Goal: Task Accomplishment & Management: Manage account settings

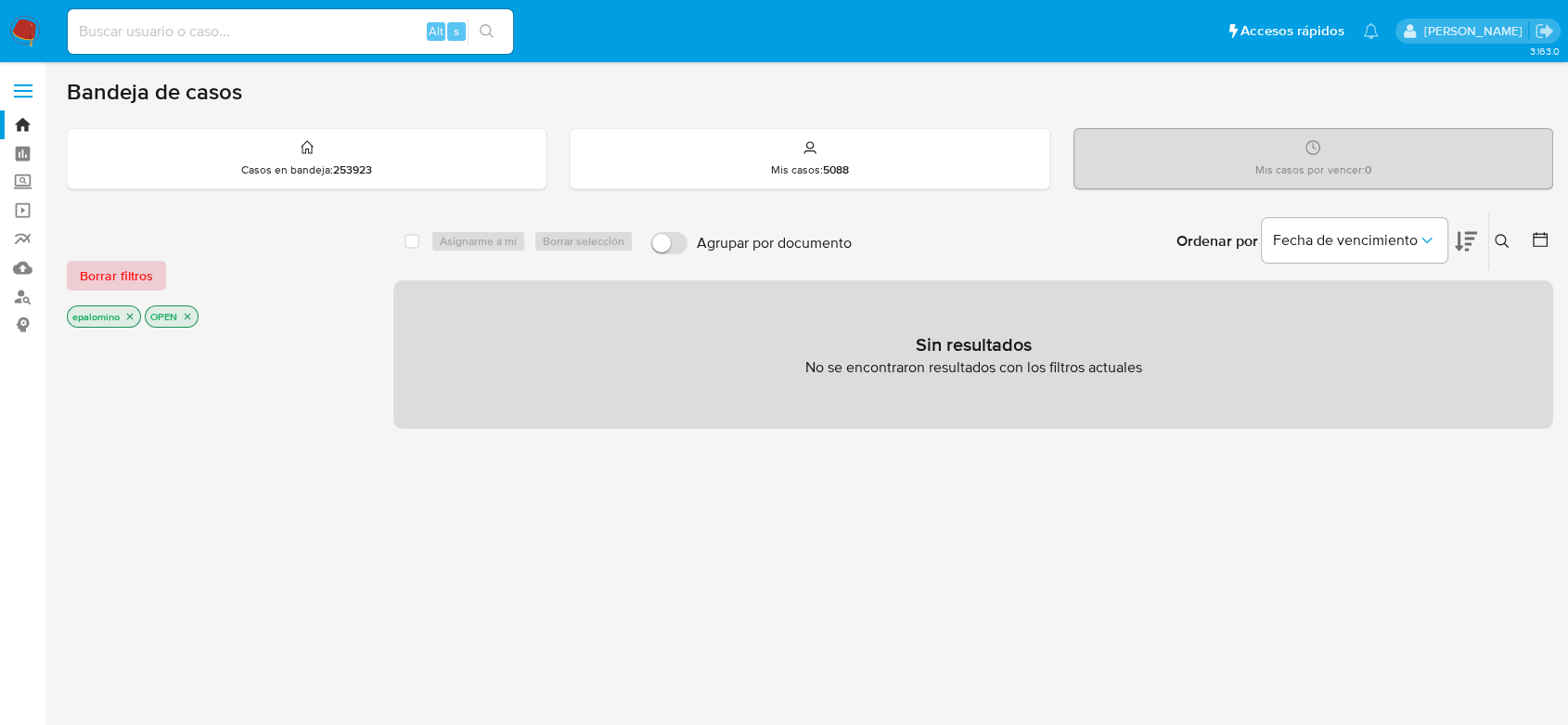
click at [138, 274] on span "Borrar filtros" at bounding box center [116, 276] width 73 height 26
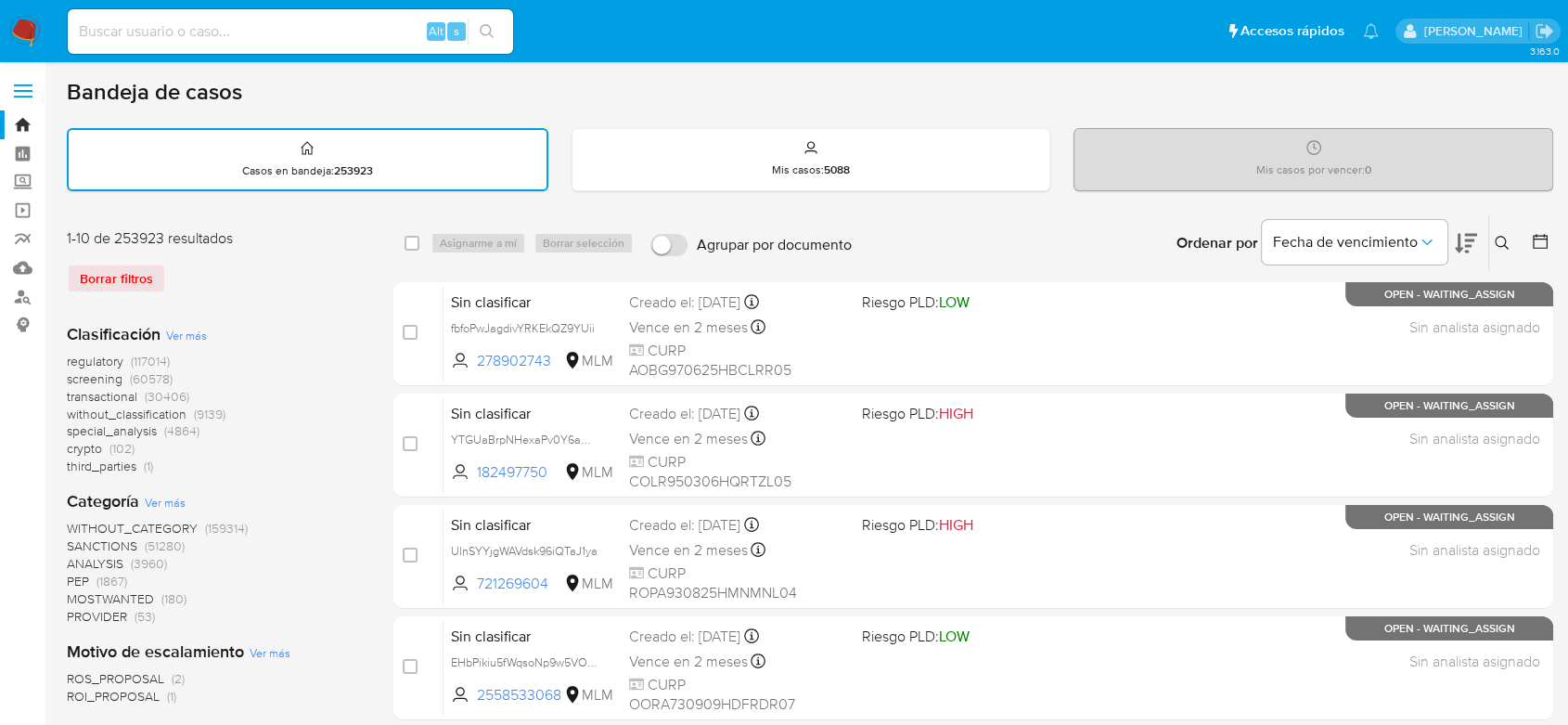
click at [1505, 244] on icon at bounding box center [1501, 243] width 14 height 14
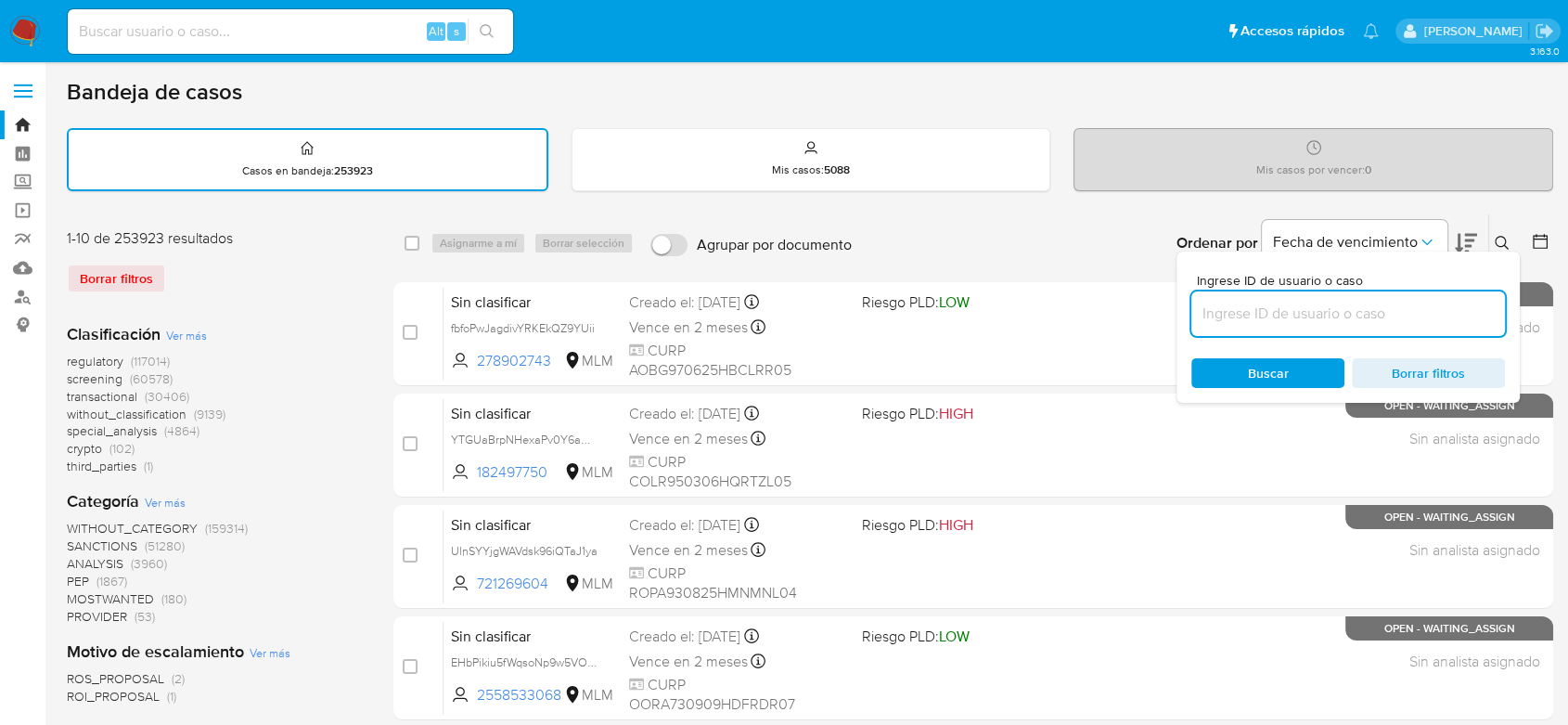
click at [1273, 309] on input at bounding box center [1348, 314] width 314 height 24
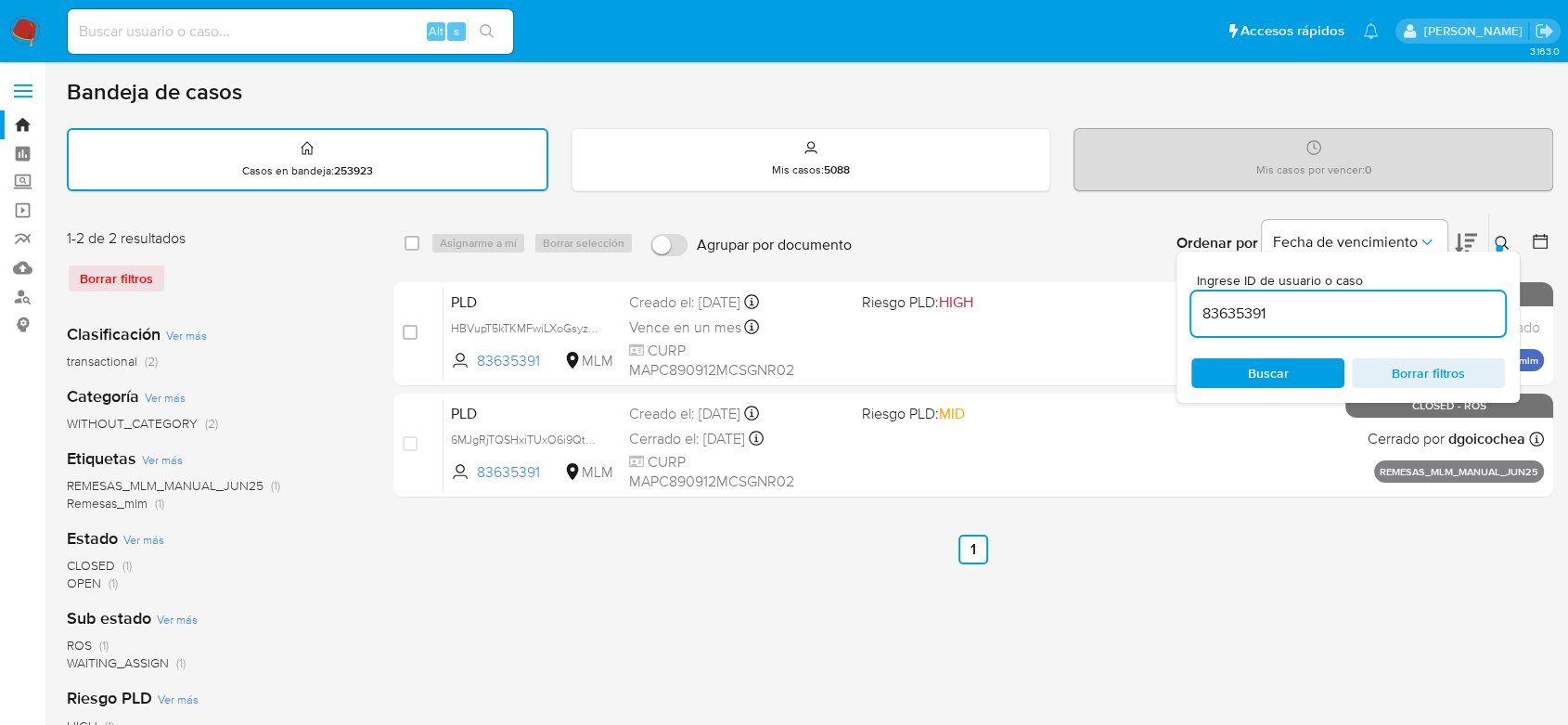
click at [1503, 244] on icon at bounding box center [1502, 244] width 15 height 15
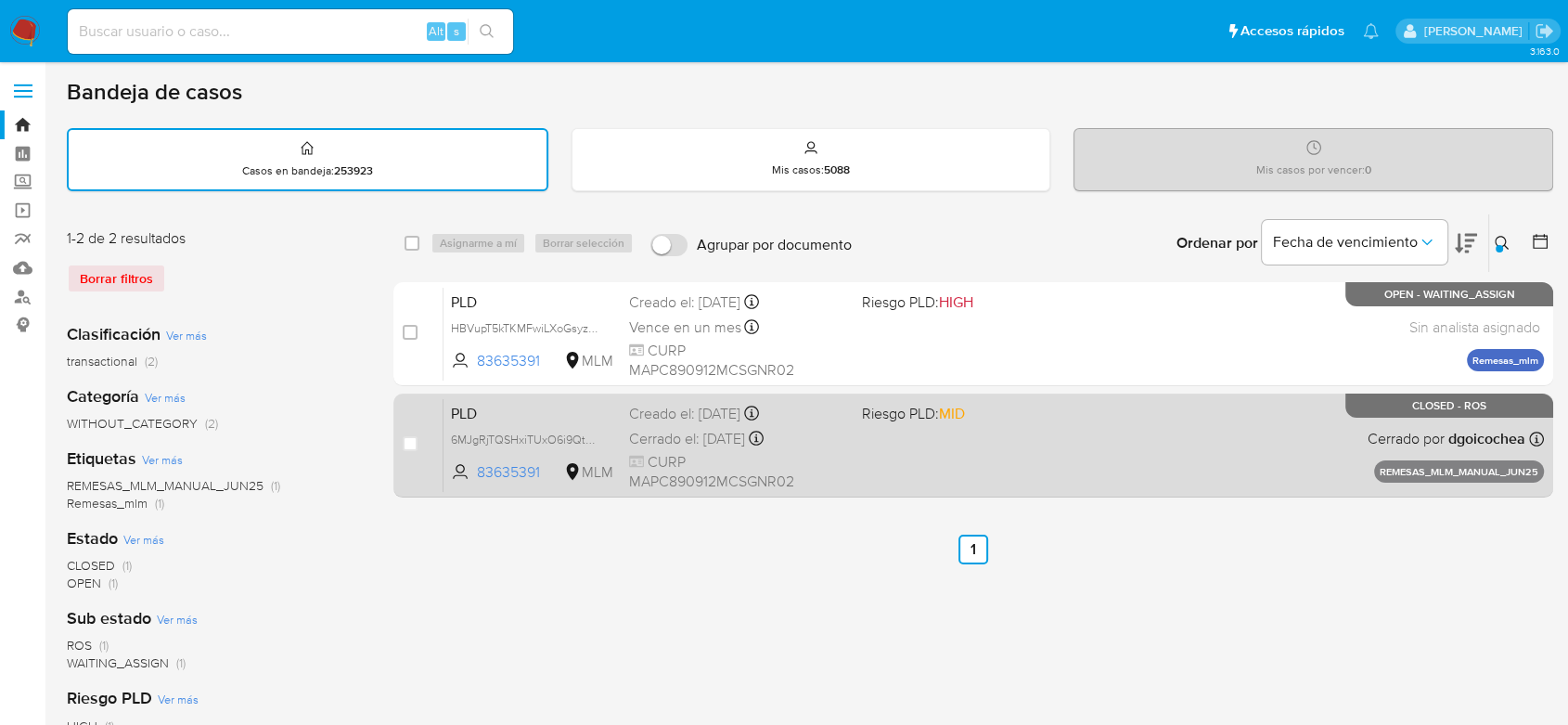
click at [464, 402] on span "PLD" at bounding box center [532, 412] width 163 height 24
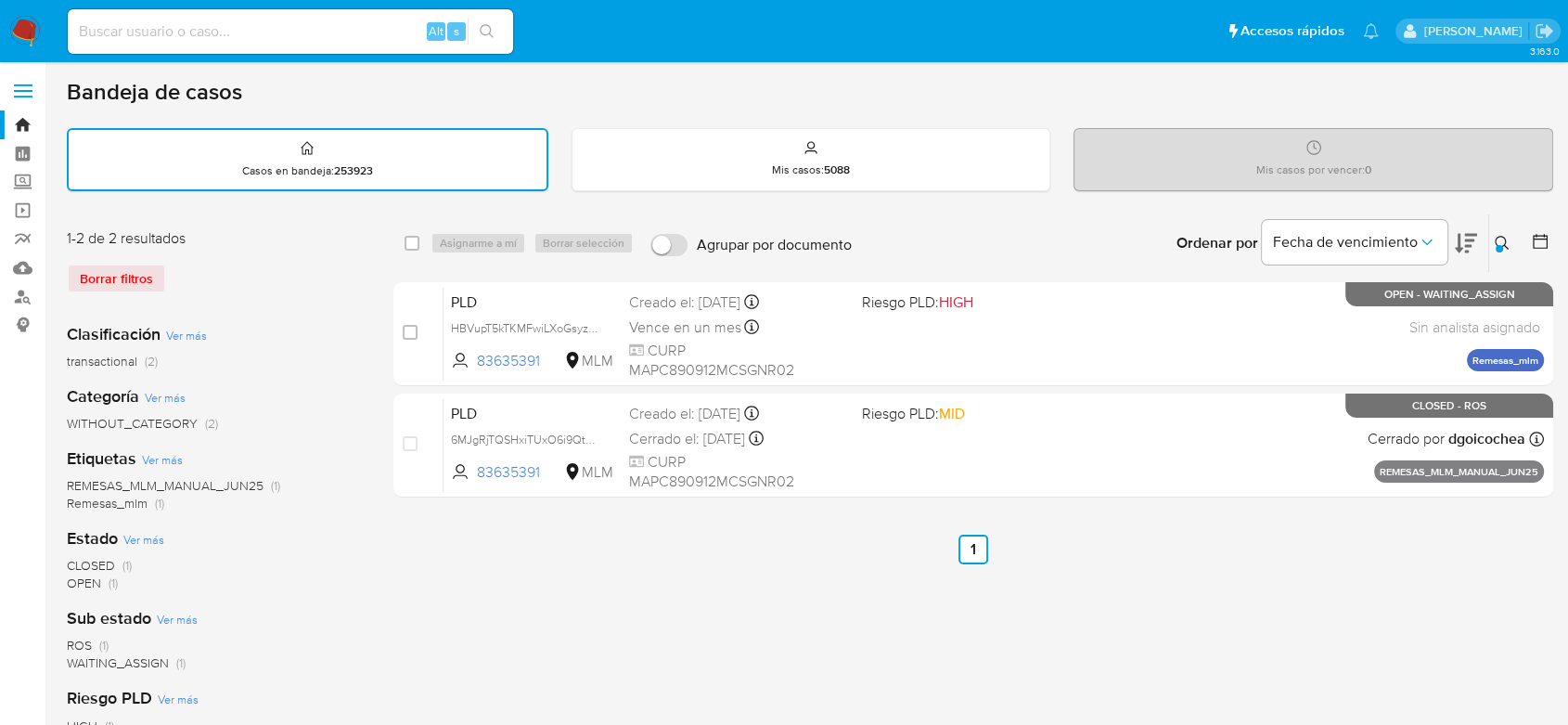
click at [1500, 245] on div at bounding box center [1499, 249] width 7 height 7
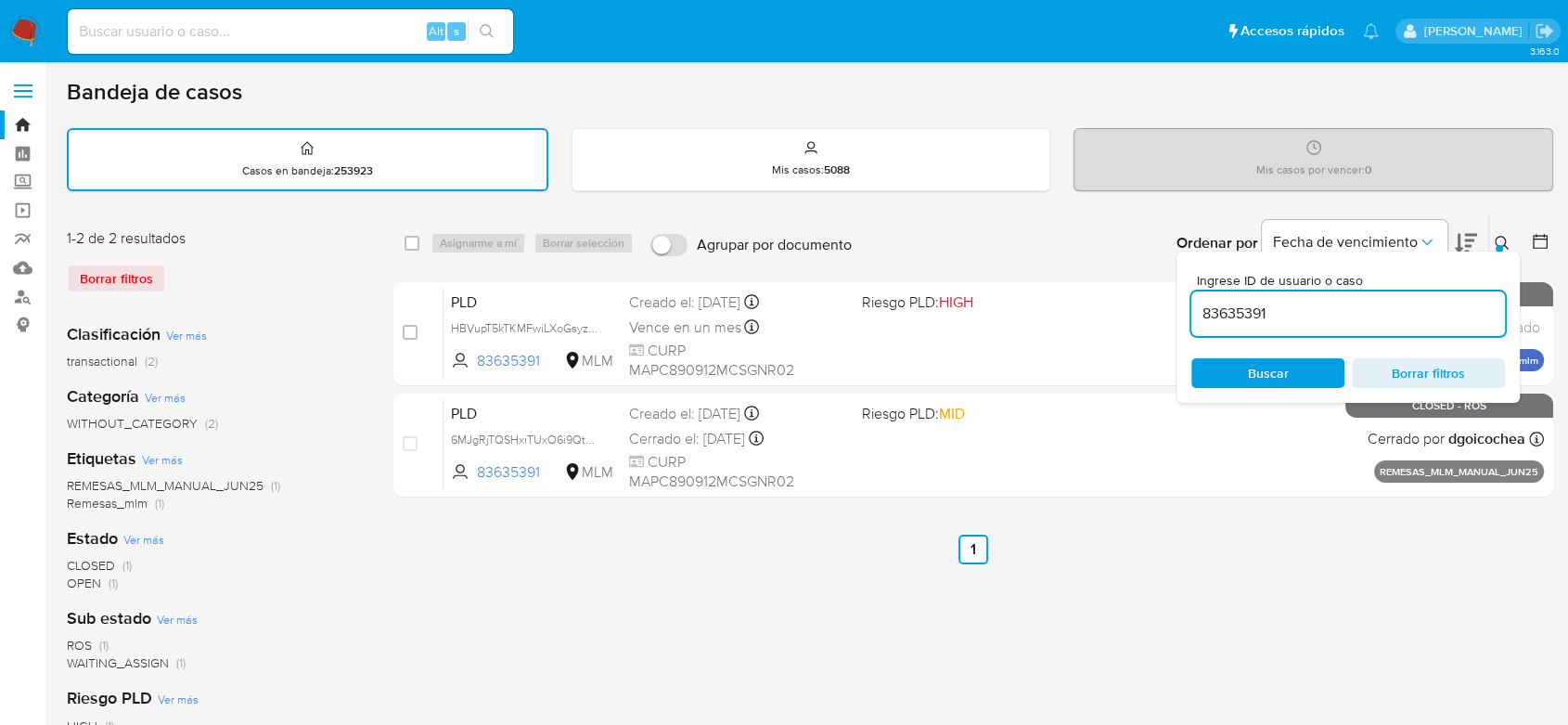
click at [1218, 316] on input "83635391" at bounding box center [1348, 314] width 314 height 24
click at [1218, 317] on input "83635391" at bounding box center [1348, 314] width 314 height 24
type input "1151636234"
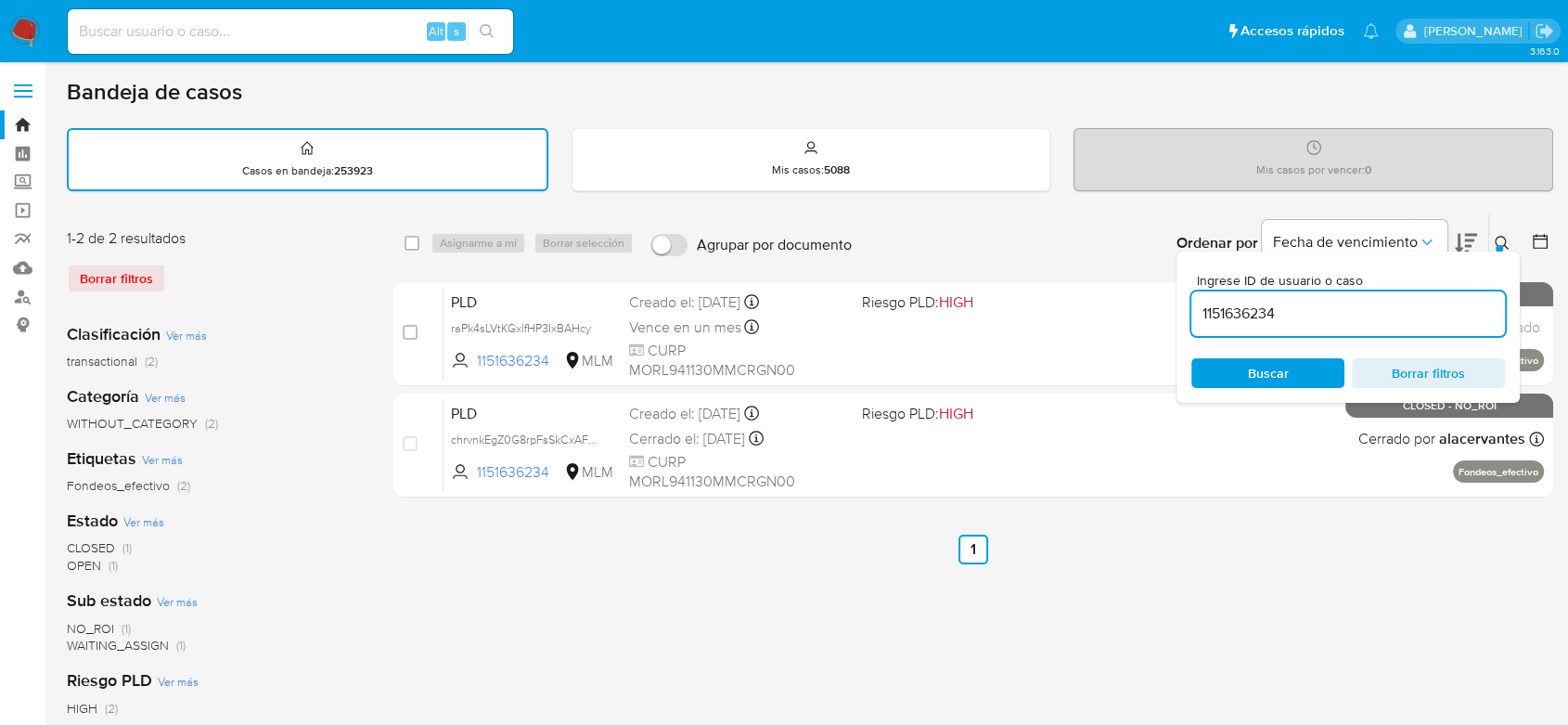
click at [1505, 241] on icon at bounding box center [1501, 243] width 14 height 14
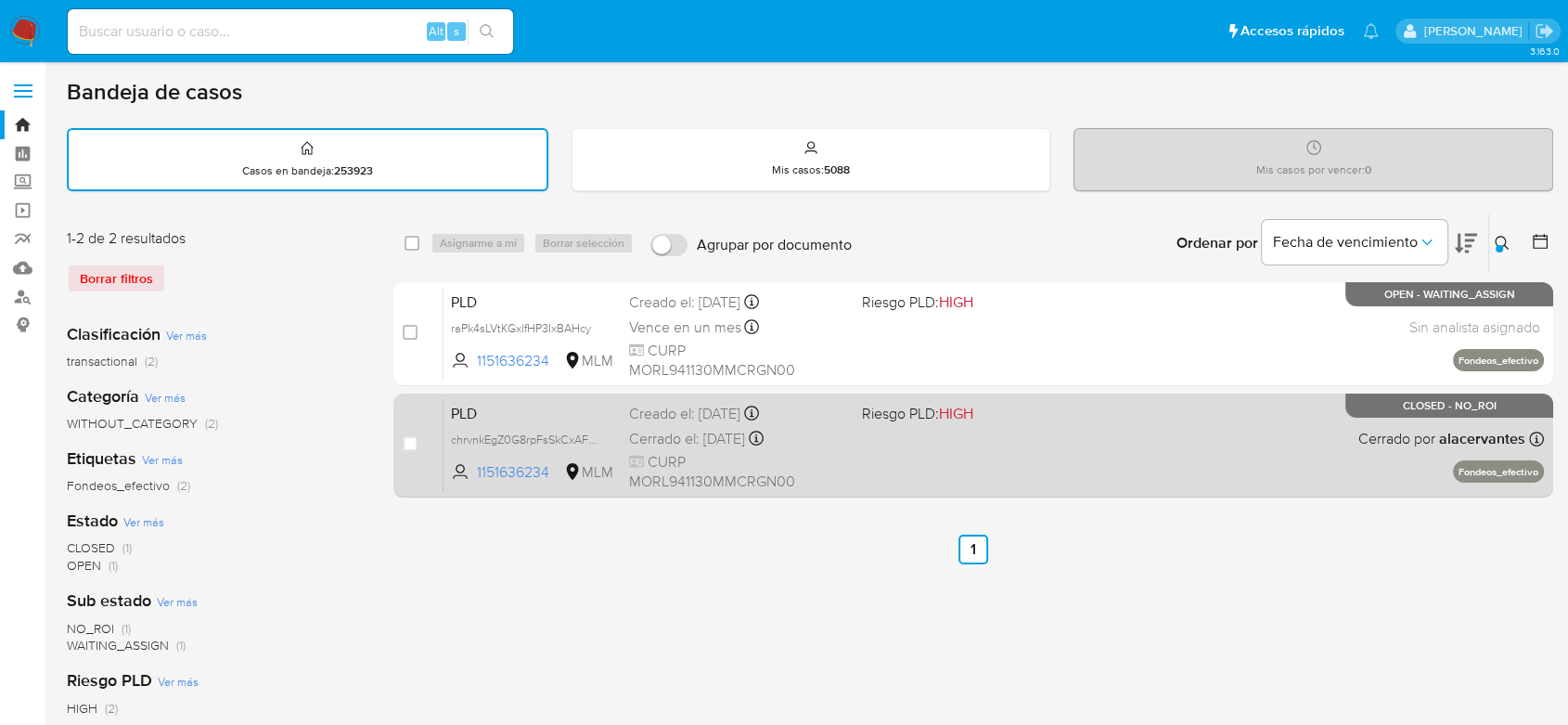
click at [481, 412] on span "PLD" at bounding box center [532, 412] width 163 height 24
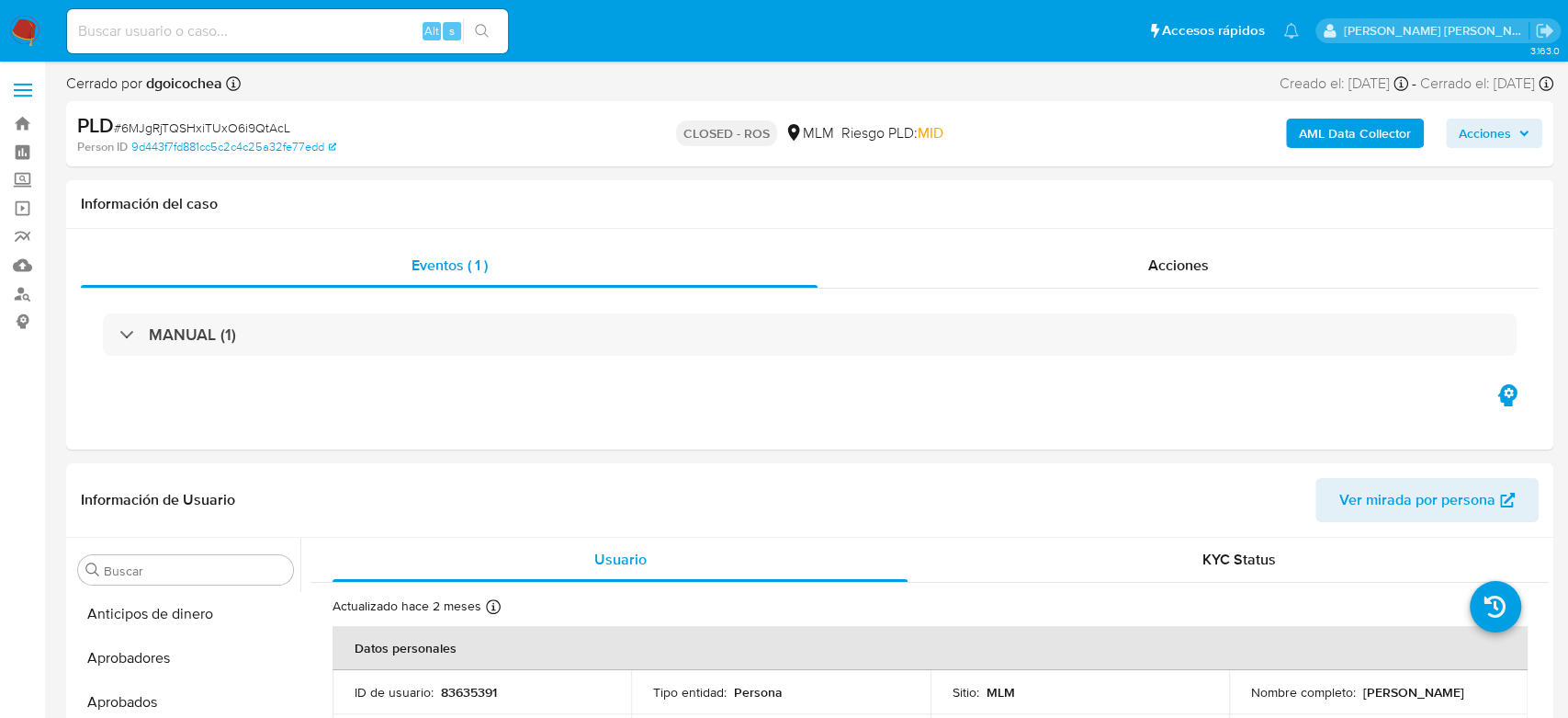
select select "10"
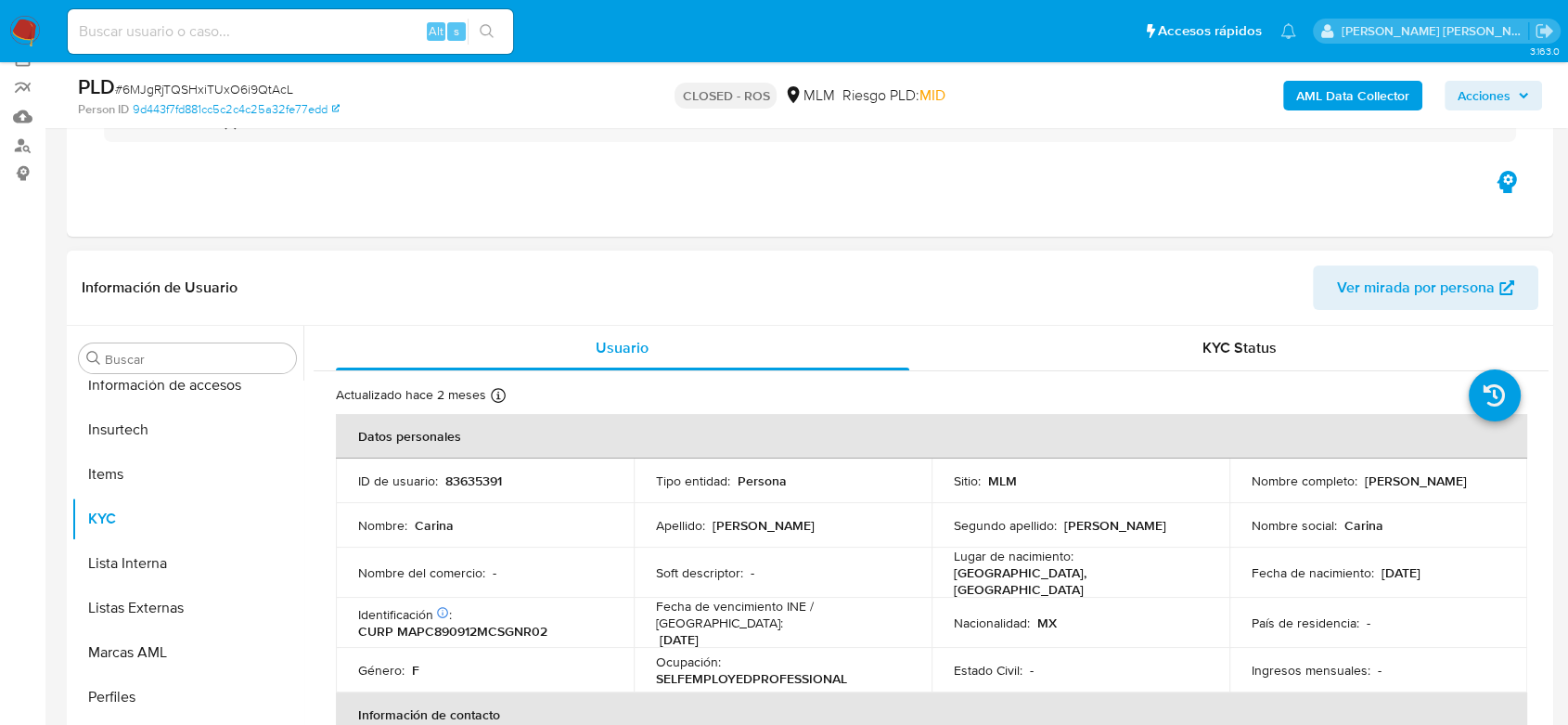
scroll to position [918, 0]
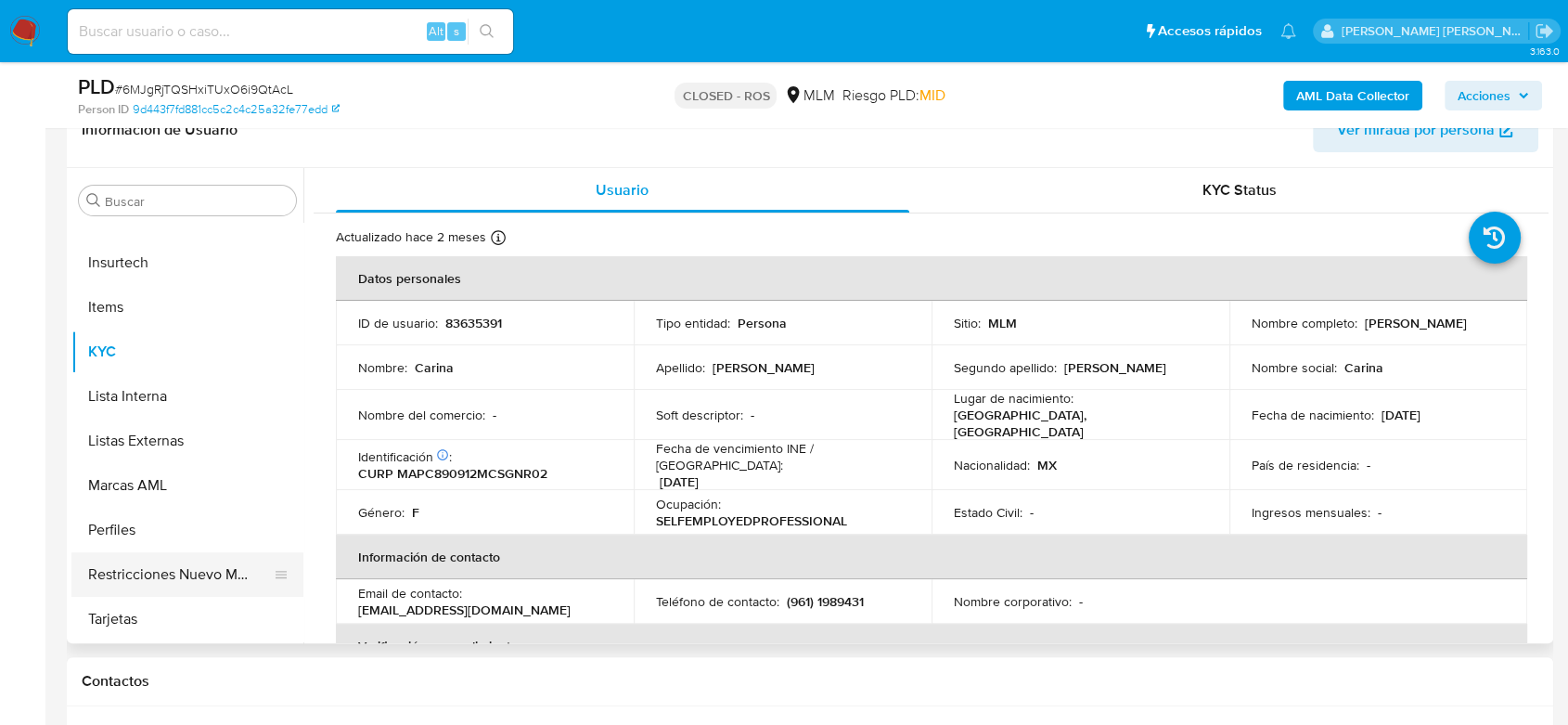
click at [156, 576] on button "Restricciones Nuevo Mundo" at bounding box center [180, 574] width 217 height 45
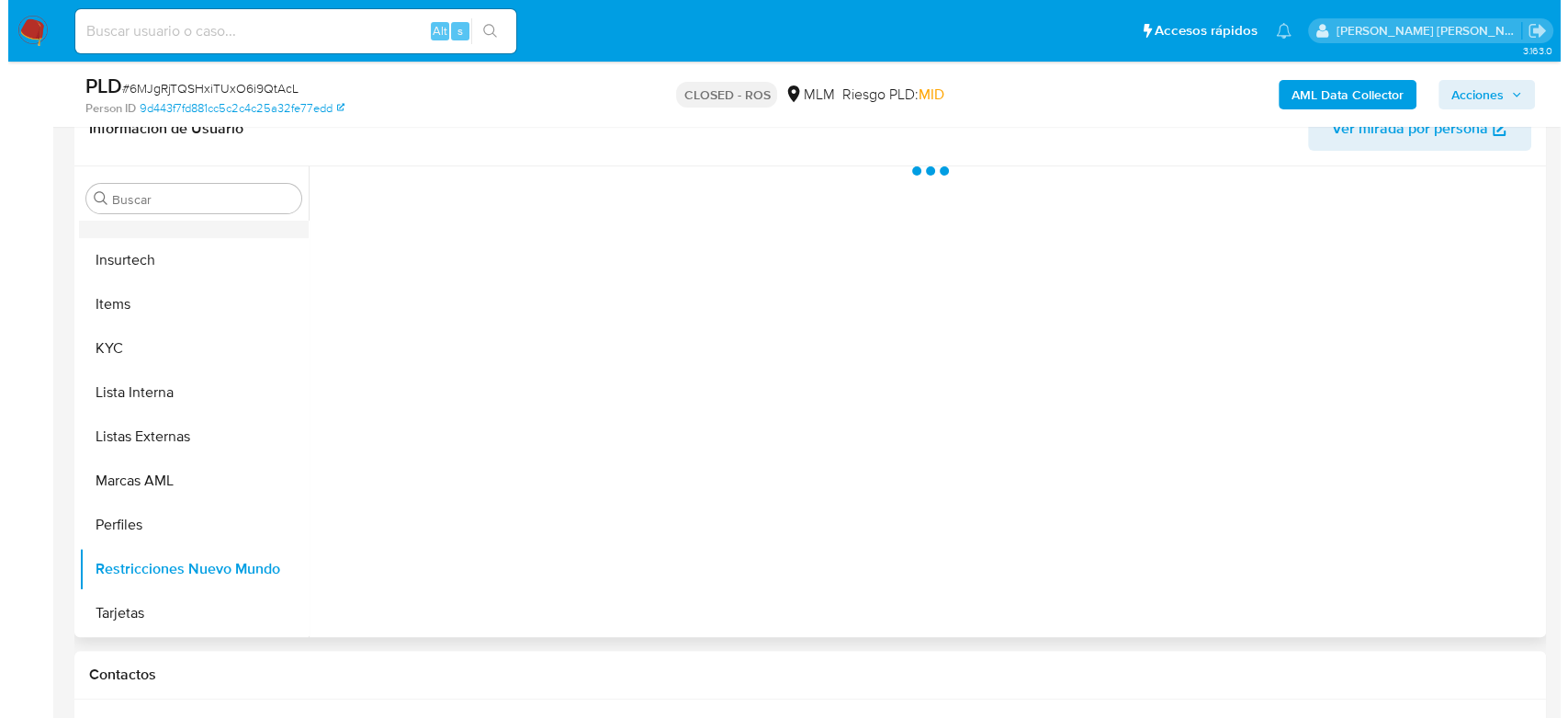
scroll to position [603, 0]
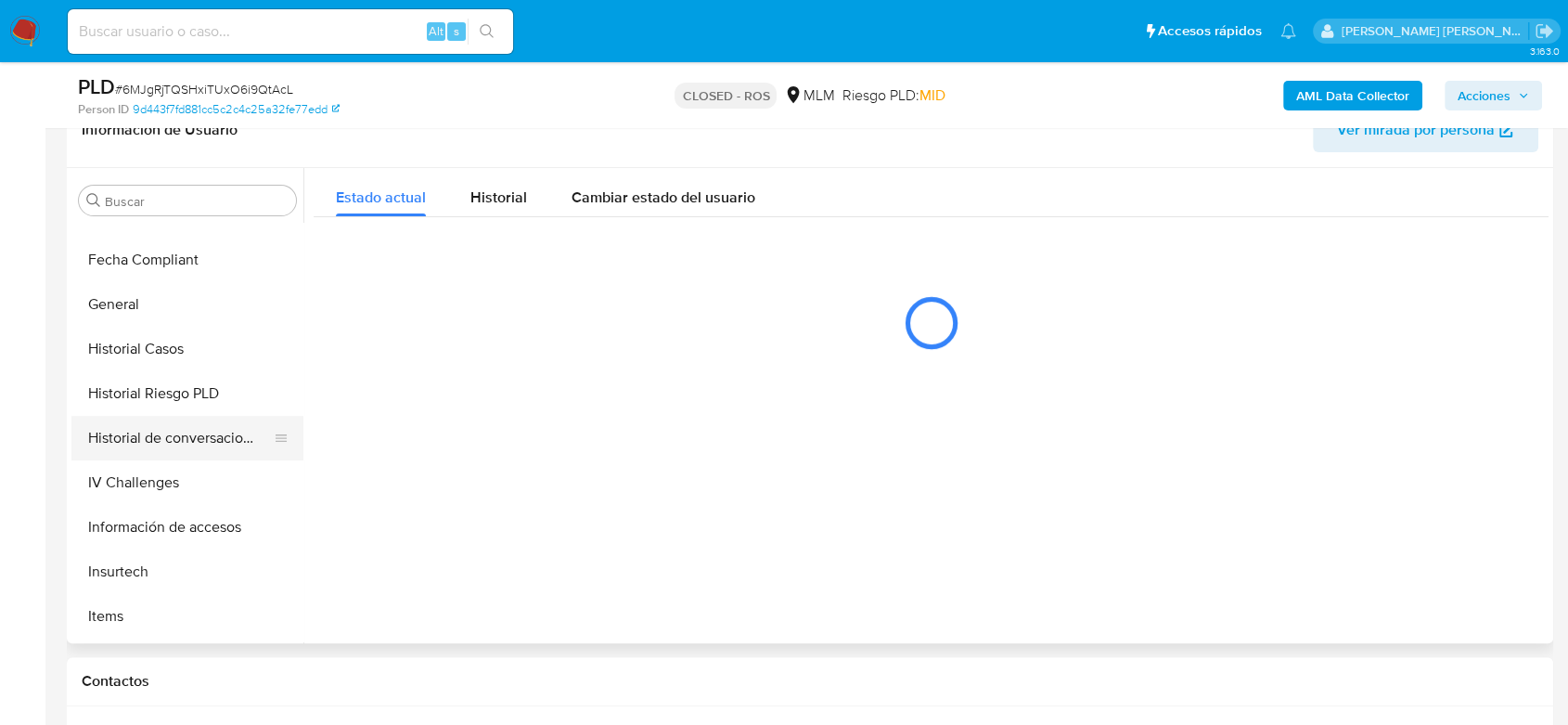
click at [186, 444] on button "Historial de conversaciones" at bounding box center [180, 438] width 217 height 45
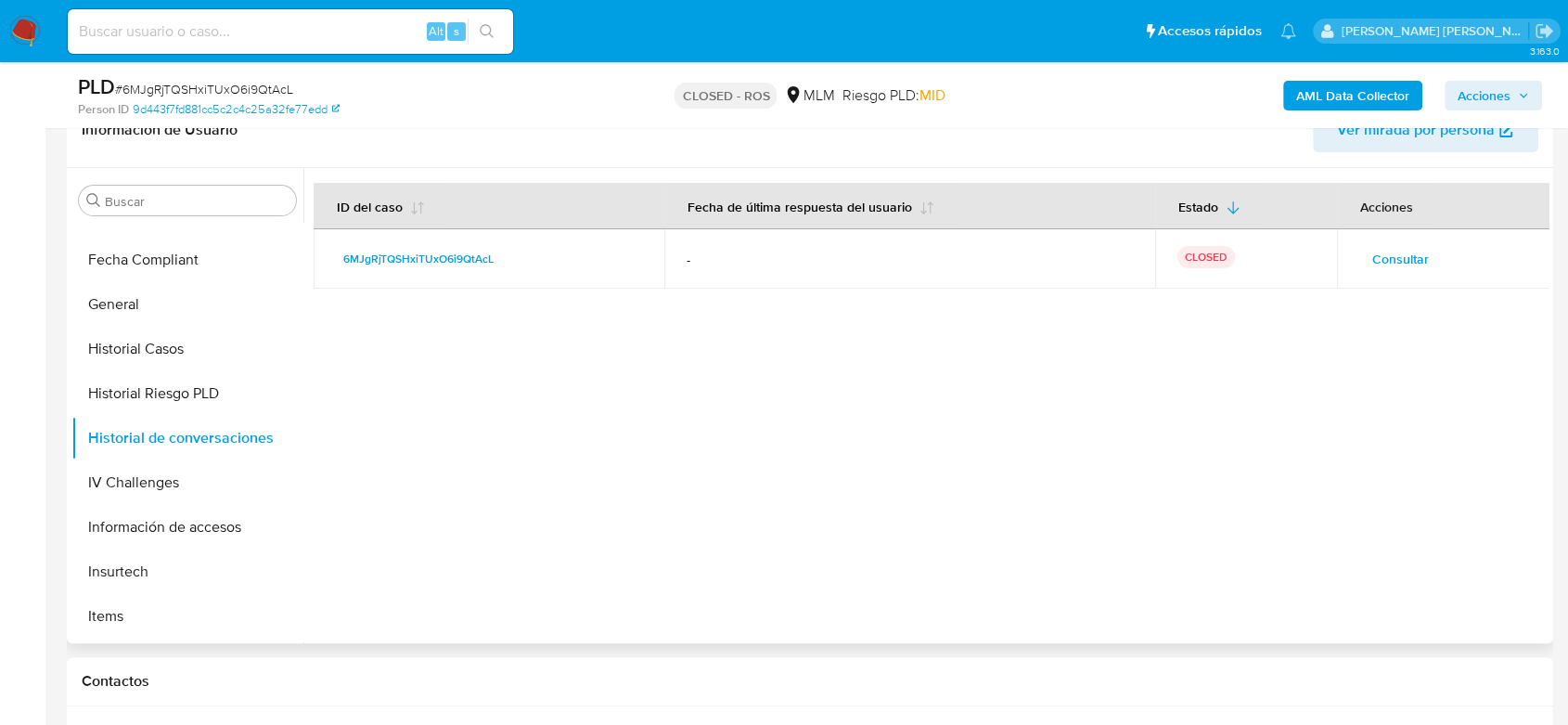
click at [1396, 252] on span "Consultar" at bounding box center [1400, 259] width 57 height 26
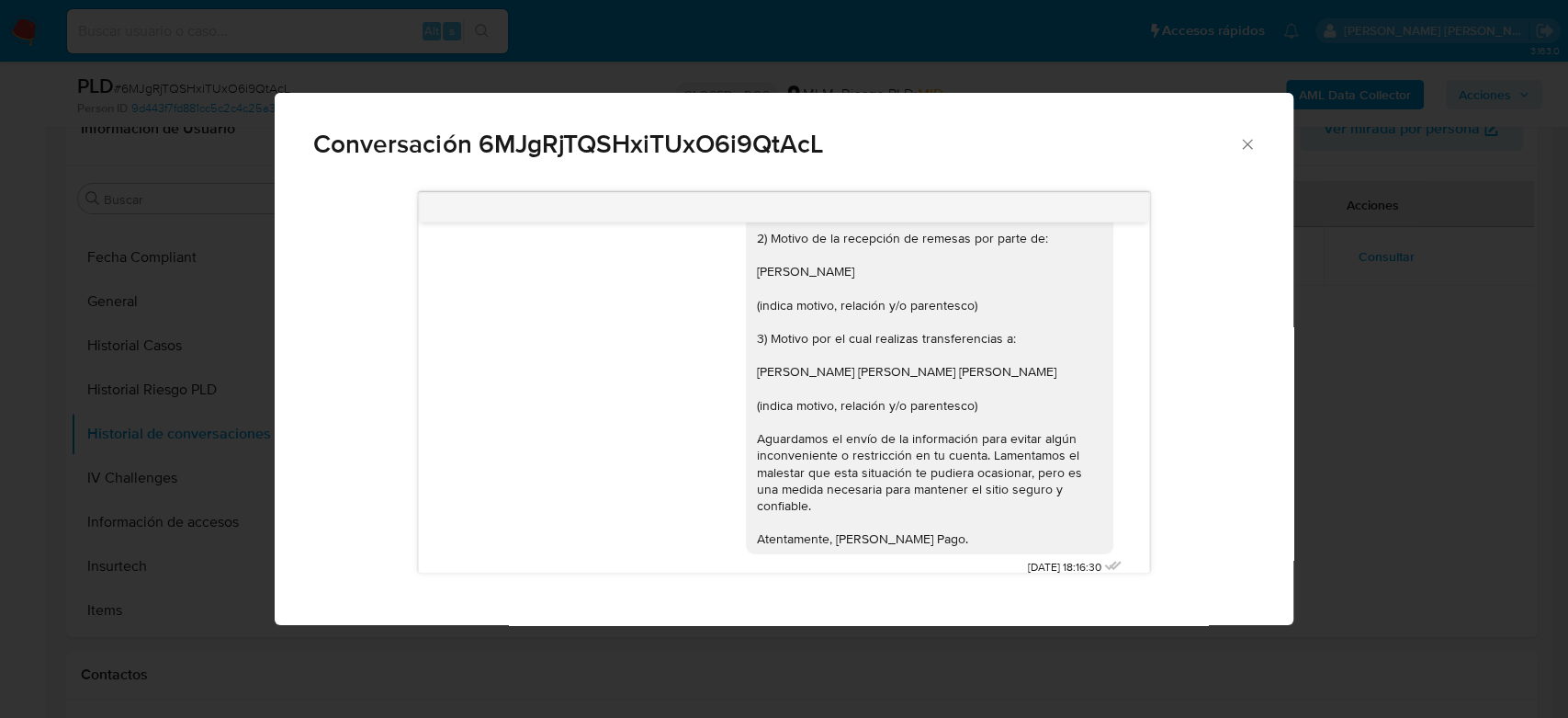
scroll to position [0, 0]
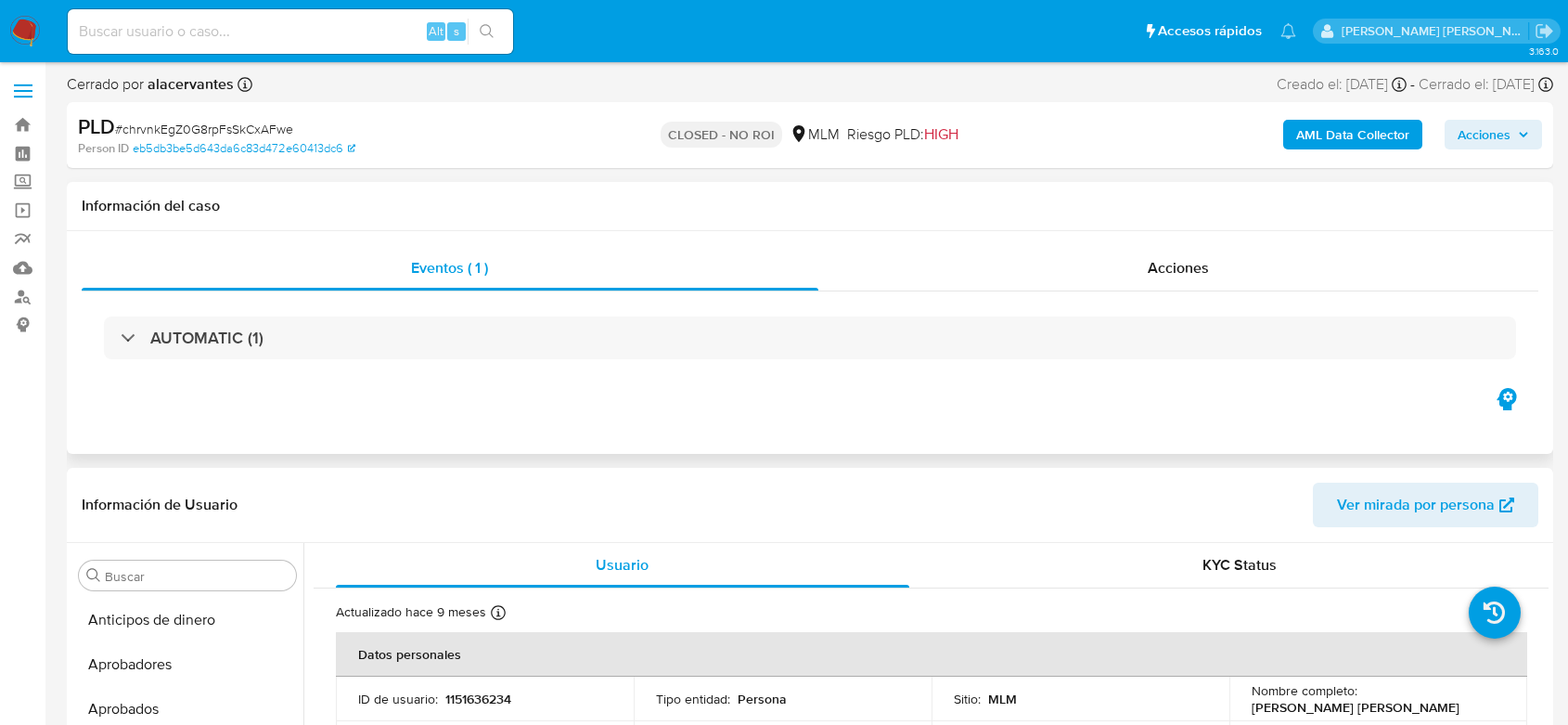
select select "10"
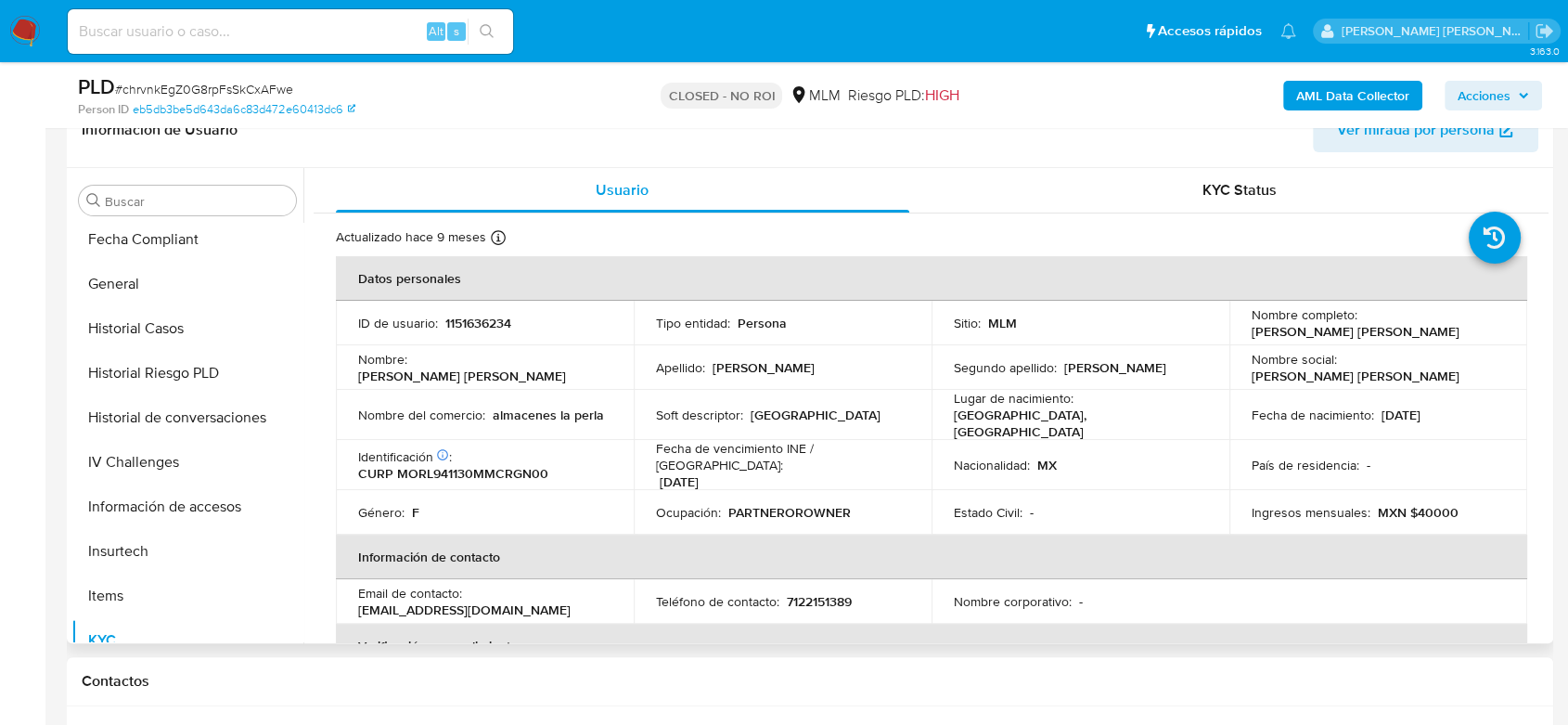
scroll to position [609, 0]
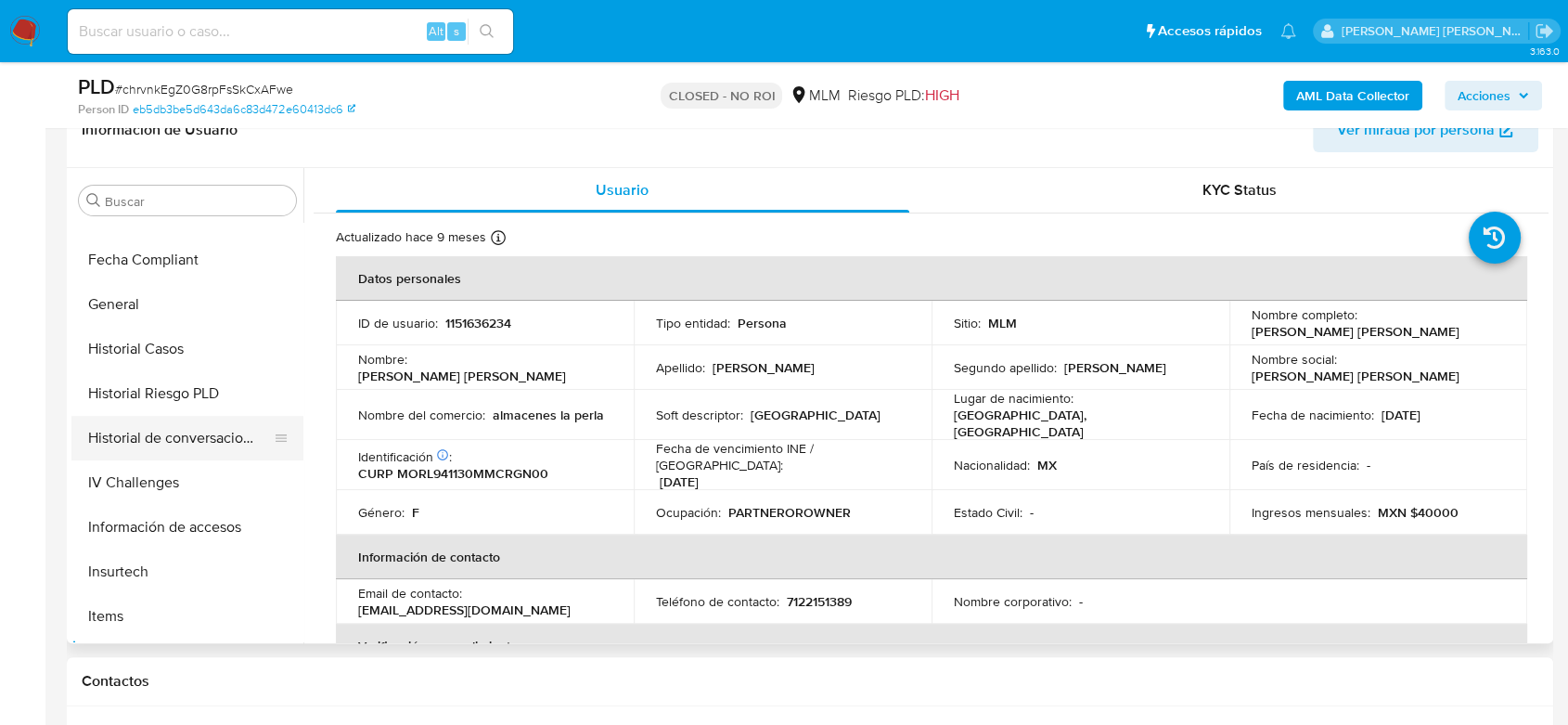
click at [197, 442] on button "Historial de conversaciones" at bounding box center [180, 438] width 217 height 45
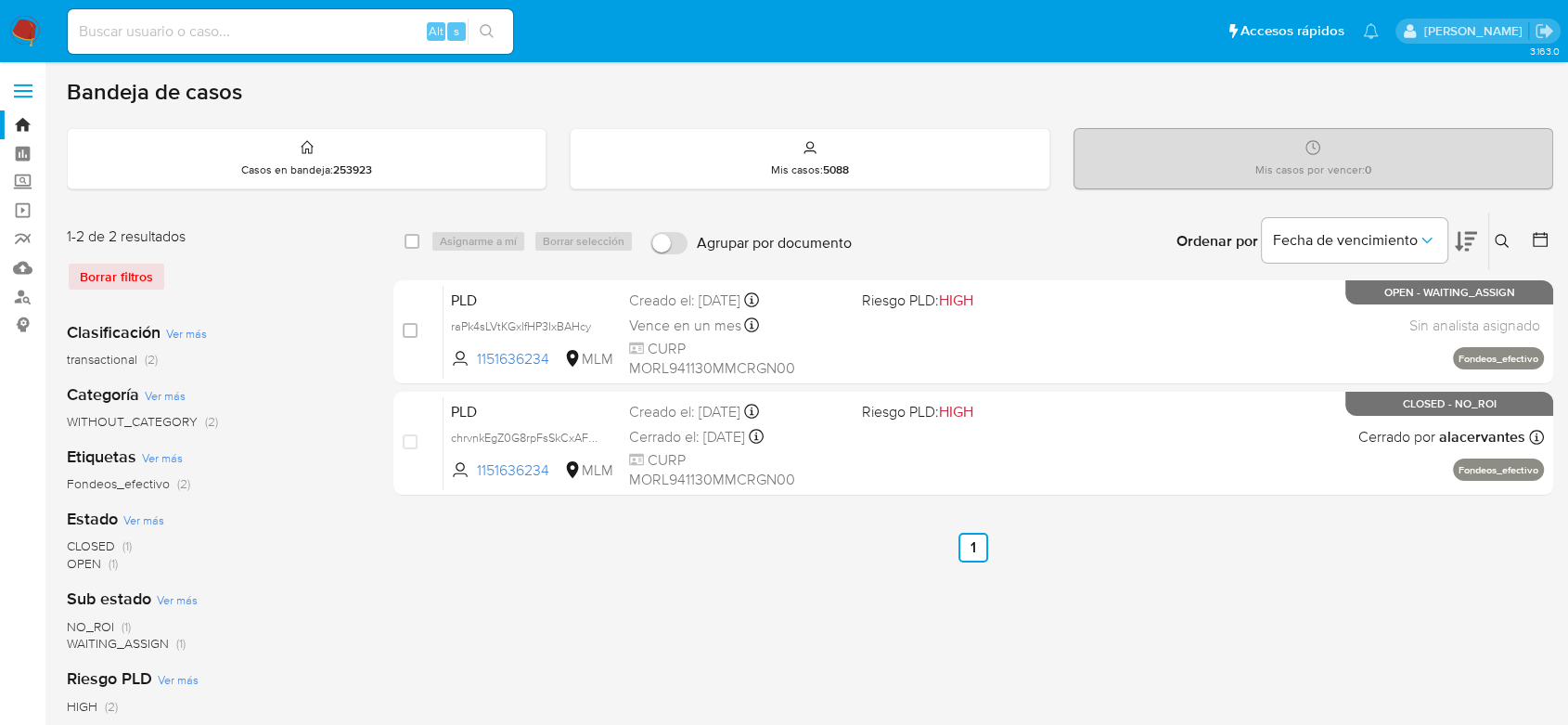
click at [30, 29] on img at bounding box center [25, 32] width 32 height 32
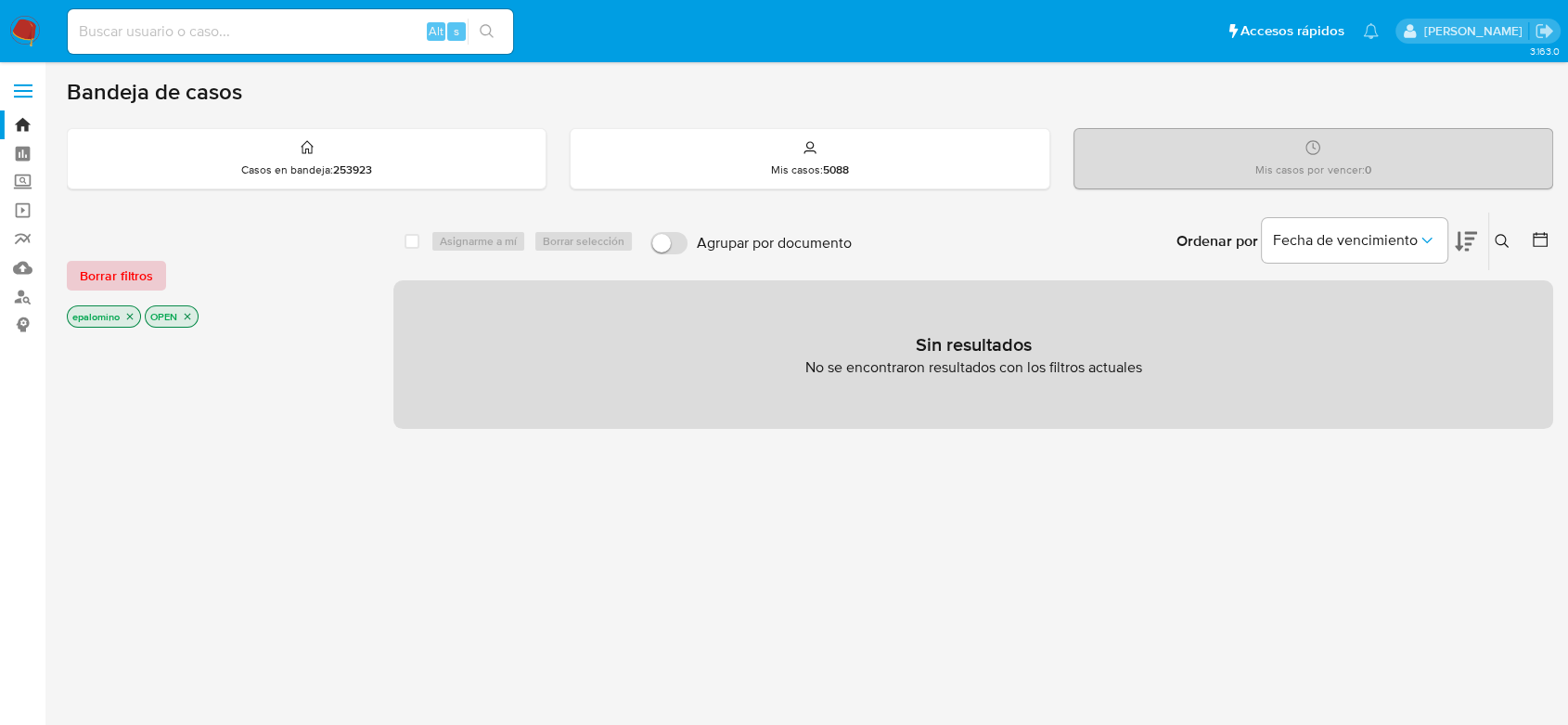
click at [131, 266] on span "Borrar filtros" at bounding box center [116, 276] width 73 height 26
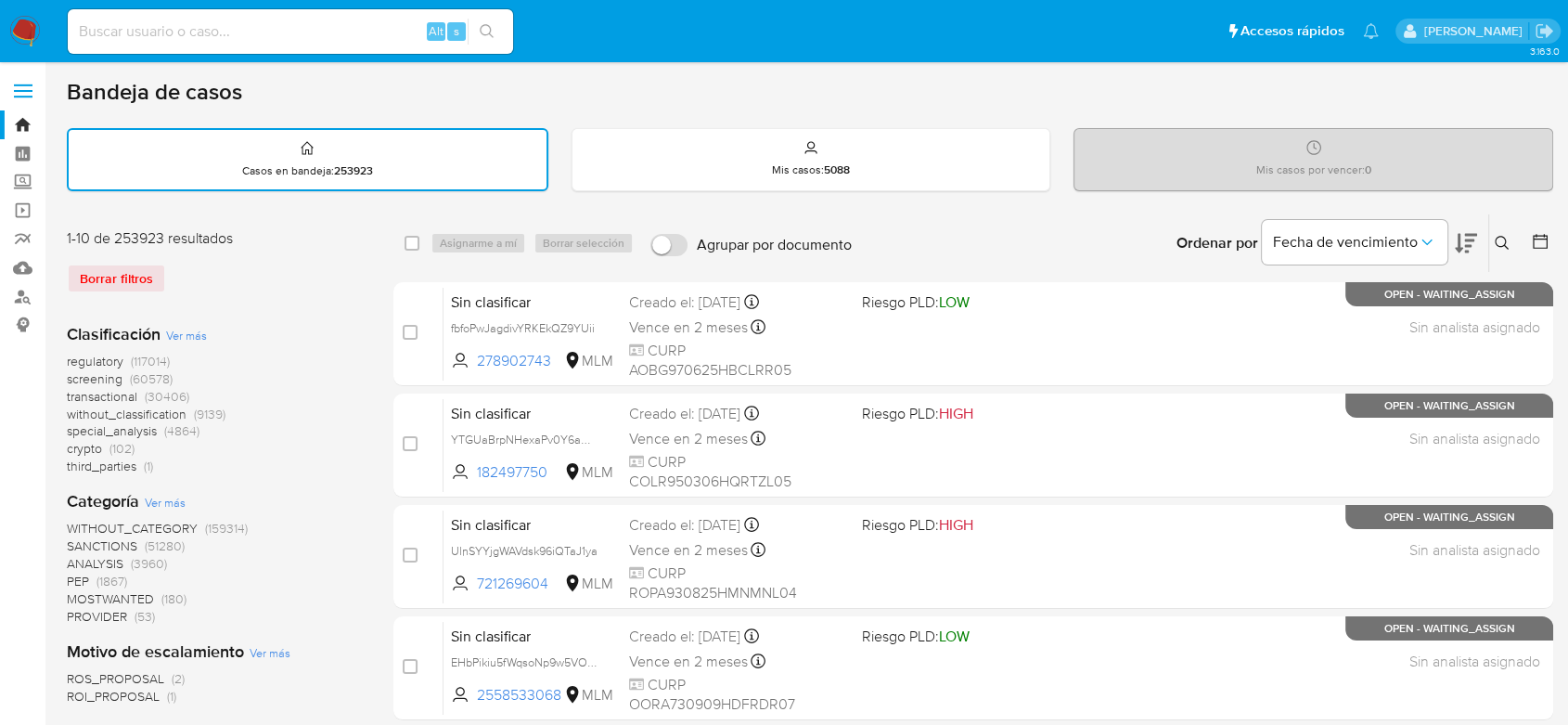
click at [1499, 245] on icon at bounding box center [1501, 243] width 14 height 14
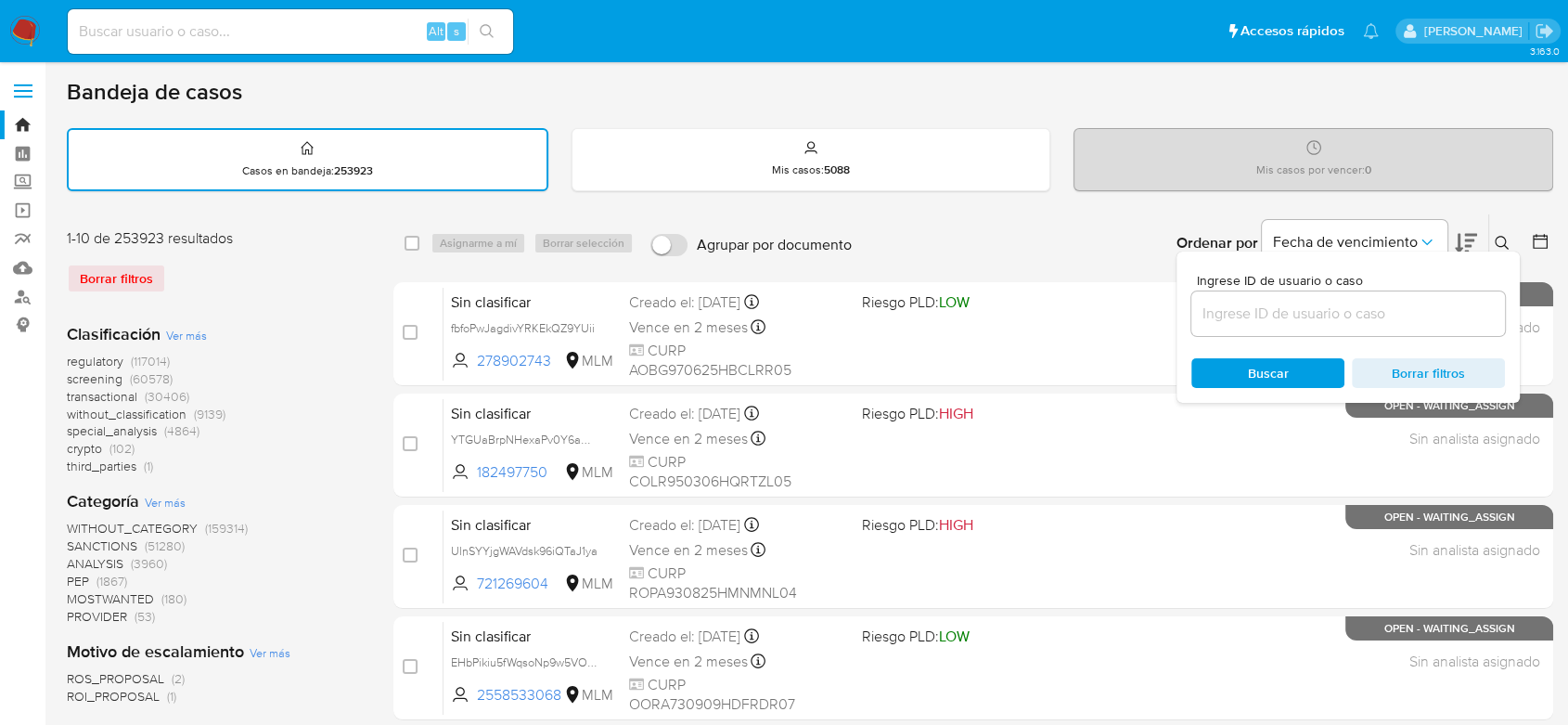
click at [1312, 303] on input at bounding box center [1348, 314] width 314 height 24
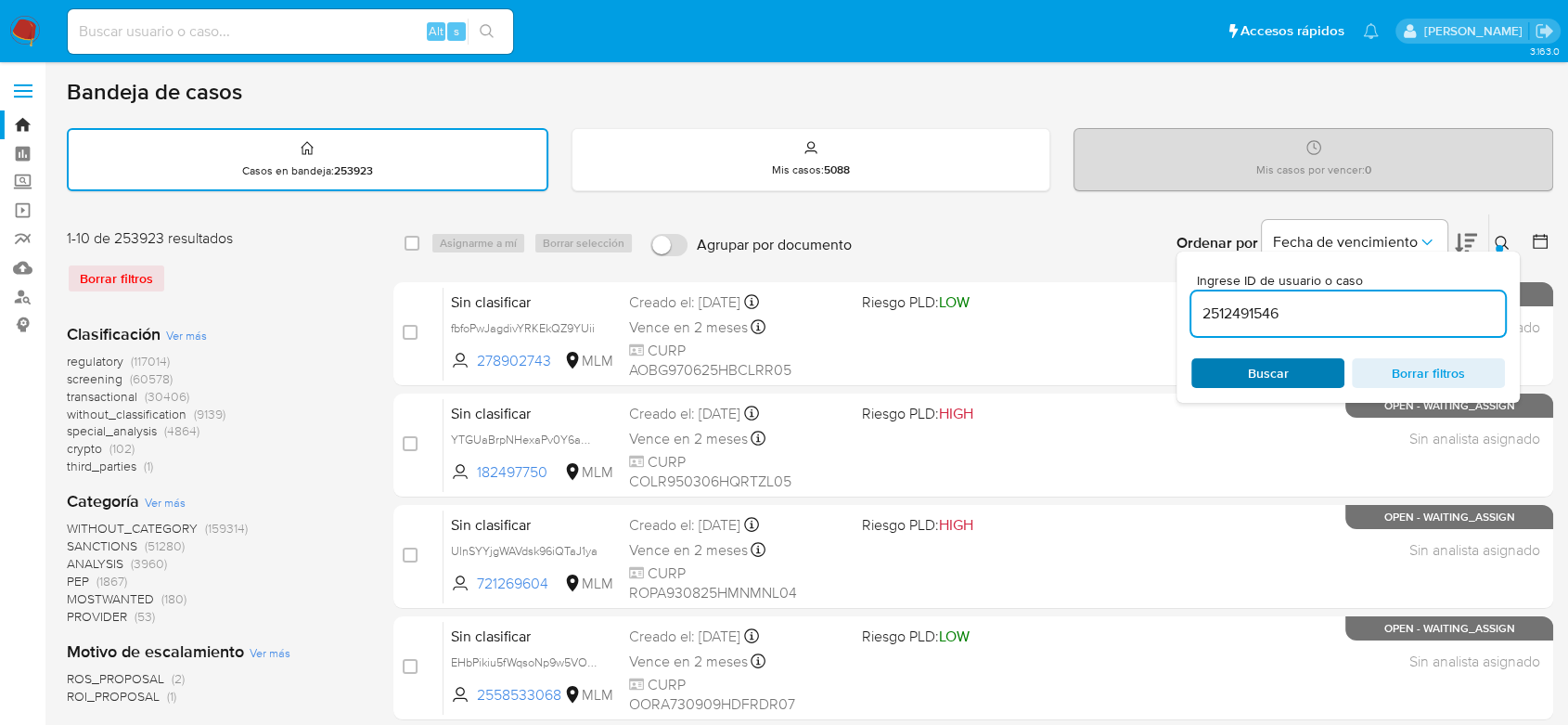
click at [1254, 362] on div "Buscar Borrar filtros" at bounding box center [1348, 373] width 314 height 30
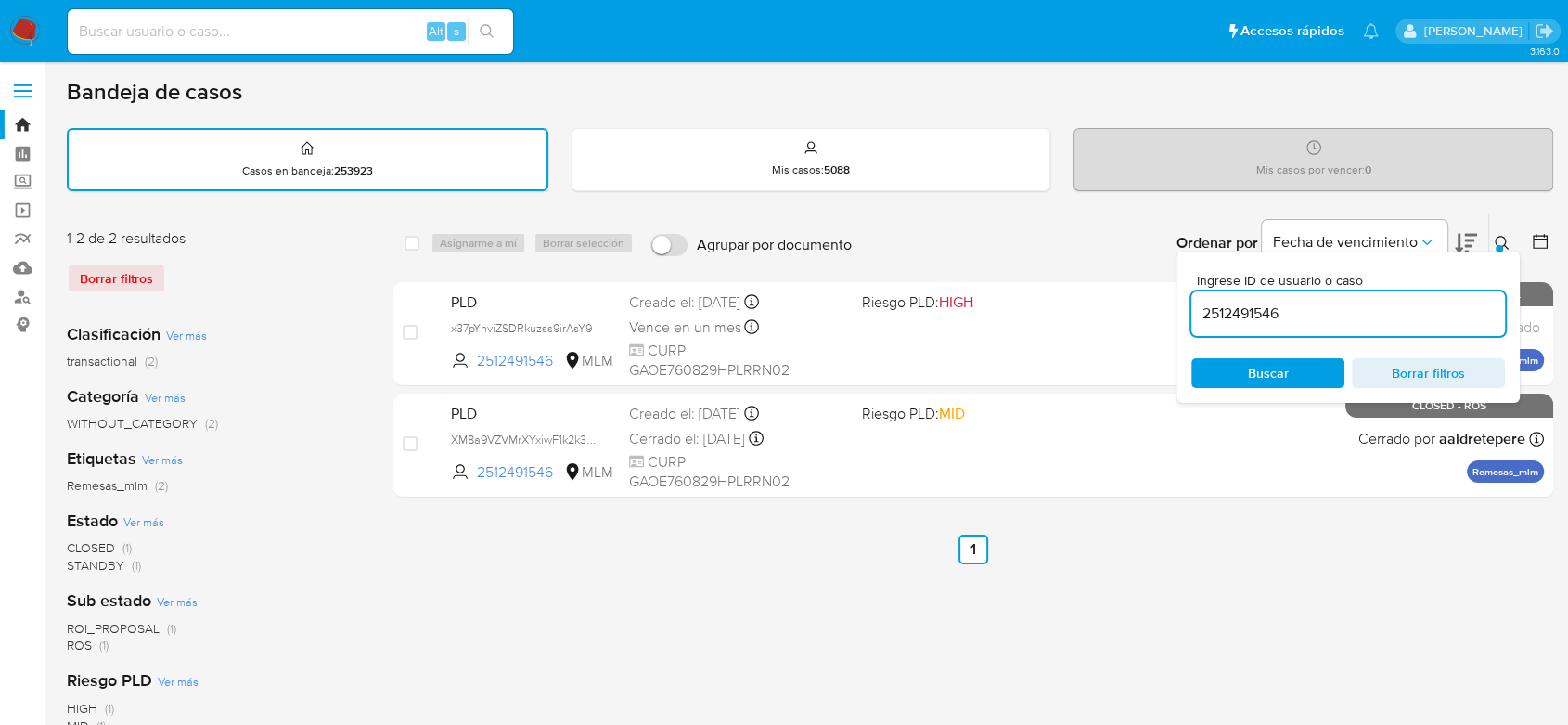
click at [1502, 240] on icon at bounding box center [1502, 244] width 15 height 15
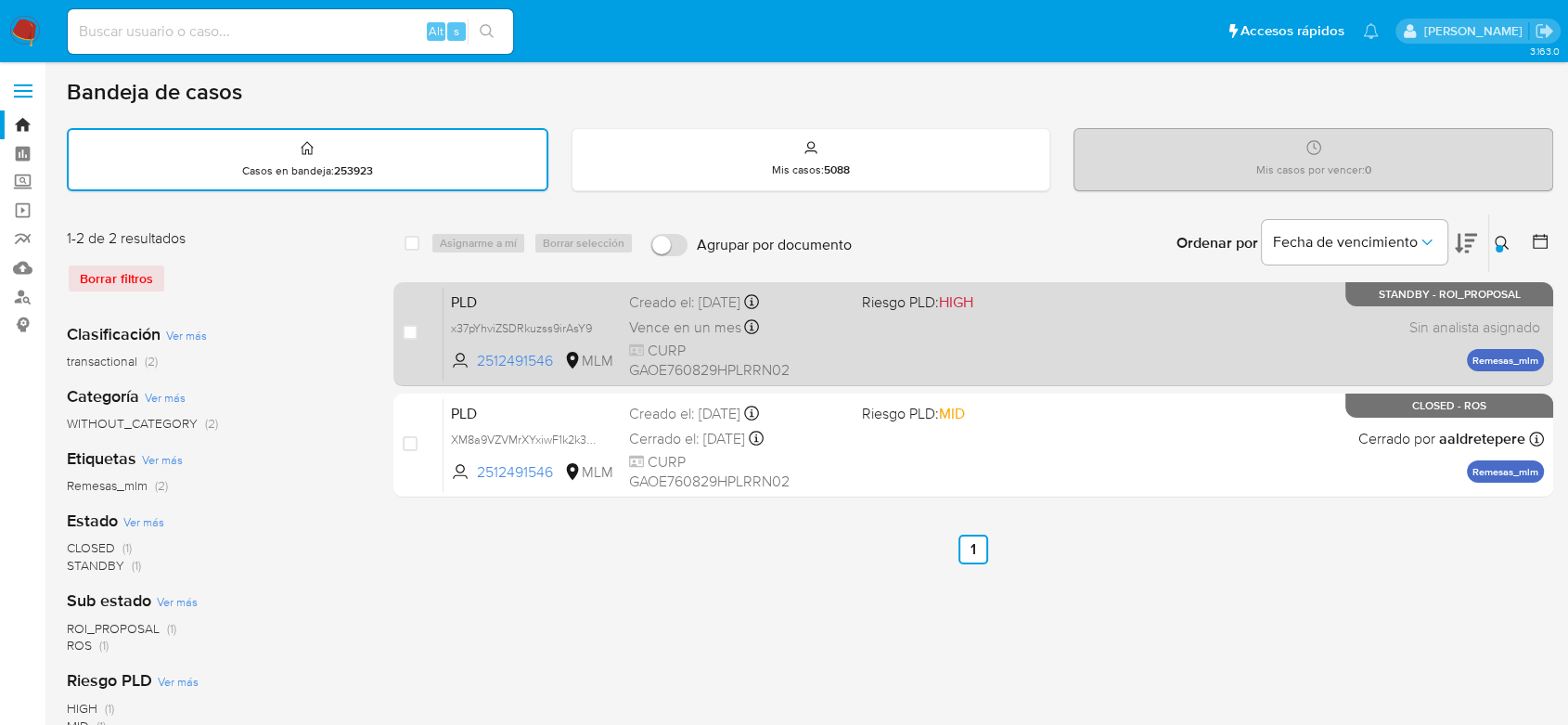
click at [486, 304] on span "PLD" at bounding box center [532, 301] width 163 height 24
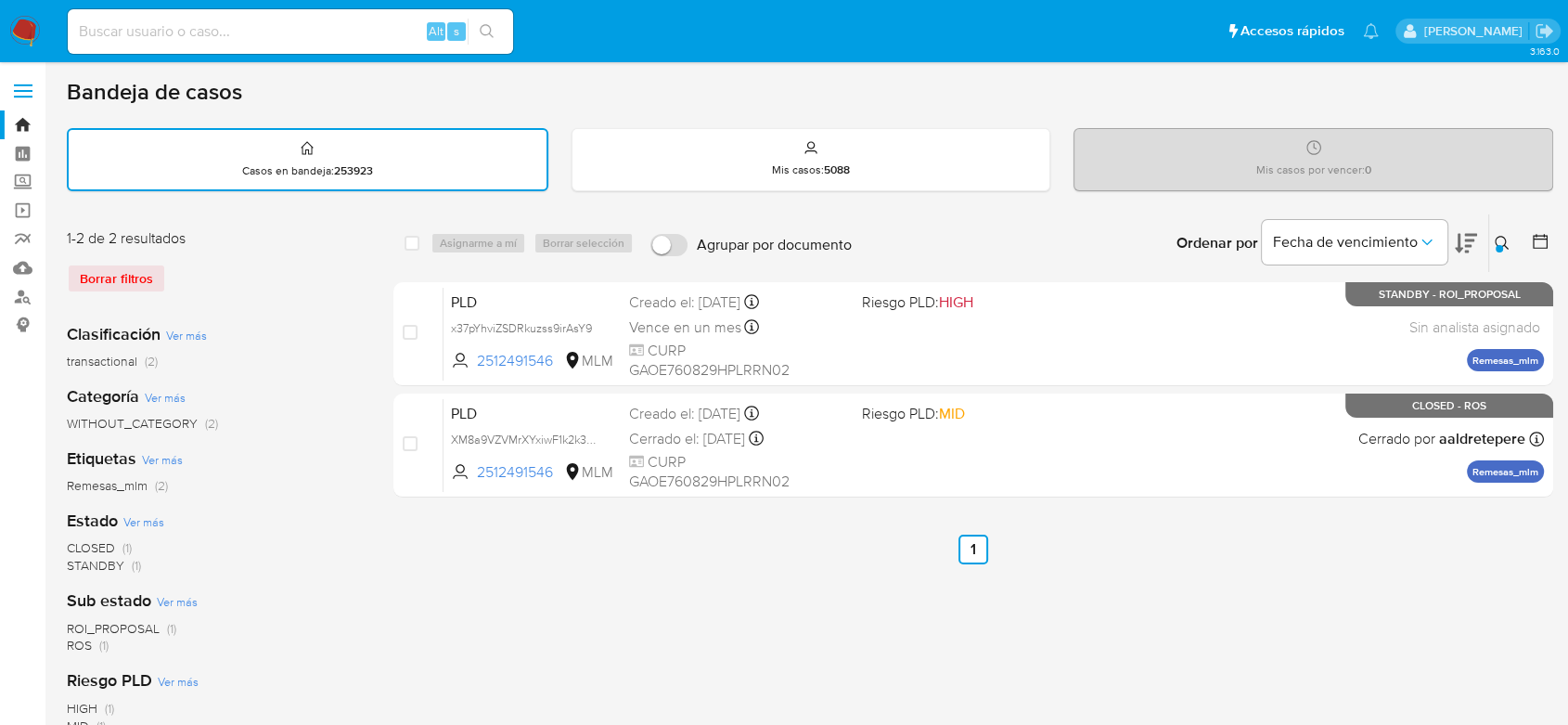
click at [1503, 240] on icon at bounding box center [1502, 244] width 15 height 15
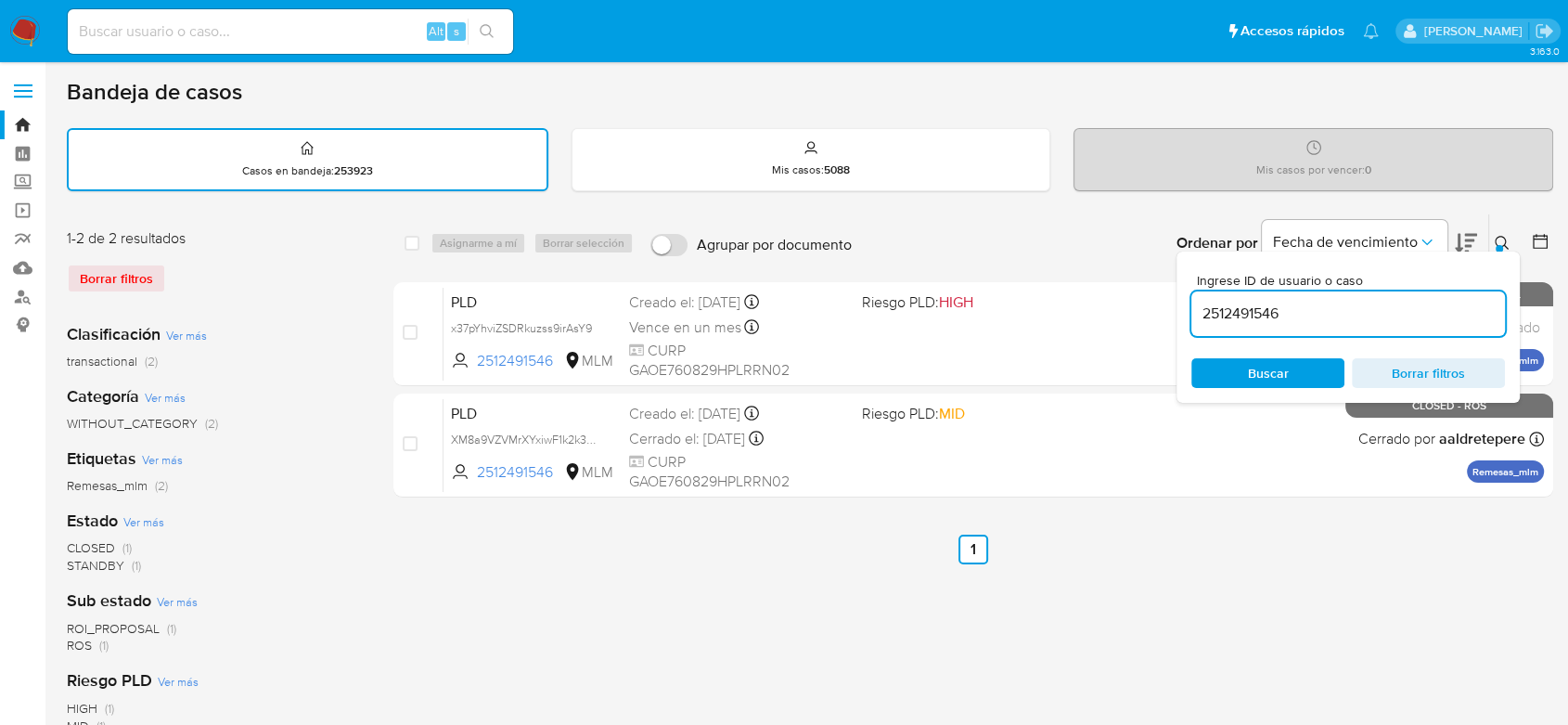
click at [1248, 308] on input "2512491546" at bounding box center [1348, 314] width 314 height 24
type input "450599105"
click at [1499, 246] on div at bounding box center [1499, 249] width 7 height 7
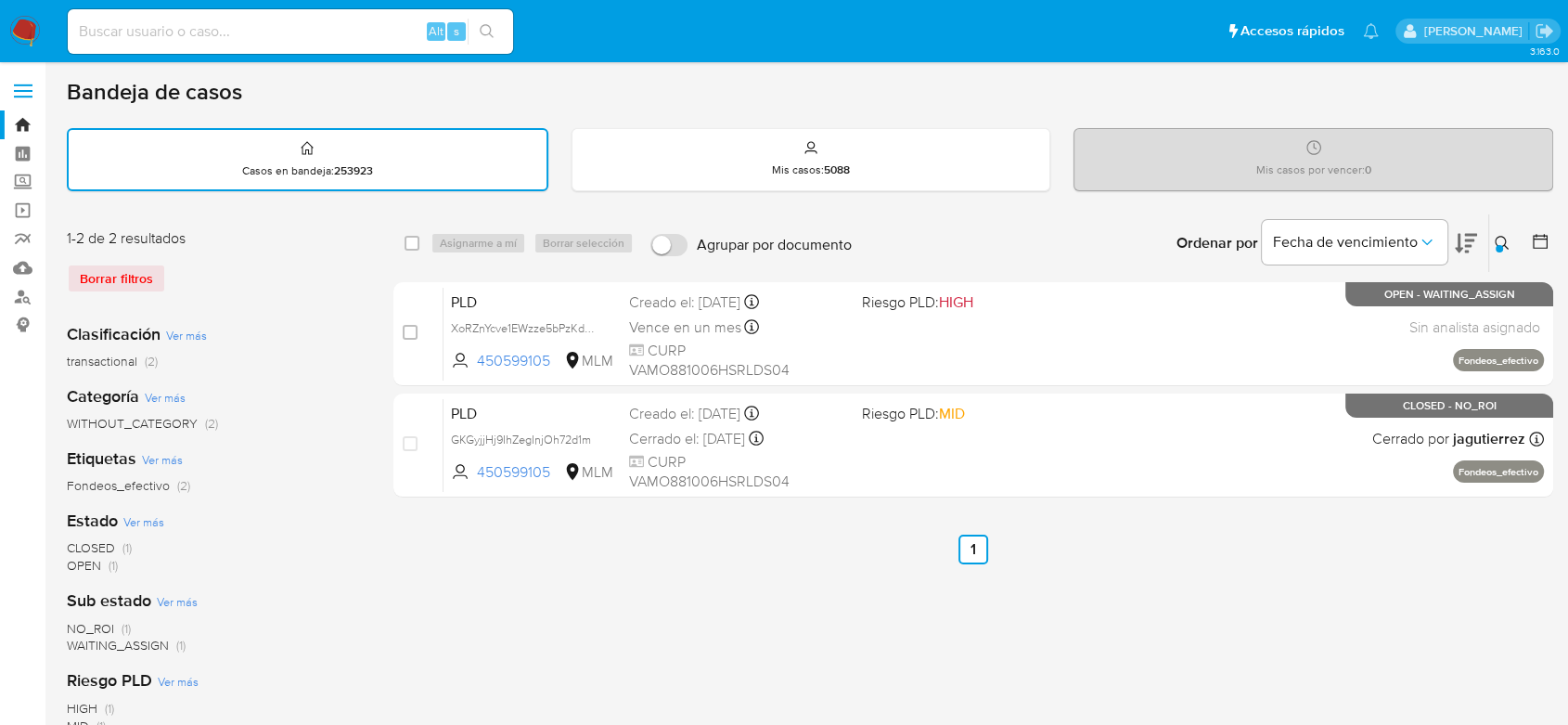
click at [21, 33] on img at bounding box center [25, 32] width 32 height 32
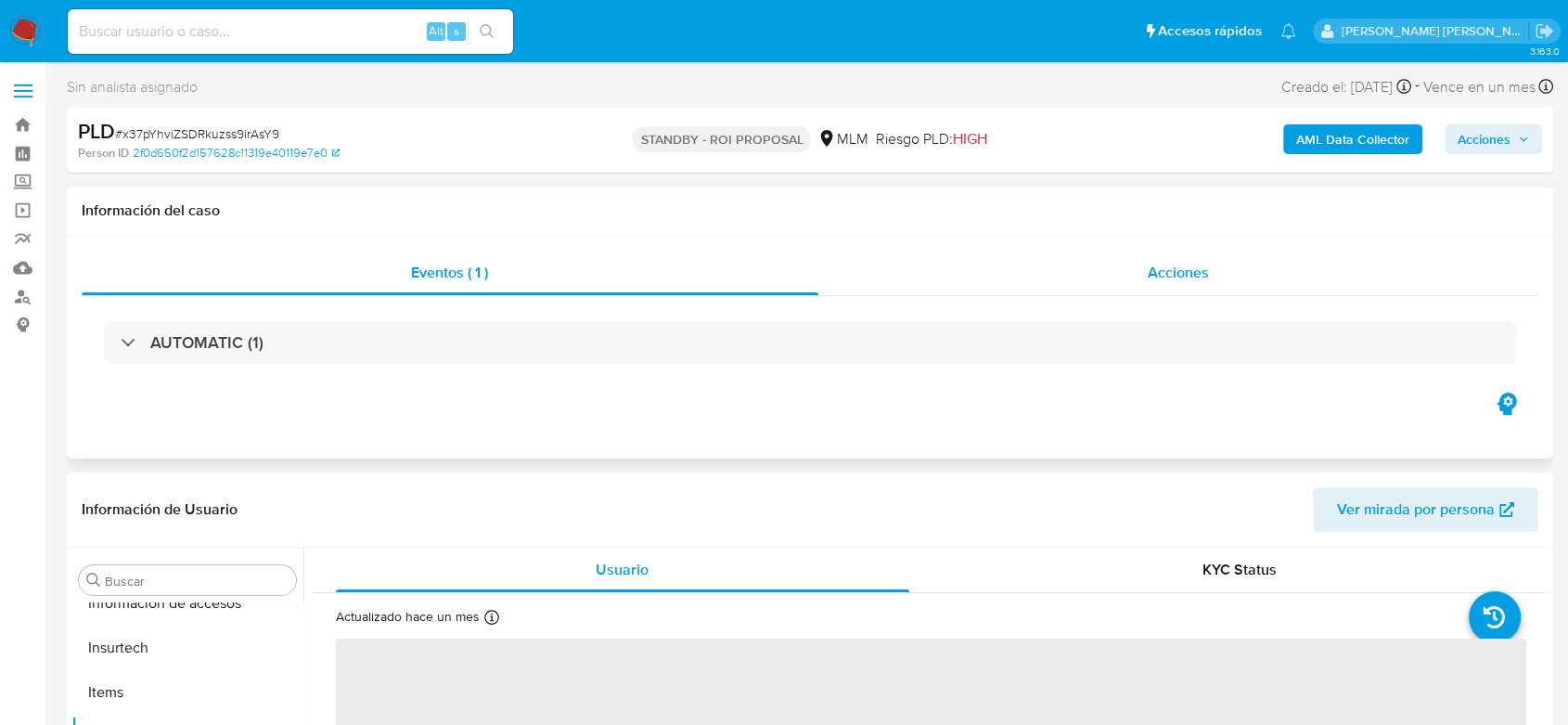
scroll to position [918, 0]
click at [1176, 278] on span "Acciones" at bounding box center [1178, 272] width 61 height 21
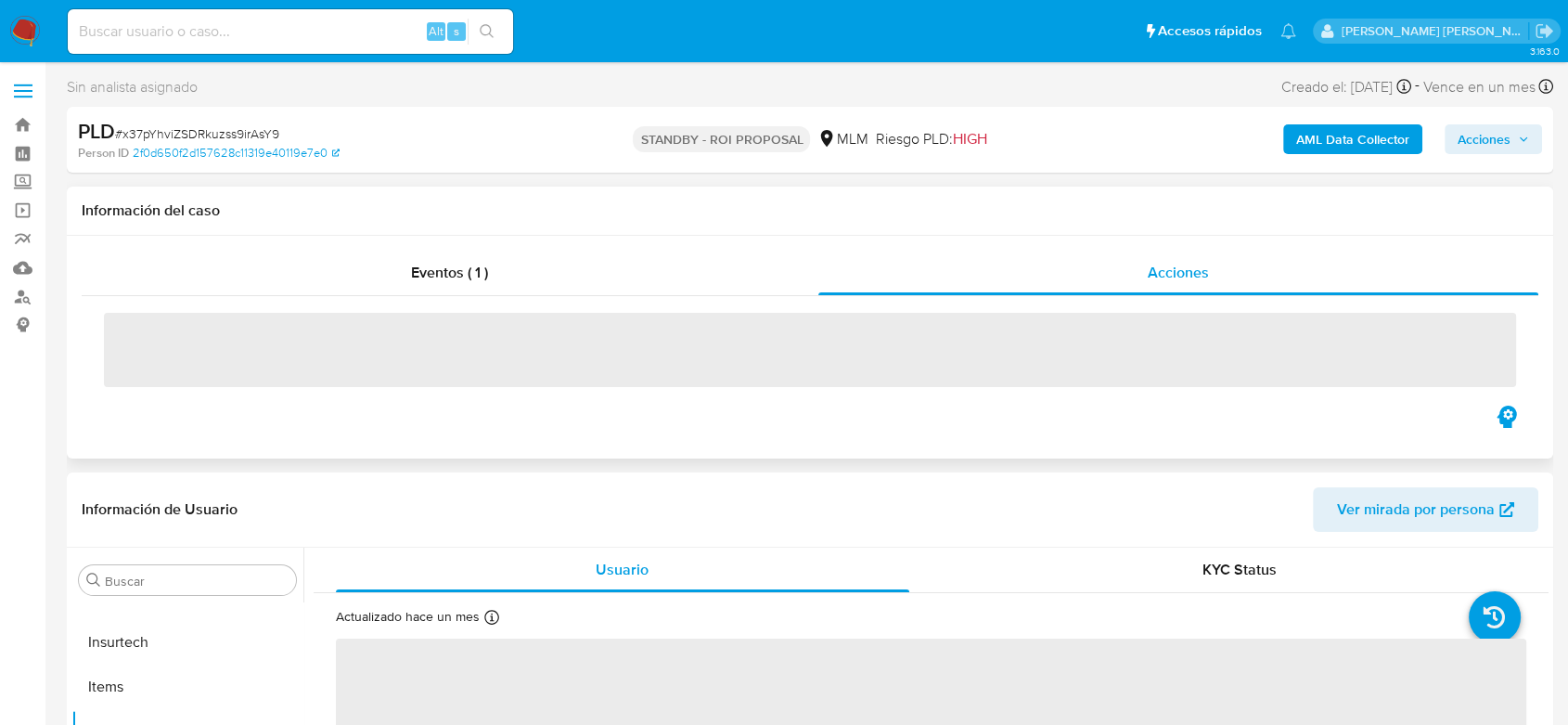
select select "10"
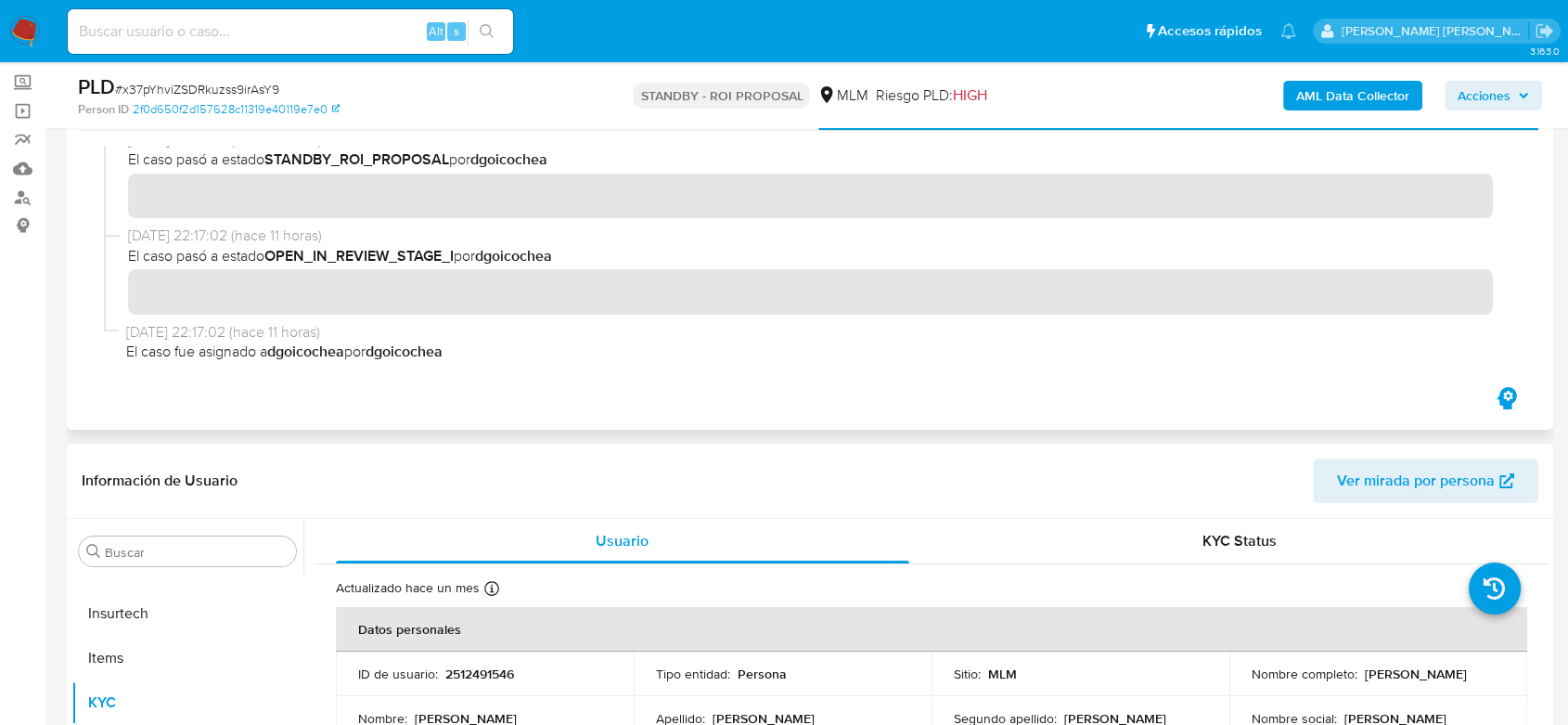
scroll to position [0, 0]
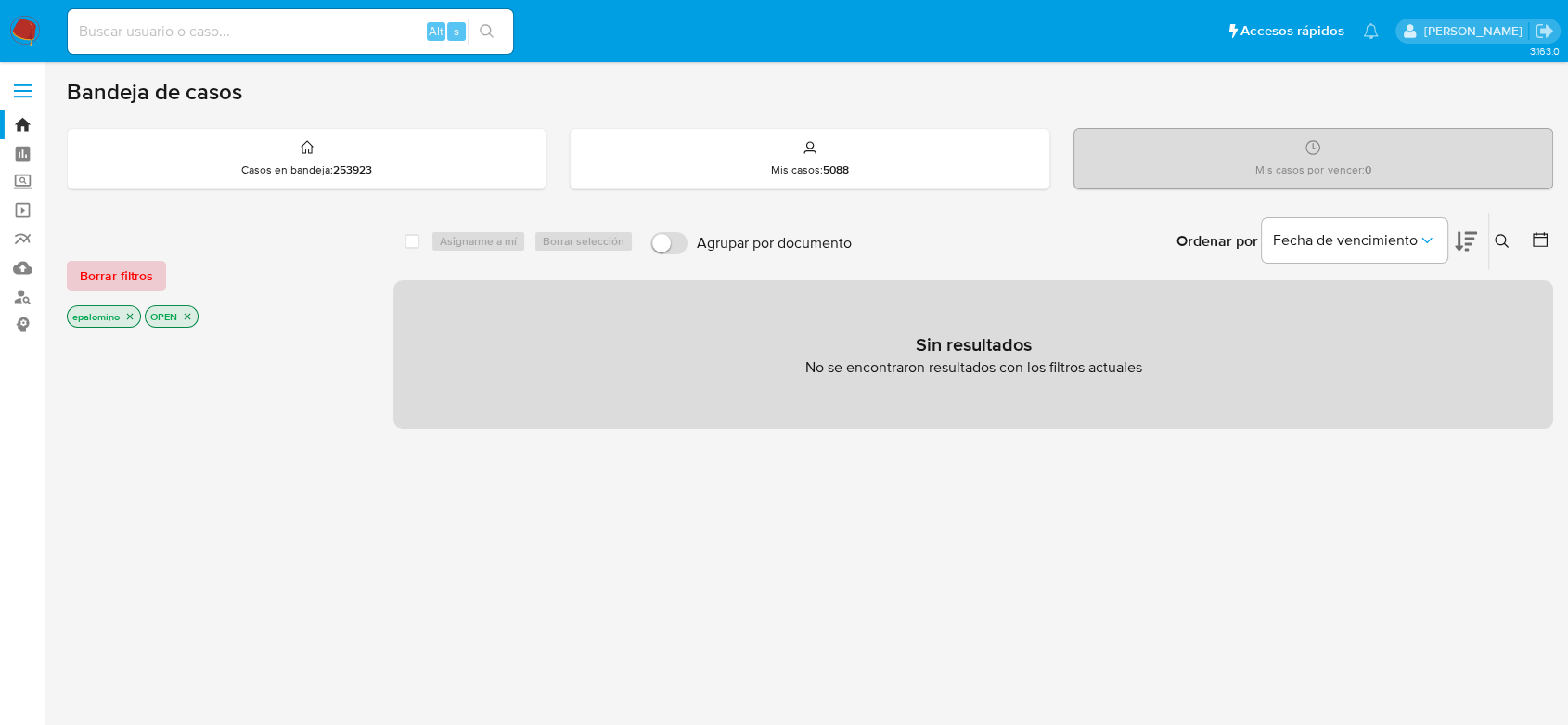
click at [106, 266] on span "Borrar filtros" at bounding box center [116, 276] width 73 height 26
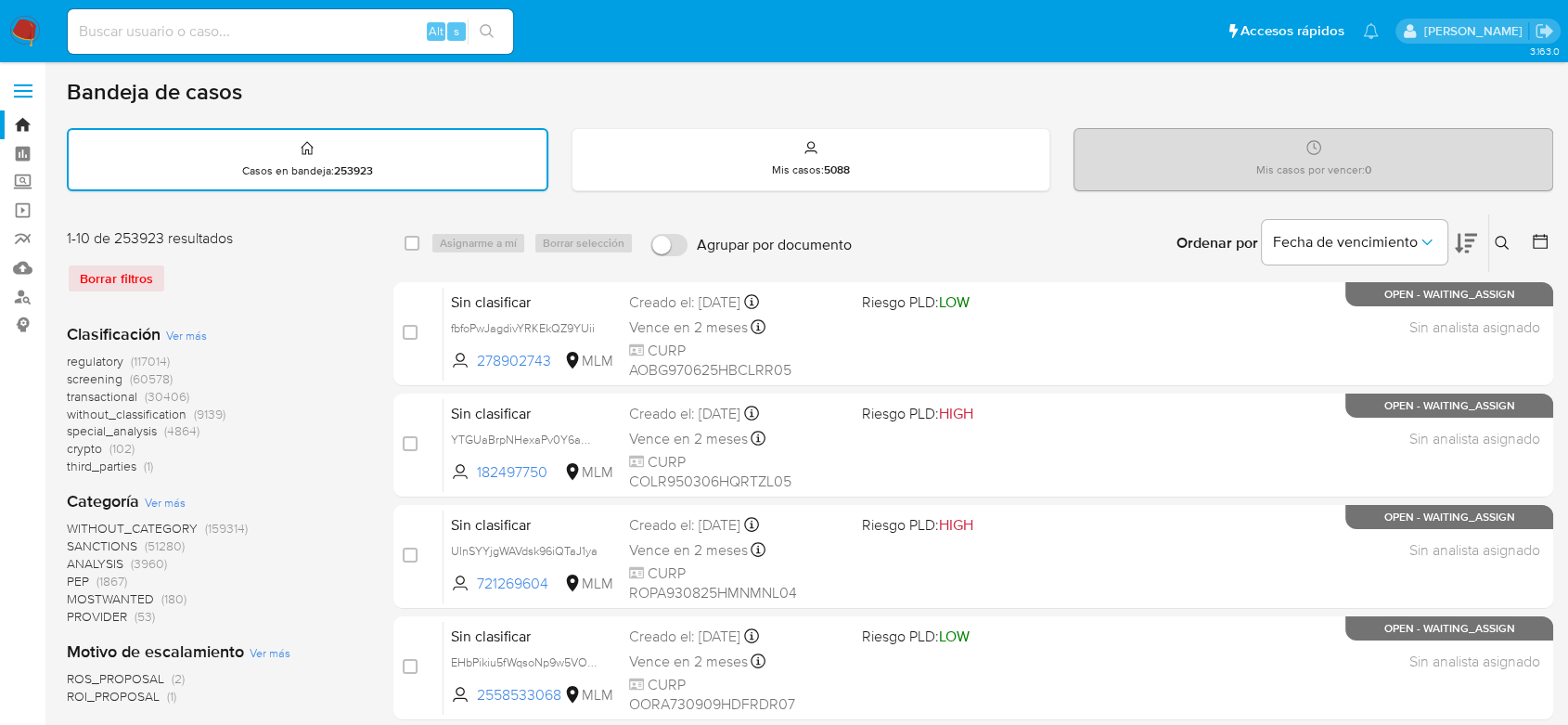
click at [1504, 243] on icon at bounding box center [1501, 243] width 14 height 14
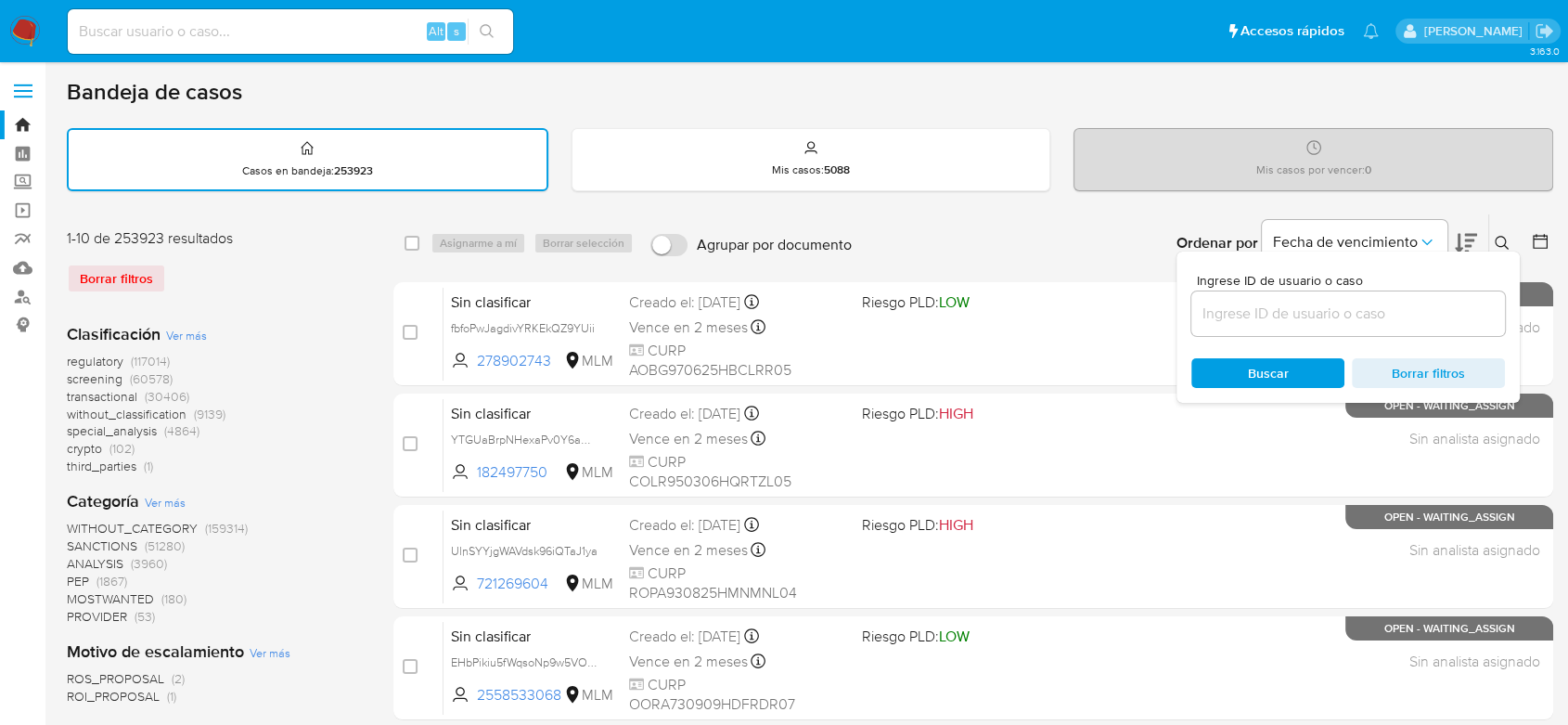
click at [1230, 313] on input at bounding box center [1348, 314] width 314 height 24
type input "1200716815"
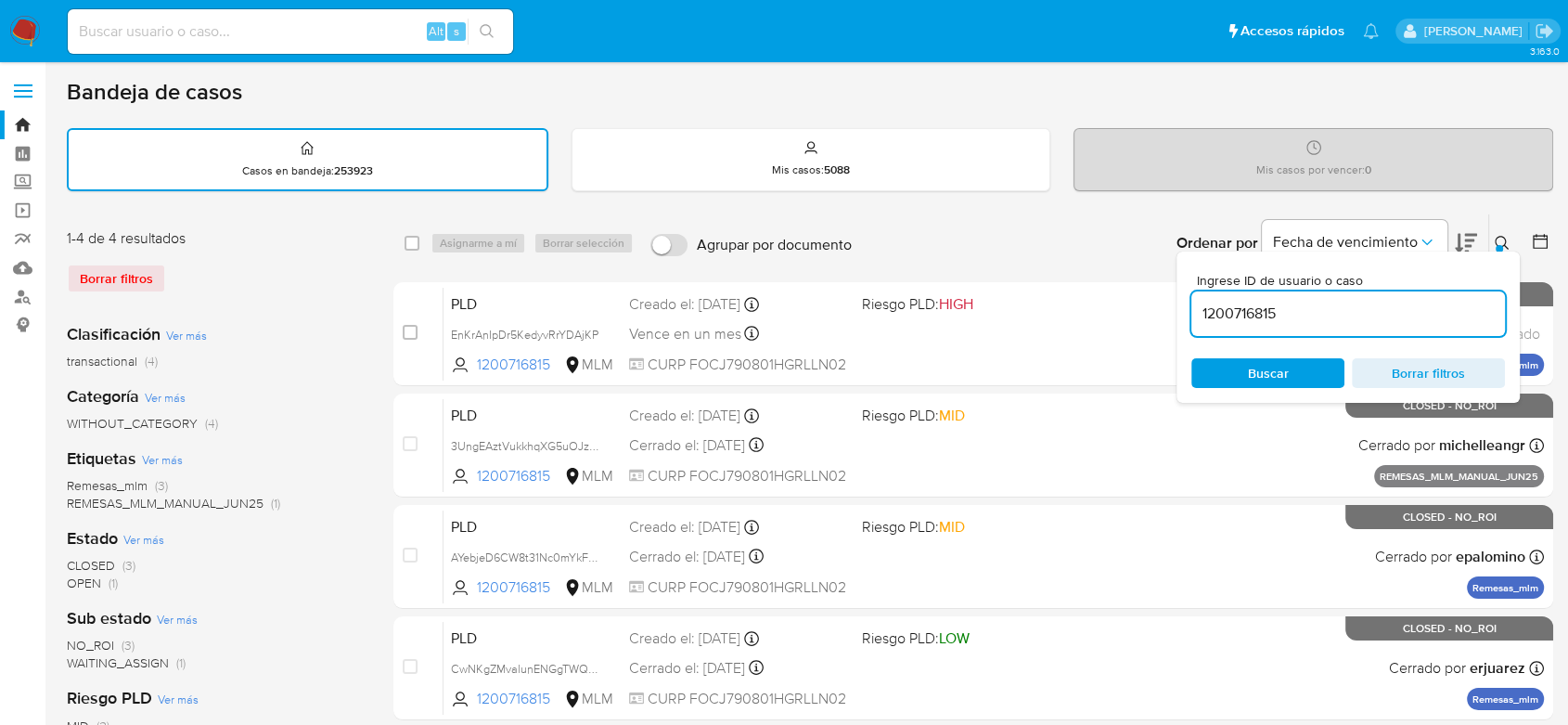
click at [1503, 249] on icon at bounding box center [1502, 244] width 15 height 15
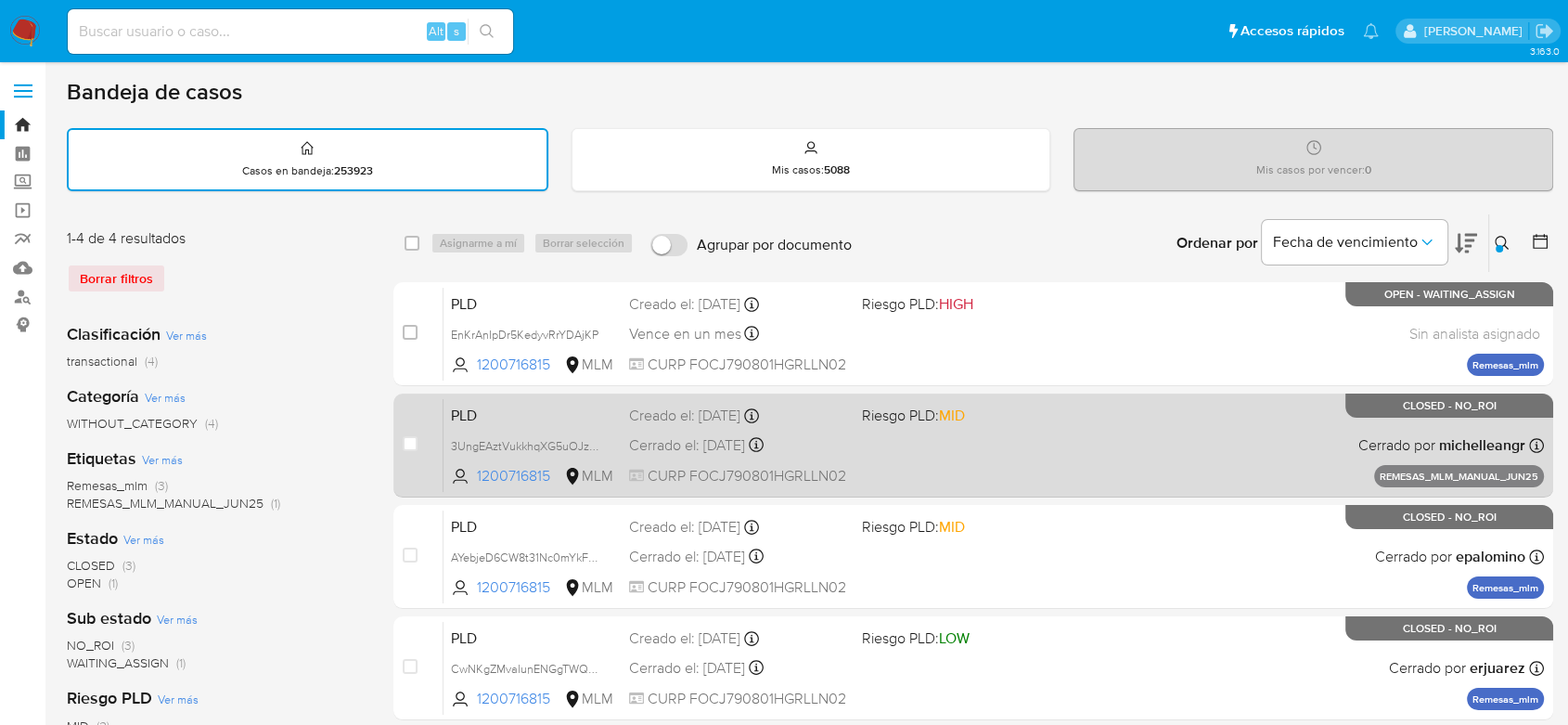
click at [468, 415] on span "PLD" at bounding box center [532, 414] width 163 height 24
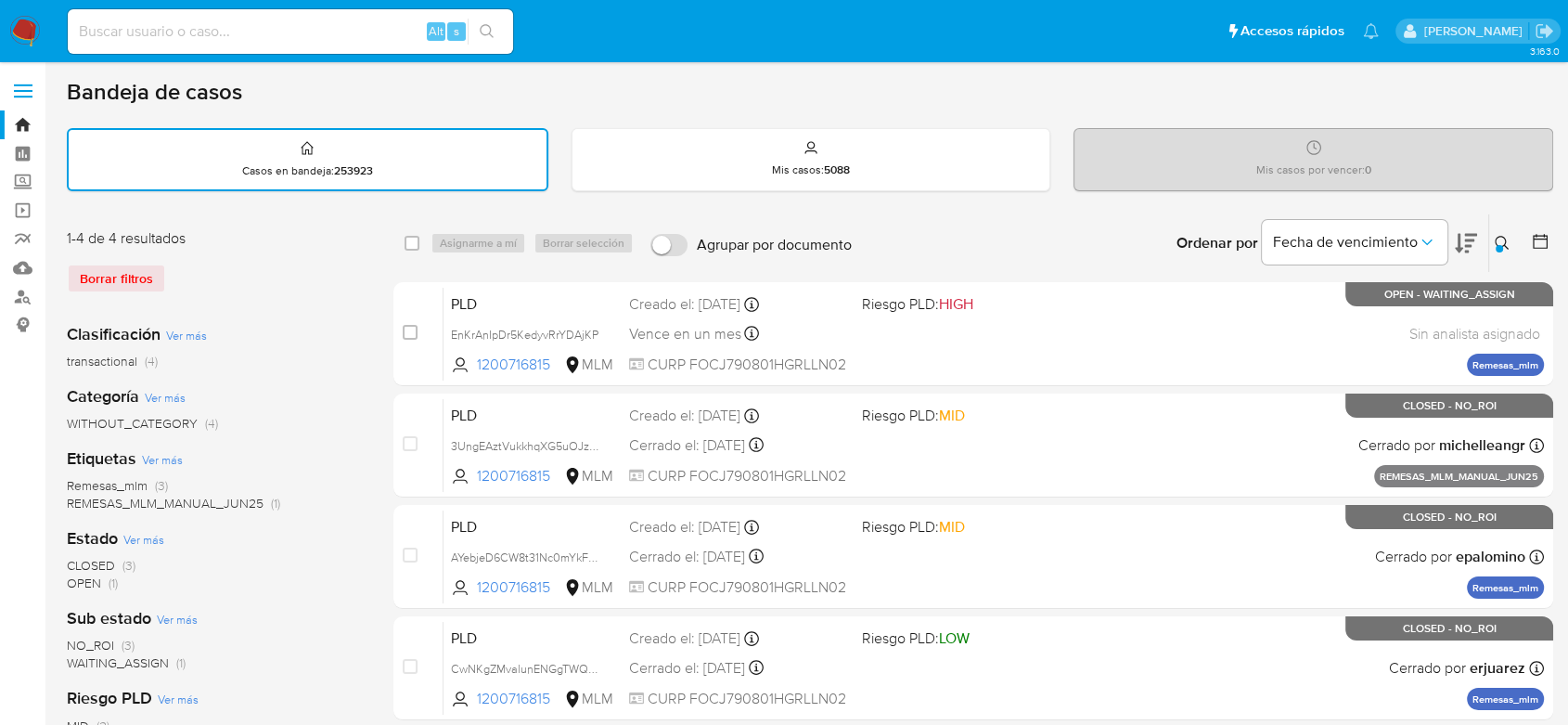
click at [21, 46] on nav "Pausado Ver notificaciones Alt s Accesos rápidos Presiona las siguientes teclas…" at bounding box center [784, 31] width 1568 height 62
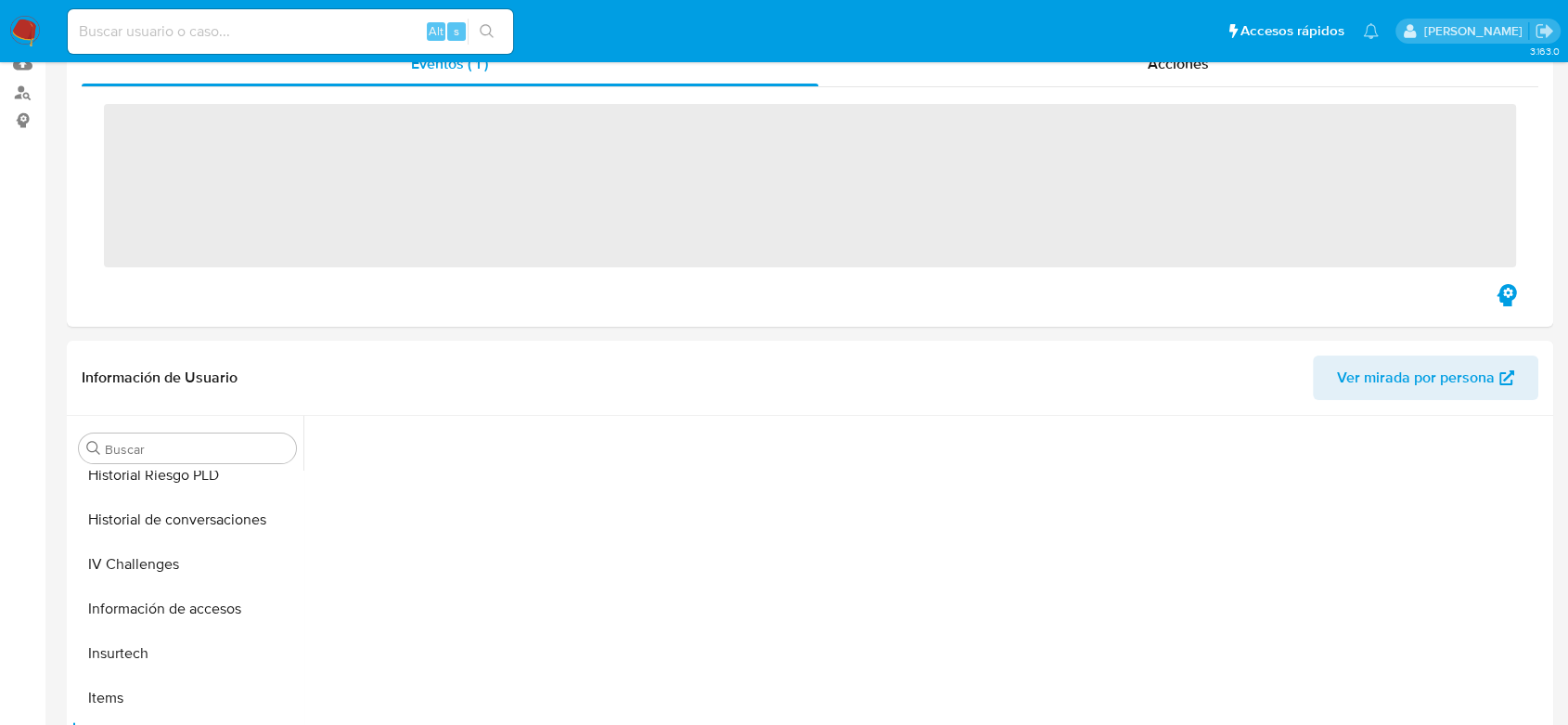
scroll to position [206, 0]
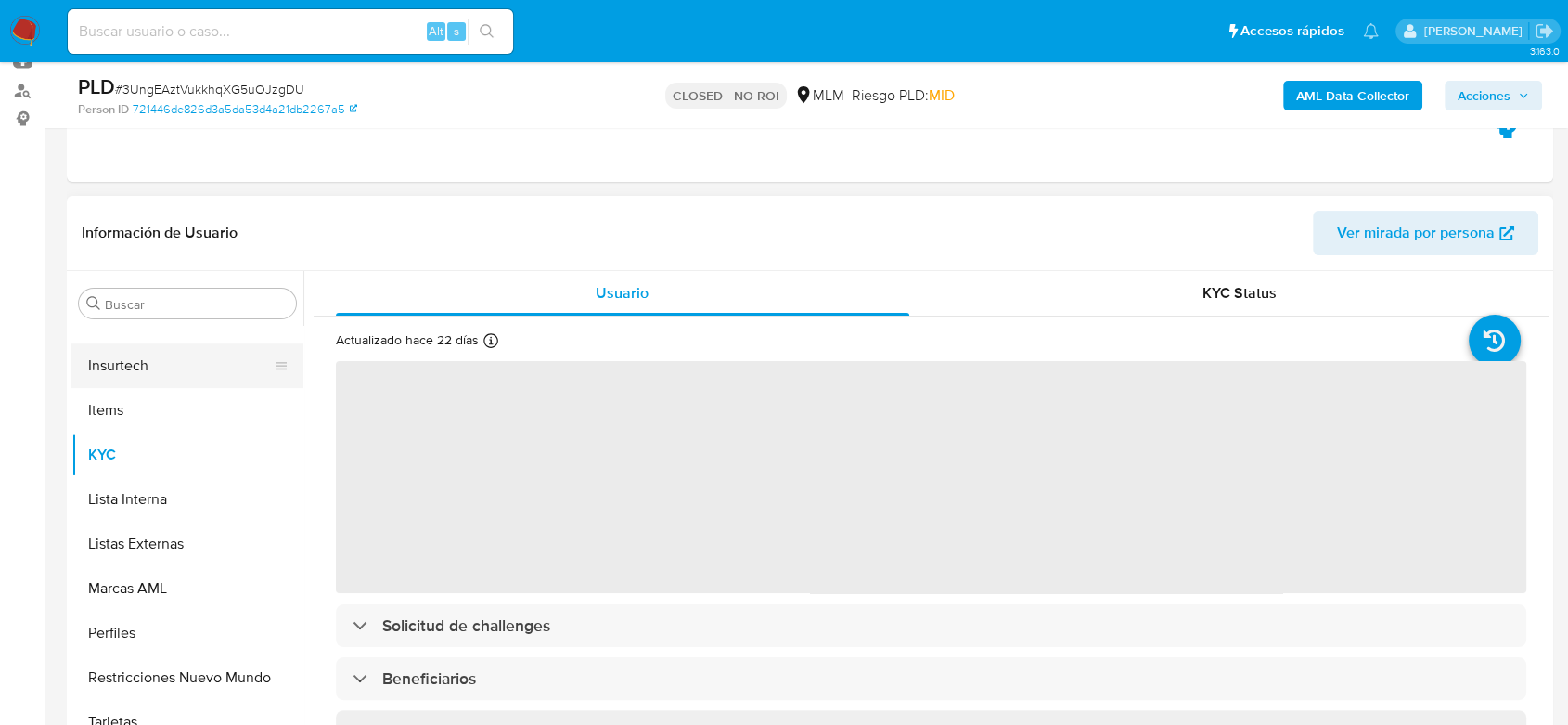
select select "10"
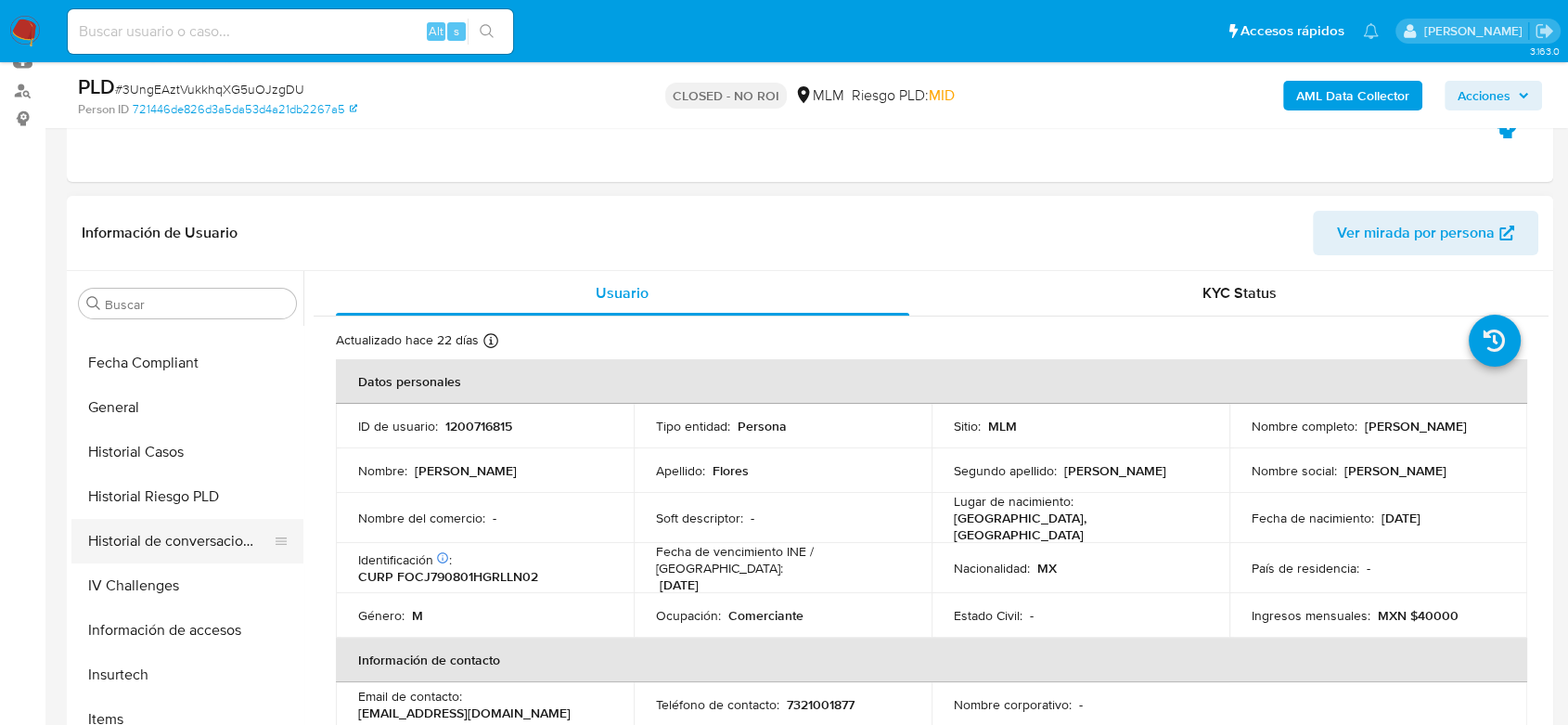
click at [209, 543] on button "Historial de conversaciones" at bounding box center [180, 541] width 217 height 45
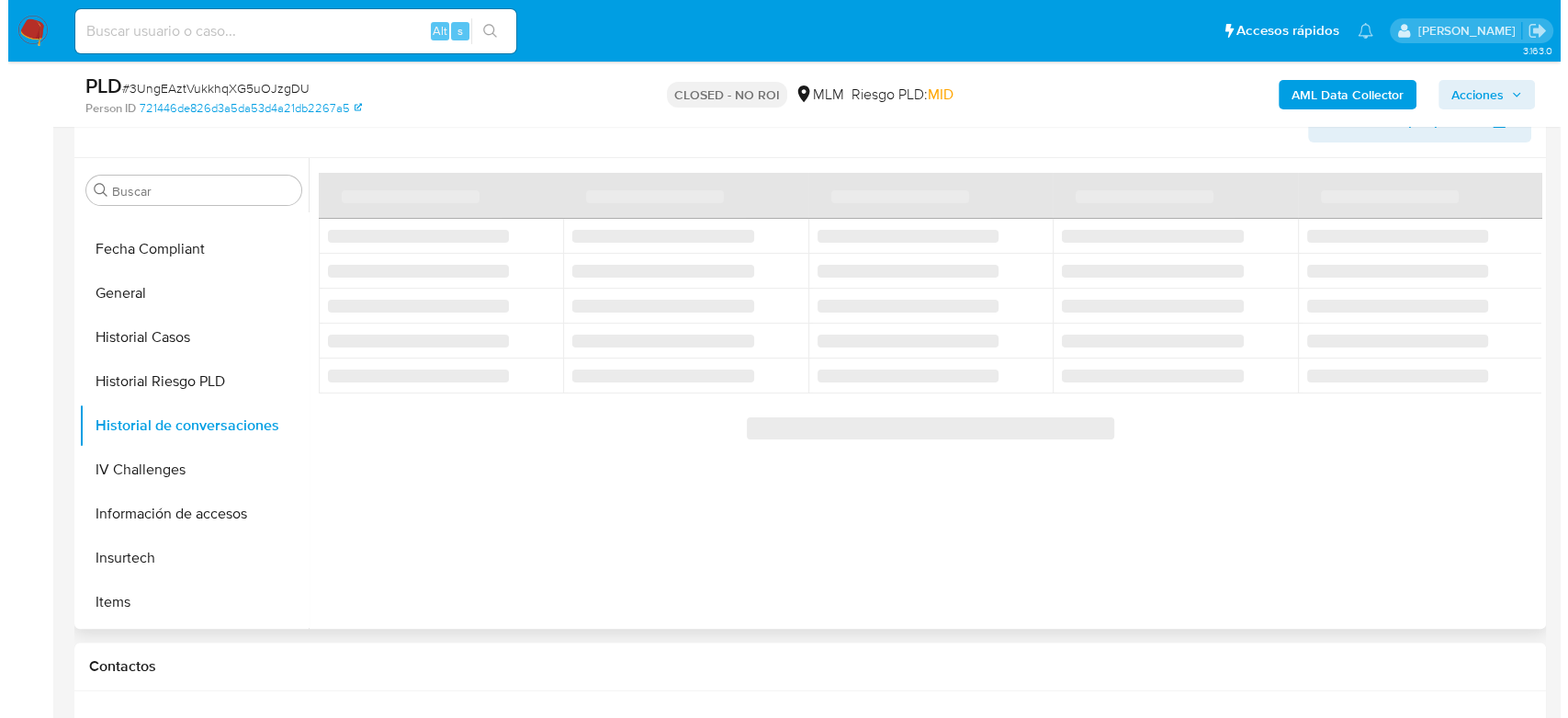
scroll to position [323, 0]
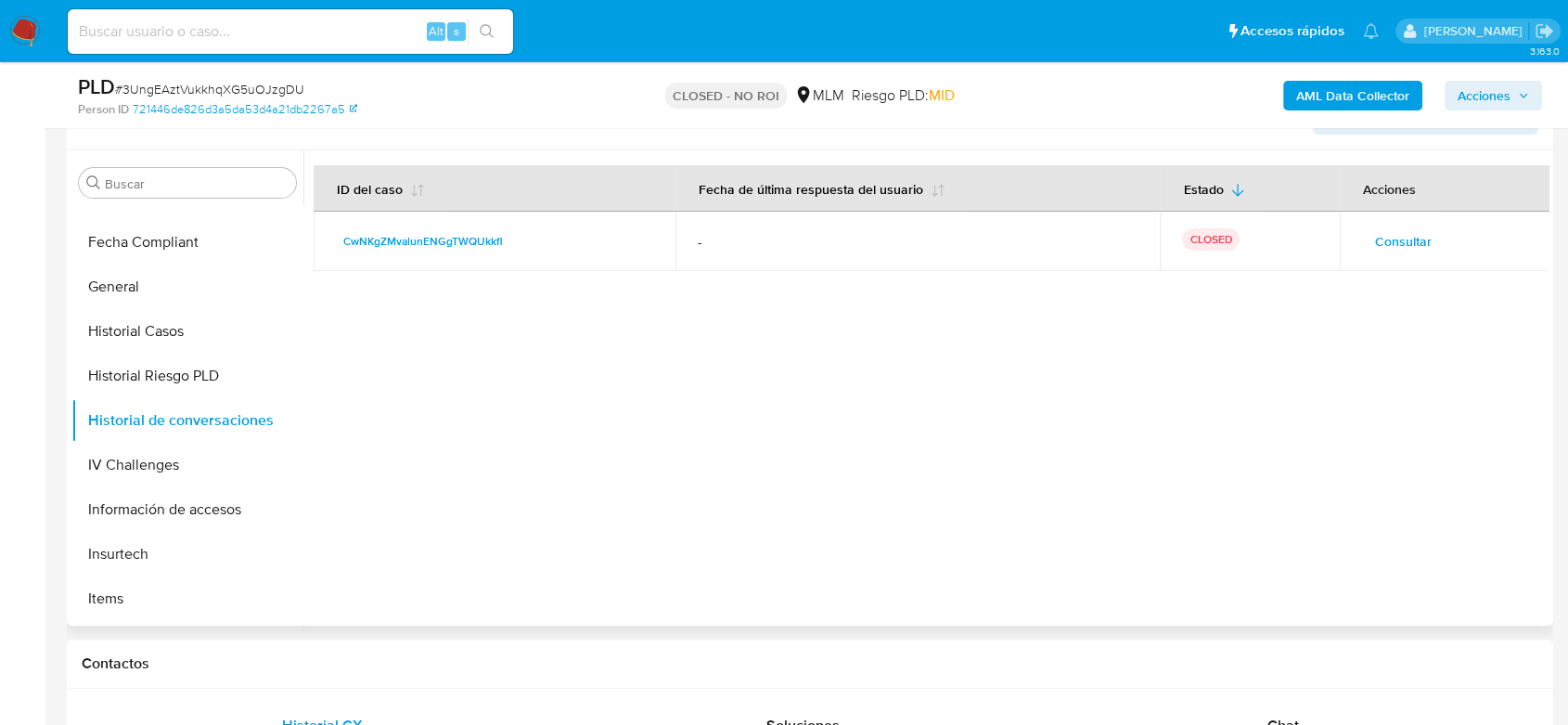
click at [1416, 245] on span "Consultar" at bounding box center [1403, 242] width 57 height 26
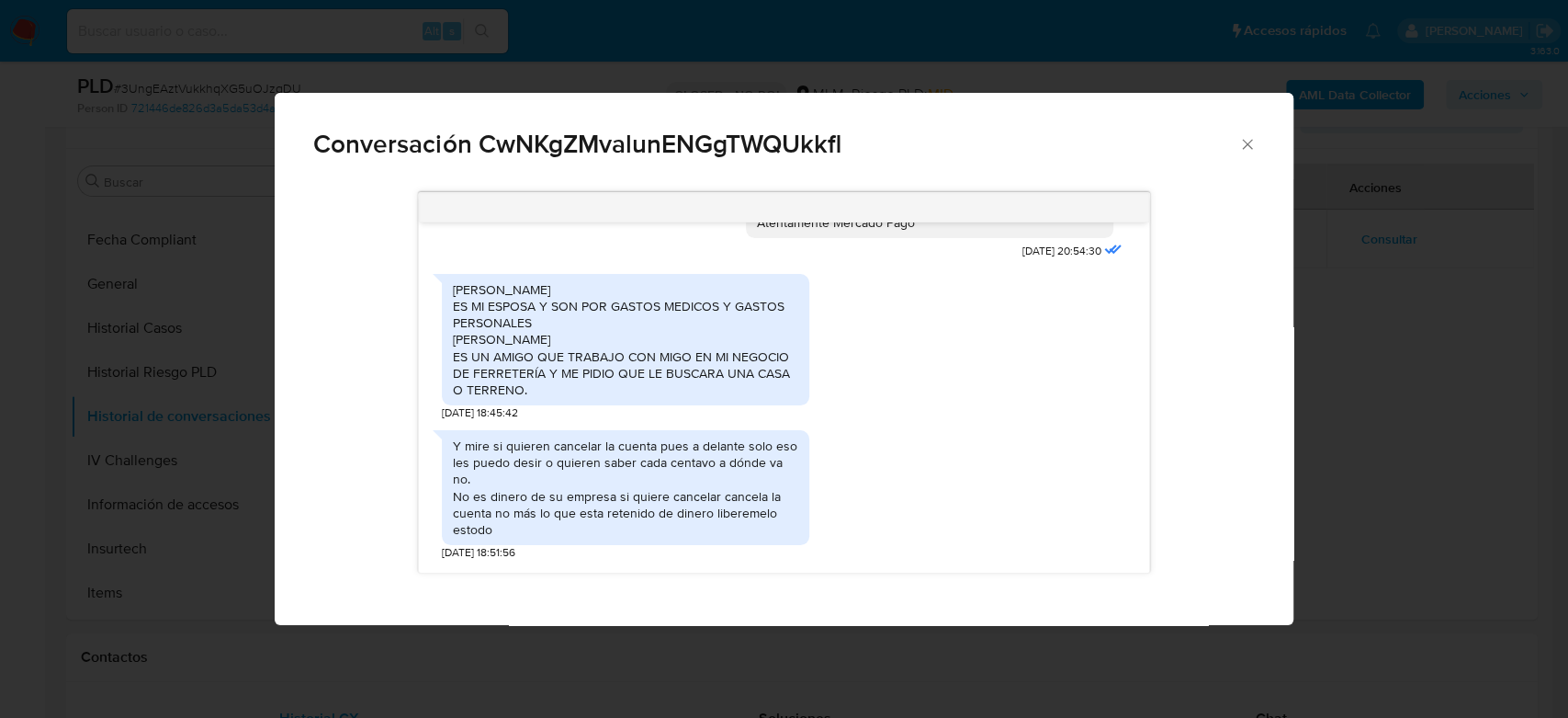
scroll to position [184, 0]
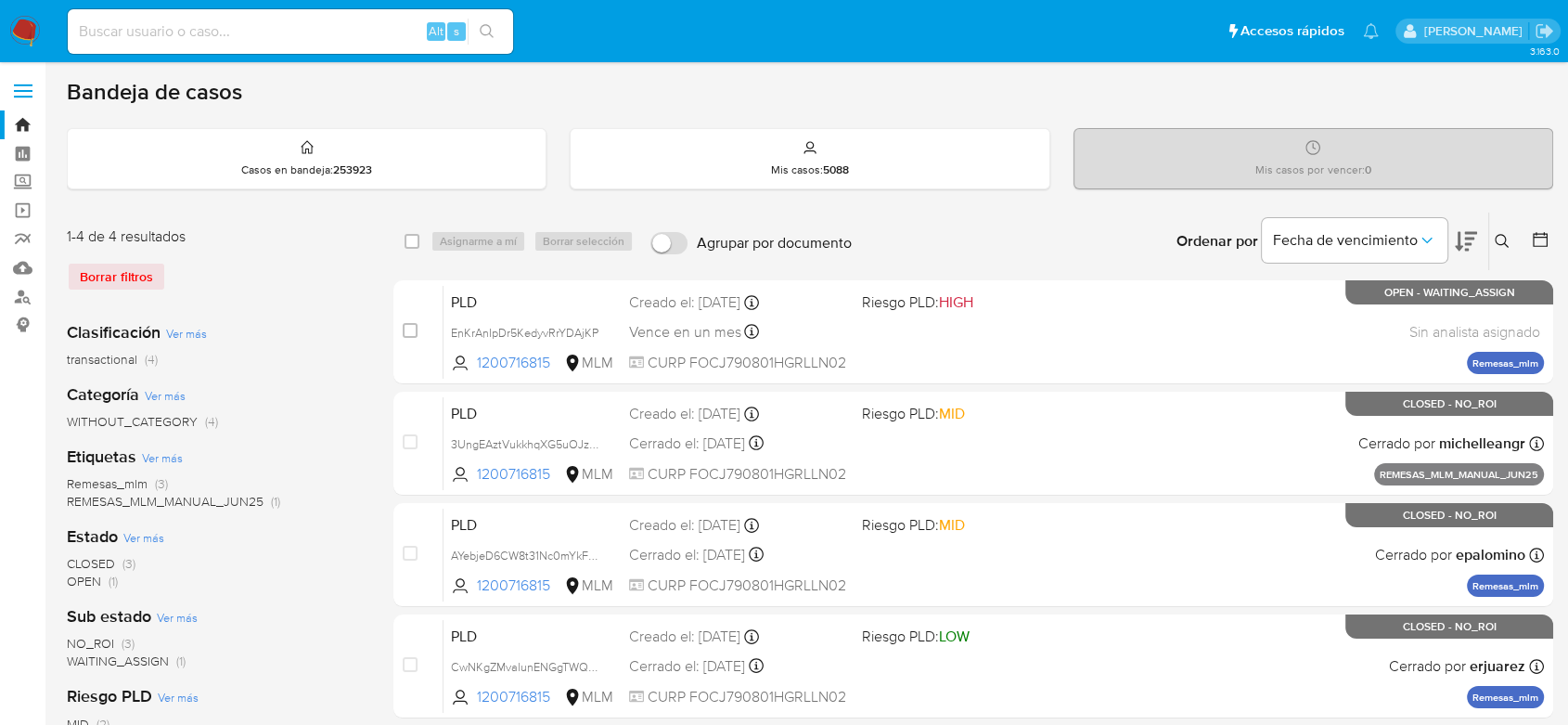
click at [26, 34] on img at bounding box center [25, 32] width 32 height 32
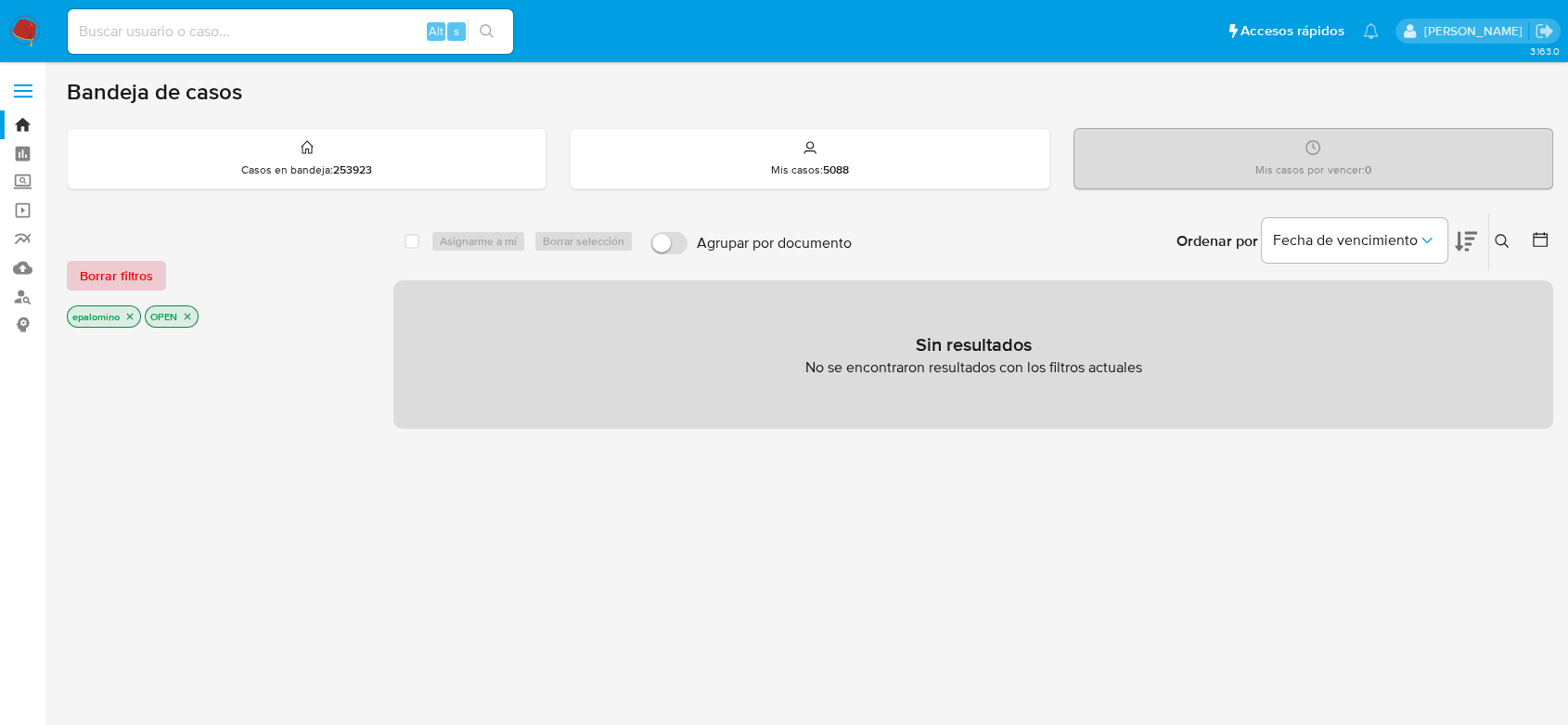
click at [134, 273] on span "Borrar filtros" at bounding box center [116, 276] width 73 height 26
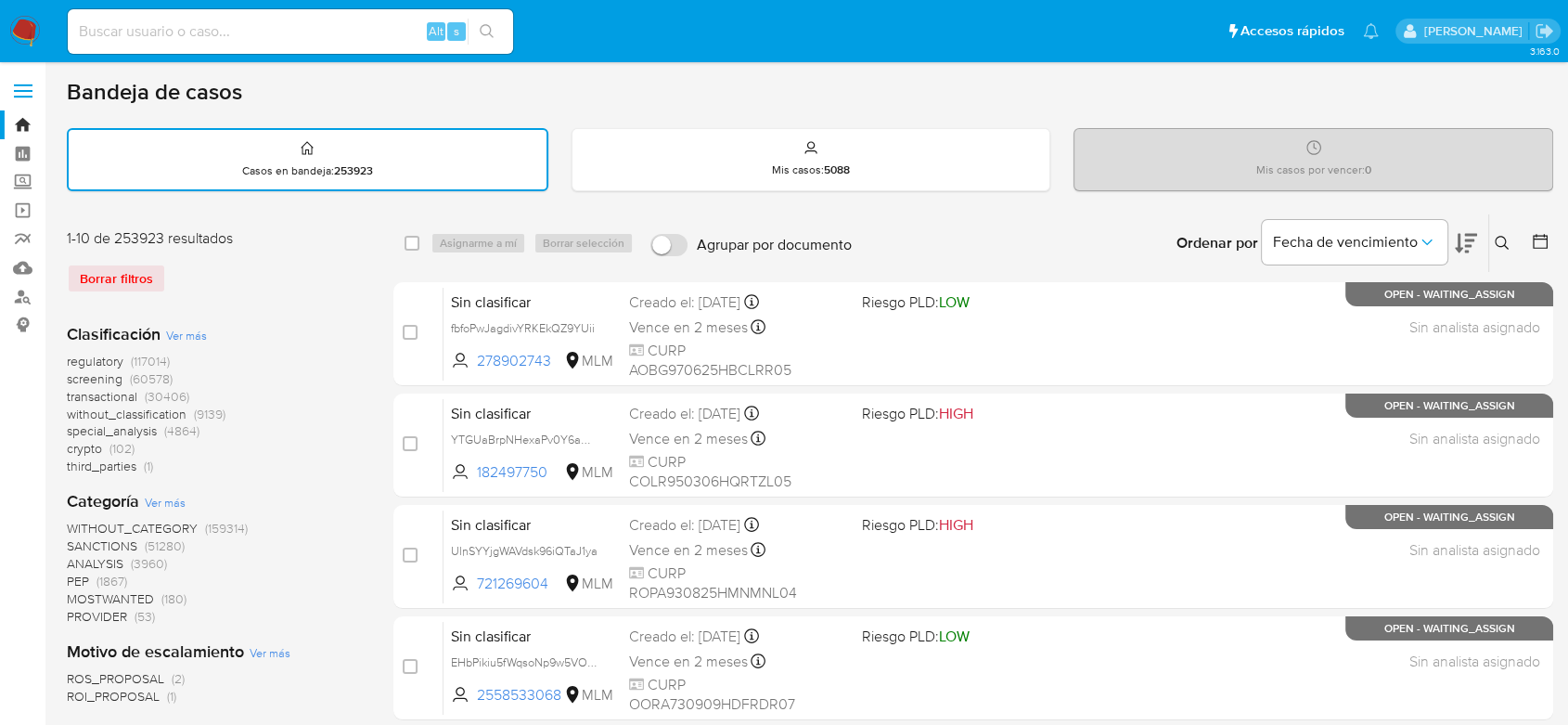
click at [9, 33] on img at bounding box center [25, 32] width 32 height 32
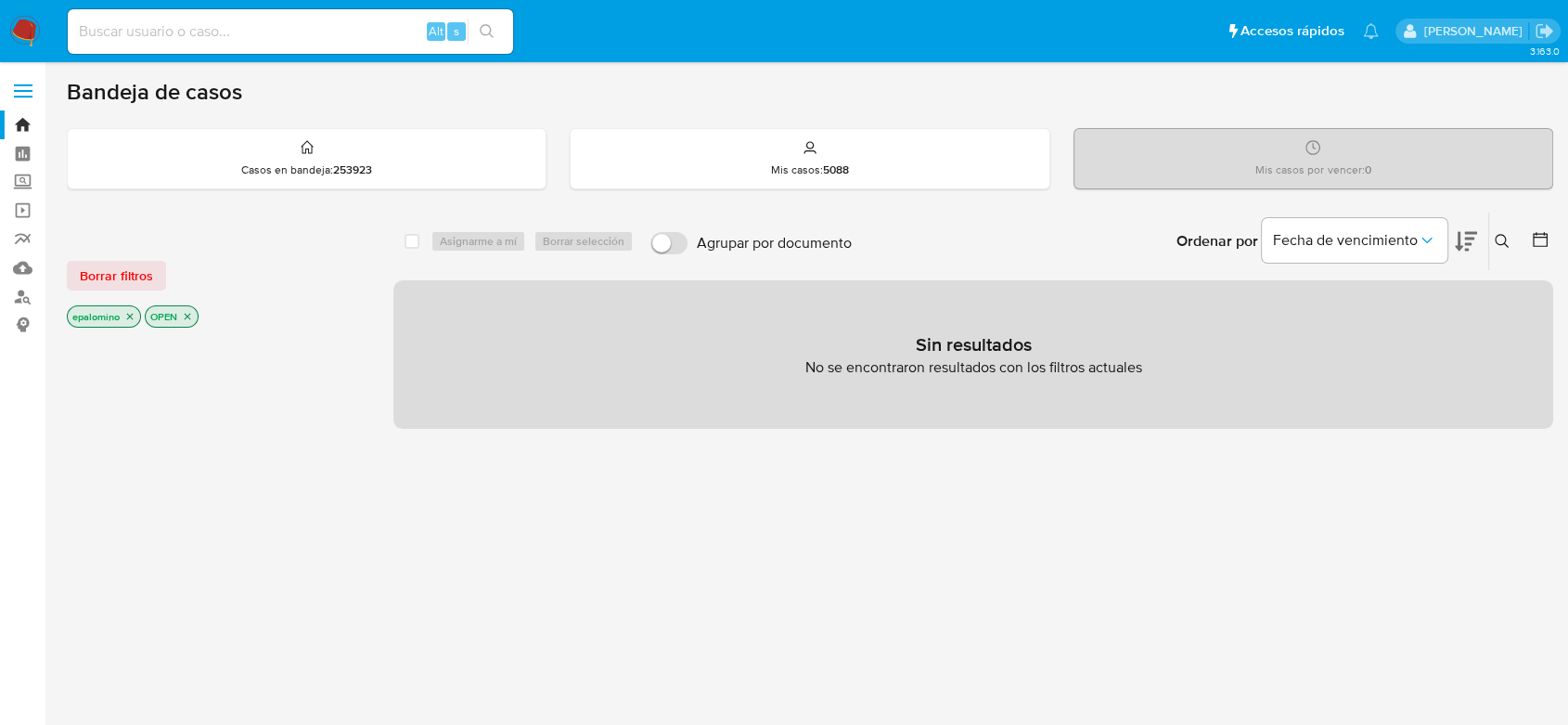
click at [118, 257] on div "Borrar filtros epalomino OPEN" at bounding box center [216, 279] width 297 height 105
click at [111, 274] on span "Borrar filtros" at bounding box center [116, 276] width 73 height 26
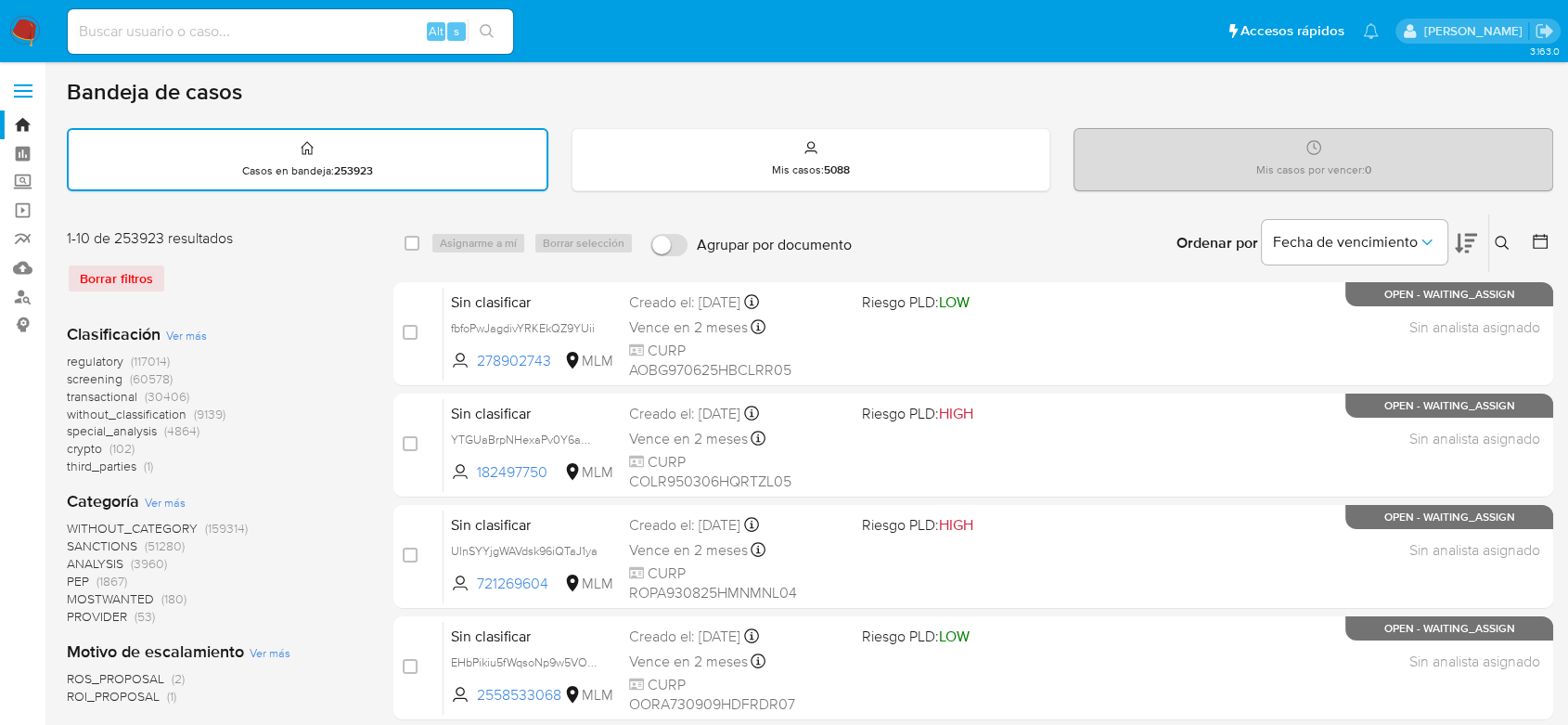
click at [1503, 237] on icon at bounding box center [1502, 244] width 15 height 15
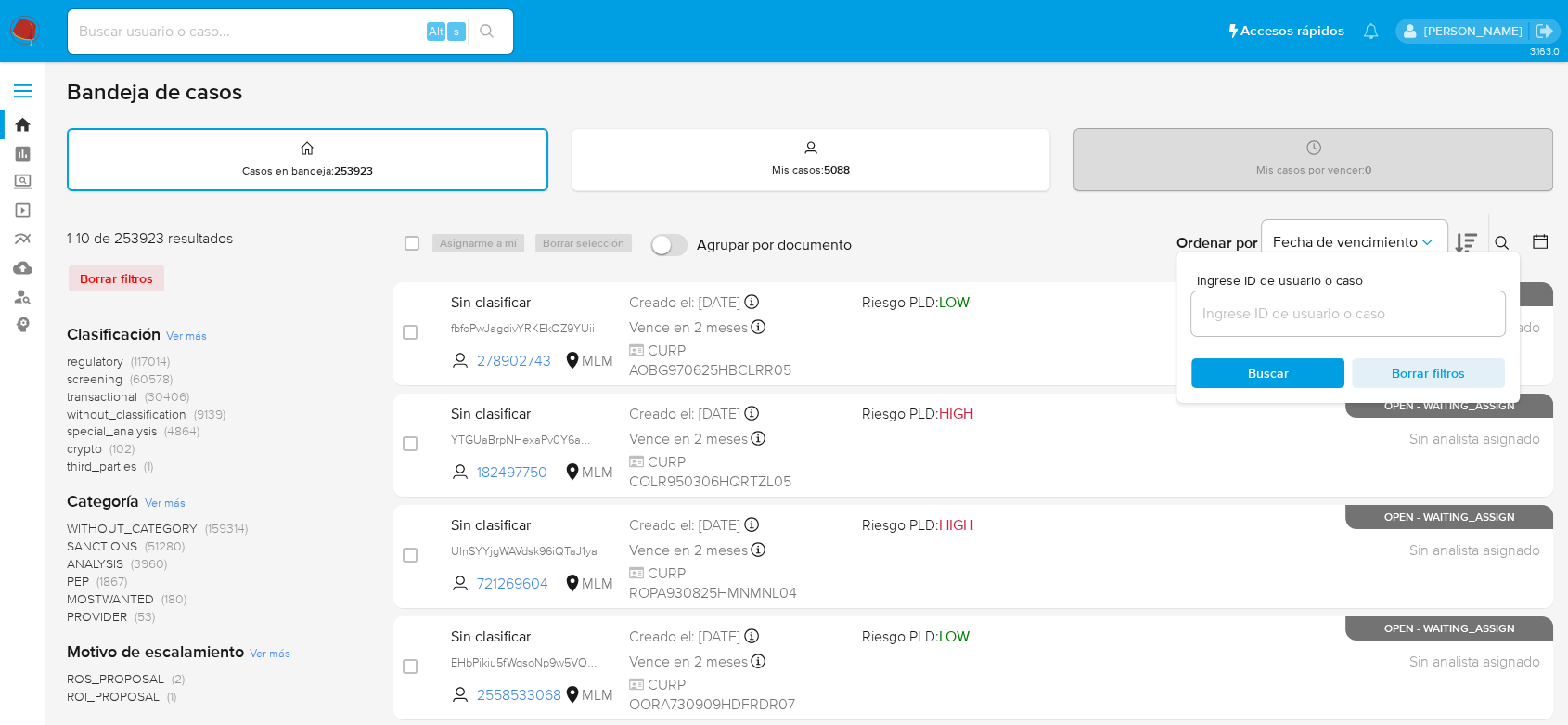
click at [1316, 293] on div at bounding box center [1348, 314] width 314 height 45
click at [1301, 304] on input at bounding box center [1348, 314] width 314 height 24
paste input "721269604"
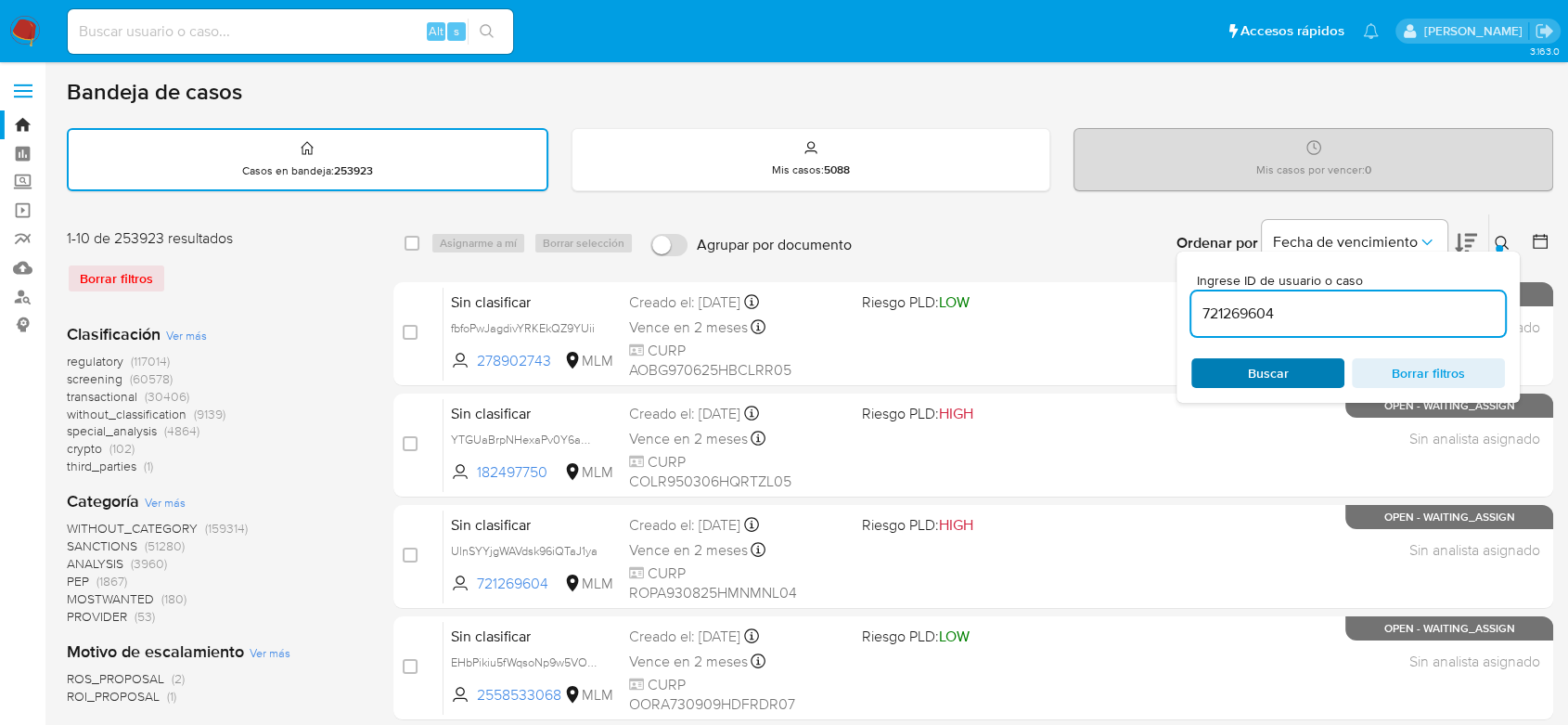
type input "721269604"
click at [1254, 358] on span "Buscar" at bounding box center [1268, 373] width 41 height 30
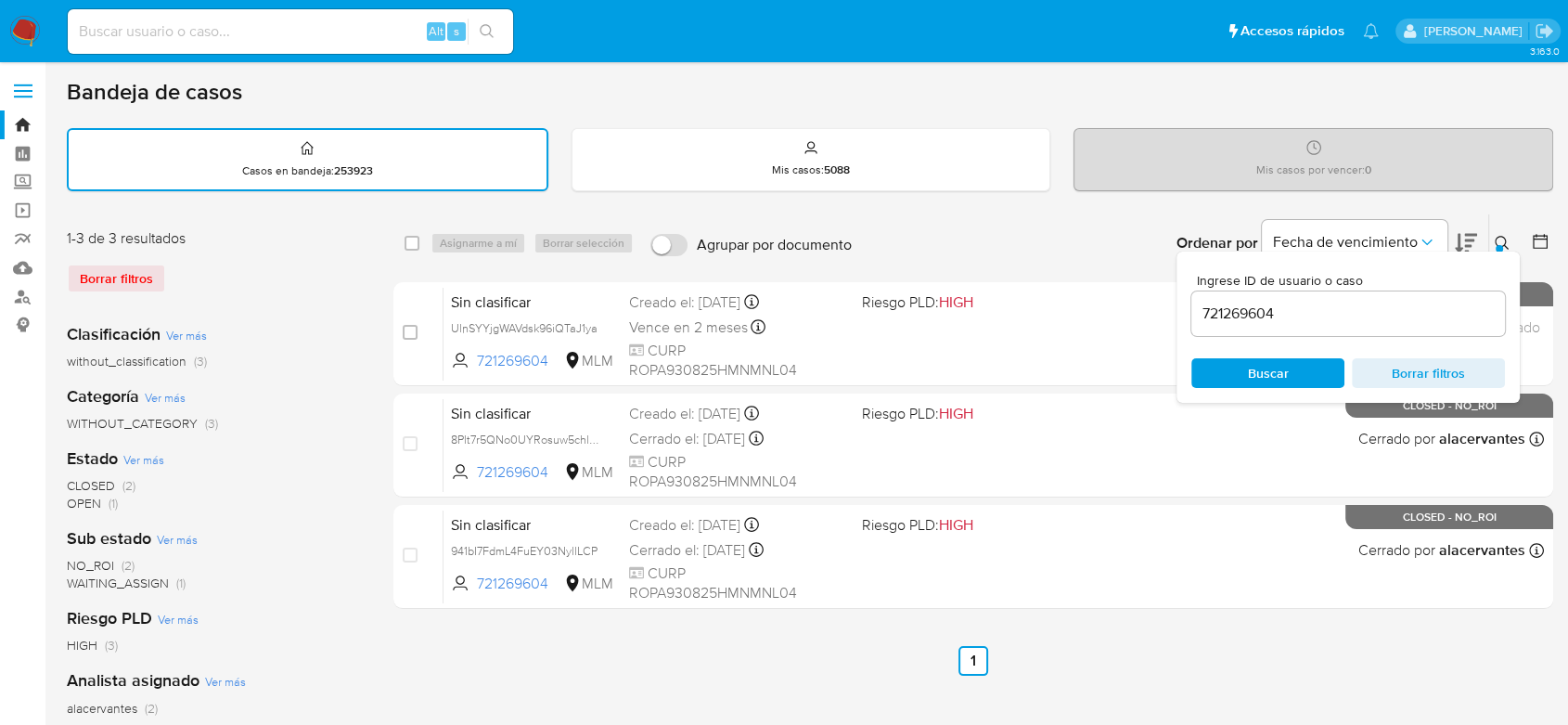
click at [1507, 246] on icon at bounding box center [1501, 243] width 14 height 14
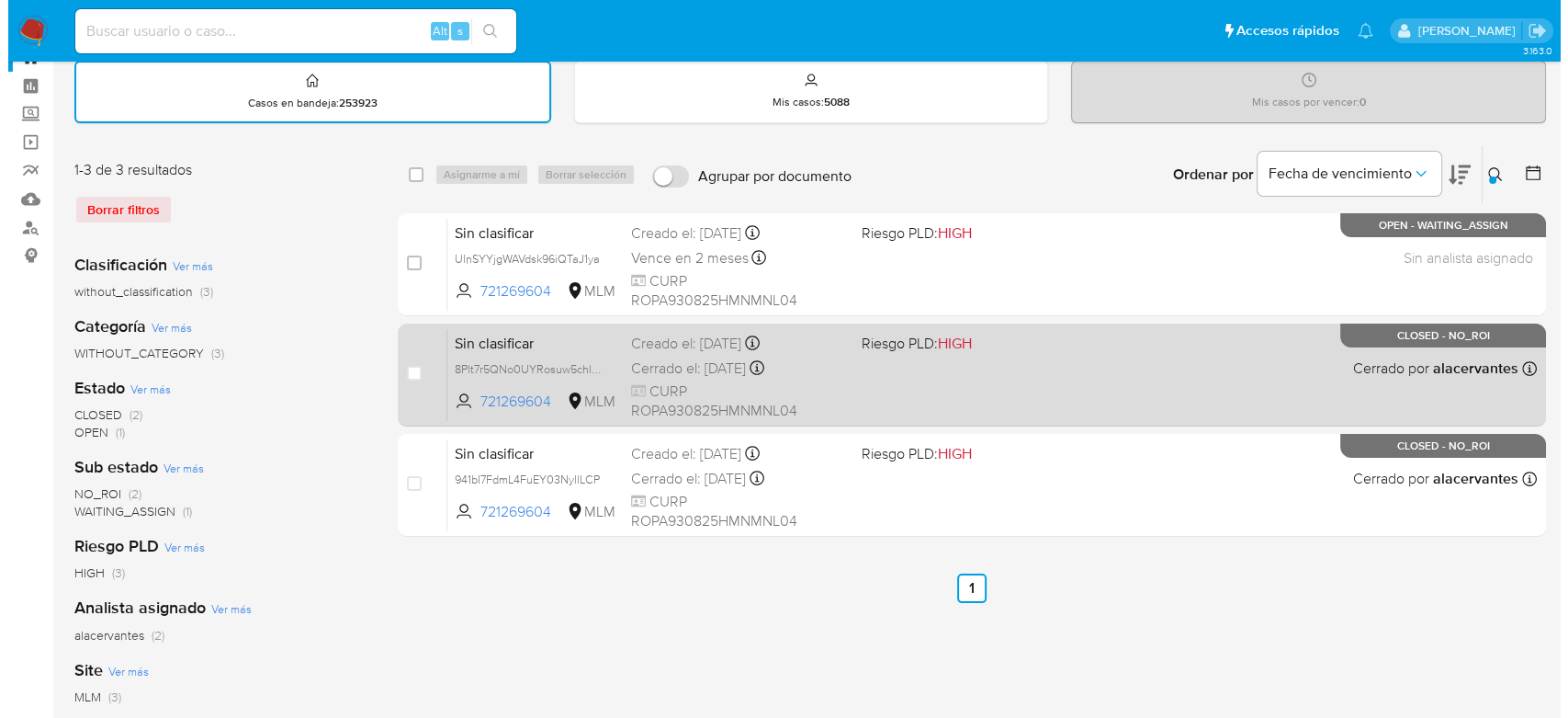
scroll to position [102, 0]
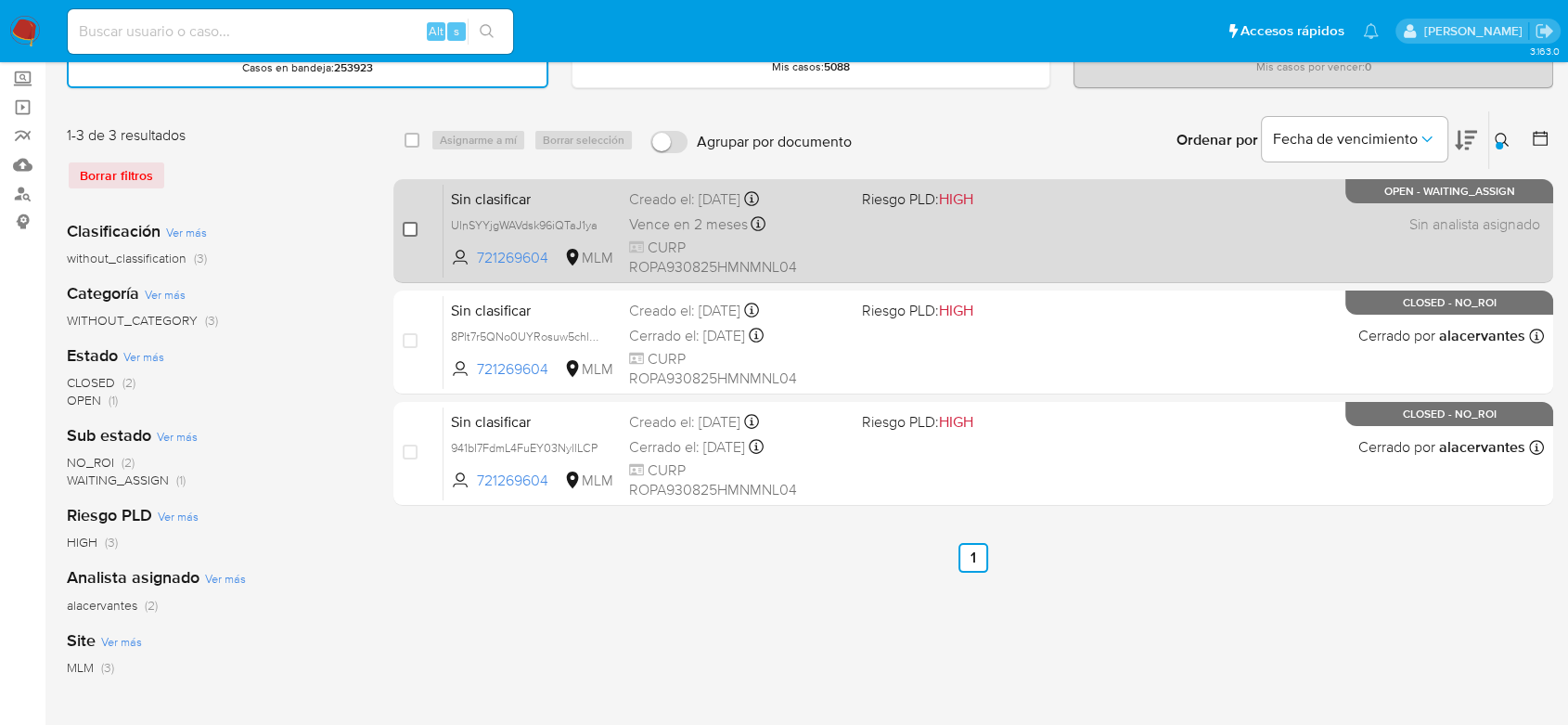
click at [412, 224] on input "checkbox" at bounding box center [410, 230] width 15 height 15
checkbox input "true"
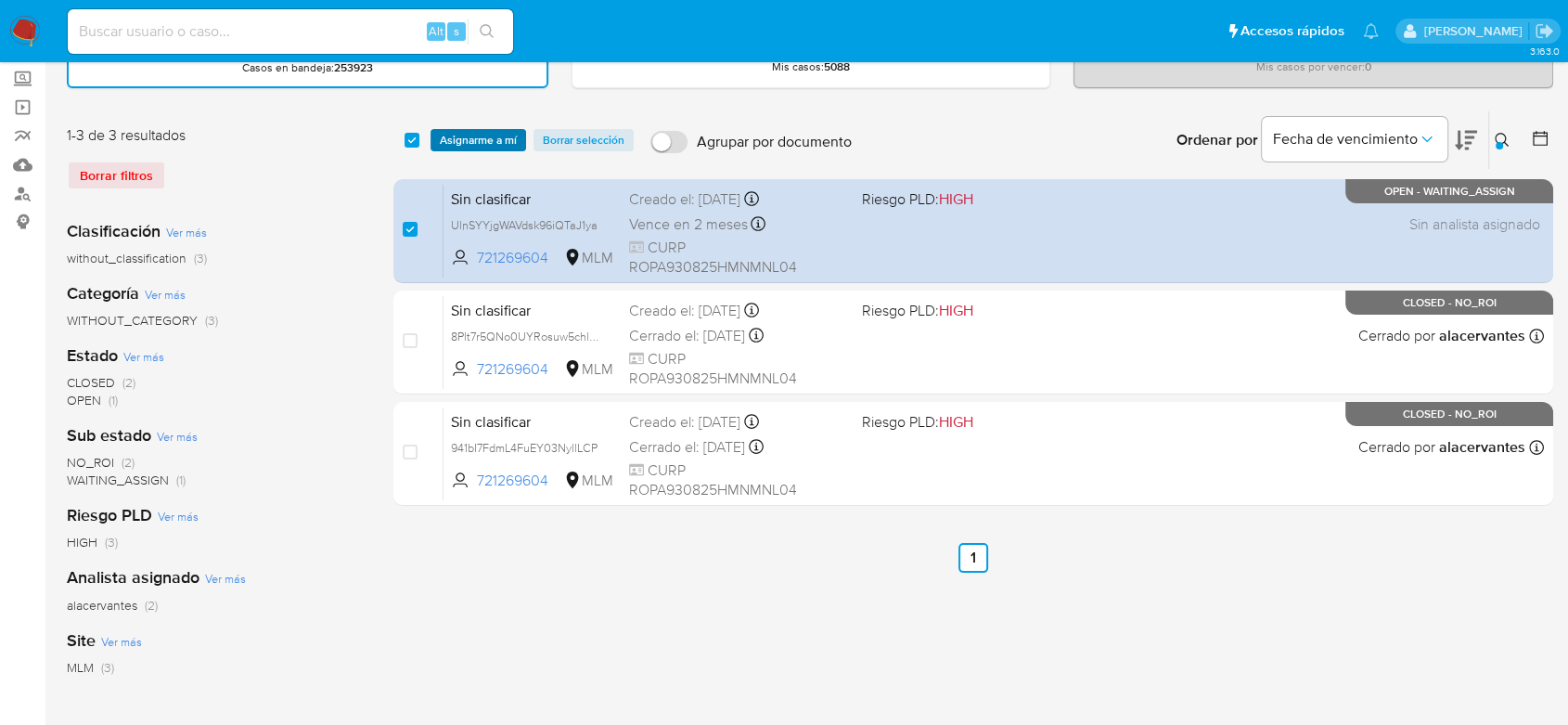
click at [447, 138] on span "Asignarme a mí" at bounding box center [477, 140] width 77 height 19
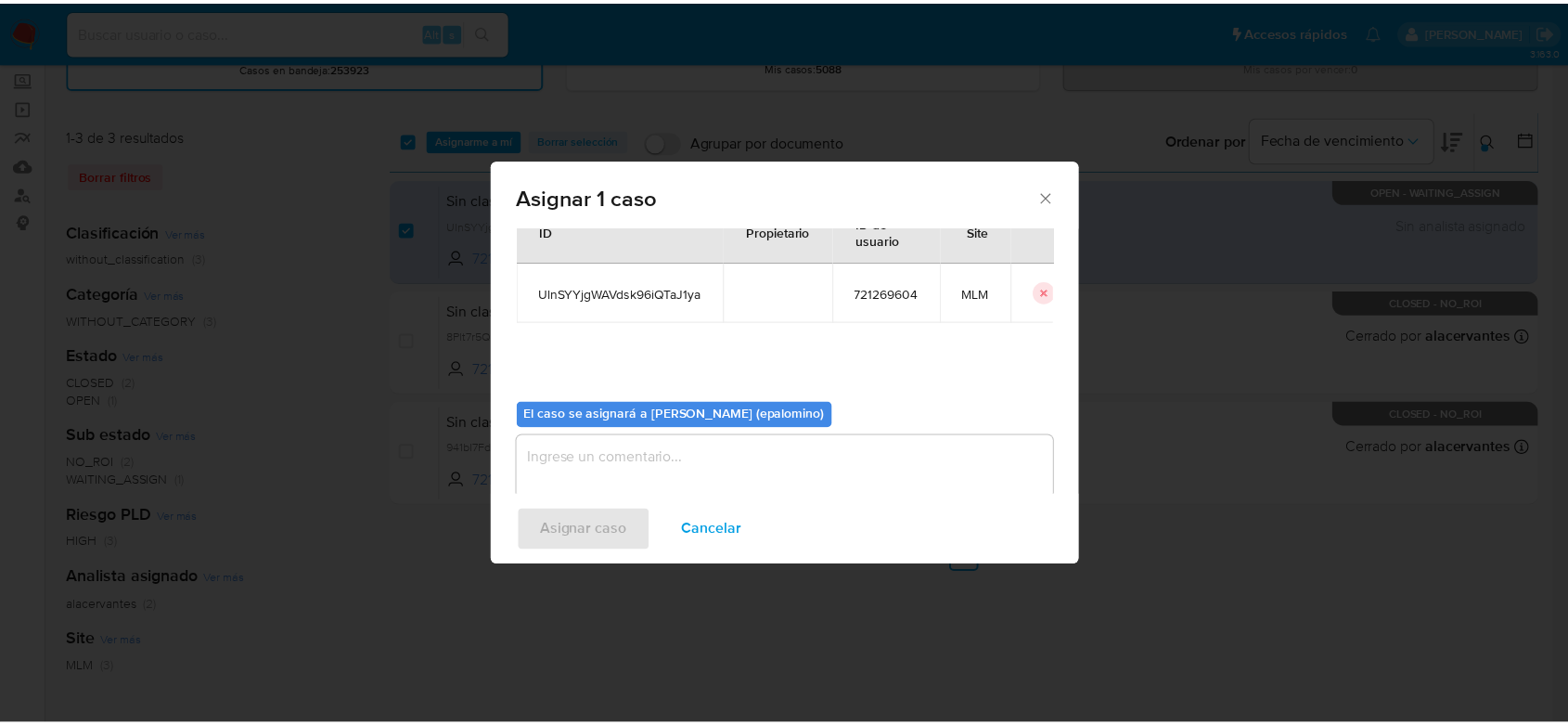
scroll to position [95, 0]
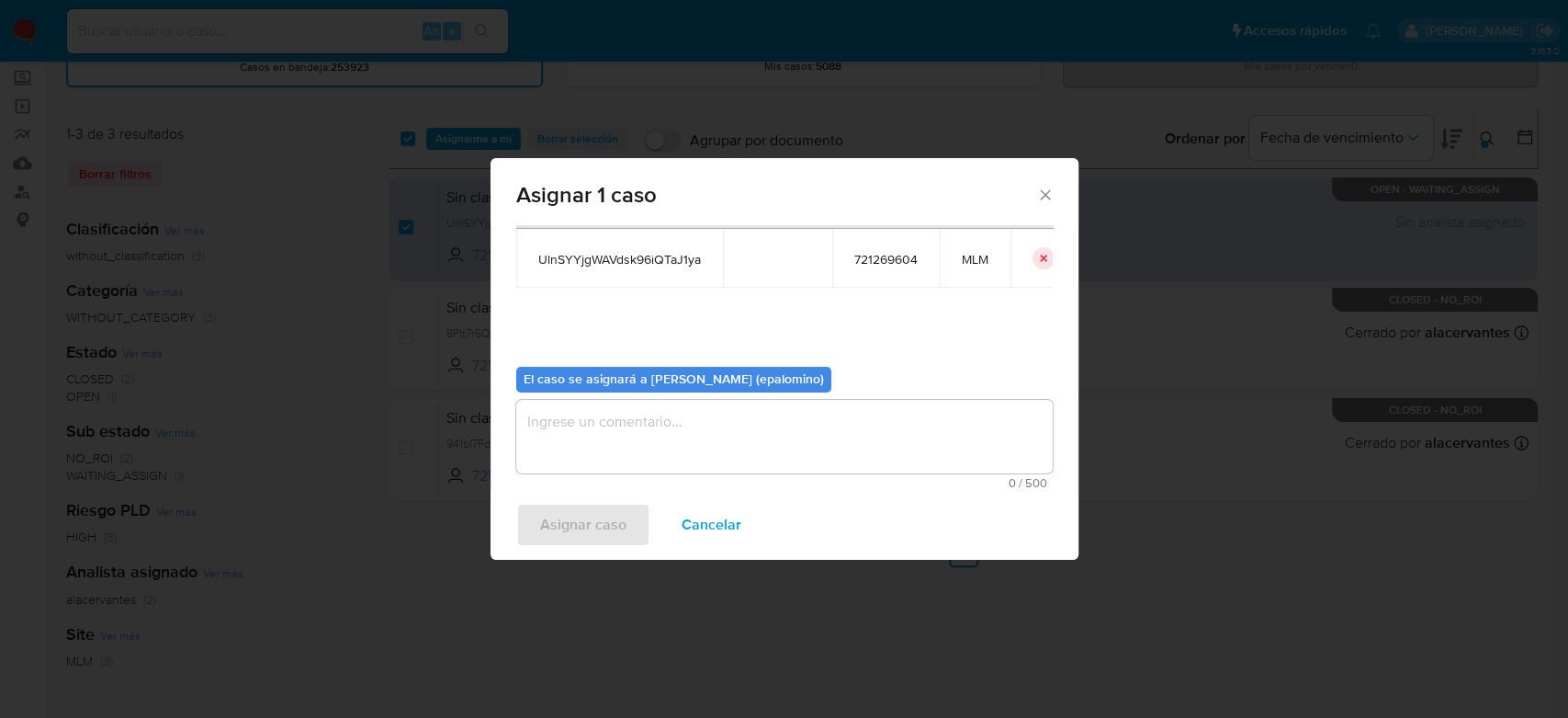
click at [686, 442] on textarea "assign-modal" at bounding box center [784, 436] width 536 height 74
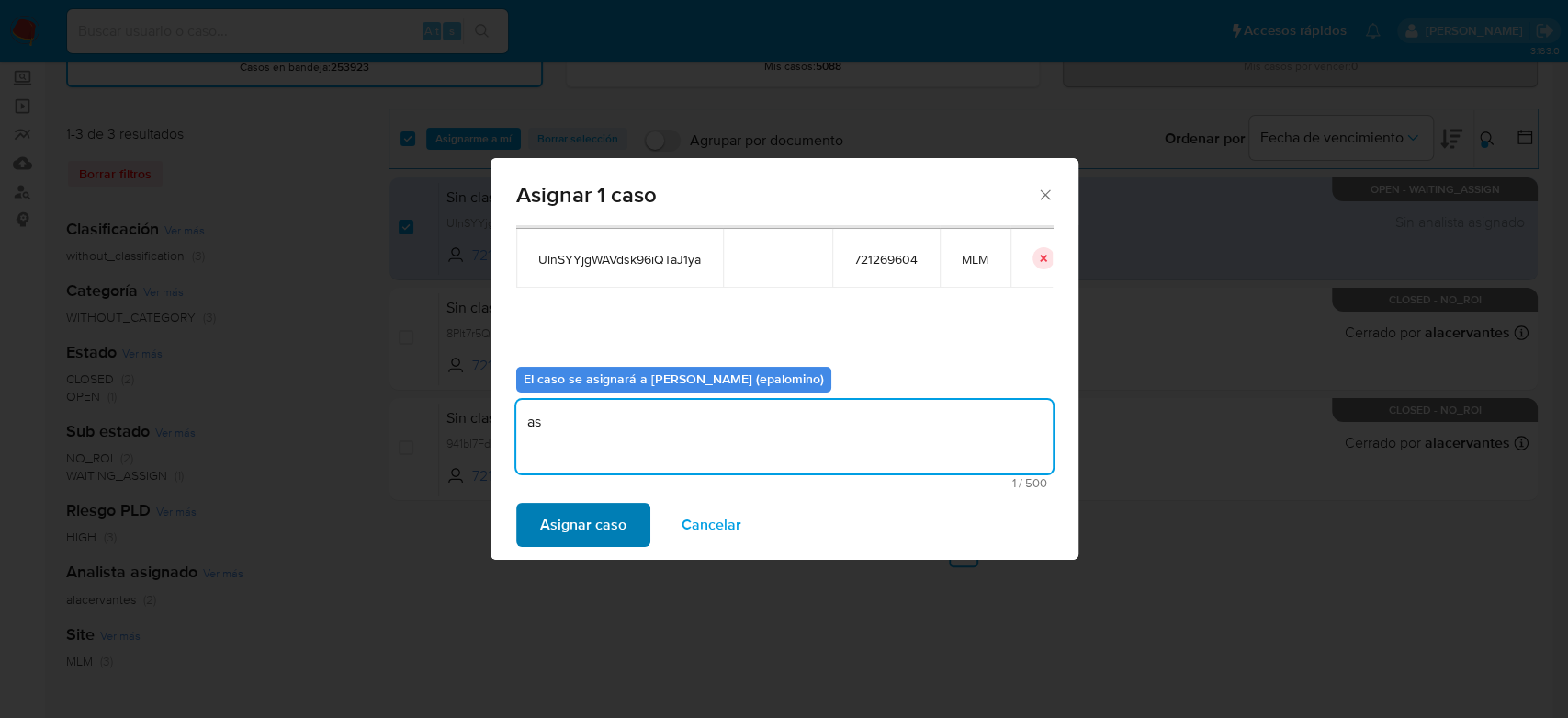
type textarea "as"
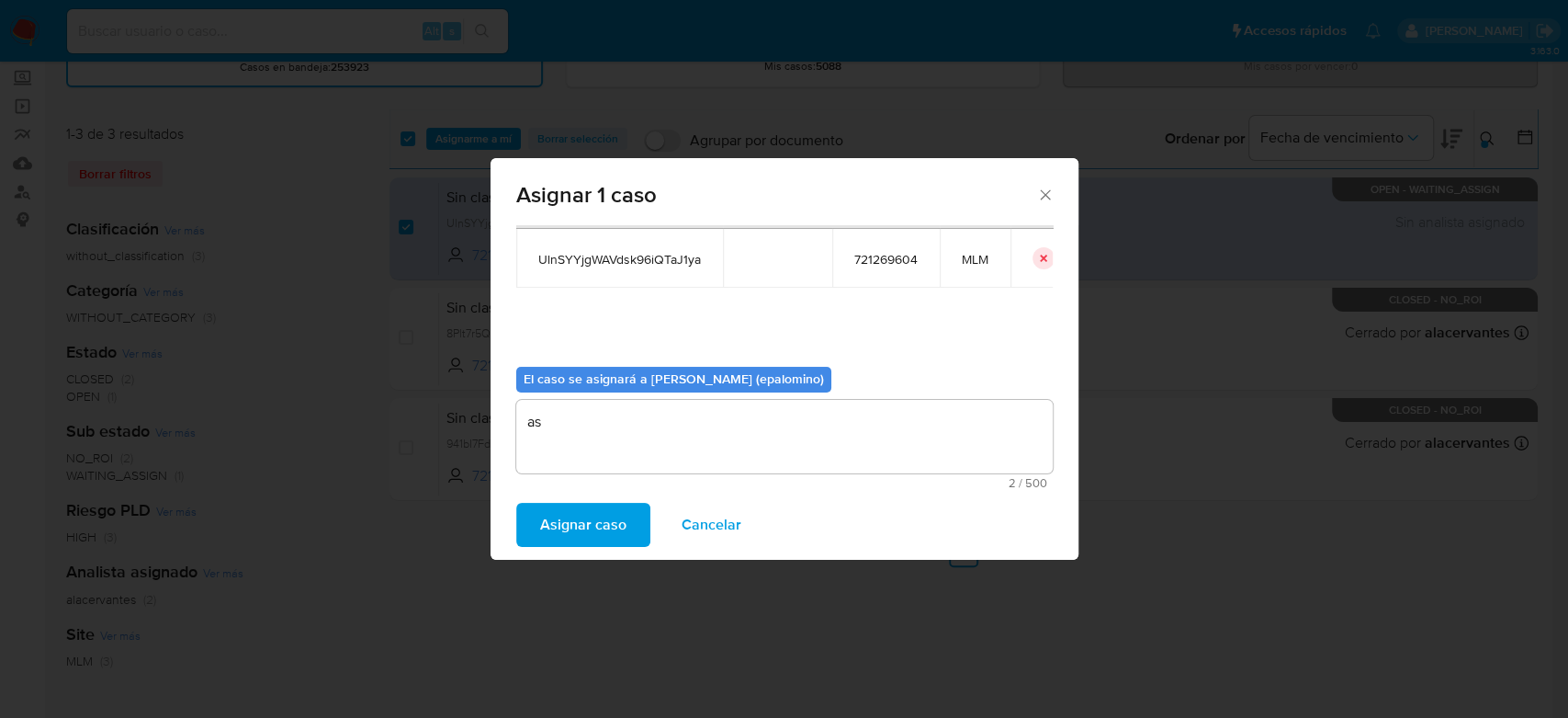
click at [594, 509] on span "Asignar caso" at bounding box center [583, 525] width 86 height 41
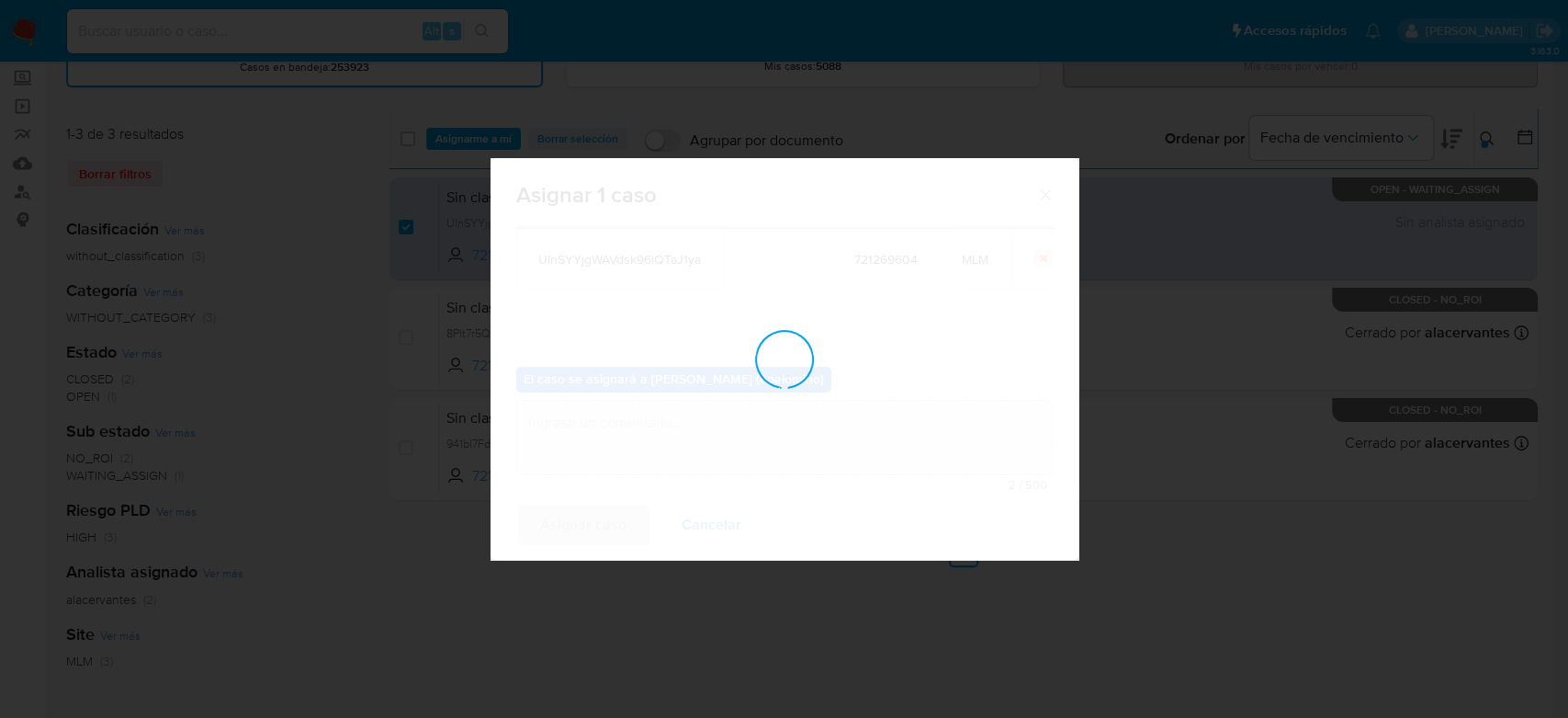
checkbox input "false"
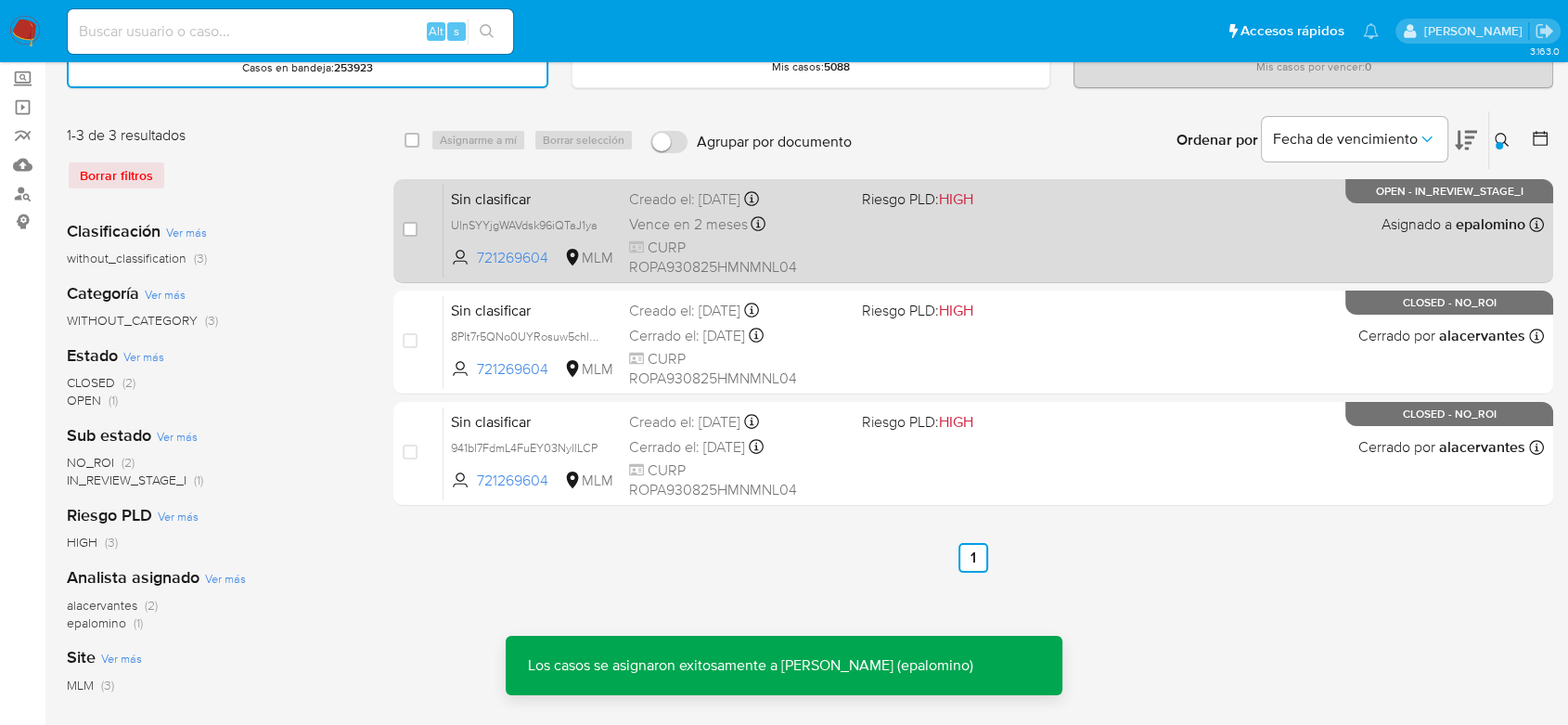
click at [503, 203] on span "Sin clasificar" at bounding box center [532, 198] width 163 height 24
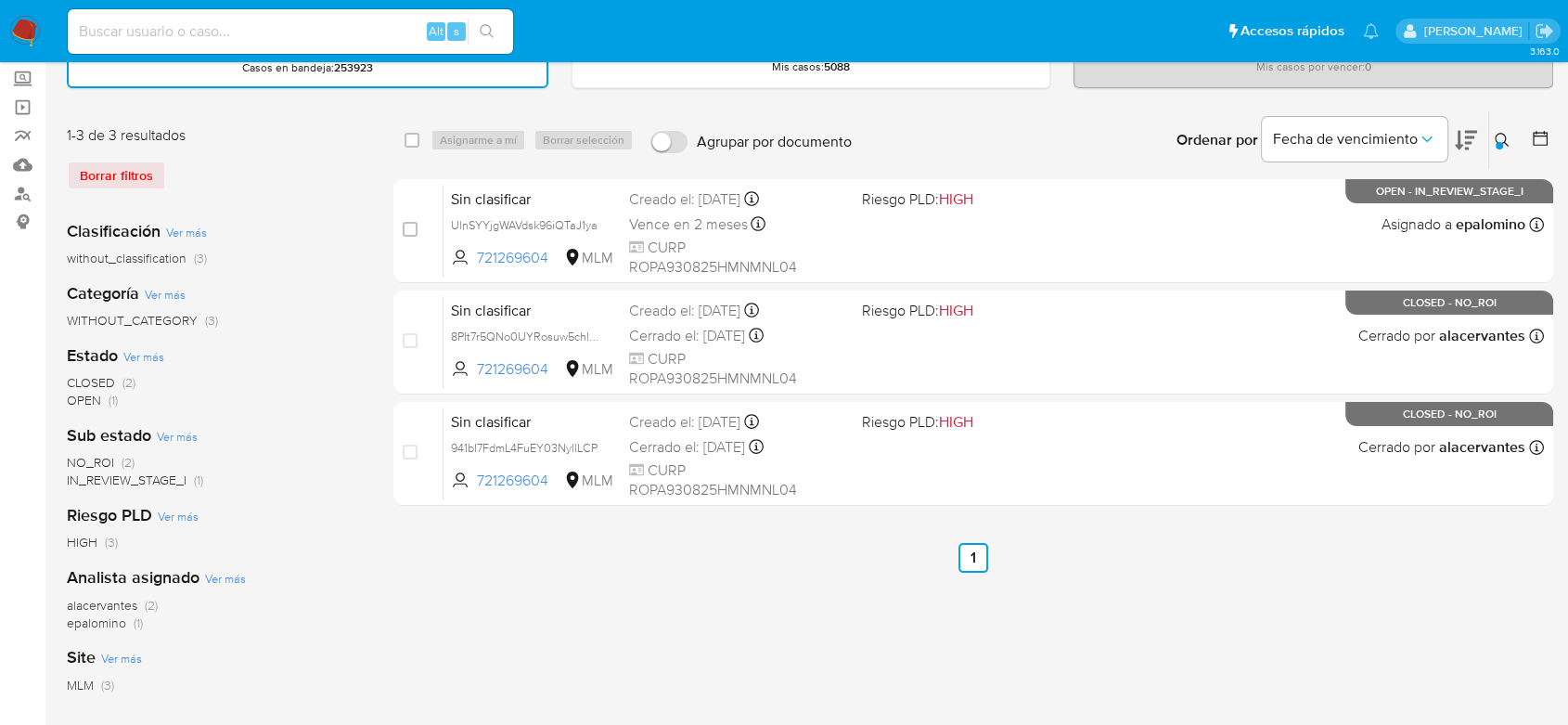
click at [23, 24] on img at bounding box center [25, 32] width 32 height 32
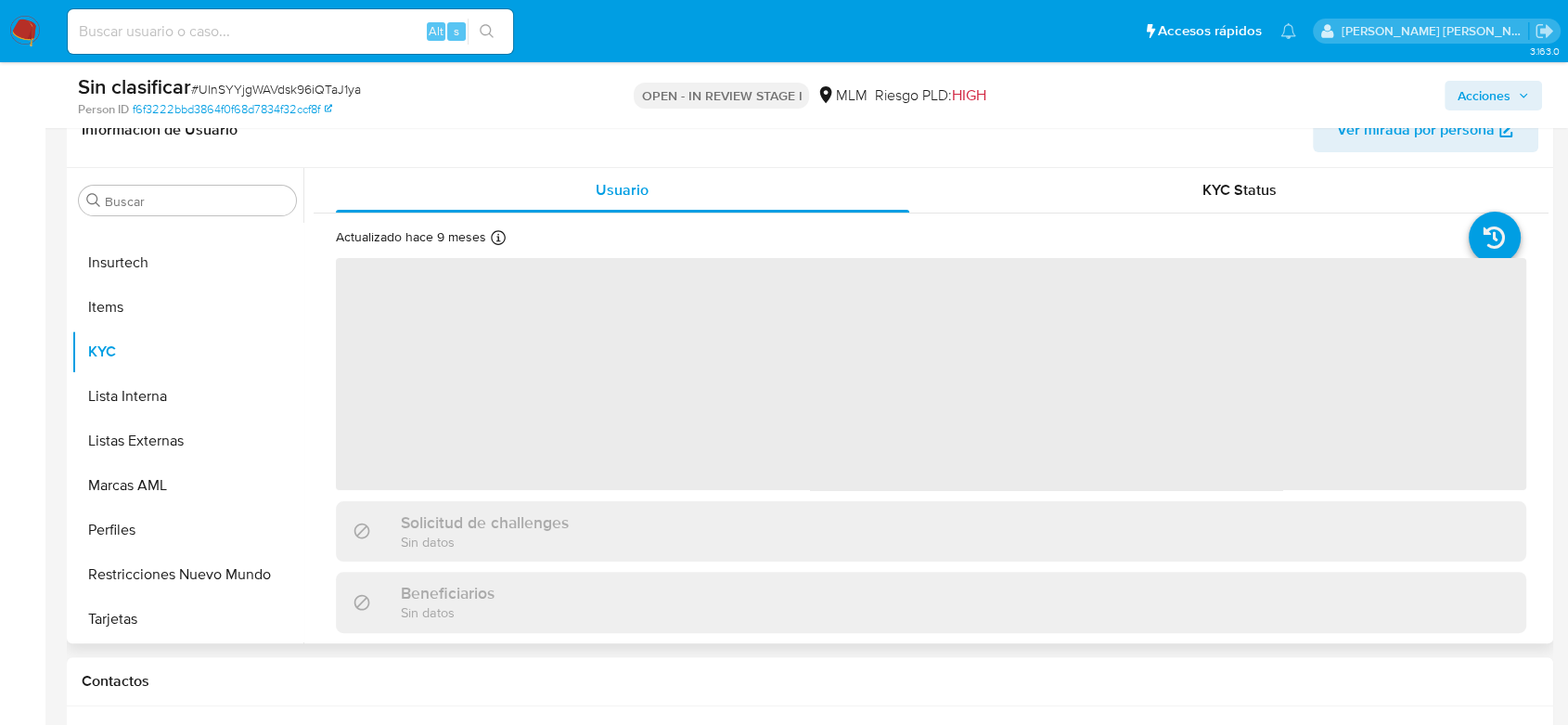
scroll to position [412, 0]
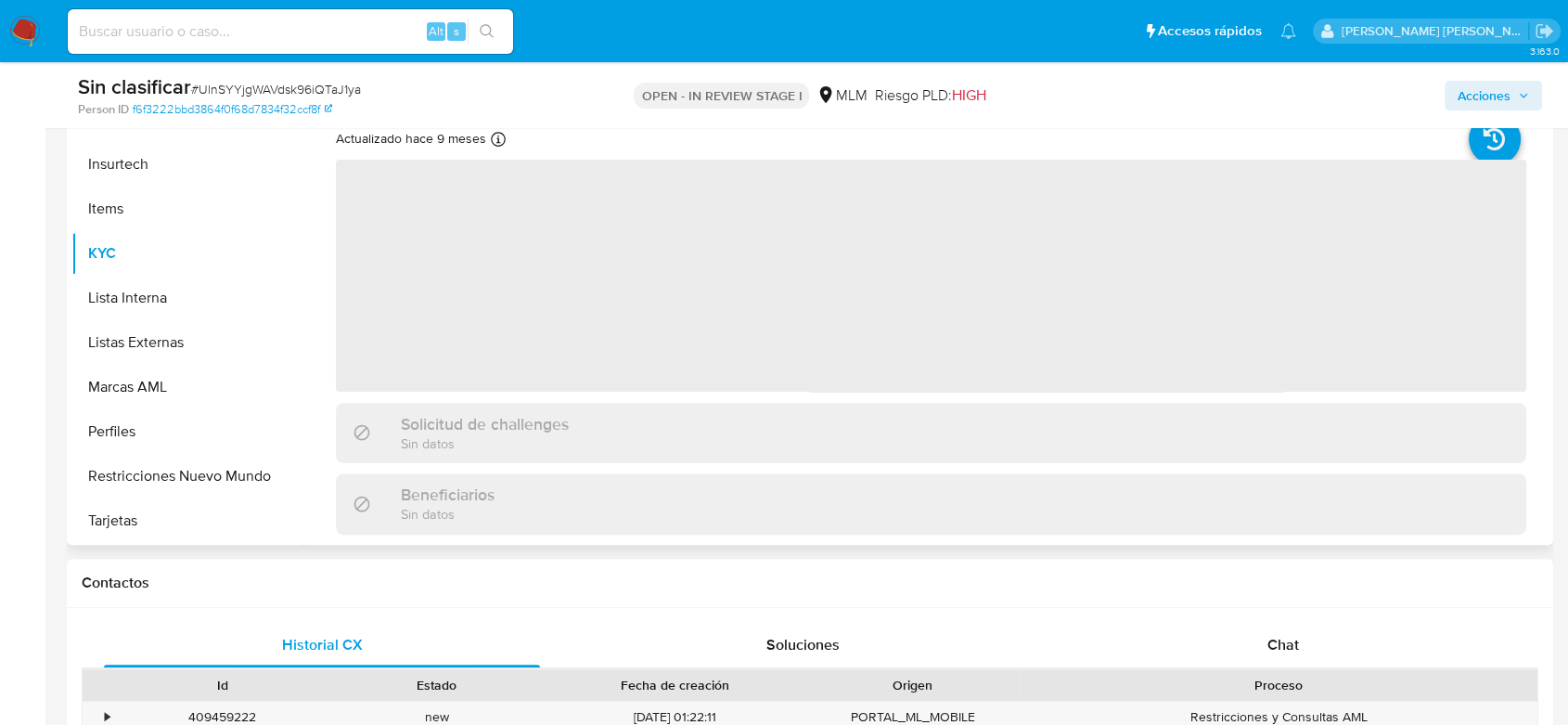
select select "10"
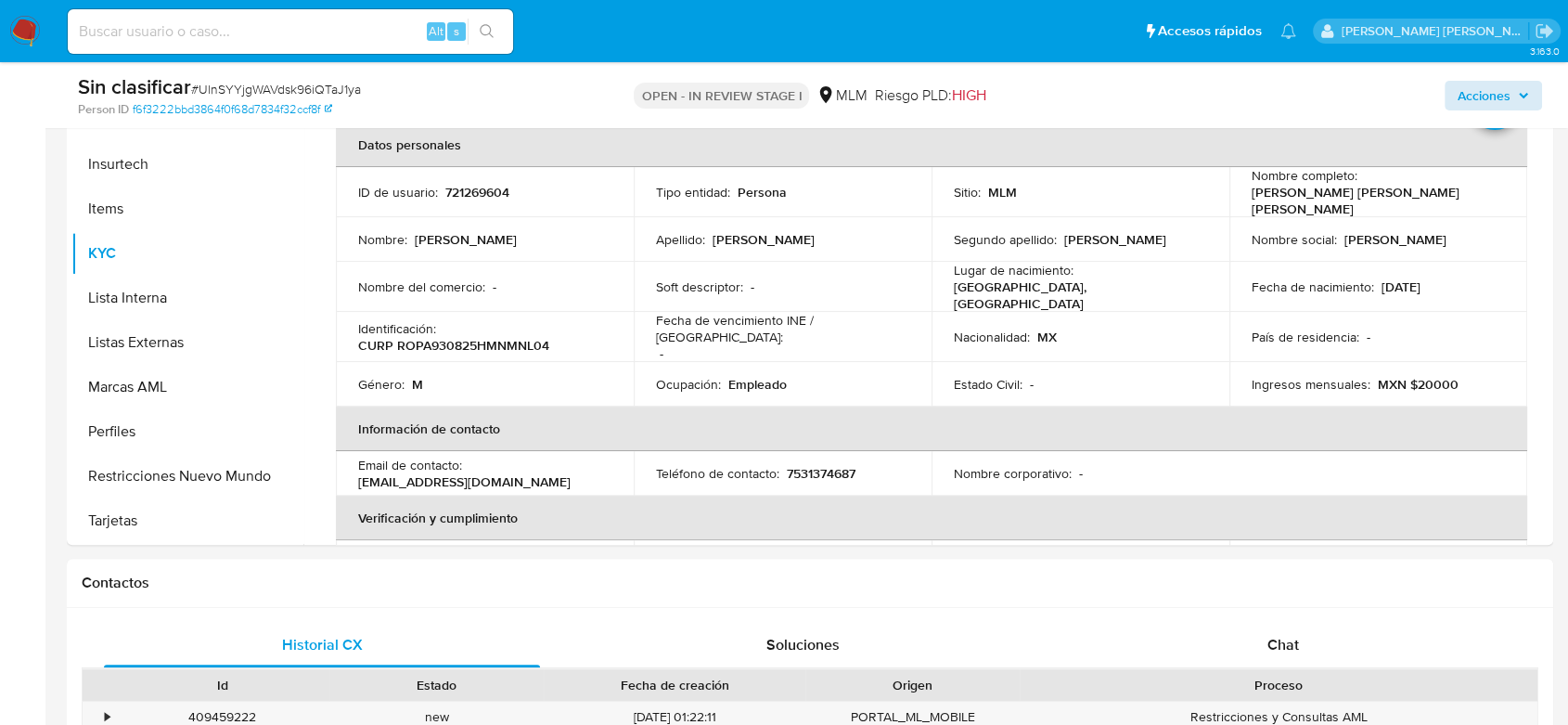
scroll to position [0, 0]
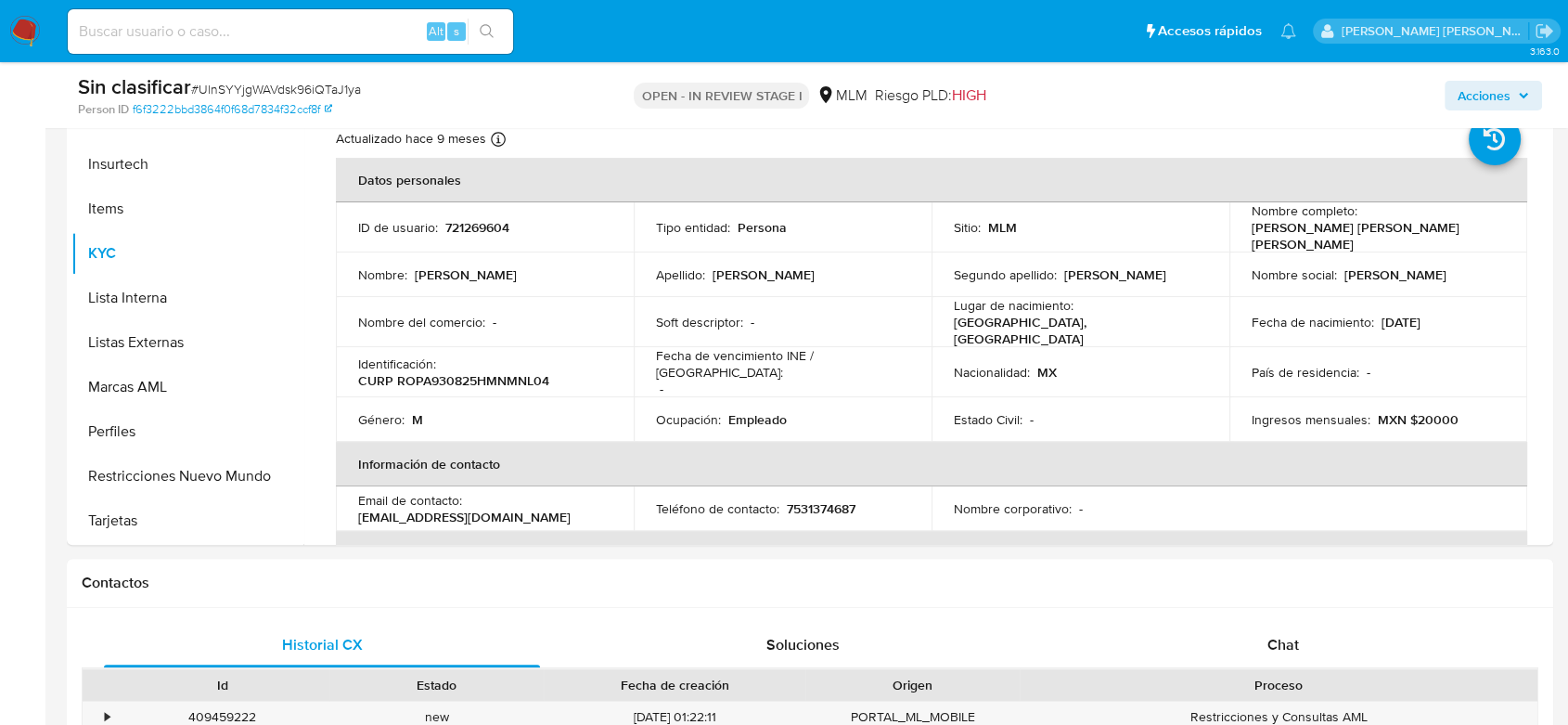
click at [1496, 89] on span "Acciones" at bounding box center [1483, 96] width 53 height 30
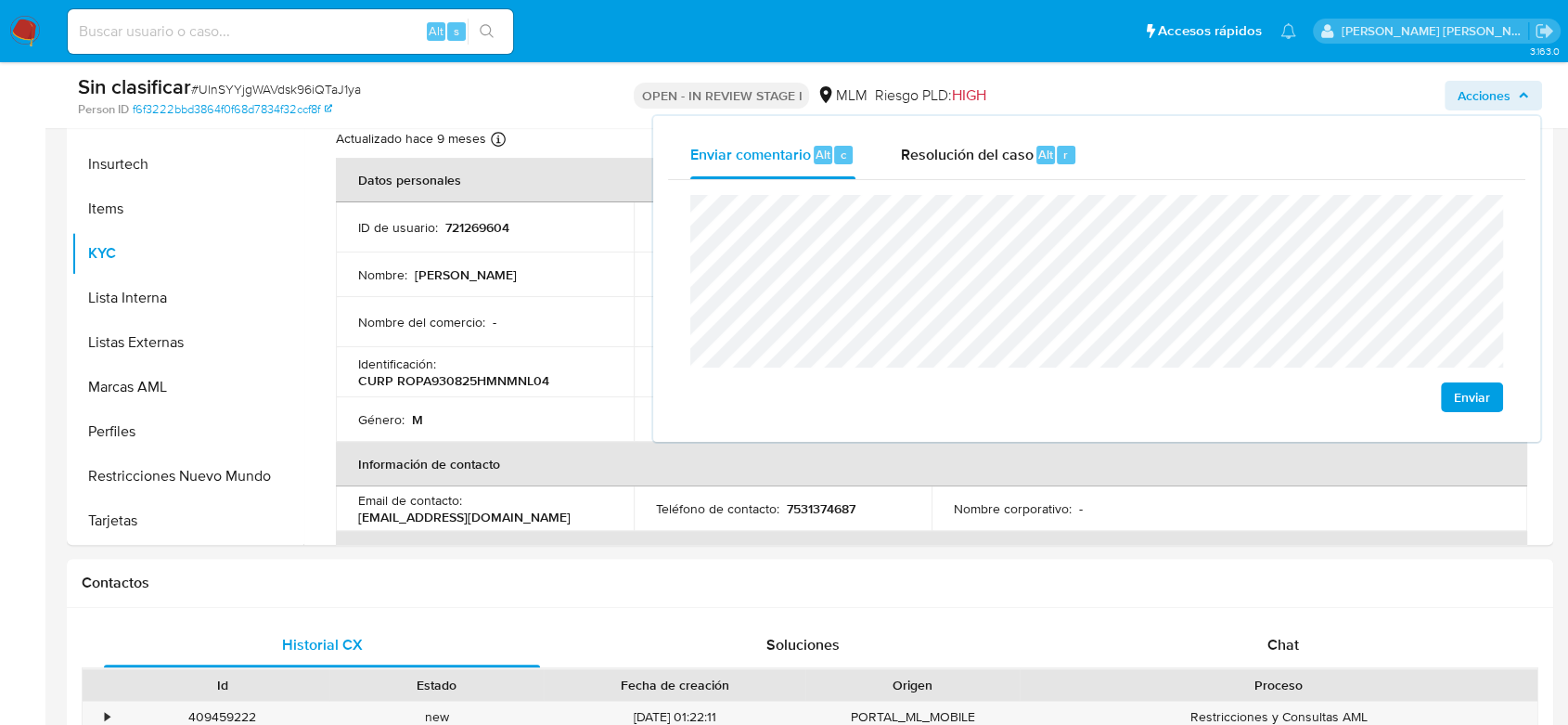
click at [1462, 384] on span "Enviar" at bounding box center [1471, 397] width 36 height 26
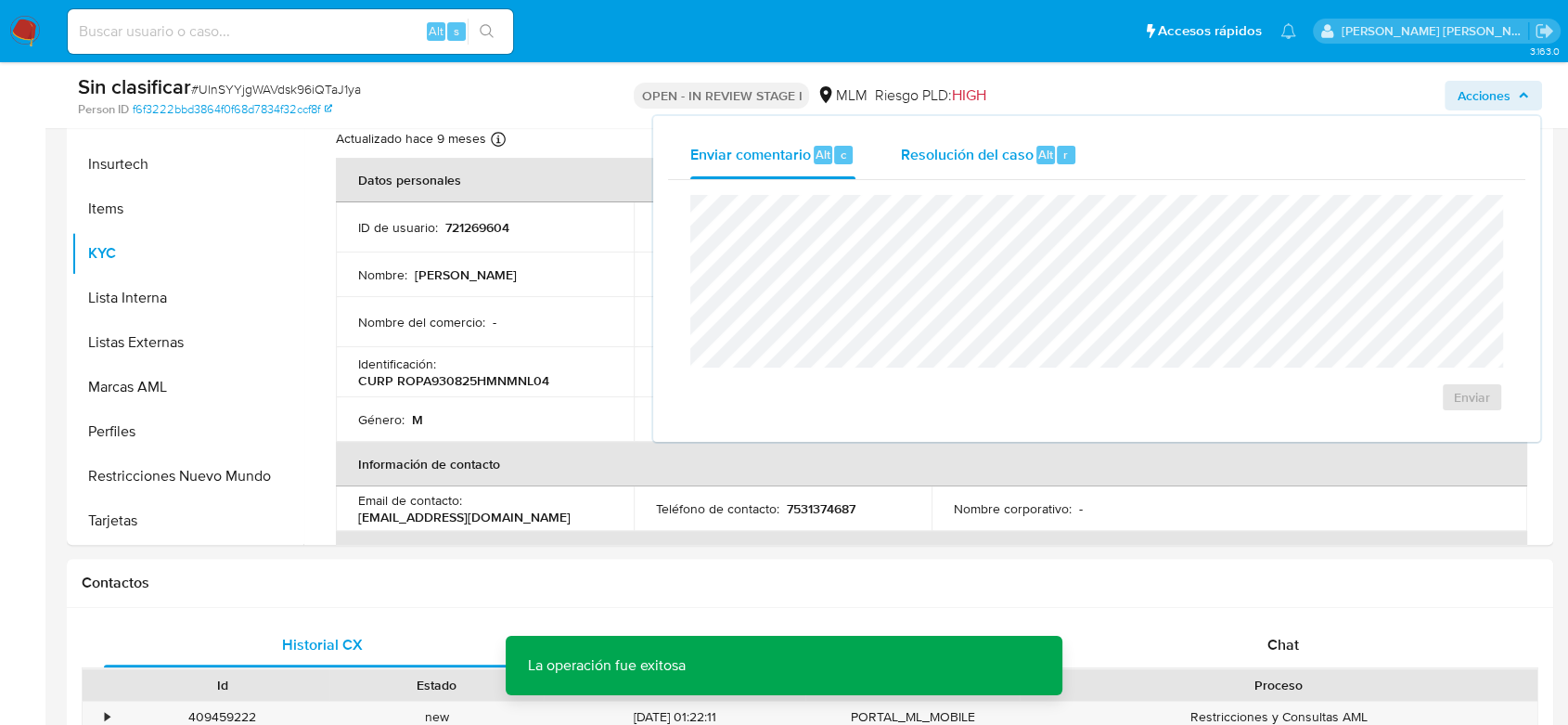
click at [934, 154] on span "Resolución del caso" at bounding box center [966, 153] width 133 height 21
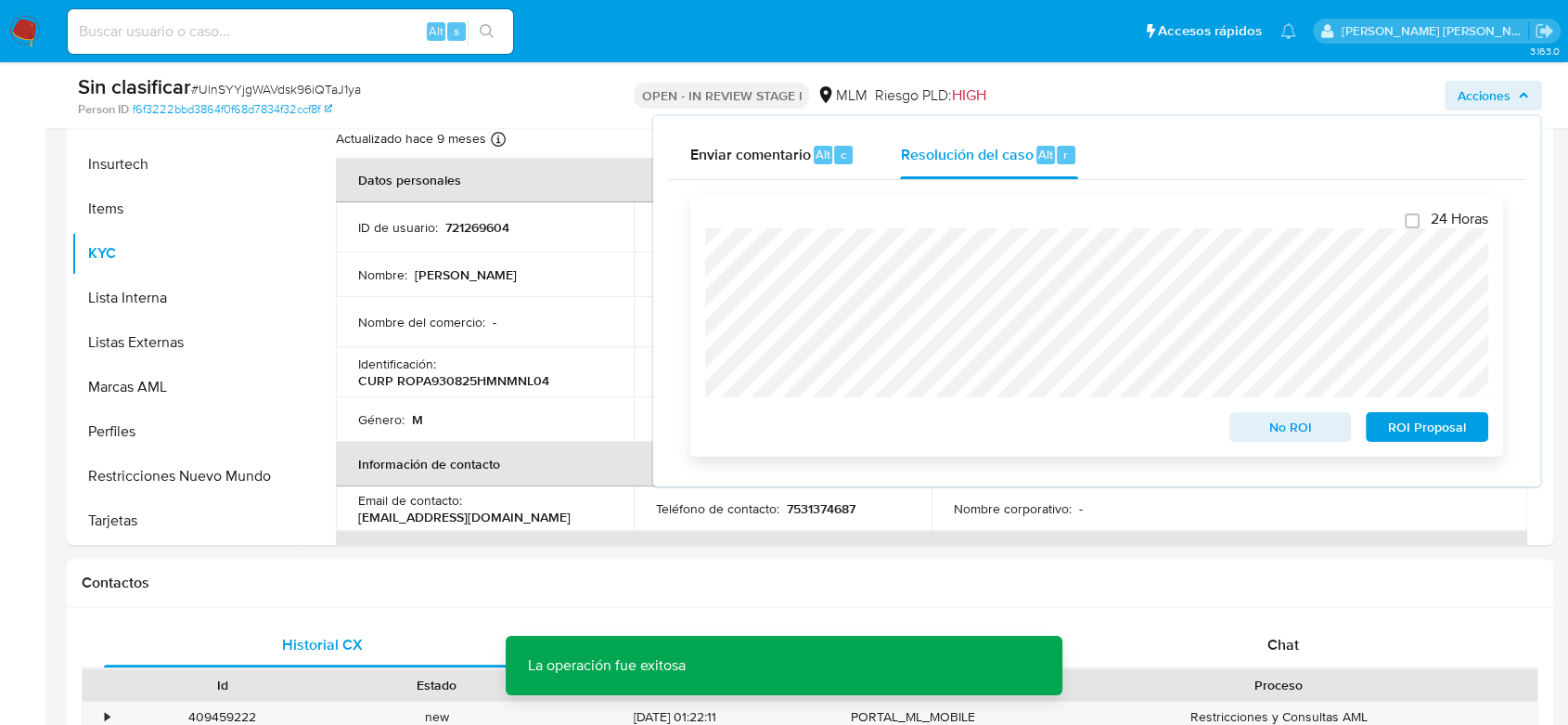
click at [1291, 421] on span "No ROI" at bounding box center [1290, 427] width 97 height 26
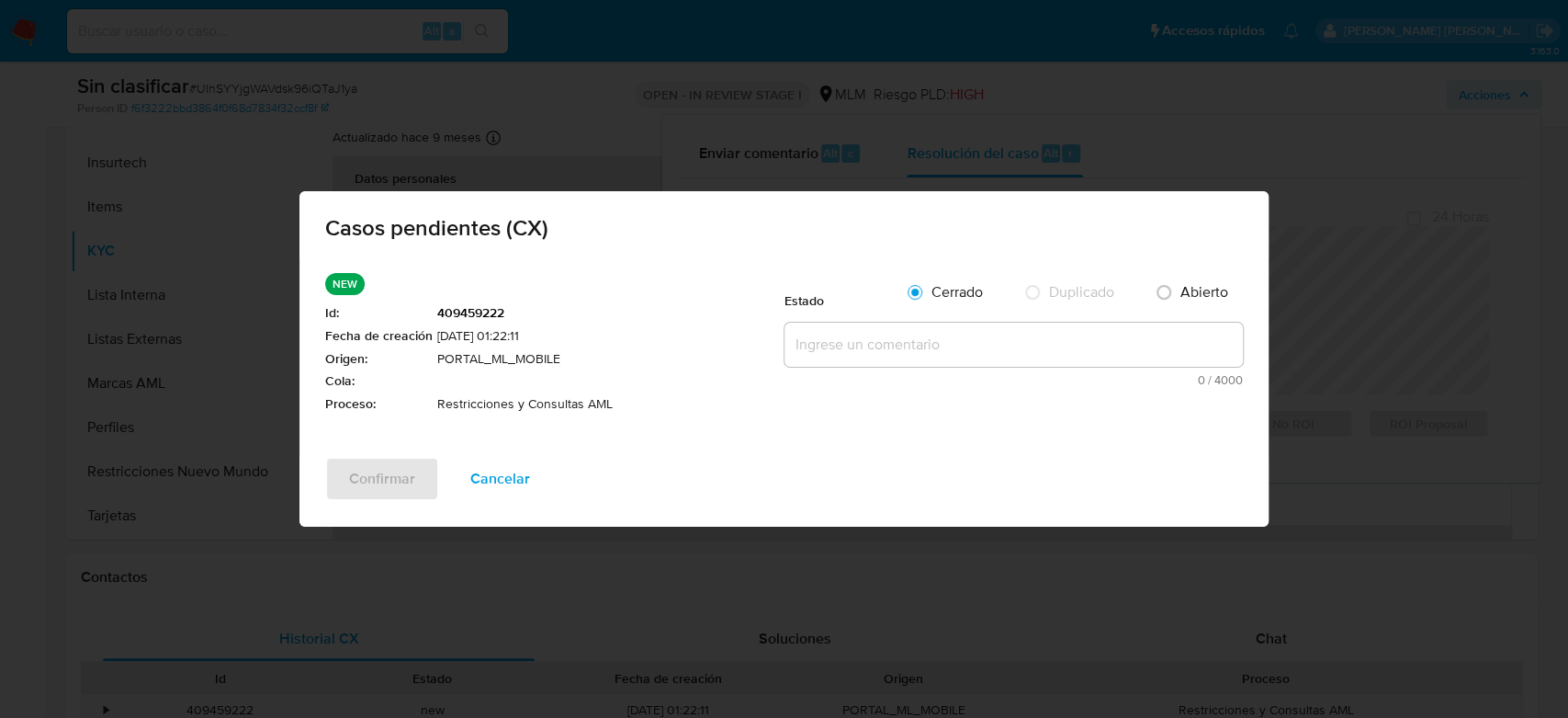
click at [820, 353] on textarea at bounding box center [1014, 344] width 458 height 44
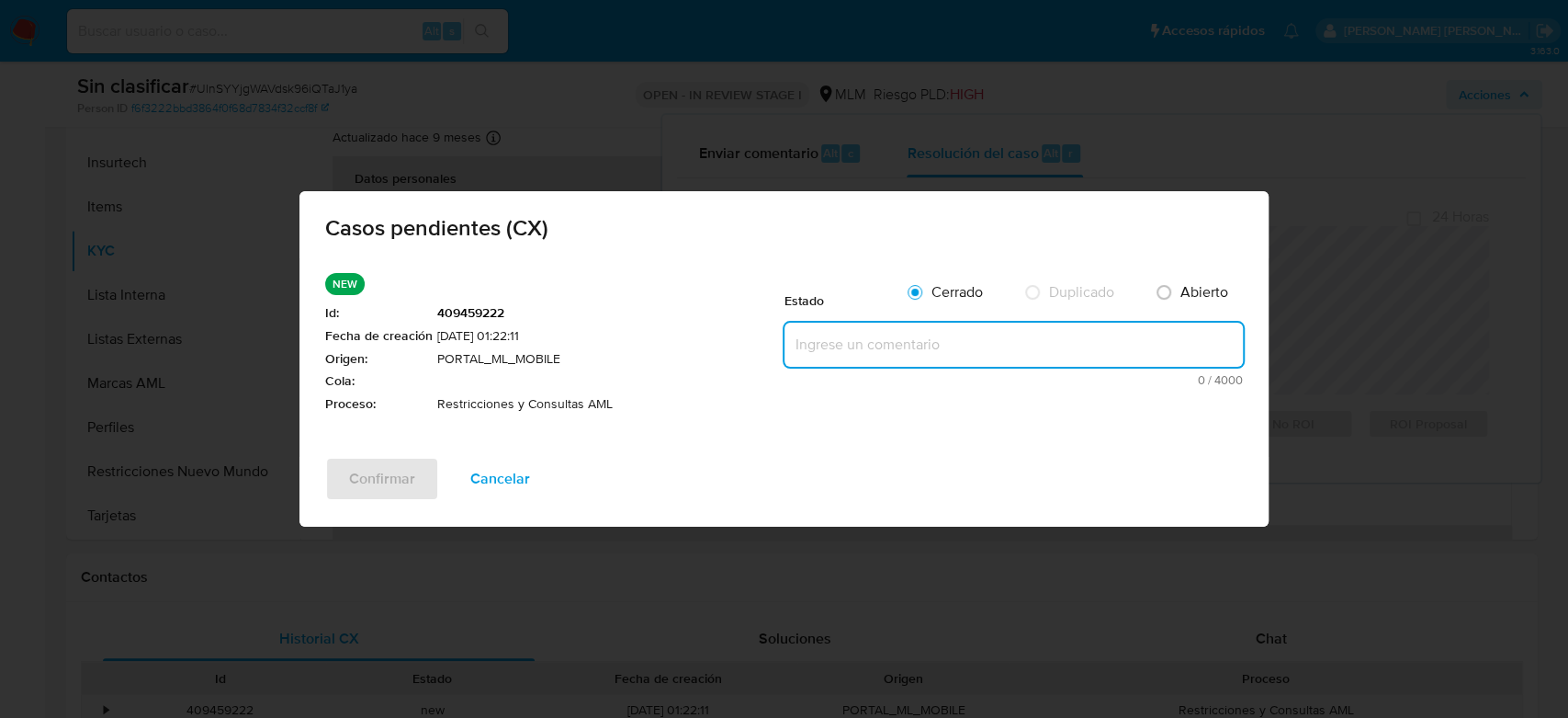
paste textarea "no se realizará reactivación de la cuenta"
type textarea "no se realizará reactivación de la cuenta"
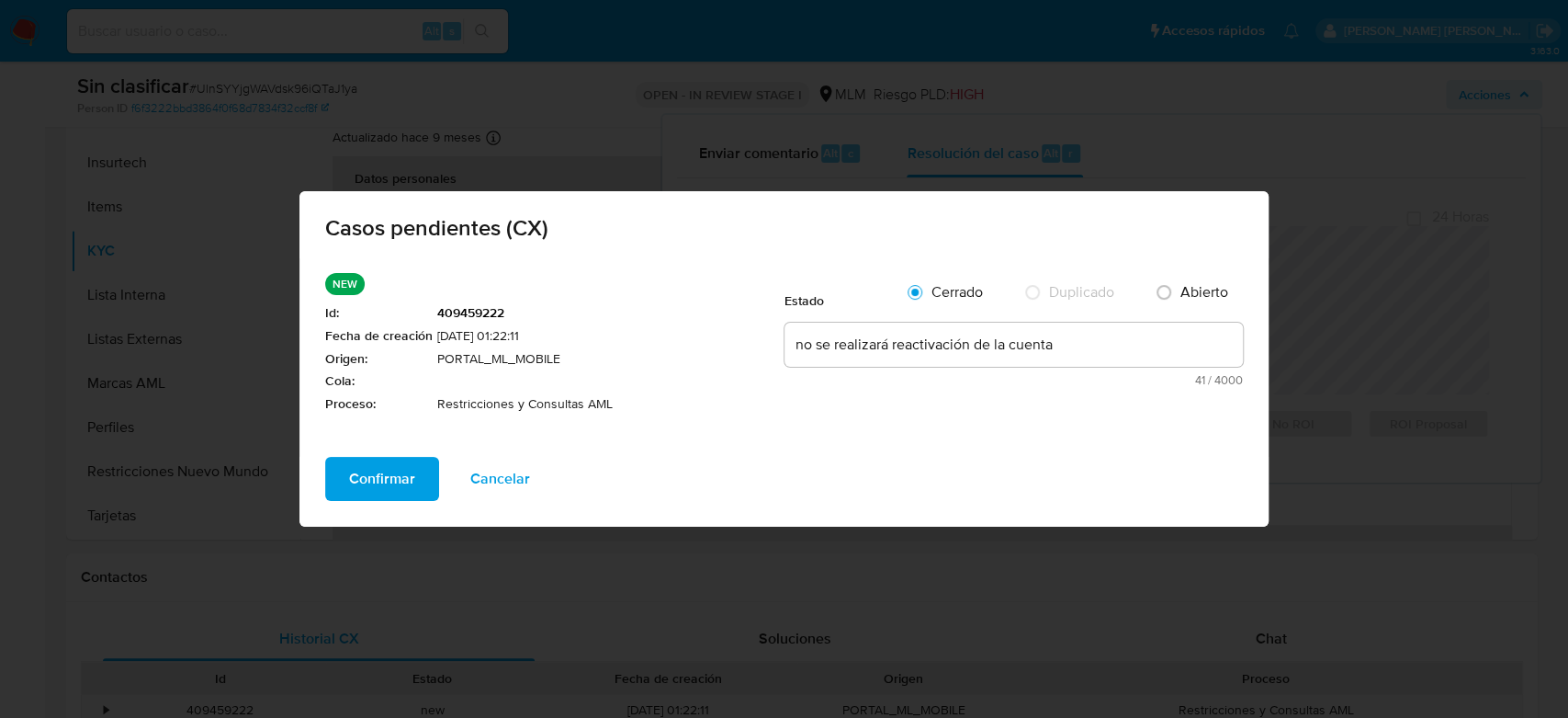
click at [386, 481] on span "Confirmar" at bounding box center [382, 479] width 66 height 41
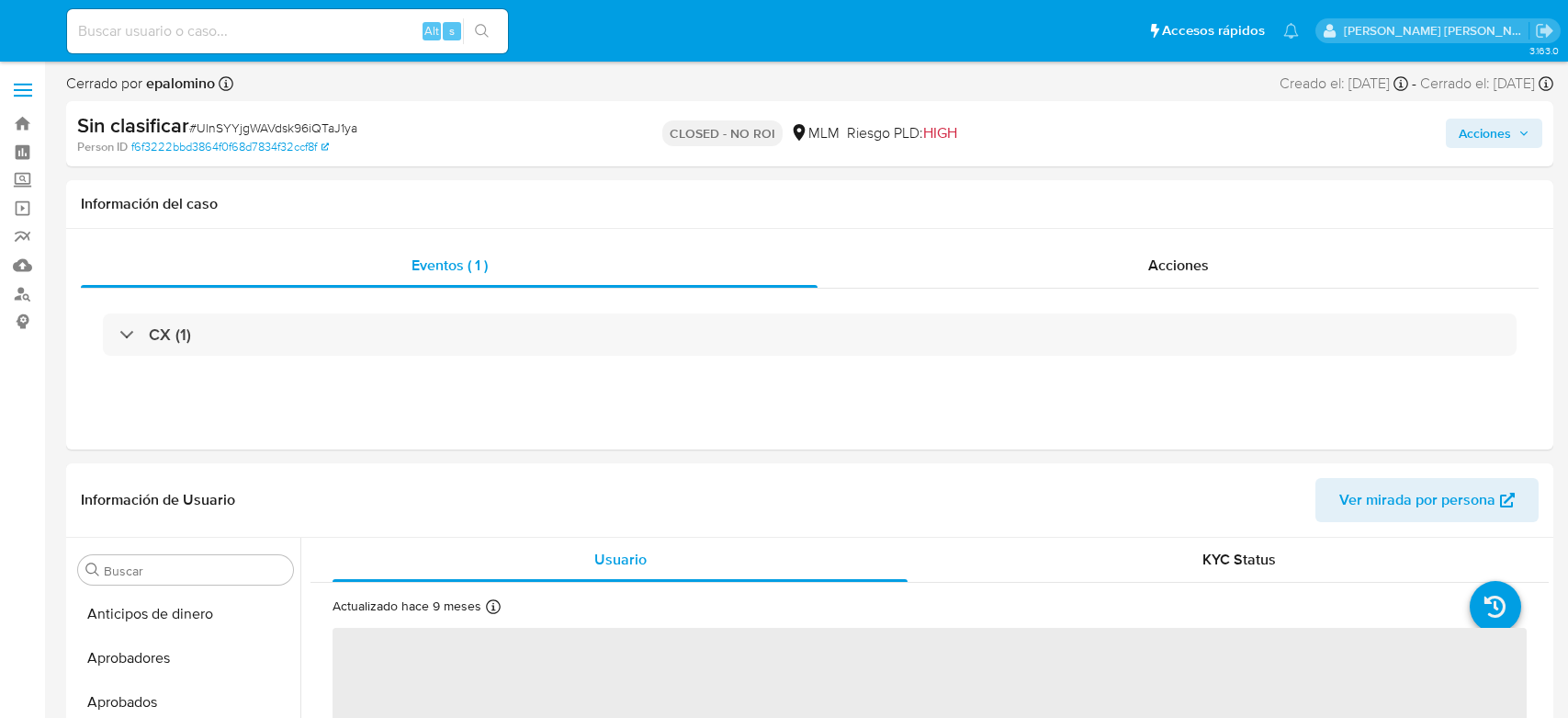
select select "10"
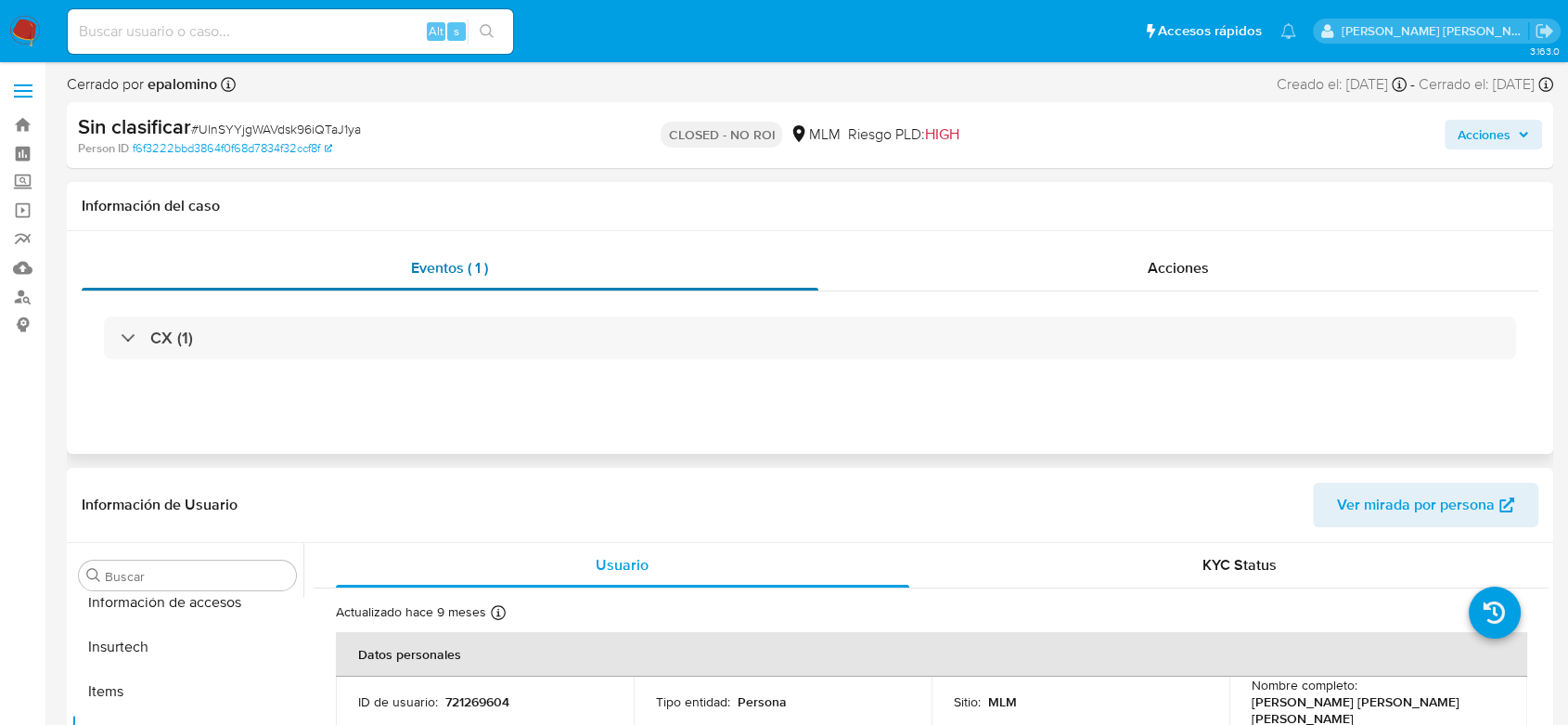
scroll to position [918, 0]
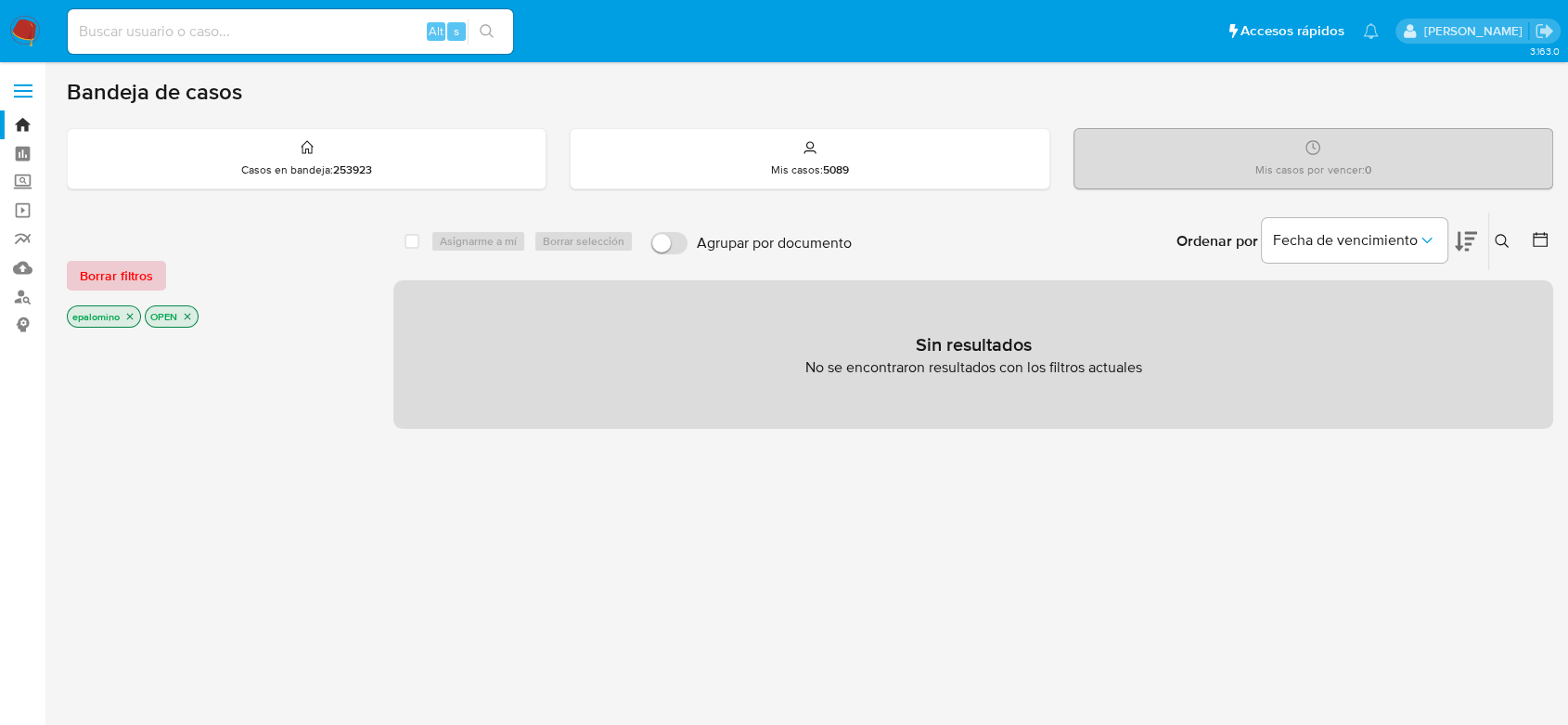
click at [124, 270] on span "Borrar filtros" at bounding box center [116, 276] width 73 height 26
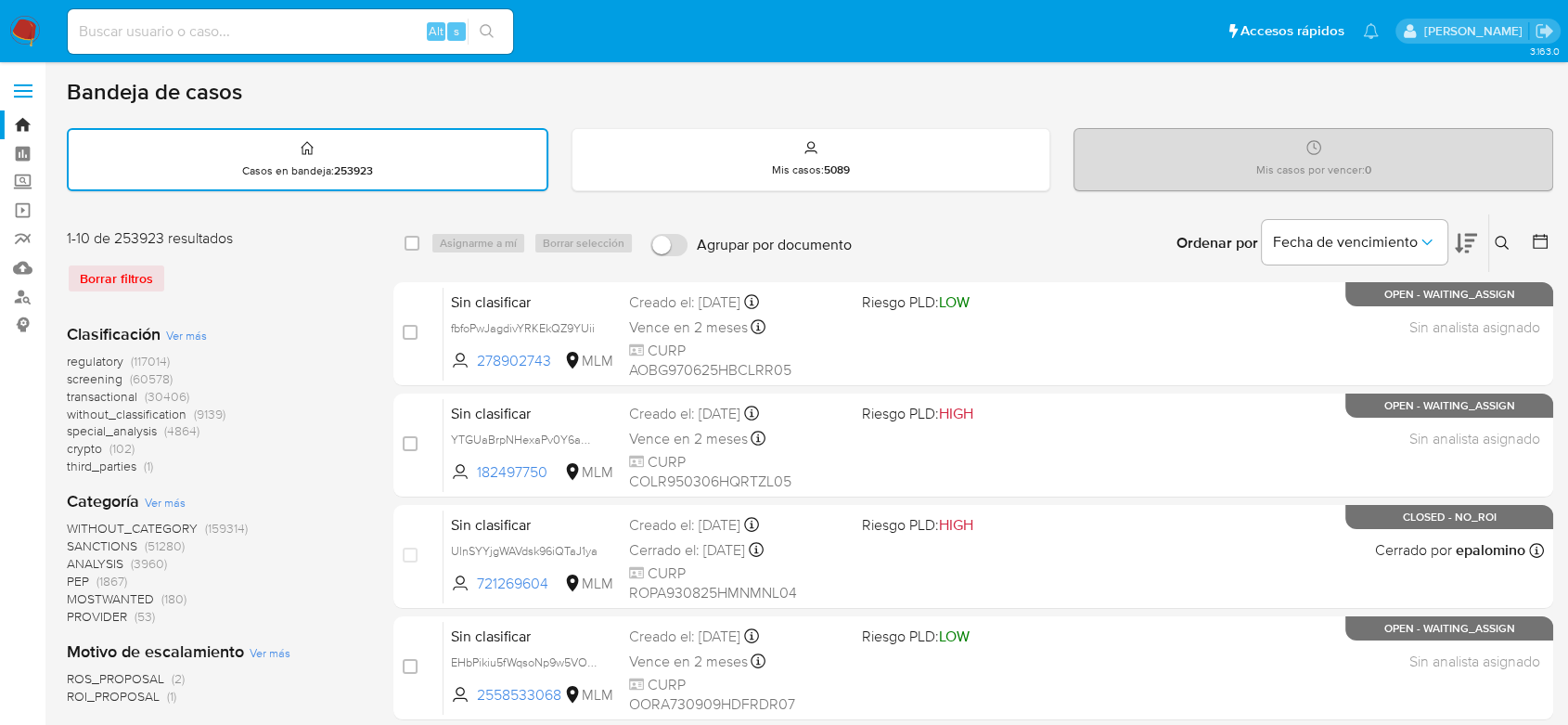
click at [303, 441] on div "regulatory (117014) screening (60578) transactional (30406) without_classificat…" at bounding box center [216, 414] width 297 height 123
click at [18, 17] on img at bounding box center [25, 32] width 32 height 32
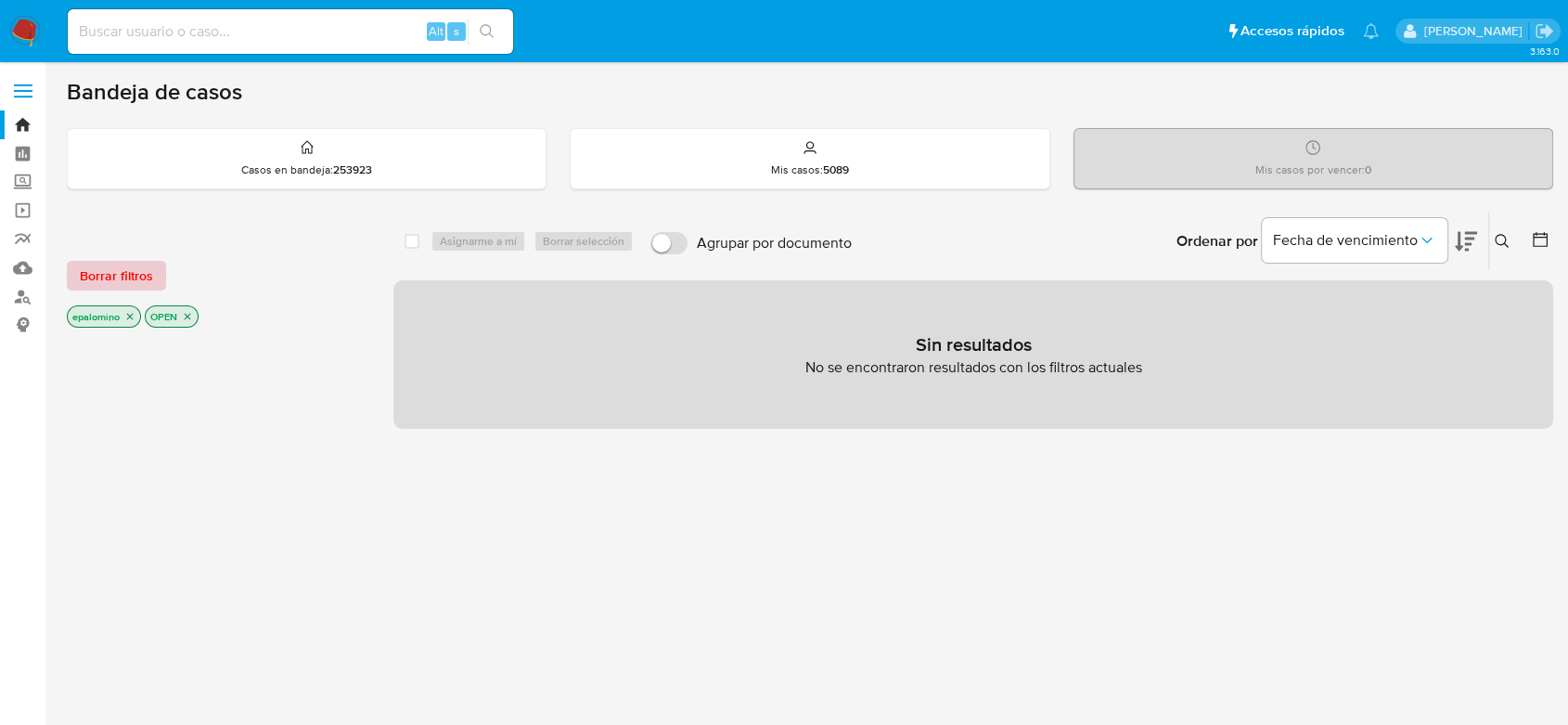
click at [114, 273] on span "Borrar filtros" at bounding box center [116, 276] width 73 height 26
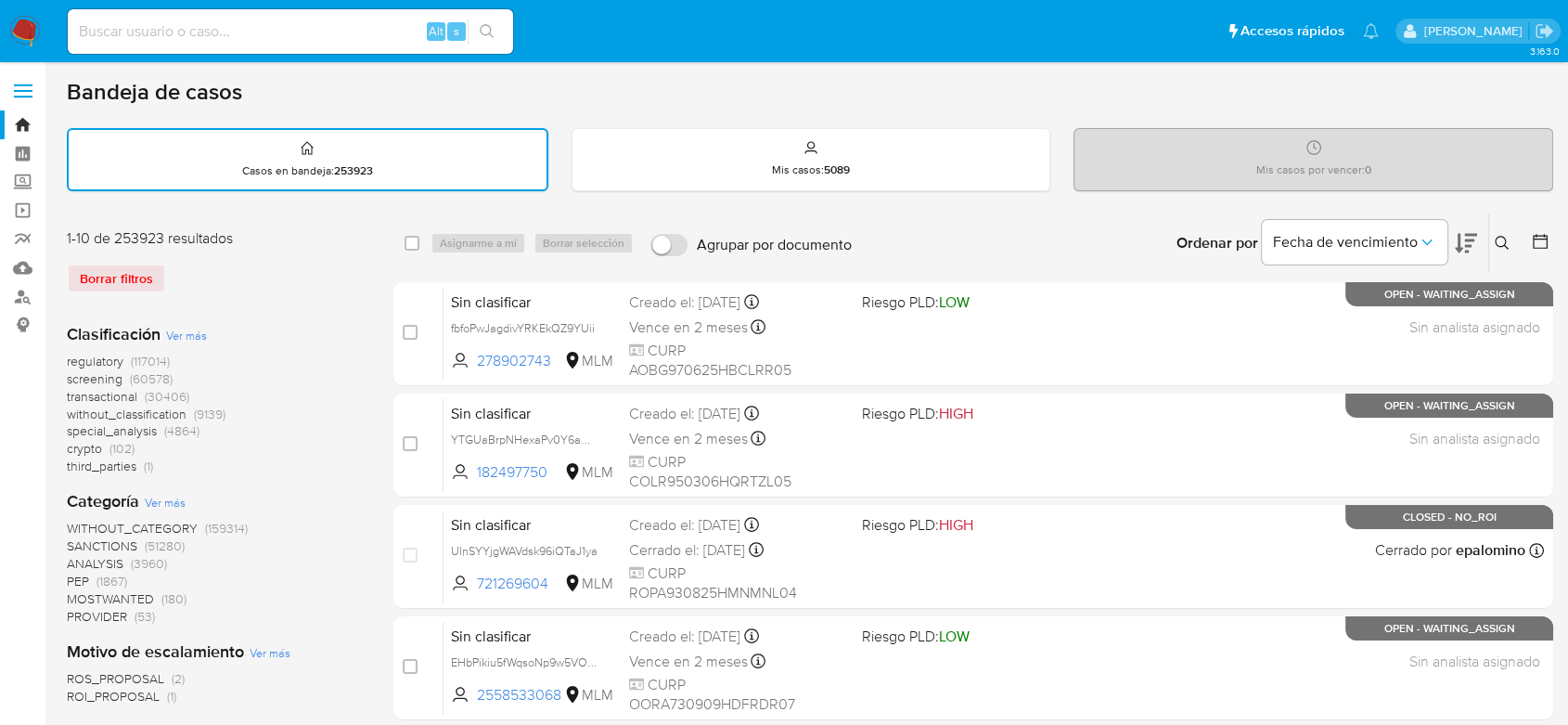
click at [1504, 241] on icon at bounding box center [1502, 244] width 15 height 15
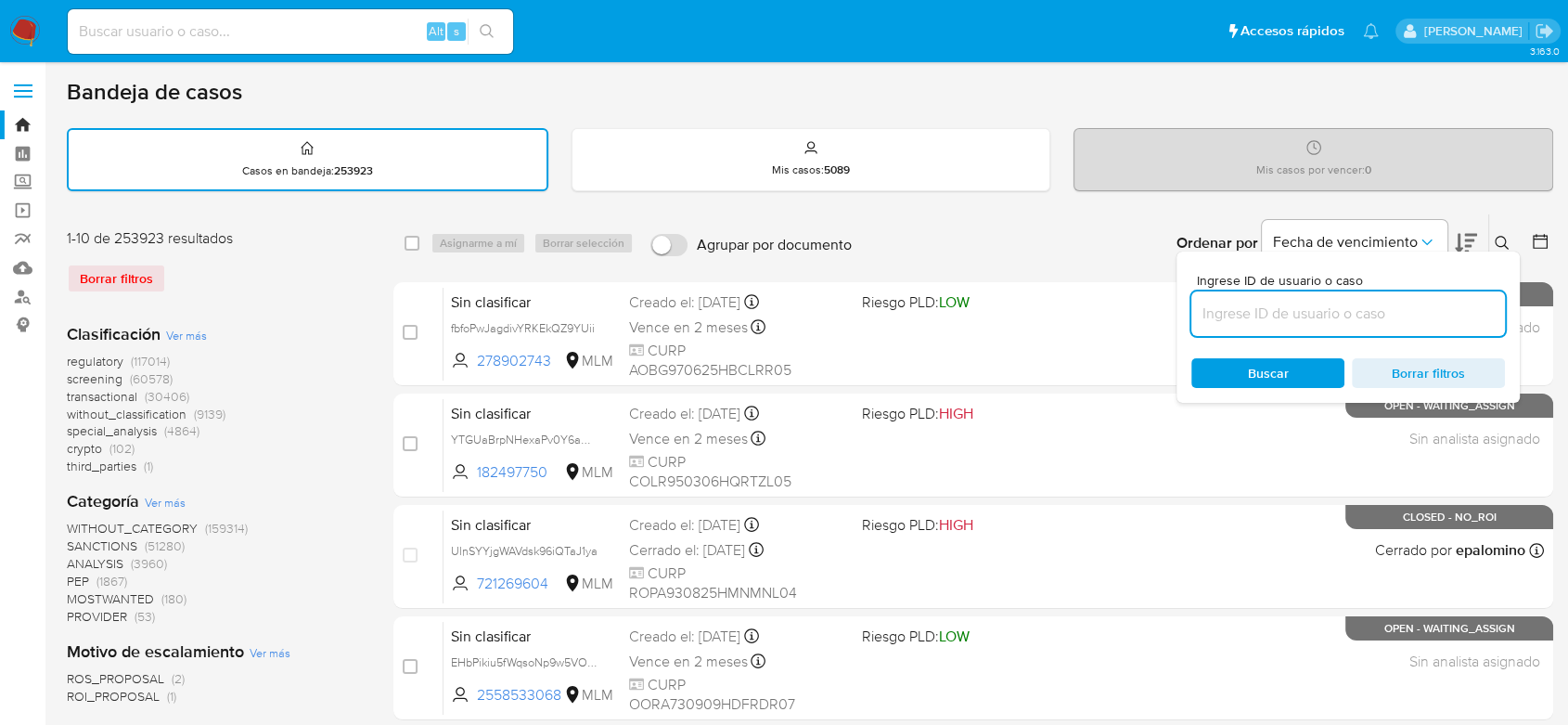
click at [1287, 312] on input at bounding box center [1348, 314] width 314 height 24
type input "2448488499"
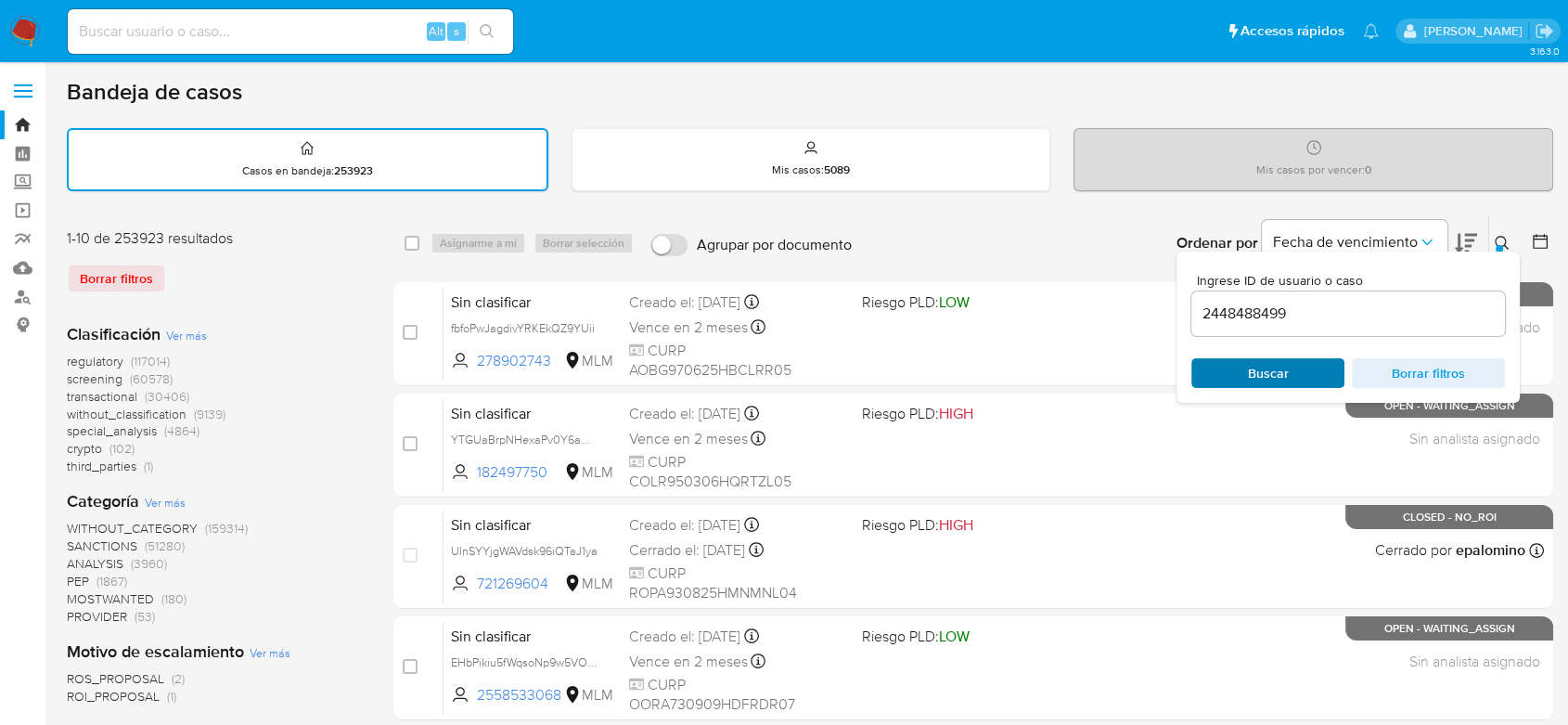
click at [1256, 366] on span "Buscar" at bounding box center [1268, 373] width 41 height 30
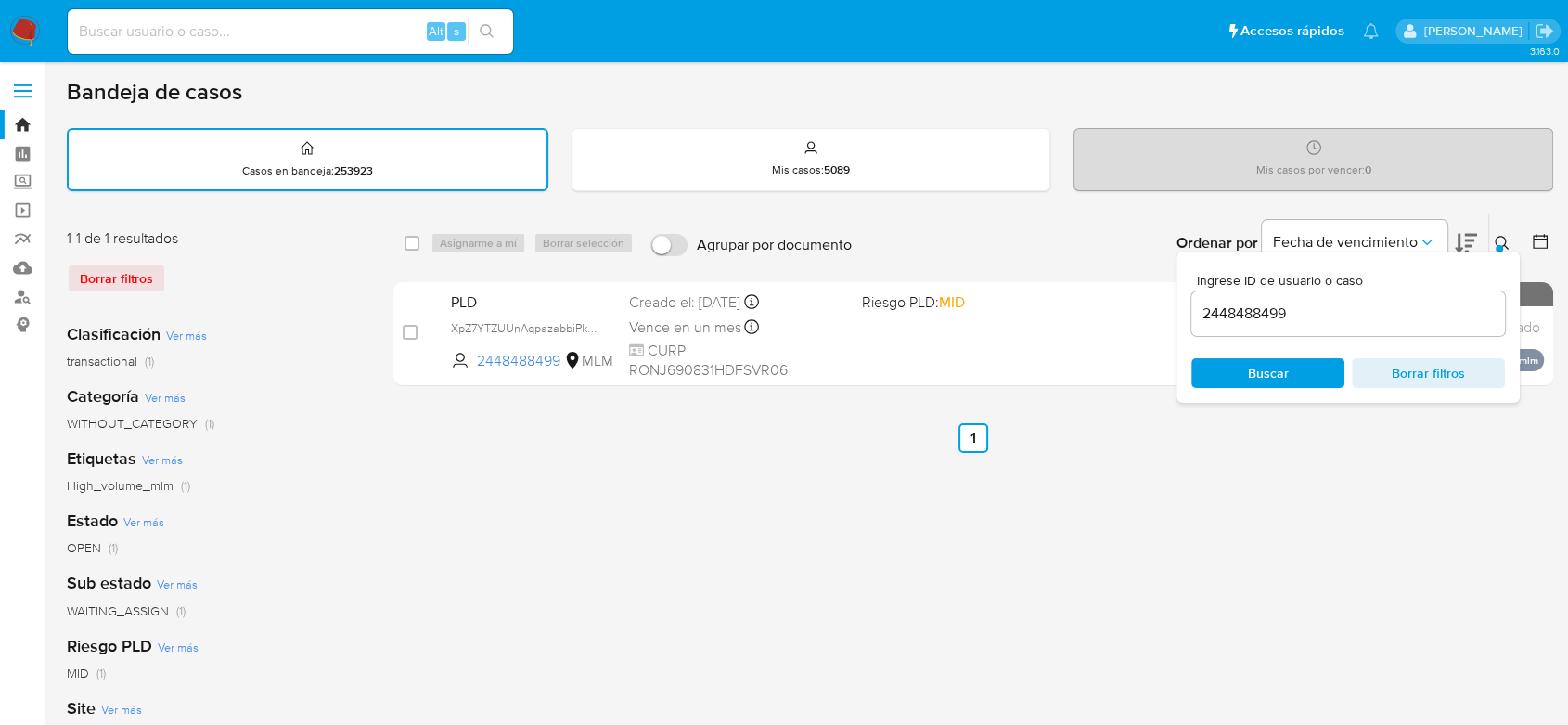
click at [1502, 242] on icon at bounding box center [1502, 244] width 15 height 15
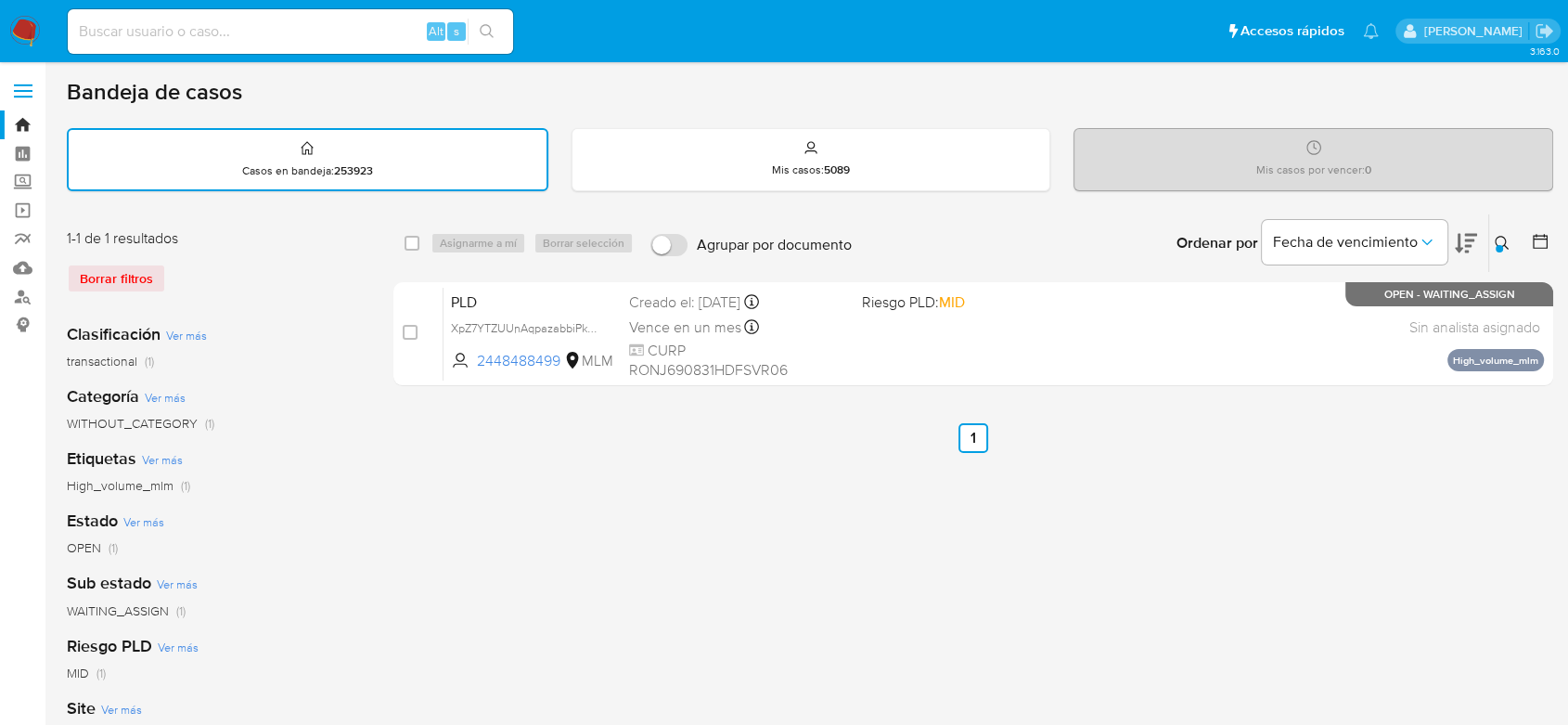
click at [26, 39] on img at bounding box center [25, 32] width 32 height 32
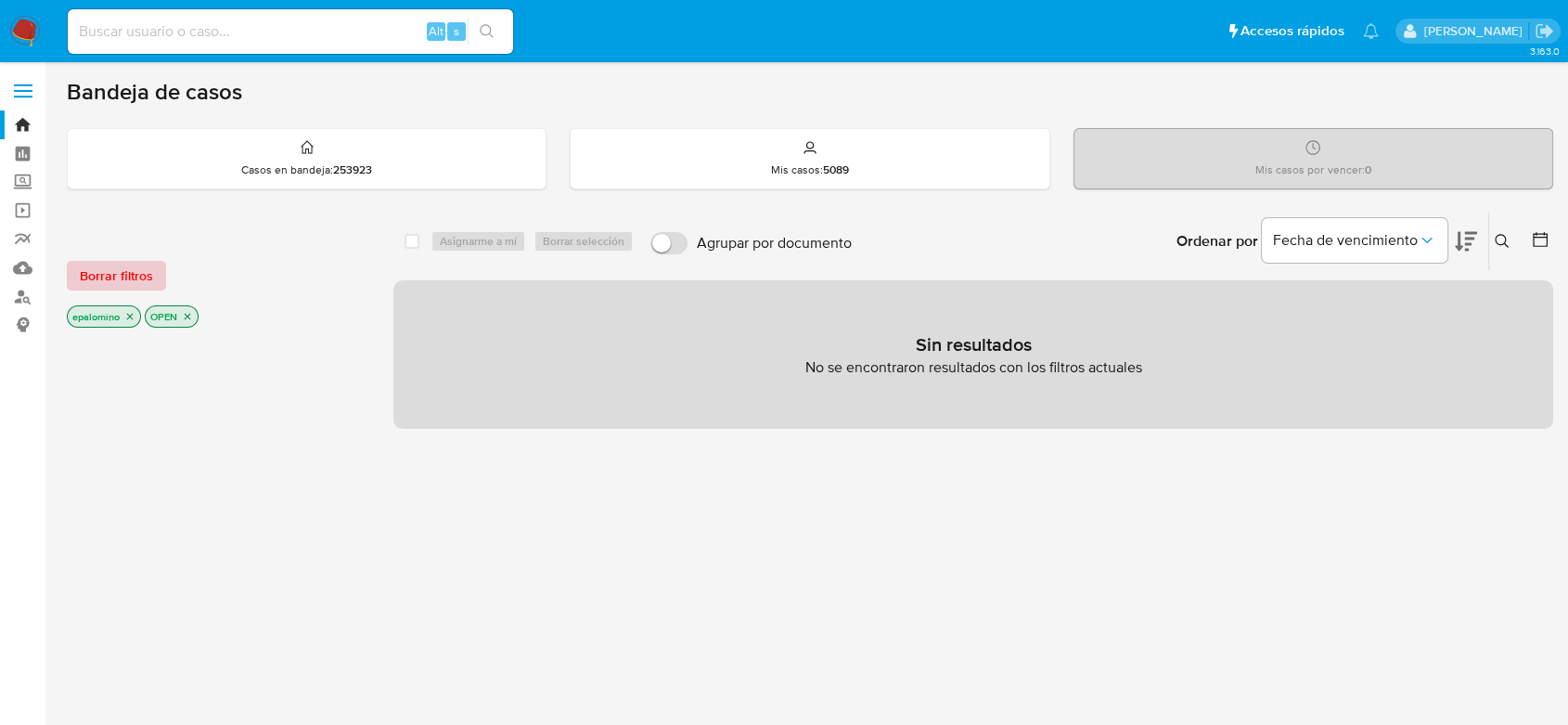
click at [134, 276] on span "Borrar filtros" at bounding box center [116, 276] width 73 height 26
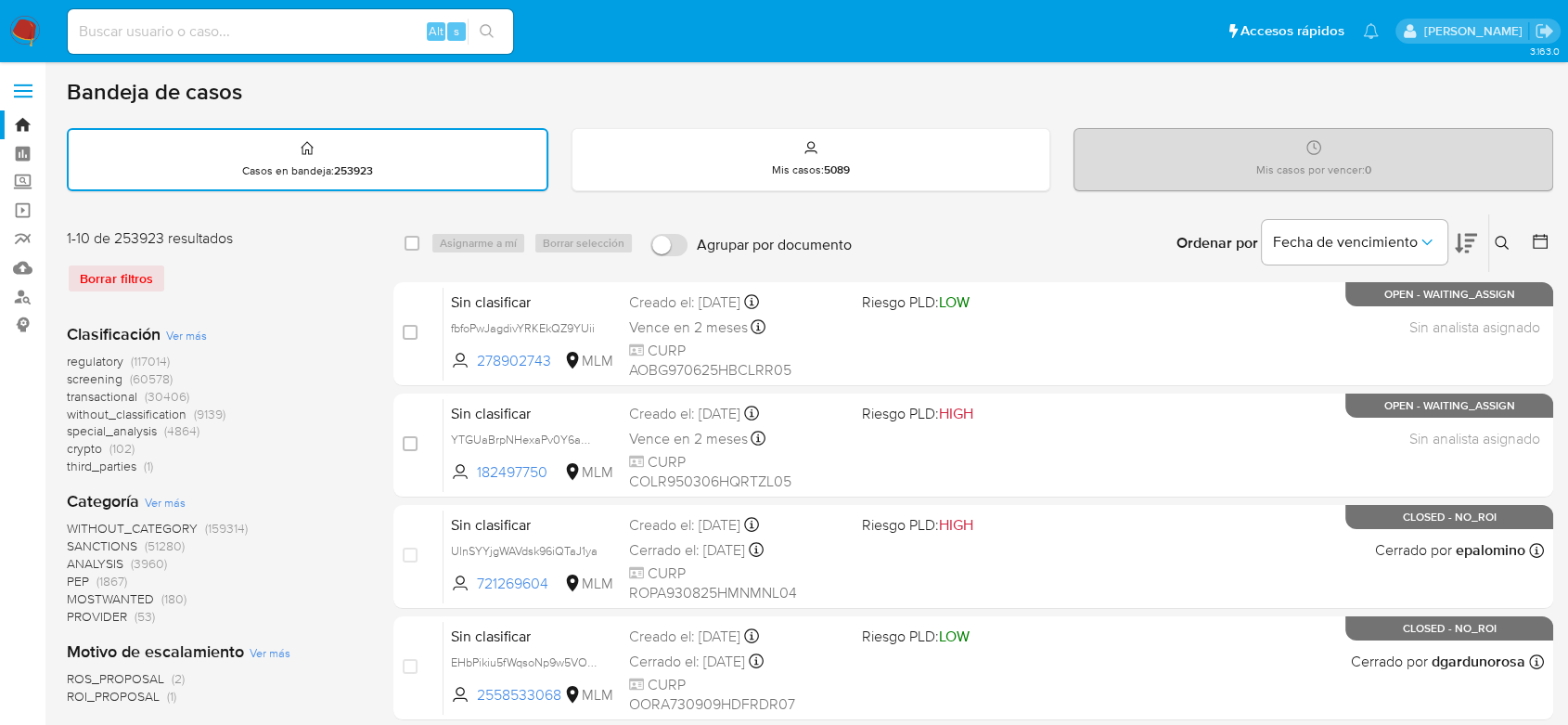
click at [1500, 244] on icon at bounding box center [1502, 244] width 15 height 15
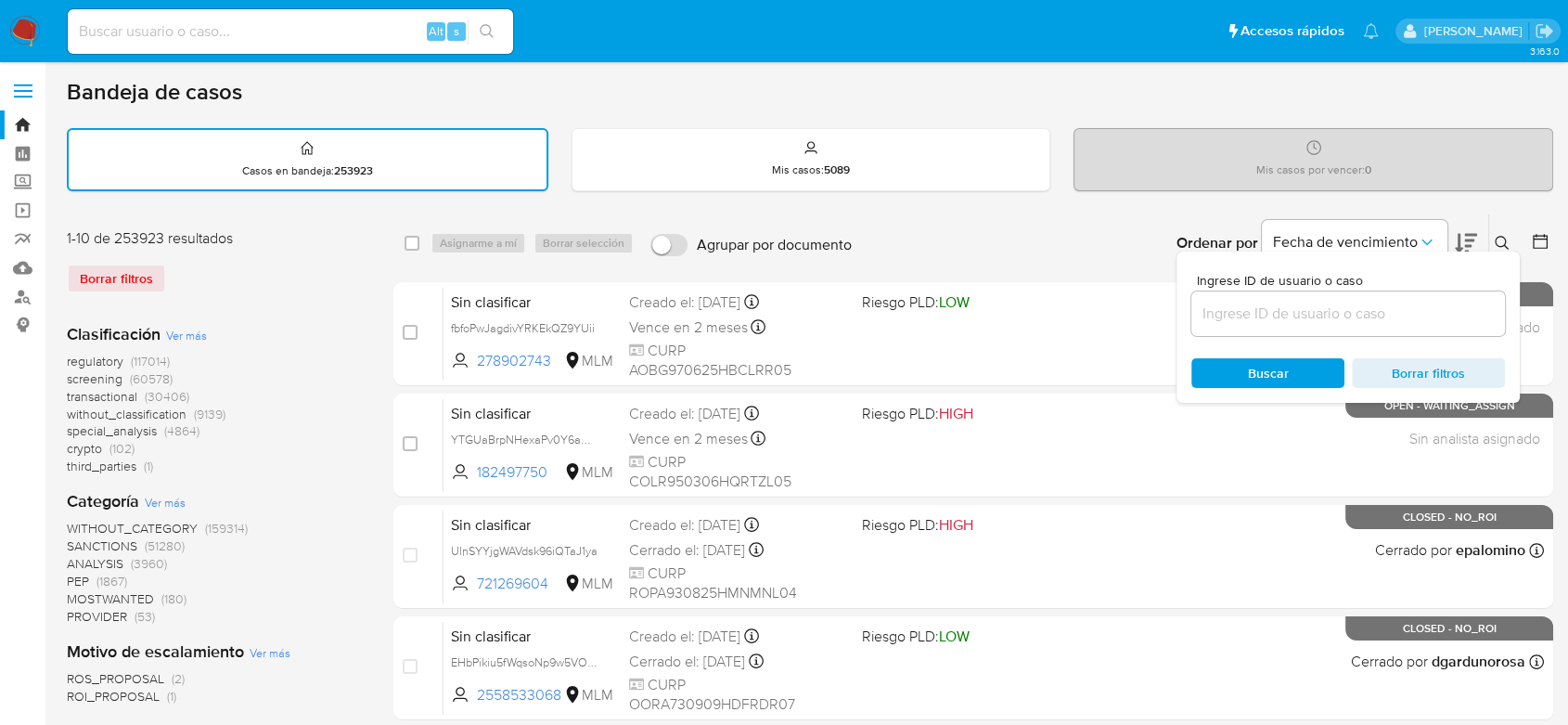
click at [1280, 306] on input at bounding box center [1348, 314] width 314 height 24
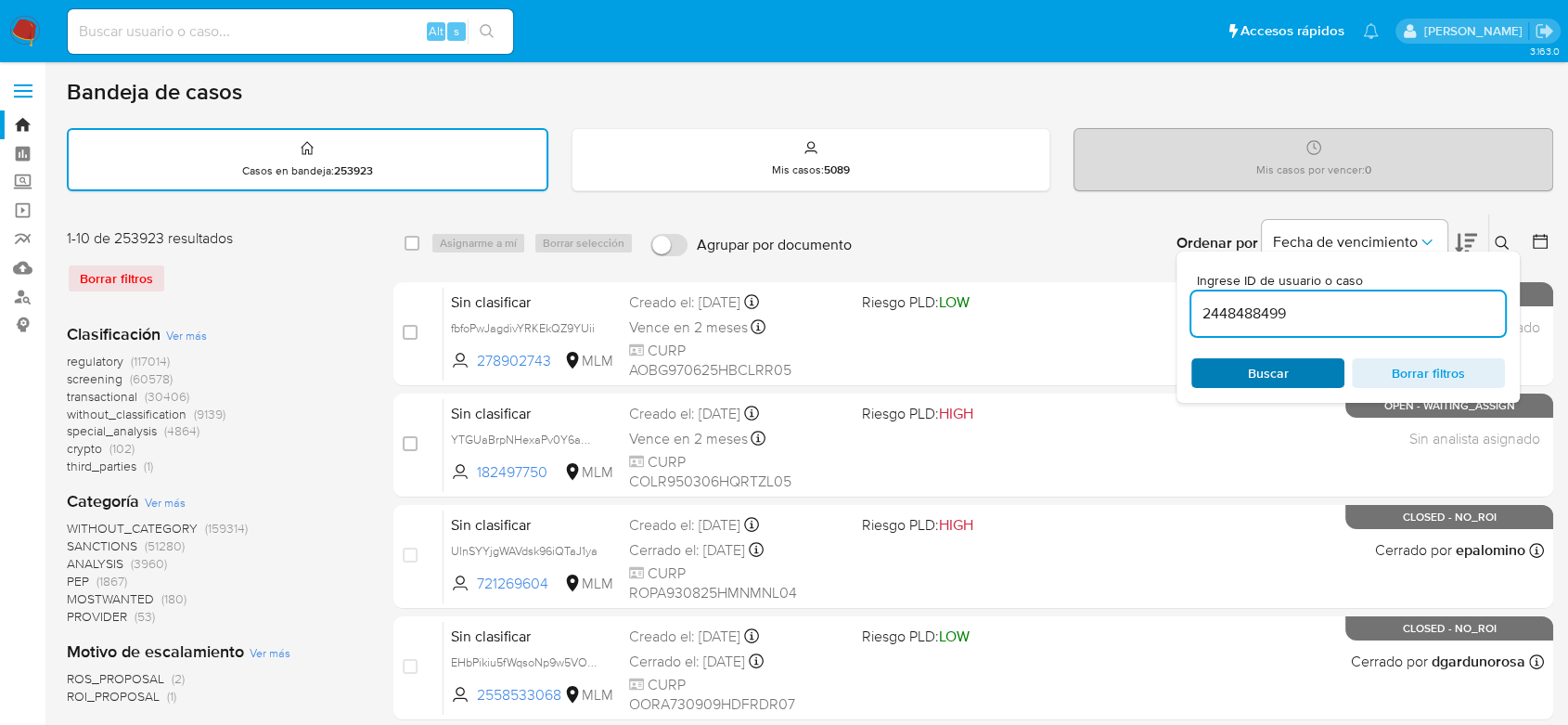
type input "2448488499"
drag, startPoint x: 1246, startPoint y: 364, endPoint x: 1280, endPoint y: 359, distance: 34.4
click at [1246, 364] on span "Buscar" at bounding box center [1267, 373] width 127 height 26
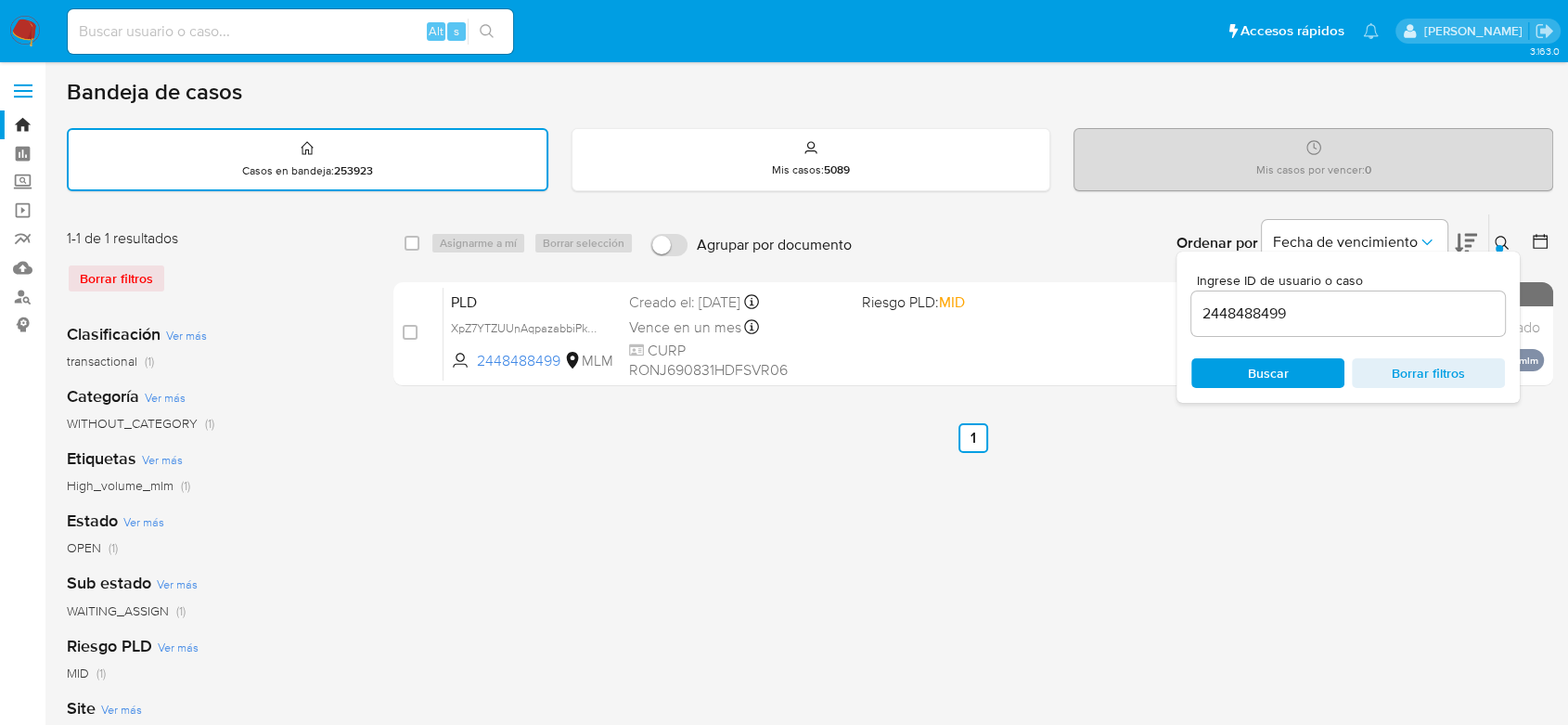
click at [1510, 244] on button at bounding box center [1504, 244] width 31 height 22
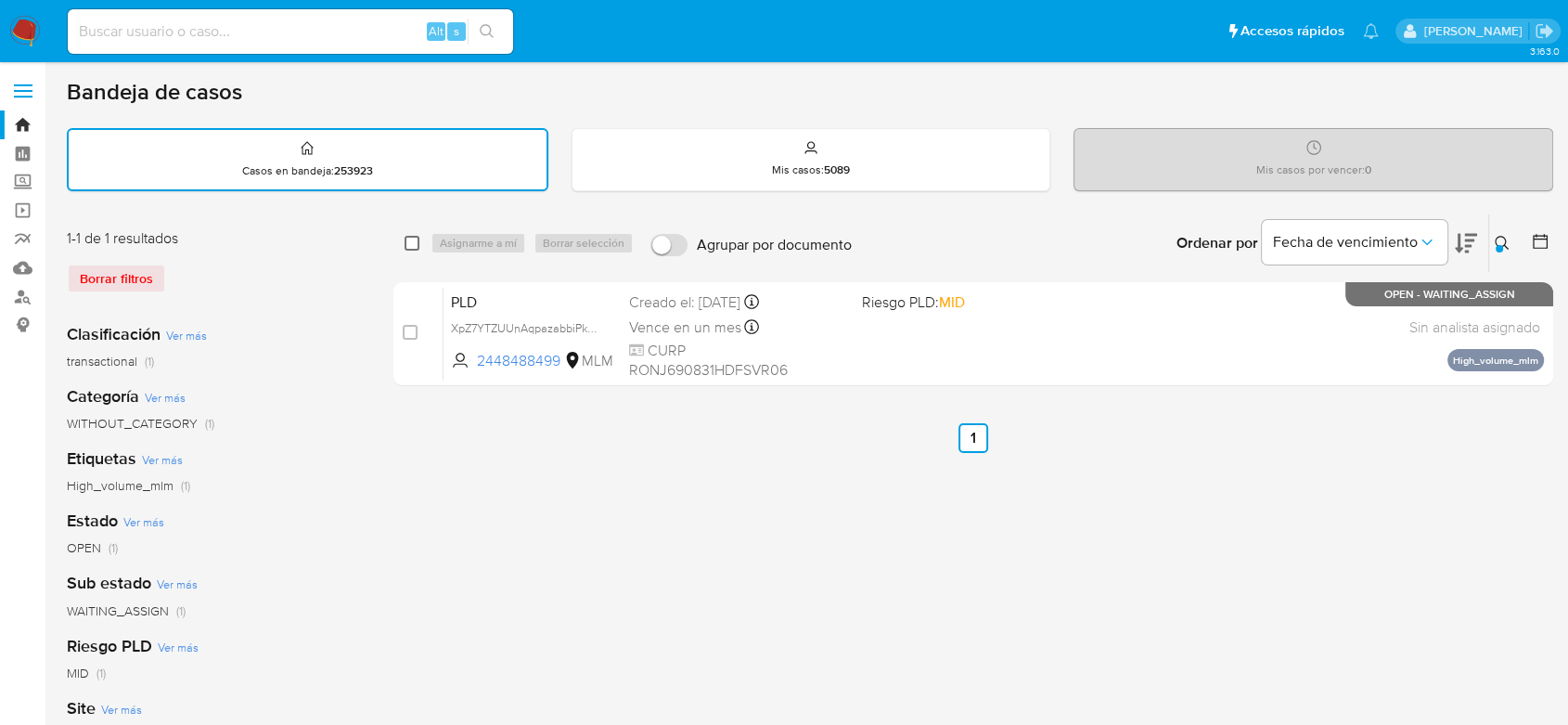
click at [412, 236] on input "checkbox" at bounding box center [412, 244] width 15 height 15
checkbox input "true"
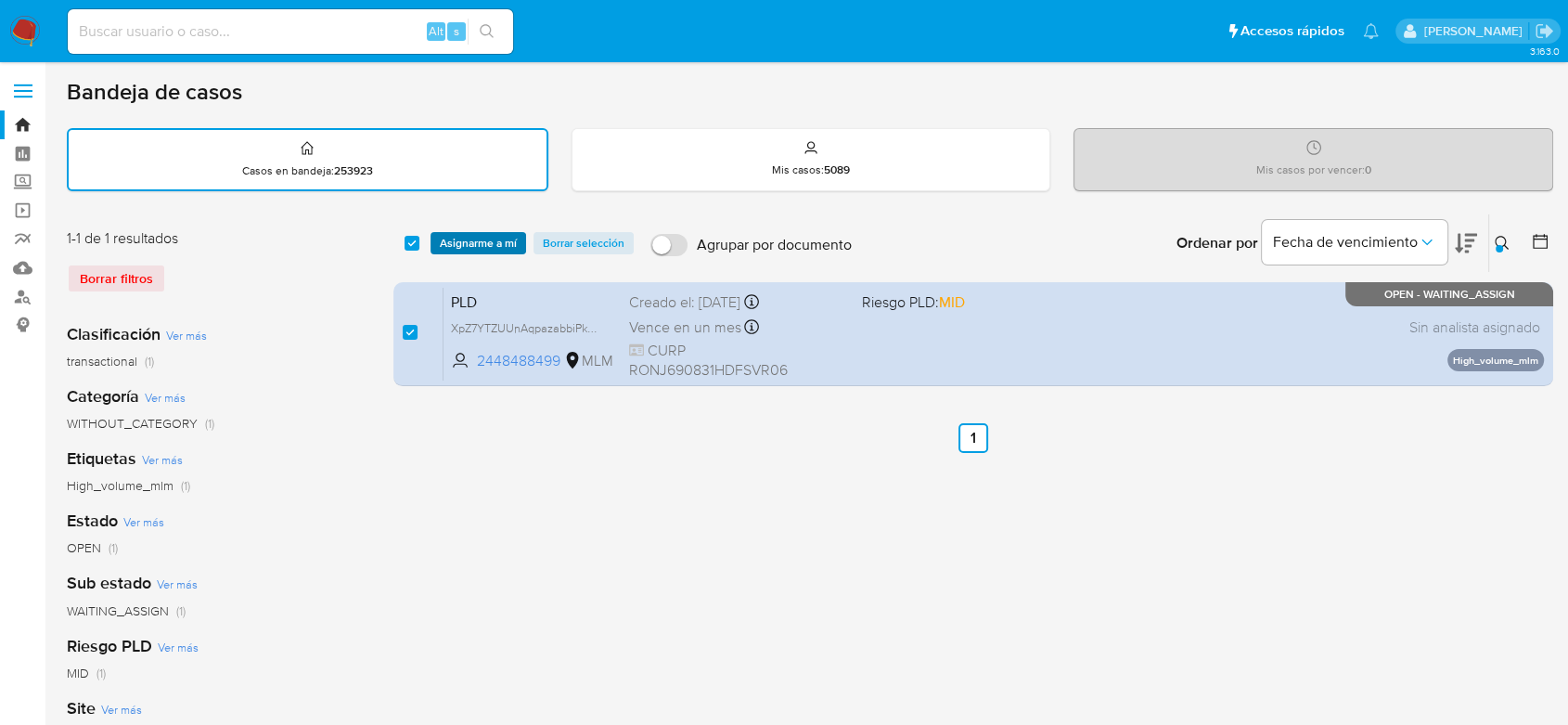
click at [471, 241] on span "Asignarme a mí" at bounding box center [477, 244] width 77 height 19
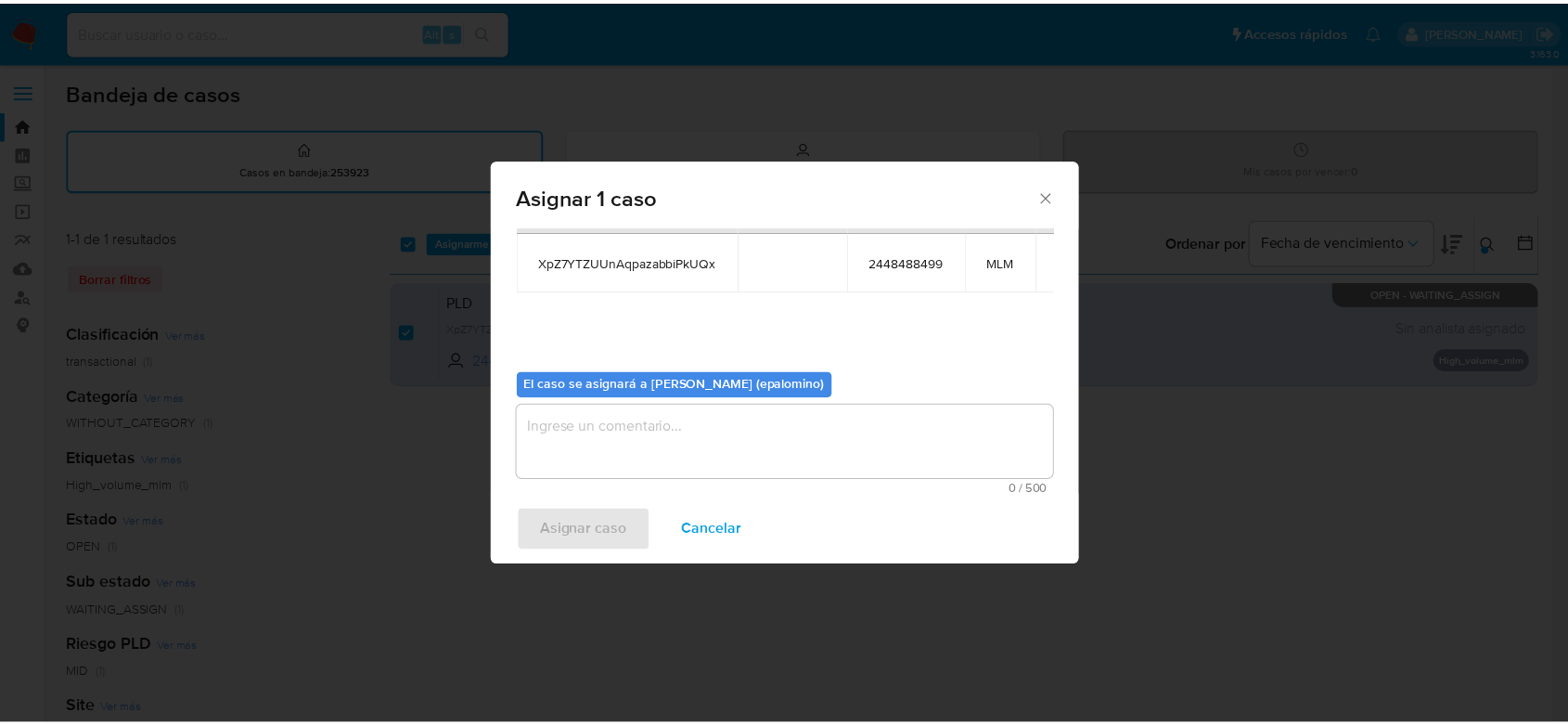
scroll to position [95, 0]
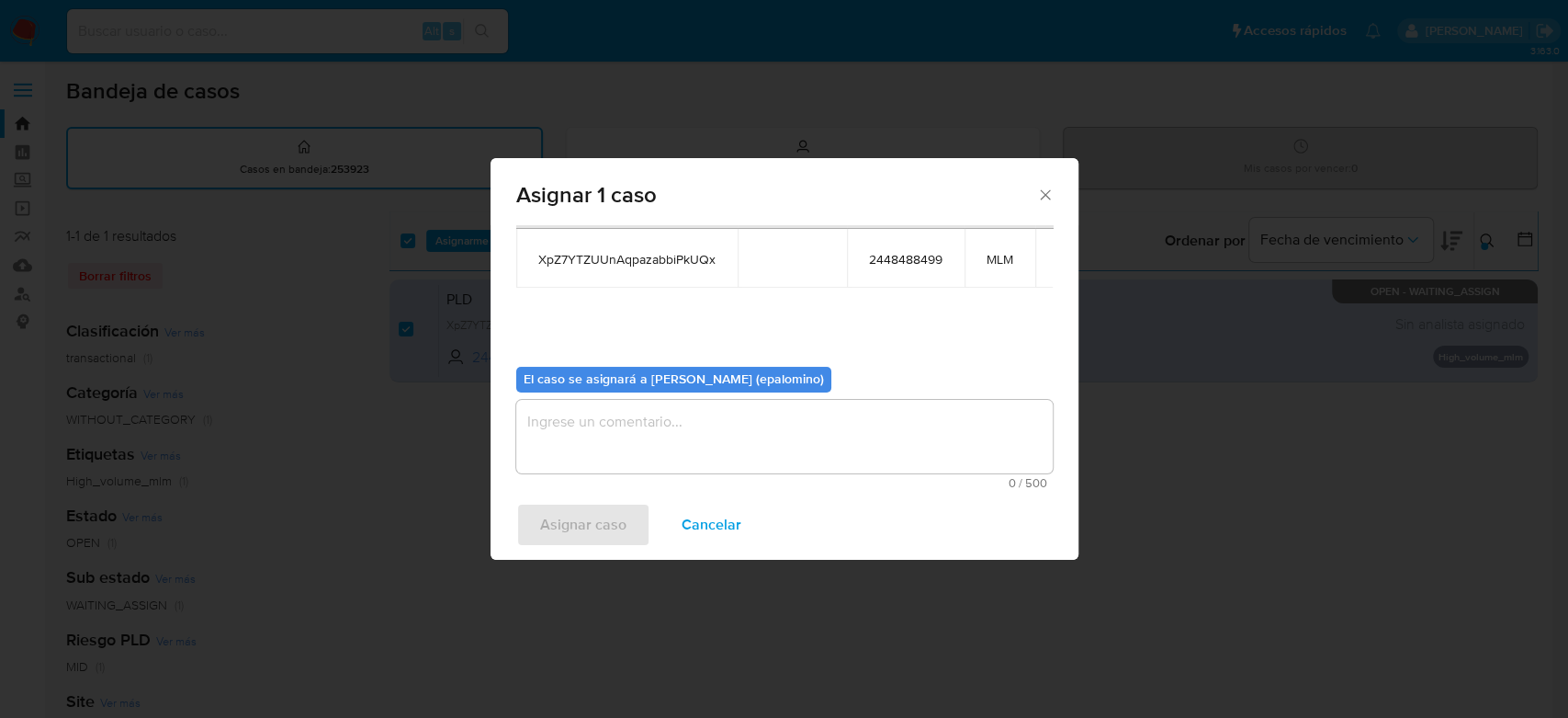
click at [607, 421] on textarea "assign-modal" at bounding box center [784, 436] width 536 height 74
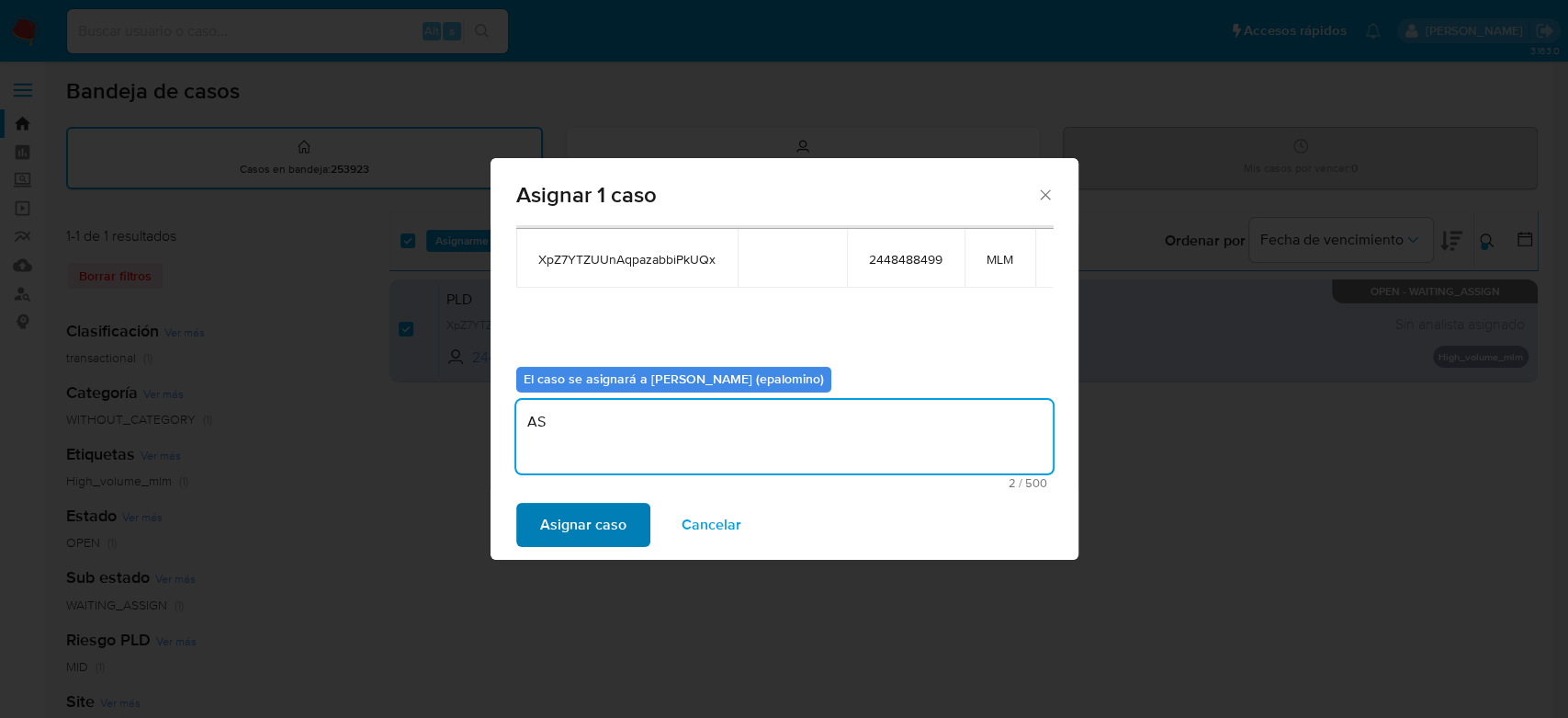
type textarea "AS"
click at [597, 517] on span "Asignar caso" at bounding box center [583, 525] width 86 height 41
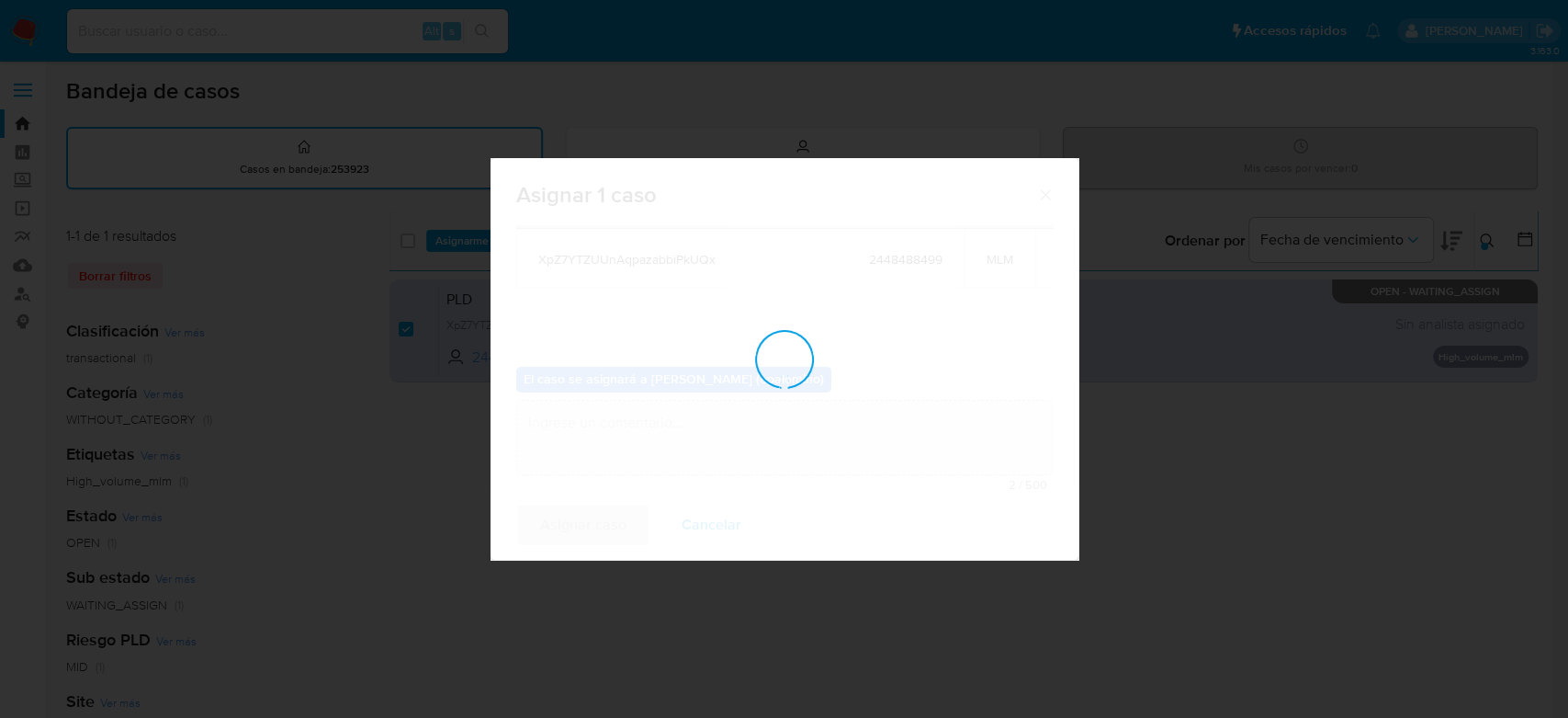
checkbox input "false"
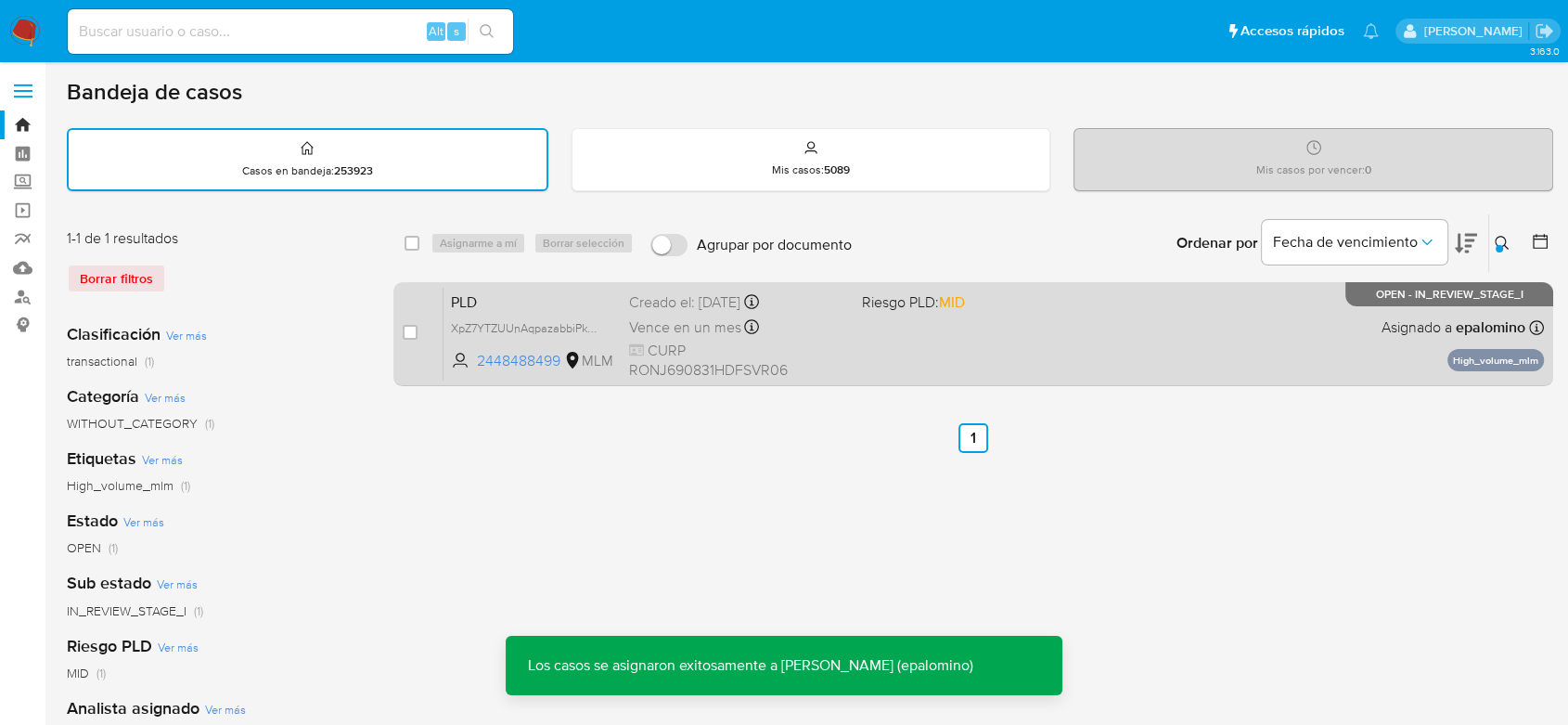
click at [477, 310] on span "PLD" at bounding box center [532, 301] width 163 height 24
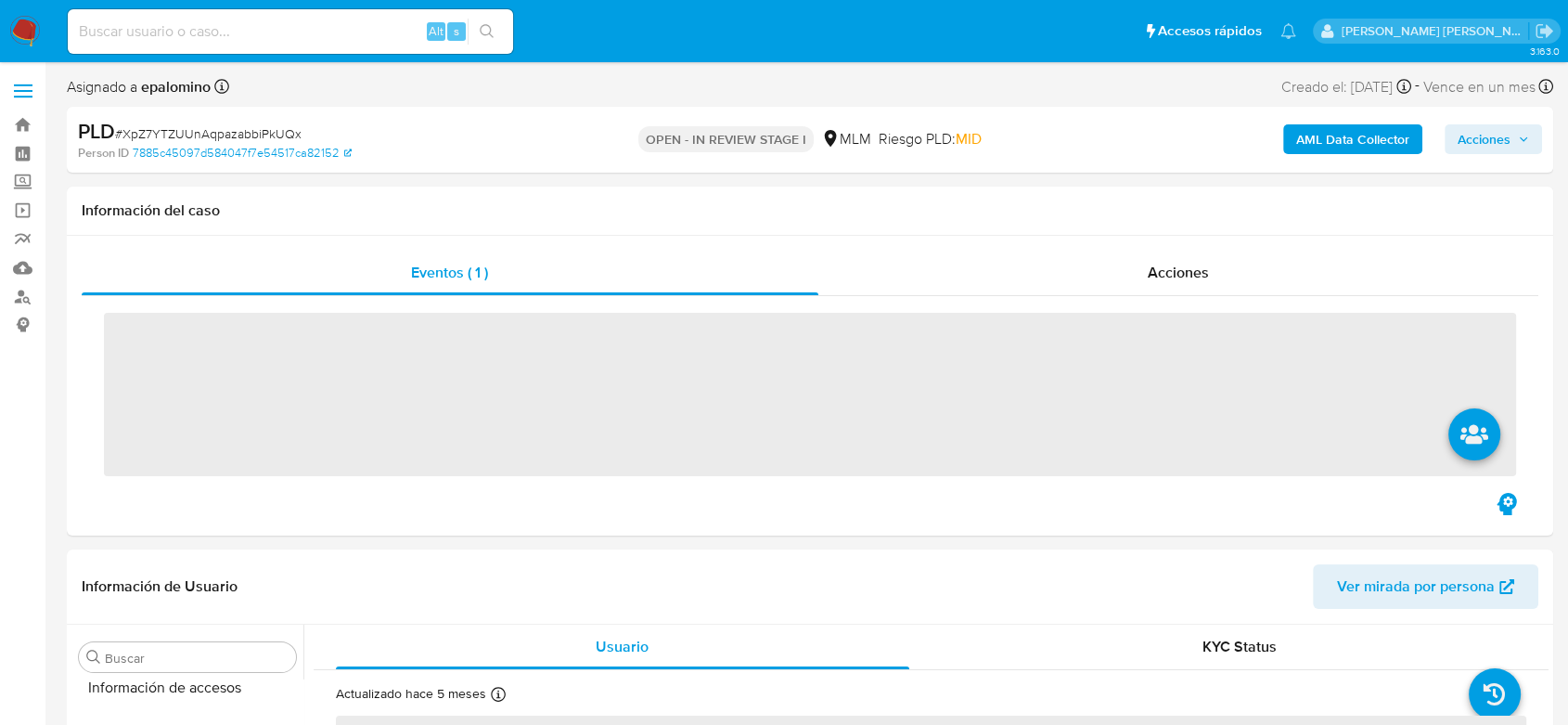
scroll to position [918, 0]
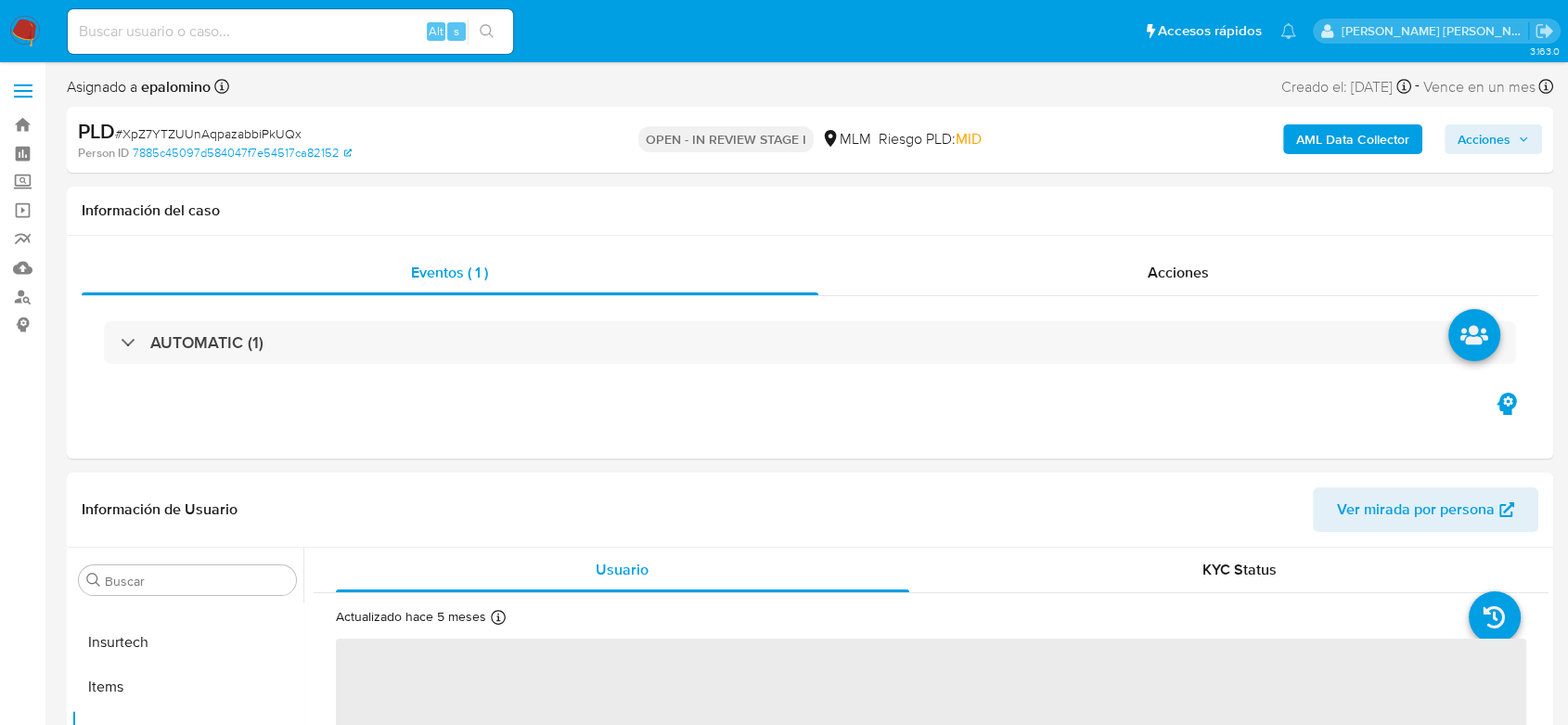
select select "10"
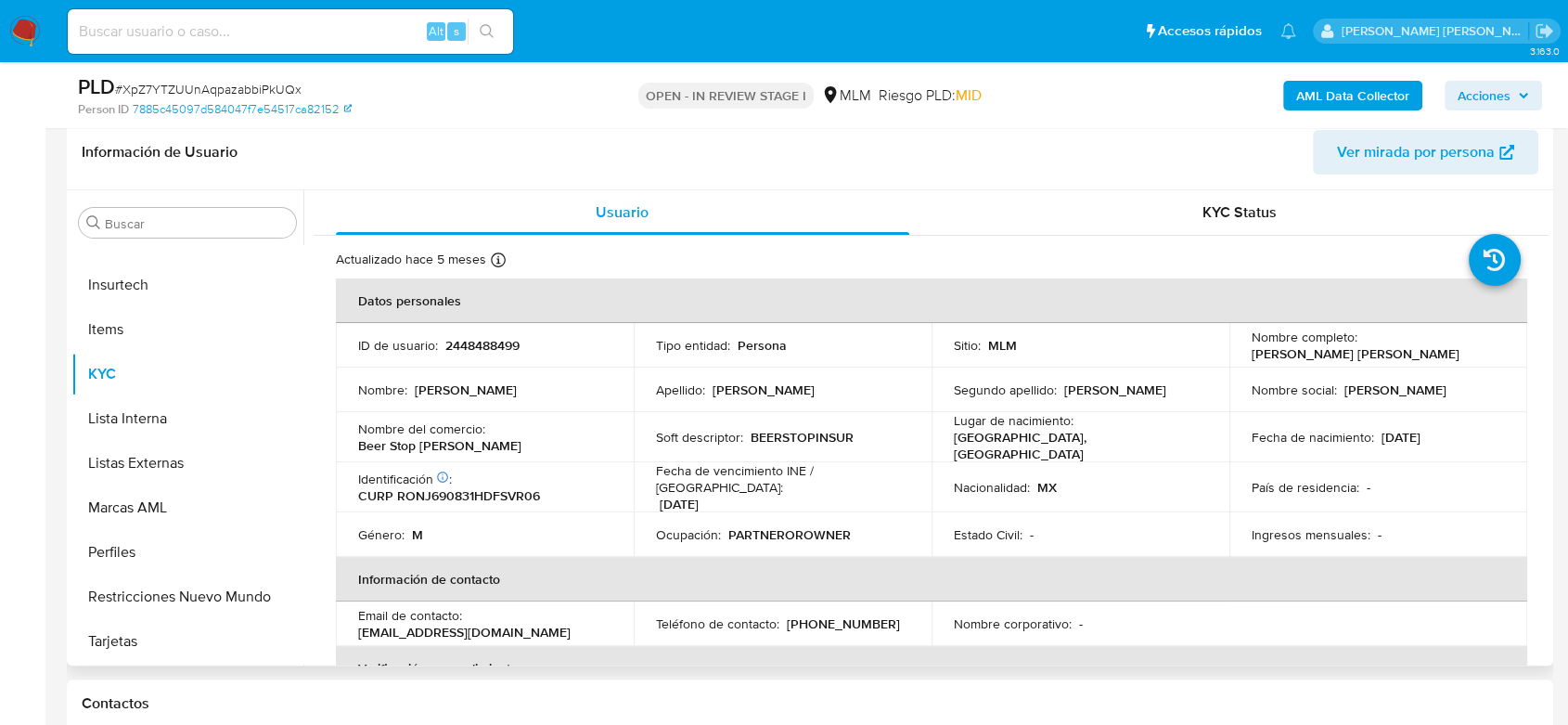
scroll to position [103, 0]
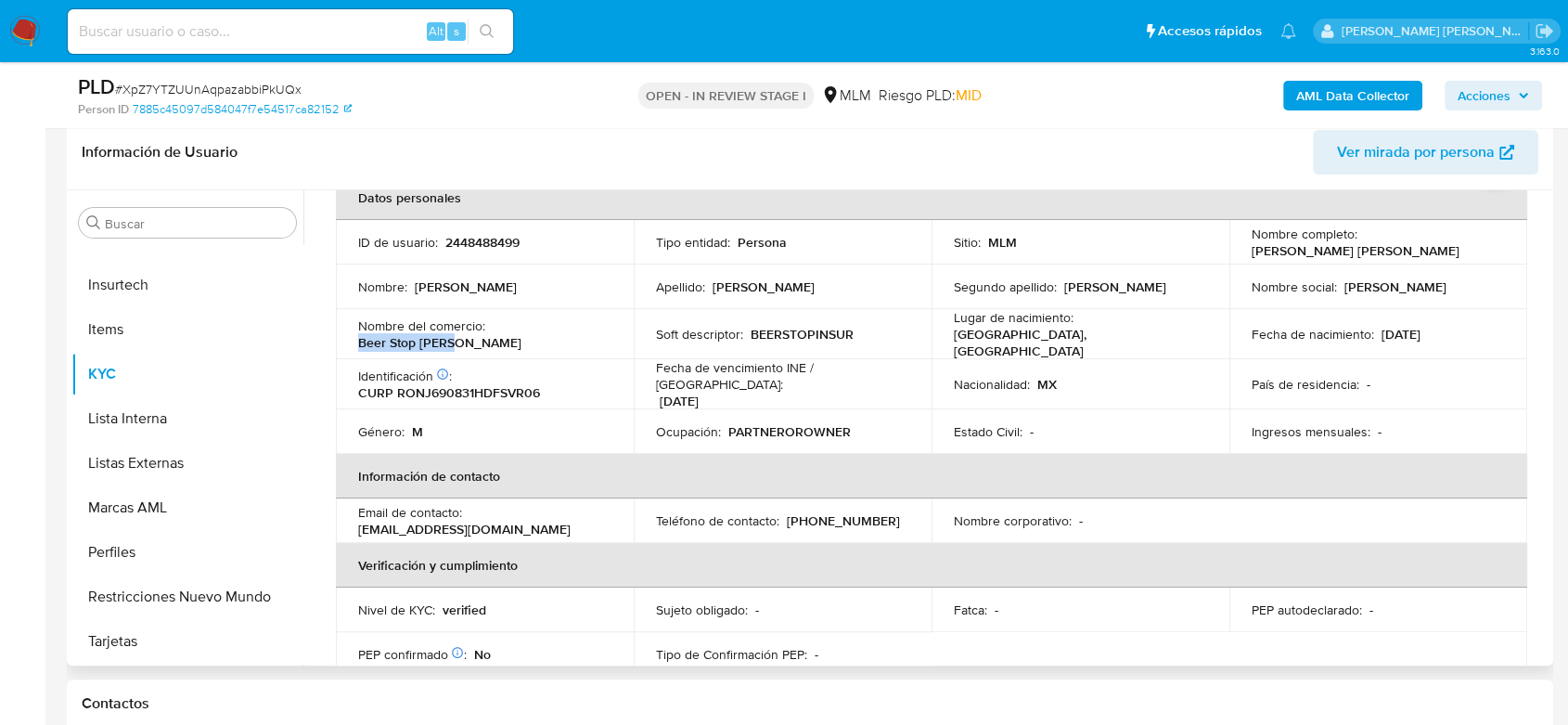
drag, startPoint x: 594, startPoint y: 326, endPoint x: 490, endPoint y: 324, distance: 104.0
click at [490, 324] on div "Nombre del comercio : Beer Stop Lerma" at bounding box center [484, 334] width 254 height 33
copy p "Beer Stop Lerma"
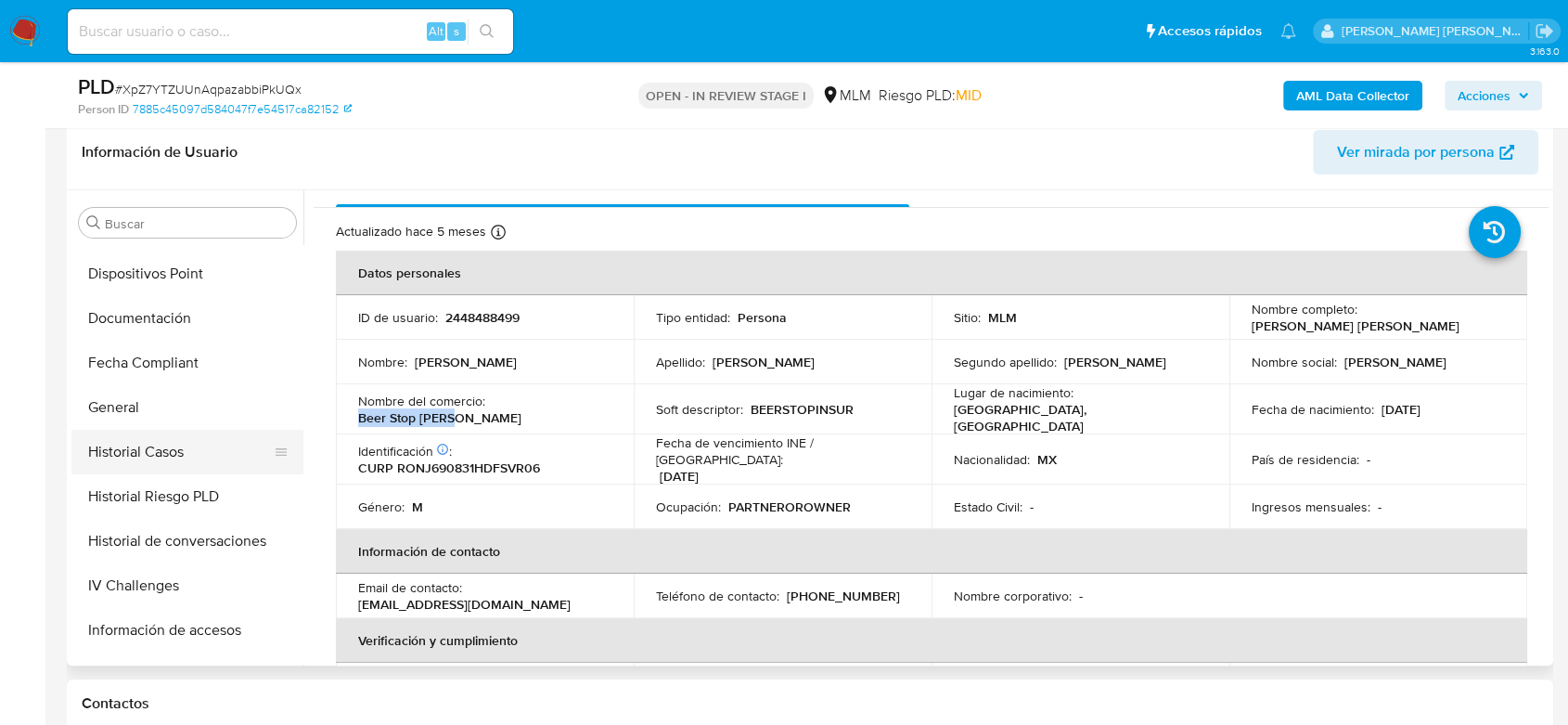
scroll to position [505, 0]
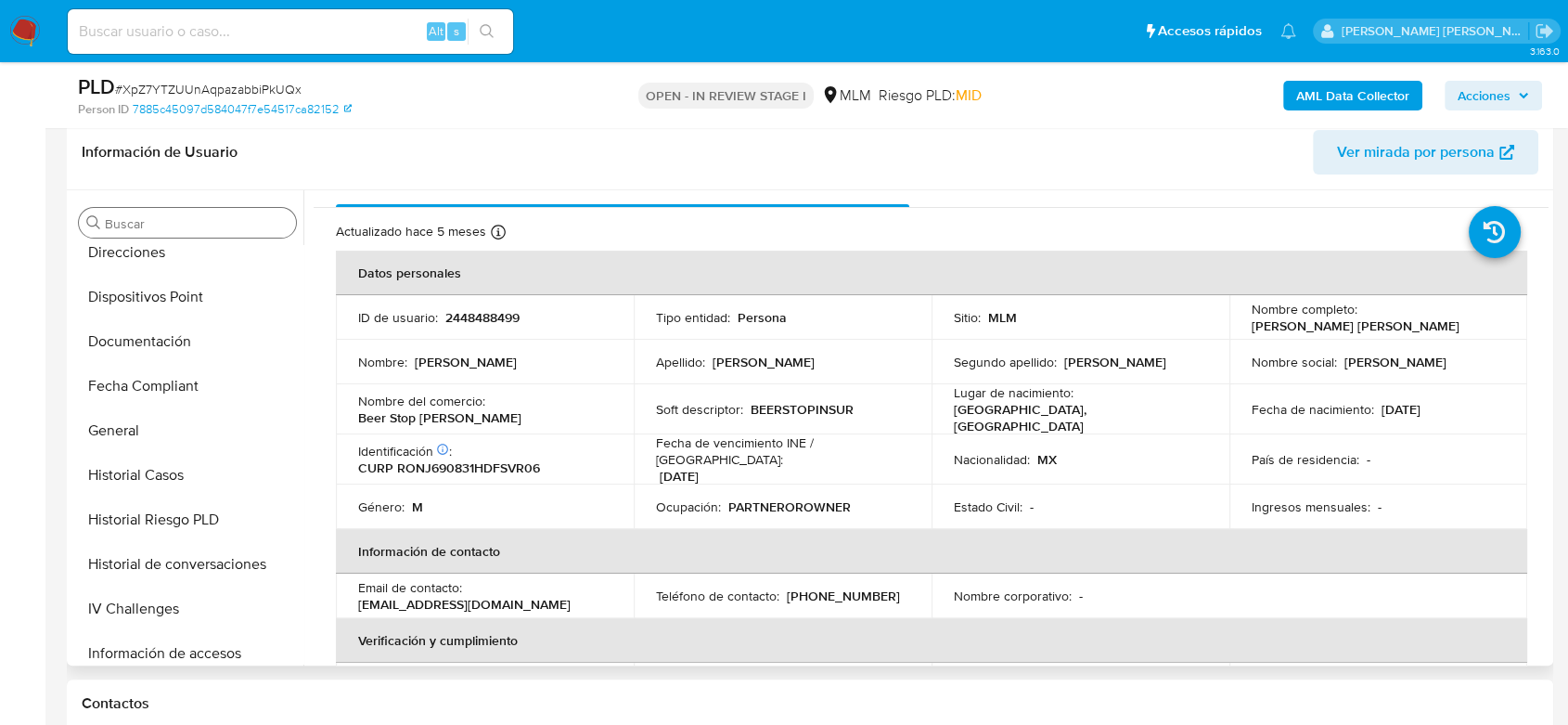
click at [154, 235] on div "Buscar" at bounding box center [188, 223] width 217 height 30
click at [153, 250] on button "Direcciones" at bounding box center [180, 253] width 217 height 45
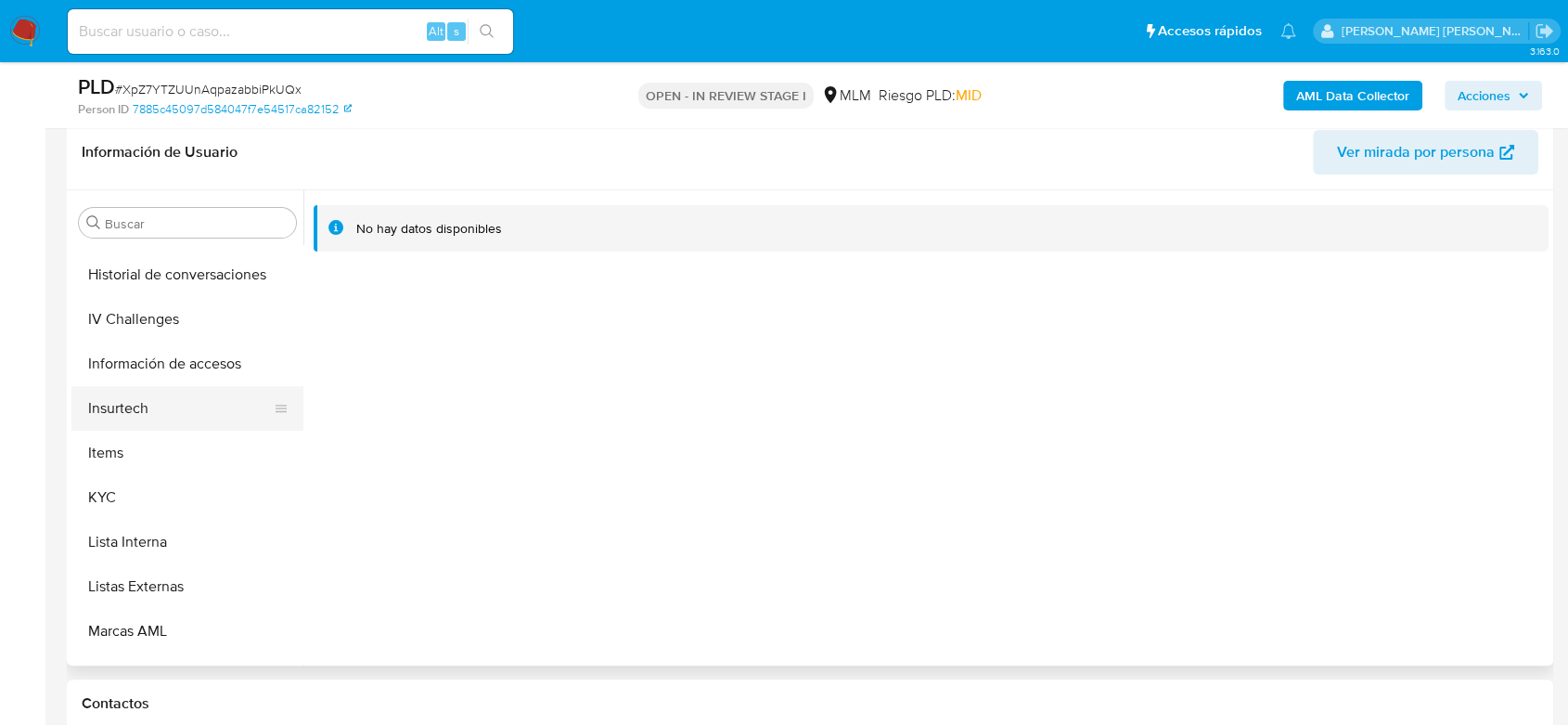
scroll to position [824, 0]
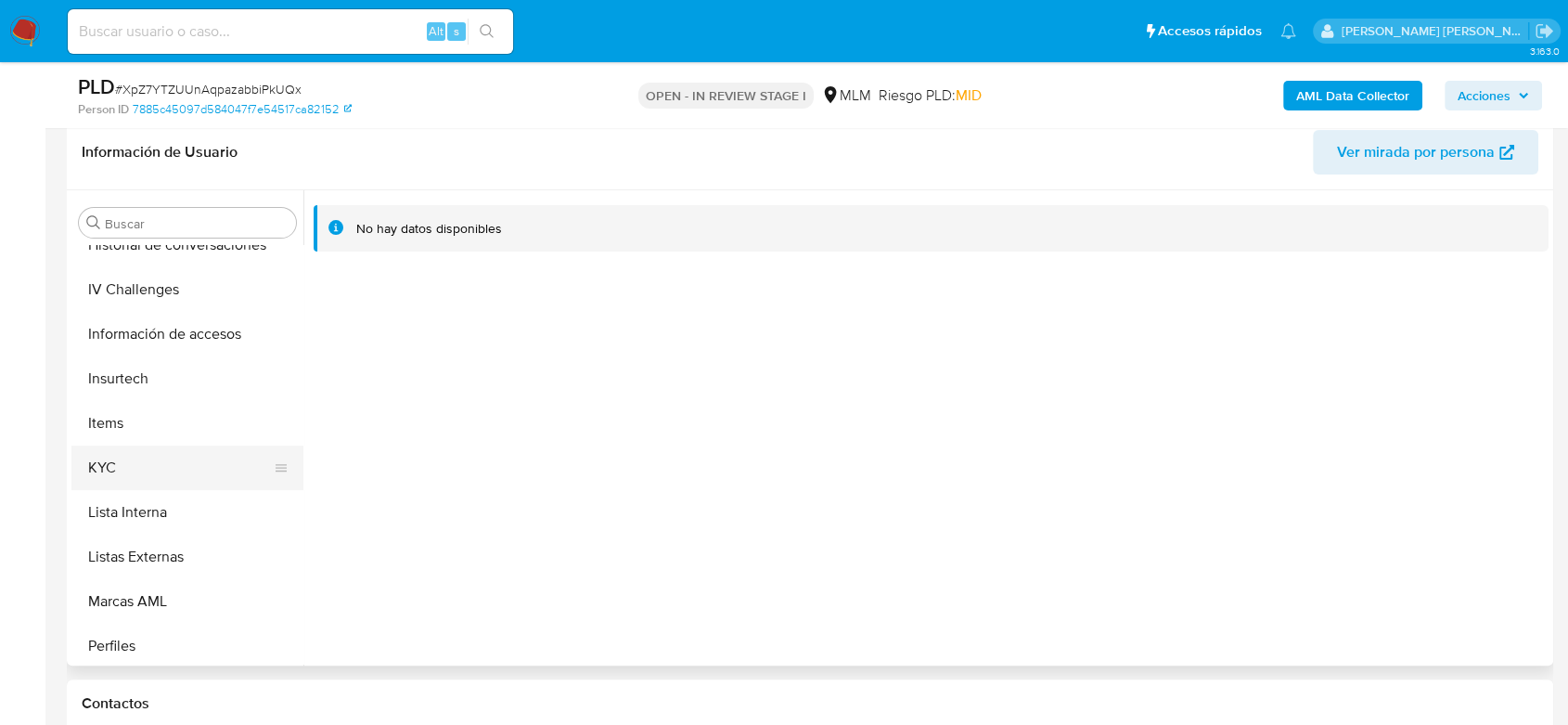
click at [194, 459] on button "KYC" at bounding box center [180, 468] width 217 height 45
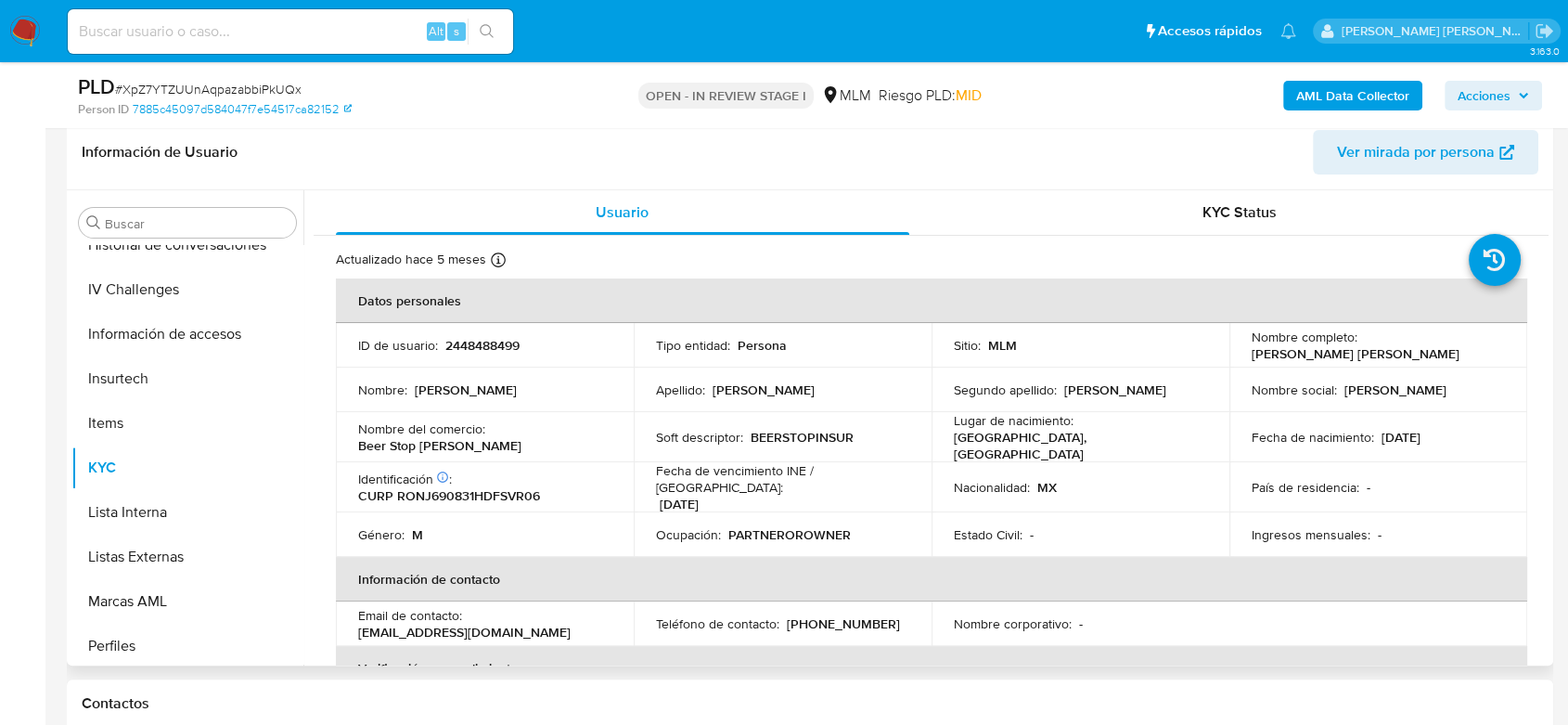
drag, startPoint x: 1409, startPoint y: 353, endPoint x: 1243, endPoint y: 354, distance: 166.0
click at [1243, 354] on td "Nombre completo : Jorge Gabriel Rosillo Navarro" at bounding box center [1378, 345] width 298 height 45
copy p "[PERSON_NAME]"
drag, startPoint x: 863, startPoint y: 610, endPoint x: 779, endPoint y: 608, distance: 84.0
click at [779, 615] on div "Teléfono de contacto : (55) 48151193" at bounding box center [782, 624] width 254 height 17
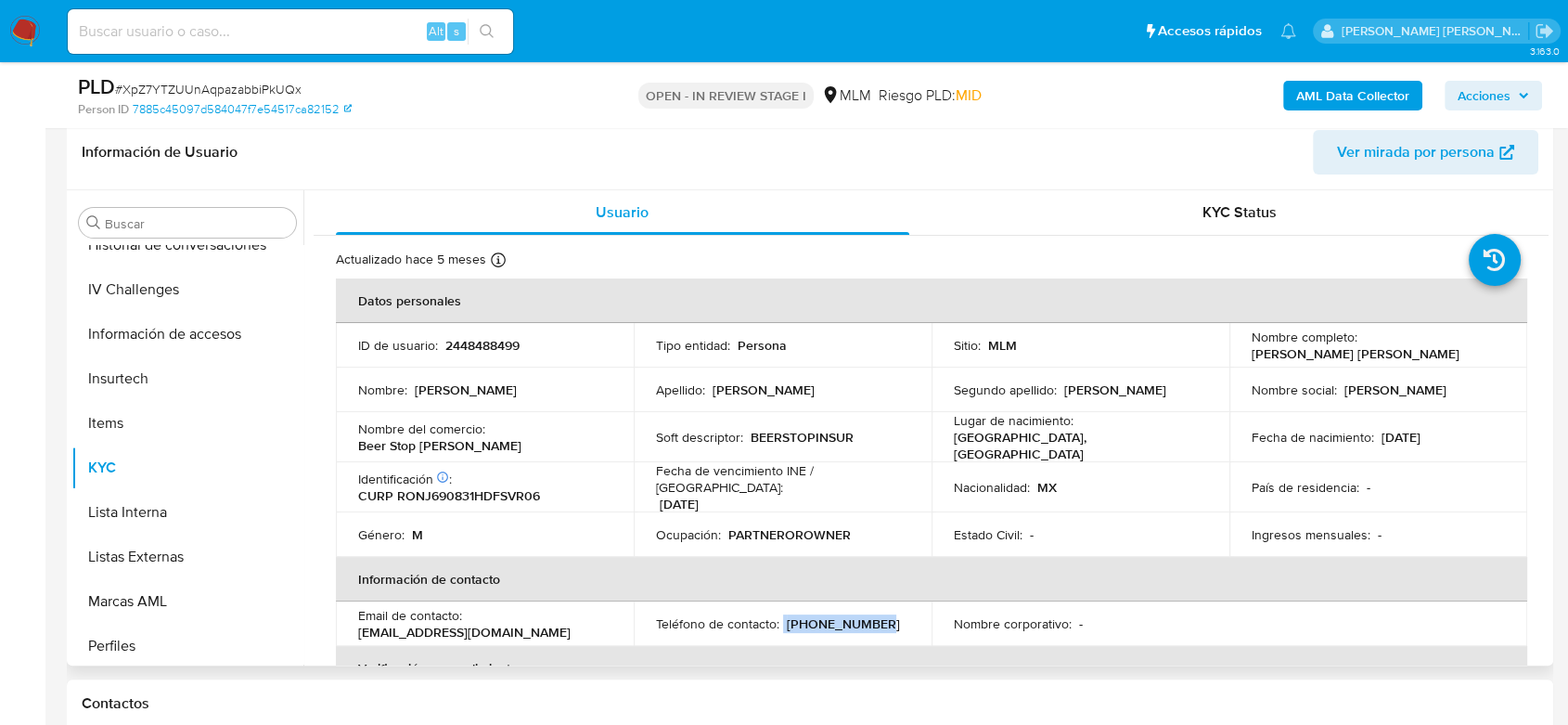
copy div "[PHONE_NUMBER]"
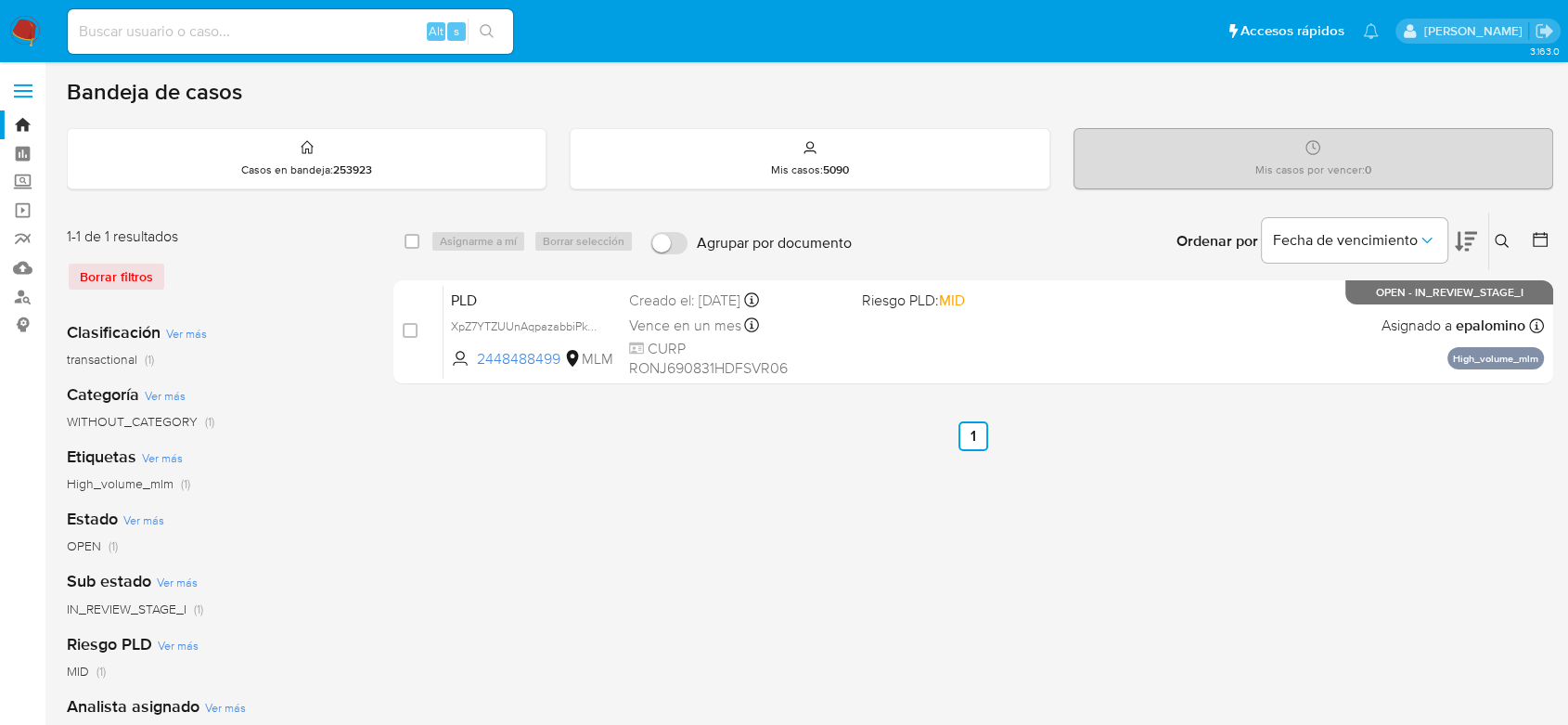
click at [25, 35] on img at bounding box center [25, 32] width 32 height 32
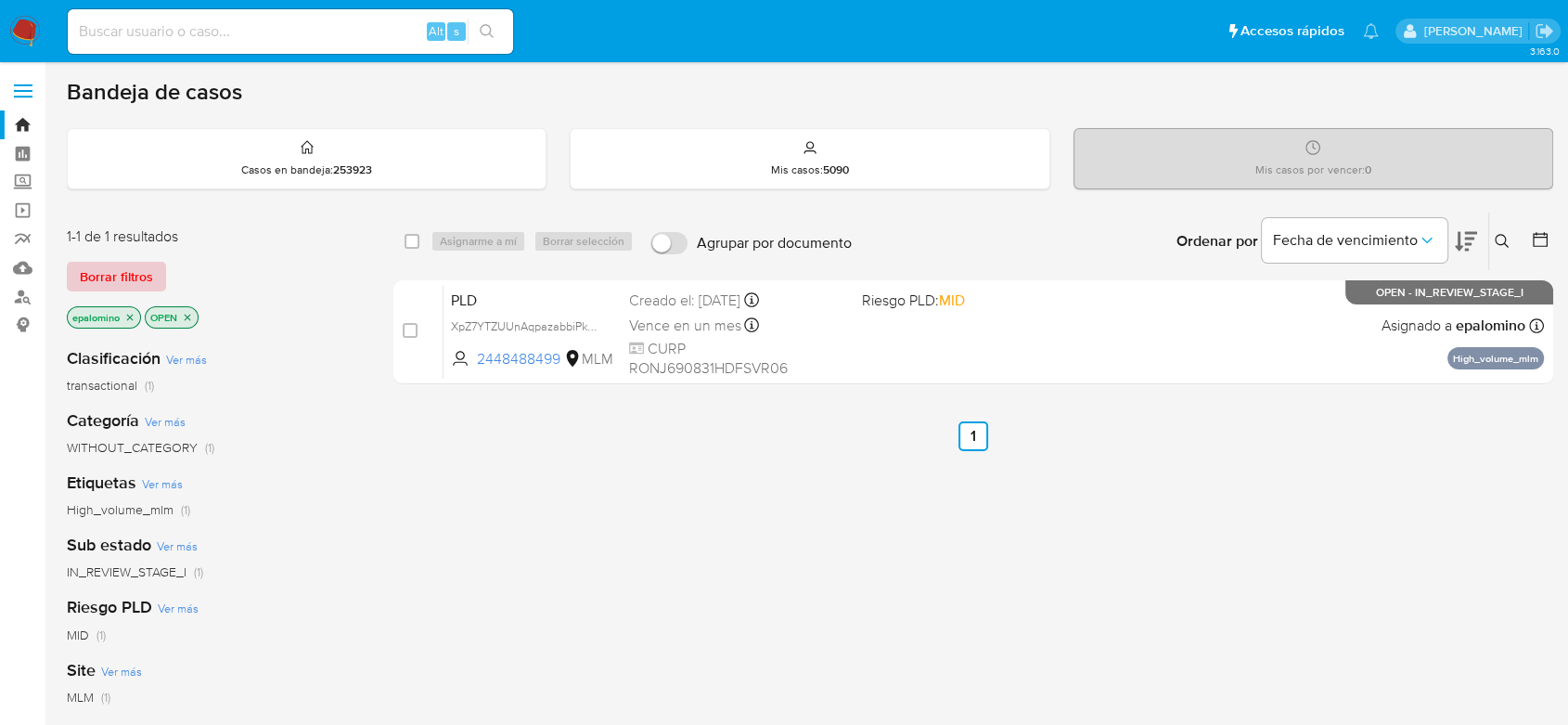
click at [142, 274] on span "Borrar filtros" at bounding box center [116, 277] width 73 height 26
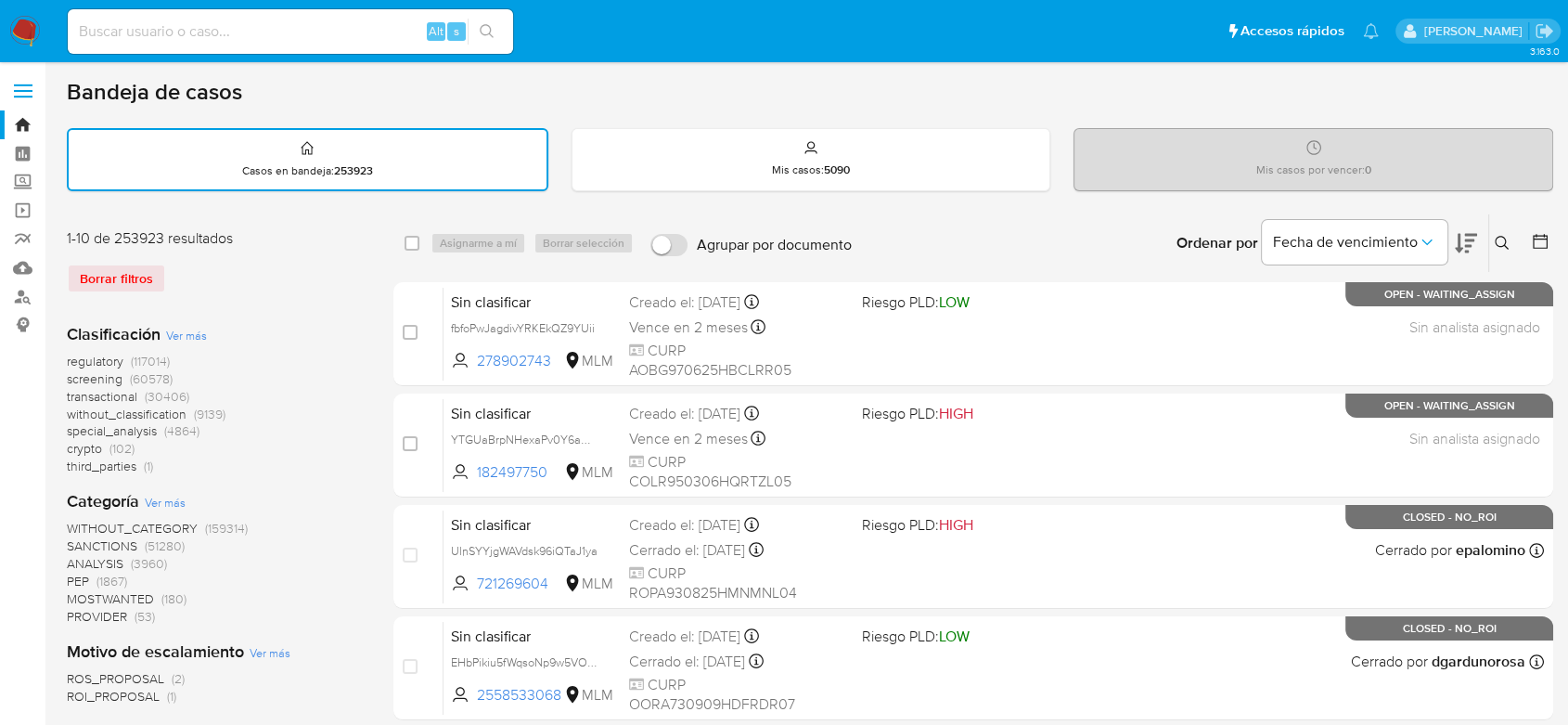
click at [15, 45] on img at bounding box center [25, 32] width 32 height 32
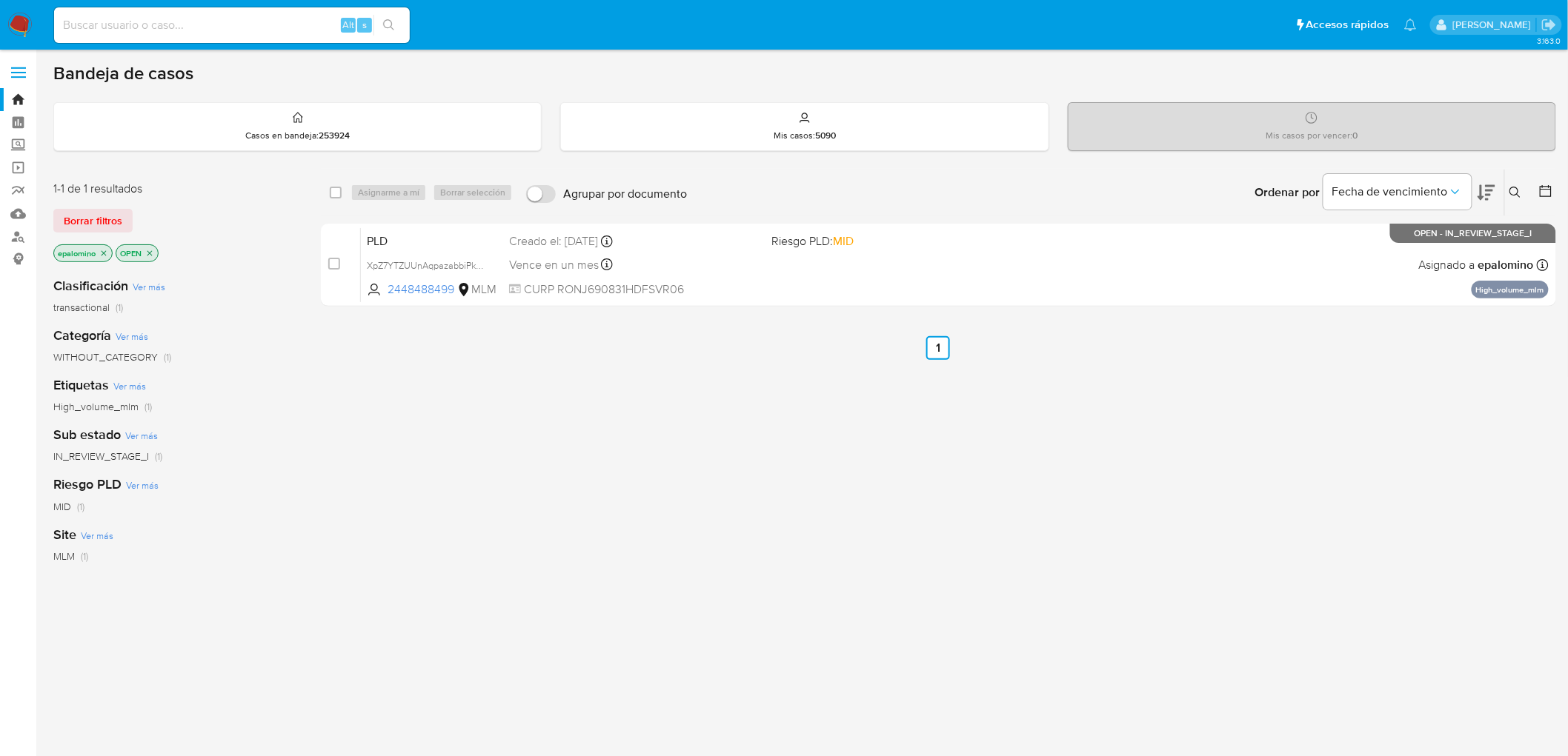
click at [85, 223] on span "Borrar filtros" at bounding box center [93, 221] width 59 height 21
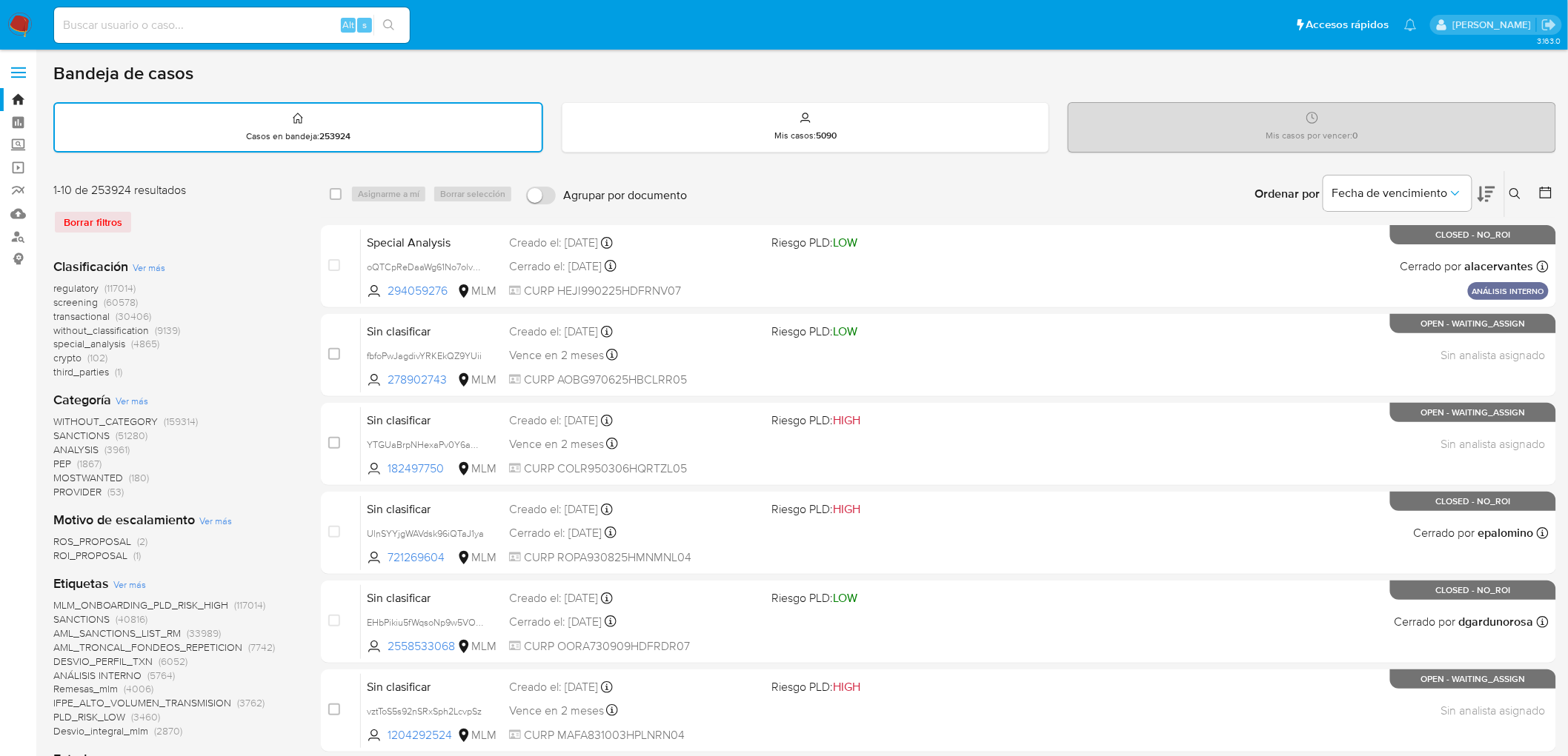
click at [13, 20] on img at bounding box center [20, 25] width 25 height 25
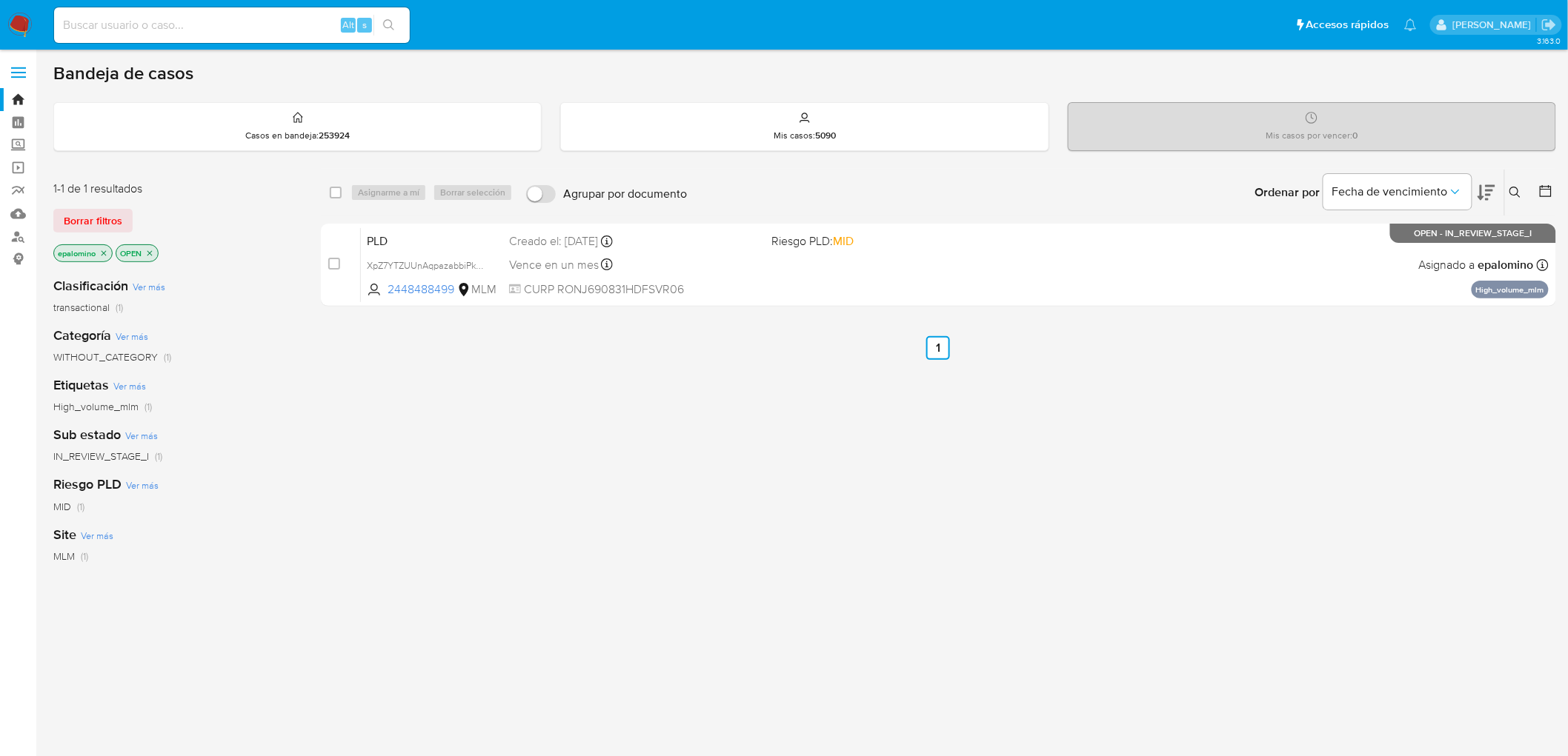
click at [99, 211] on span "Borrar filtros" at bounding box center [93, 221] width 59 height 21
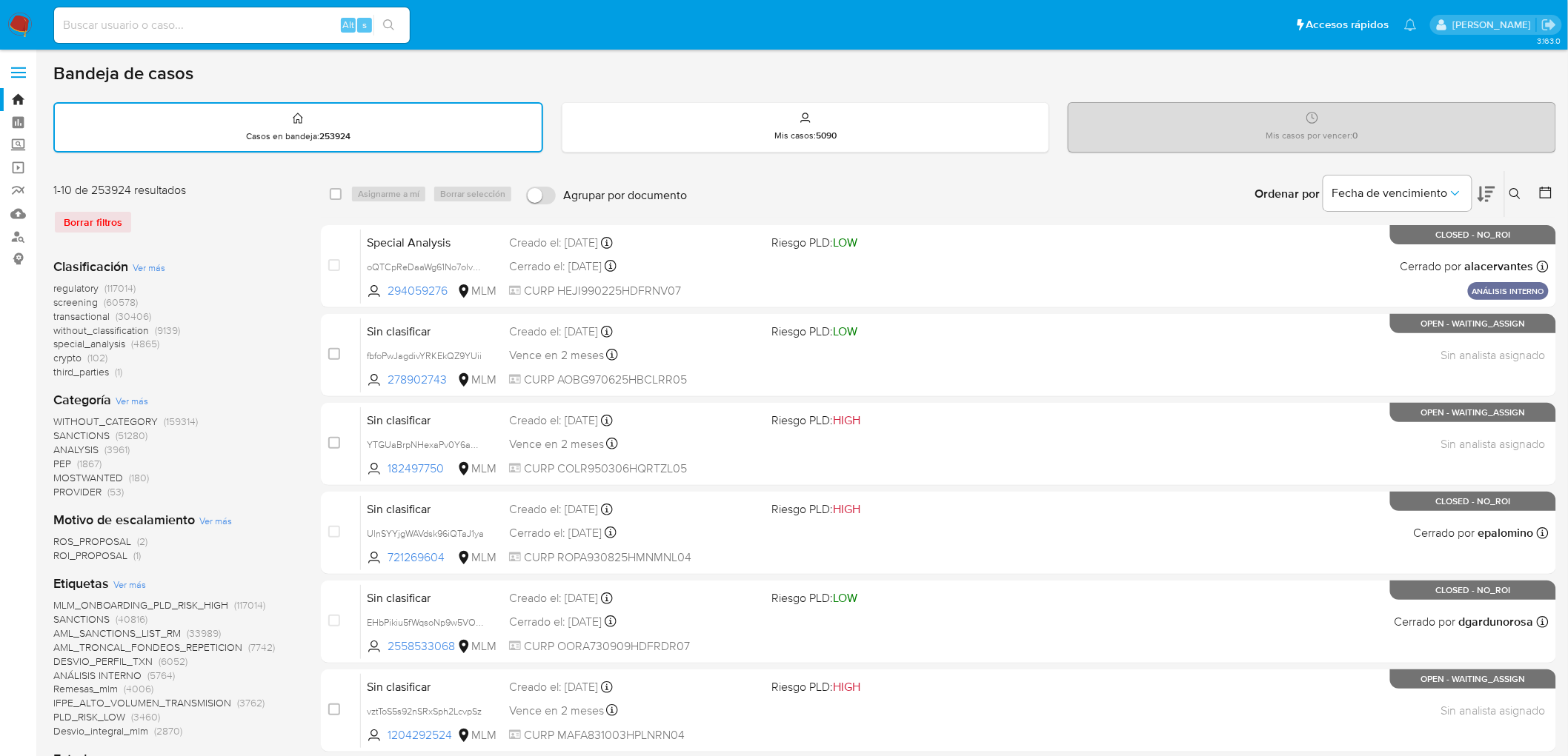
click at [1508, 188] on button at bounding box center [1517, 194] width 24 height 18
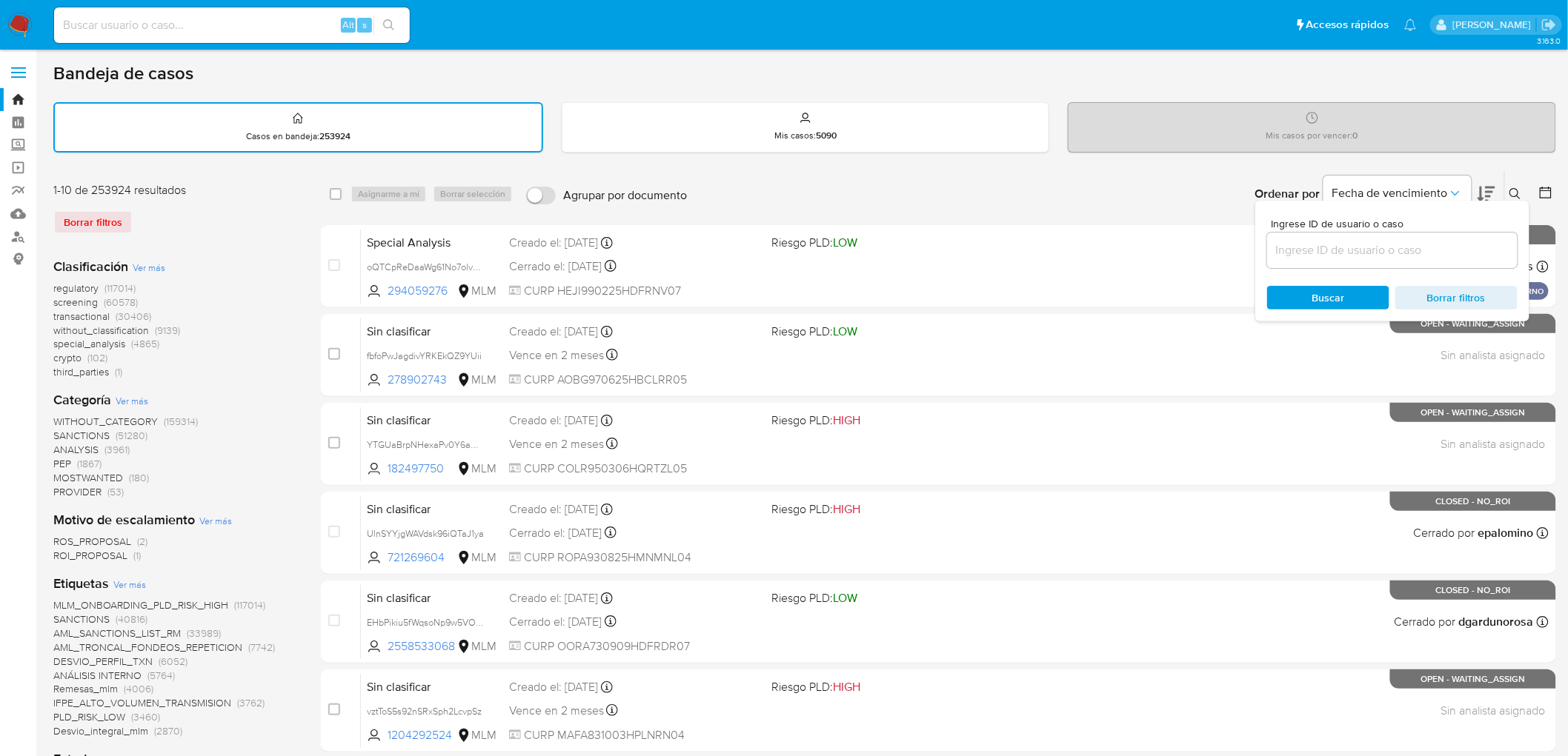
click at [1293, 243] on input at bounding box center [1392, 251] width 251 height 19
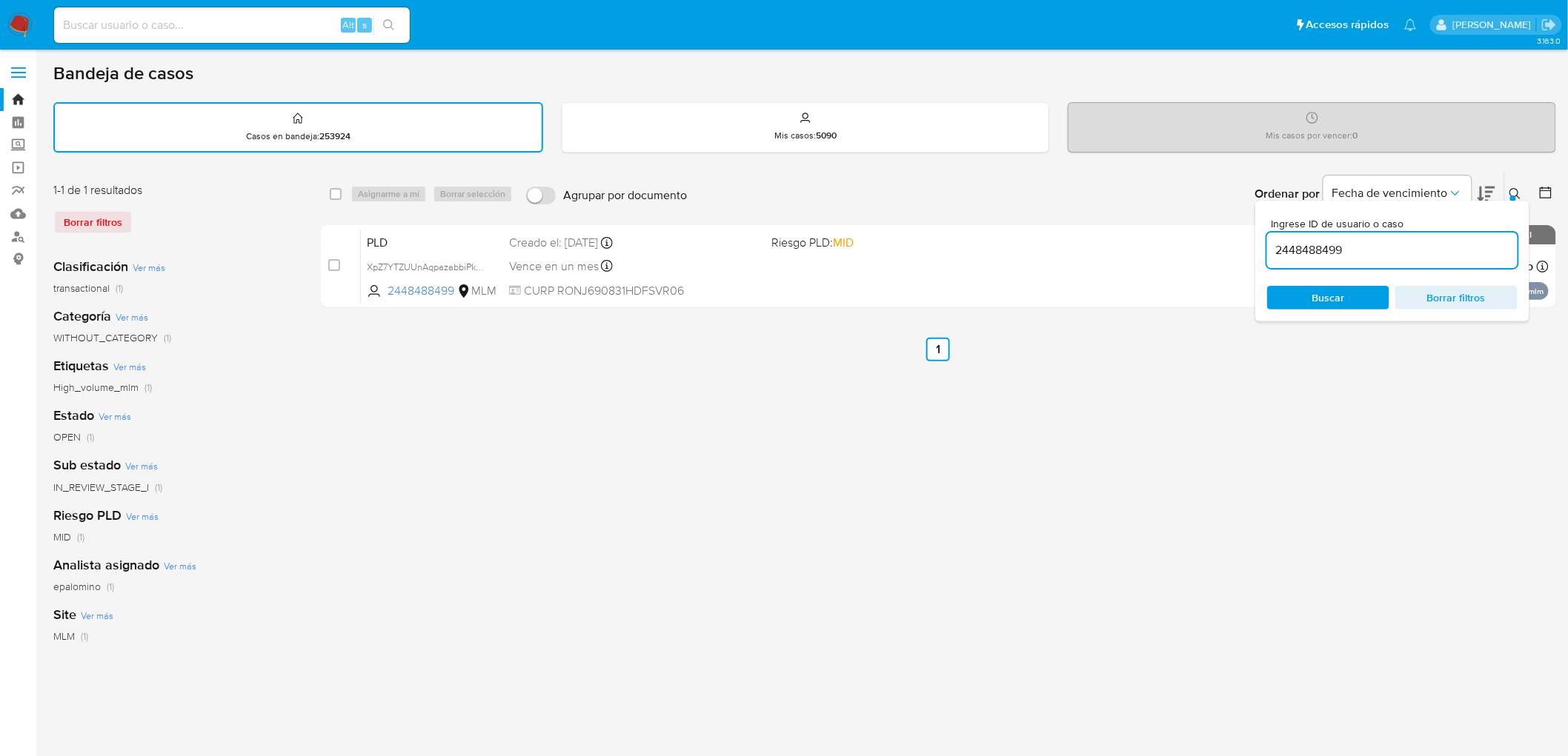
click at [1512, 197] on div at bounding box center [1513, 199] width 6 height 6
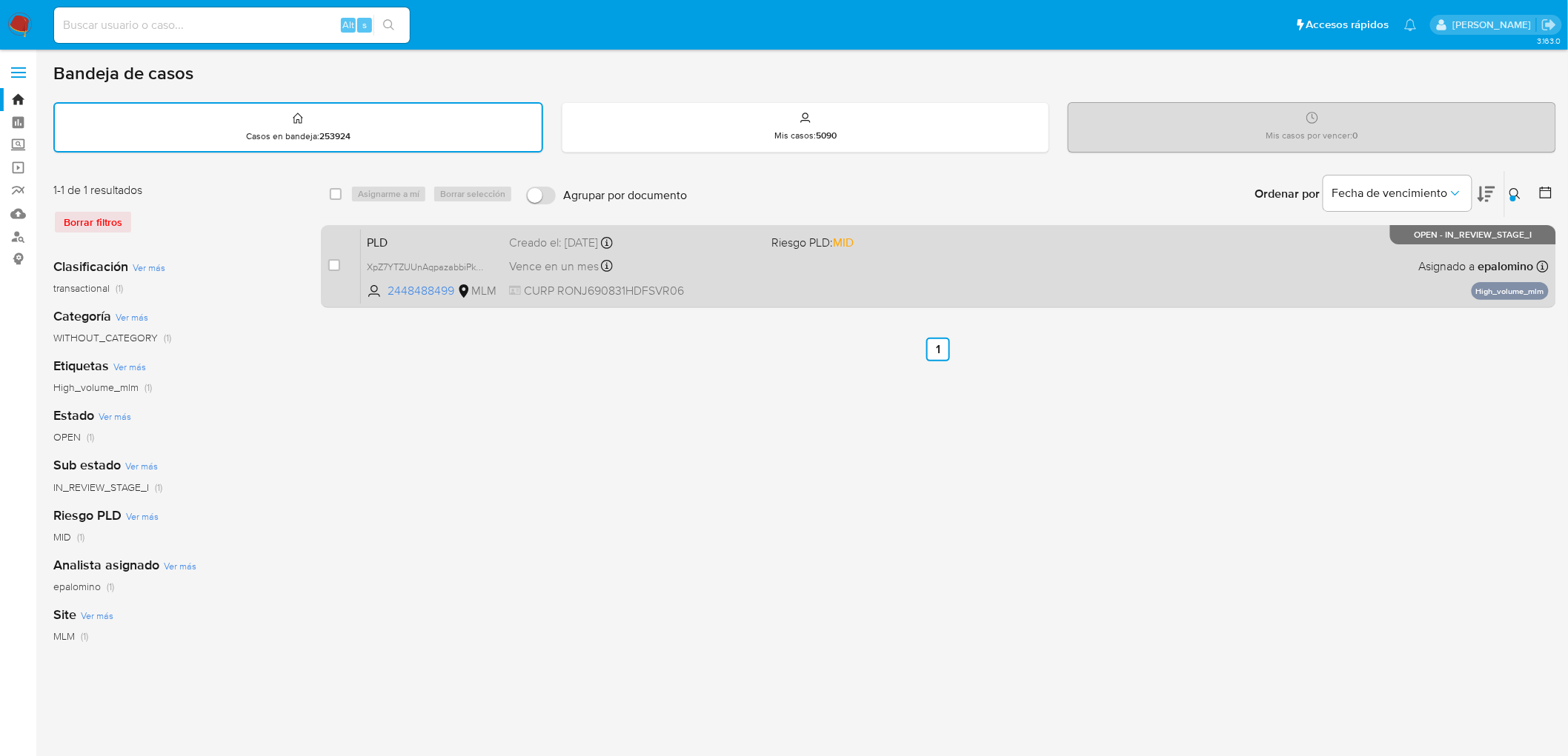
click at [375, 238] on span "PLD" at bounding box center [432, 242] width 131 height 19
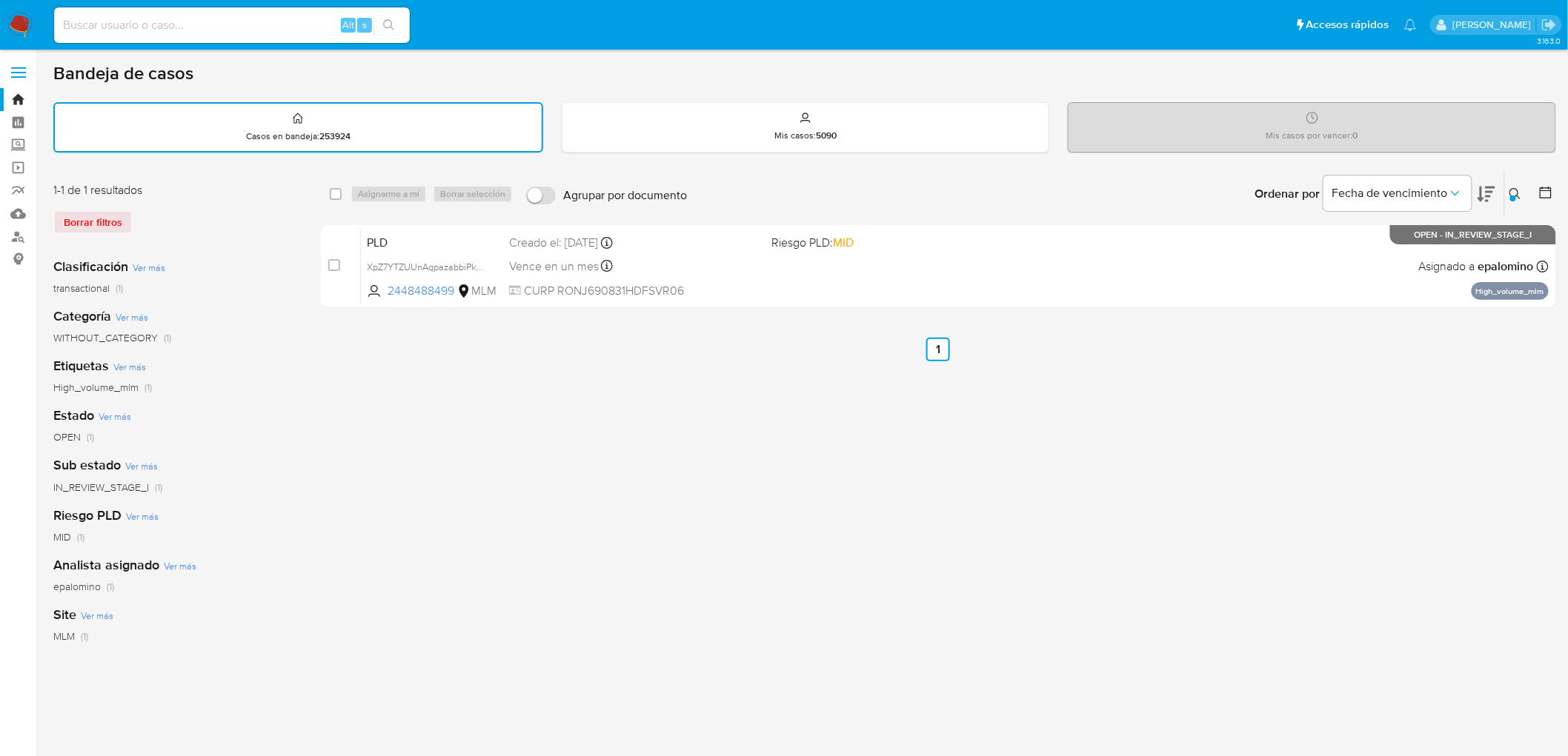
click at [1516, 191] on icon at bounding box center [1515, 194] width 12 height 12
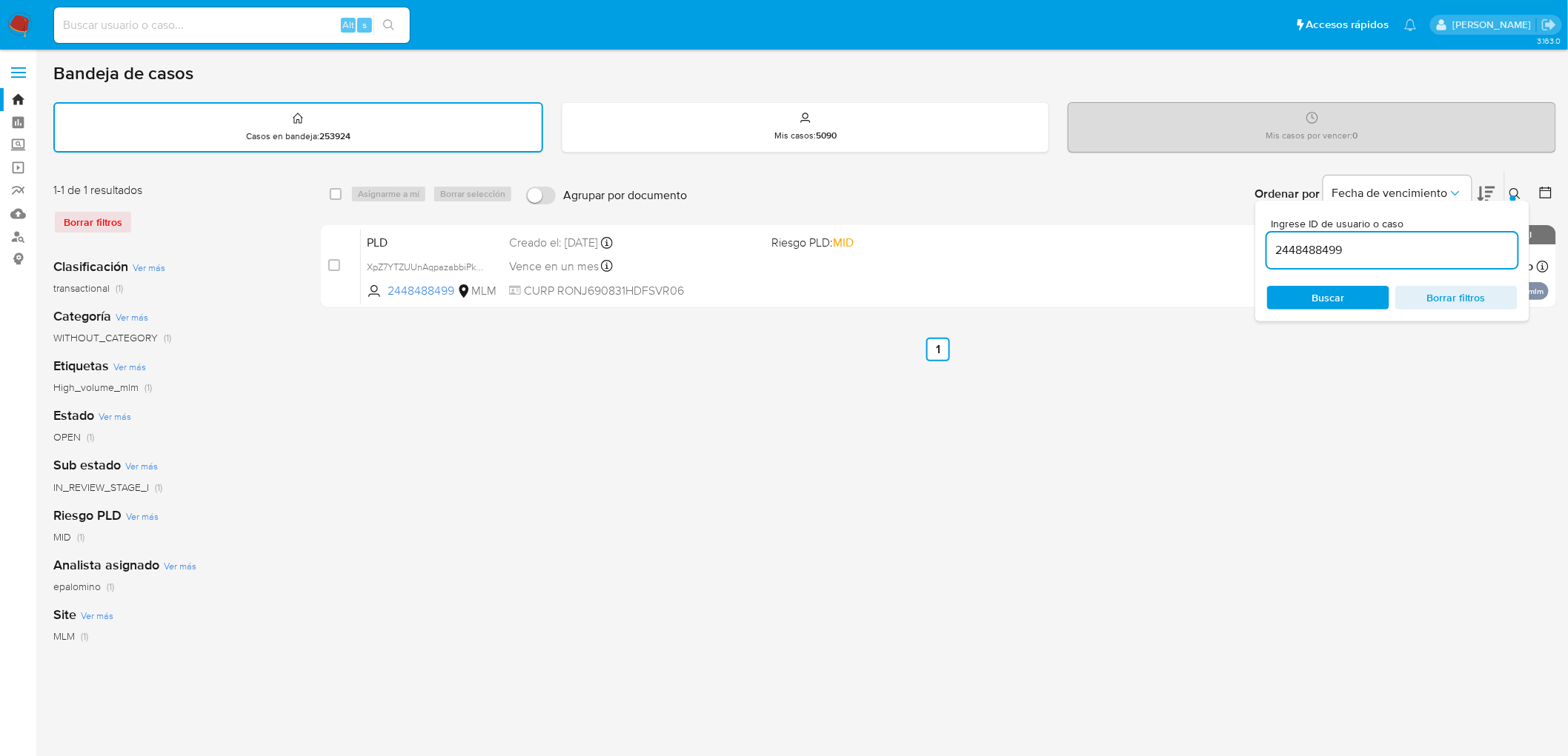
click at [1279, 252] on input "2448488499" at bounding box center [1392, 251] width 251 height 19
type input "187869661"
click at [1316, 306] on span "Buscar" at bounding box center [1328, 298] width 33 height 24
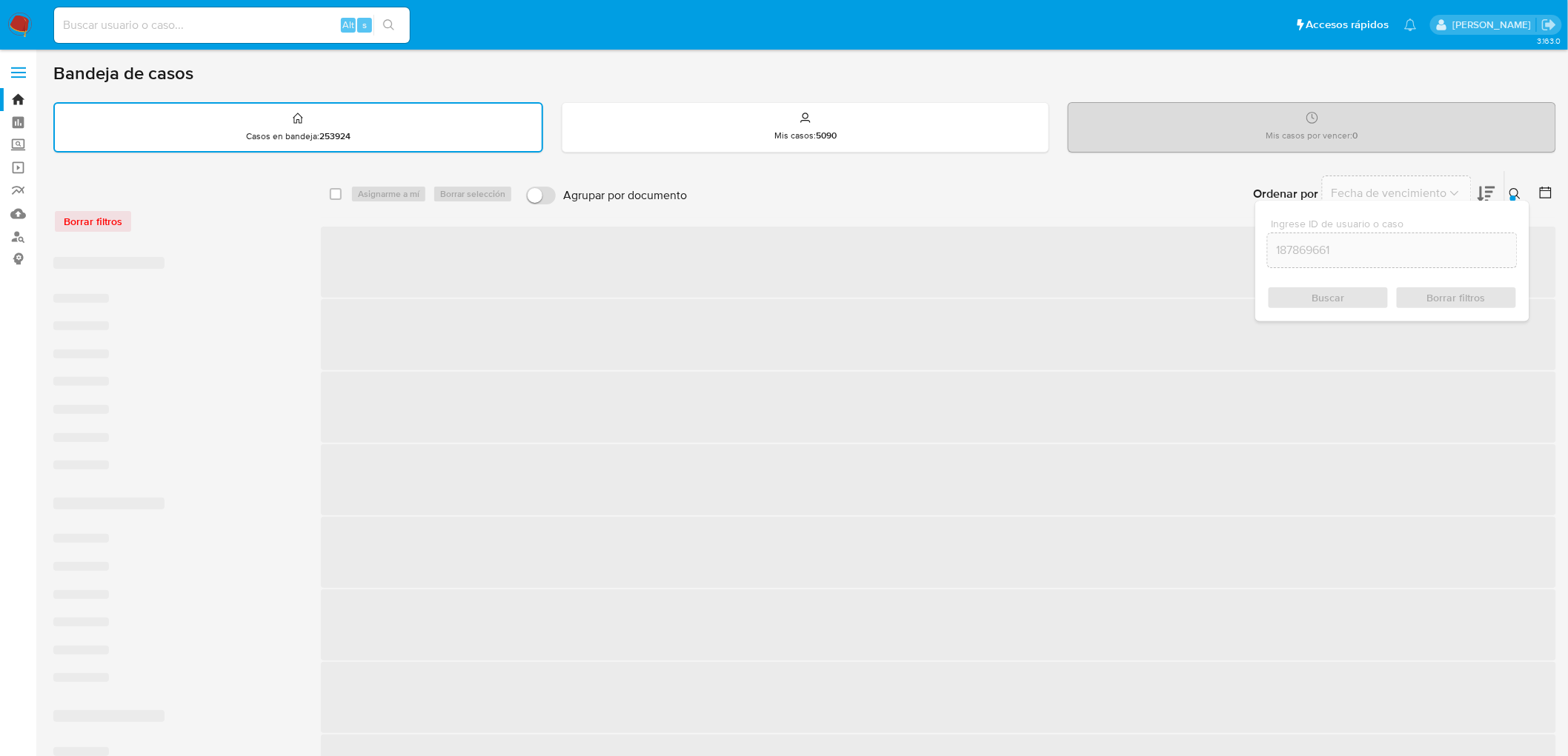
click at [1516, 194] on icon at bounding box center [1515, 194] width 11 height 11
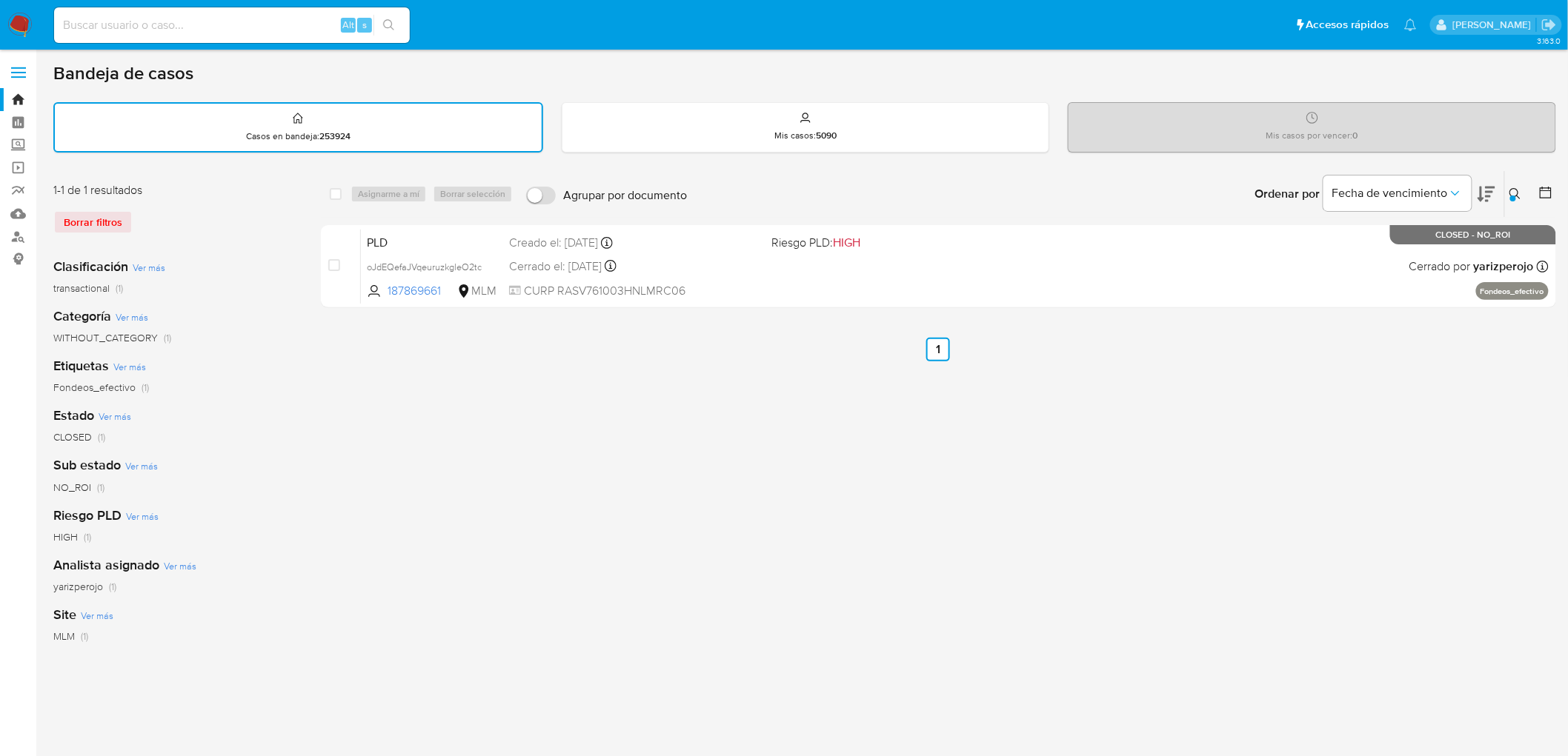
click at [11, 28] on img at bounding box center [20, 25] width 25 height 25
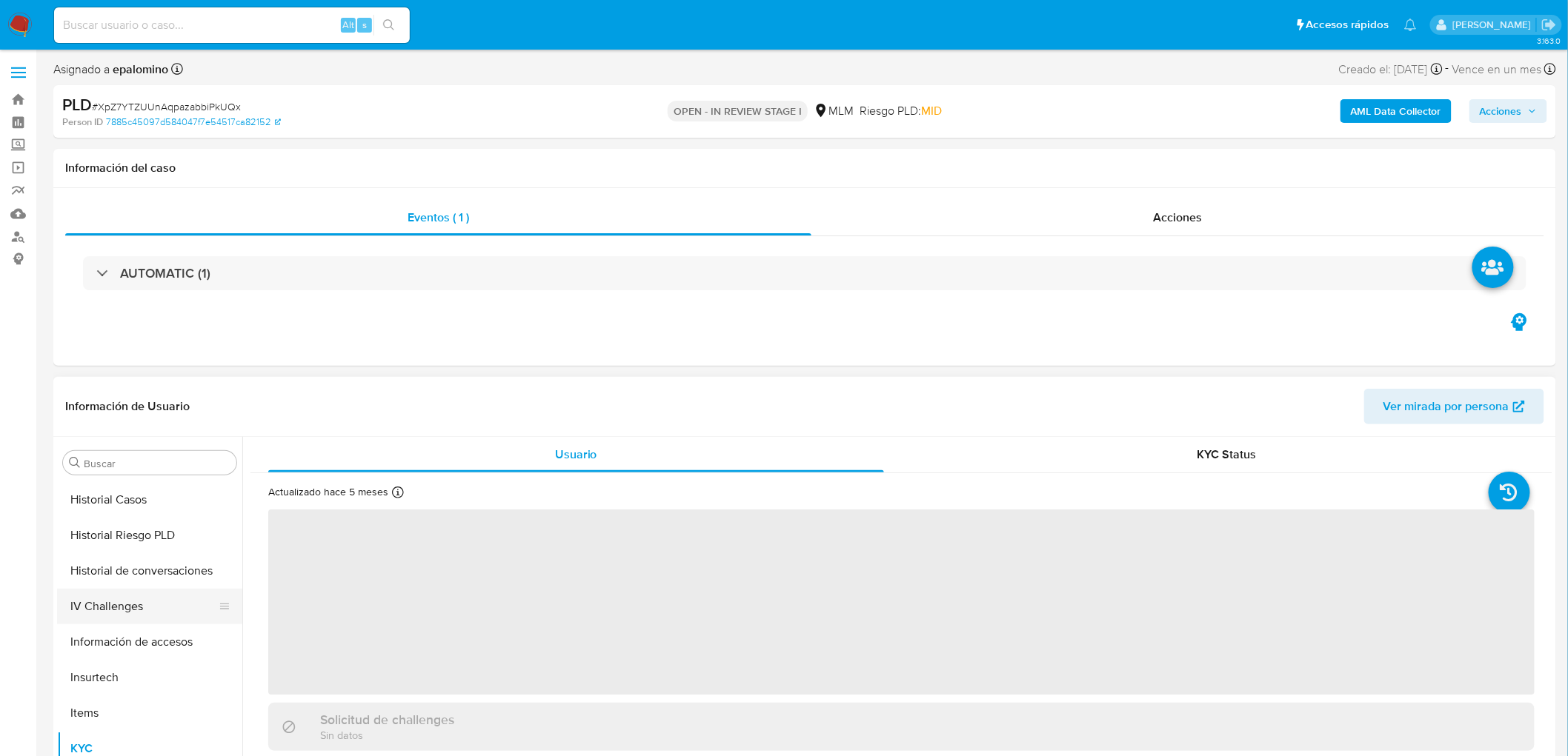
select select "10"
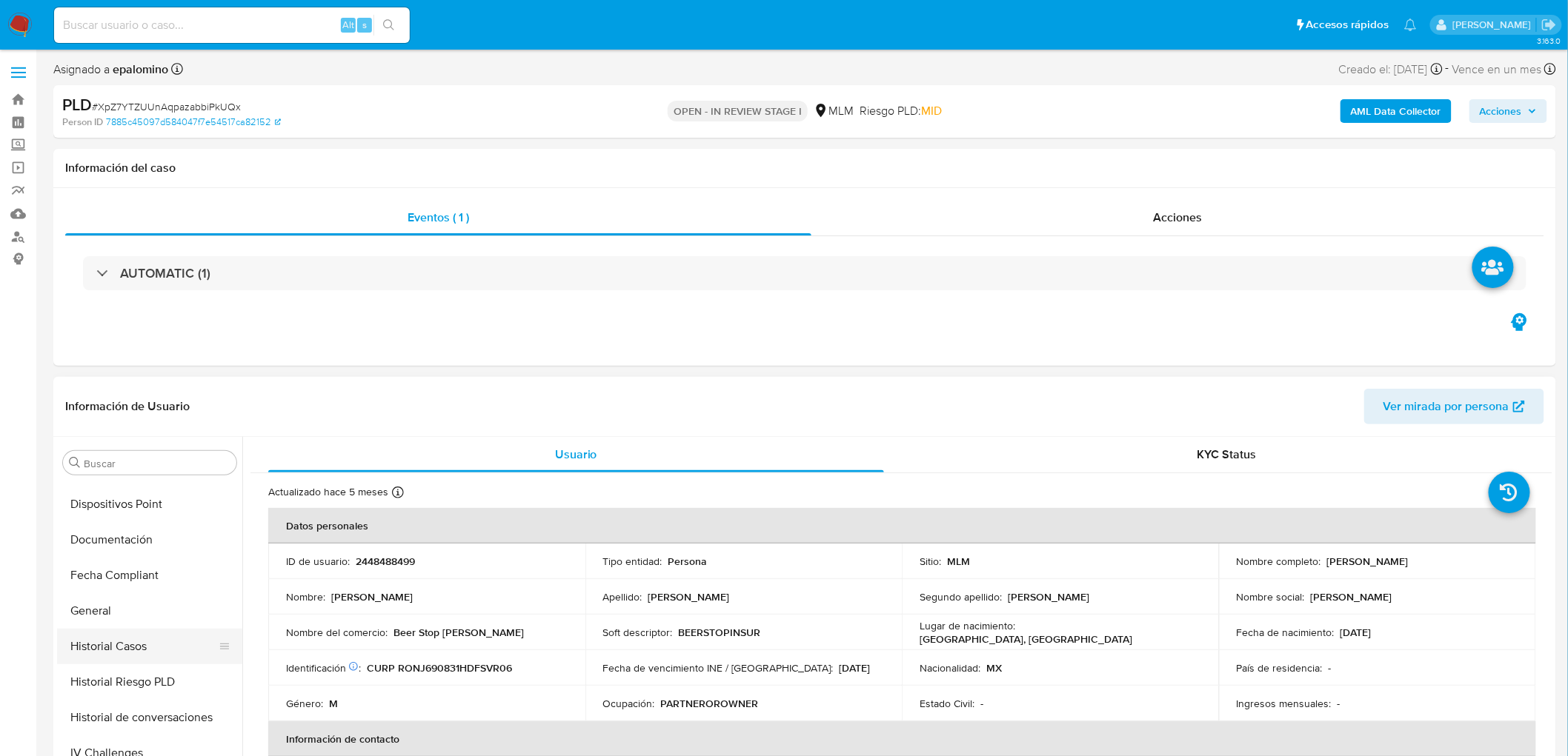
scroll to position [321, 0]
click at [176, 545] on button "Devices Geolocation" at bounding box center [144, 533] width 174 height 36
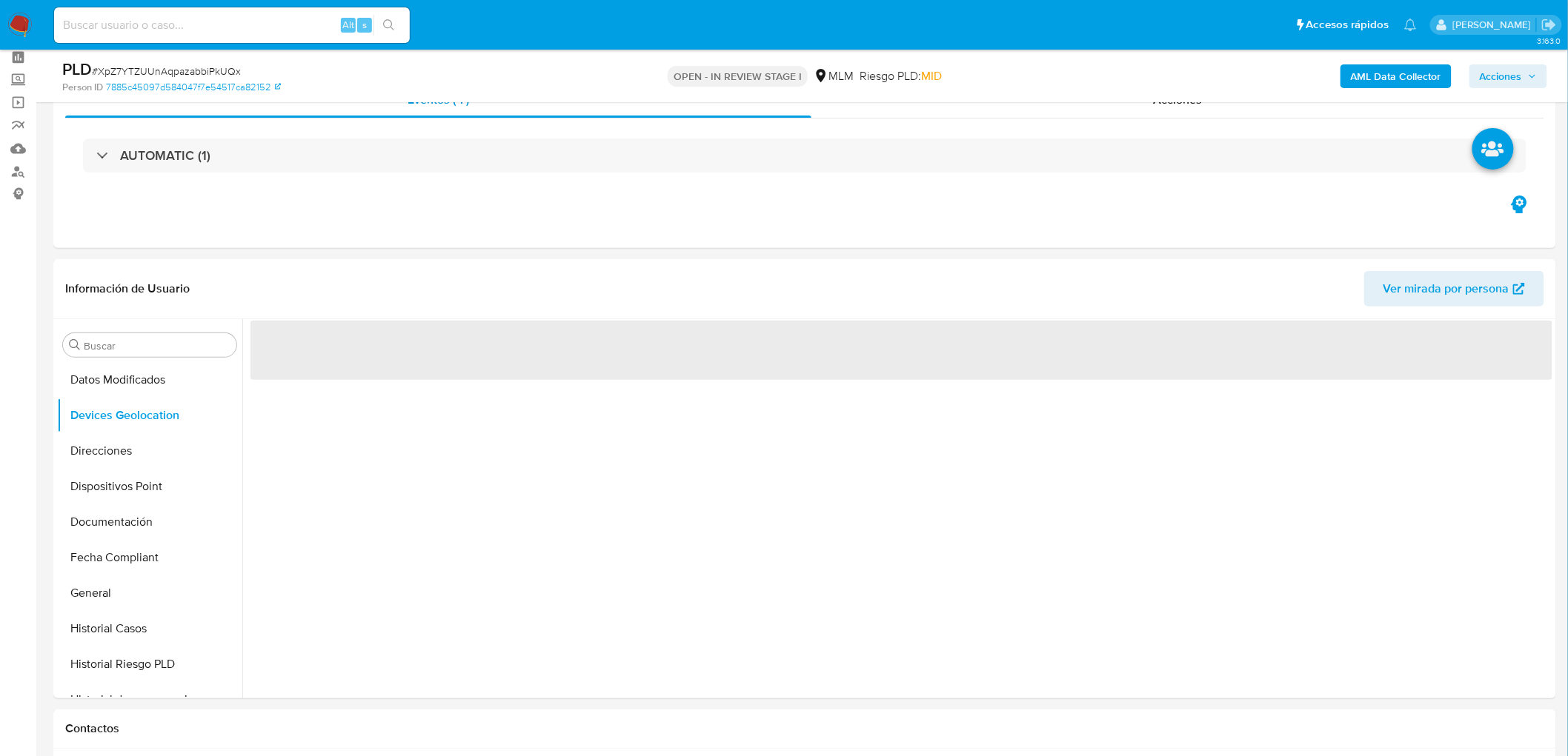
scroll to position [105, 0]
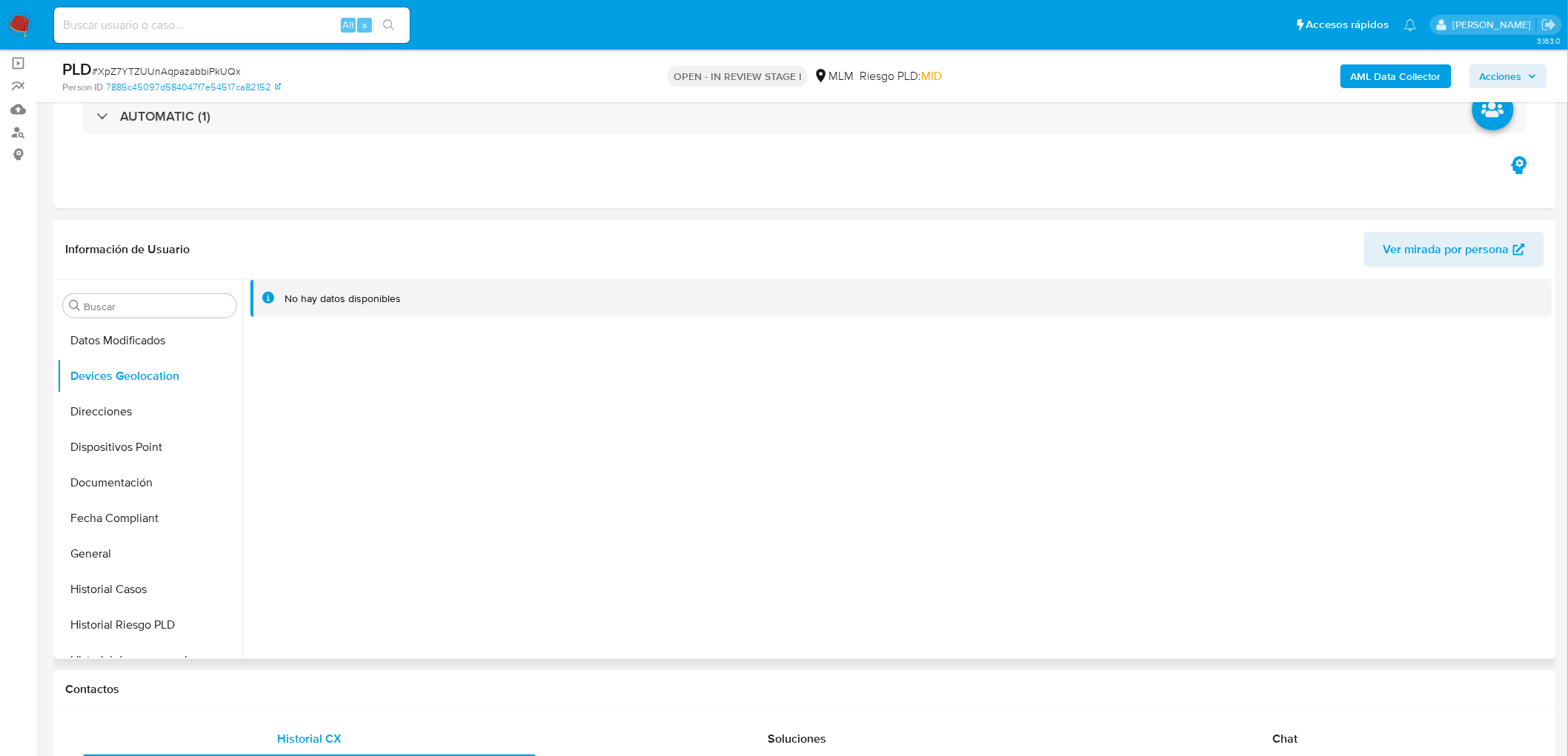
click at [445, 421] on div "No hay datos disponibles" at bounding box center [897, 469] width 1310 height 379
click at [108, 424] on button "Direcciones" at bounding box center [144, 412] width 174 height 36
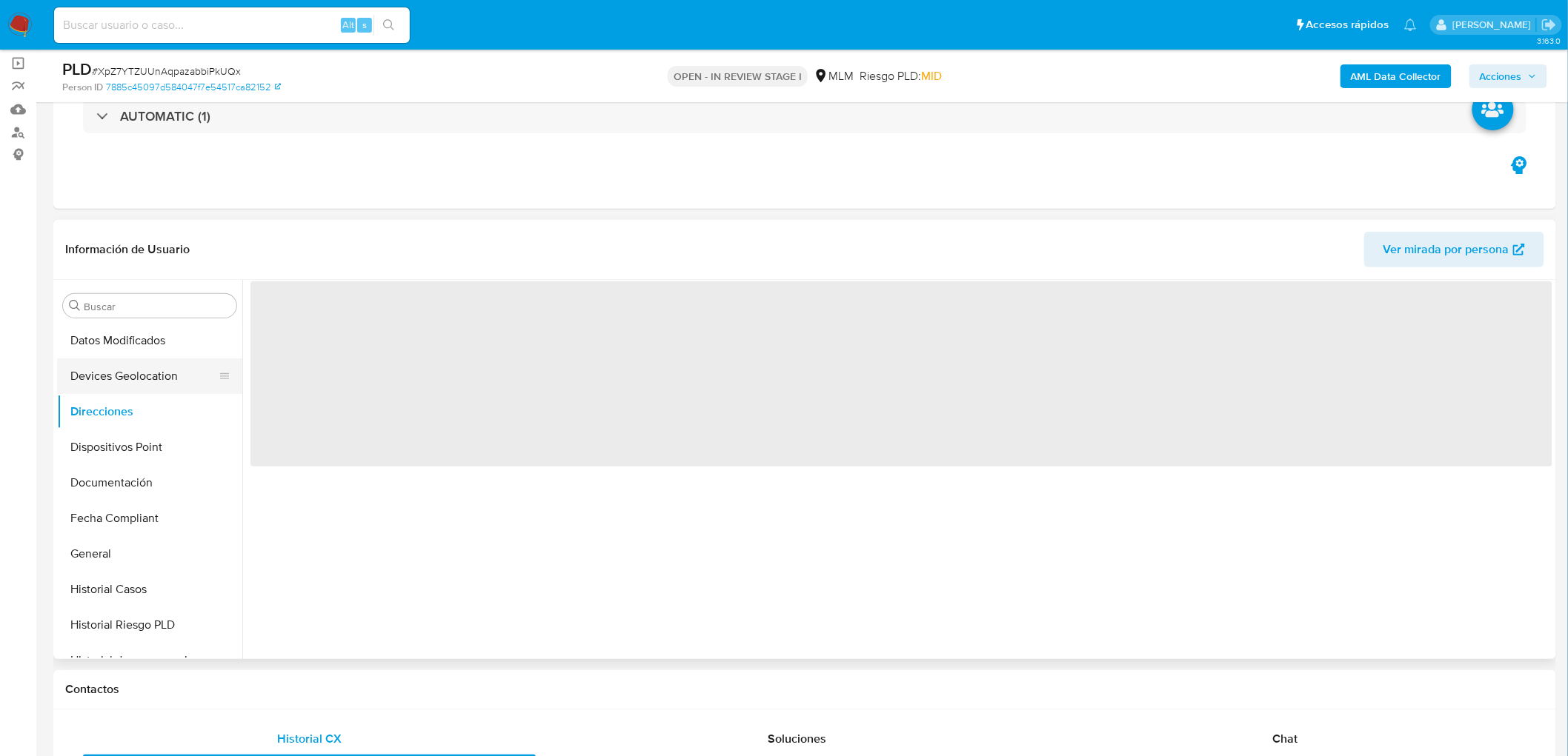
click at [116, 381] on button "Devices Geolocation" at bounding box center [144, 376] width 174 height 36
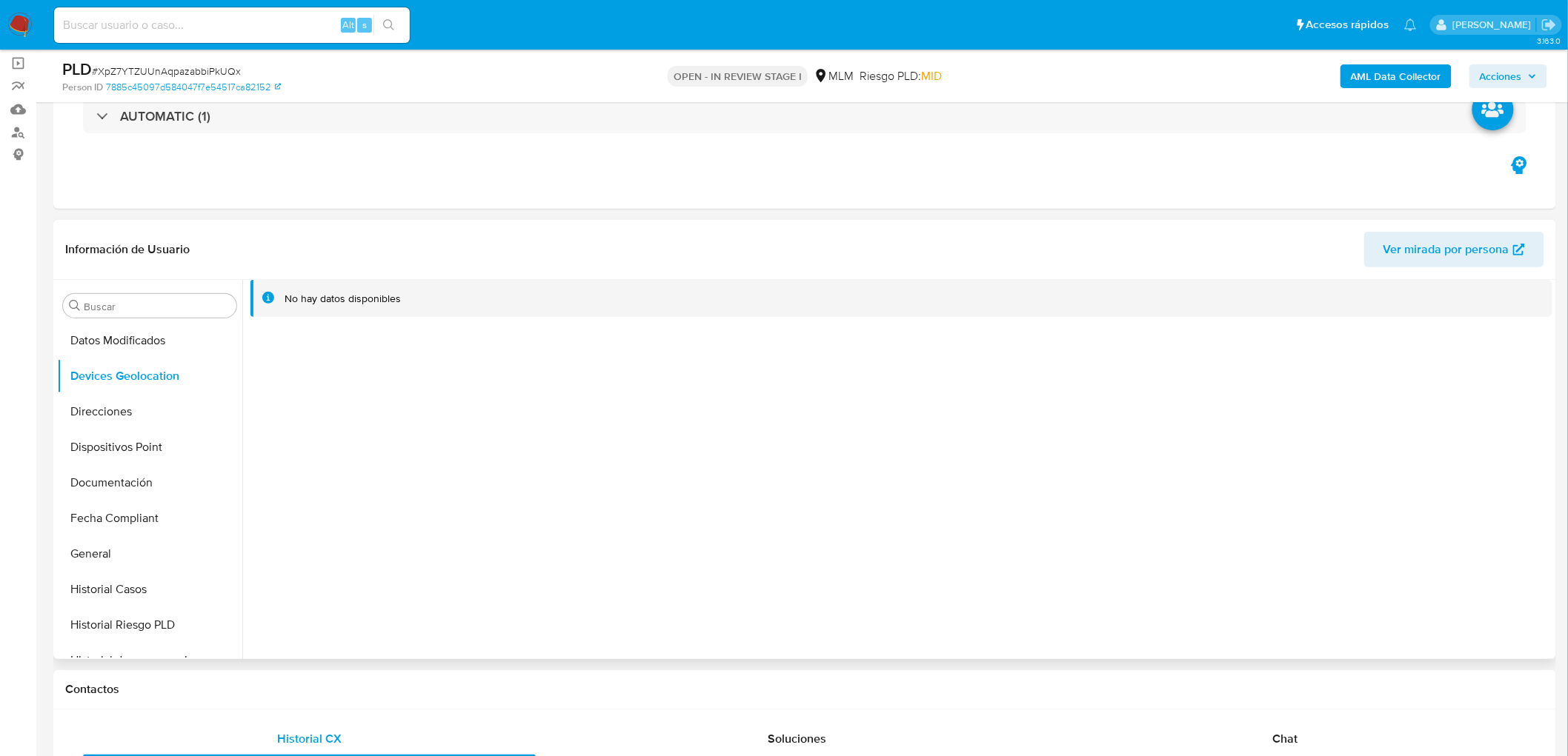
click at [388, 404] on div "No hay datos disponibles" at bounding box center [897, 469] width 1310 height 379
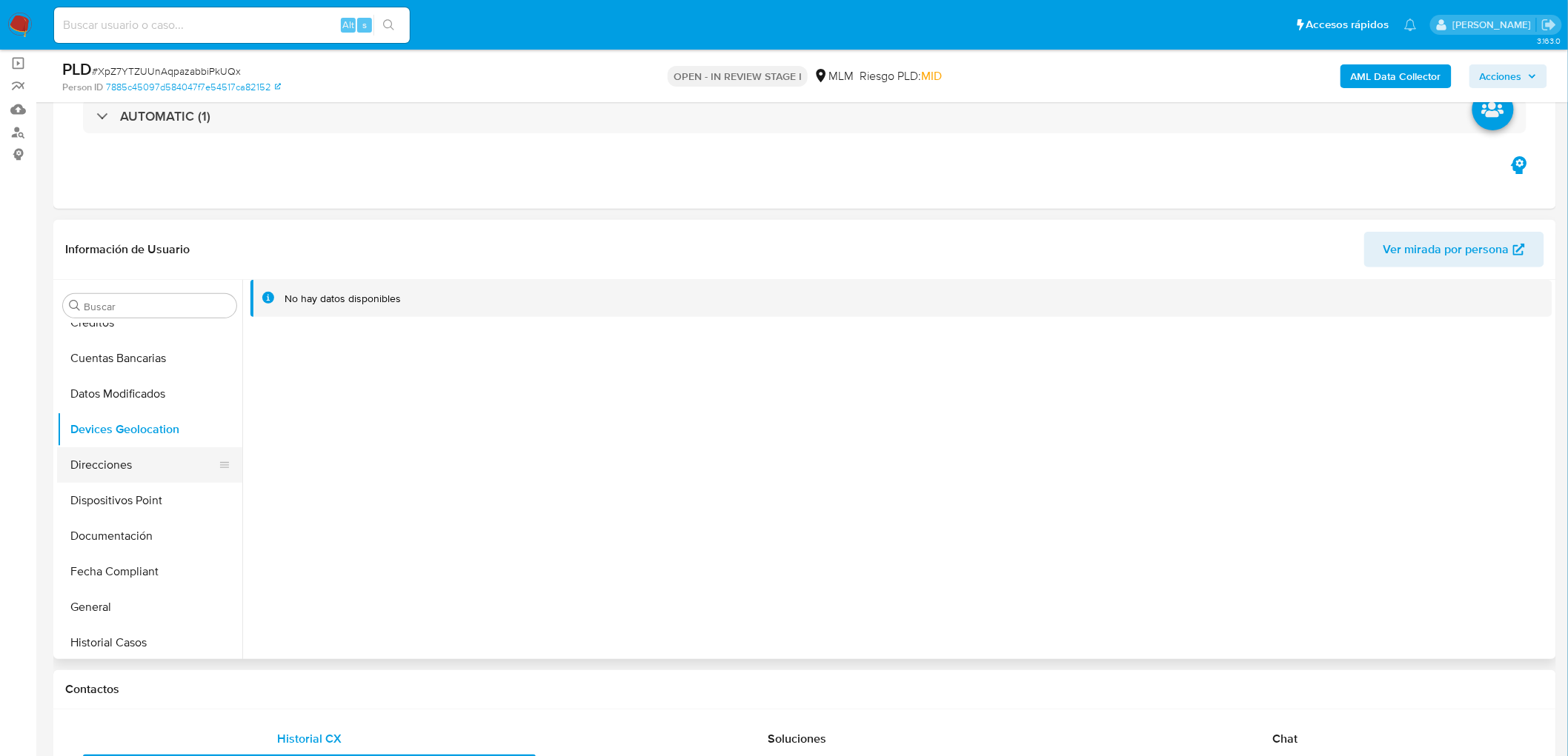
scroll to position [239, 0]
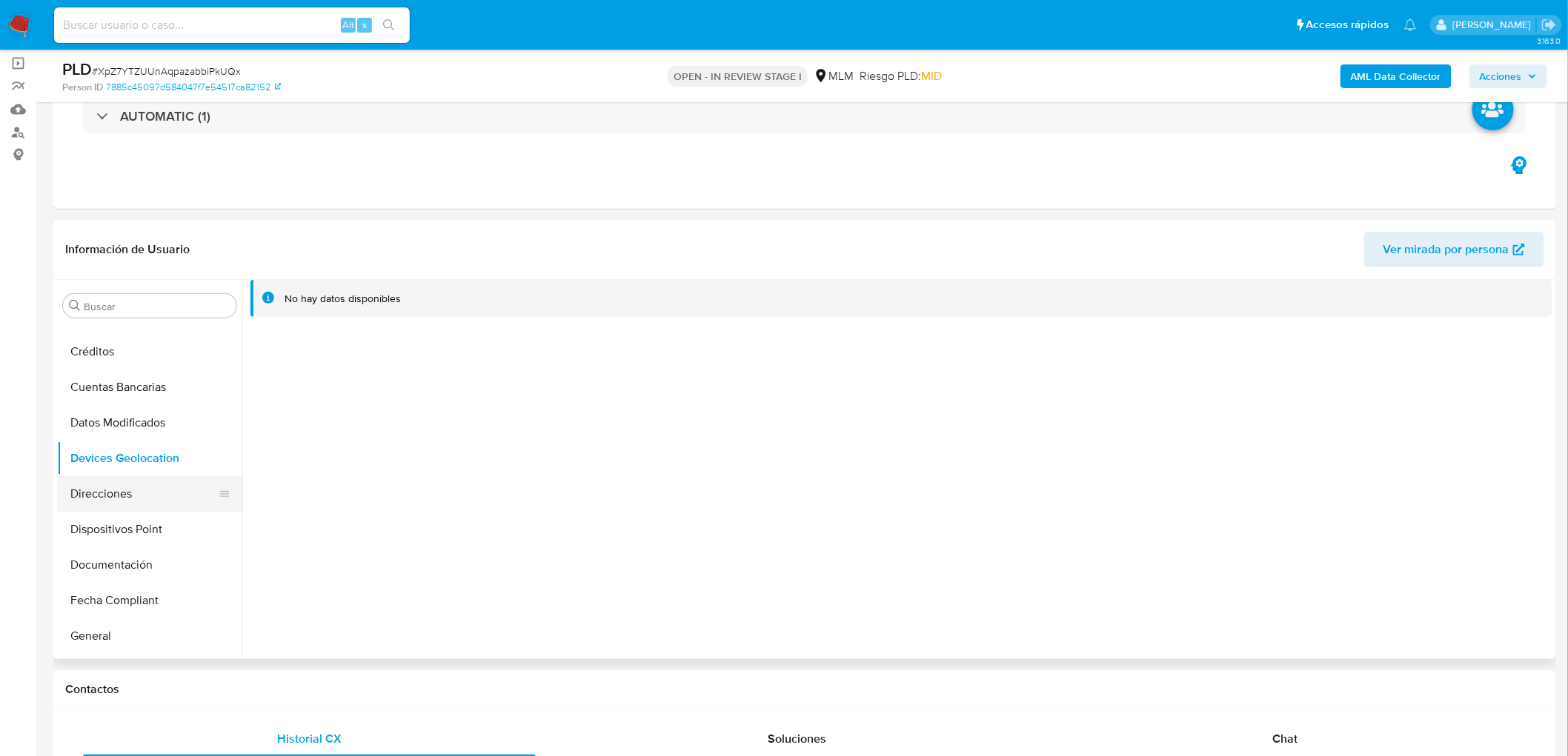
click at [151, 490] on button "Direcciones" at bounding box center [144, 494] width 174 height 36
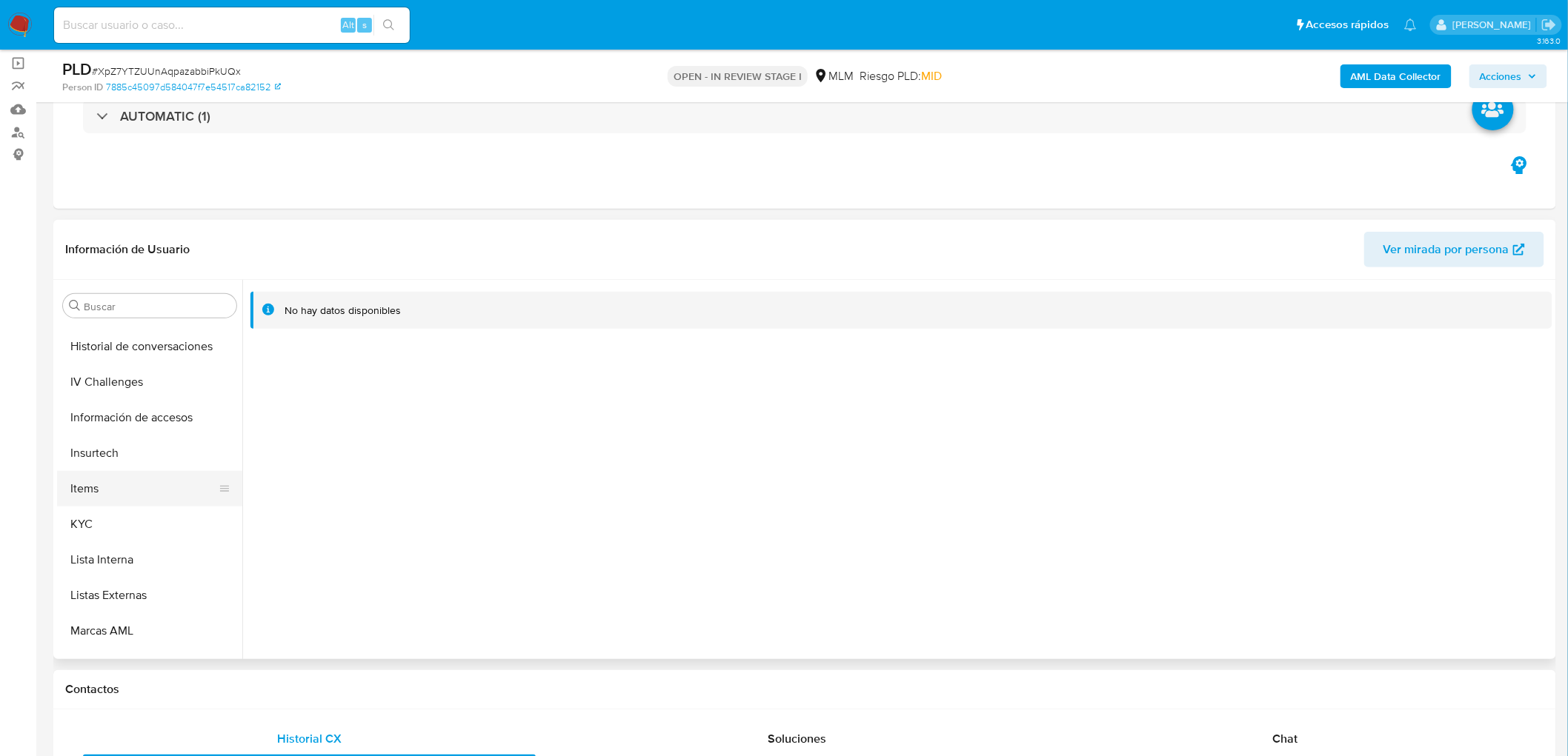
scroll to position [649, 0]
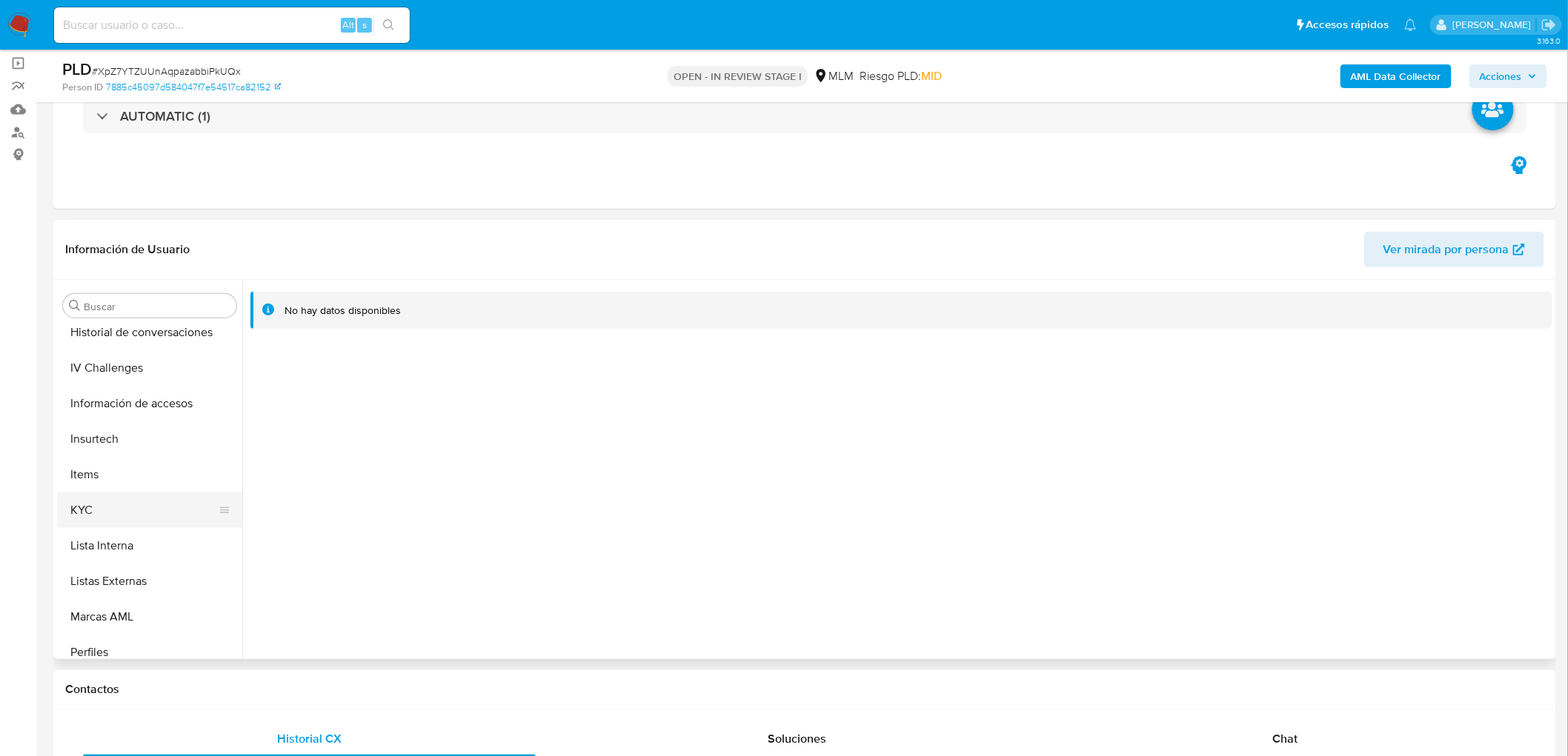
click at [123, 500] on button "KYC" at bounding box center [144, 510] width 174 height 36
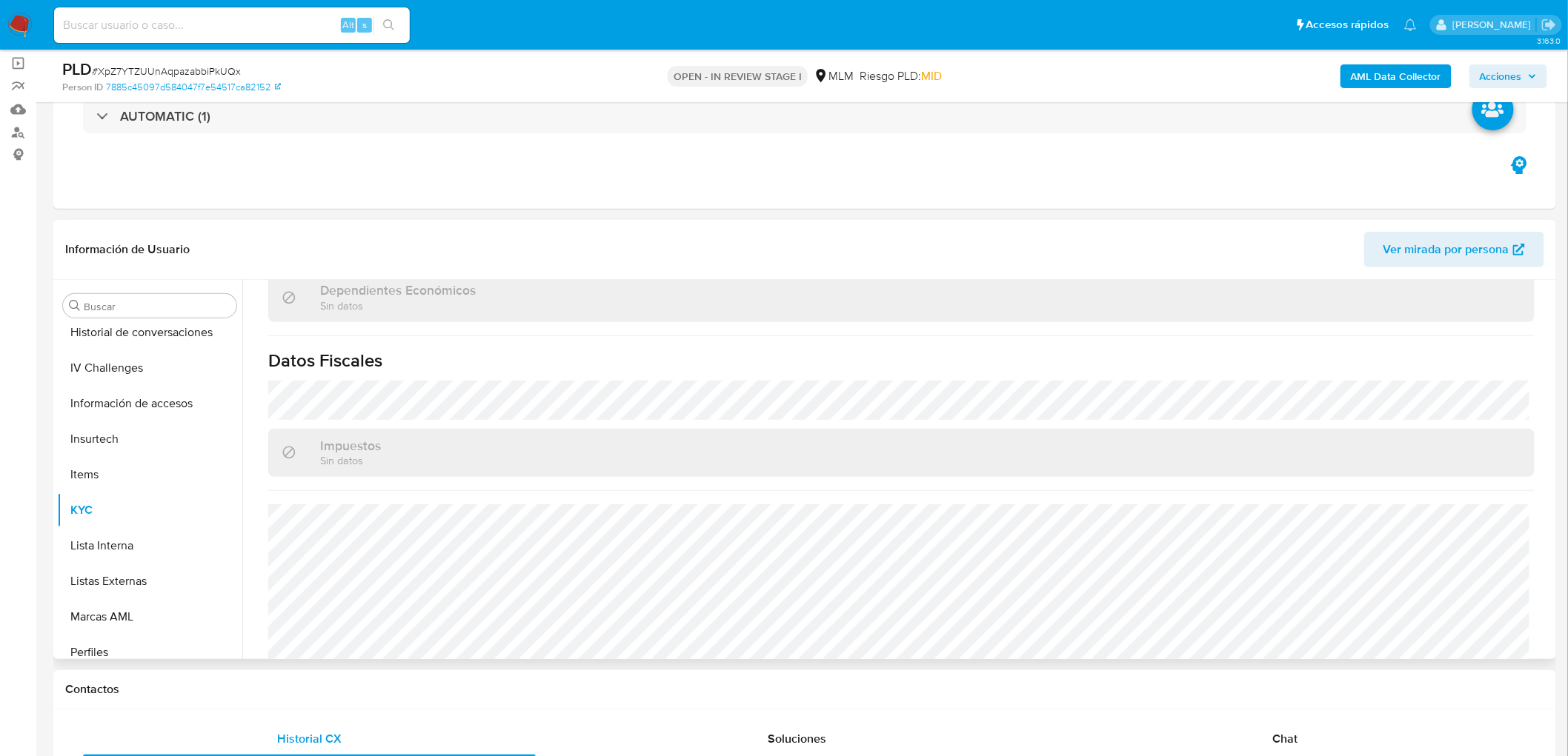
scroll to position [916, 0]
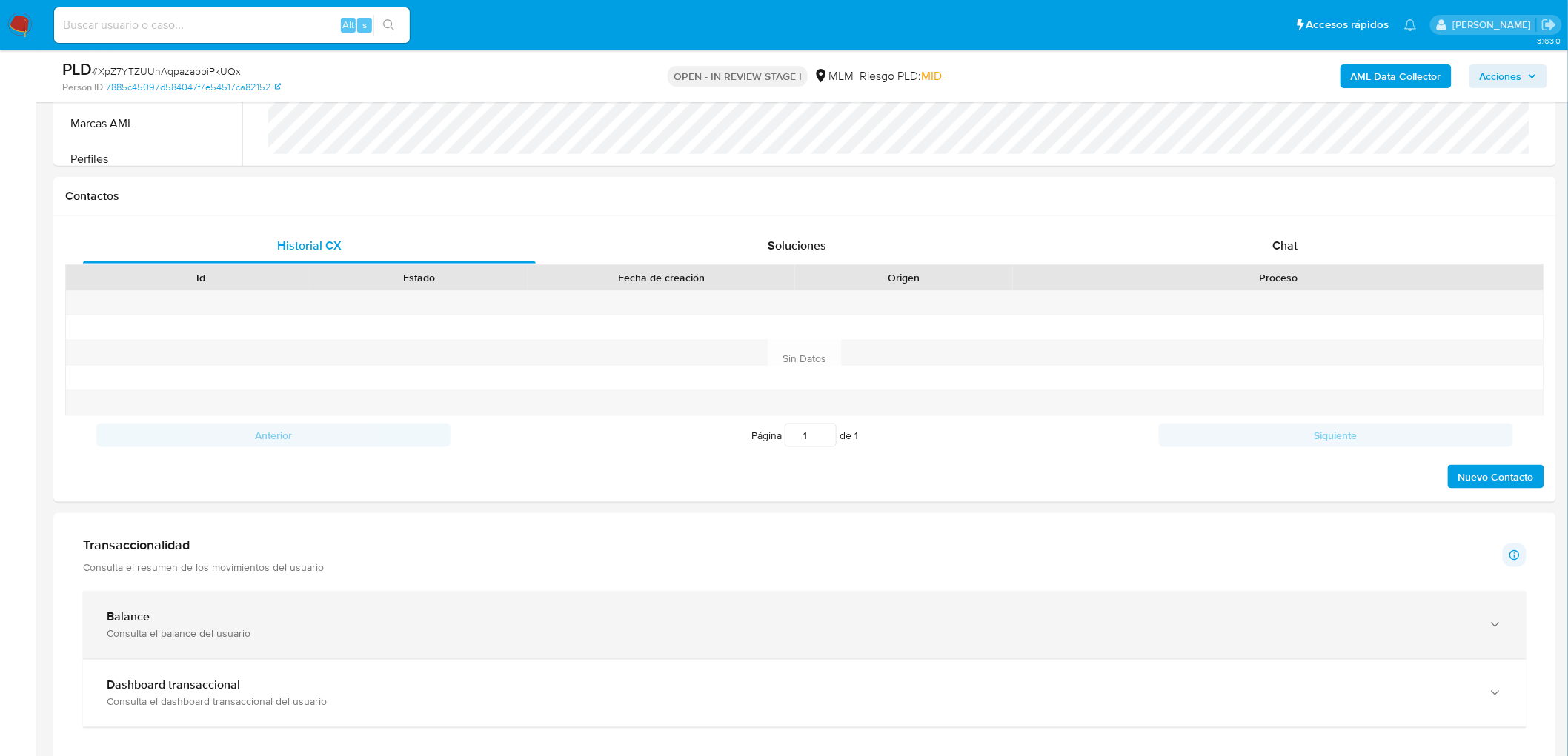
click at [220, 615] on div "Balance" at bounding box center [790, 618] width 1366 height 15
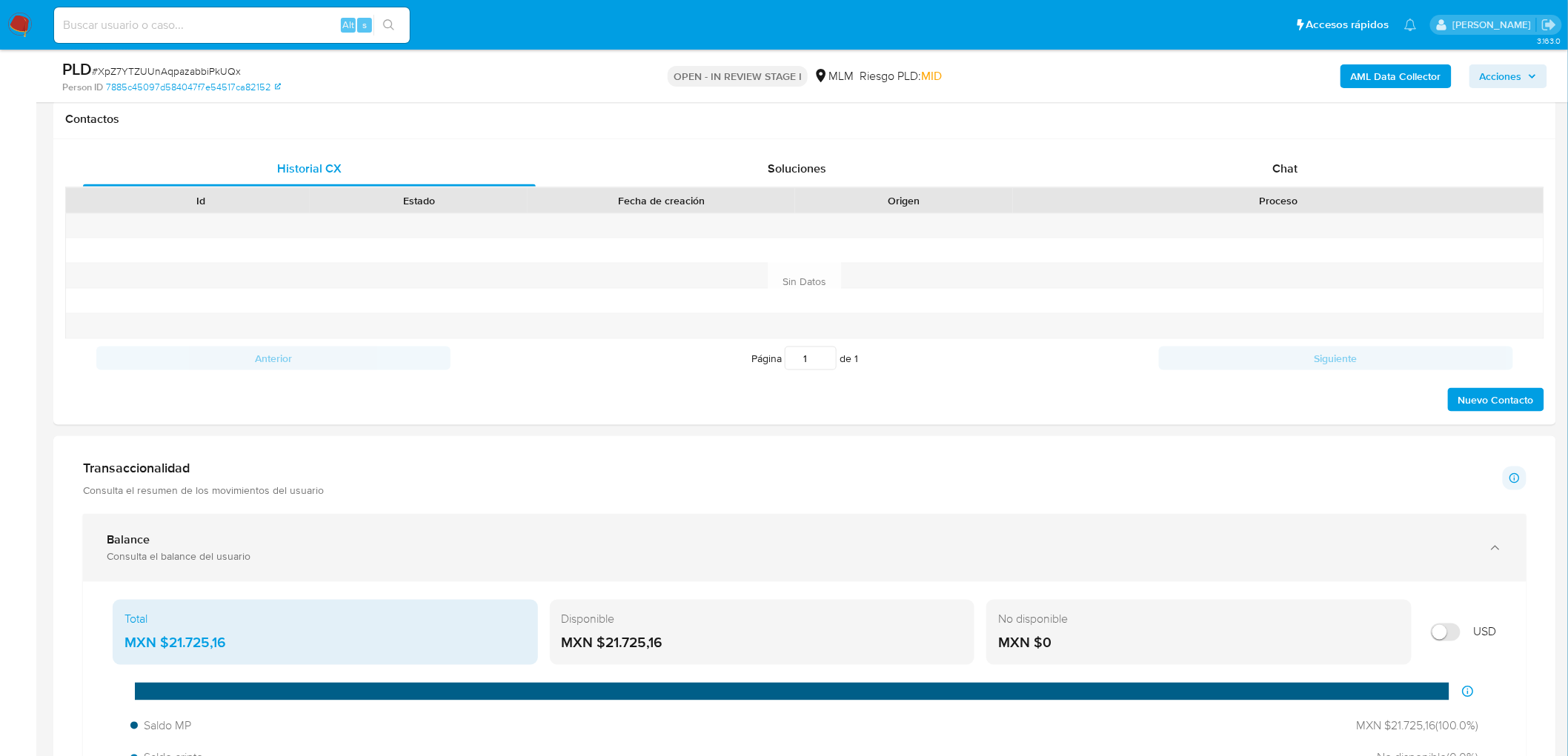
scroll to position [763, 0]
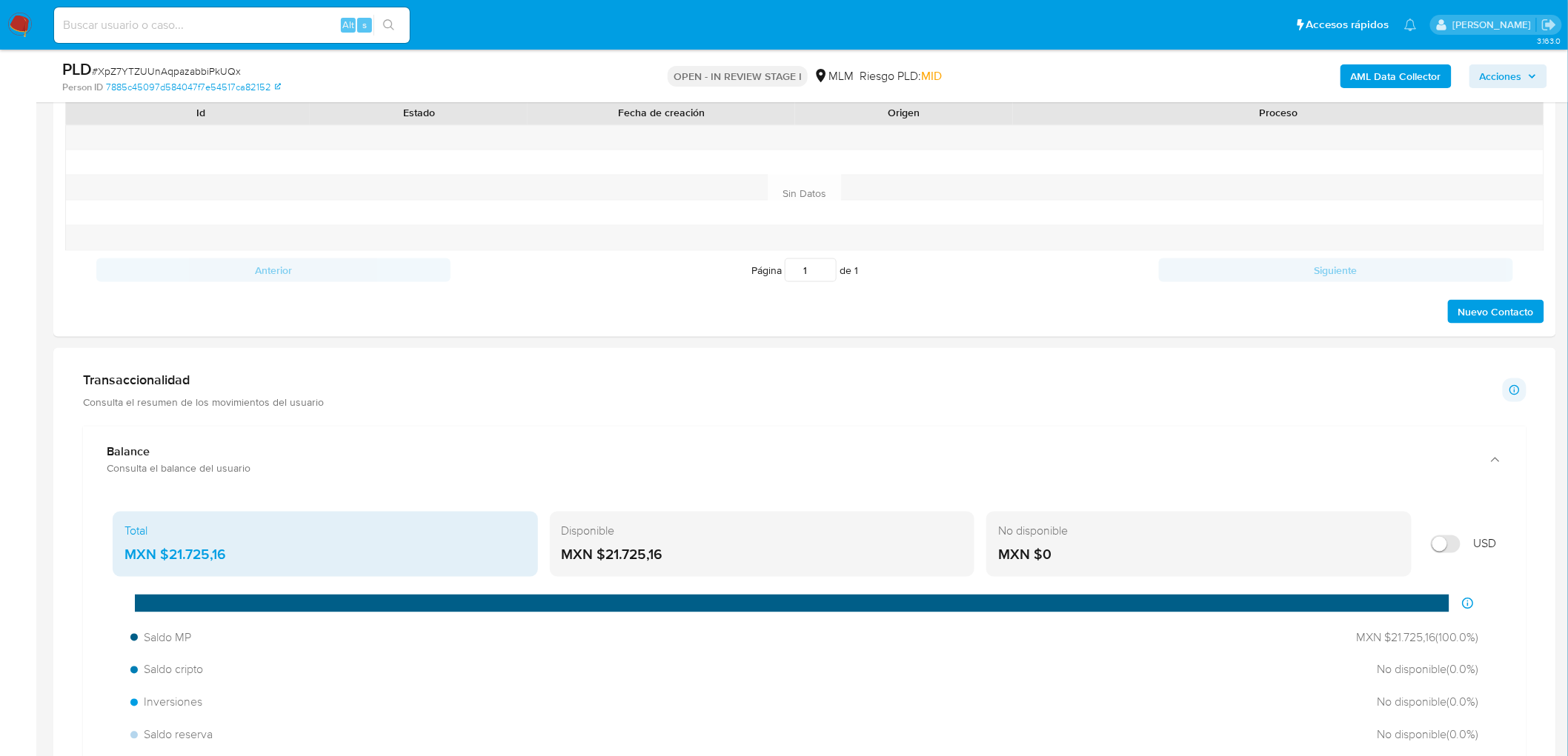
drag, startPoint x: 678, startPoint y: 556, endPoint x: 608, endPoint y: 556, distance: 70.0
click at [606, 556] on div "MXN $21.725,16" at bounding box center [762, 556] width 401 height 19
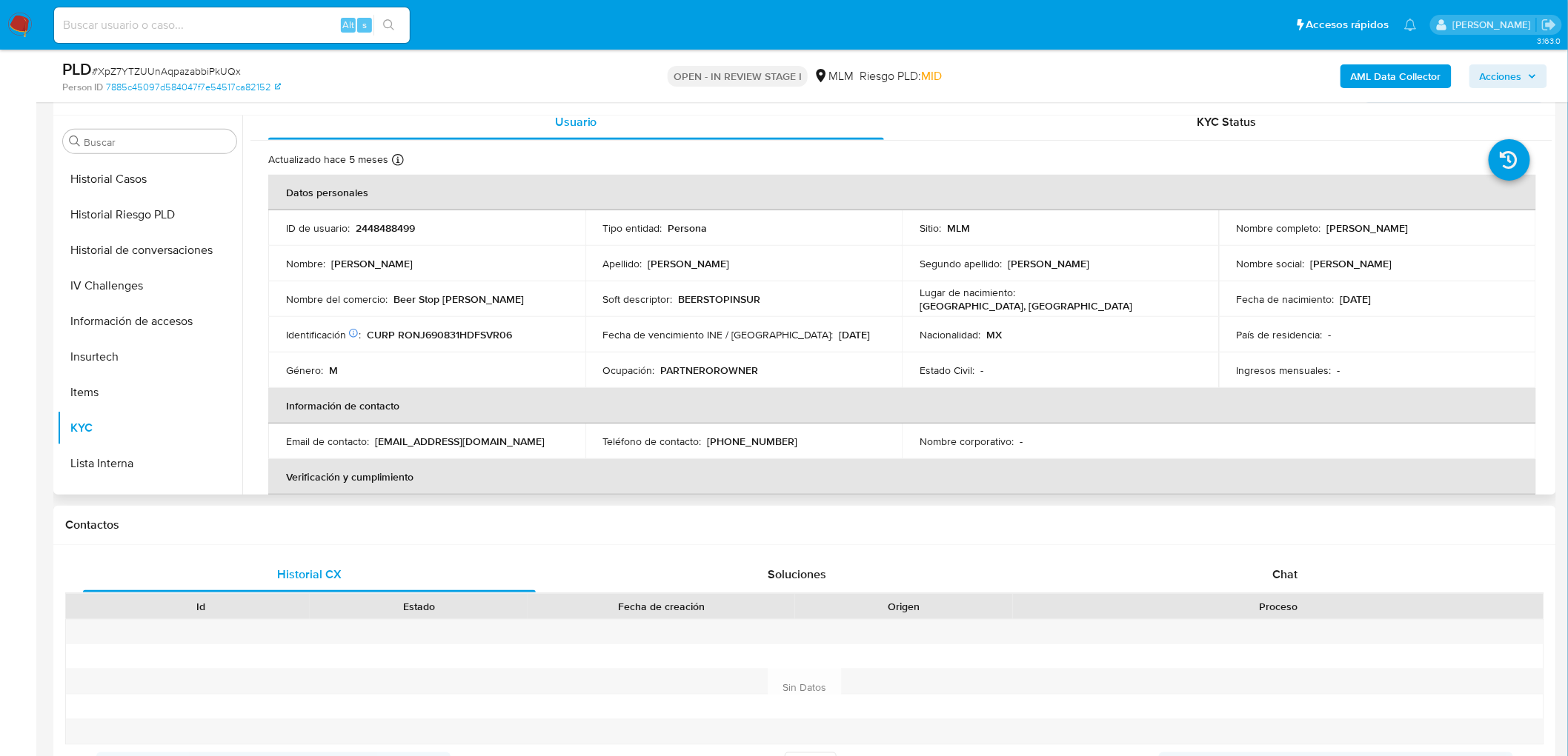
scroll to position [10, 0]
drag, startPoint x: 480, startPoint y: 299, endPoint x: 282, endPoint y: 300, distance: 198.0
click at [282, 300] on td "Nombre del comercio : Beer Stop Lerma" at bounding box center [426, 300] width 317 height 36
copy div "Nombre del comercio : Beer Stop Lerma"
click at [582, 360] on td "Género : M" at bounding box center [426, 371] width 317 height 36
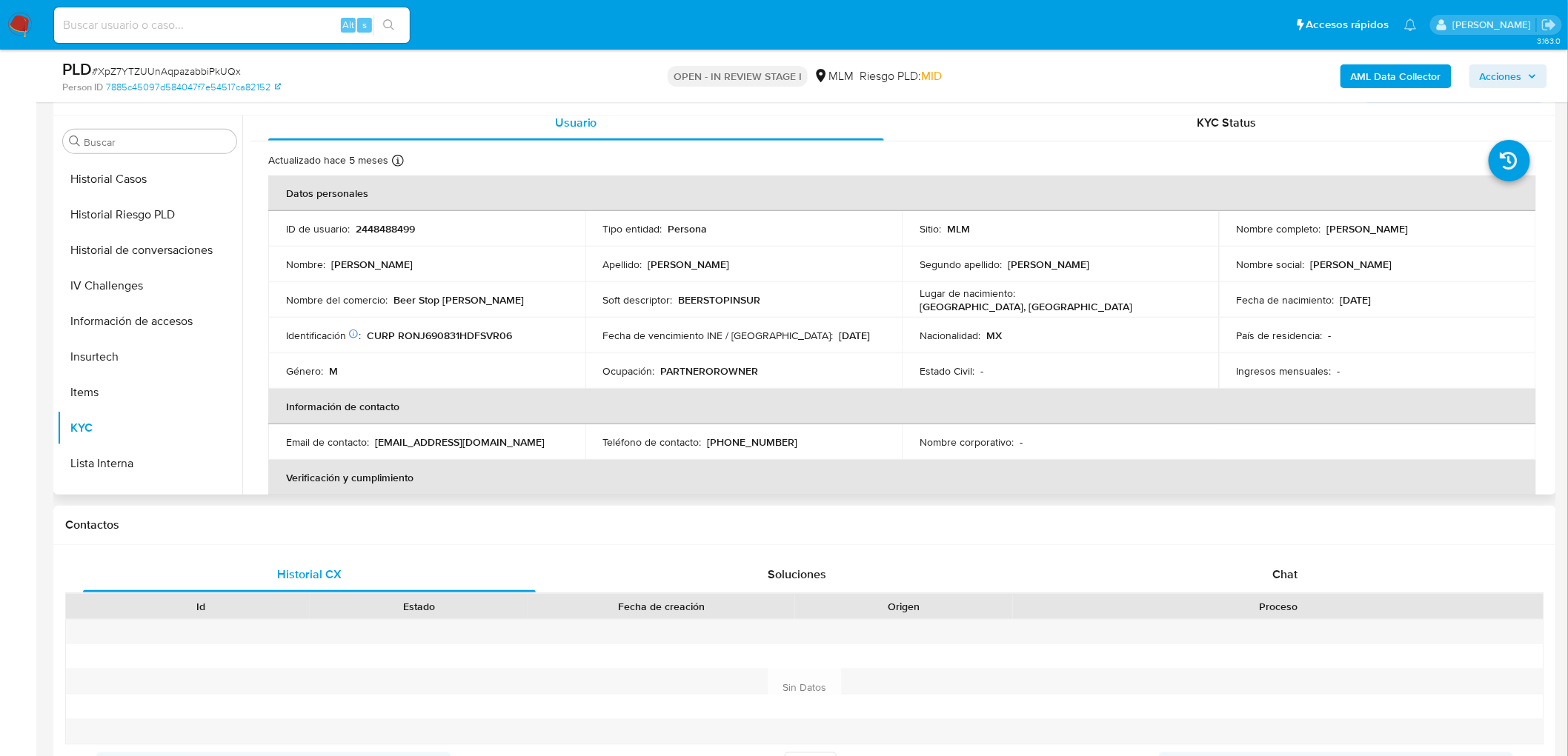
click at [545, 373] on div "Género : M" at bounding box center [426, 371] width 281 height 13
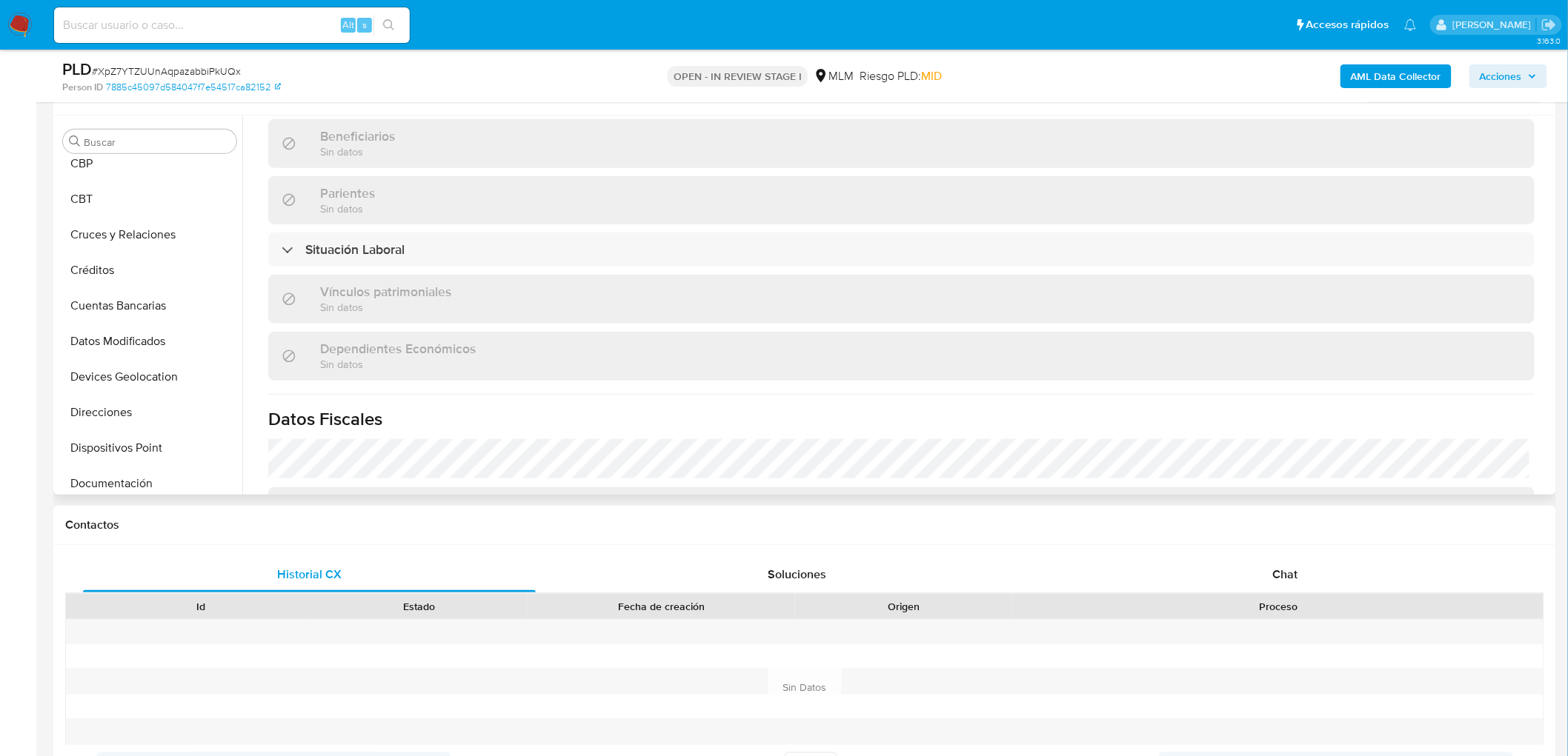
scroll to position [73, 0]
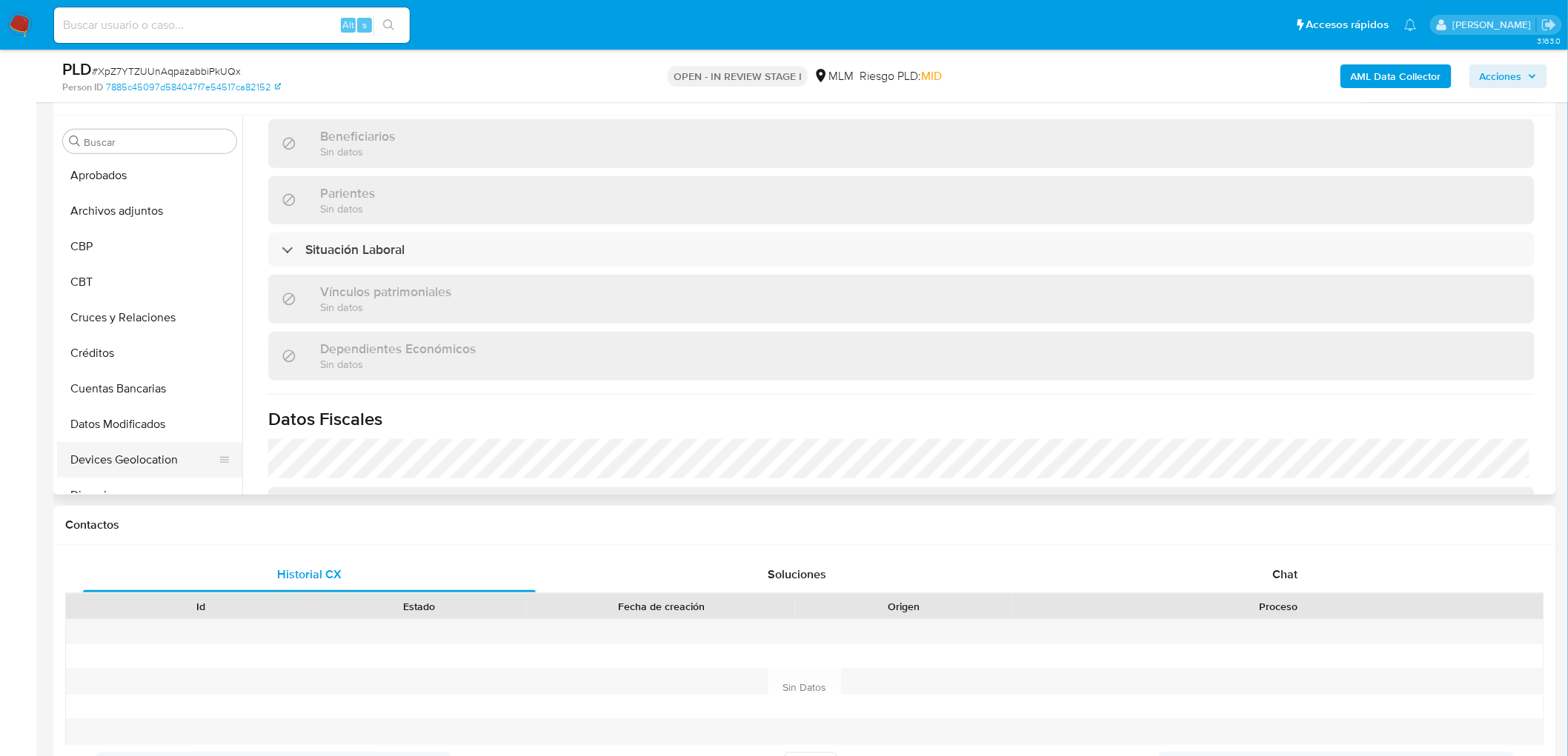
click at [163, 453] on button "Devices Geolocation" at bounding box center [144, 460] width 174 height 36
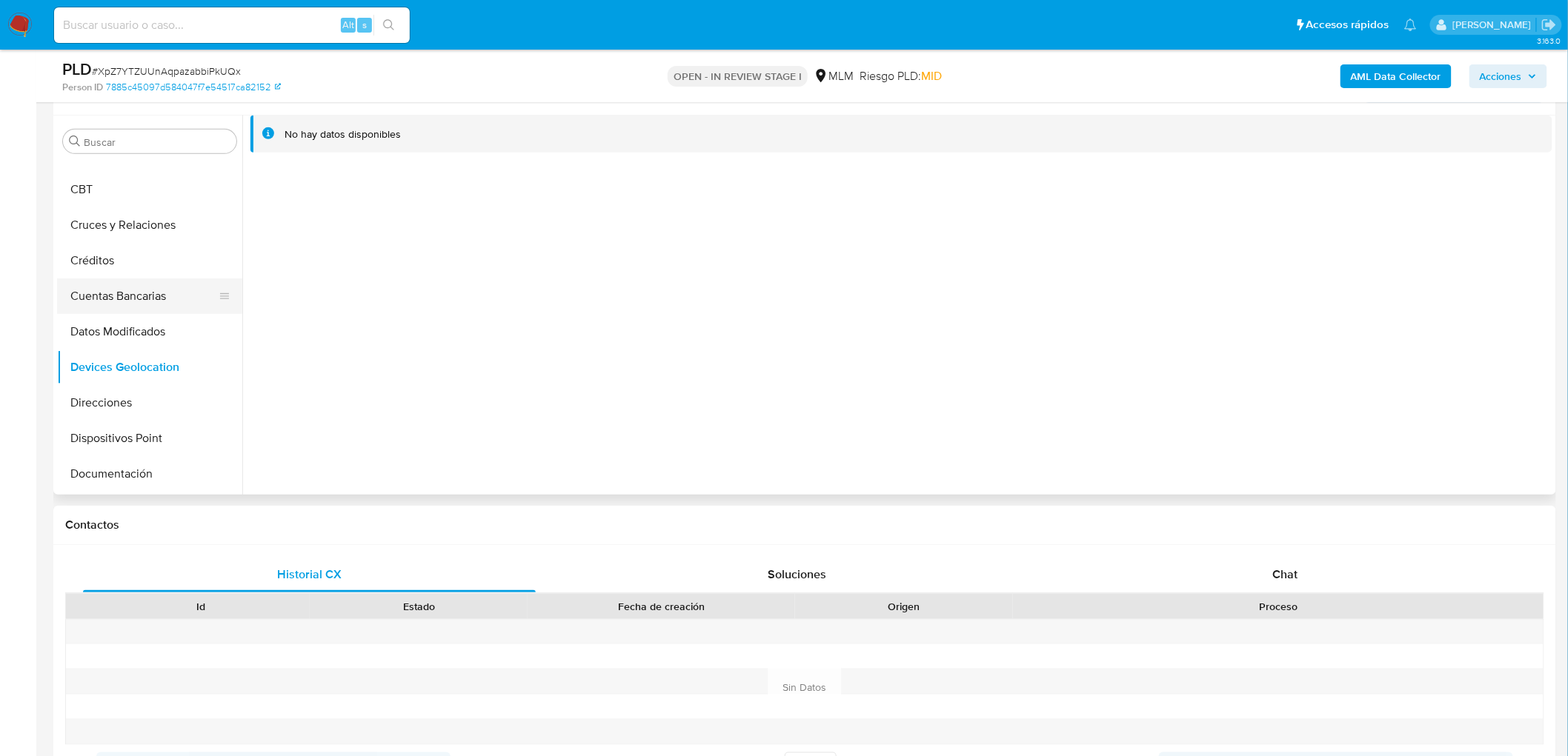
scroll to position [165, 0]
click at [159, 225] on button "Cruces y Relaciones" at bounding box center [144, 226] width 174 height 36
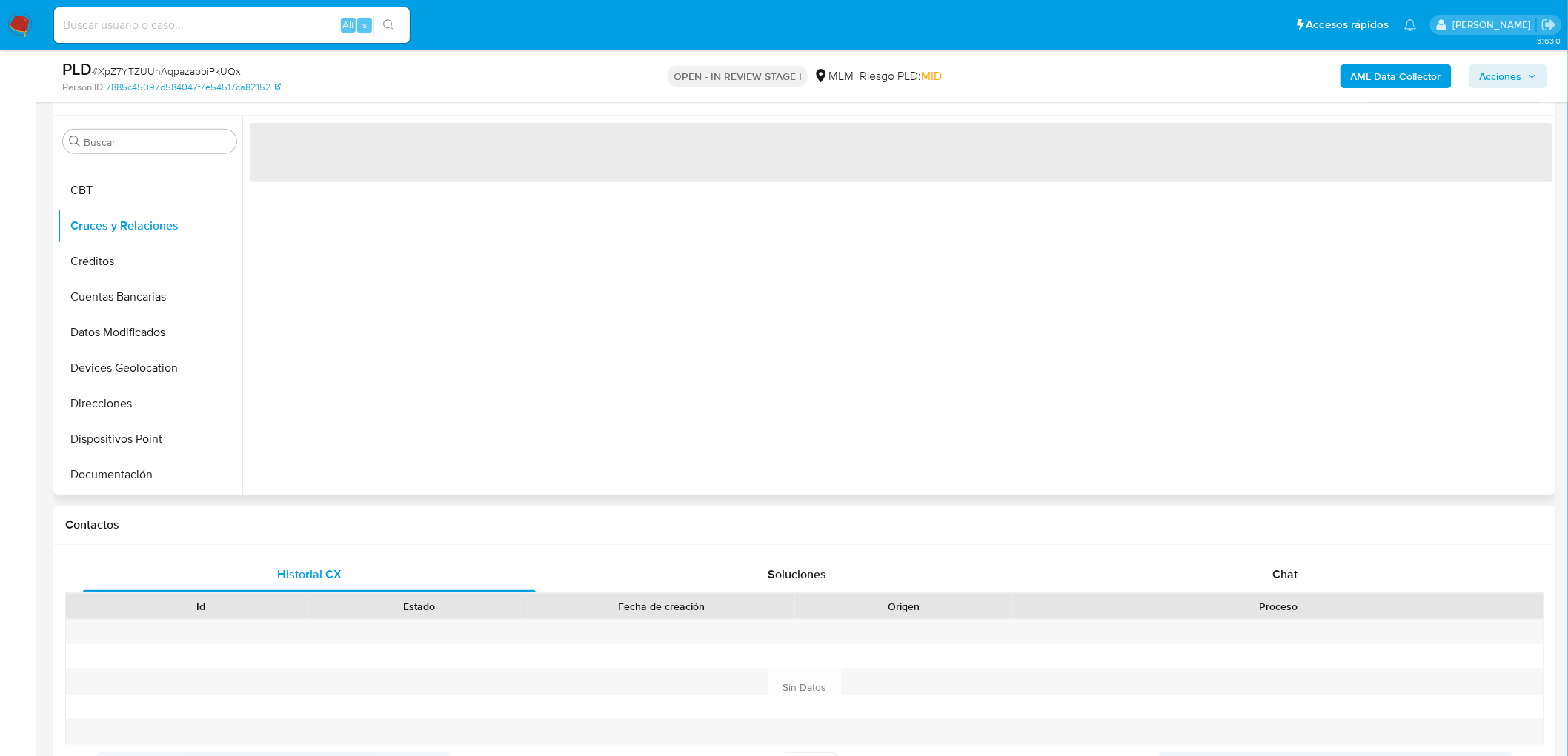
scroll to position [187, 0]
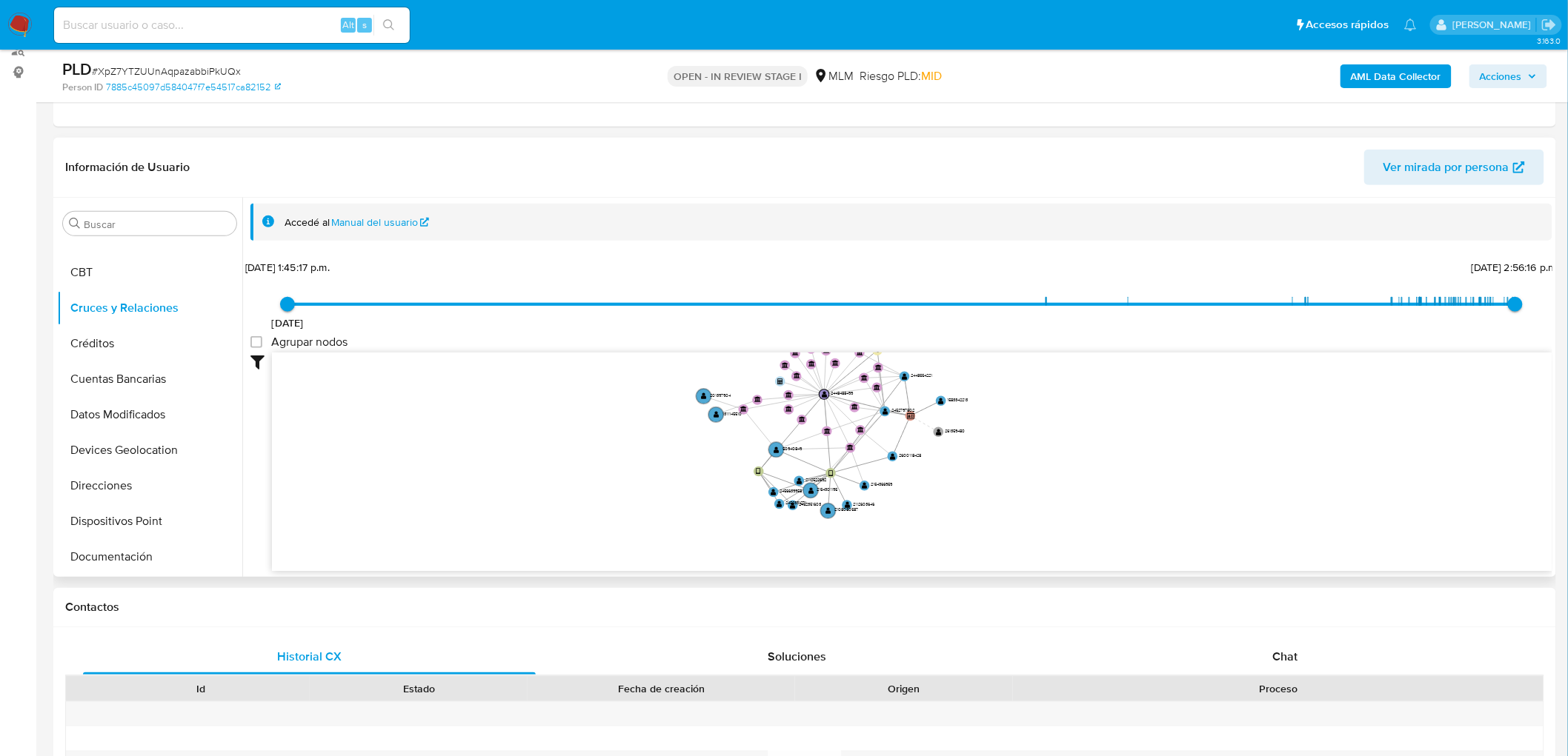
drag, startPoint x: 707, startPoint y: 497, endPoint x: 699, endPoint y: 430, distance: 67.5
click at [699, 430] on icon "device-68069341814544b1face1521  device-660c9427b762111c1b173e16  user-244848…" at bounding box center [911, 460] width 1280 height 215
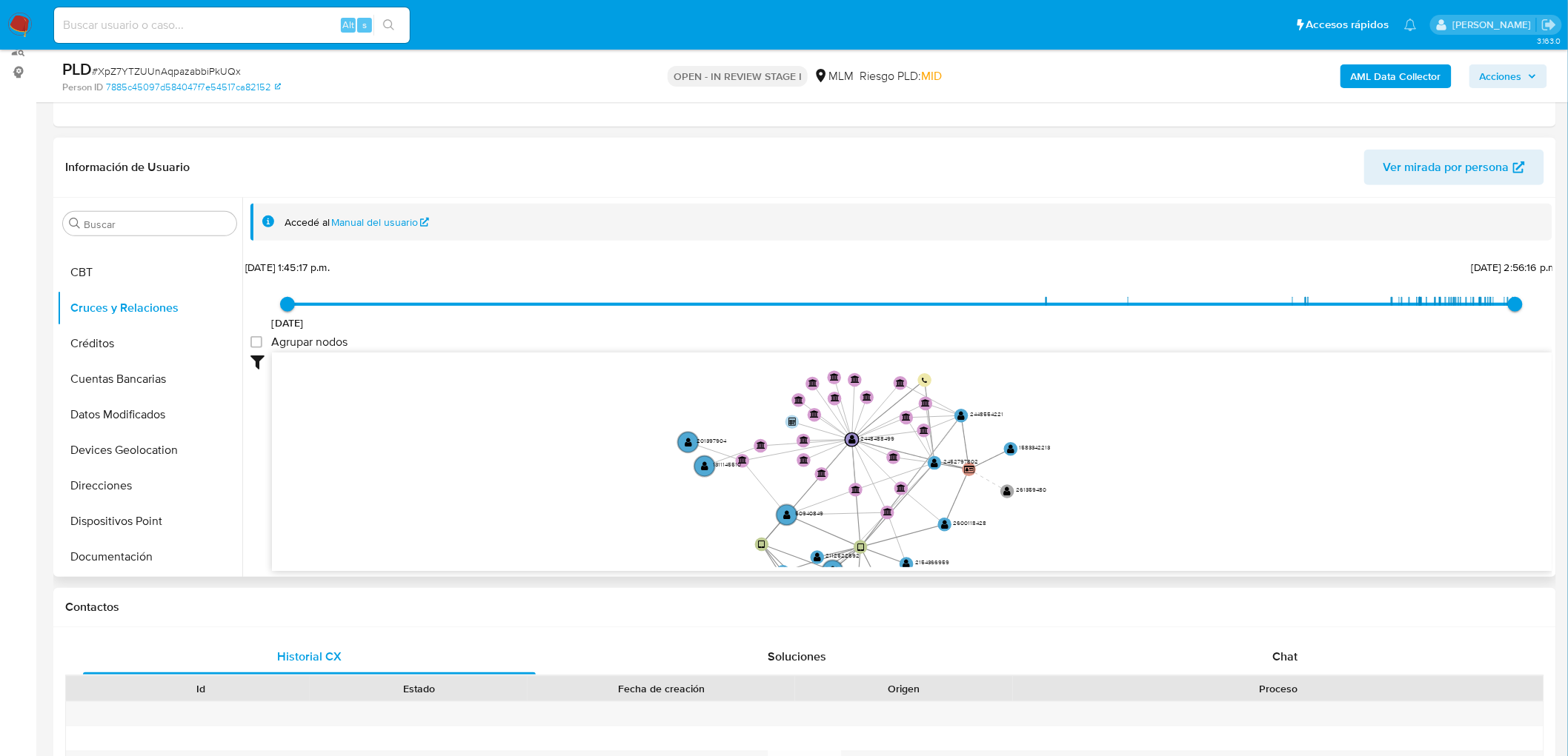
drag, startPoint x: 636, startPoint y: 472, endPoint x: 630, endPoint y: 513, distance: 41.4
click at [630, 513] on icon "device-68069341814544b1face1521  device-660c9427b762111c1b173e16  user-244848…" at bounding box center [911, 460] width 1280 height 215
click at [113, 348] on button "KYC" at bounding box center [144, 345] width 174 height 36
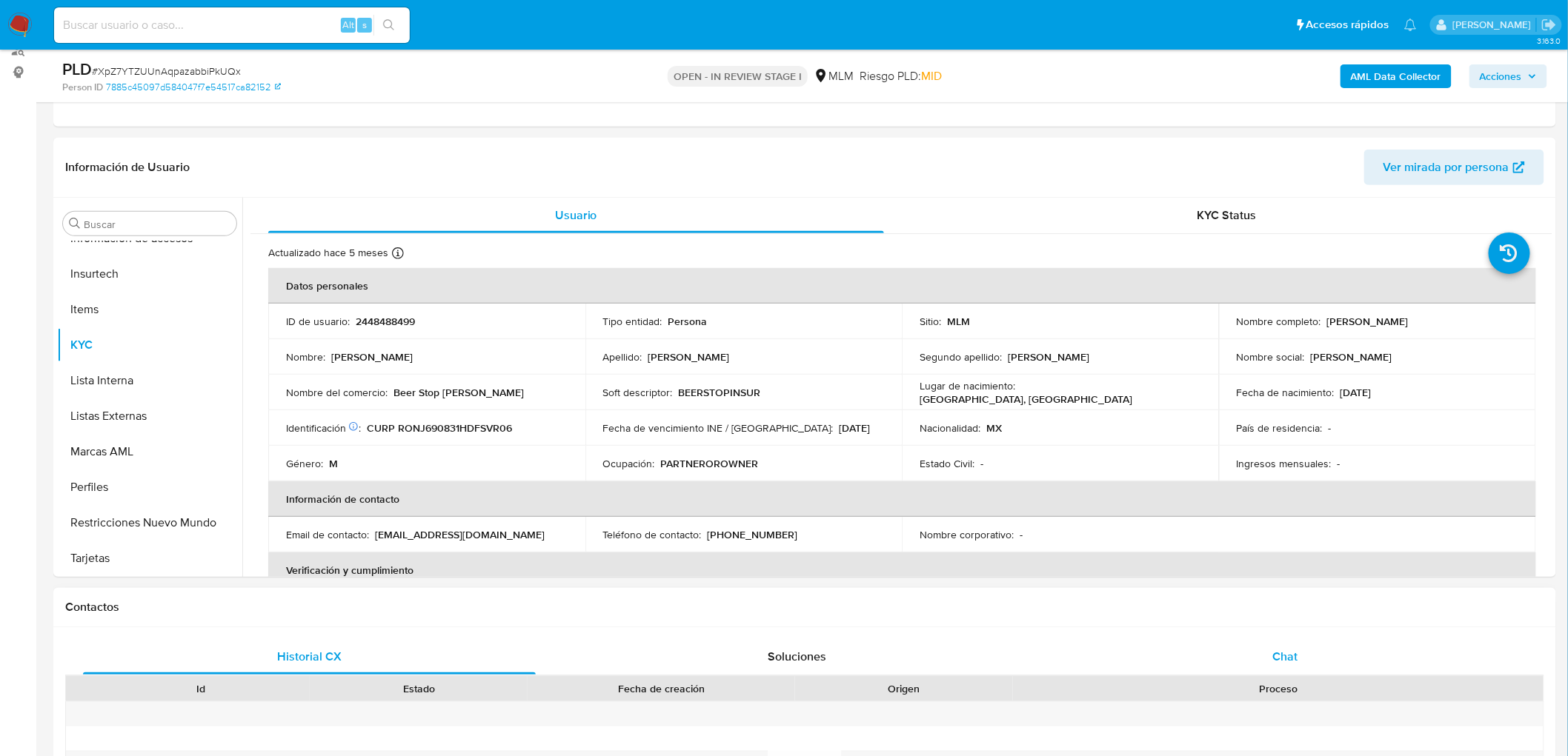
click at [1268, 647] on div "Chat" at bounding box center [1285, 657] width 453 height 36
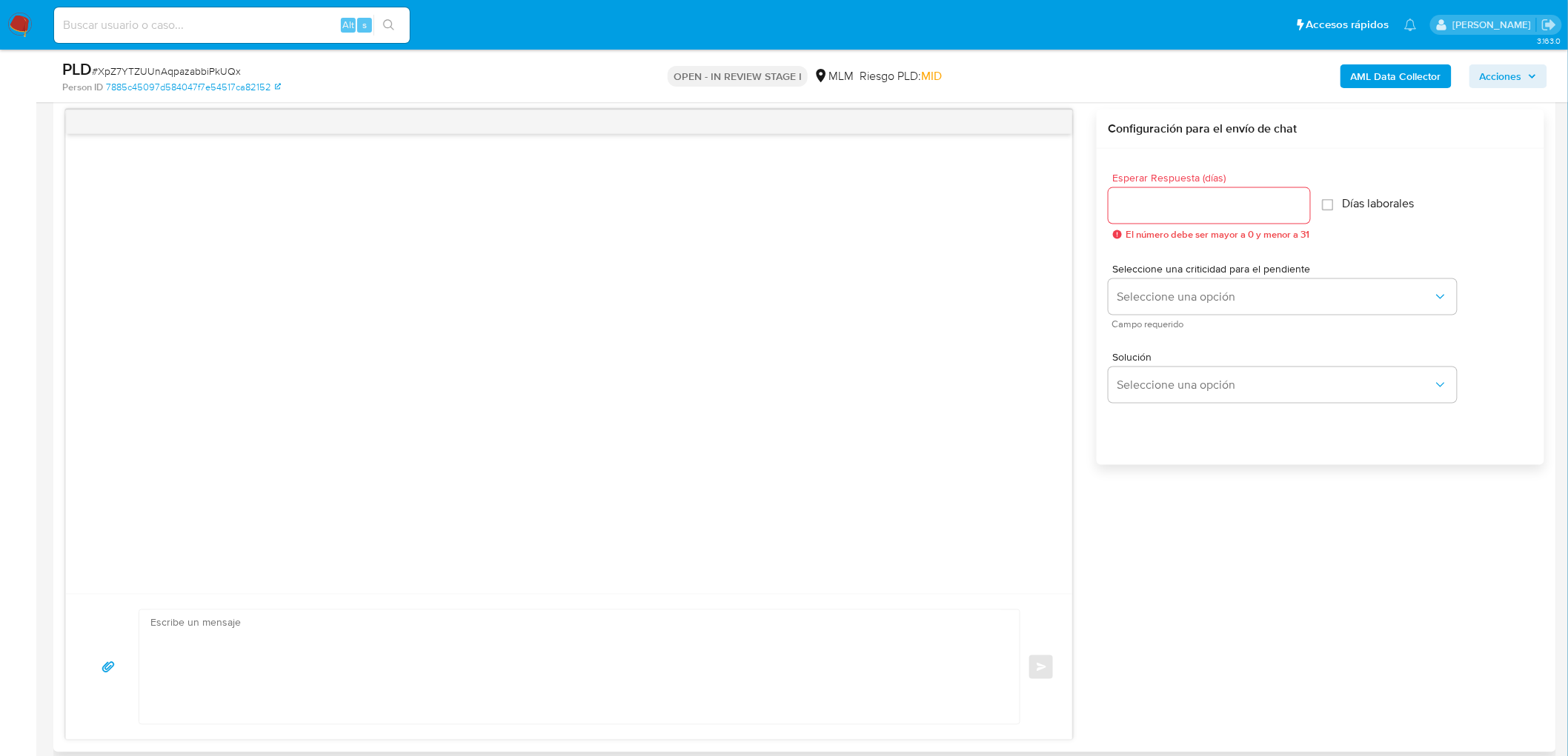
scroll to position [775, 0]
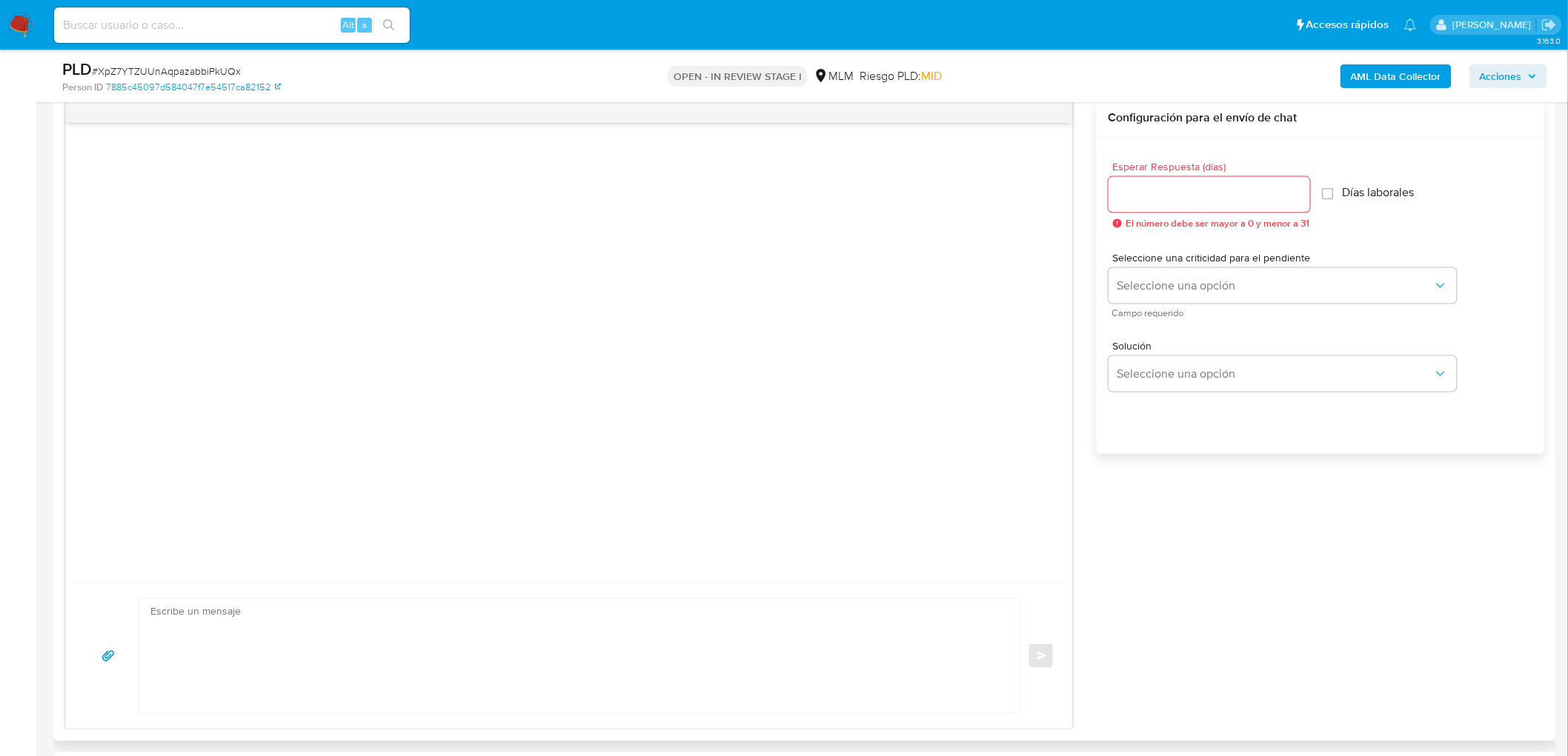
click at [1169, 200] on input "Esperar Respuesta (días)" at bounding box center [1210, 195] width 202 height 19
type input "5"
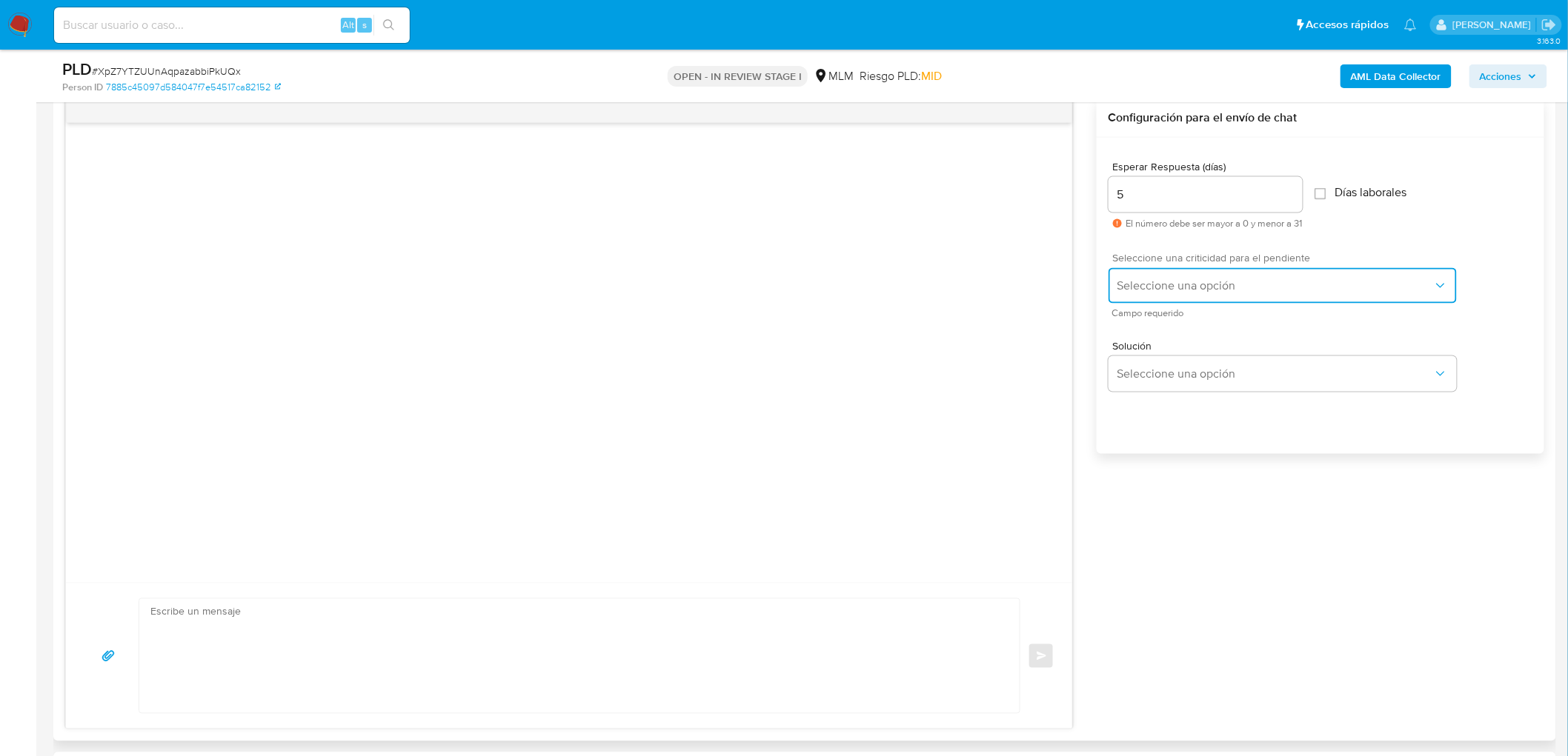
click at [1166, 297] on button "Seleccione una opción" at bounding box center [1282, 286] width 348 height 36
click at [1167, 312] on div "HIGH" at bounding box center [1279, 316] width 324 height 30
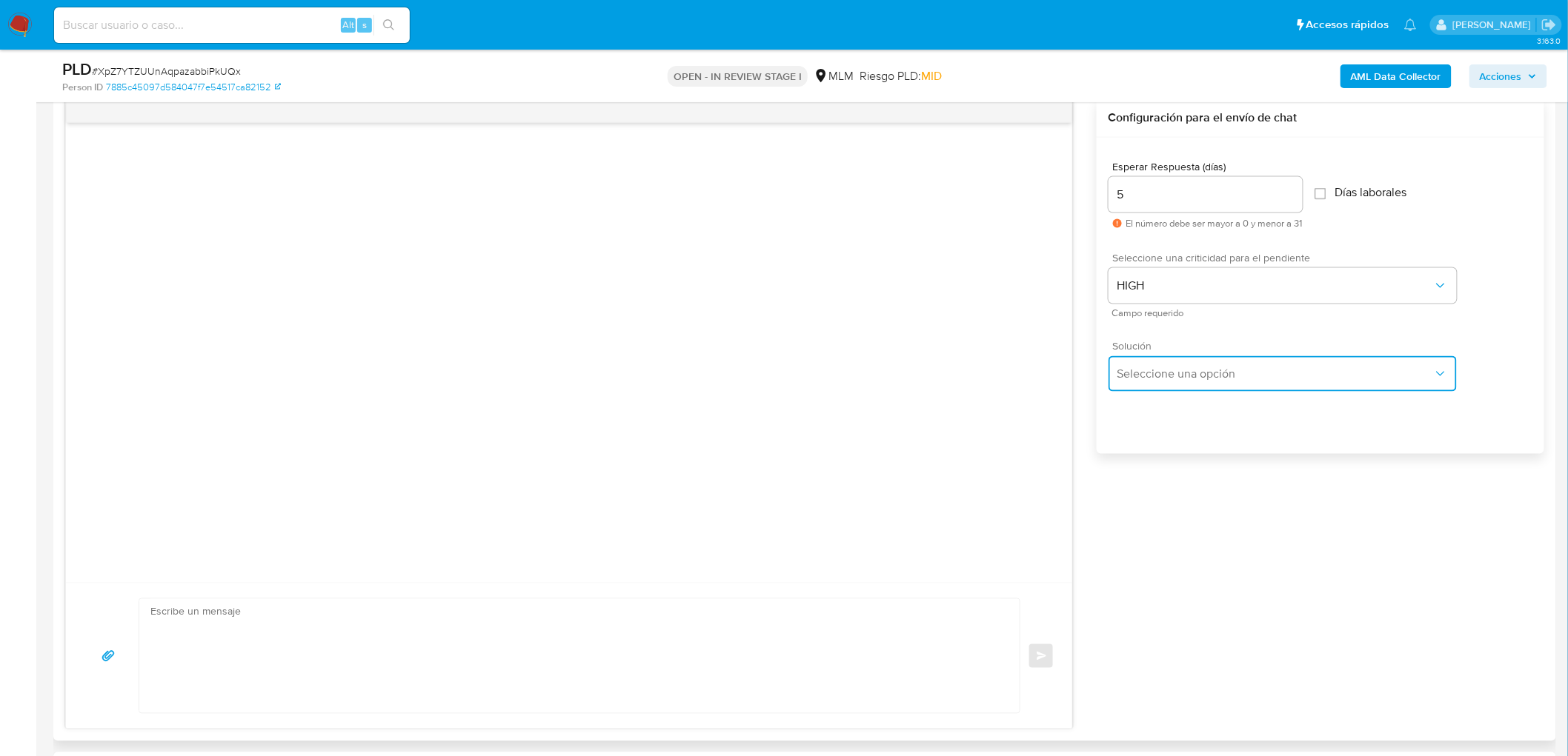
click at [1173, 370] on span "Seleccione una opción" at bounding box center [1275, 374] width 315 height 15
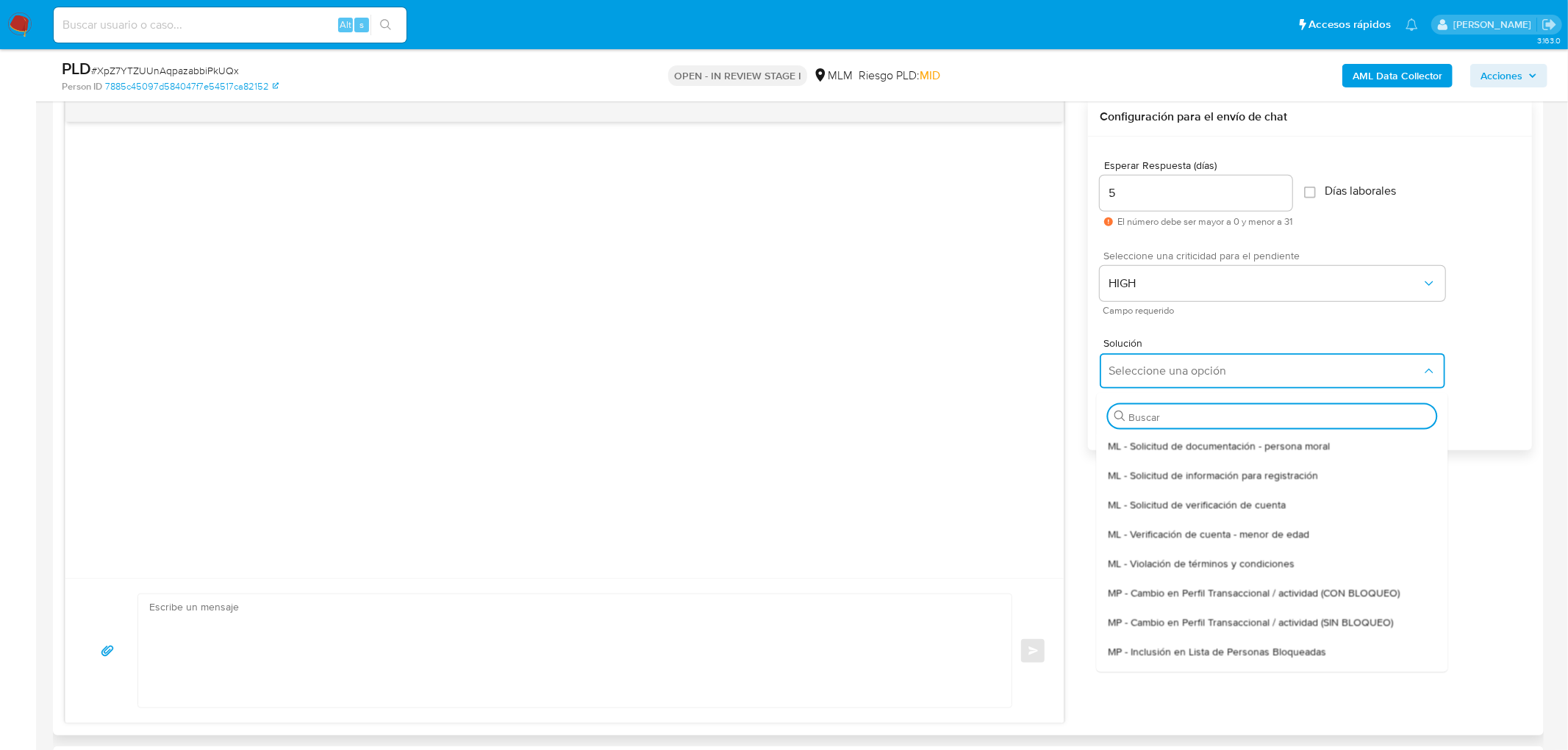
click at [1213, 509] on span "ML - Solicitud de verificación de cuenta" at bounding box center [1197, 504] width 178 height 13
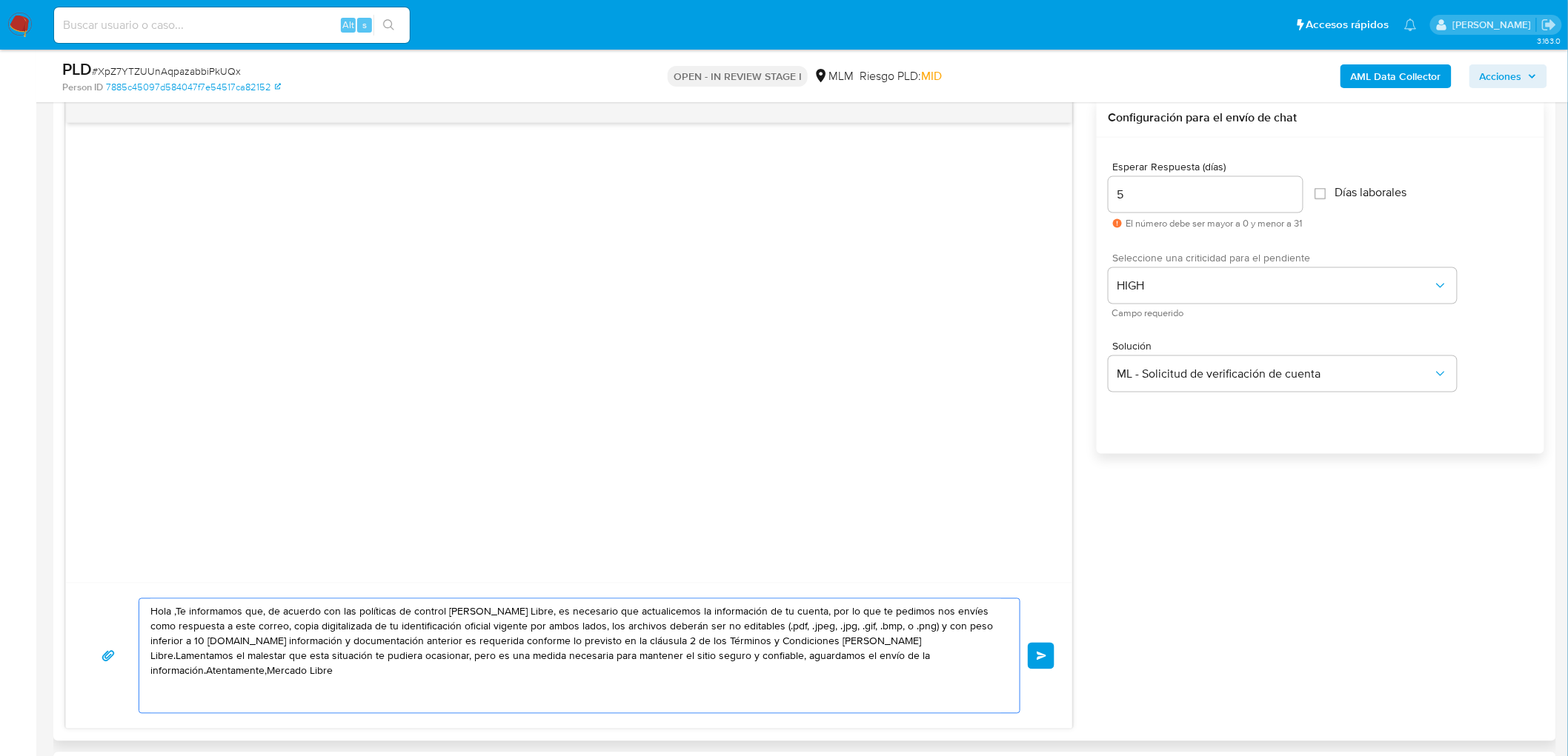
drag, startPoint x: 938, startPoint y: 677, endPoint x: 67, endPoint y: 523, distance: 884.5
click at [60, 522] on div "Historial CX Soluciones Chat Id Estado Fecha de creación Origen Proceso Anterio…" at bounding box center [804, 390] width 1503 height 703
paste textarea "Estimado Jorge Gabriel Rosillo Navarro. Te comunicamos que se ha identificado u…"
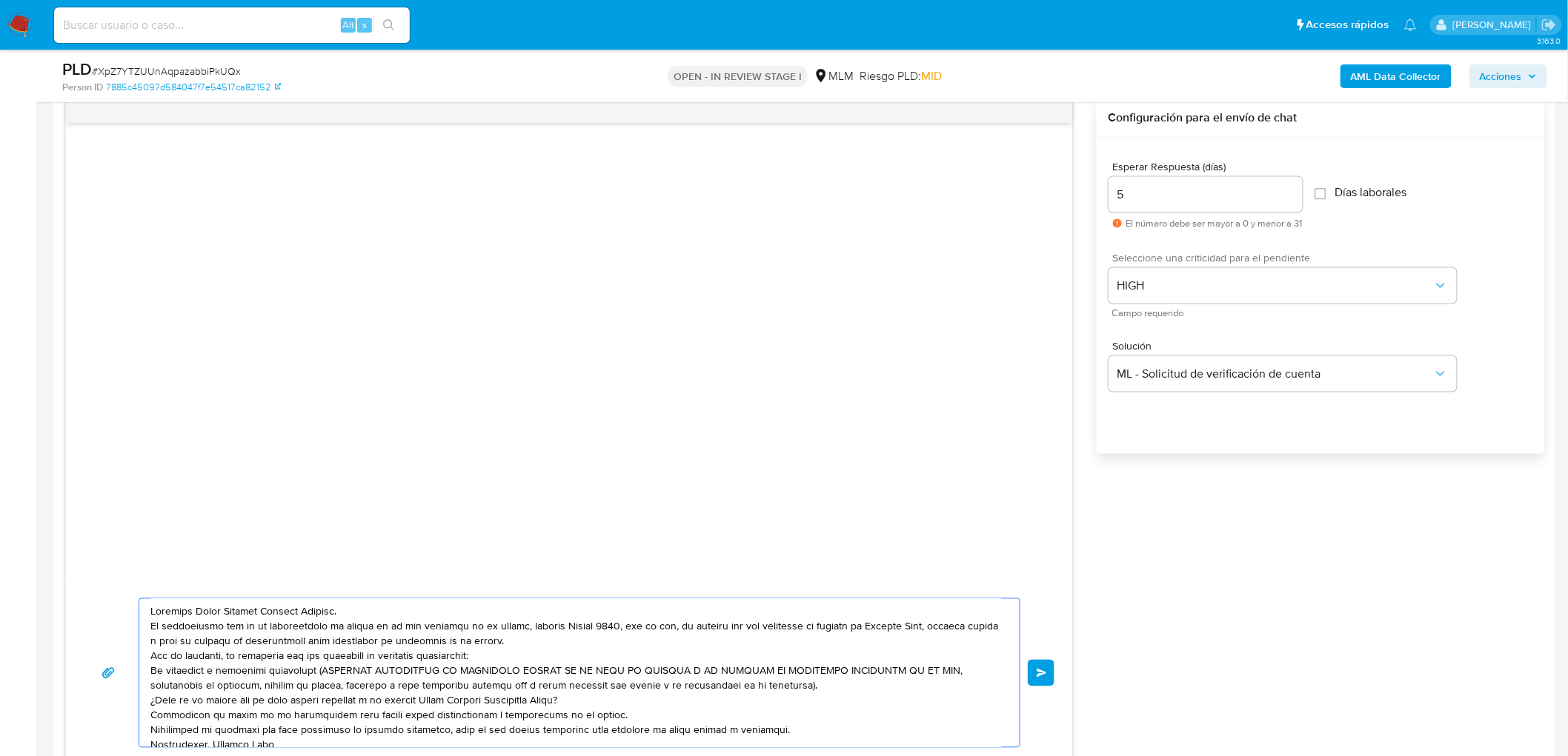
scroll to position [20, 0]
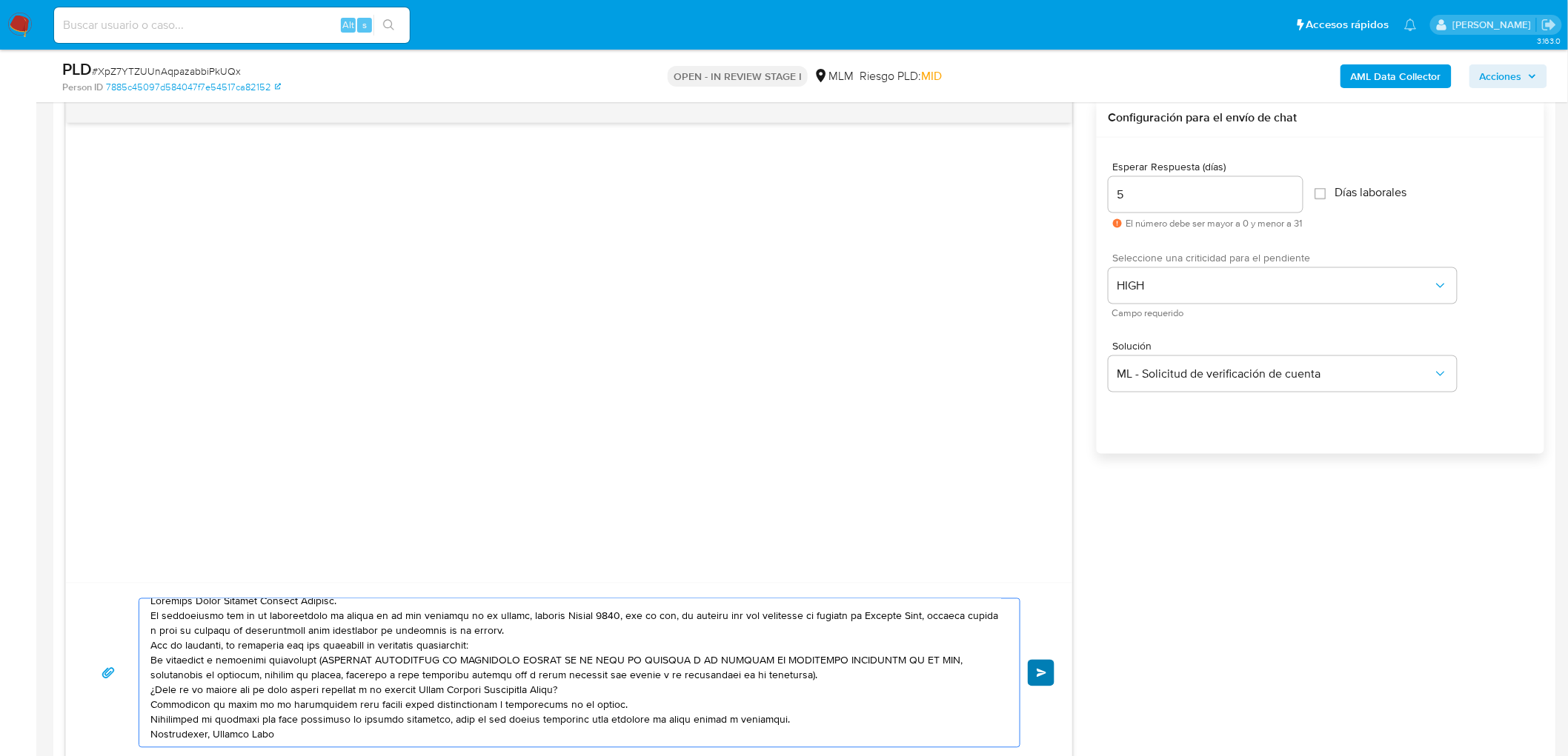
type textarea "Estimado Jorge Gabriel Rosillo Navarro. Te comunicamos que se ha identificado u…"
click at [1045, 677] on span "Enviar" at bounding box center [1042, 674] width 10 height 9
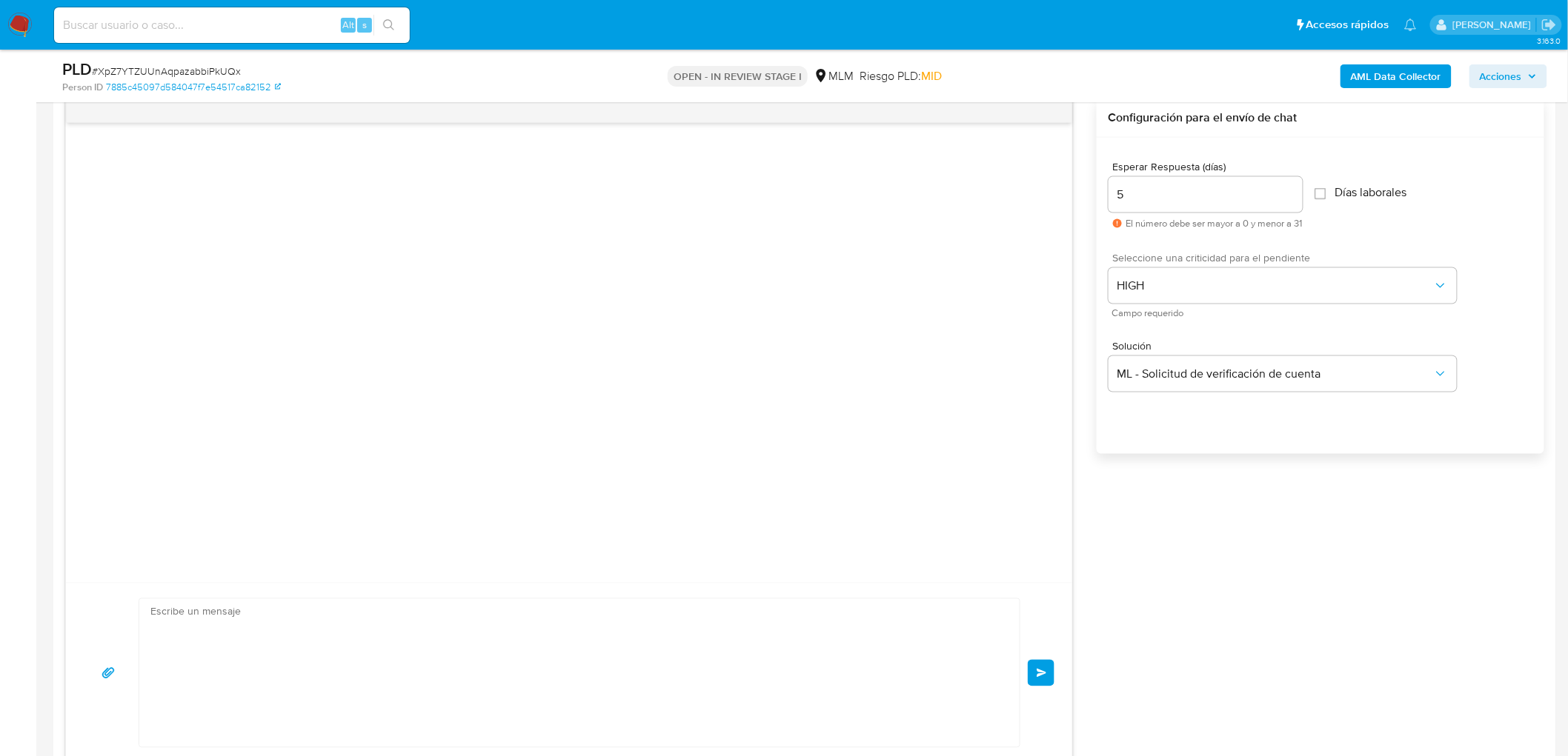
scroll to position [0, 0]
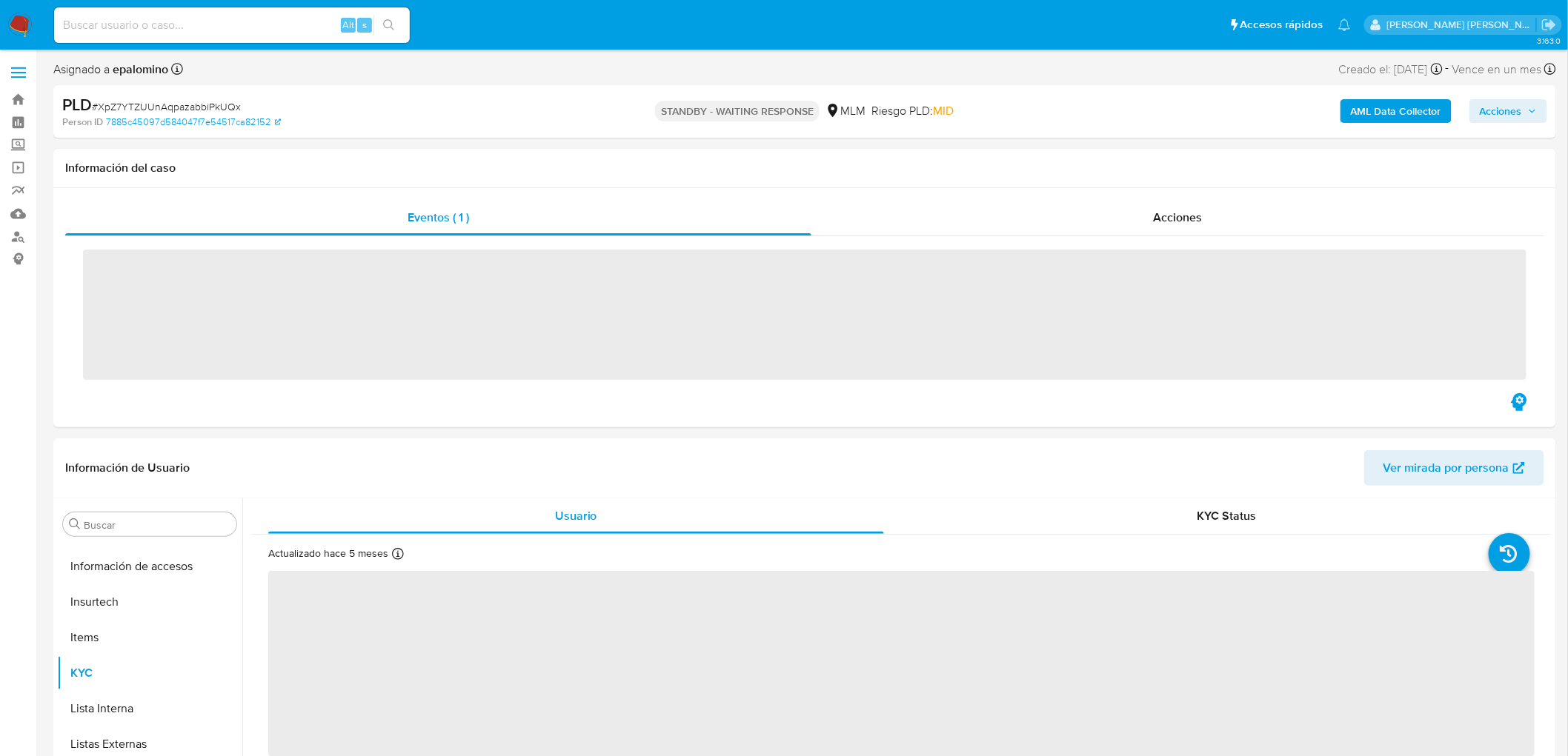
scroll to position [732, 0]
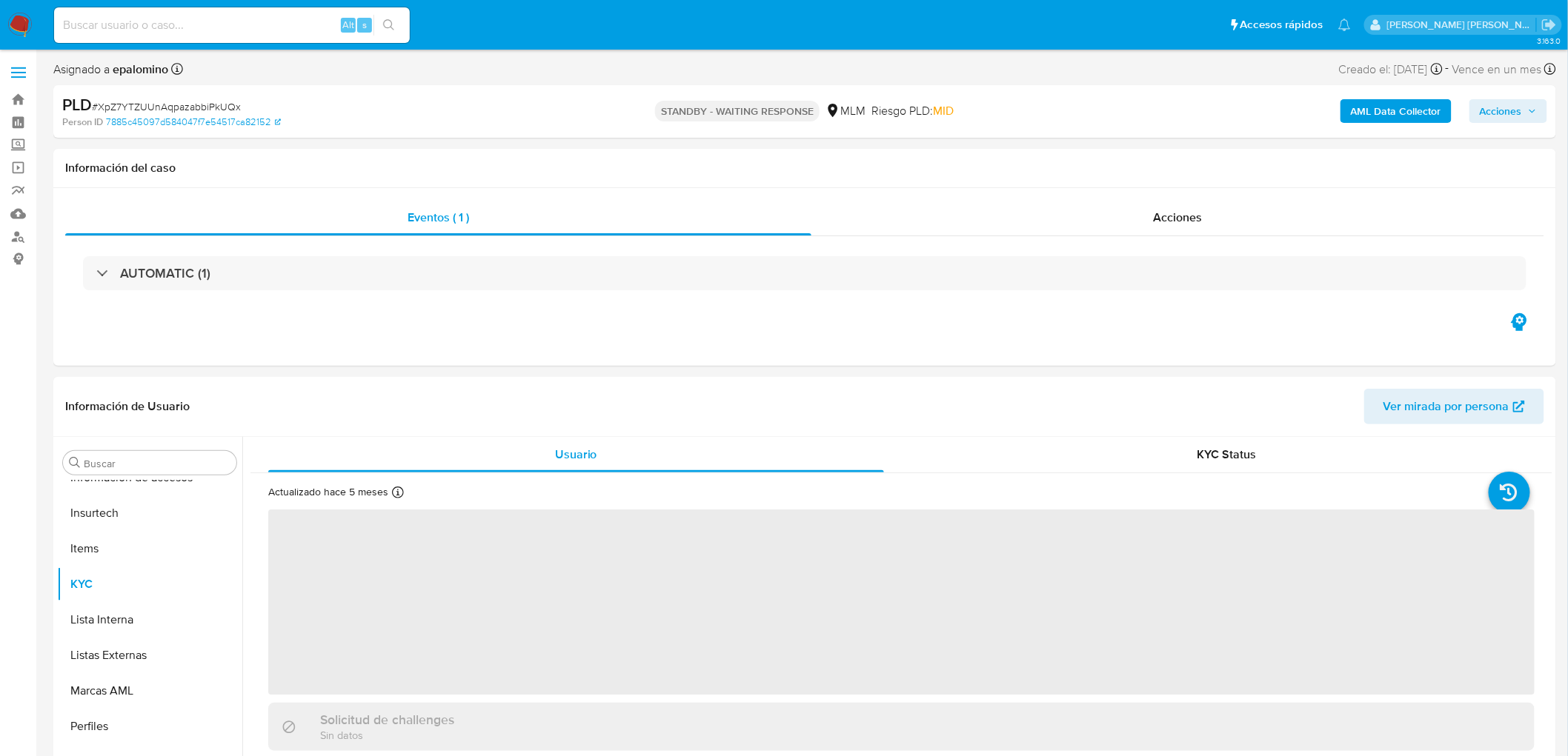
select select "10"
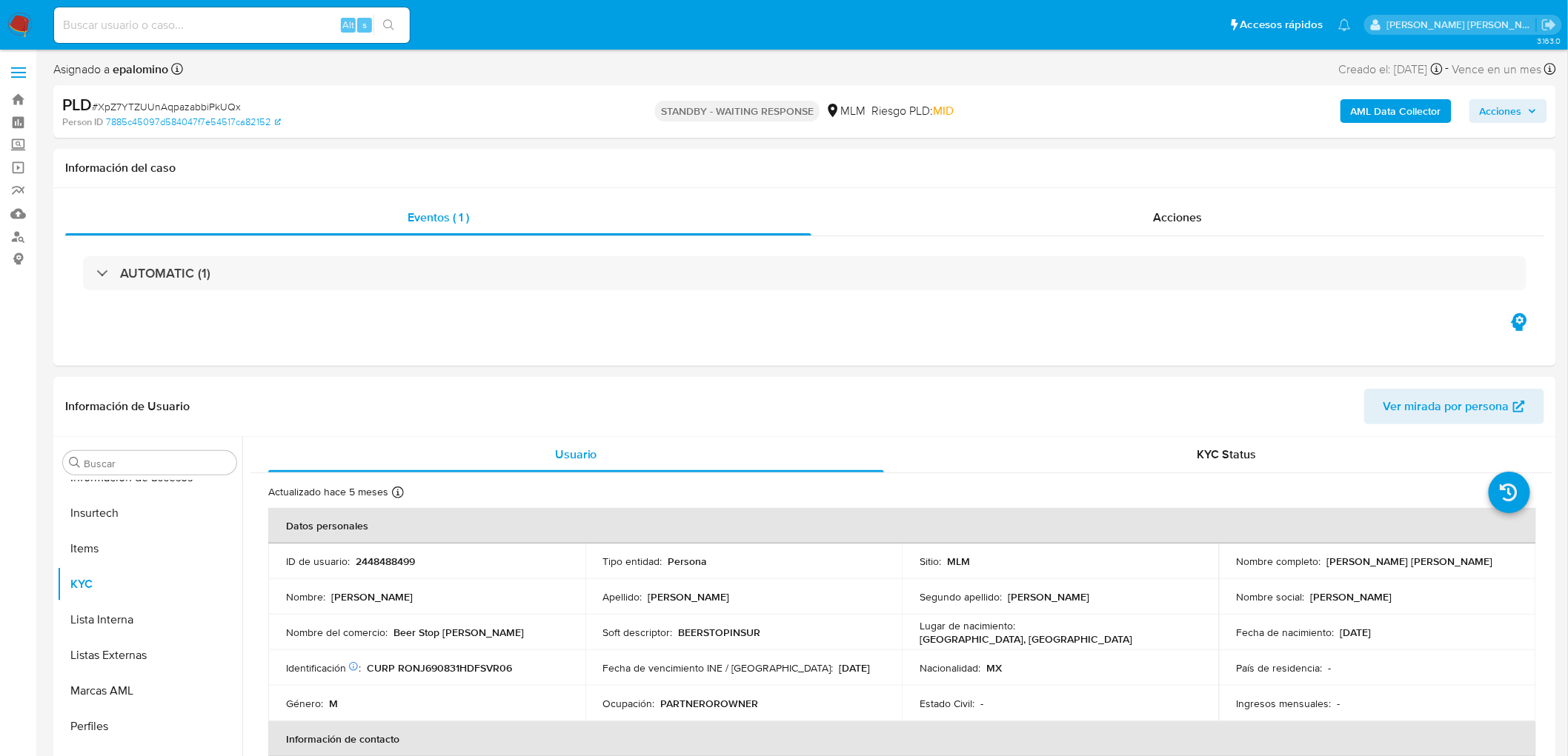
click at [217, 105] on span "# XpZ7YTZUUnAqpazabbiPkUQx" at bounding box center [166, 107] width 149 height 15
copy span "XpZ7YTZUUnAqpazabbiPkUQx"
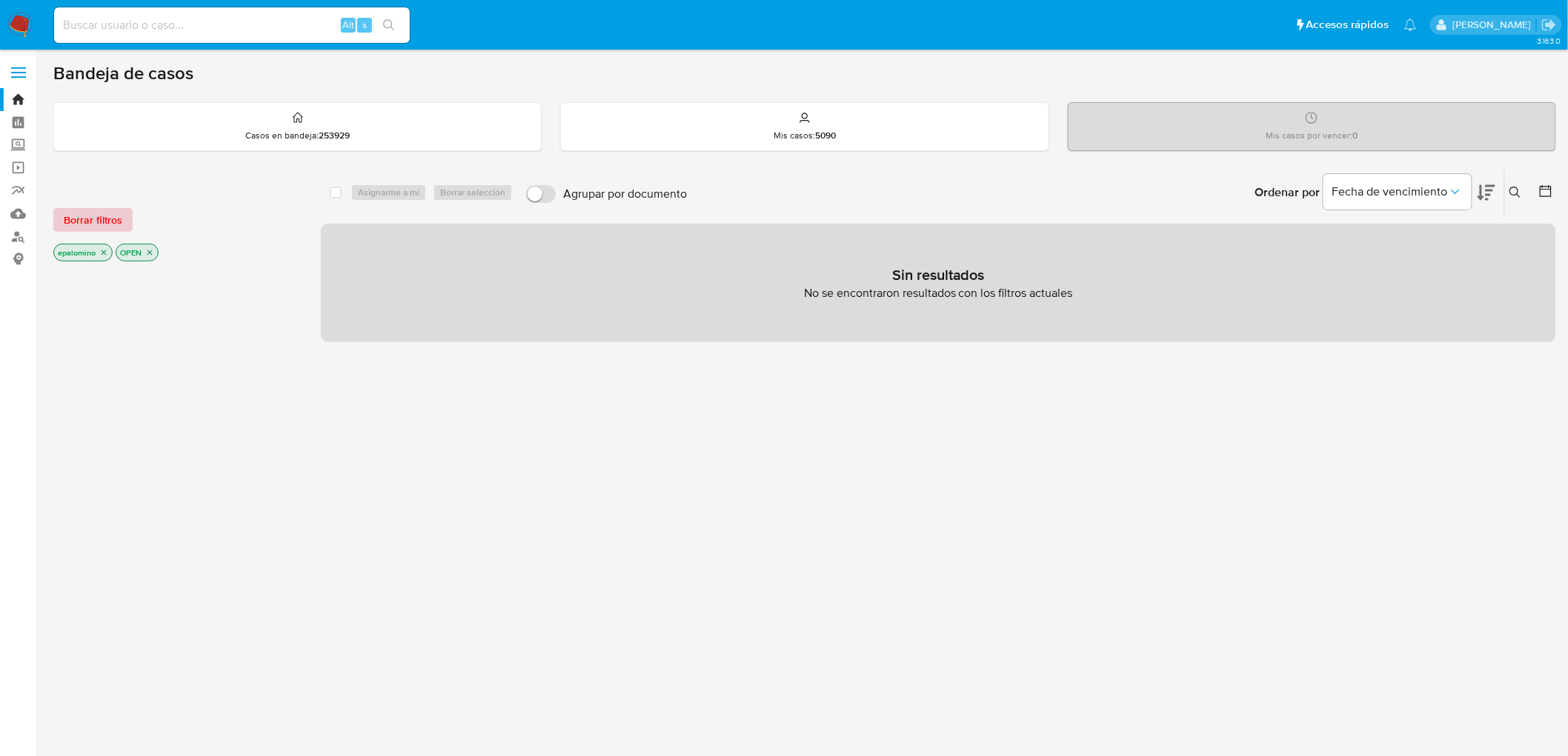
click at [115, 223] on span "Borrar filtros" at bounding box center [93, 220] width 59 height 21
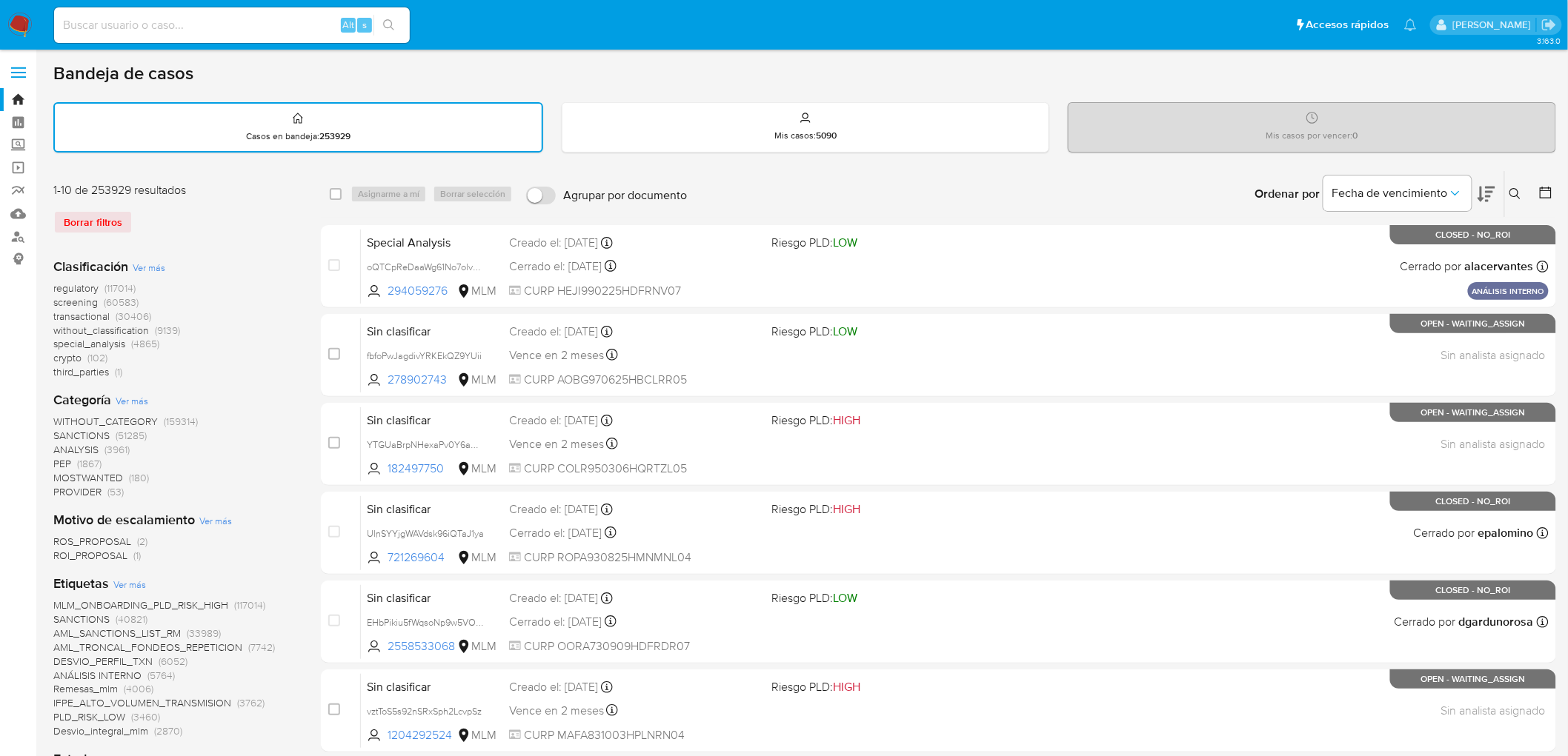
click at [1509, 194] on icon at bounding box center [1515, 194] width 12 height 12
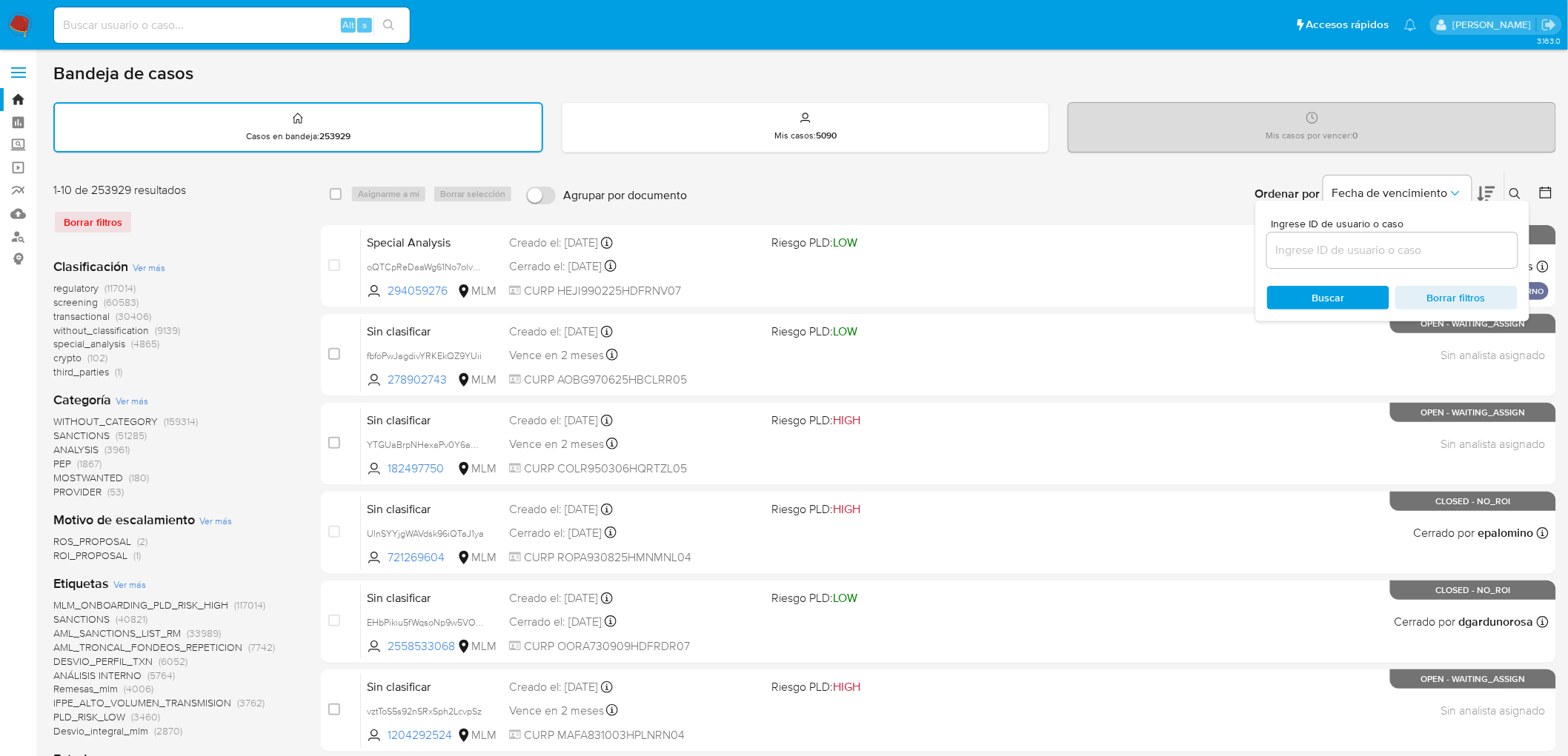
click at [1300, 257] on div at bounding box center [1392, 251] width 251 height 36
click at [1299, 249] on input at bounding box center [1392, 251] width 251 height 19
paste input "187869661"
type input "187869661"
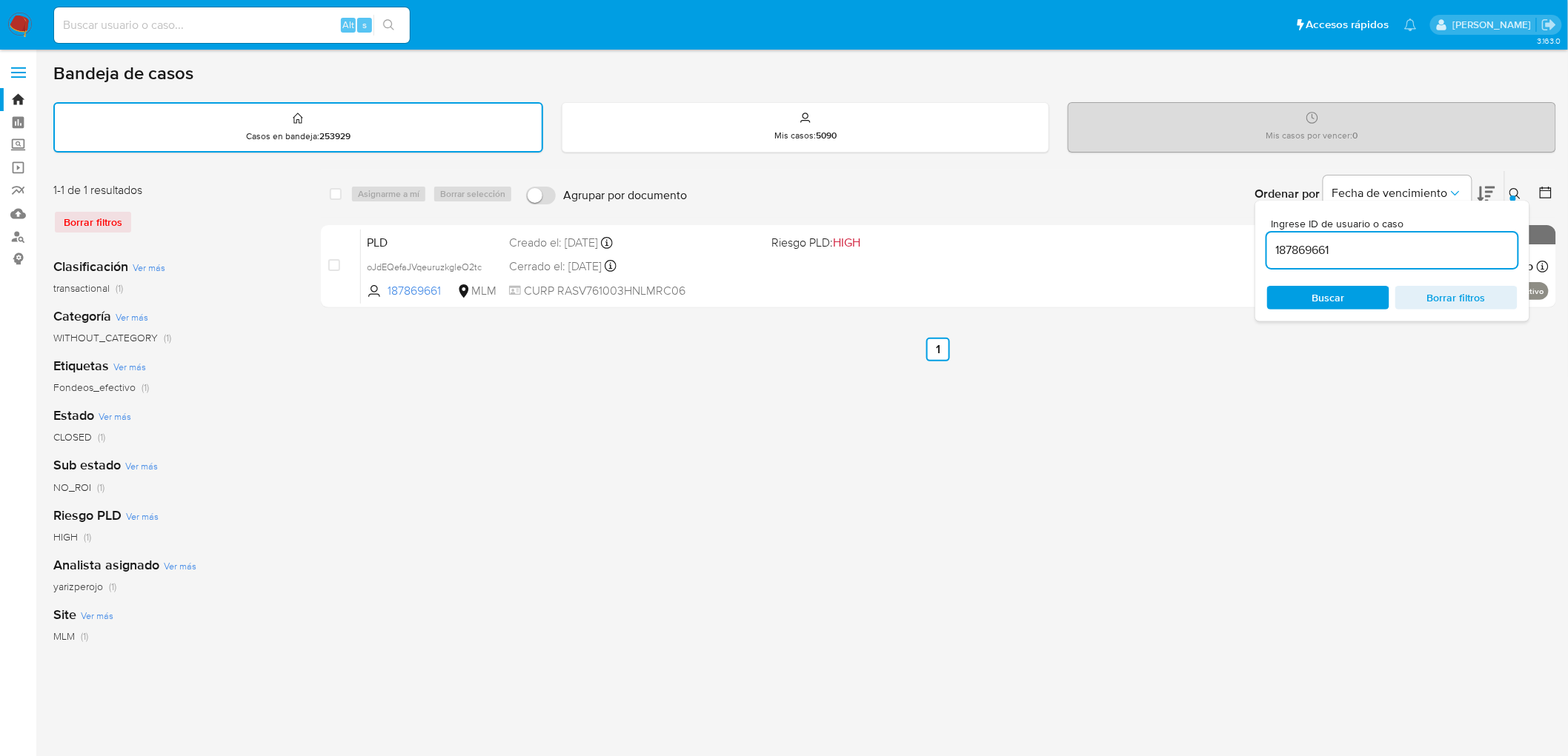
click at [1510, 188] on icon at bounding box center [1515, 194] width 12 height 12
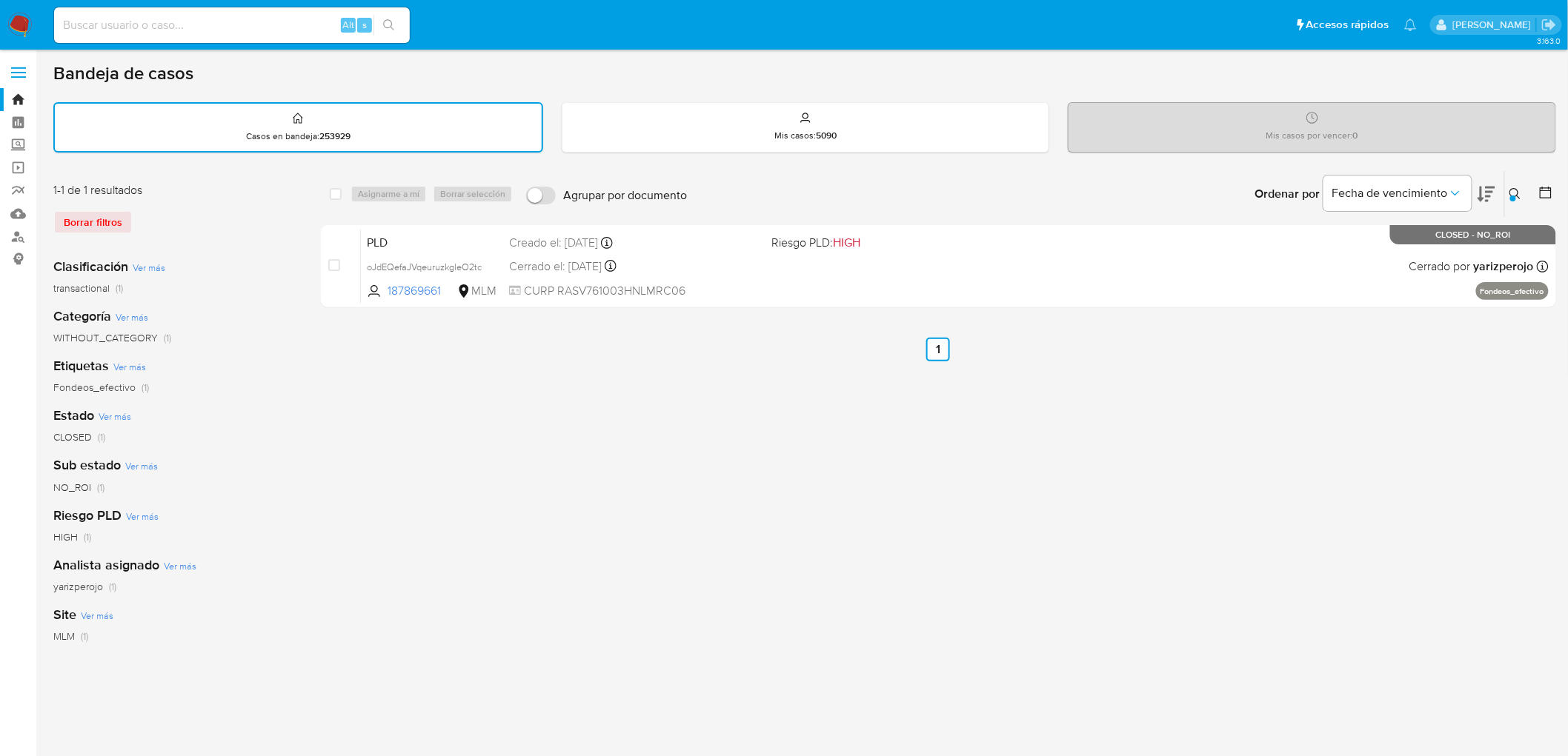
click at [24, 30] on img at bounding box center [20, 25] width 25 height 25
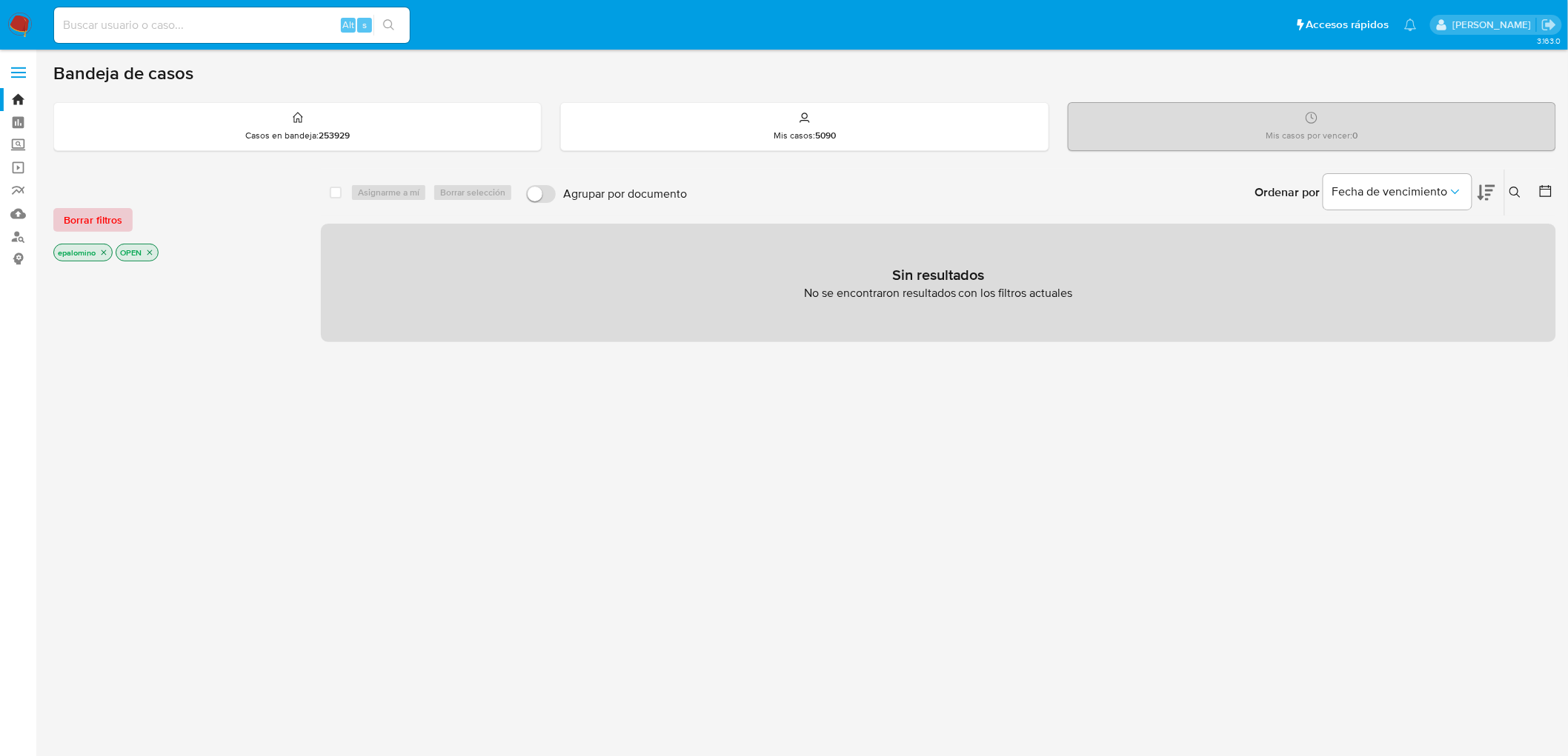
click at [87, 223] on span "Borrar filtros" at bounding box center [93, 220] width 59 height 21
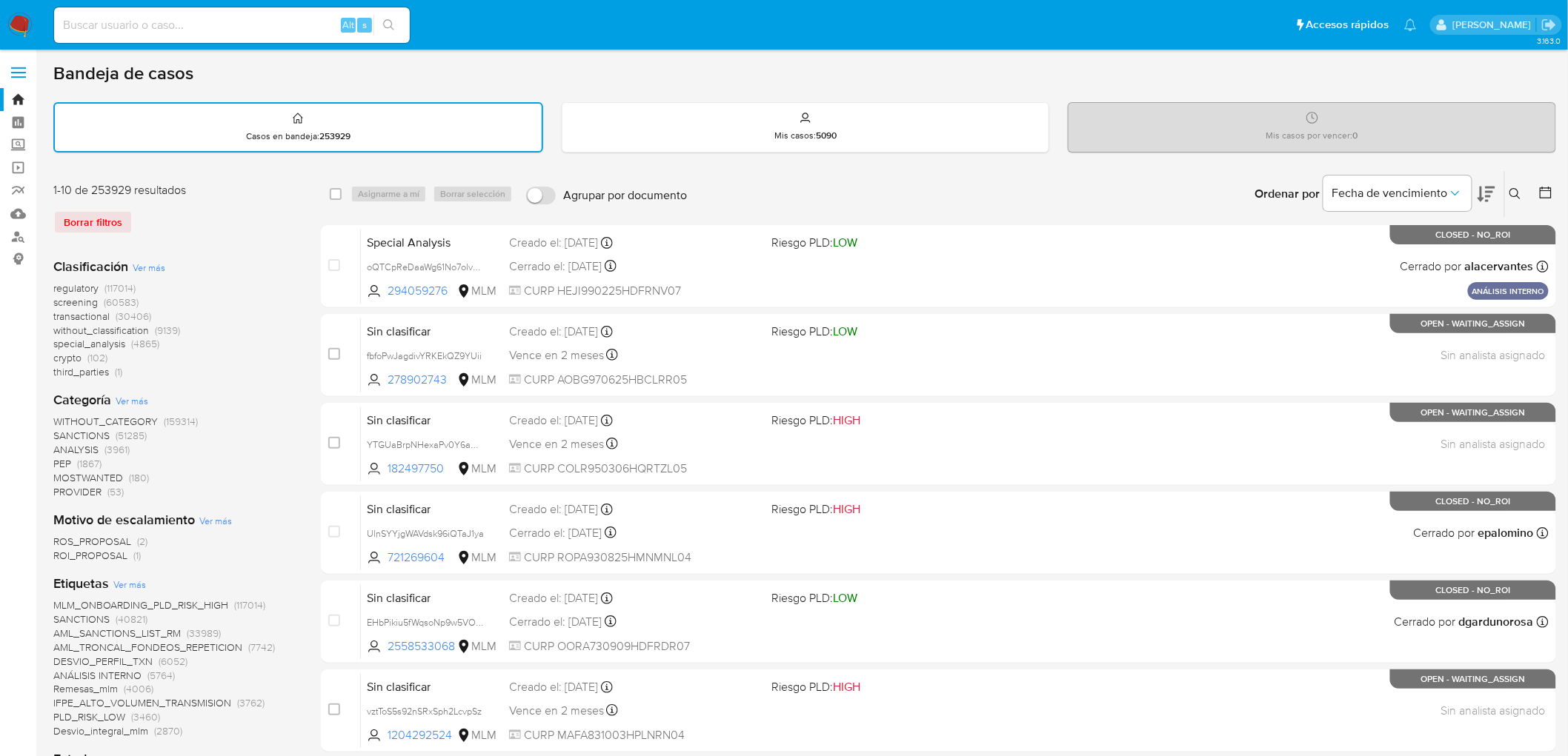
click at [1513, 185] on button at bounding box center [1517, 194] width 24 height 18
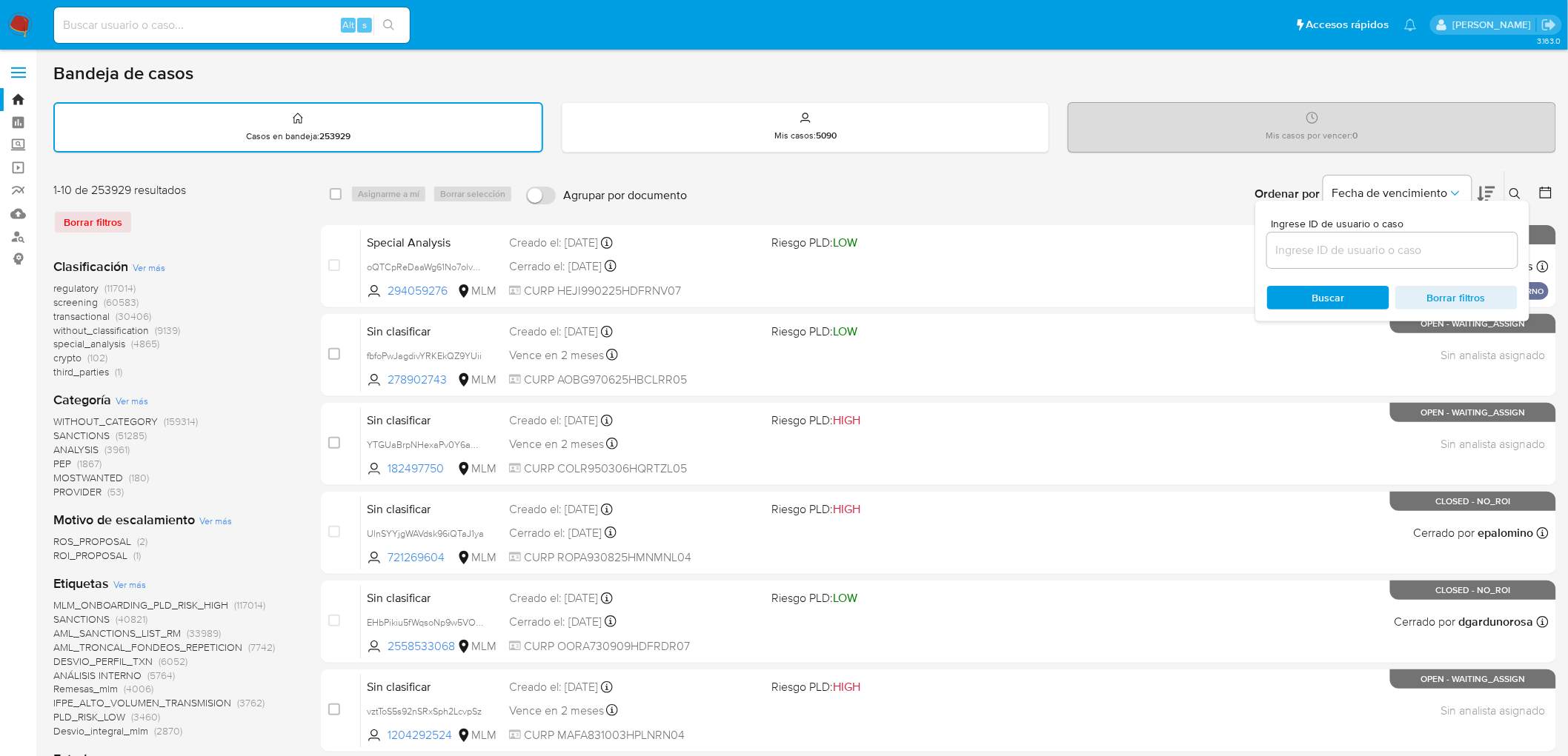
click at [1514, 191] on icon at bounding box center [1515, 194] width 12 height 12
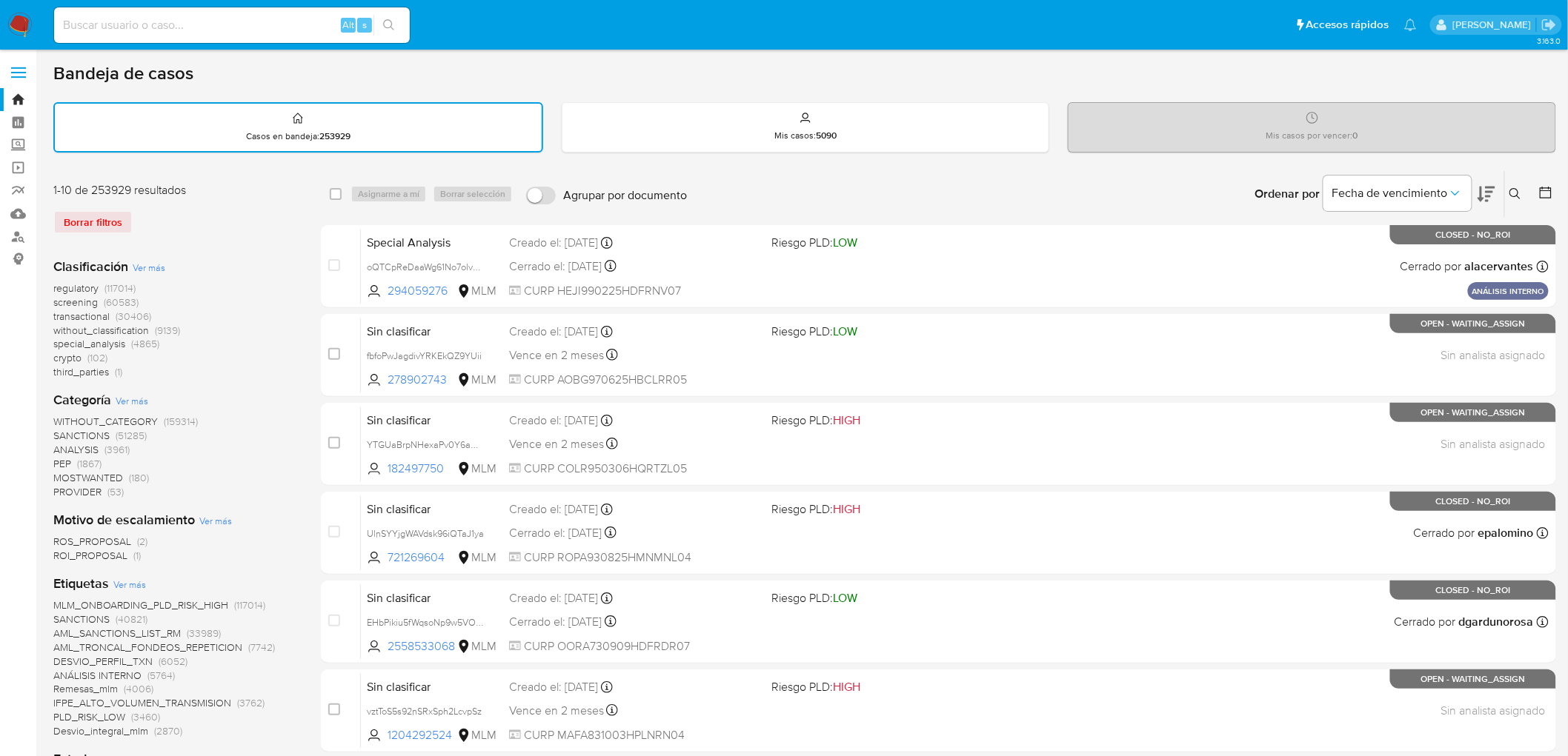
click at [1516, 188] on icon at bounding box center [1515, 194] width 11 height 11
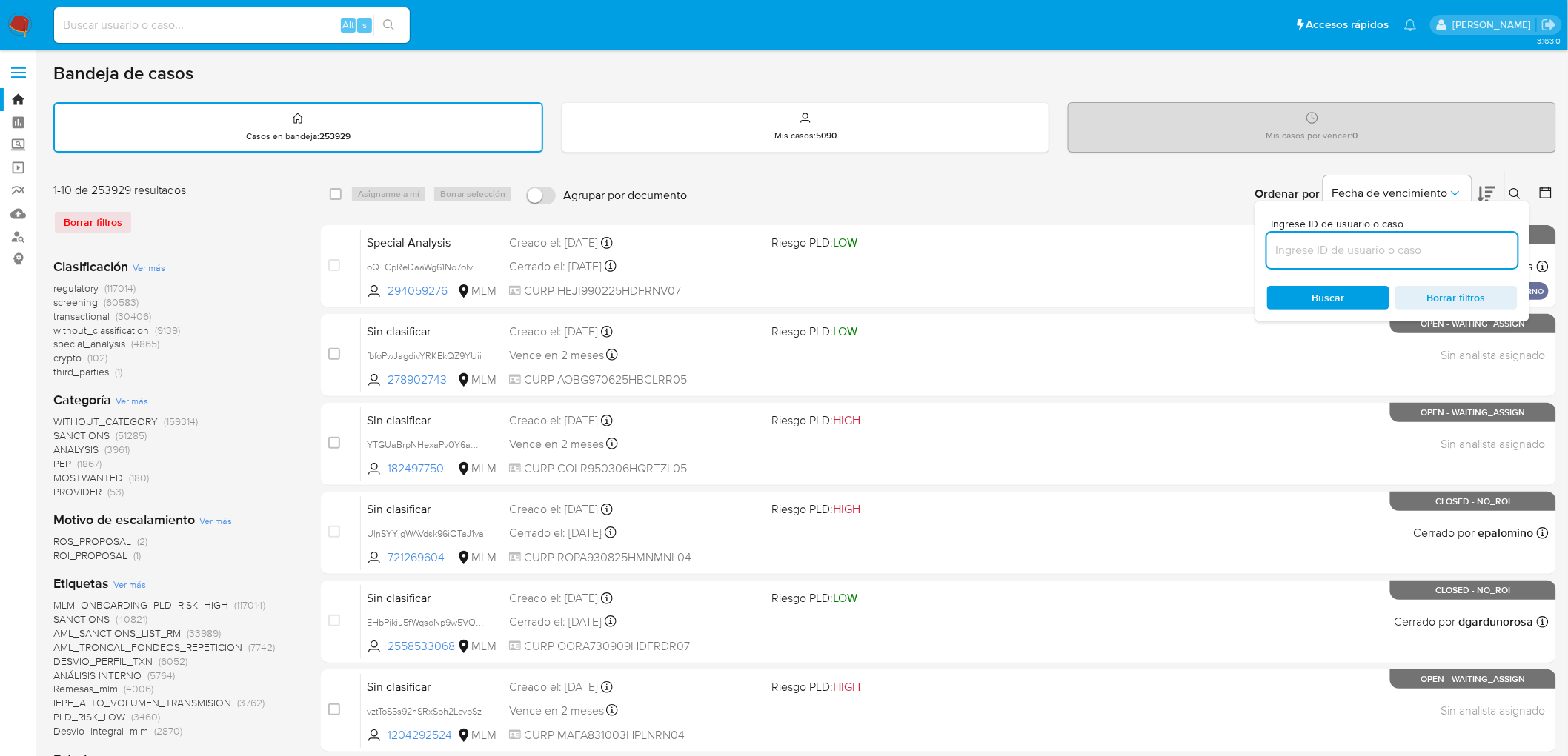
drag, startPoint x: 1294, startPoint y: 242, endPoint x: 1297, endPoint y: 257, distance: 15.3
click at [1294, 242] on input at bounding box center [1392, 251] width 251 height 19
type input "2448488499"
drag, startPoint x: 1307, startPoint y: 289, endPoint x: 1321, endPoint y: 289, distance: 14.0
click at [1307, 289] on span "Buscar" at bounding box center [1328, 298] width 102 height 21
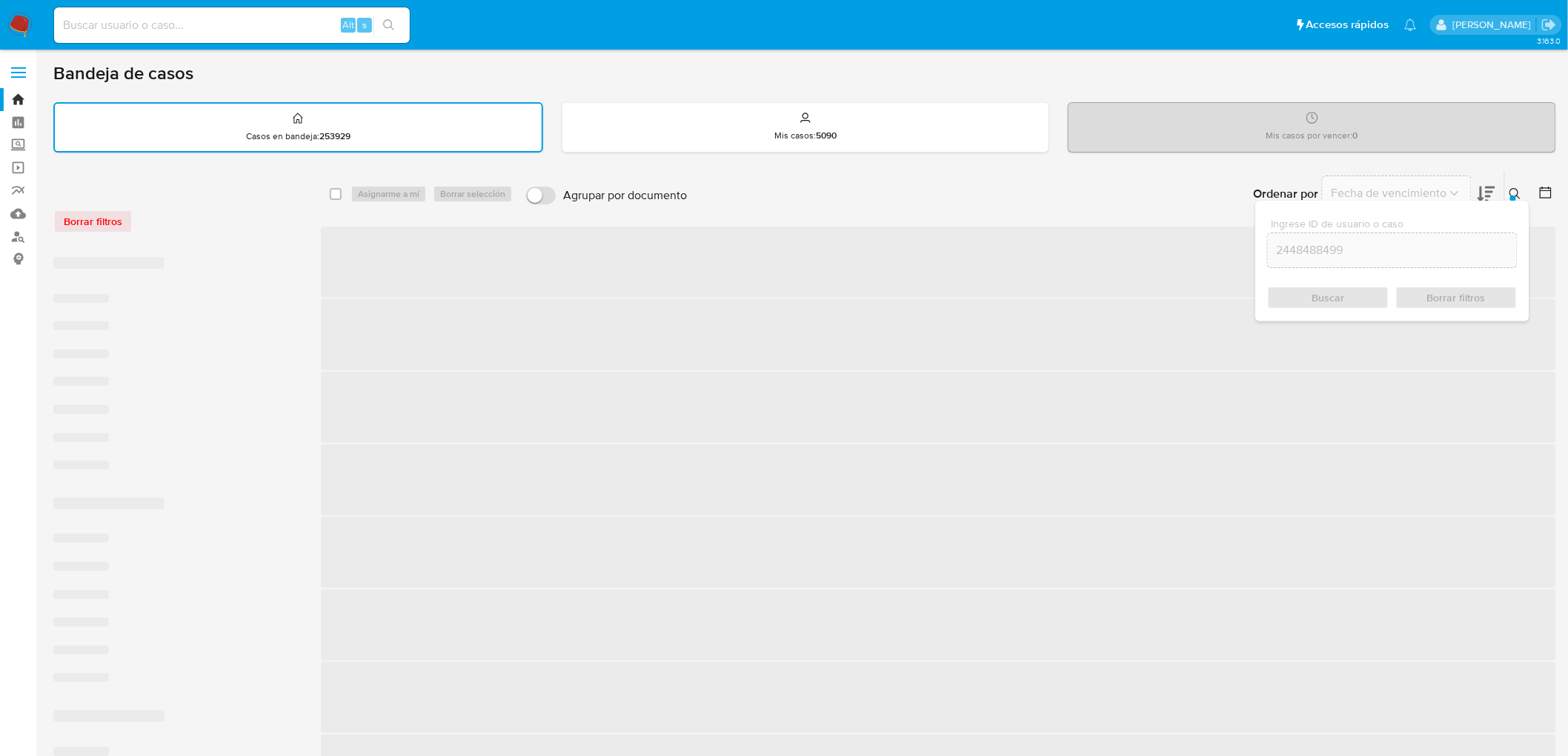
click at [1516, 193] on icon at bounding box center [1515, 194] width 12 height 12
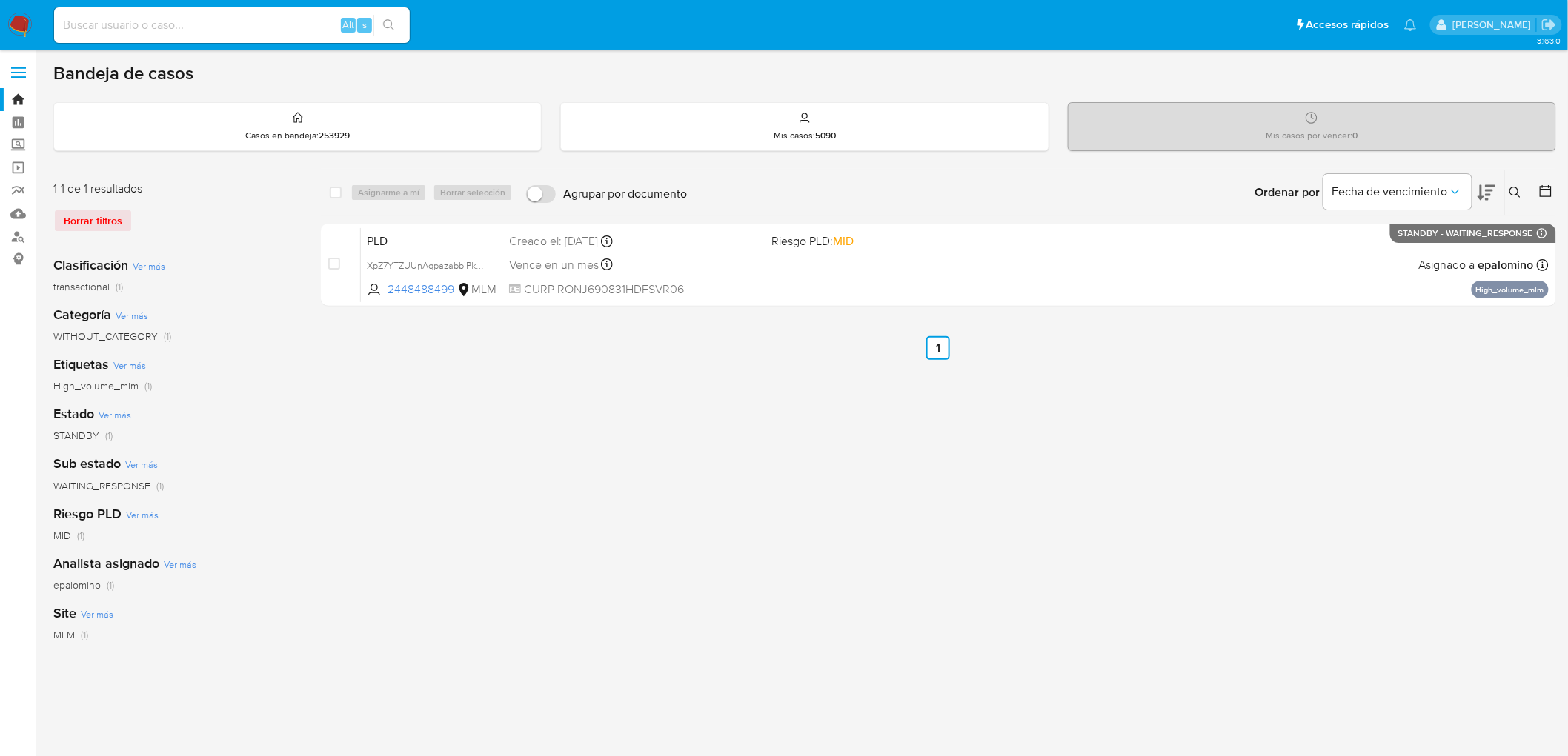
click at [18, 26] on img at bounding box center [20, 25] width 25 height 25
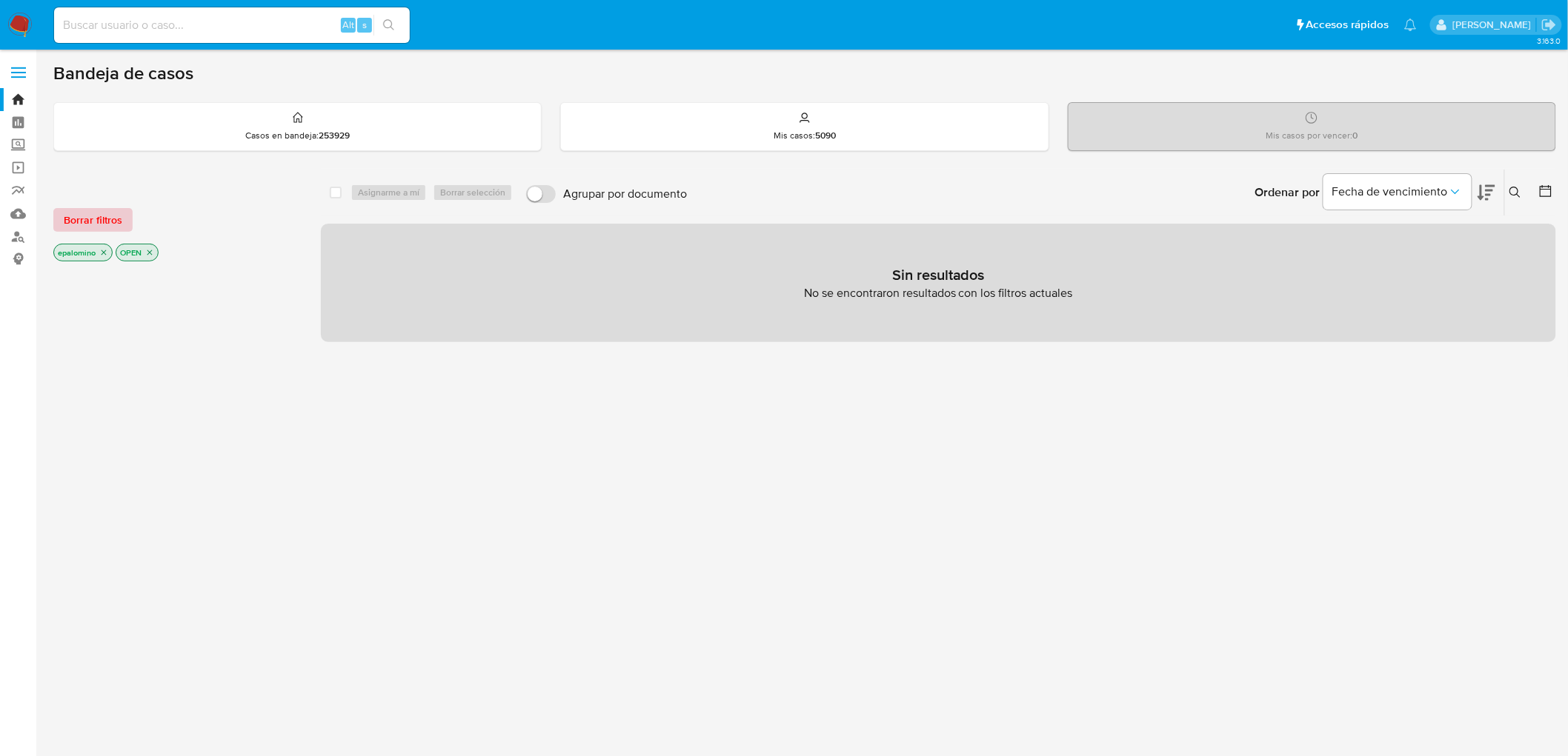
click at [115, 223] on span "Borrar filtros" at bounding box center [93, 220] width 59 height 21
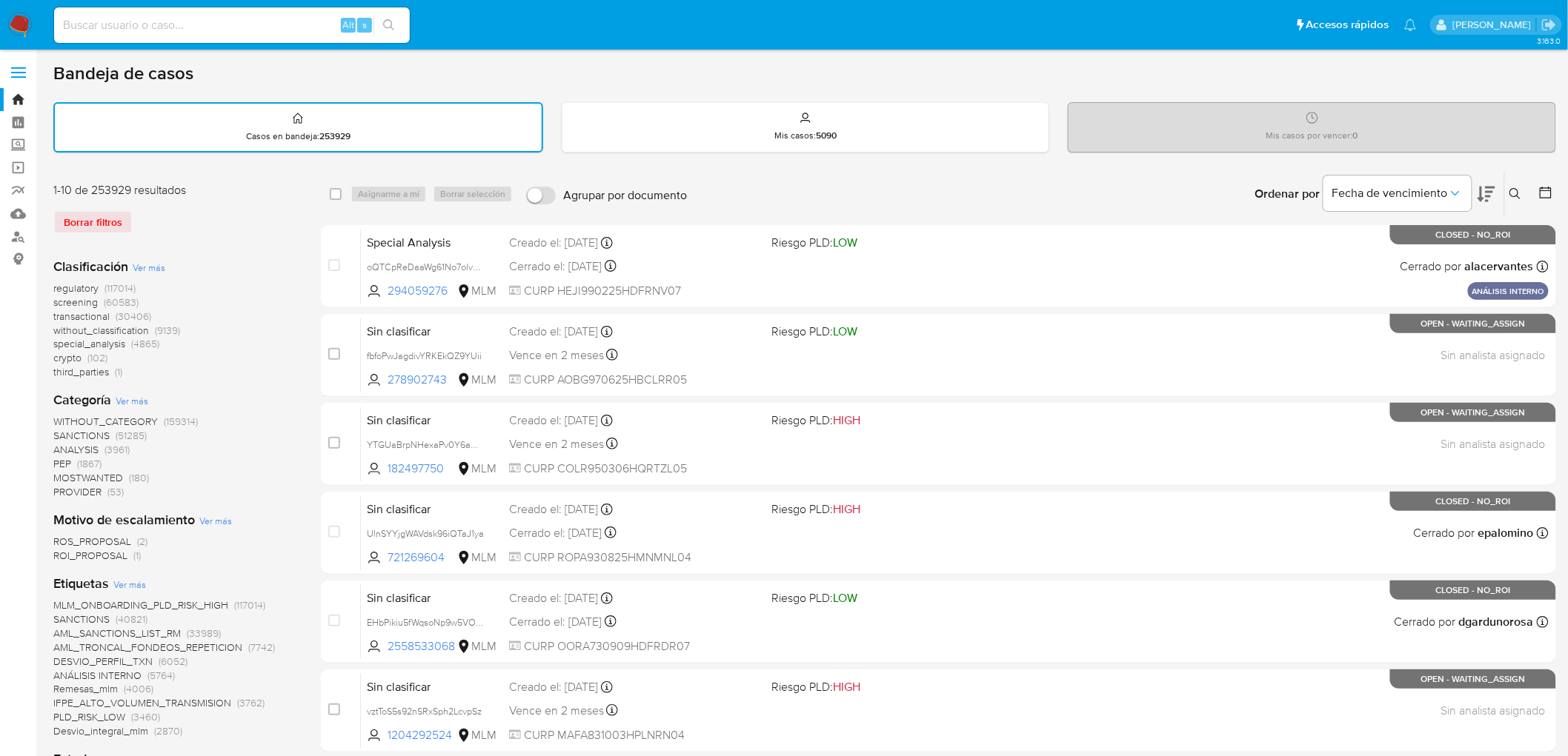
click at [27, 22] on img at bounding box center [20, 25] width 25 height 25
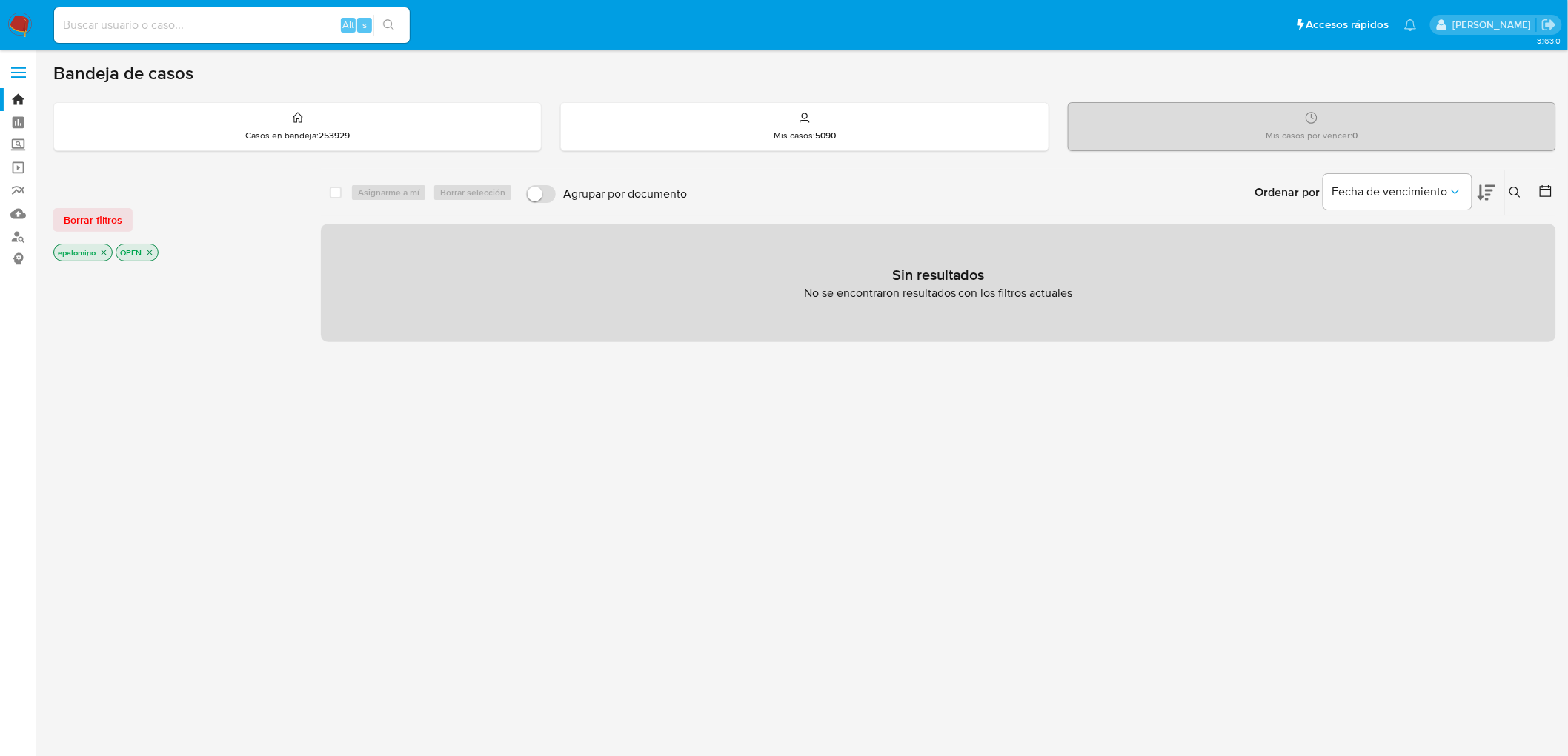
click at [89, 217] on span "Borrar filtros" at bounding box center [93, 220] width 59 height 21
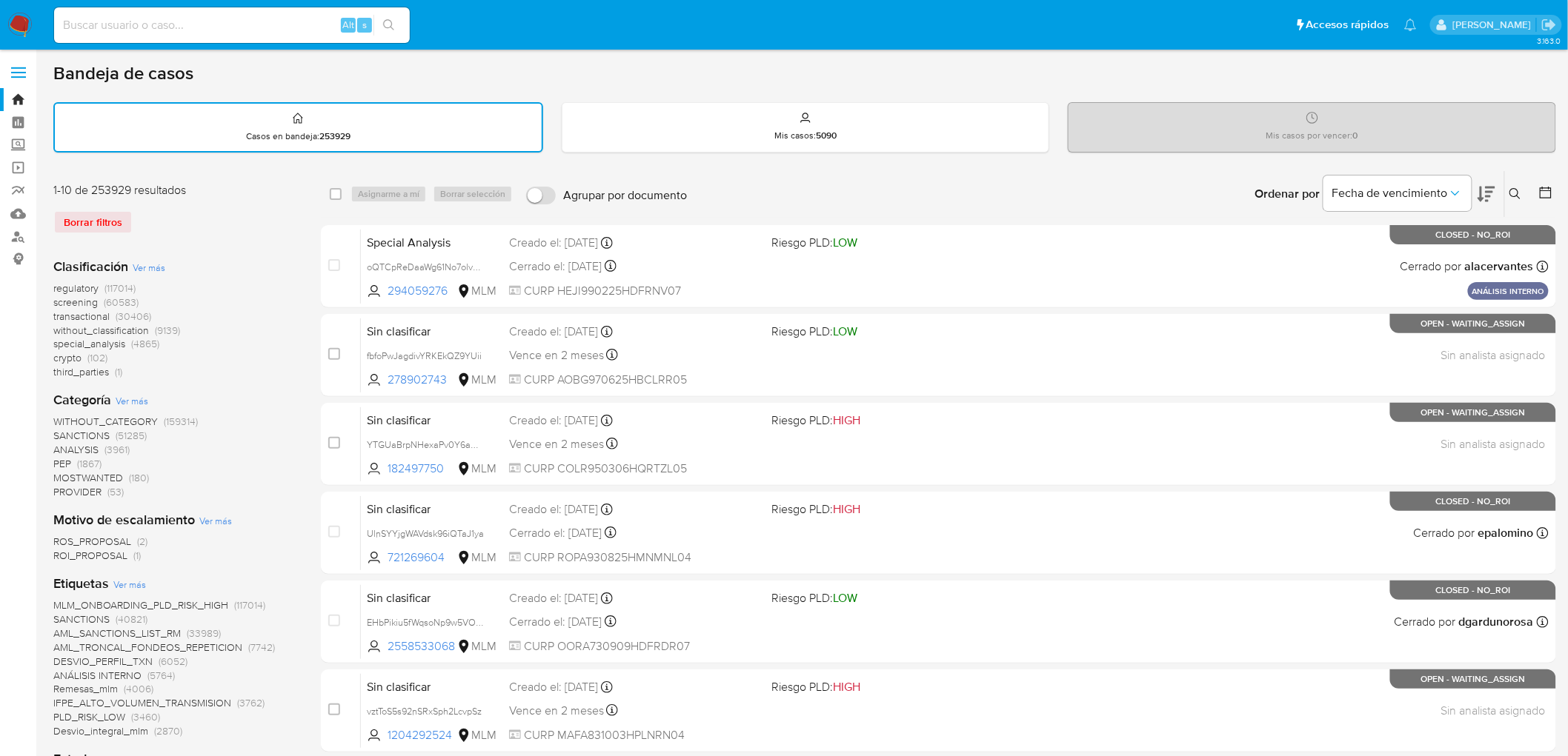
click at [1512, 190] on icon at bounding box center [1515, 194] width 12 height 12
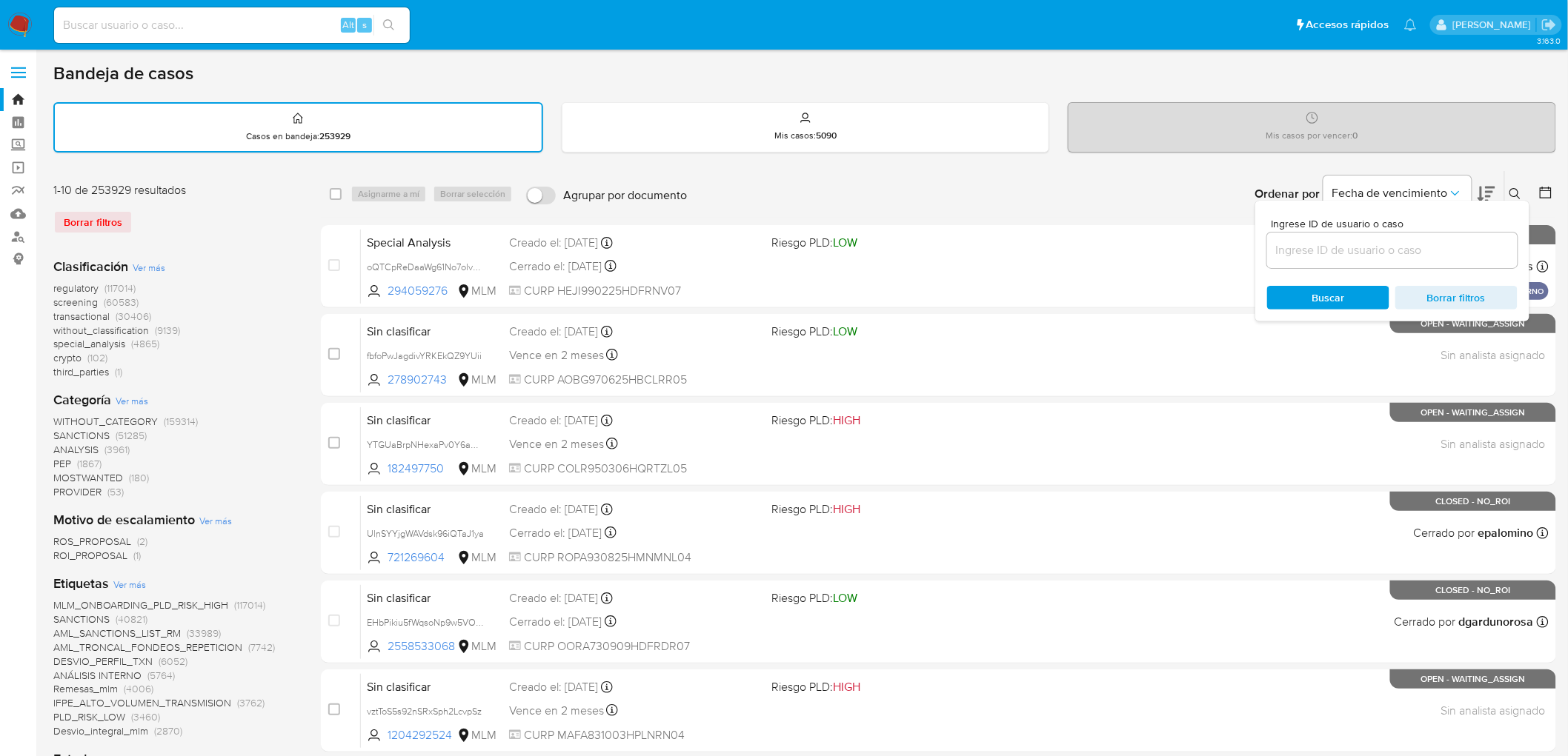
drag, startPoint x: 1305, startPoint y: 257, endPoint x: 1306, endPoint y: 269, distance: 12.0
click at [1305, 257] on input at bounding box center [1392, 251] width 251 height 19
type input "541290656"
click at [1305, 292] on span "Buscar" at bounding box center [1328, 298] width 102 height 21
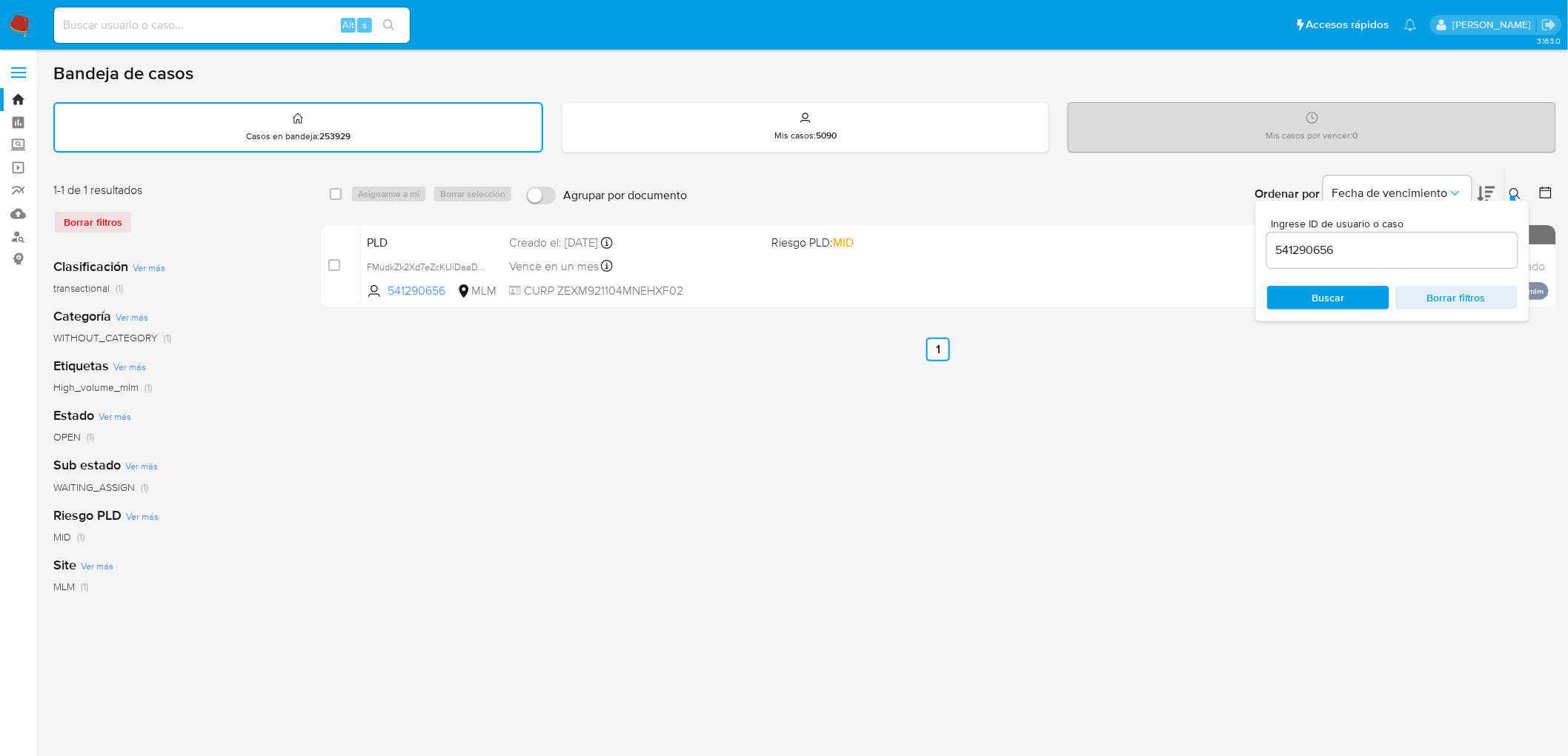
click at [1522, 189] on button at bounding box center [1517, 194] width 24 height 18
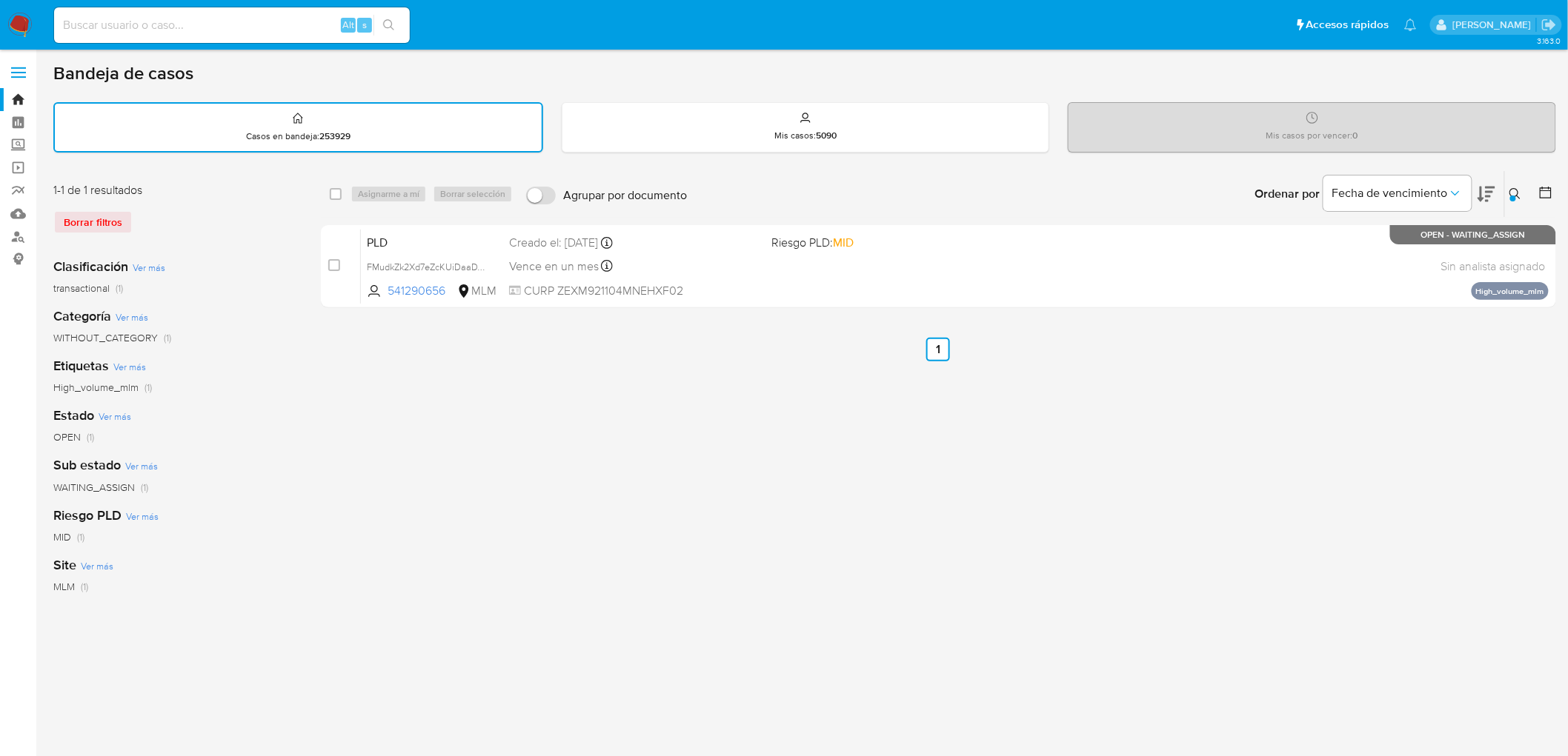
click at [1160, 461] on div "select-all-cases-checkbox Asignarme a mí Borrar selección Agrupar por documento…" at bounding box center [938, 496] width 1236 height 651
click at [332, 195] on input "checkbox" at bounding box center [335, 194] width 12 height 12
checkbox input "true"
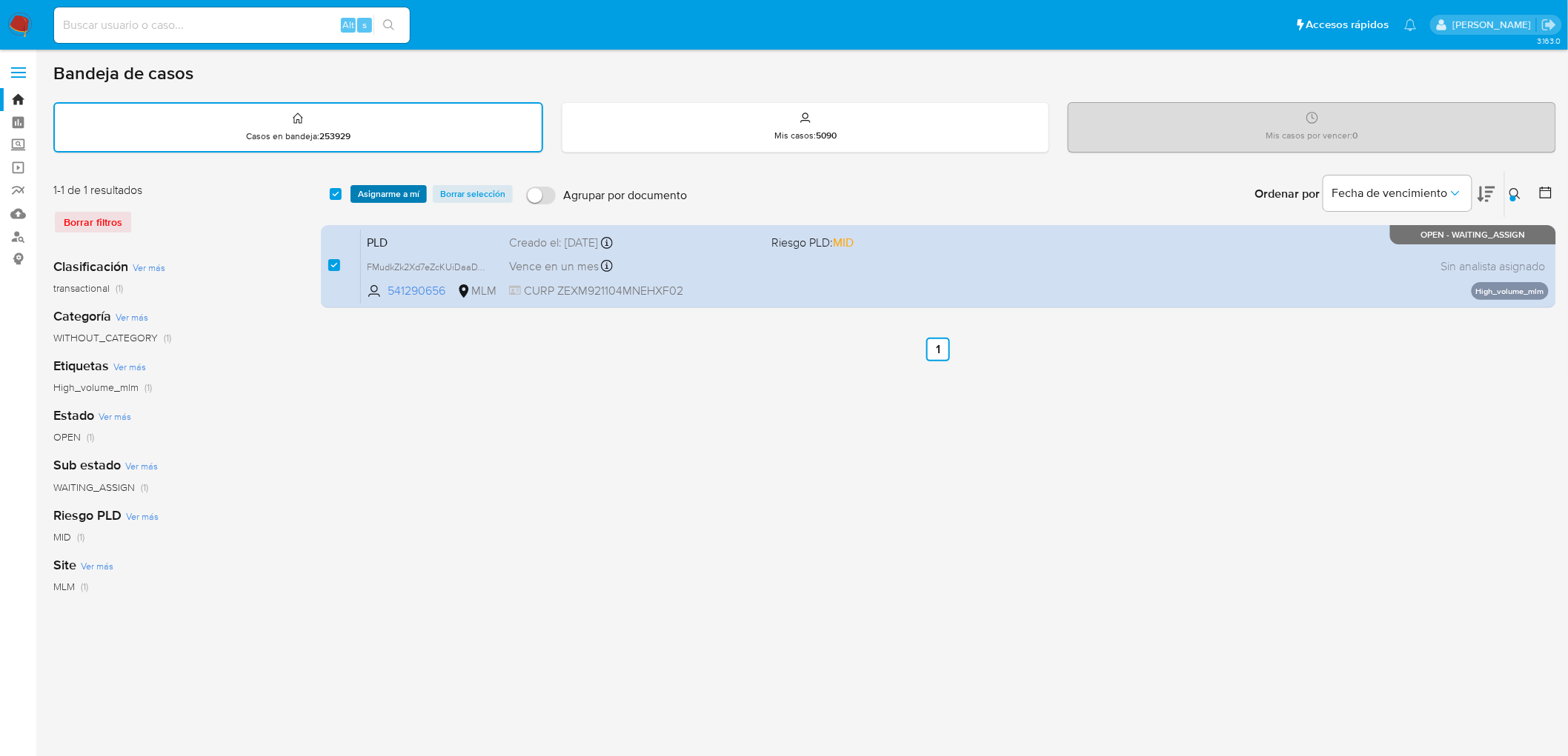
click at [395, 187] on span "Asignarme a mí" at bounding box center [388, 194] width 62 height 15
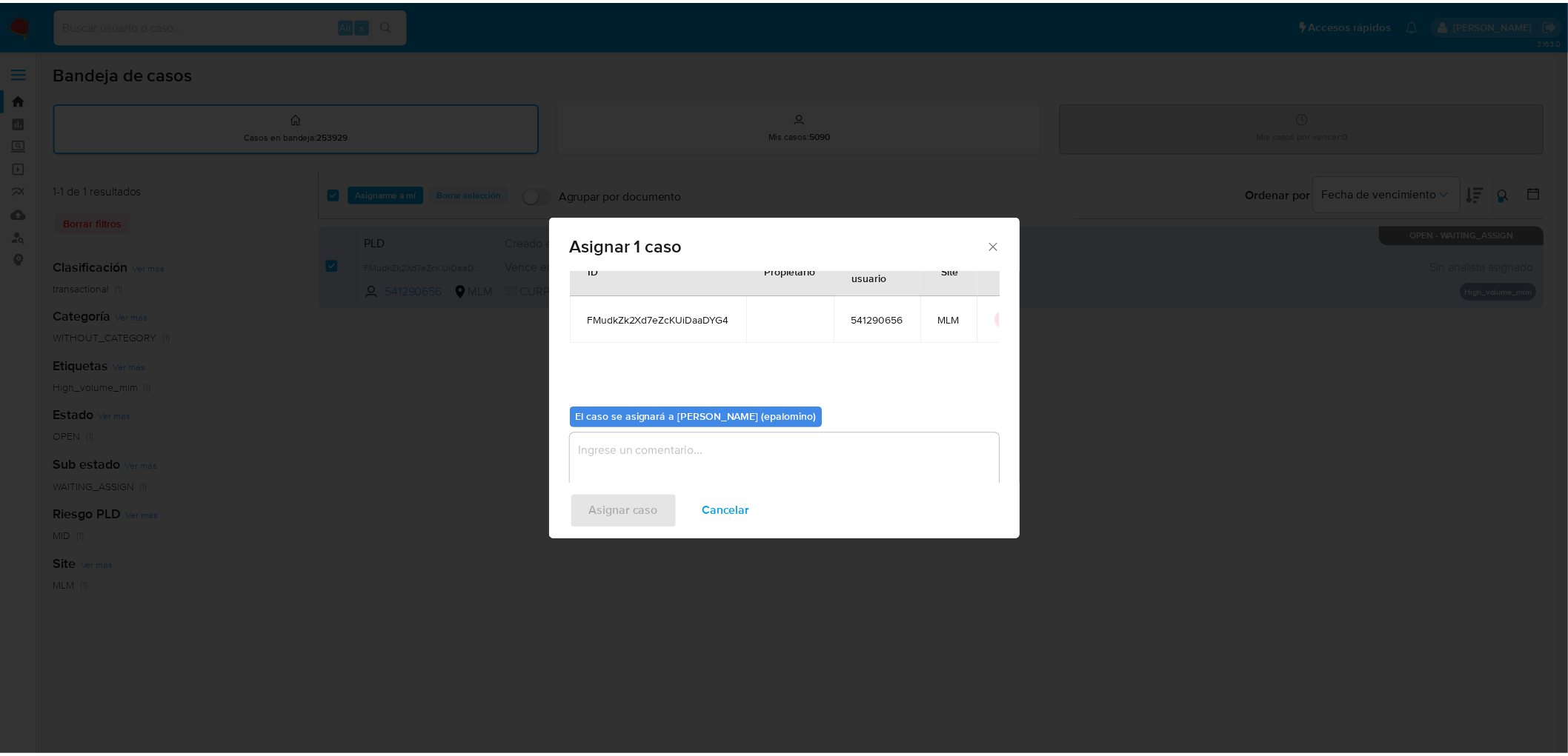
scroll to position [76, 0]
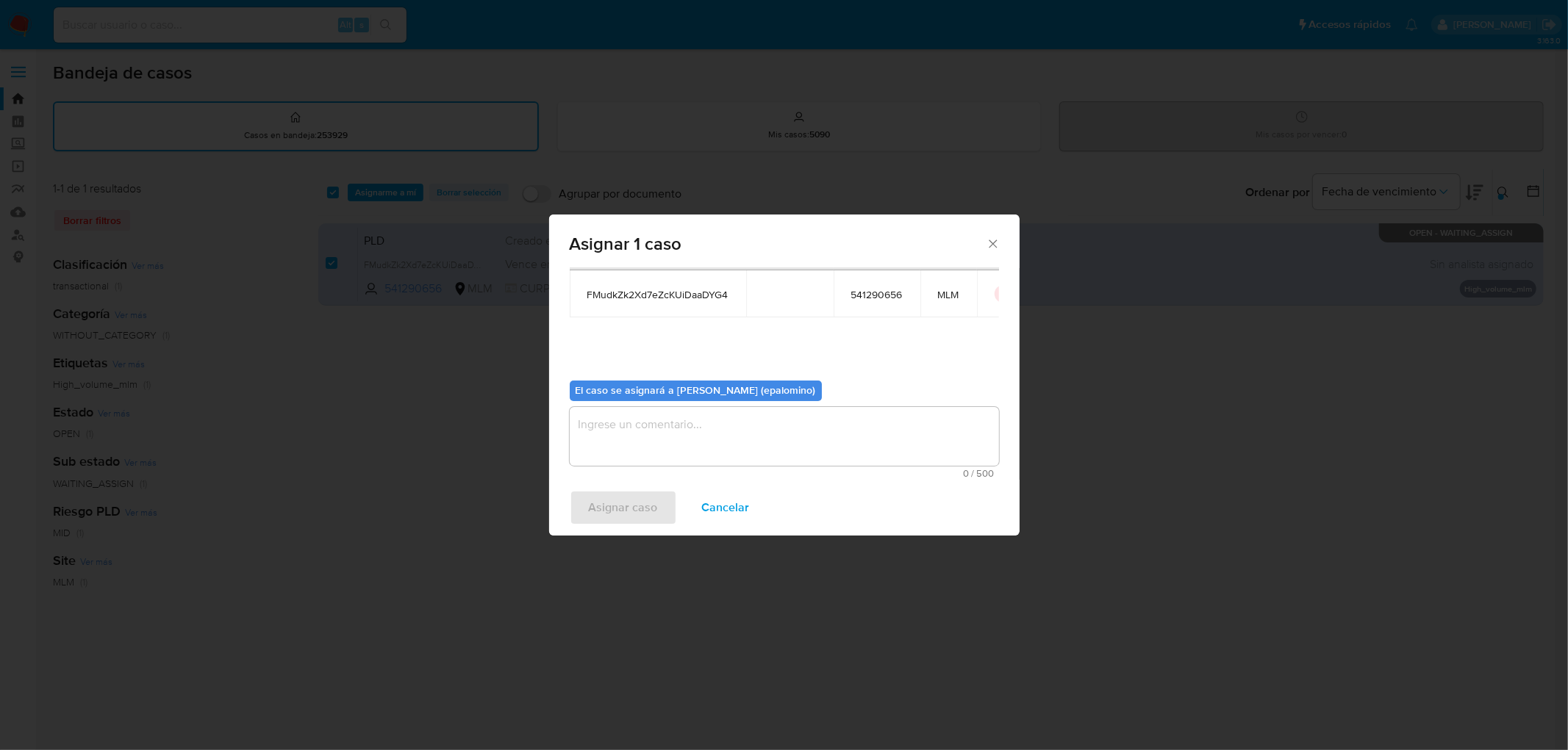
click at [618, 431] on textarea "assign-modal" at bounding box center [784, 436] width 429 height 59
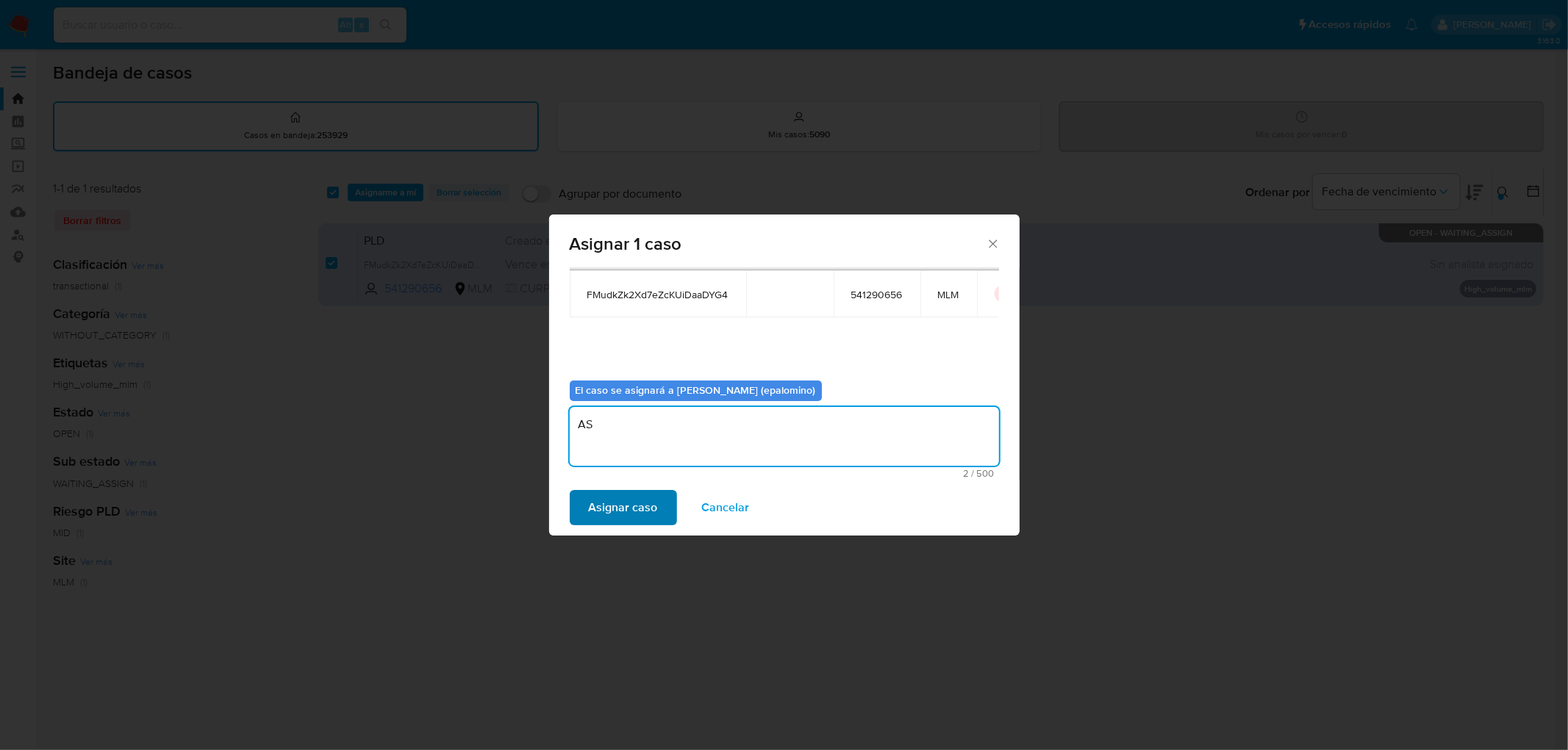
type textarea "AS"
click at [608, 498] on span "Asignar caso" at bounding box center [624, 508] width 69 height 32
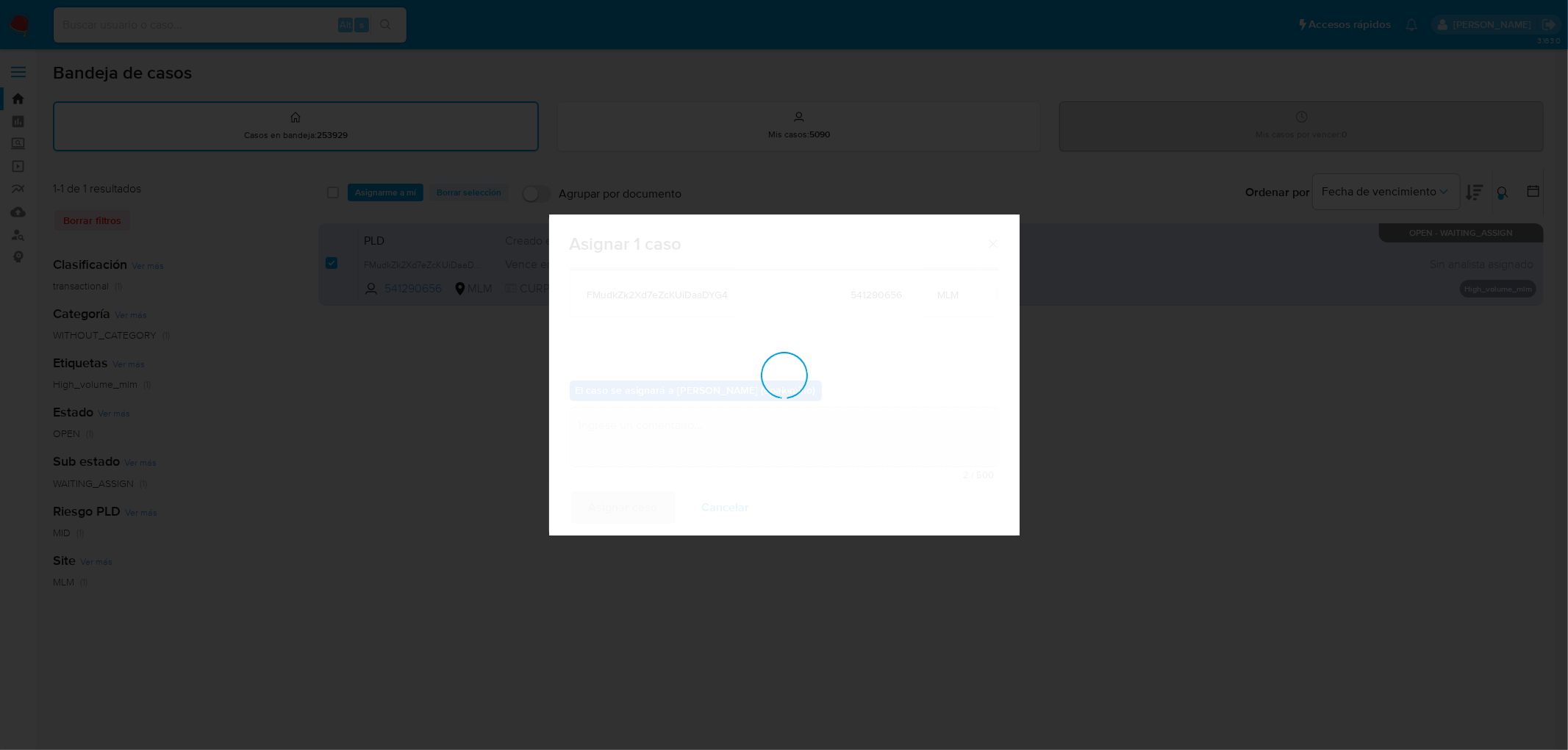
checkbox input "false"
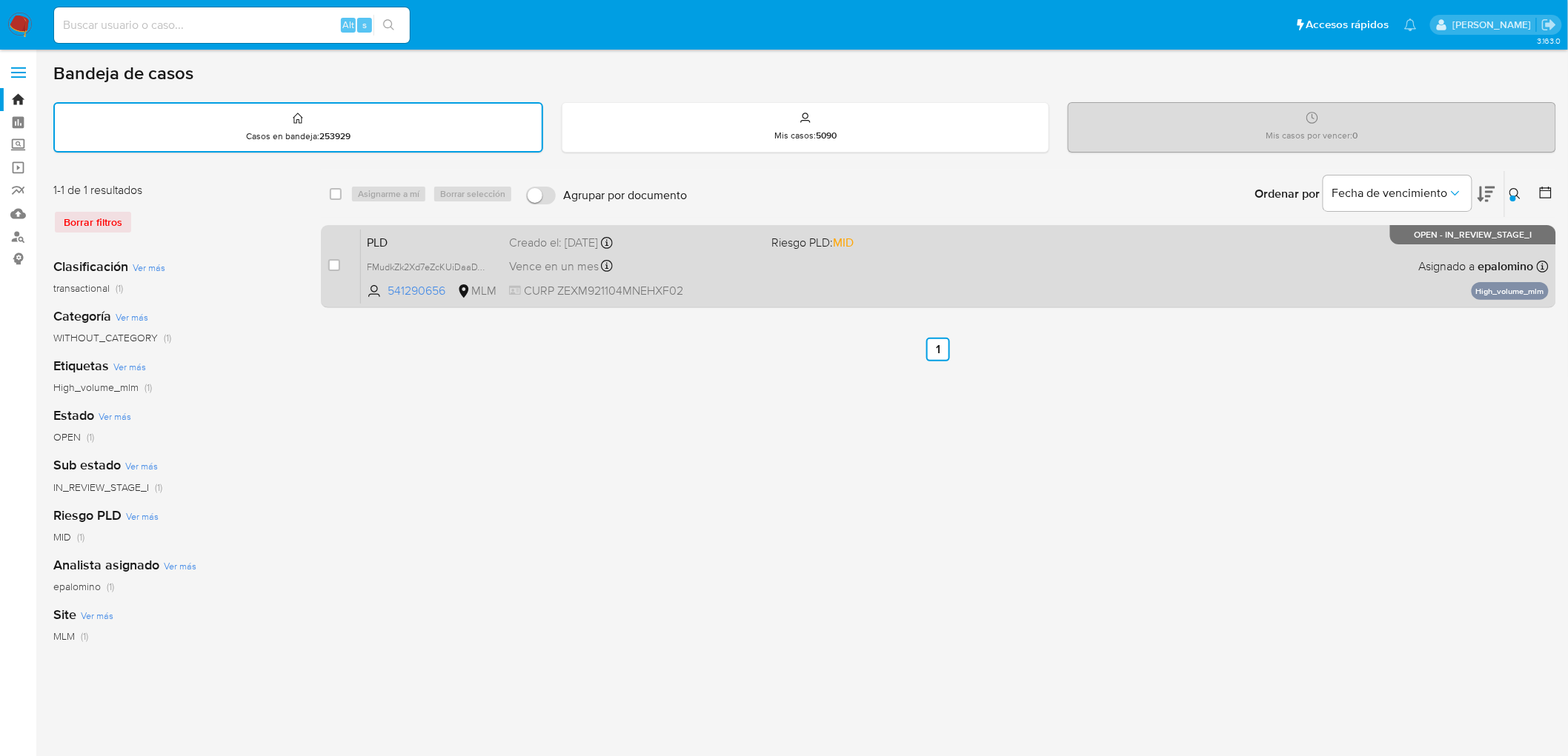
click at [387, 241] on span "PLD" at bounding box center [432, 242] width 131 height 19
click at [384, 247] on span "PLD" at bounding box center [432, 242] width 131 height 19
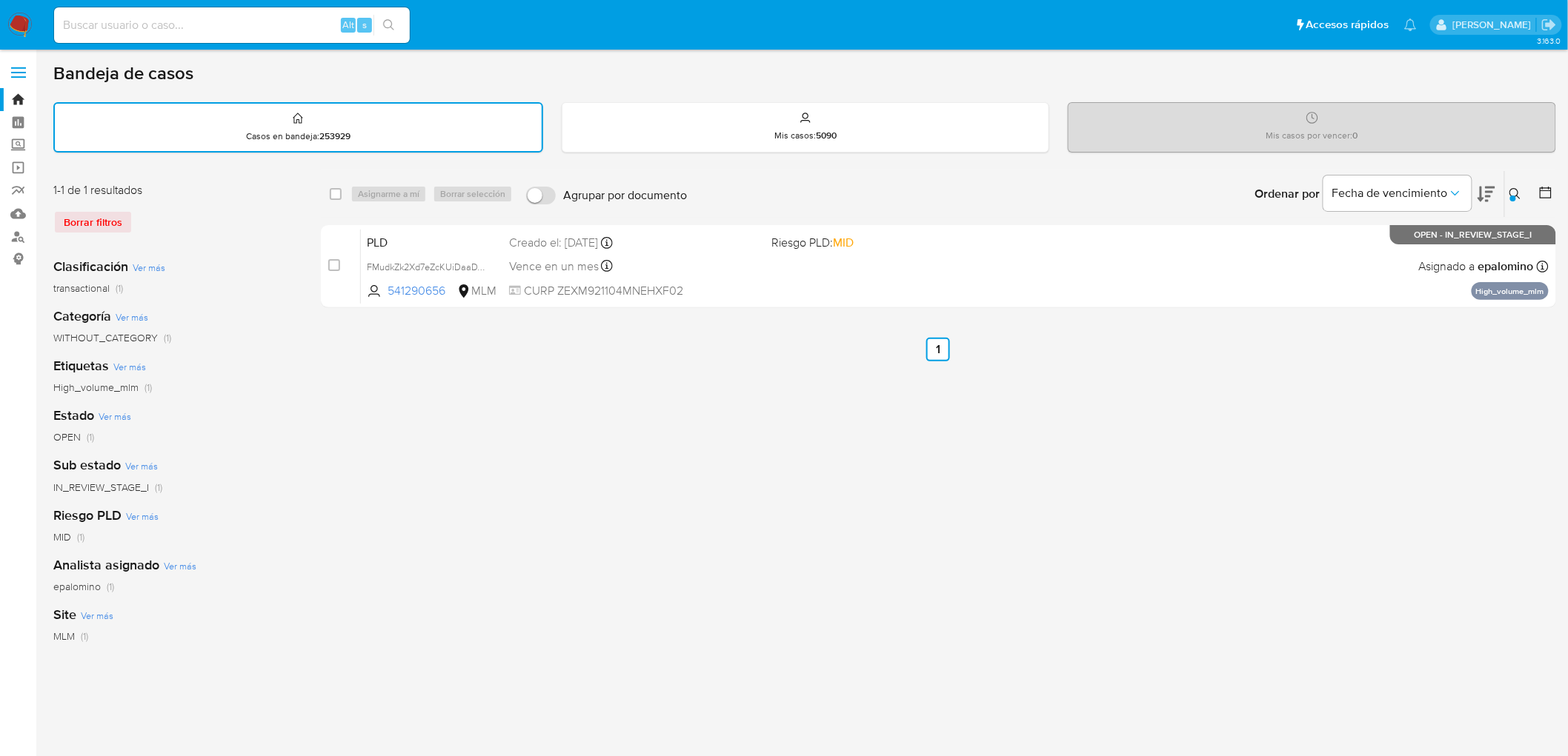
click at [23, 21] on img at bounding box center [20, 25] width 25 height 25
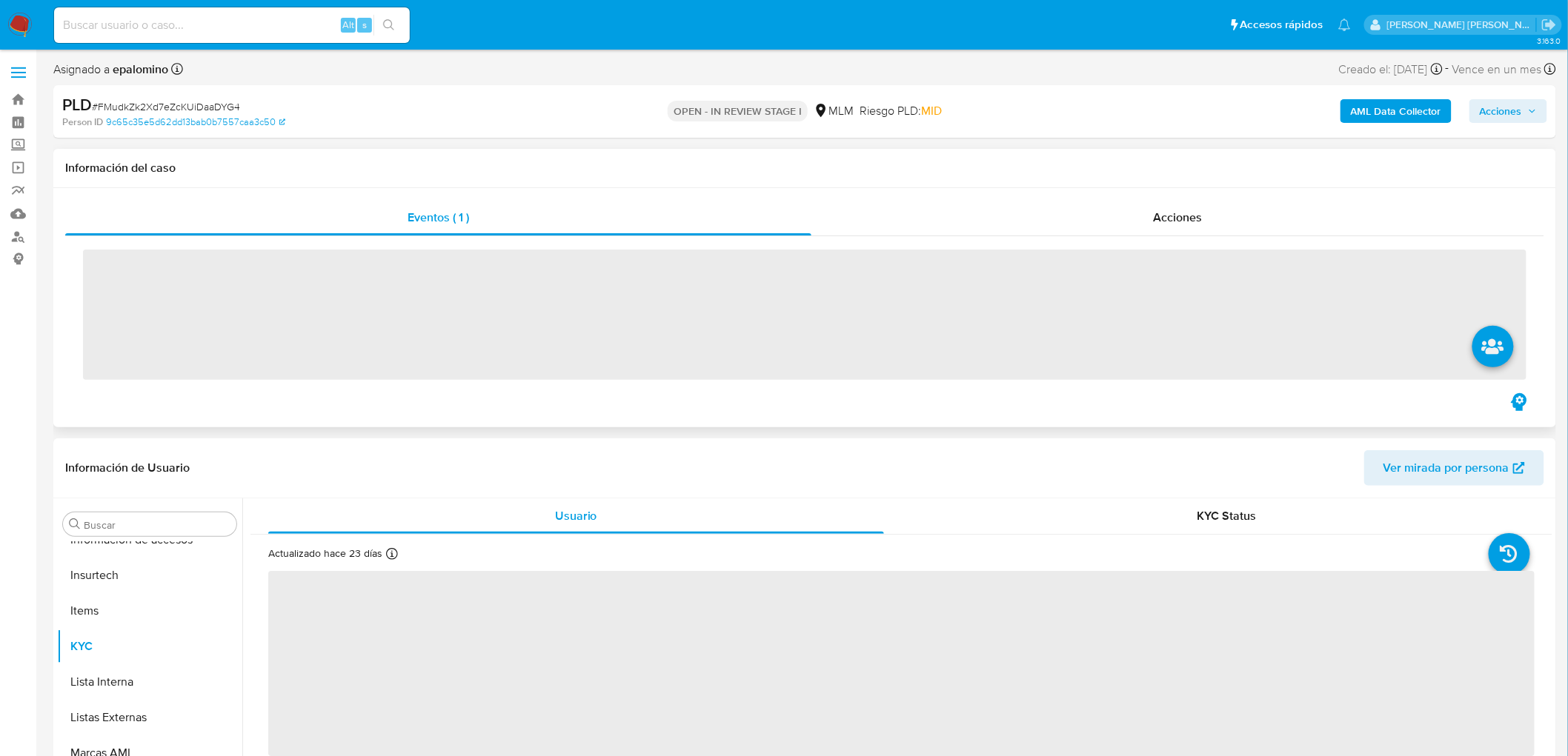
scroll to position [732, 0]
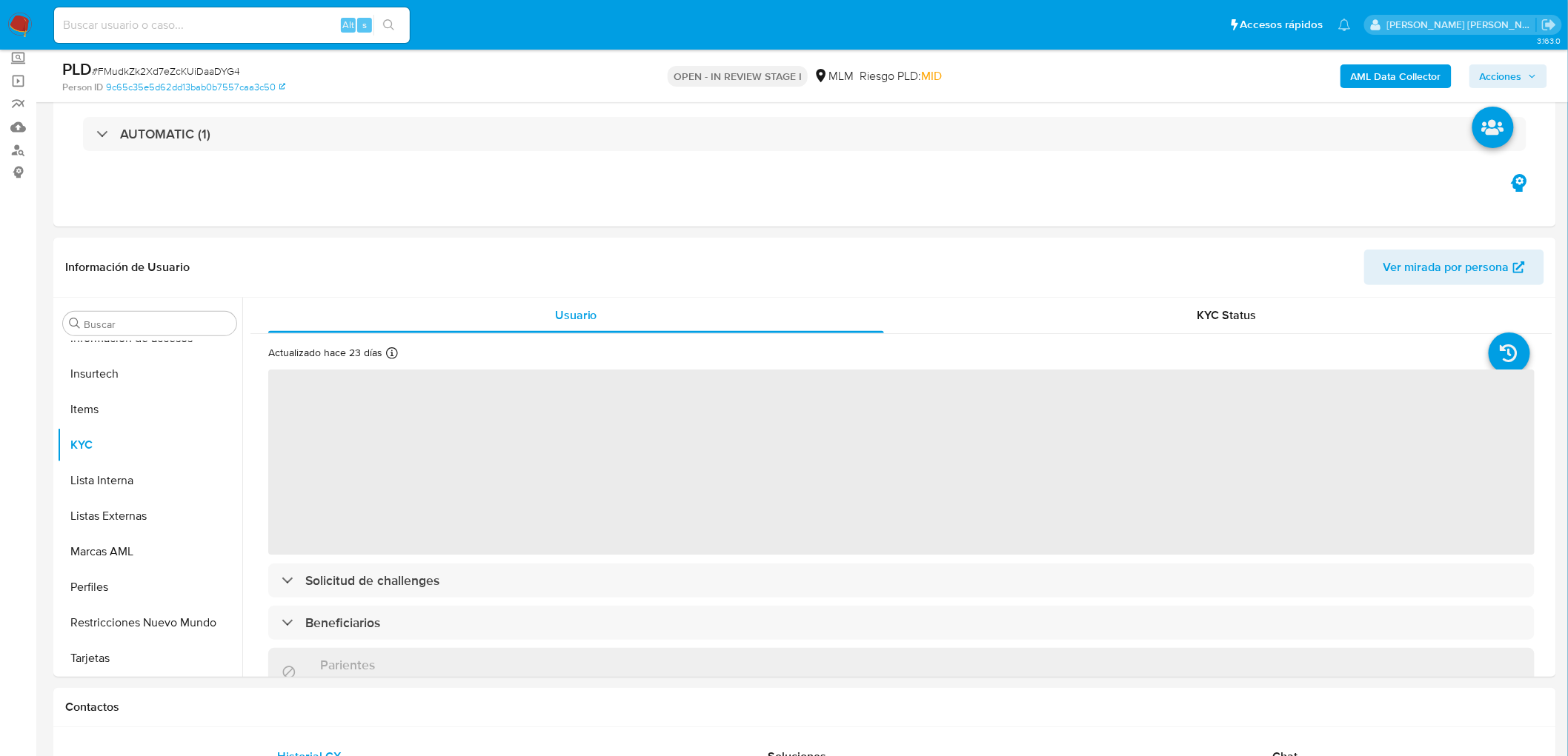
select select "10"
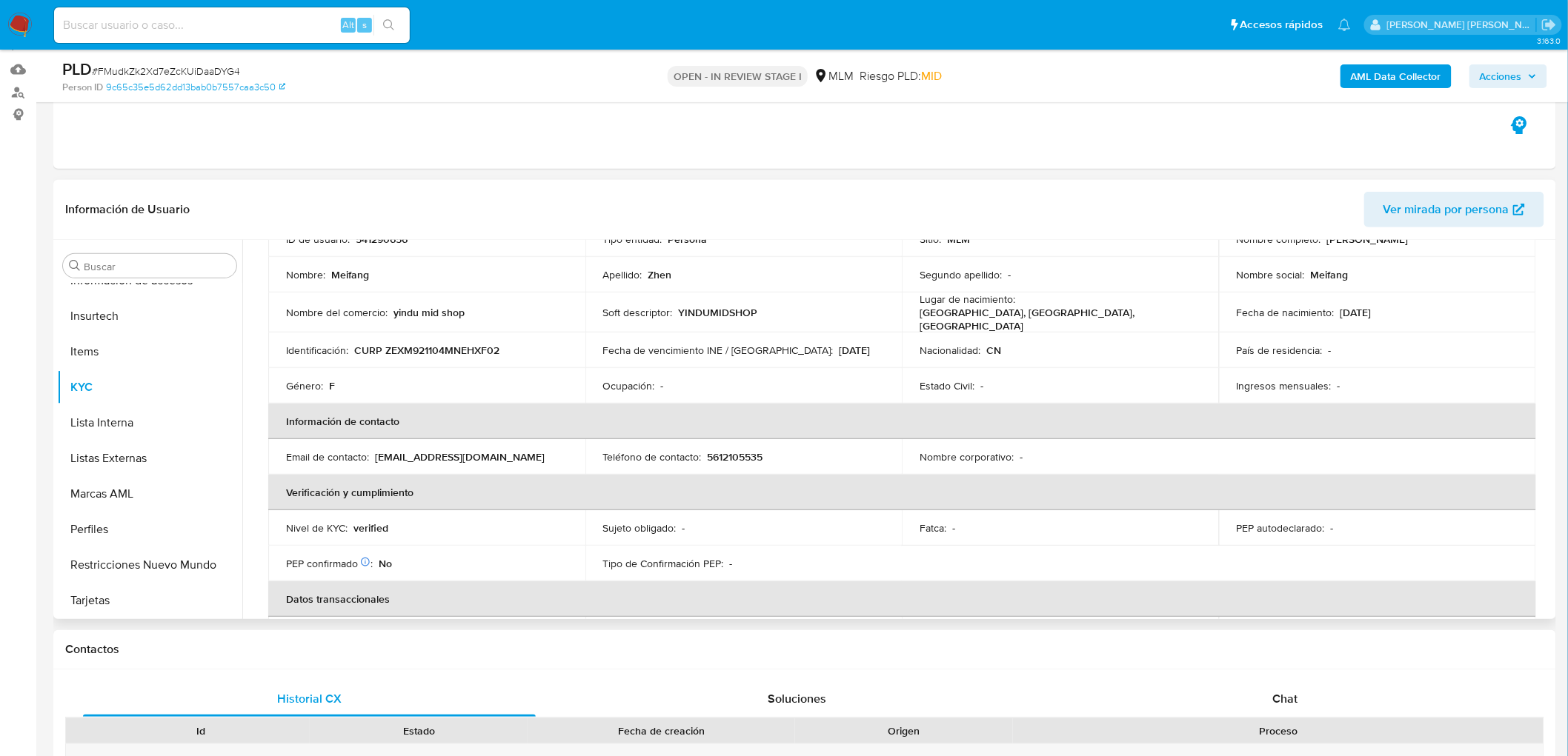
scroll to position [0, 0]
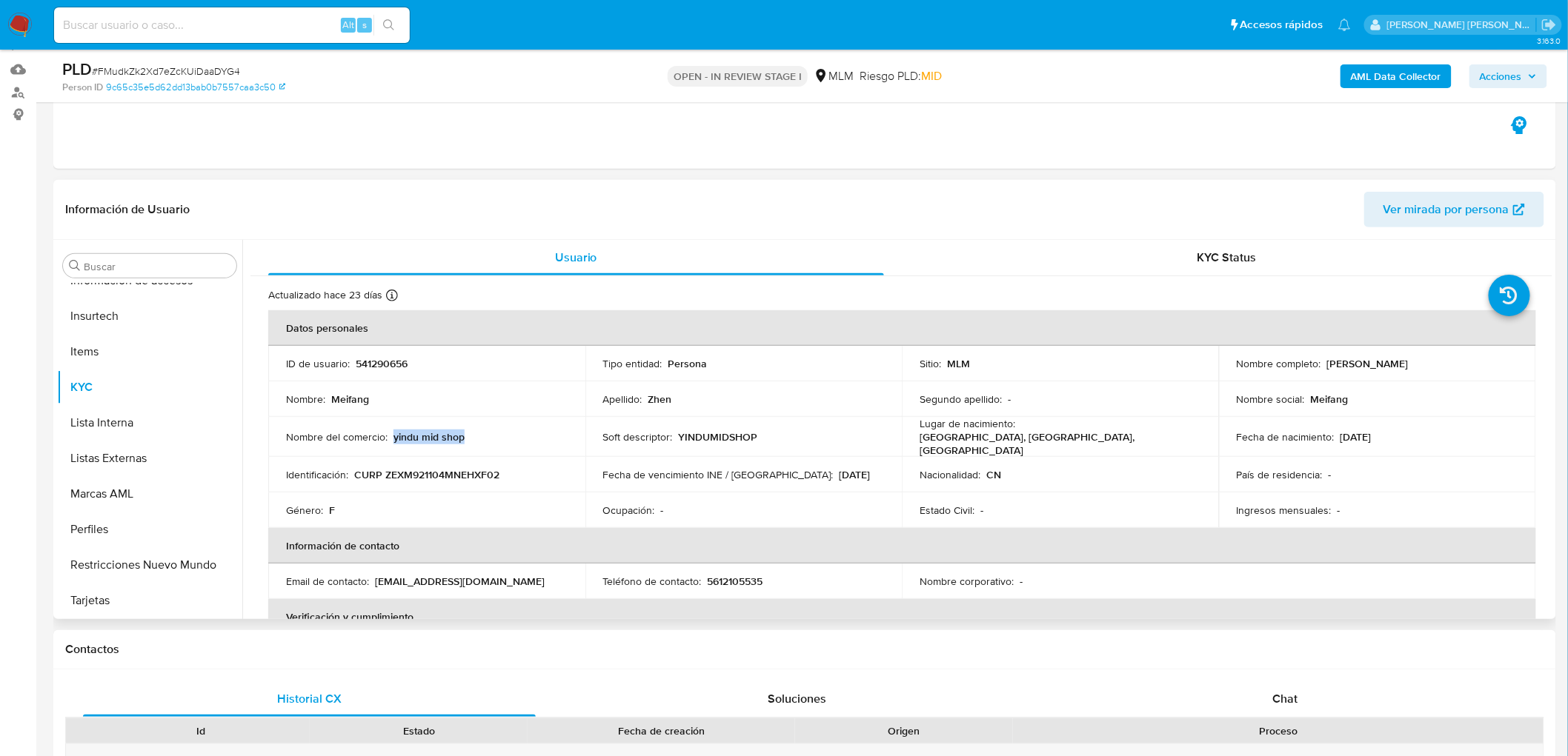
drag, startPoint x: 472, startPoint y: 430, endPoint x: 393, endPoint y: 433, distance: 79.1
click at [393, 433] on div "Nombre del comercio : yindu mid shop" at bounding box center [426, 437] width 281 height 13
copy p "yindu mid shop"
drag, startPoint x: 1387, startPoint y: 363, endPoint x: 1322, endPoint y: 361, distance: 65.0
click at [1322, 361] on div "Nombre completo : [PERSON_NAME]" at bounding box center [1377, 364] width 281 height 13
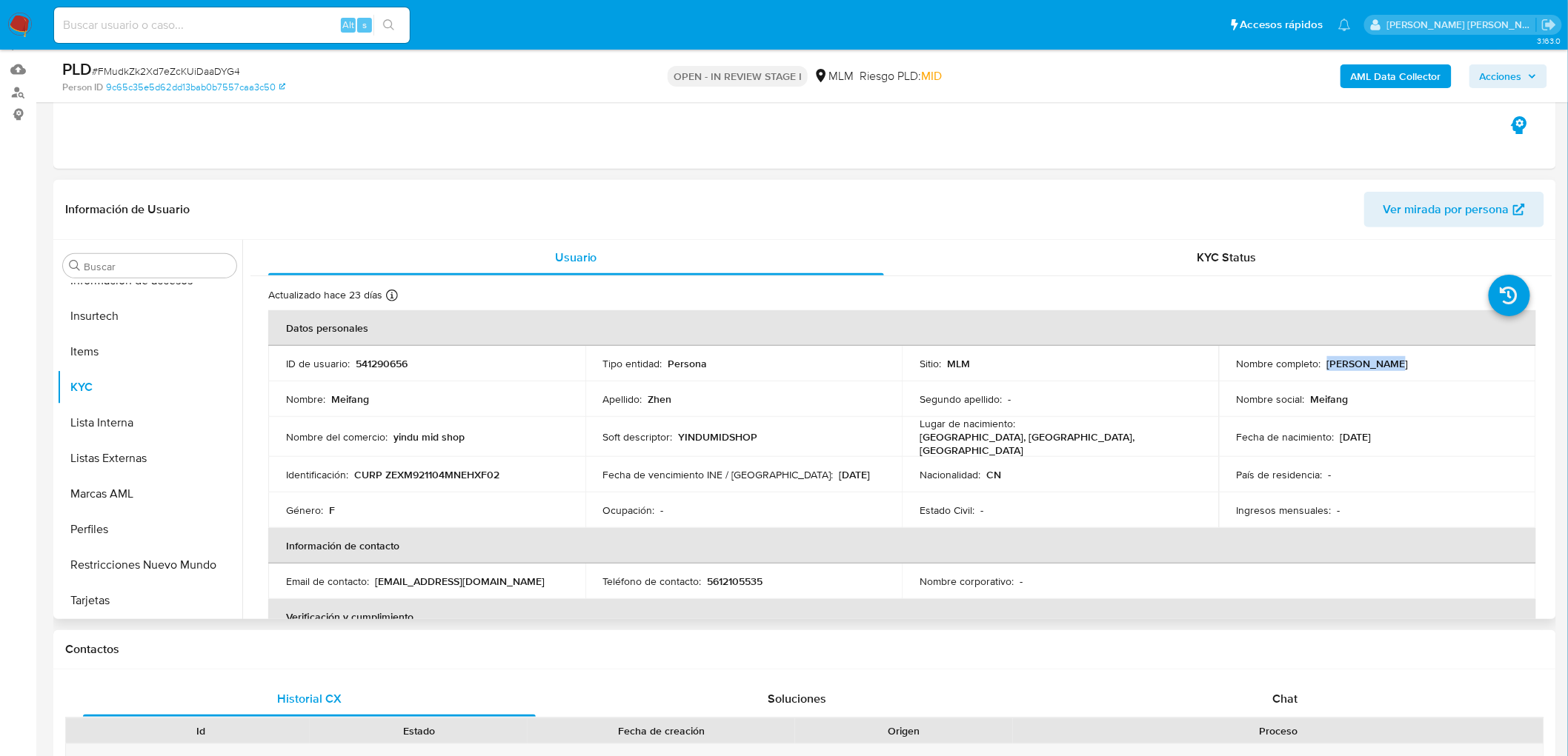
copy p "[PERSON_NAME]"
click at [738, 575] on p "5612105535" at bounding box center [735, 582] width 56 height 13
copy p "5612105535"
click at [708, 468] on p "Fecha de vencimiento INE / [GEOGRAPHIC_DATA] :" at bounding box center [718, 475] width 231 height 13
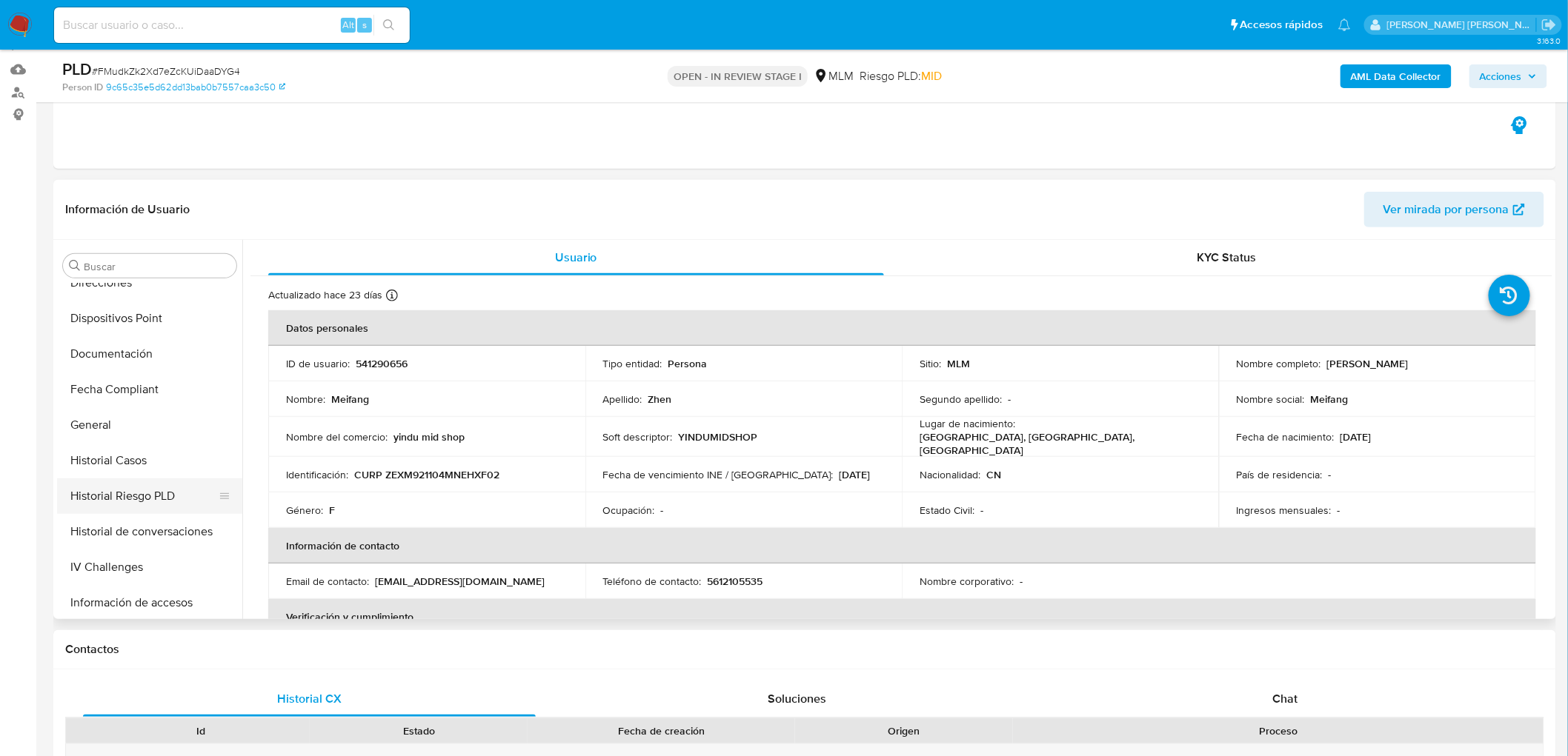
scroll to position [321, 0]
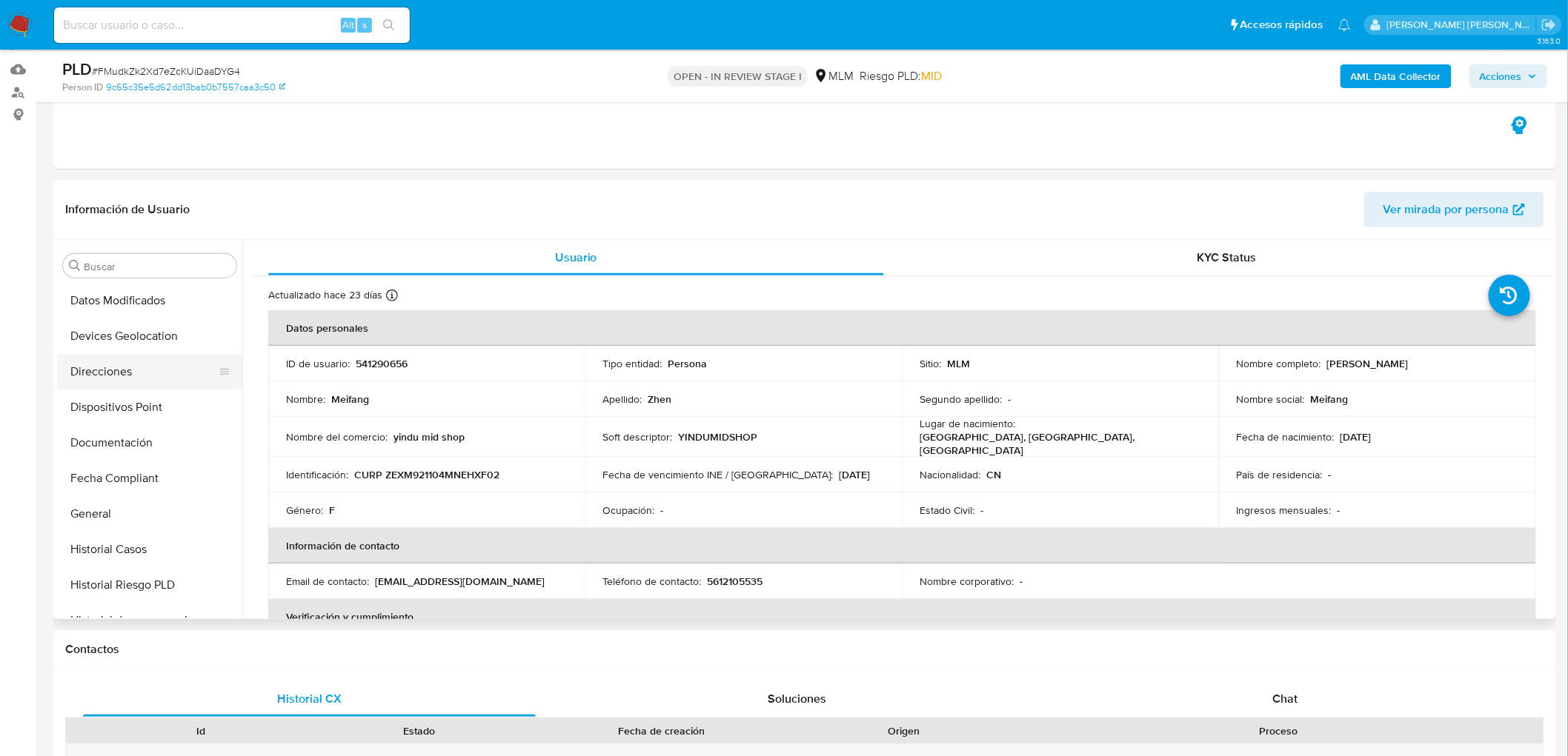
click at [123, 376] on button "Direcciones" at bounding box center [144, 372] width 174 height 36
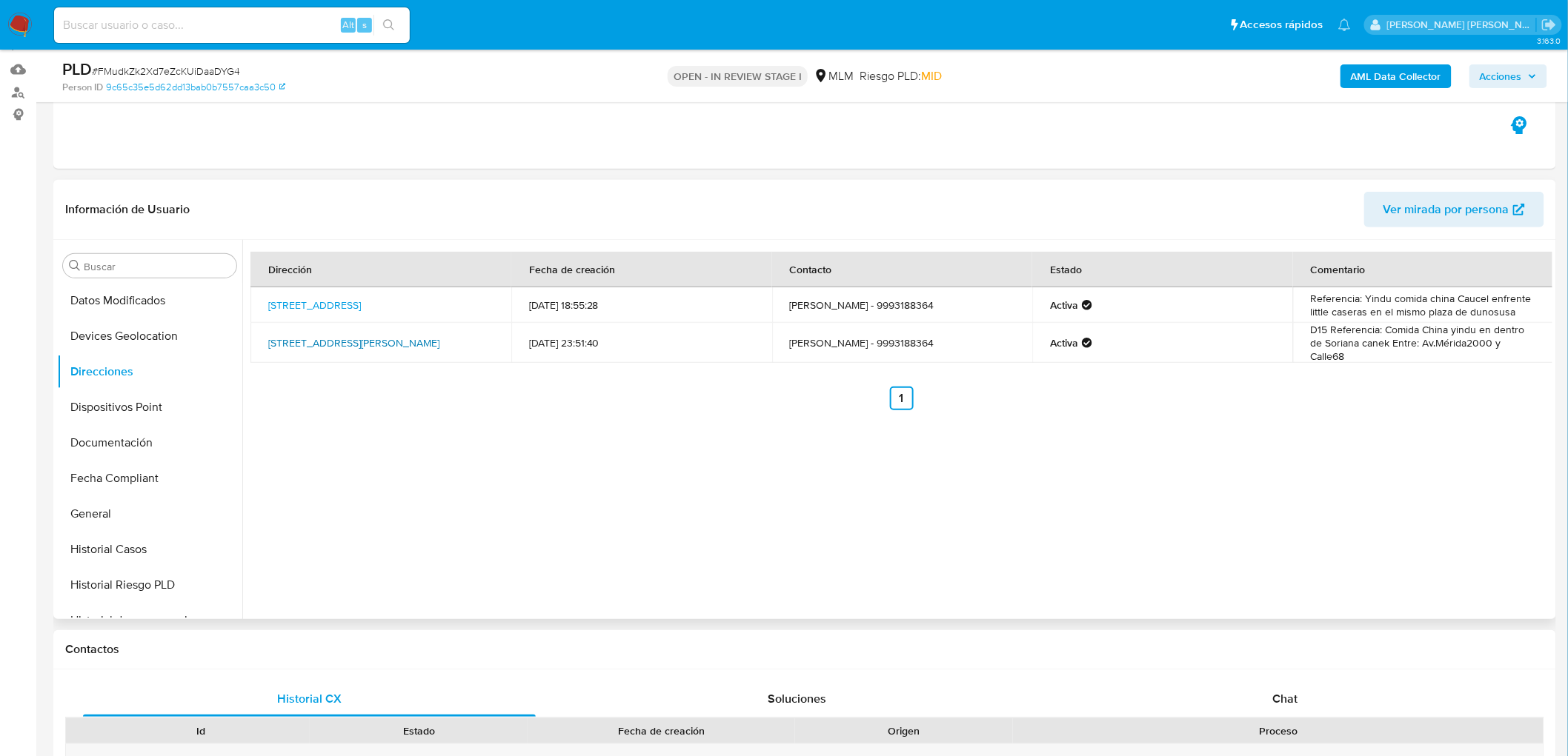
click at [381, 341] on link "Avenida Jacinto Canek 277, Mérida, Yucatán, 97227, Mexico 277" at bounding box center [353, 343] width 171 height 15
click at [372, 342] on link "Avenida Jacinto Canek 277, Mérida, Yucatán, 97227, Mexico 277" at bounding box center [353, 343] width 171 height 15
click at [412, 335] on link "Avenida Jacinto Canek 277, Mérida, Yucatán, 97227, Mexico 277" at bounding box center [353, 343] width 171 height 15
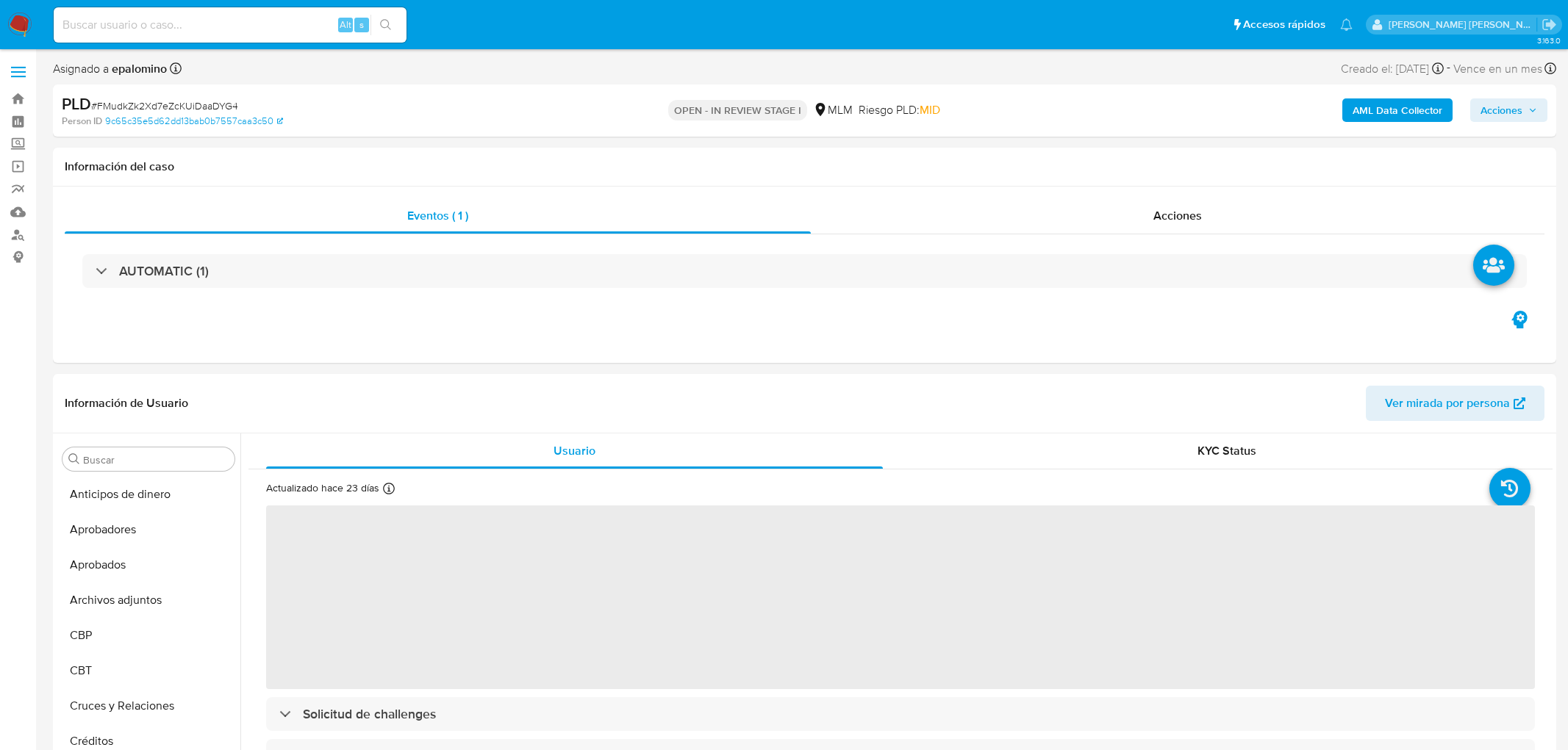
select select "10"
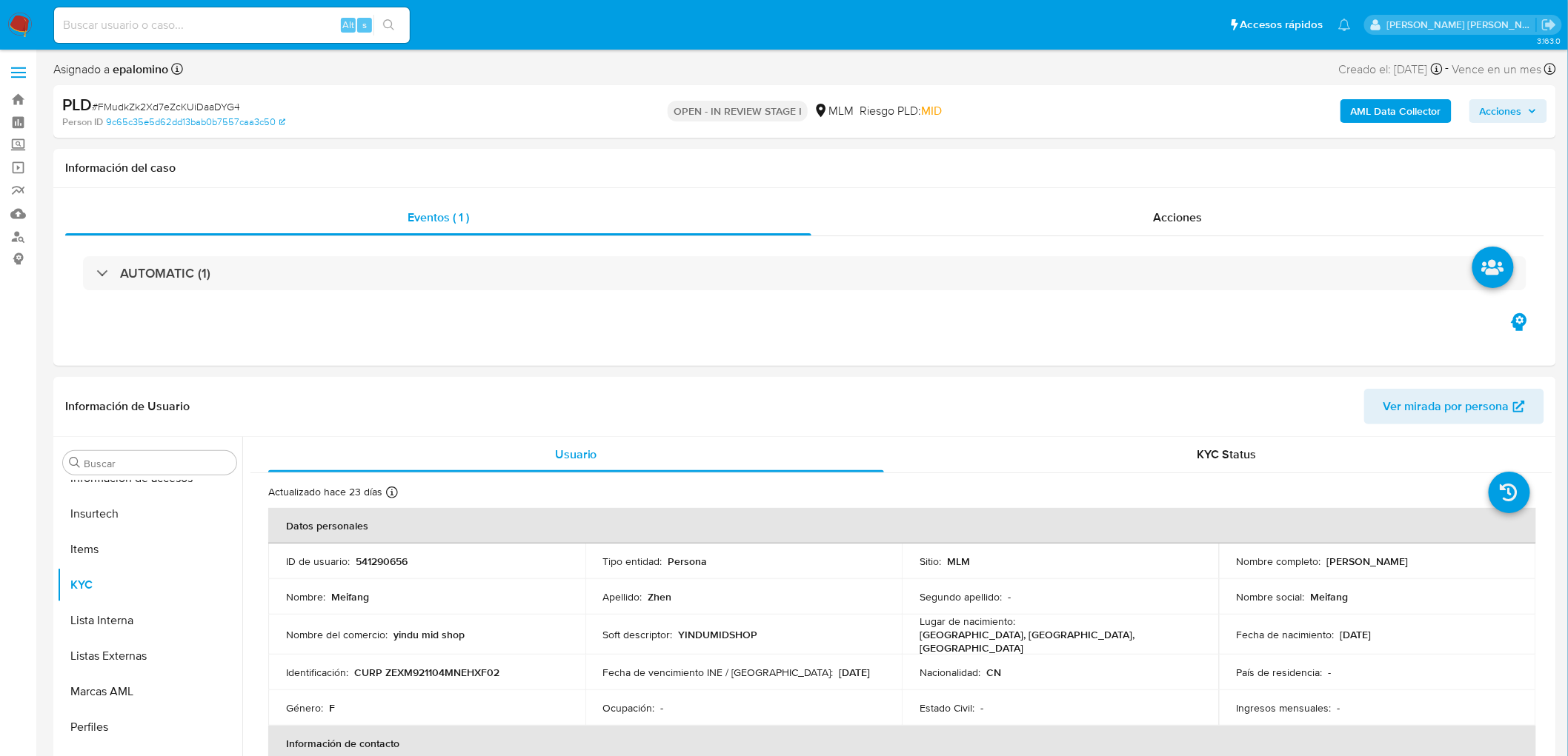
scroll to position [732, 0]
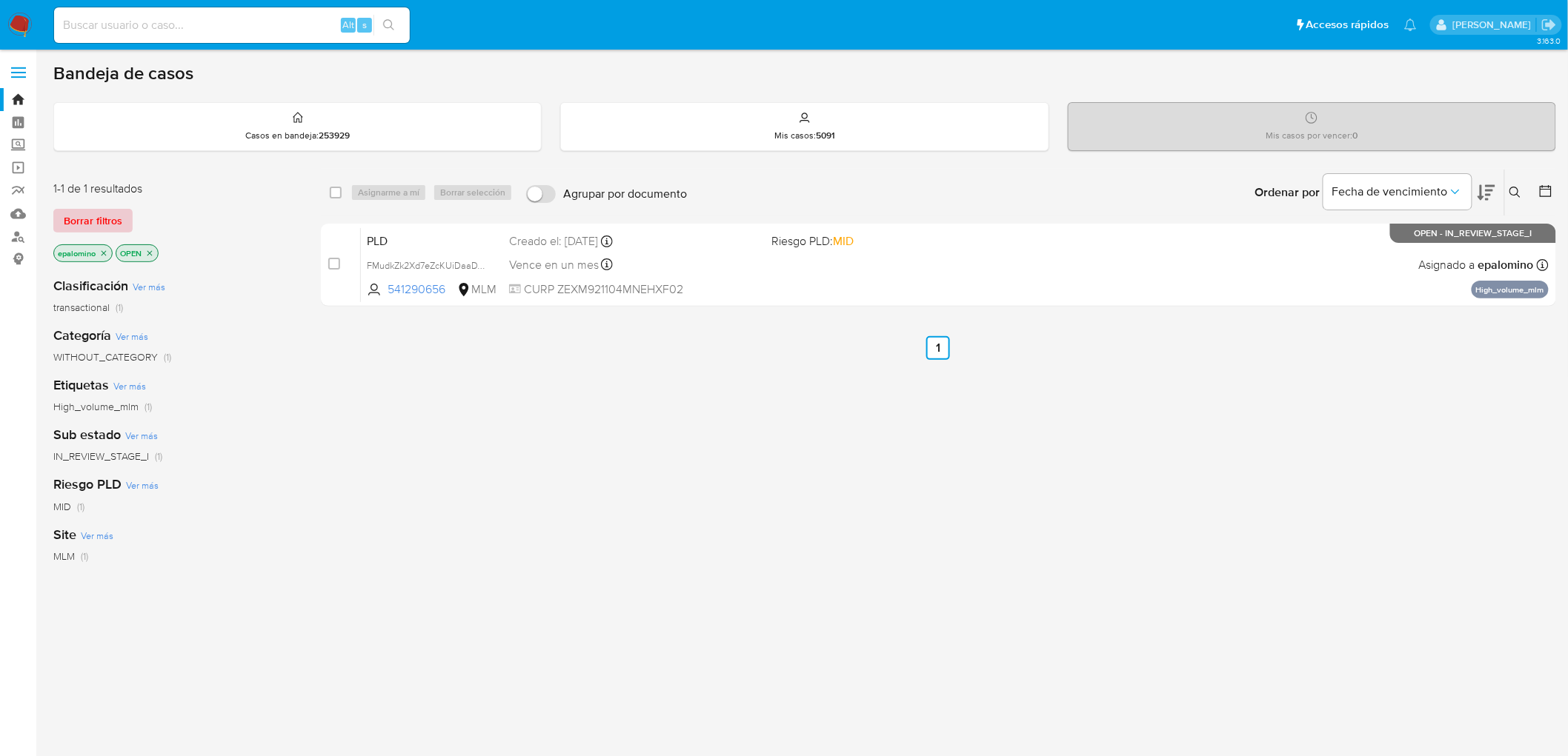
click at [94, 215] on span "Borrar filtros" at bounding box center [93, 221] width 59 height 21
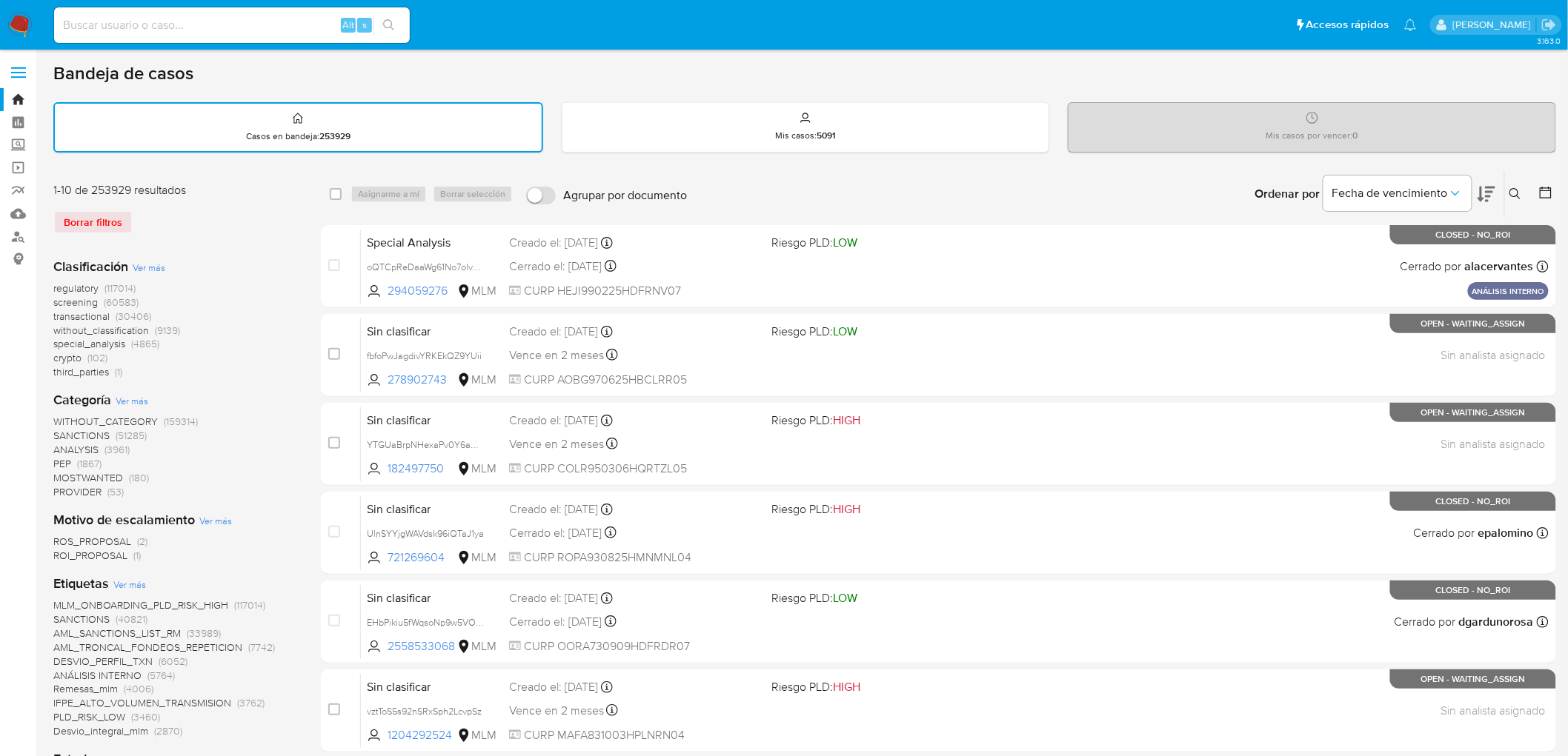
click at [20, 24] on img at bounding box center [20, 25] width 25 height 25
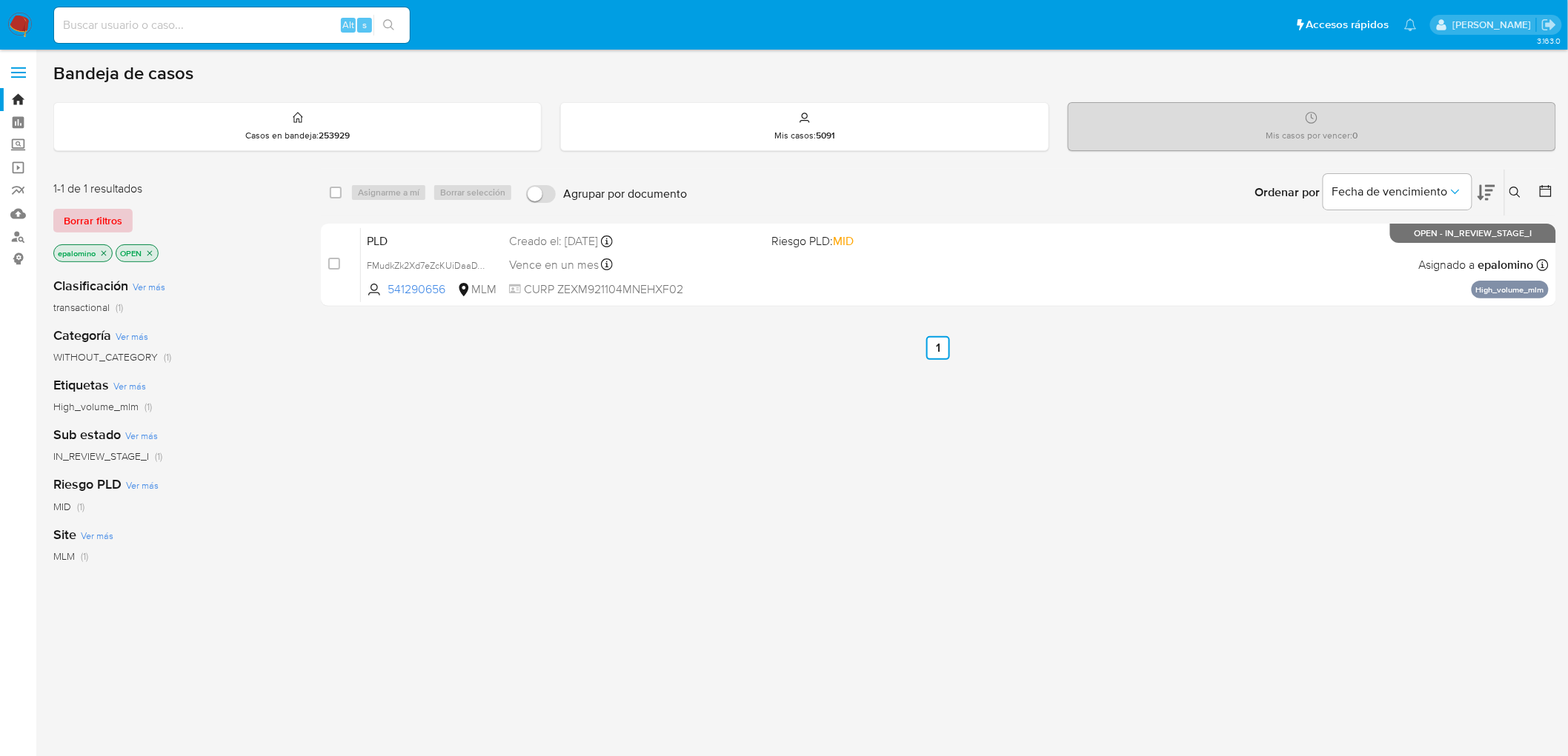
click at [117, 211] on span "Borrar filtros" at bounding box center [93, 221] width 59 height 21
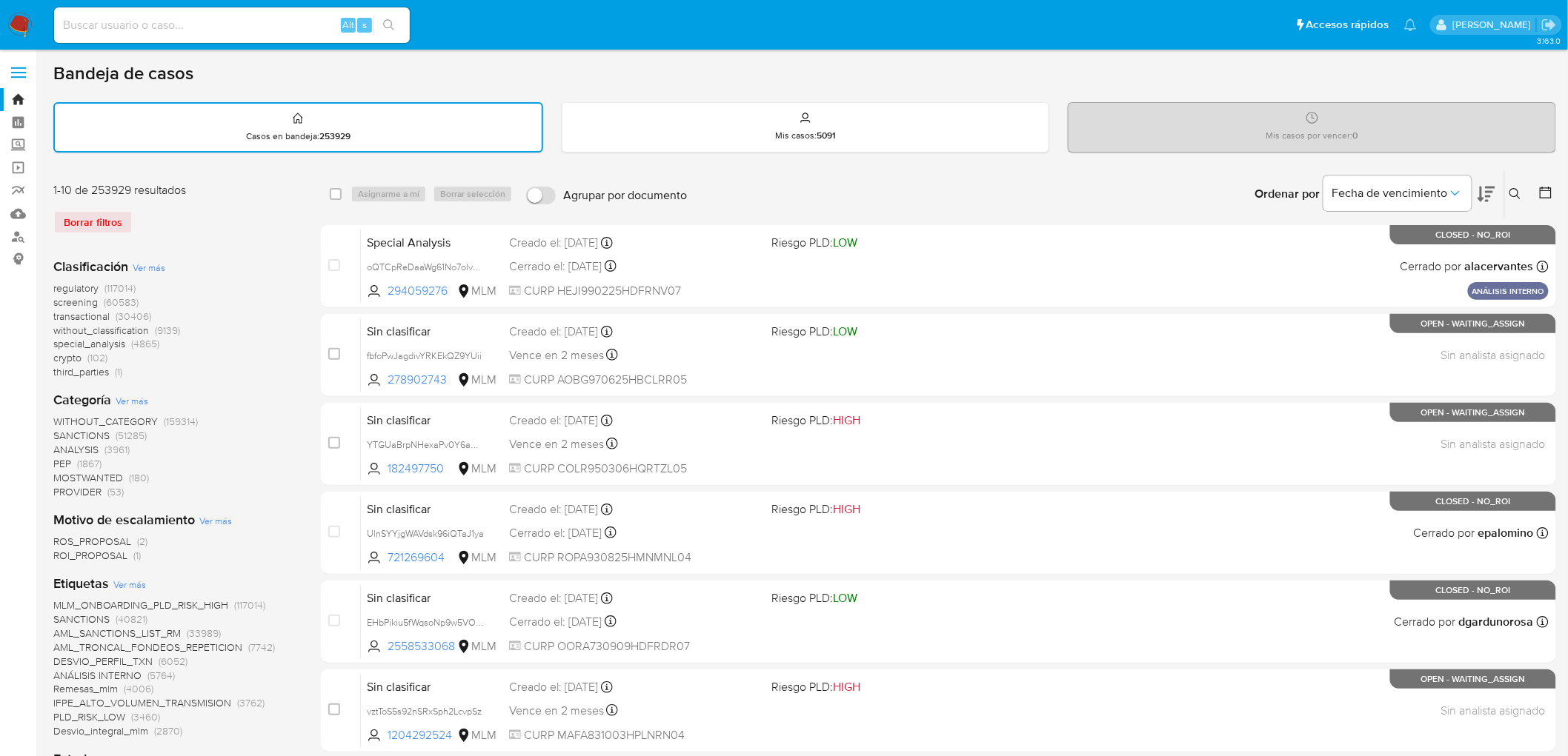
click at [28, 27] on img at bounding box center [20, 25] width 25 height 25
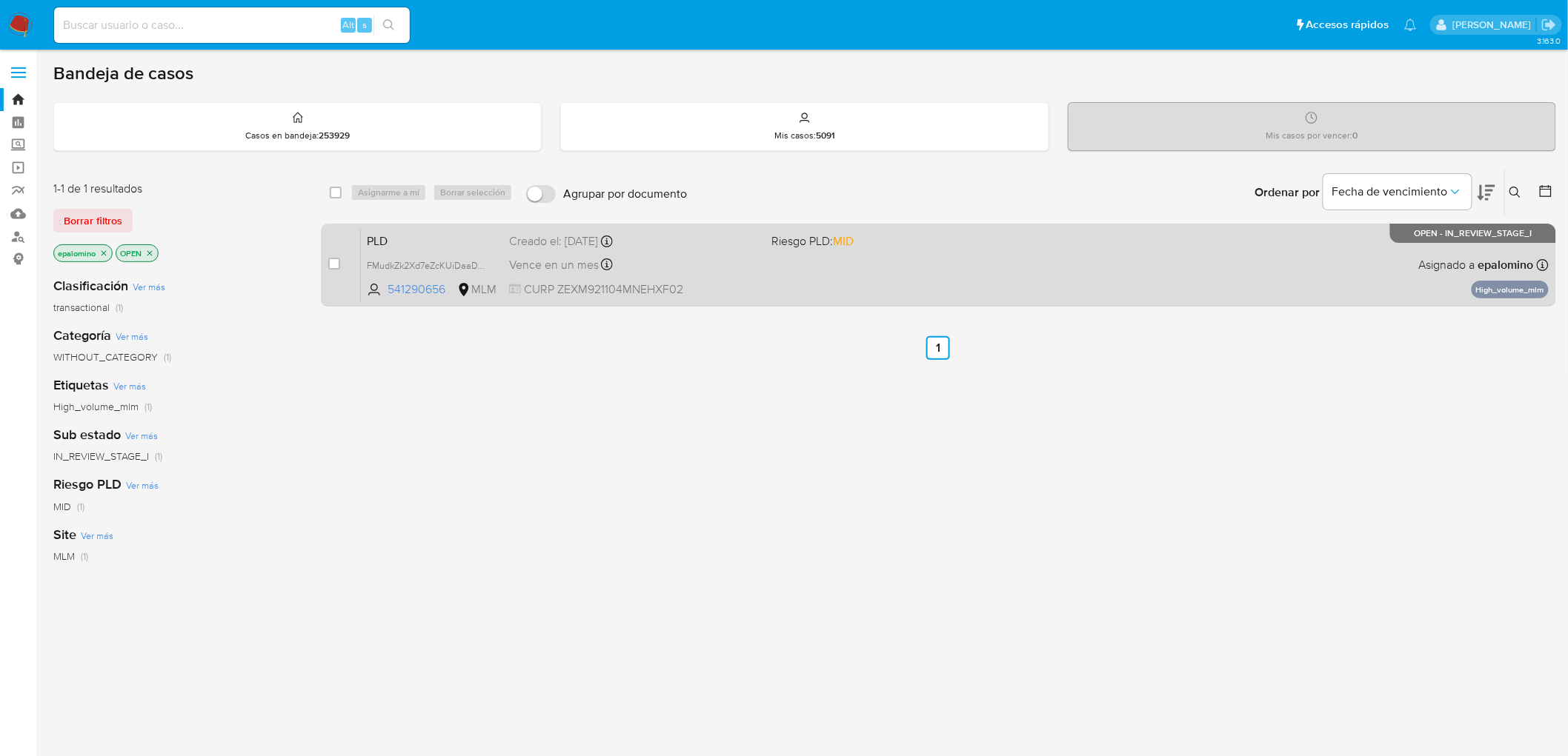
click at [385, 236] on span "PLD" at bounding box center [432, 240] width 131 height 19
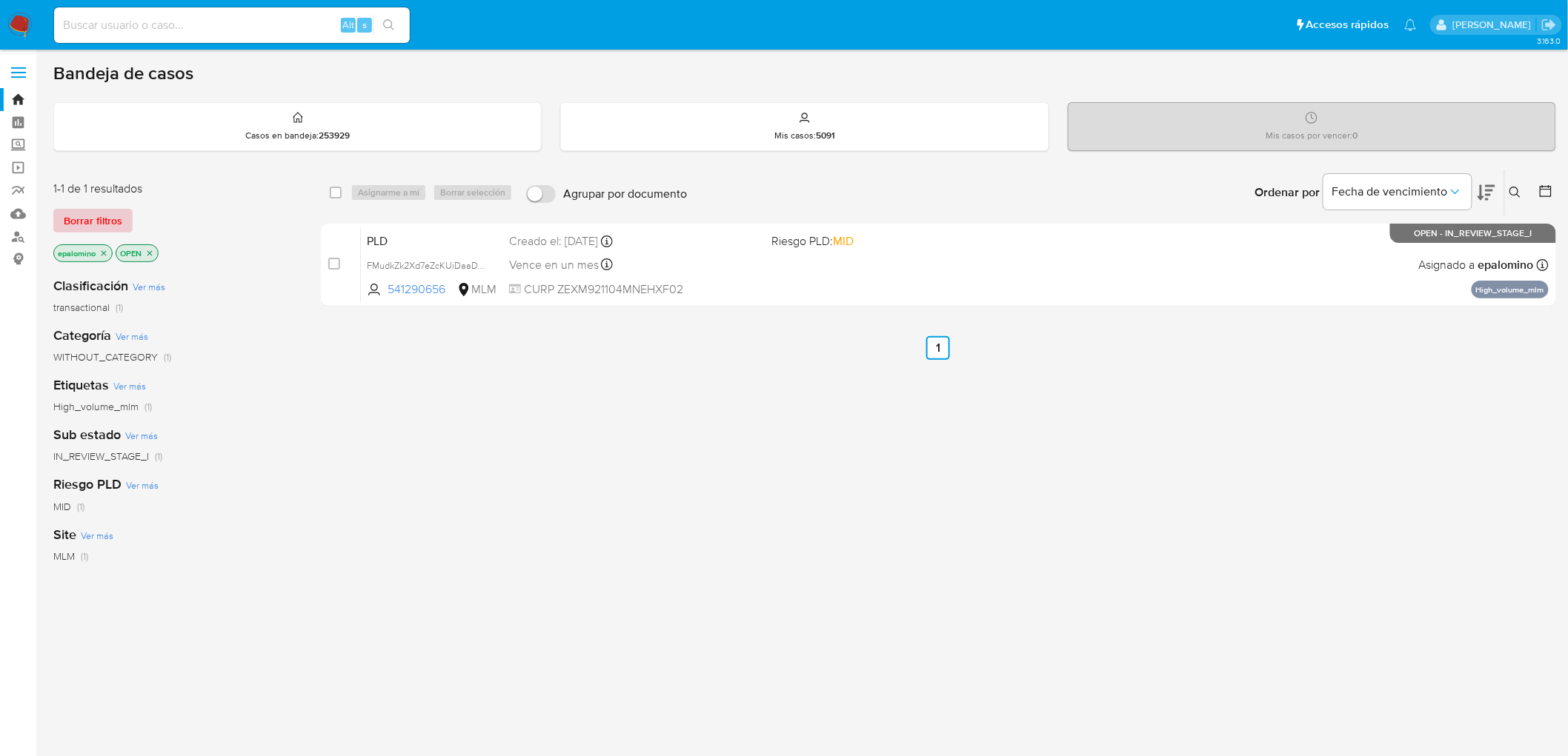
click at [88, 213] on span "Borrar filtros" at bounding box center [93, 221] width 59 height 21
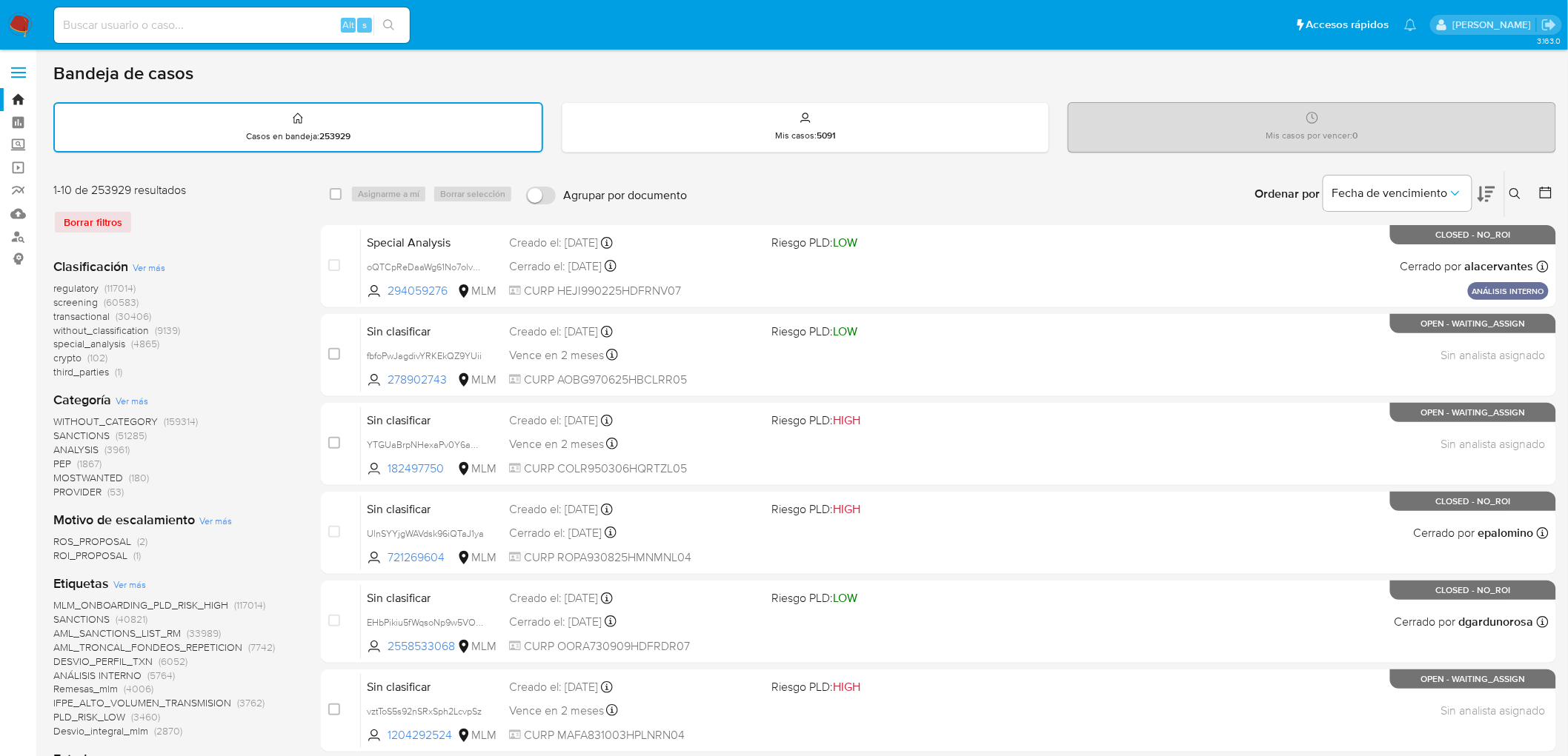
click at [1519, 188] on icon at bounding box center [1515, 194] width 12 height 12
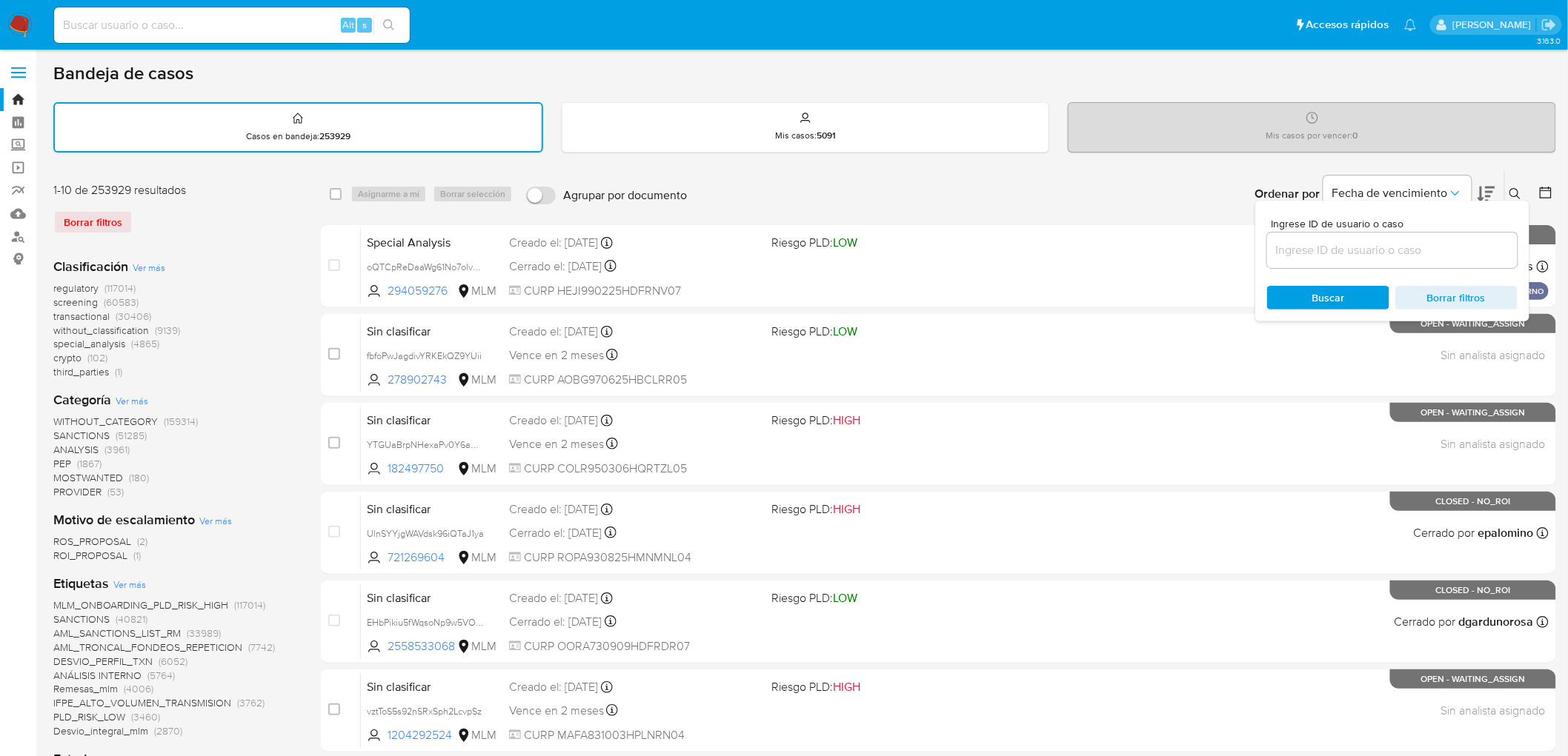
click at [1322, 245] on input at bounding box center [1392, 251] width 251 height 19
type input "541290656"
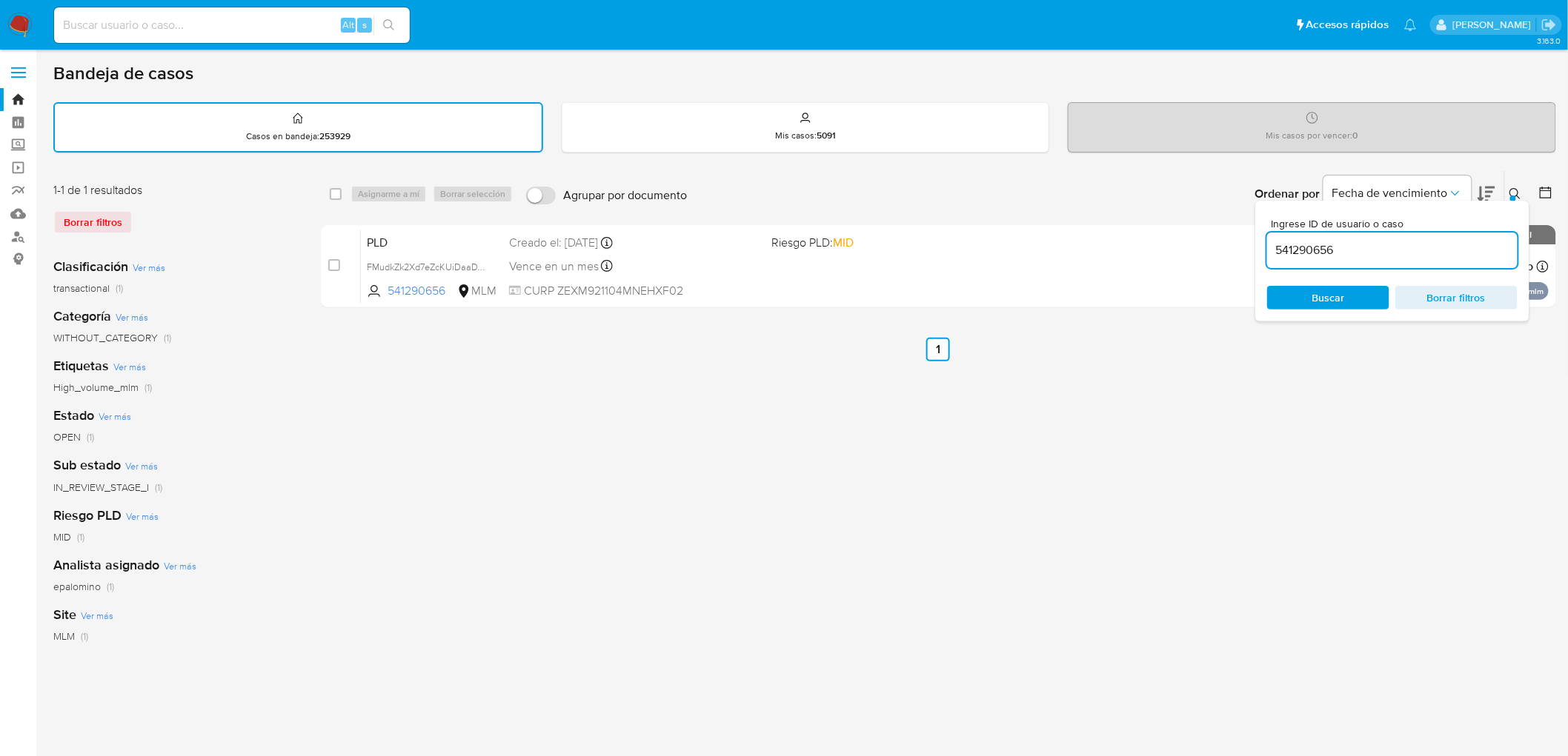
click at [1522, 197] on button at bounding box center [1517, 194] width 24 height 18
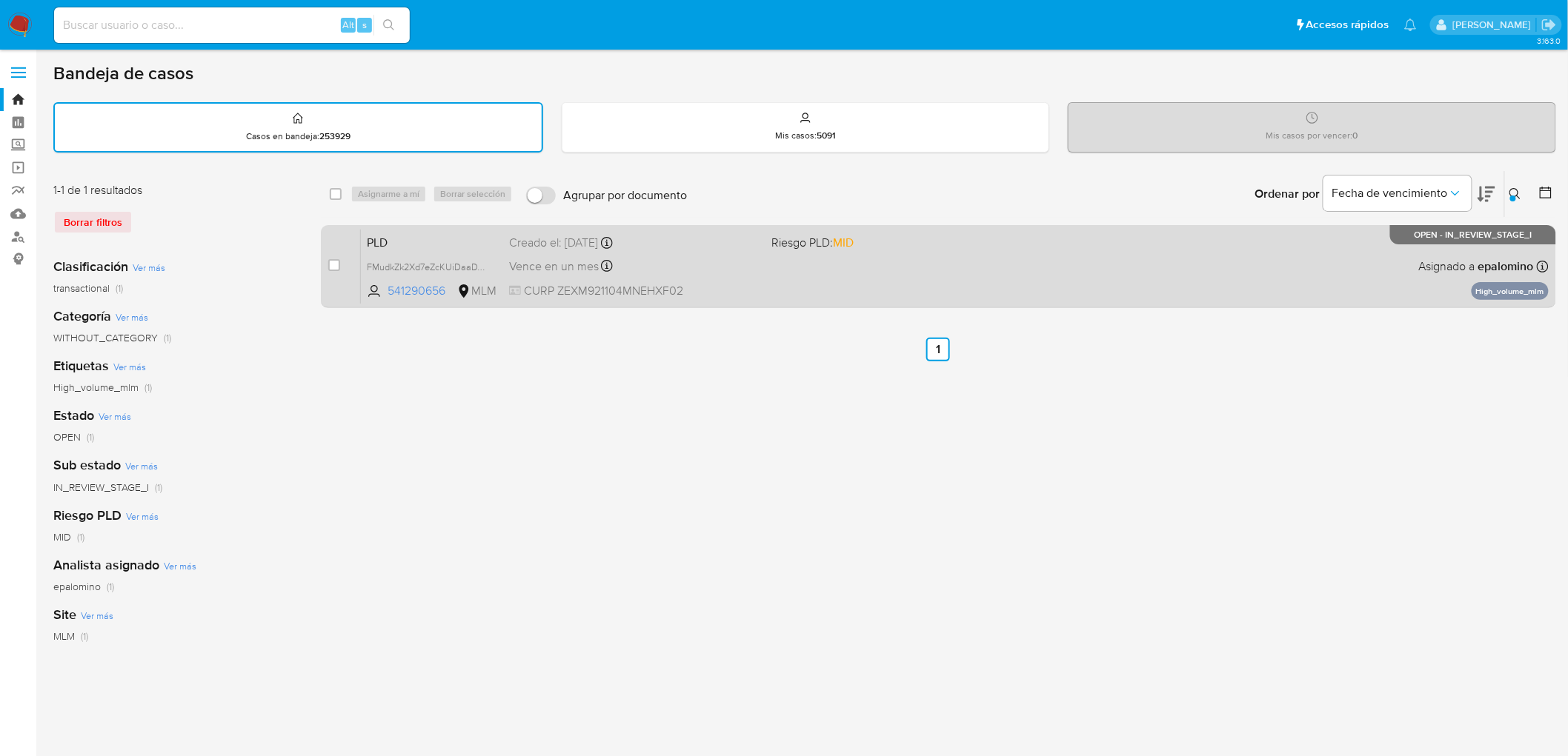
click at [407, 242] on span "PLD" at bounding box center [432, 242] width 131 height 19
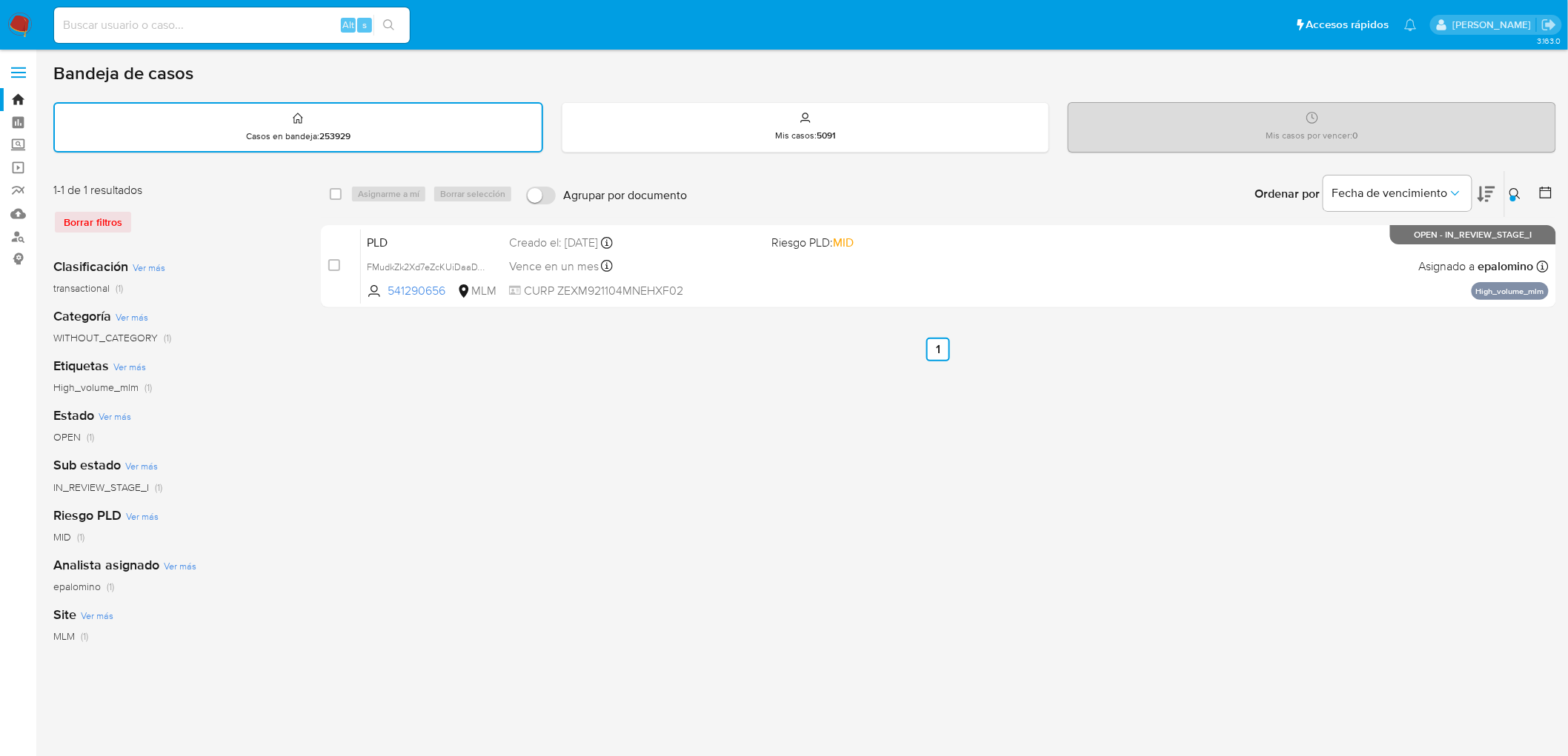
click at [20, 19] on img at bounding box center [20, 25] width 25 height 25
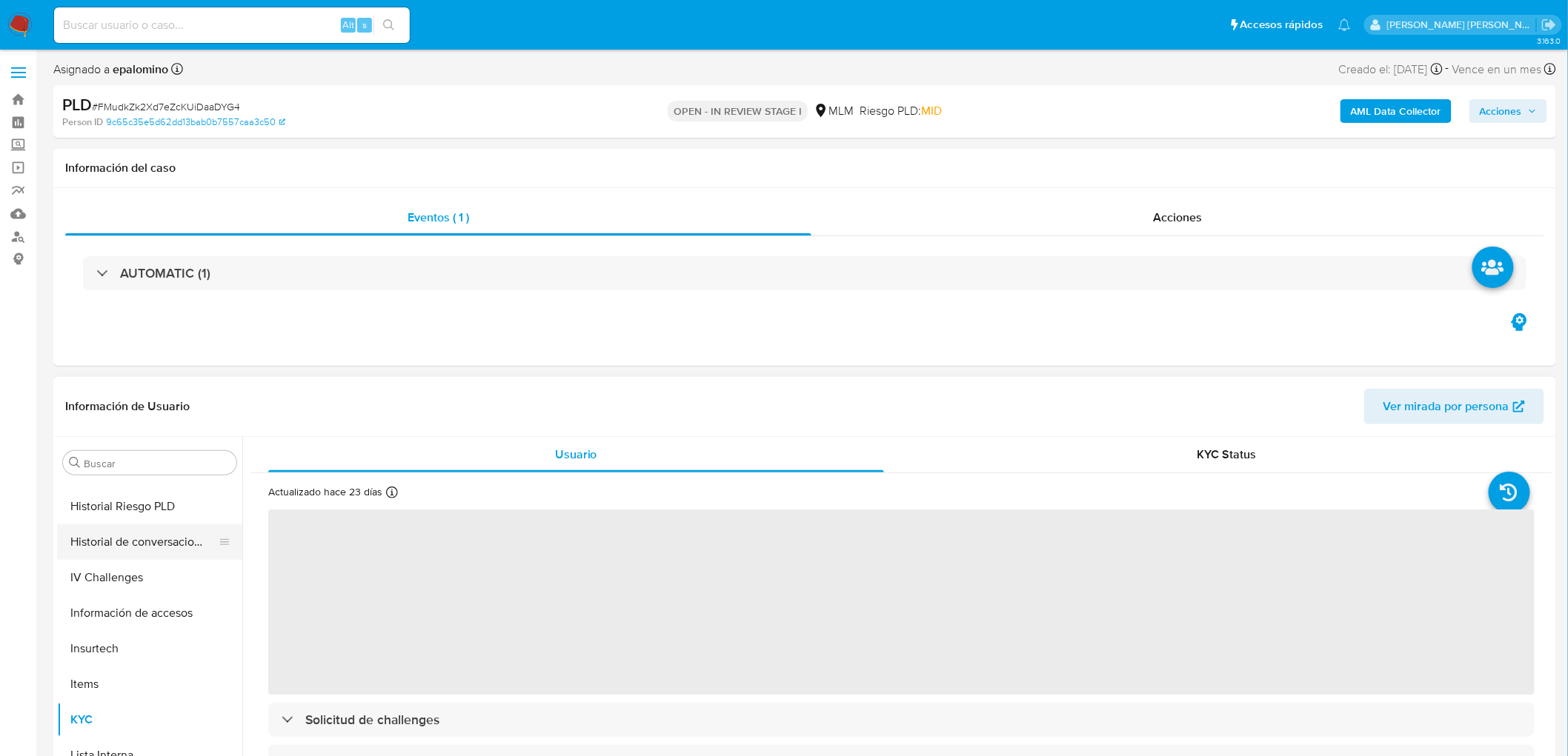
select select "10"
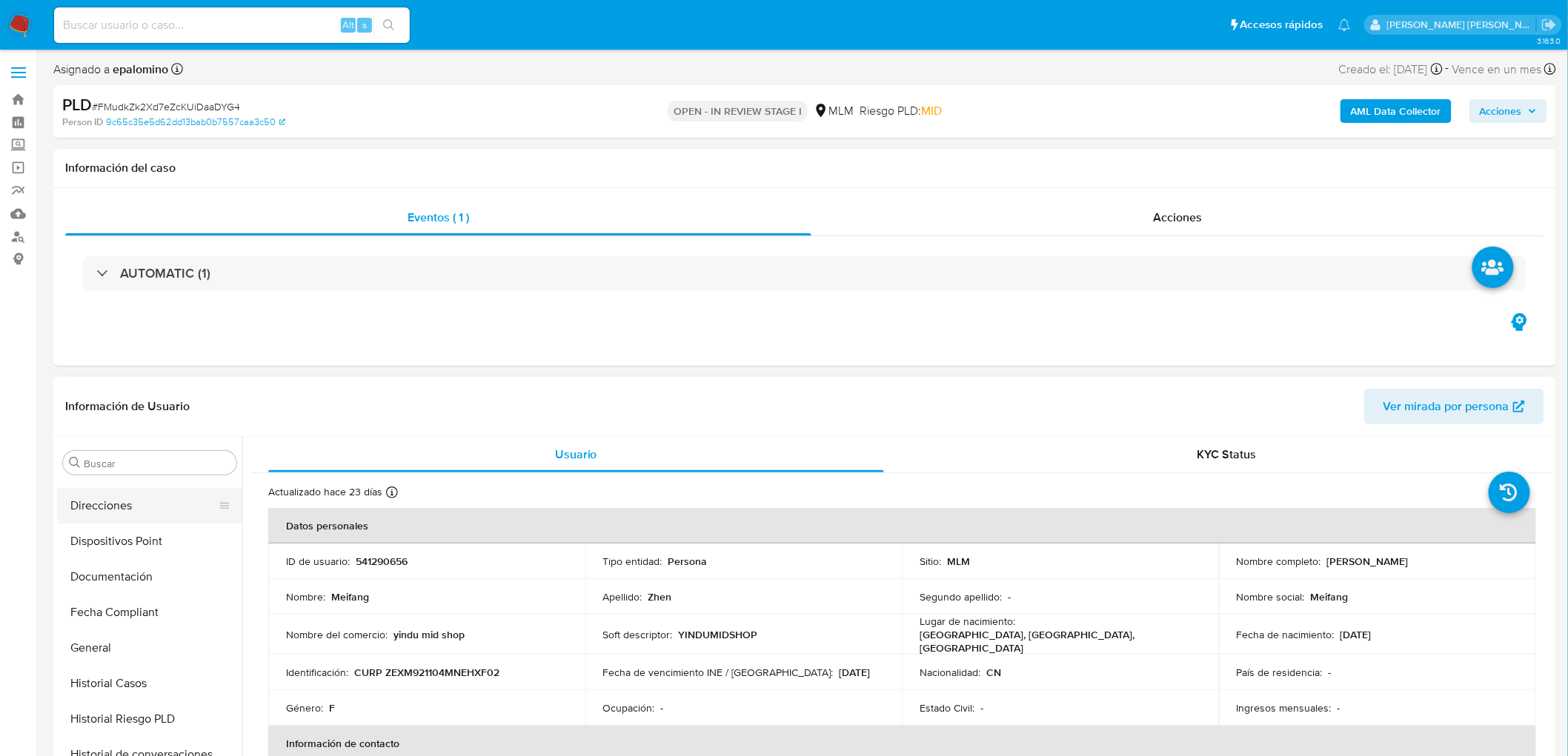
scroll to position [321, 0]
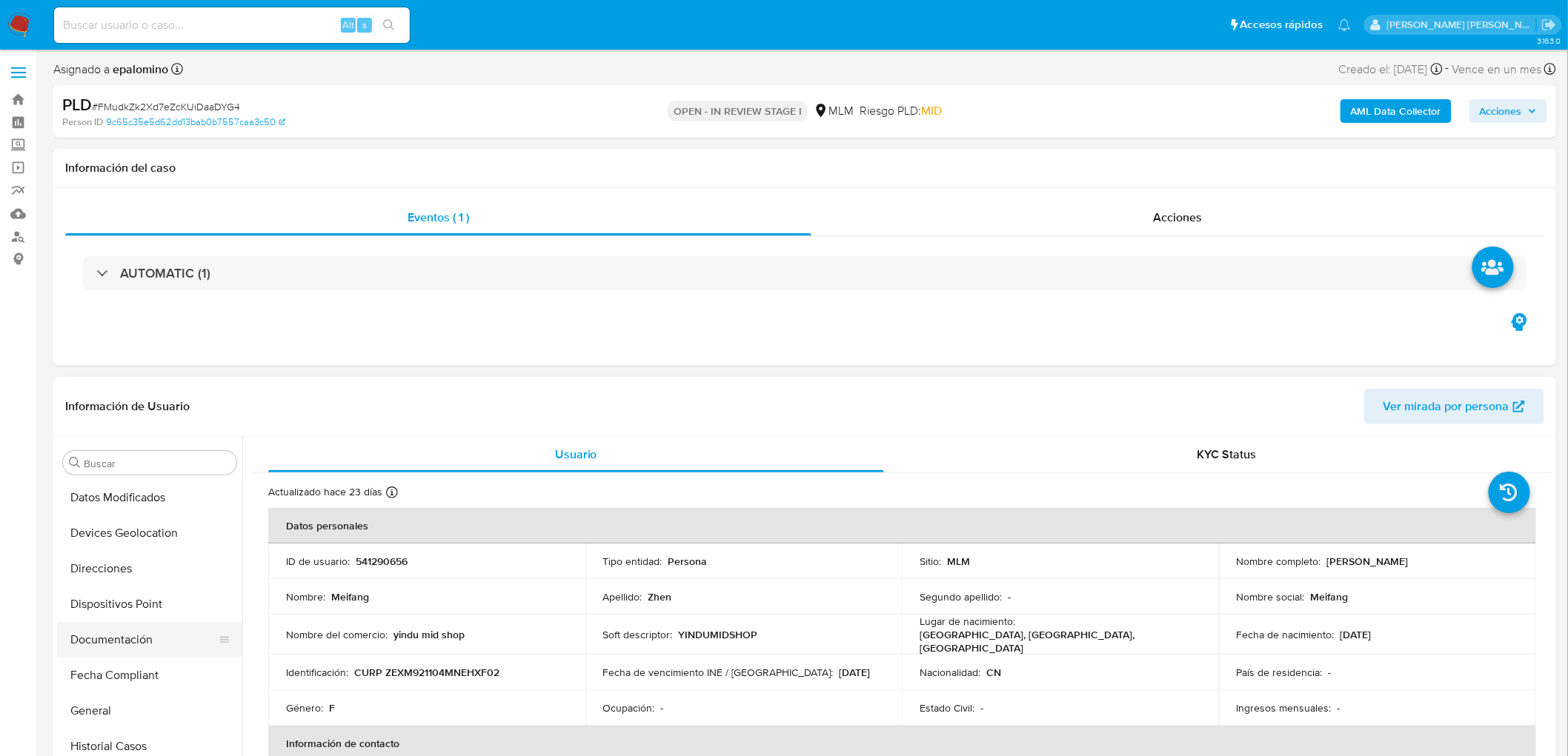
click at [154, 637] on button "Documentación" at bounding box center [144, 640] width 174 height 36
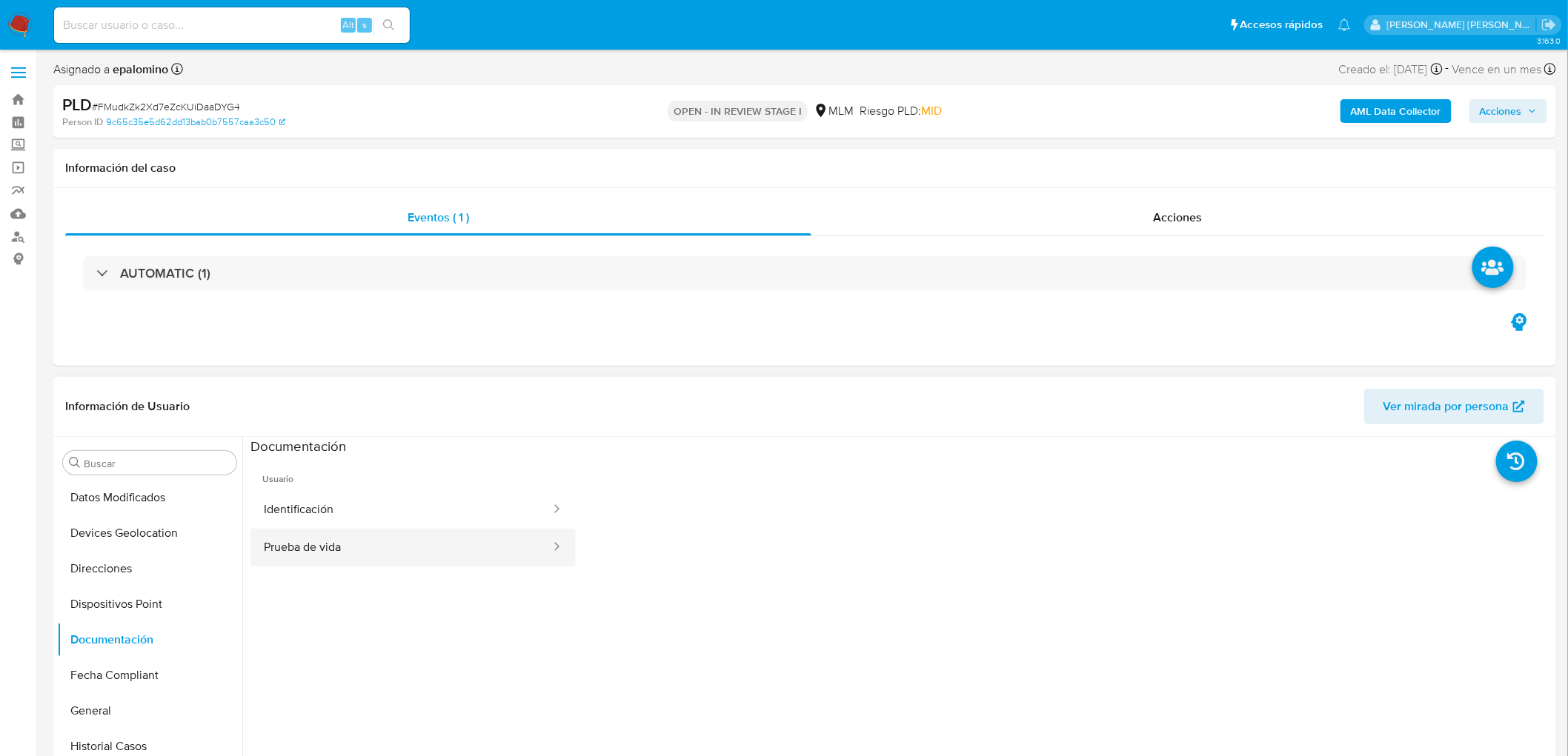
click at [411, 556] on button "Prueba de vida" at bounding box center [401, 548] width 301 height 38
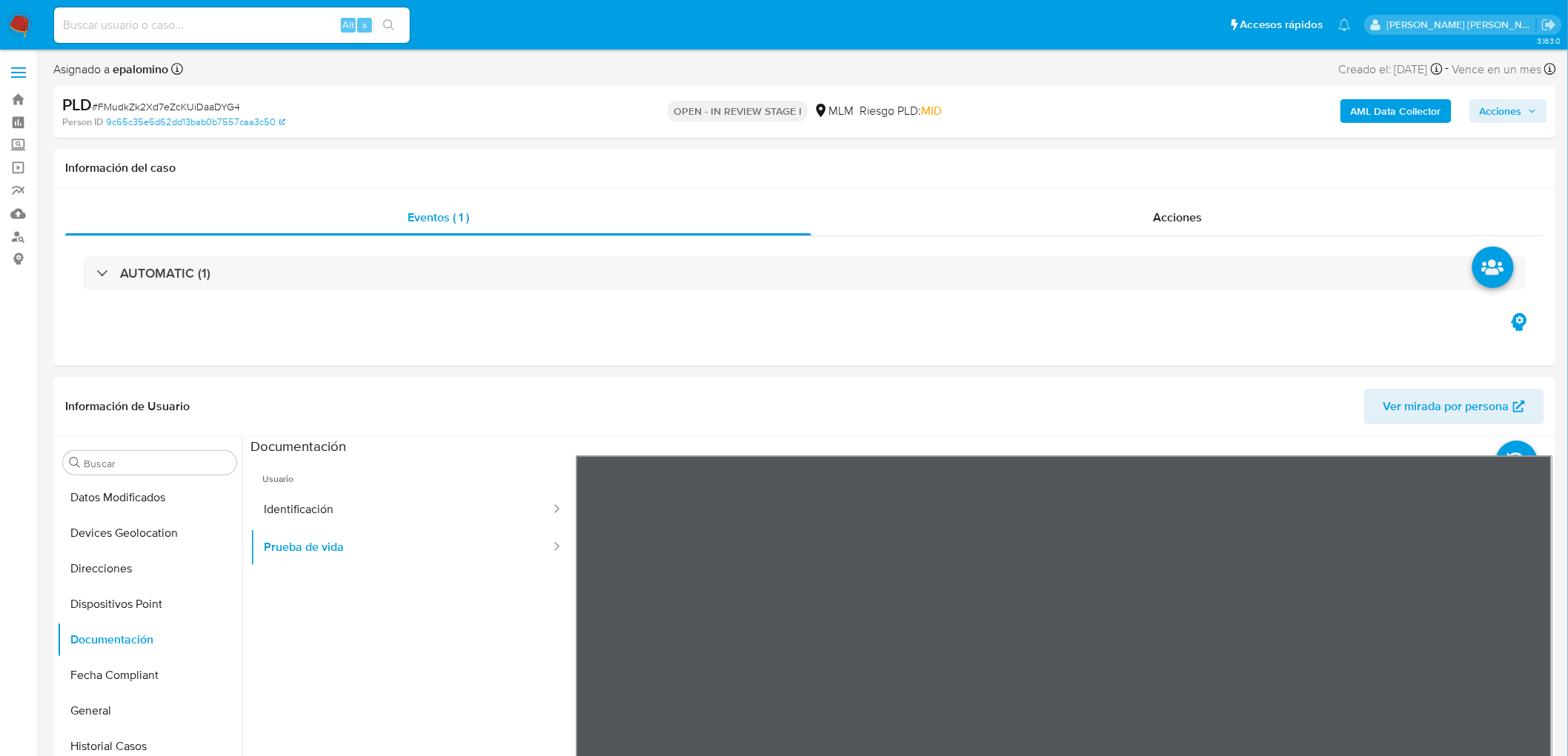
scroll to position [126, 0]
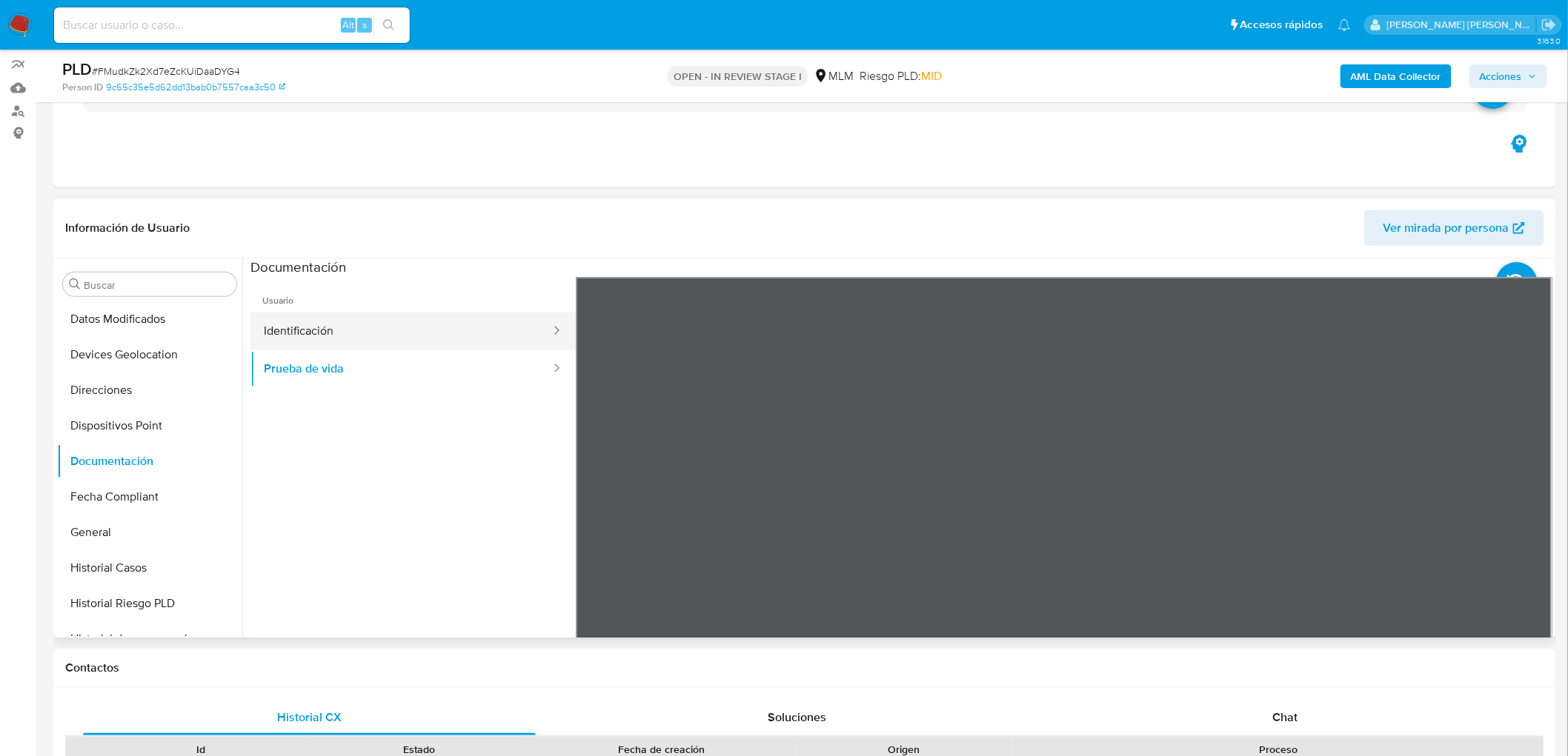
click at [461, 321] on button "Identificación" at bounding box center [401, 331] width 301 height 38
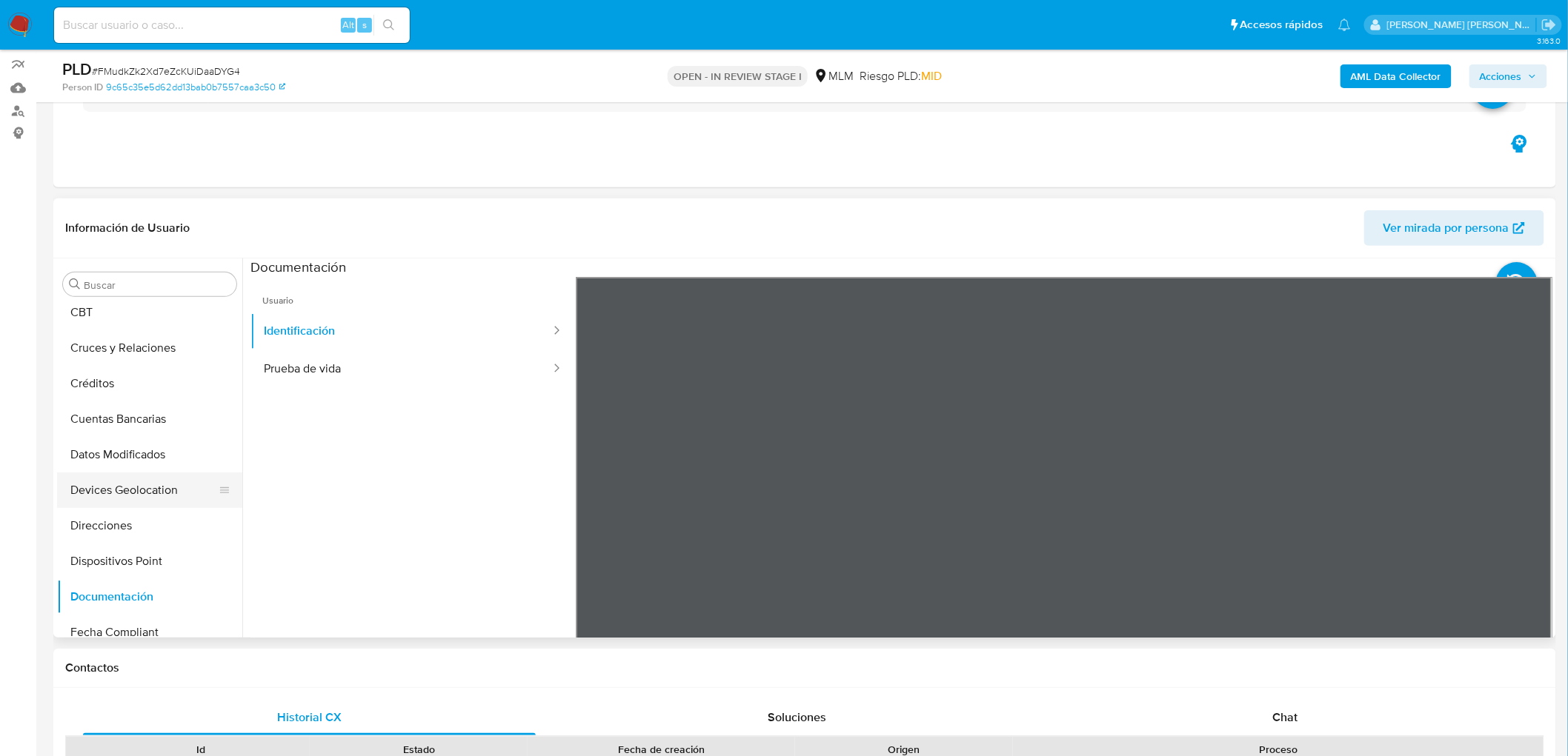
scroll to position [157, 0]
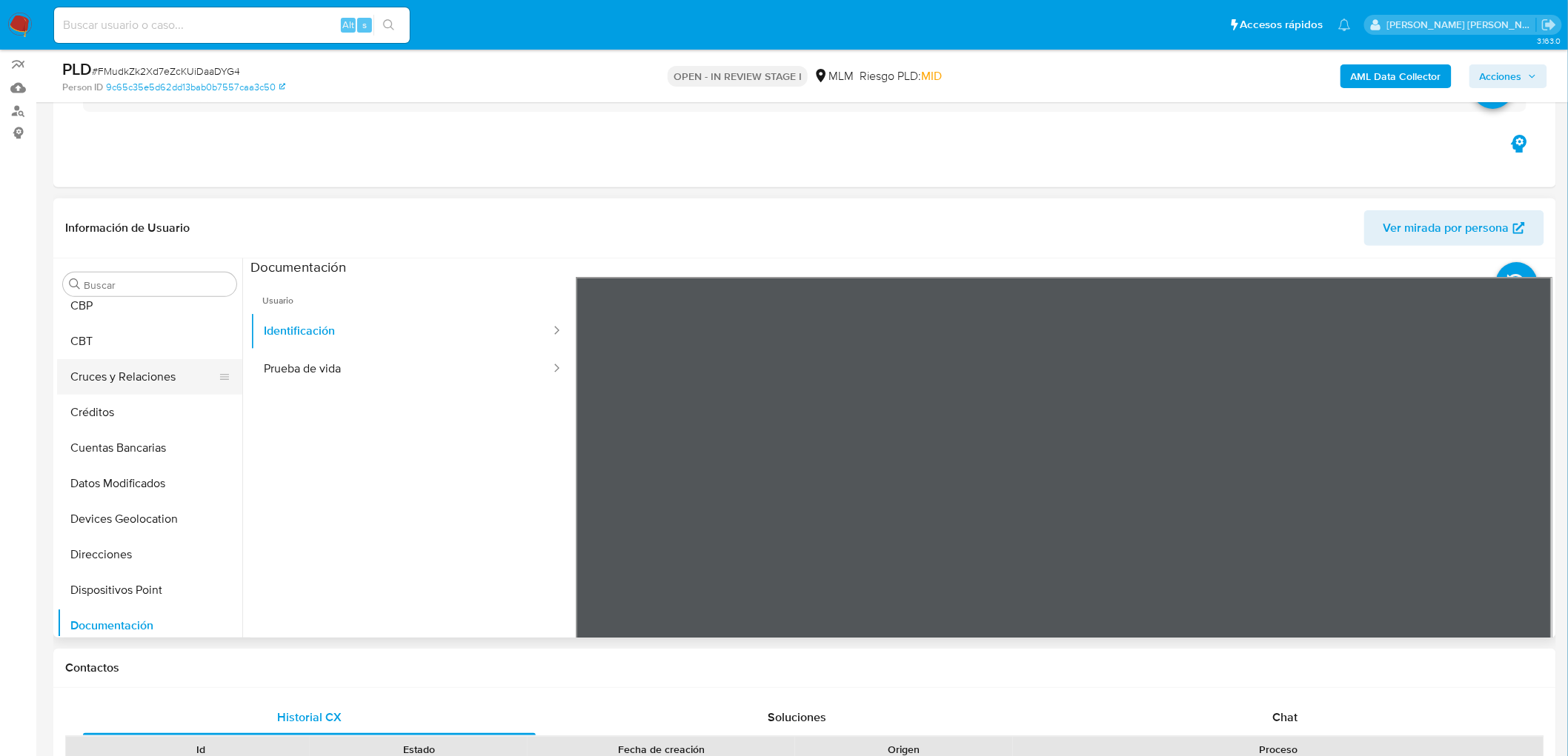
click at [147, 384] on button "Cruces y Relaciones" at bounding box center [144, 377] width 174 height 36
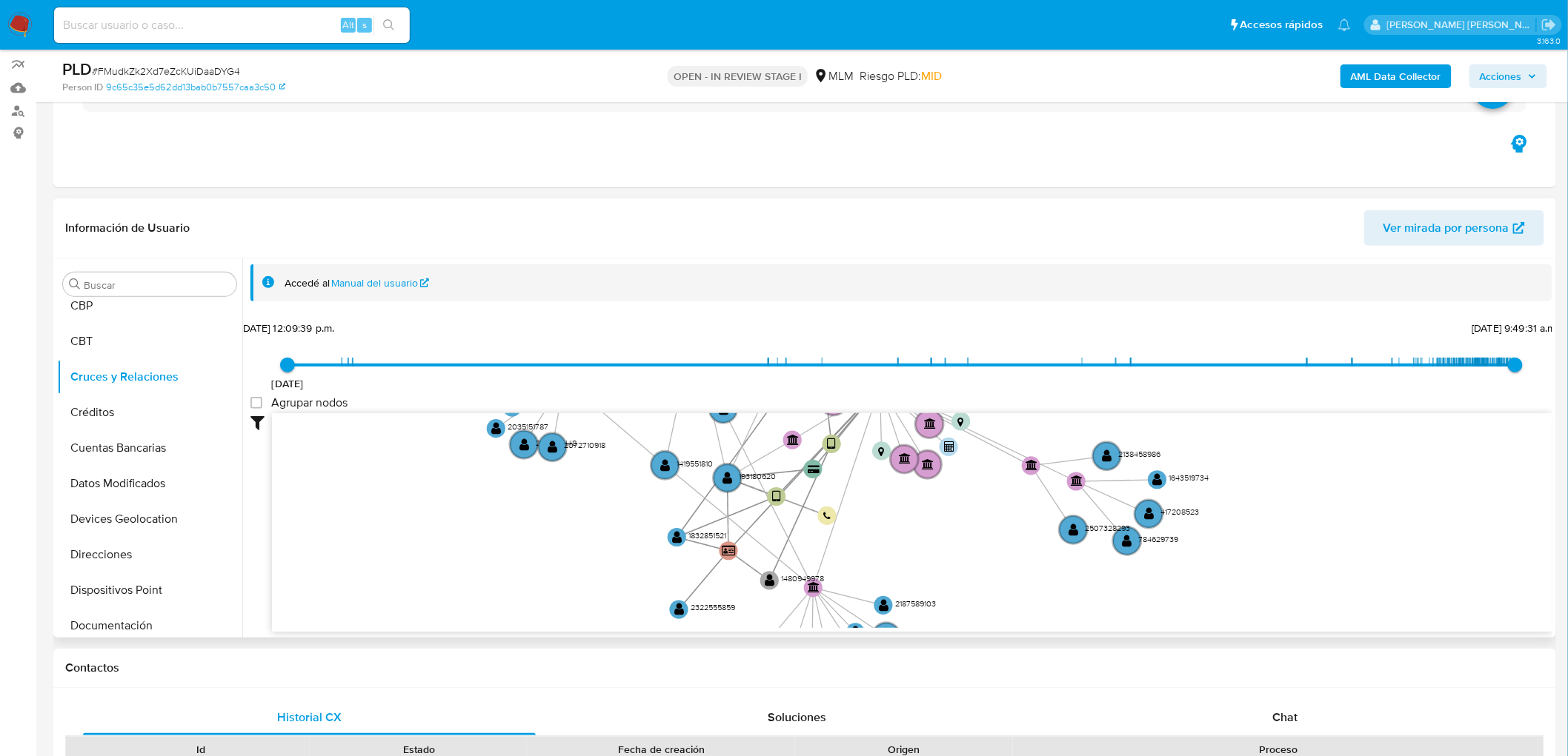
drag, startPoint x: 572, startPoint y: 450, endPoint x: 626, endPoint y: 213, distance: 243.1
click at [626, 213] on div "Información de Usuario Ver mirada por persona Buscar Anticipos de dinero Aproba…" at bounding box center [804, 418] width 1503 height 439
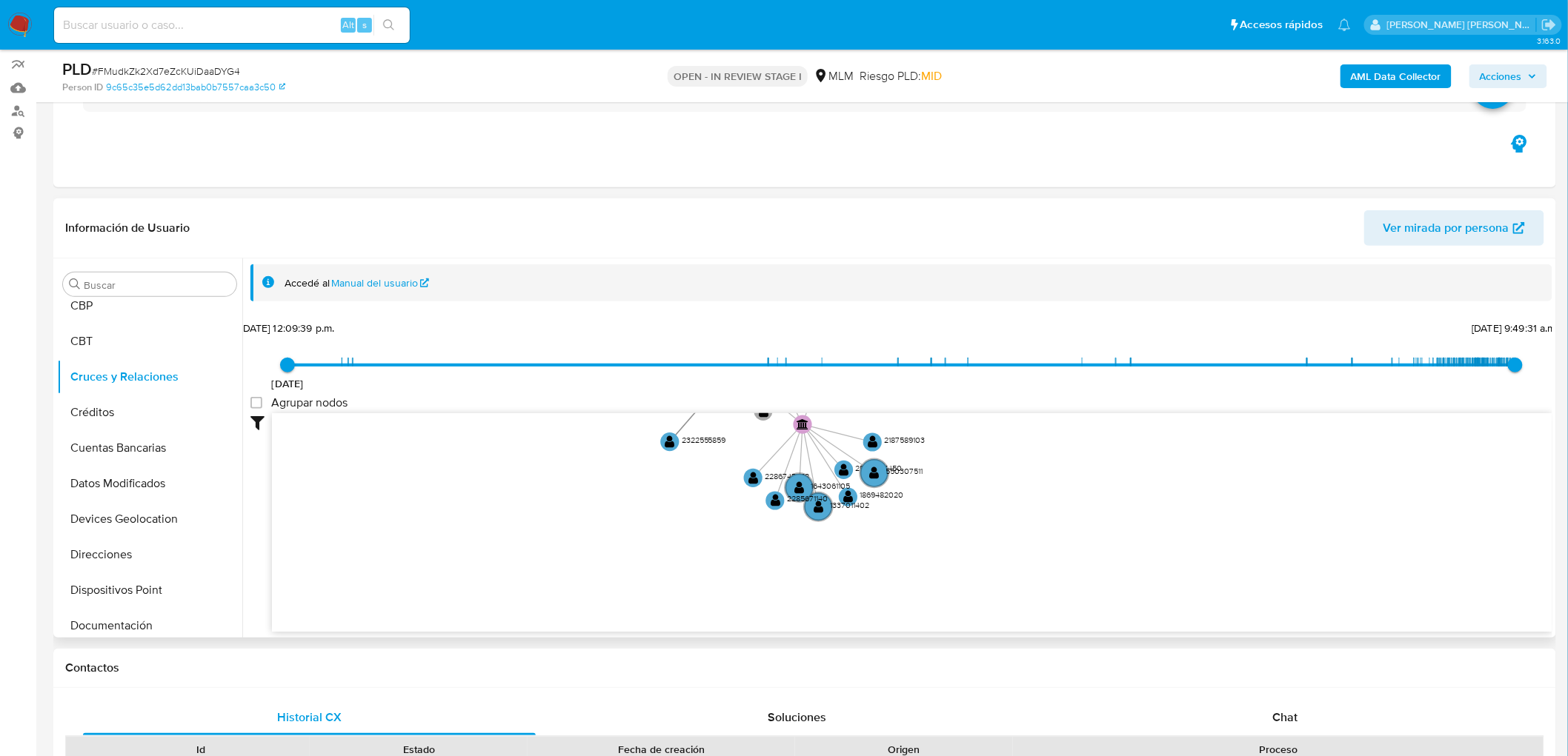
drag, startPoint x: 690, startPoint y: 542, endPoint x: 679, endPoint y: 387, distance: 155.4
click at [680, 386] on div "2/6/2021 2/6/2021, 12:09:39 p.m. 9/10/2025, 9:49:31 a.m. Agrupar nodos Filtros …" at bounding box center [902, 501] width 1302 height 368
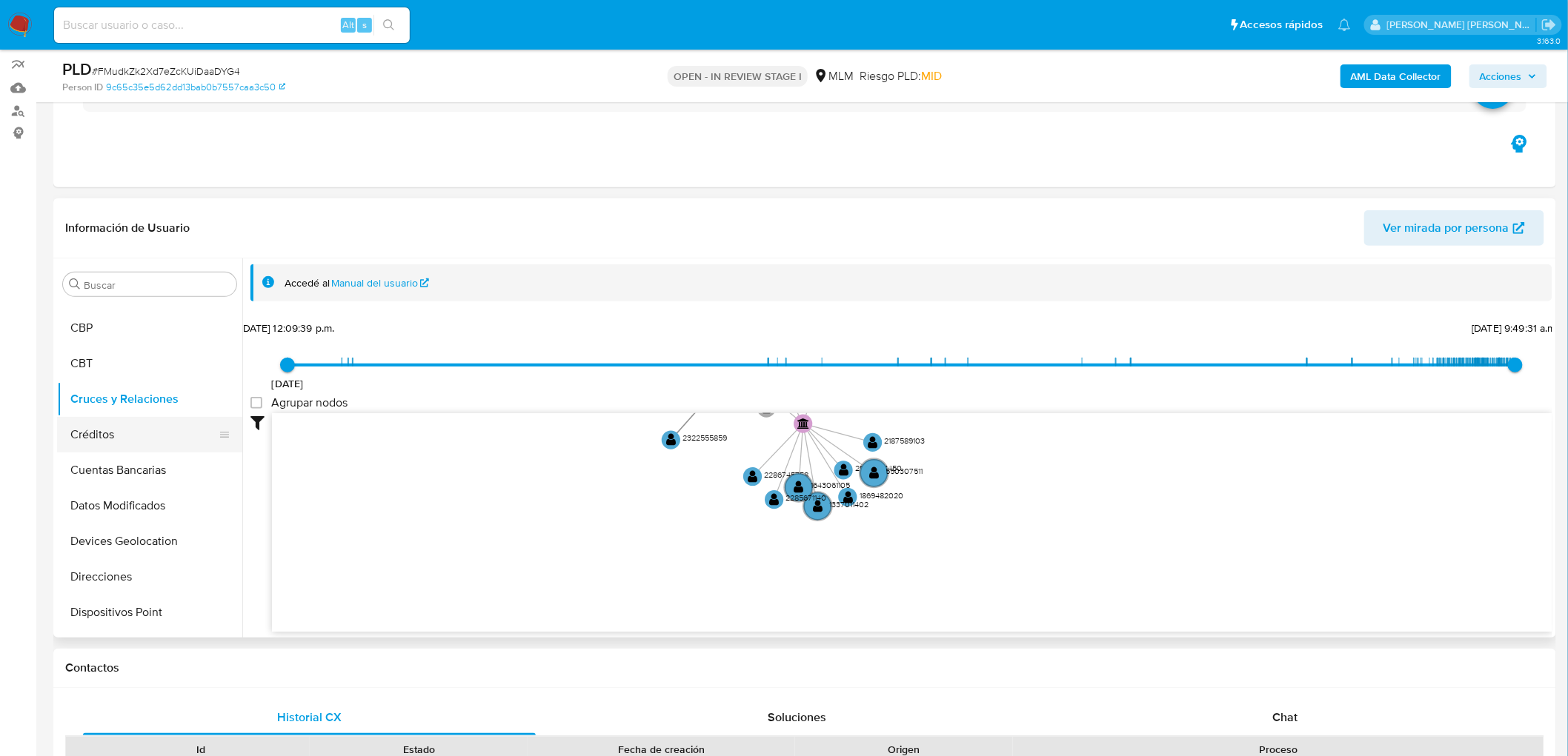
scroll to position [165, 0]
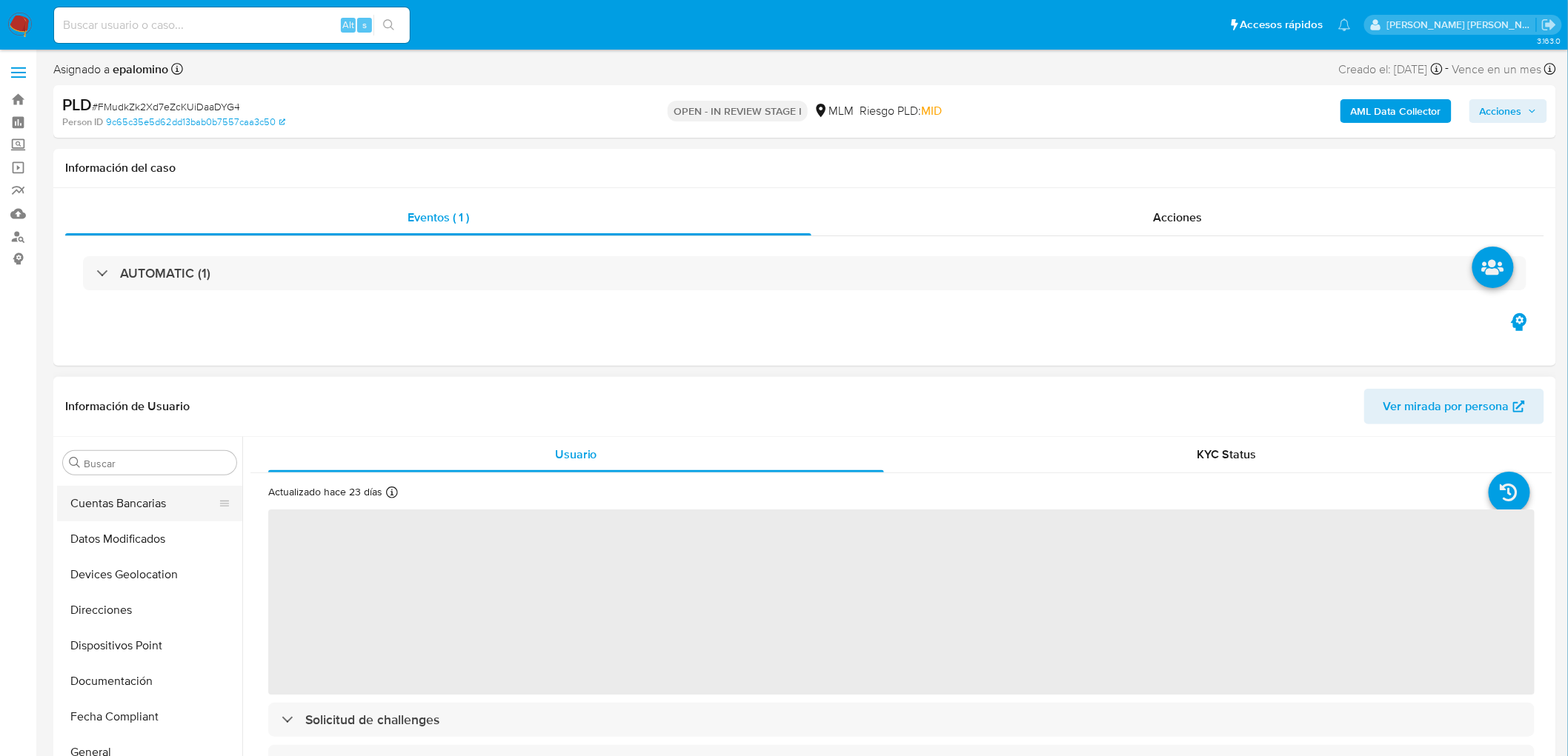
scroll to position [74, 0]
select select "10"
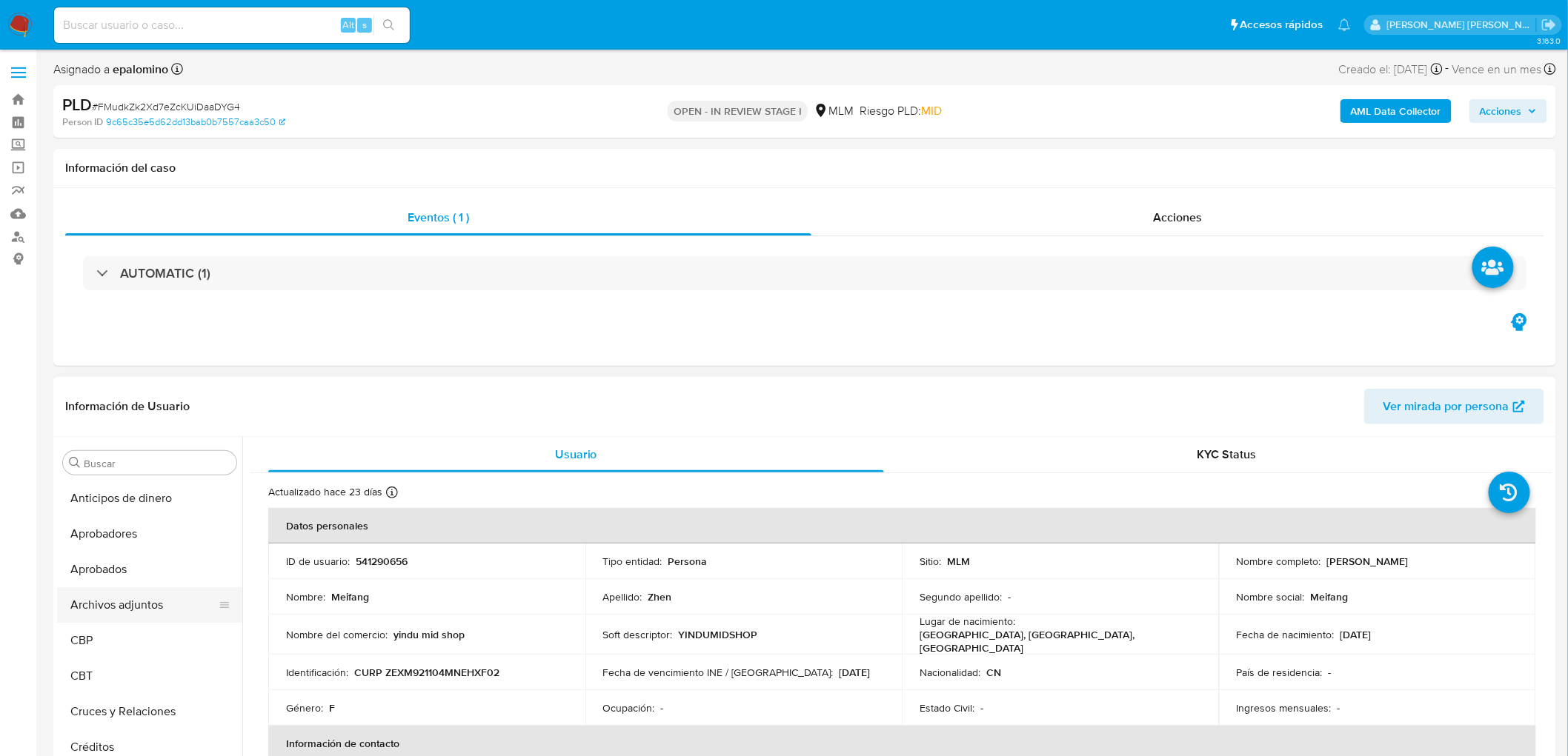
click at [134, 619] on button "Archivos adjuntos" at bounding box center [144, 605] width 174 height 36
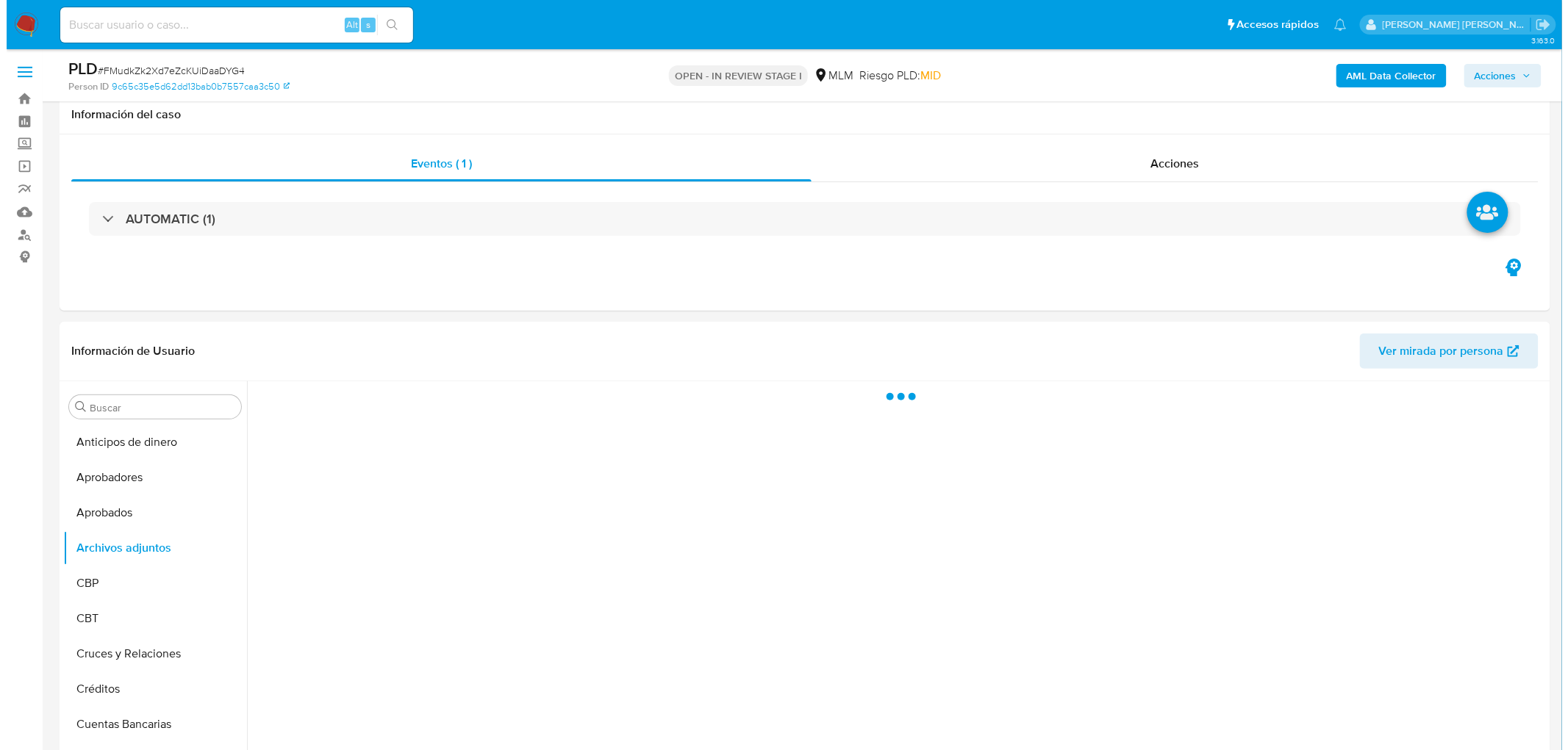
scroll to position [71, 0]
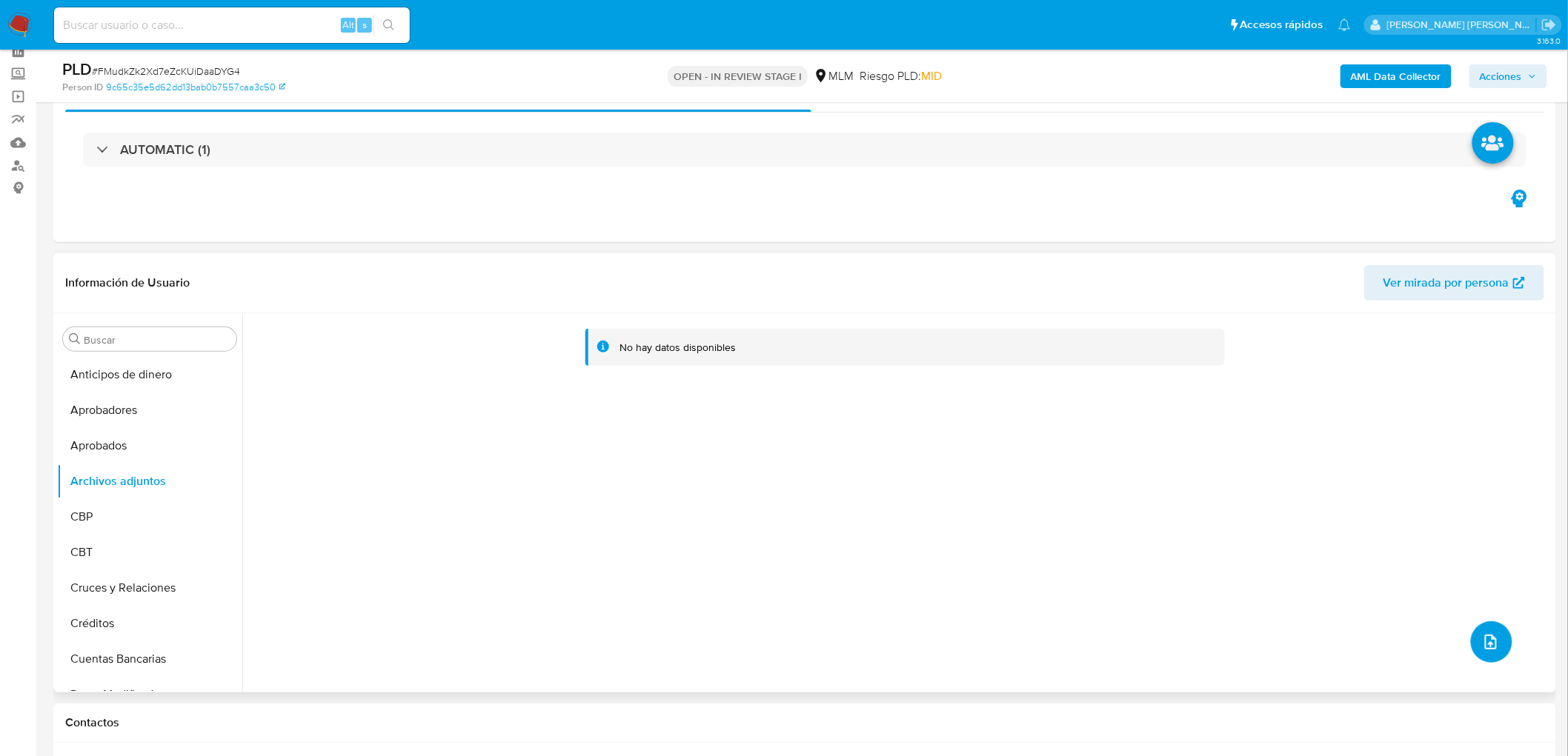
click at [1473, 642] on button "upload-file" at bounding box center [1492, 642] width 42 height 42
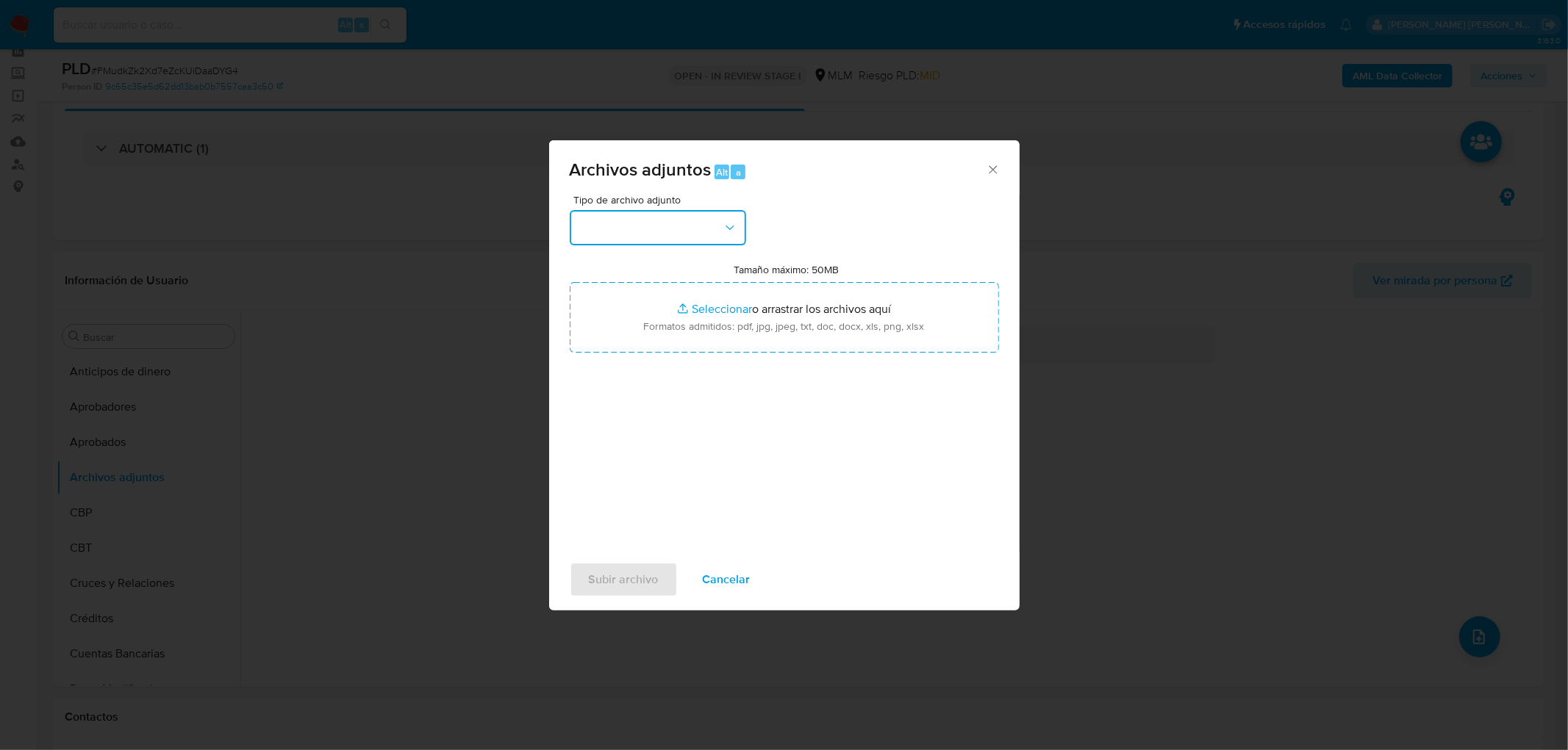
click at [725, 223] on icon "button" at bounding box center [730, 228] width 15 height 15
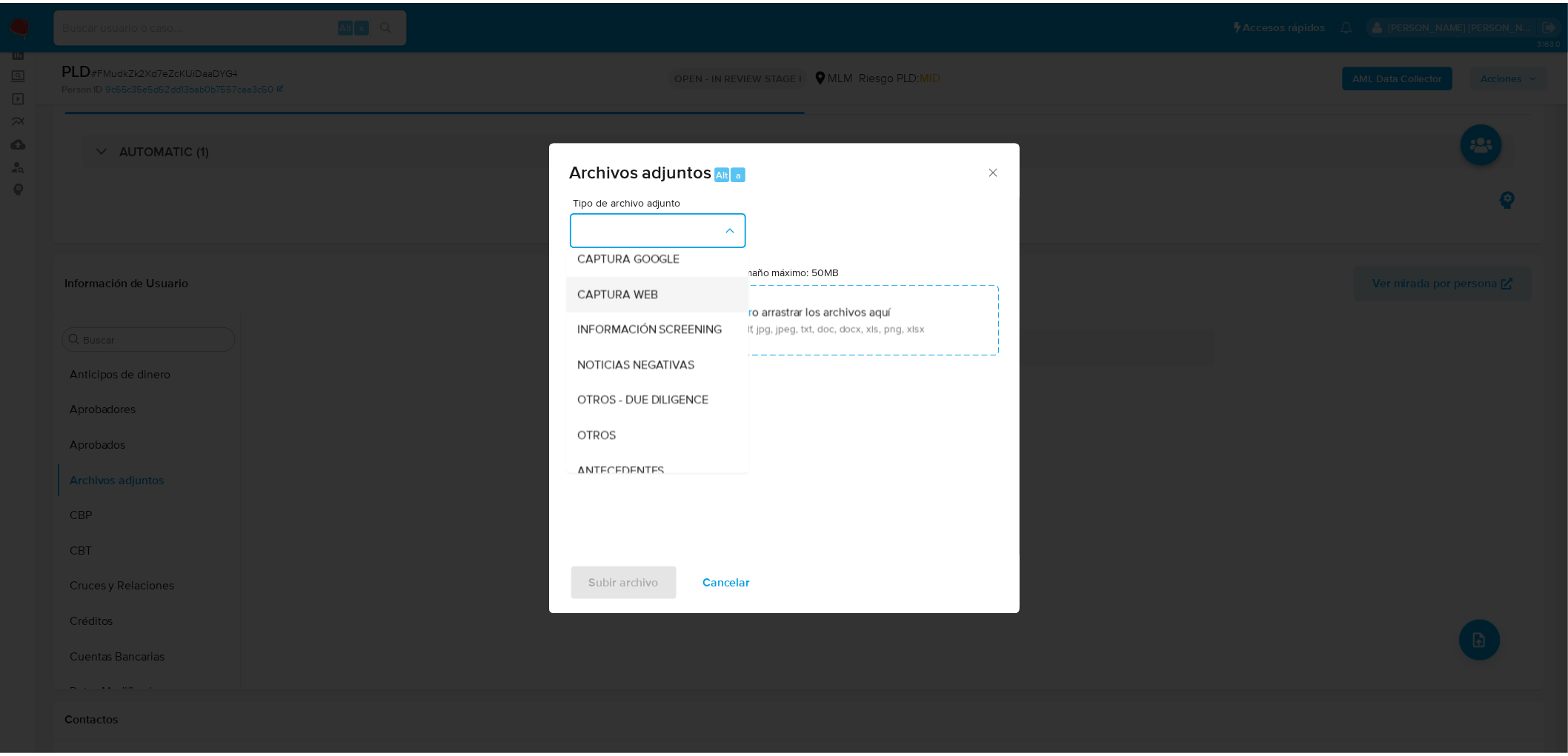
scroll to position [165, 0]
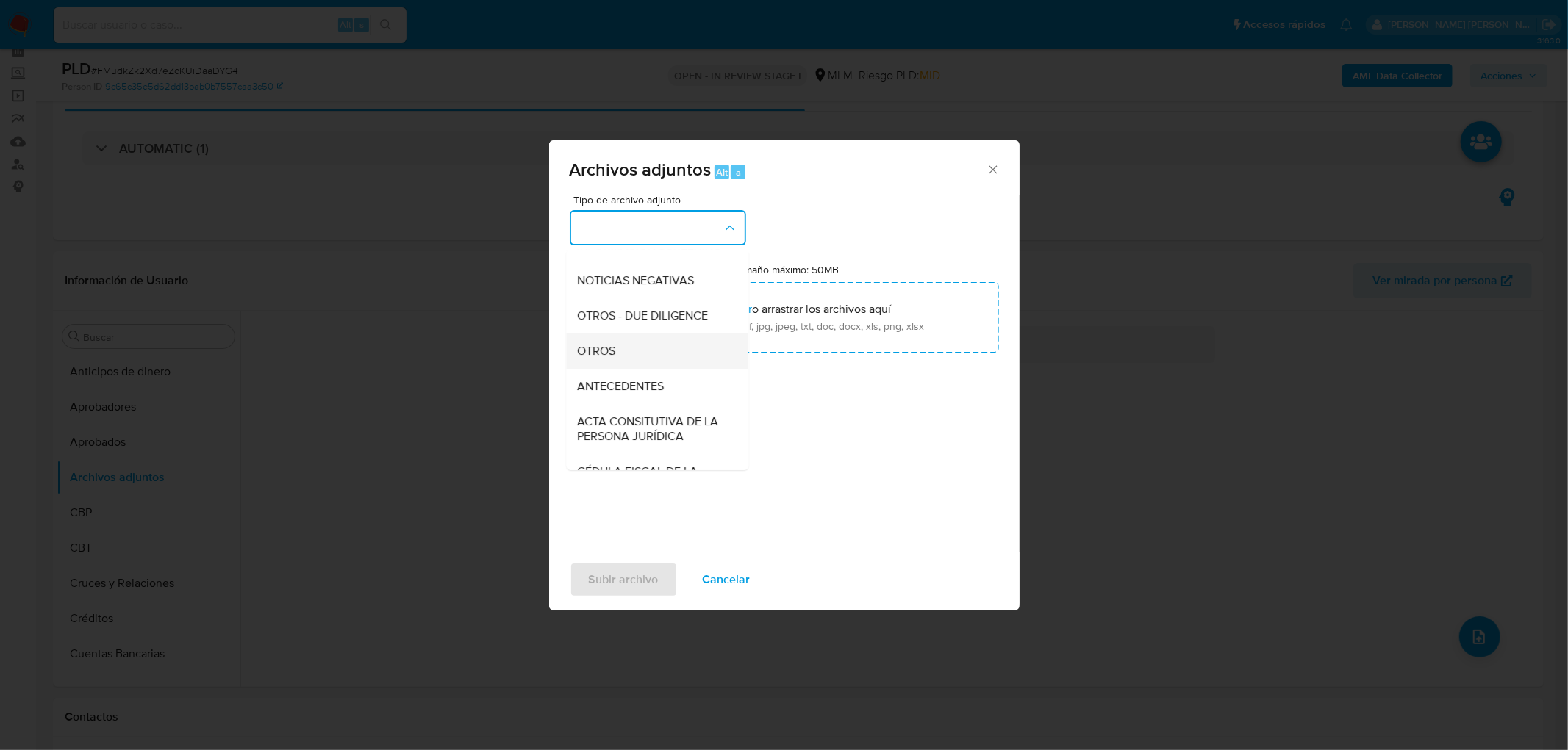
click at [629, 369] on div "OTROS" at bounding box center [653, 351] width 150 height 35
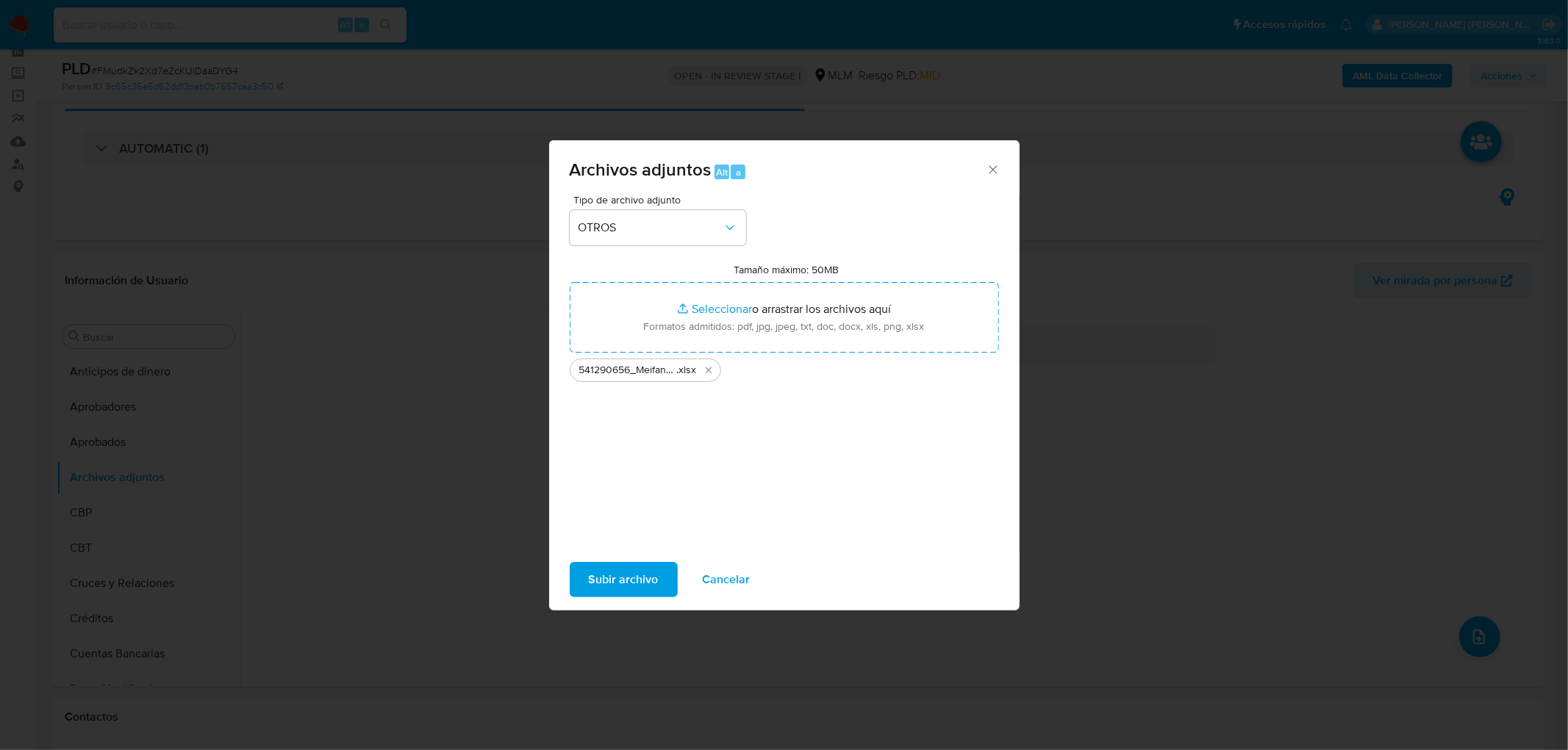
click at [643, 579] on span "Subir archivo" at bounding box center [624, 580] width 70 height 32
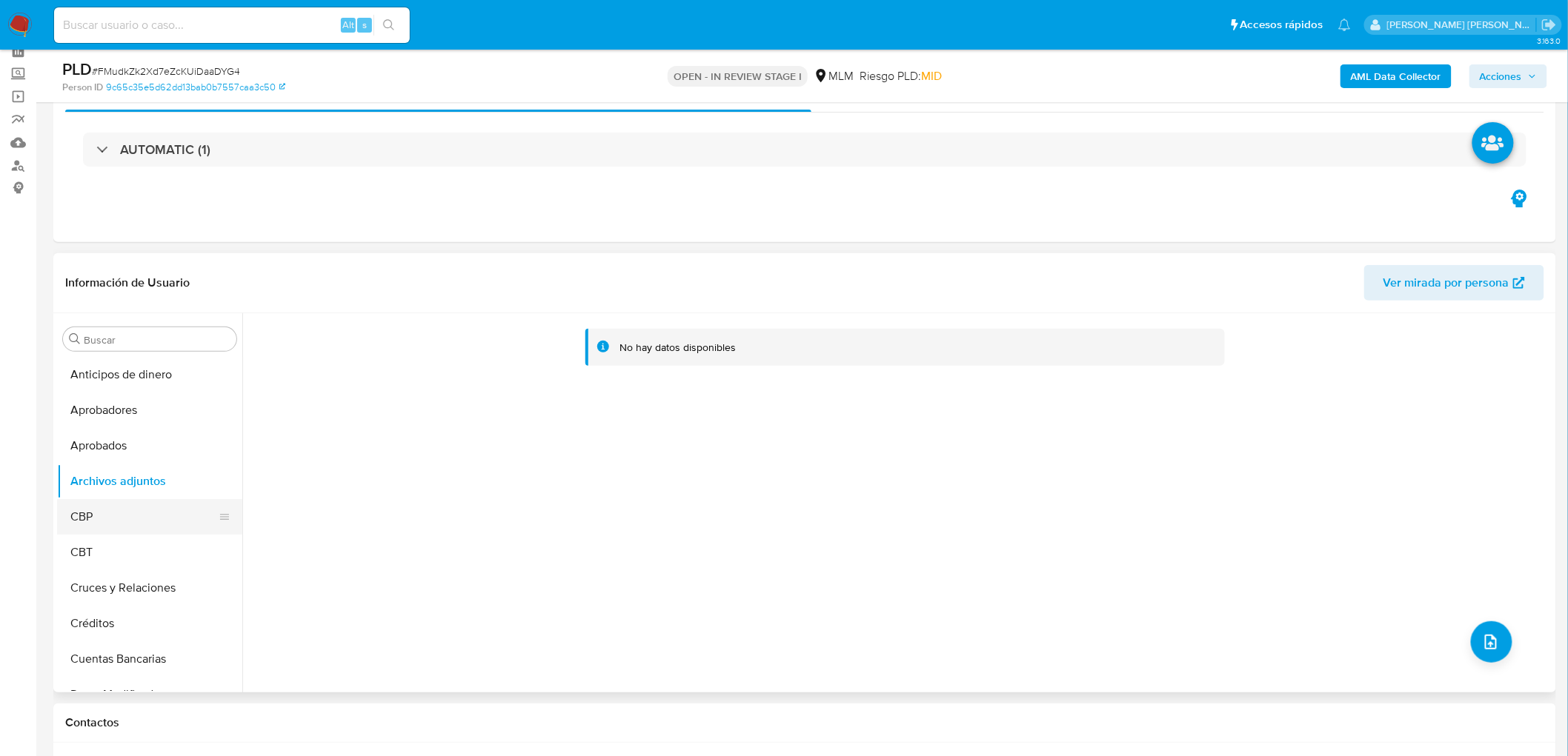
click at [139, 526] on button "CBP" at bounding box center [144, 517] width 174 height 36
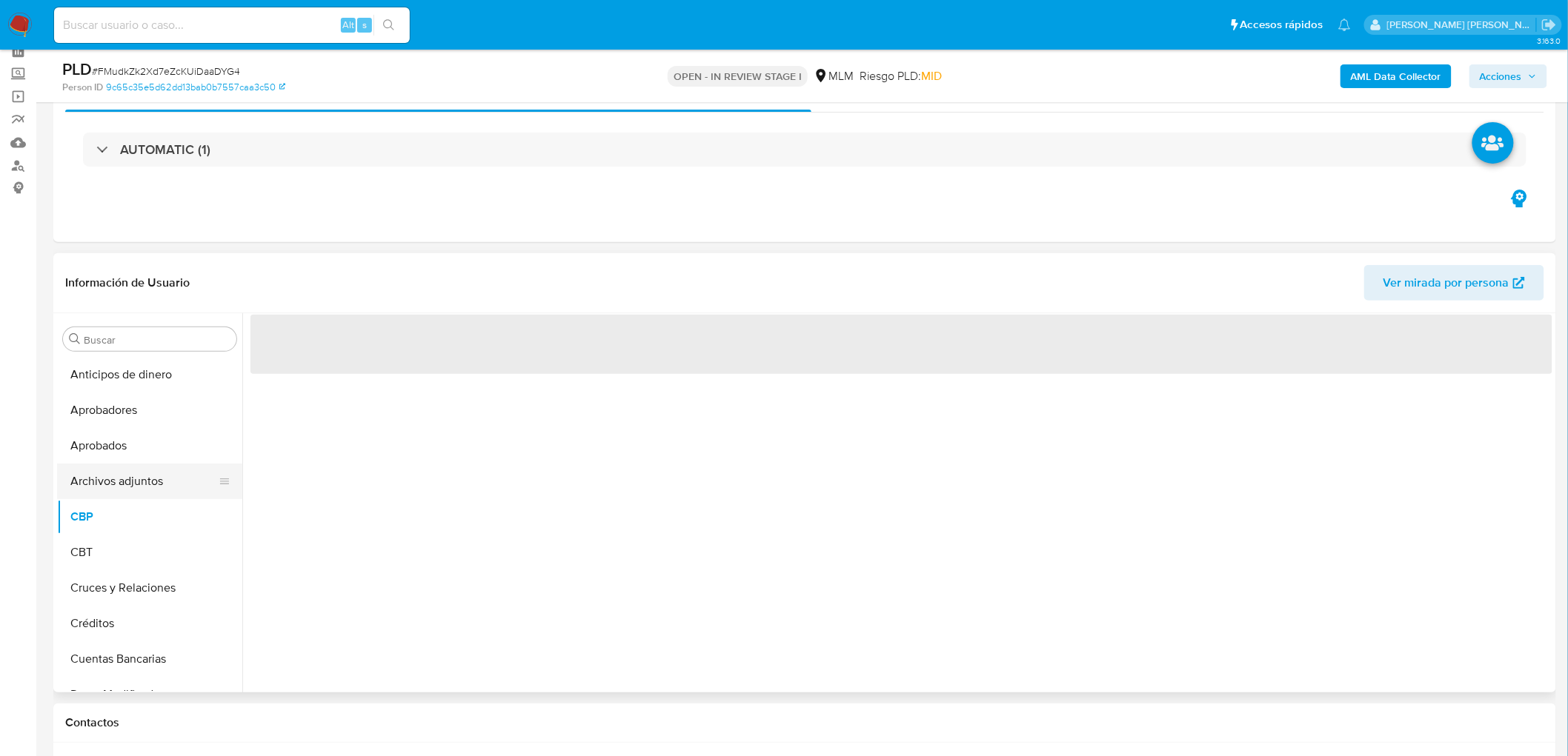
click at [151, 473] on button "Archivos adjuntos" at bounding box center [144, 481] width 174 height 36
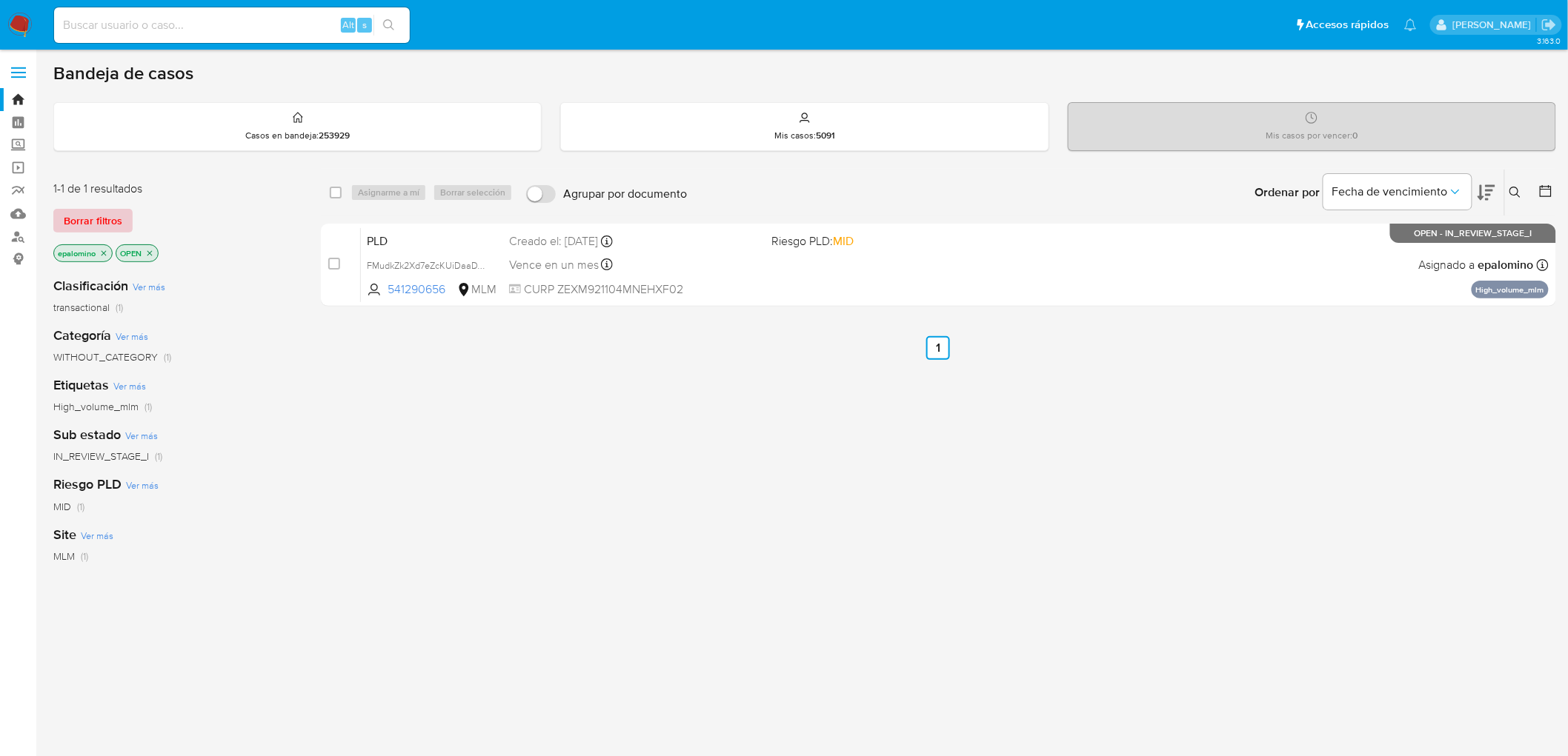
click at [85, 231] on span "Borrar filtros" at bounding box center [93, 221] width 59 height 21
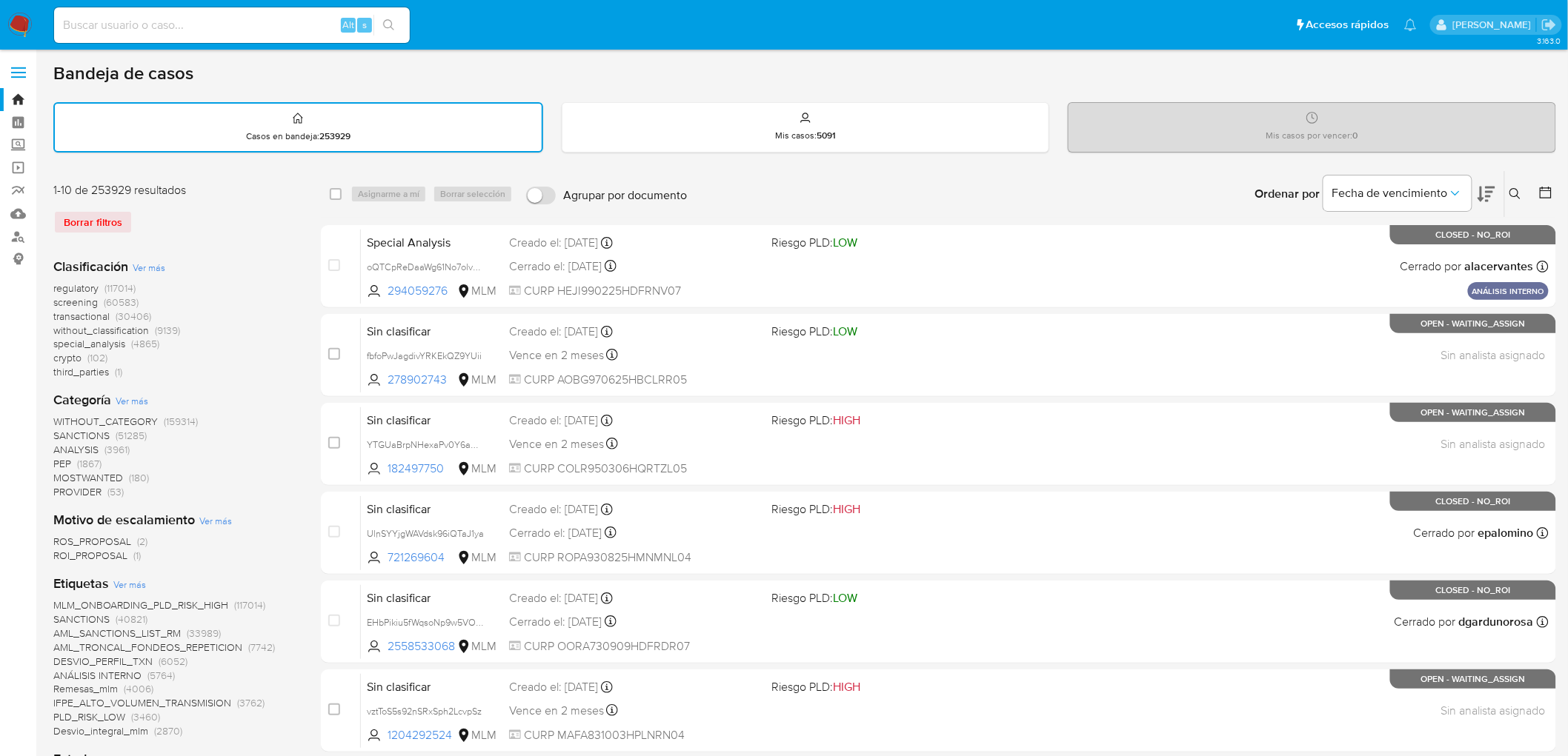
click at [21, 24] on img at bounding box center [20, 25] width 25 height 25
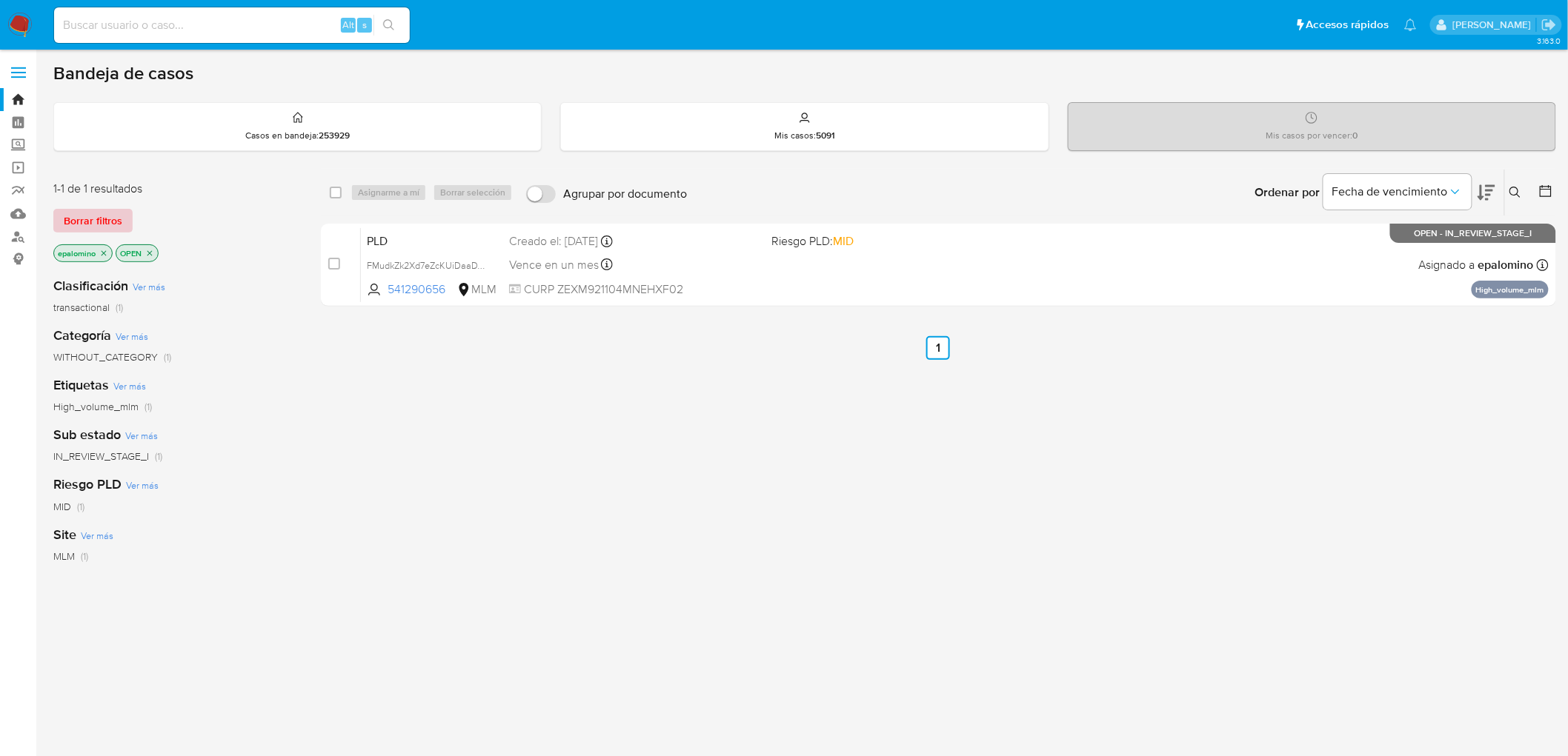
click at [104, 217] on span "Borrar filtros" at bounding box center [93, 221] width 59 height 21
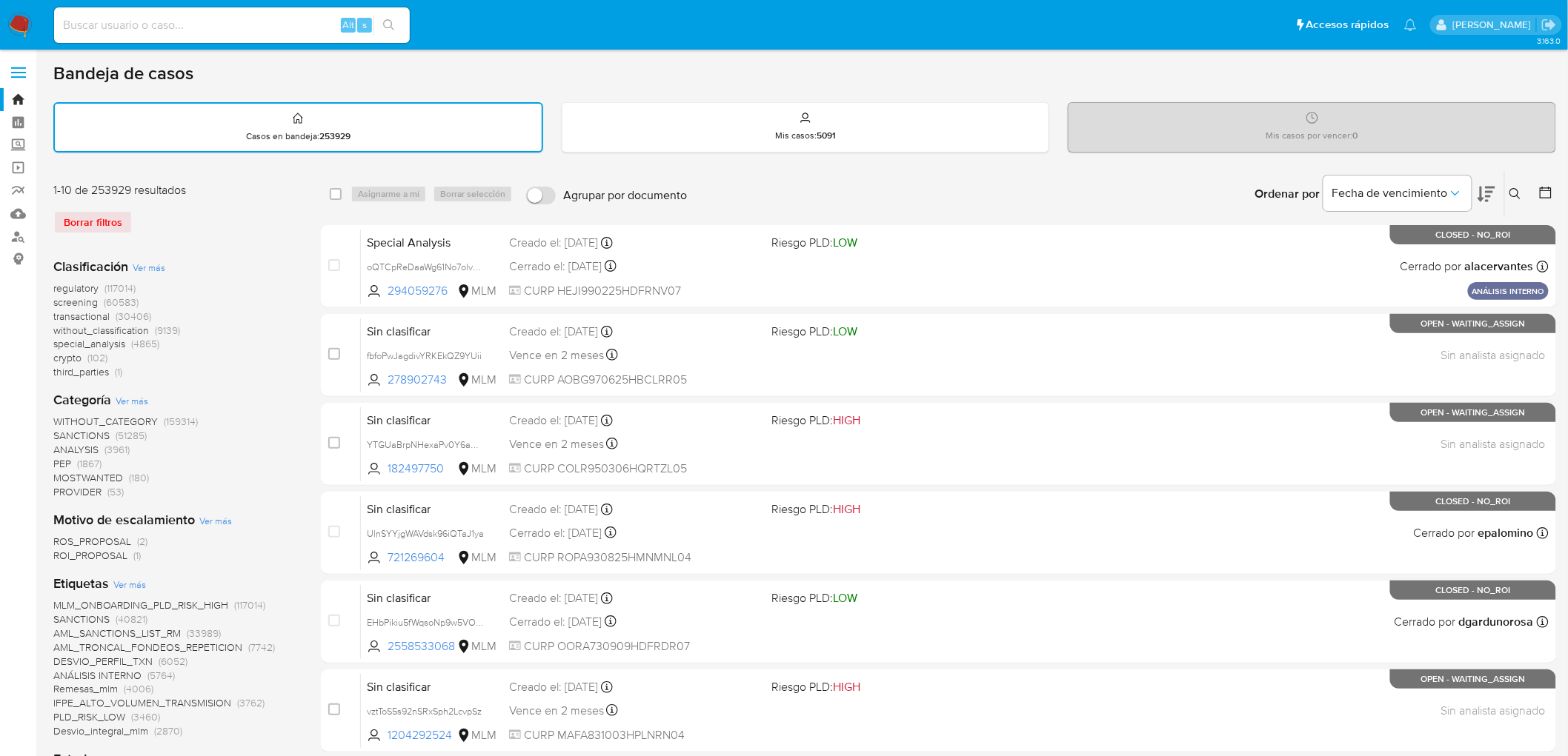
click at [1517, 191] on icon at bounding box center [1515, 194] width 12 height 12
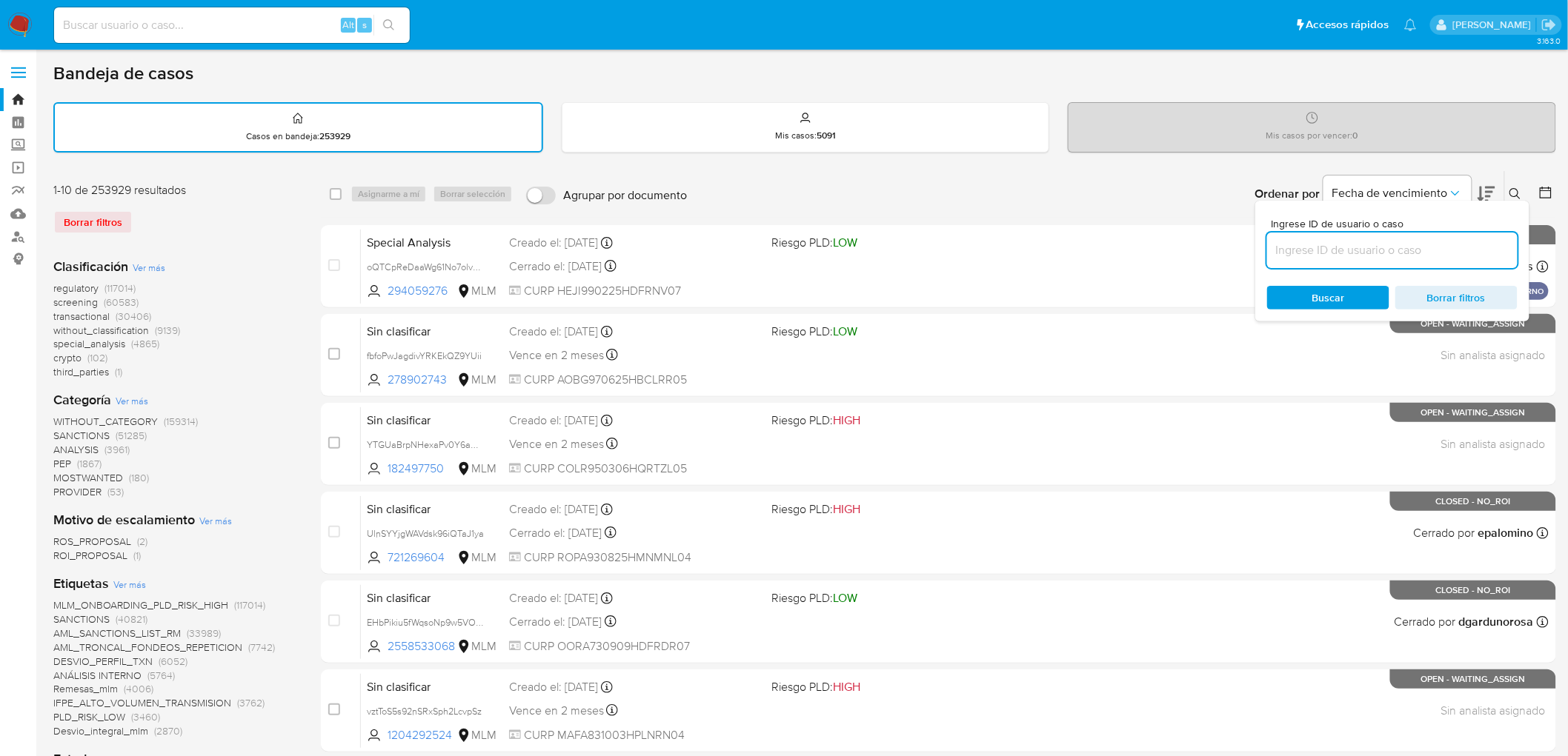
click at [1310, 251] on input at bounding box center [1392, 251] width 251 height 19
type input "541290656"
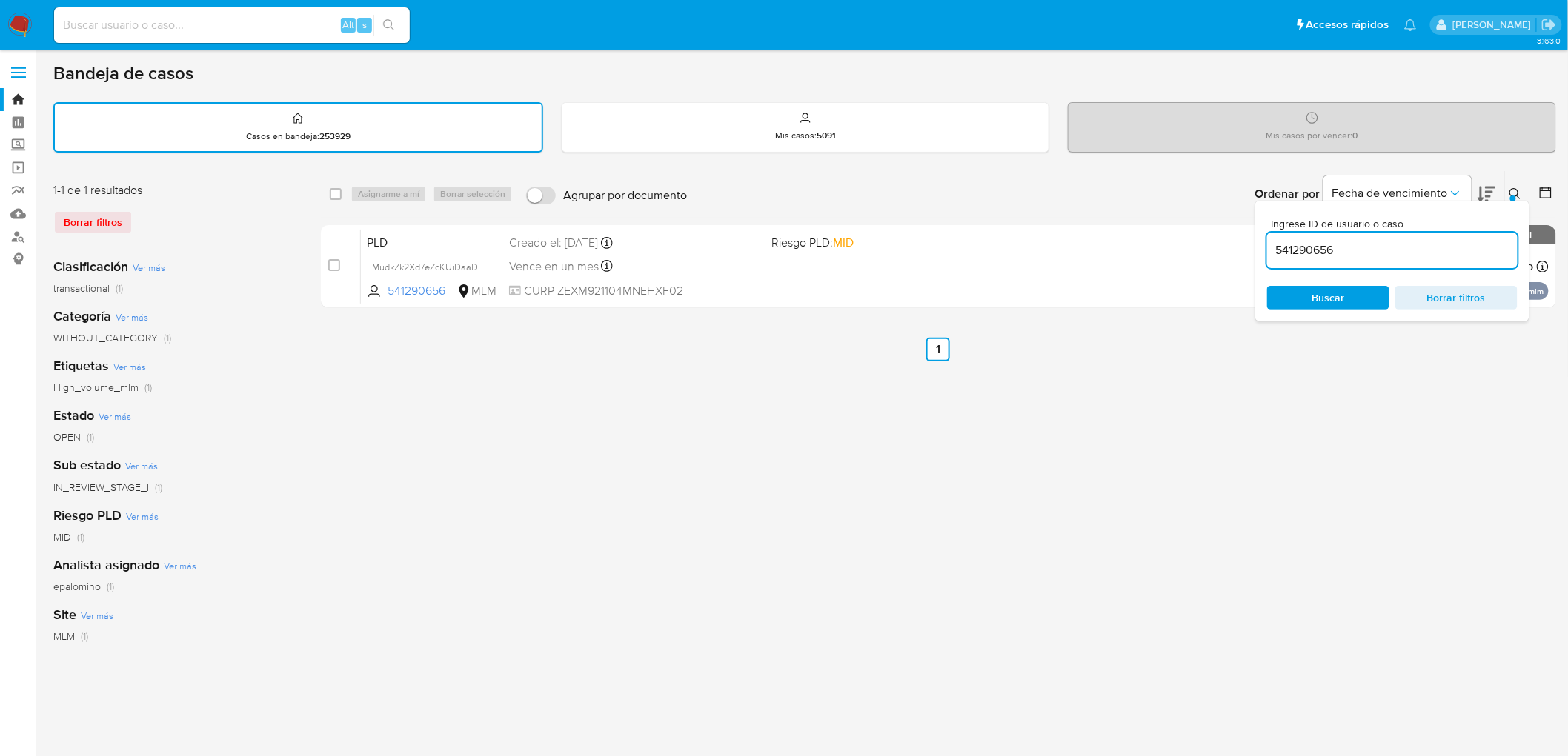
click at [1506, 193] on button at bounding box center [1517, 194] width 24 height 18
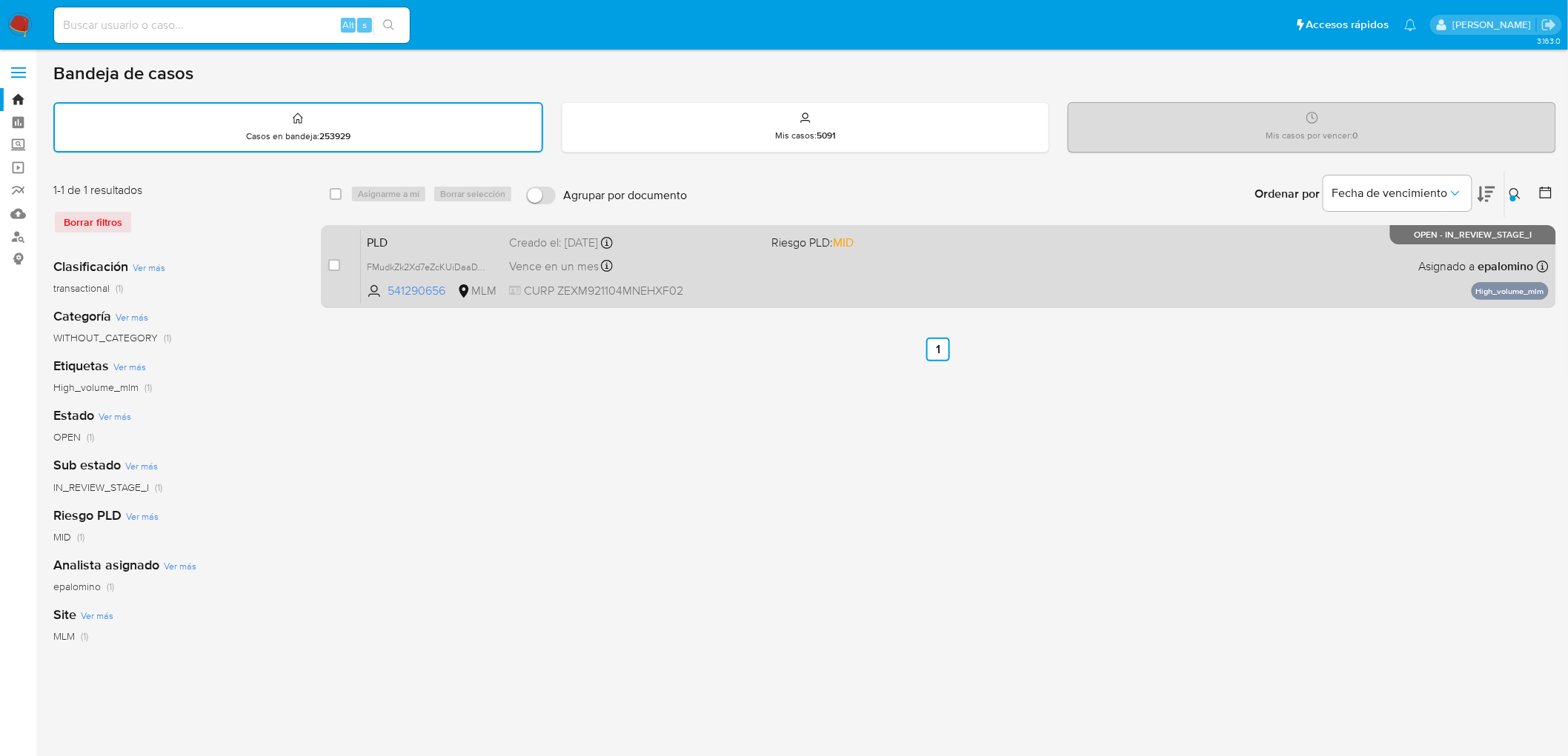
click at [383, 236] on span "PLD" at bounding box center [432, 242] width 131 height 19
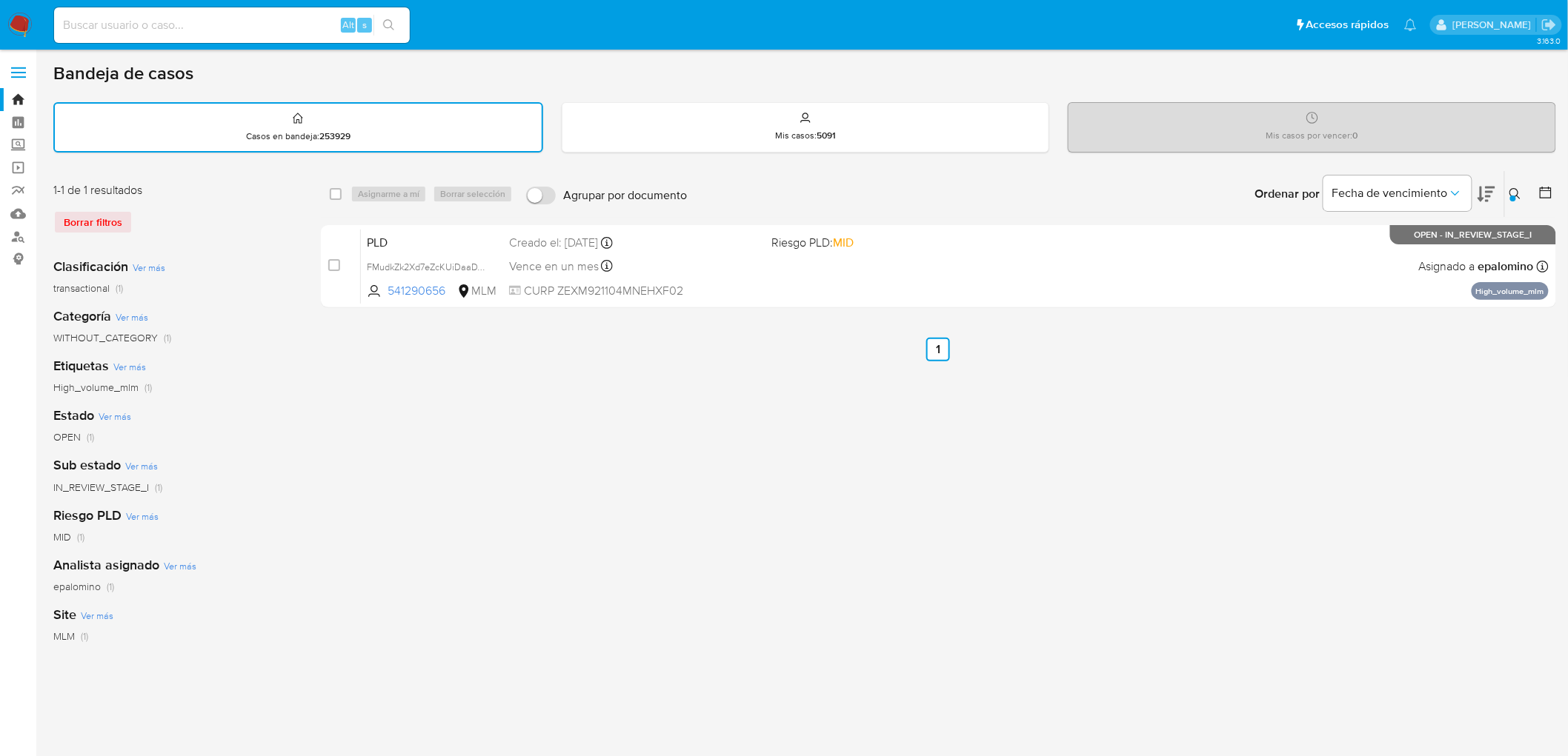
click at [16, 21] on img at bounding box center [20, 25] width 25 height 25
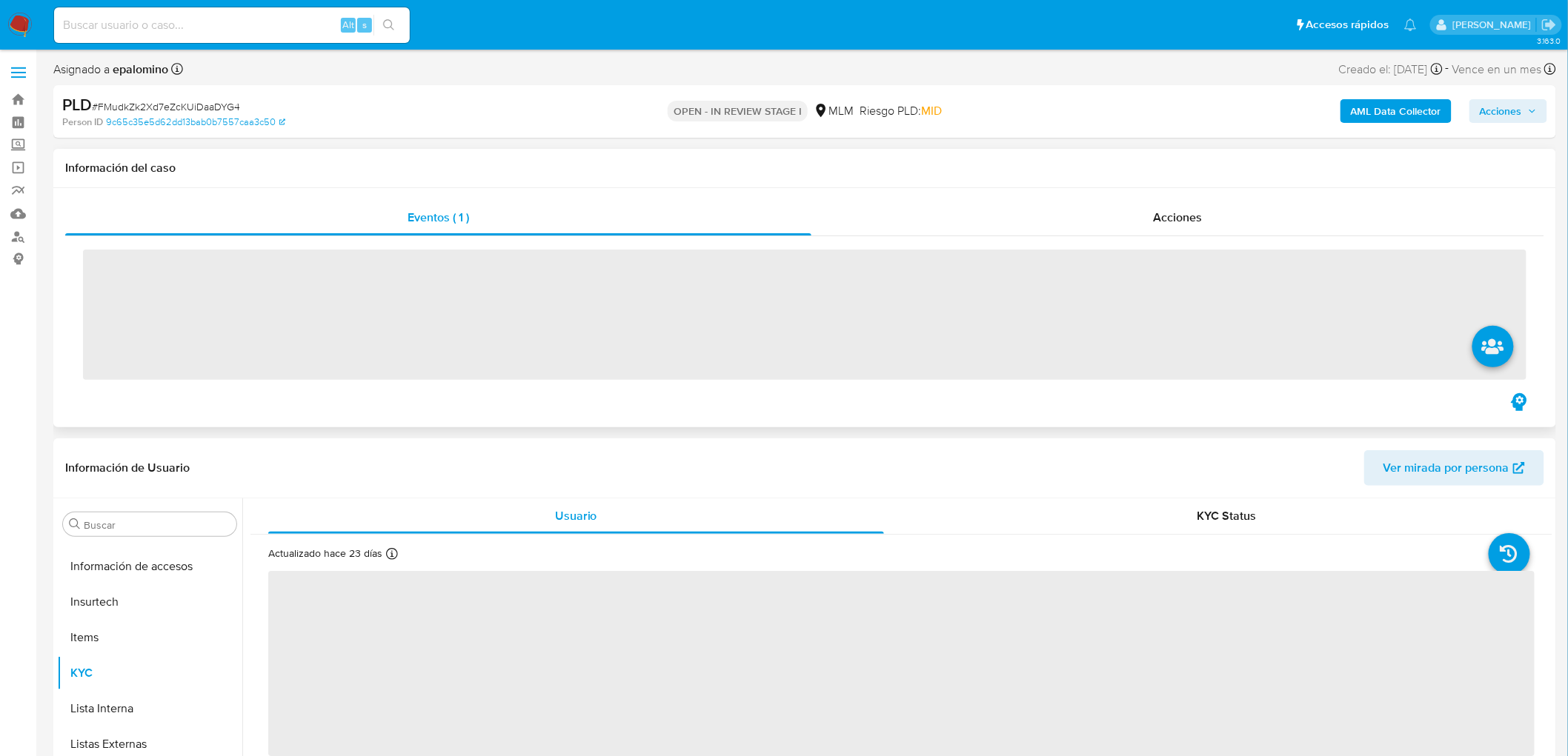
scroll to position [732, 0]
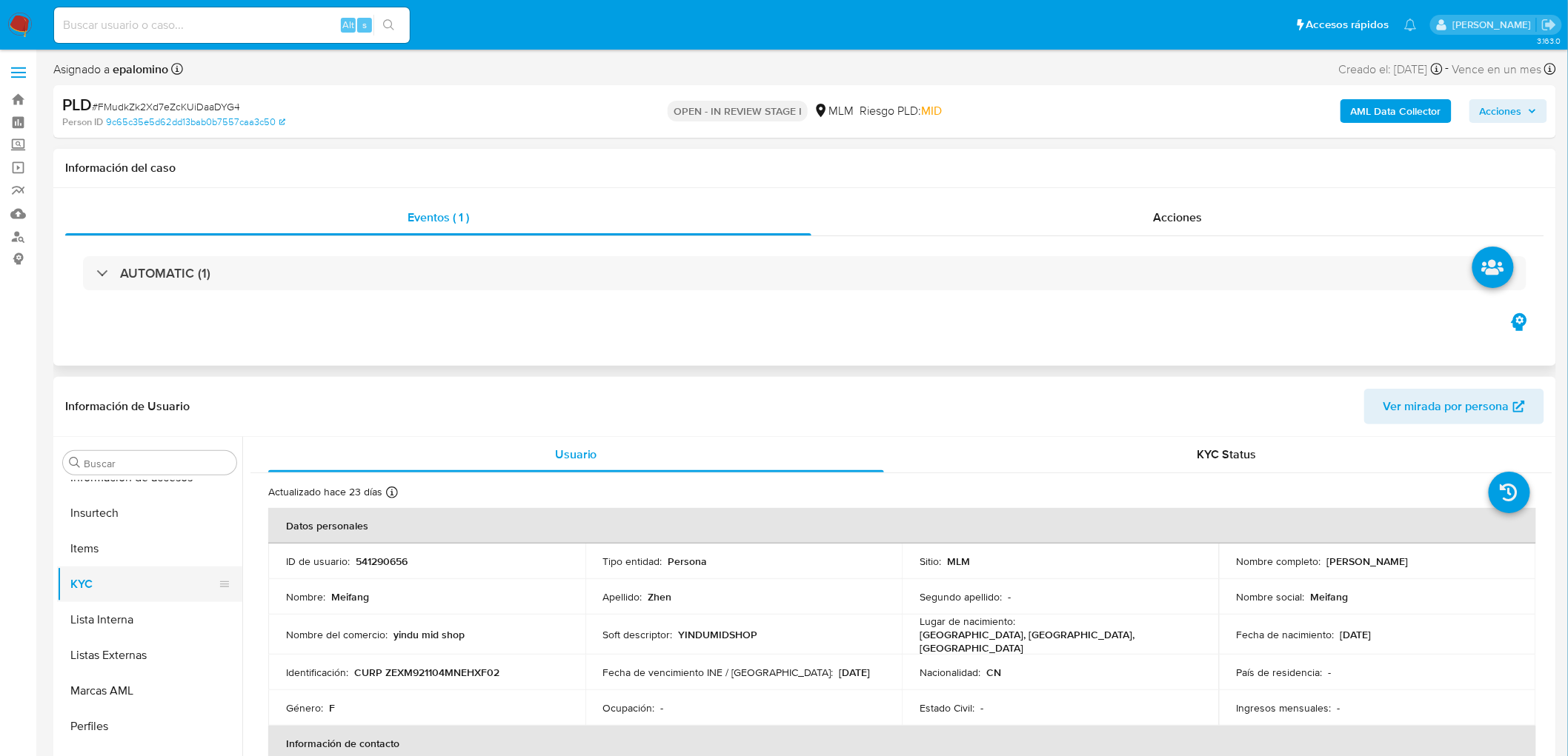
select select "10"
click at [176, 612] on button "Devices Geolocation" at bounding box center [144, 615] width 174 height 36
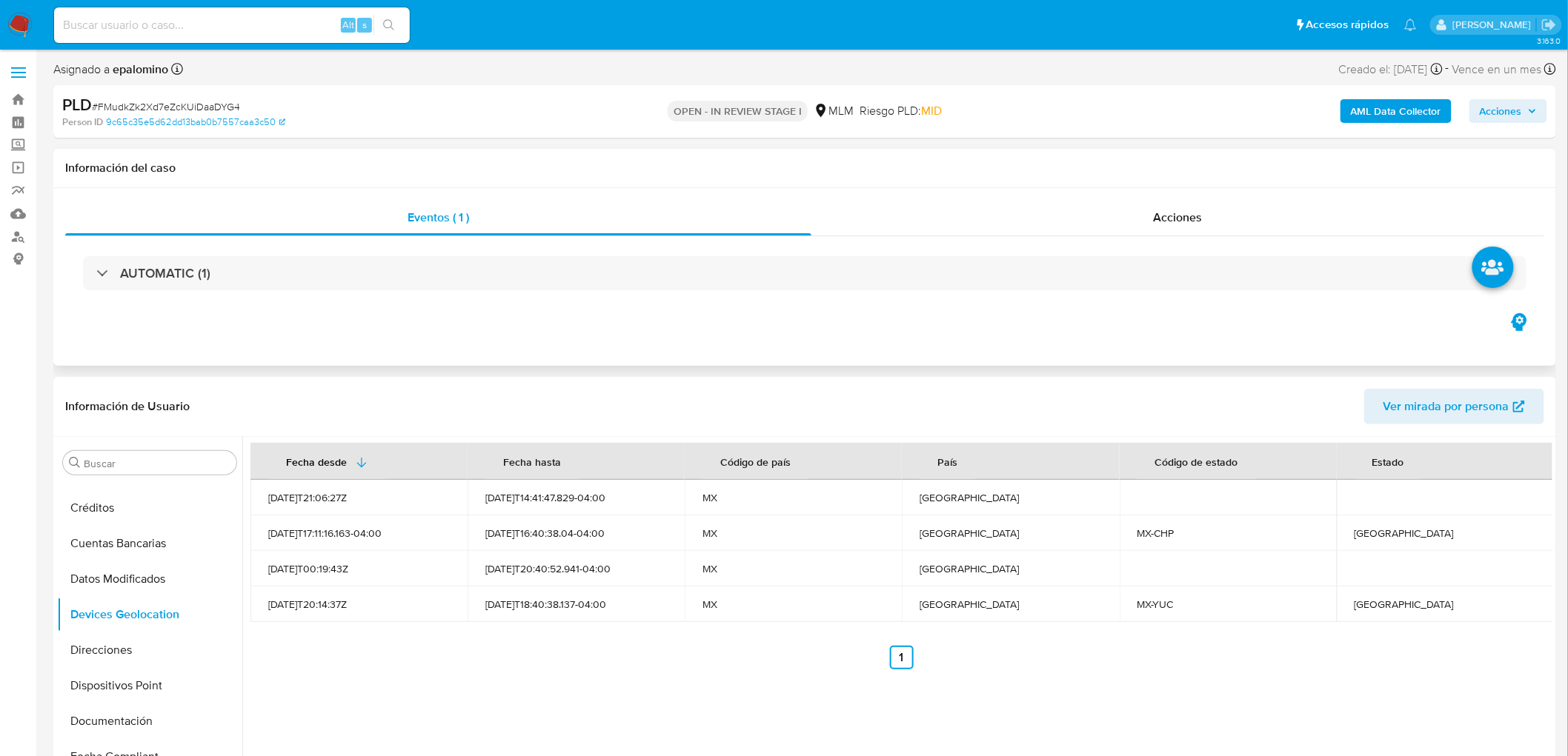
scroll to position [181, 0]
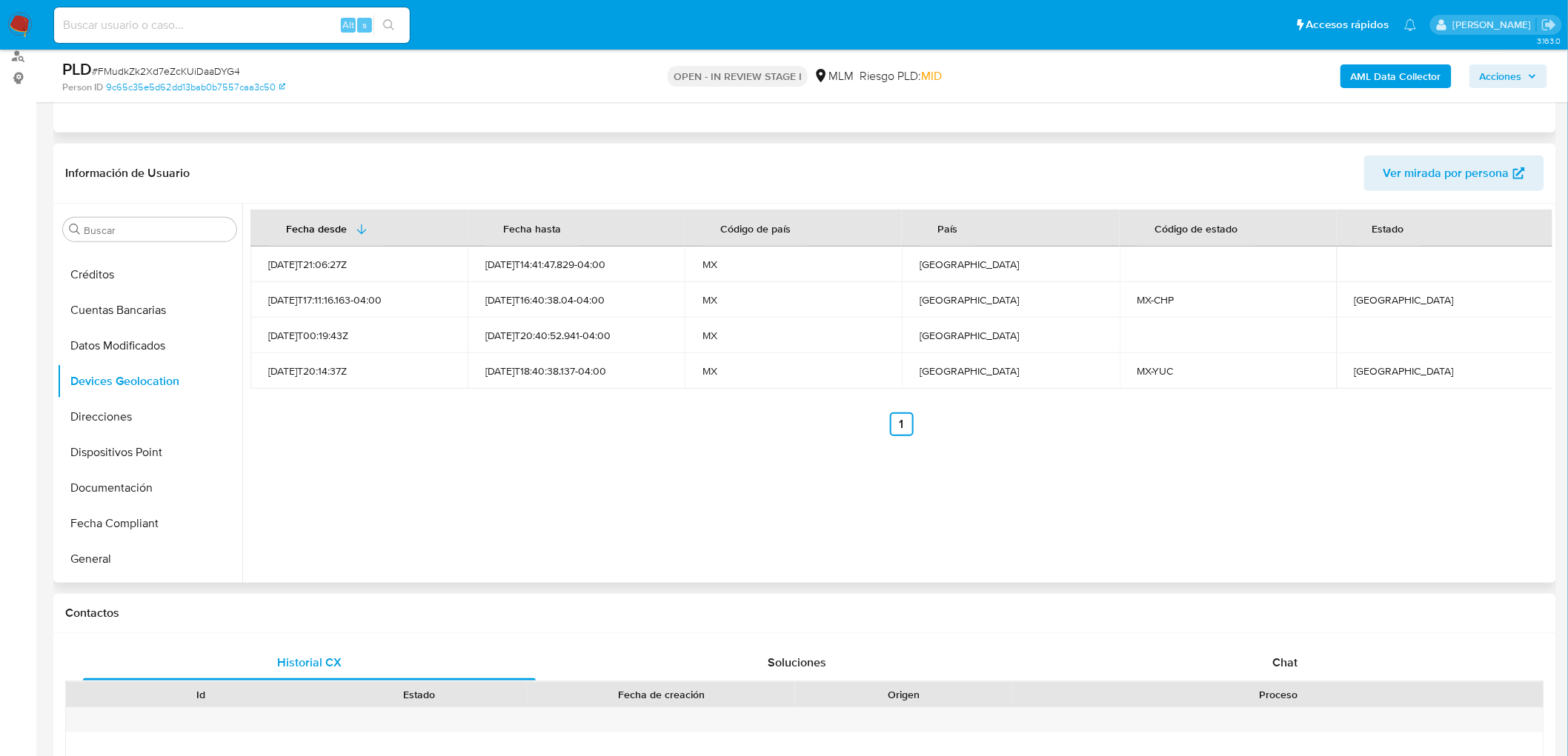
click at [749, 473] on div "Fecha desde Fecha hasta Código de país País Código de estado Estado 2023-02-24T…" at bounding box center [897, 393] width 1310 height 379
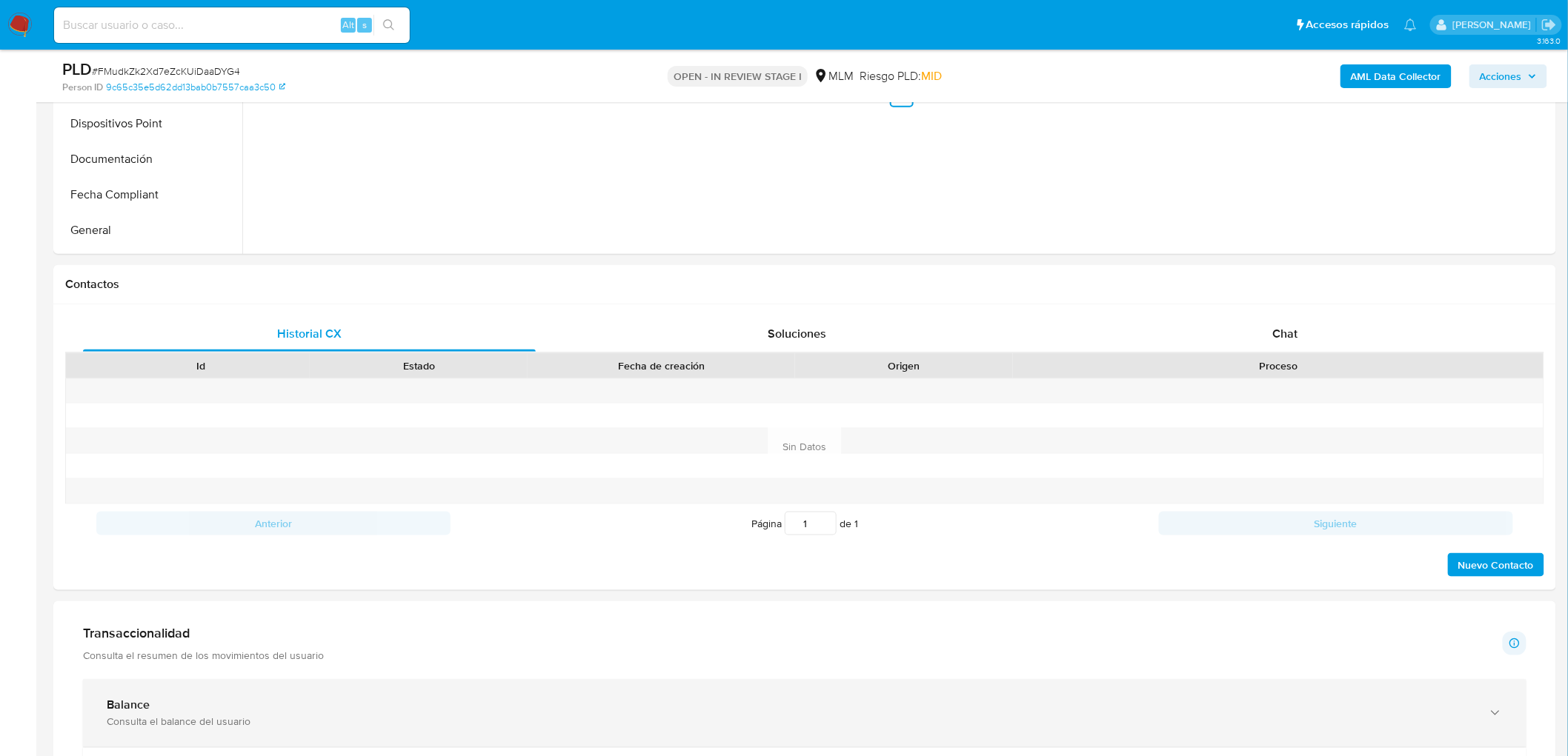
click at [164, 724] on div "Consulta el balance del usuario" at bounding box center [790, 723] width 1366 height 13
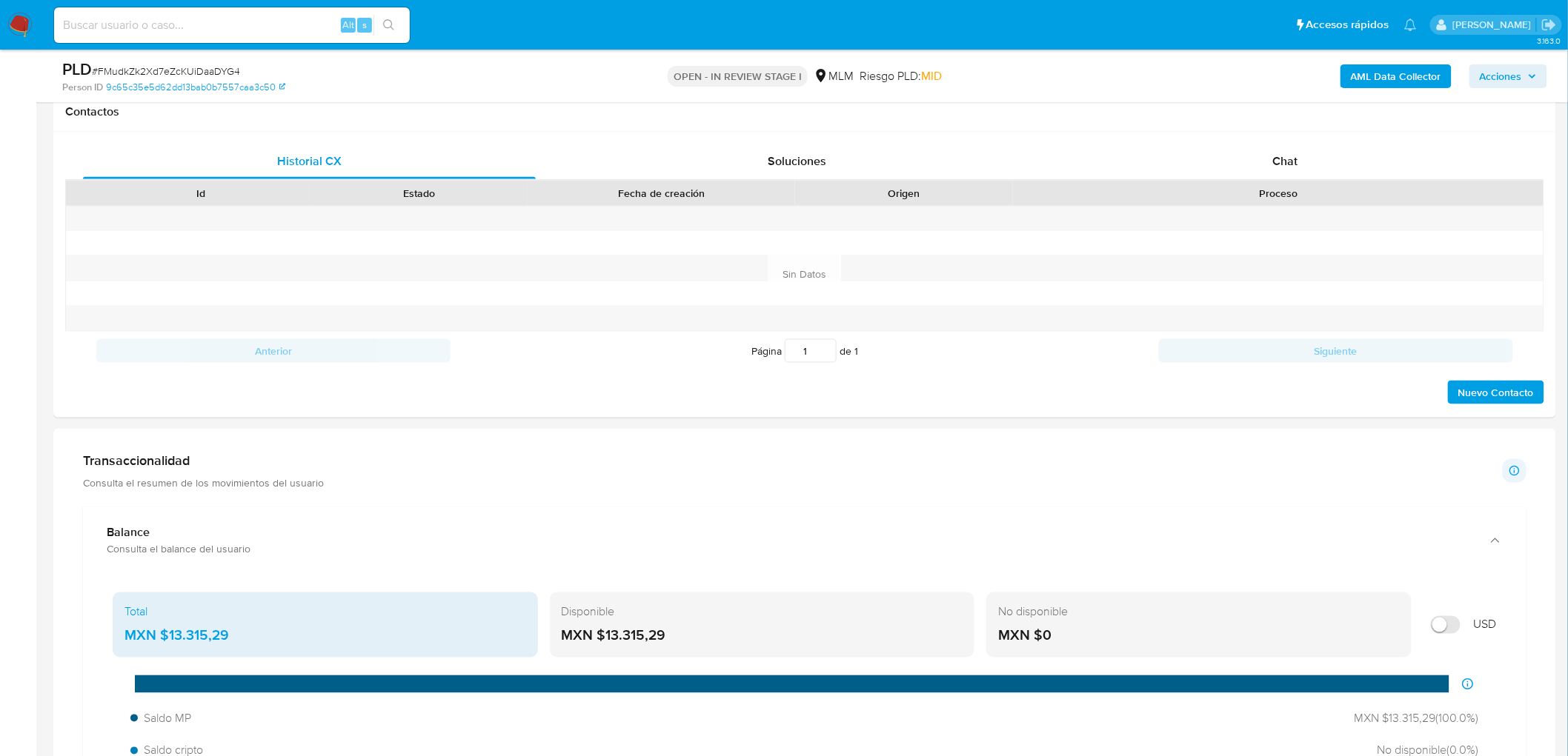
scroll to position [757, 0]
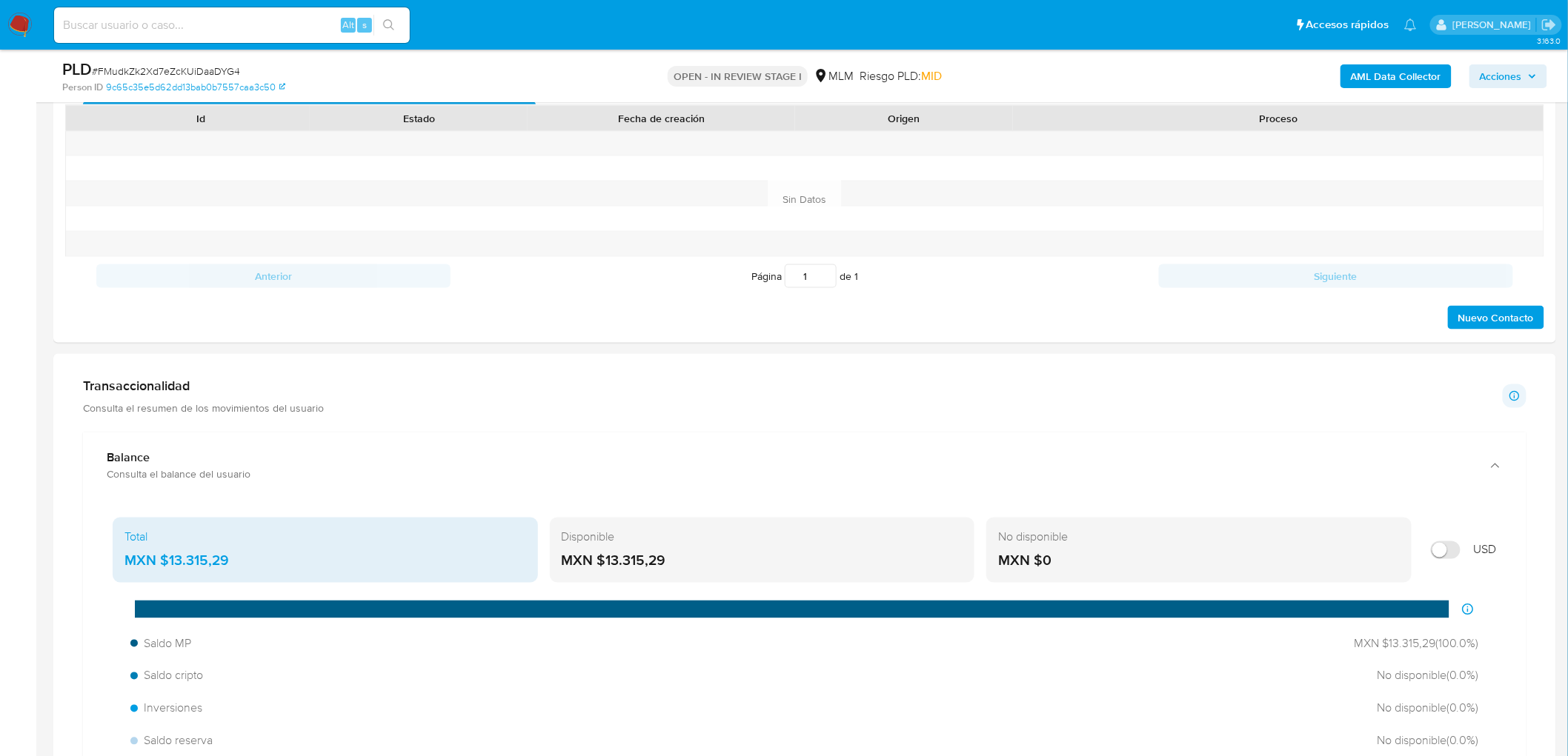
drag, startPoint x: 672, startPoint y: 559, endPoint x: 602, endPoint y: 562, distance: 70.1
click at [602, 562] on div "MXN $13.315,29" at bounding box center [762, 562] width 401 height 19
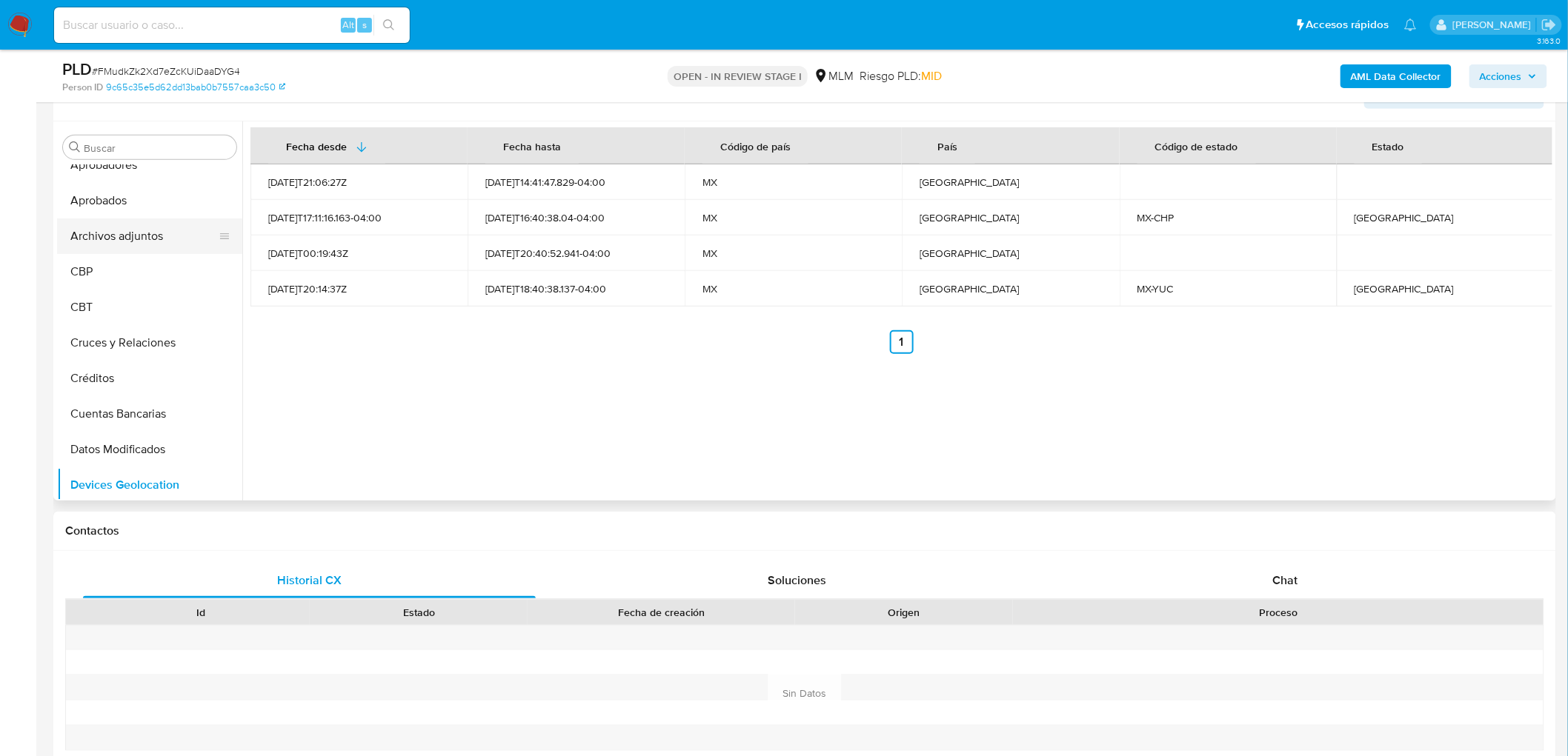
scroll to position [82, 0]
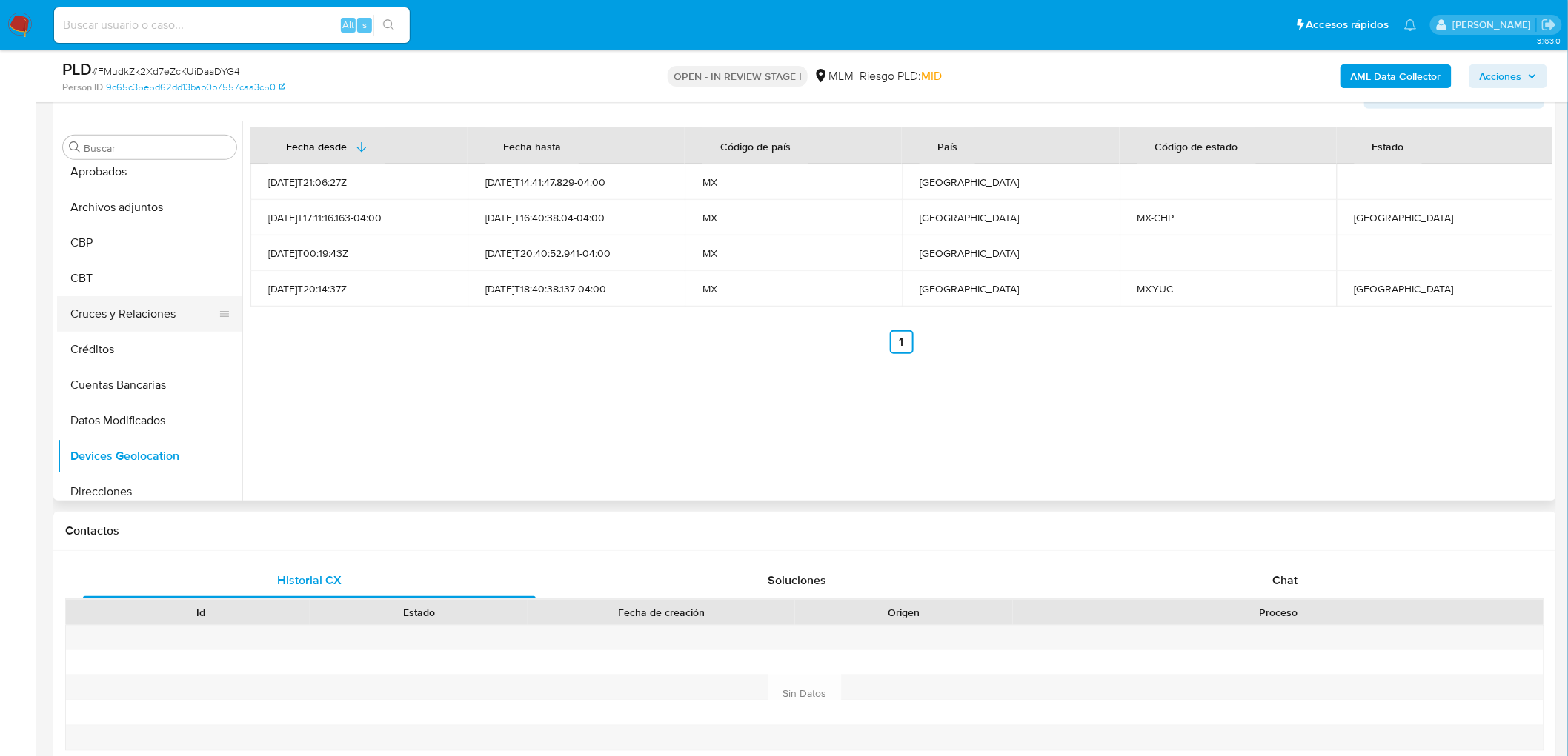
click at [142, 312] on button "Cruces y Relaciones" at bounding box center [144, 314] width 174 height 36
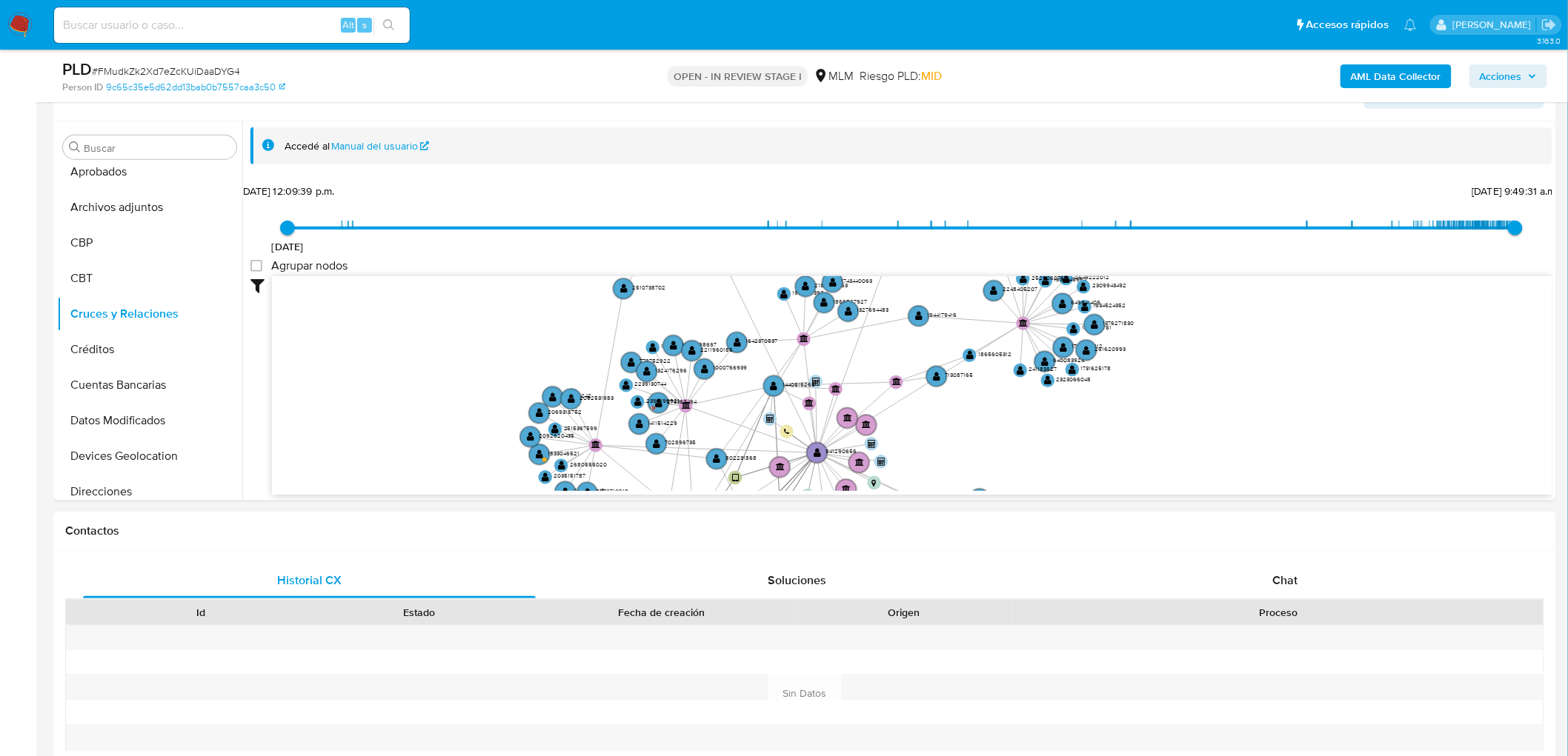
scroll to position [53, 0]
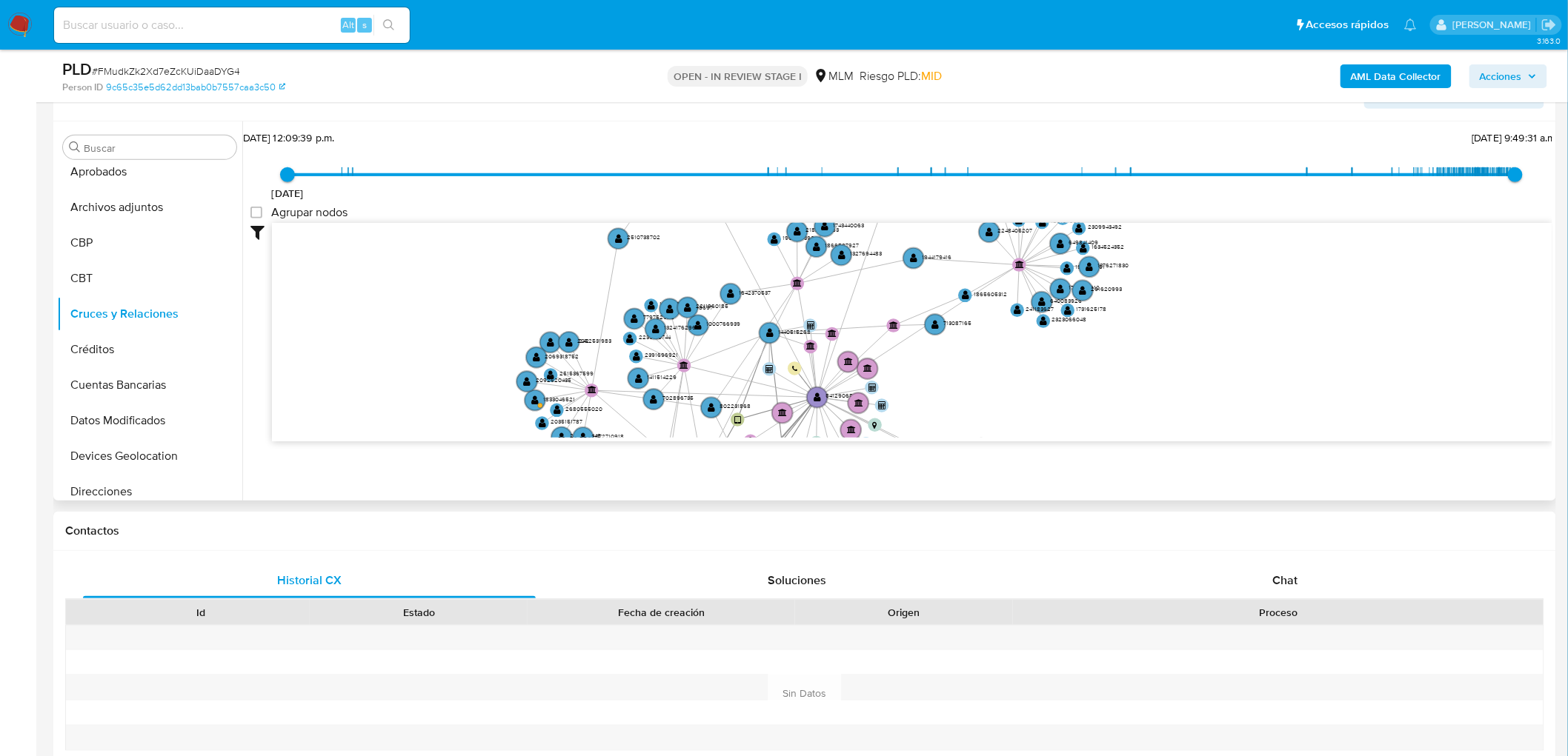
drag, startPoint x: 680, startPoint y: 359, endPoint x: 701, endPoint y: 400, distance: 46.1
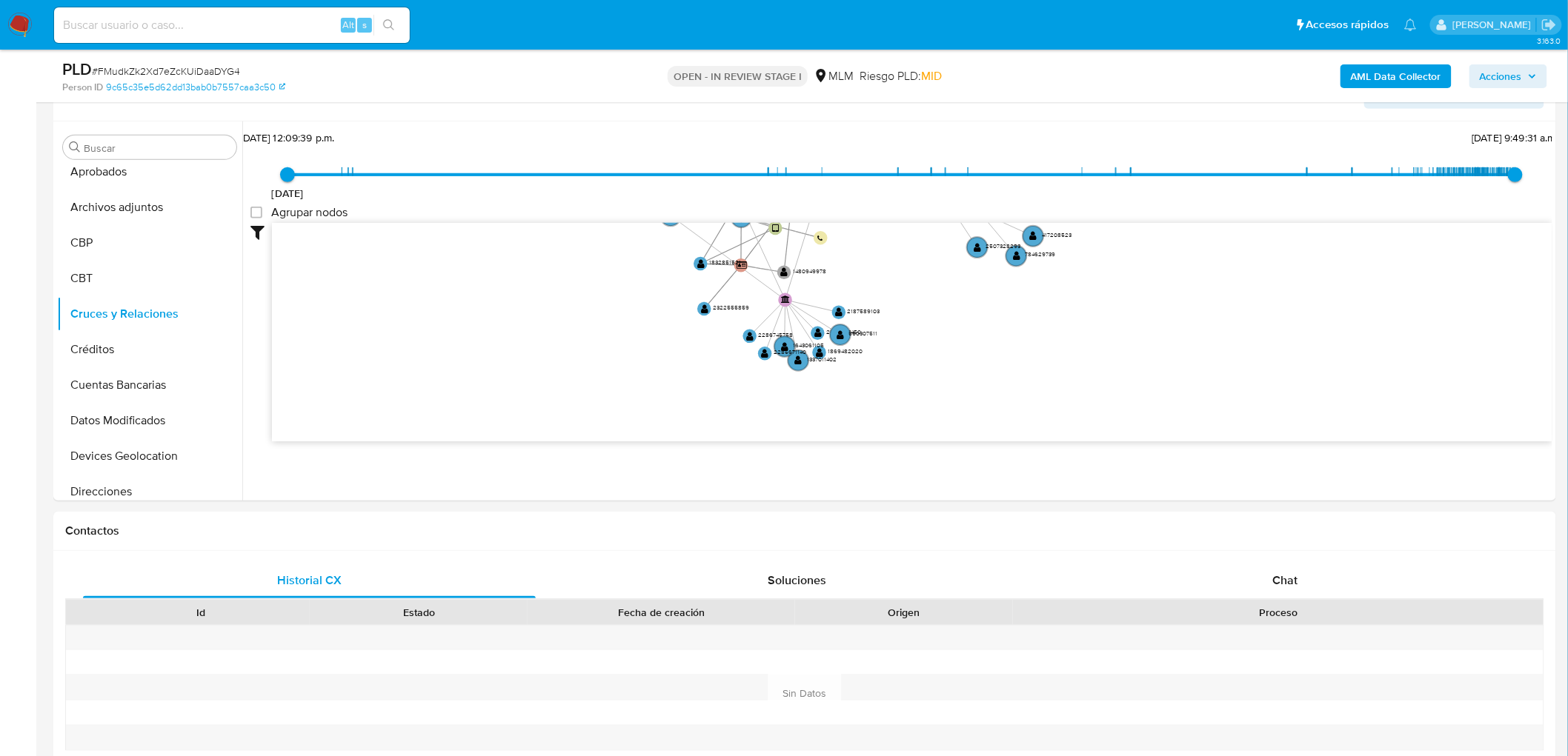
scroll to position [0, 0]
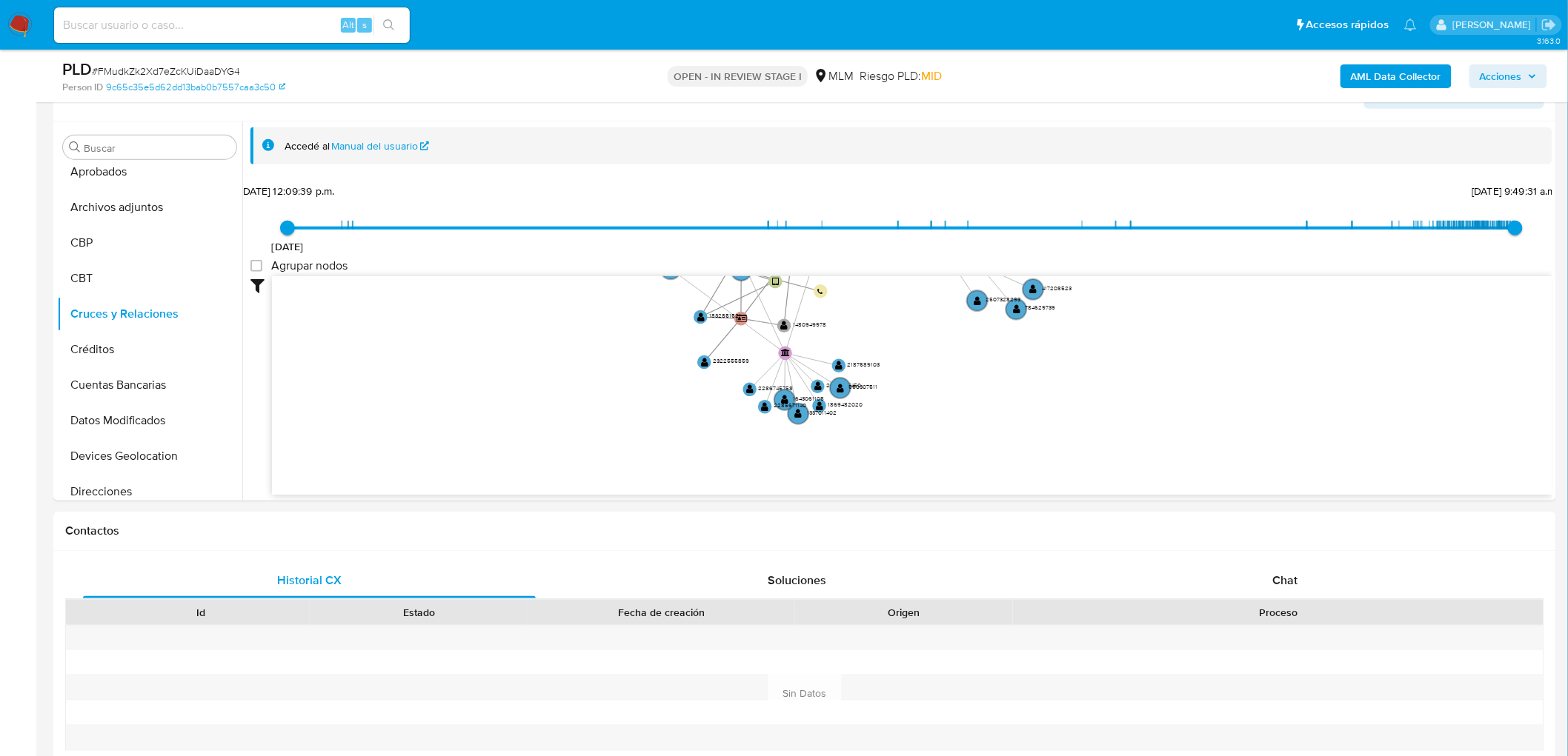
drag, startPoint x: 594, startPoint y: 287, endPoint x: 613, endPoint y: 62, distance: 225.8
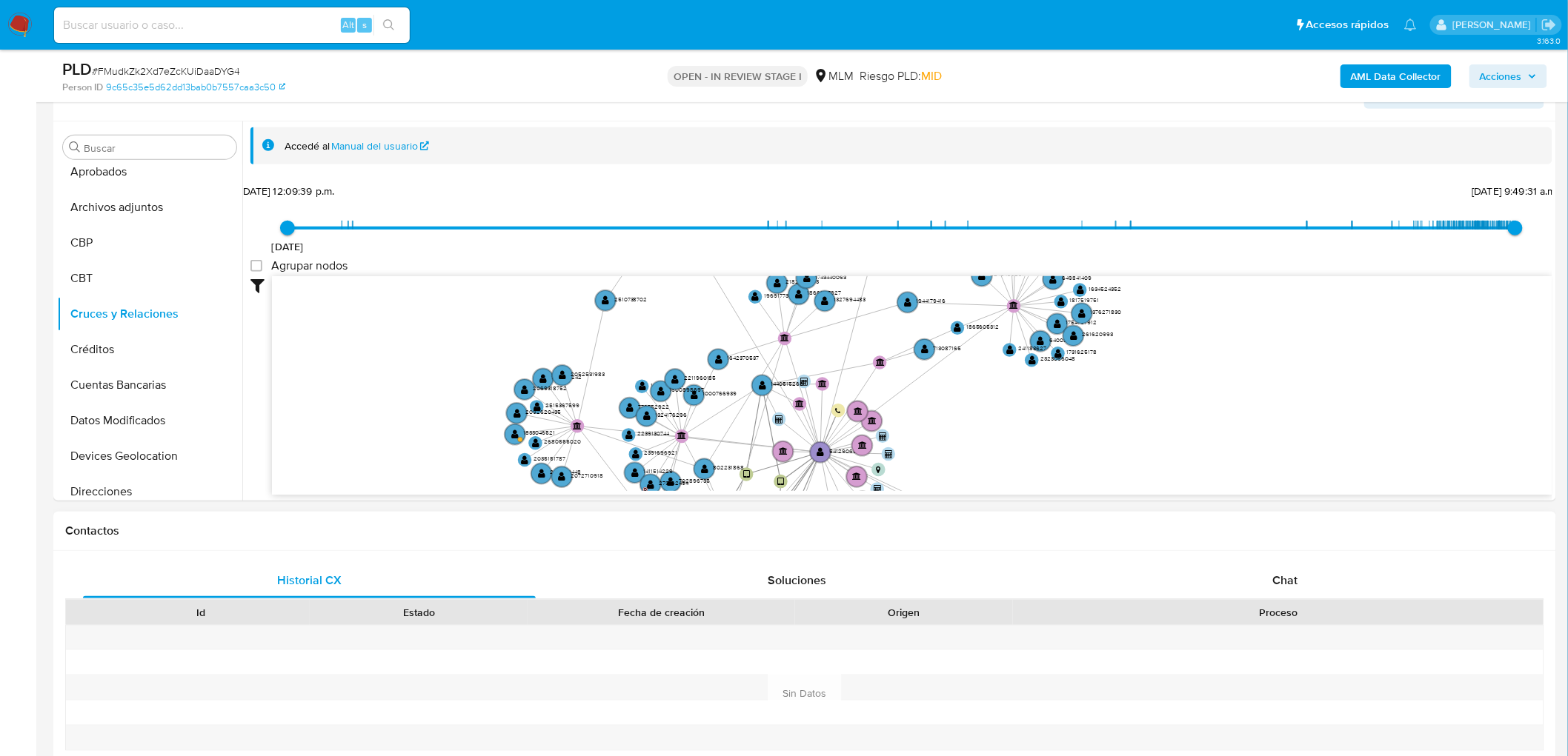
drag, startPoint x: 590, startPoint y: 302, endPoint x: 574, endPoint y: 515, distance: 213.6
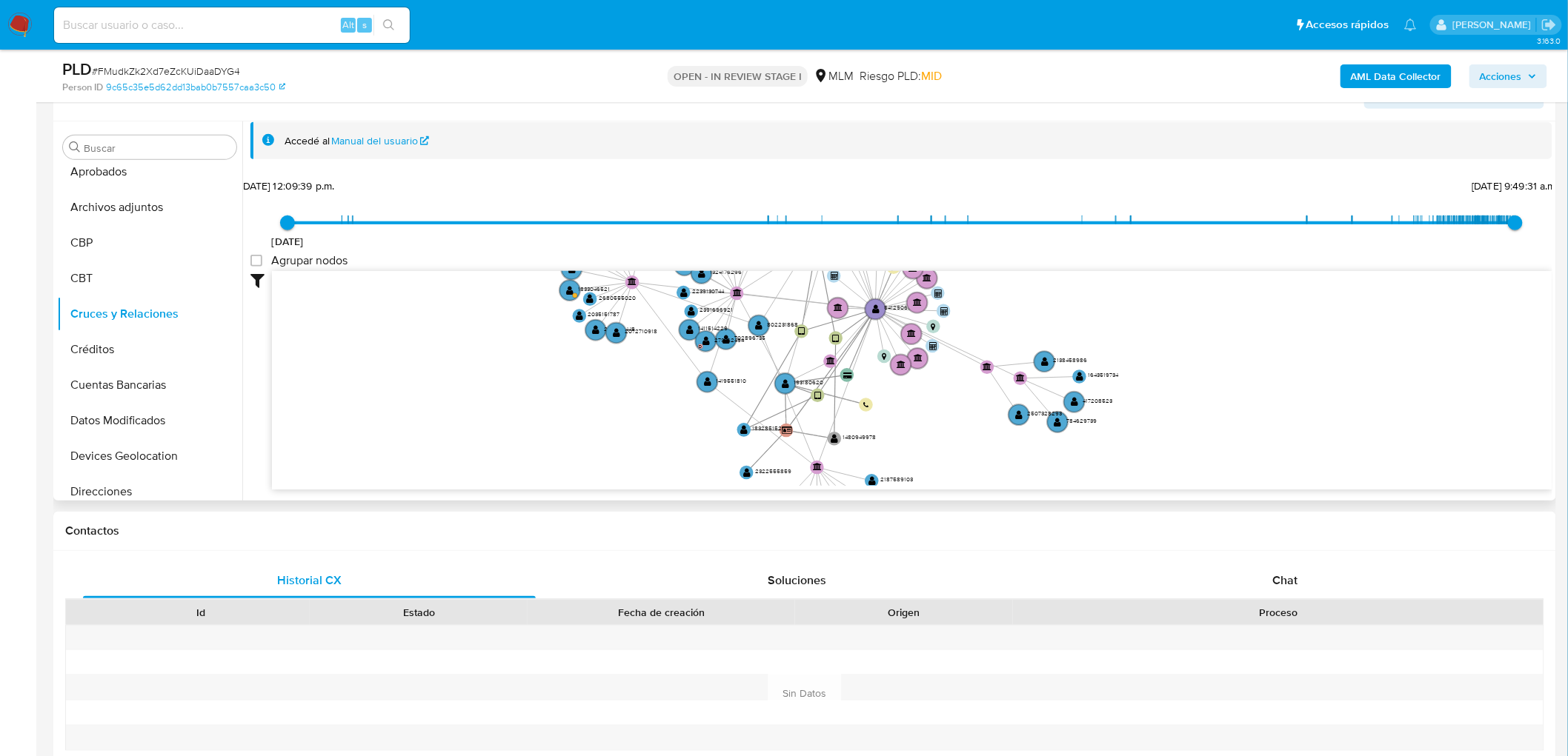
drag, startPoint x: 520, startPoint y: 269, endPoint x: 575, endPoint y: 134, distance: 145.8
click at [575, 134] on div "Accedé al Manual del usuario 2/6/2021 2/6/2021, 12:09:39 p.m. 9/10/2025, 9:49:3…" at bounding box center [902, 333] width 1302 height 421
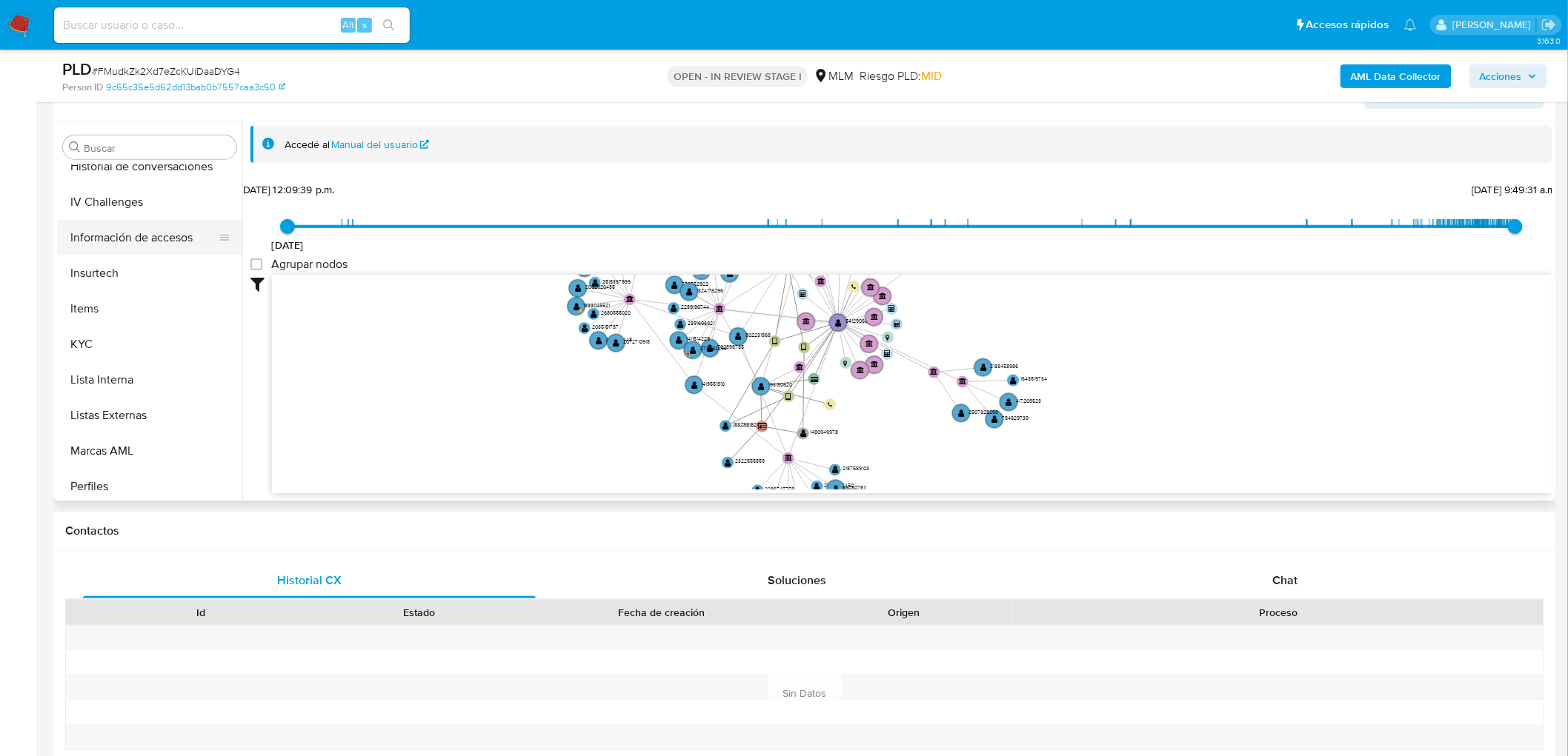
scroll to position [732, 0]
click at [85, 274] on button "KYC" at bounding box center [144, 269] width 174 height 36
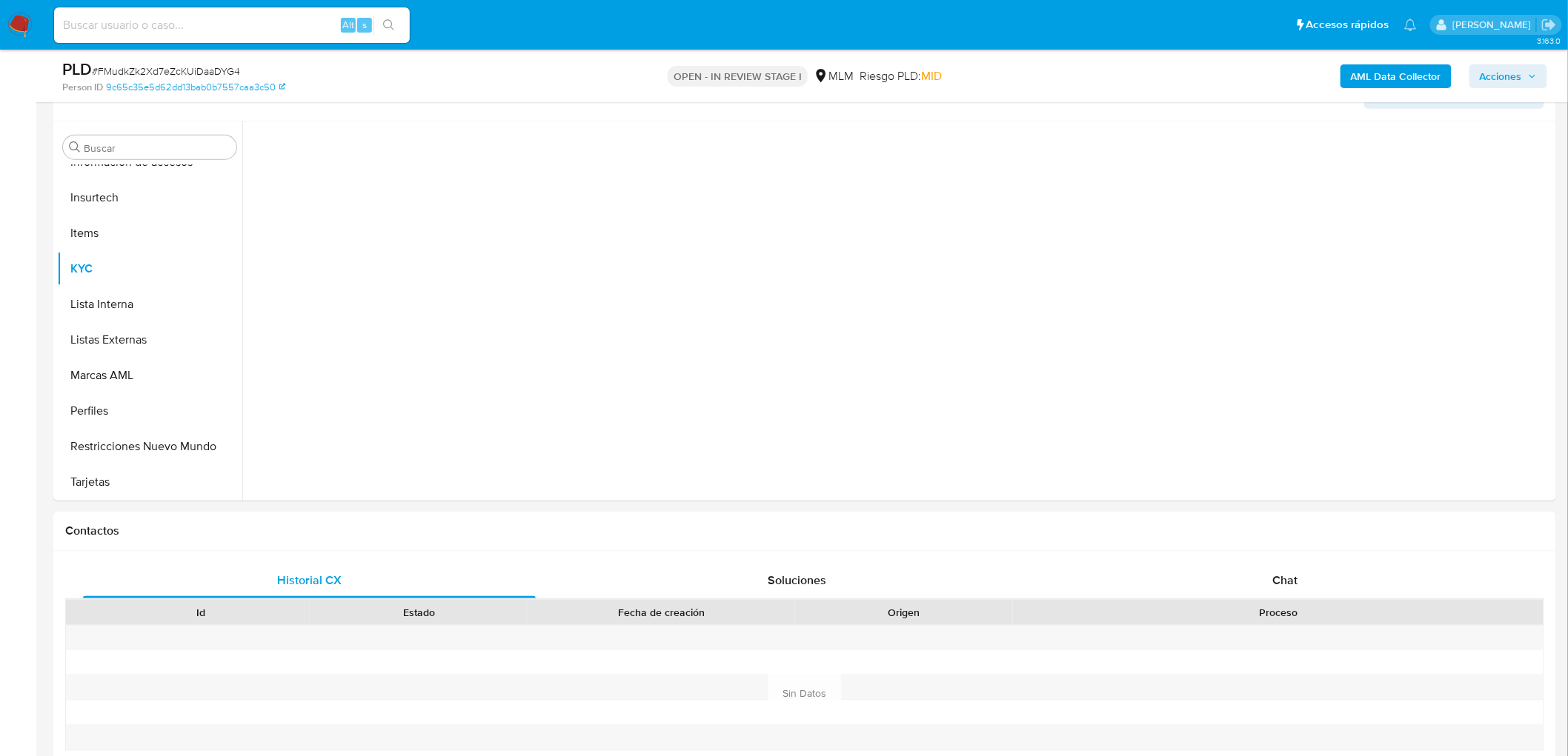
scroll to position [0, 0]
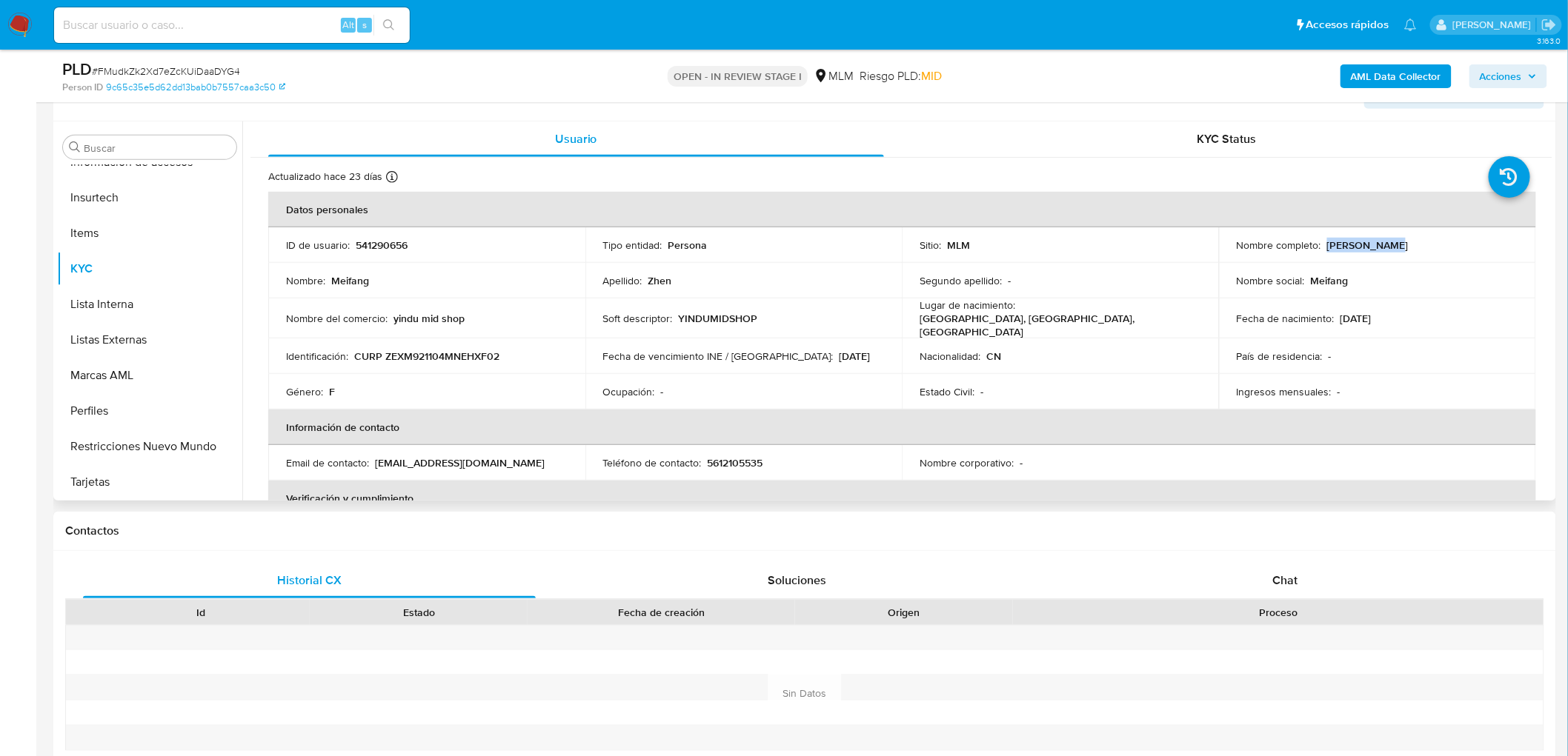
drag, startPoint x: 1373, startPoint y: 252, endPoint x: 1321, endPoint y: 249, distance: 52.1
click at [1321, 249] on td "Nombre completo : Meifang Zhen" at bounding box center [1377, 246] width 317 height 36
copy p "Meifang Zhen"
click at [528, 374] on td "Género : F" at bounding box center [426, 392] width 317 height 36
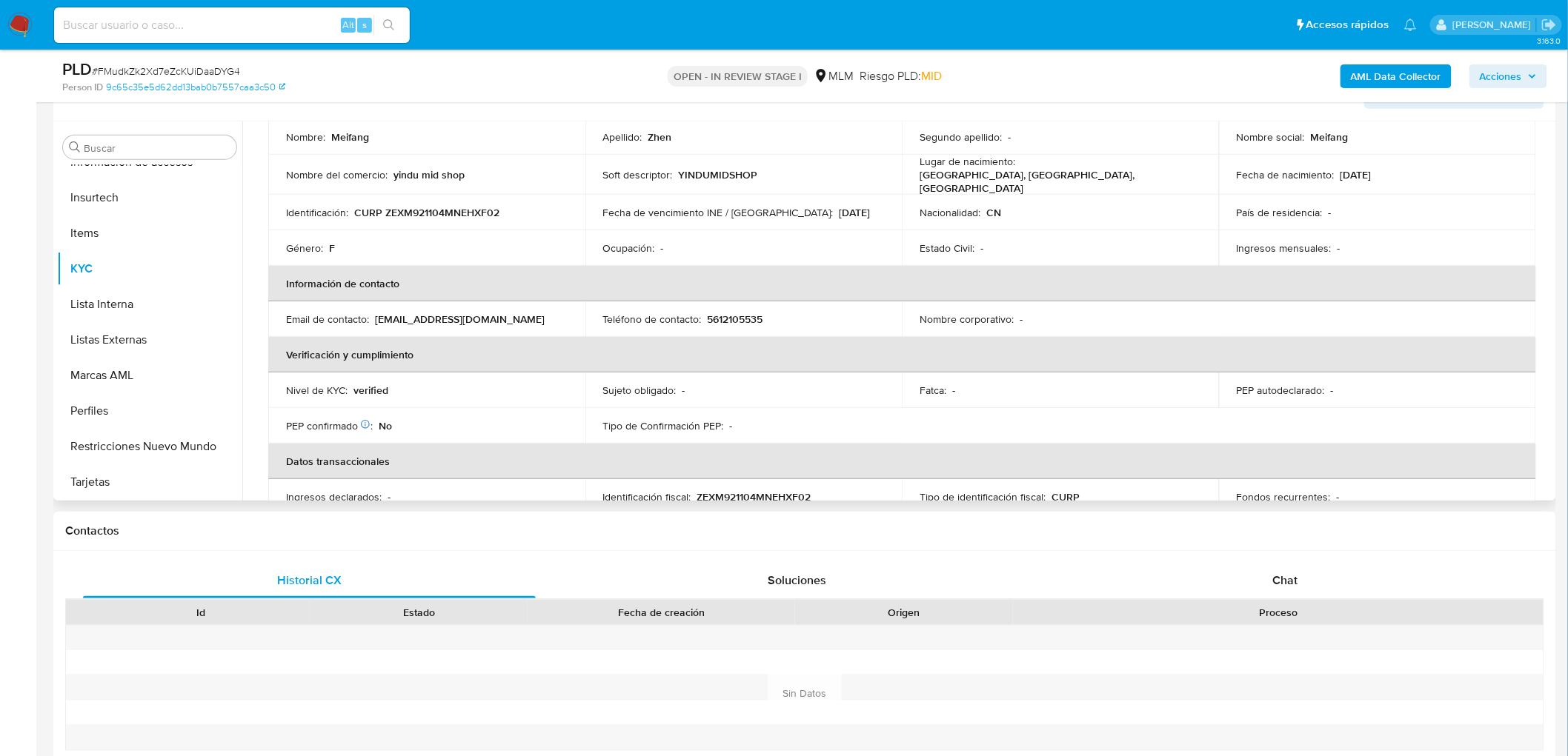
scroll to position [64, 0]
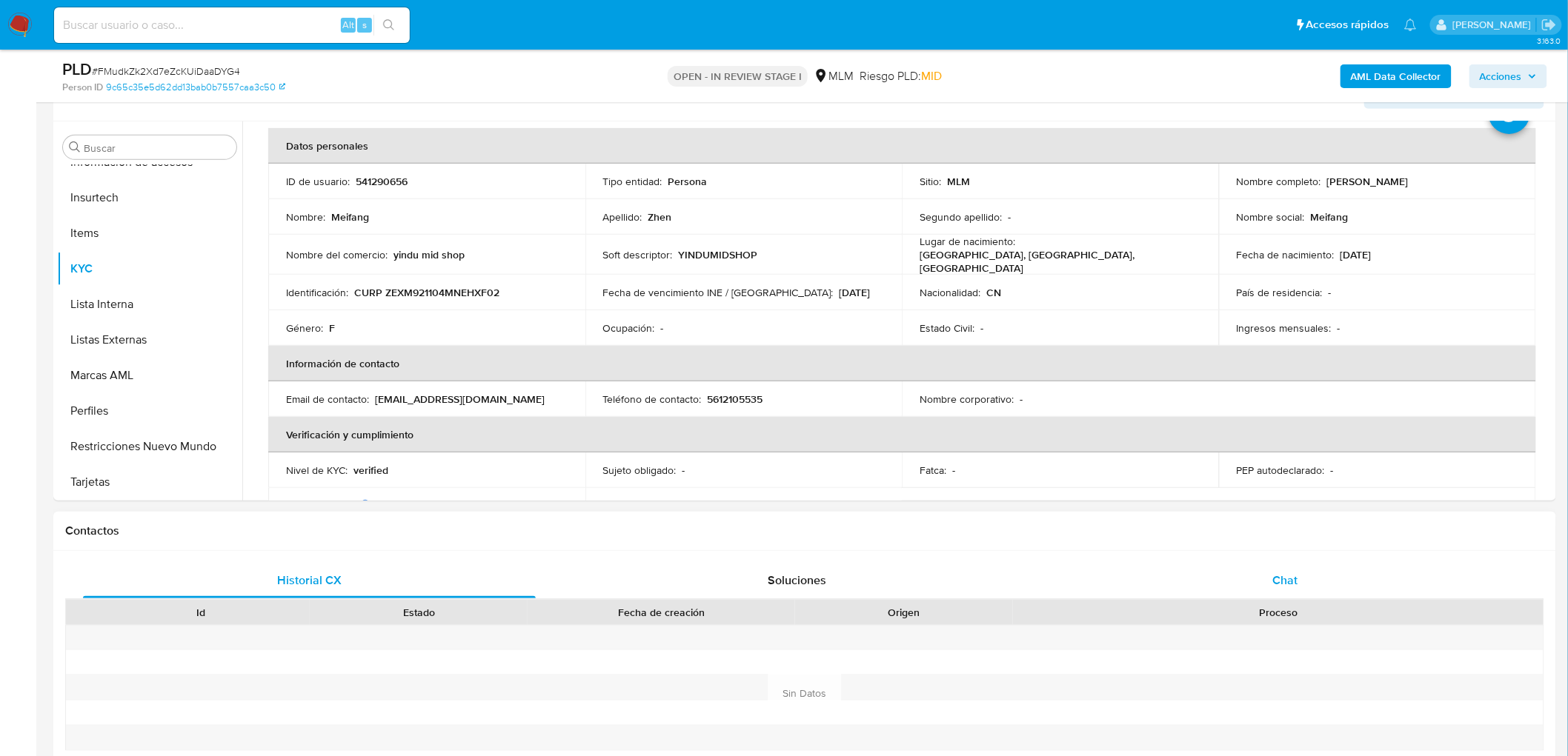
click at [1287, 581] on span "Chat" at bounding box center [1285, 580] width 25 height 17
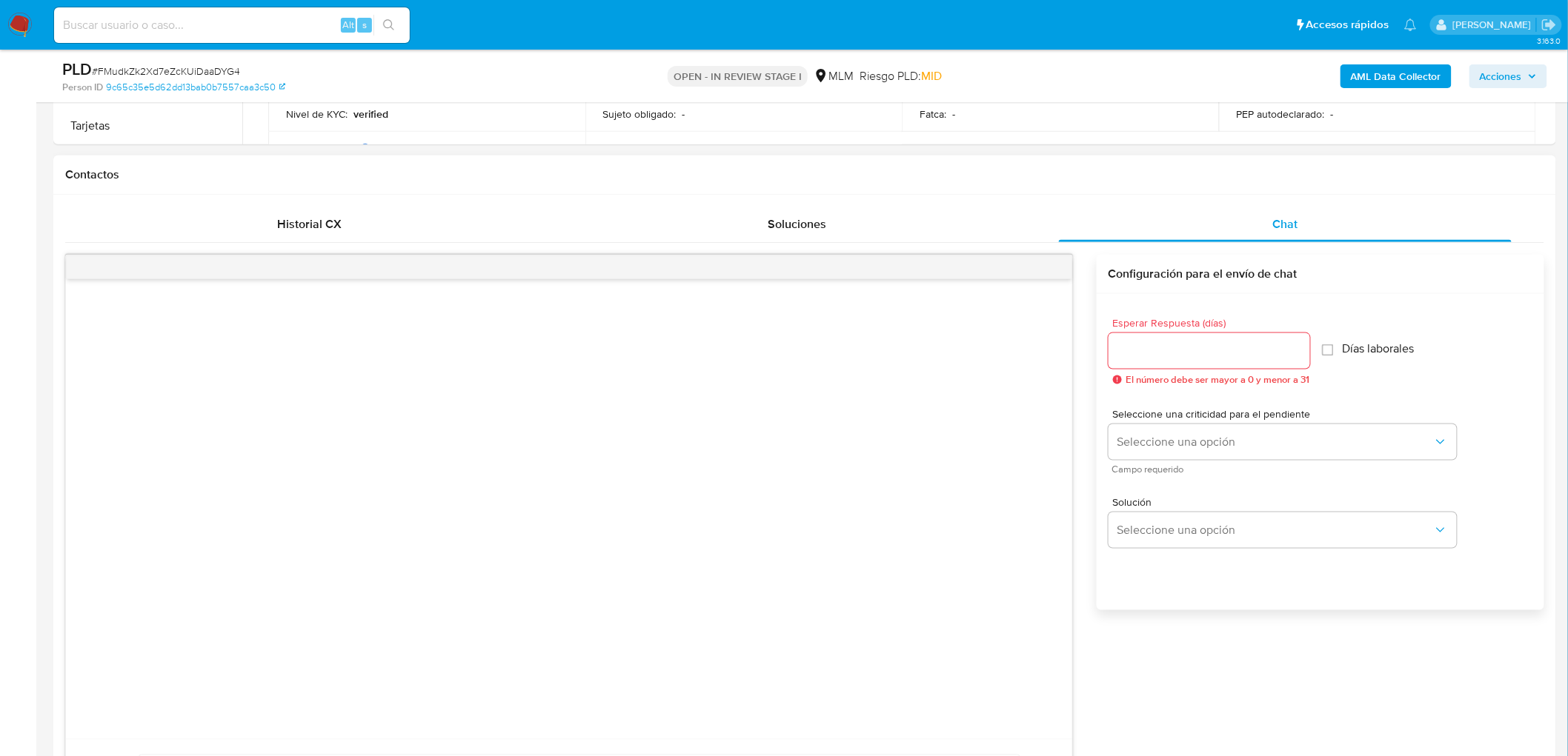
scroll to position [624, 0]
click at [1149, 341] on input "Esperar Respuesta (días)" at bounding box center [1210, 346] width 202 height 19
type input "5"
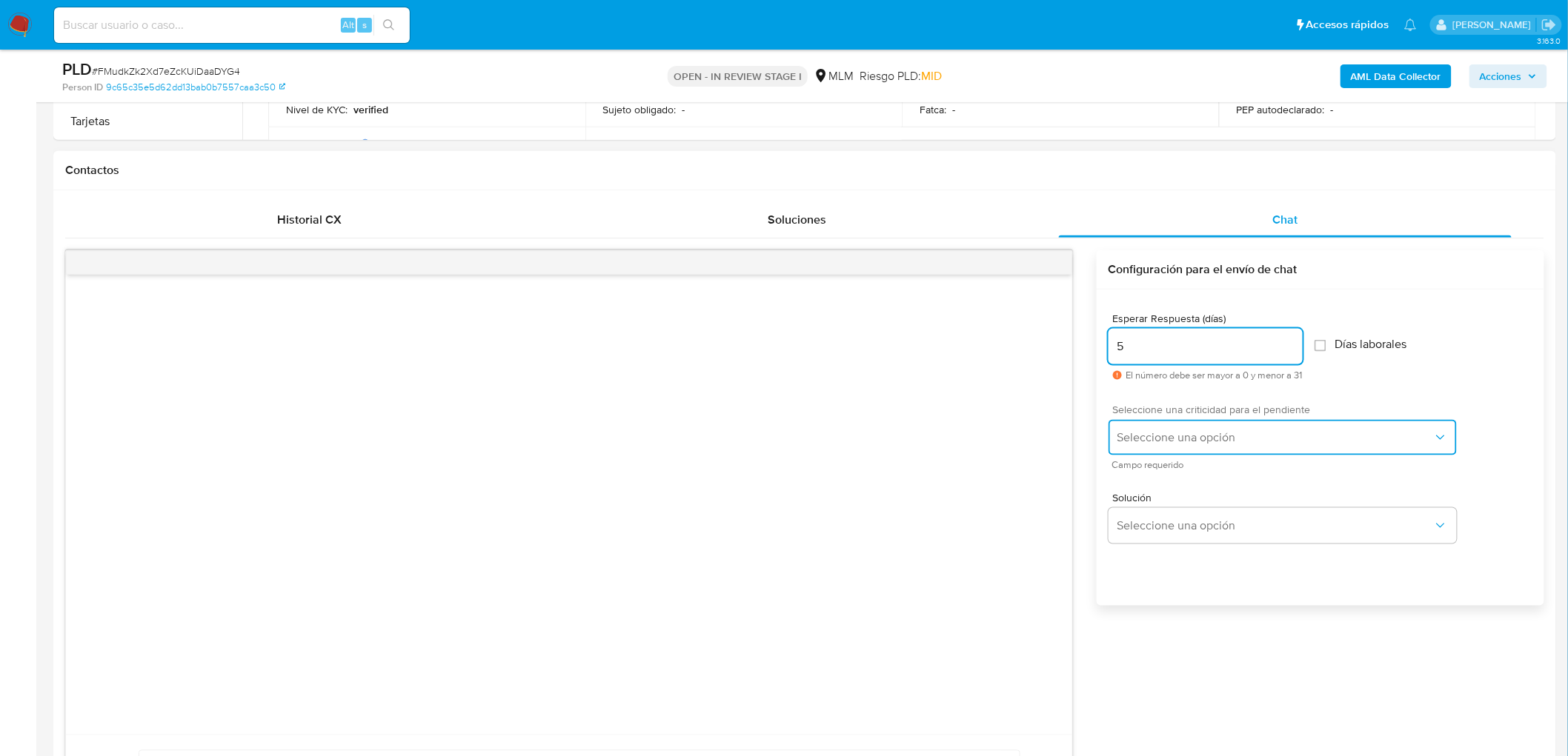
click at [1167, 425] on button "Seleccione una opción" at bounding box center [1282, 438] width 348 height 36
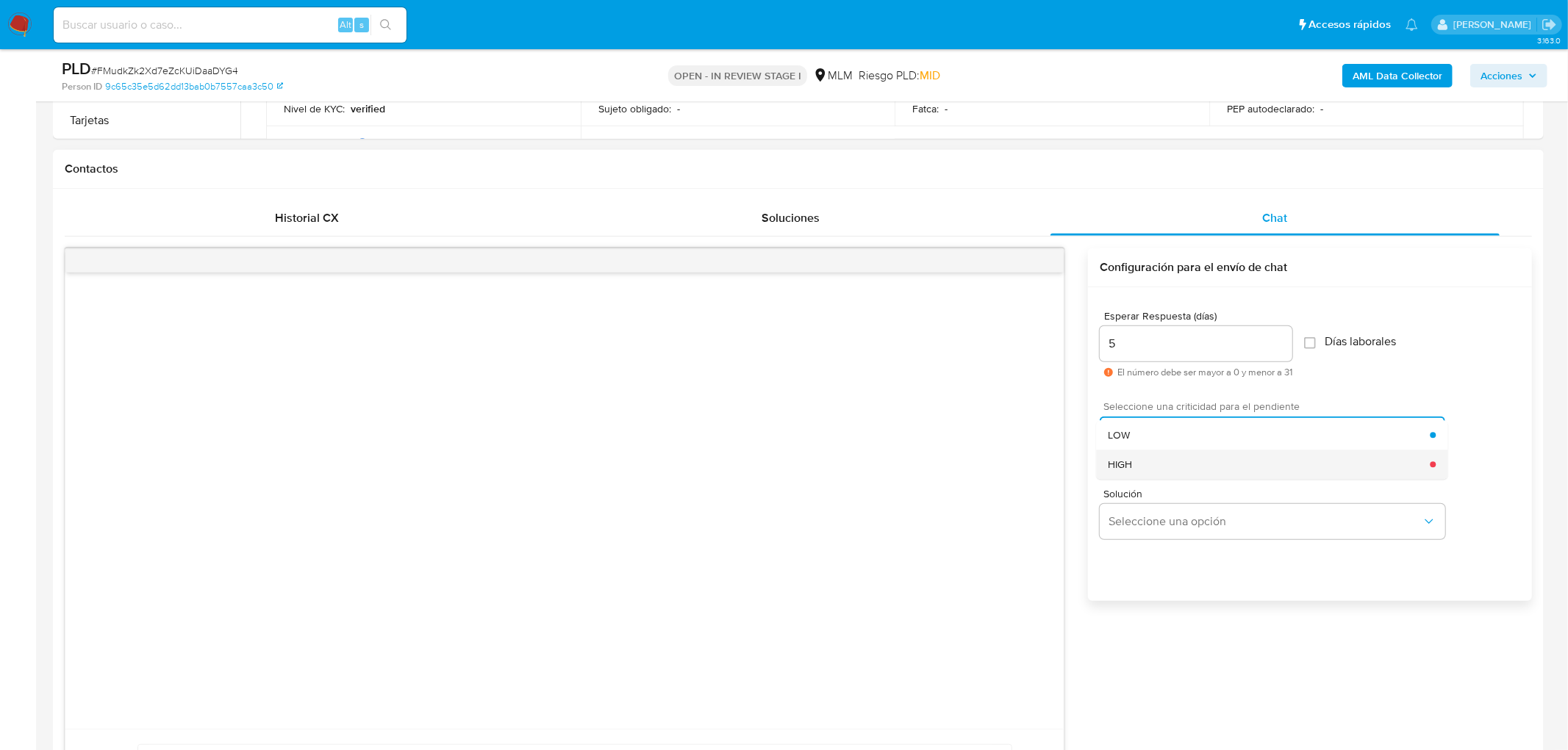
click at [1157, 463] on div "HIGH" at bounding box center [1268, 464] width 322 height 29
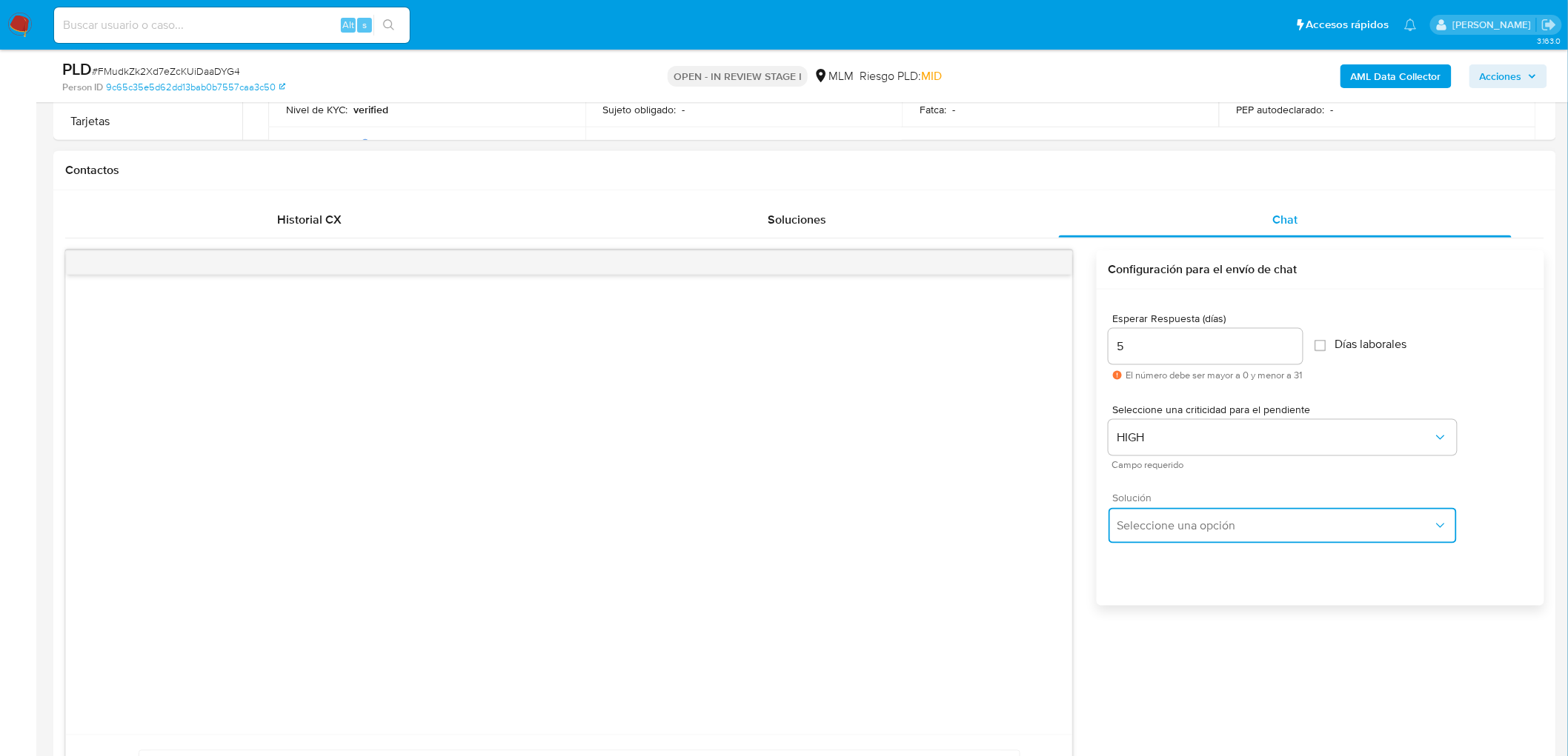
click at [1171, 527] on span "Seleccione una opción" at bounding box center [1275, 526] width 315 height 15
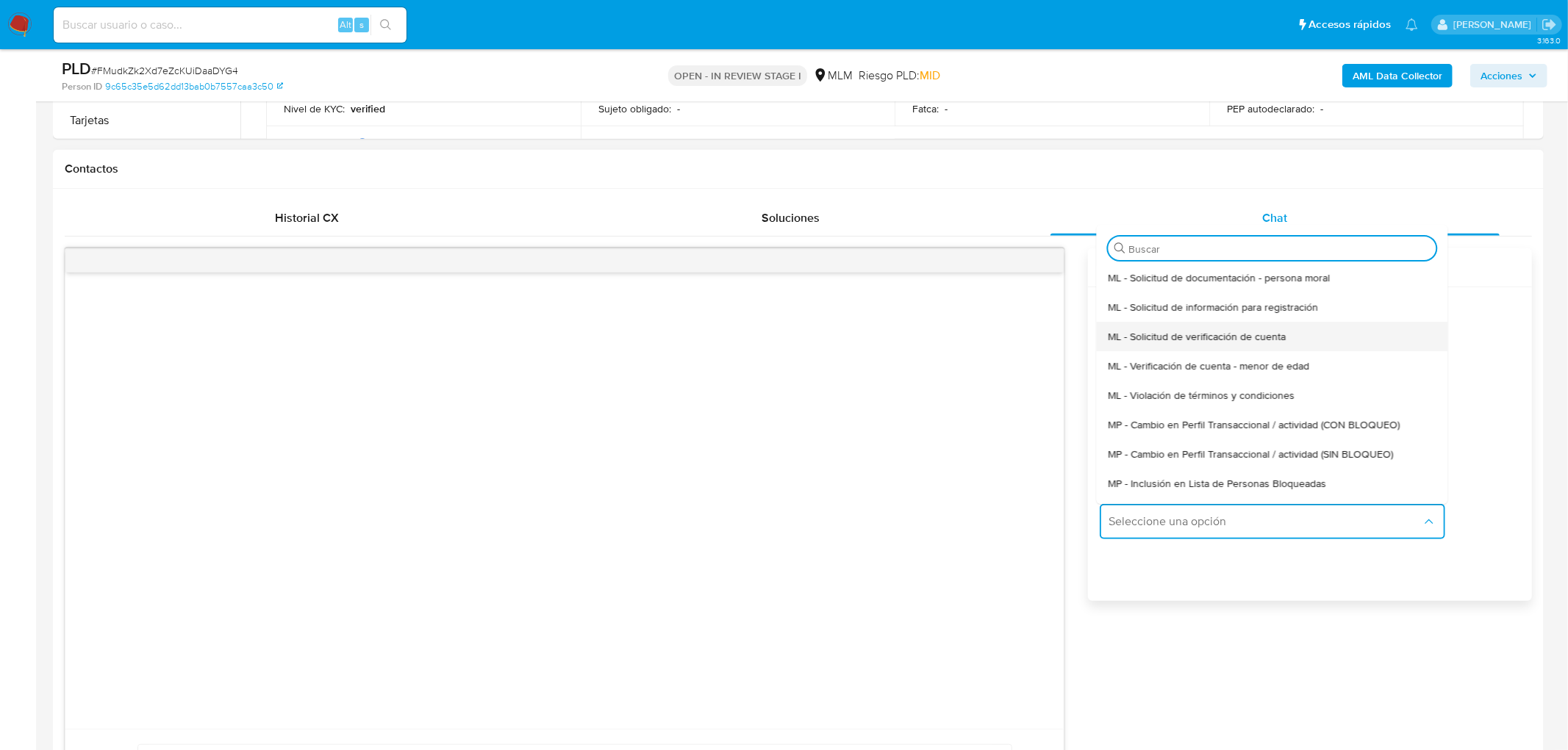
click at [1196, 339] on span "ML - Solicitud de verificación de cuenta" at bounding box center [1197, 336] width 178 height 13
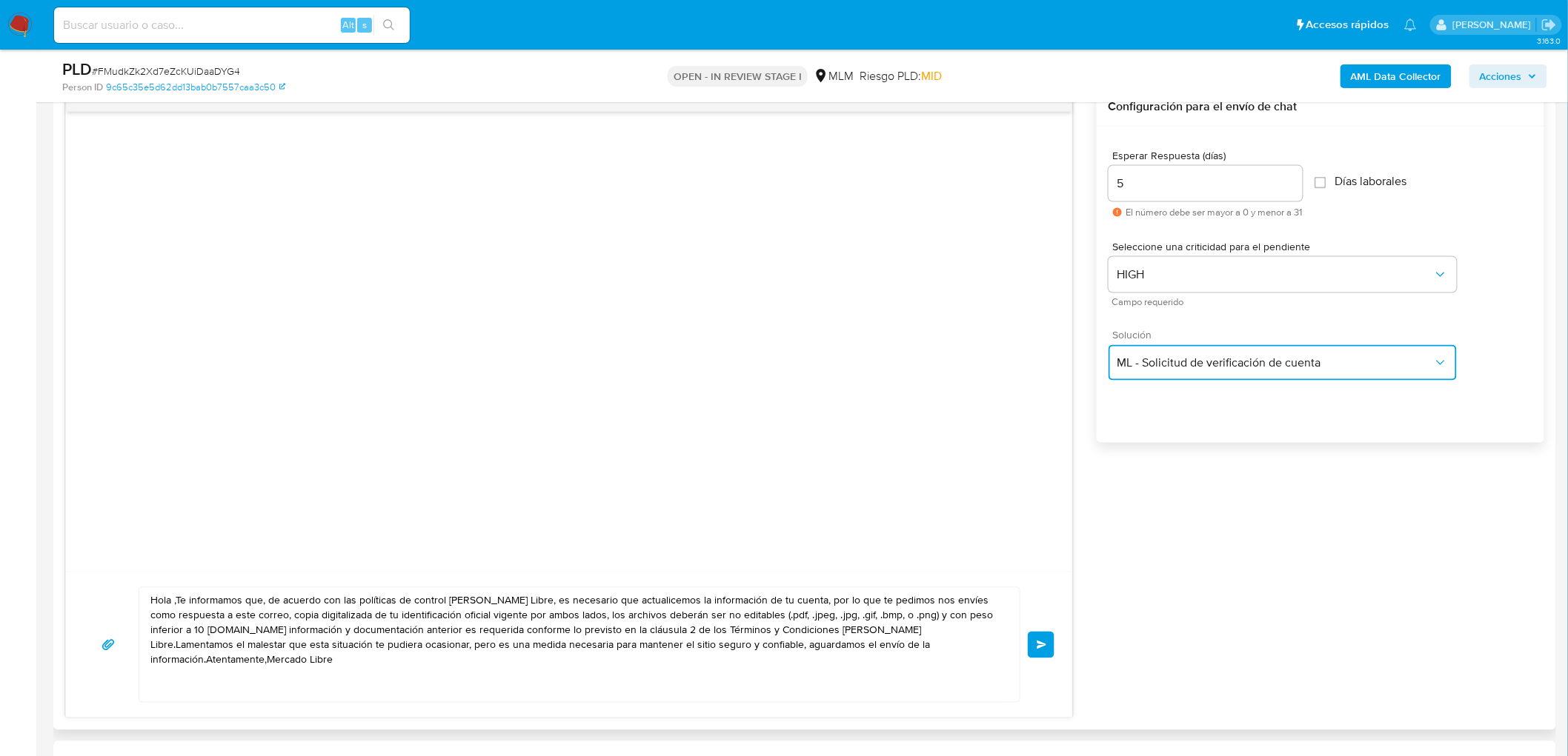
scroll to position [788, 0]
drag, startPoint x: 337, startPoint y: 530, endPoint x: 72, endPoint y: 498, distance: 266.9
click at [72, 498] on div "Hola ,Te informamos que, de acuerdo con las políticas de control de Mercado Lib…" at bounding box center [569, 401] width 1008 height 631
paste textarea "Estimado Meifang Zhen. Te comunicamos que se ha identificado un cambio en el us…"
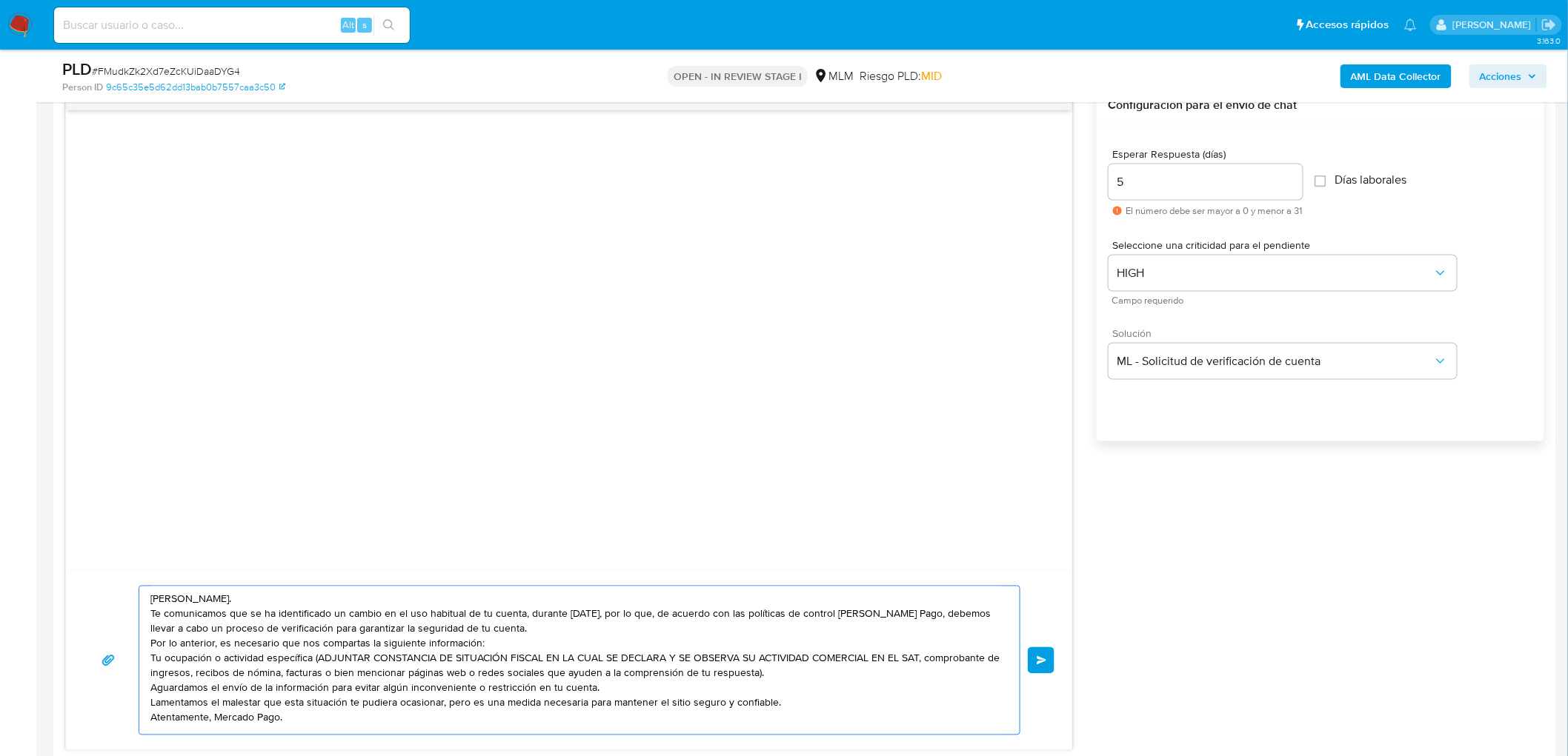
scroll to position [5, 0]
type textarea "Estimado Meifang Zhen. Te comunicamos que se ha identificado un cambio en el us…"
click at [1043, 662] on span "Enviar" at bounding box center [1042, 661] width 10 height 9
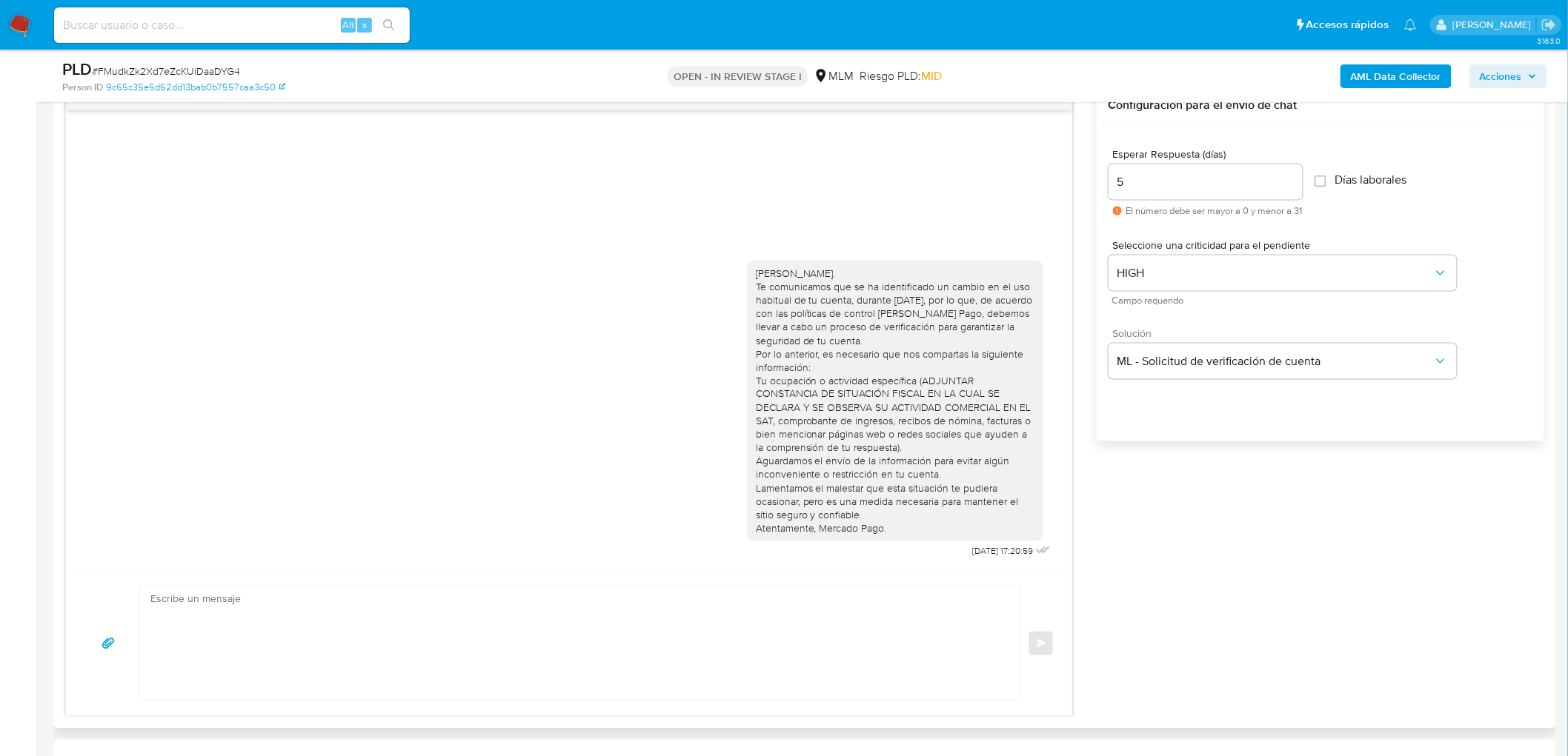
scroll to position [0, 0]
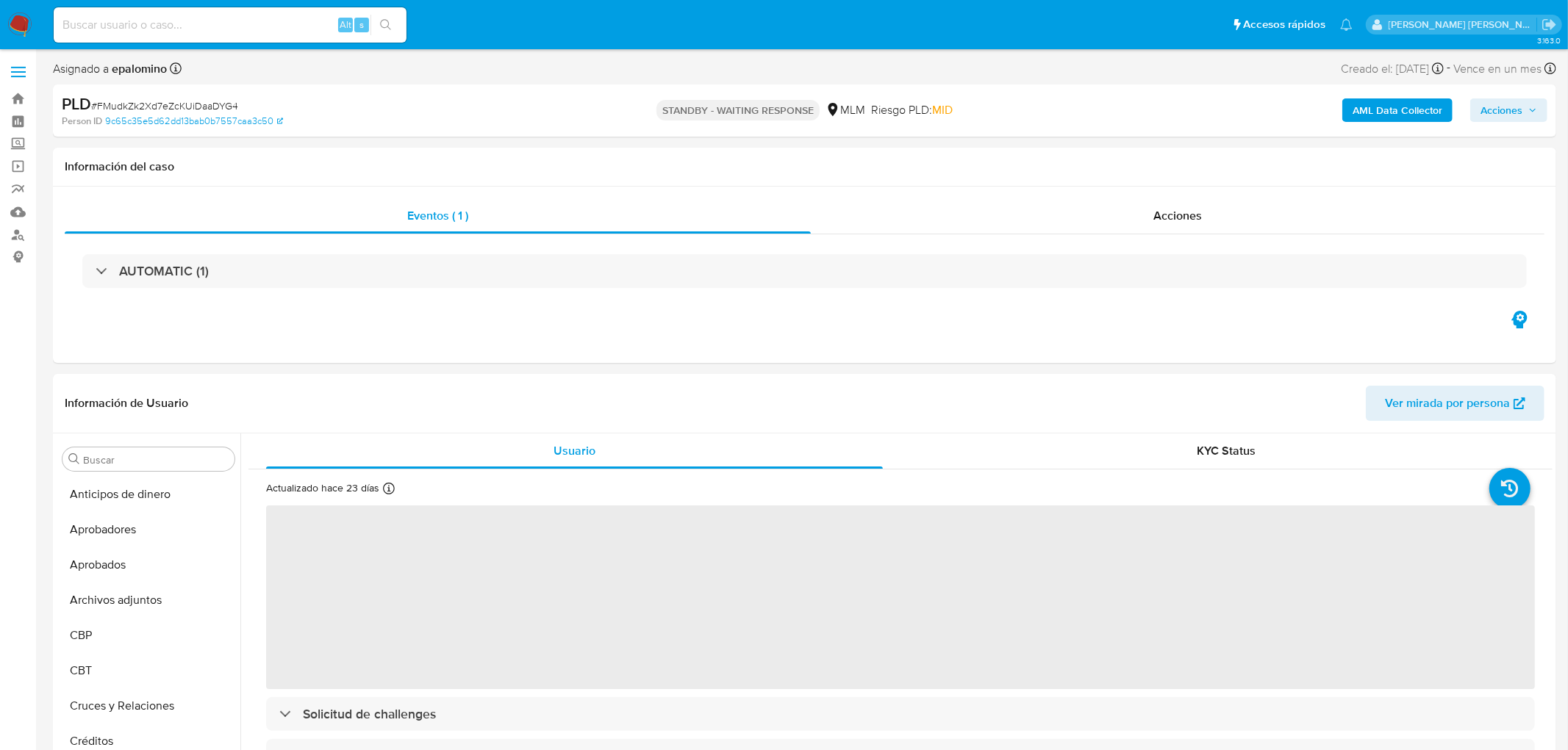
select select "10"
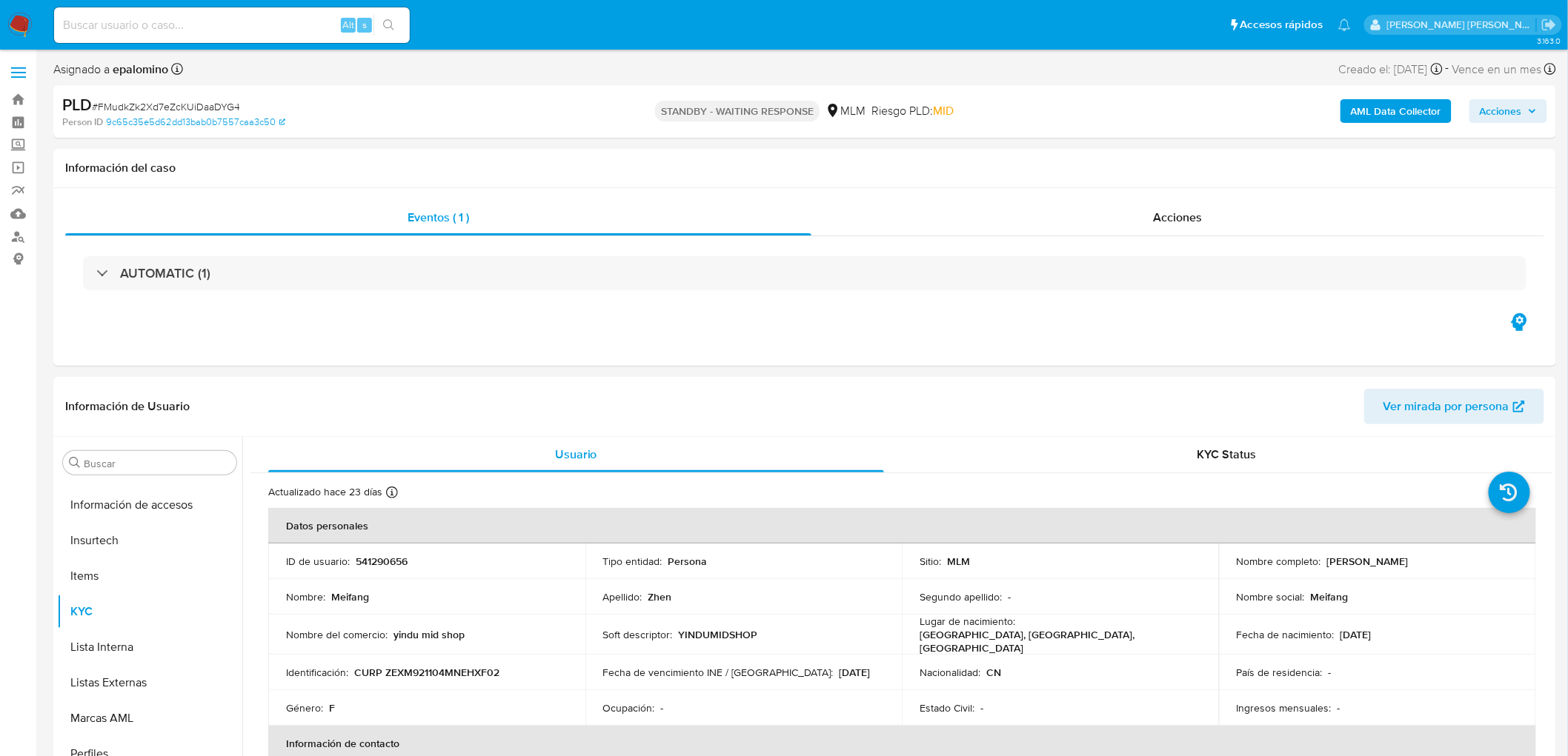
scroll to position [732, 0]
click at [175, 105] on span "# FMudkZk2Xd7eZcKUiDaaDYG4" at bounding box center [166, 107] width 148 height 15
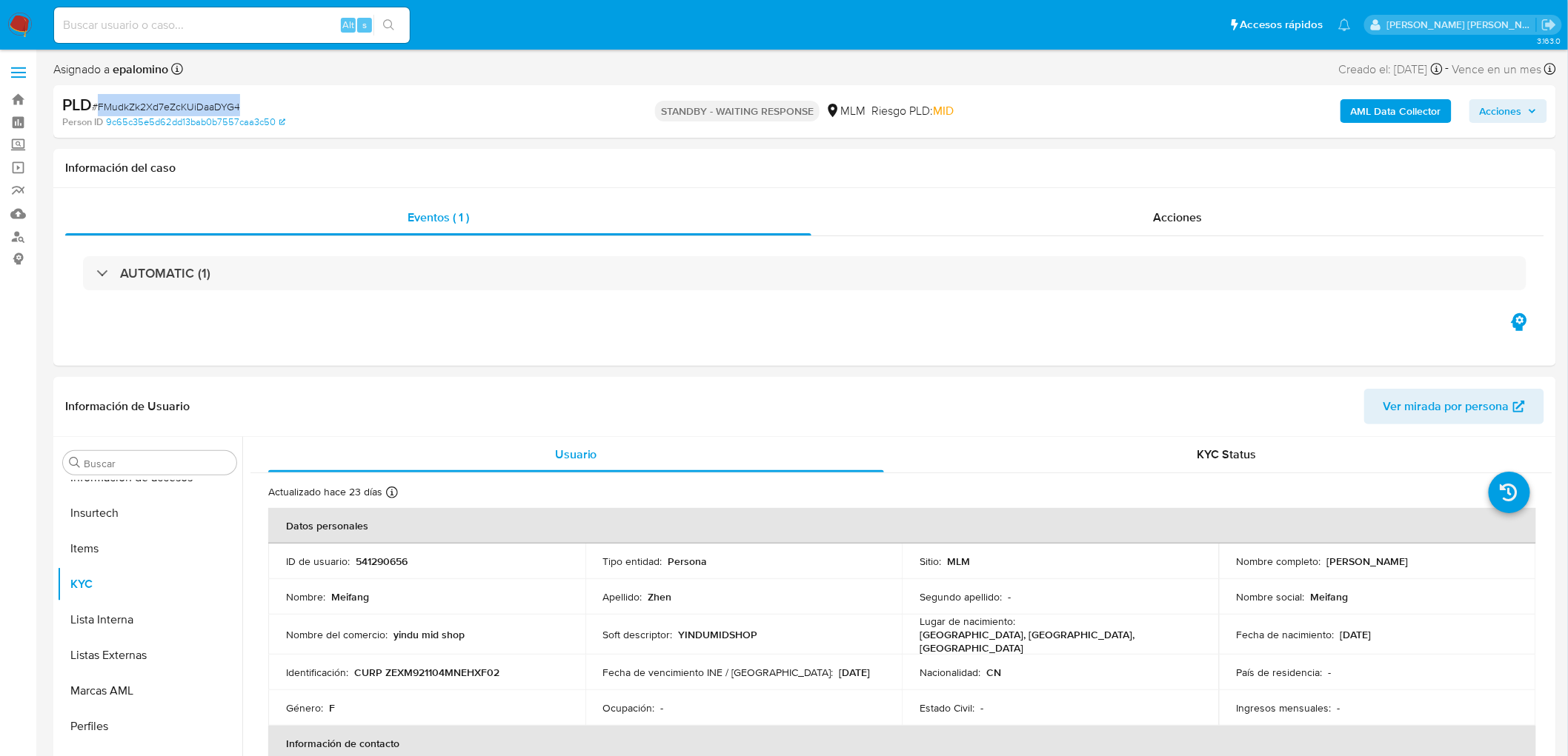
click at [175, 105] on span "# FMudkZk2Xd7eZcKUiDaaDYG4" at bounding box center [166, 107] width 148 height 15
copy span "FMudkZk2Xd7eZcKUiDaaDYG4"
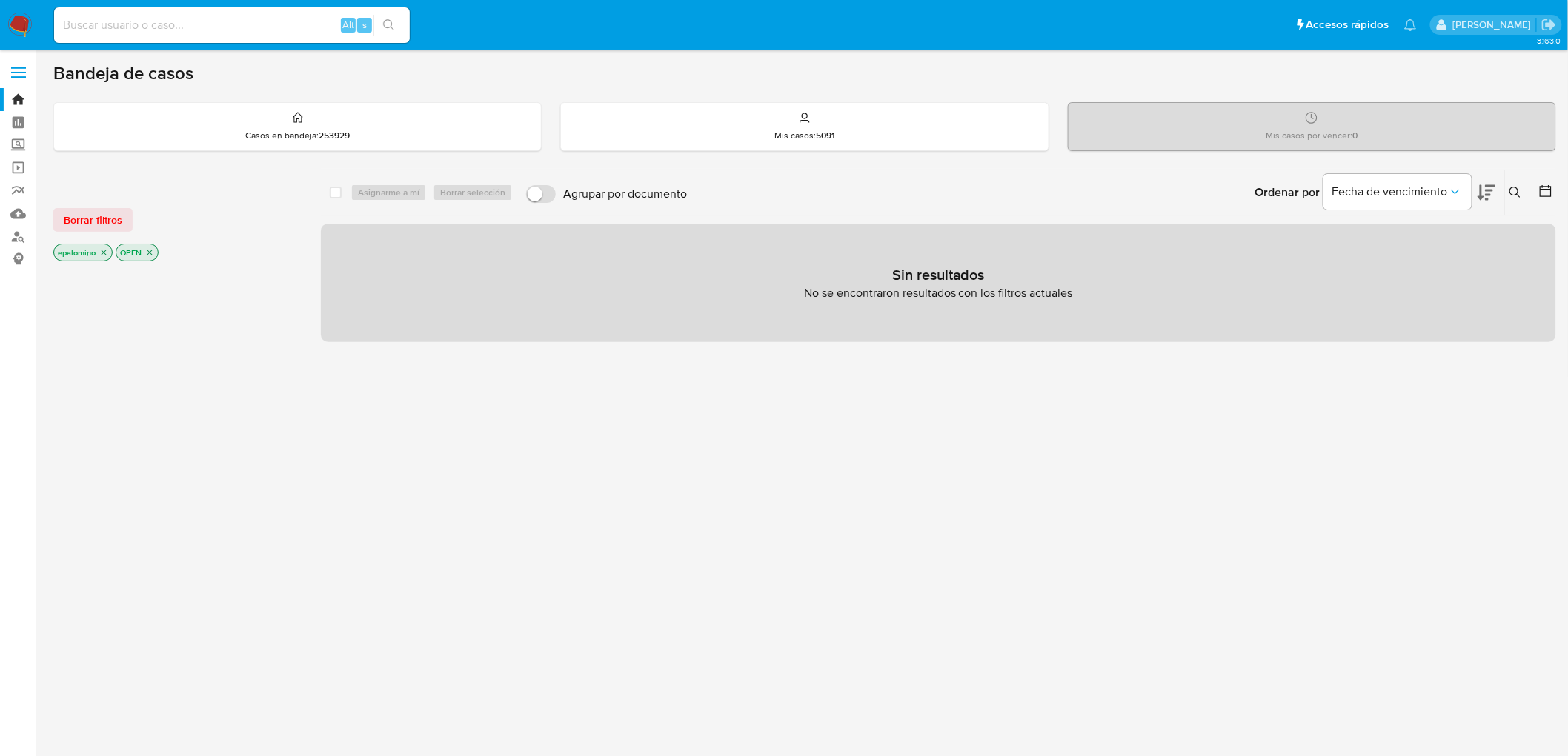
click at [76, 198] on div "Borrar filtros epalomino OPEN" at bounding box center [172, 223] width 237 height 84
click at [76, 228] on span "Borrar filtros" at bounding box center [93, 220] width 59 height 21
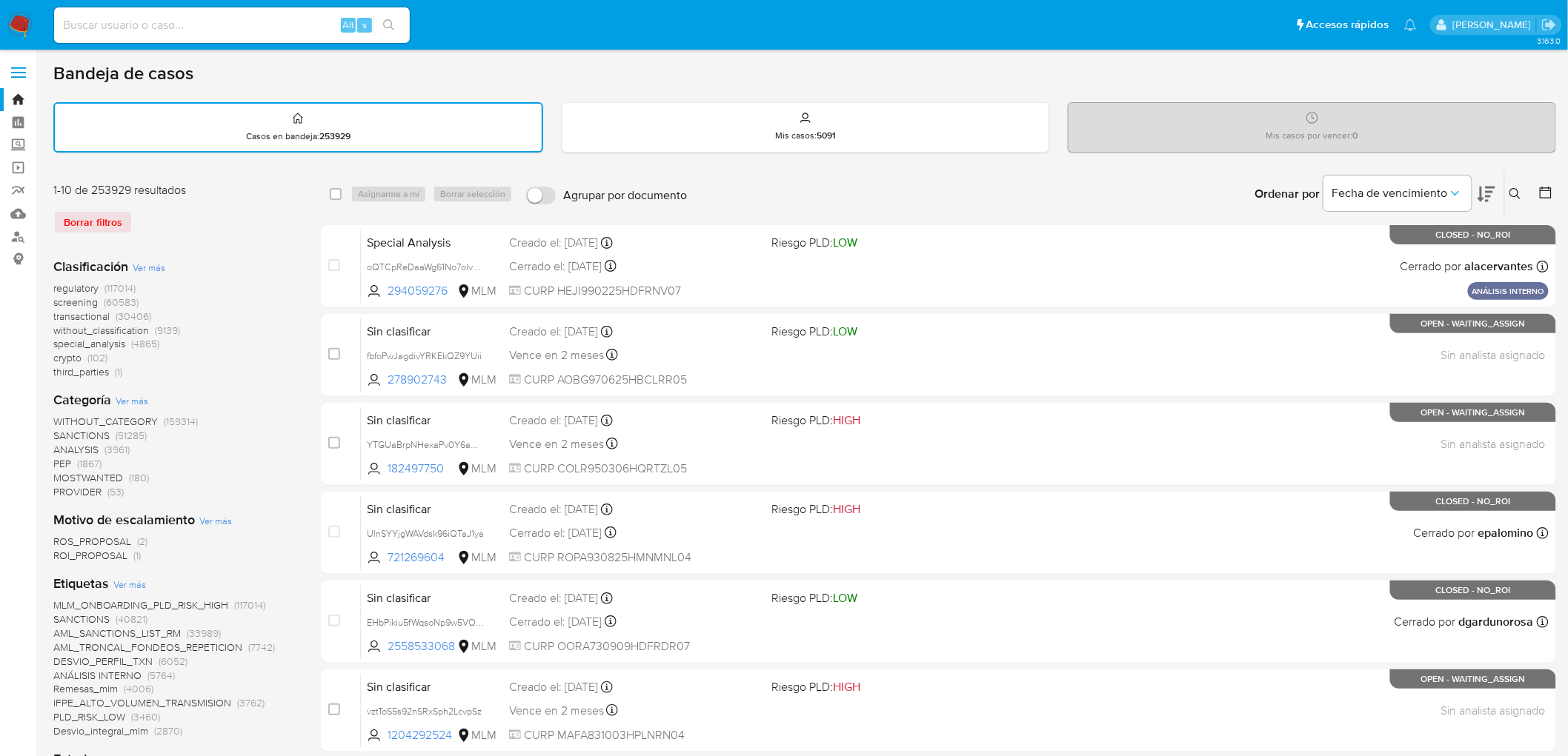
click at [18, 22] on img at bounding box center [20, 25] width 25 height 25
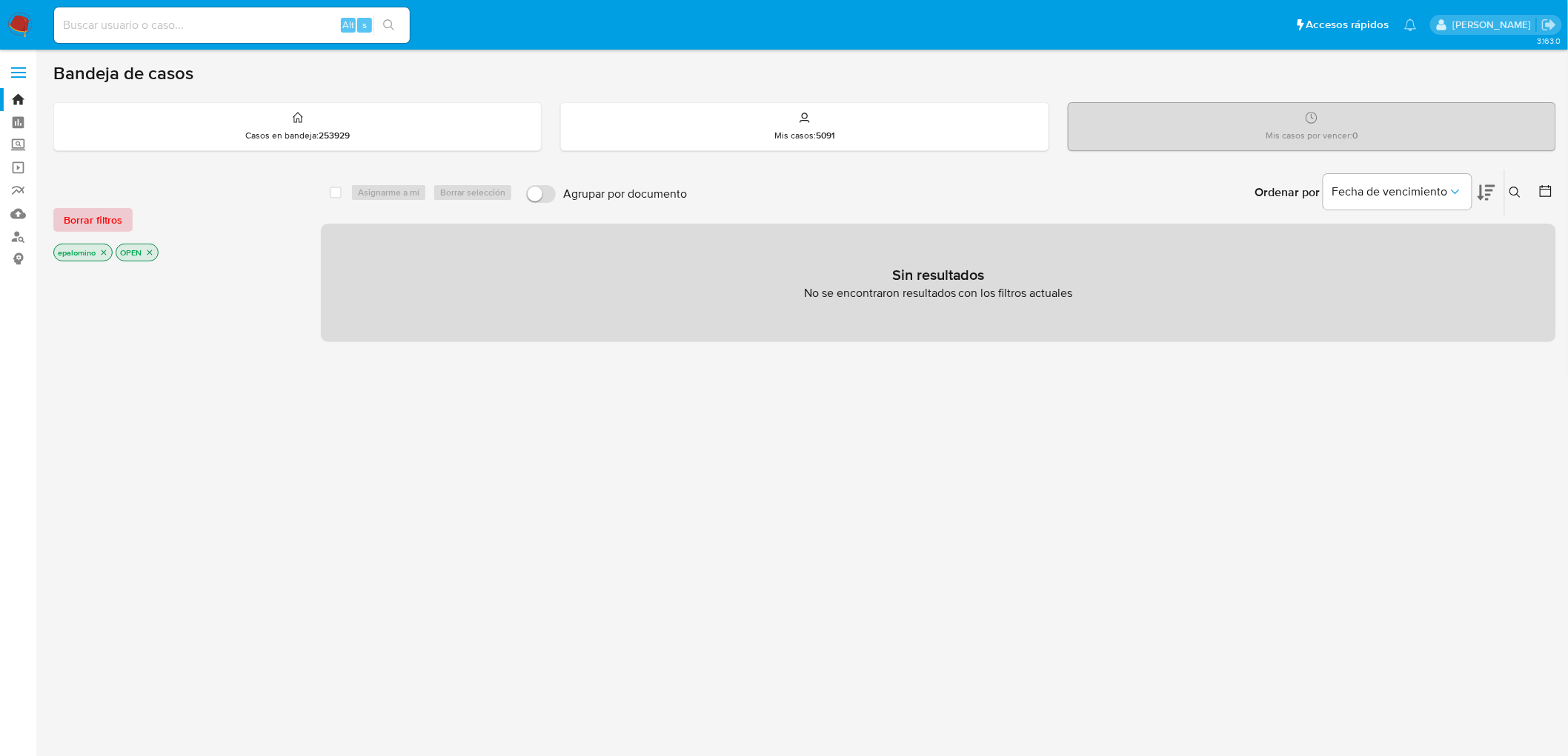
click at [94, 229] on span "Borrar filtros" at bounding box center [93, 220] width 59 height 21
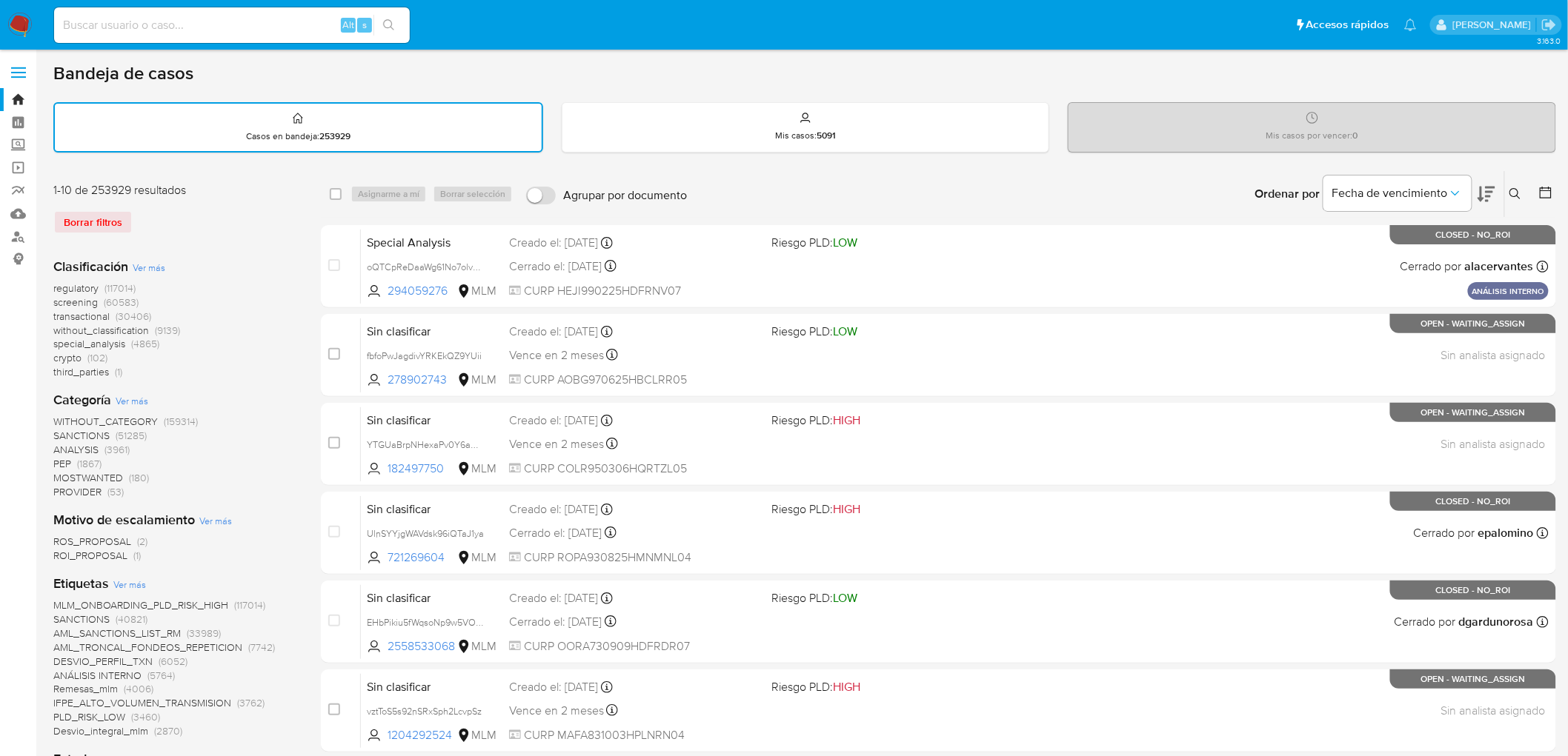
click at [18, 13] on img at bounding box center [20, 25] width 25 height 25
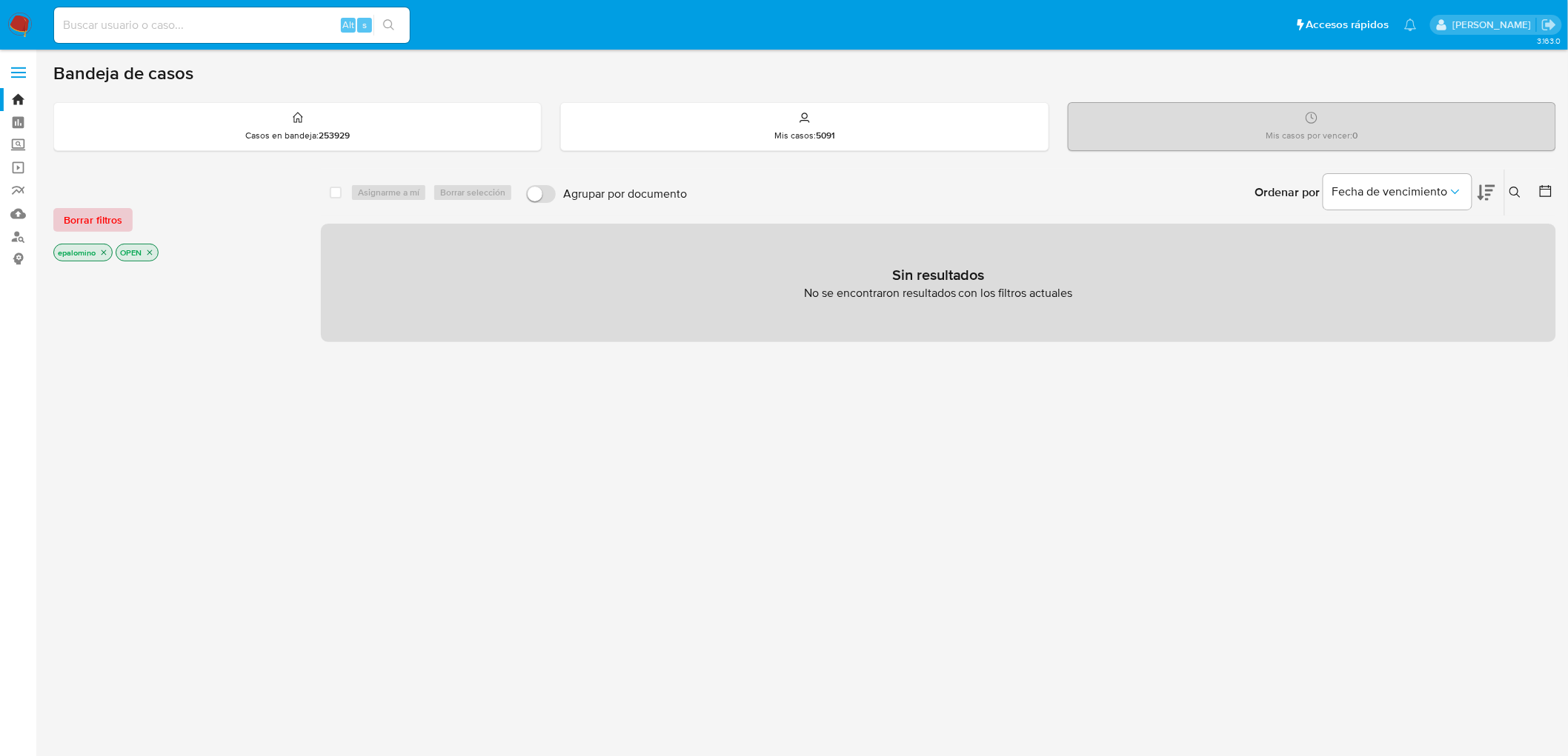
click at [99, 224] on span "Borrar filtros" at bounding box center [93, 220] width 59 height 21
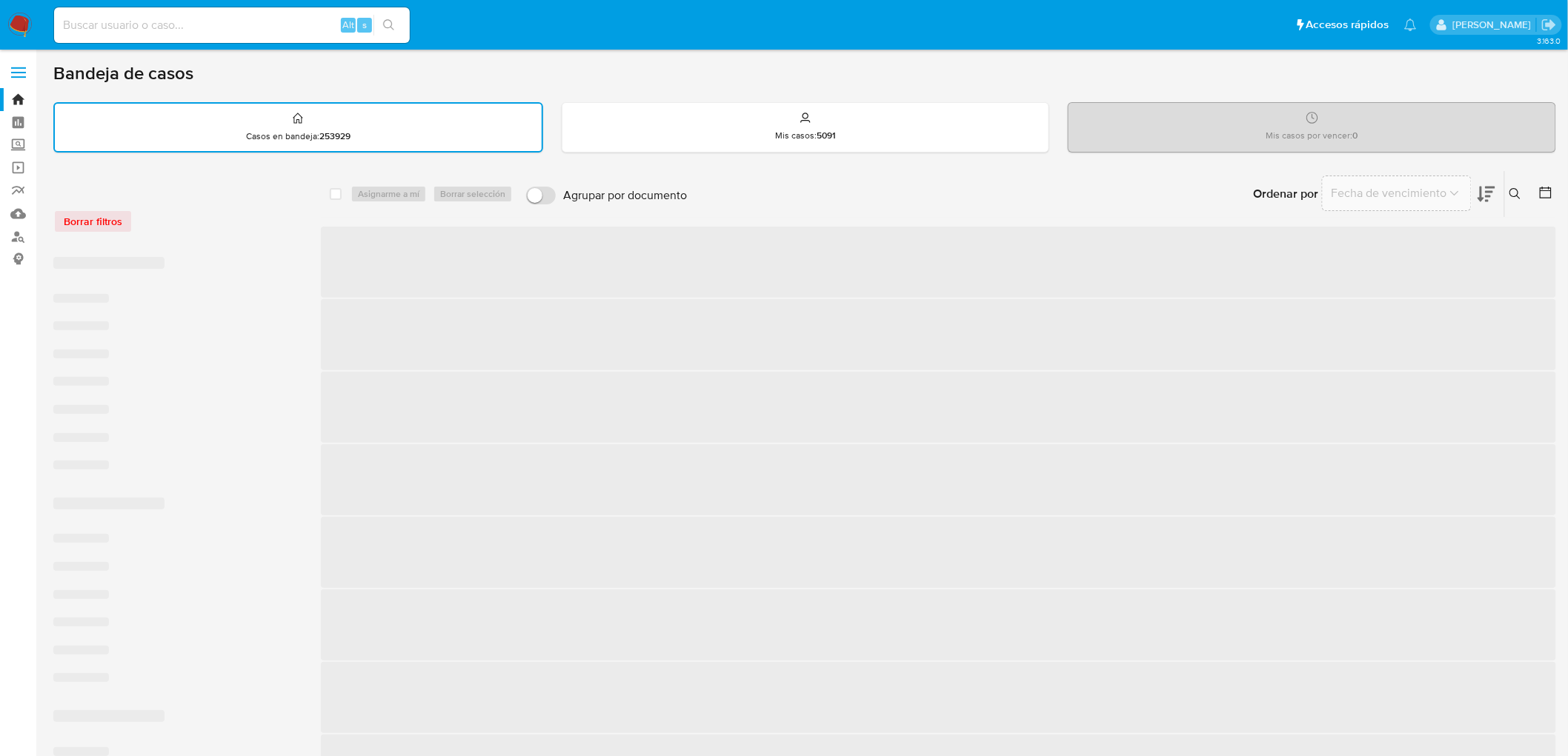
click at [205, 219] on div "Borrar filtros" at bounding box center [172, 222] width 237 height 24
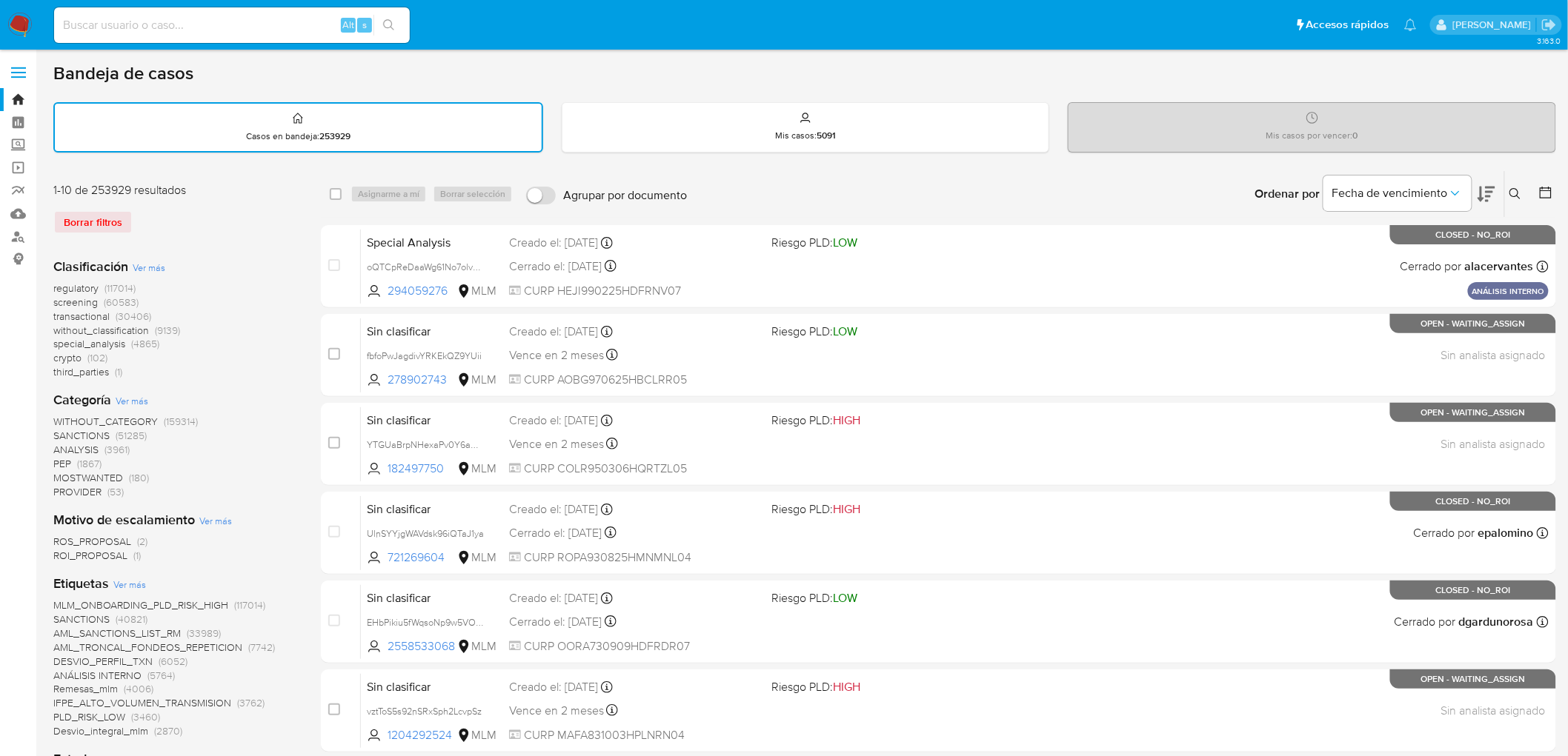
click at [10, 31] on img at bounding box center [20, 25] width 25 height 25
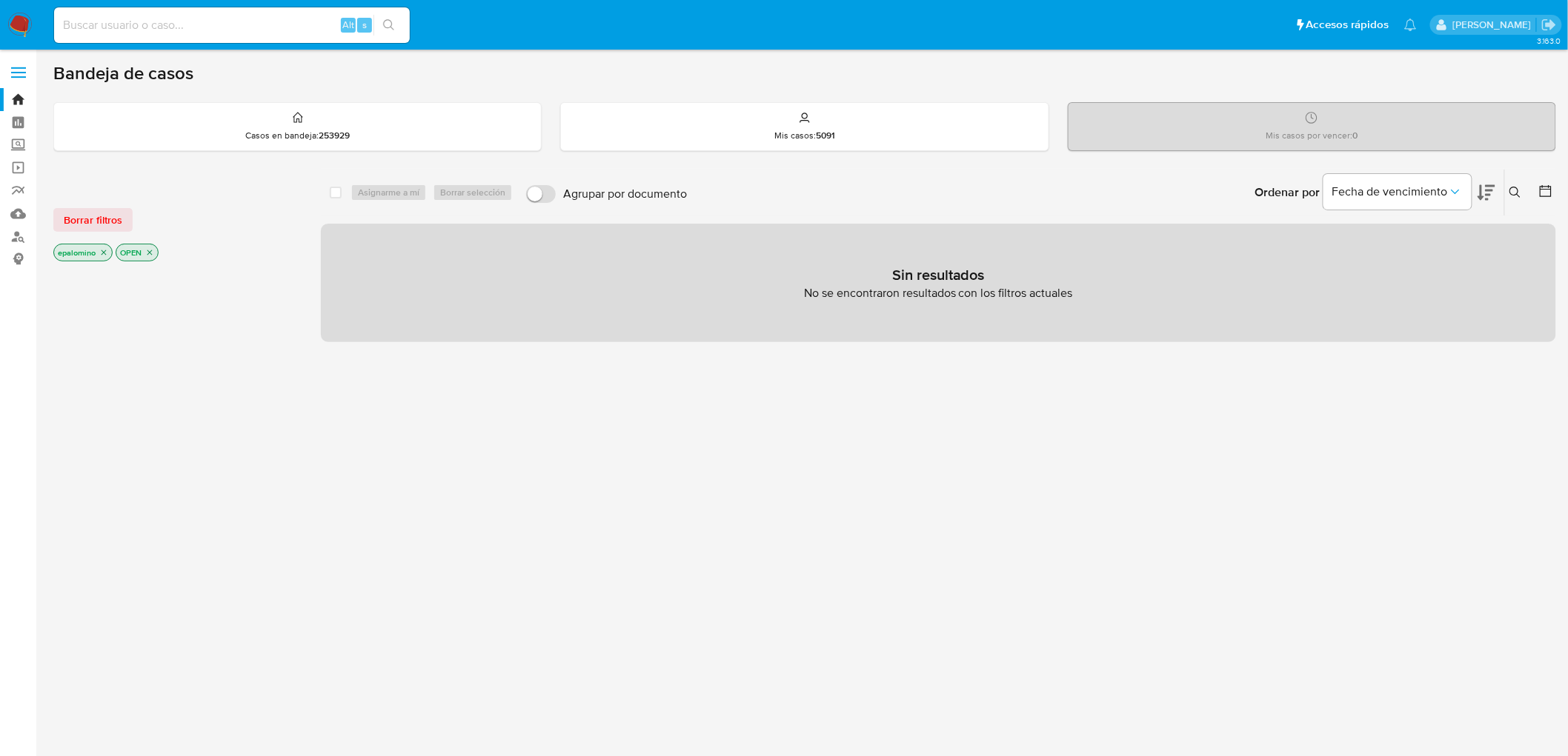
click at [72, 212] on span "Borrar filtros" at bounding box center [93, 220] width 59 height 21
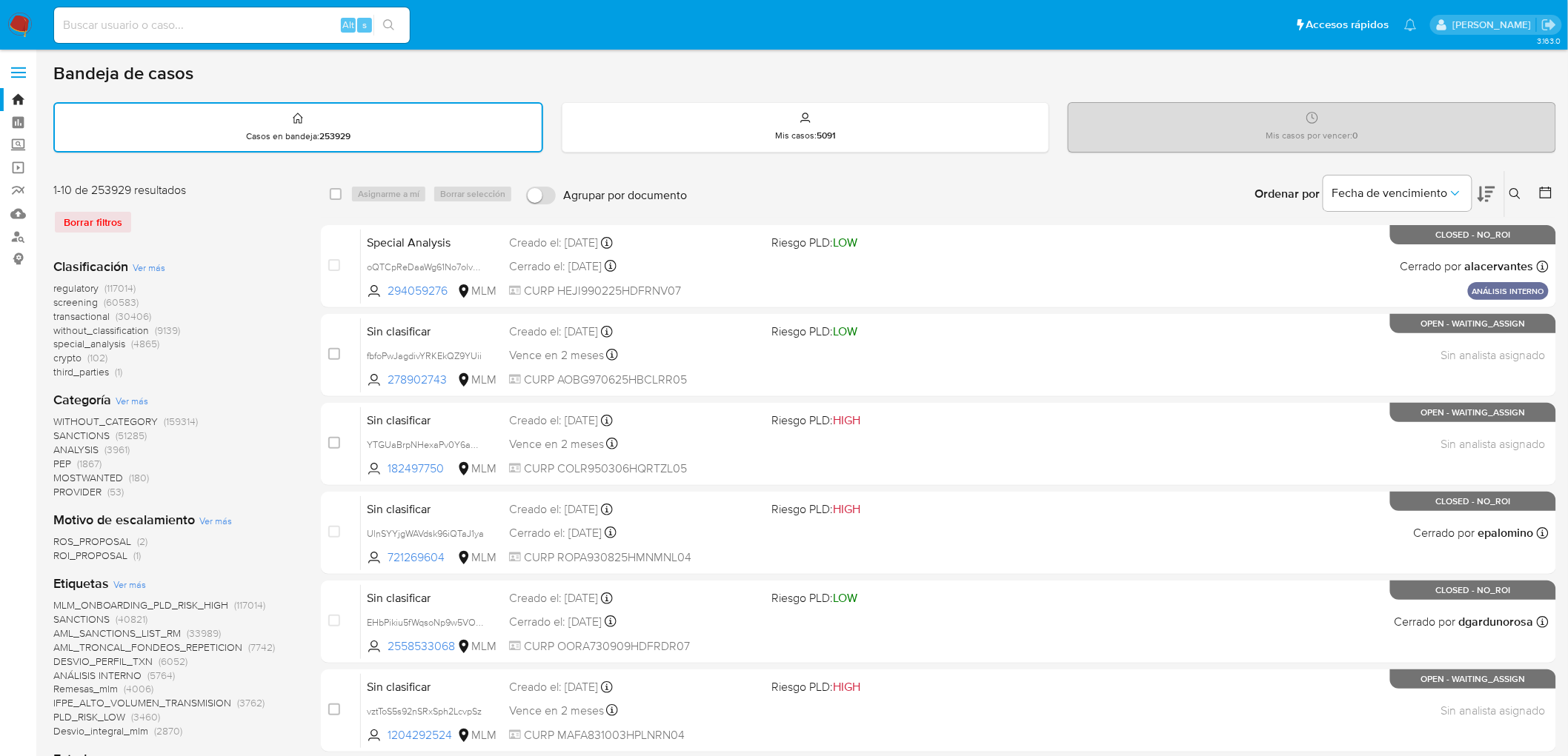
click at [266, 229] on div "Borrar filtros" at bounding box center [172, 223] width 237 height 24
click at [1520, 201] on button at bounding box center [1517, 194] width 24 height 18
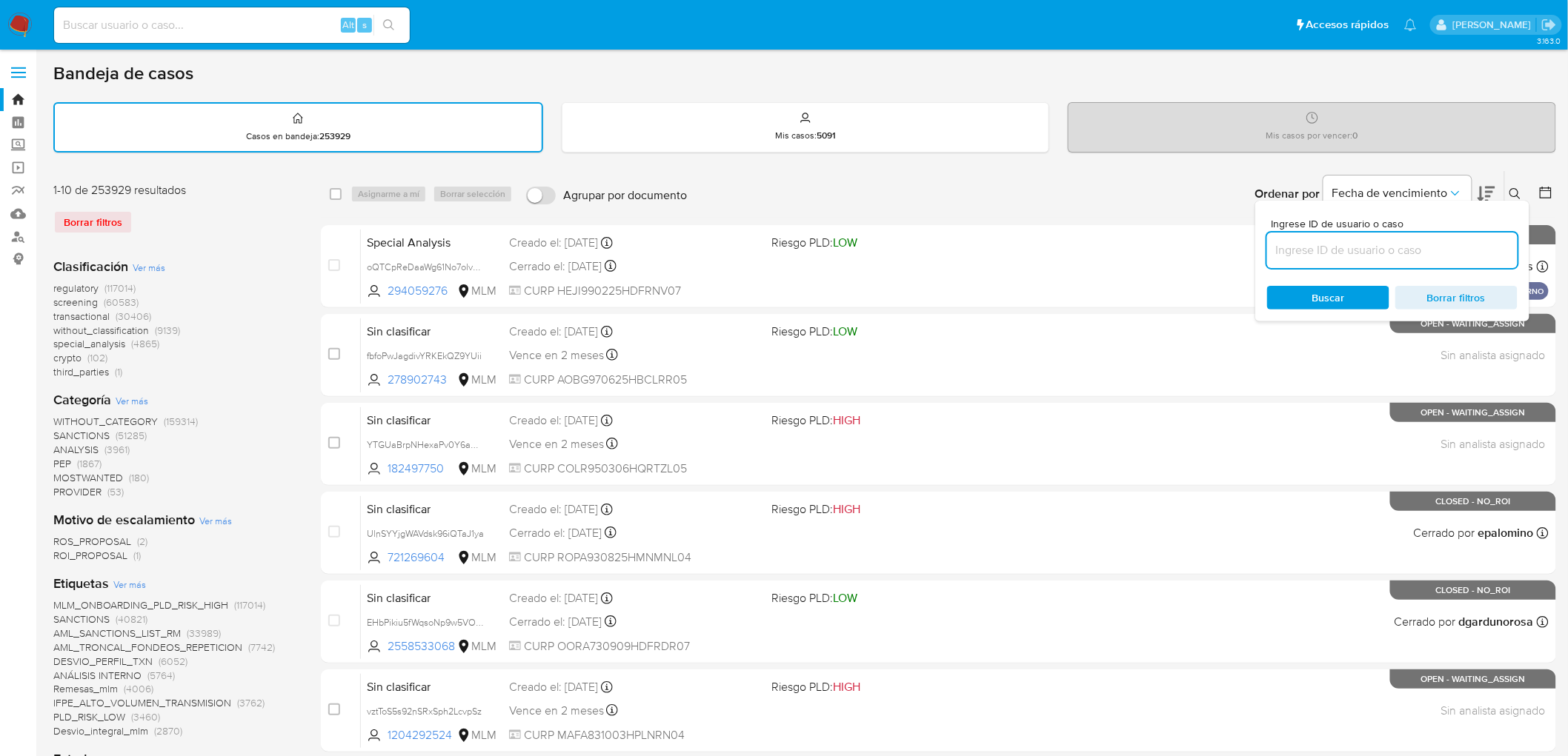
click at [1334, 252] on input at bounding box center [1392, 251] width 251 height 19
type input "1787702951"
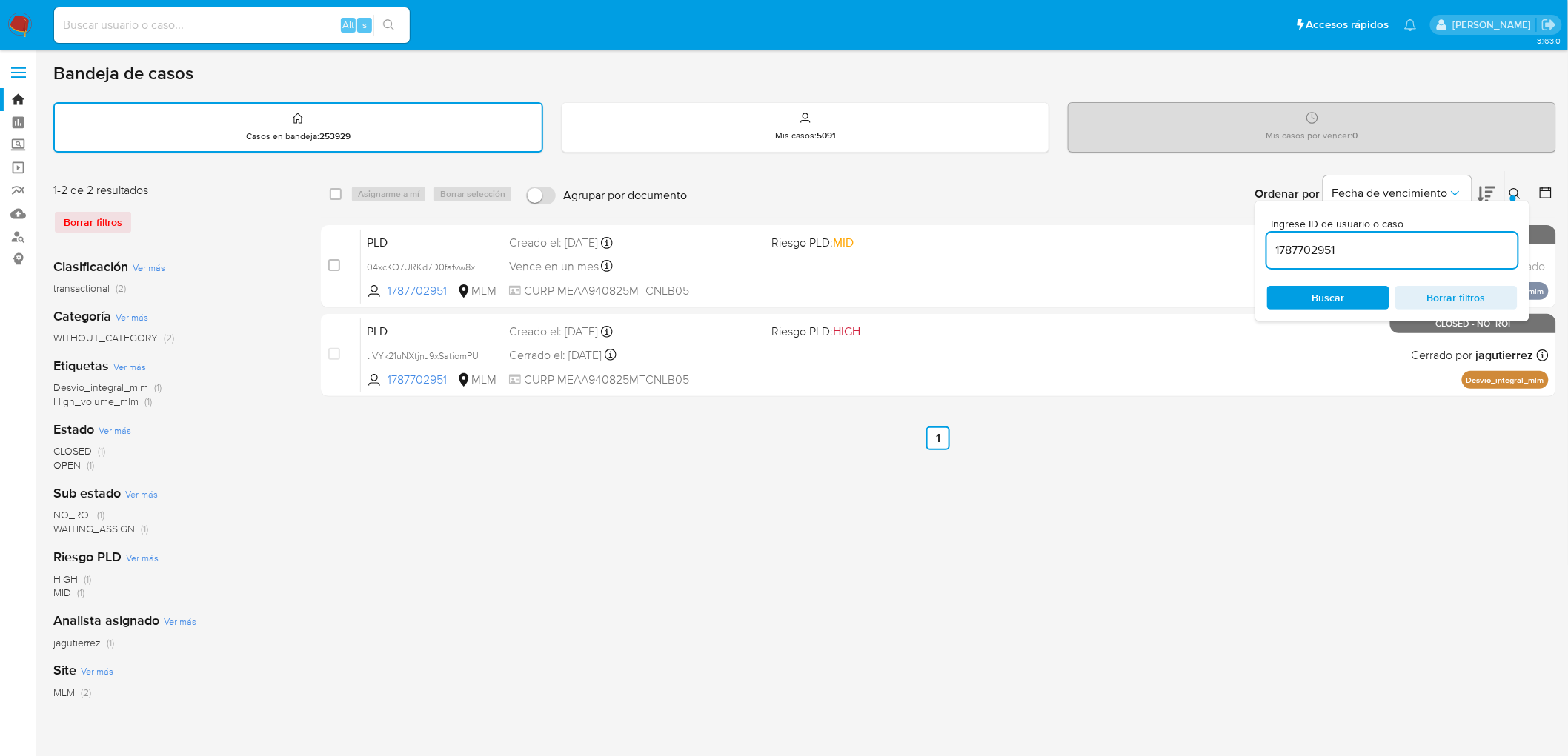
click at [1515, 190] on icon at bounding box center [1515, 194] width 12 height 12
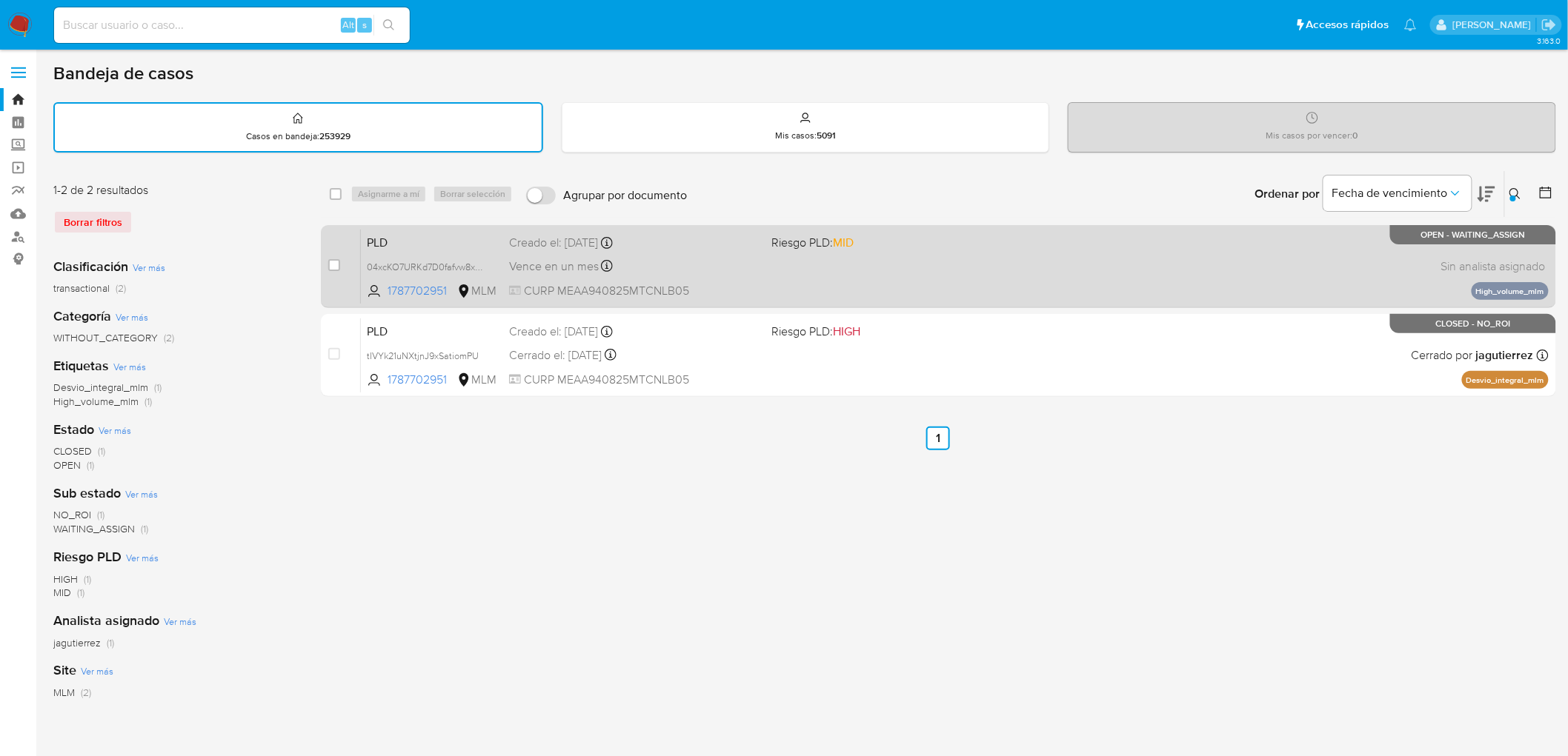
click at [391, 232] on span "PLD" at bounding box center [432, 242] width 131 height 19
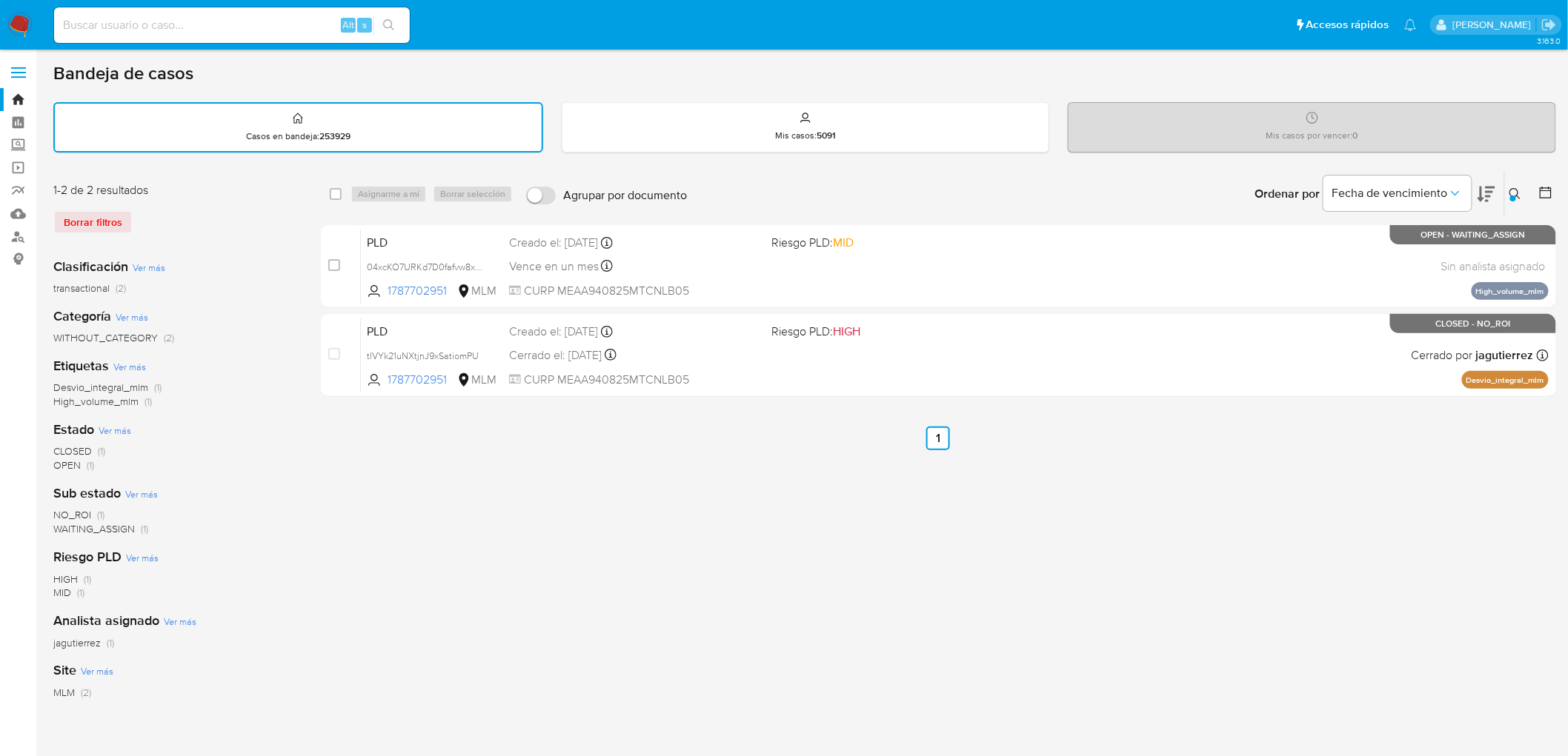
click at [19, 23] on img at bounding box center [20, 25] width 25 height 25
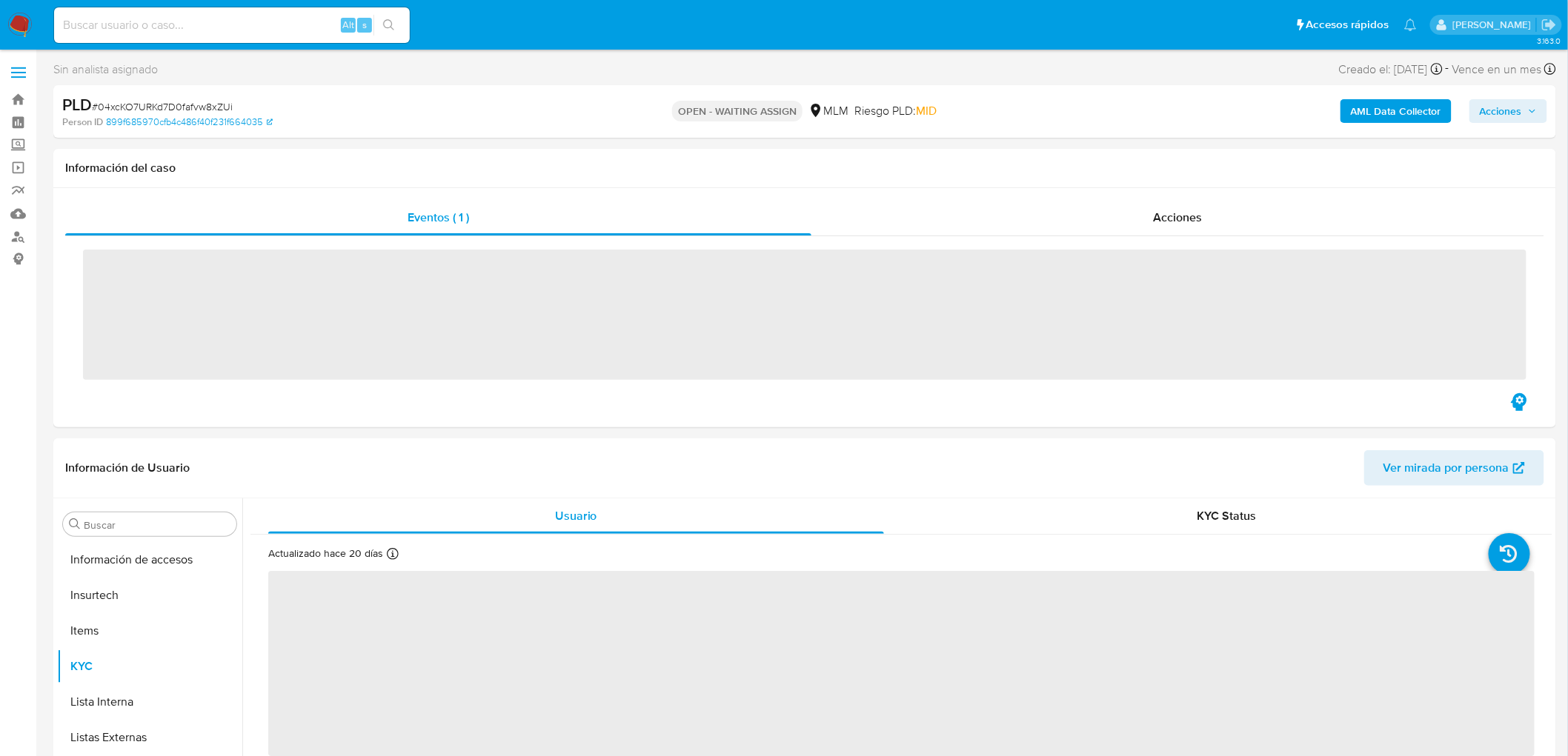
scroll to position [732, 0]
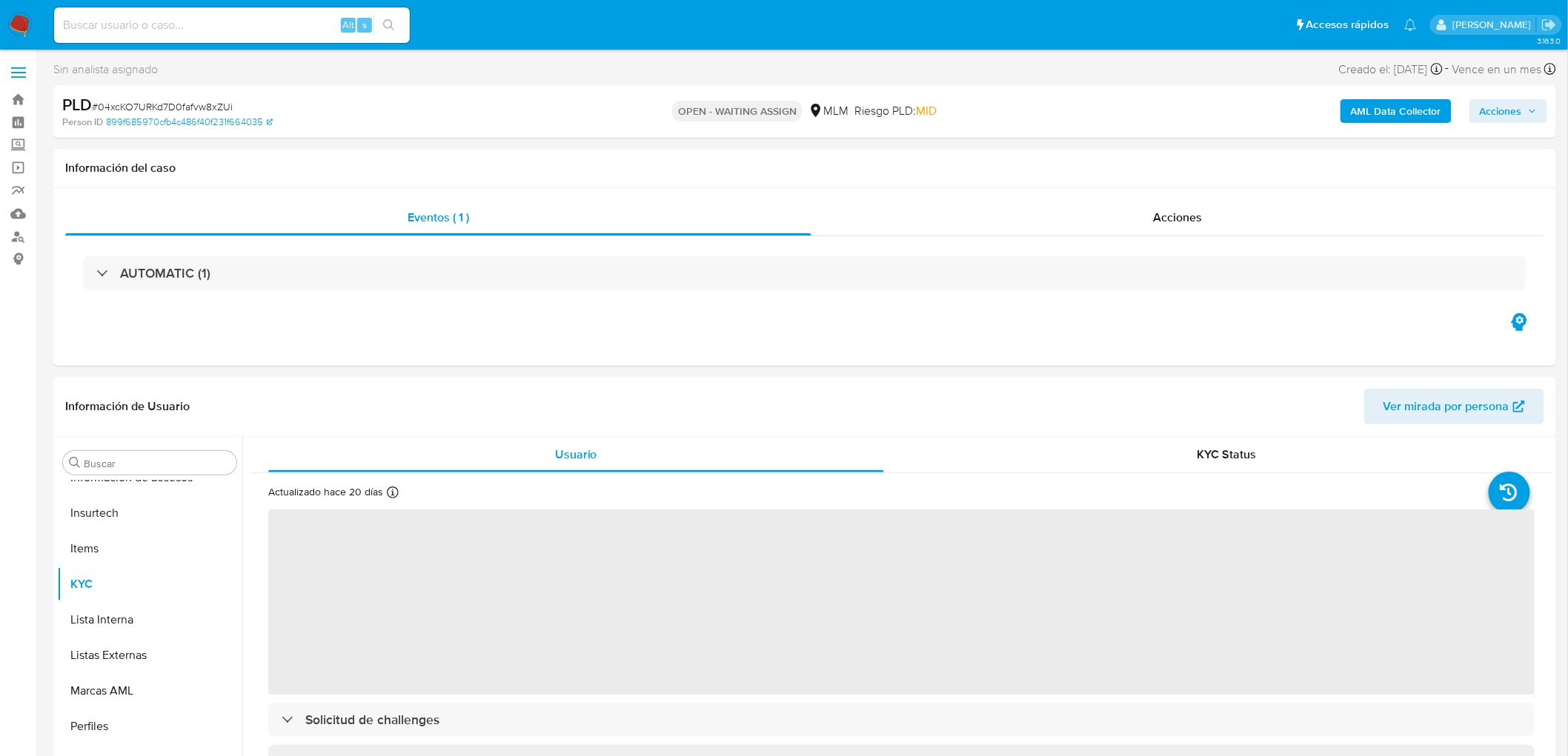
select select "10"
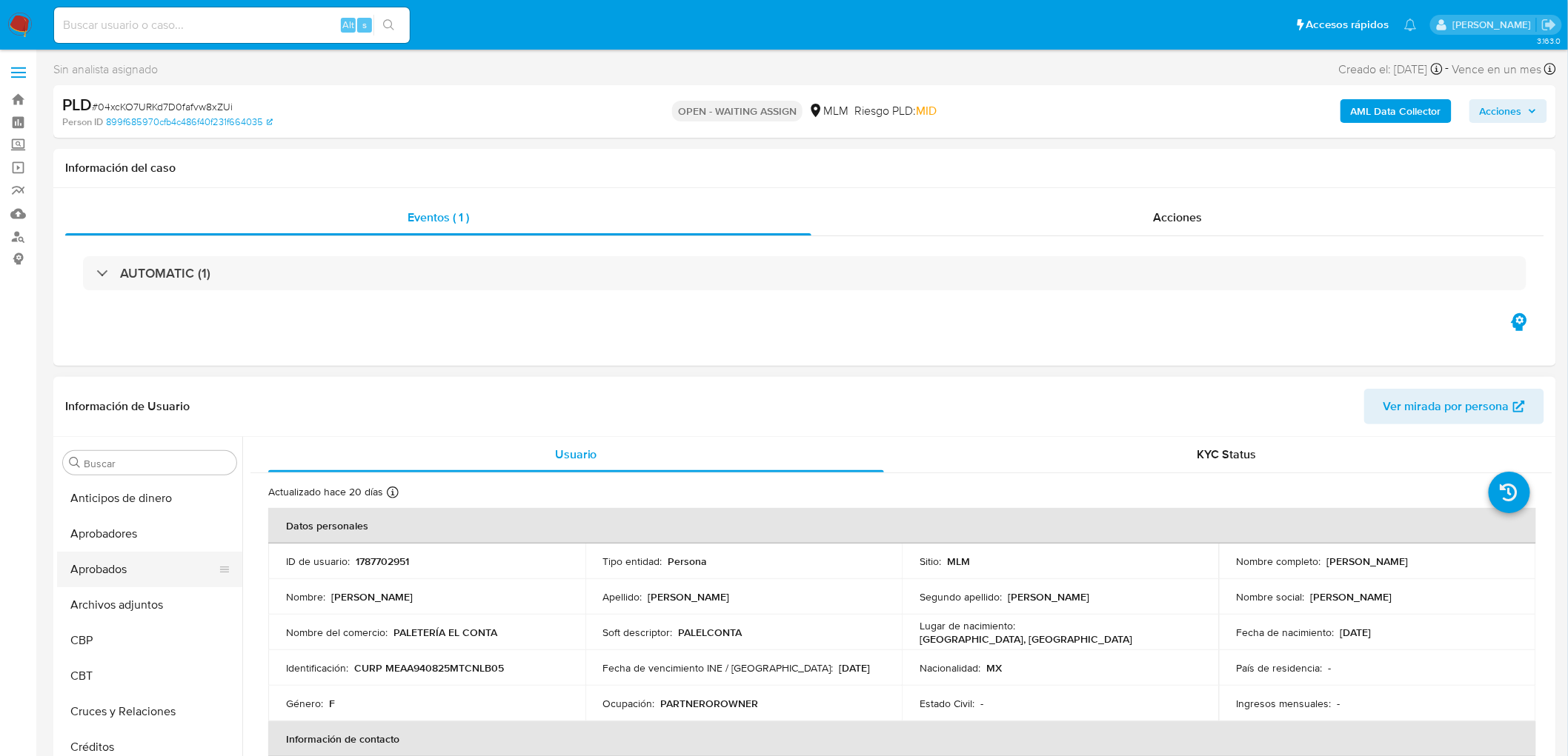
scroll to position [82, 0]
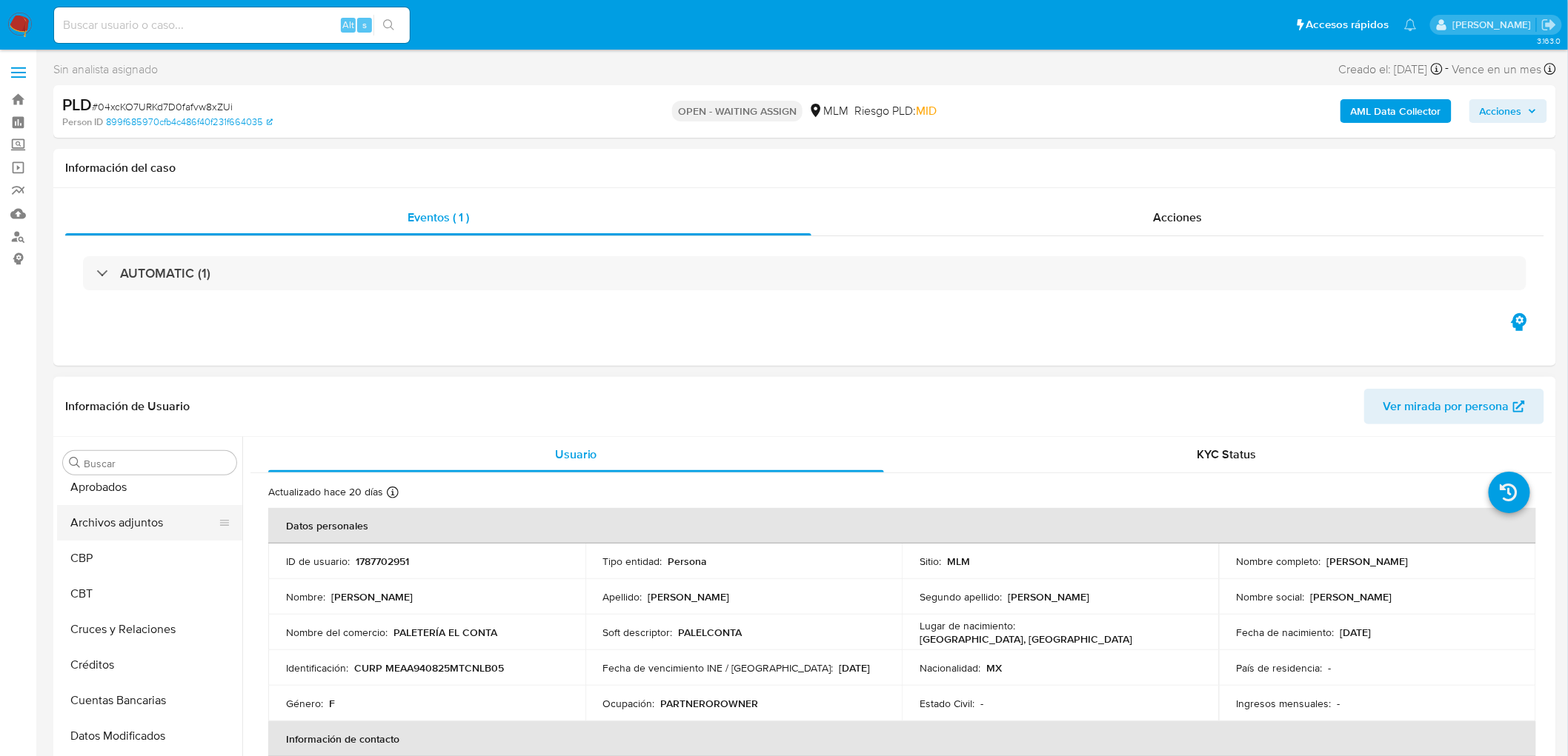
click at [160, 527] on button "Archivos adjuntos" at bounding box center [144, 523] width 174 height 36
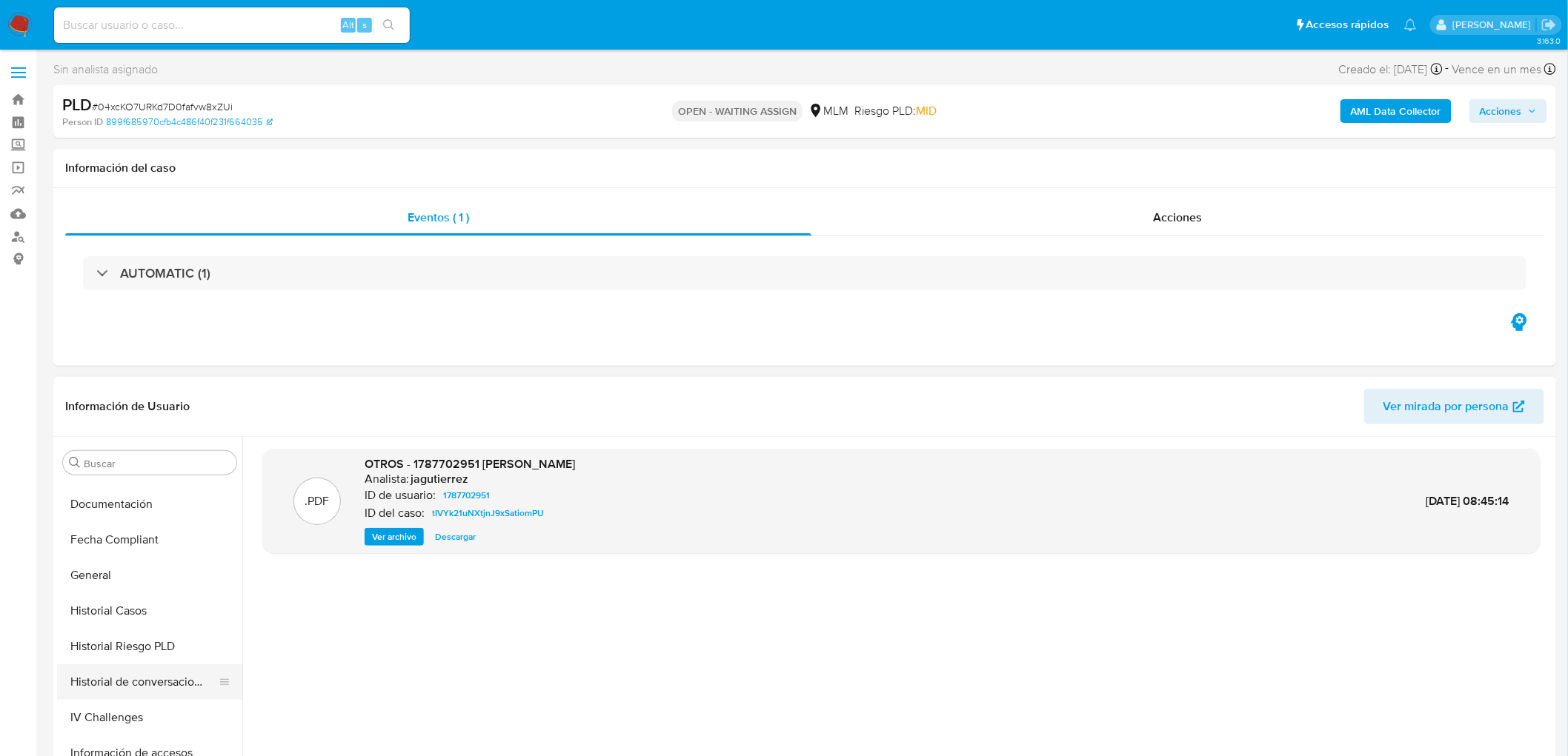
scroll to position [576, 0]
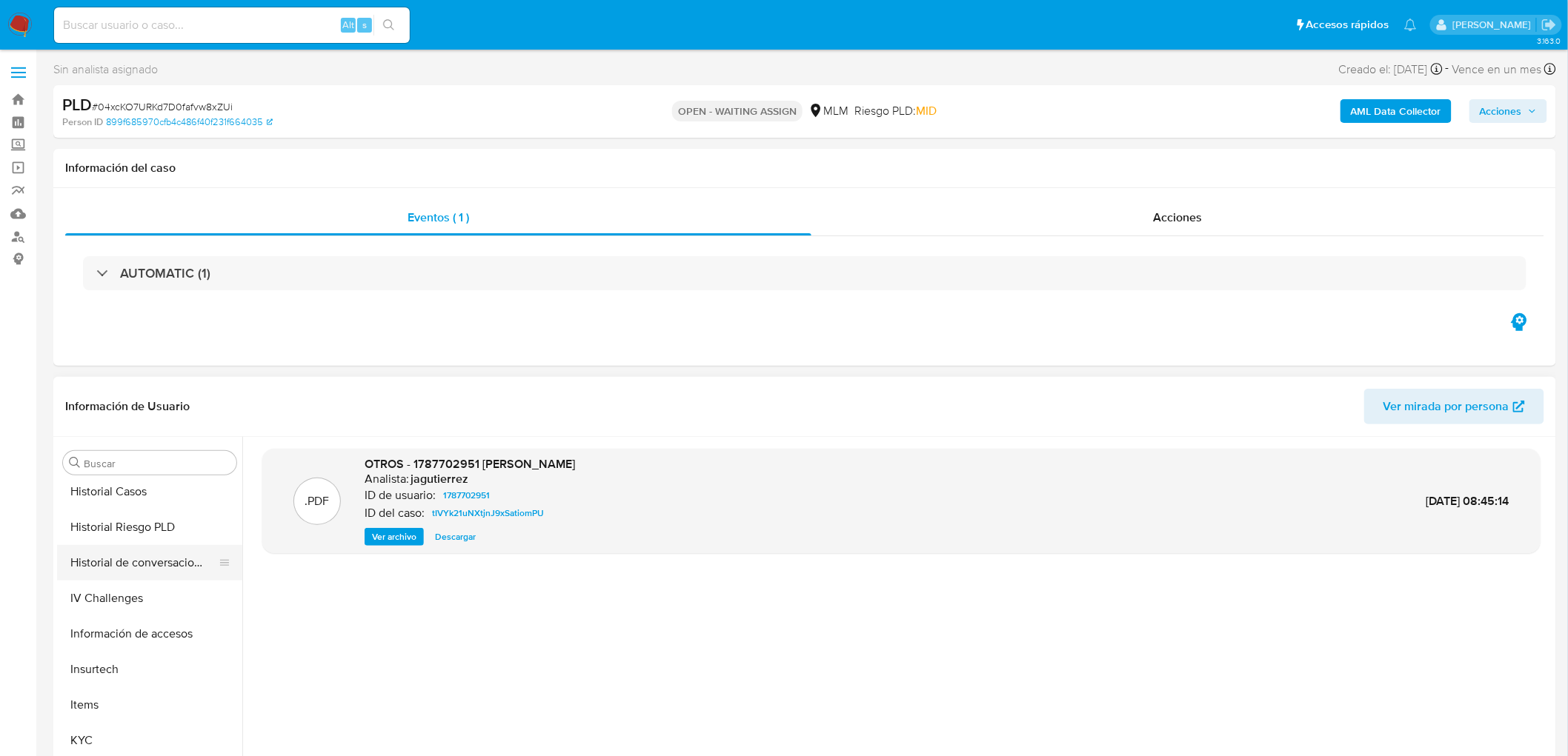
click at [167, 564] on button "Historial de conversaciones" at bounding box center [144, 563] width 174 height 36
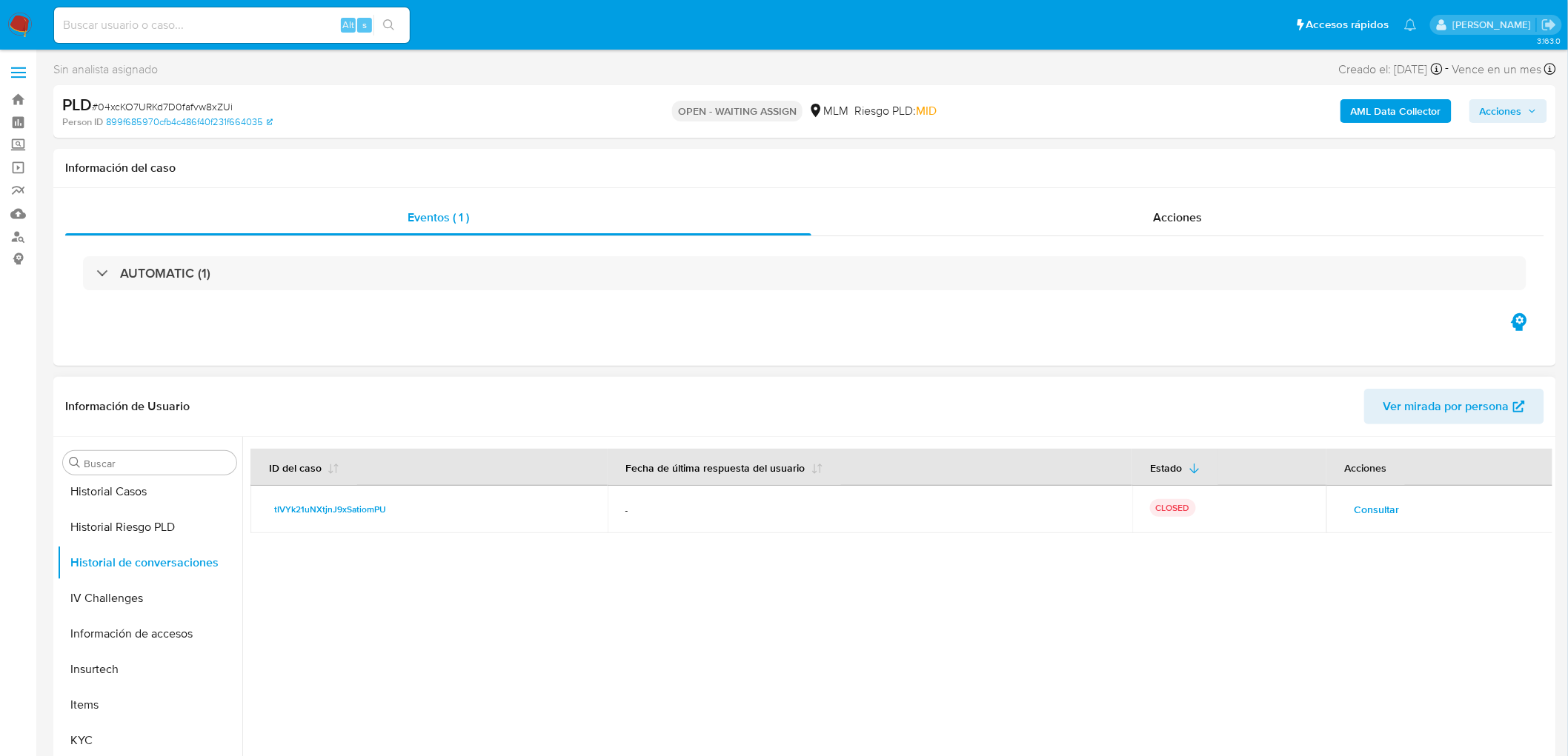
click at [1387, 516] on span "Consultar" at bounding box center [1377, 510] width 45 height 21
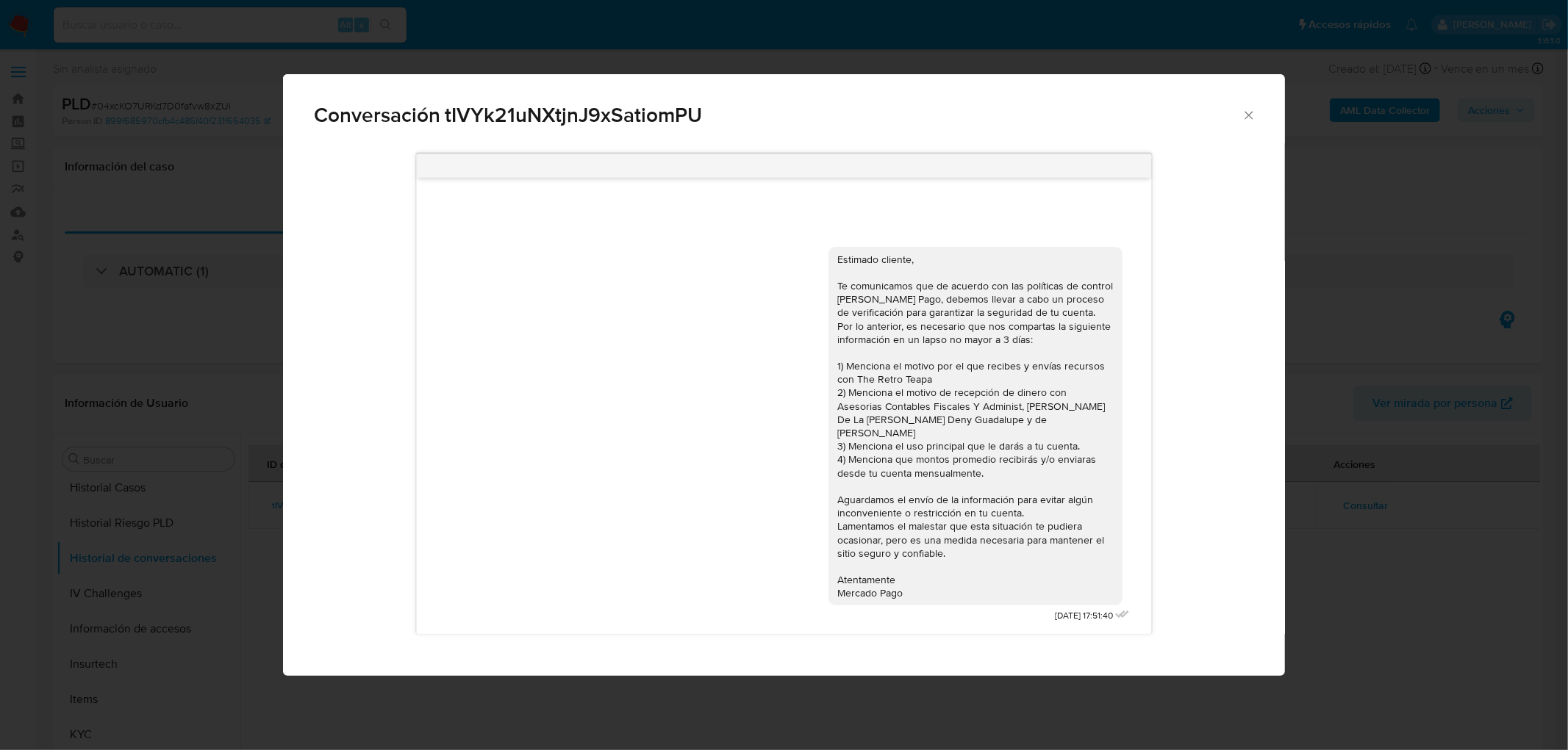
click at [1250, 116] on icon "Cerrar" at bounding box center [1248, 115] width 8 height 8
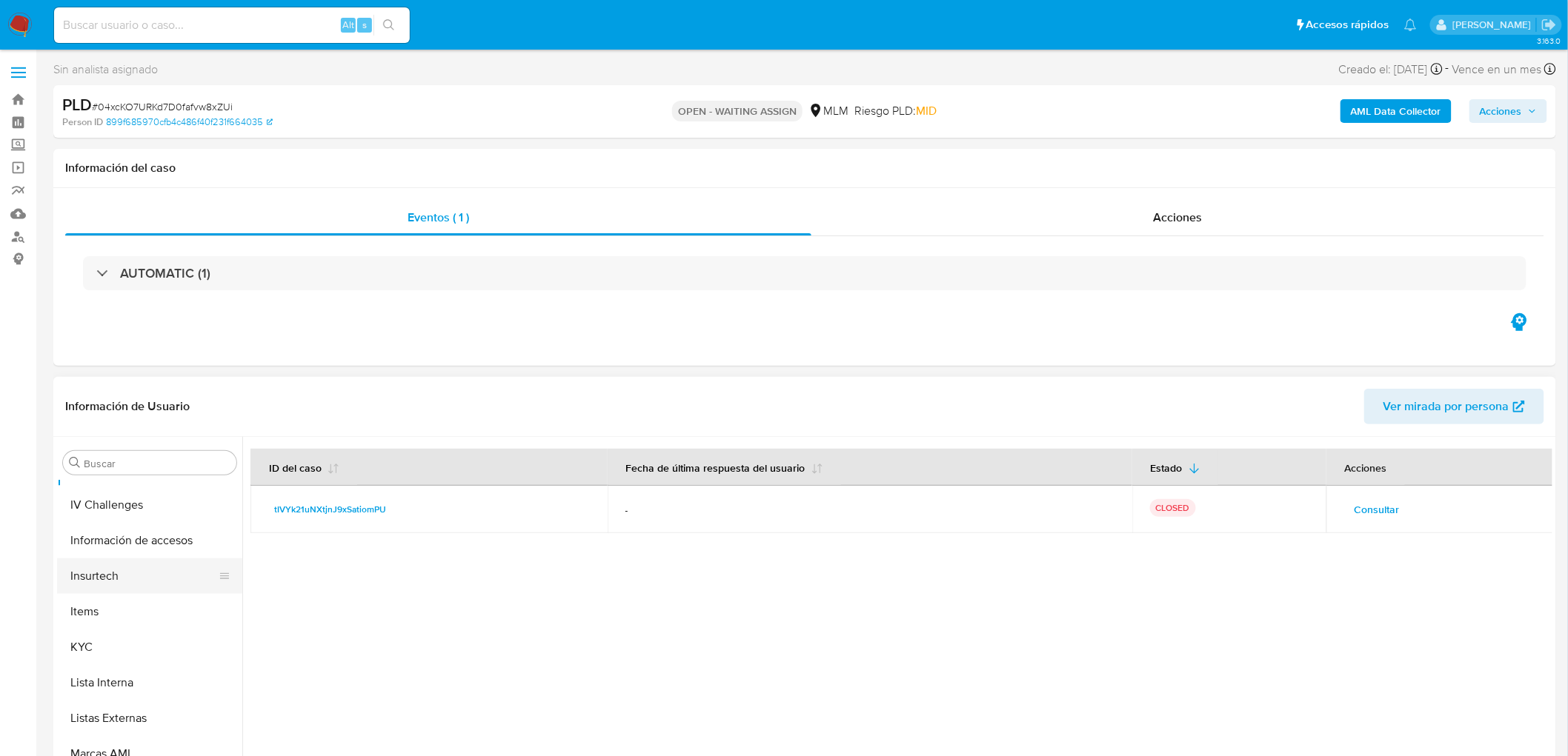
scroll to position [651, 0]
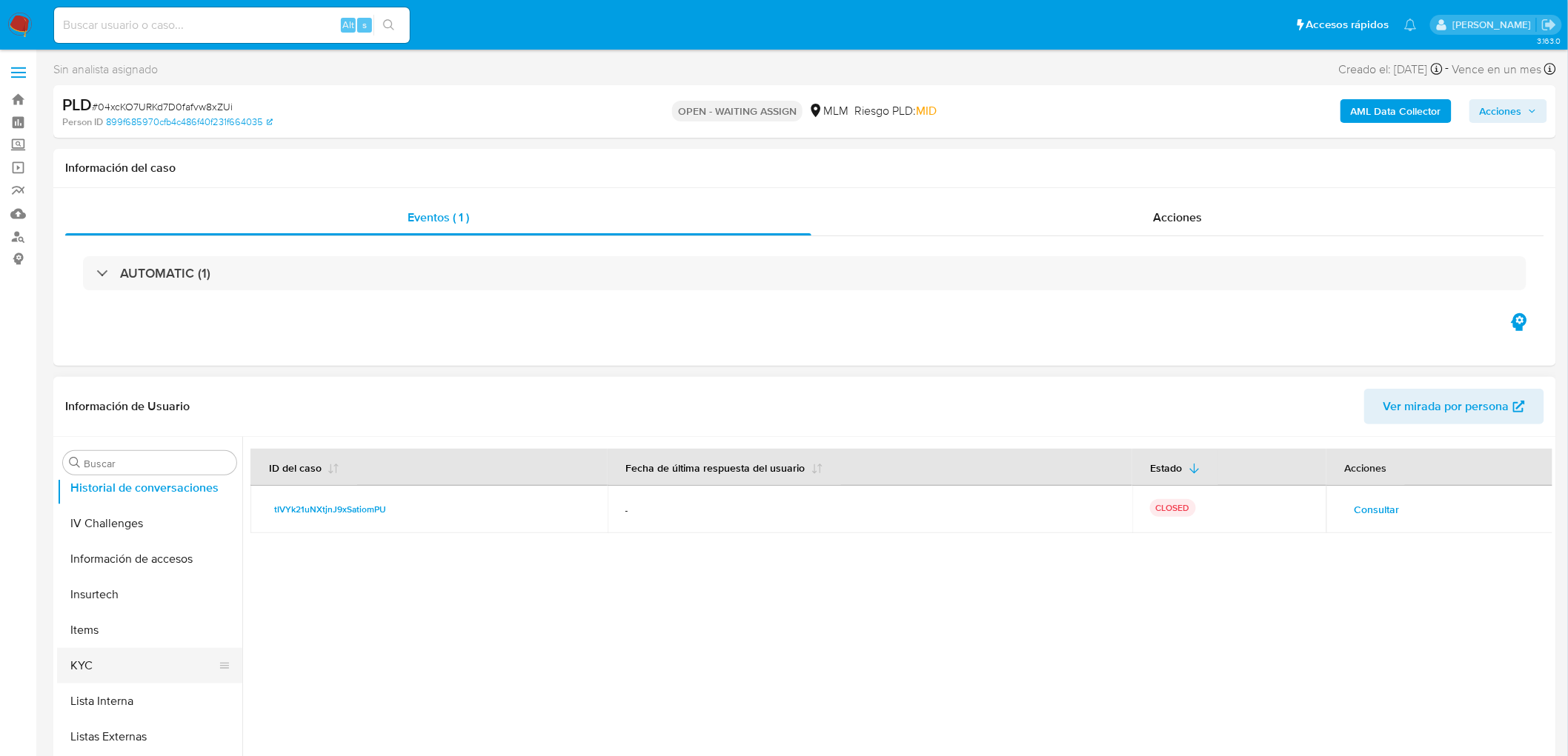
click at [102, 662] on button "KYC" at bounding box center [144, 666] width 174 height 36
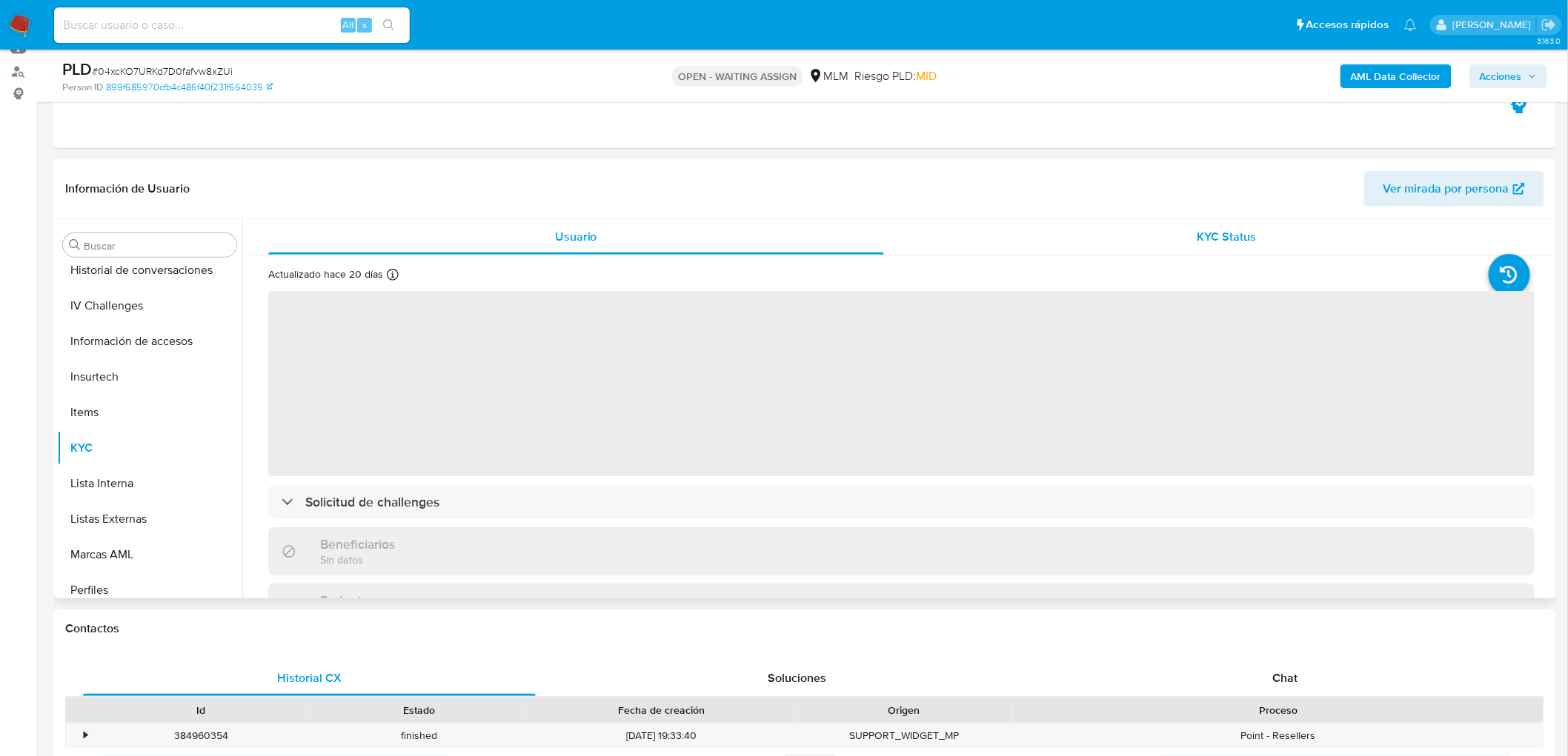
scroll to position [171, 0]
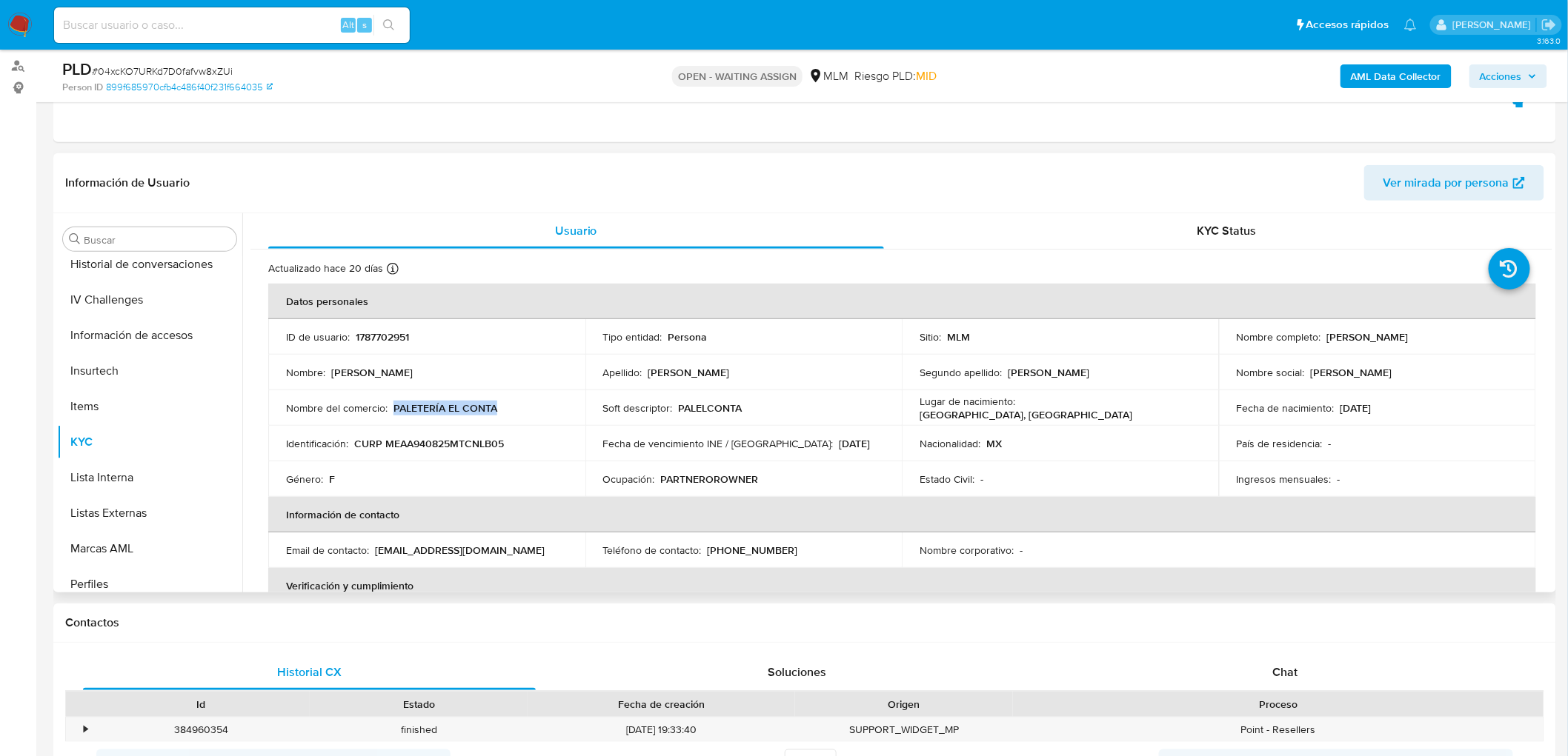
drag, startPoint x: 515, startPoint y: 410, endPoint x: 391, endPoint y: 411, distance: 124.0
click at [391, 411] on div "Nombre del comercio : PALETERÍA EL CONTA" at bounding box center [426, 408] width 281 height 13
copy p "PALETERÍA EL CONTA"
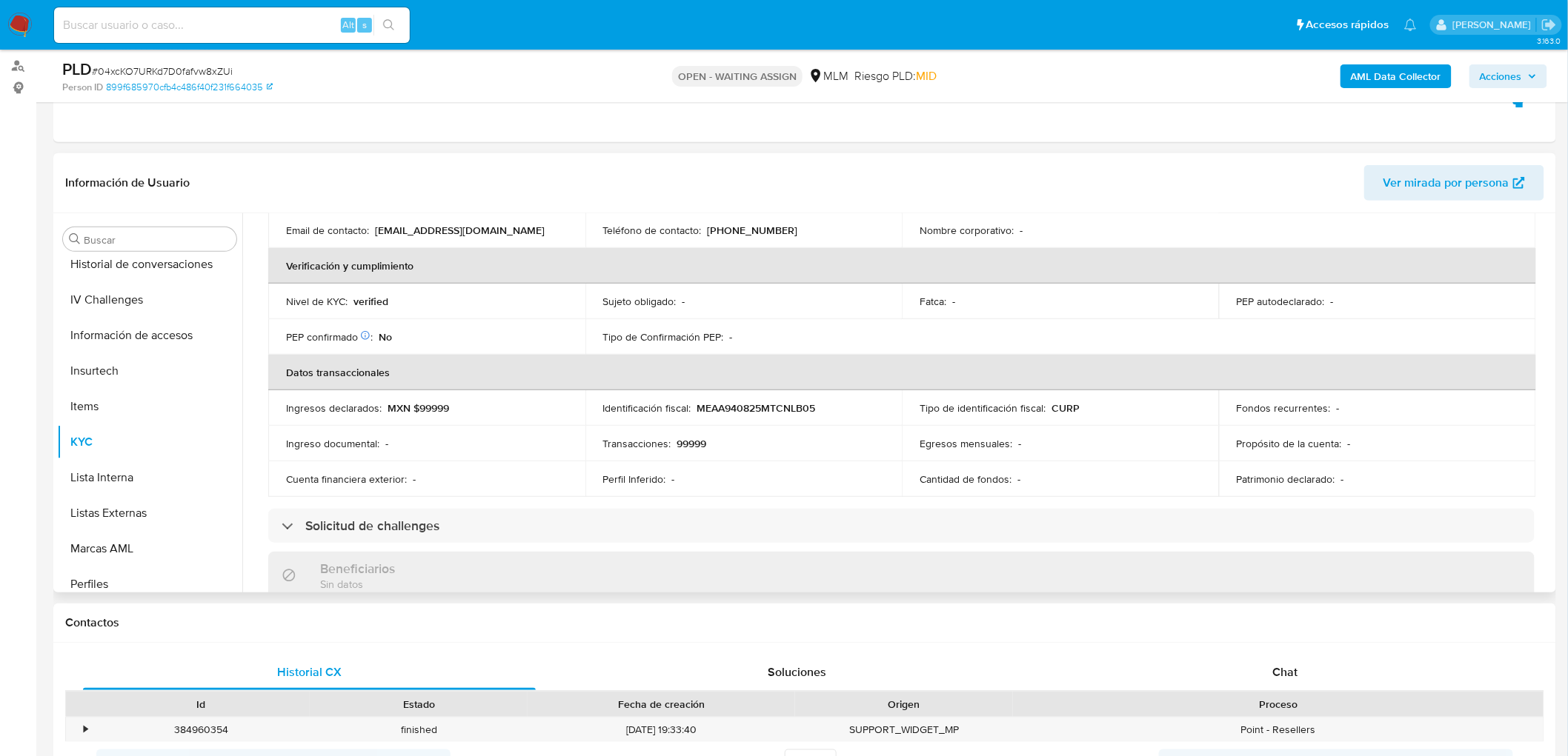
scroll to position [78, 0]
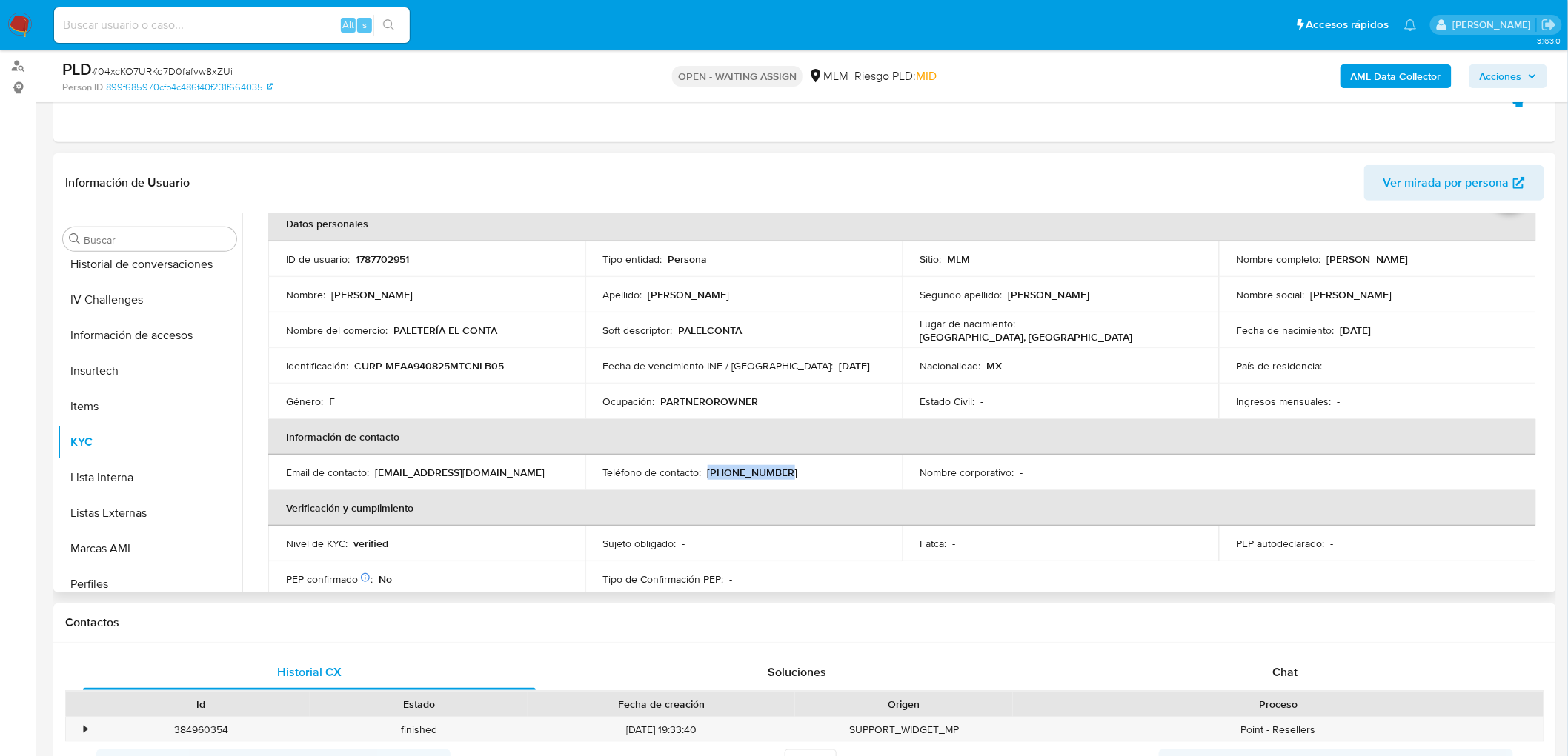
drag, startPoint x: 778, startPoint y: 470, endPoint x: 704, endPoint y: 470, distance: 74.0
click at [704, 470] on div "Teléfono de contacto : (932) 5932412" at bounding box center [744, 473] width 281 height 13
copy p "(932) 5932412"
drag, startPoint x: 1440, startPoint y: 259, endPoint x: 1322, endPoint y: 255, distance: 118.1
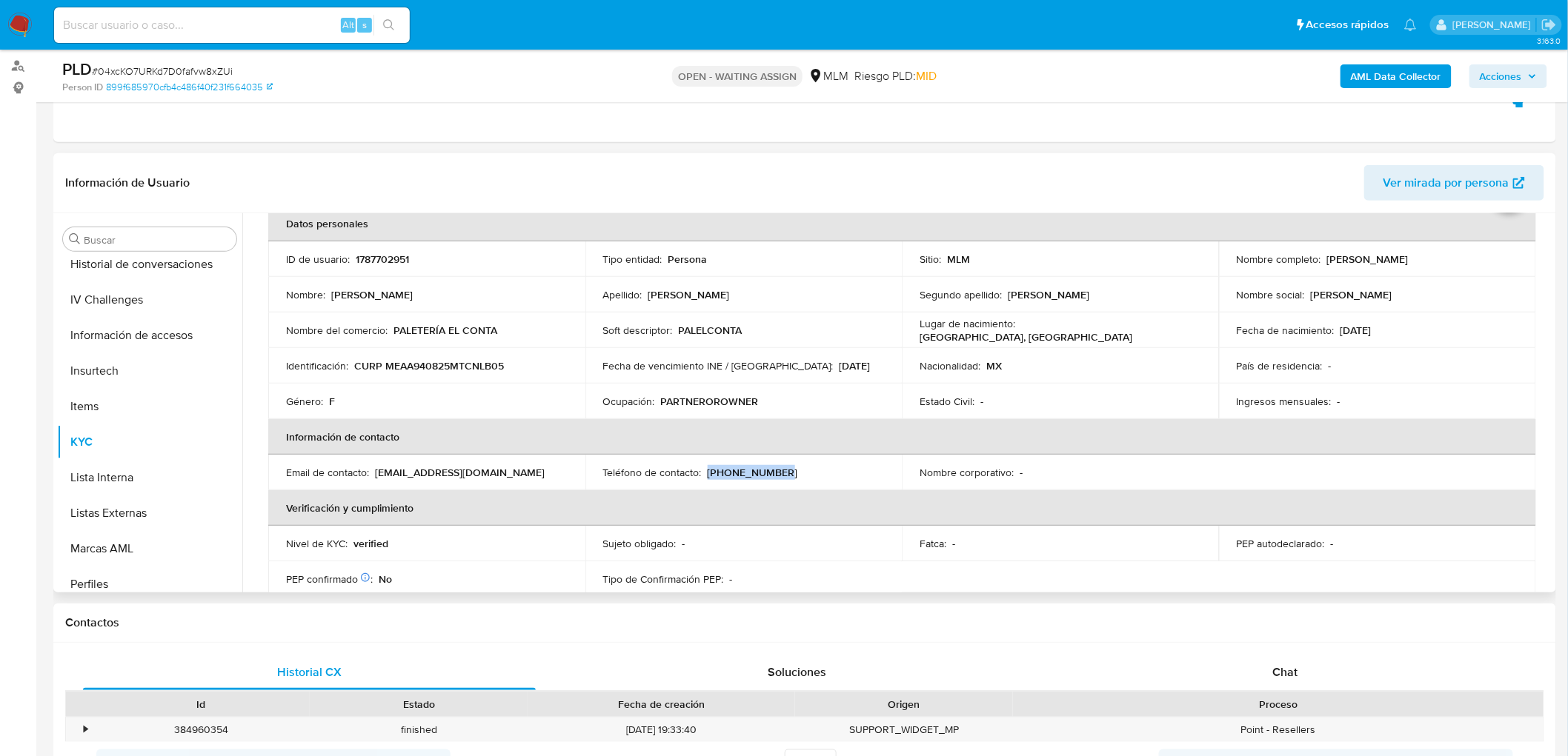
click at [1322, 255] on div "Nombre completo : Abigail Mendez Alvarez" at bounding box center [1377, 259] width 281 height 13
copy p "Abigail Mendez Alvarez"
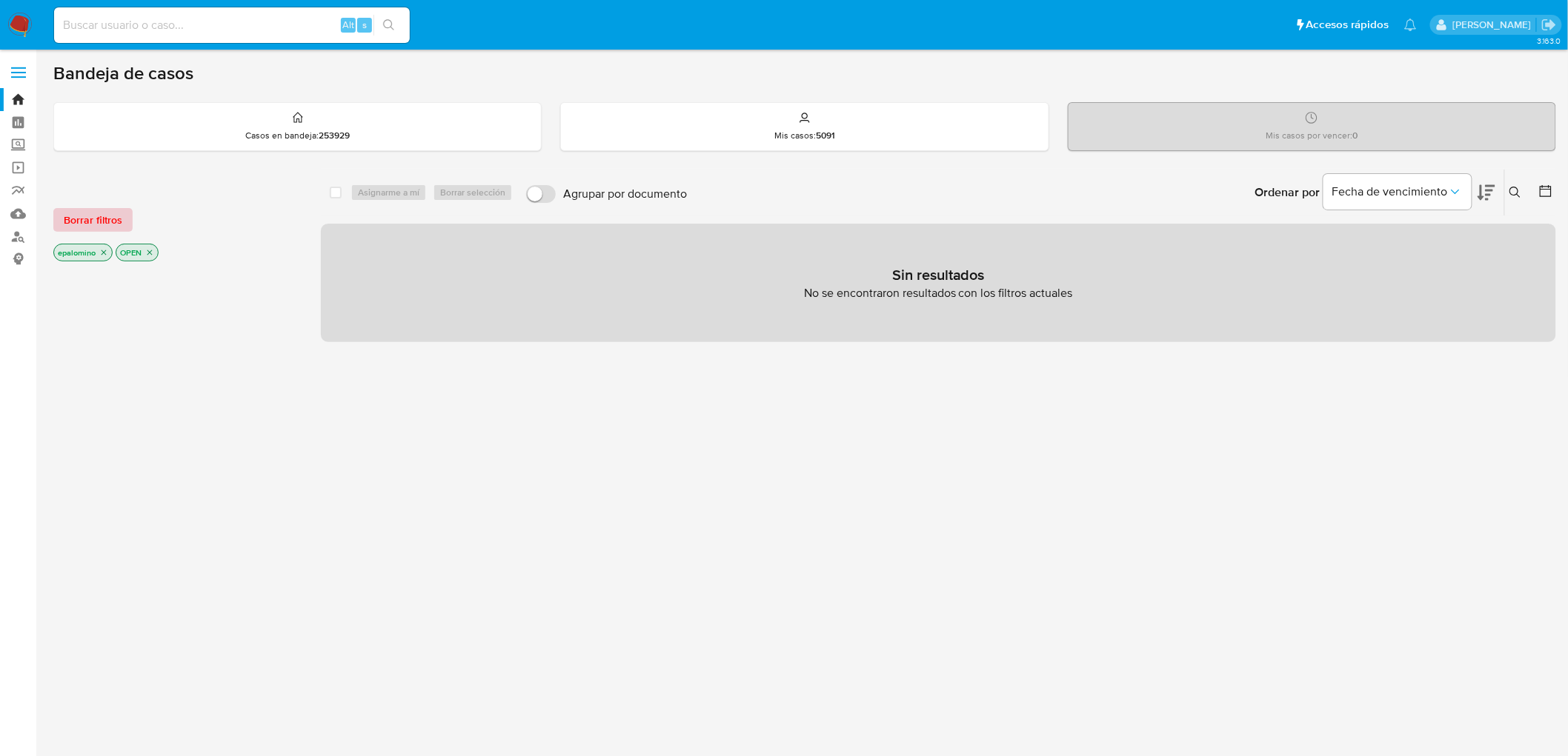
click at [93, 218] on span "Borrar filtros" at bounding box center [93, 220] width 59 height 21
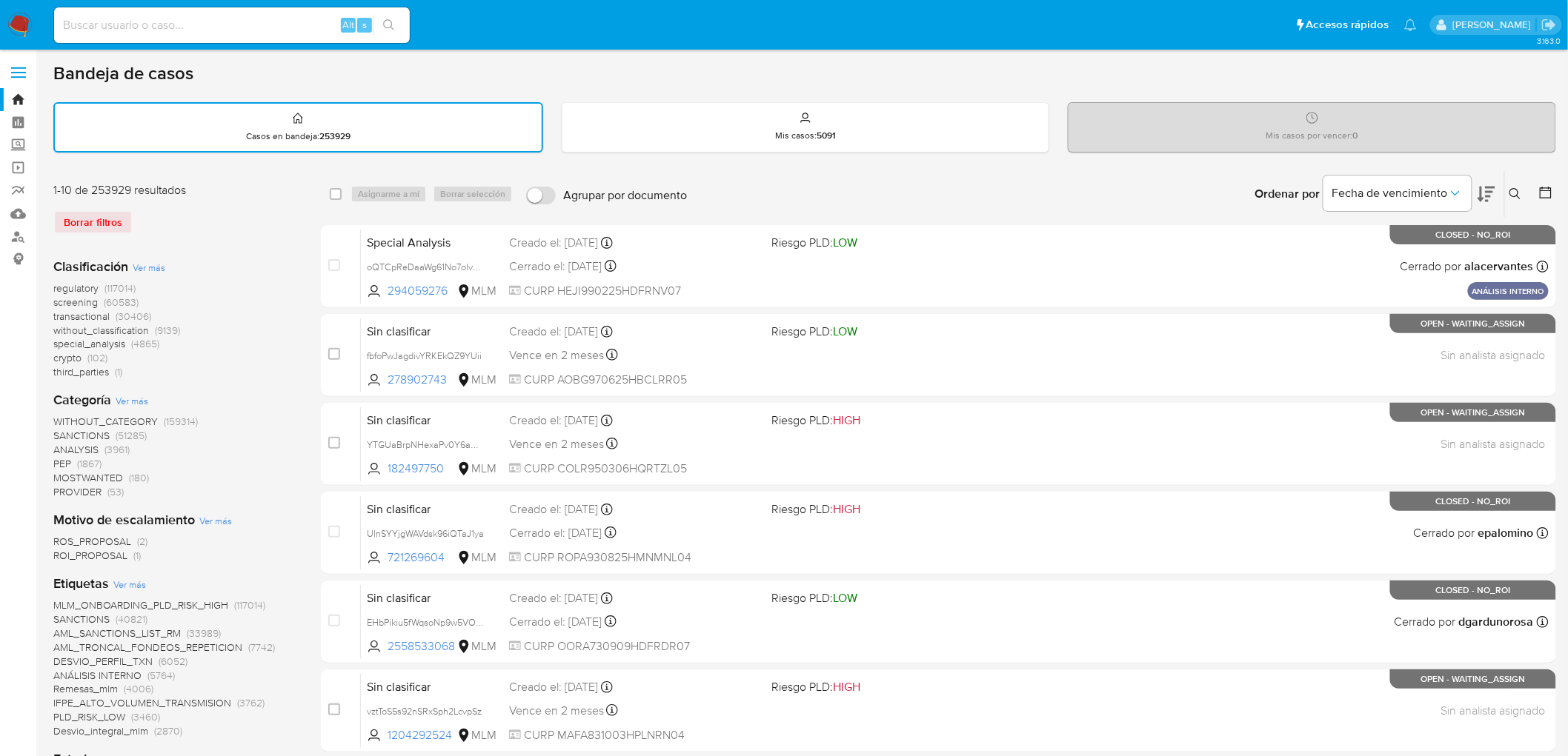
drag, startPoint x: 1517, startPoint y: 186, endPoint x: 1313, endPoint y: 249, distance: 213.5
click at [1516, 188] on icon at bounding box center [1515, 194] width 12 height 12
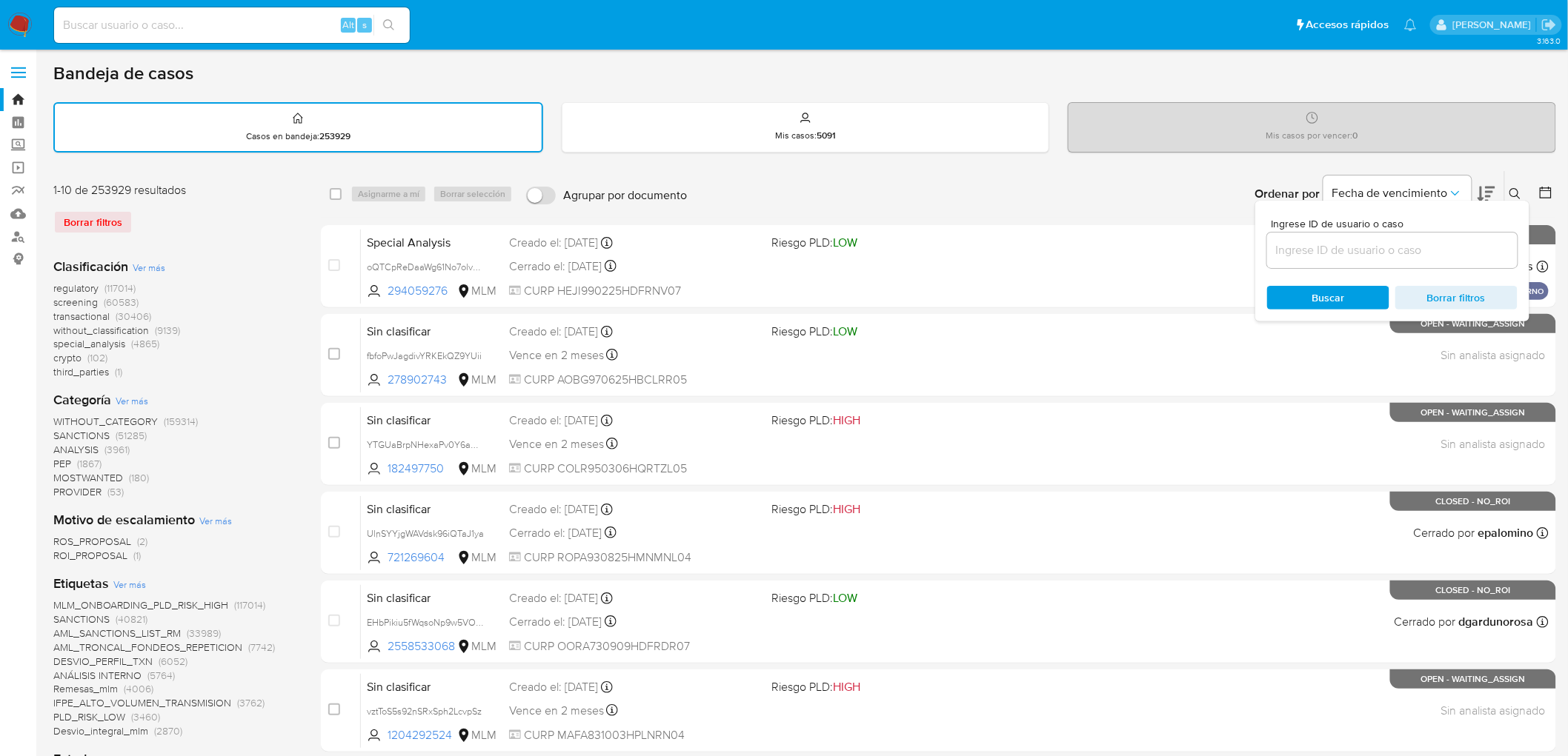
click at [1302, 243] on input at bounding box center [1392, 251] width 251 height 19
type input "1787702951"
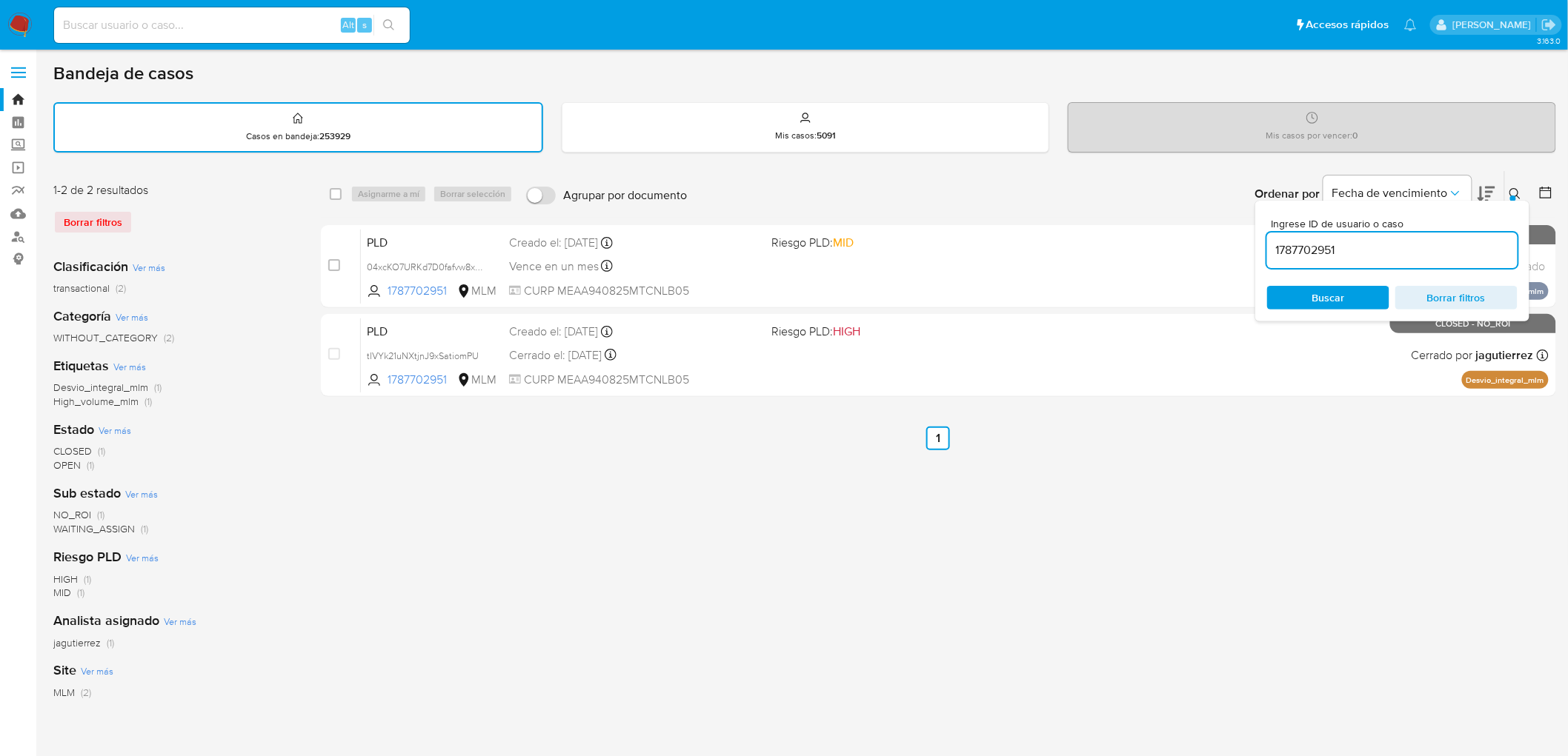
click at [1516, 191] on icon at bounding box center [1515, 194] width 12 height 12
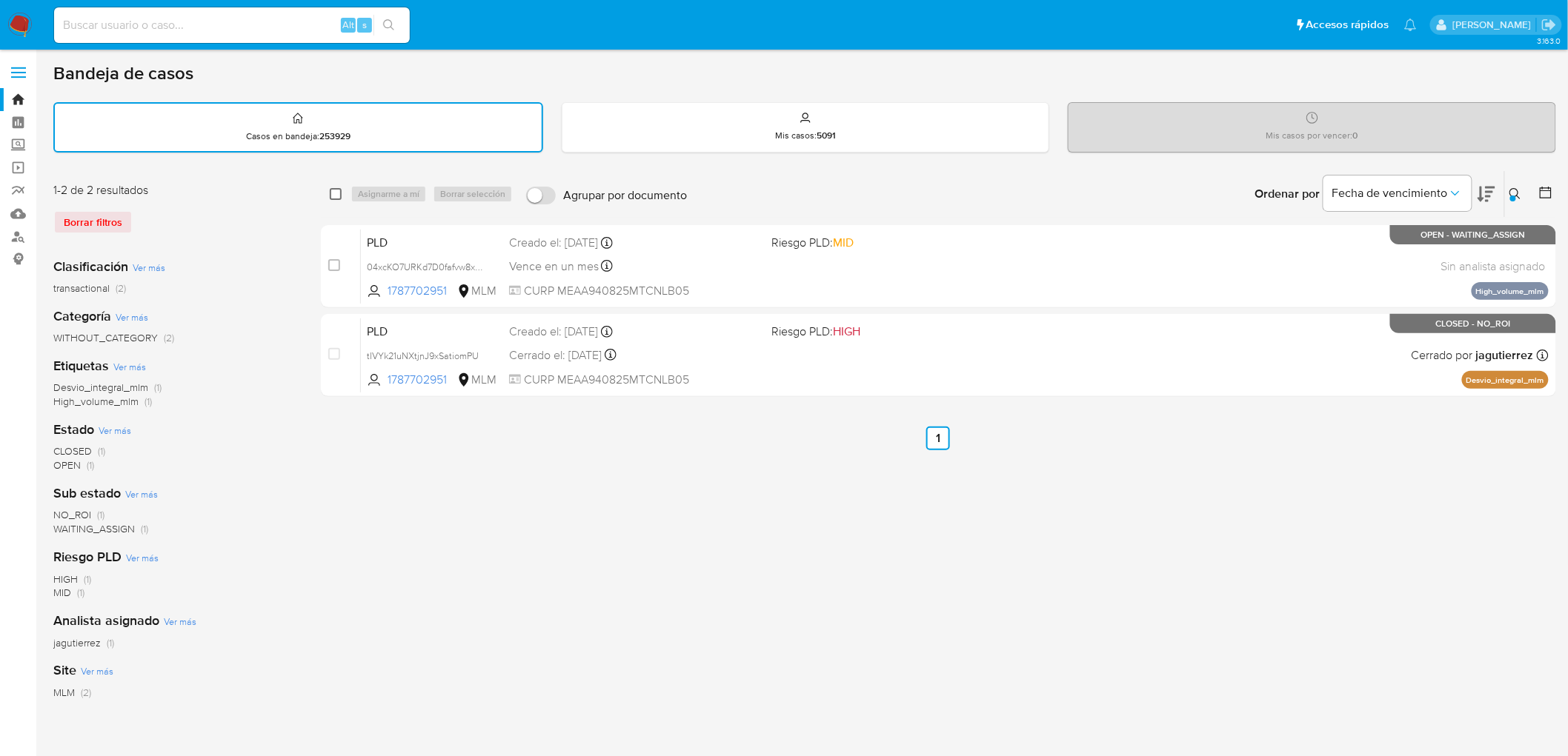
click at [331, 191] on input "checkbox" at bounding box center [335, 194] width 12 height 12
checkbox input "true"
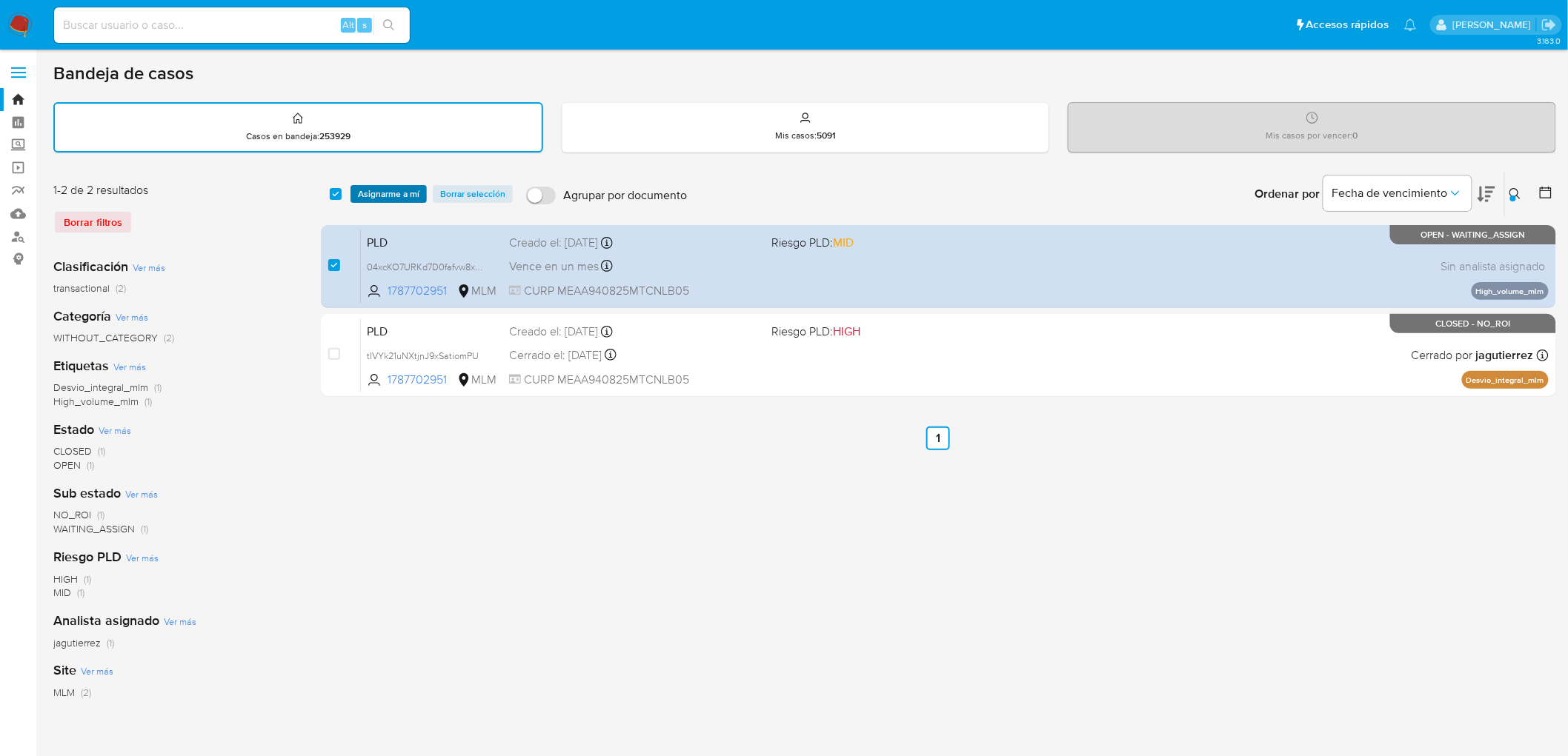
click at [374, 193] on span "Asignarme a mí" at bounding box center [388, 194] width 62 height 15
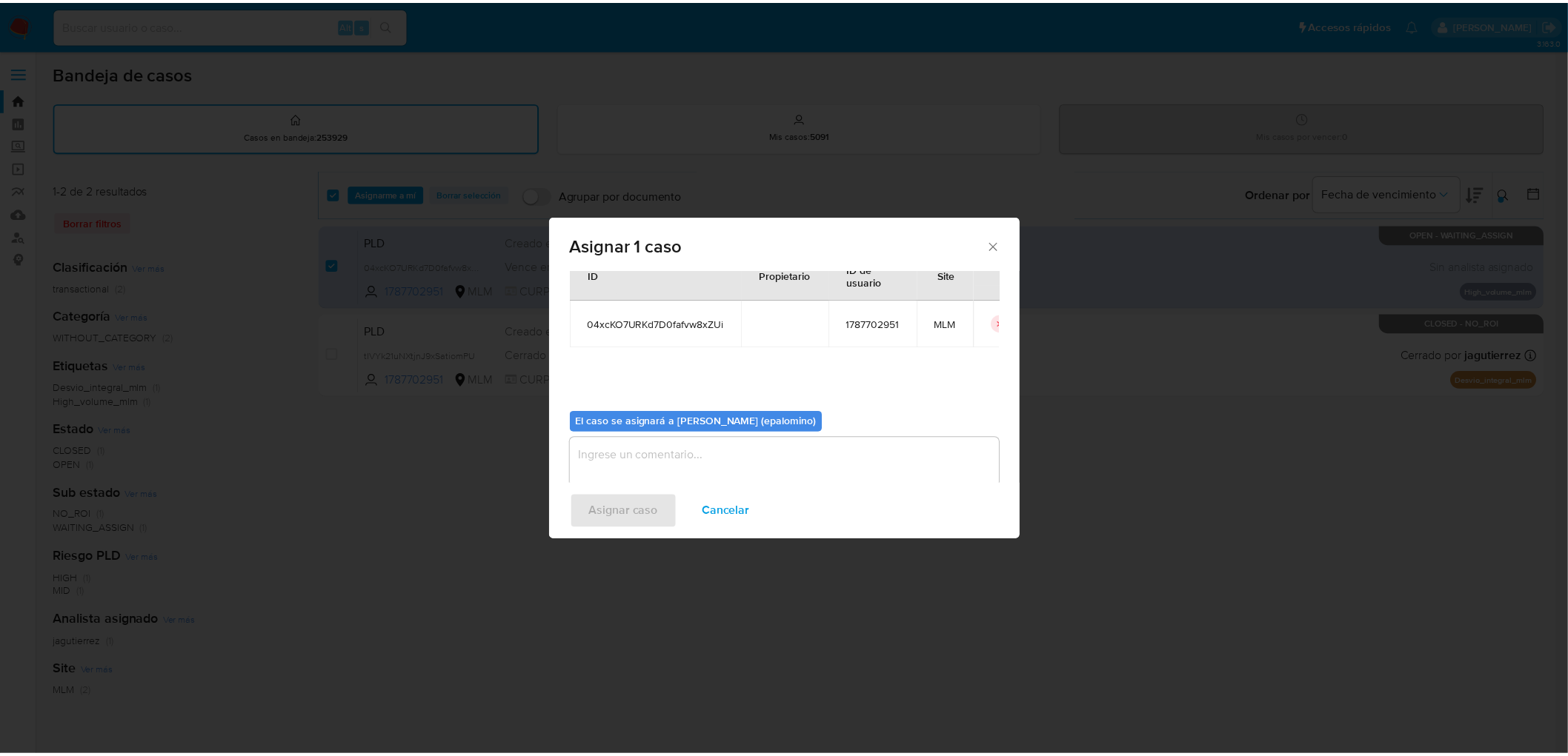
scroll to position [76, 0]
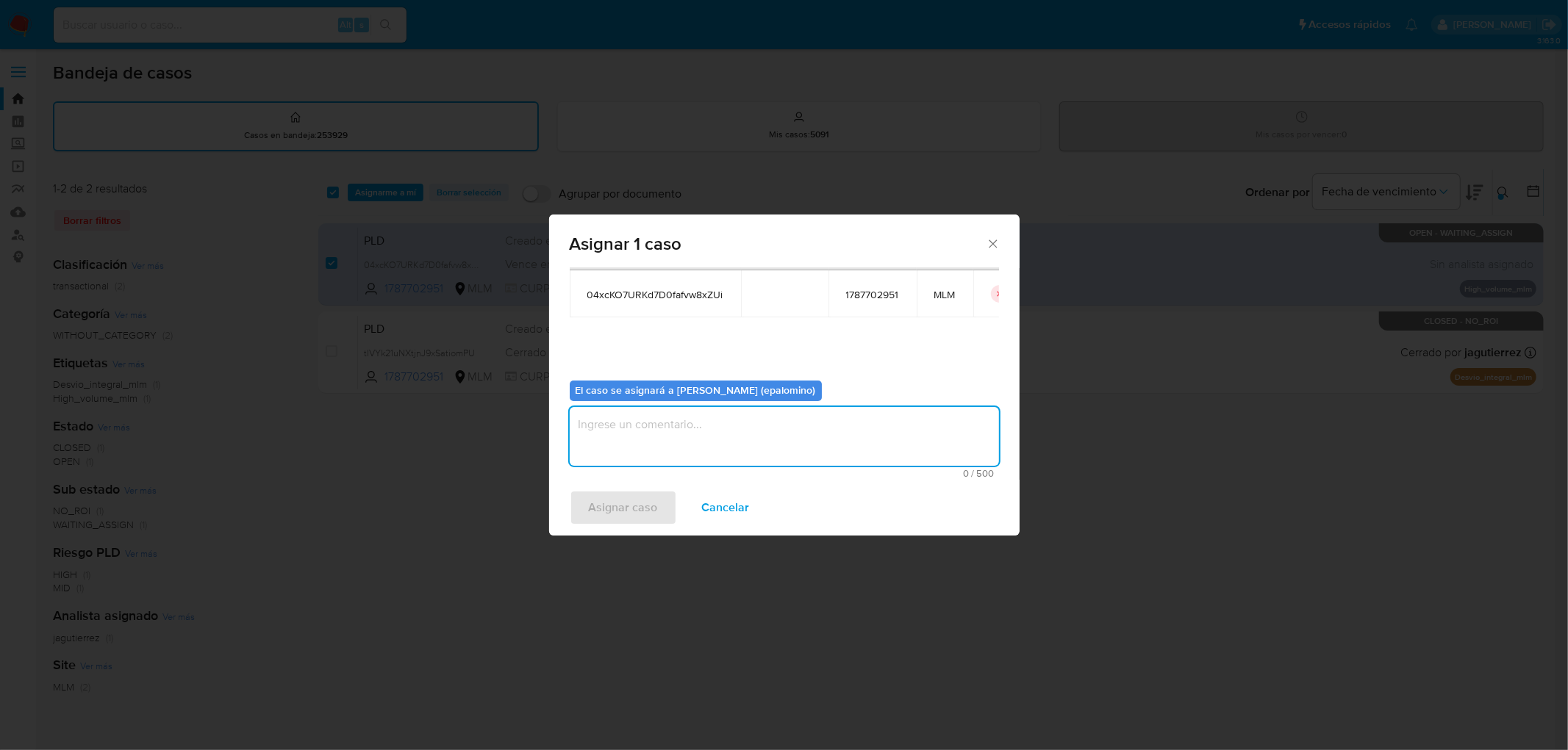
click at [638, 439] on textarea "assign-modal" at bounding box center [784, 436] width 429 height 59
type textarea "AS"
click at [623, 509] on span "Asignar caso" at bounding box center [624, 508] width 69 height 32
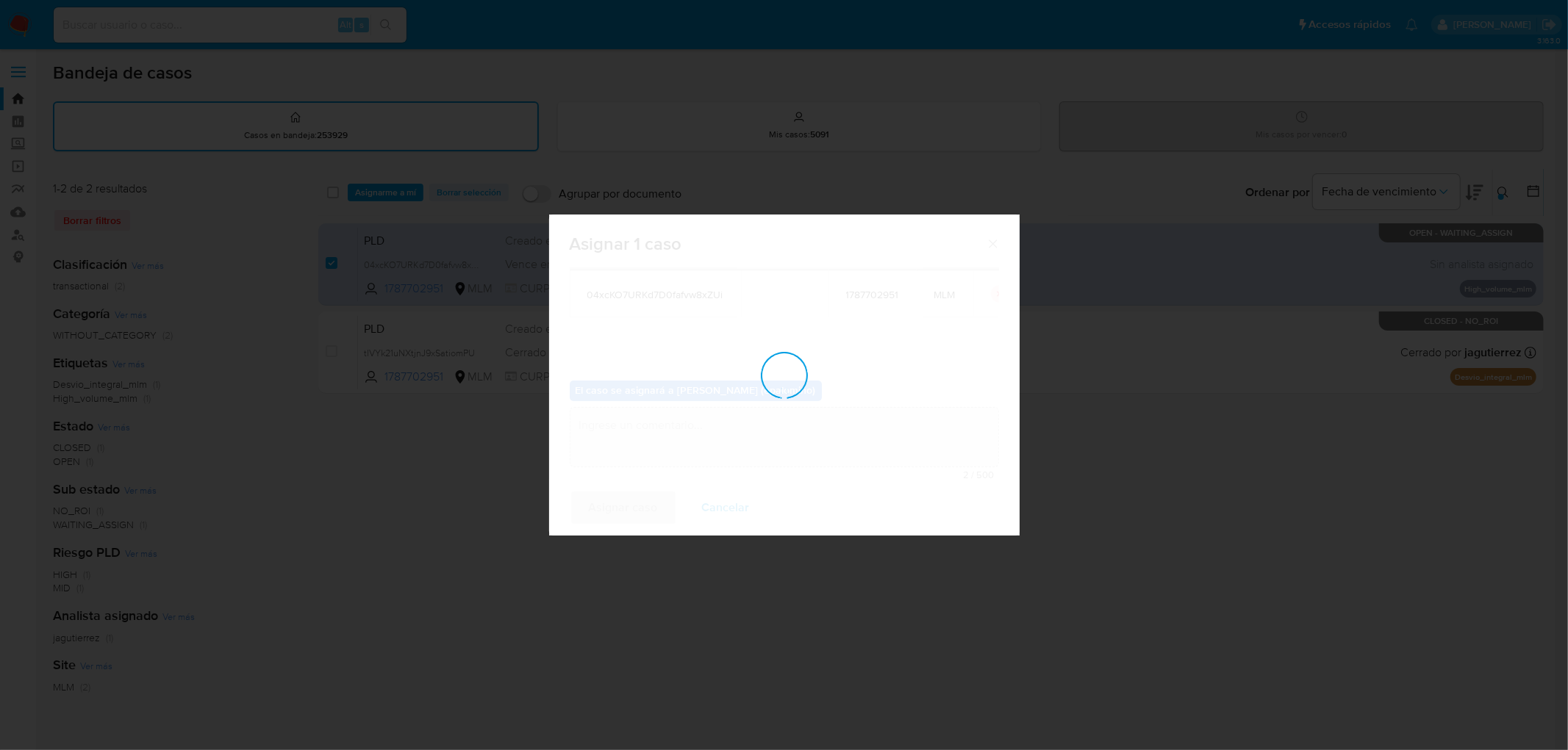
checkbox input "false"
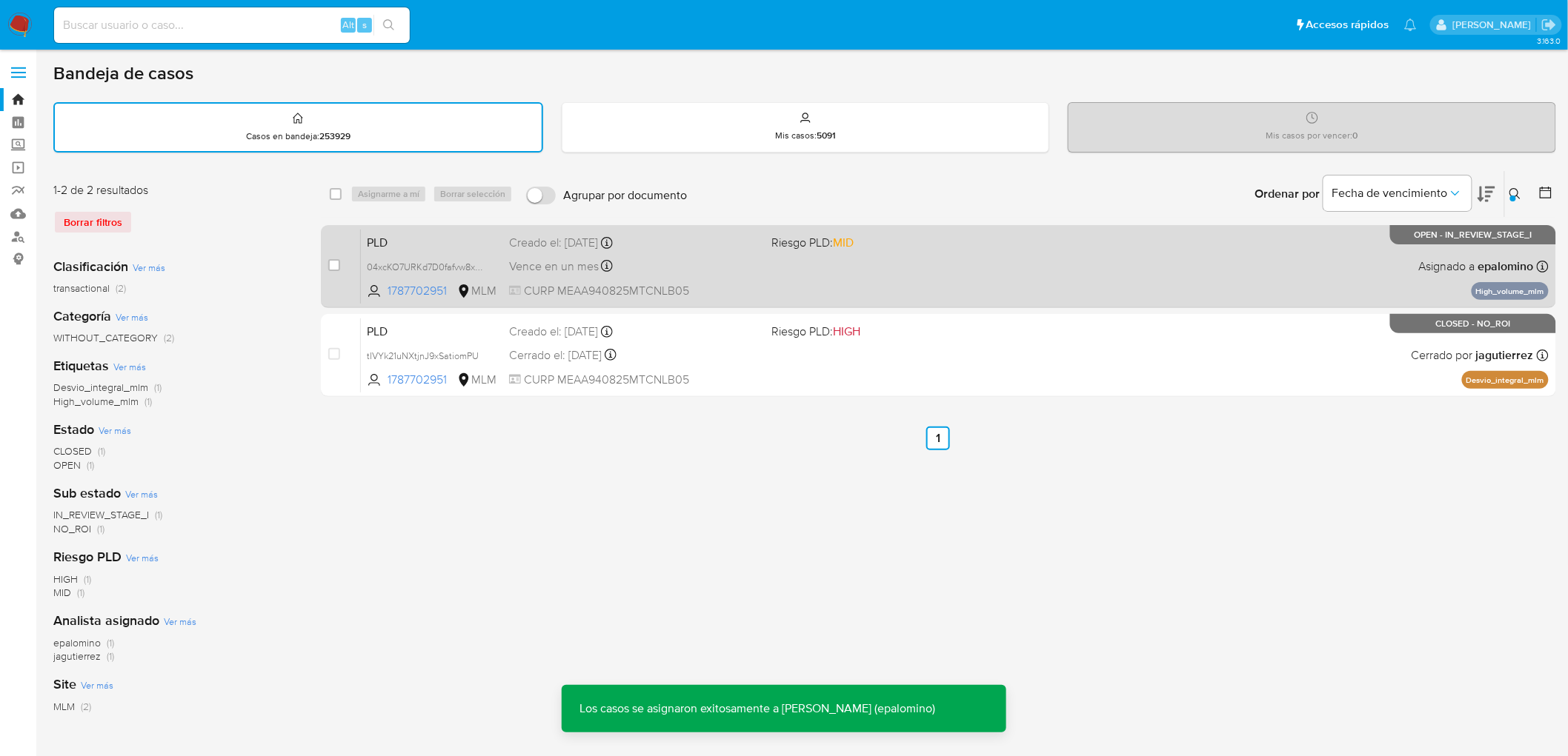
click at [380, 245] on span "PLD" at bounding box center [432, 242] width 131 height 19
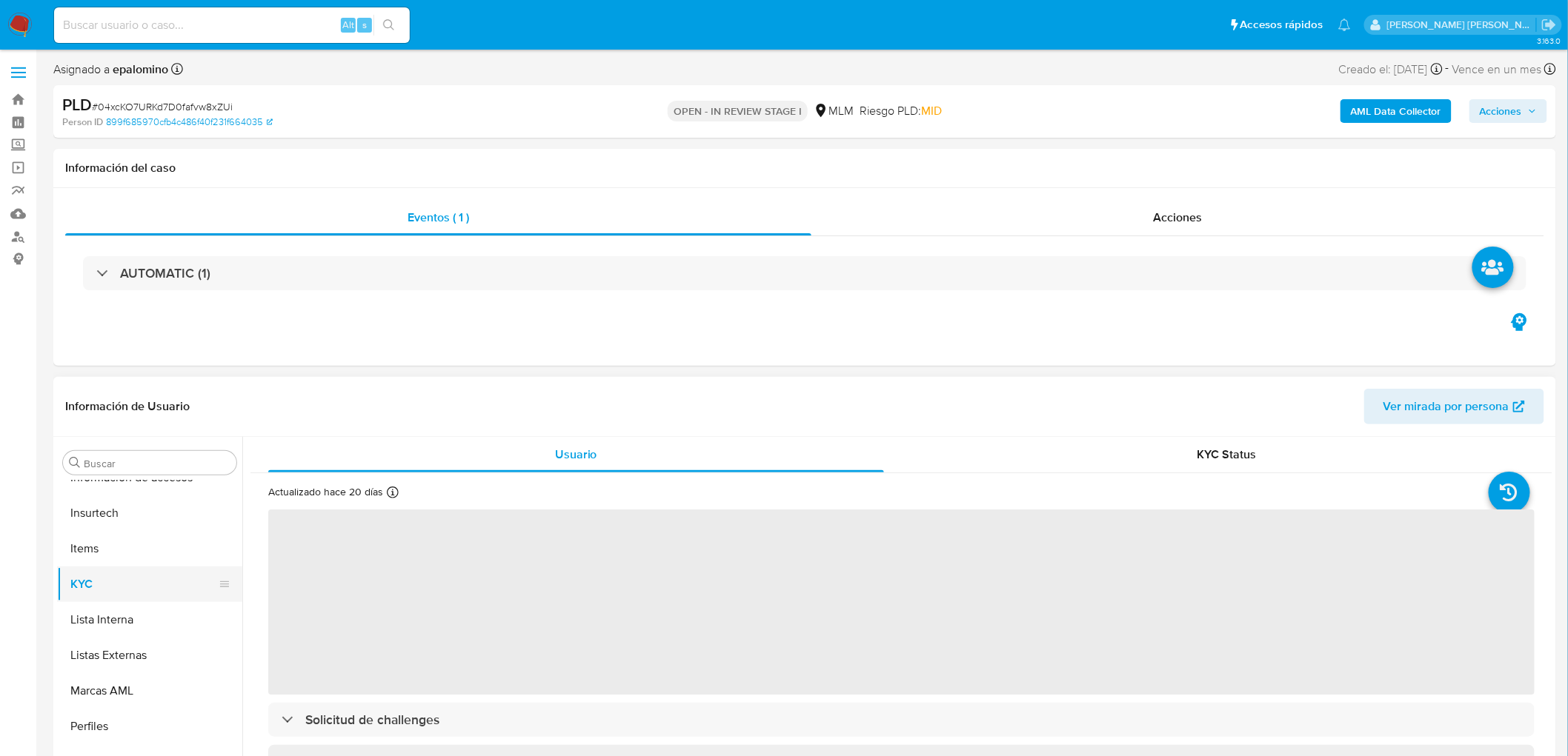
scroll to position [403, 0]
select select "10"
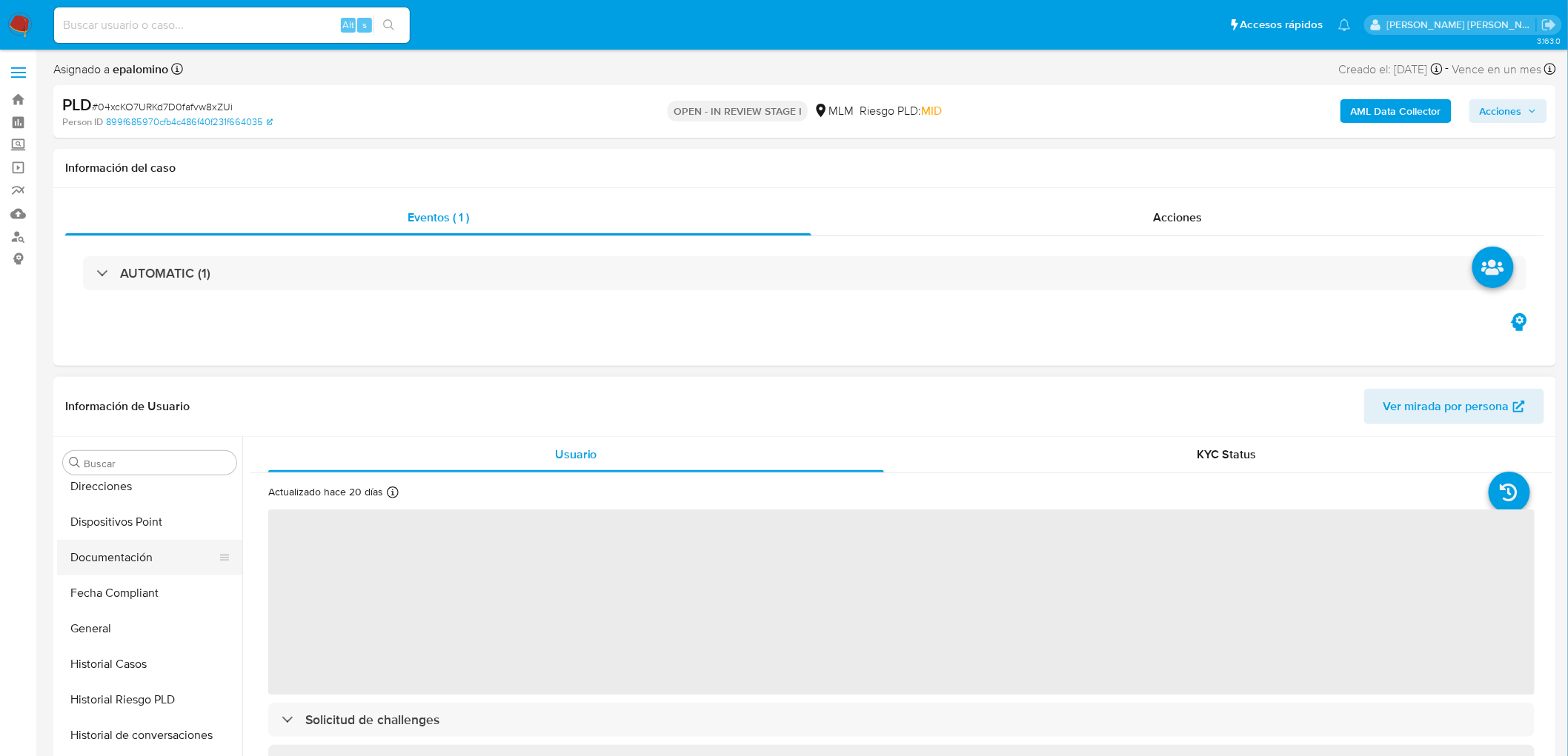
click at [168, 550] on button "Documentación" at bounding box center [144, 558] width 174 height 36
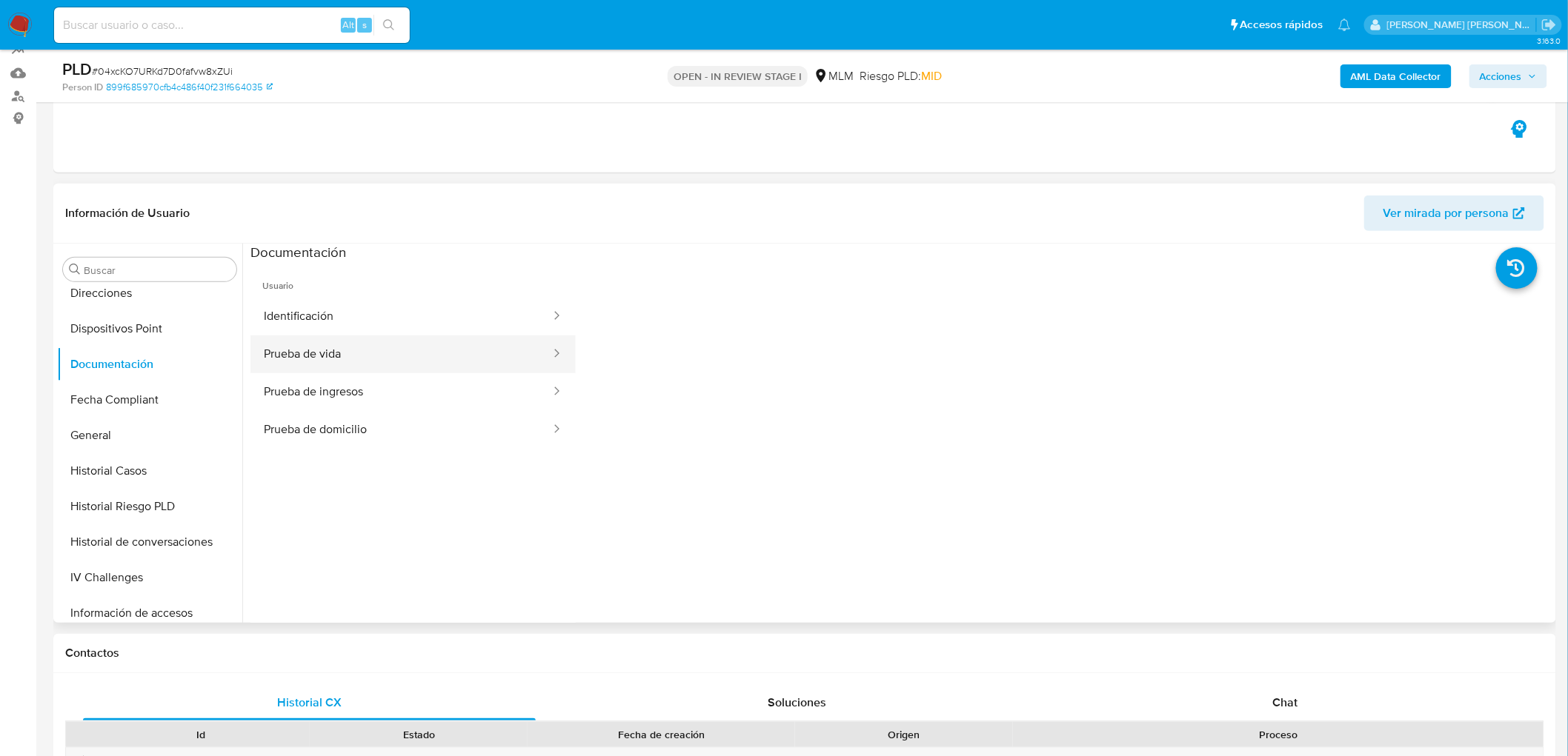
scroll to position [58, 0]
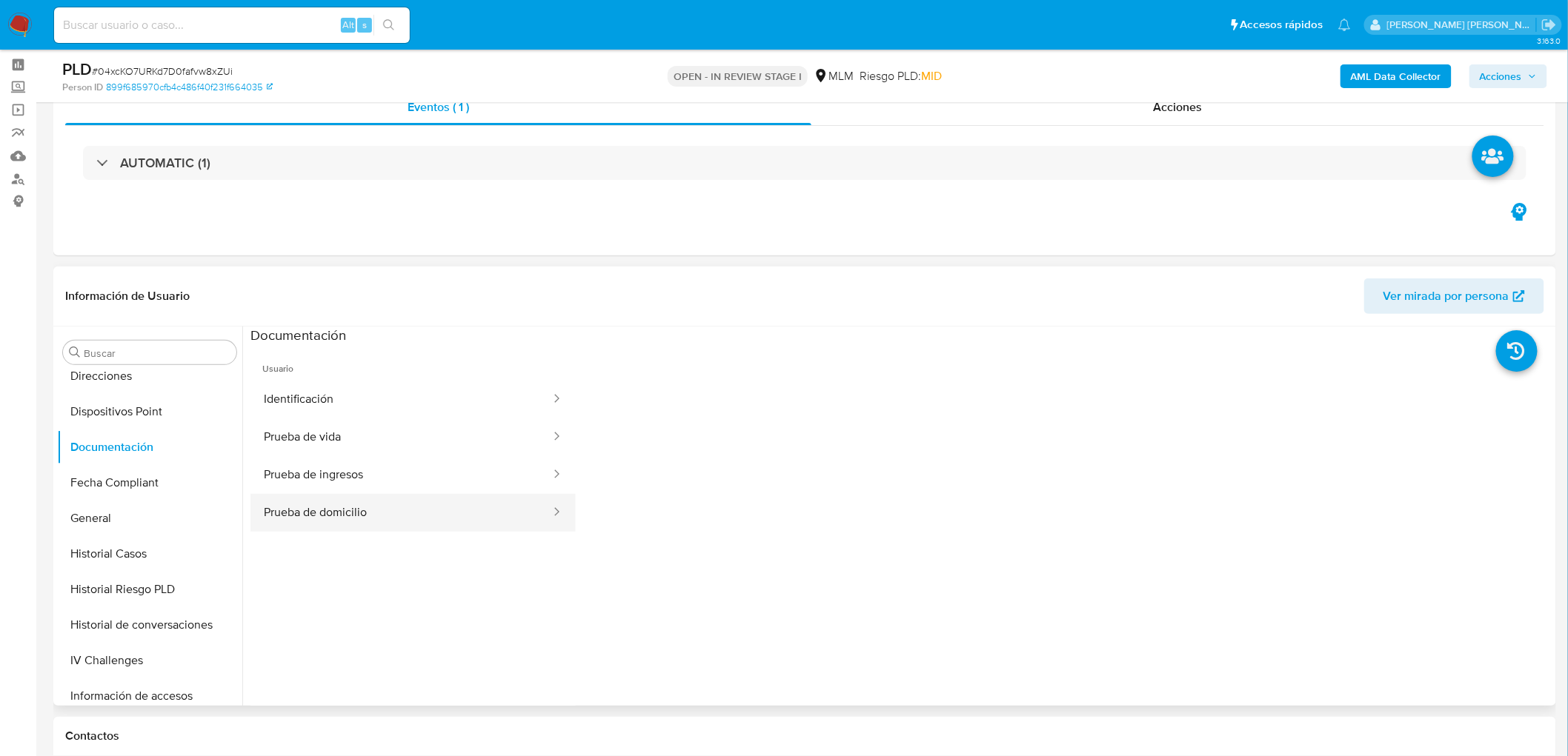
click at [374, 513] on button "Prueba de domicilio" at bounding box center [401, 513] width 301 height 38
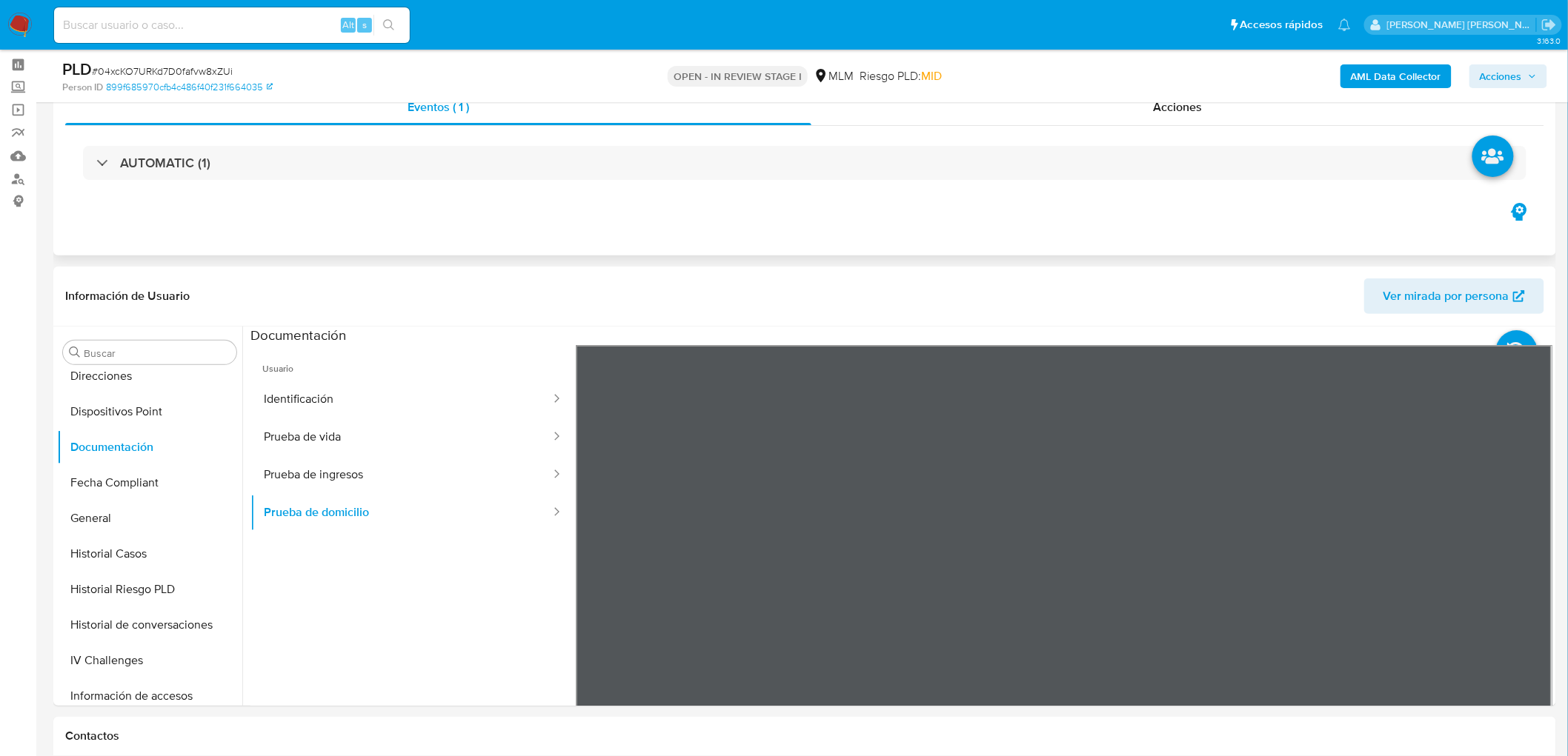
click at [363, 479] on button "Prueba de ingresos" at bounding box center [401, 475] width 301 height 38
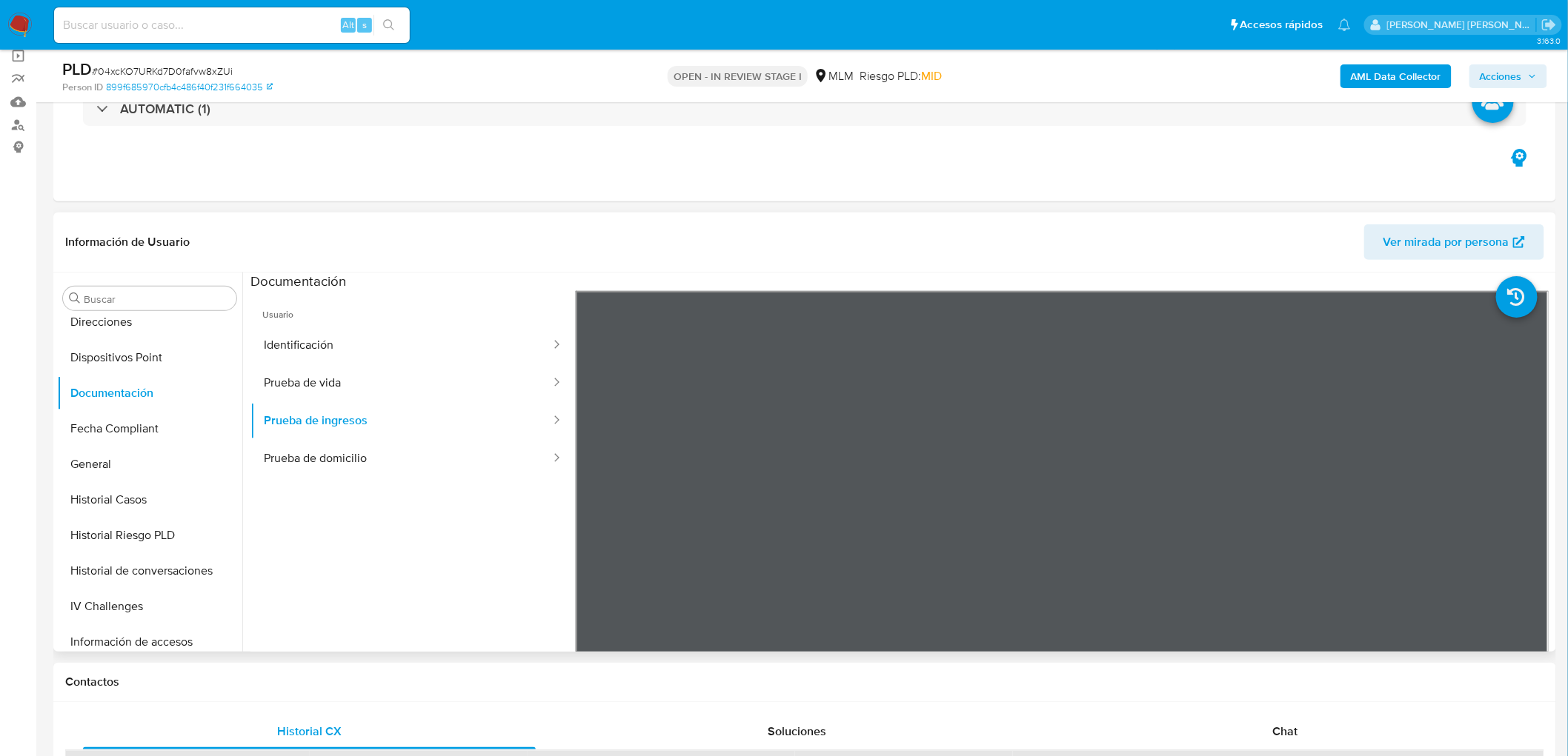
scroll to position [141, 0]
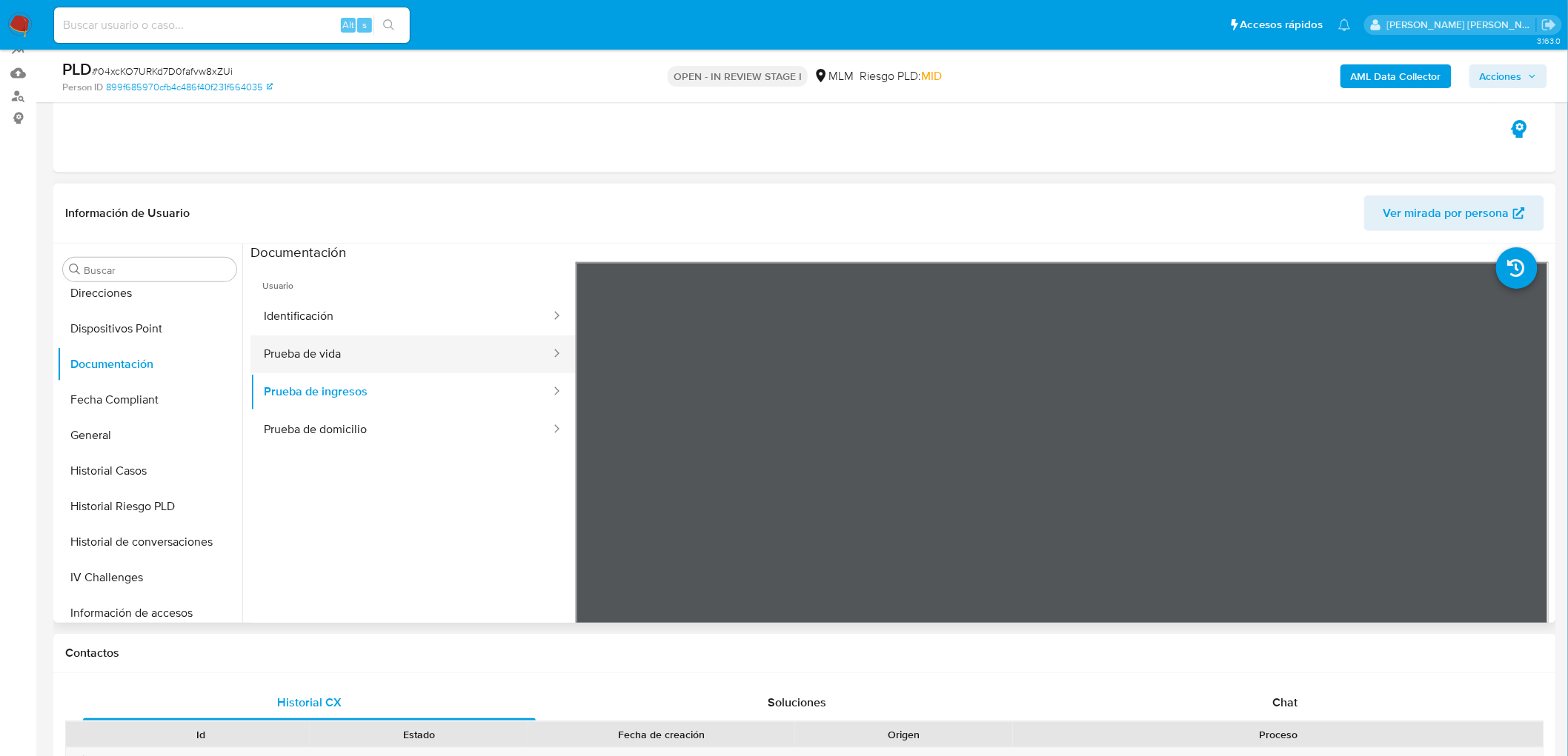
click at [465, 348] on button "Prueba de vida" at bounding box center [401, 354] width 301 height 38
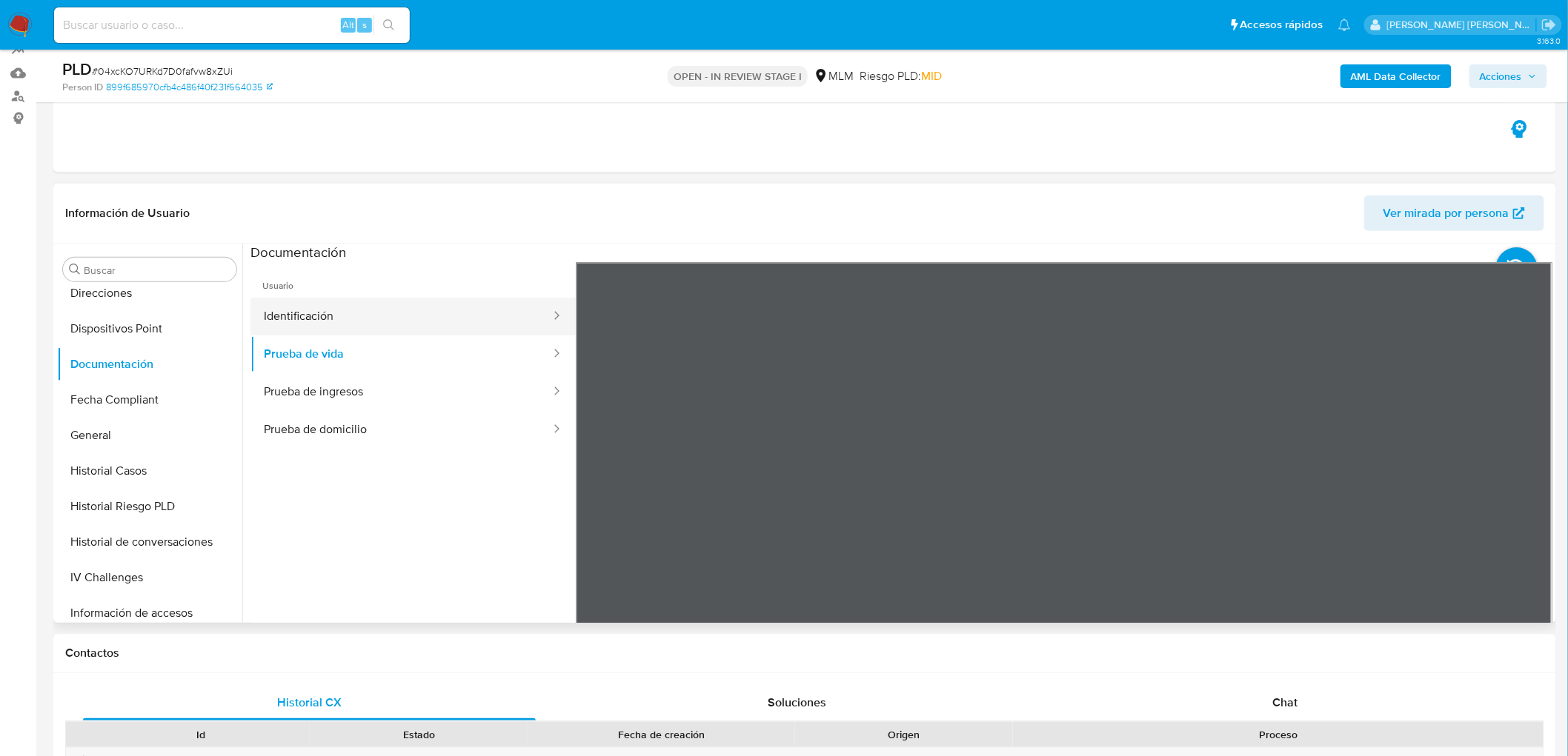
click at [509, 312] on button "Identificación" at bounding box center [401, 316] width 301 height 38
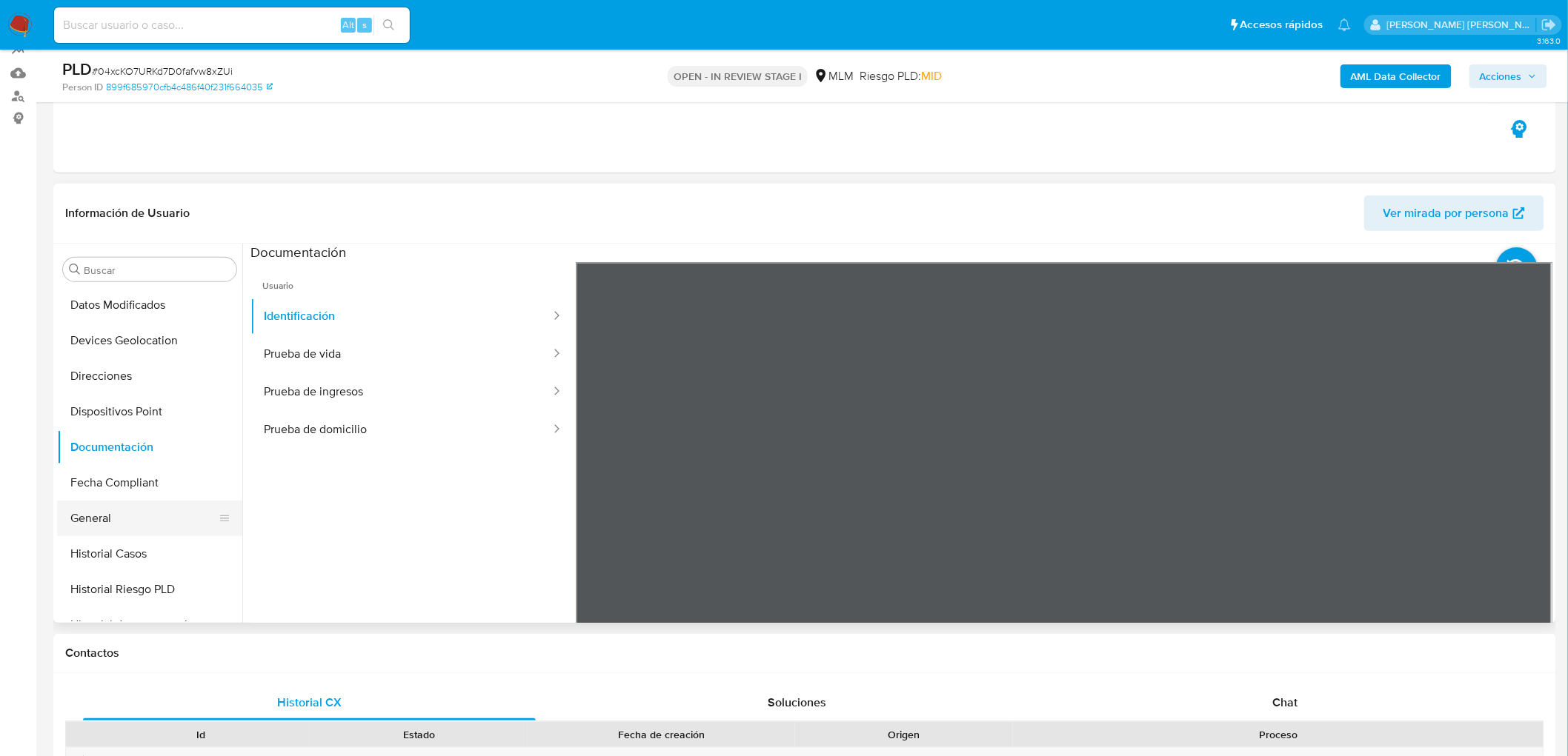
click at [117, 525] on button "General" at bounding box center [144, 519] width 174 height 36
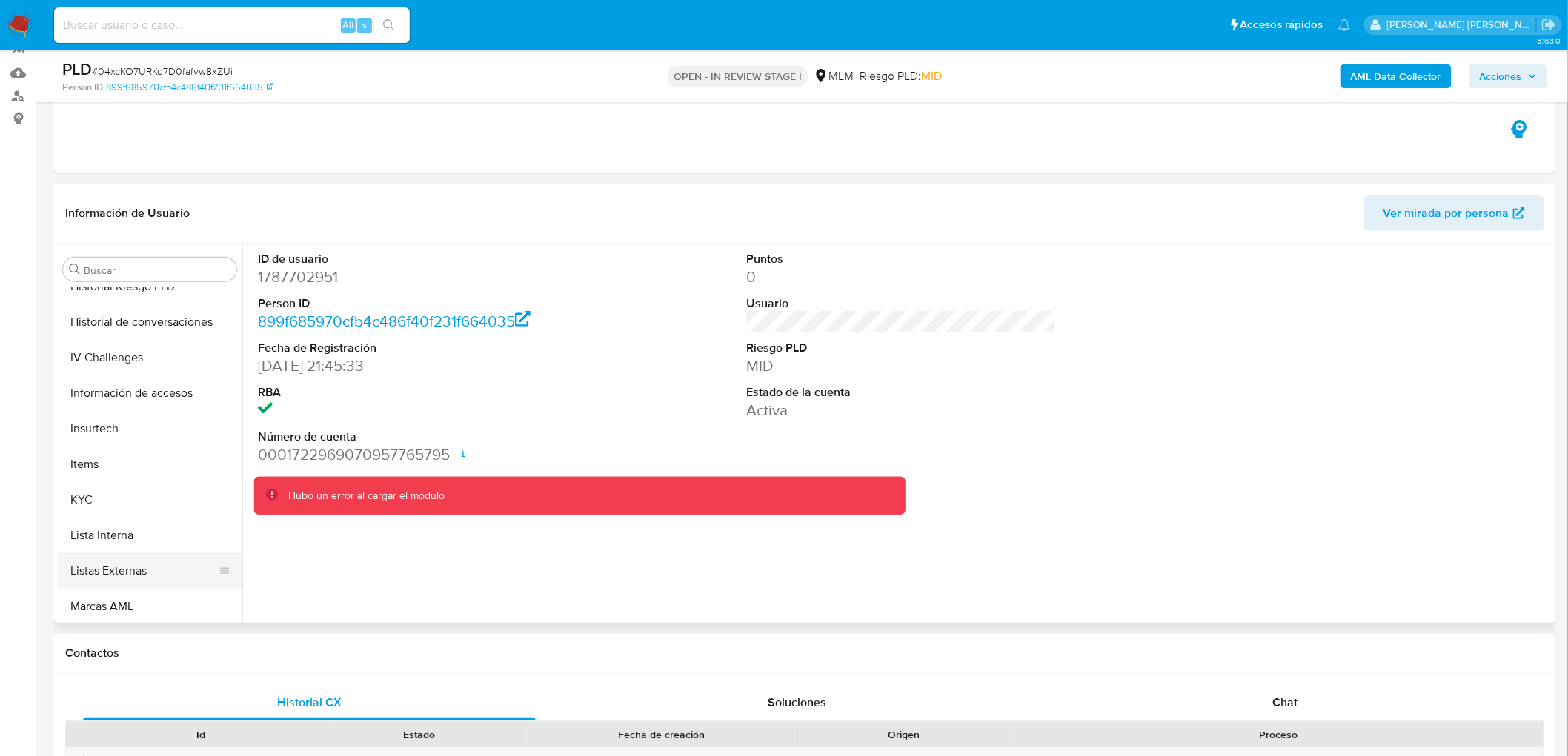
scroll to position [649, 0]
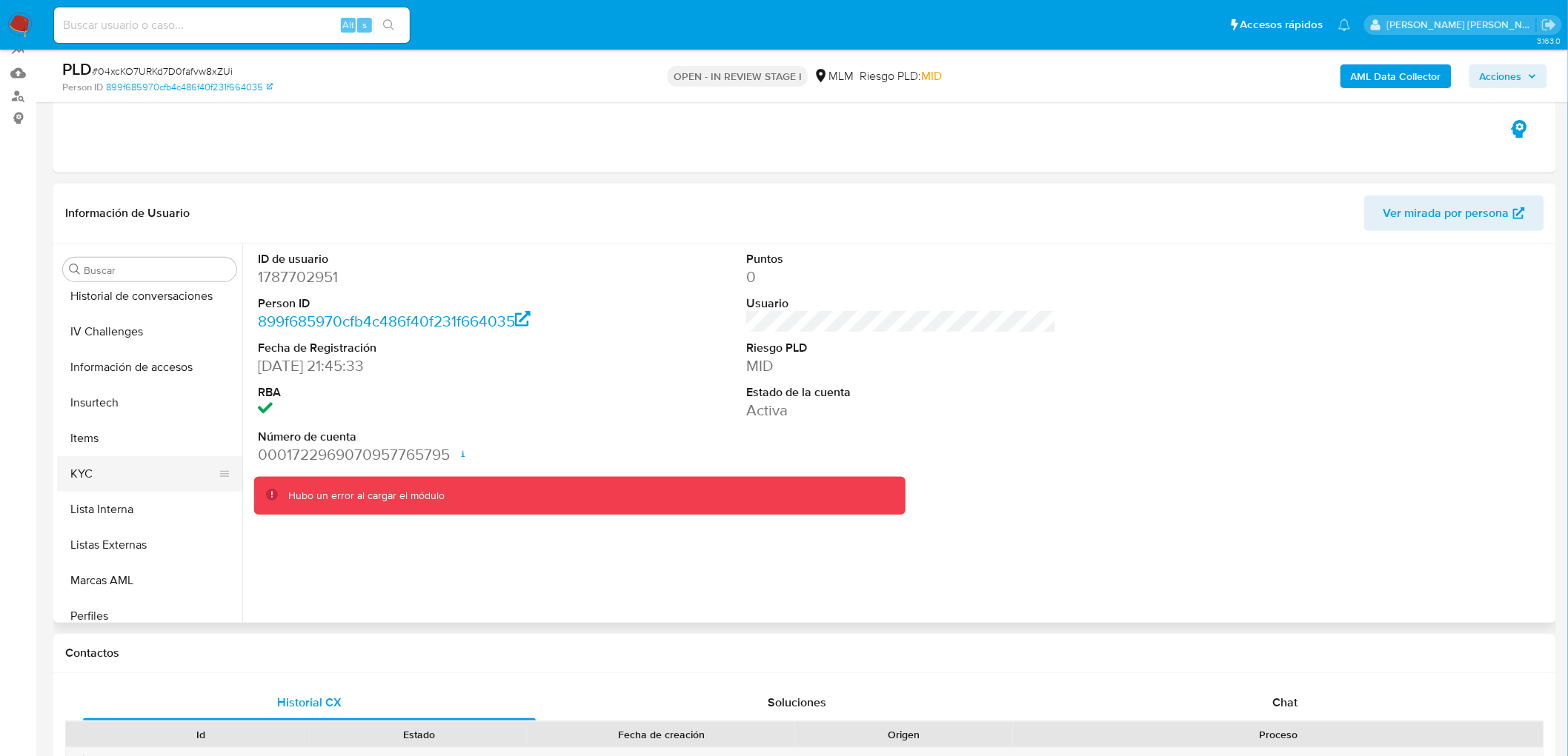
click at [94, 473] on button "KYC" at bounding box center [144, 474] width 174 height 36
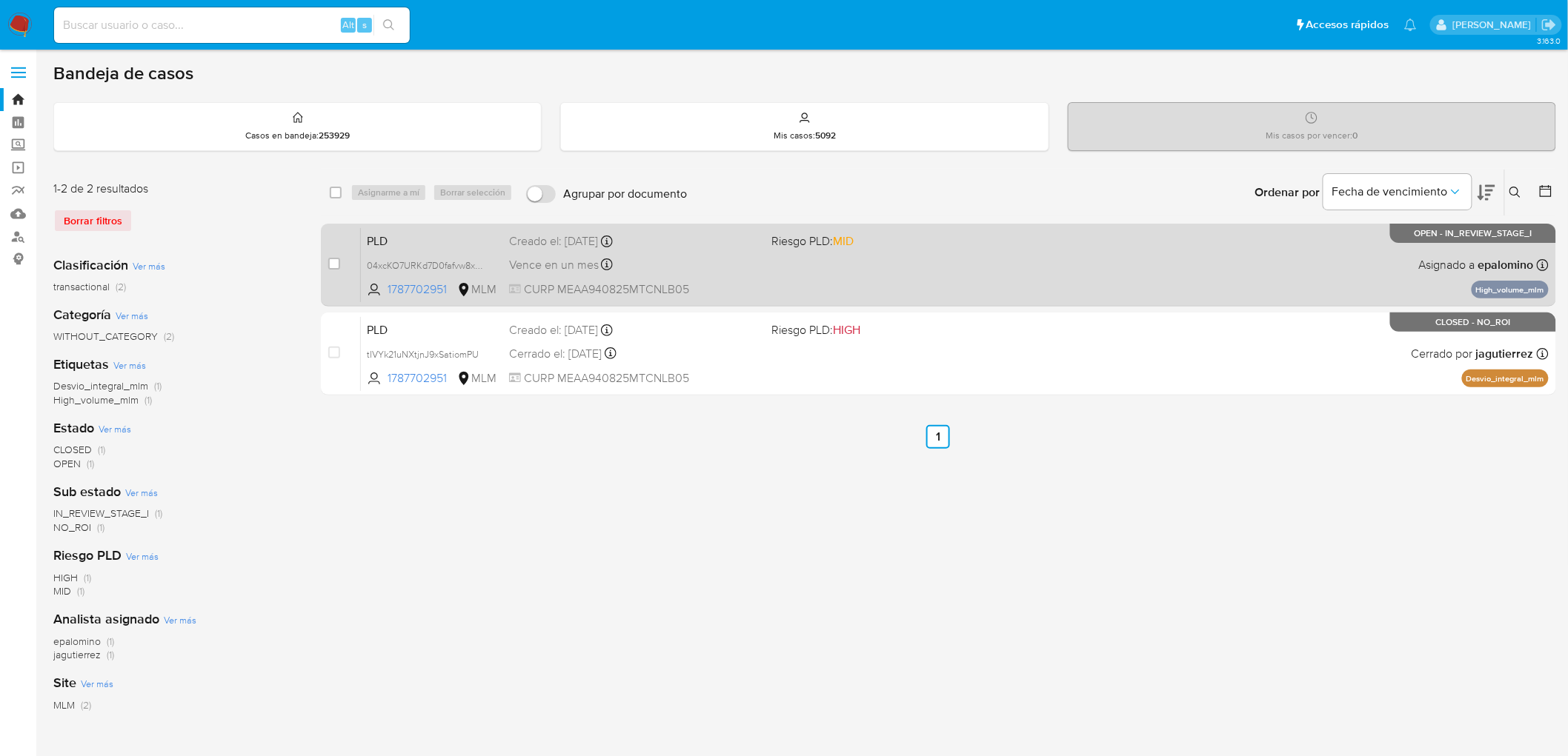
click at [379, 245] on span "PLD" at bounding box center [432, 240] width 131 height 19
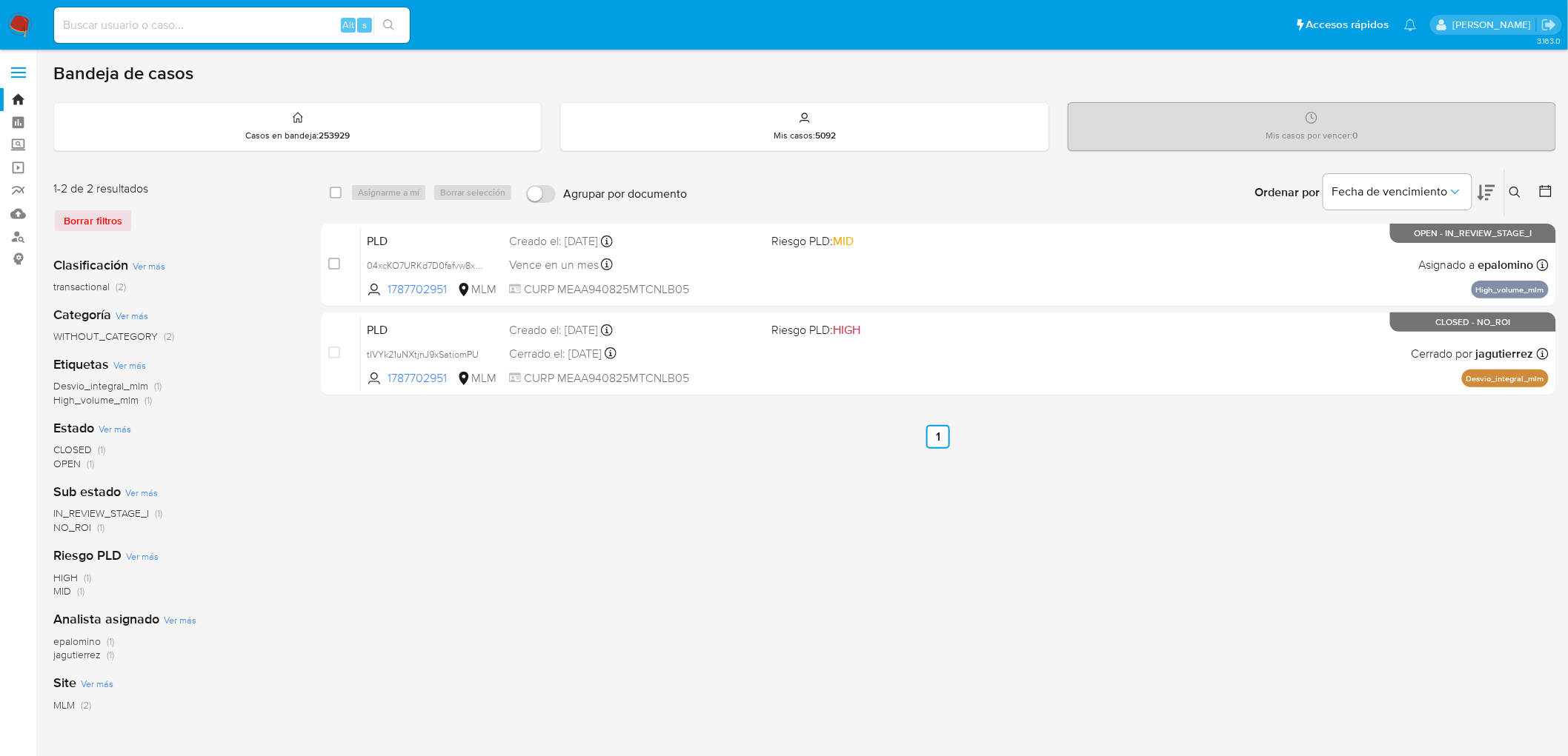
click at [27, 22] on img at bounding box center [20, 25] width 25 height 25
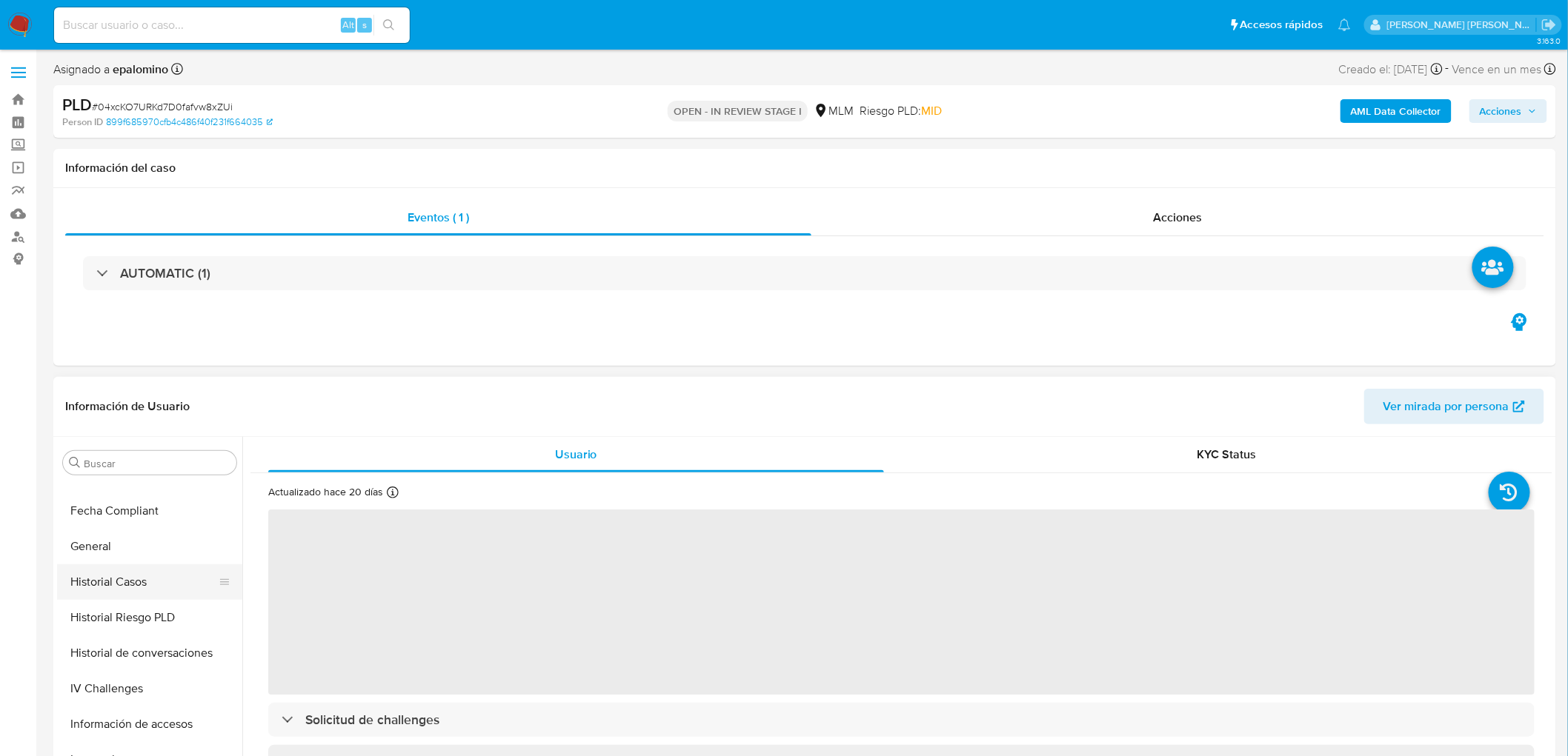
select select "10"
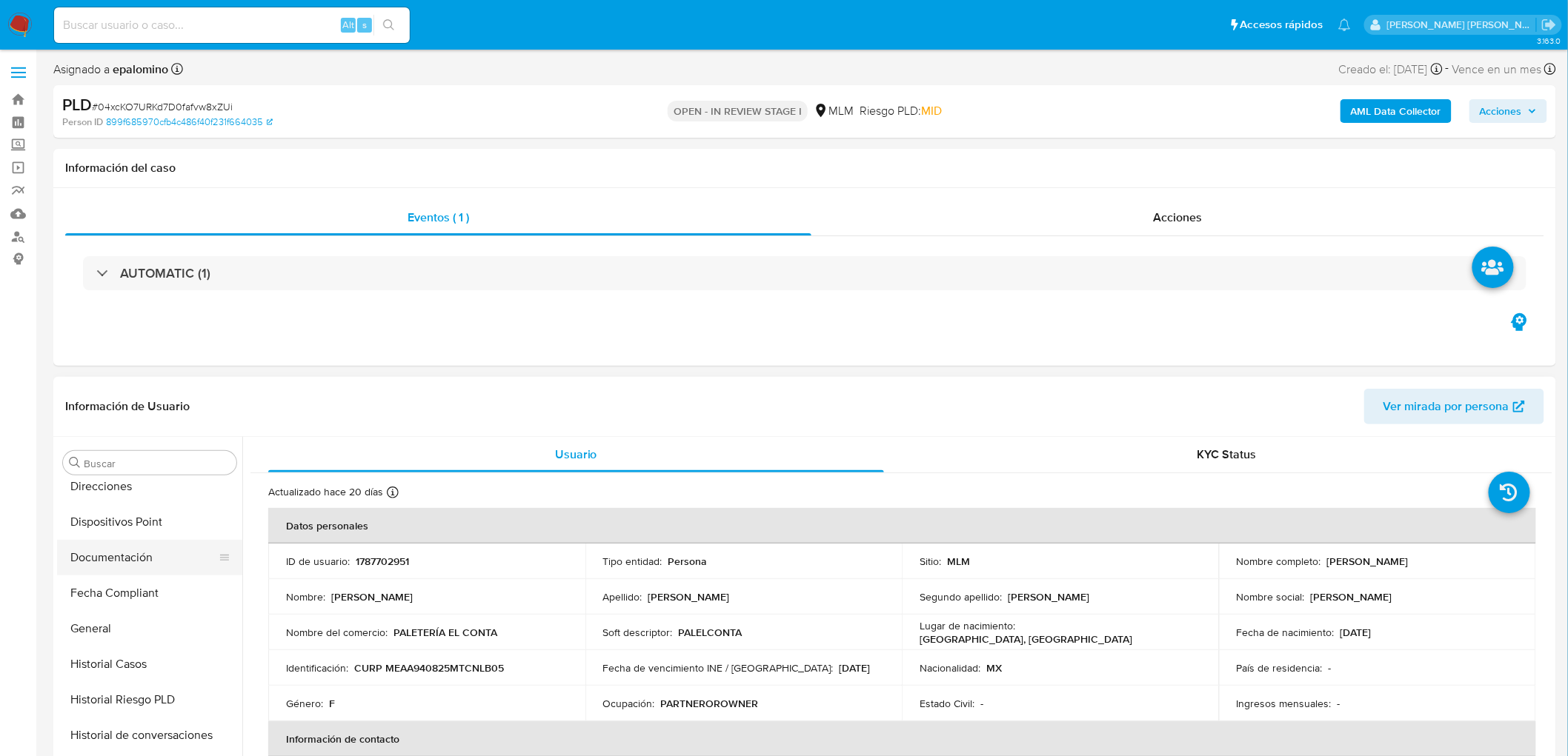
scroll to position [239, 0]
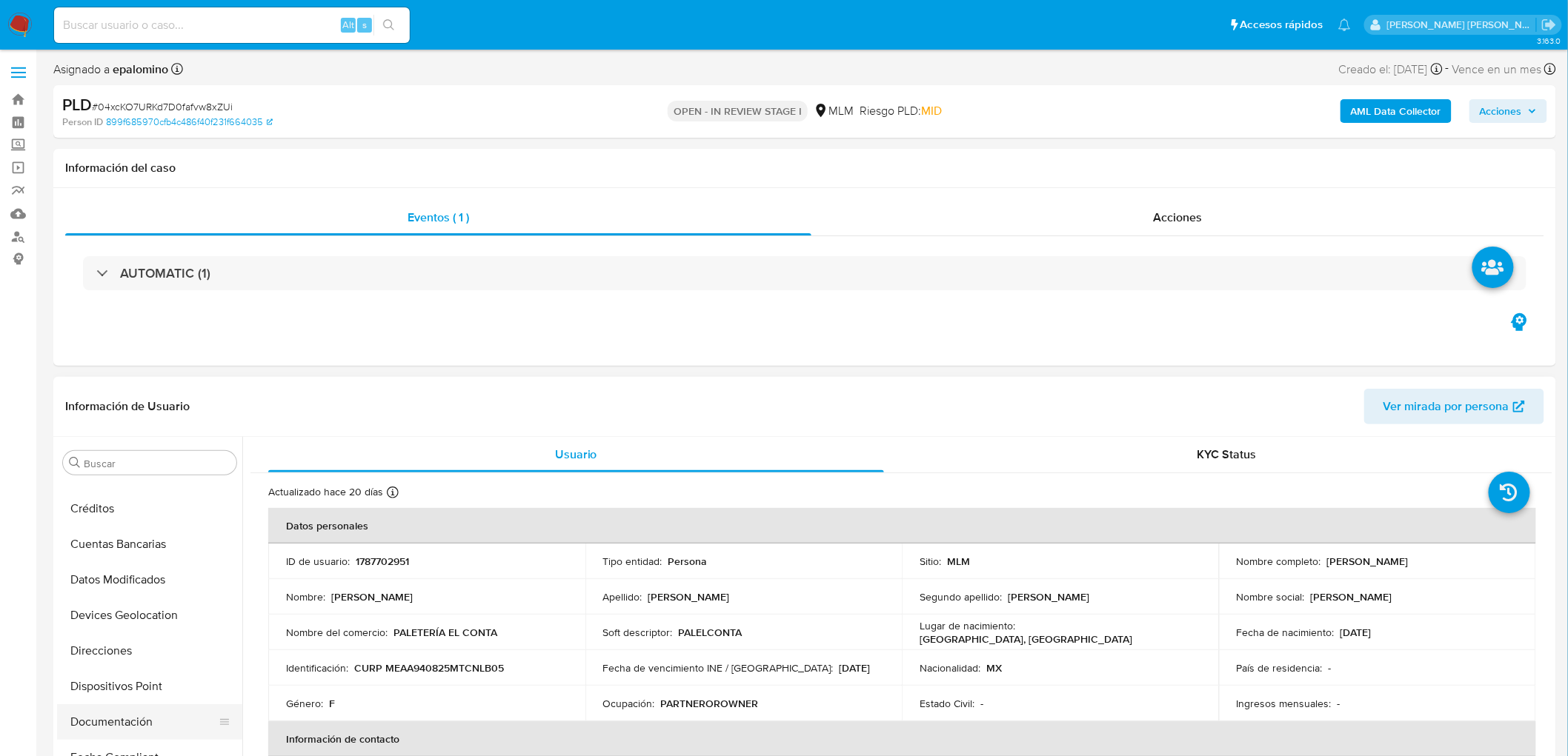
click at [131, 720] on button "Documentación" at bounding box center [144, 723] width 174 height 36
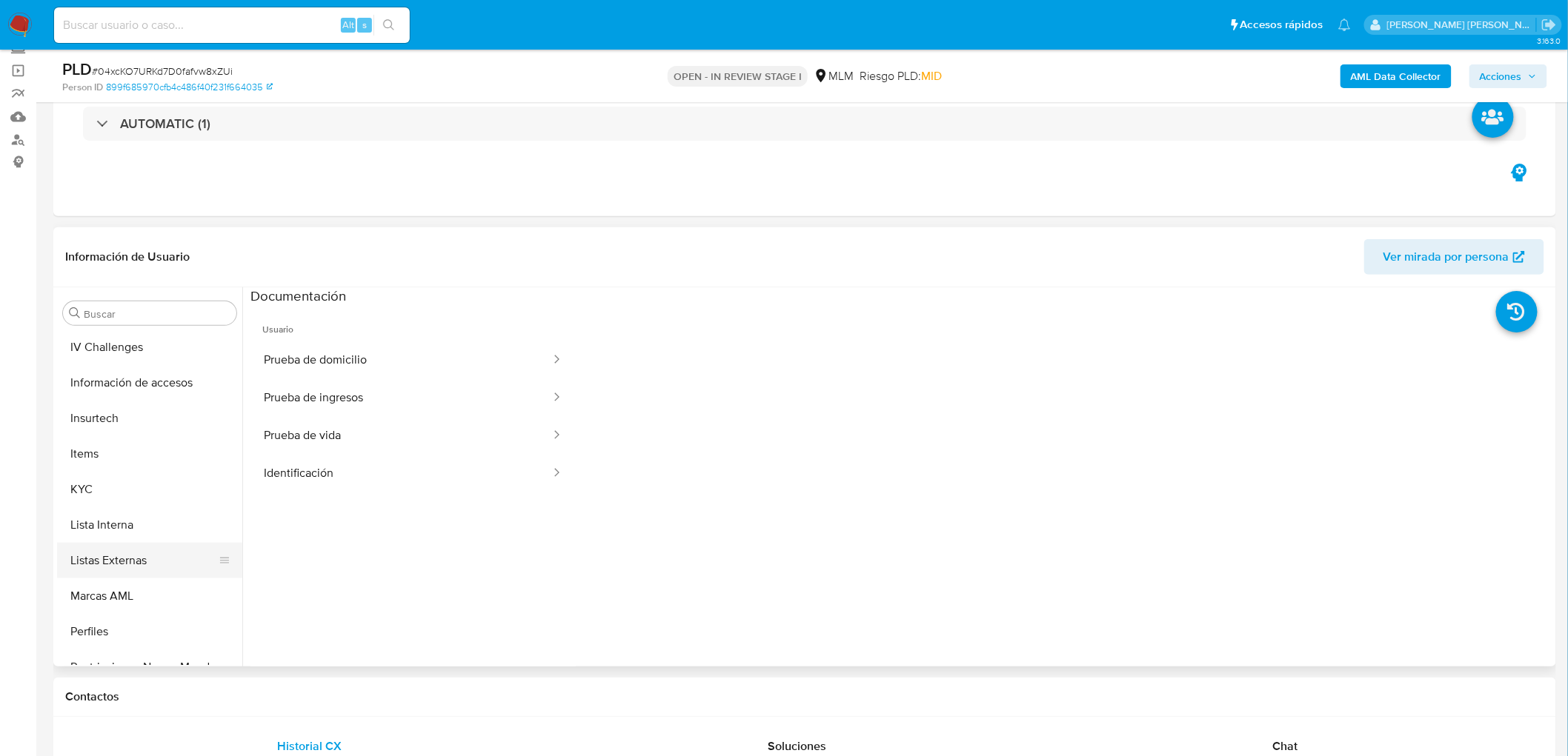
scroll to position [732, 0]
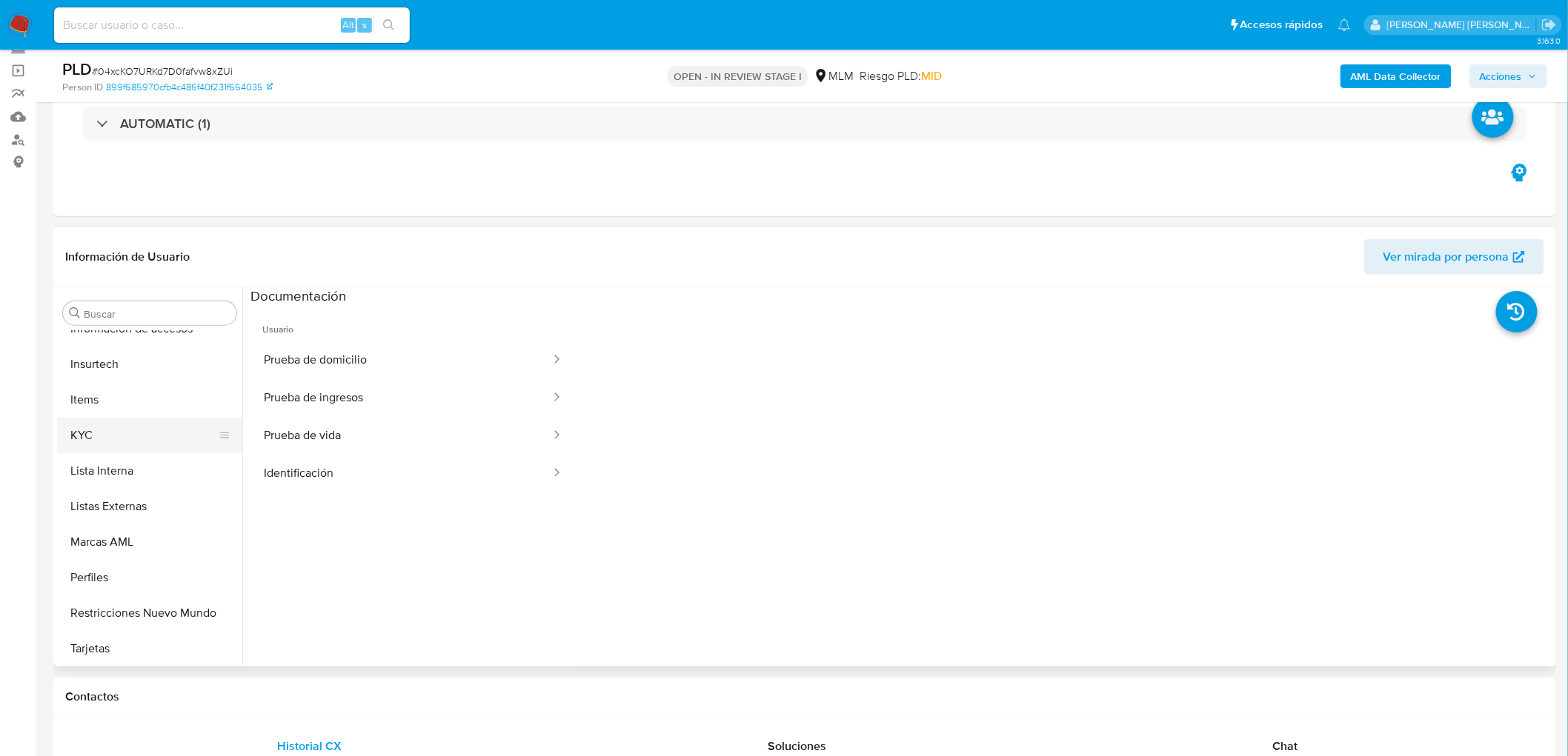
click at [99, 439] on button "KYC" at bounding box center [144, 435] width 174 height 36
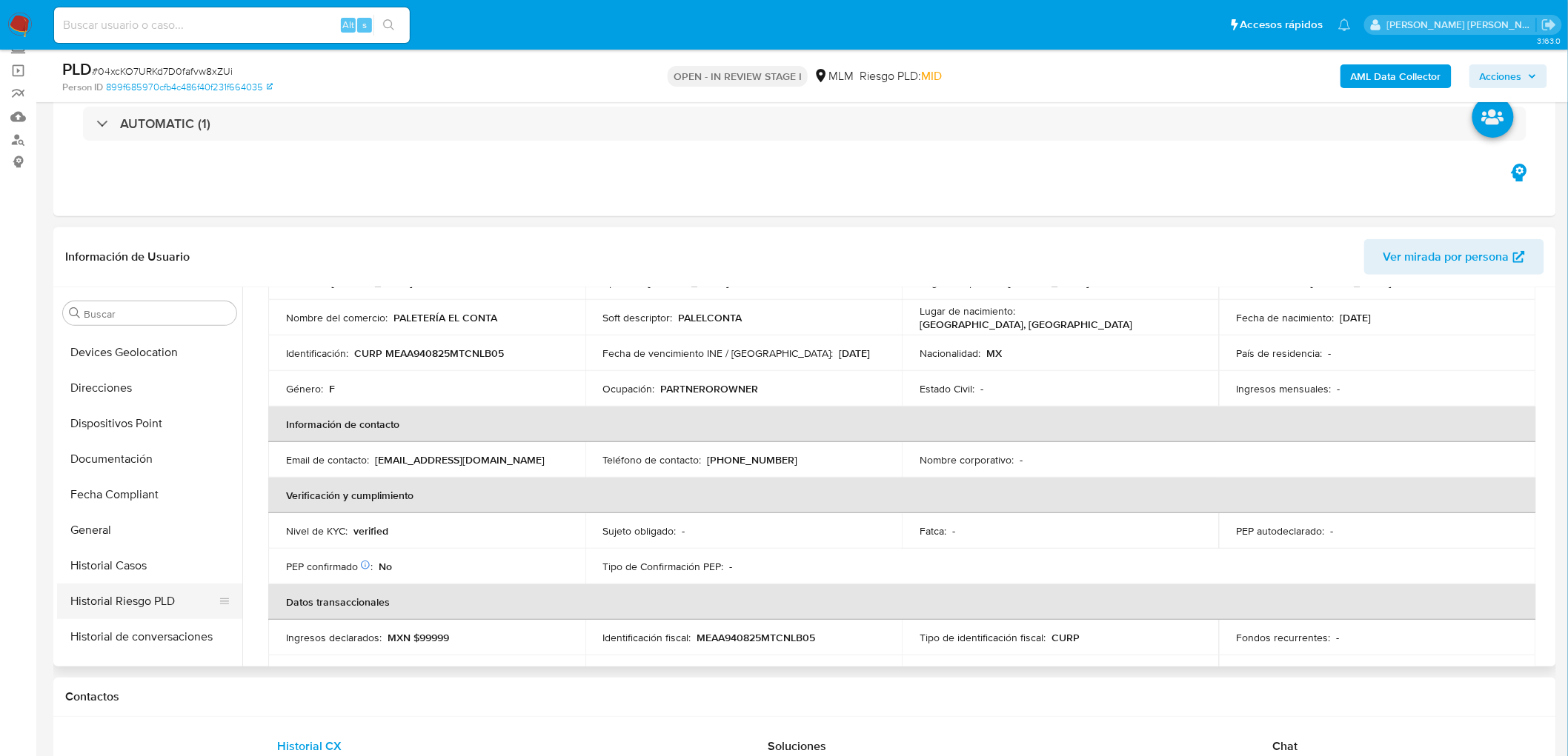
scroll to position [320, 0]
click at [105, 421] on button "Direcciones" at bounding box center [144, 420] width 174 height 36
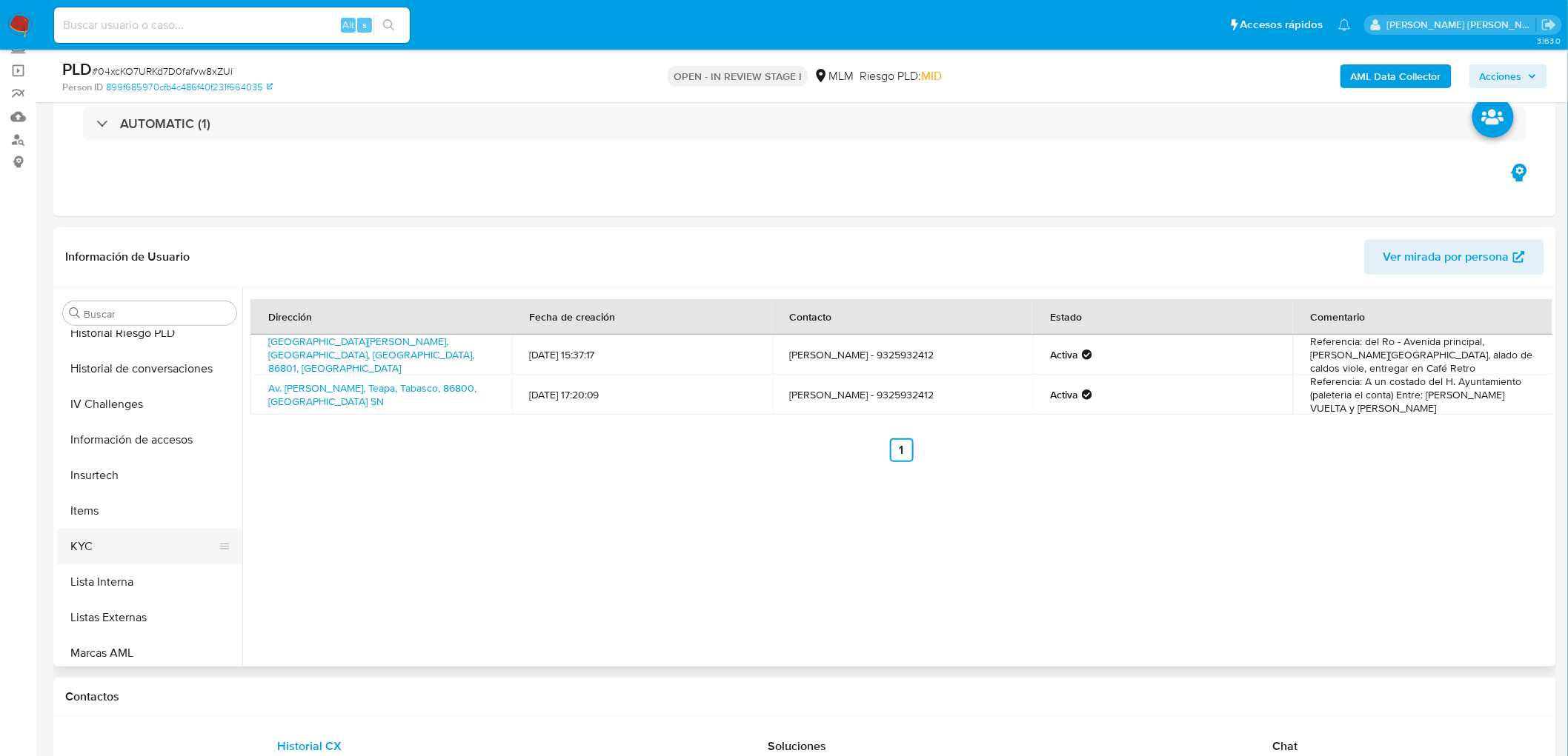
scroll to position [649, 0]
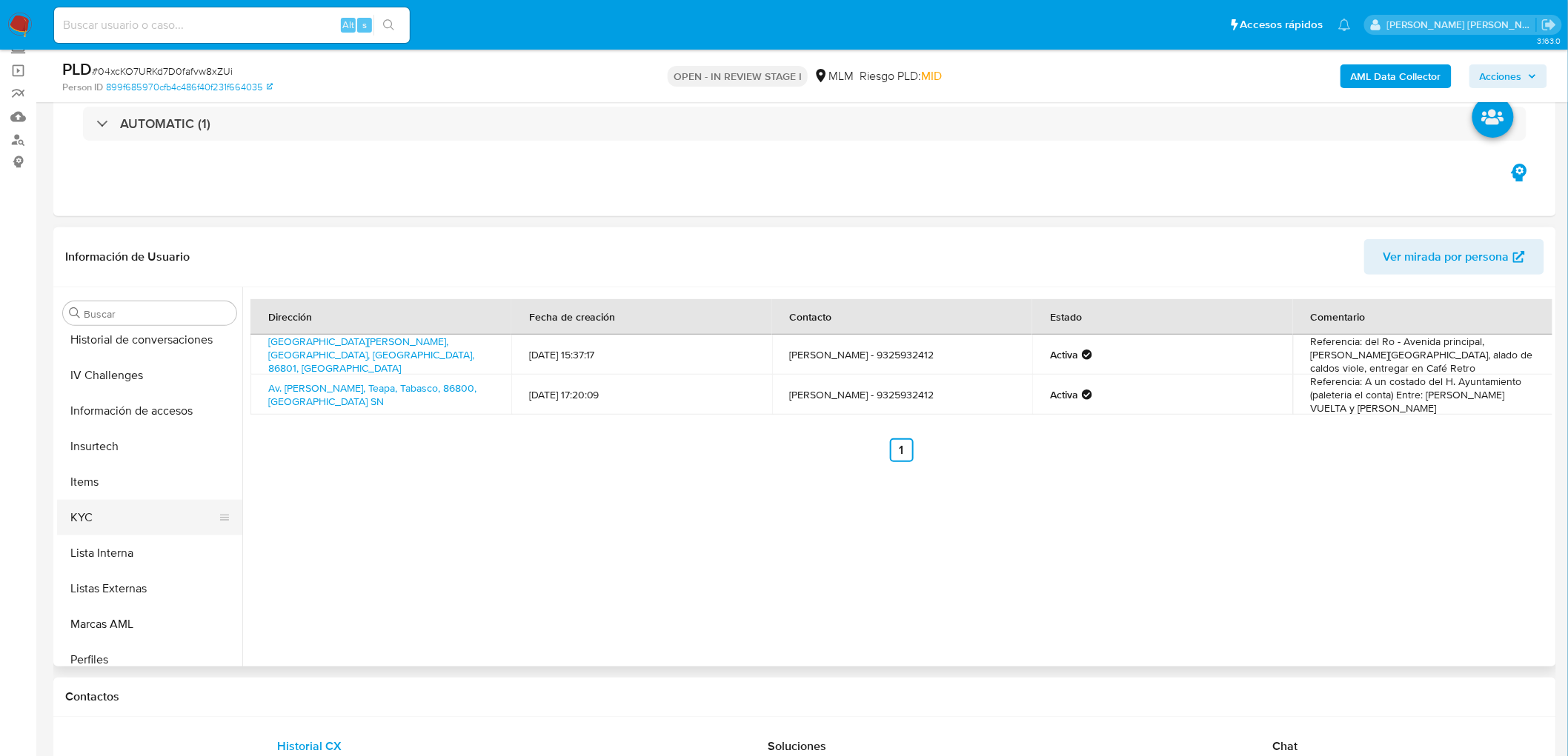
click at [102, 511] on button "KYC" at bounding box center [144, 518] width 174 height 36
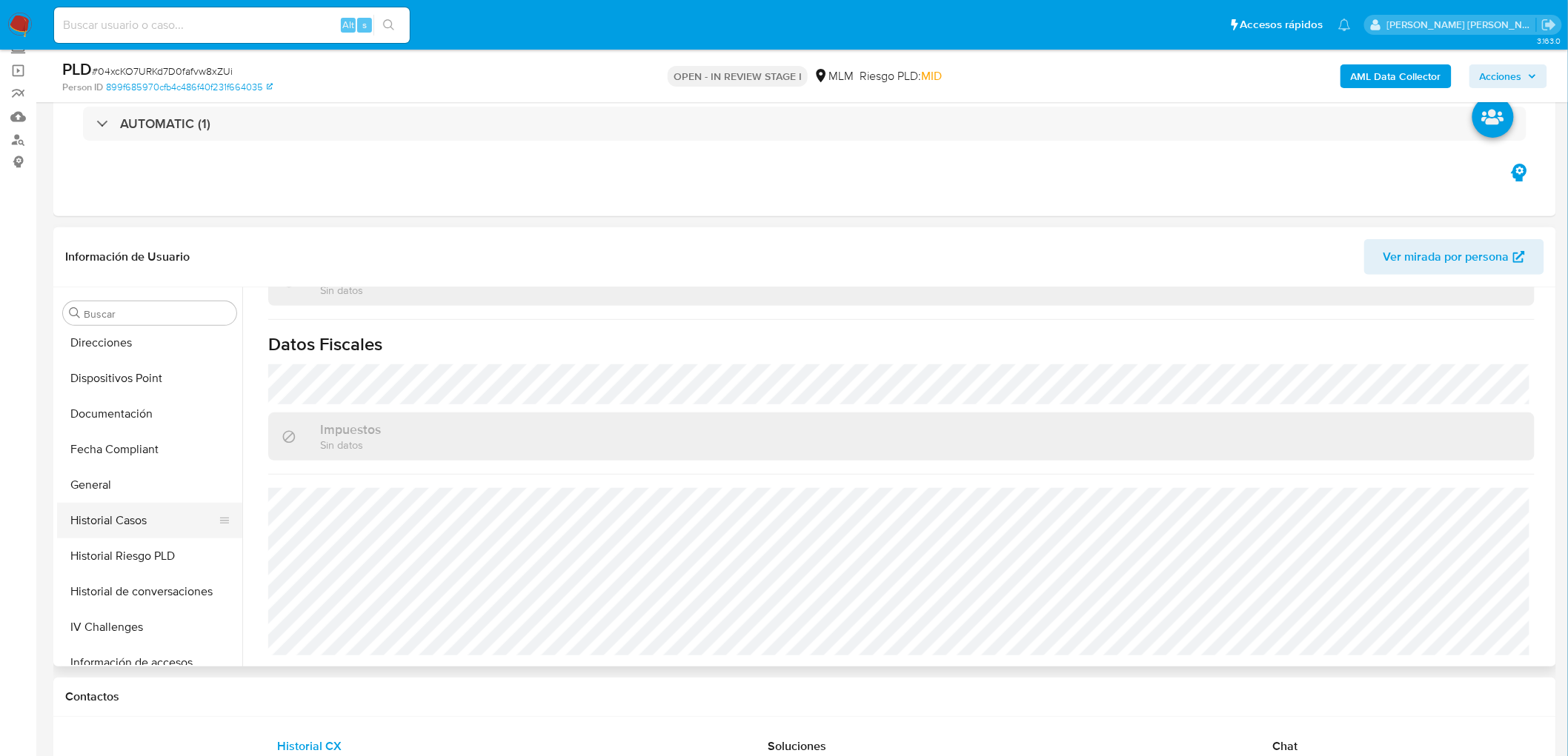
scroll to position [320, 0]
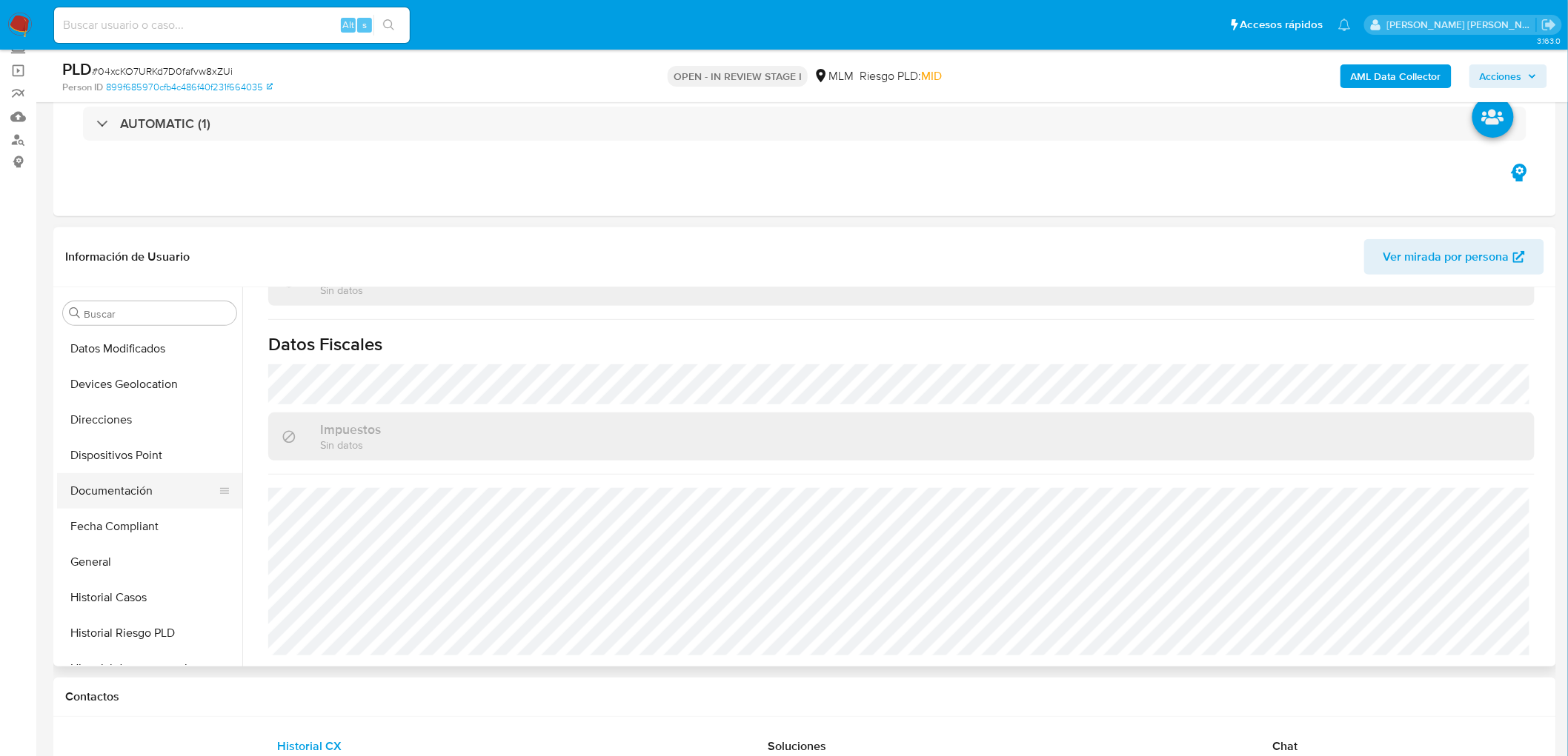
click at [124, 499] on button "Documentación" at bounding box center [144, 491] width 174 height 36
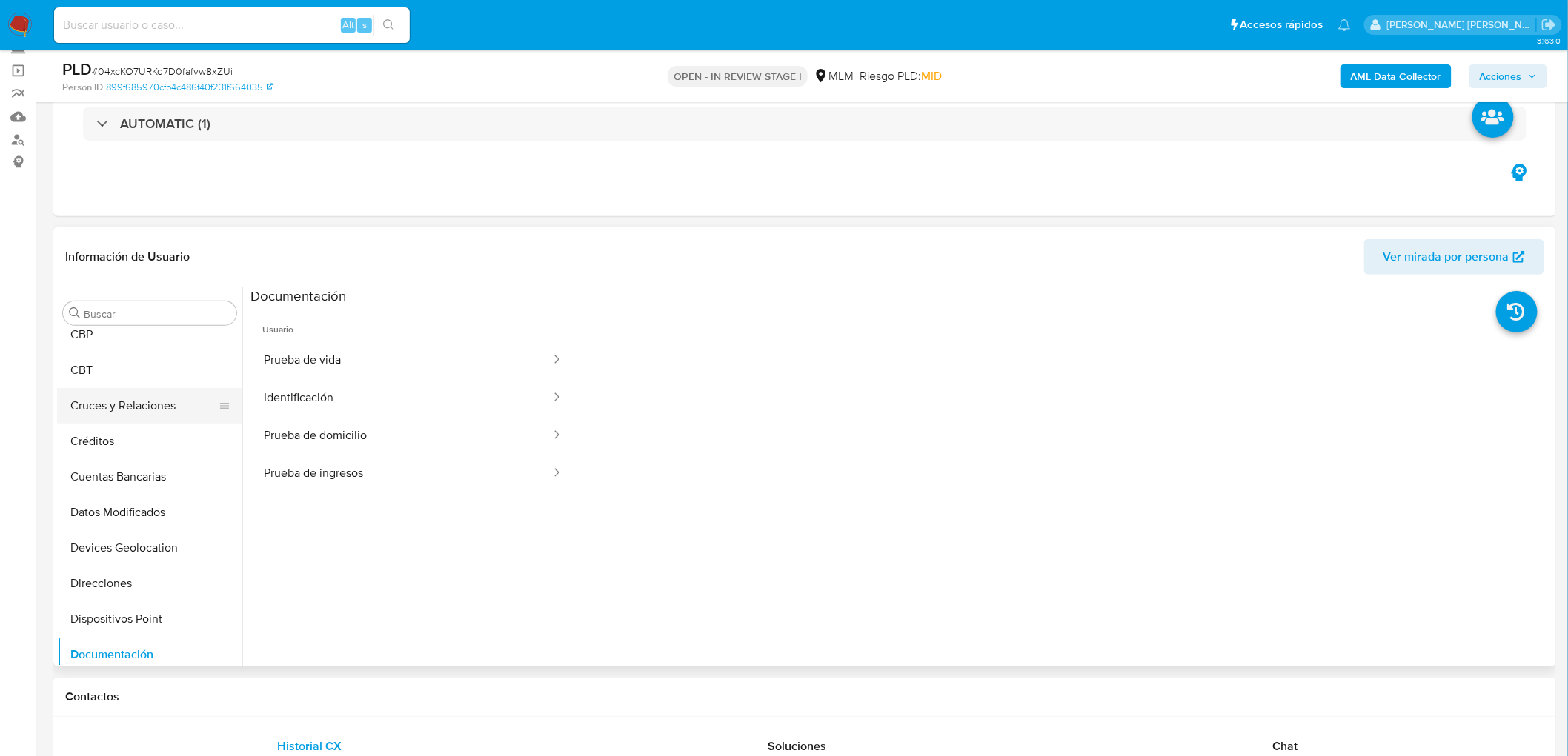
scroll to position [0, 0]
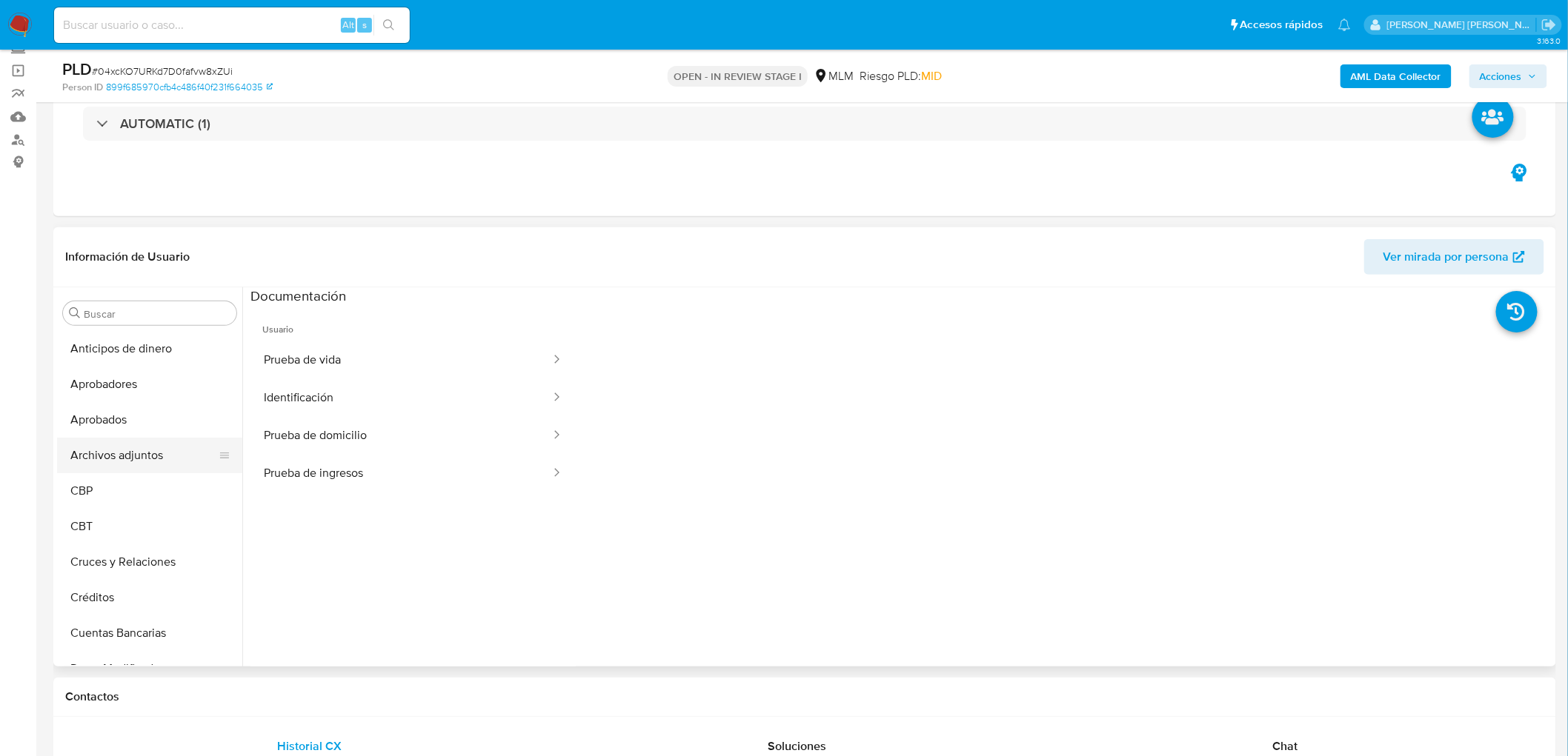
click at [154, 461] on button "Archivos adjuntos" at bounding box center [144, 456] width 174 height 36
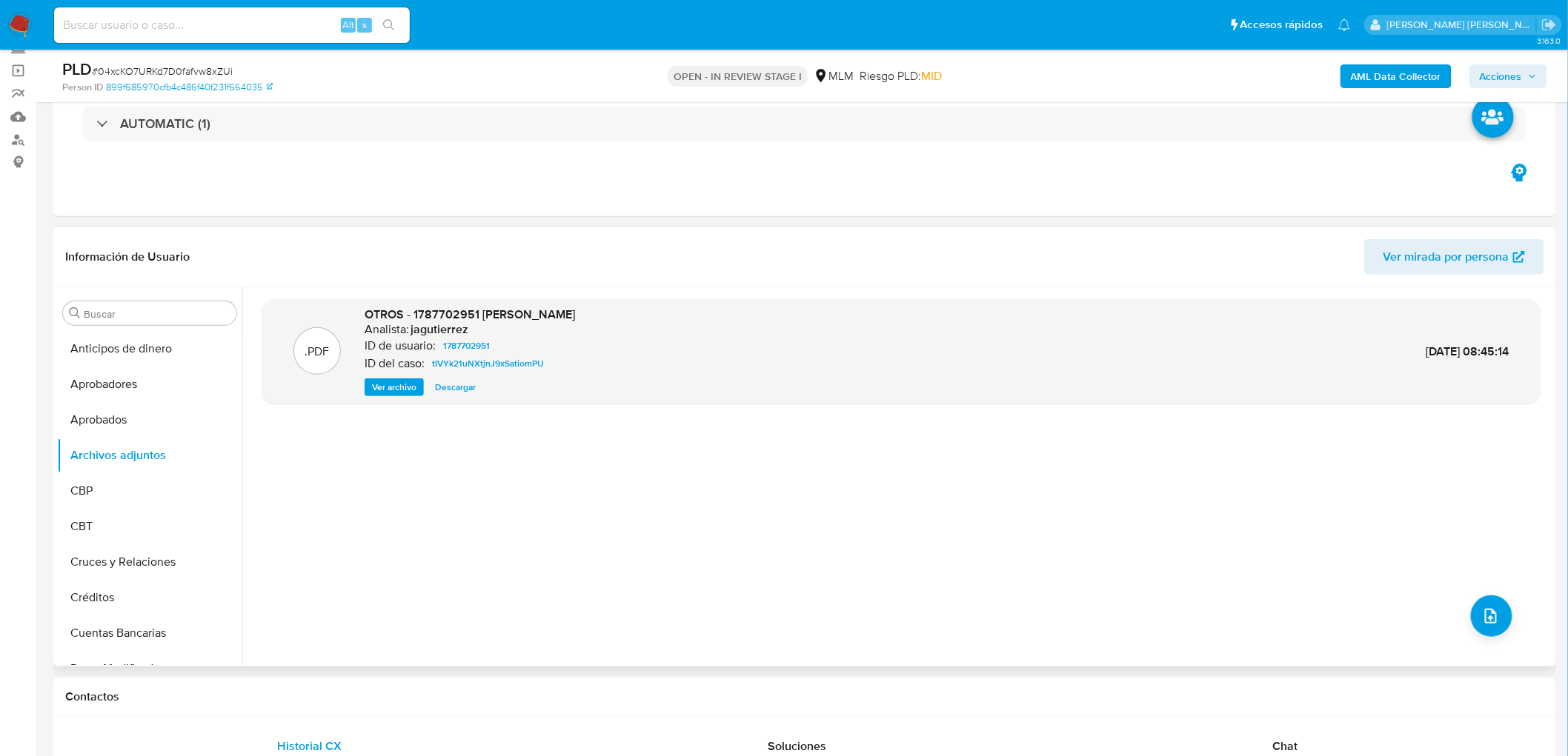
click at [398, 390] on span "Ver archivo" at bounding box center [394, 387] width 45 height 15
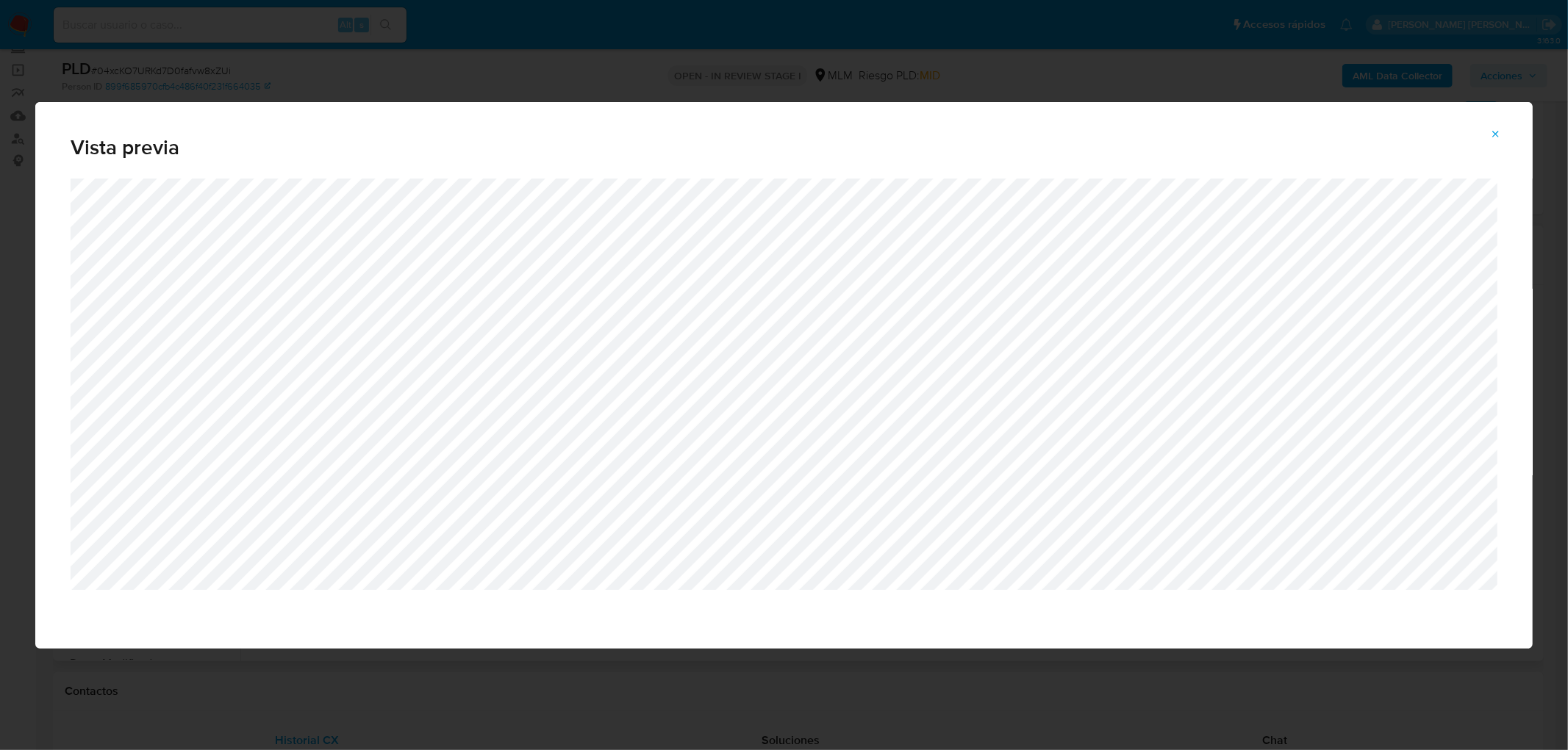
click at [755, 665] on div "Vista previa" at bounding box center [784, 375] width 1568 height 750
click at [1496, 141] on span "Attachment preview" at bounding box center [1496, 135] width 12 height 21
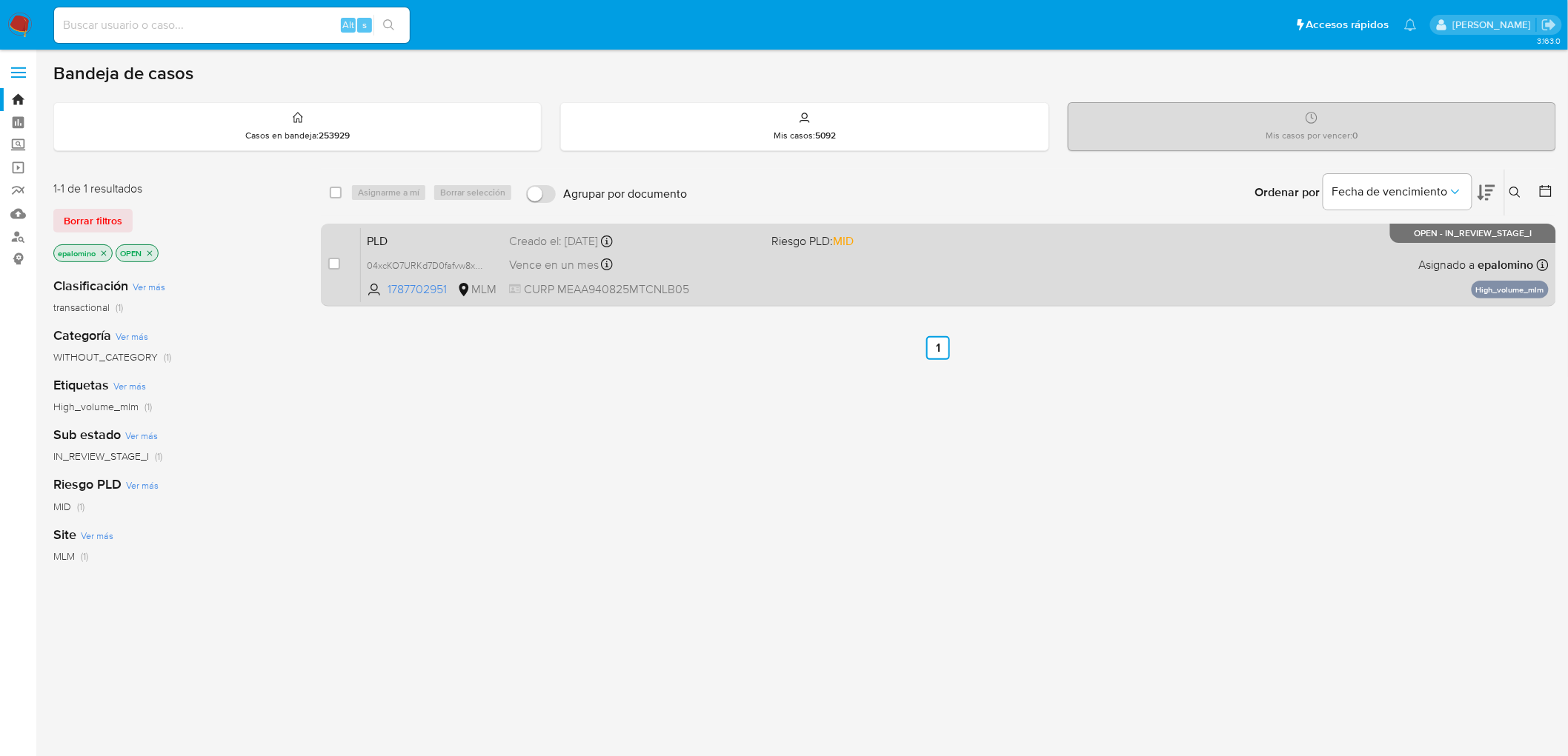
click at [404, 243] on span "PLD" at bounding box center [432, 240] width 131 height 19
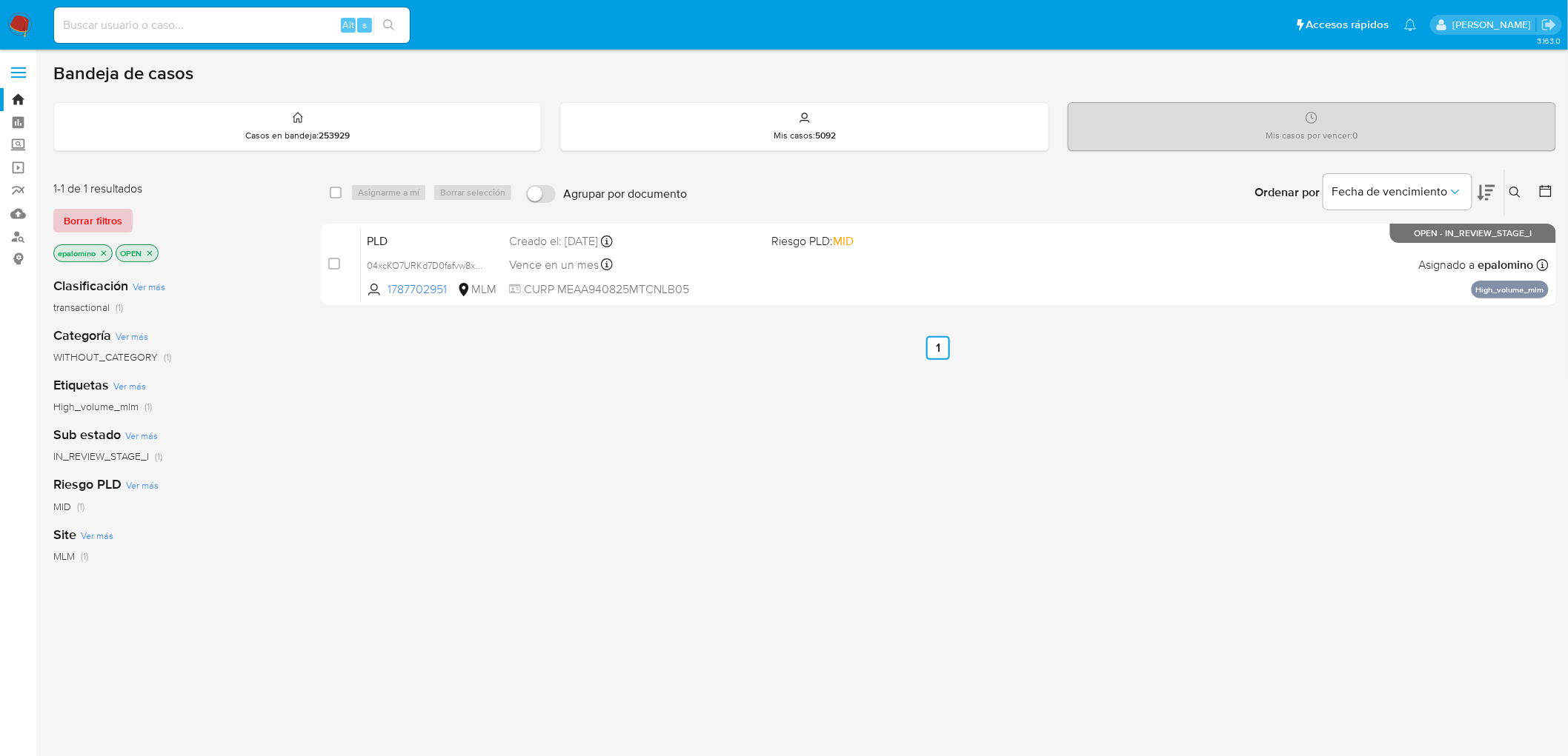
click at [119, 220] on span "Borrar filtros" at bounding box center [93, 221] width 59 height 21
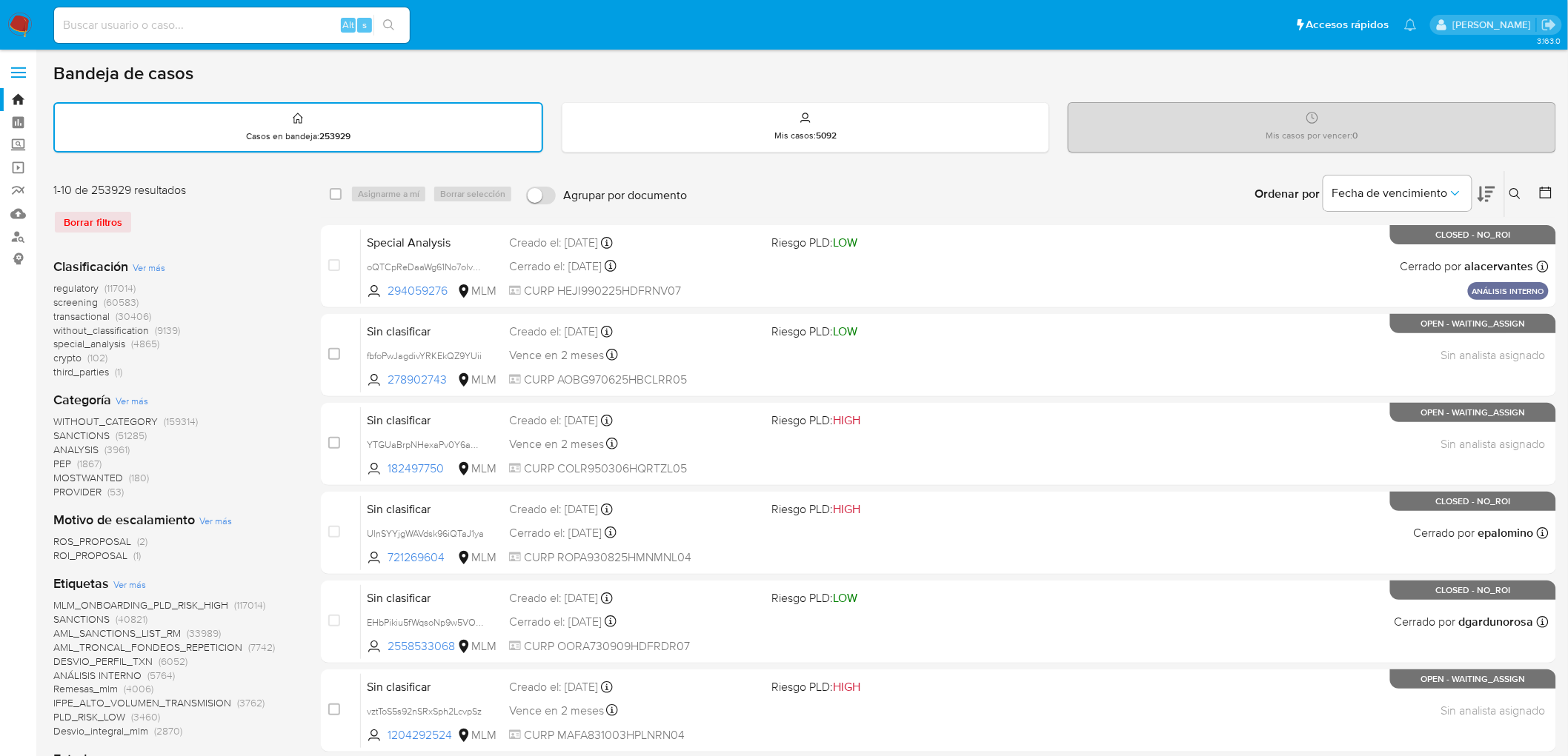
click at [1515, 191] on icon at bounding box center [1515, 194] width 12 height 12
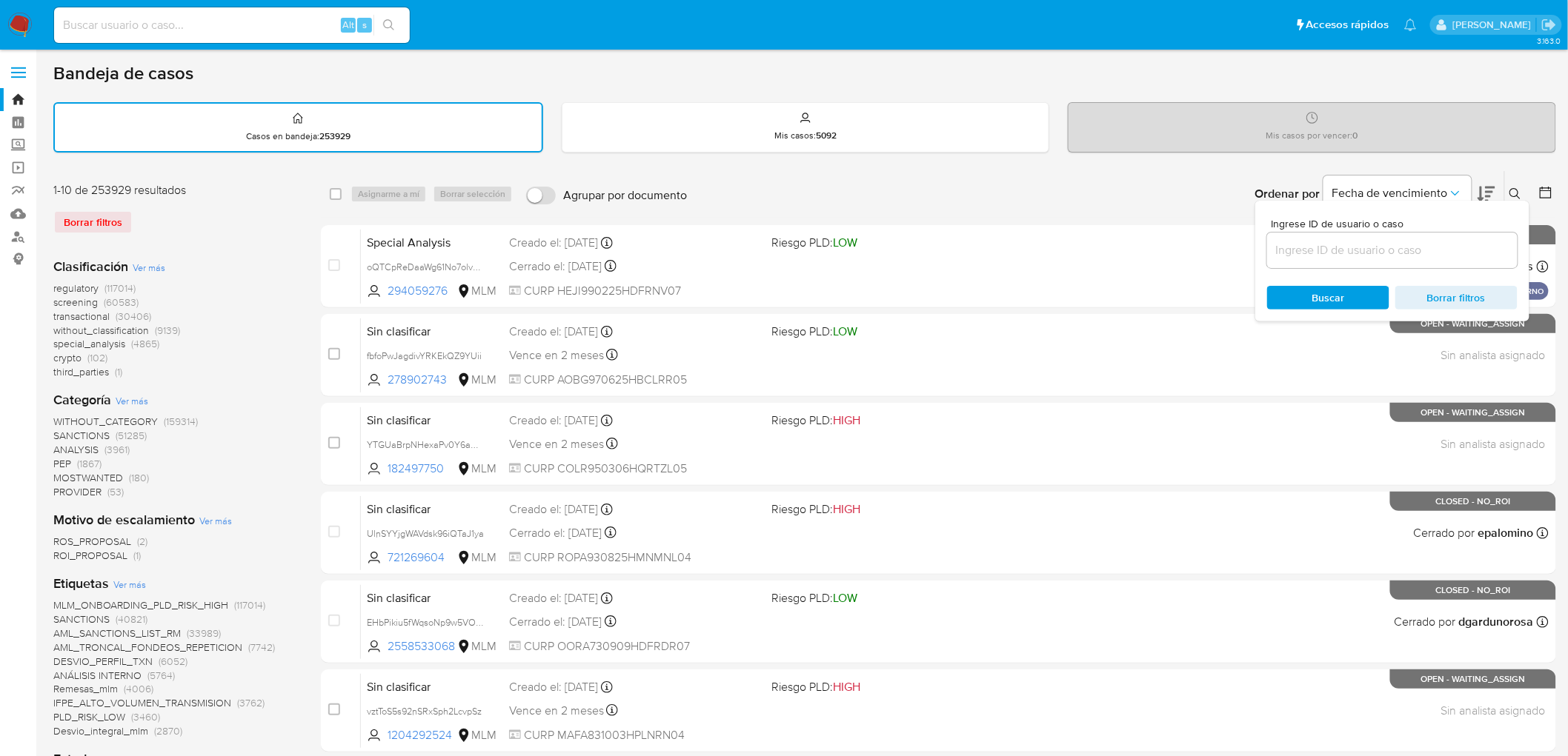
click at [1293, 248] on input at bounding box center [1392, 251] width 251 height 19
type input "1787702951"
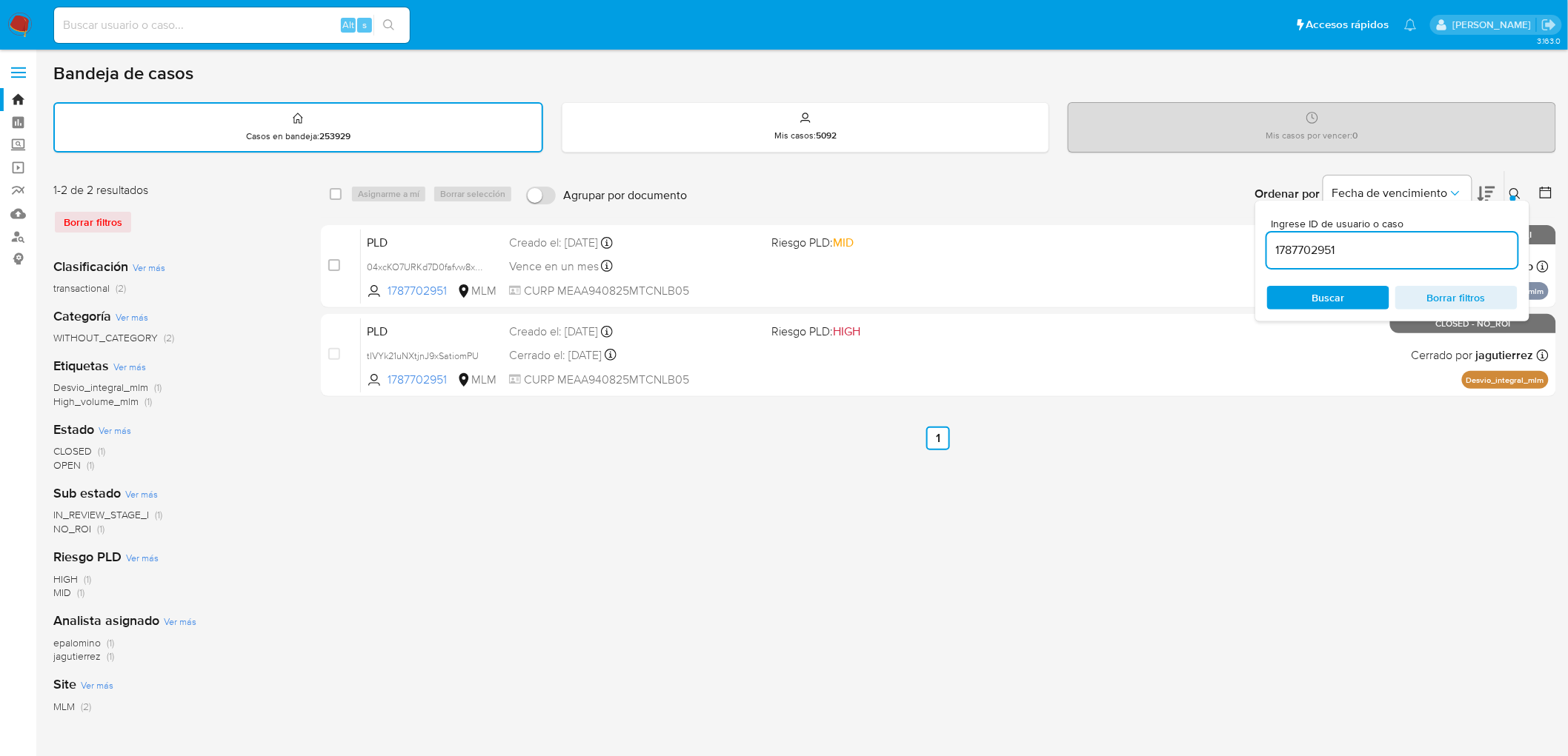
click at [1507, 191] on button at bounding box center [1517, 194] width 24 height 18
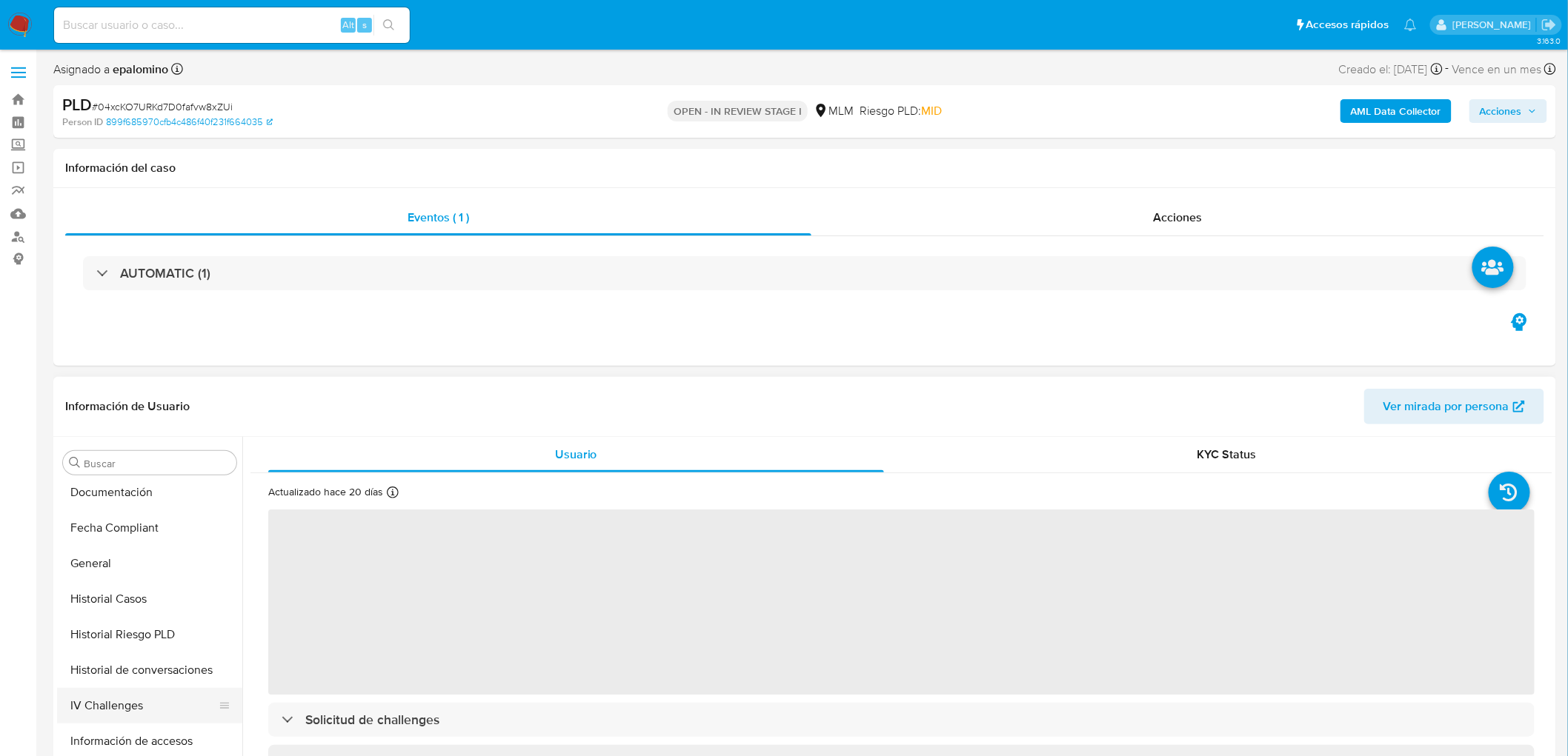
select select "10"
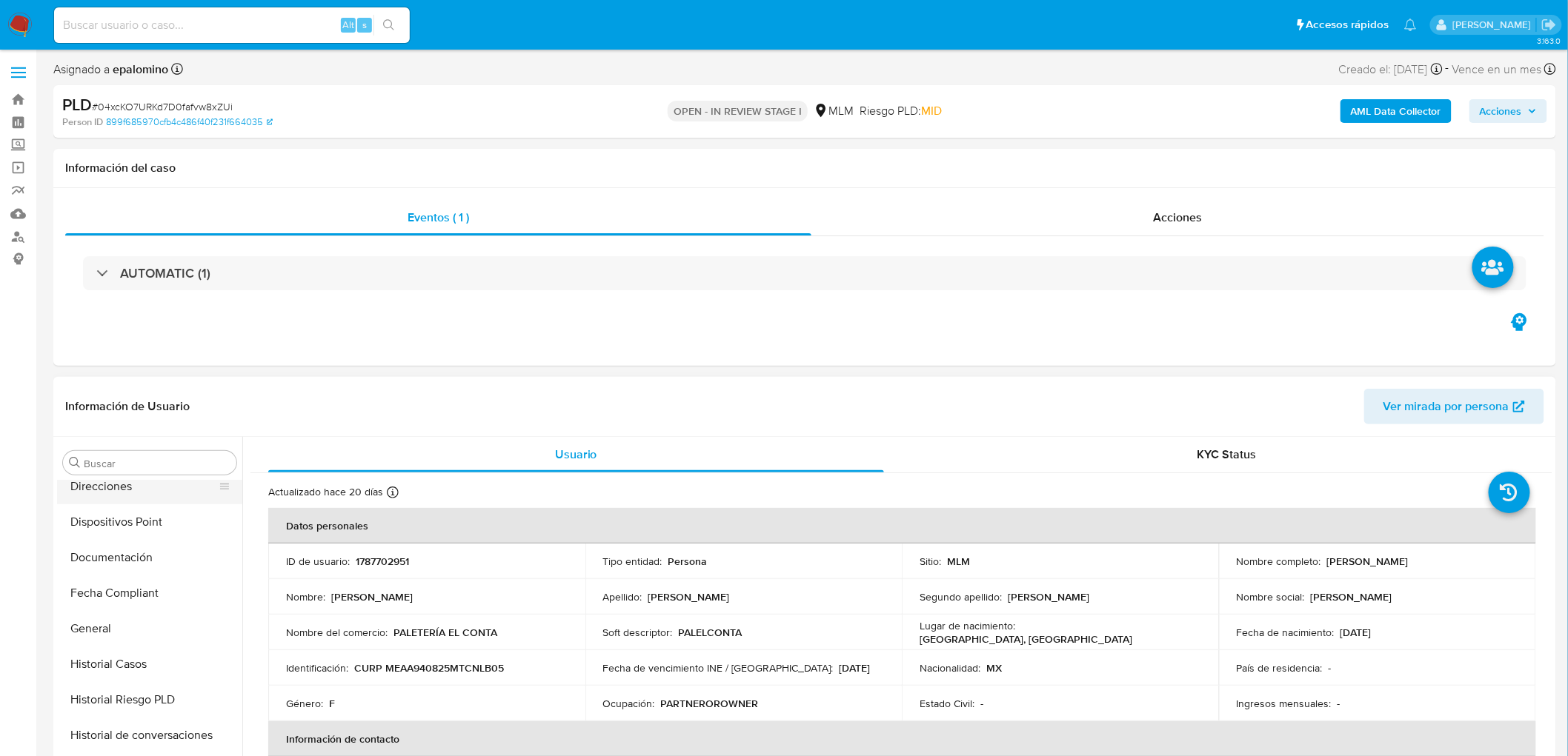
click at [142, 496] on button "Direcciones" at bounding box center [144, 487] width 174 height 36
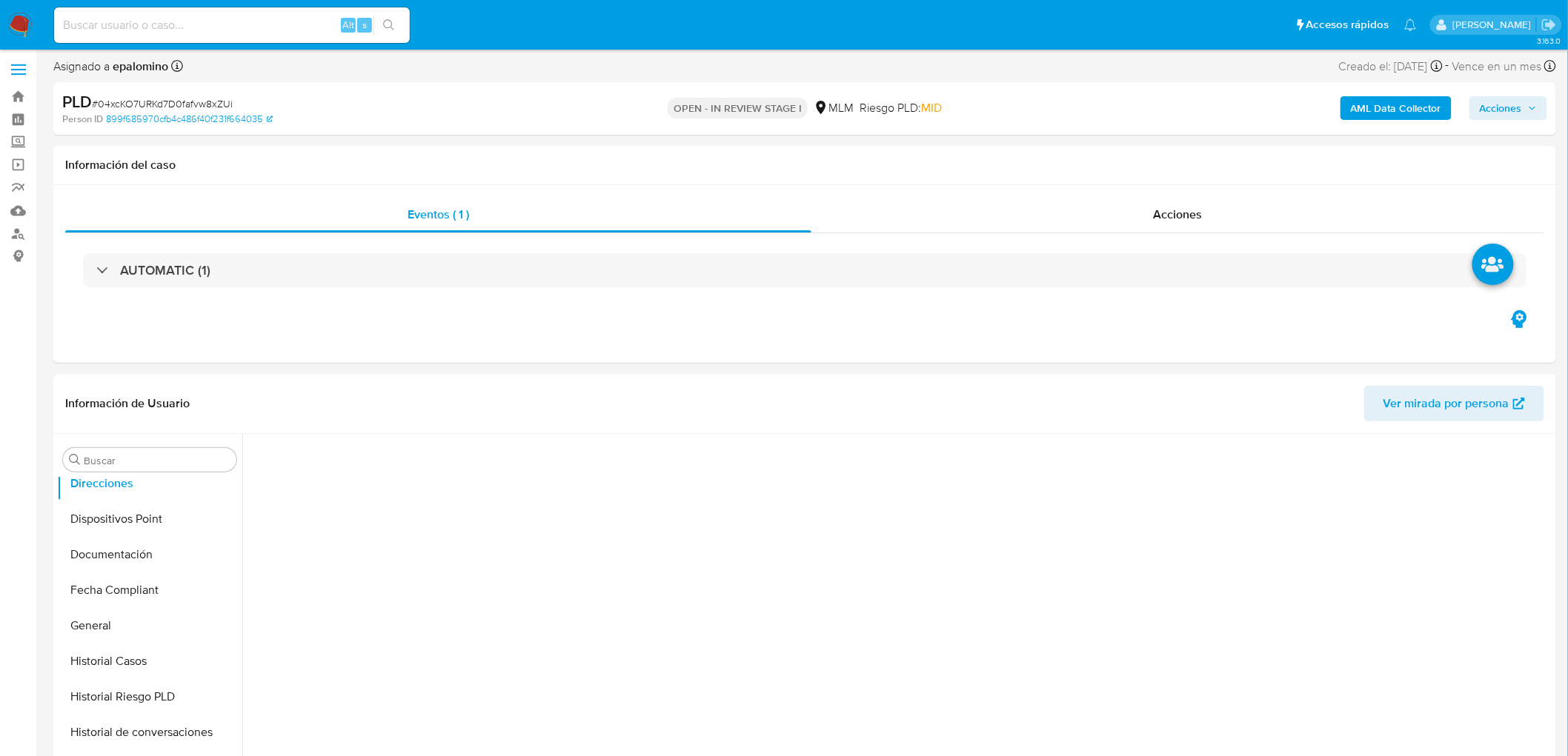
scroll to position [87, 0]
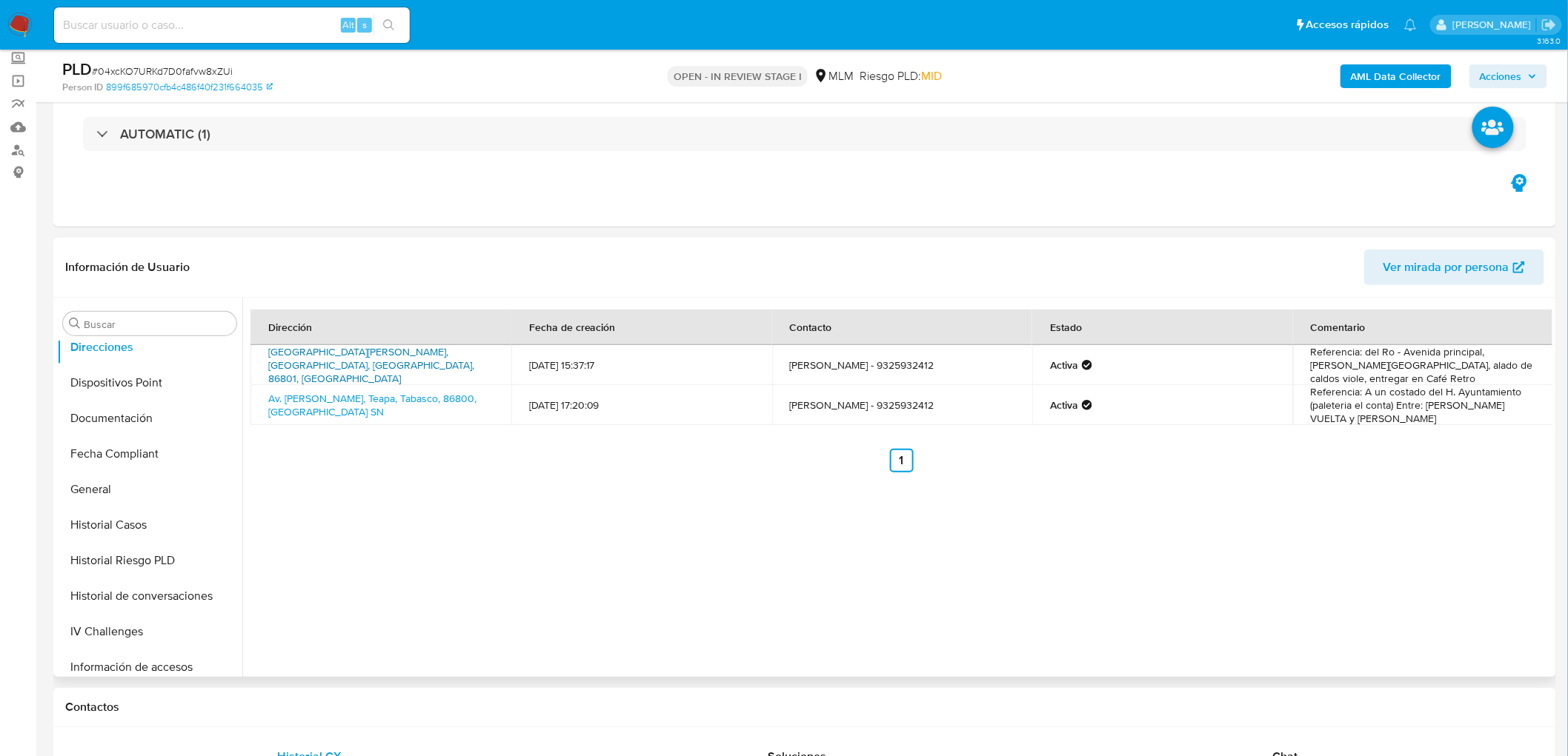
click at [386, 361] on link "[GEOGRAPHIC_DATA][PERSON_NAME], [GEOGRAPHIC_DATA], [GEOGRAPHIC_DATA], 86801, [G…" at bounding box center [371, 365] width 206 height 42
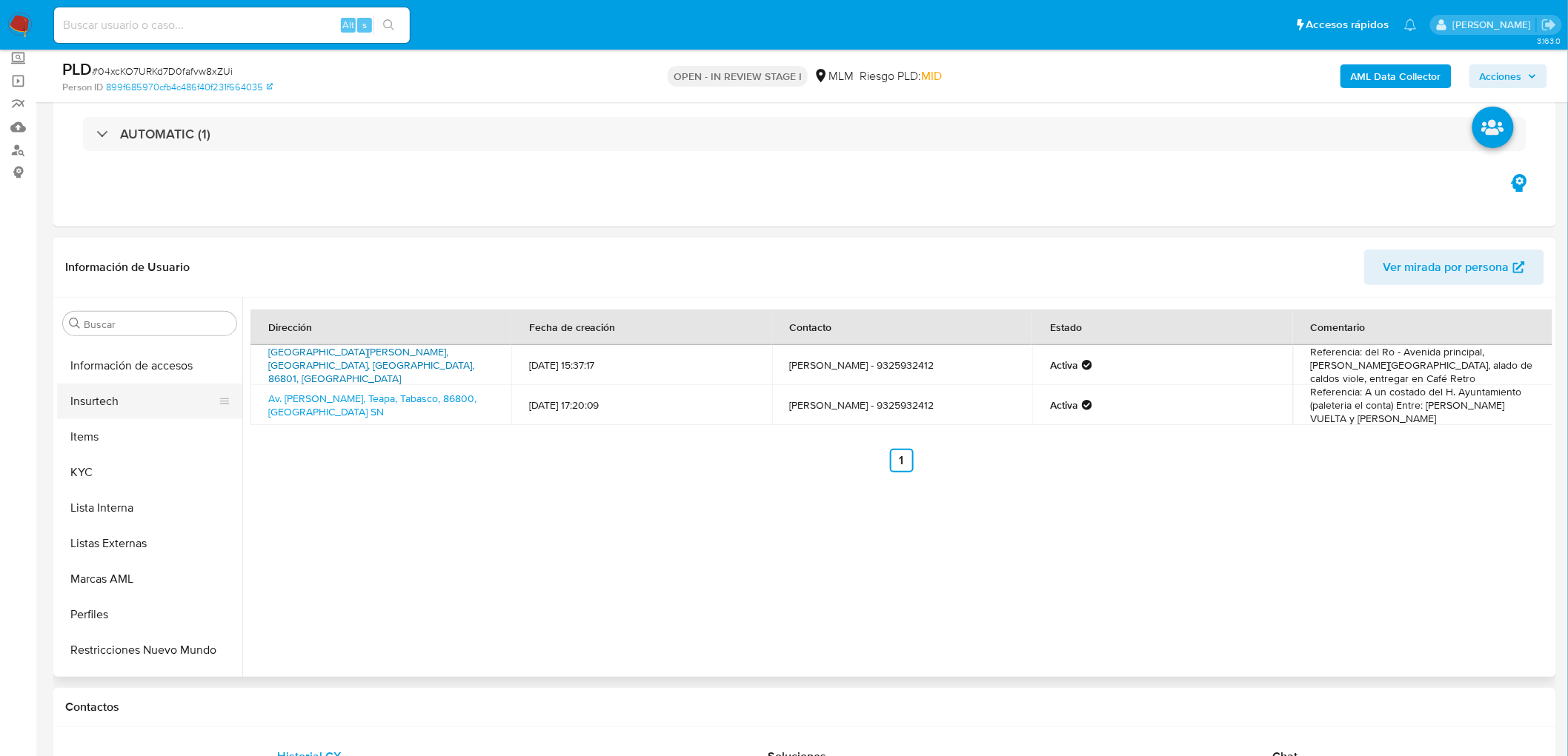
scroll to position [732, 0]
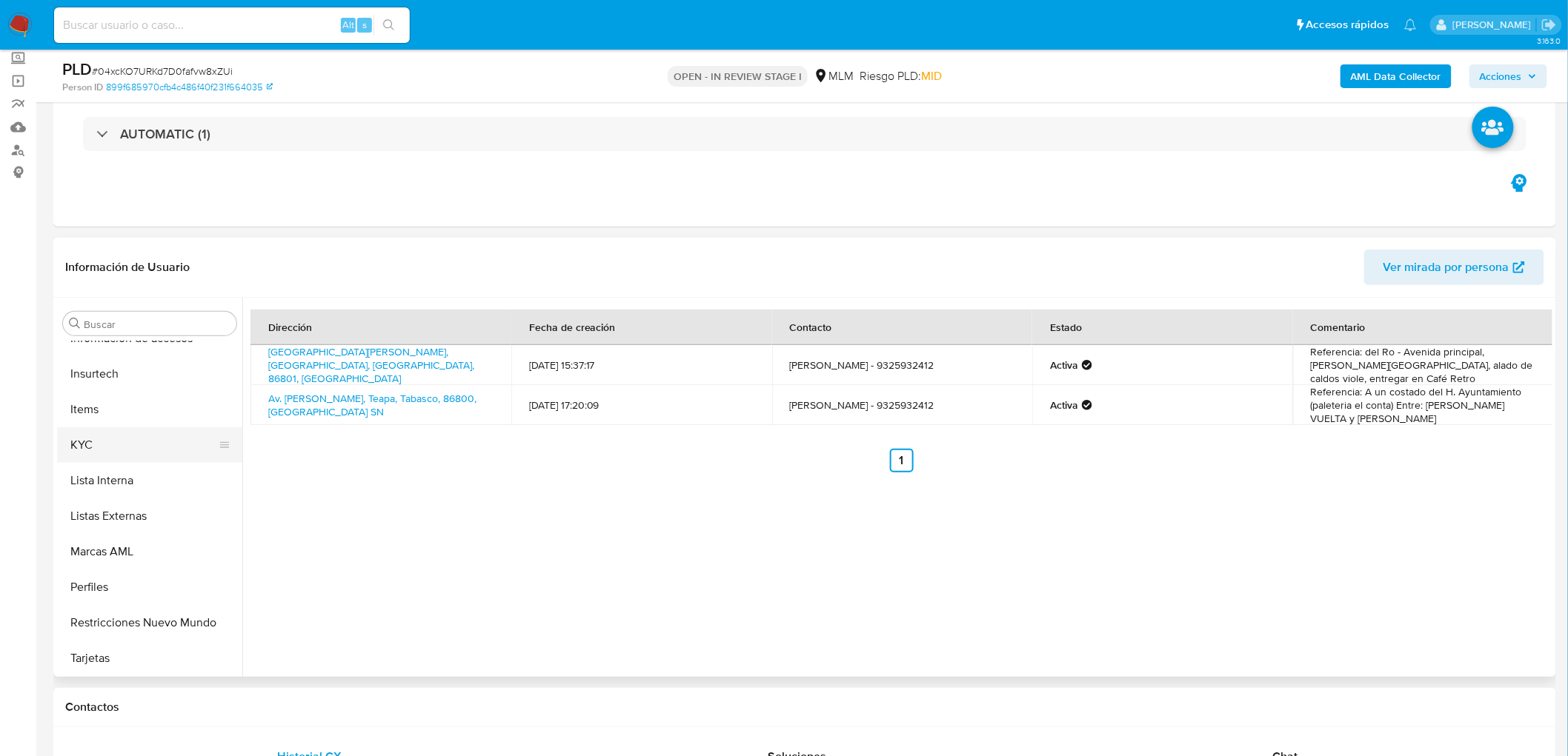
click at [158, 452] on button "KYC" at bounding box center [144, 445] width 174 height 36
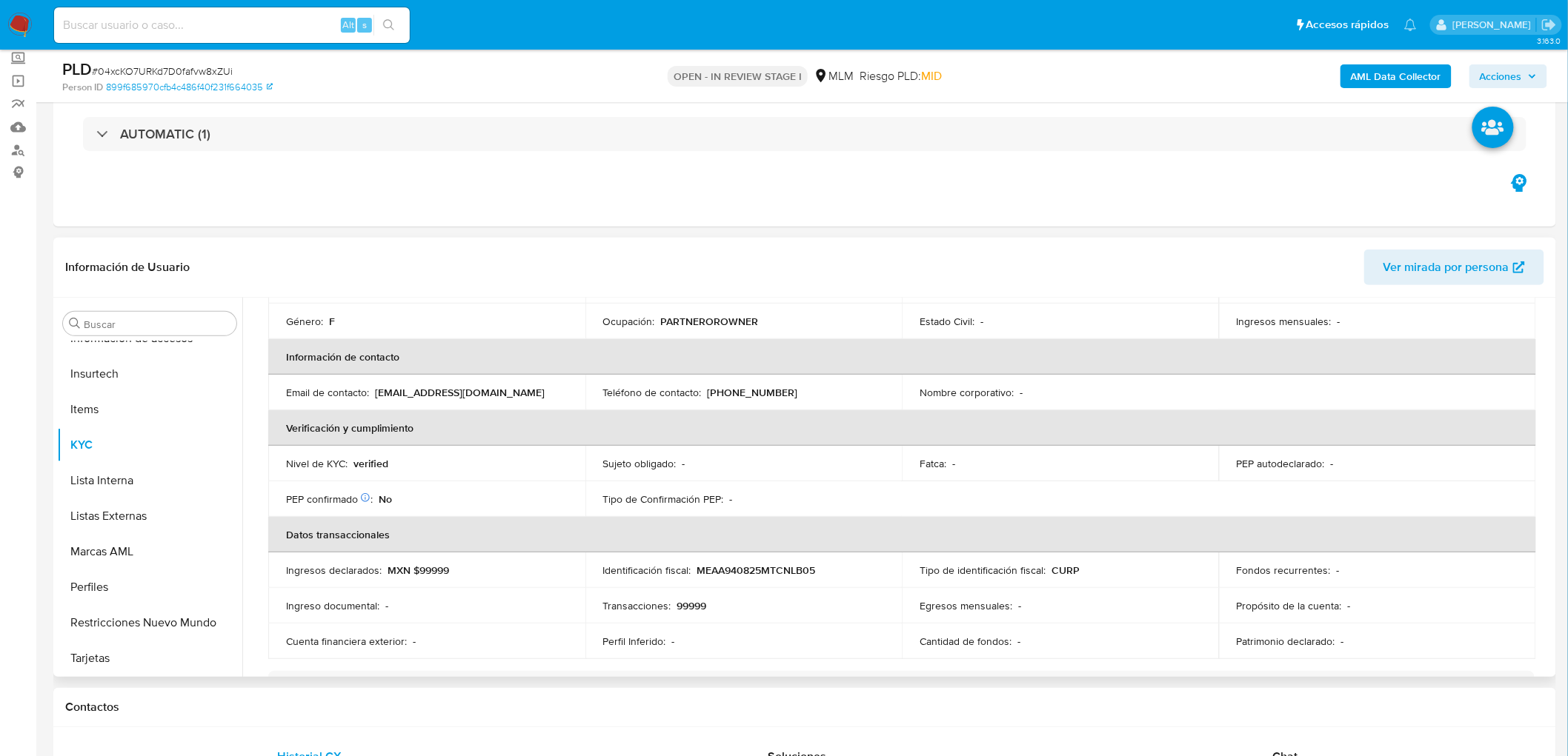
scroll to position [78, 0]
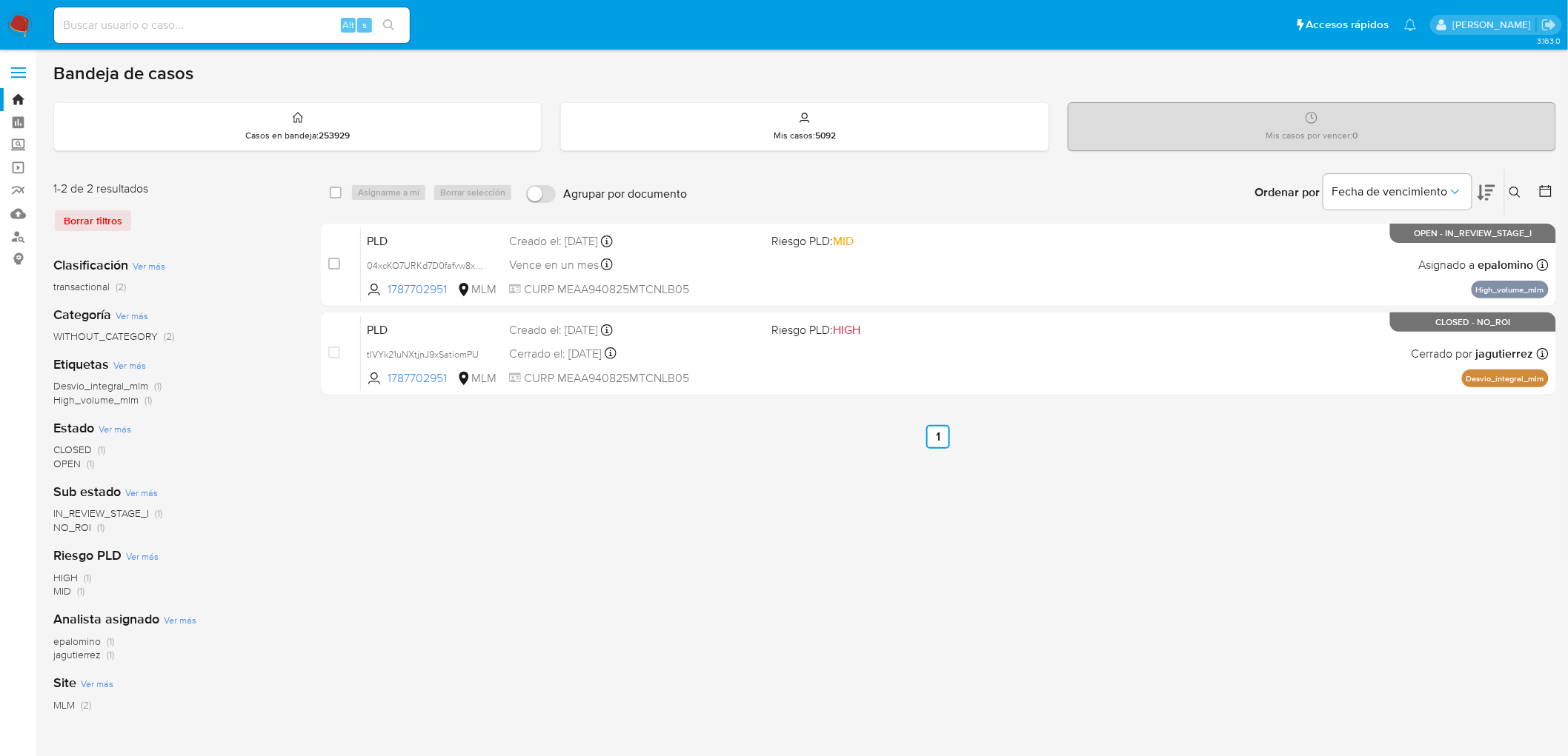
click at [7, 75] on label at bounding box center [19, 73] width 37 height 31
click at [0, 0] on input "checkbox" at bounding box center [0, 0] width 0 height 0
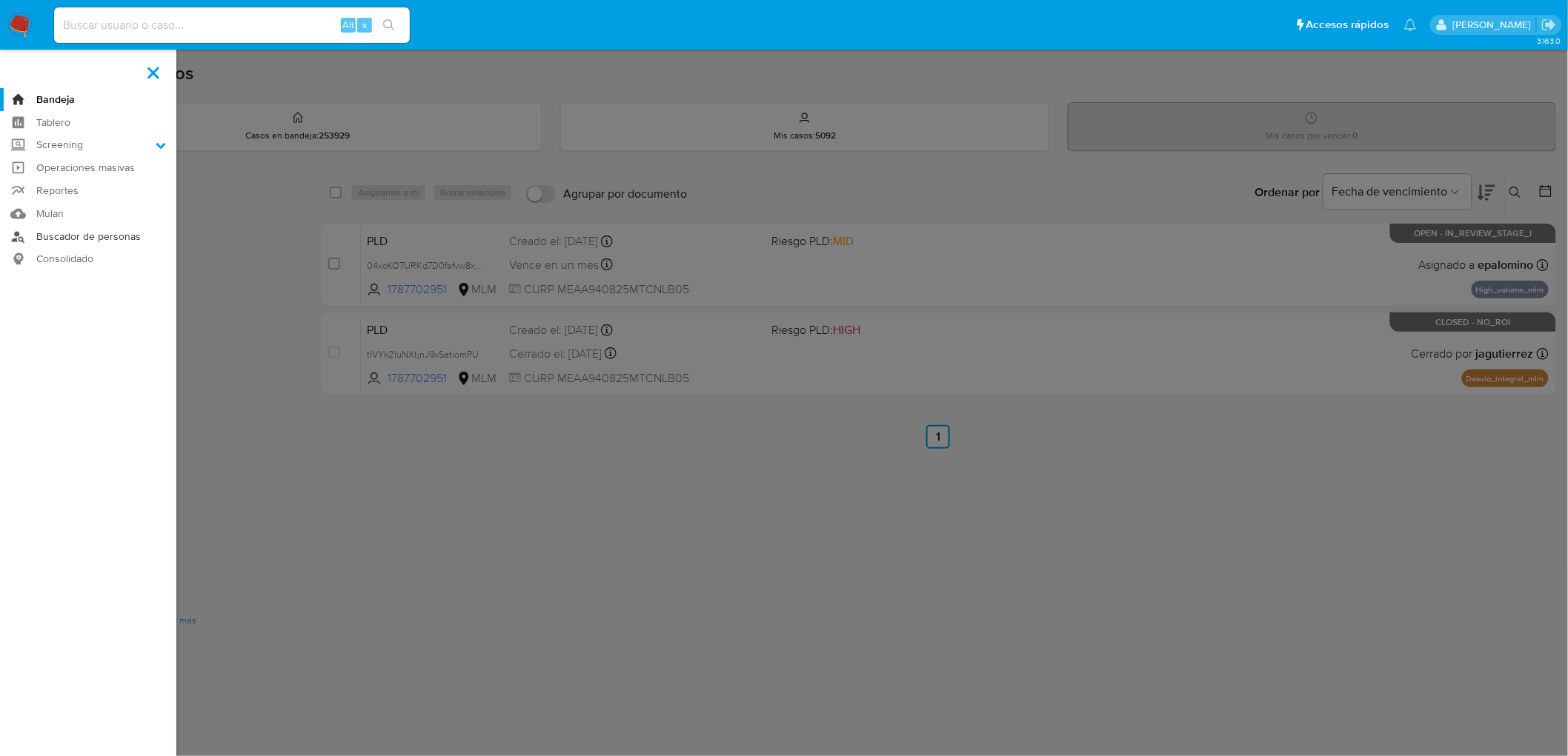
click at [82, 234] on link "Buscador de personas" at bounding box center [88, 237] width 177 height 23
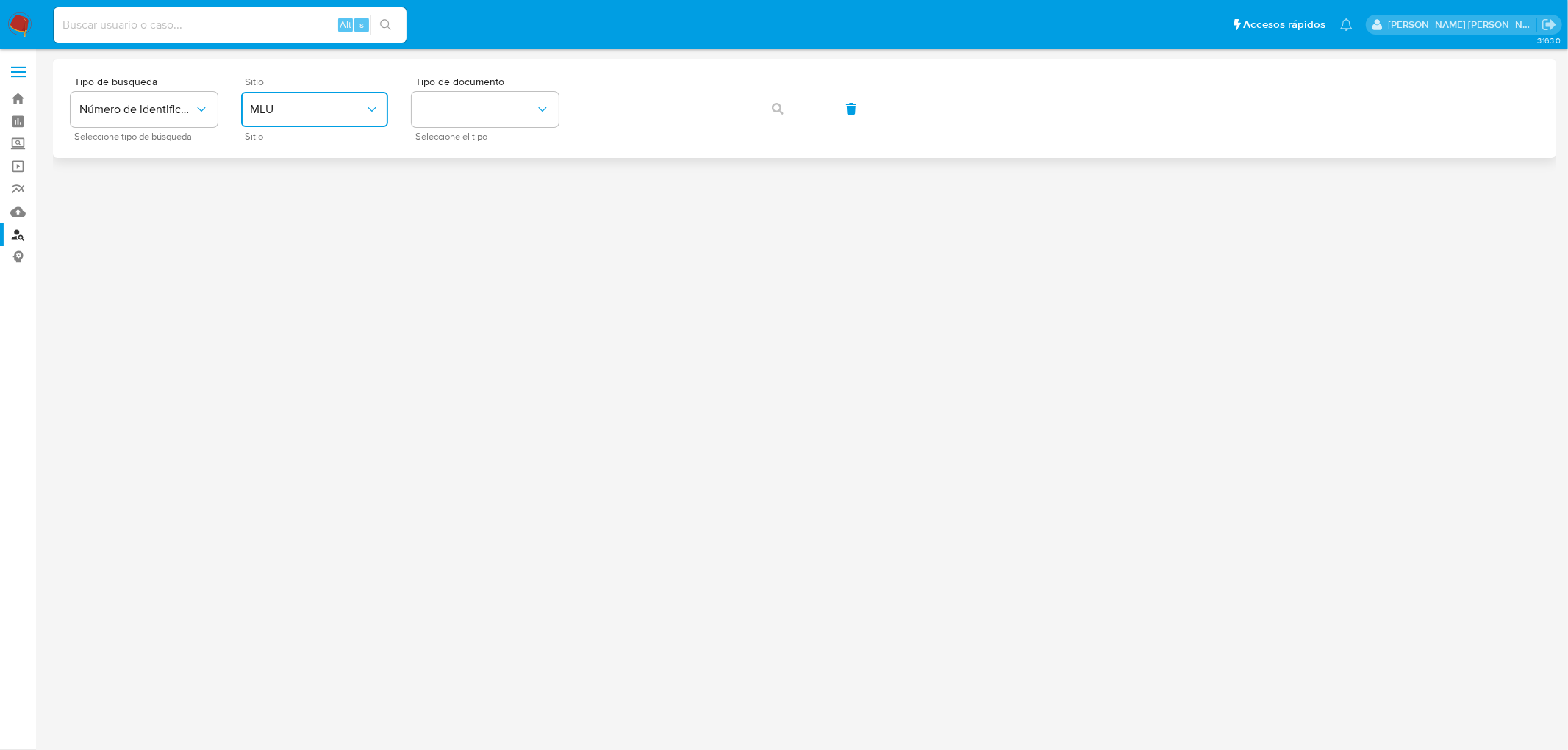
click at [323, 109] on span "MLU" at bounding box center [307, 110] width 115 height 15
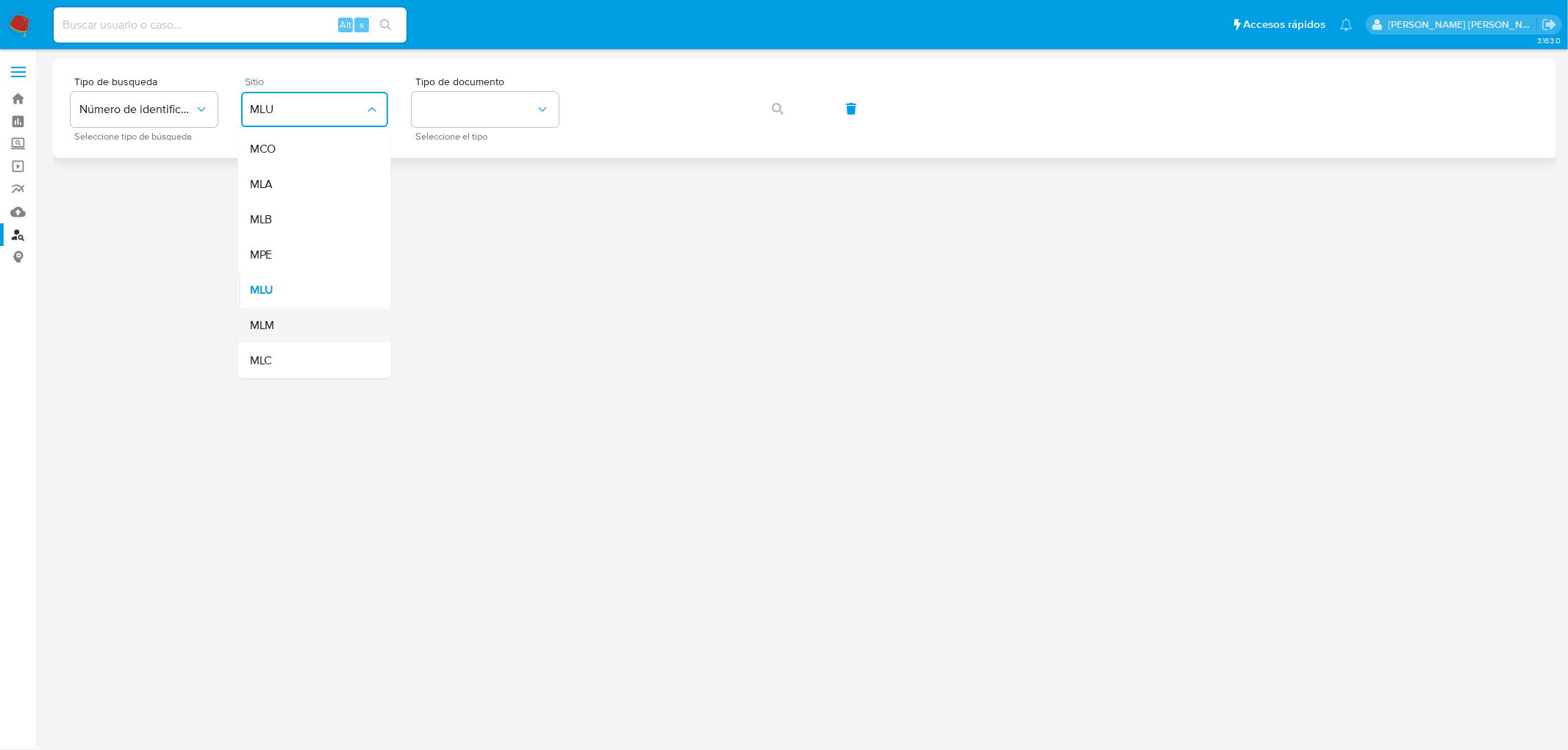
click at [278, 311] on div "MLM" at bounding box center [310, 325] width 121 height 35
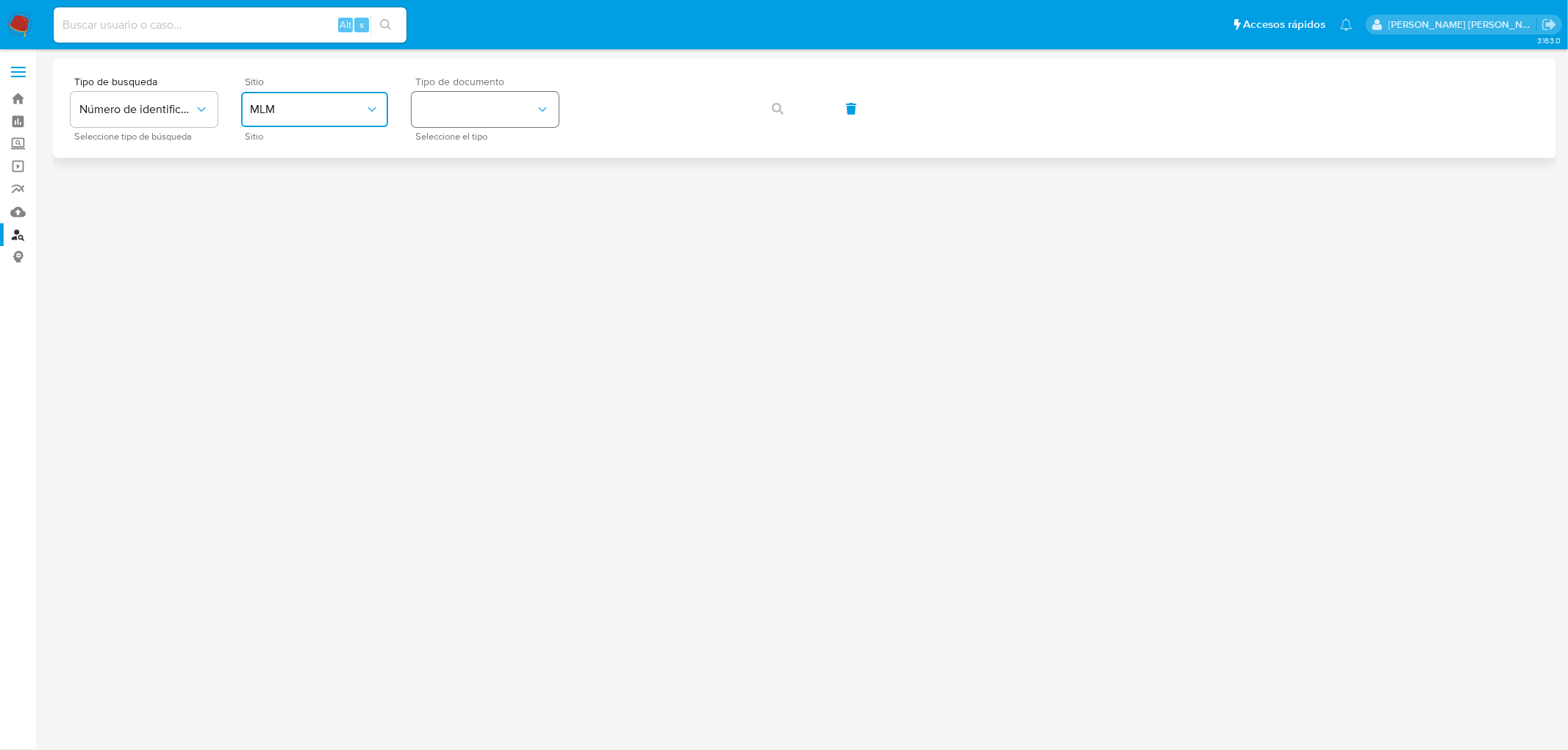
click at [520, 113] on button "identificationType" at bounding box center [485, 110] width 147 height 35
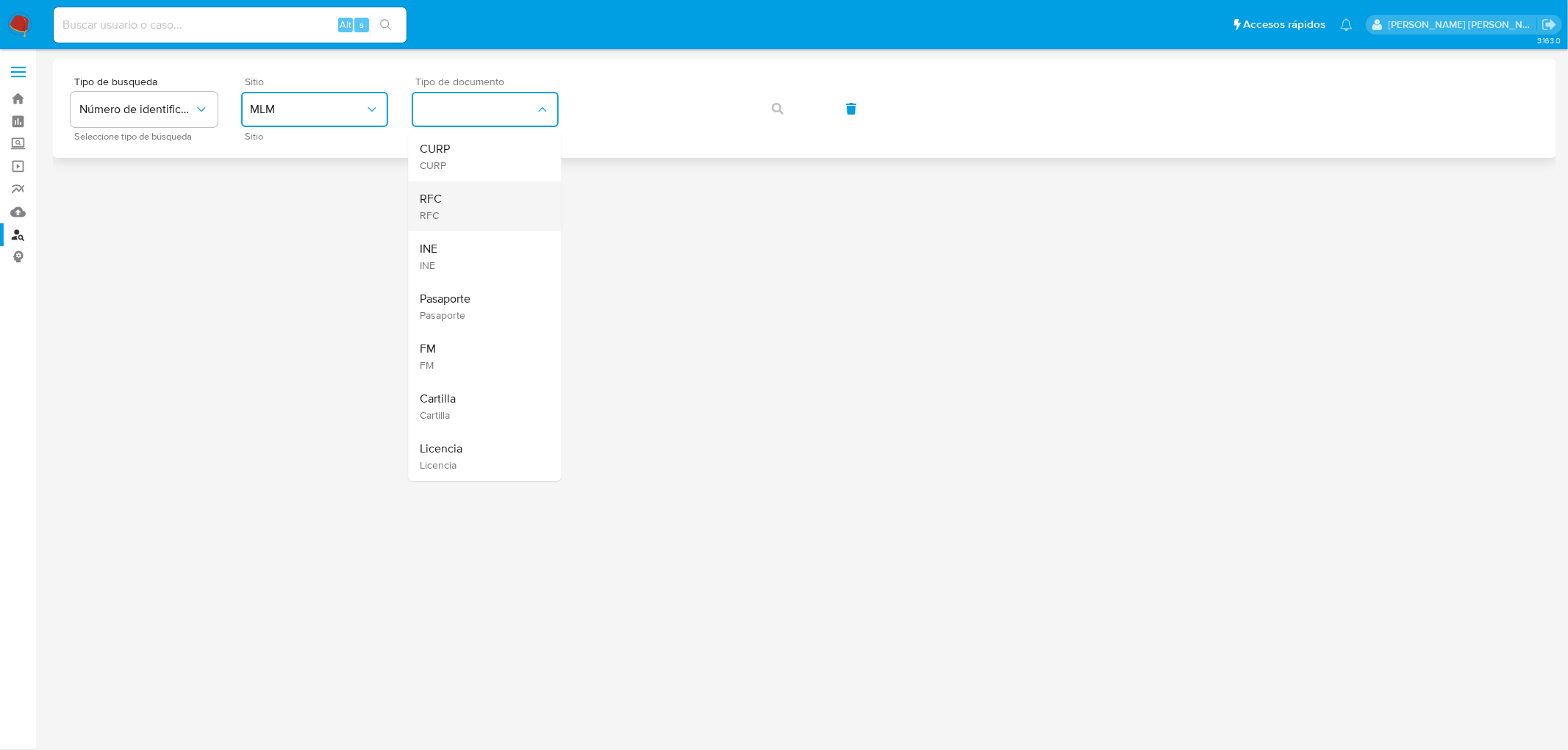
click at [478, 211] on div "RFC RFC" at bounding box center [481, 207] width 121 height 50
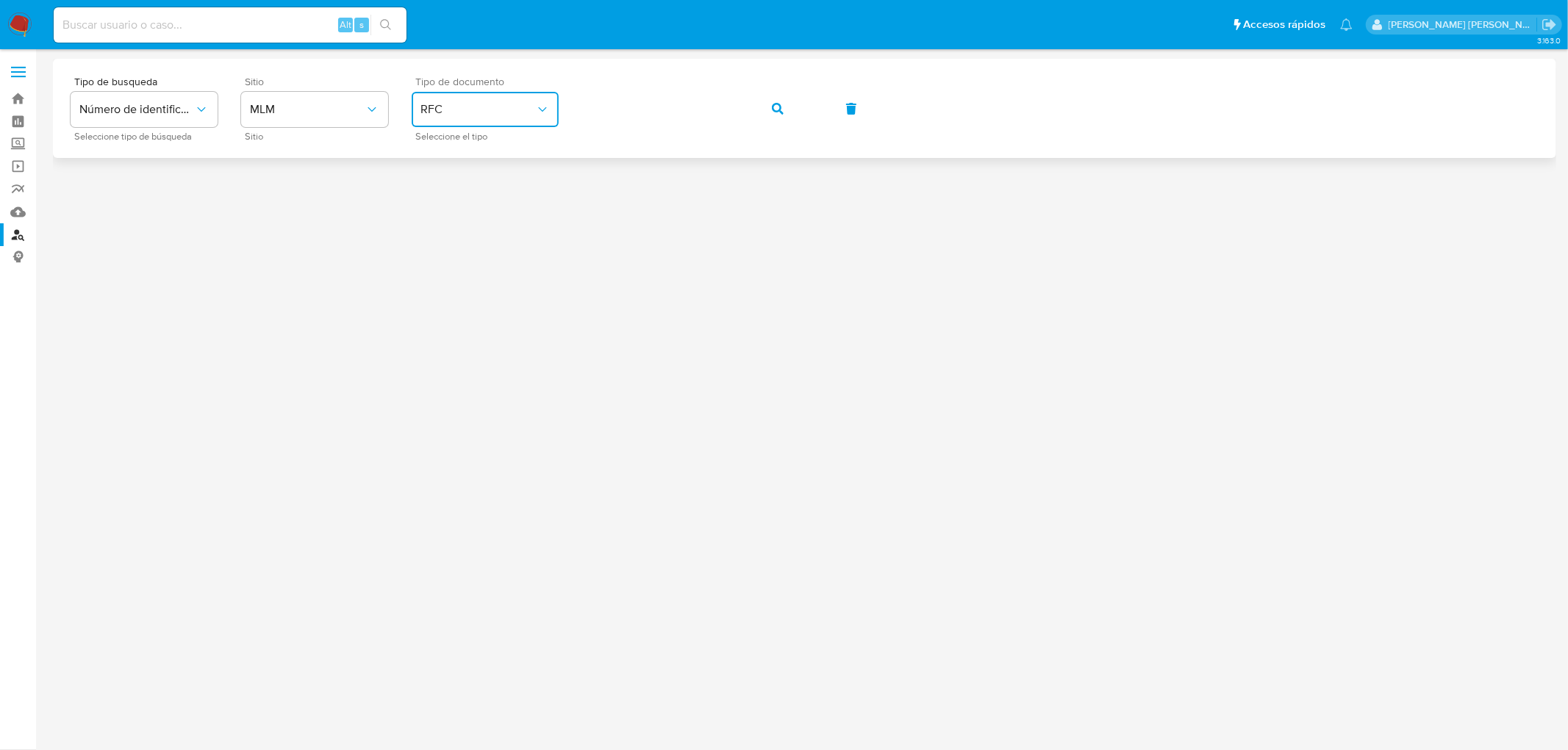
click at [790, 103] on button "button" at bounding box center [777, 109] width 50 height 35
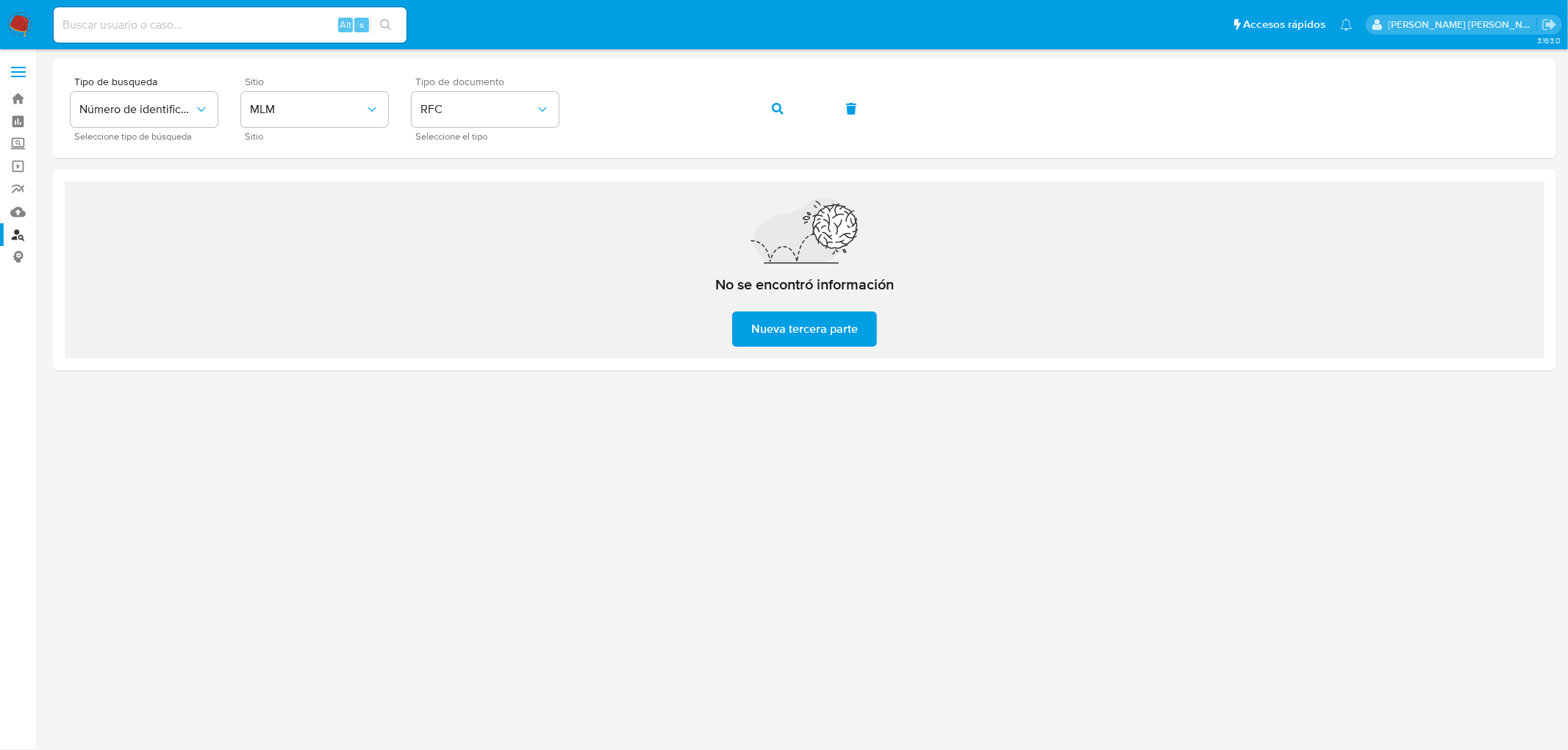
click at [19, 17] on img at bounding box center [20, 25] width 25 height 25
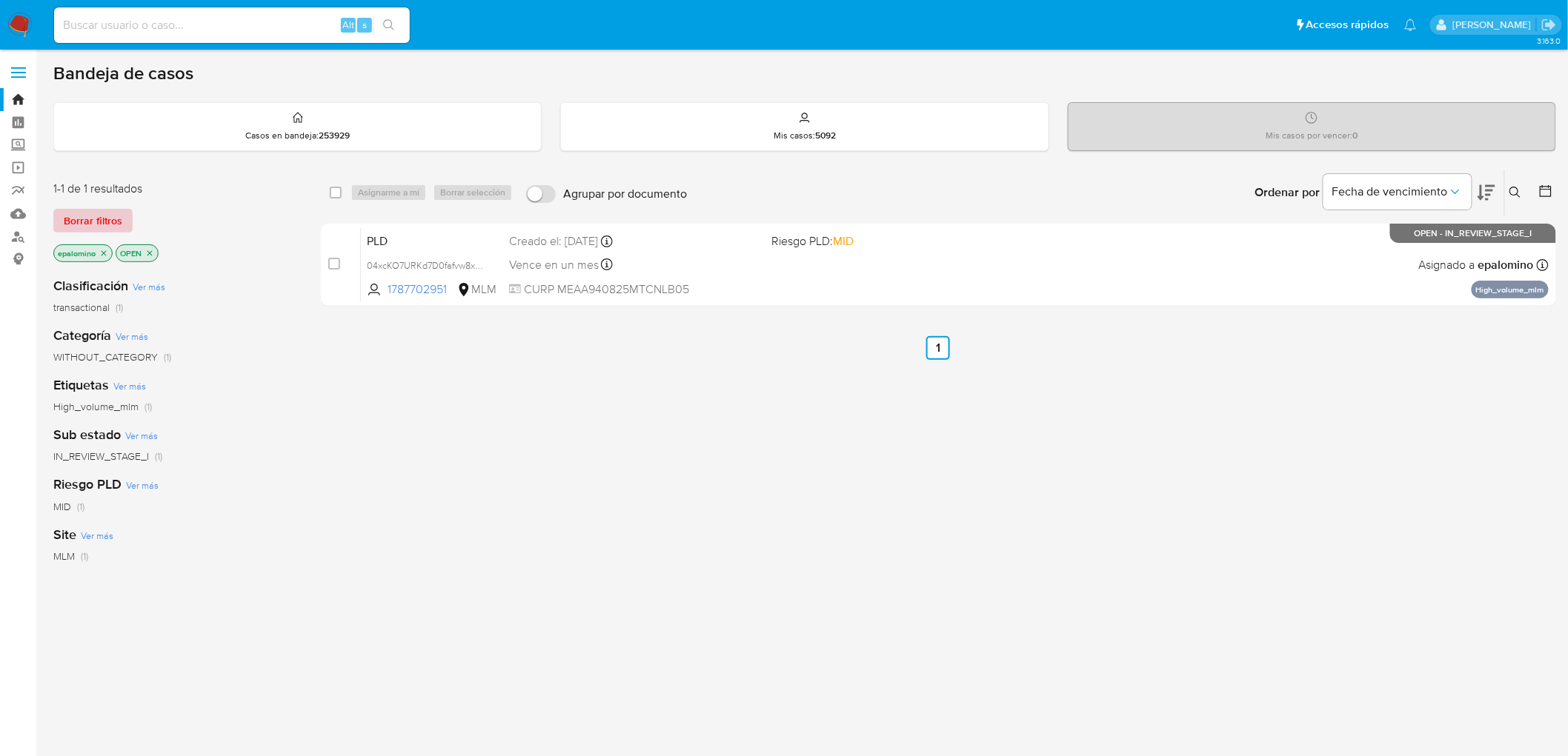
click at [87, 221] on span "Borrar filtros" at bounding box center [93, 221] width 59 height 21
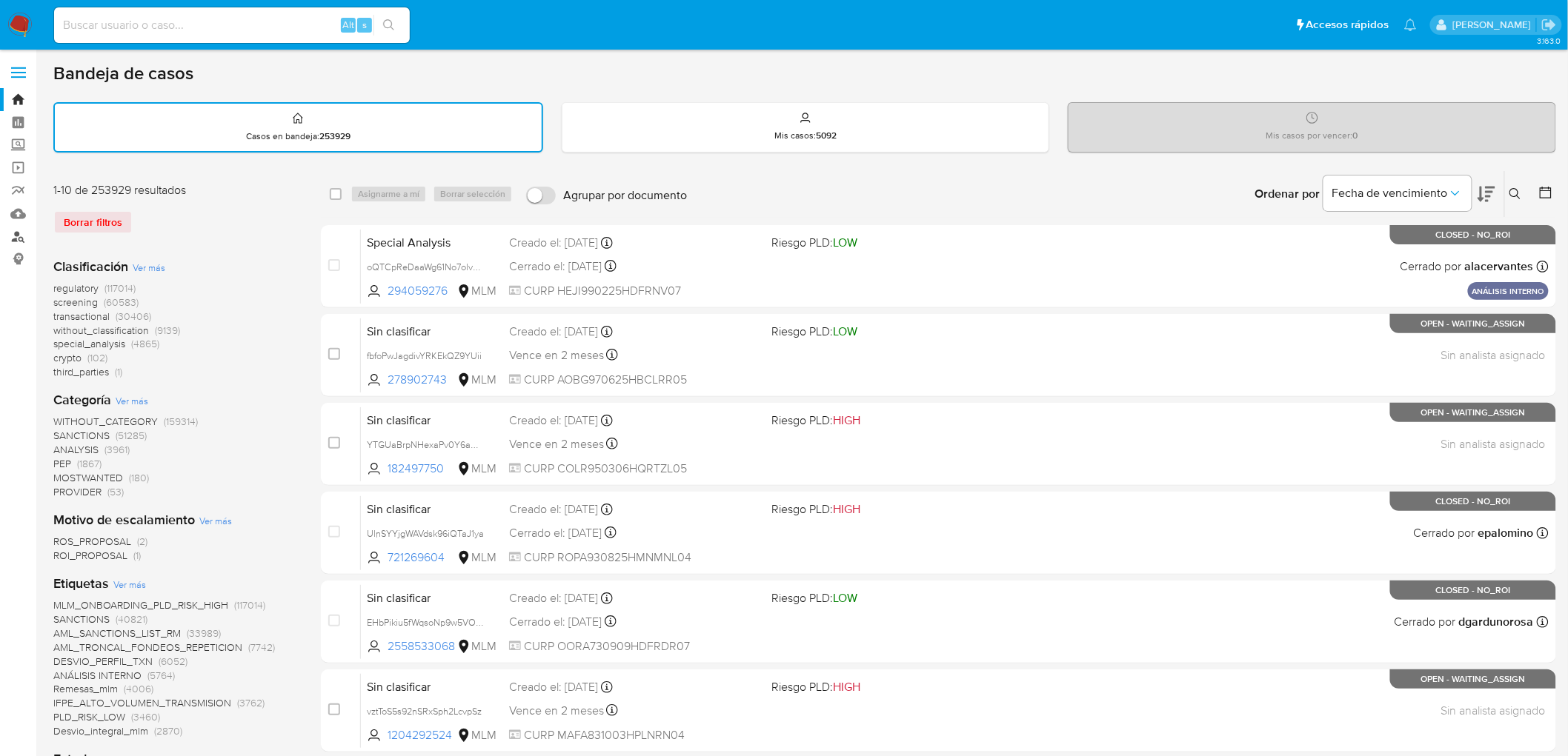
click at [16, 233] on link "Buscador de personas" at bounding box center [88, 237] width 177 height 23
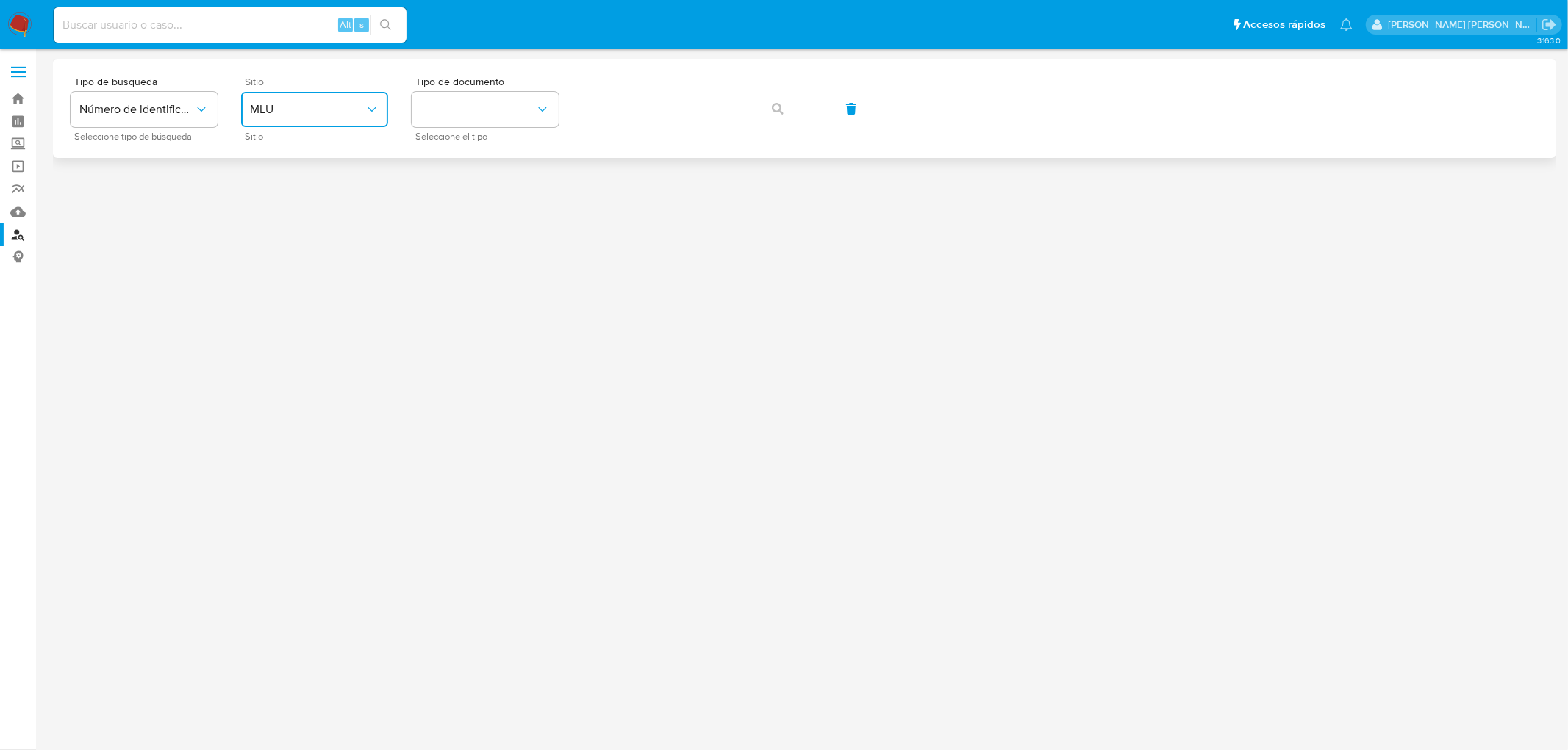
click at [364, 116] on icon "site_id" at bounding box center [372, 110] width 15 height 15
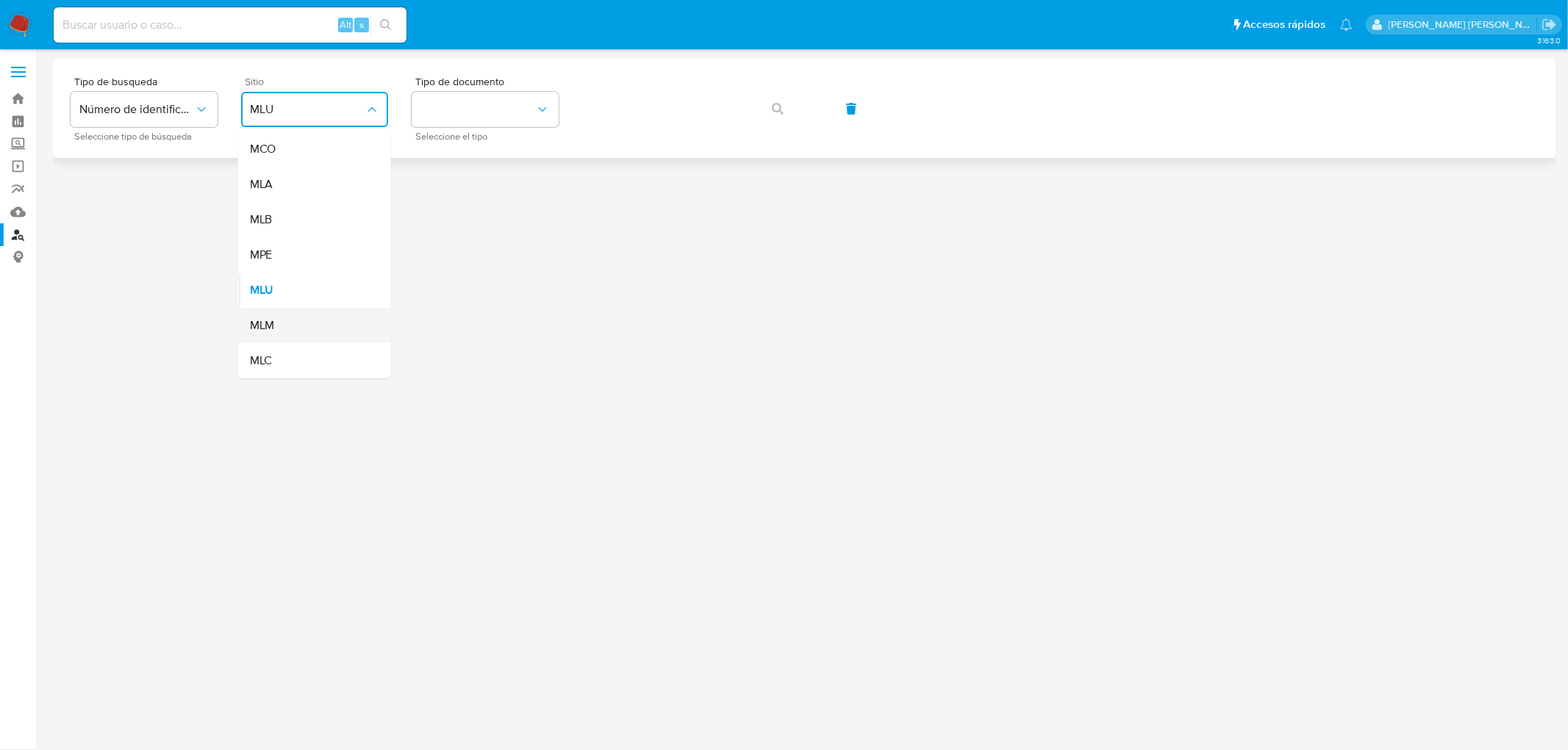
click at [288, 314] on div "MLM" at bounding box center [310, 325] width 121 height 35
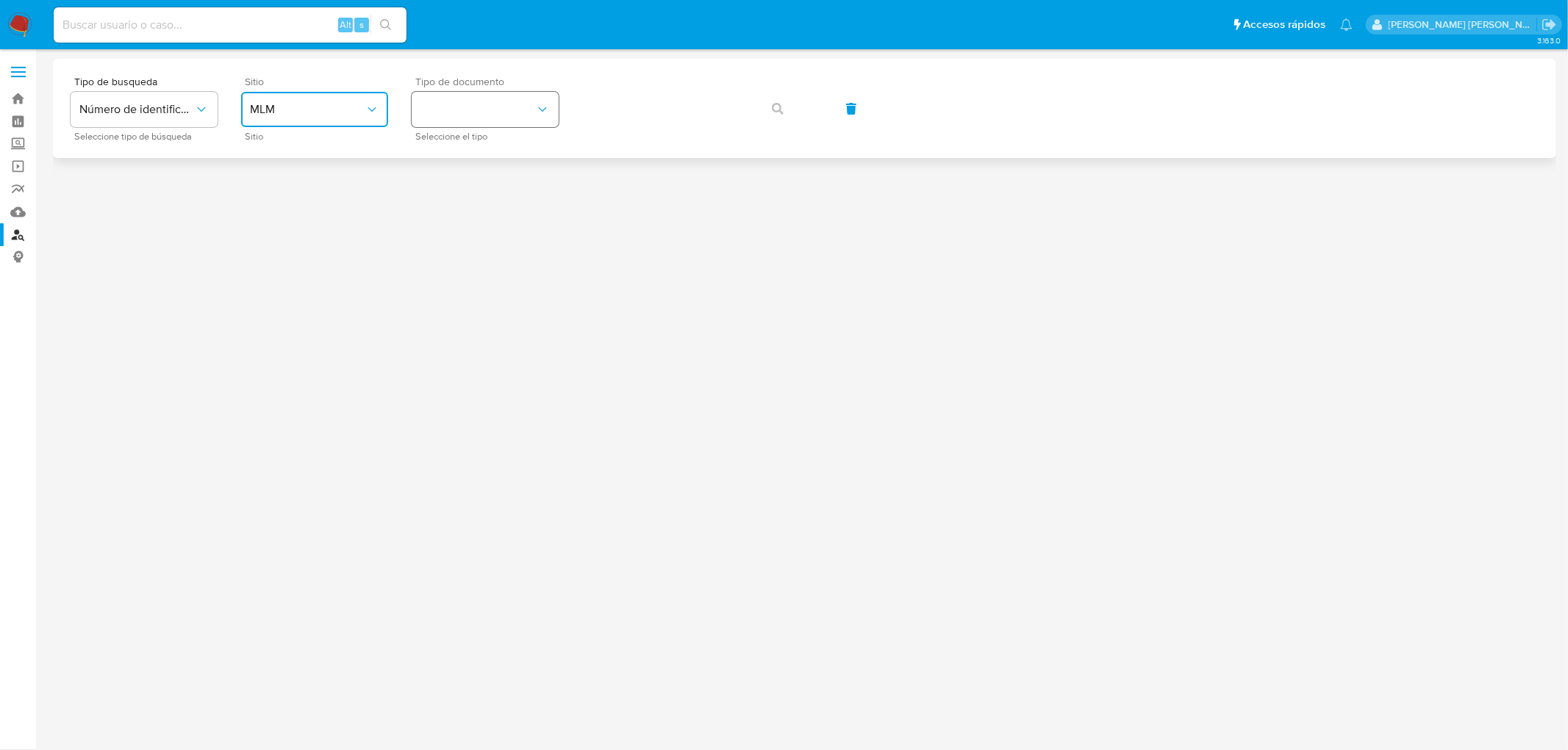
click at [530, 109] on button "identificationType" at bounding box center [485, 110] width 147 height 35
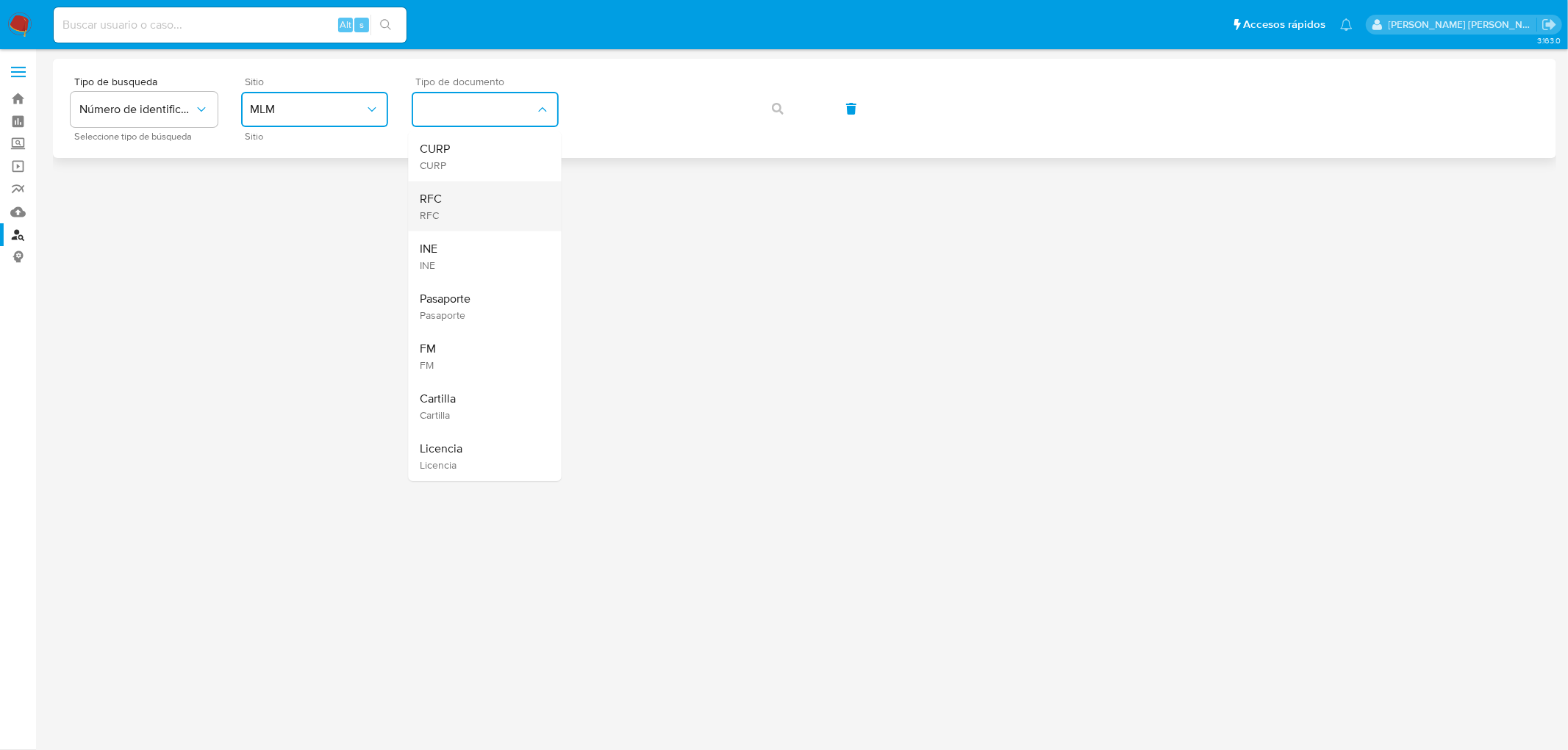
click at [453, 218] on div "RFC RFC" at bounding box center [481, 207] width 121 height 50
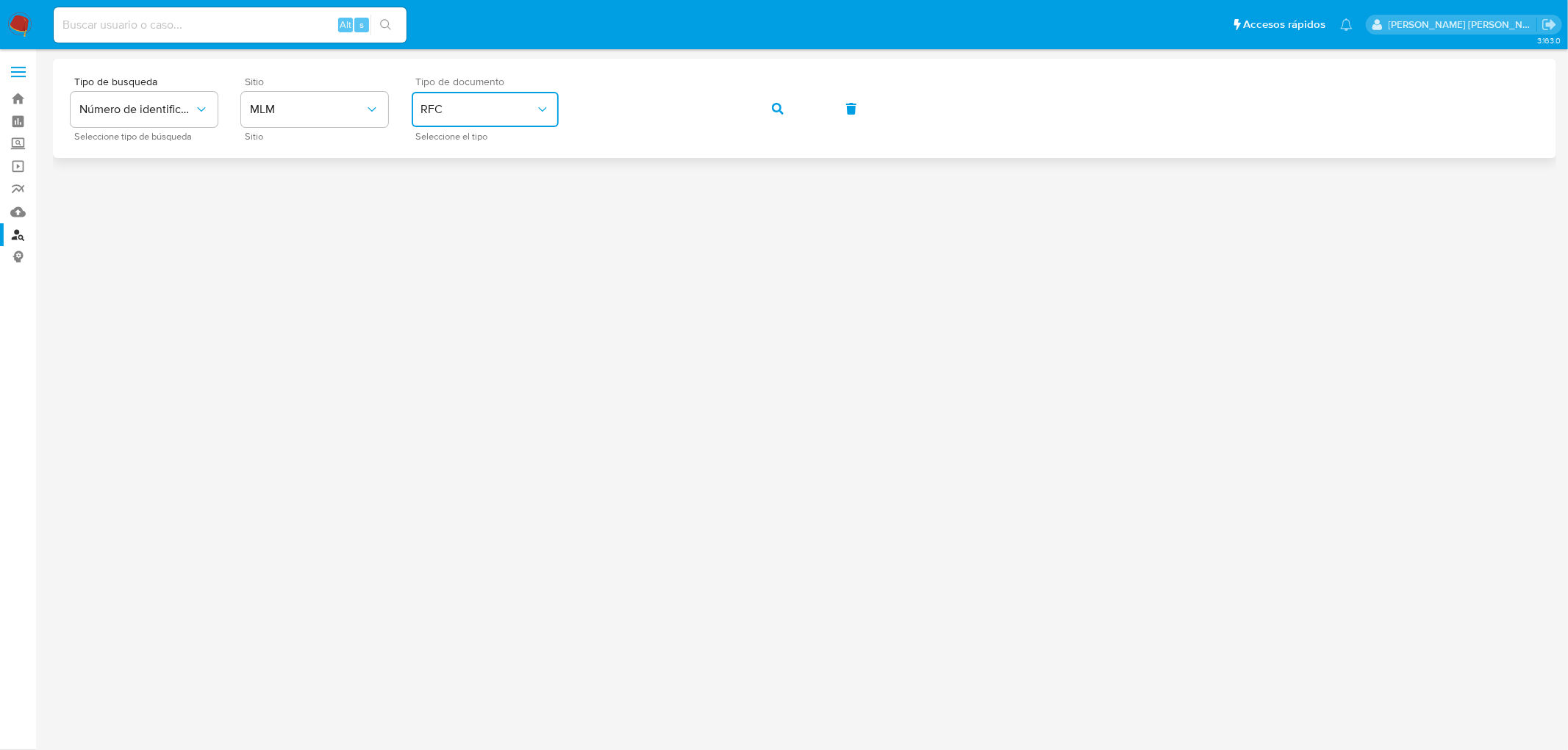
click at [769, 115] on button "button" at bounding box center [777, 109] width 50 height 35
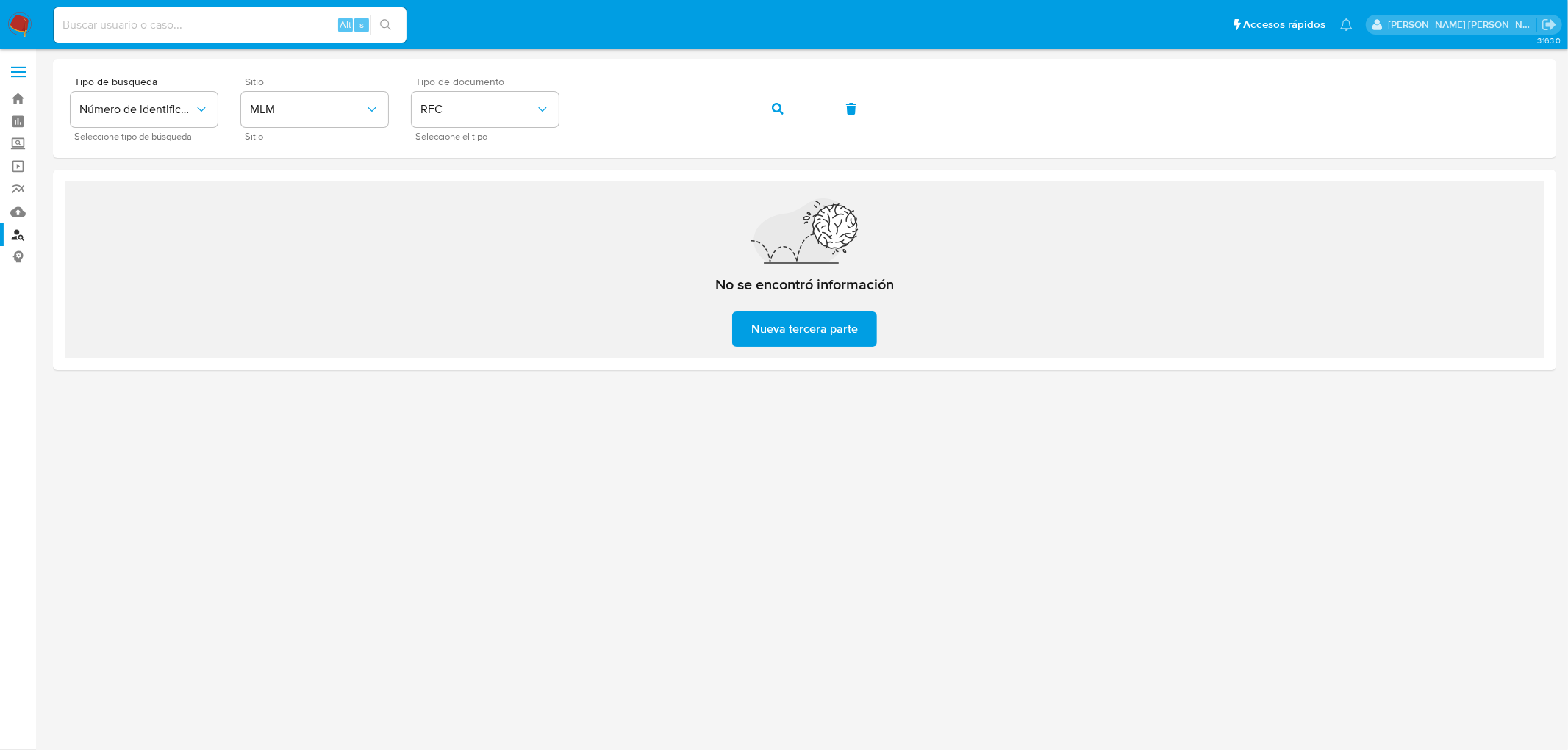
click at [26, 24] on img at bounding box center [20, 25] width 25 height 25
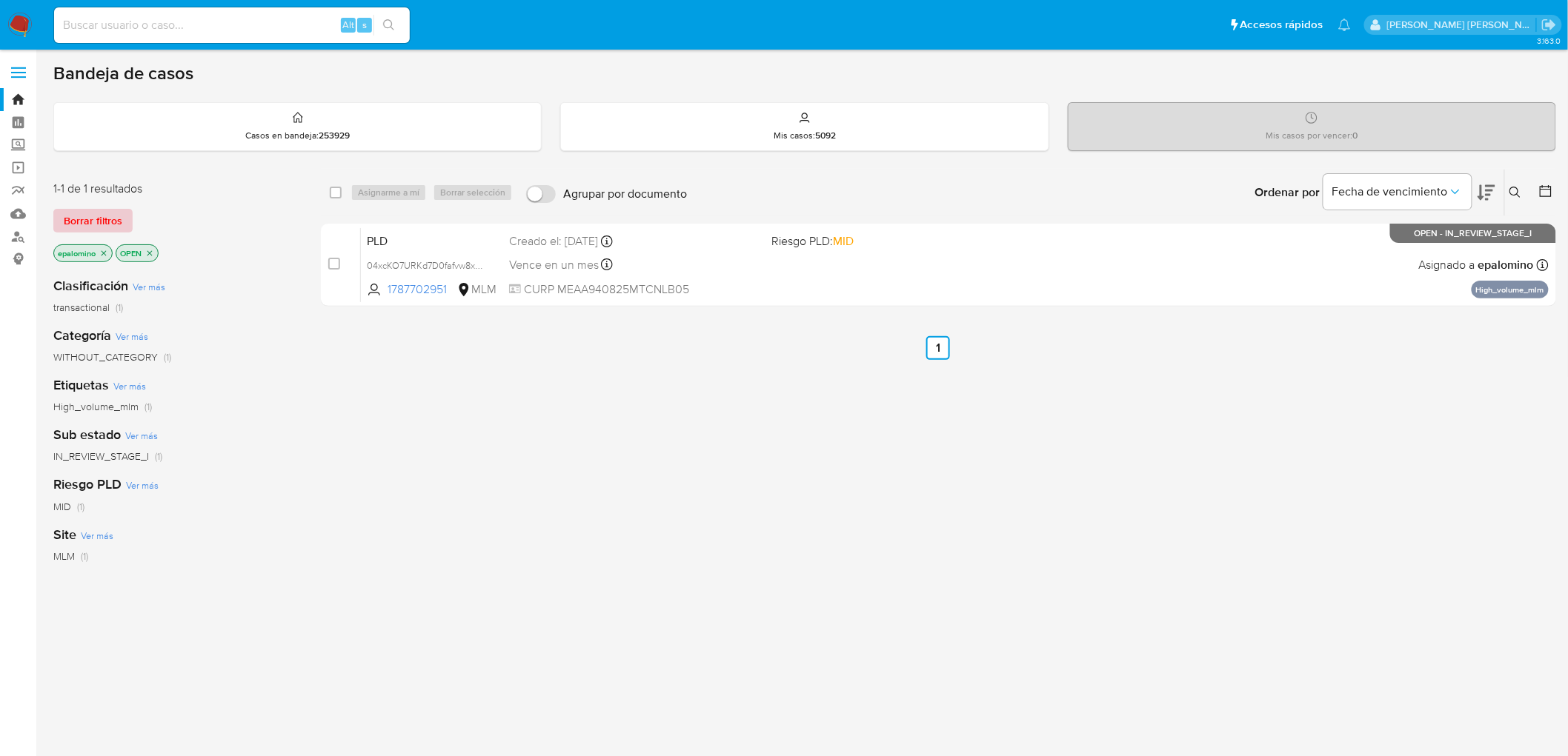
click at [94, 218] on span "Borrar filtros" at bounding box center [93, 221] width 59 height 21
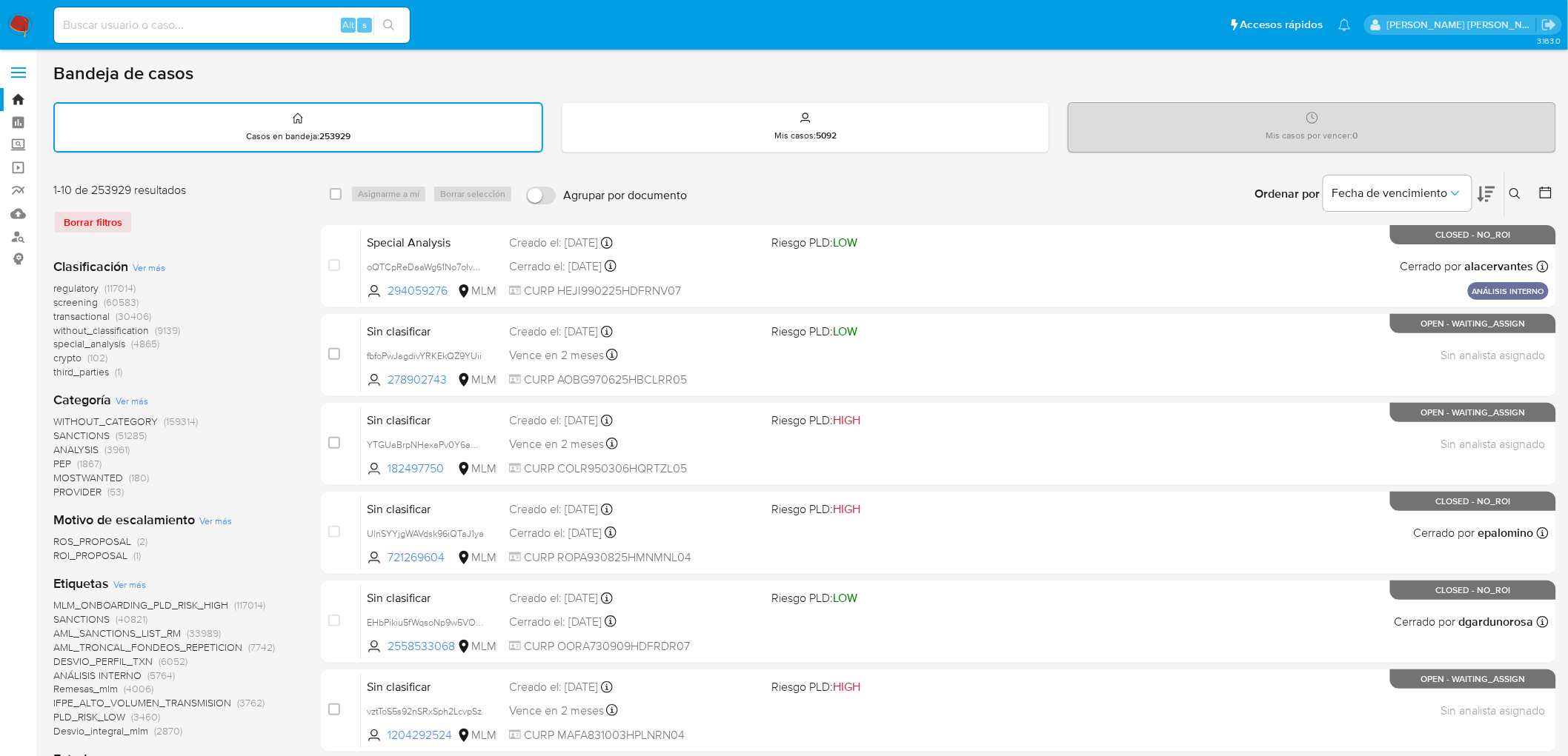
click at [1512, 188] on icon at bounding box center [1515, 194] width 11 height 11
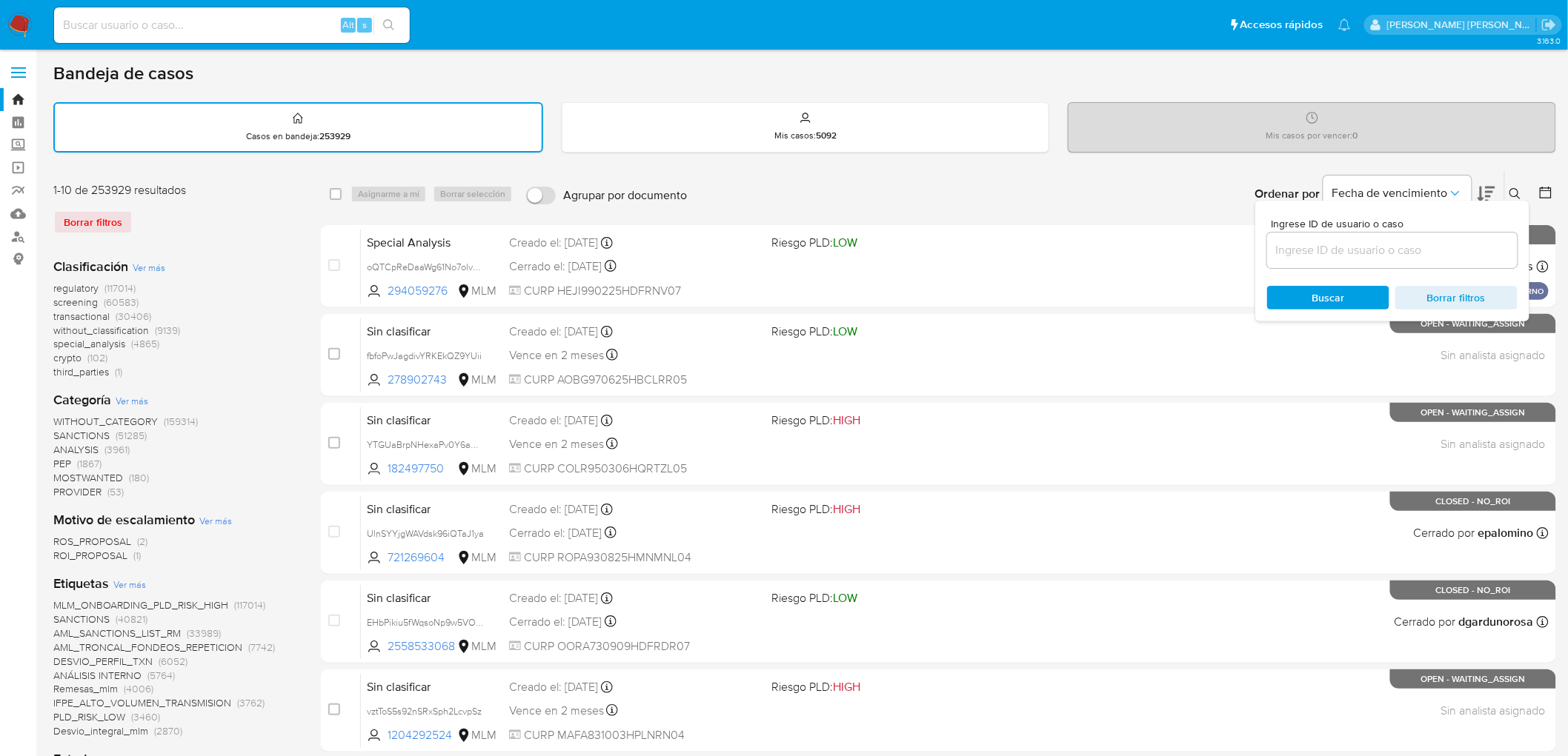
click at [1299, 249] on input at bounding box center [1392, 251] width 251 height 19
type input "2441916161"
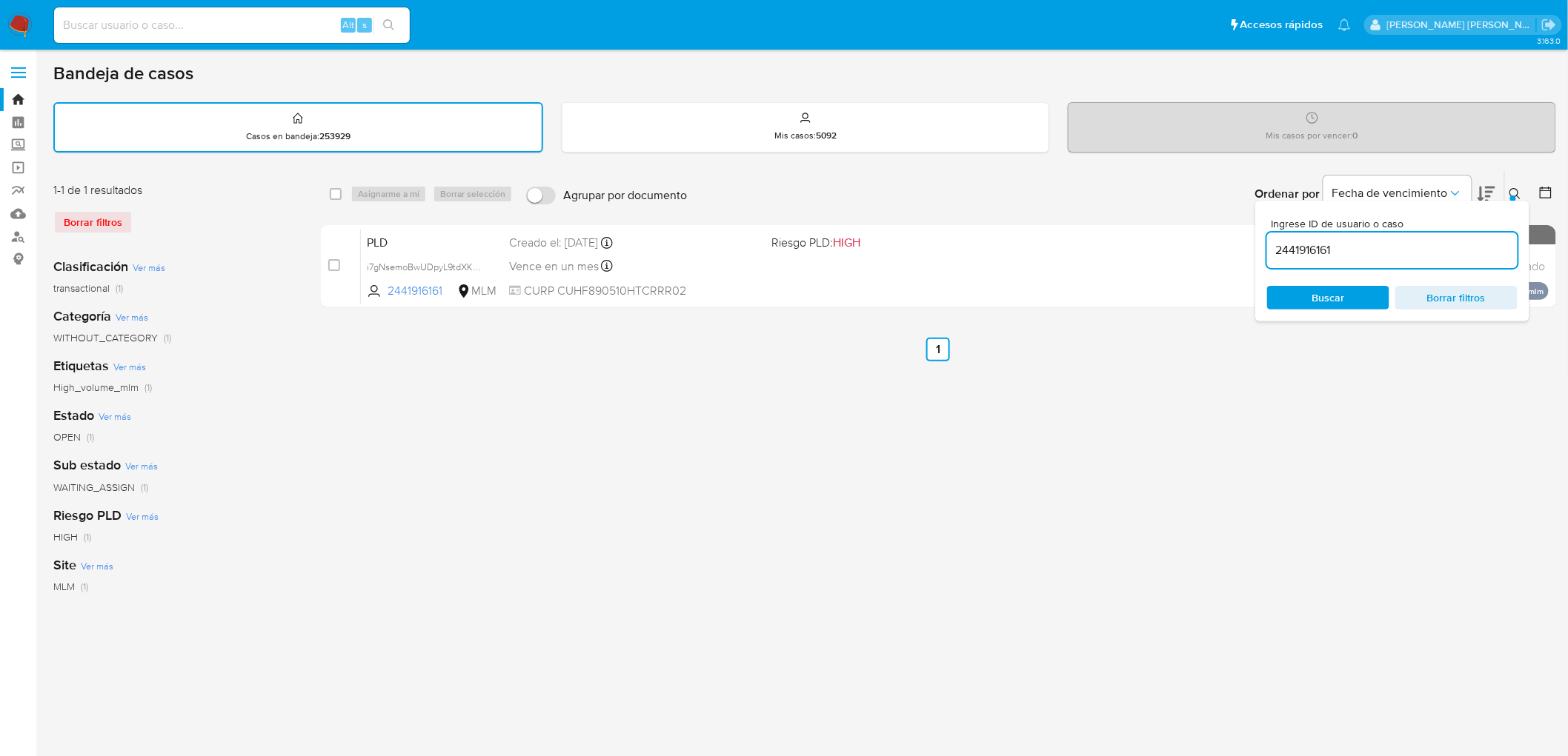
click at [1518, 194] on icon at bounding box center [1515, 194] width 12 height 12
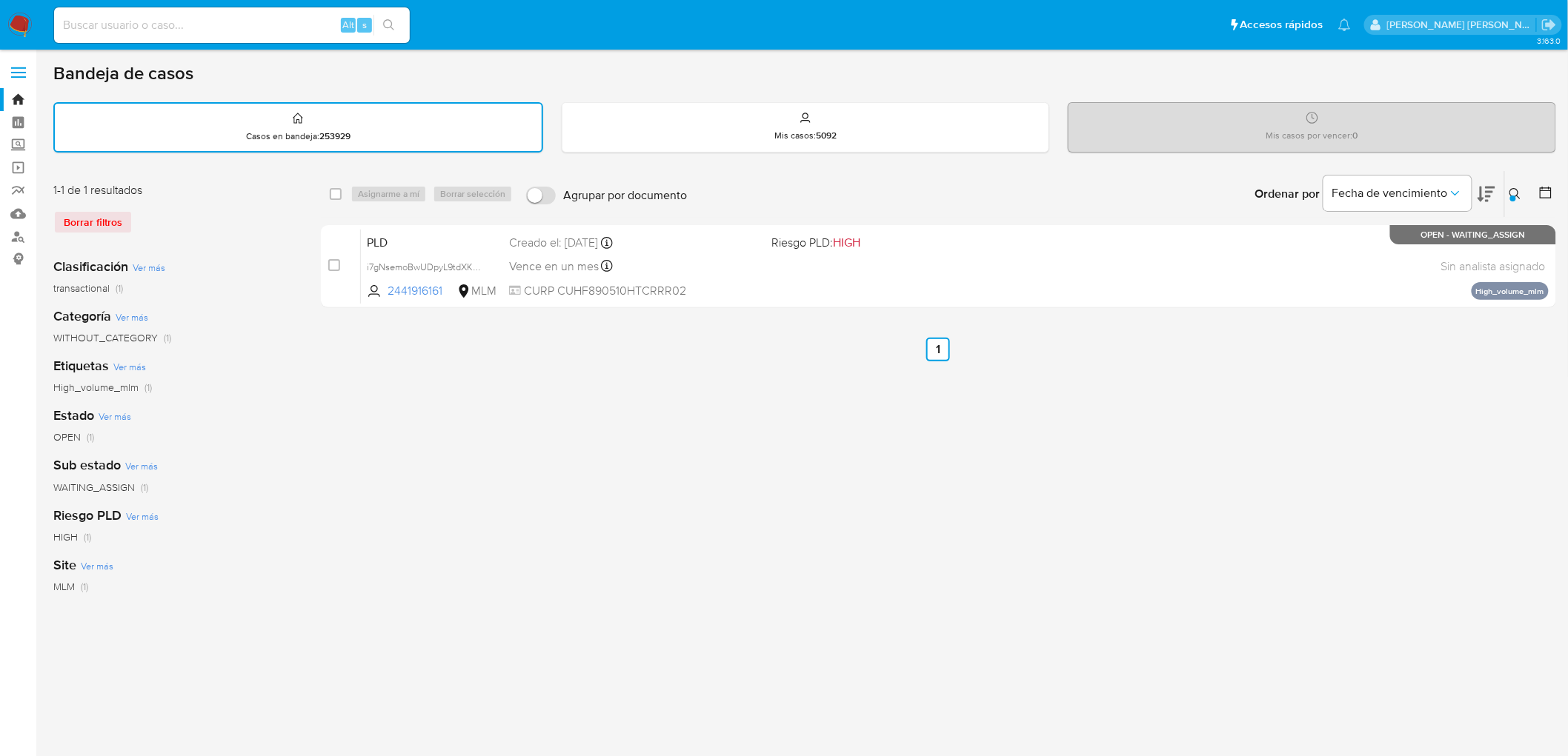
click at [1520, 193] on icon at bounding box center [1515, 194] width 12 height 12
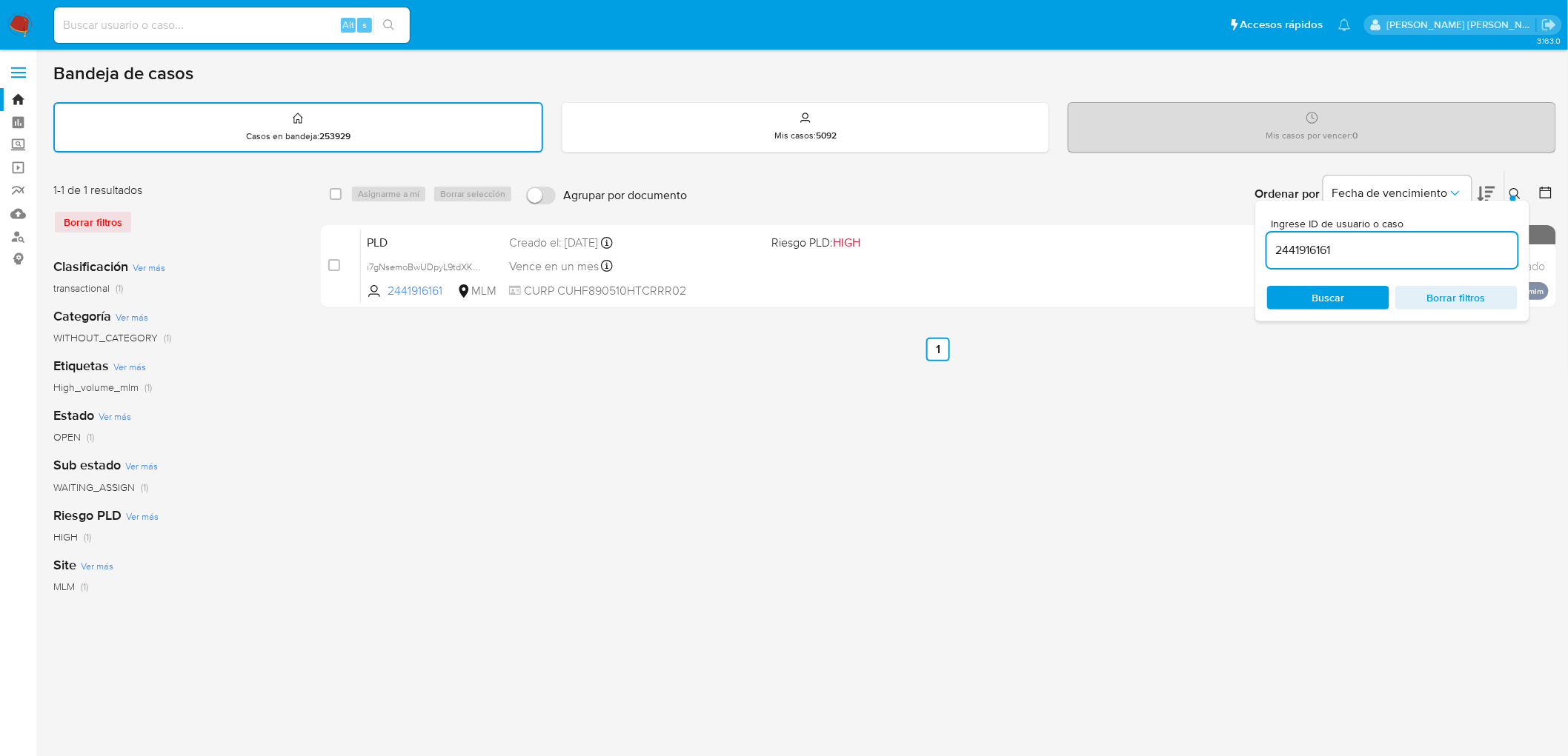
click at [1298, 249] on input "2441916161" at bounding box center [1392, 251] width 251 height 19
type input "2456557629"
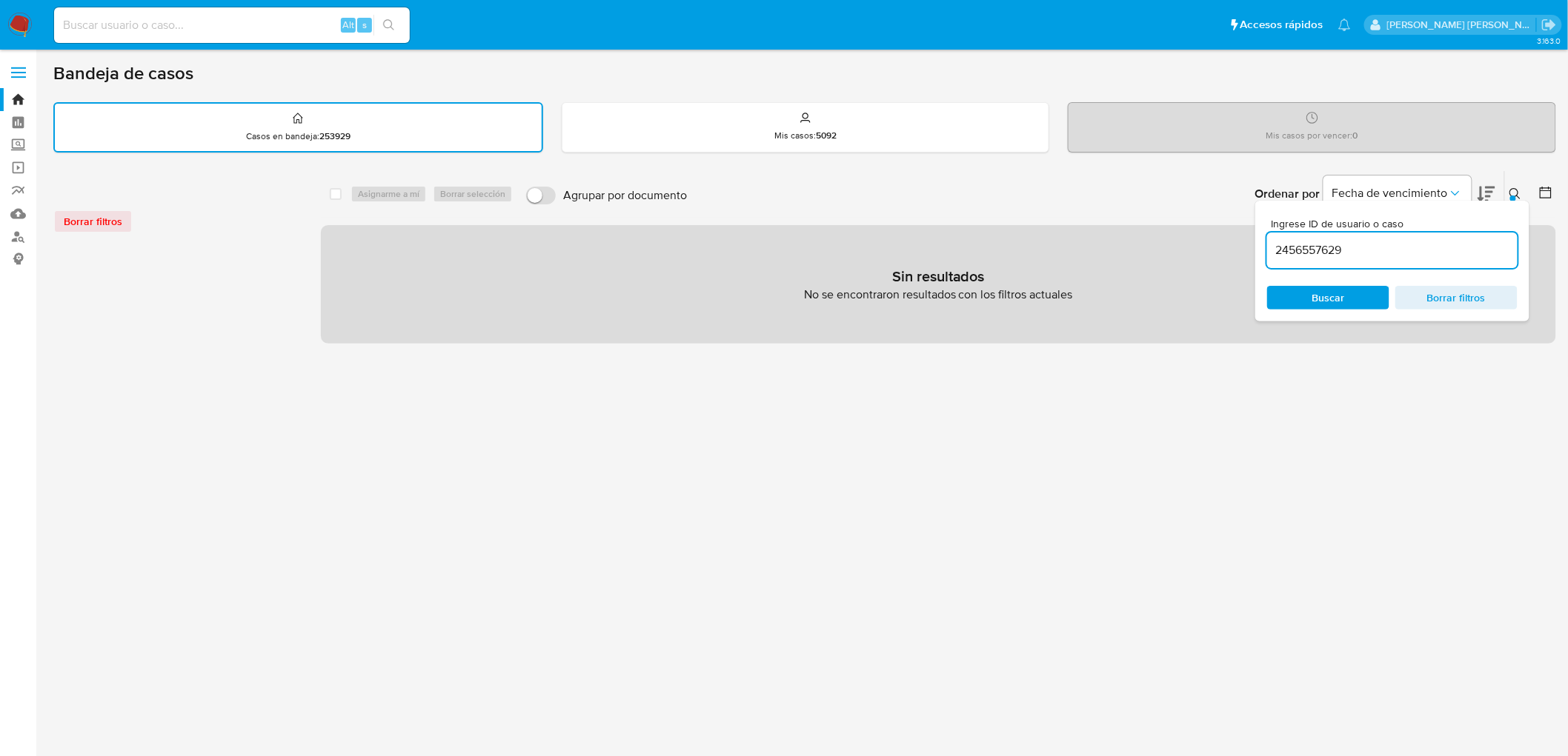
click at [1520, 193] on icon at bounding box center [1515, 194] width 12 height 12
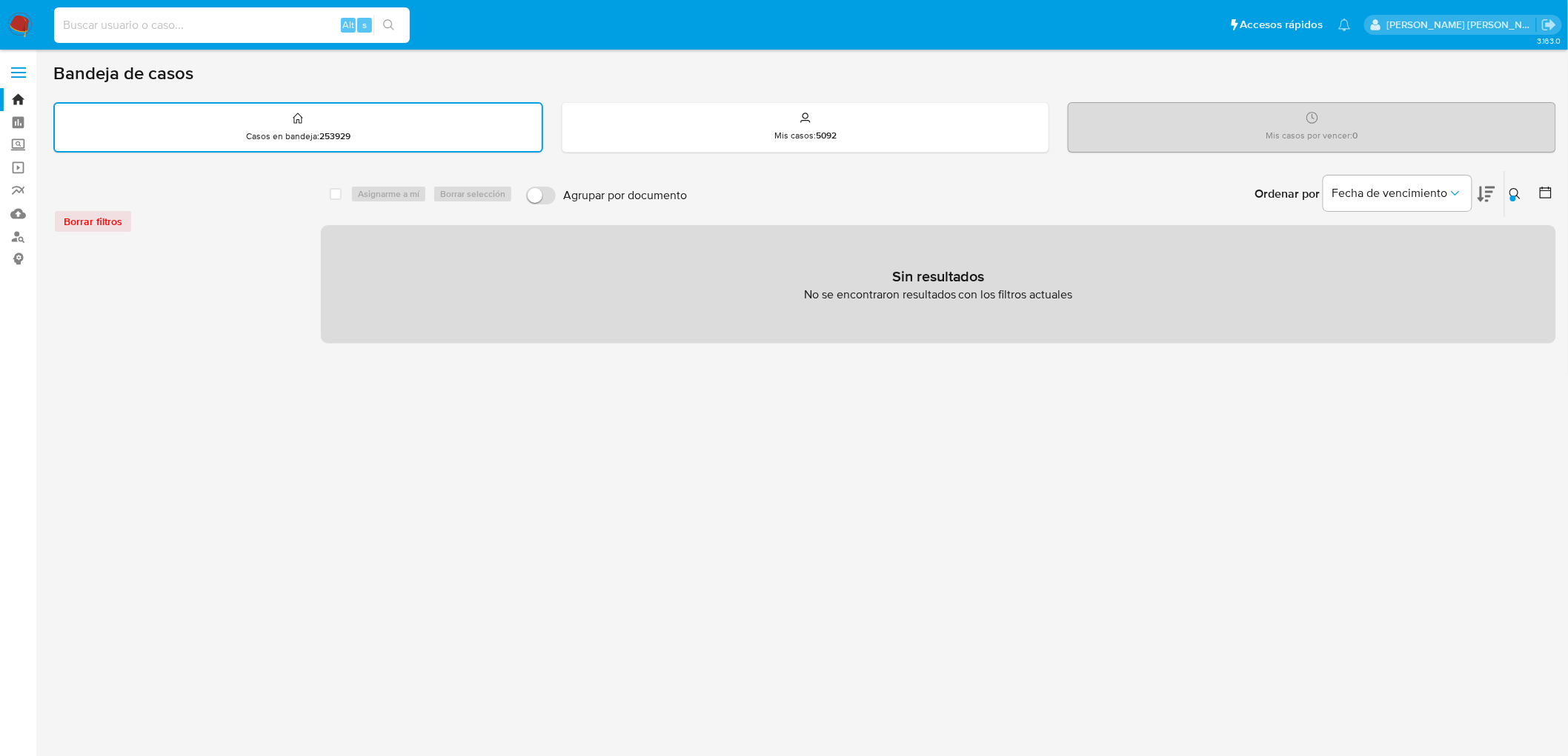
click at [137, 27] on input at bounding box center [232, 25] width 355 height 19
paste input "2456557629"
type input "2456557629"
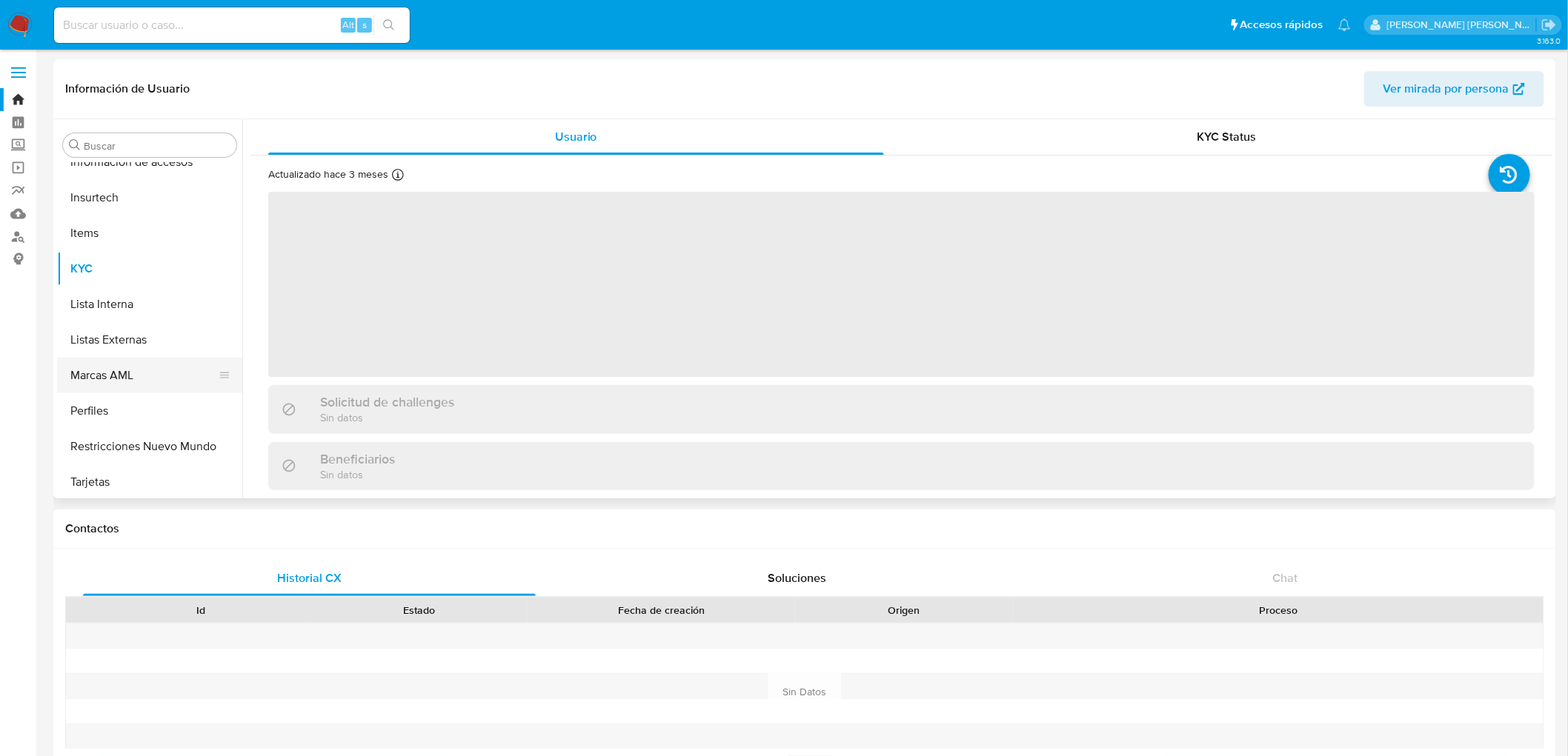
scroll to position [732, 0]
select select "10"
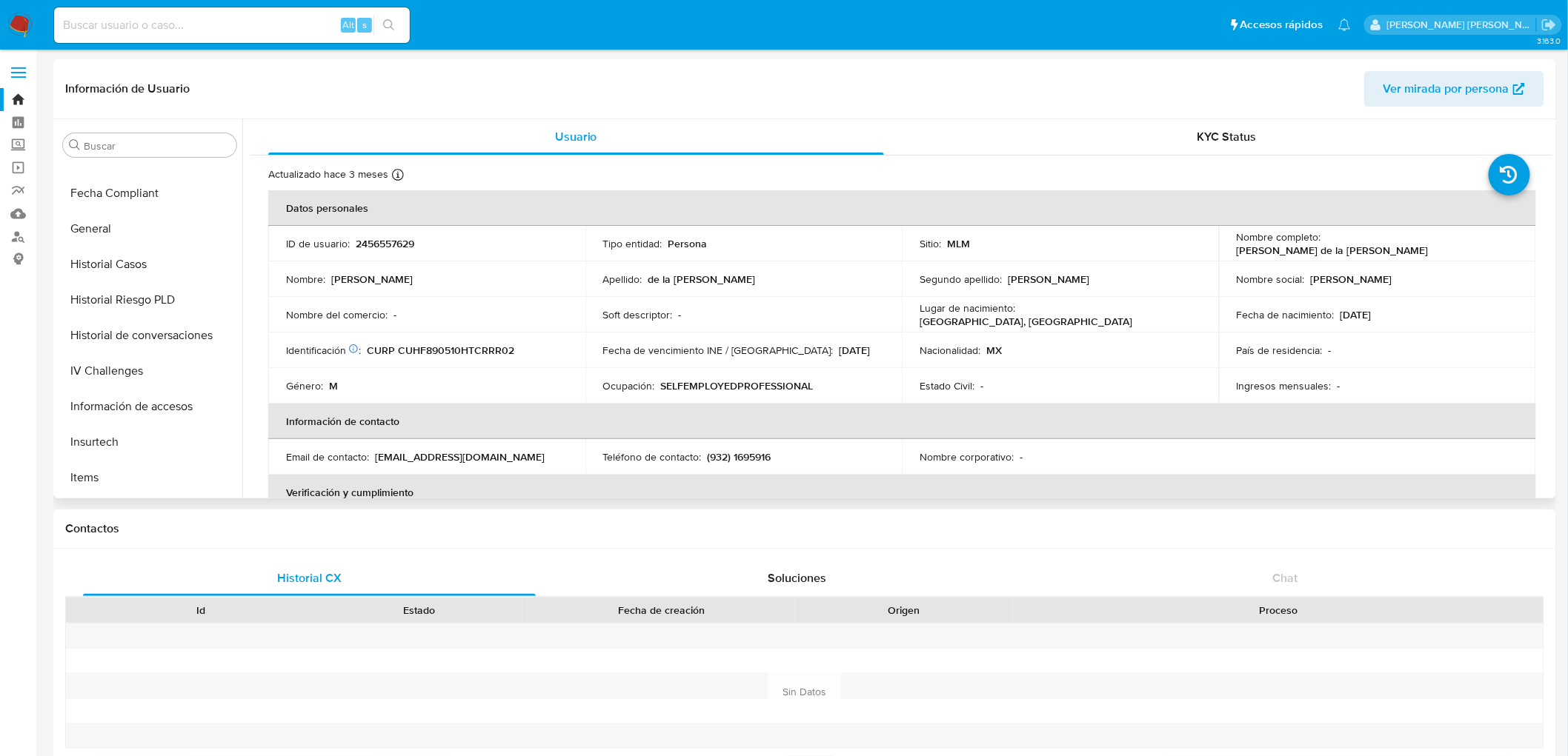
scroll to position [916, 0]
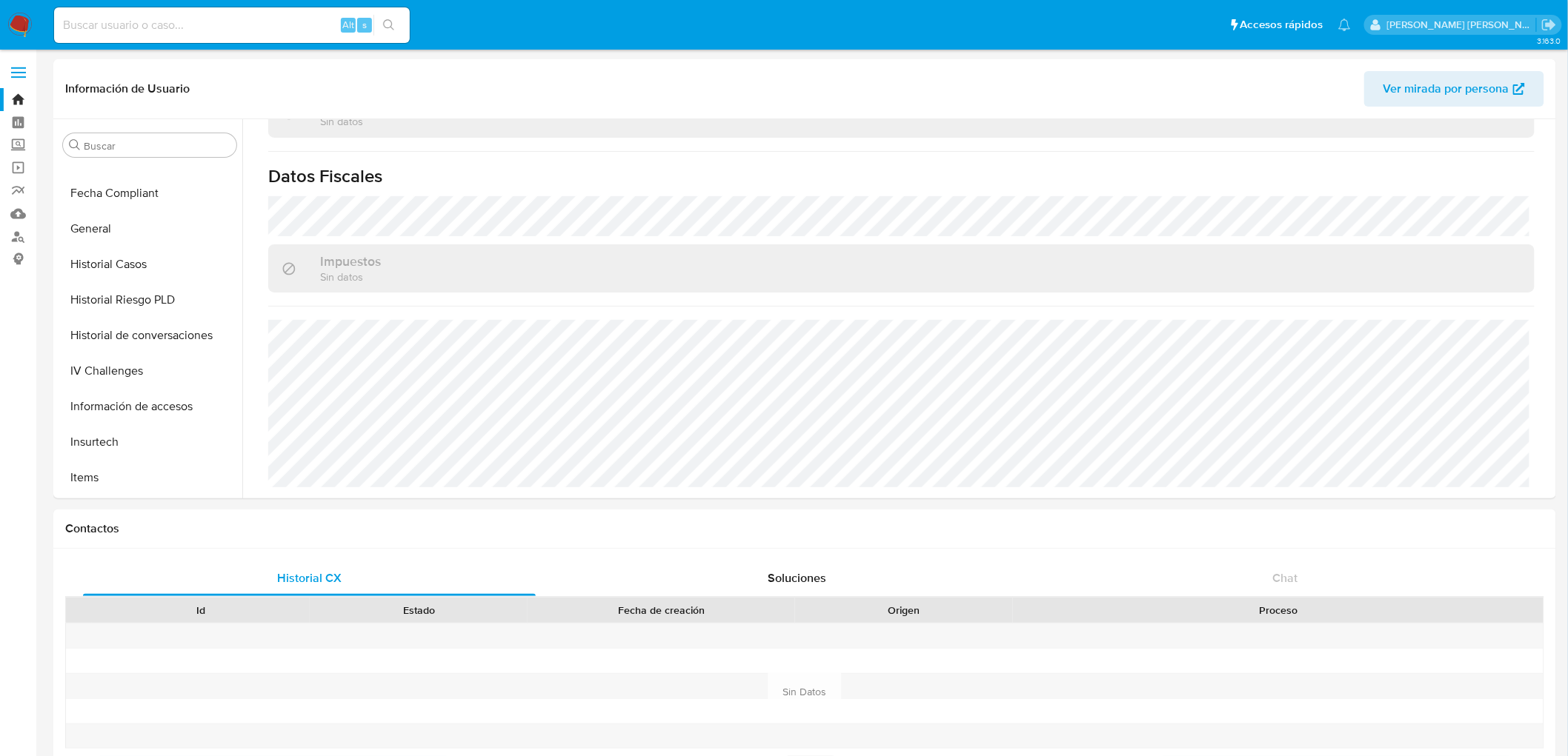
click at [168, 32] on input at bounding box center [232, 25] width 355 height 19
paste input "2441916161"
type input "2441916161"
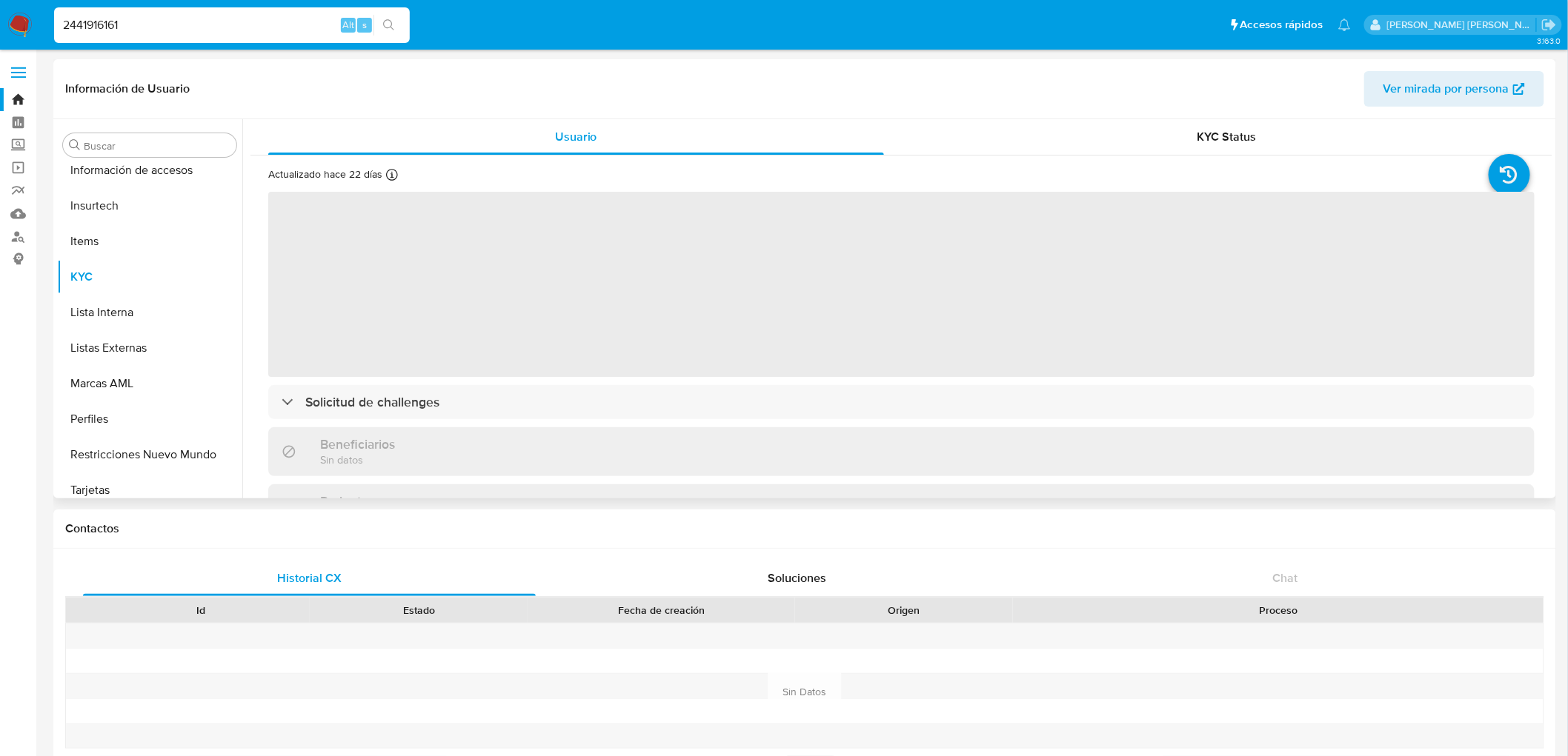
scroll to position [732, 0]
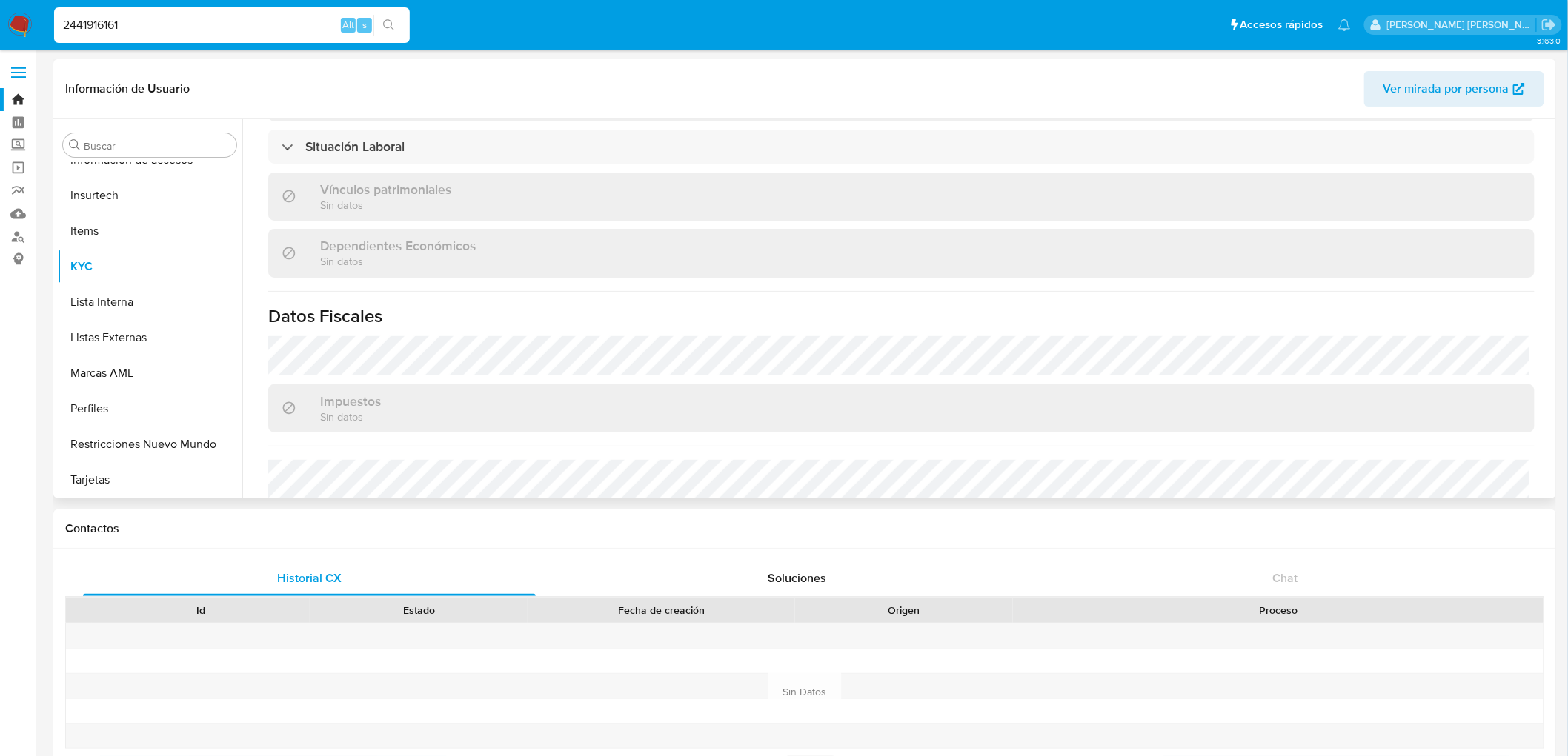
select select "10"
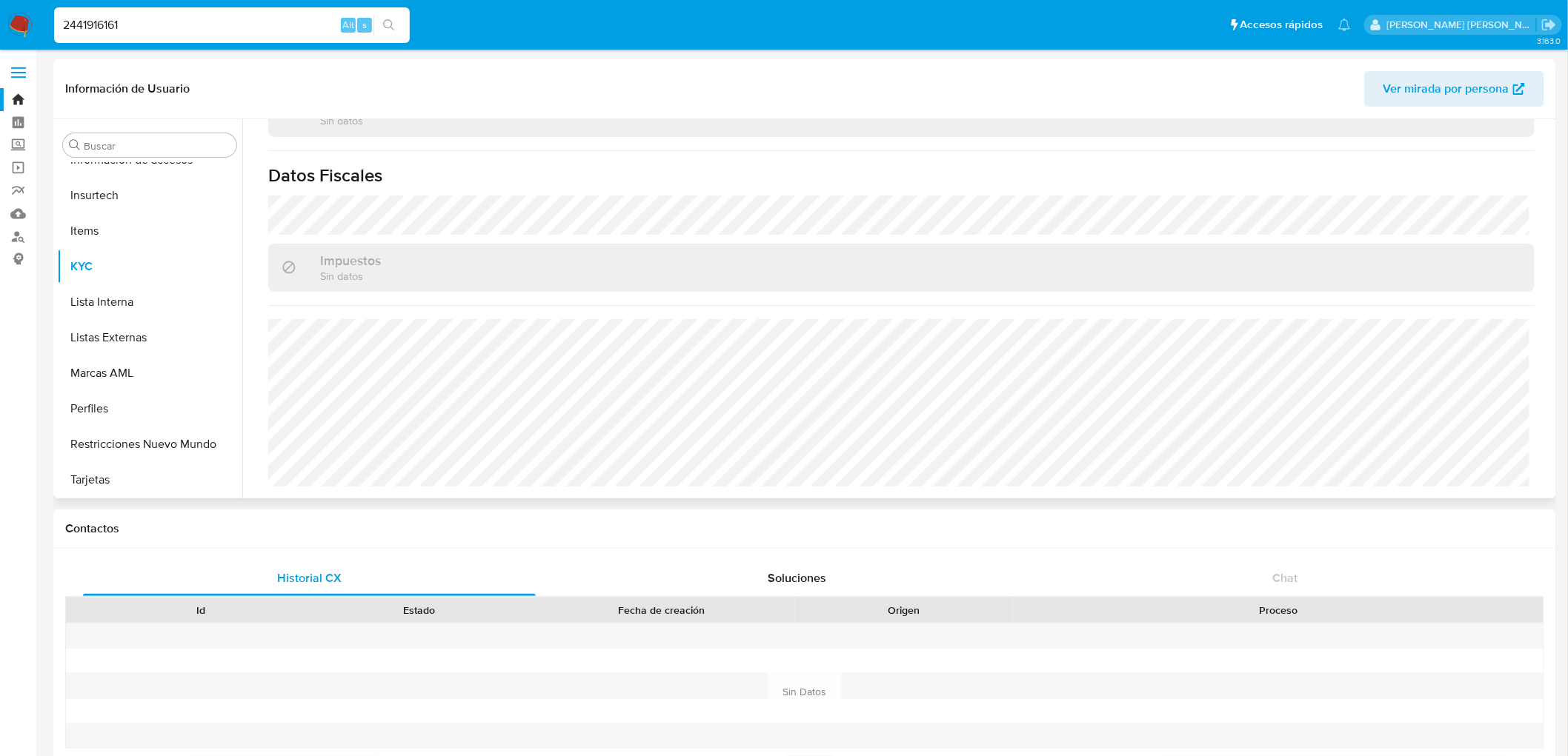
scroll to position [901, 0]
click at [12, 33] on img at bounding box center [20, 25] width 25 height 25
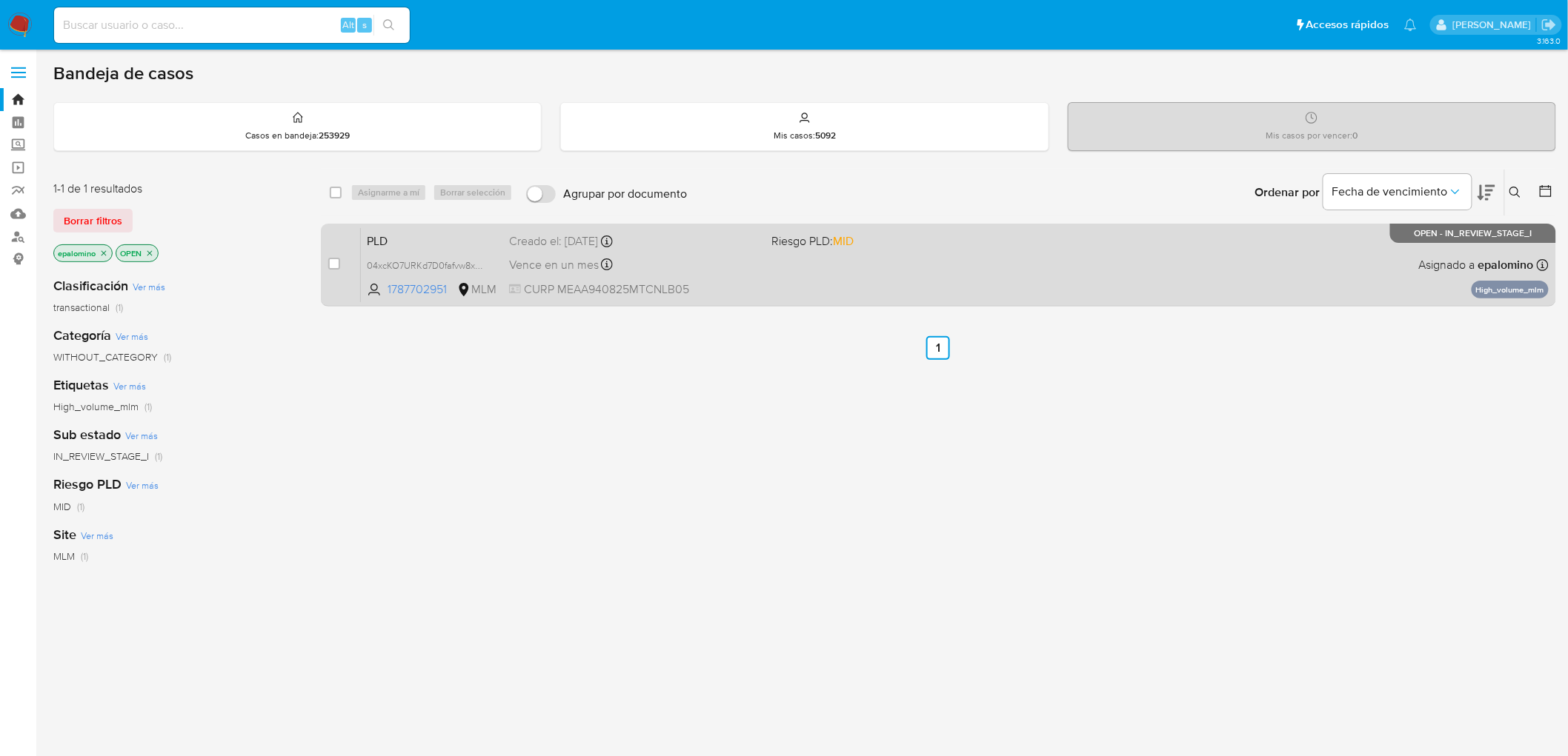
click at [401, 233] on span "PLD" at bounding box center [432, 240] width 131 height 19
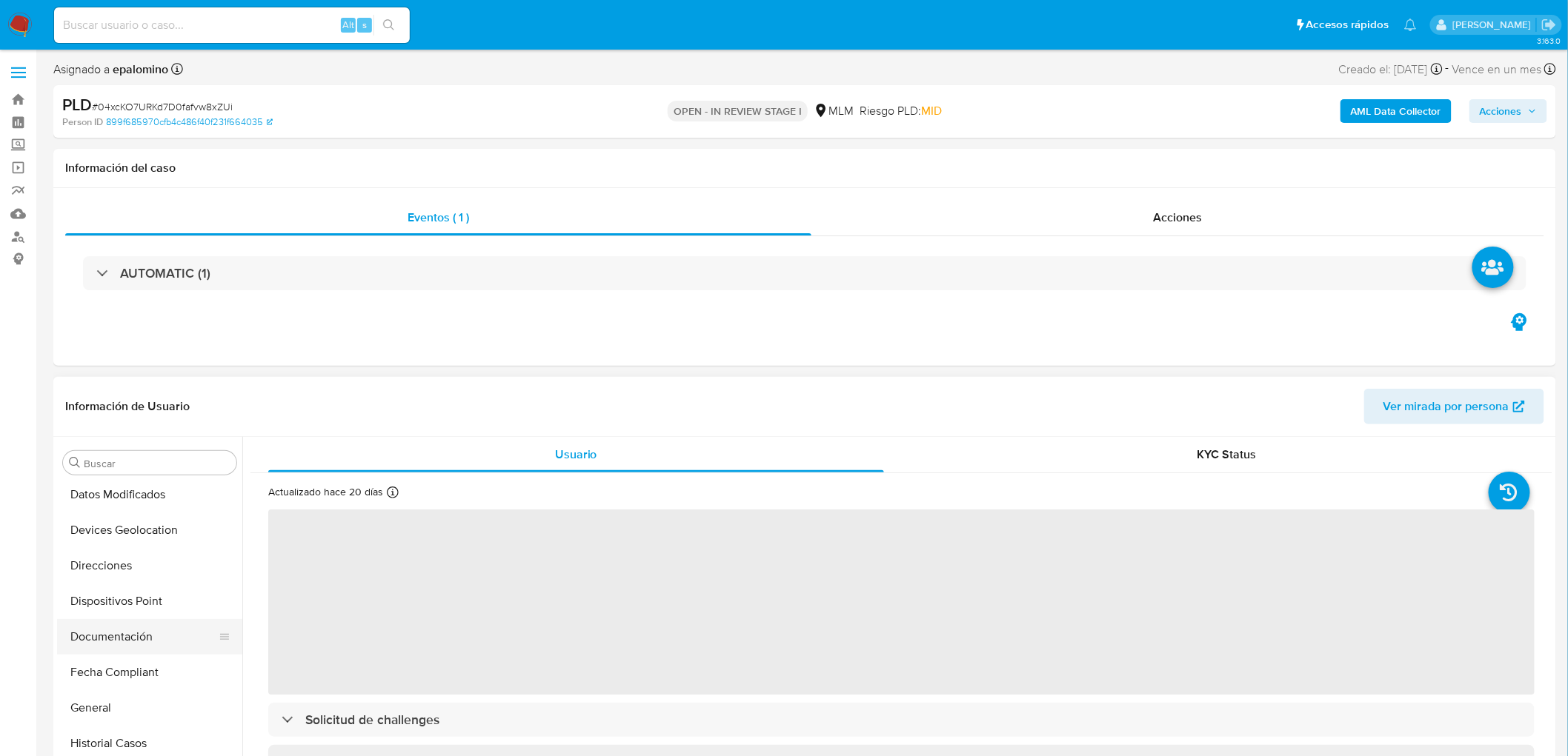
scroll to position [321, 0]
select select "10"
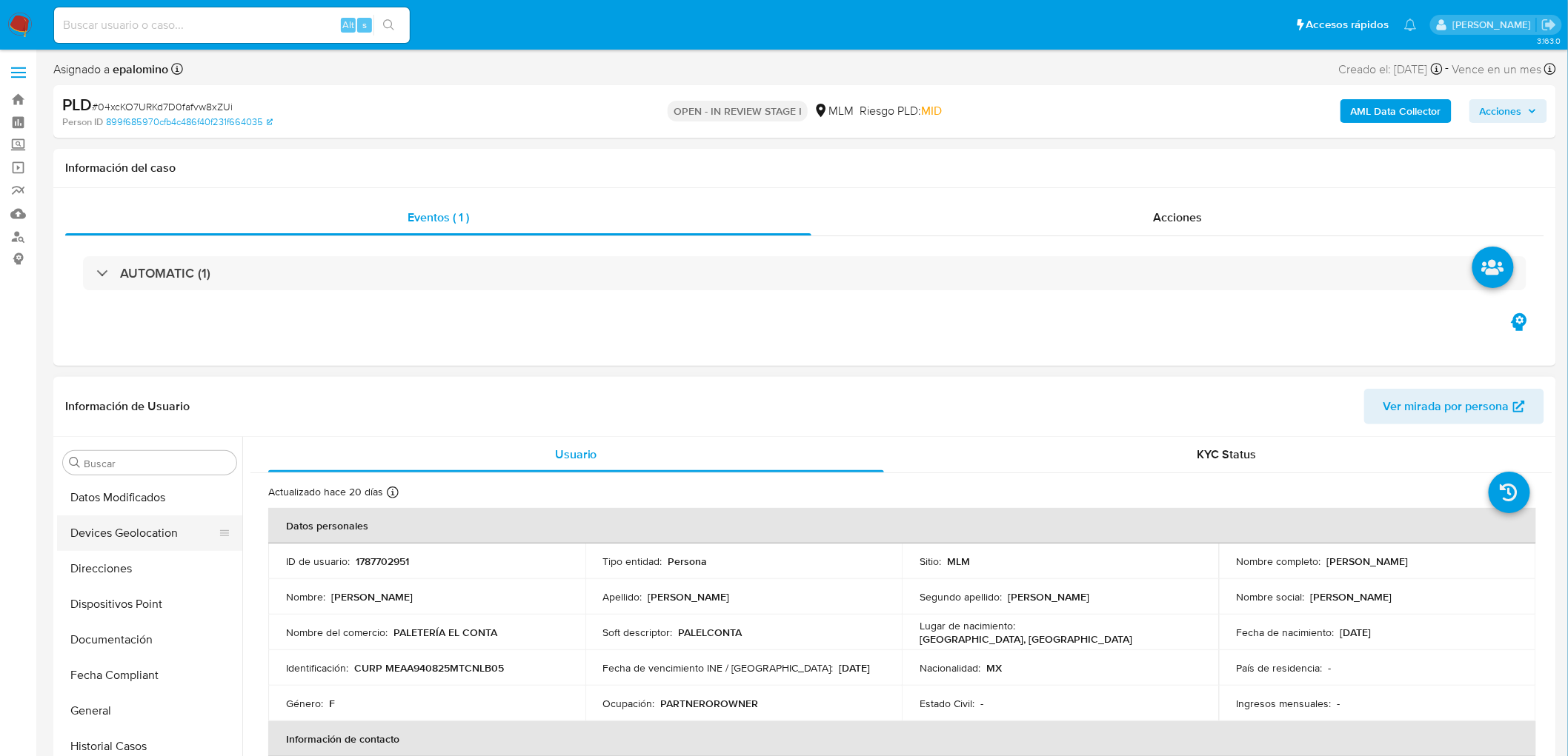
click at [179, 524] on button "Devices Geolocation" at bounding box center [144, 533] width 174 height 36
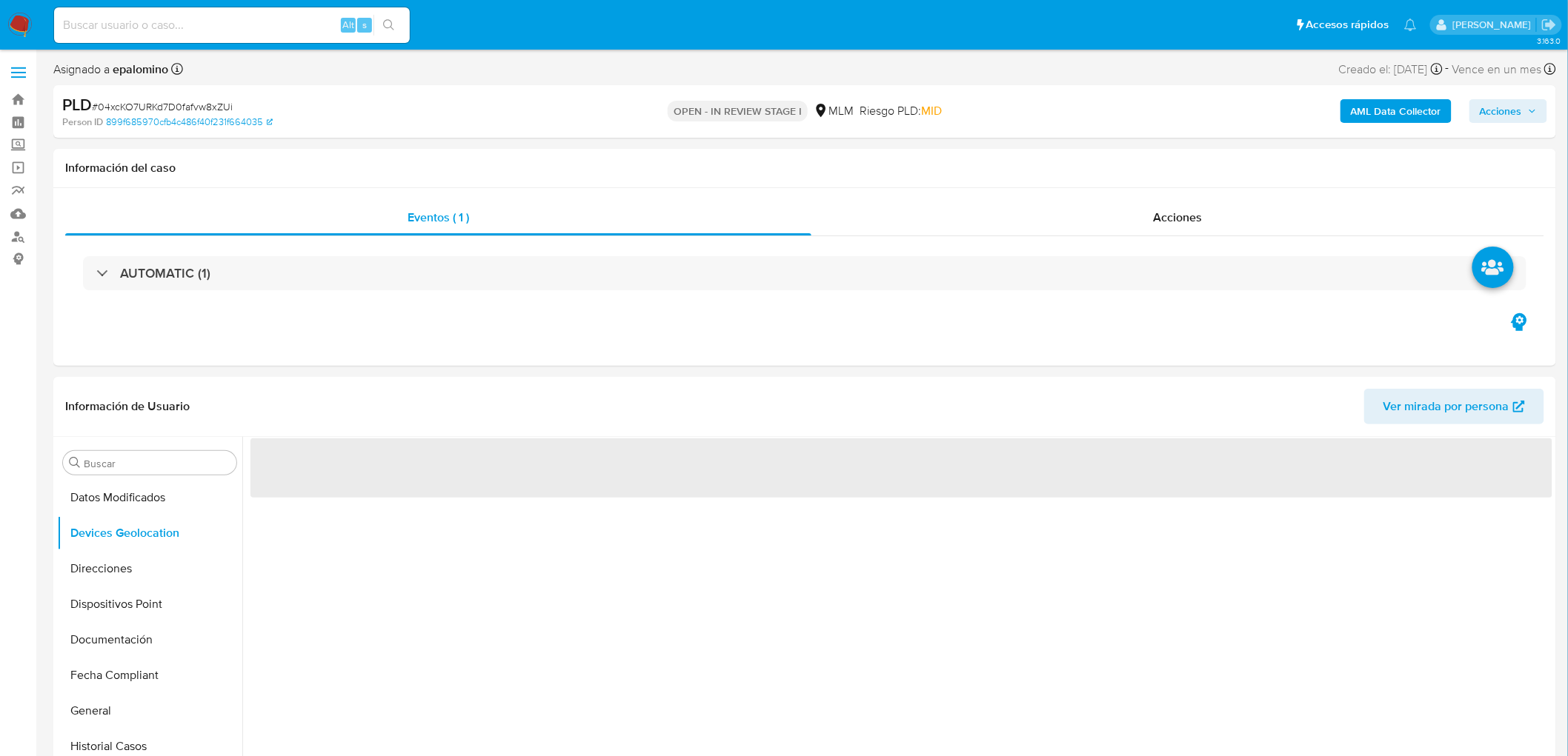
scroll to position [116, 0]
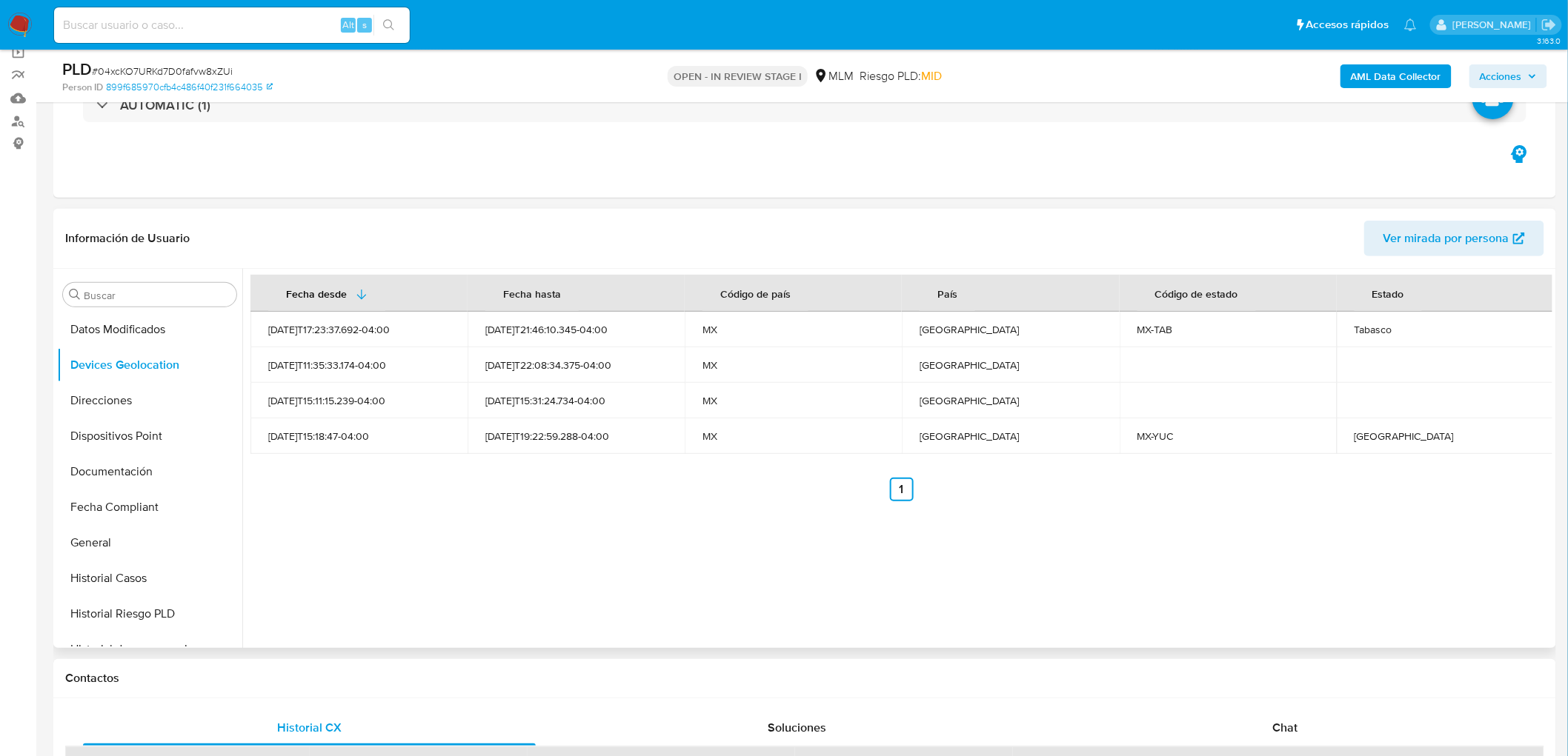
click at [632, 549] on div "Fecha desde Fecha hasta Código de país País Código de estado Estado 2024-04-28T…" at bounding box center [897, 458] width 1310 height 379
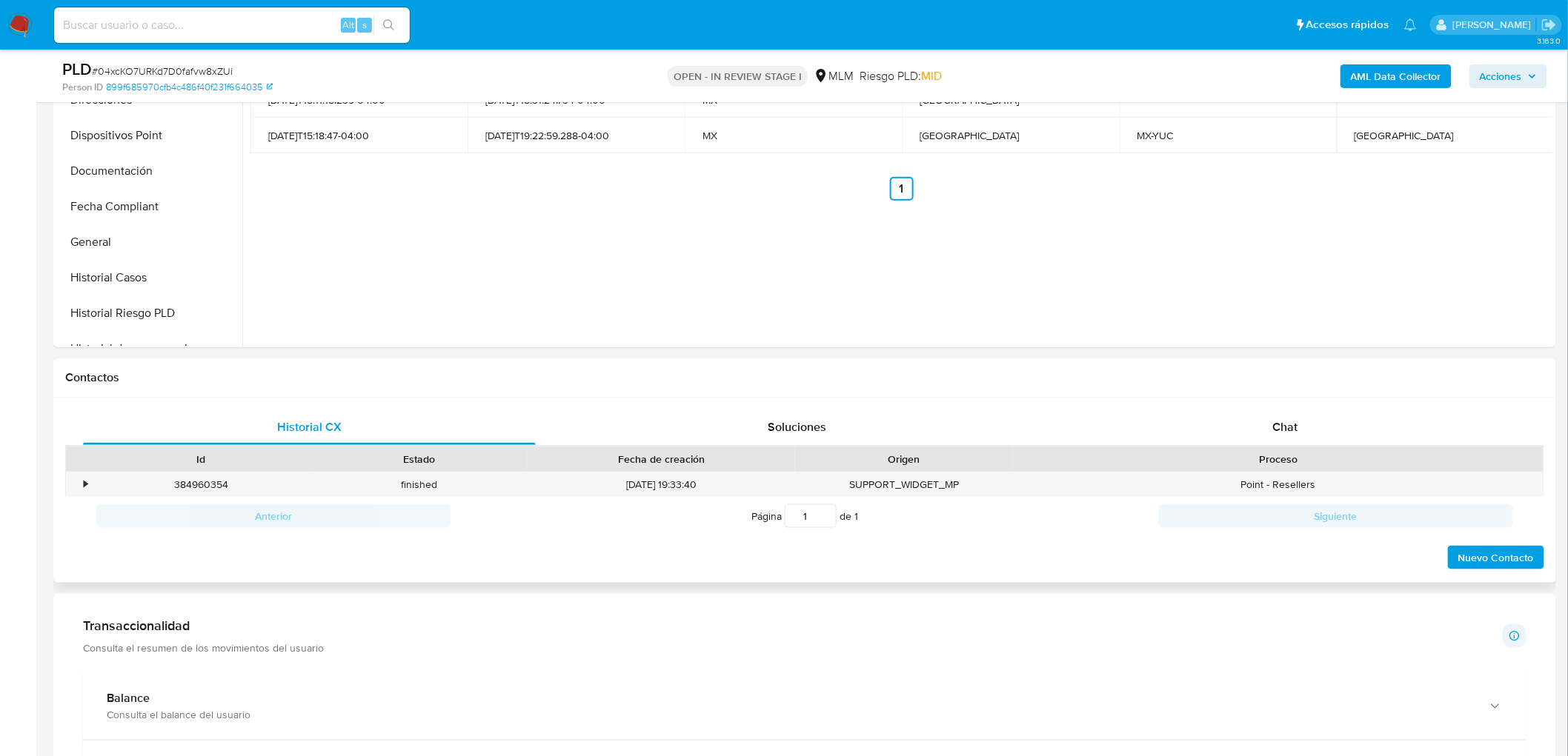
scroll to position [445, 0]
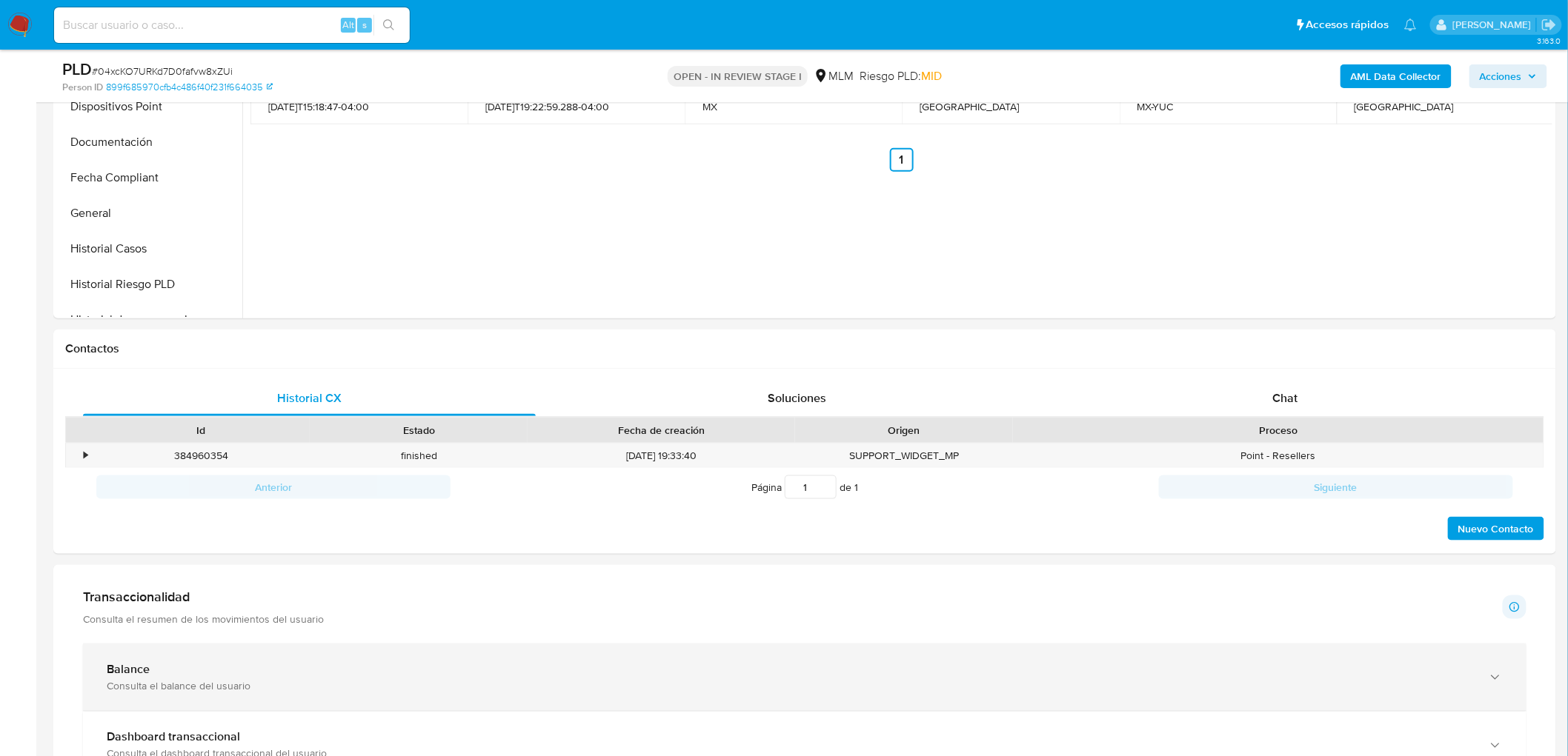
click at [157, 663] on div "Balance" at bounding box center [790, 670] width 1366 height 15
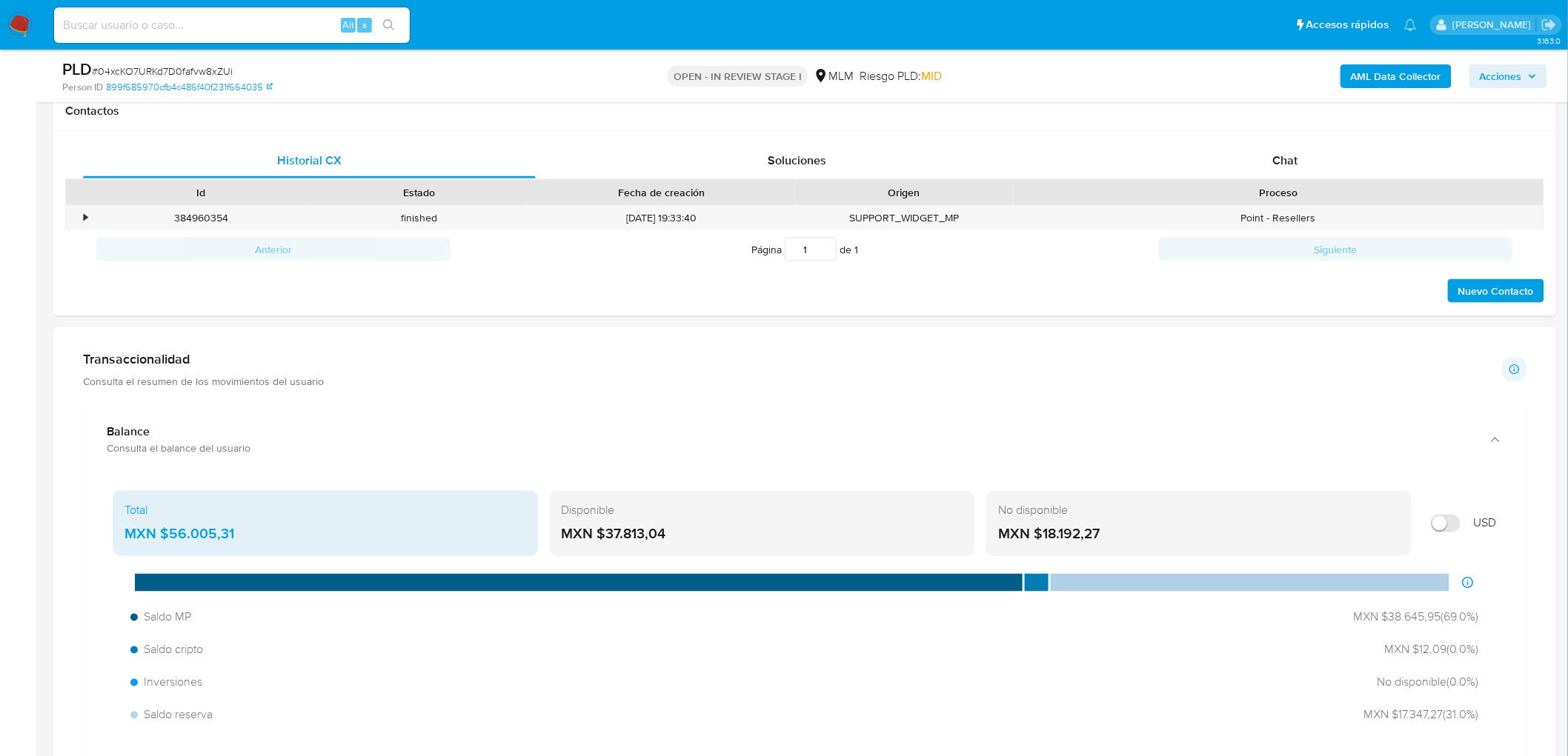
scroll to position [692, 0]
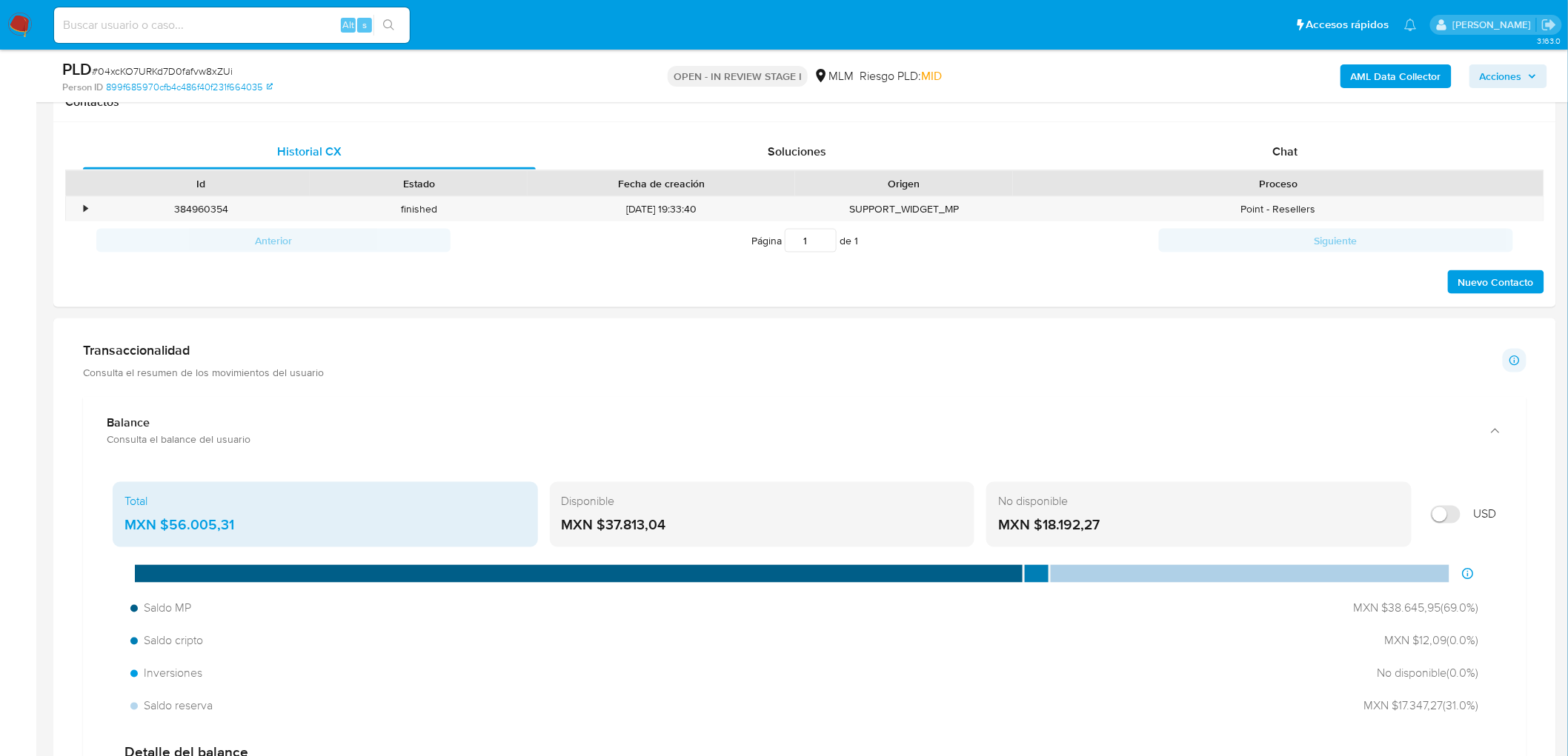
drag, startPoint x: 670, startPoint y: 529, endPoint x: 606, endPoint y: 534, distance: 64.2
click at [606, 534] on div "MXN $37.813,04" at bounding box center [762, 526] width 401 height 19
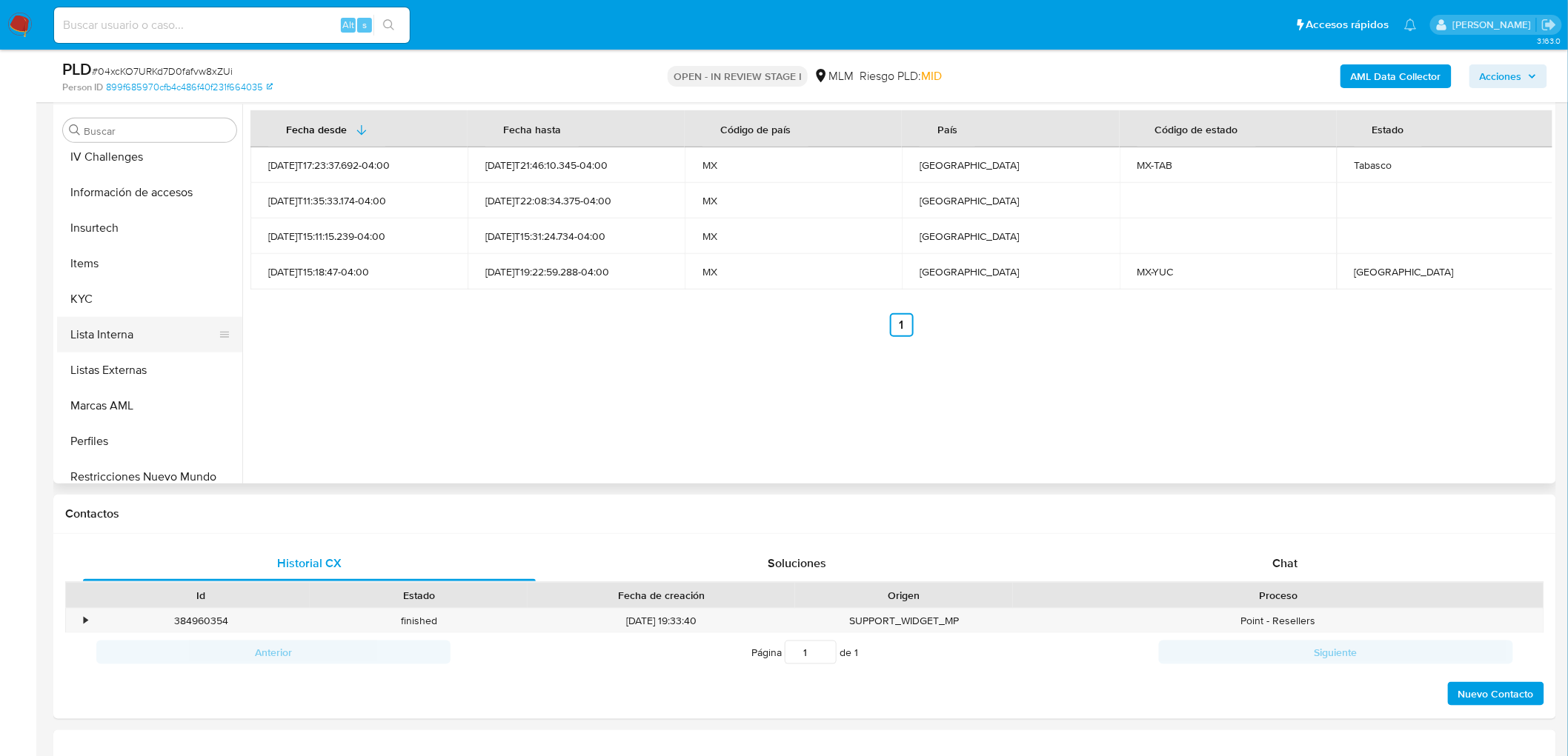
scroll to position [732, 0]
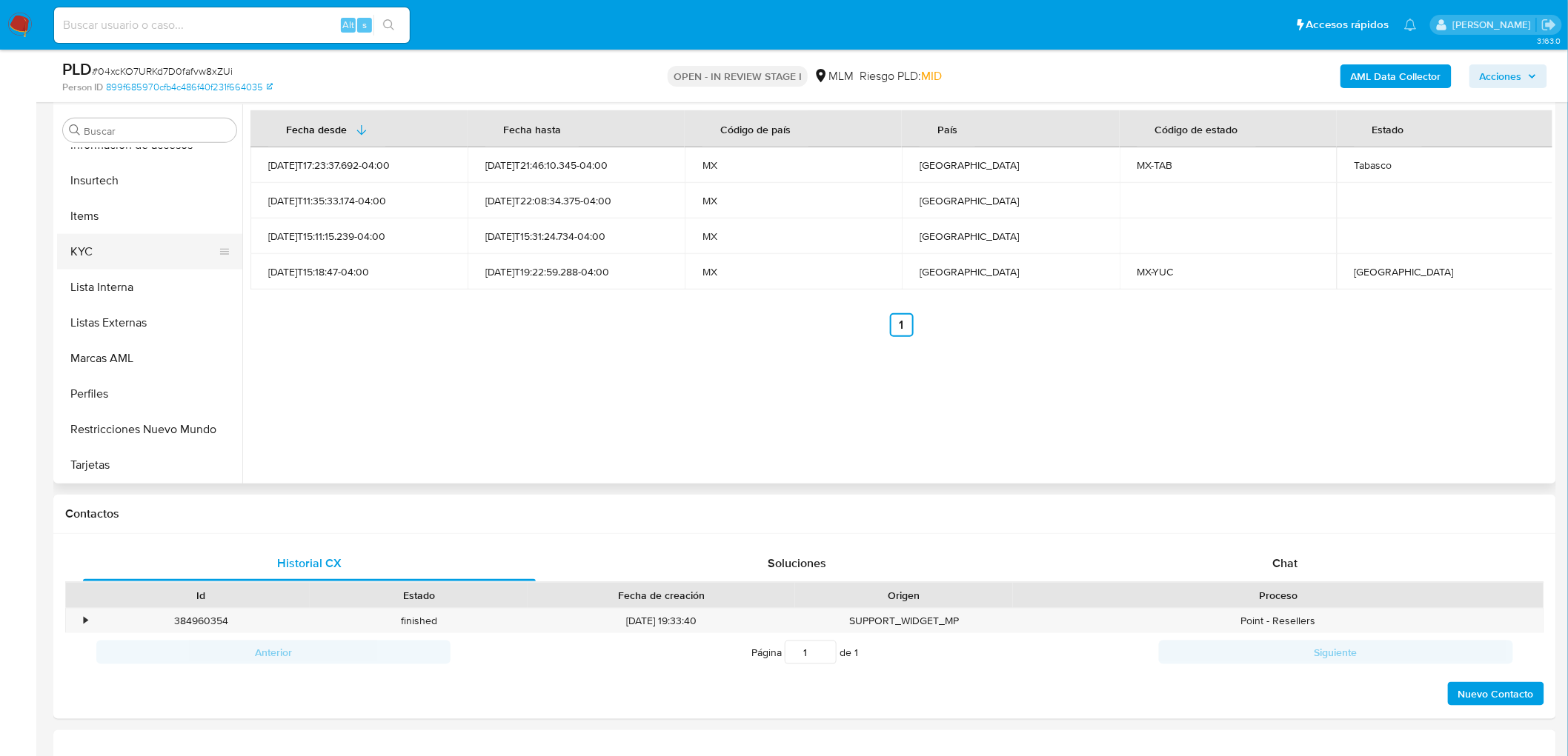
click at [116, 249] on button "KYC" at bounding box center [144, 252] width 174 height 36
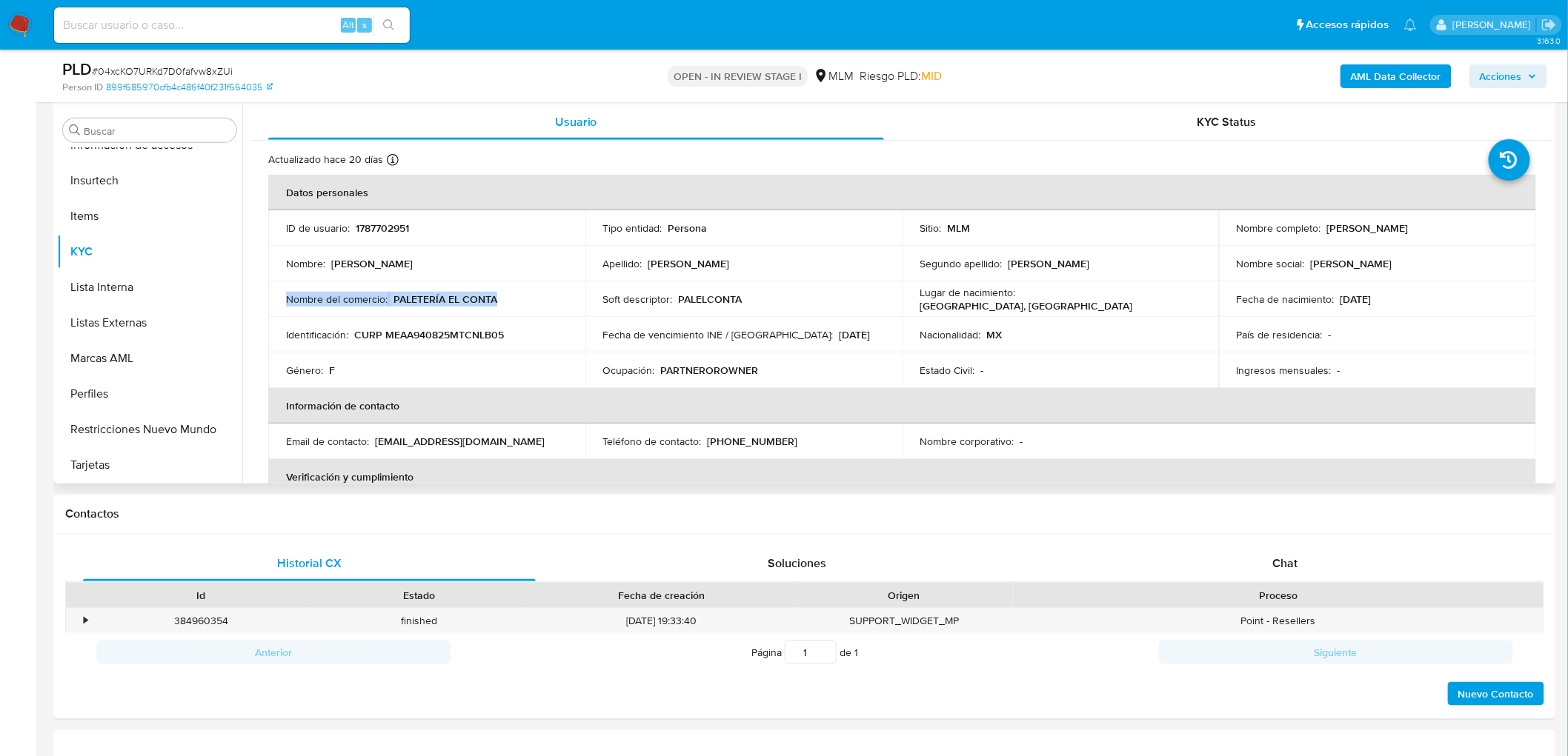
drag, startPoint x: 507, startPoint y: 304, endPoint x: 279, endPoint y: 300, distance: 228.0
click at [279, 300] on td "Nombre del comercio : PALETERÍA EL CONTA" at bounding box center [426, 299] width 317 height 36
copy div "Nombre del comercio : PALETERÍA EL CONTA"
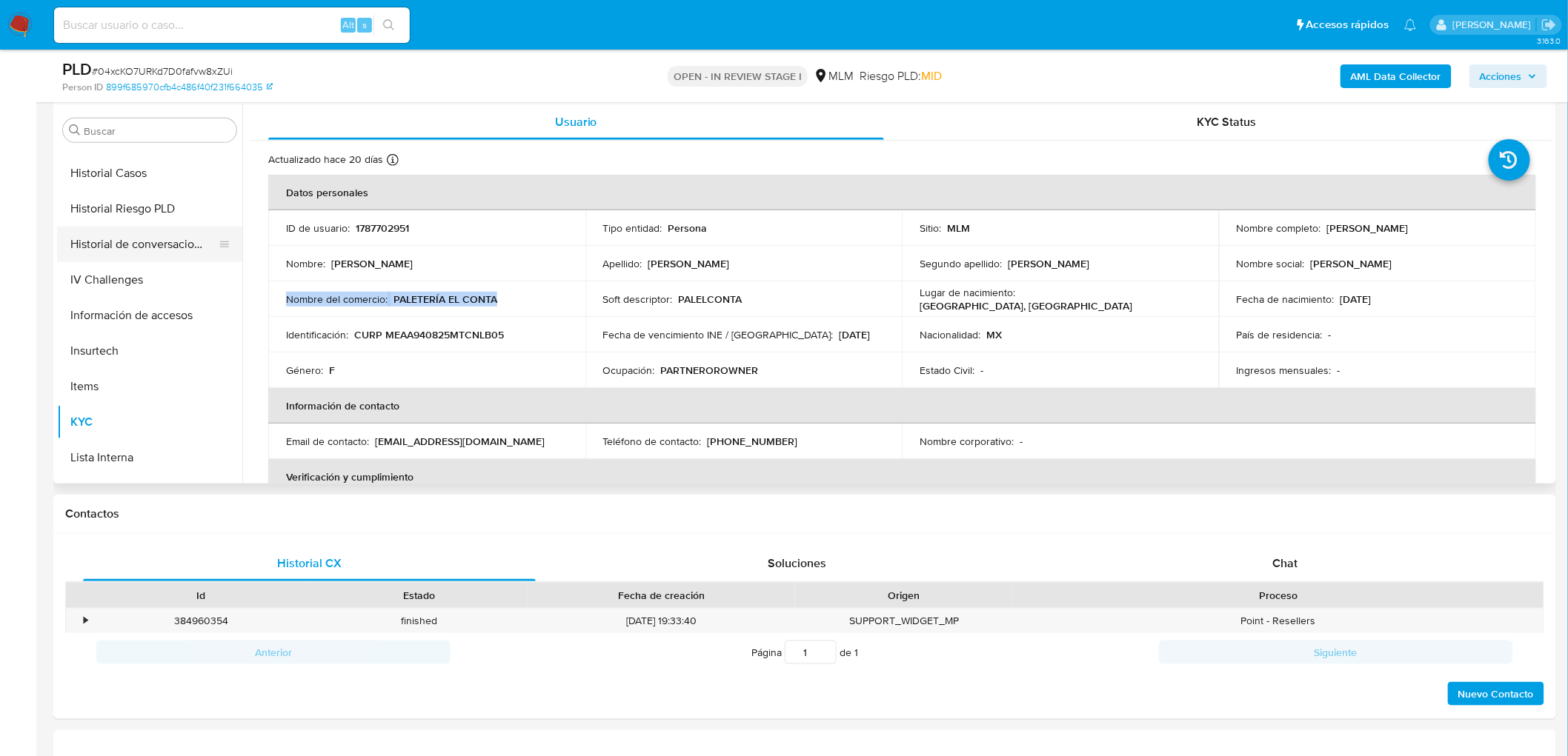
scroll to position [485, 0]
click at [117, 211] on button "General" at bounding box center [144, 214] width 174 height 36
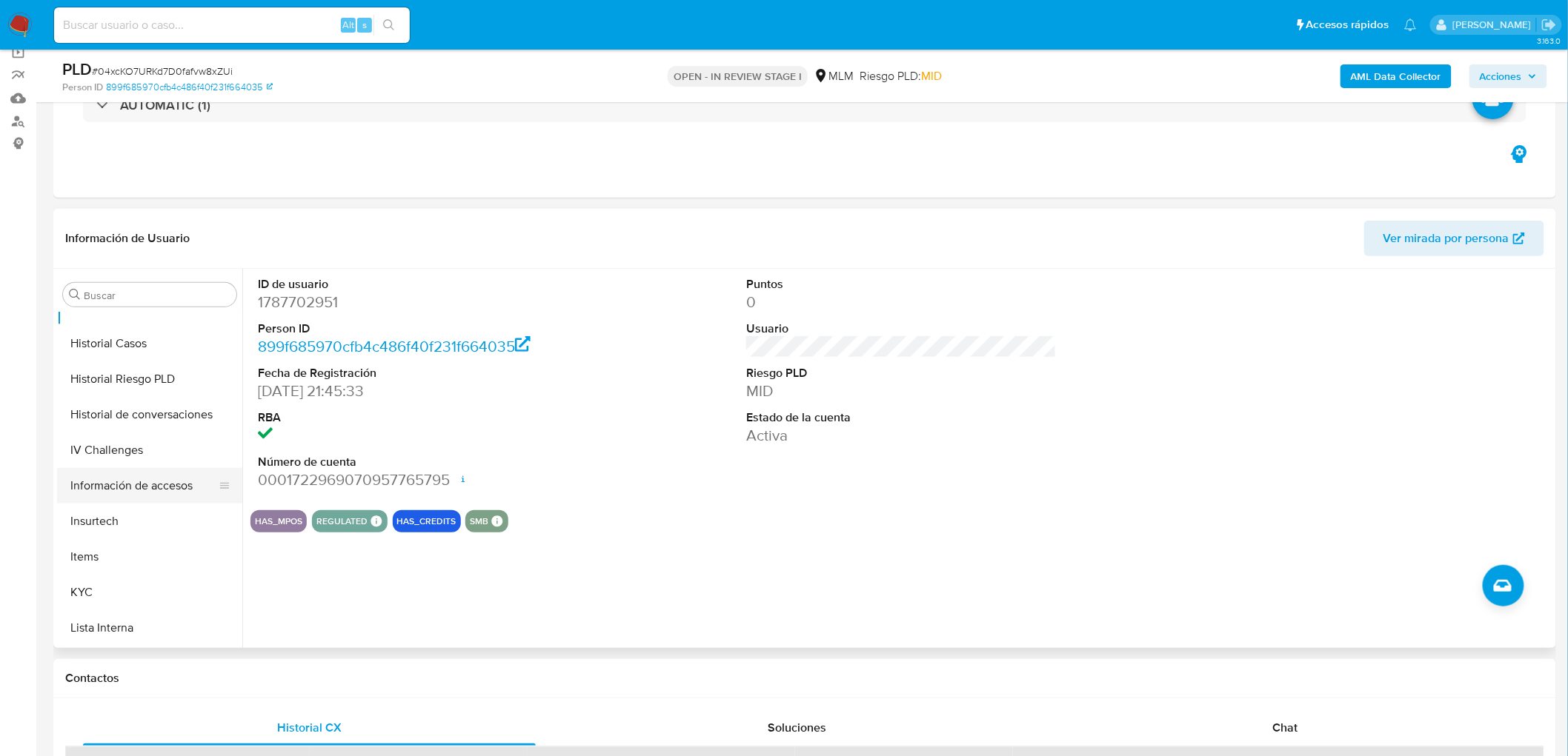
scroll to position [650, 0]
click at [97, 492] on button "KYC" at bounding box center [144, 499] width 174 height 36
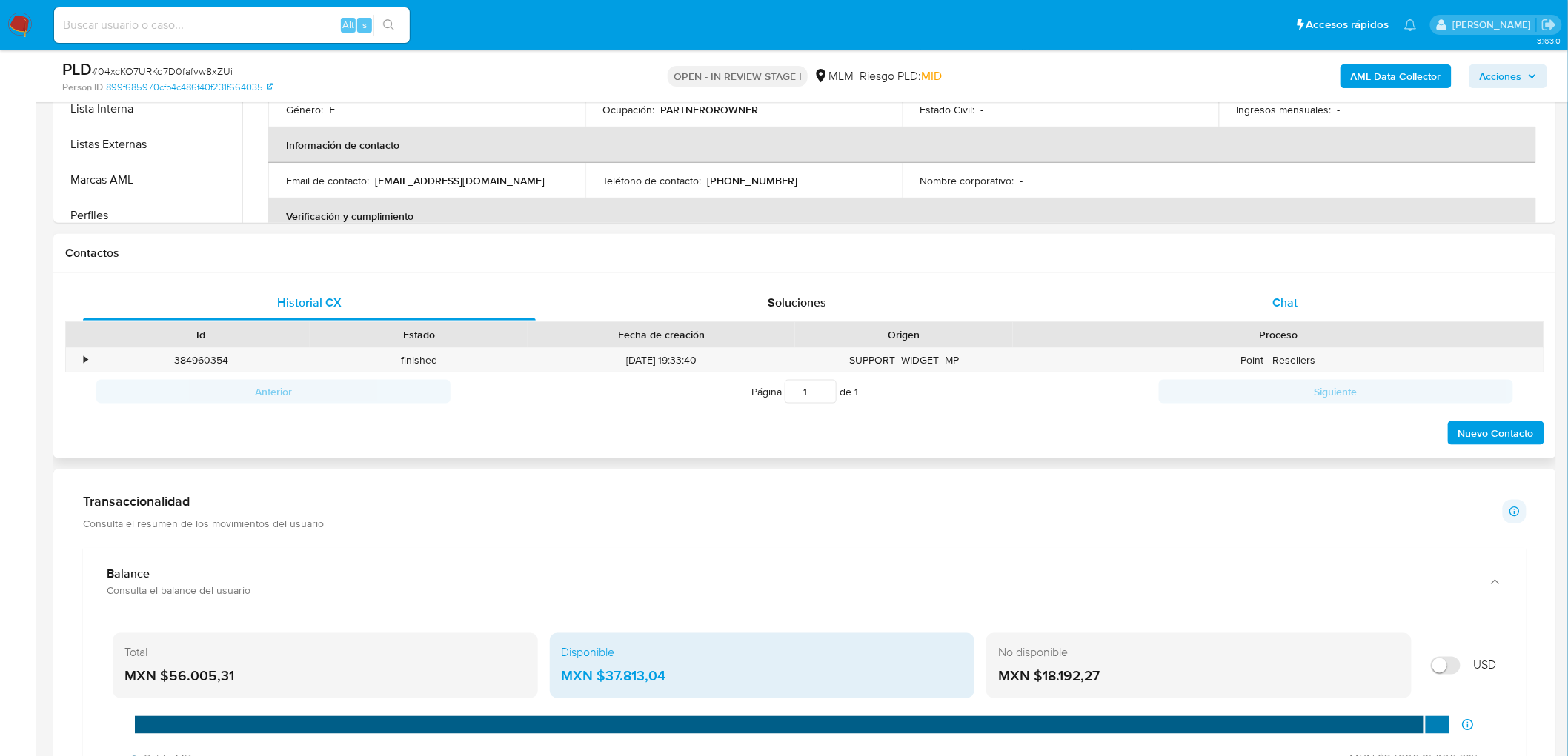
click at [1301, 303] on div "Chat" at bounding box center [1285, 303] width 453 height 36
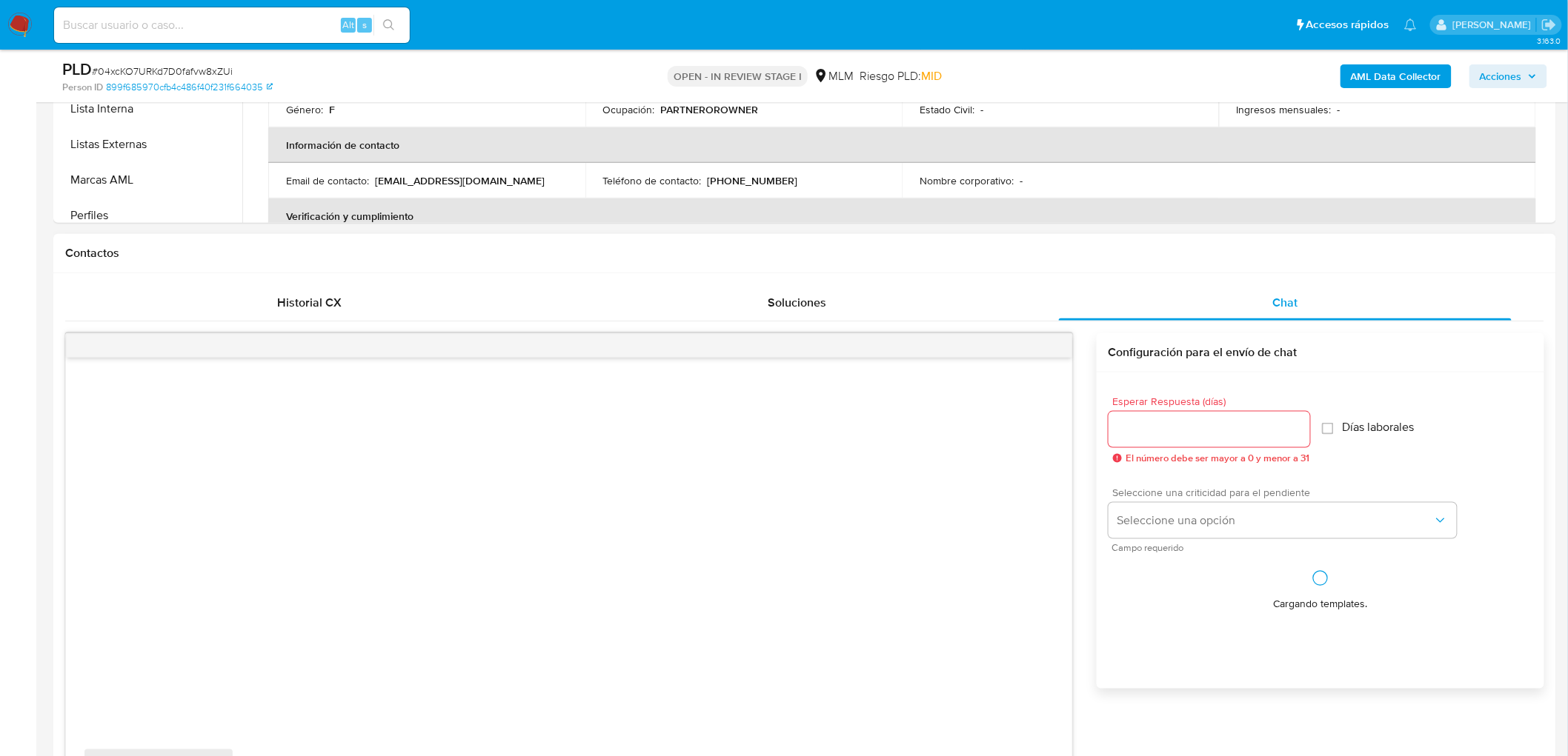
scroll to position [787, 0]
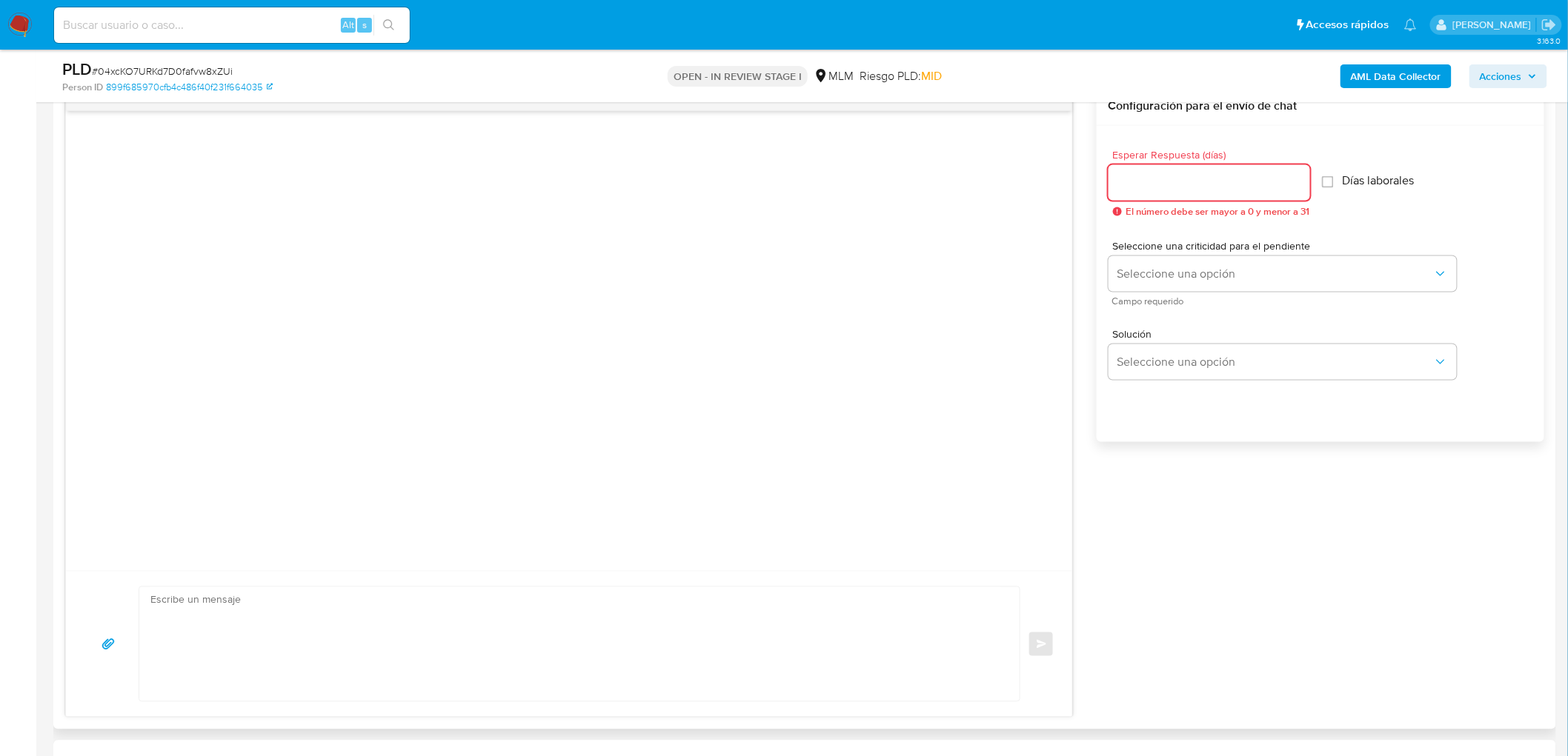
click at [1172, 191] on input "Esperar Respuesta (días)" at bounding box center [1210, 183] width 202 height 19
type input "5"
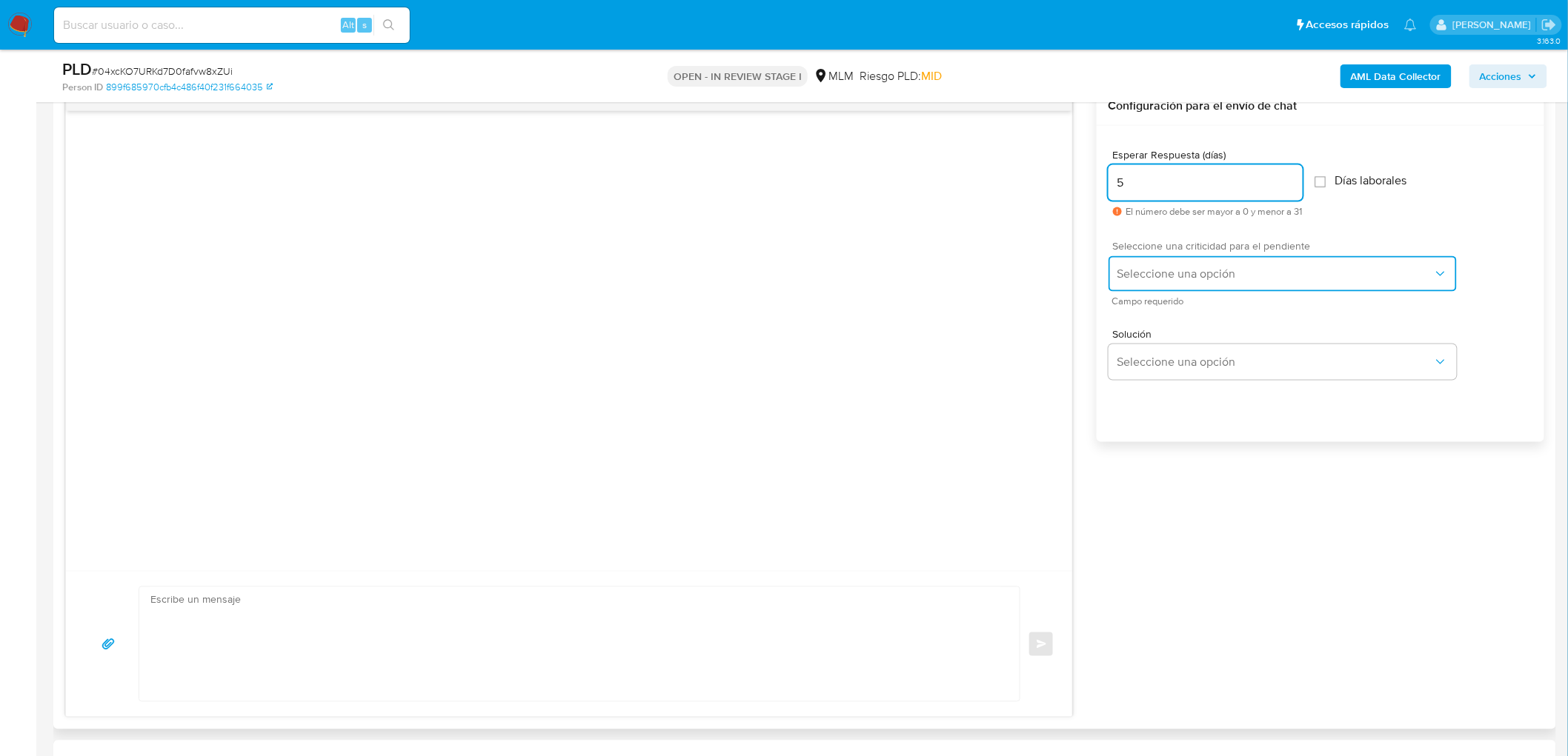
click at [1190, 269] on span "Seleccione una opción" at bounding box center [1275, 274] width 315 height 15
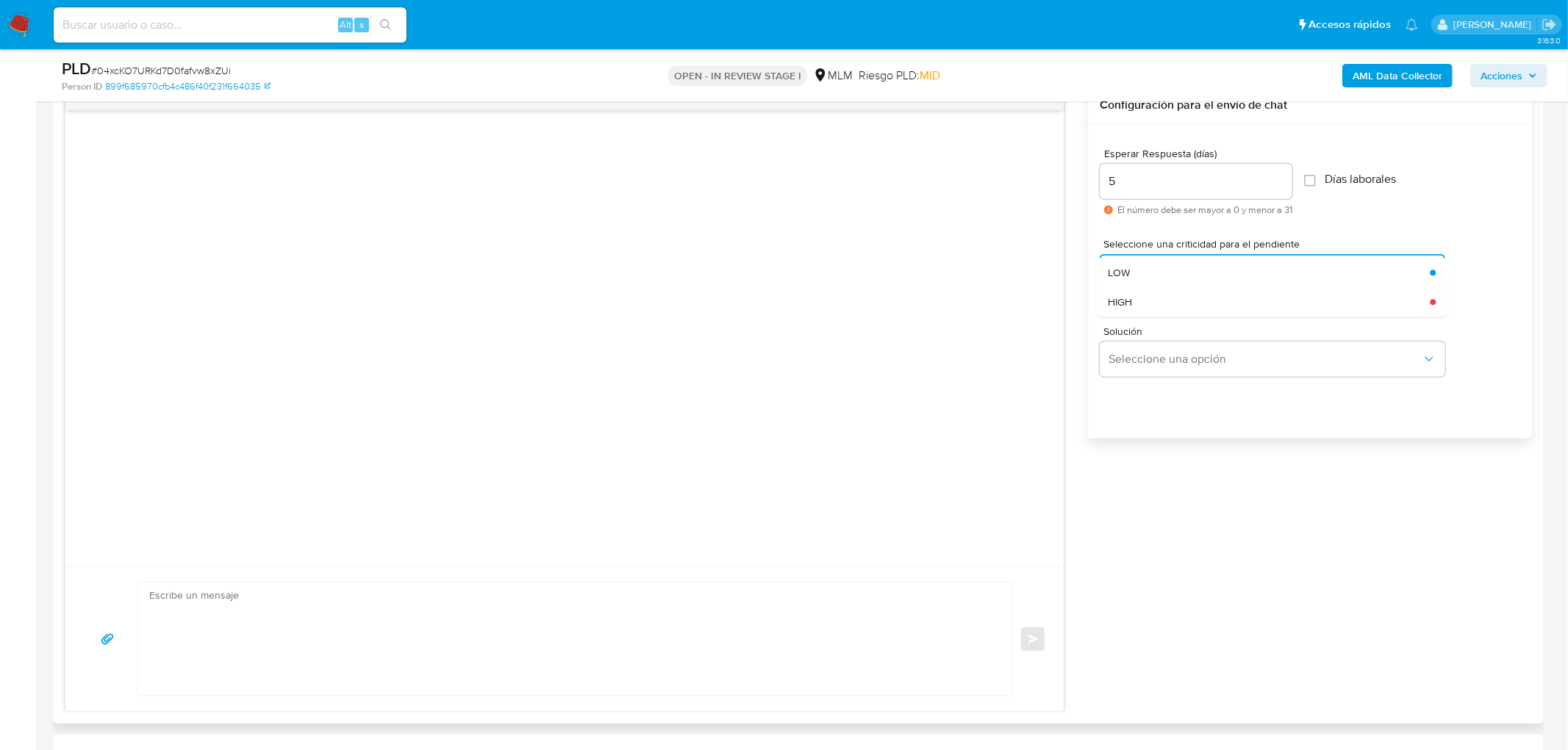
drag, startPoint x: 1160, startPoint y: 298, endPoint x: 1159, endPoint y: 317, distance: 19.0
click at [1160, 297] on div "HIGH" at bounding box center [1268, 302] width 322 height 29
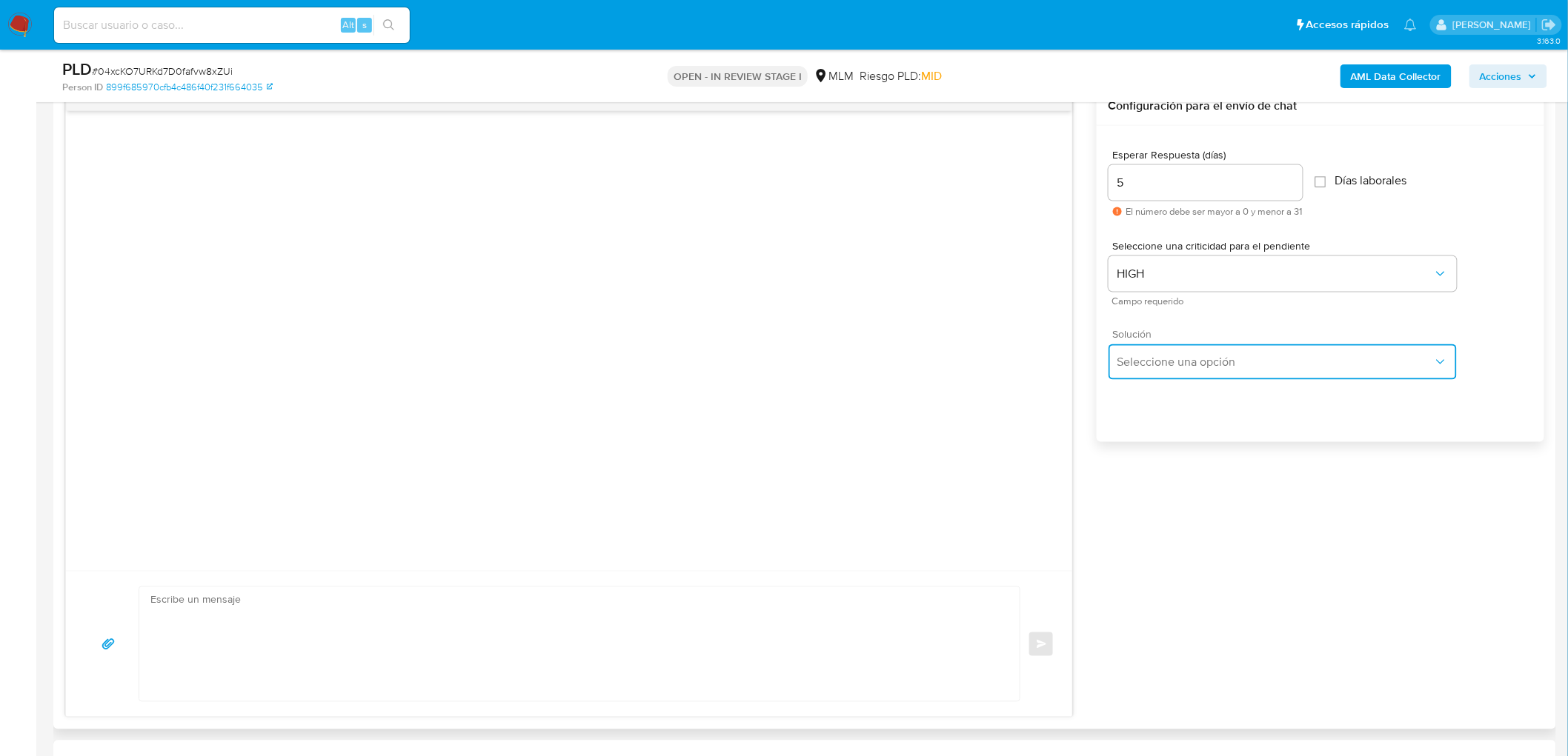
click at [1170, 361] on span "Seleccione una opción" at bounding box center [1275, 362] width 315 height 15
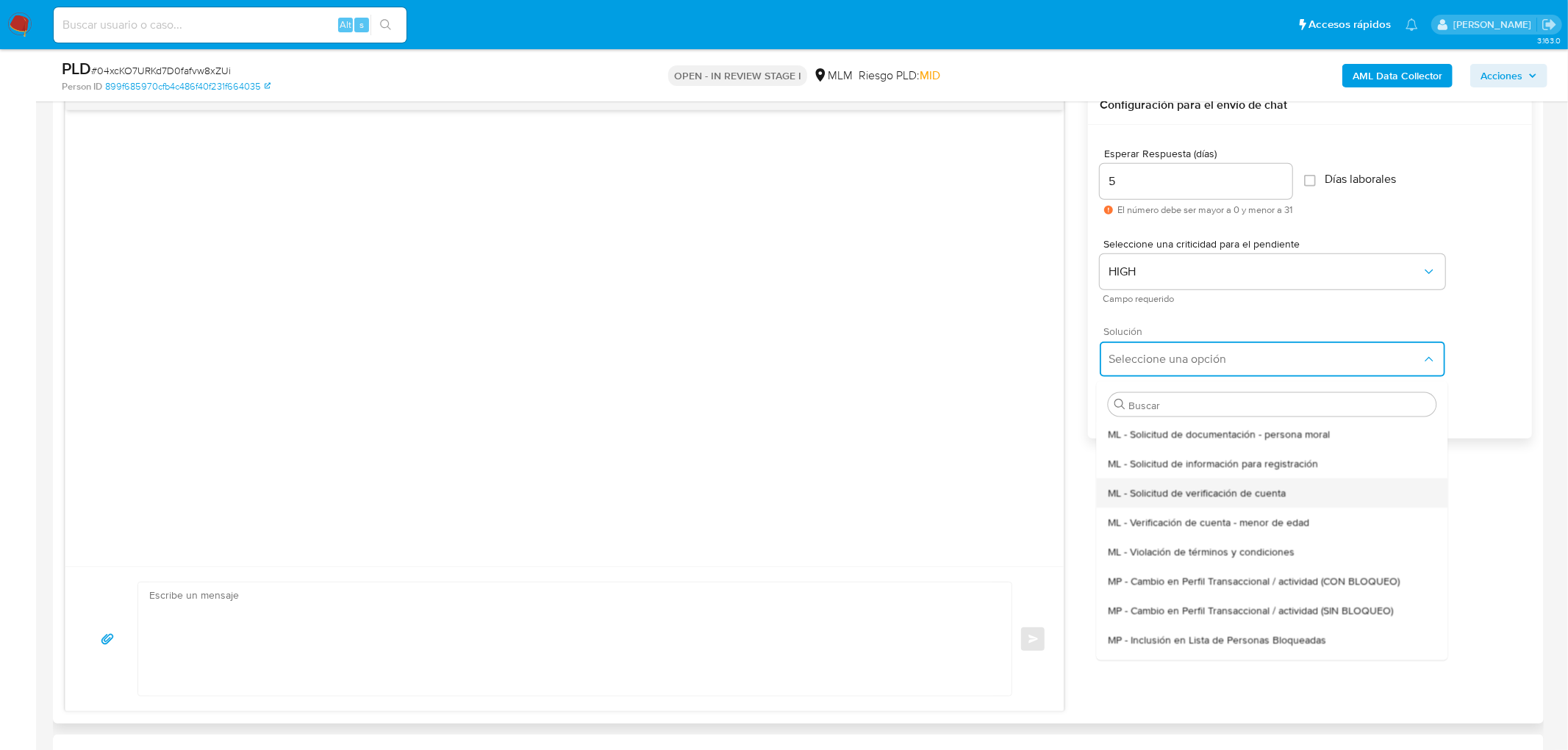
click at [1171, 486] on span "ML - Solicitud de verificación de cuenta" at bounding box center [1197, 492] width 178 height 13
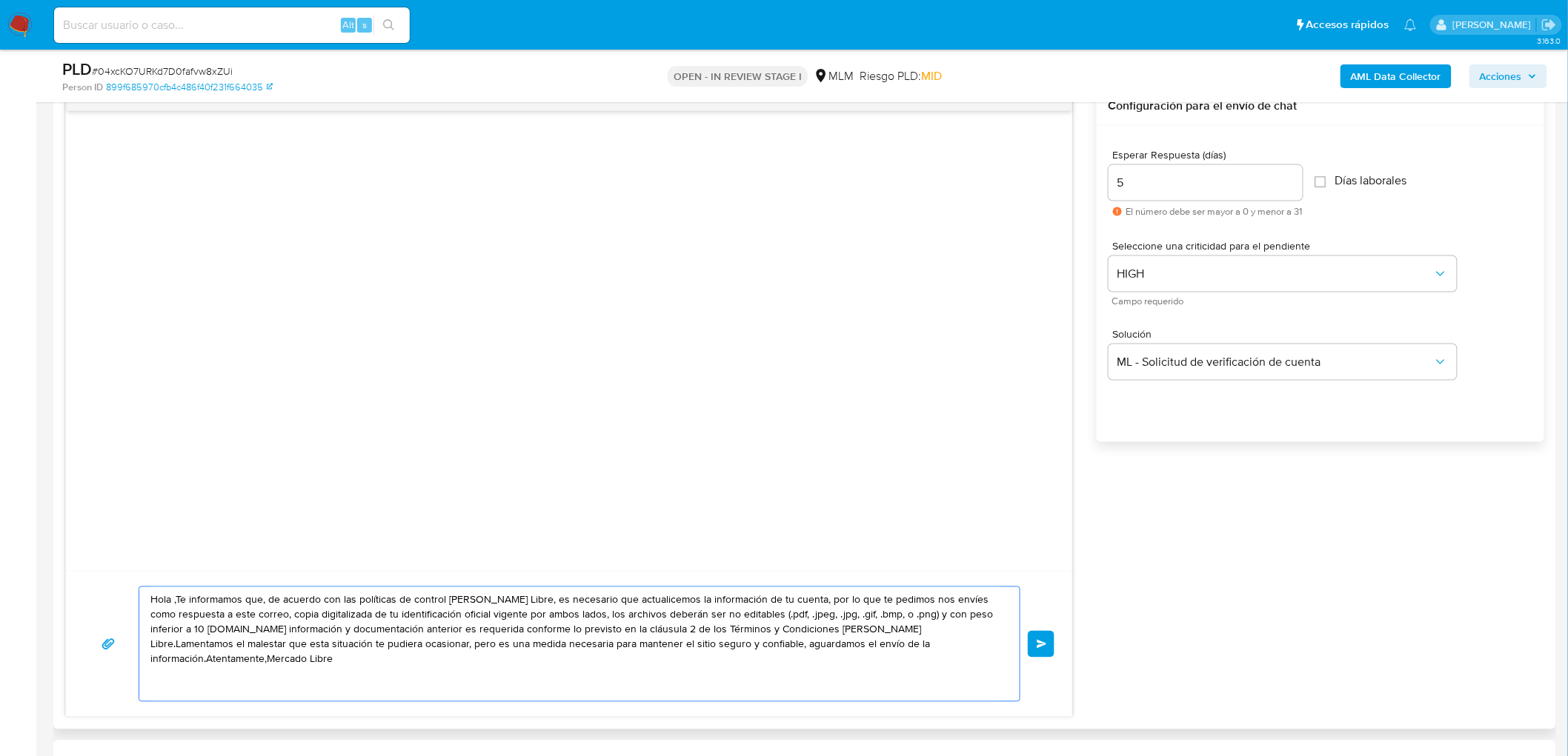
drag, startPoint x: 950, startPoint y: 660, endPoint x: 70, endPoint y: 506, distance: 893.4
click at [70, 506] on div "Hola ,Te informamos que, de acuerdo con las políticas de control de Mercado Lib…" at bounding box center [569, 402] width 1008 height 631
paste textarea "Estimado Abigail Mendez Alvarez. Te comunicamos que se ha identificado un cambi…"
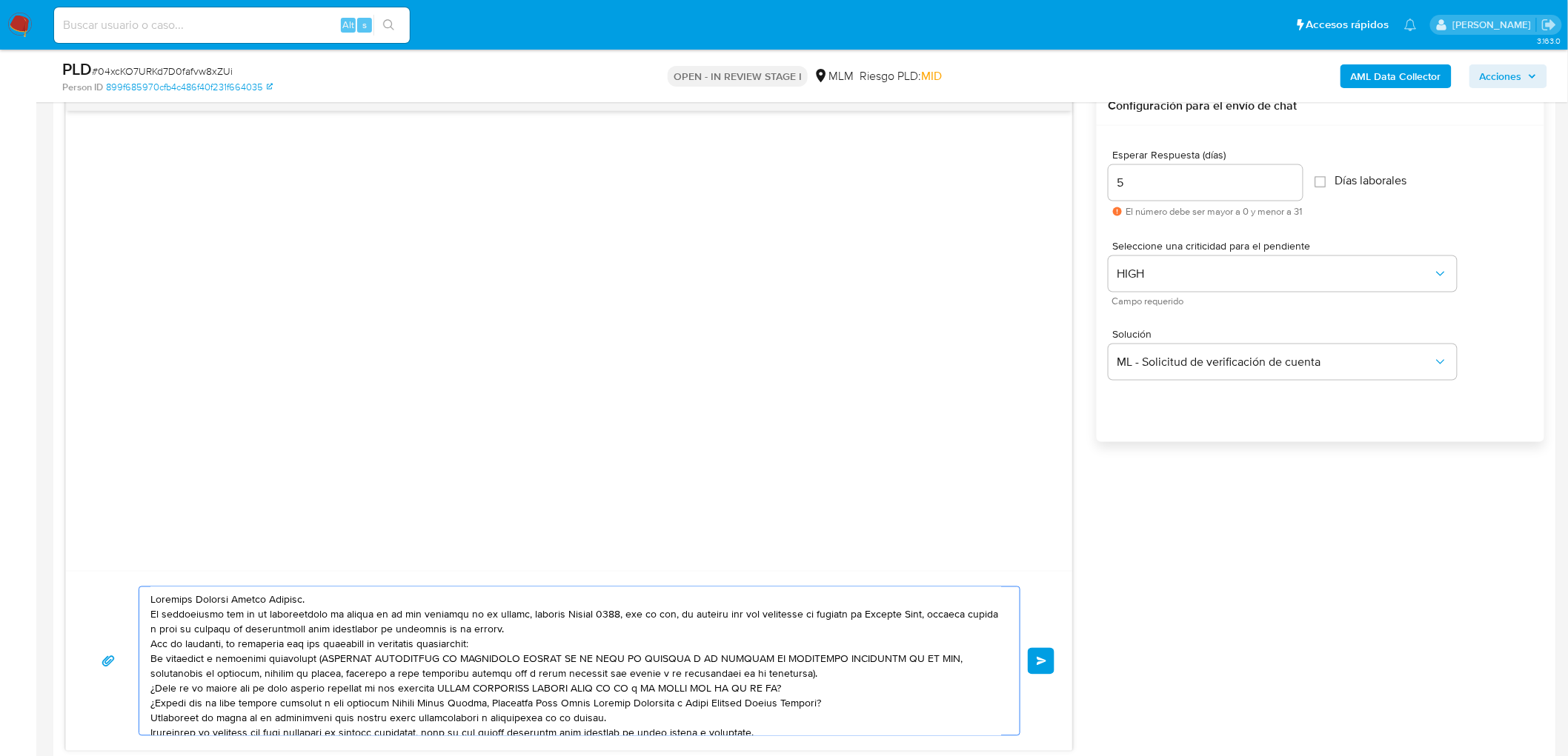
scroll to position [35, 0]
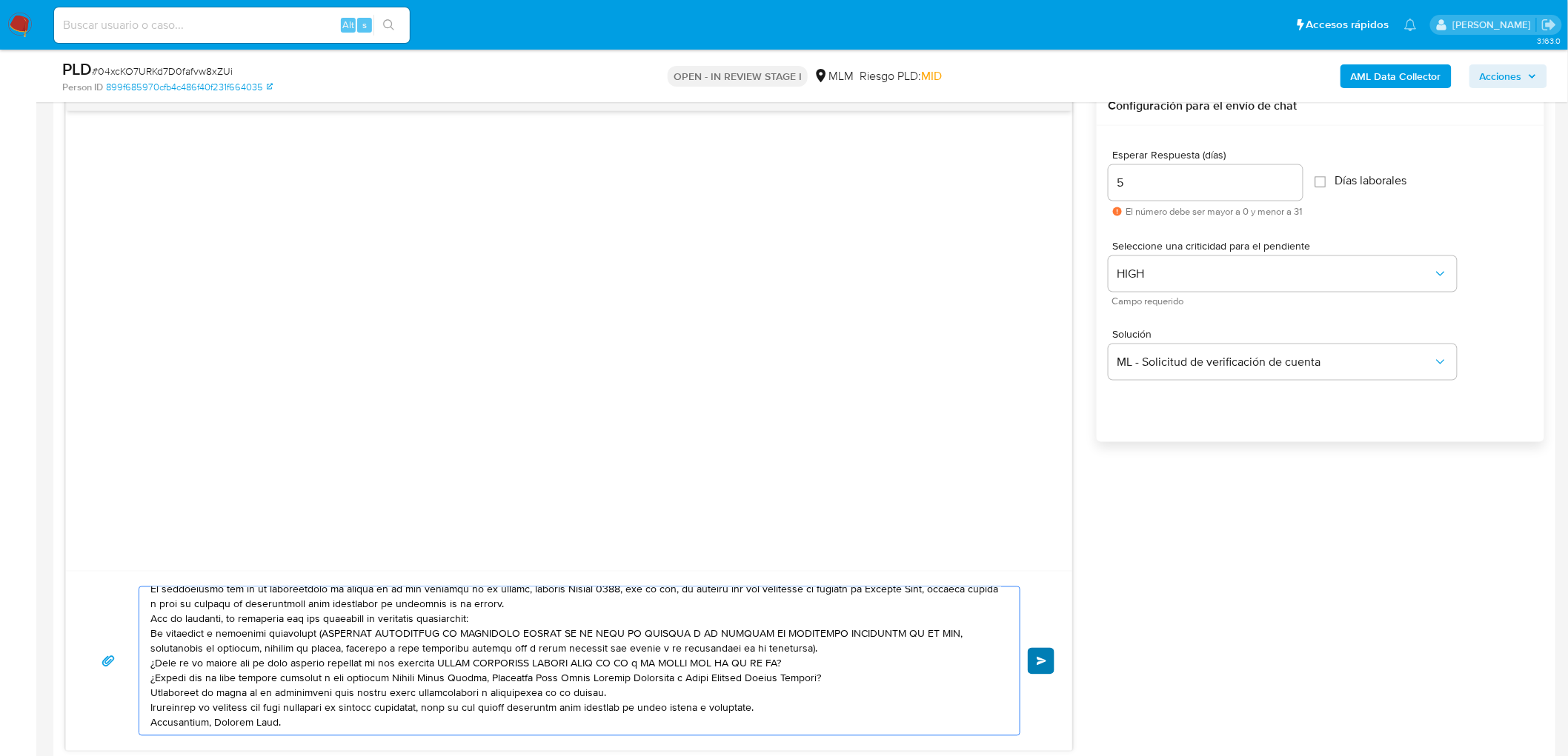
type textarea "Estimado Abigail Mendez Alvarez. Te comunicamos que se ha identificado un cambi…"
click at [1039, 664] on span "Enviar" at bounding box center [1042, 662] width 10 height 9
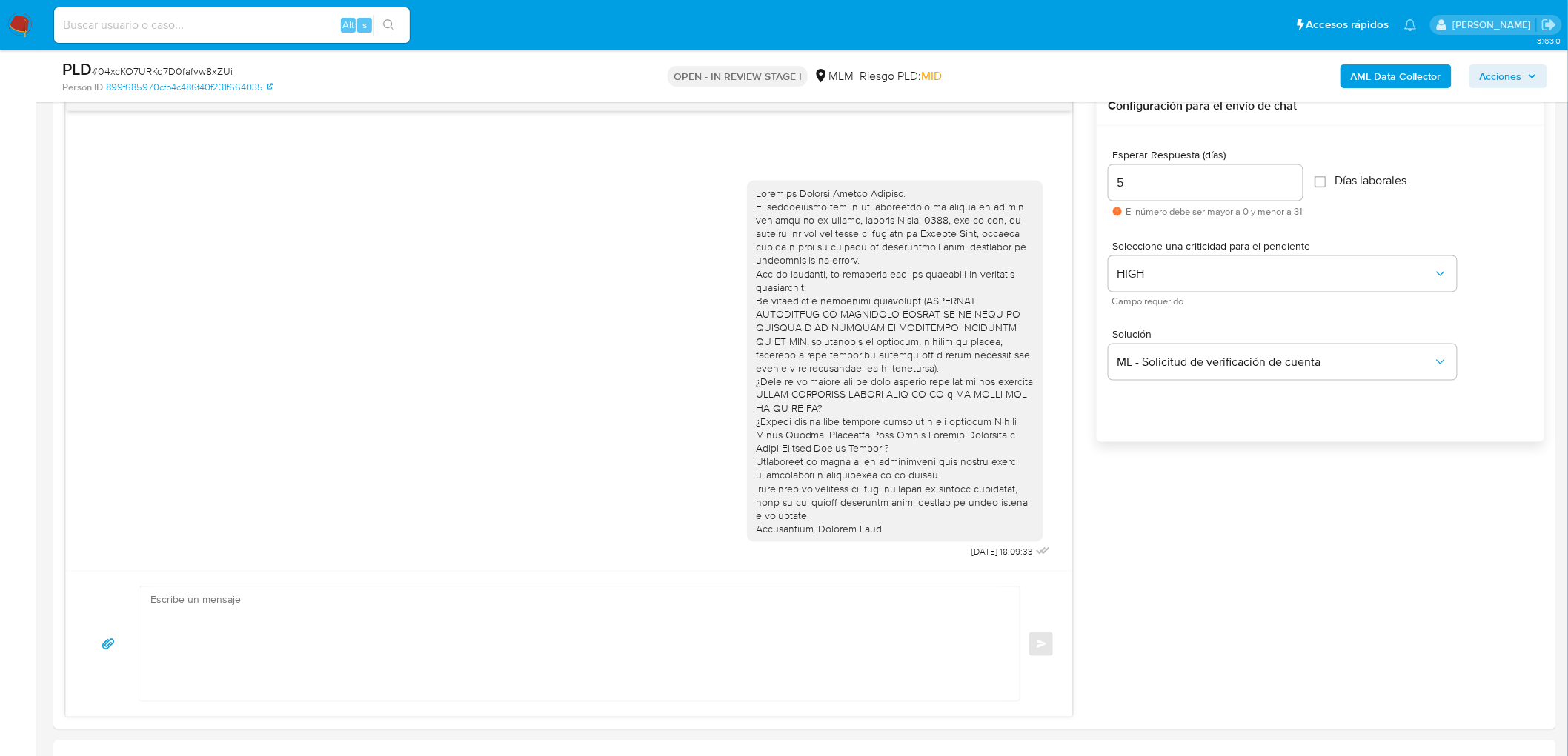
scroll to position [0, 0]
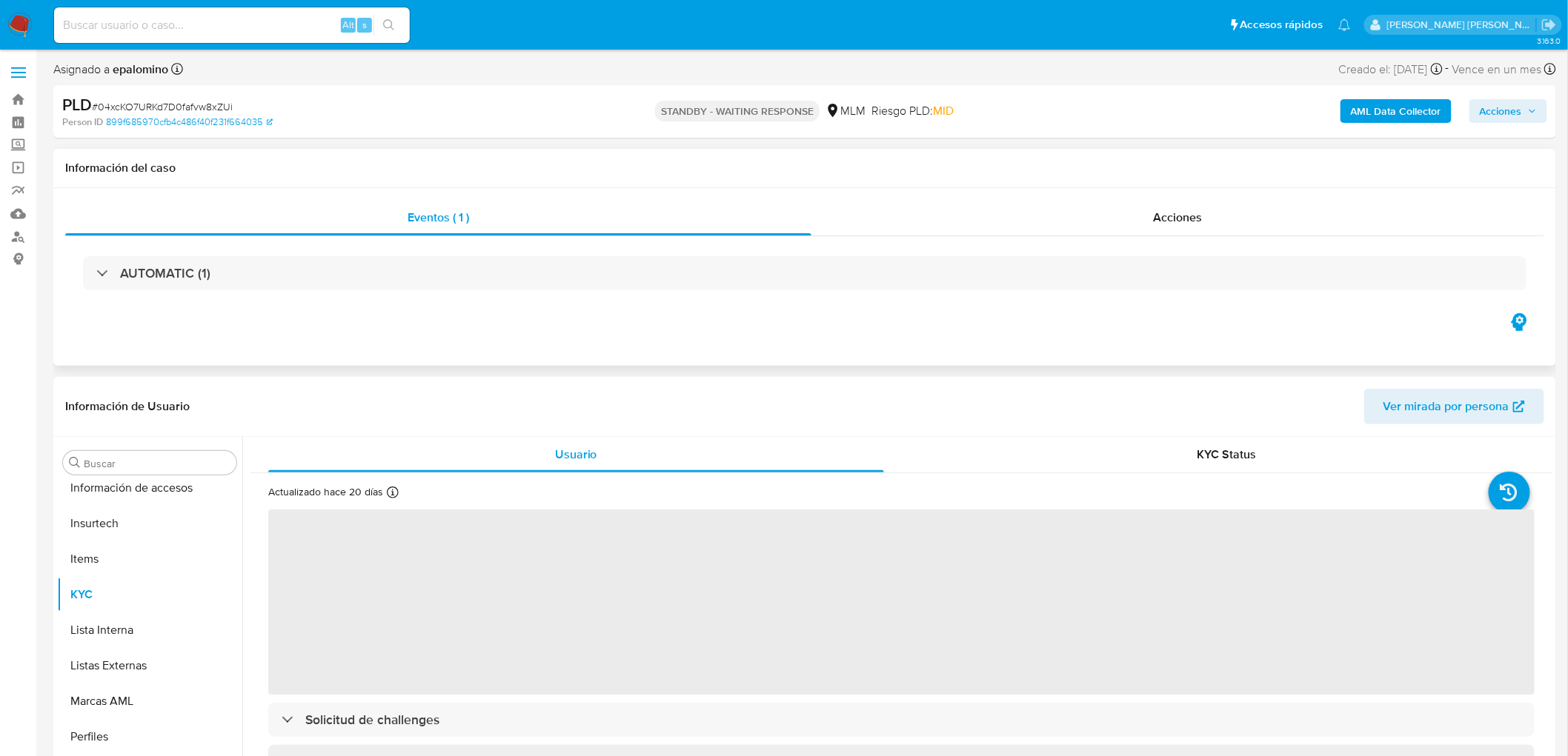
select select "10"
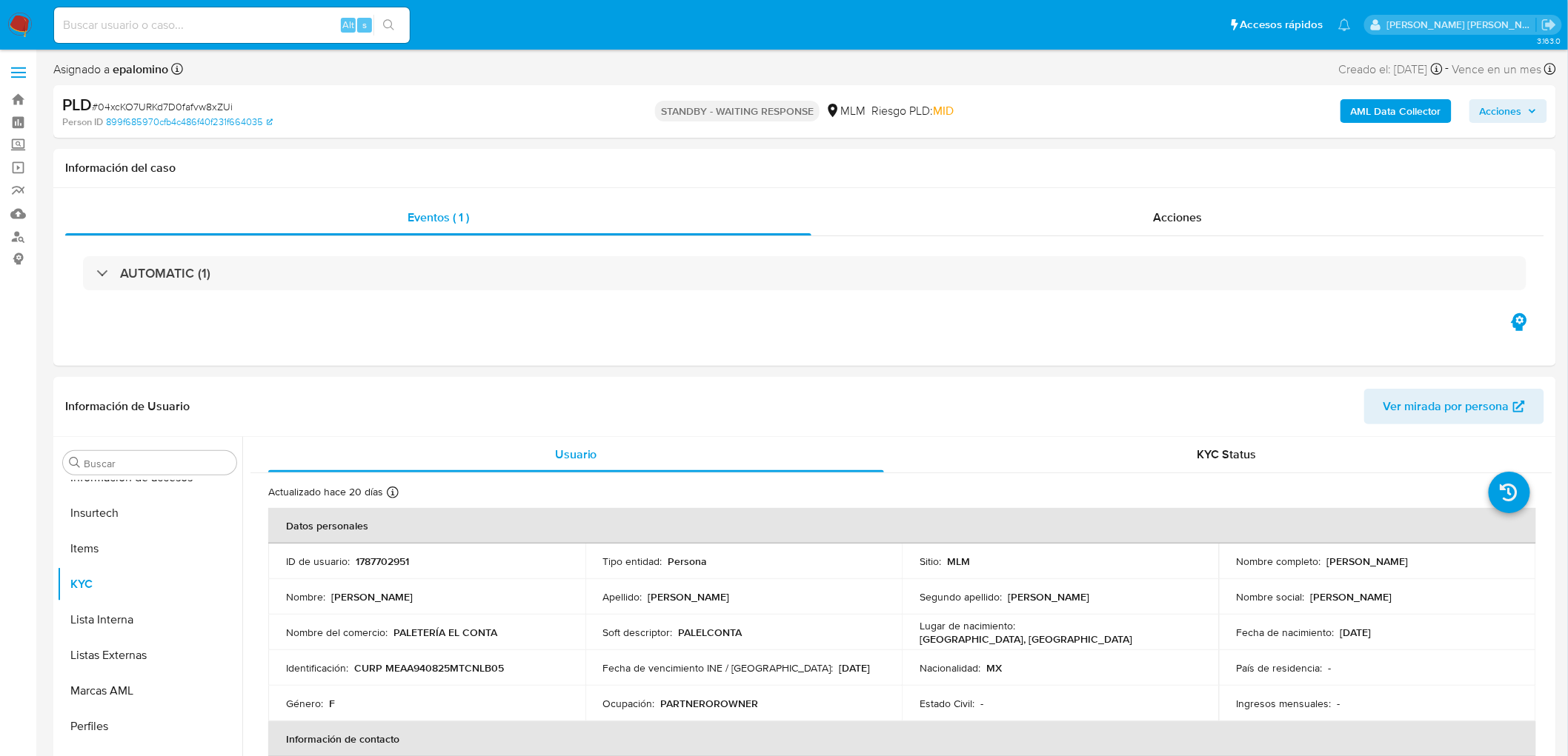
click at [173, 102] on span "# 04xcKO7URKd7D0fafvw8xZUi" at bounding box center [163, 107] width 141 height 15
copy span "04xcKO7URKd7D0fafvw8xZUi"
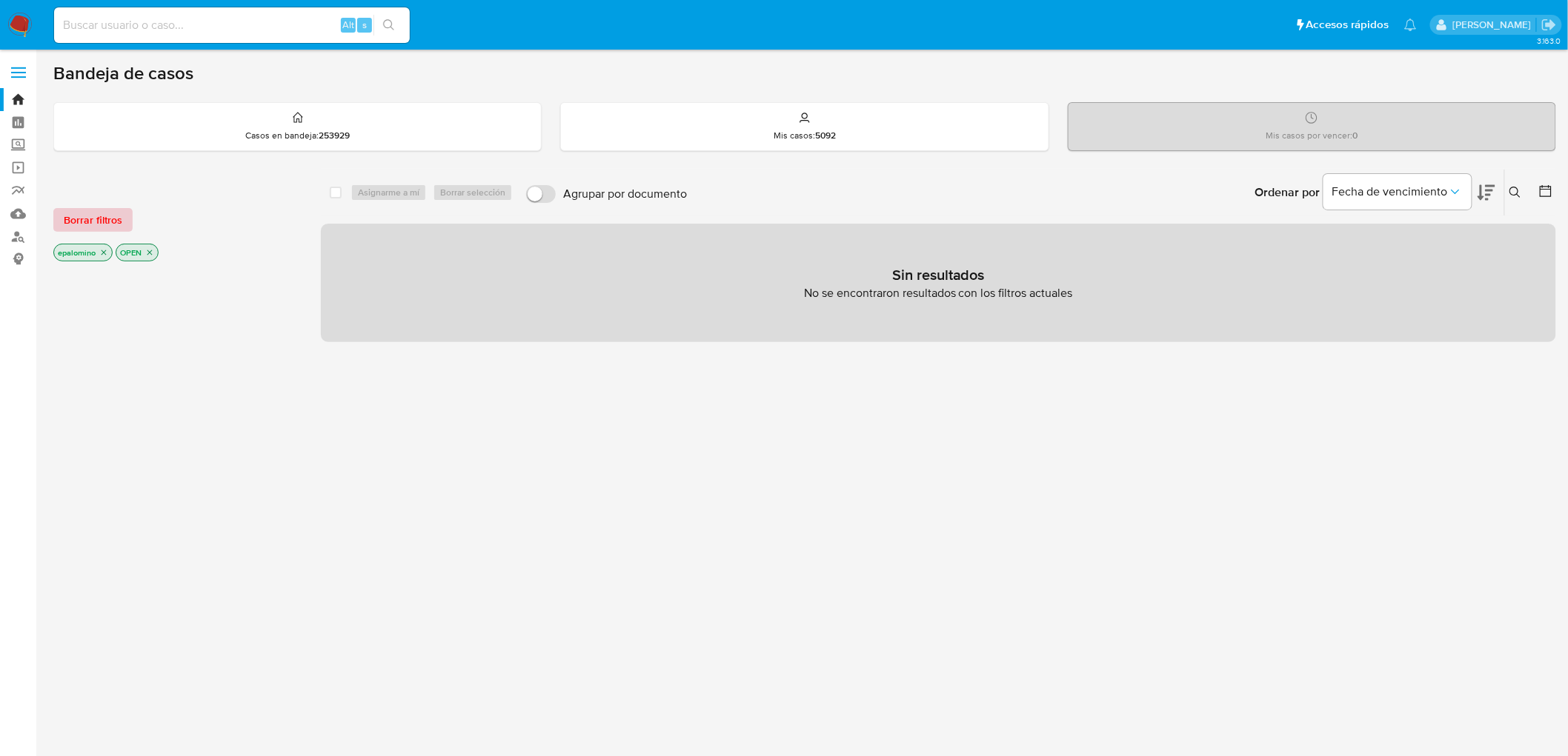
click at [85, 225] on span "Borrar filtros" at bounding box center [93, 220] width 59 height 21
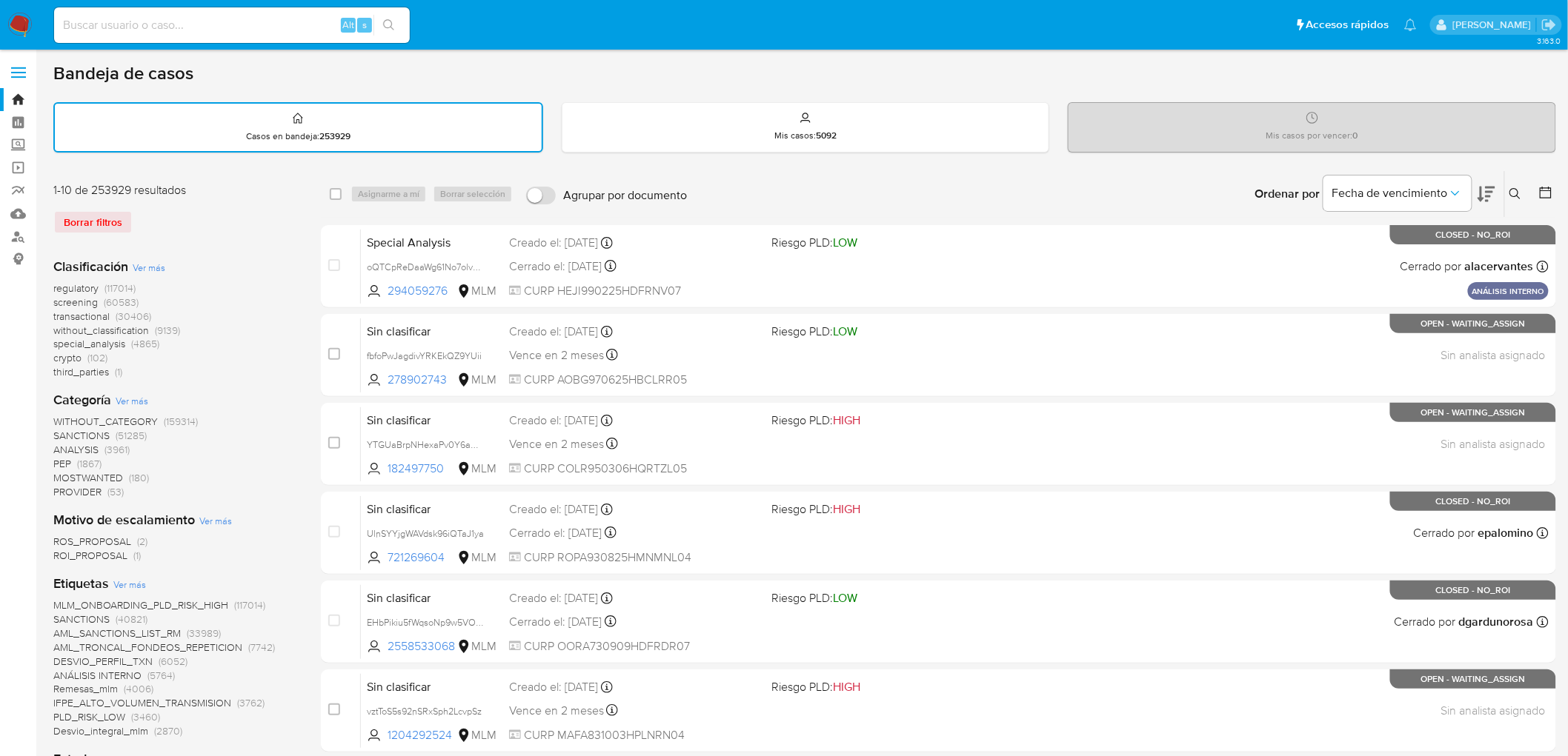
click at [1516, 190] on icon at bounding box center [1515, 194] width 12 height 12
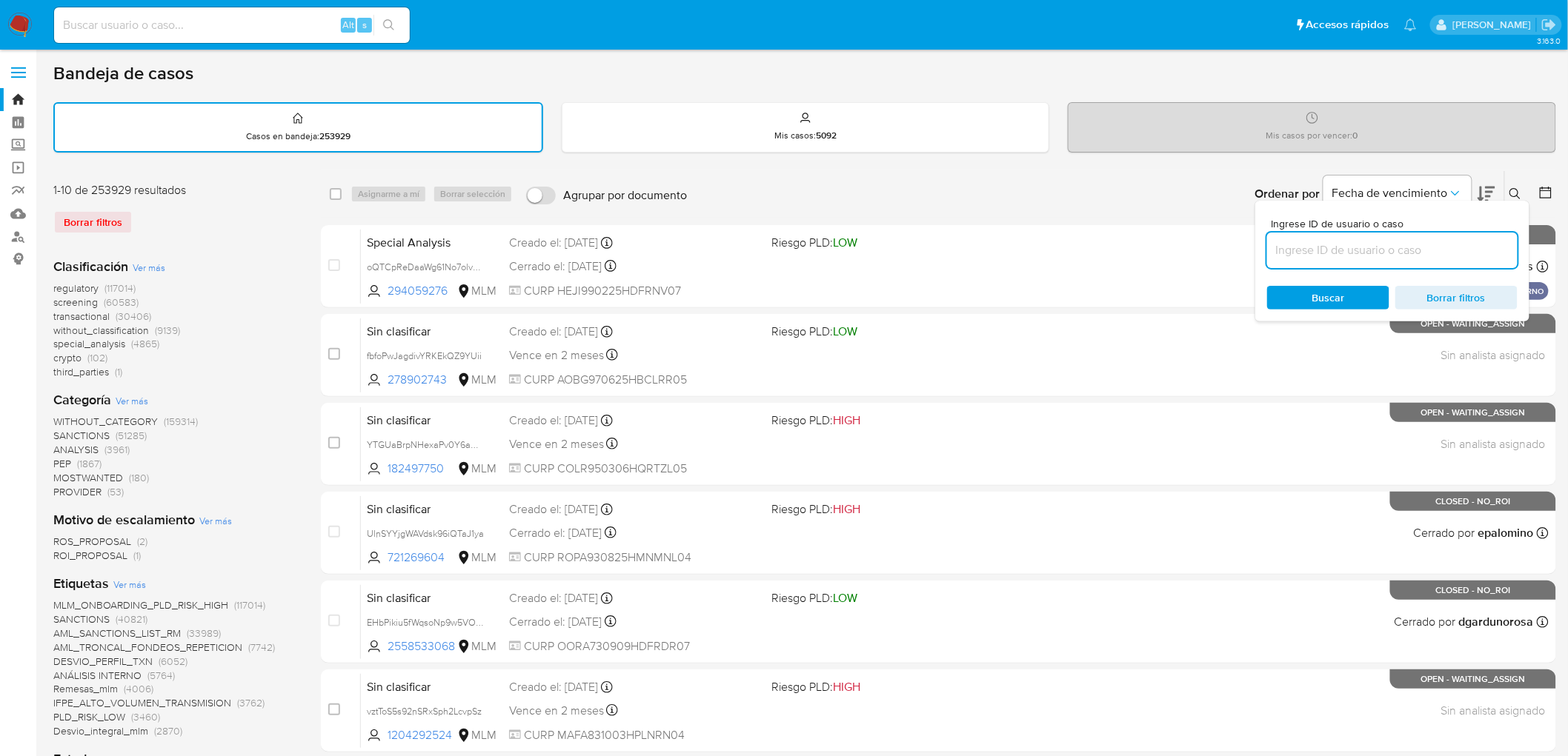
click at [1308, 253] on input at bounding box center [1392, 251] width 251 height 19
type input "1551325891"
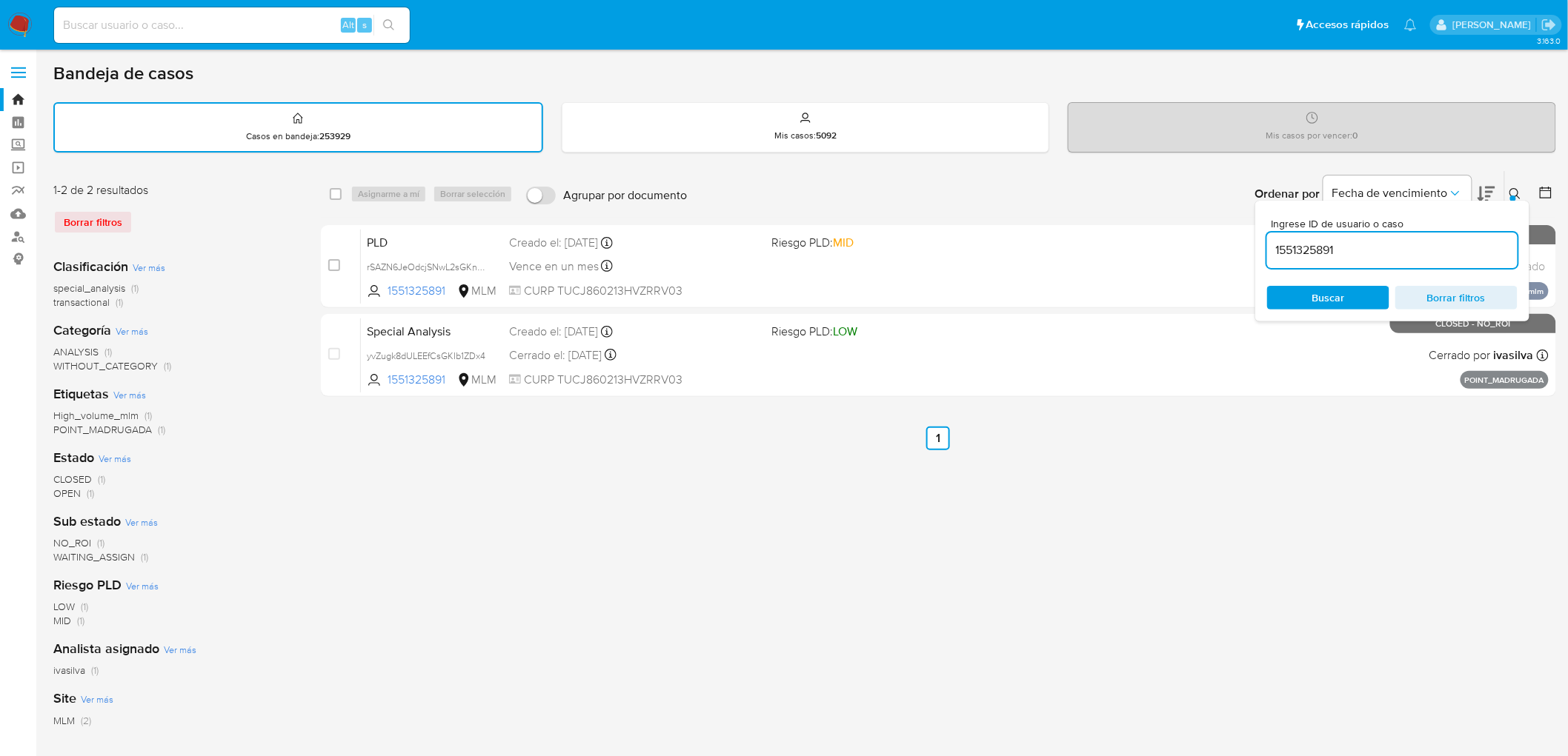
click at [1507, 188] on button at bounding box center [1517, 194] width 24 height 18
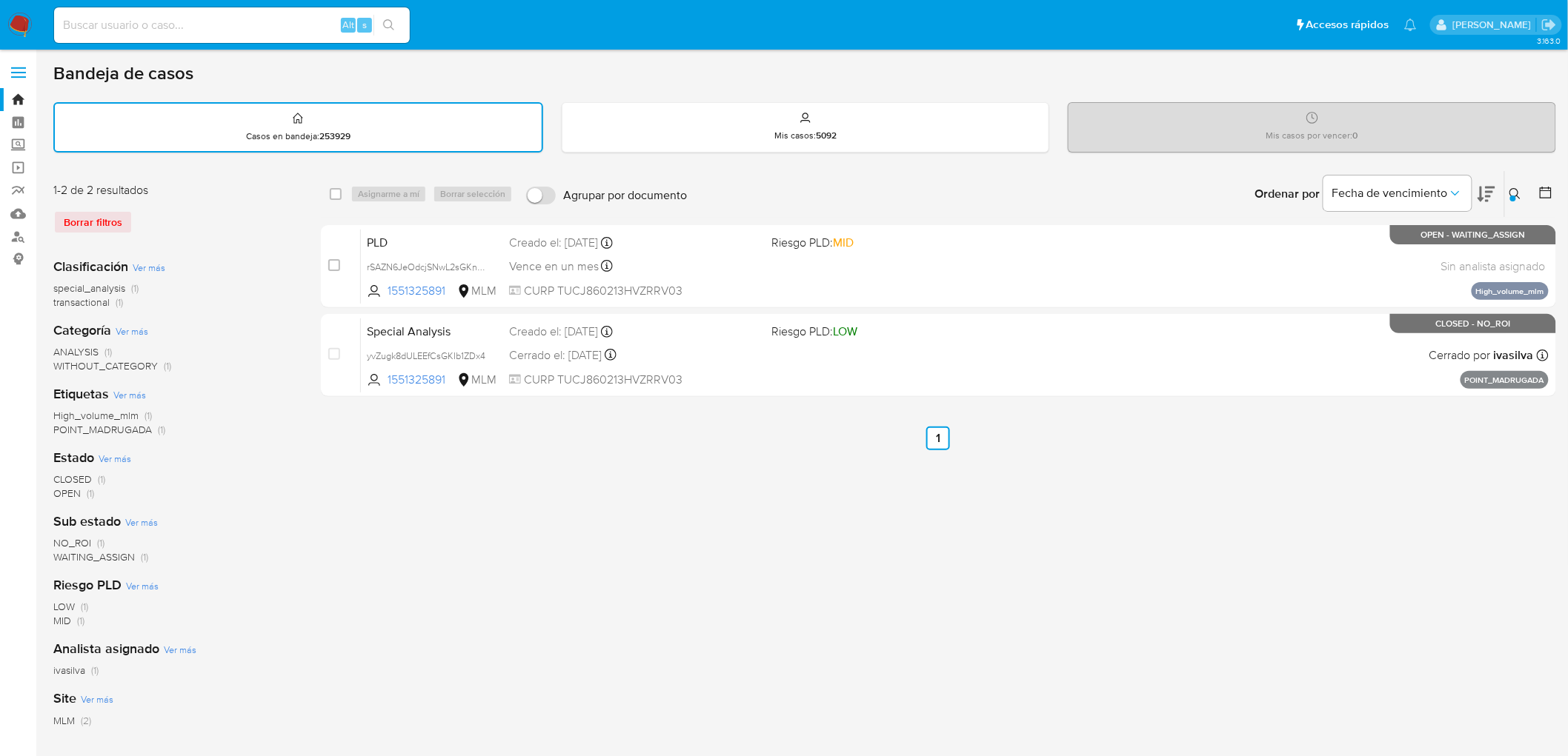
drag, startPoint x: 338, startPoint y: 191, endPoint x: 349, endPoint y: 193, distance: 11.2
click at [337, 191] on input "checkbox" at bounding box center [335, 194] width 12 height 12
checkbox input "true"
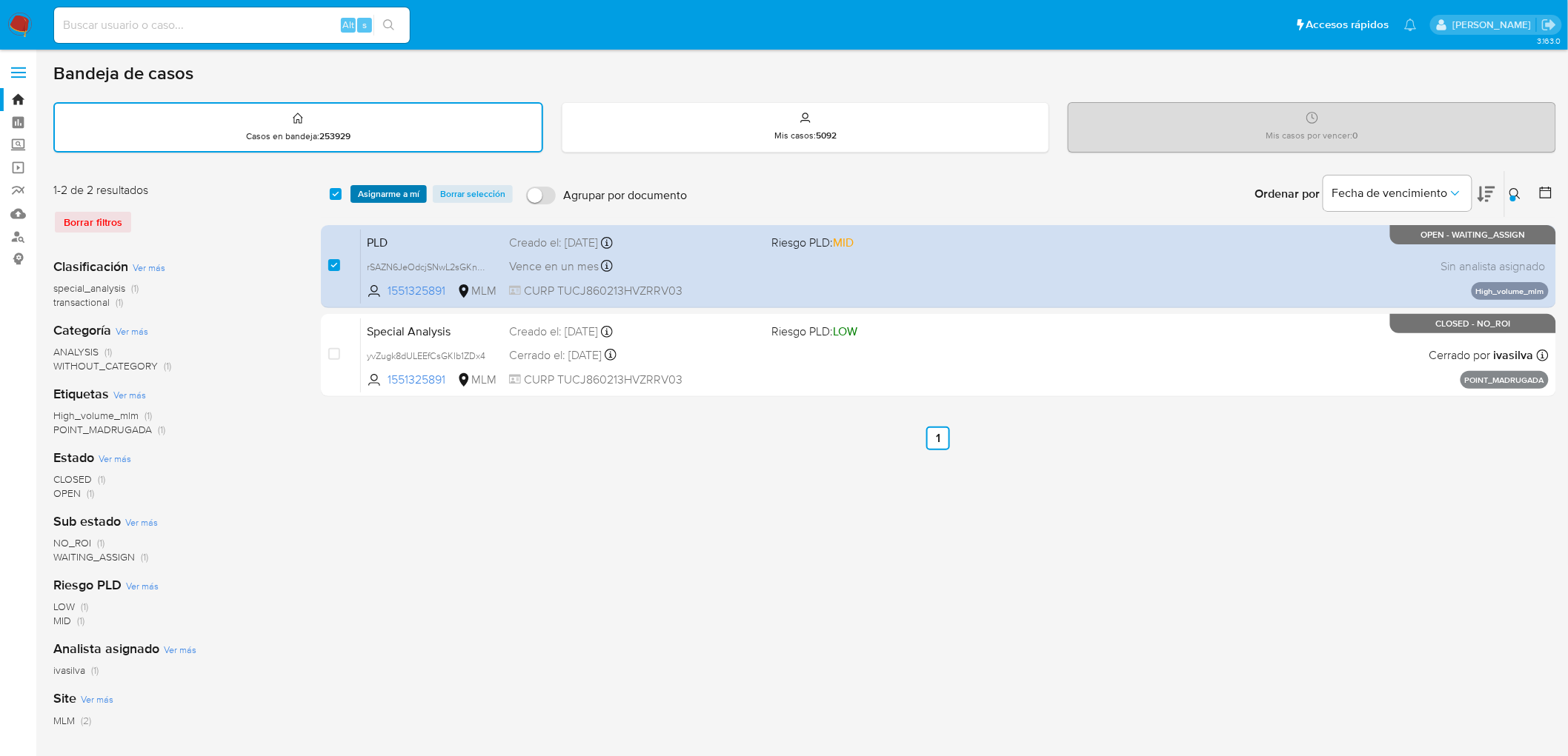
click at [365, 191] on span "Asignarme a mí" at bounding box center [388, 194] width 62 height 15
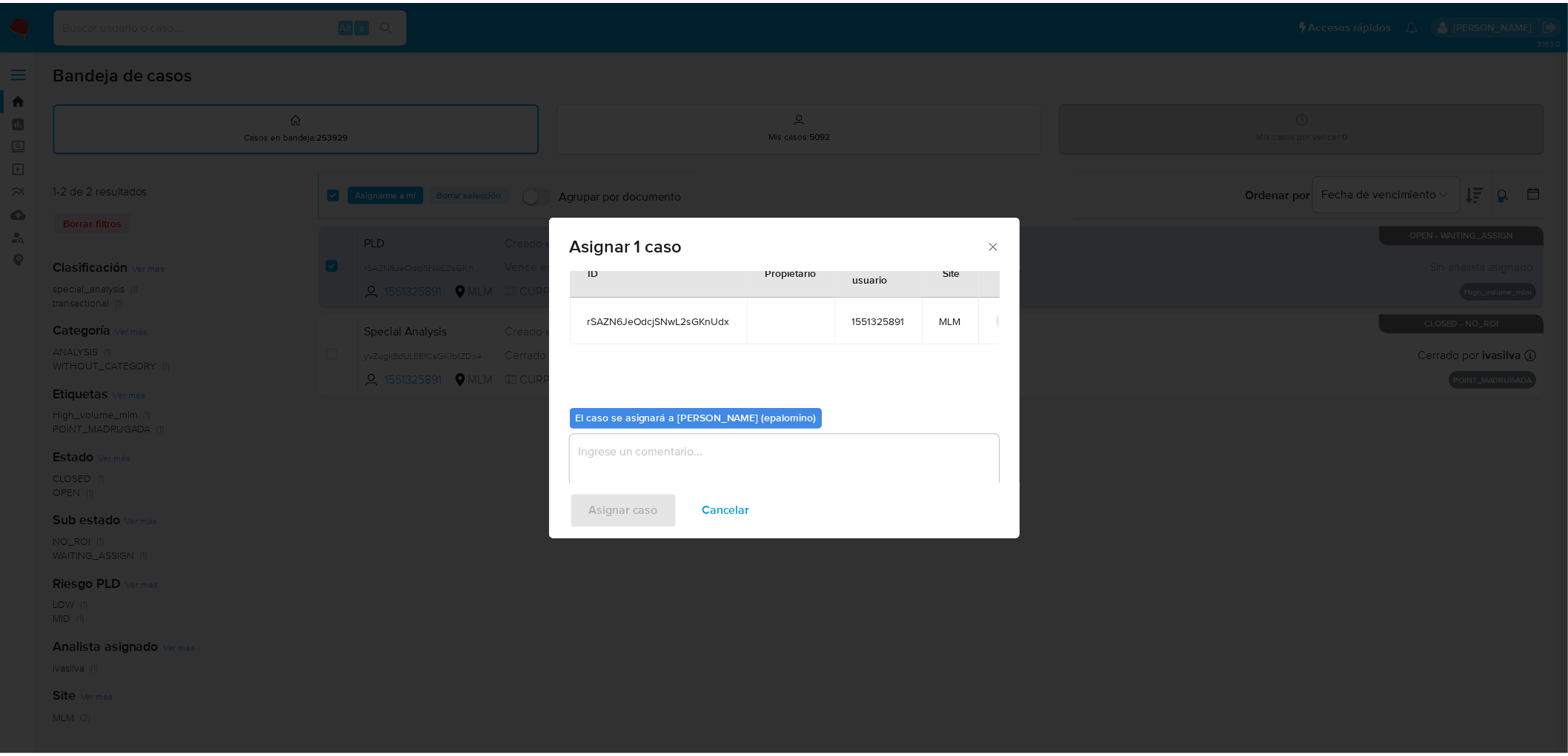
scroll to position [76, 0]
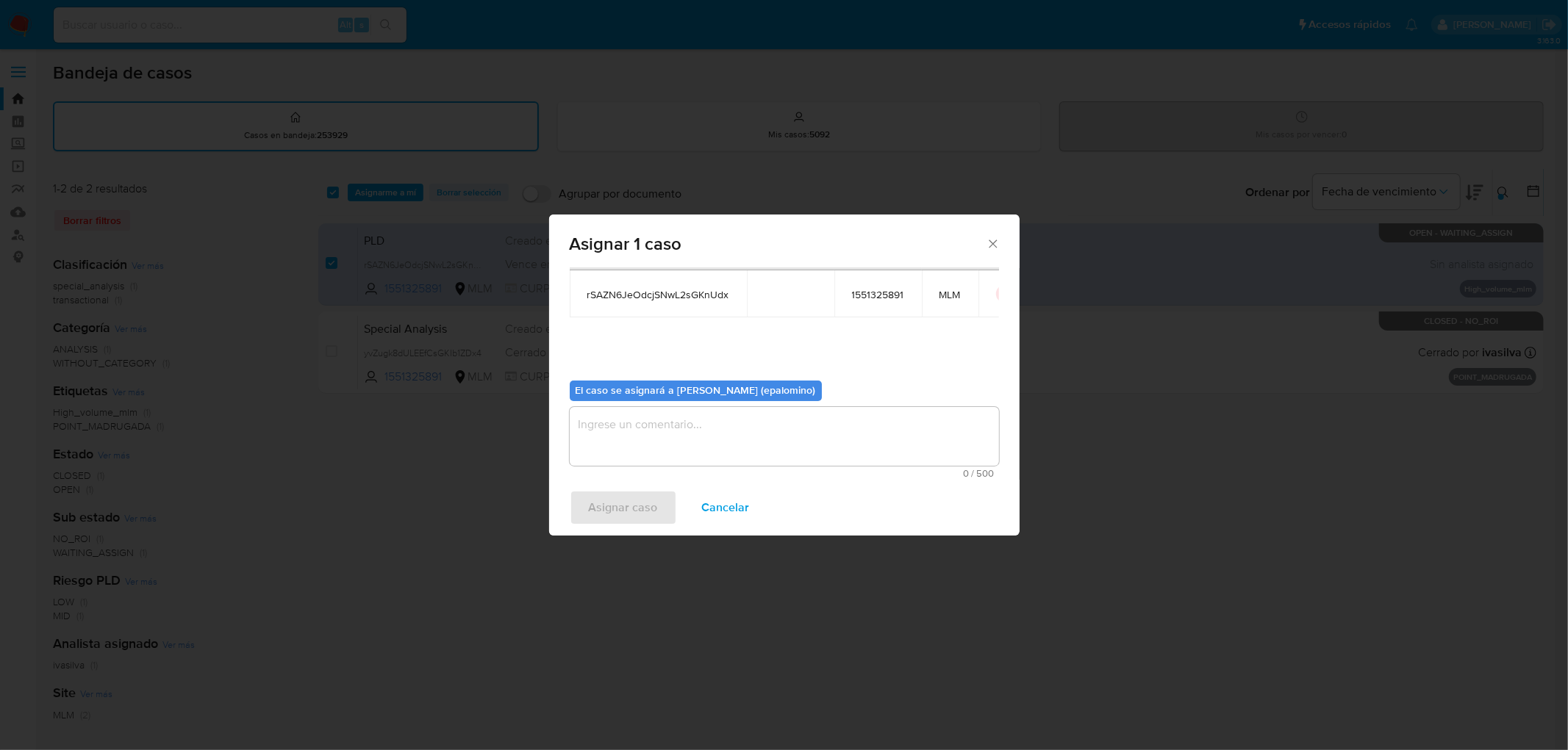
click at [630, 437] on textarea "assign-modal" at bounding box center [784, 436] width 429 height 59
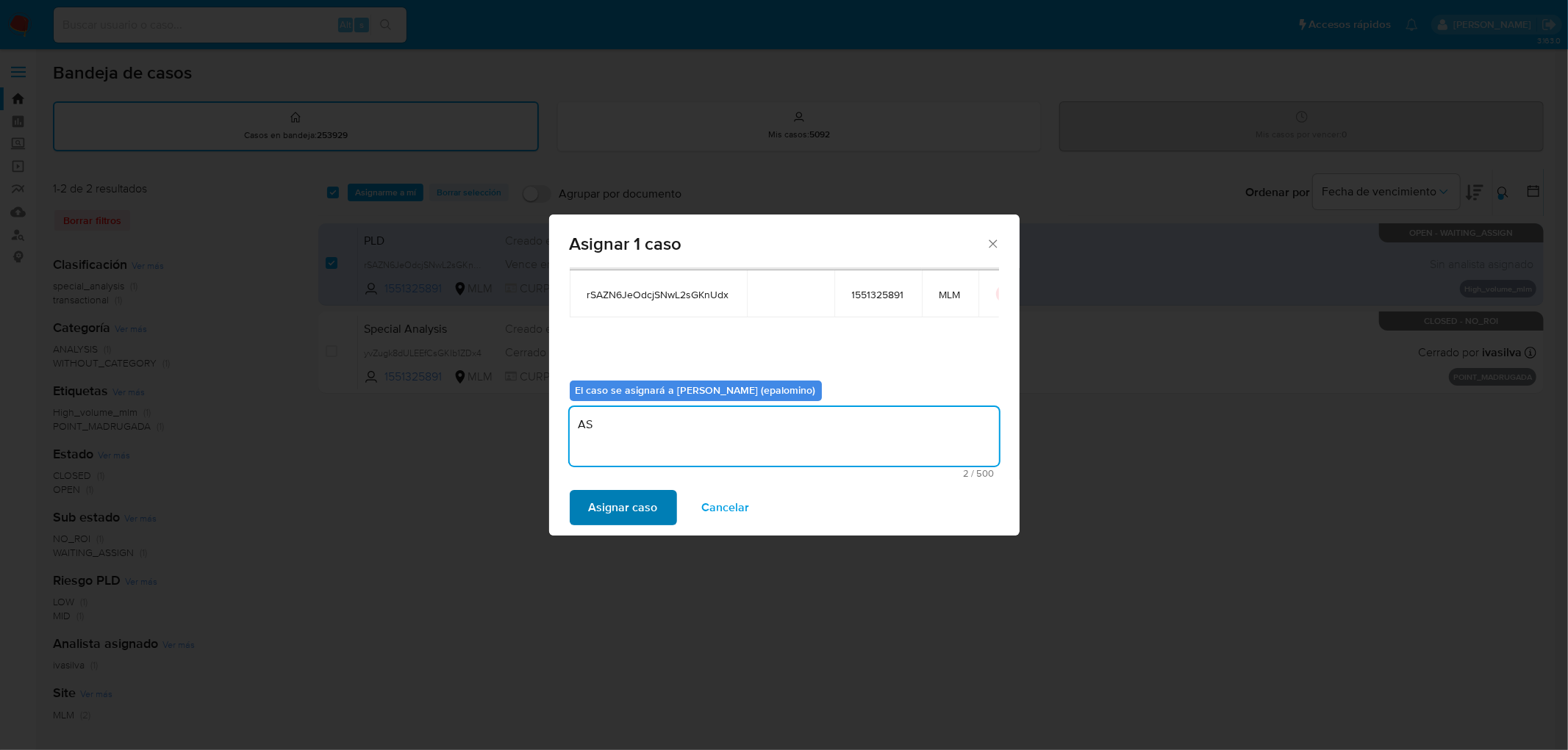
type textarea "AS"
click at [621, 496] on span "Asignar caso" at bounding box center [624, 508] width 69 height 32
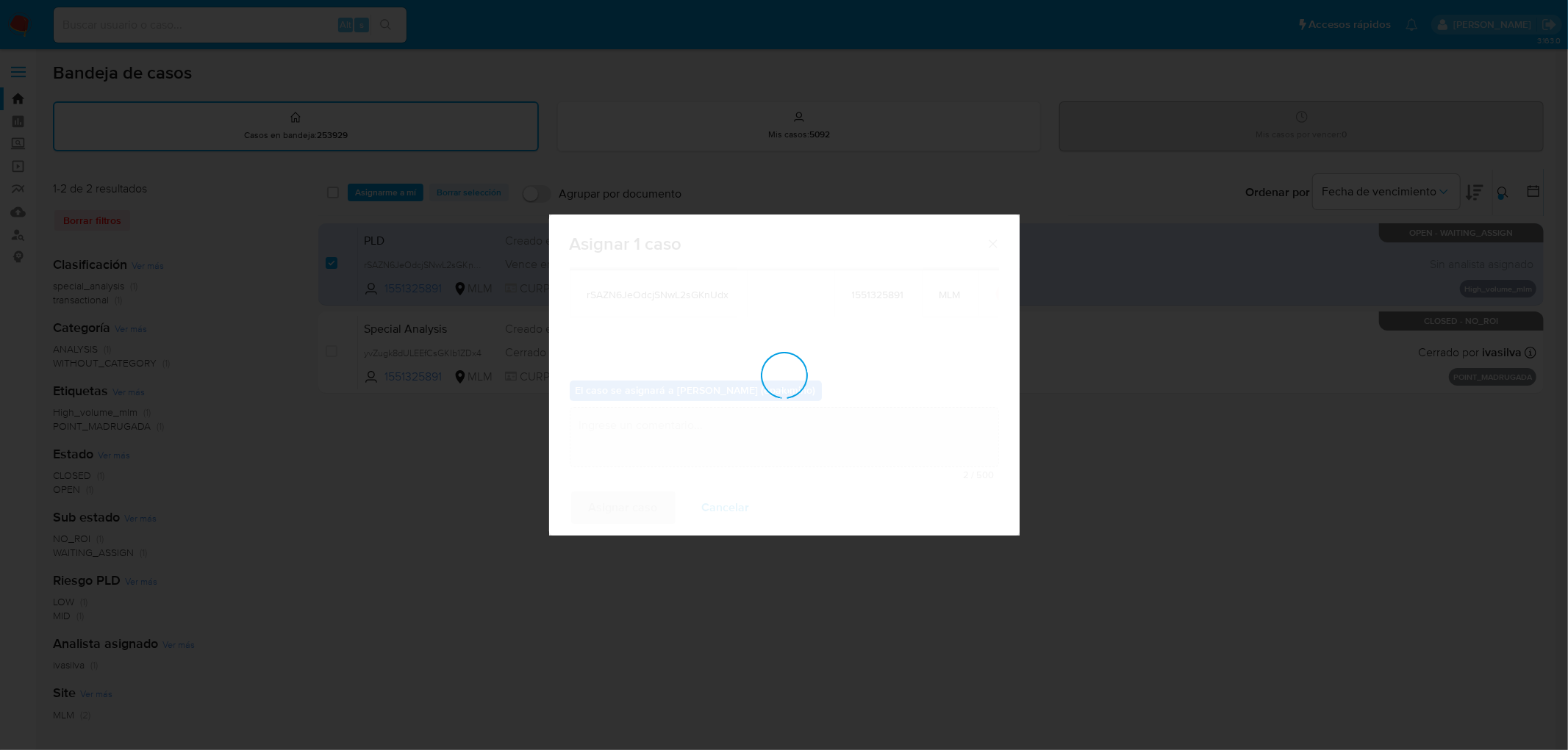
checkbox input "false"
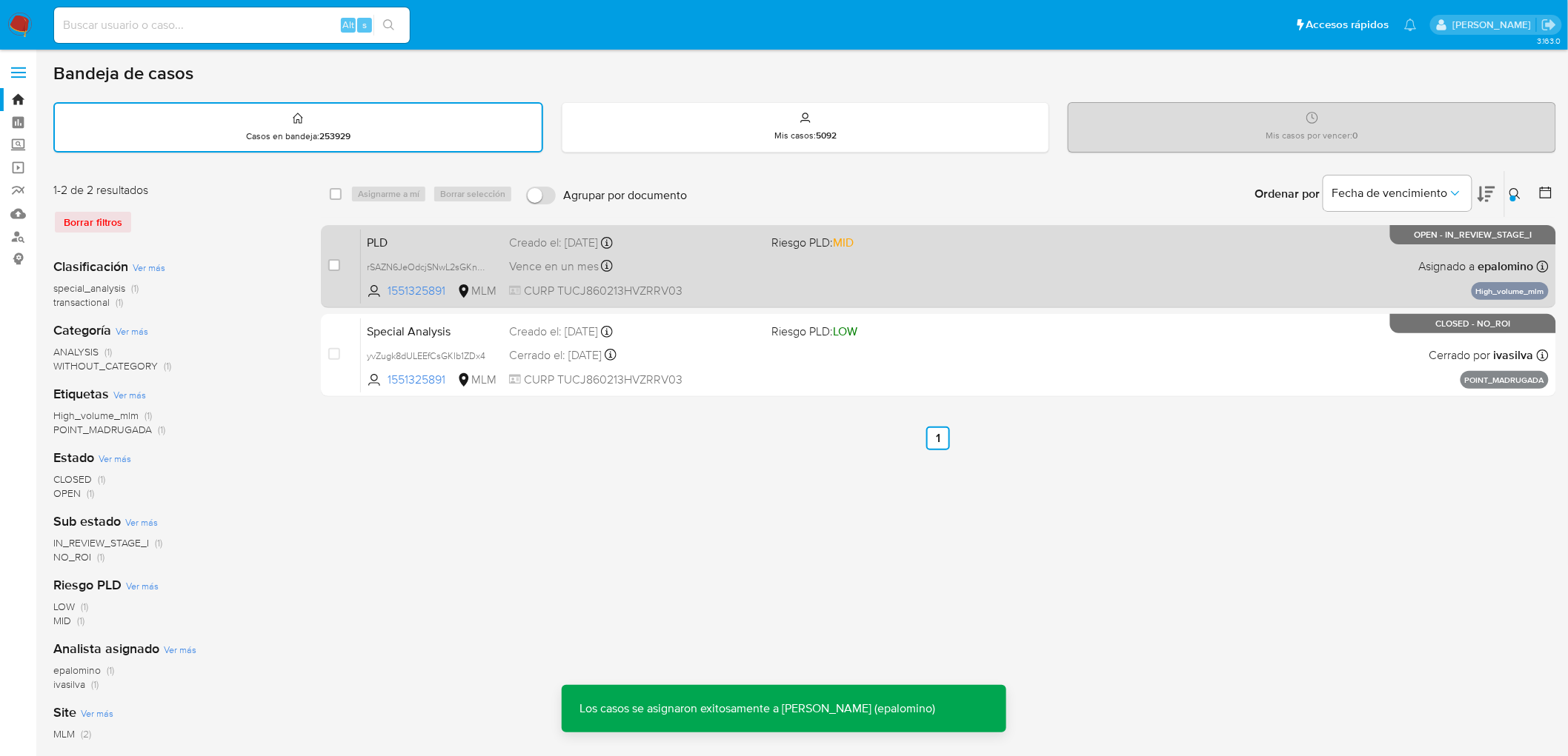
click at [398, 234] on span "PLD" at bounding box center [432, 242] width 131 height 19
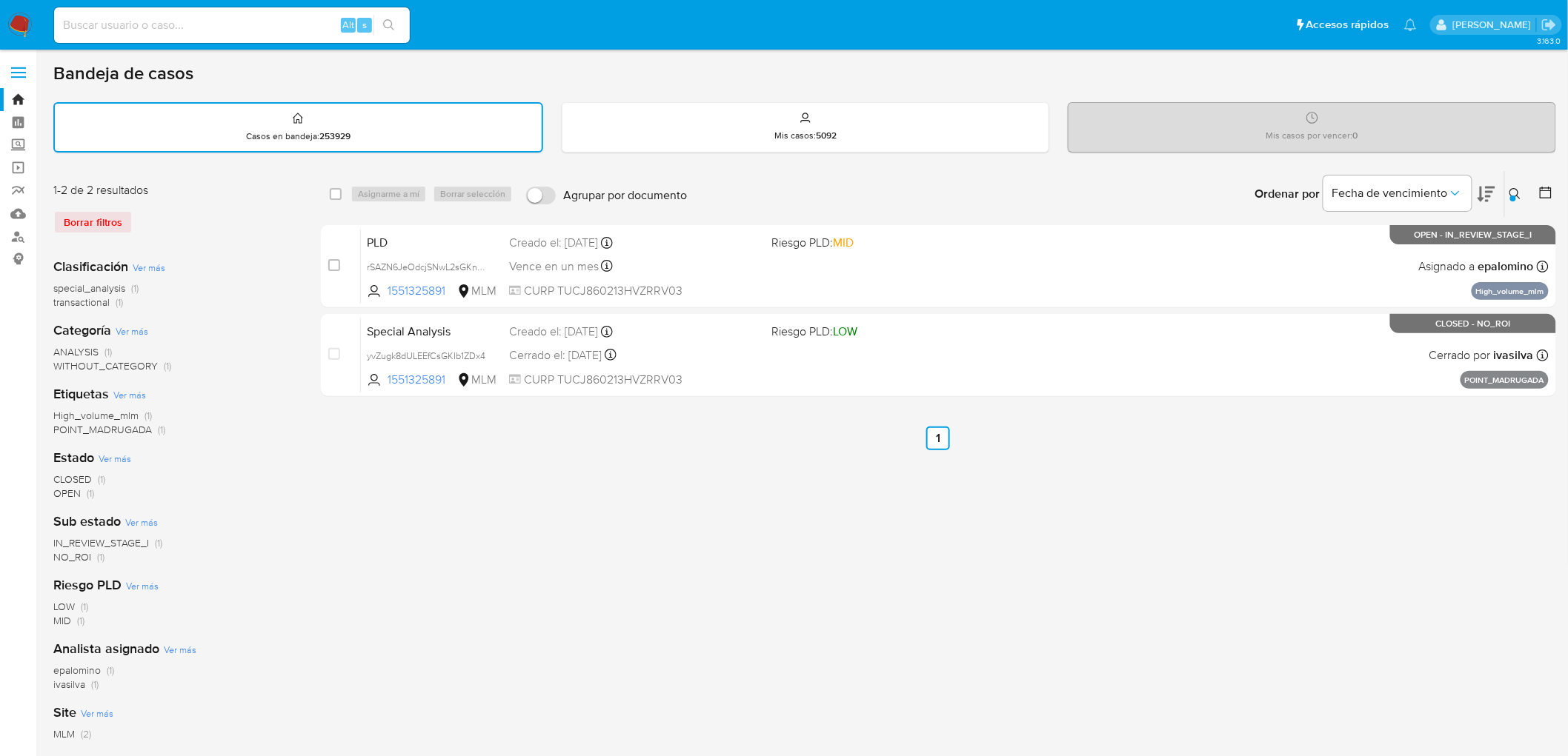
click at [12, 19] on img at bounding box center [20, 25] width 25 height 25
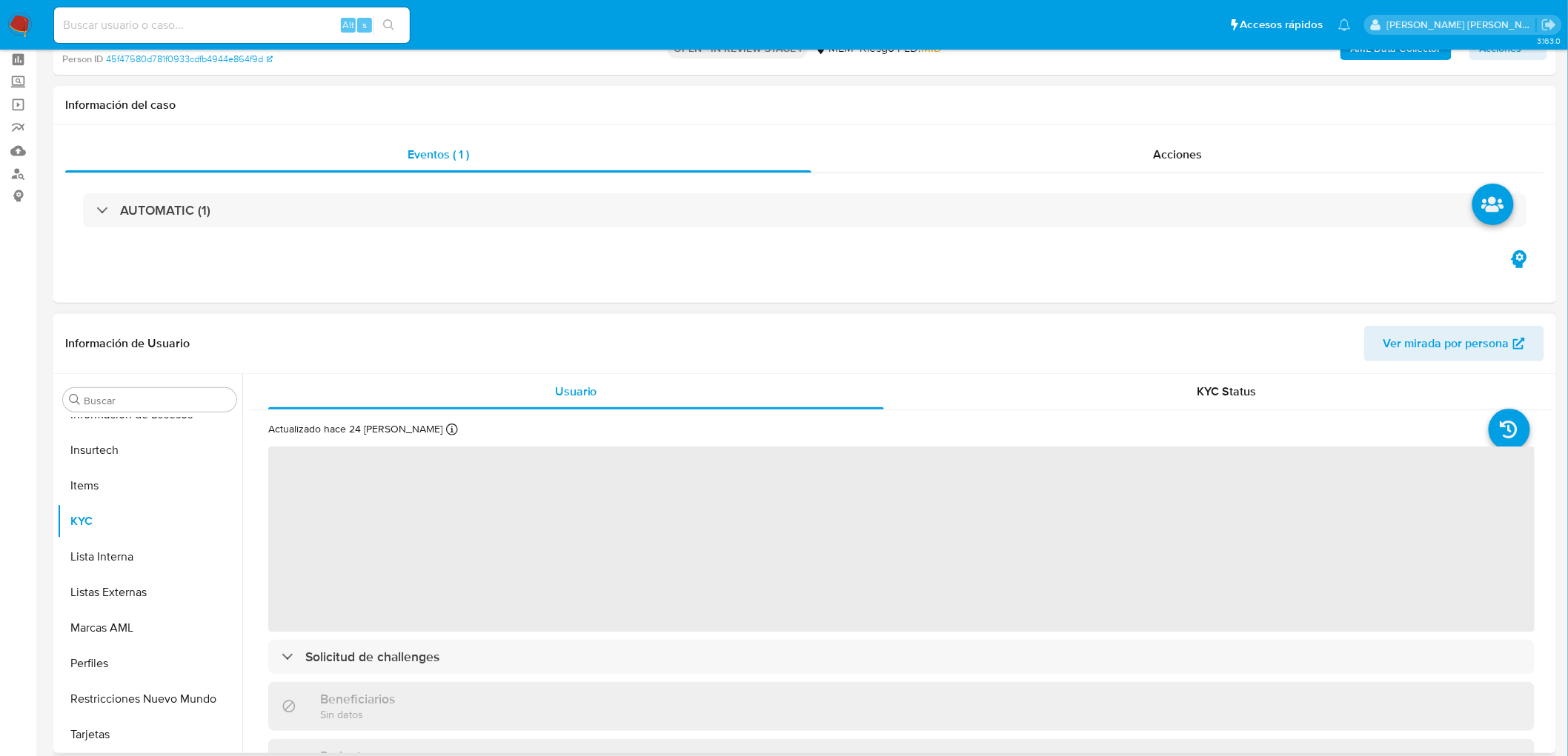
scroll to position [165, 0]
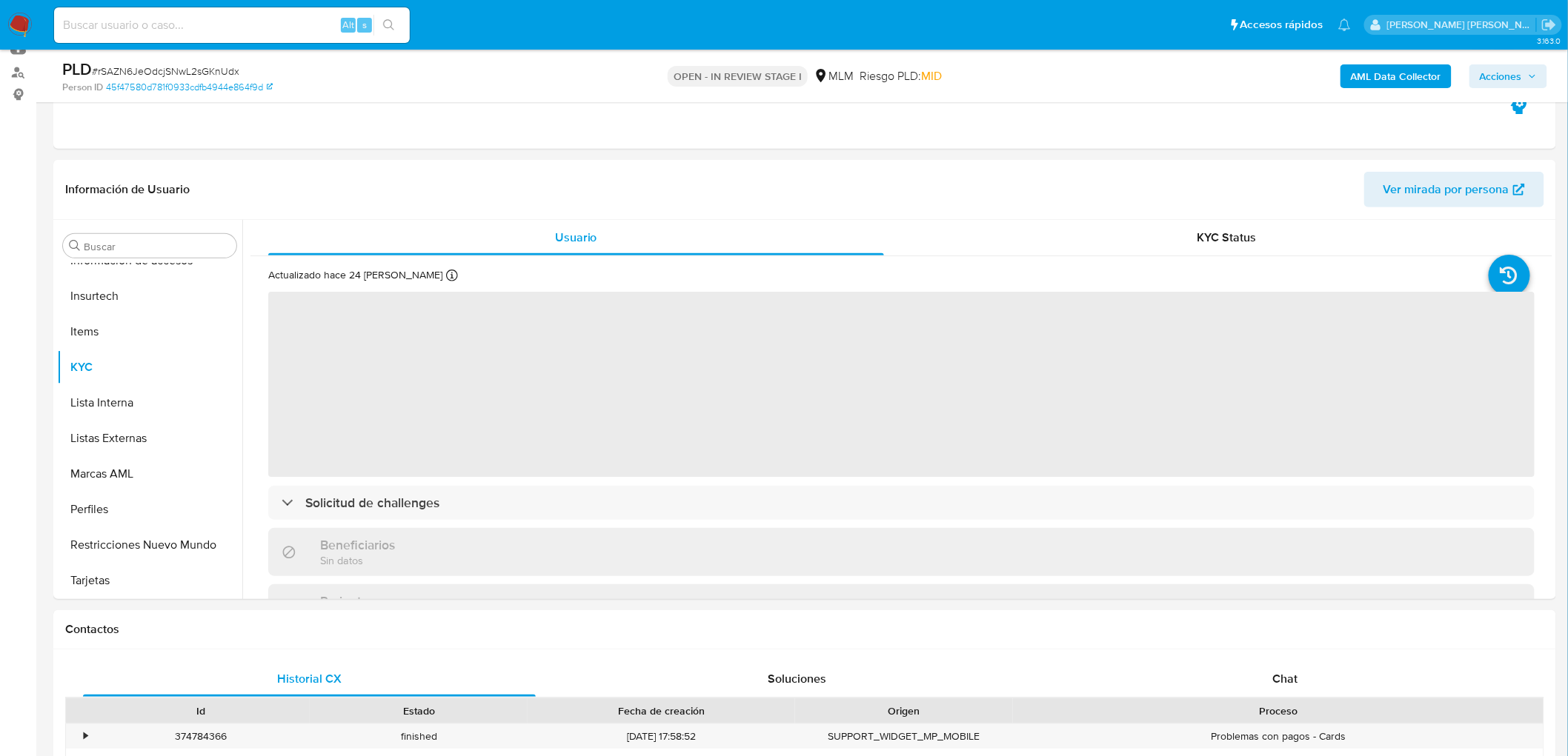
select select "10"
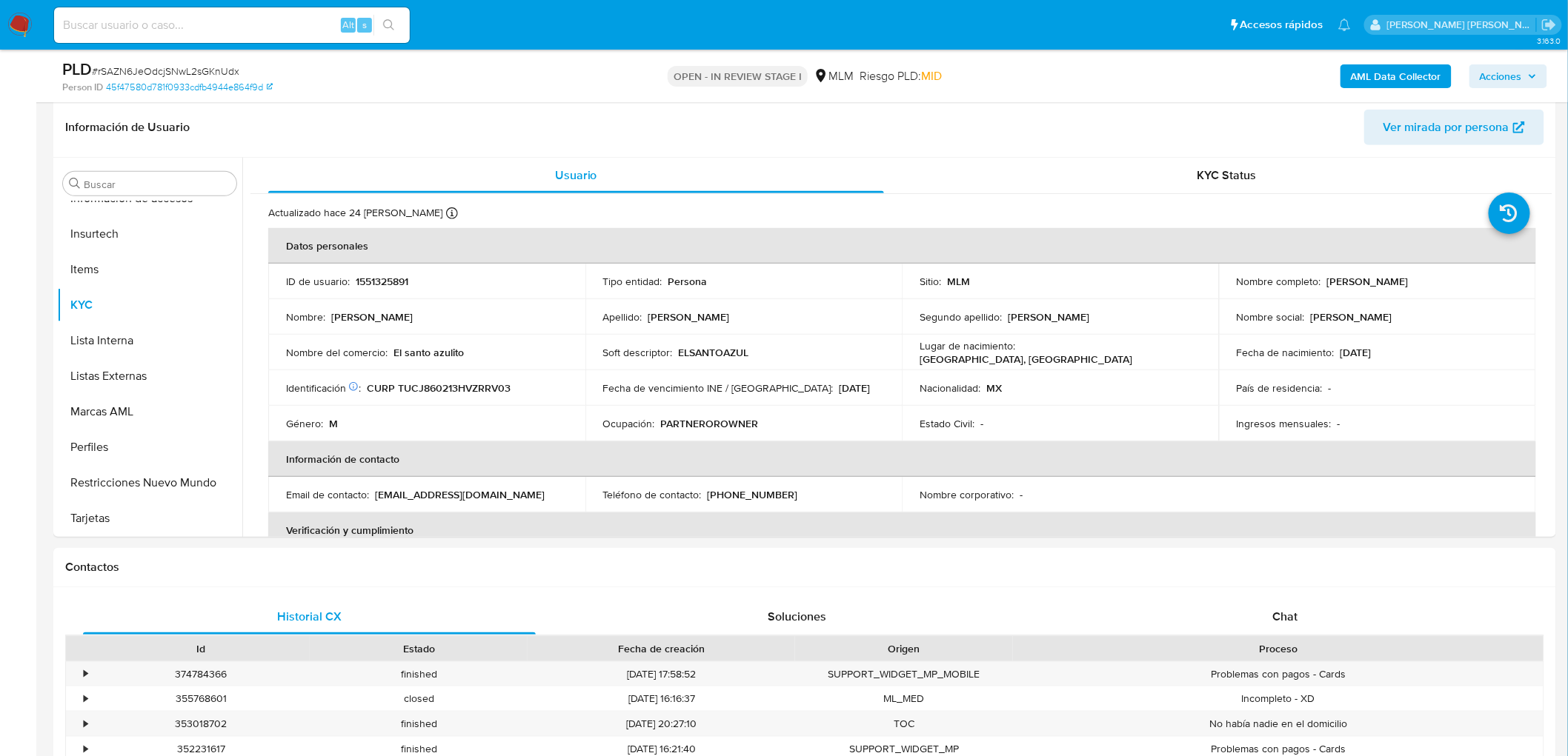
scroll to position [272, 0]
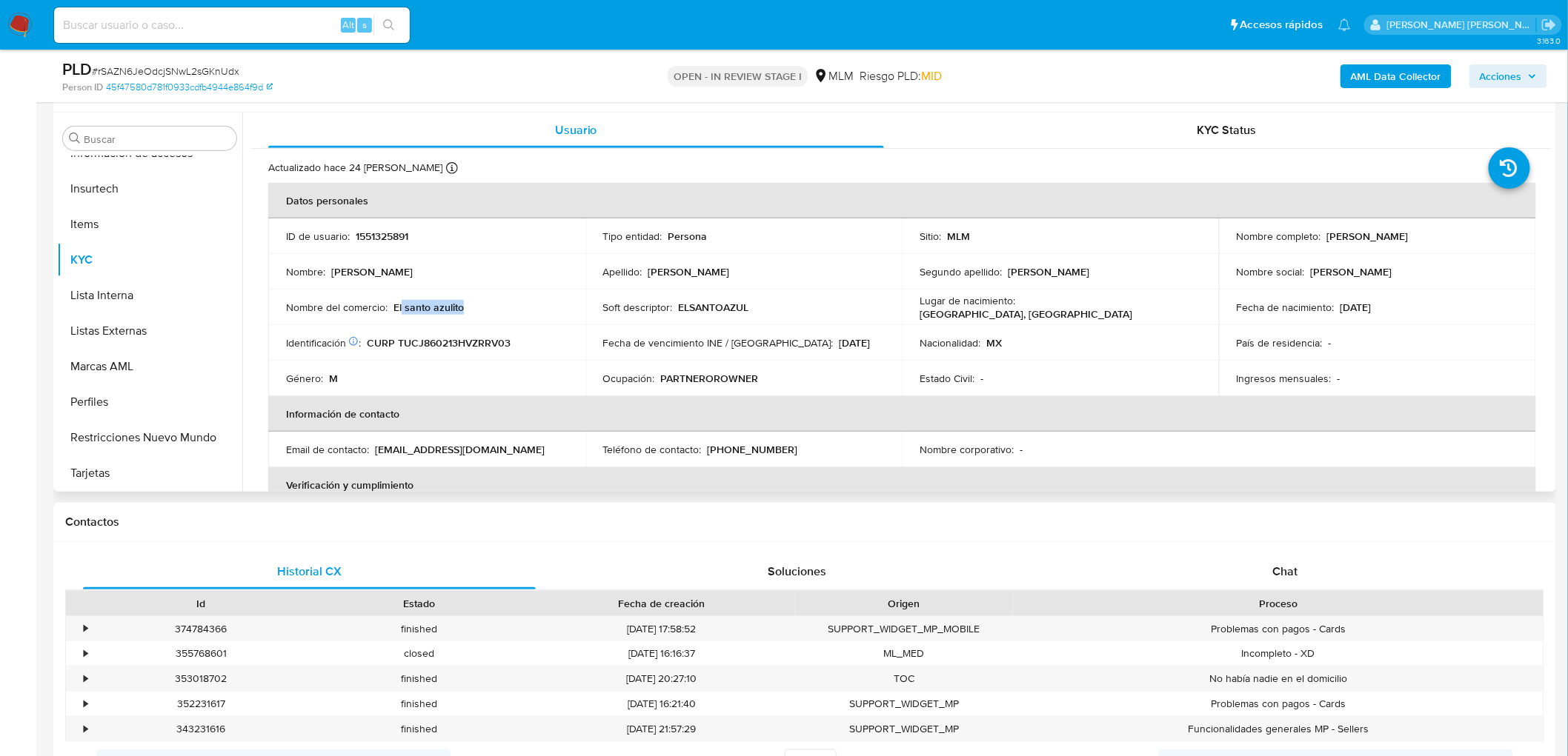
drag, startPoint x: 483, startPoint y: 318, endPoint x: 400, endPoint y: 313, distance: 83.2
click at [400, 313] on td "Nombre del comercio : El santo azulito" at bounding box center [426, 307] width 317 height 36
click at [393, 312] on p "El santo azulito" at bounding box center [428, 307] width 70 height 13
drag, startPoint x: 393, startPoint y: 306, endPoint x: 458, endPoint y: 306, distance: 65.0
click at [458, 306] on p "El santo azulito" at bounding box center [428, 307] width 70 height 13
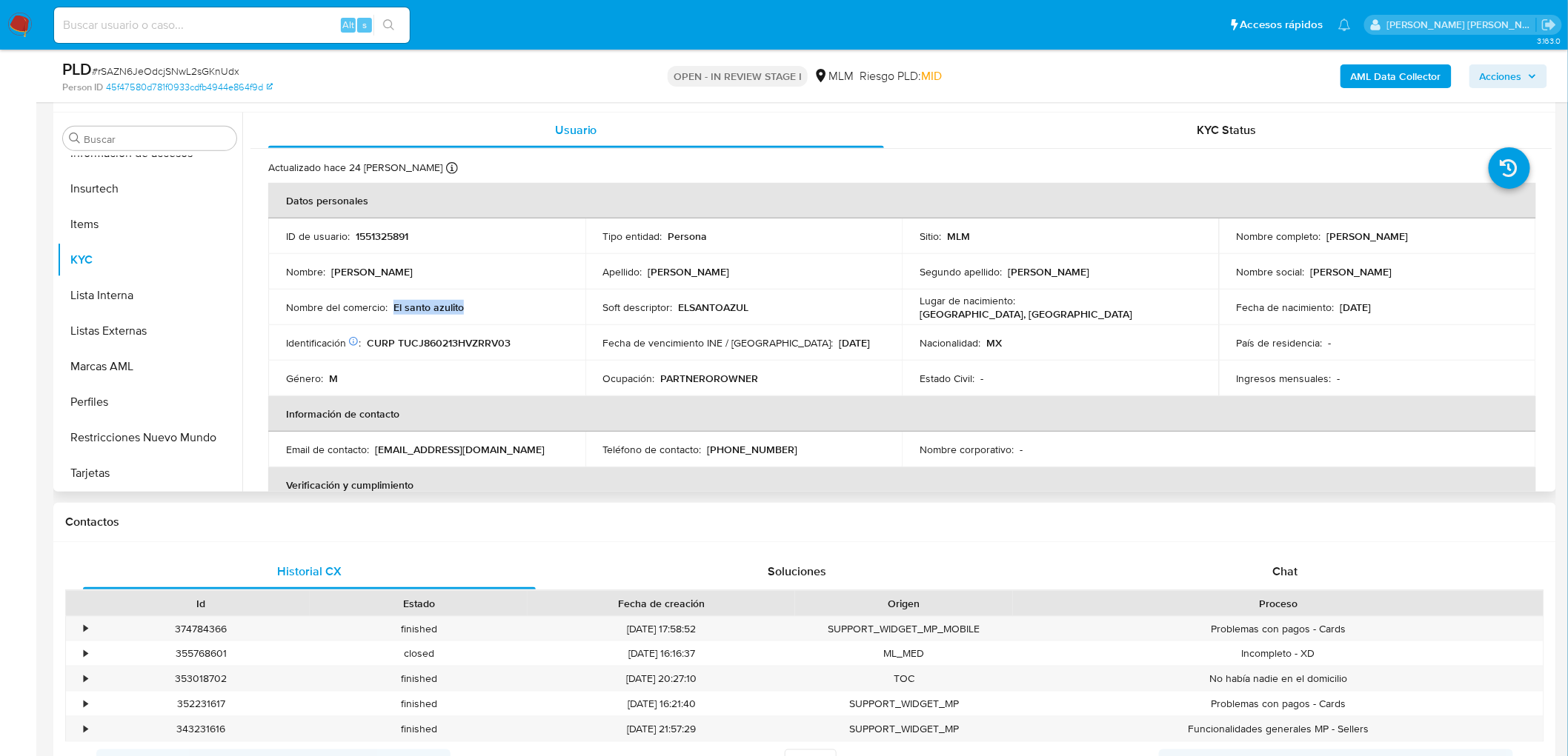
drag, startPoint x: 467, startPoint y: 306, endPoint x: 391, endPoint y: 306, distance: 76.0
click at [391, 306] on div "Nombre del comercio : El santo azulito" at bounding box center [426, 307] width 281 height 13
copy p "El santo azulito"
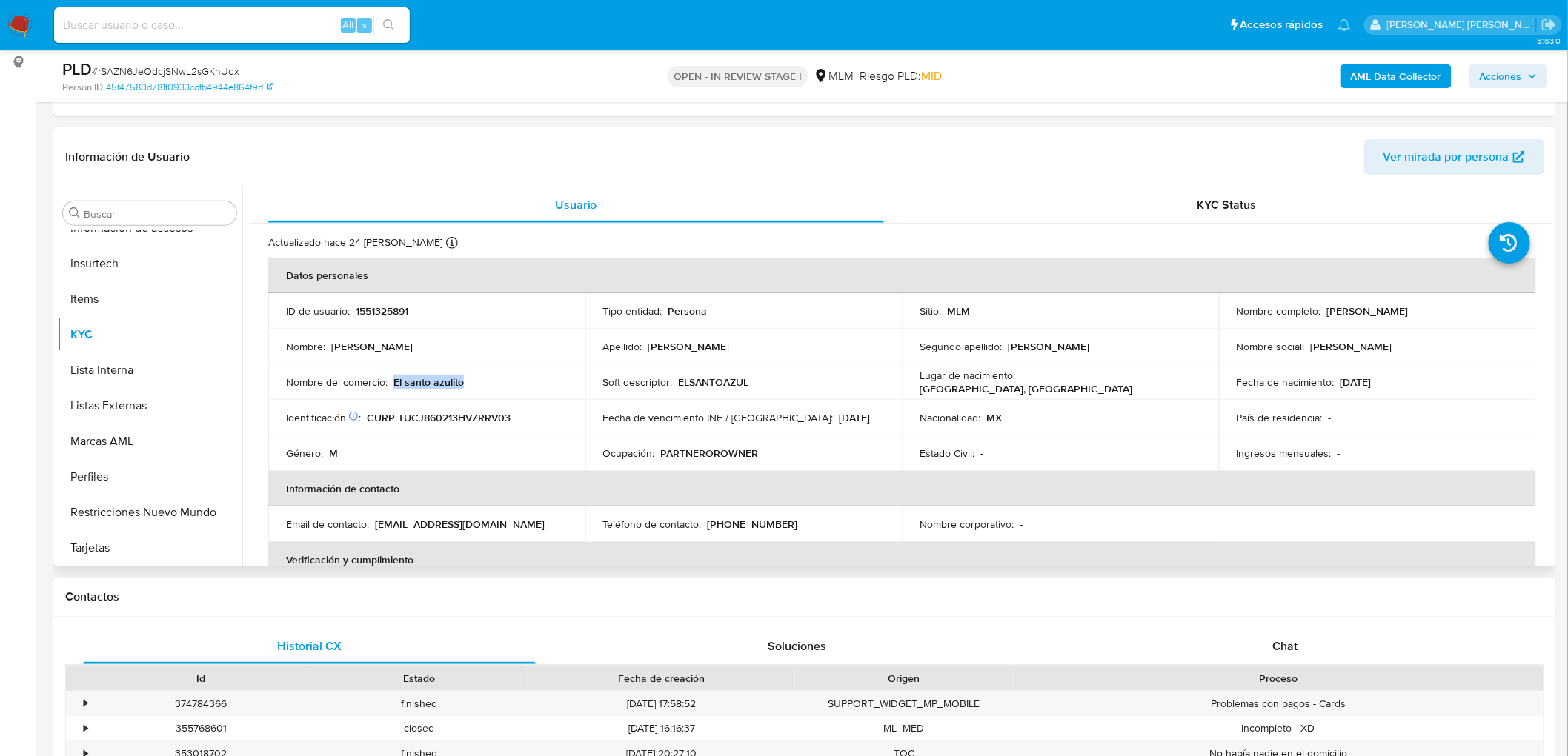
scroll to position [190, 0]
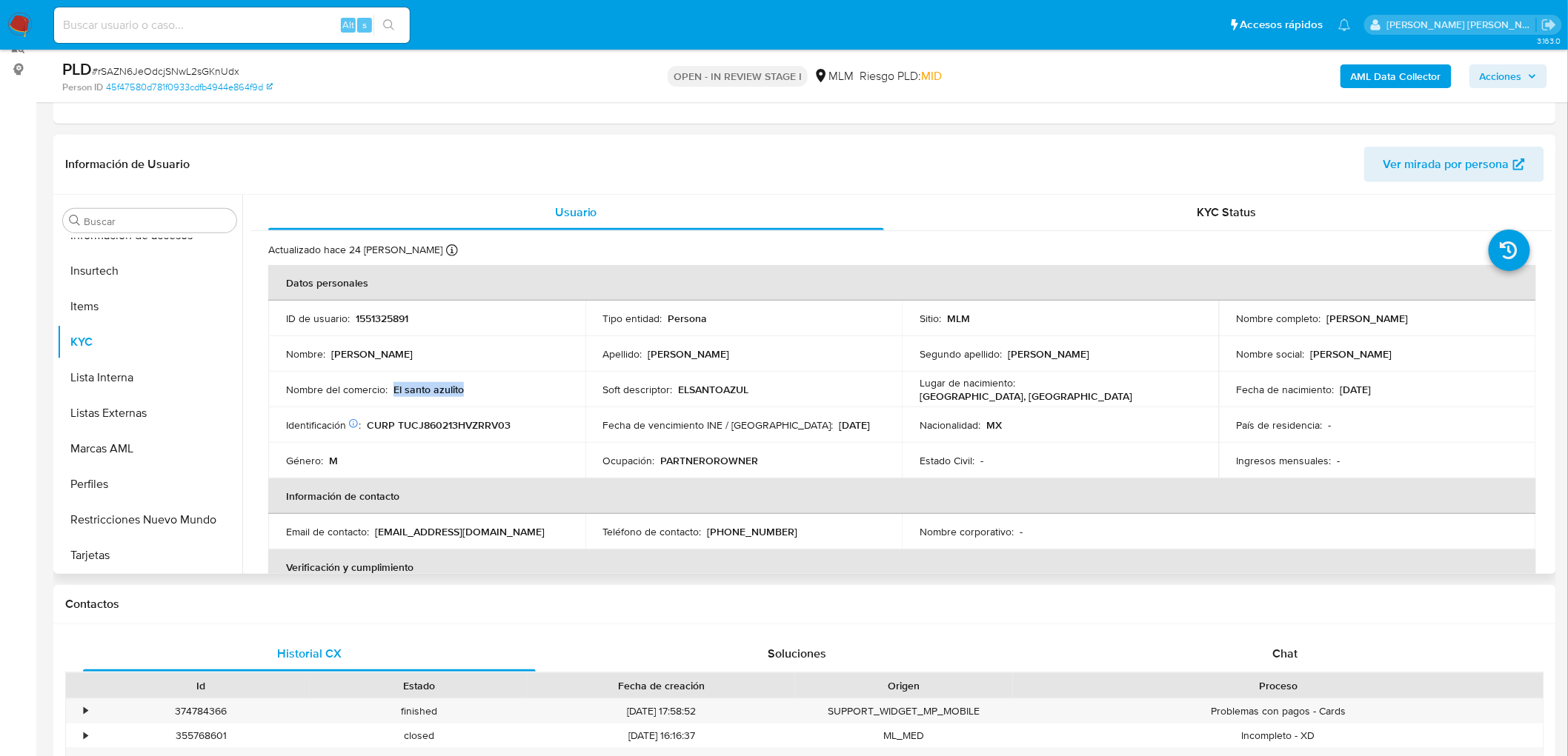
drag, startPoint x: 1461, startPoint y: 318, endPoint x: 1320, endPoint y: 320, distance: 141.0
click at [1320, 320] on div "Nombre completo : Javier Trujeque Carbajal" at bounding box center [1377, 318] width 281 height 13
copy div "Javier Trujeque Carbajal"
drag, startPoint x: 772, startPoint y: 532, endPoint x: 702, endPoint y: 538, distance: 70.3
click at [701, 538] on div "Teléfono de contacto : (55) 24324848" at bounding box center [744, 532] width 281 height 13
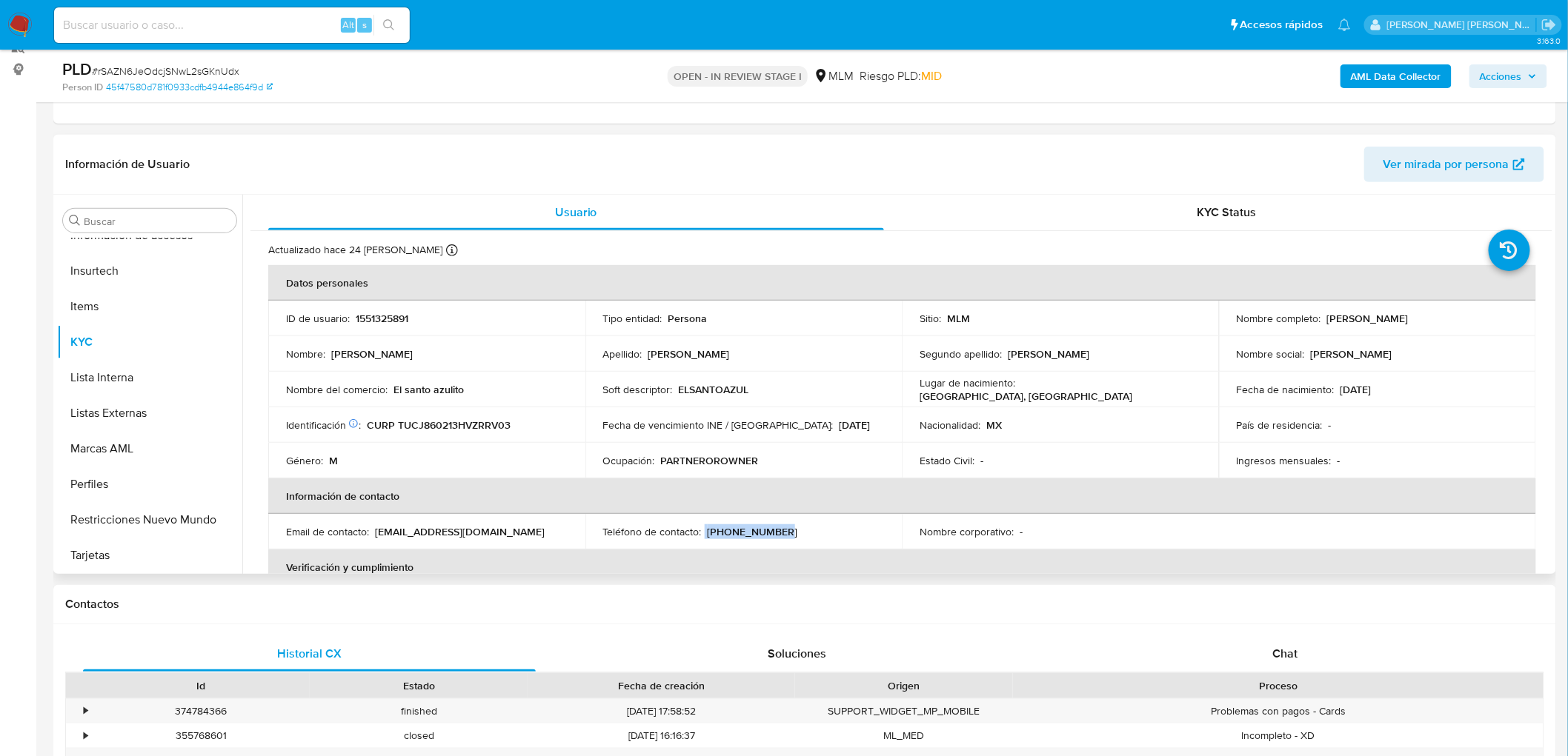
copy div "(55) 24324848"
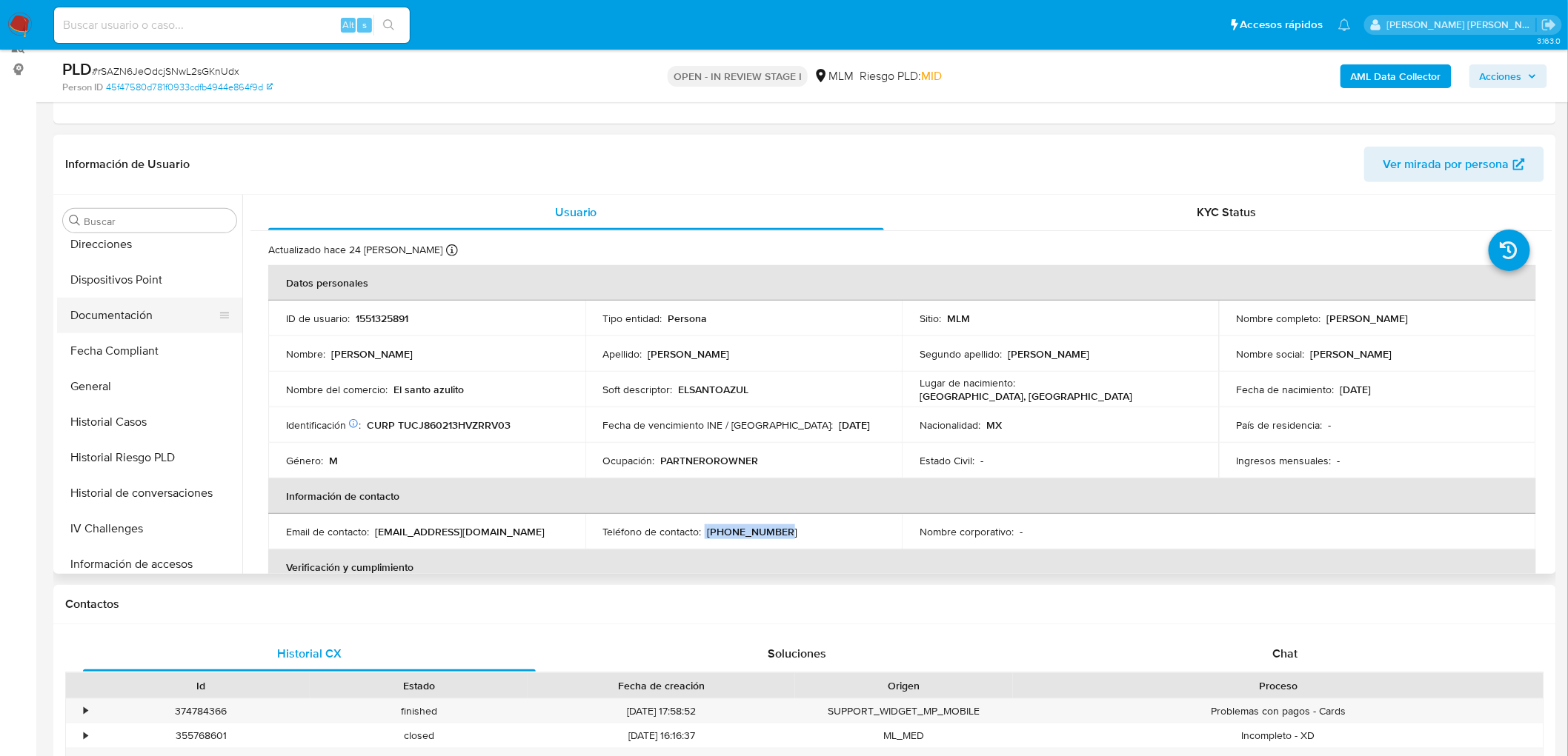
click at [131, 315] on button "Documentación" at bounding box center [144, 315] width 174 height 36
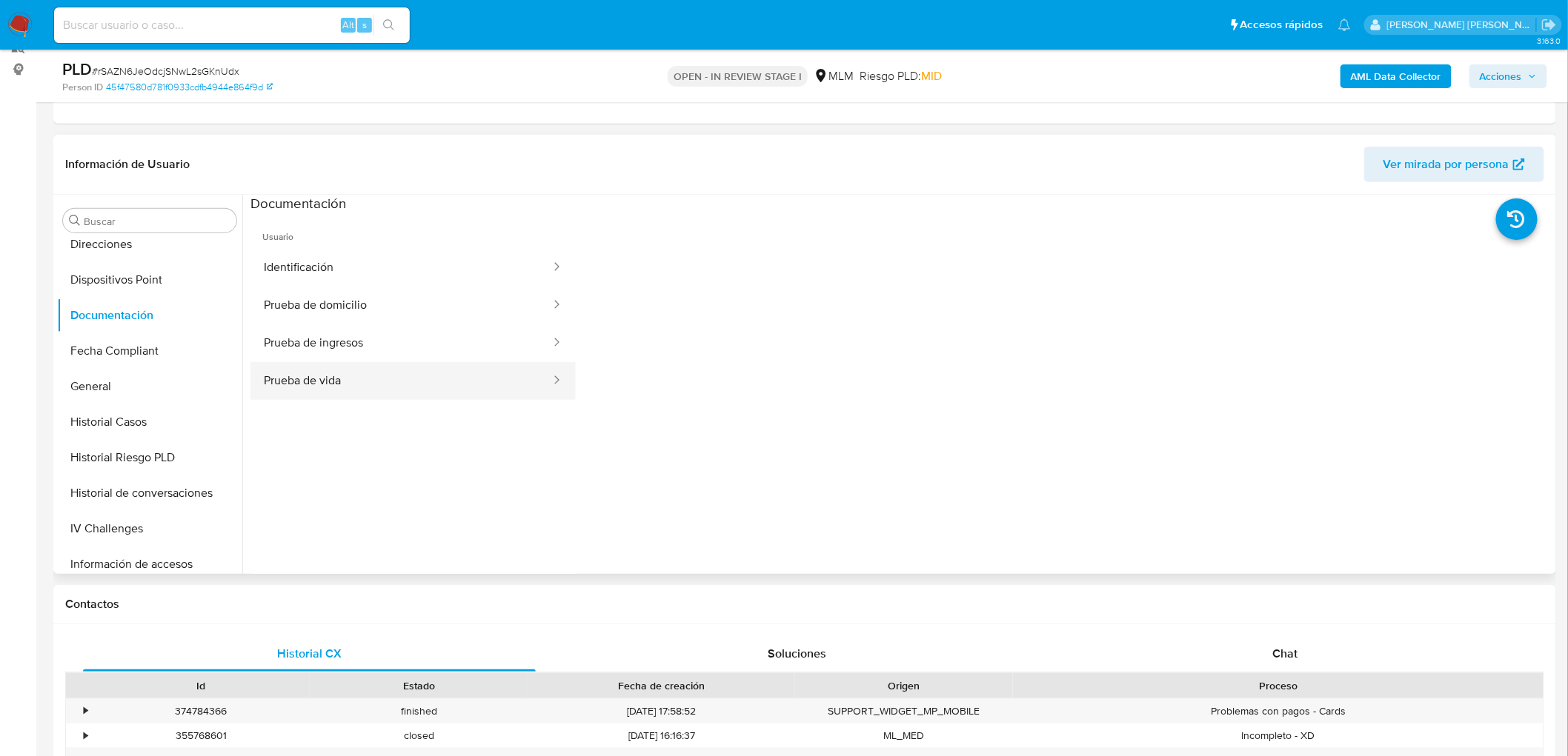
click at [421, 394] on button "Prueba de vida" at bounding box center [401, 381] width 301 height 38
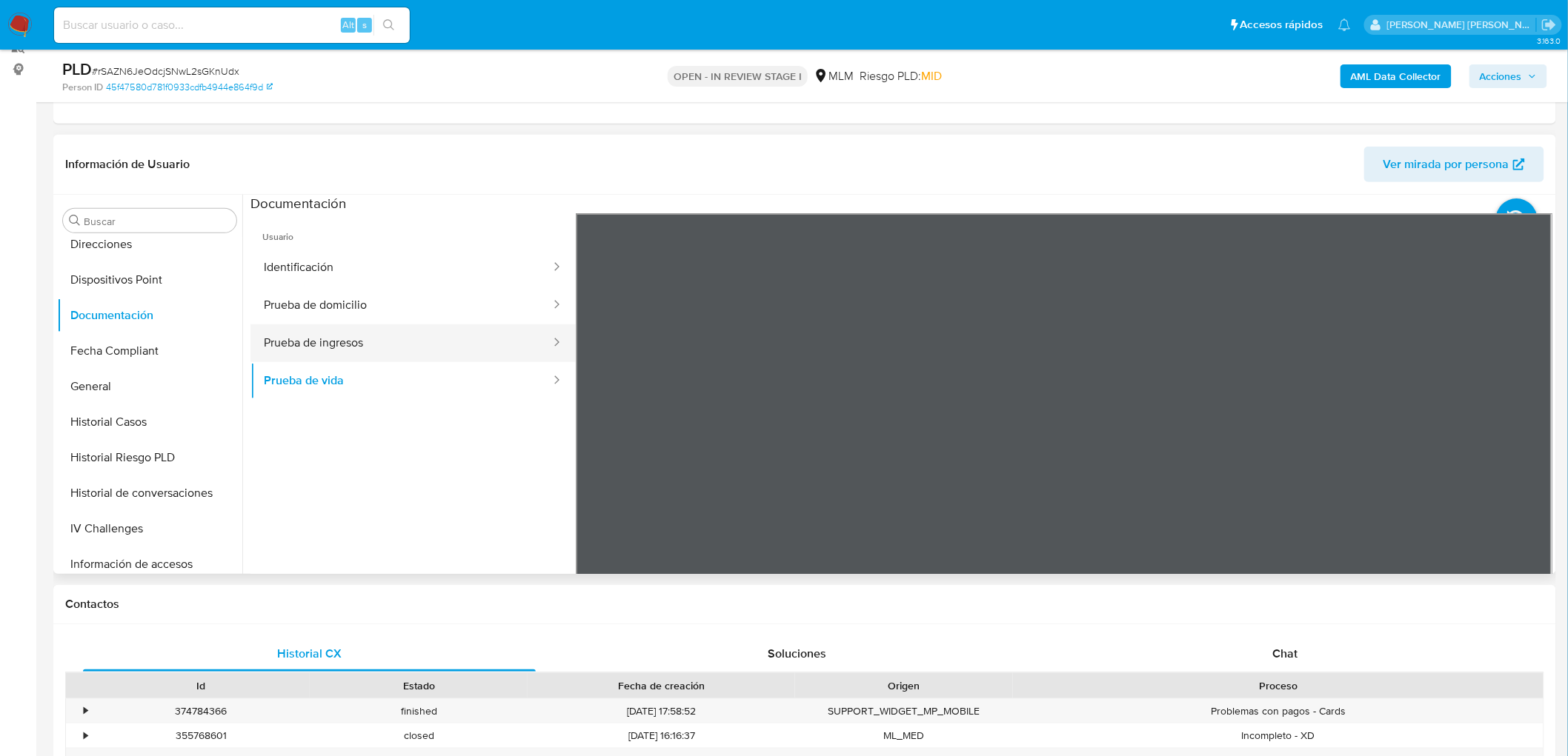
click at [485, 342] on button "Prueba de ingresos" at bounding box center [401, 343] width 301 height 38
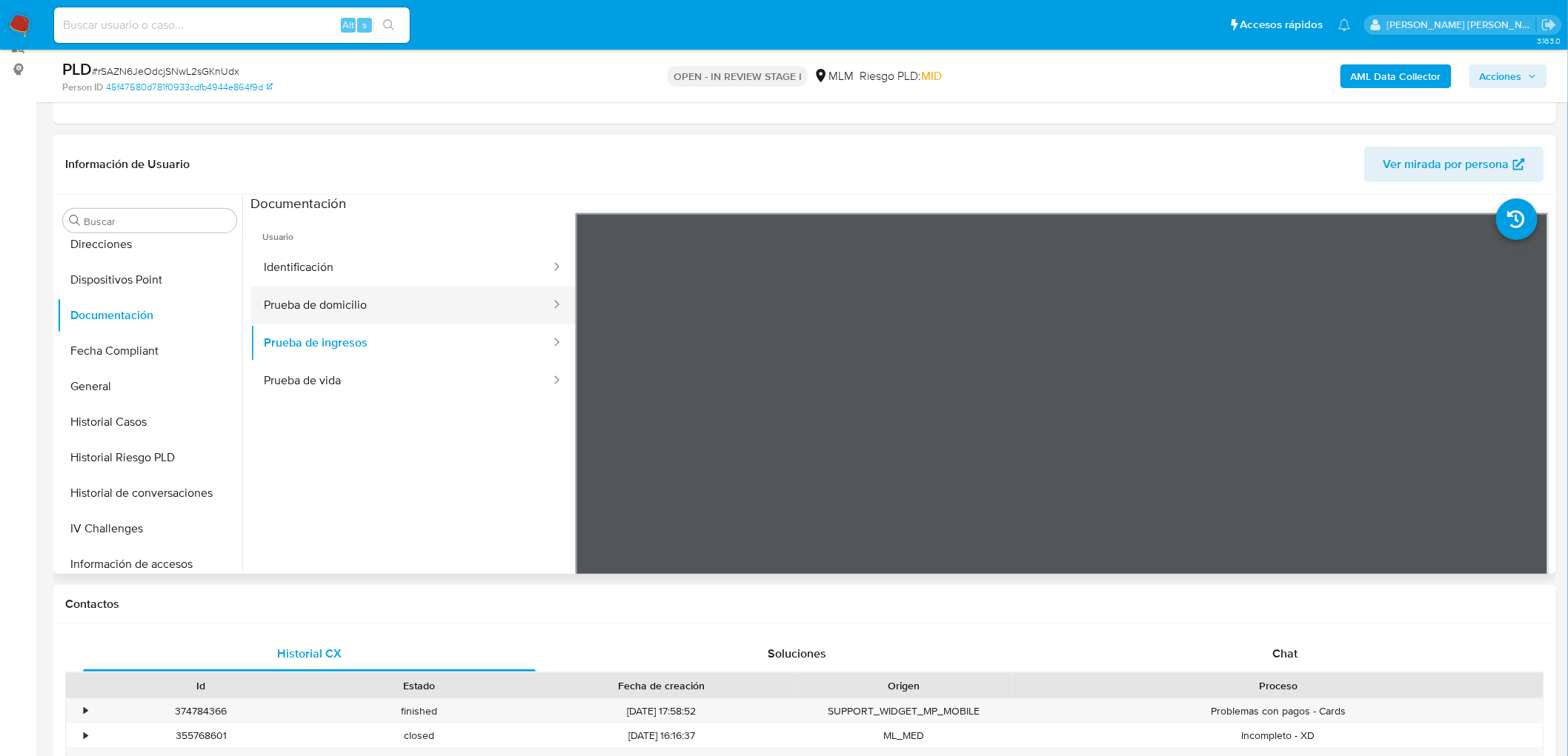
click at [447, 303] on button "Prueba de domicilio" at bounding box center [401, 305] width 301 height 38
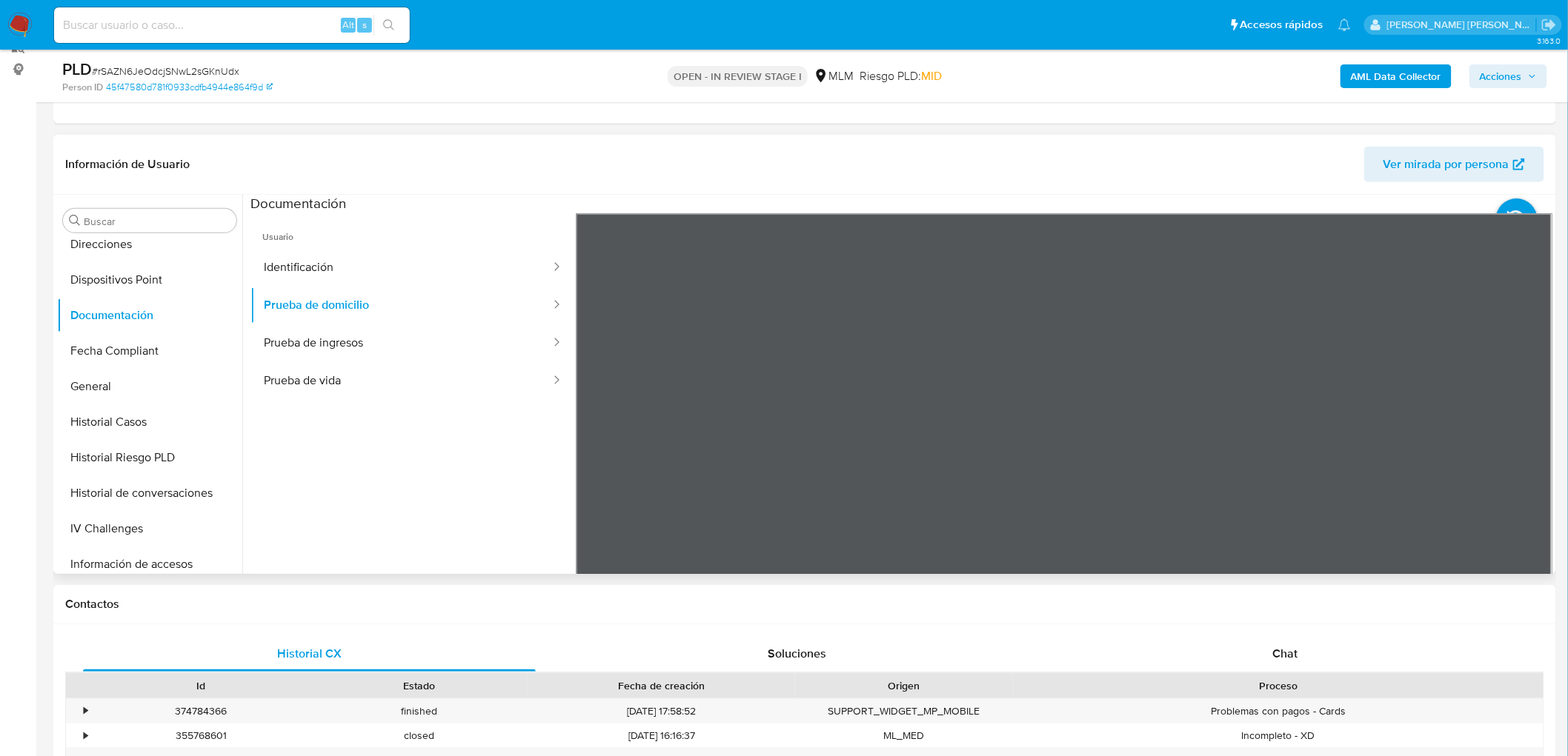
scroll to position [82, 0]
drag, startPoint x: 470, startPoint y: 275, endPoint x: 270, endPoint y: 318, distance: 204.6
click at [470, 275] on button "Identificación" at bounding box center [401, 268] width 301 height 38
click at [127, 378] on button "General" at bounding box center [144, 387] width 174 height 36
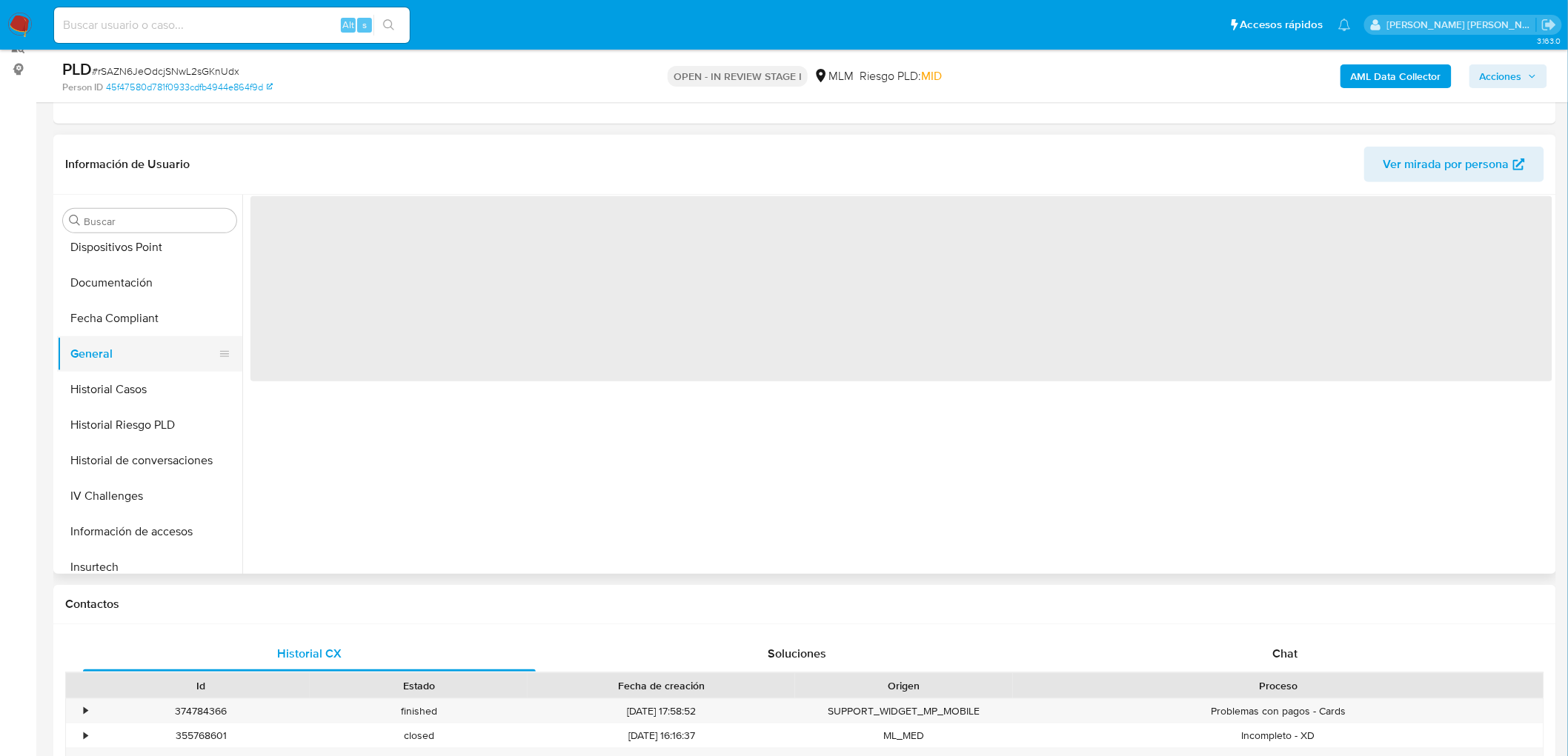
scroll to position [568, 0]
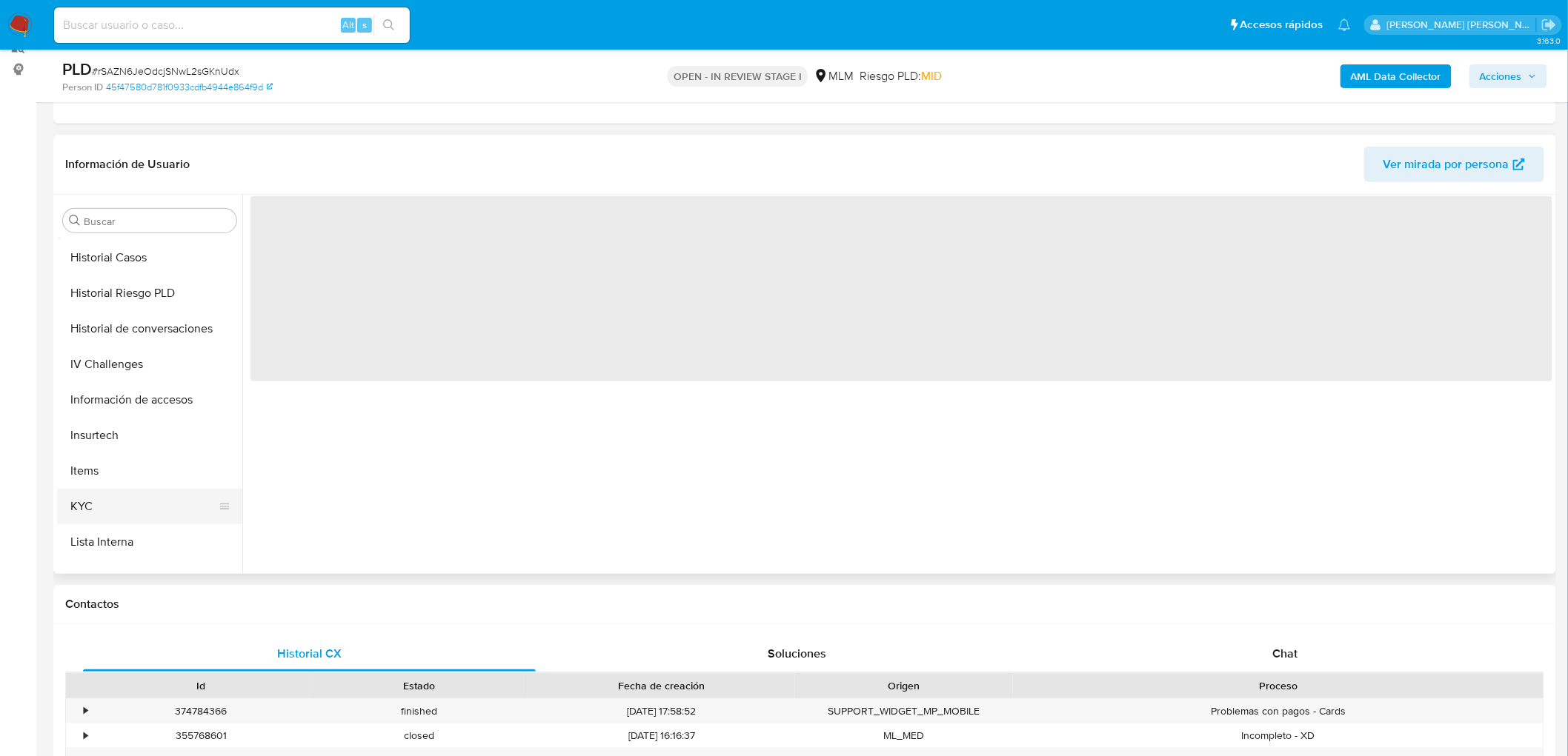
click at [119, 504] on button "KYC" at bounding box center [144, 507] width 174 height 36
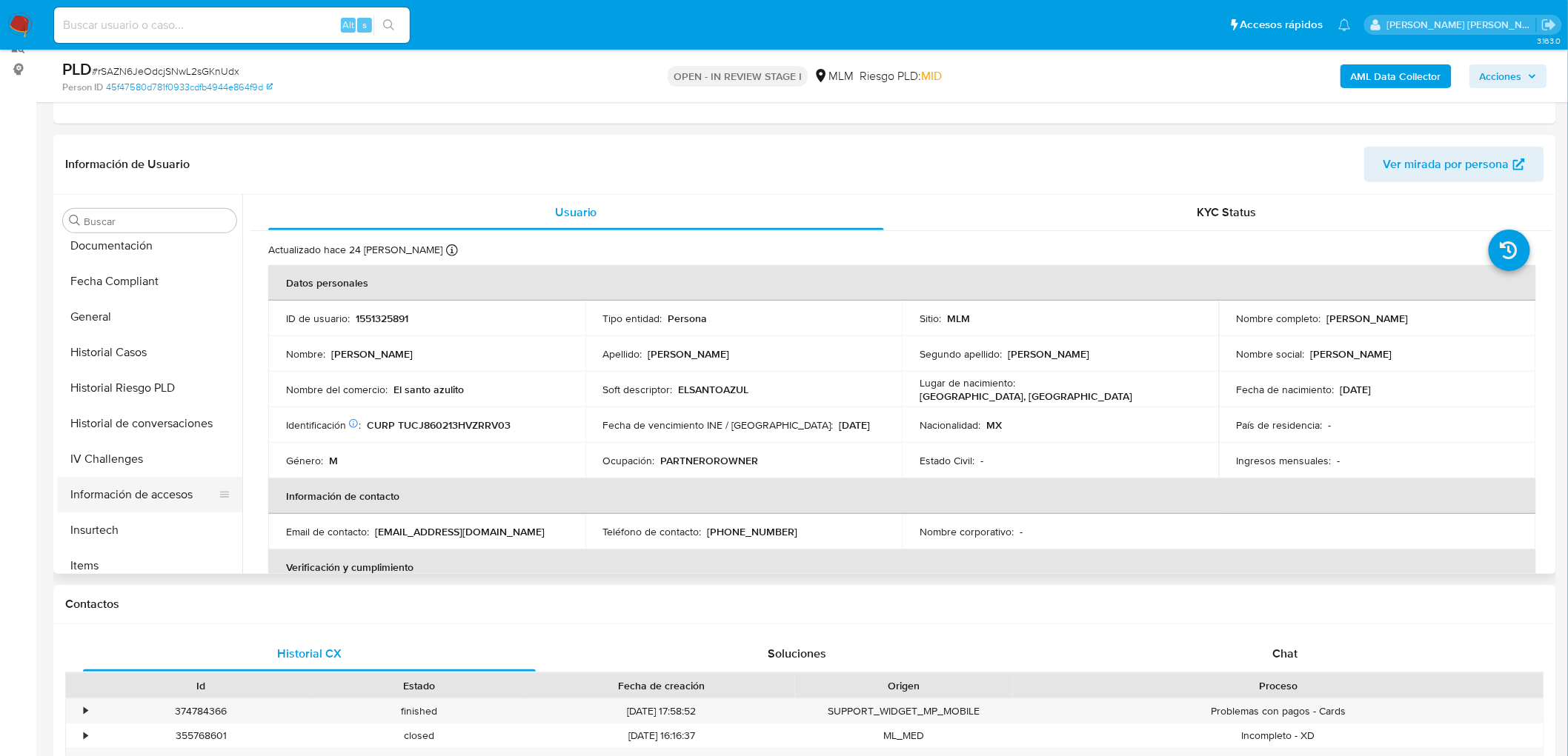
scroll to position [403, 0]
click at [121, 246] on button "Direcciones" at bounding box center [144, 245] width 174 height 36
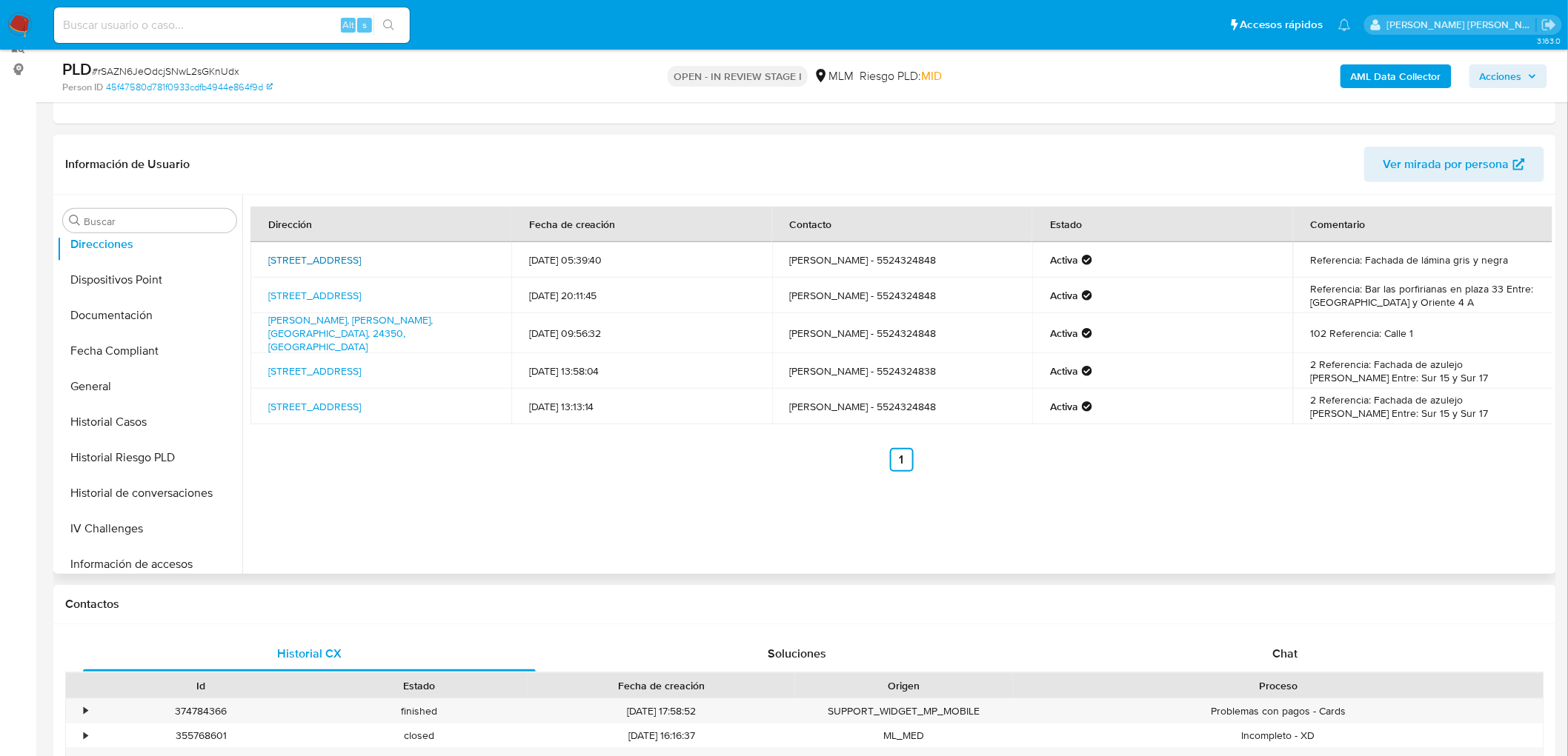
click at [306, 252] on link "Avenida Oriente 15 87, Orizaba, Veracruz, 94300, Mexico 87" at bounding box center [314, 260] width 93 height 15
click at [361, 401] on link "Calle Oriente 4 793, Orizaba, Veracruz, 94300, Mexico 793" at bounding box center [314, 407] width 93 height 15
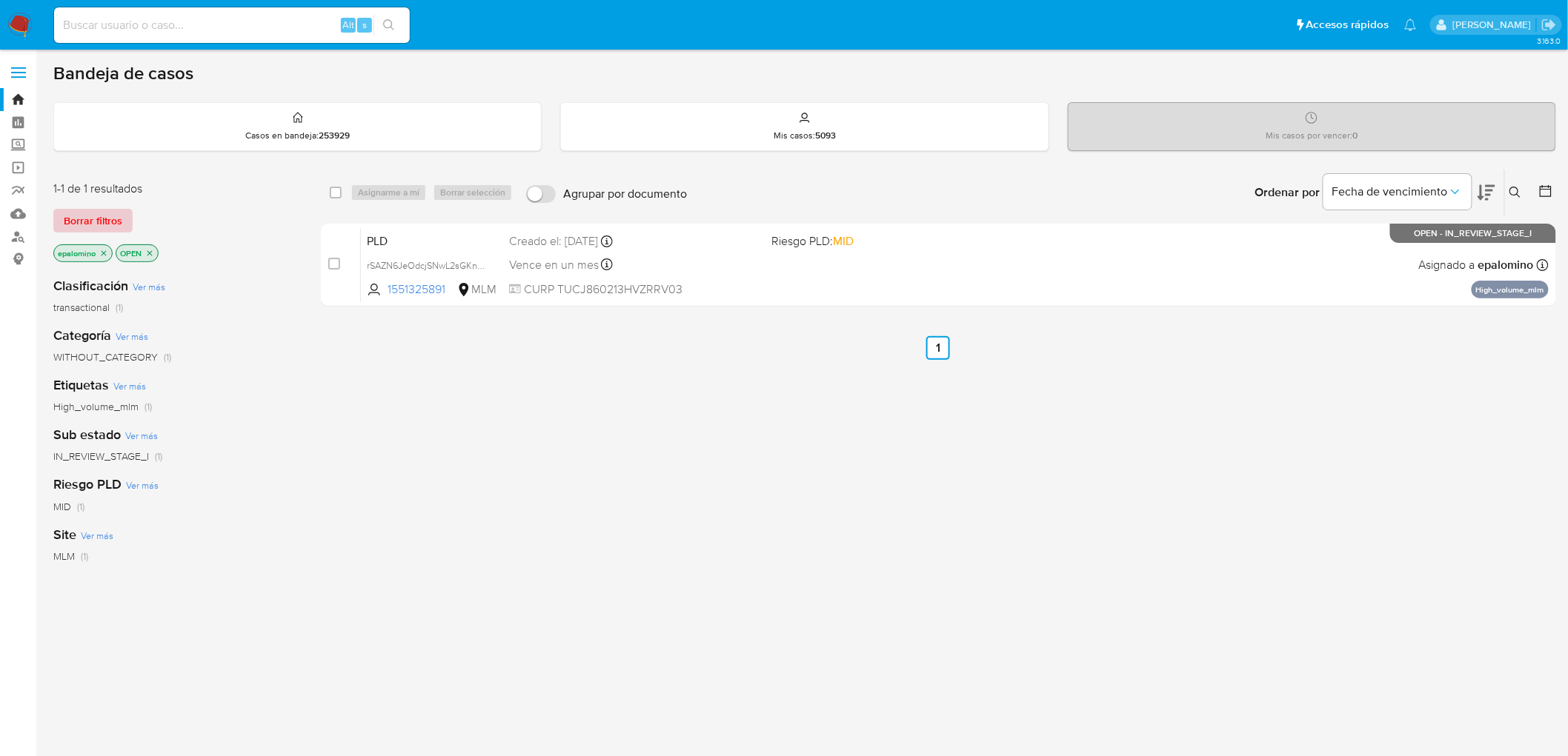
click at [110, 224] on span "Borrar filtros" at bounding box center [93, 221] width 59 height 21
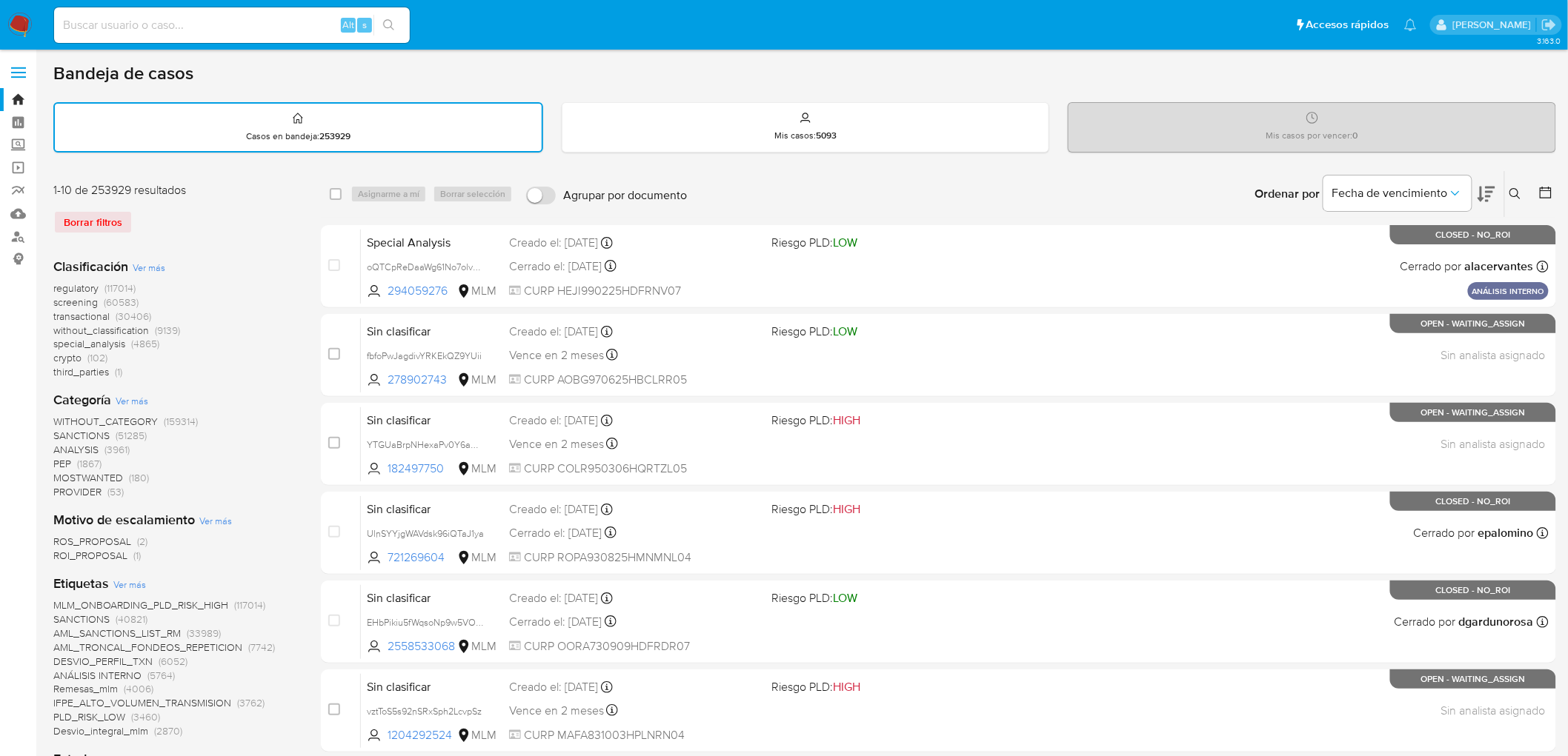
click at [1517, 194] on icon at bounding box center [1515, 194] width 11 height 11
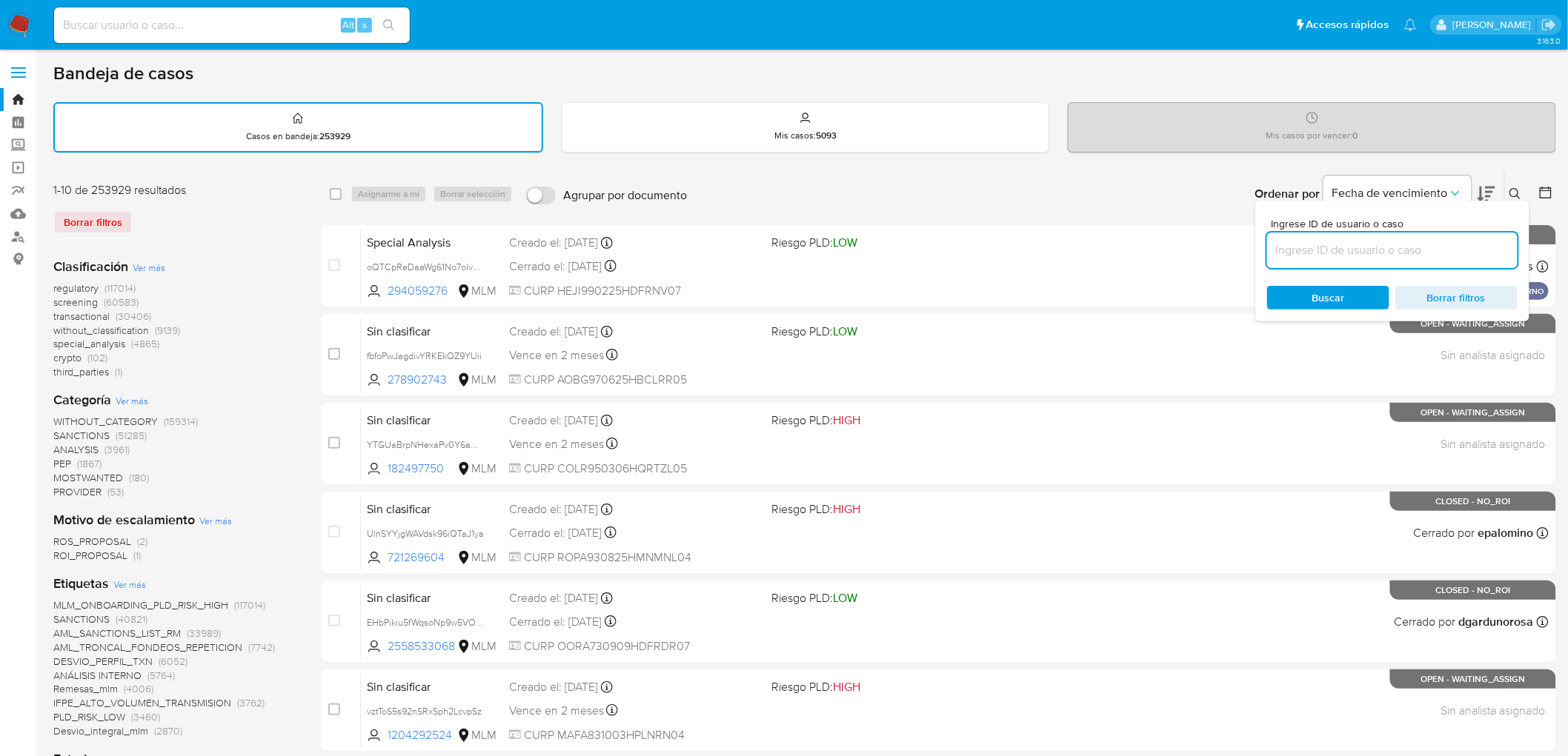
click at [1321, 249] on input at bounding box center [1392, 251] width 251 height 19
type input "1551325891"
click at [1316, 296] on span "Buscar" at bounding box center [1328, 298] width 33 height 24
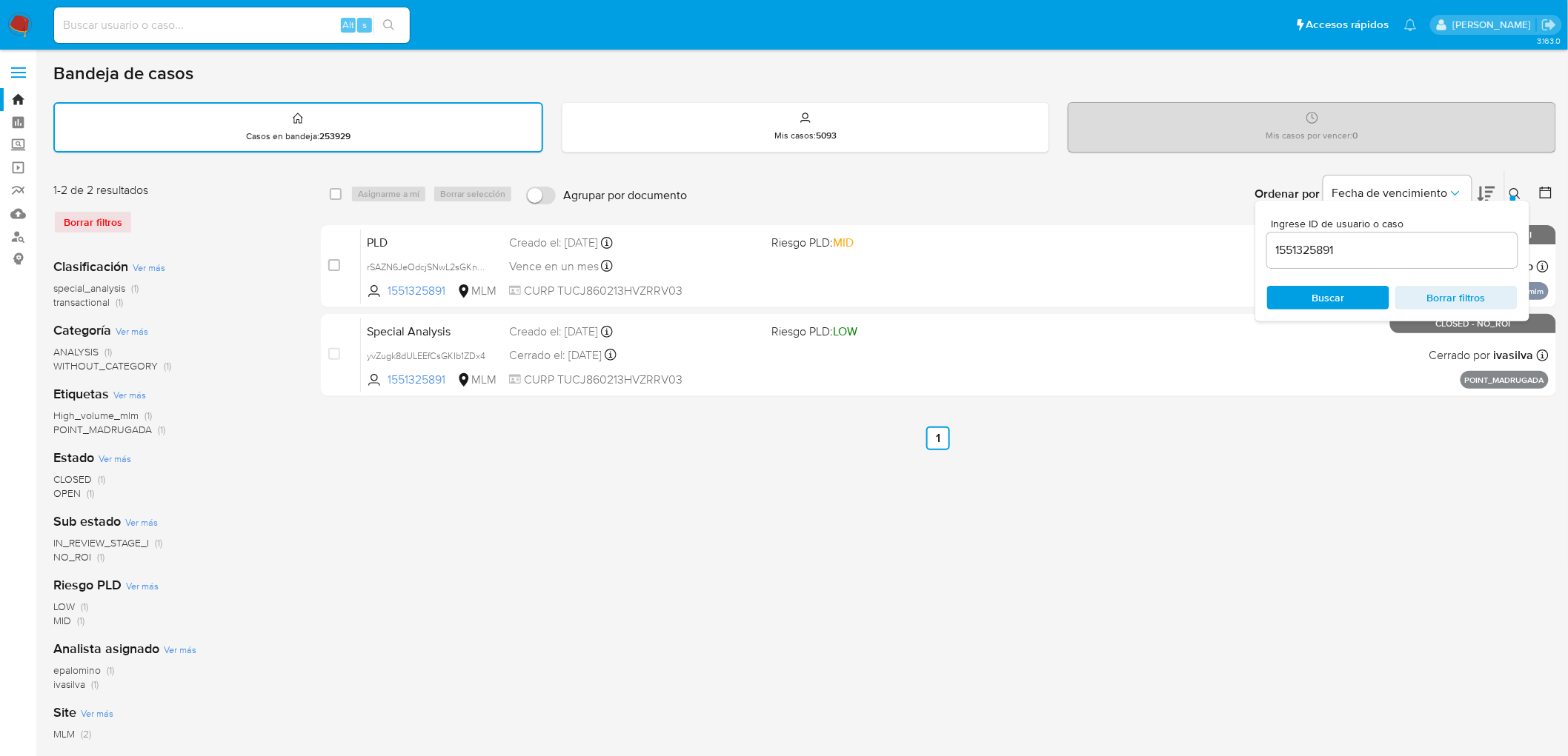
click at [1521, 188] on icon at bounding box center [1515, 194] width 12 height 12
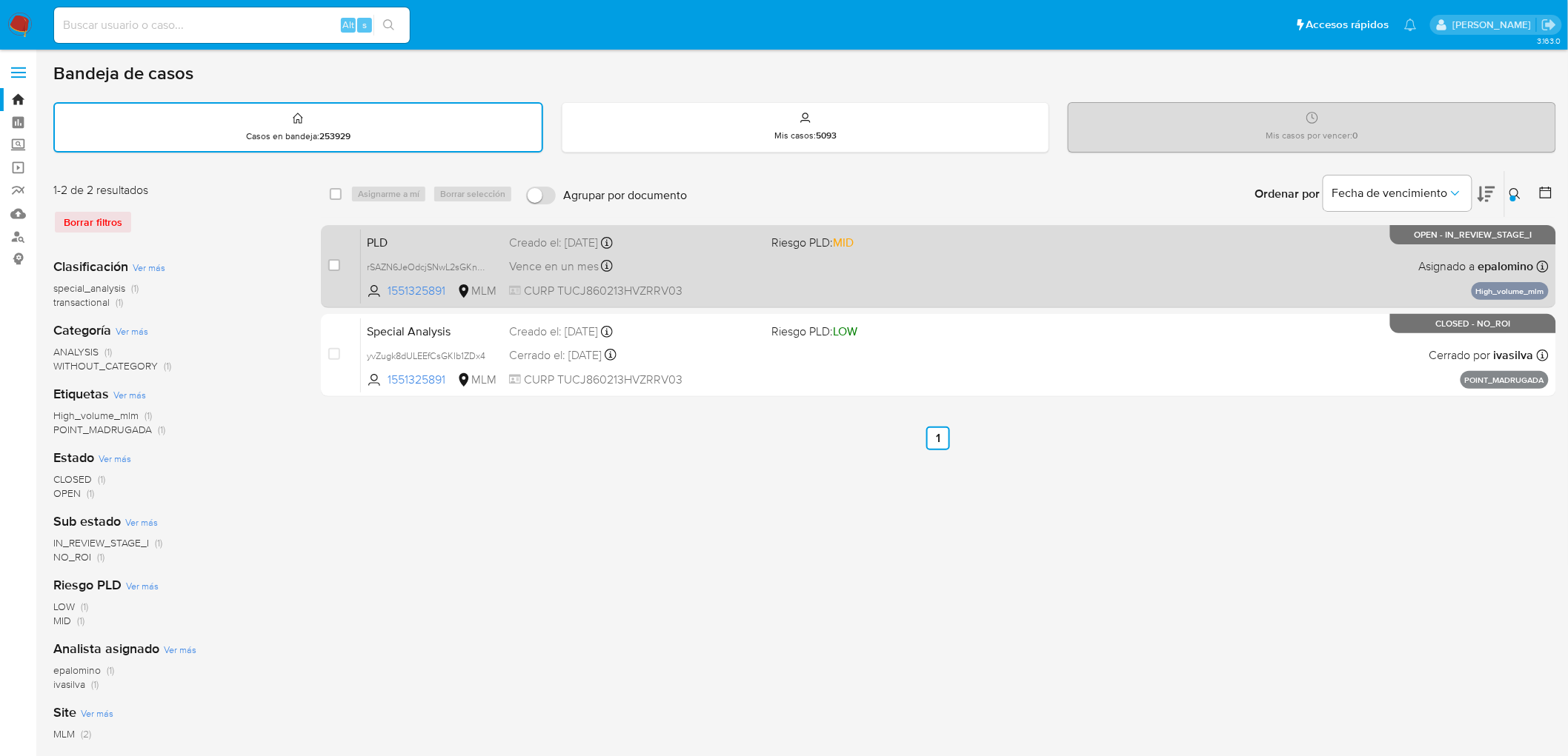
click at [402, 245] on span "PLD" at bounding box center [432, 242] width 131 height 19
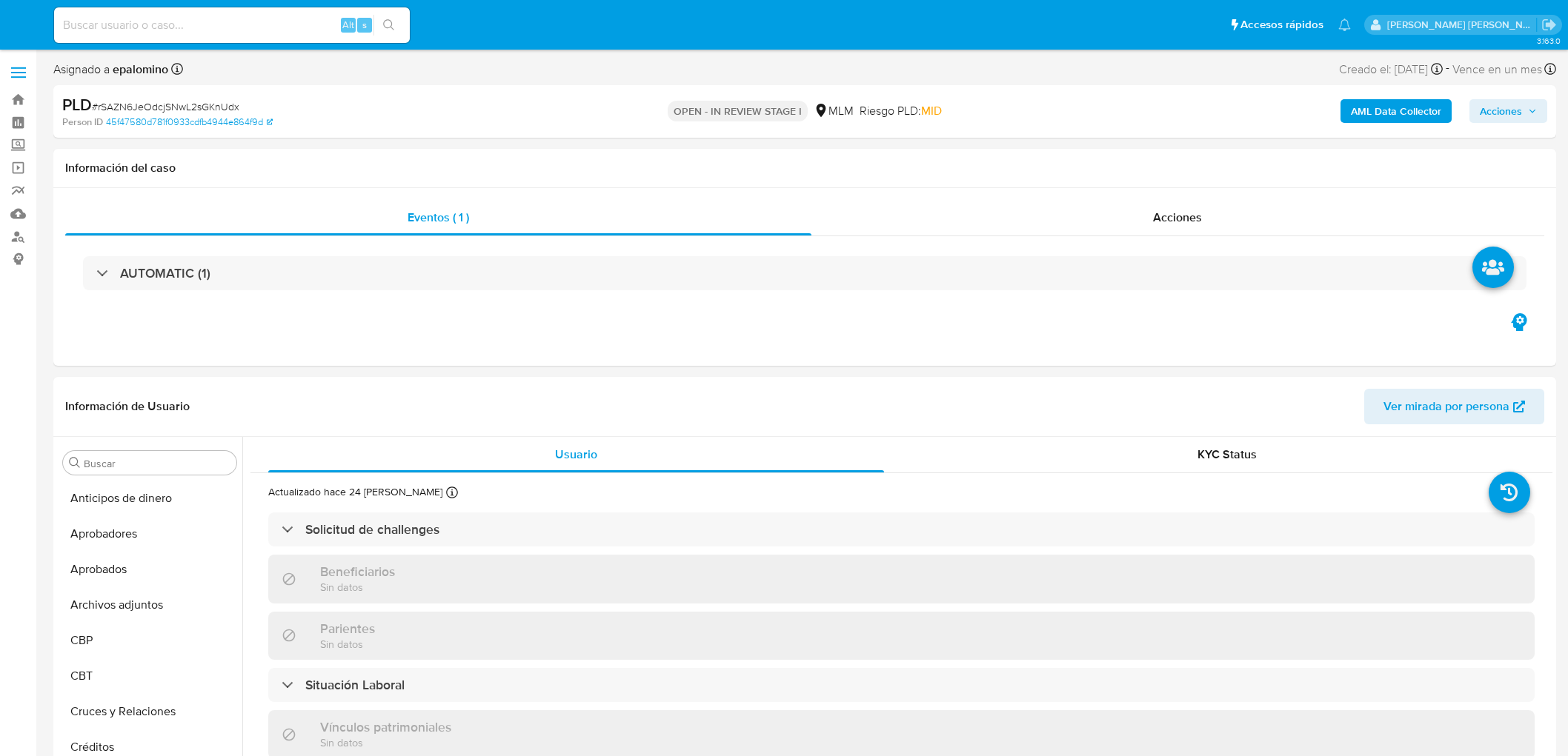
select select "10"
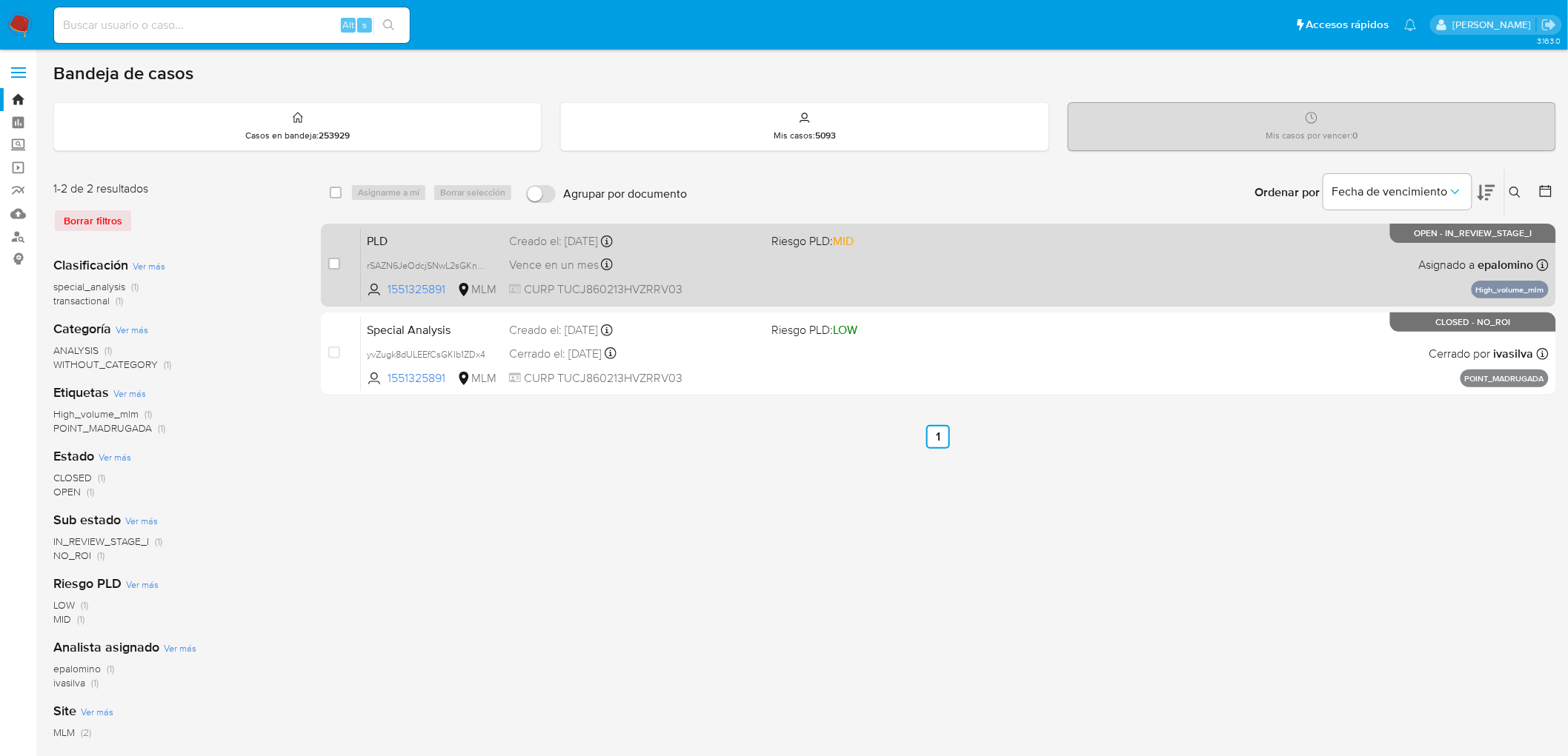
click at [416, 243] on span "PLD" at bounding box center [432, 240] width 131 height 19
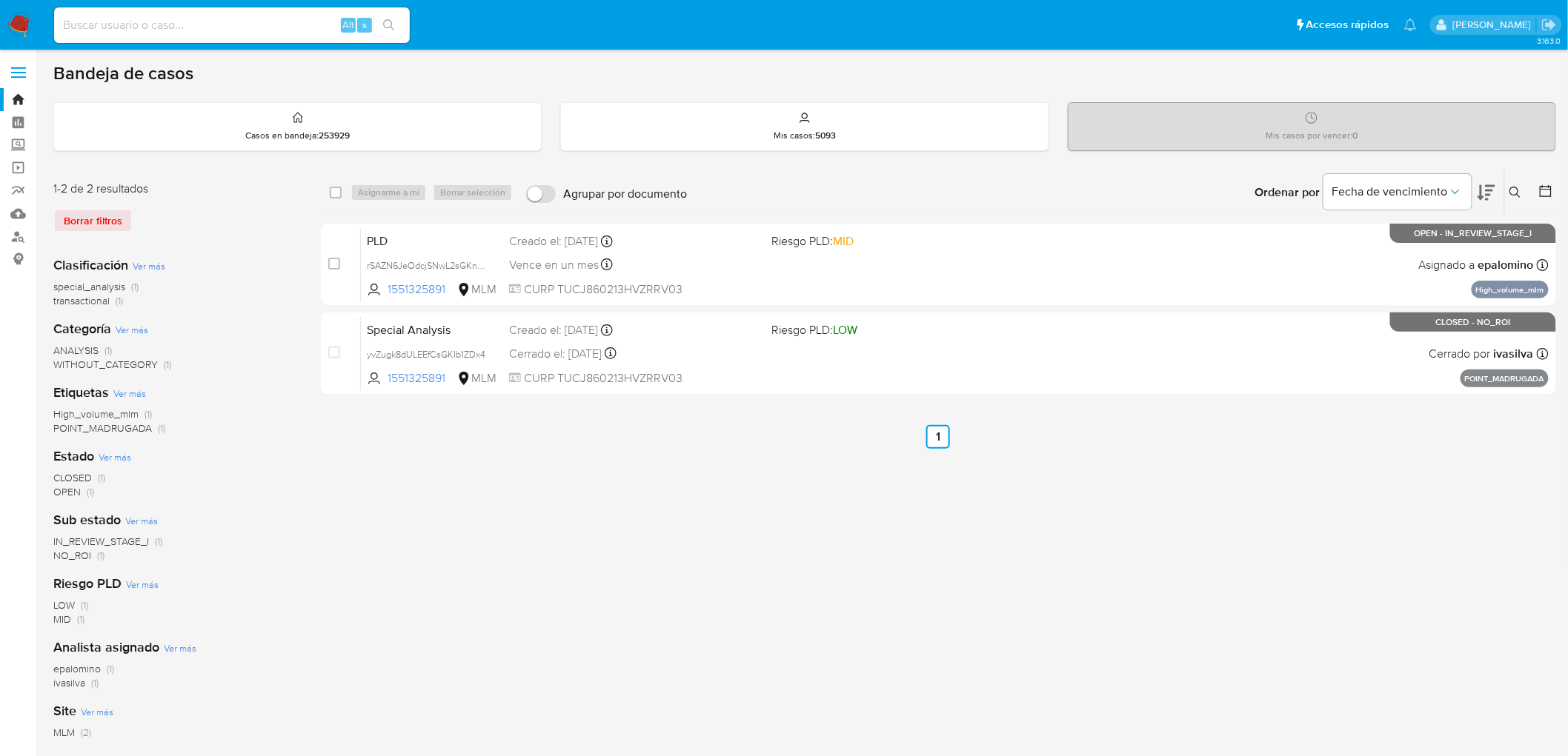
click at [1513, 189] on icon at bounding box center [1515, 193] width 12 height 12
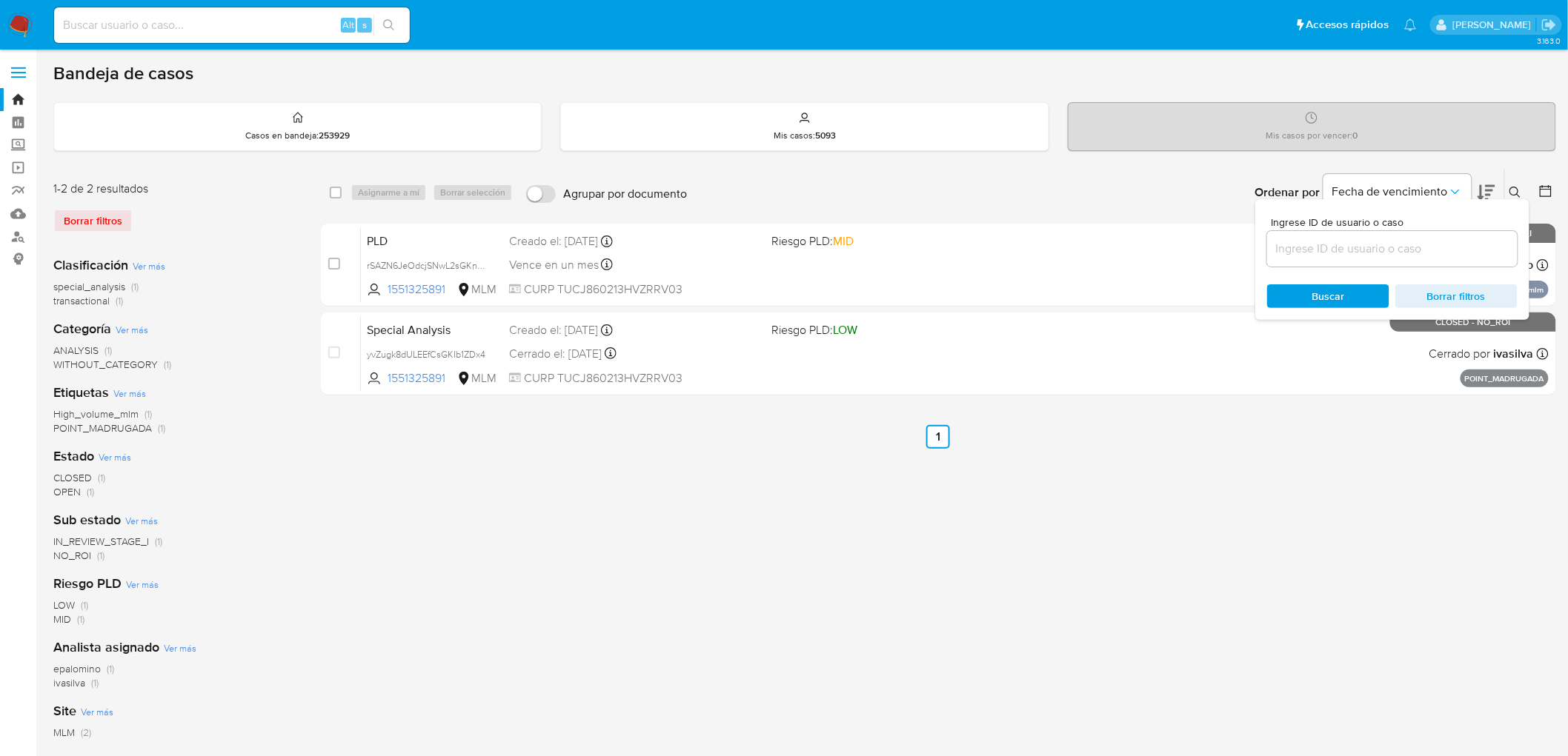
click at [22, 30] on img at bounding box center [20, 25] width 25 height 25
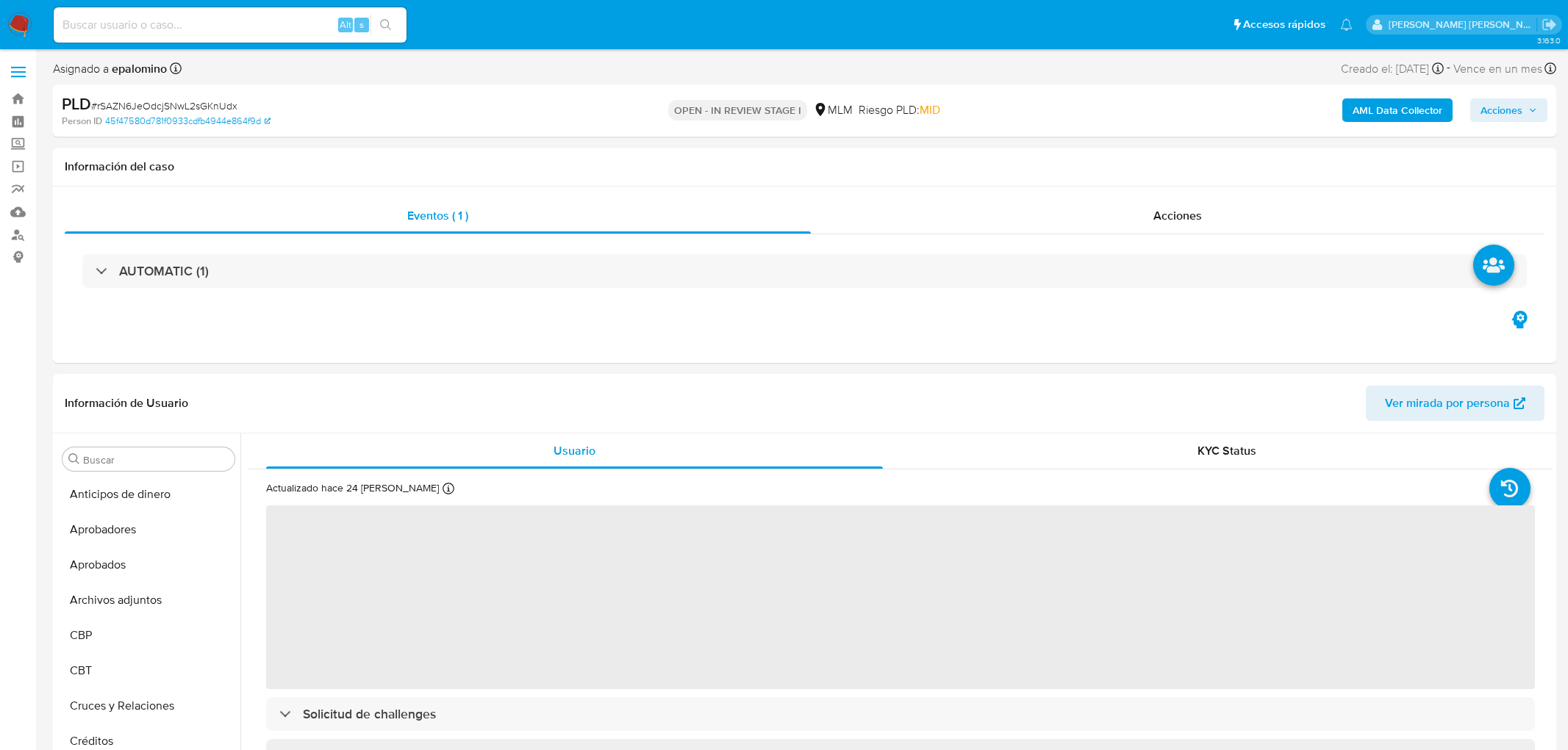
select select "10"
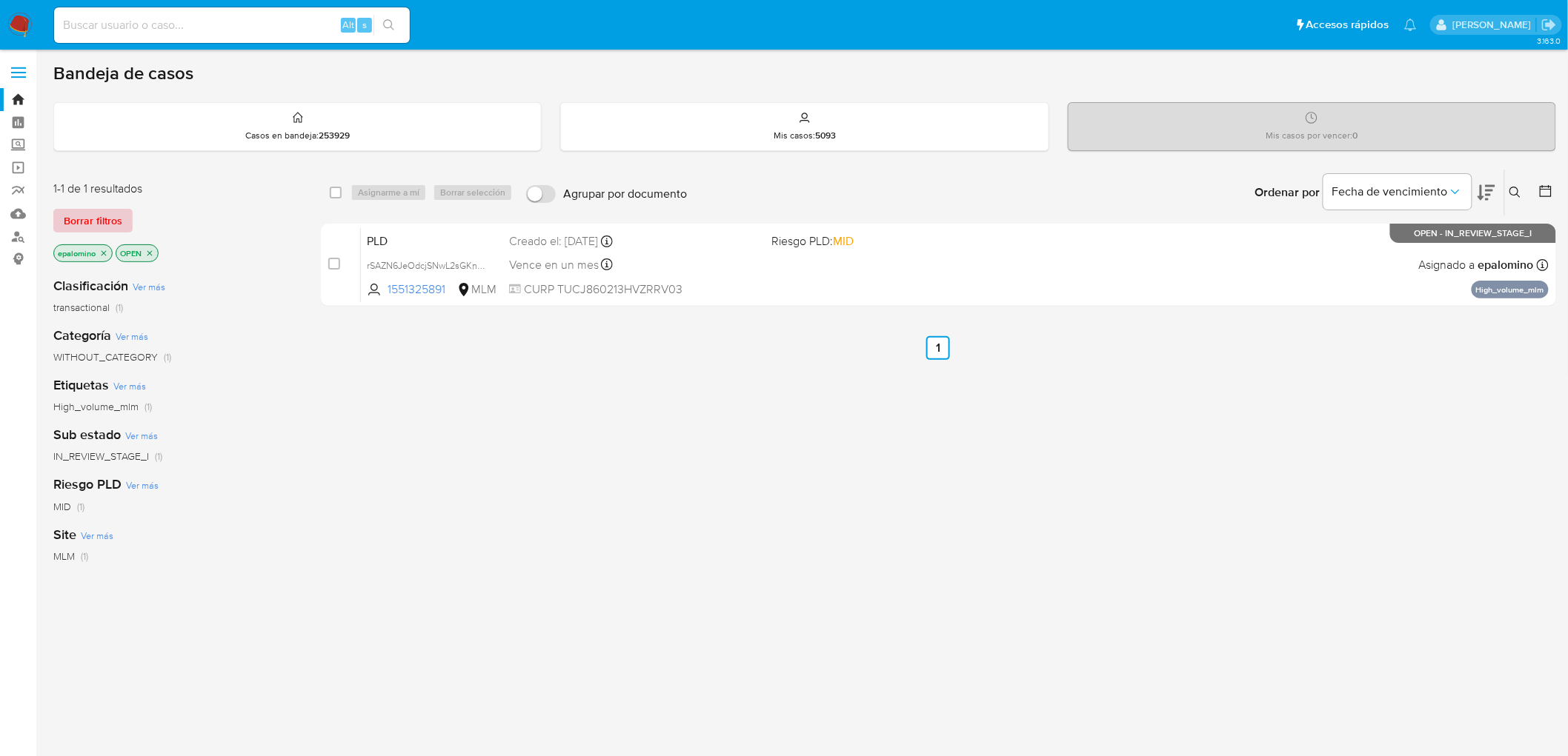
click at [96, 223] on span "Borrar filtros" at bounding box center [93, 221] width 59 height 21
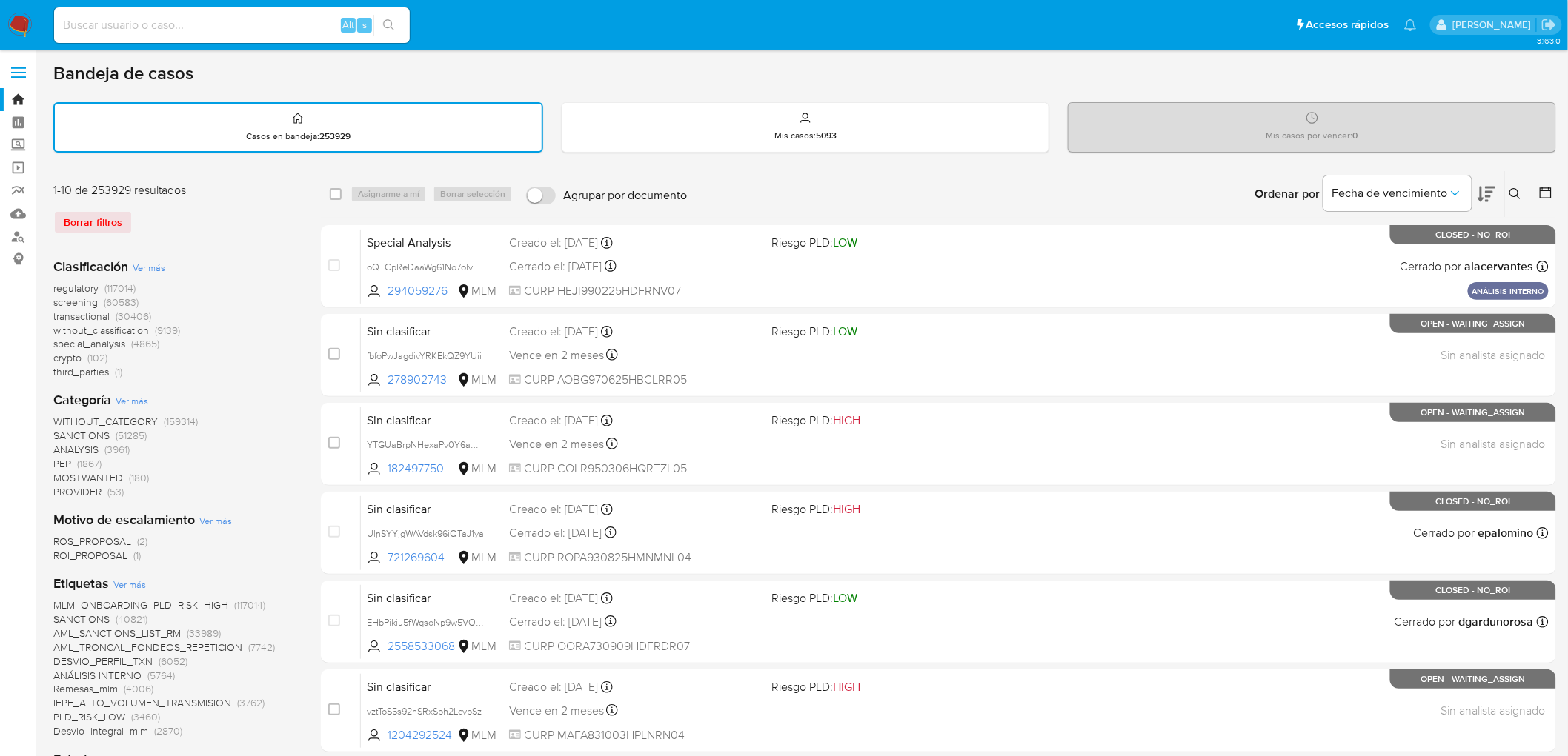
click at [1506, 190] on button at bounding box center [1517, 194] width 24 height 18
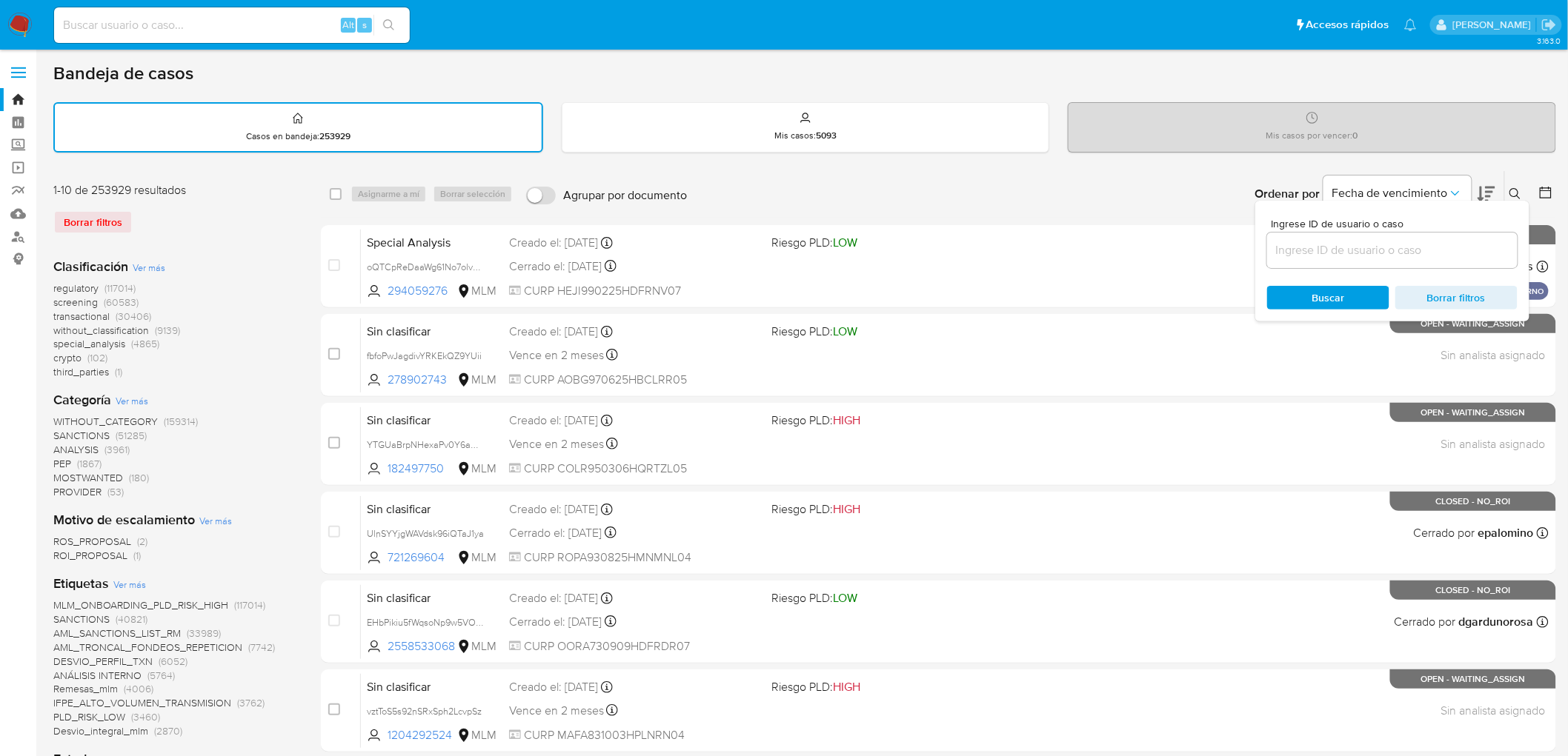
click at [1334, 254] on input at bounding box center [1392, 251] width 251 height 19
type input "95441854"
click at [1316, 286] on span "Buscar" at bounding box center [1328, 298] width 33 height 24
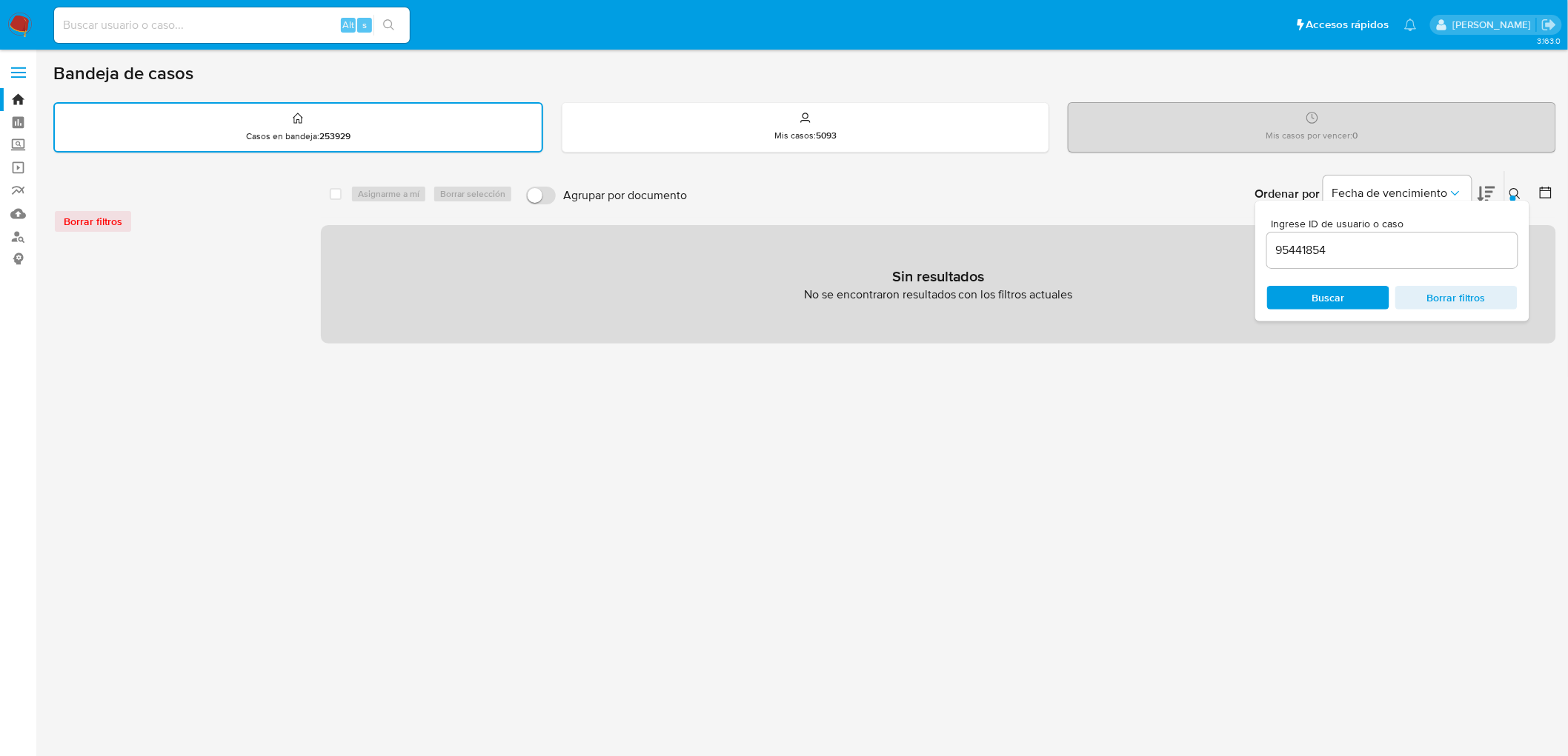
click at [1513, 188] on icon at bounding box center [1515, 194] width 12 height 12
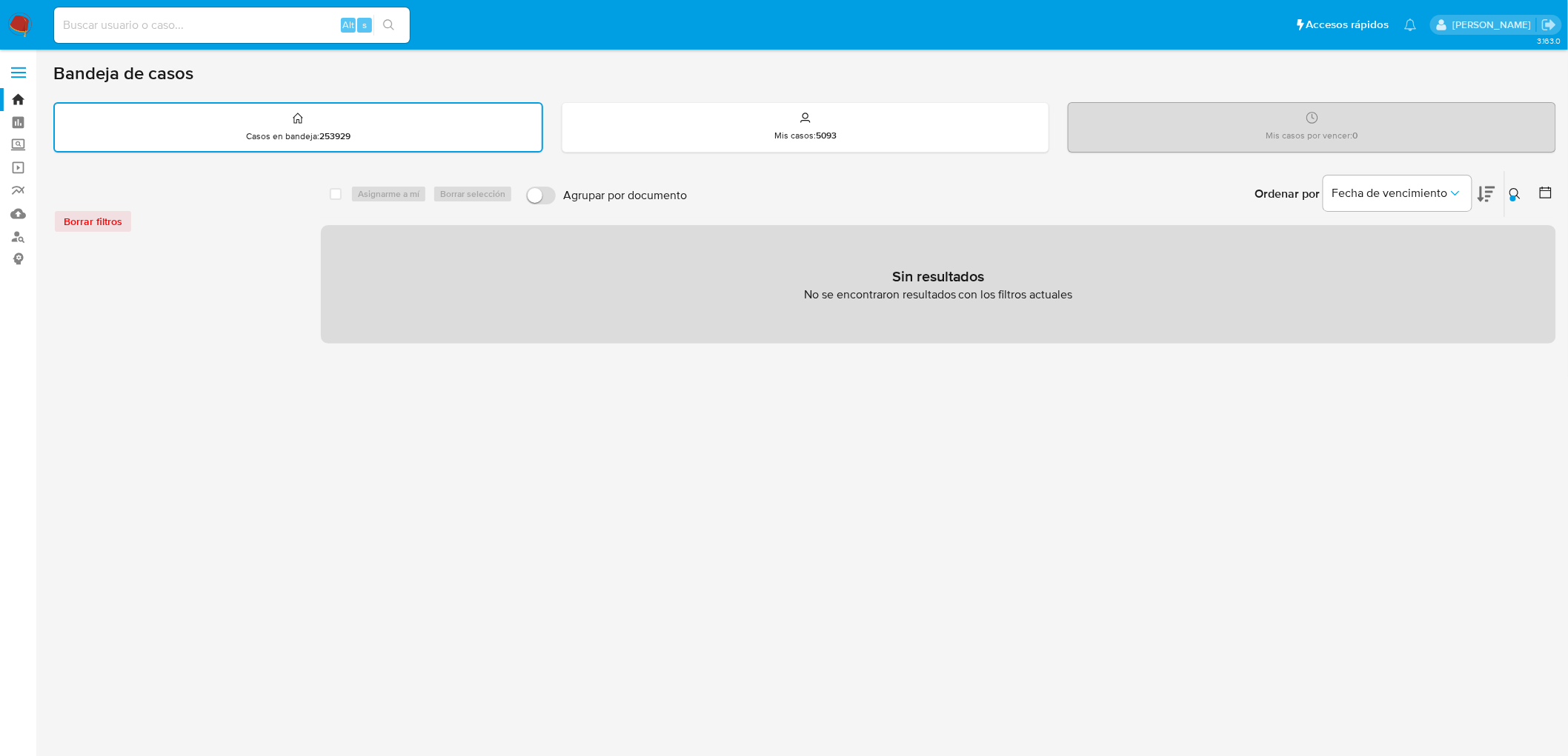
click at [122, 21] on input at bounding box center [232, 25] width 355 height 19
paste input "95441854"
type input "95441854"
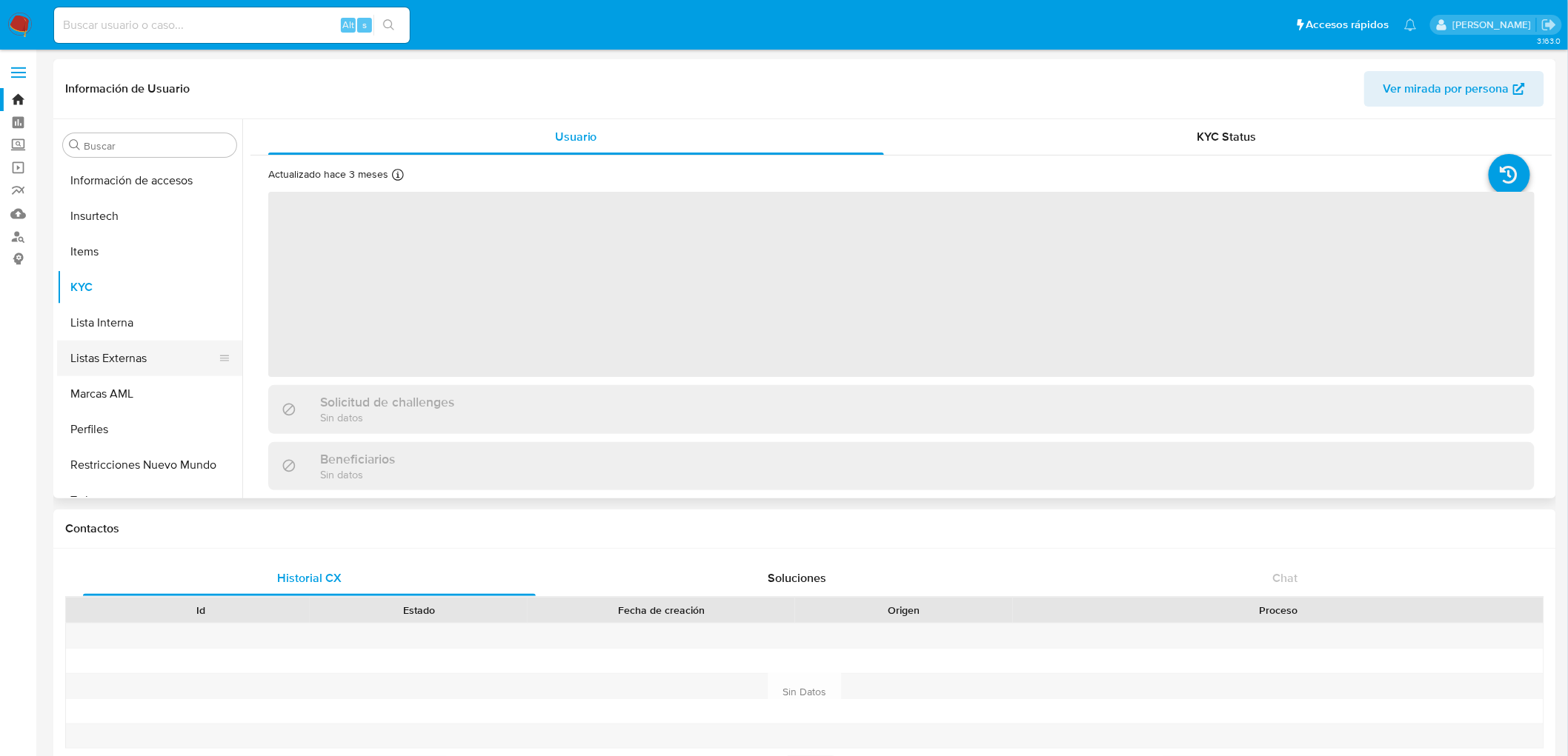
scroll to position [732, 0]
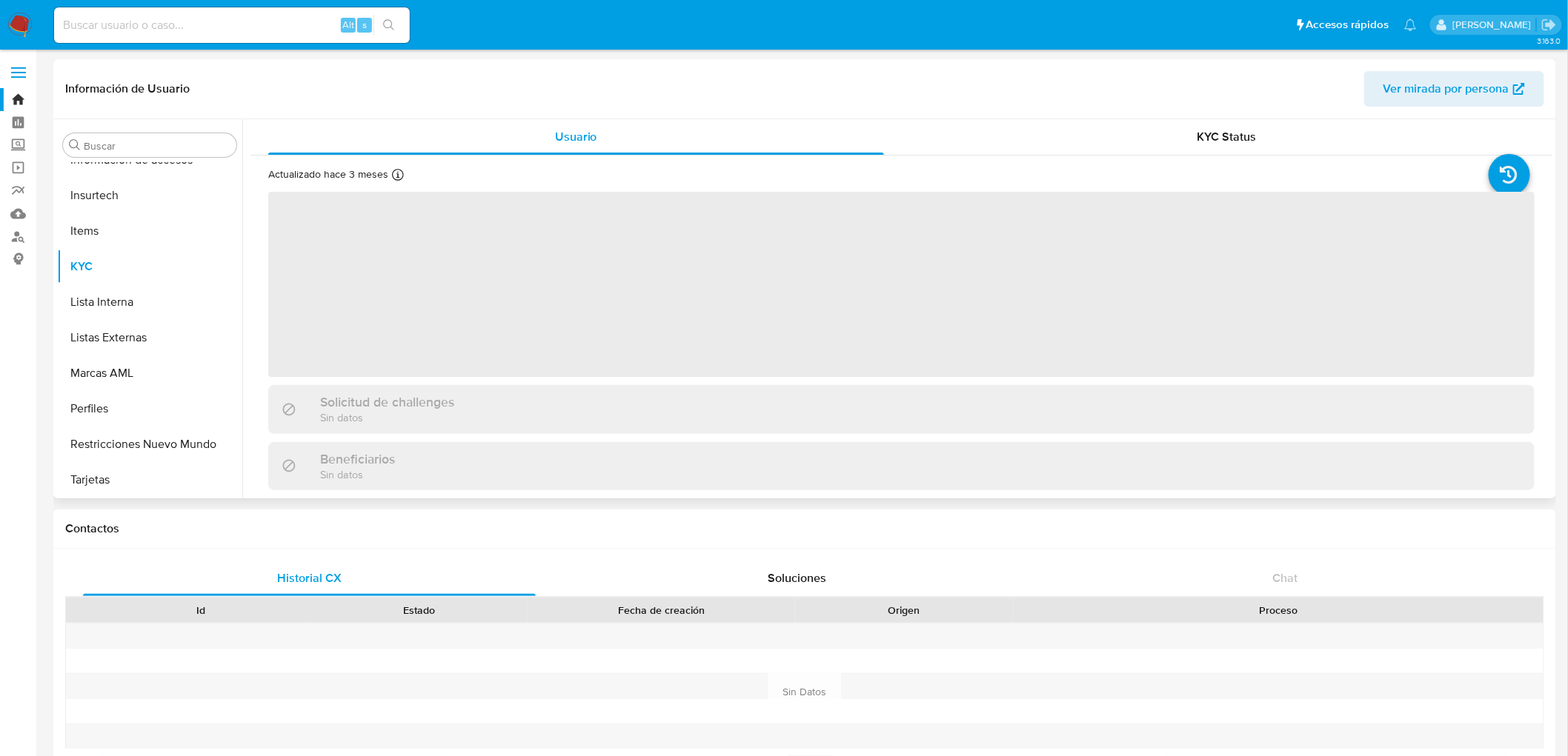
select select "10"
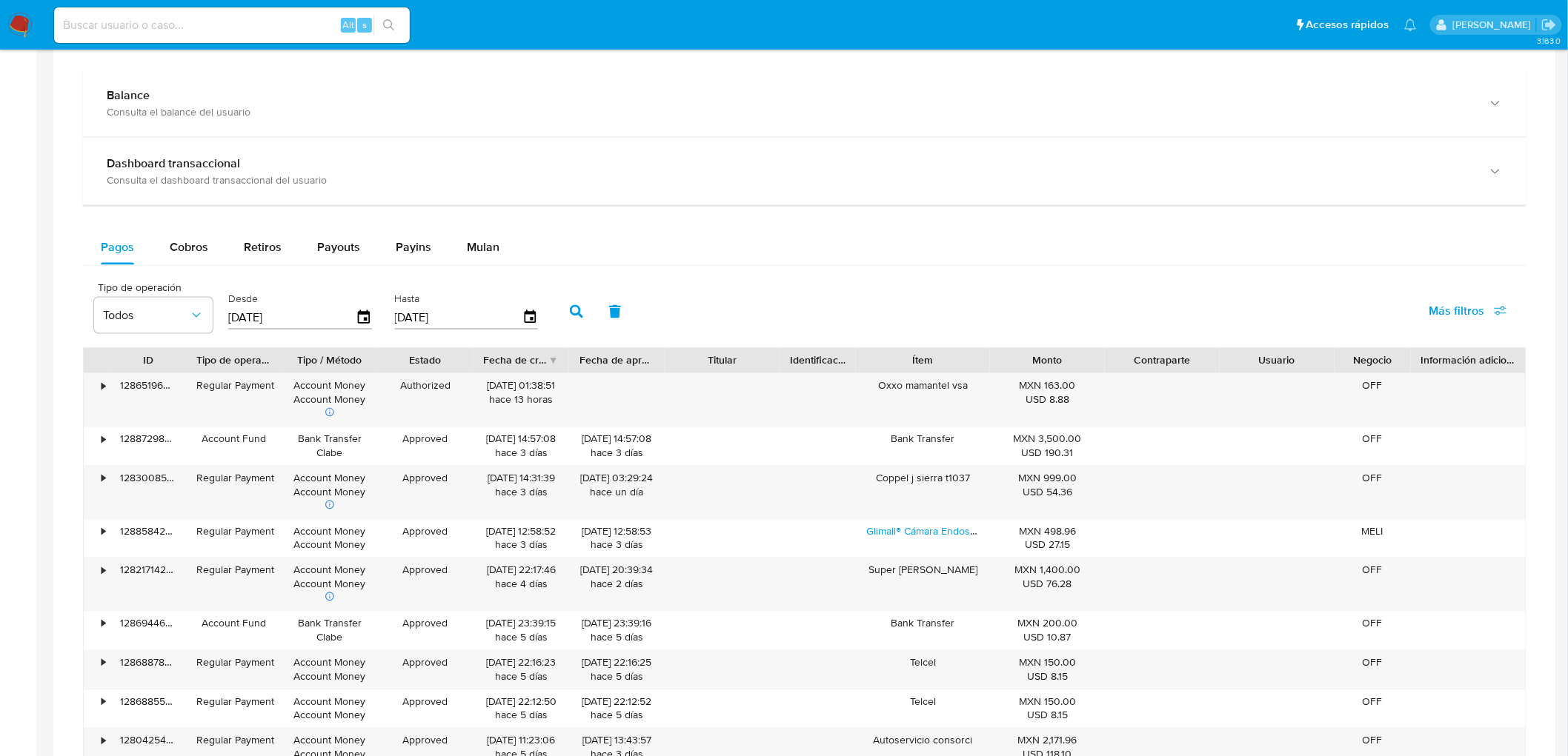
scroll to position [823, 0]
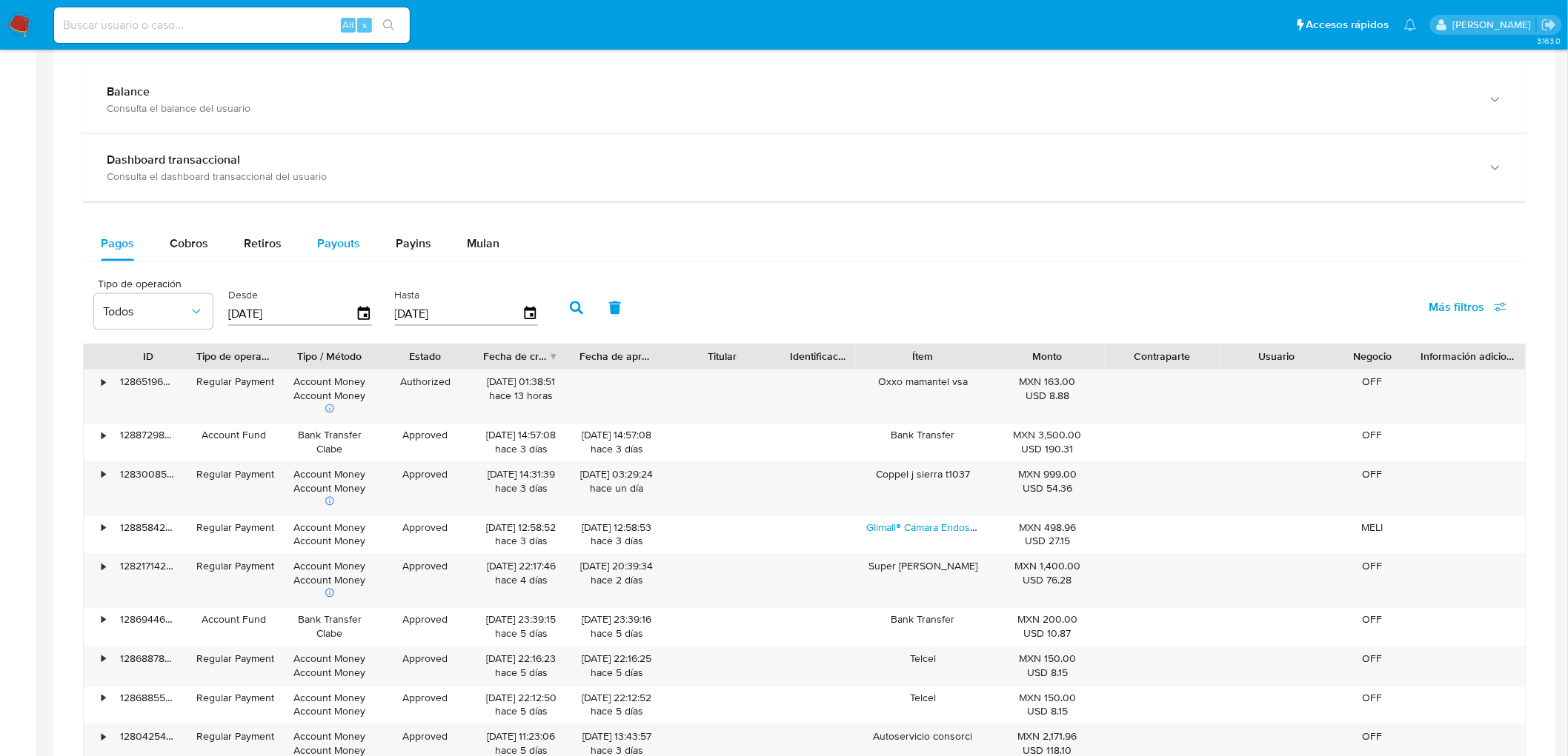
click at [339, 248] on span "Payouts" at bounding box center [338, 243] width 43 height 17
select select "10"
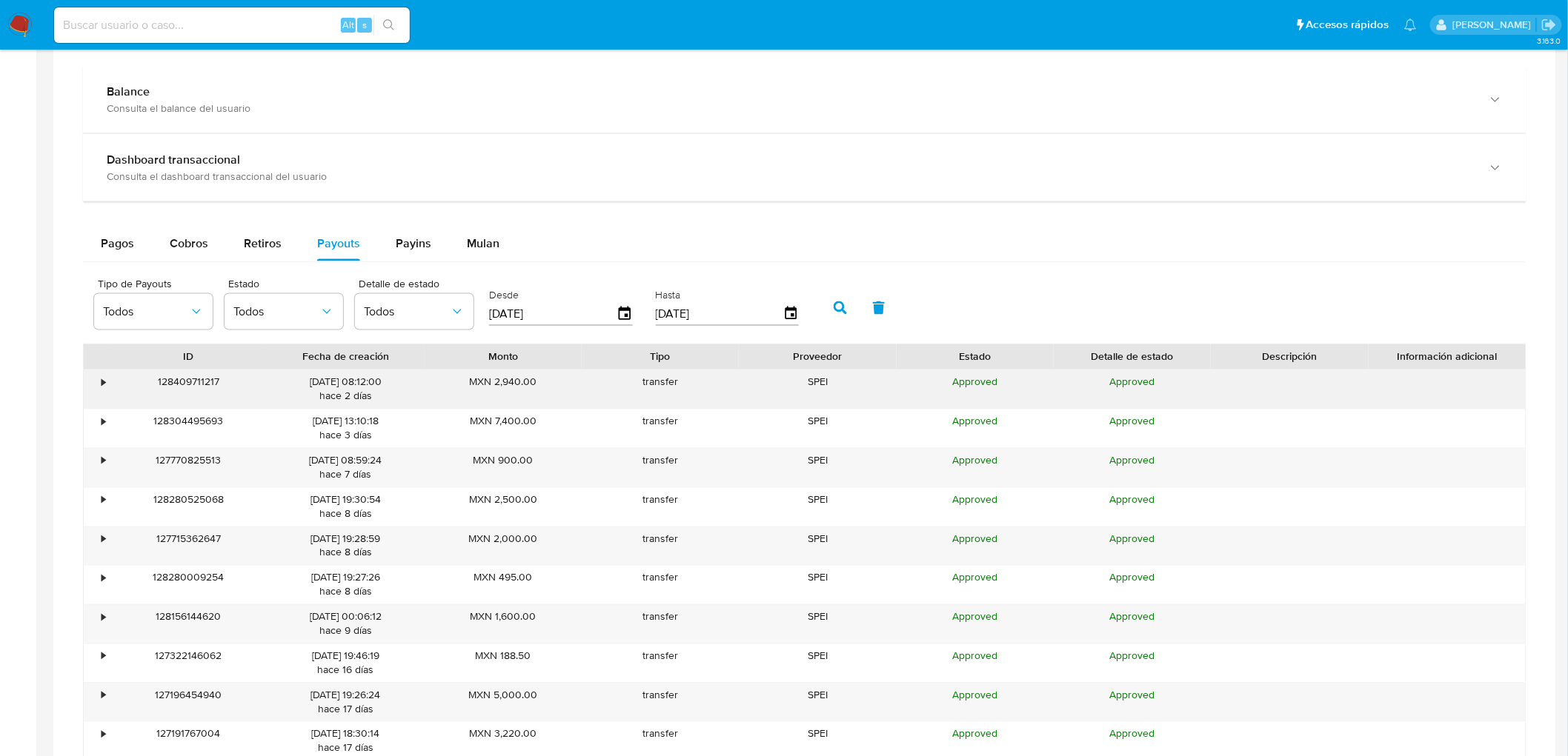
click at [99, 384] on div "•" at bounding box center [96, 389] width 26 height 39
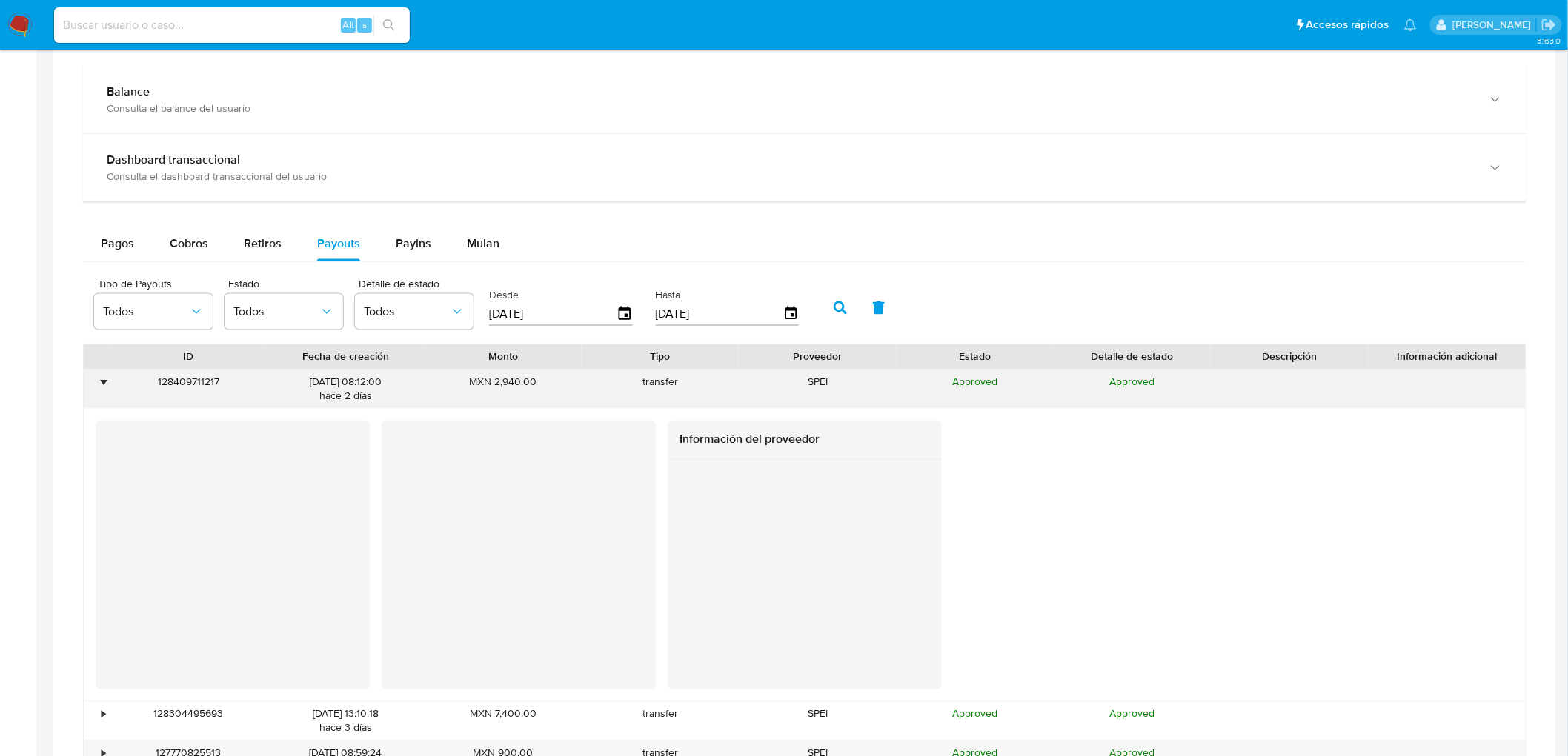
click at [99, 384] on div "•" at bounding box center [96, 389] width 26 height 39
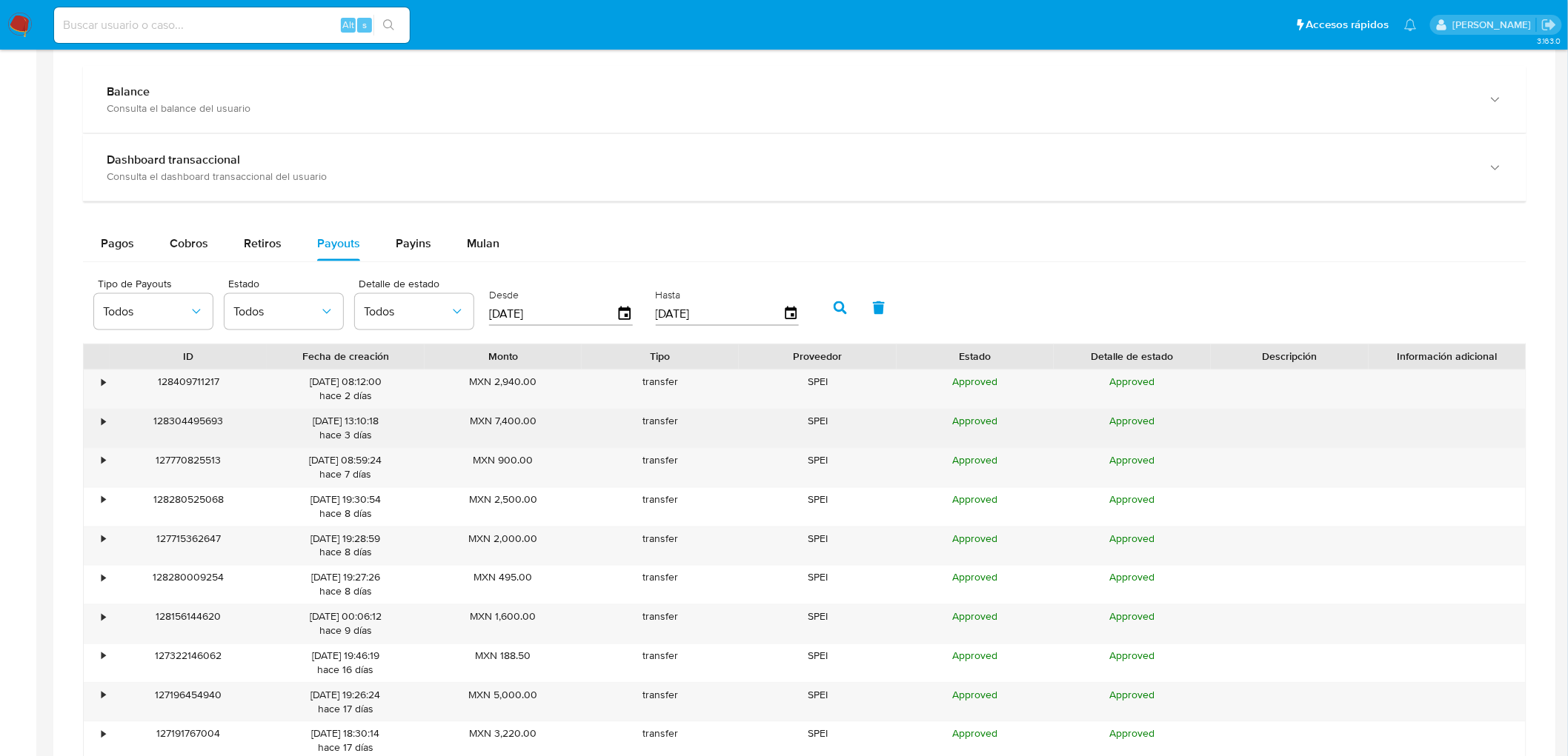
click at [98, 424] on div "•" at bounding box center [96, 429] width 26 height 39
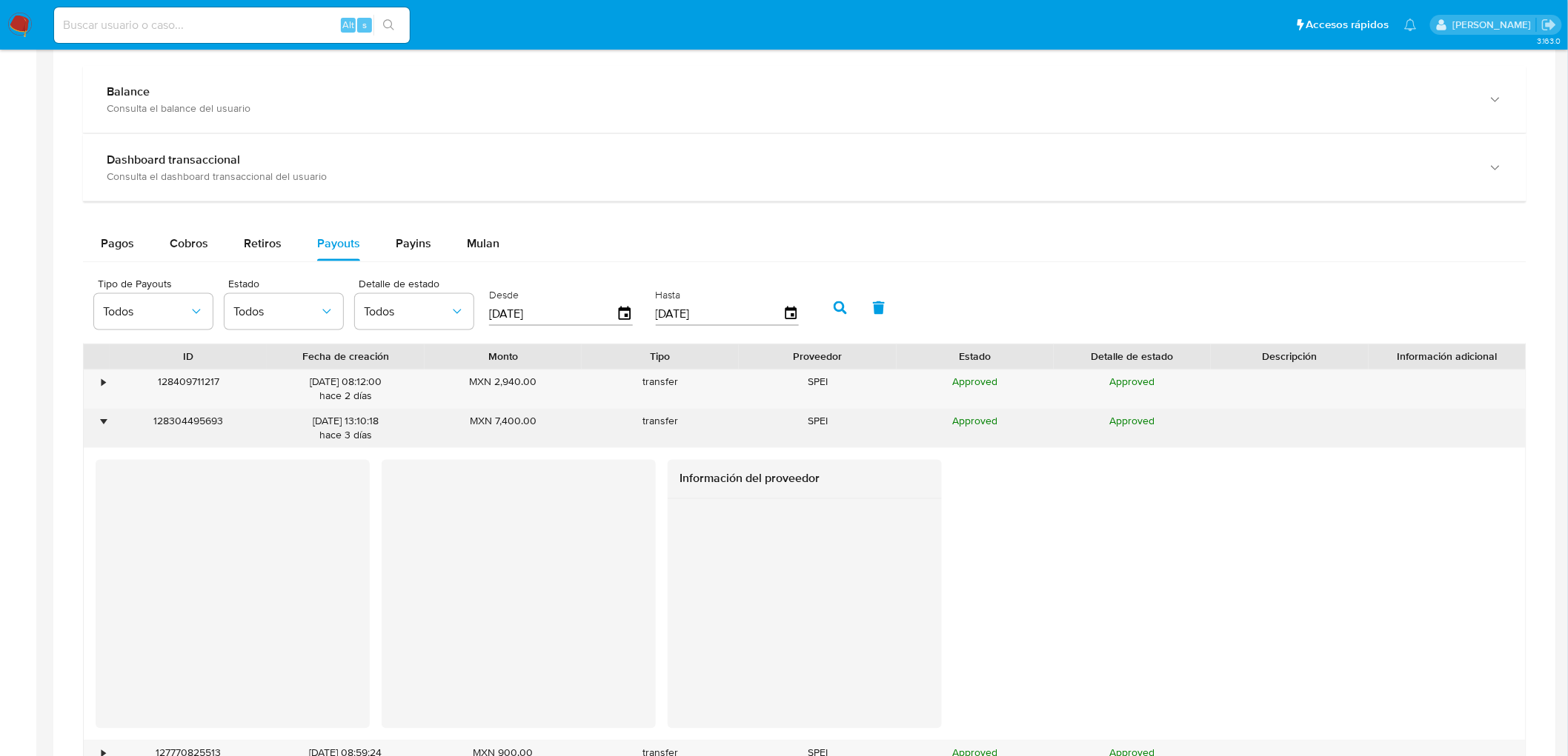
click at [98, 424] on div "•" at bounding box center [96, 429] width 26 height 39
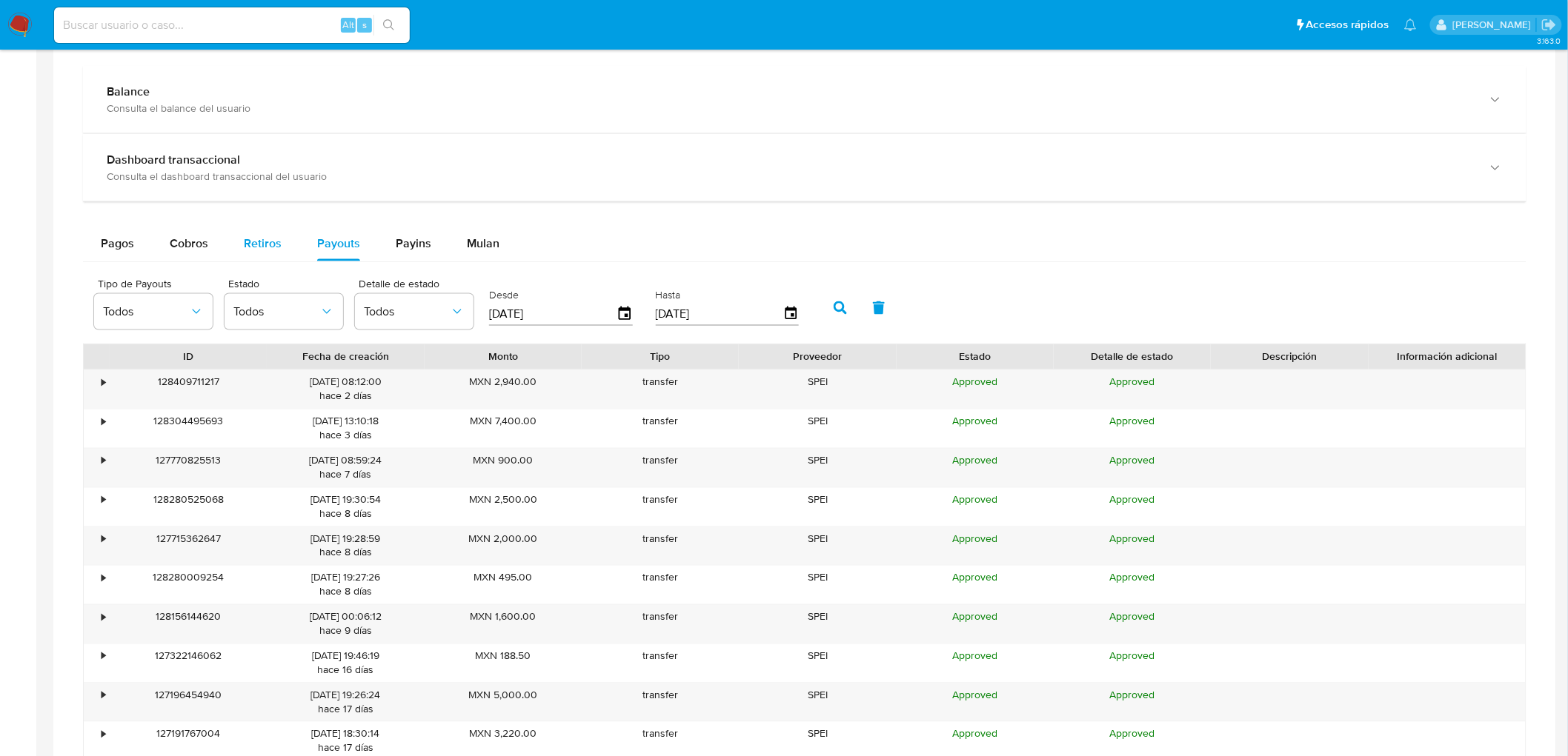
click at [255, 251] on span "Retiros" at bounding box center [263, 243] width 38 height 17
select select "10"
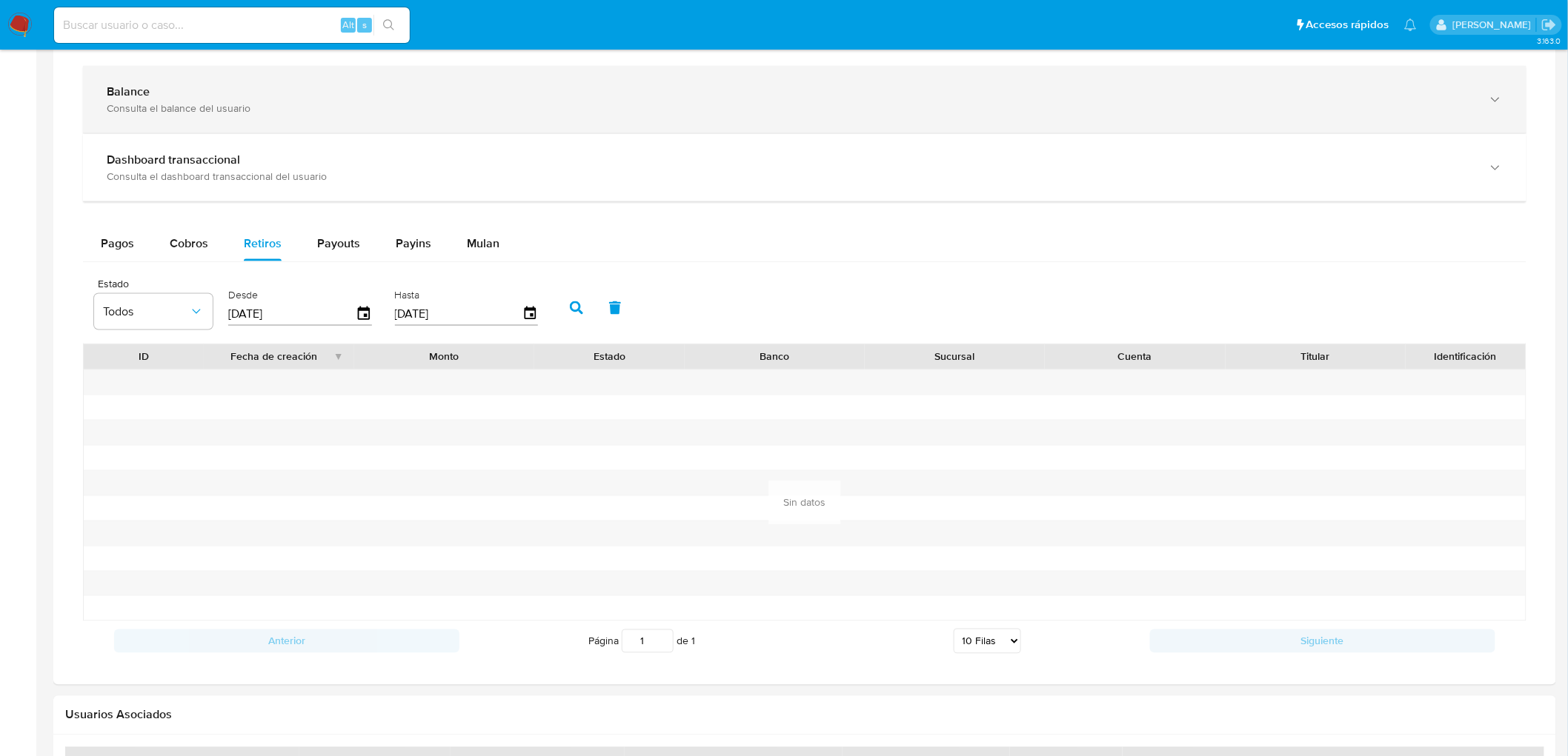
drag, startPoint x: 209, startPoint y: 262, endPoint x: 286, endPoint y: 113, distance: 167.7
click at [210, 261] on button "Cobros" at bounding box center [189, 244] width 74 height 36
select select "10"
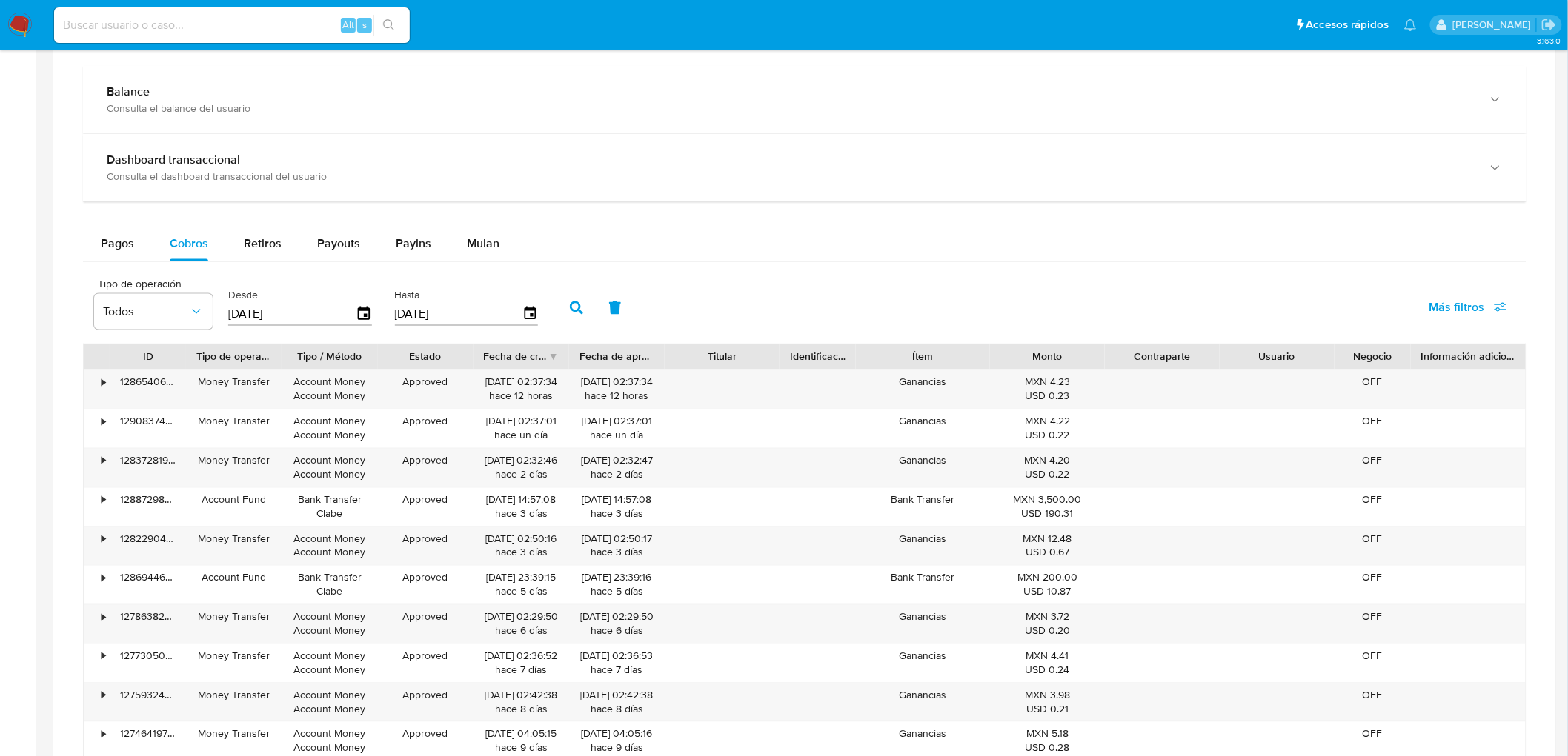
click at [13, 28] on img at bounding box center [20, 25] width 25 height 25
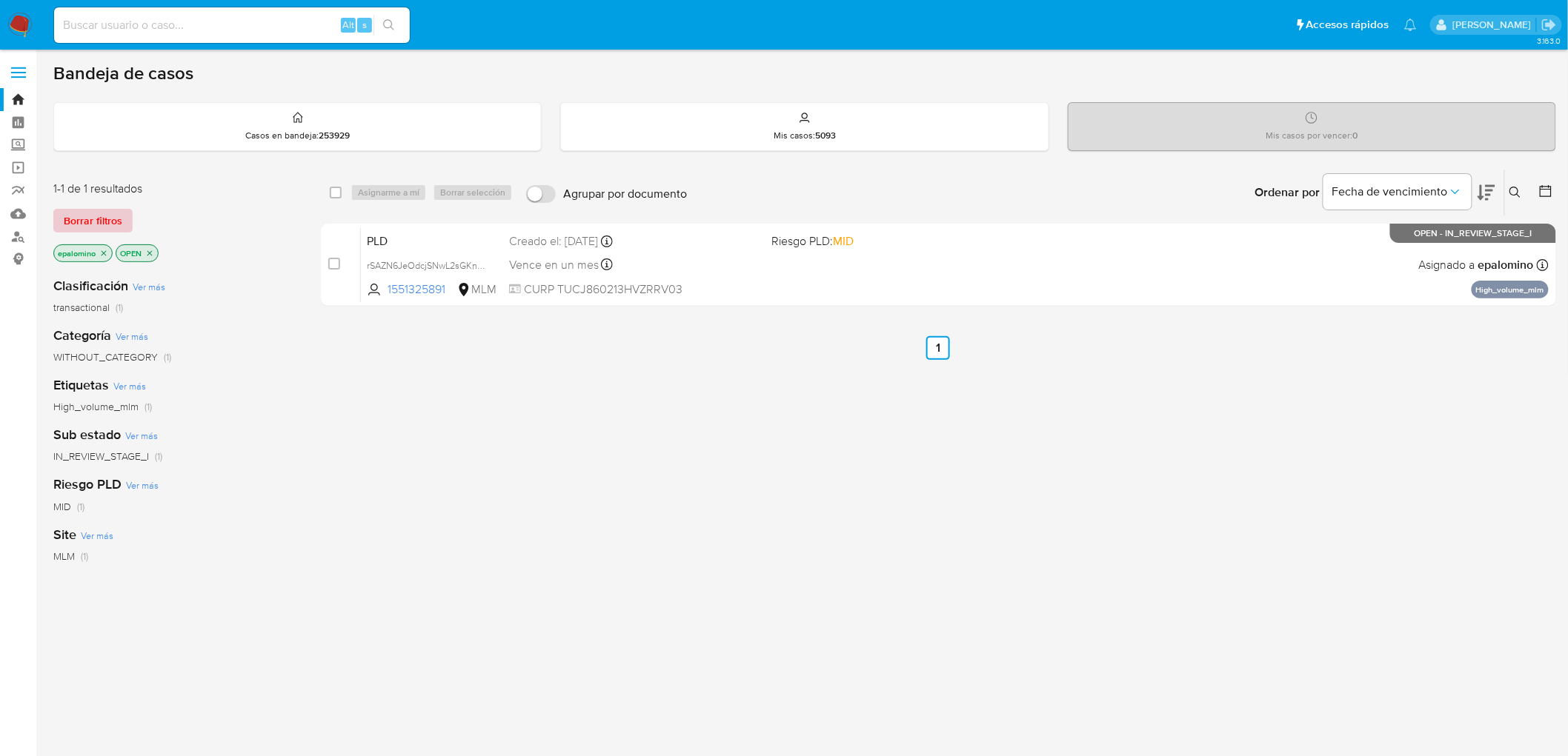
click at [104, 220] on span "Borrar filtros" at bounding box center [93, 221] width 59 height 21
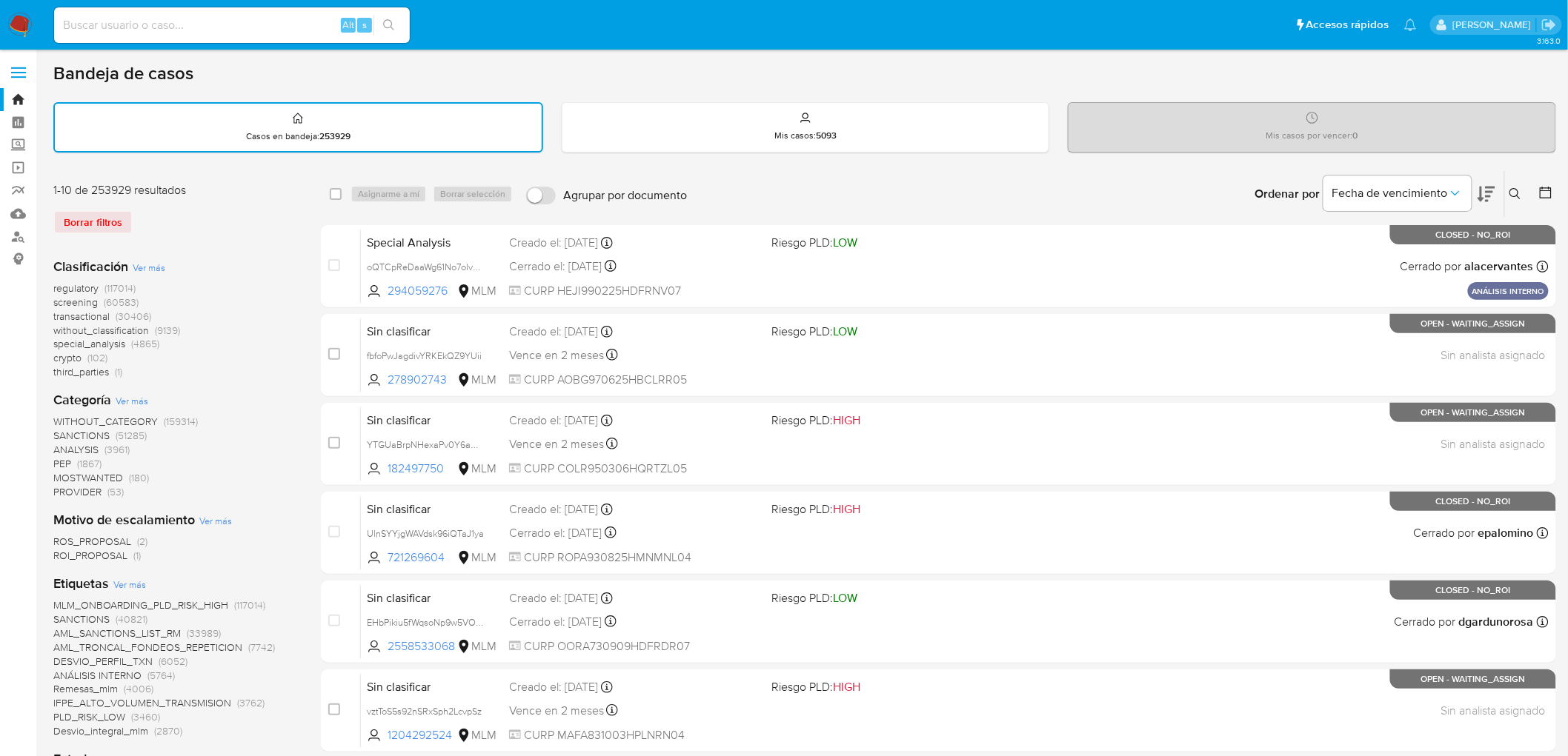
click at [1521, 188] on button at bounding box center [1517, 194] width 24 height 18
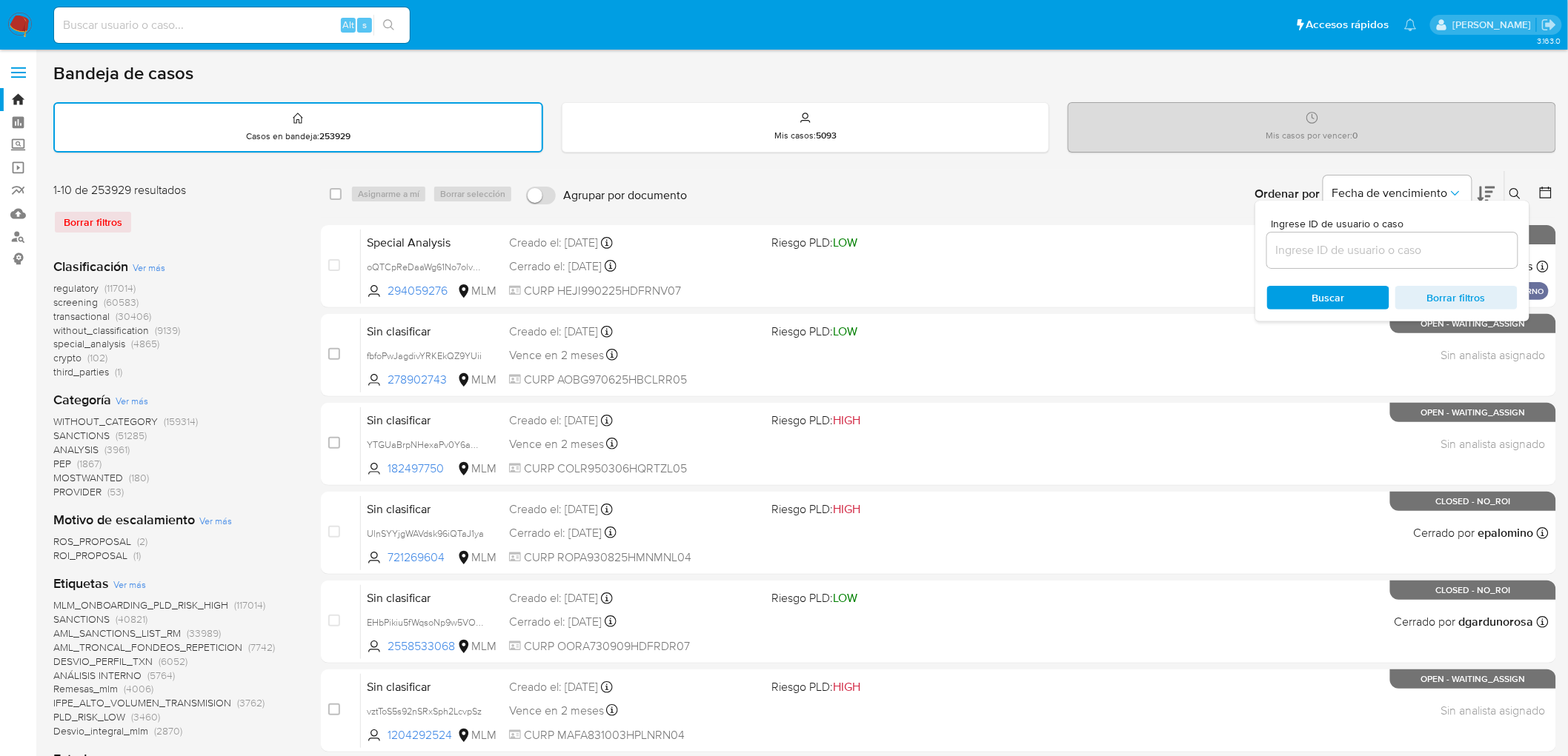
click at [1328, 248] on input at bounding box center [1392, 251] width 251 height 19
type input "1551325891"
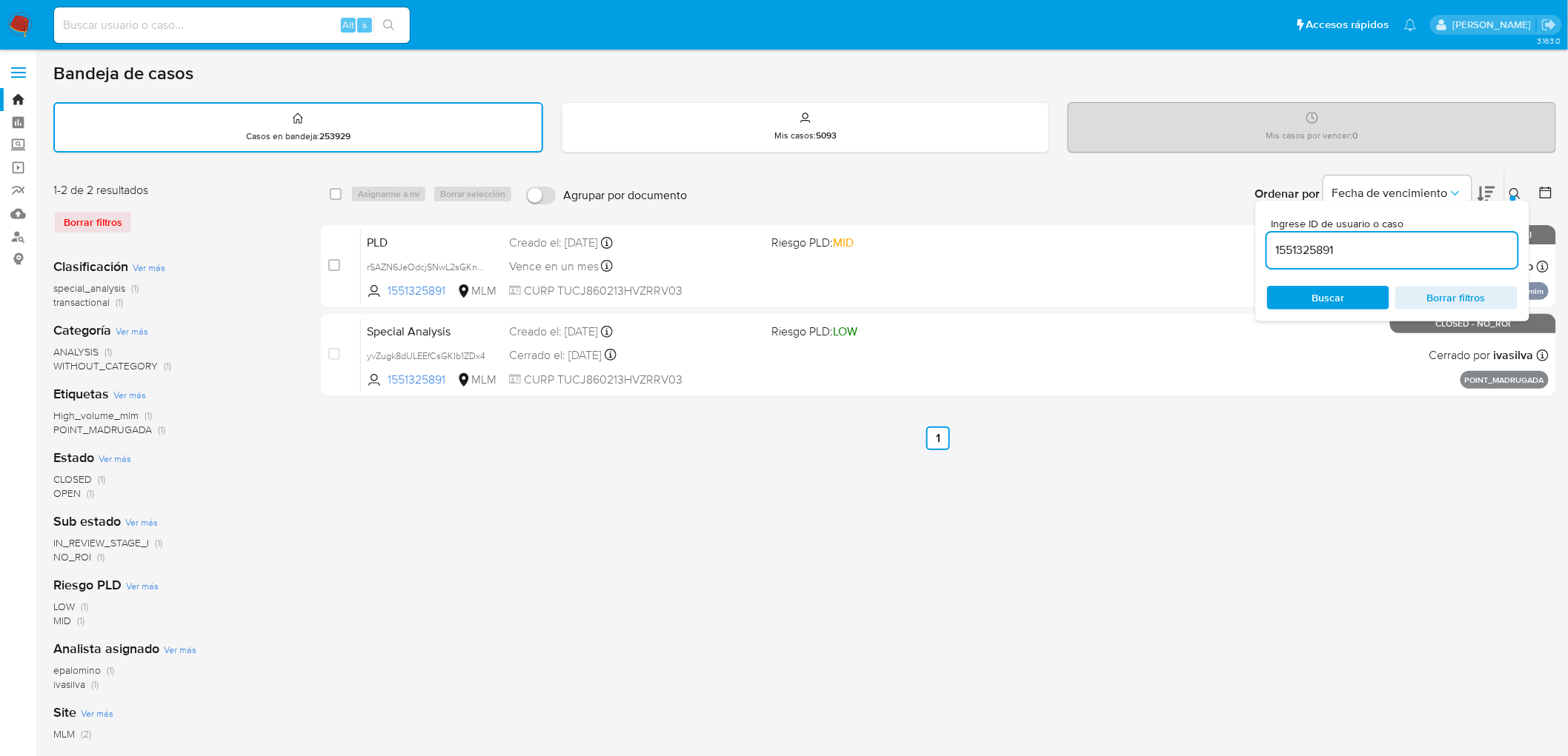
click at [1512, 185] on button at bounding box center [1517, 194] width 24 height 18
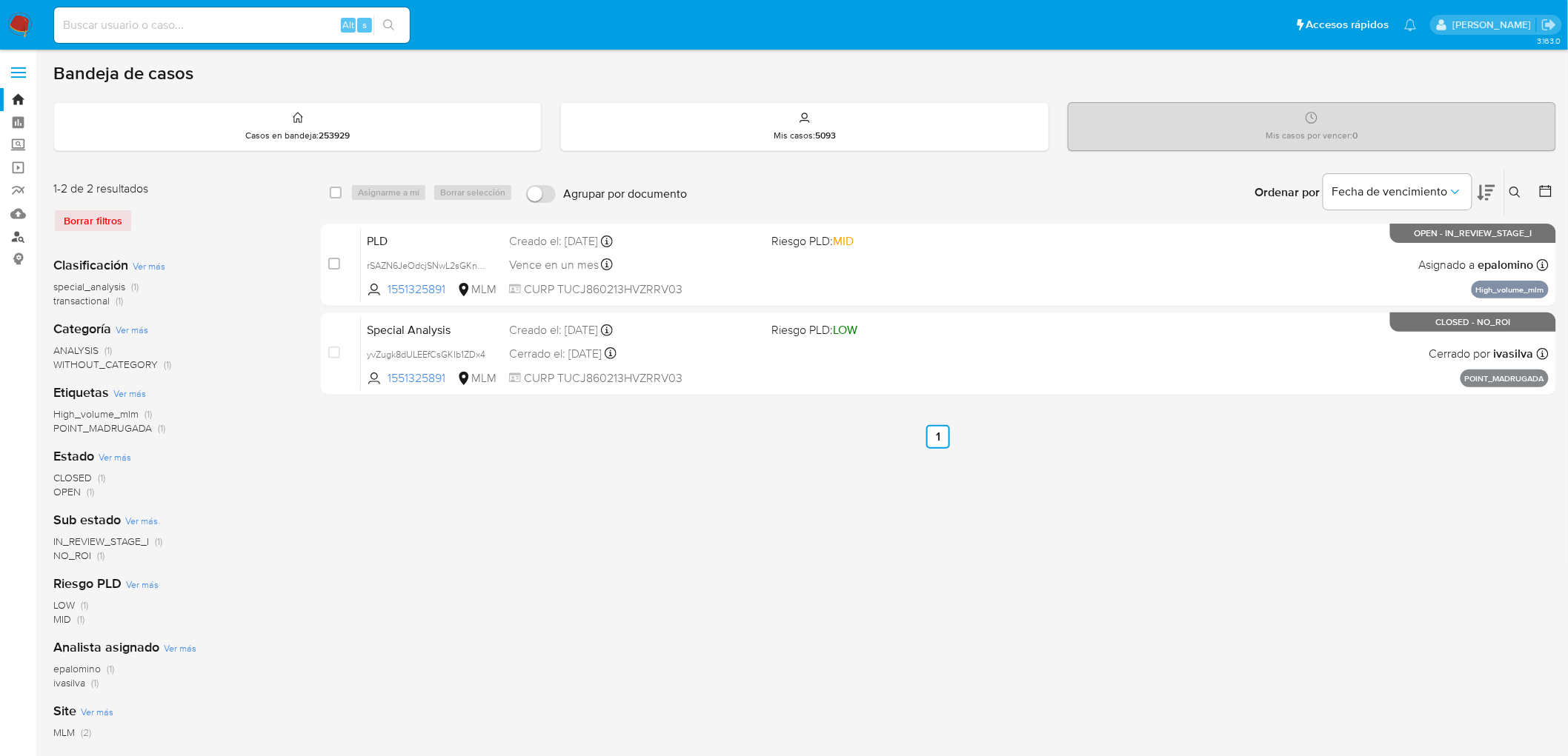
click at [23, 239] on link "Buscador de personas" at bounding box center [88, 237] width 177 height 23
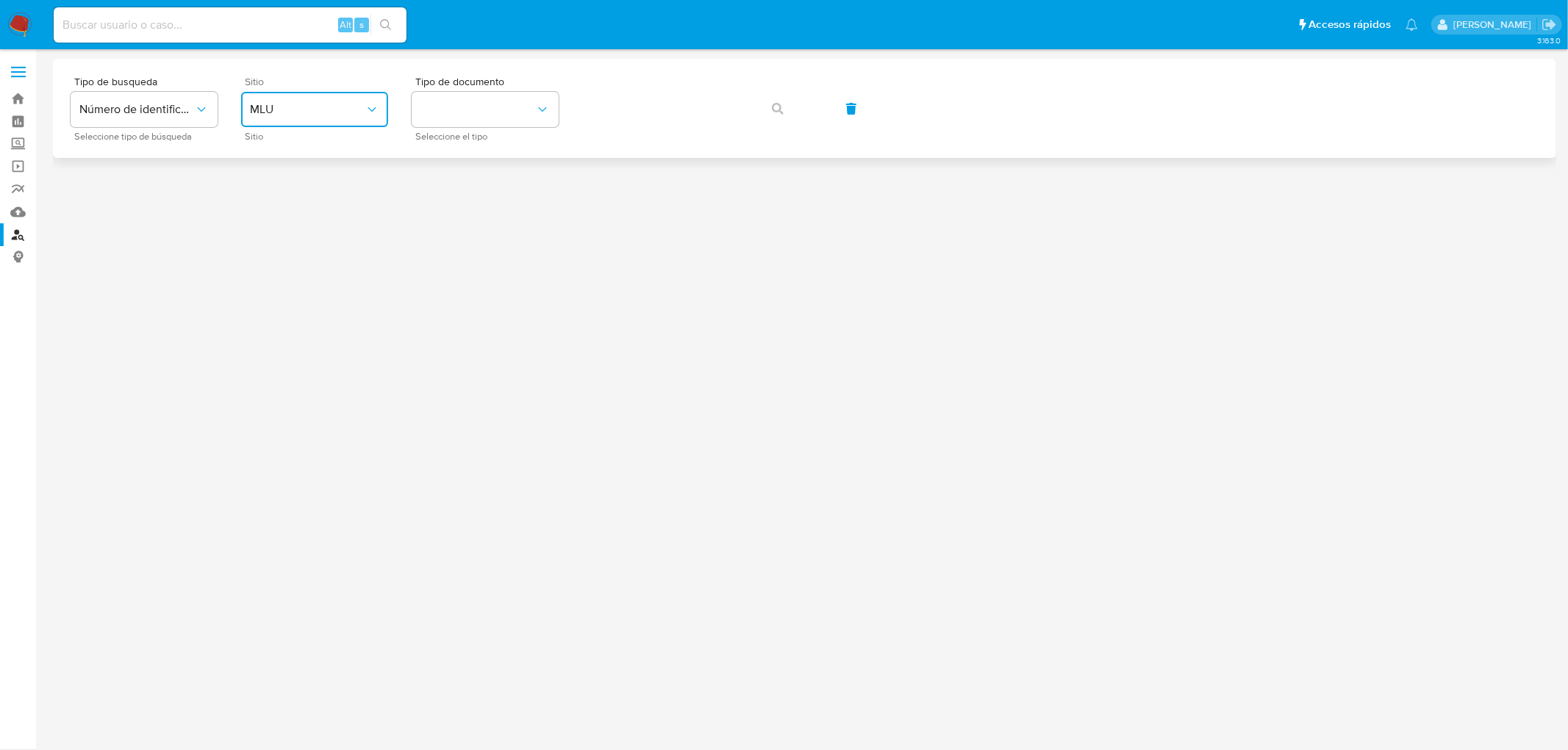
click at [359, 114] on span "MLU" at bounding box center [307, 110] width 115 height 15
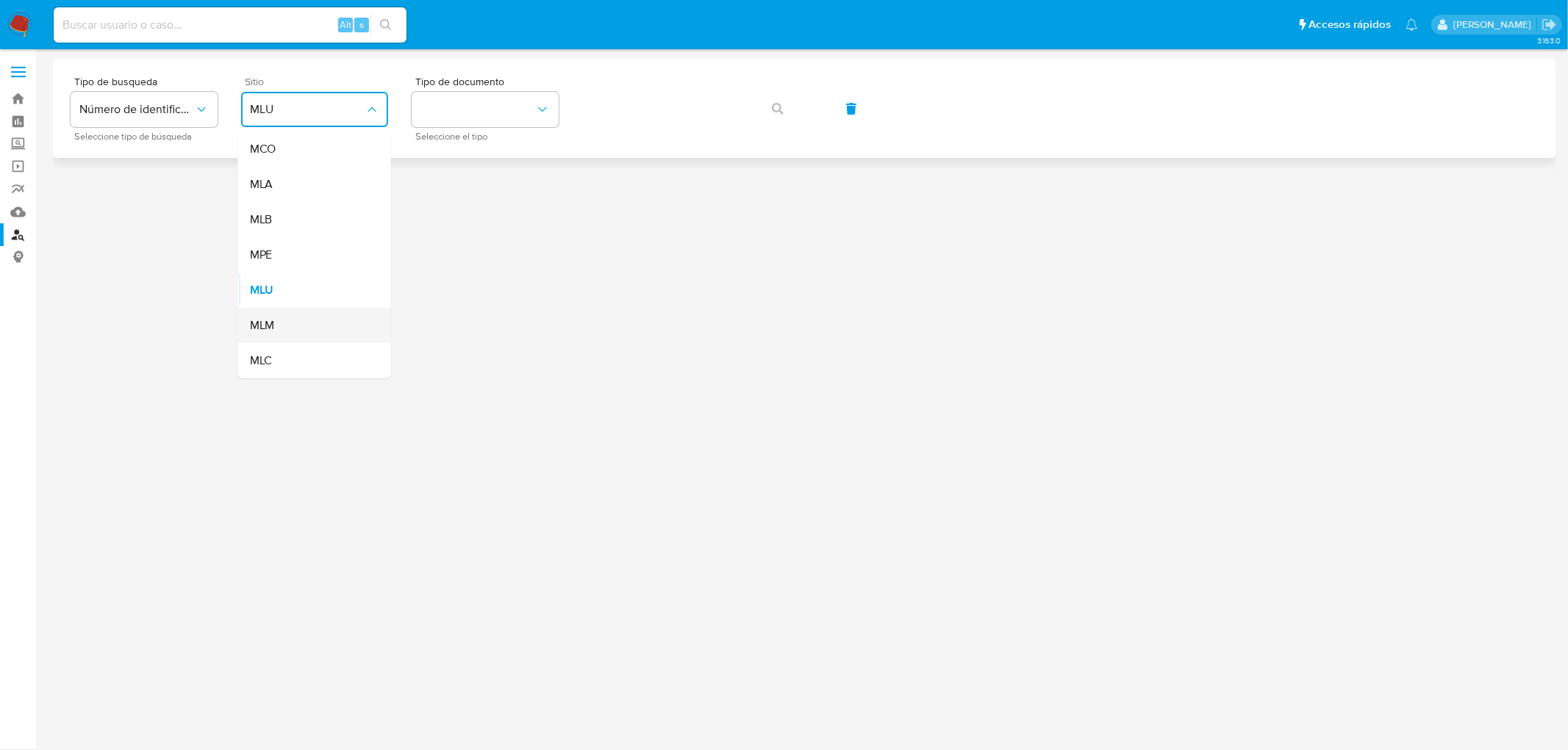
click at [300, 308] on div "MLM" at bounding box center [310, 325] width 121 height 35
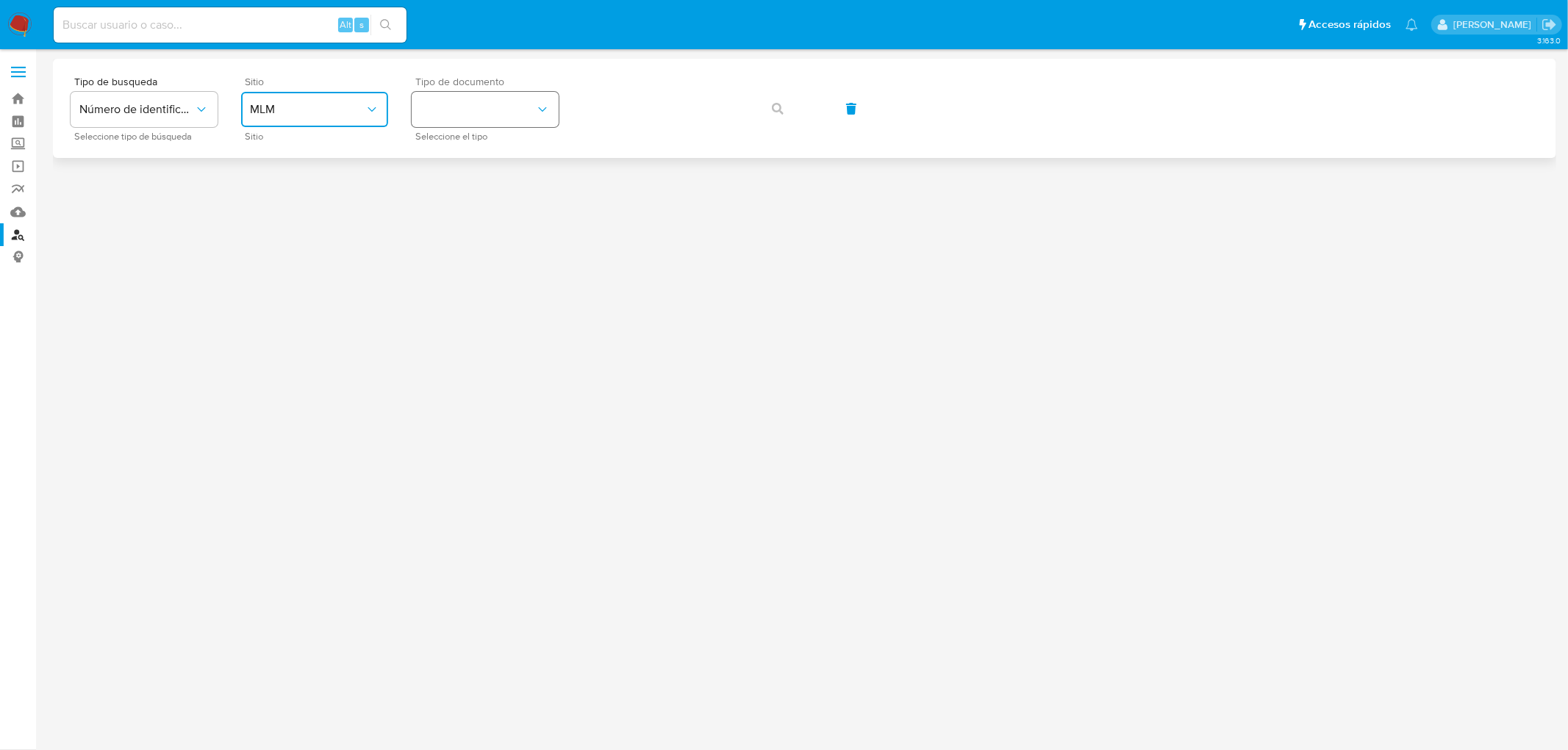
click at [457, 121] on button "identificationType" at bounding box center [485, 110] width 147 height 35
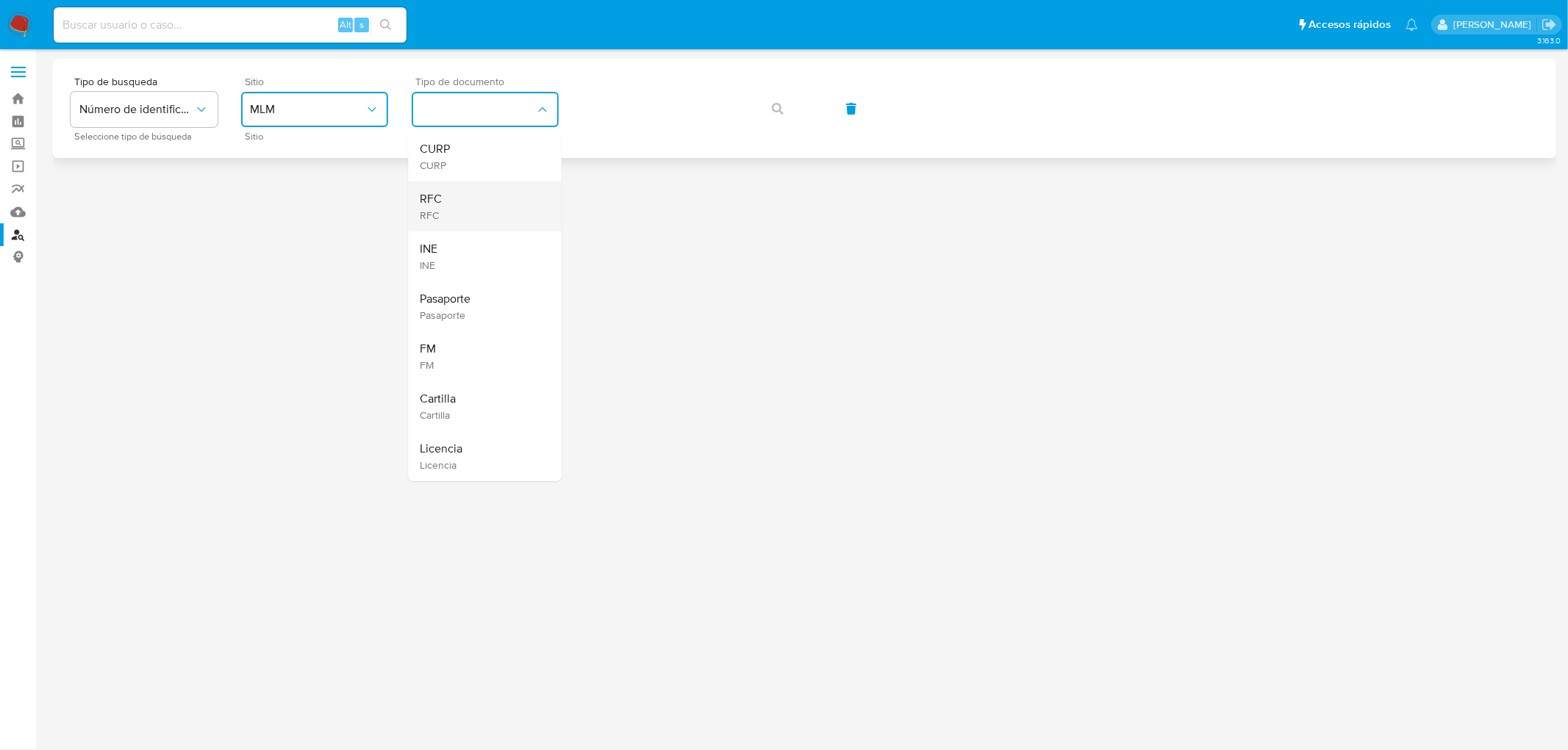
click at [457, 203] on div "RFC RFC" at bounding box center [481, 207] width 121 height 50
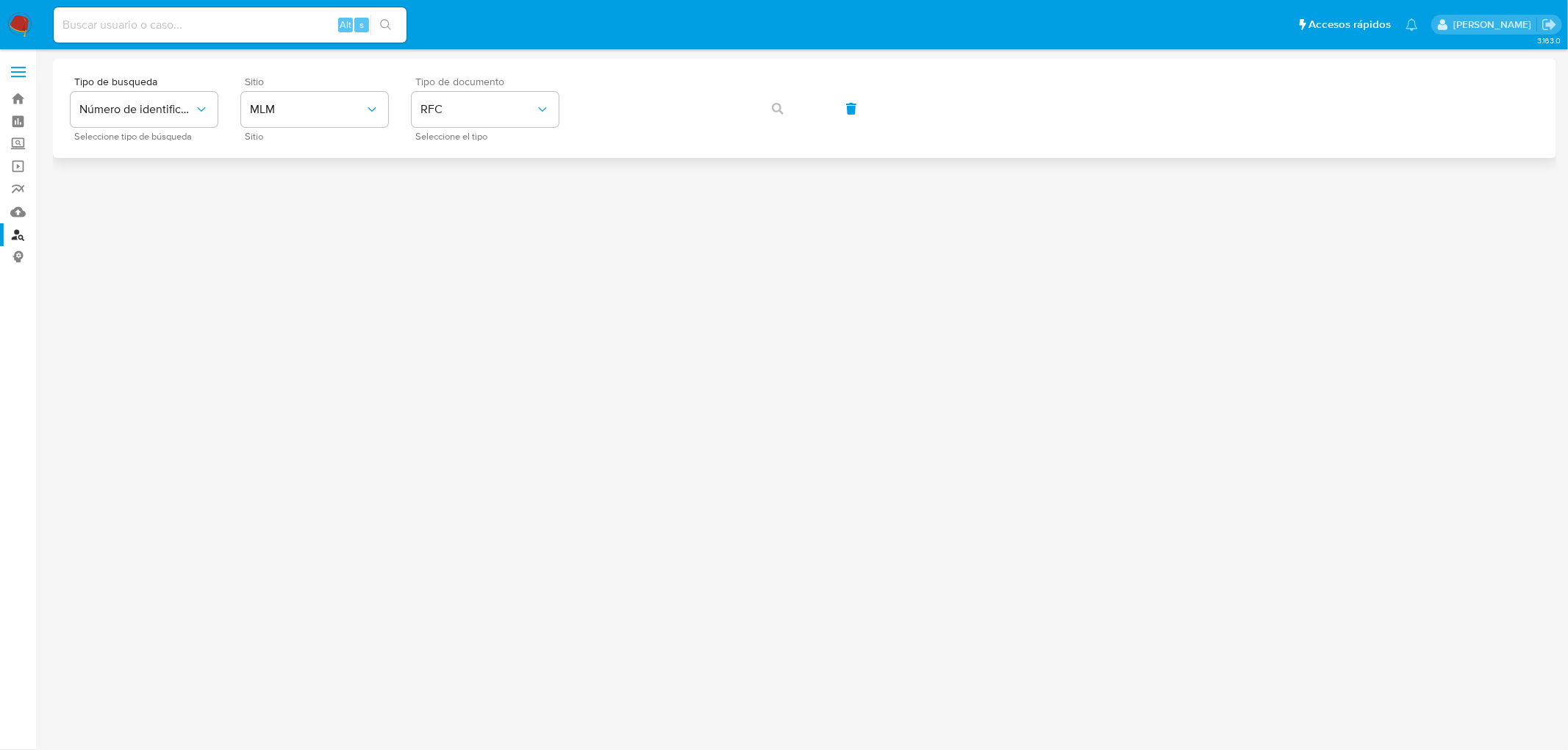
click at [593, 135] on div "Tipo de busqueda Número de identificación Seleccione tipo de búsqueda Sitio MLM…" at bounding box center [805, 108] width 1468 height 64
click at [783, 105] on button "button" at bounding box center [777, 109] width 50 height 35
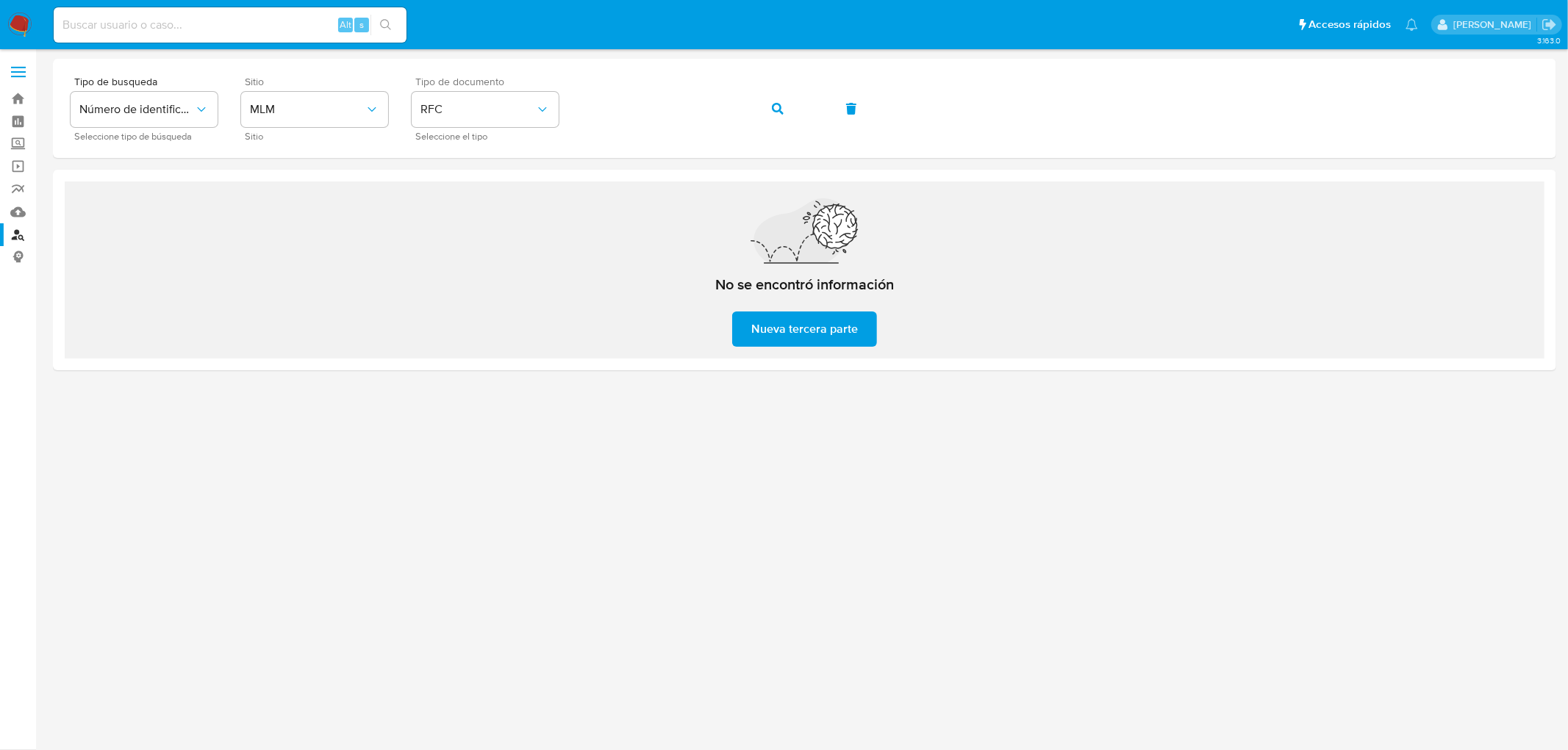
click at [5, 24] on nav "Pausado Ver notificaciones Alt s Accesos rápidos Presiona las siguientes teclas…" at bounding box center [784, 24] width 1568 height 49
click at [23, 27] on img at bounding box center [20, 25] width 25 height 25
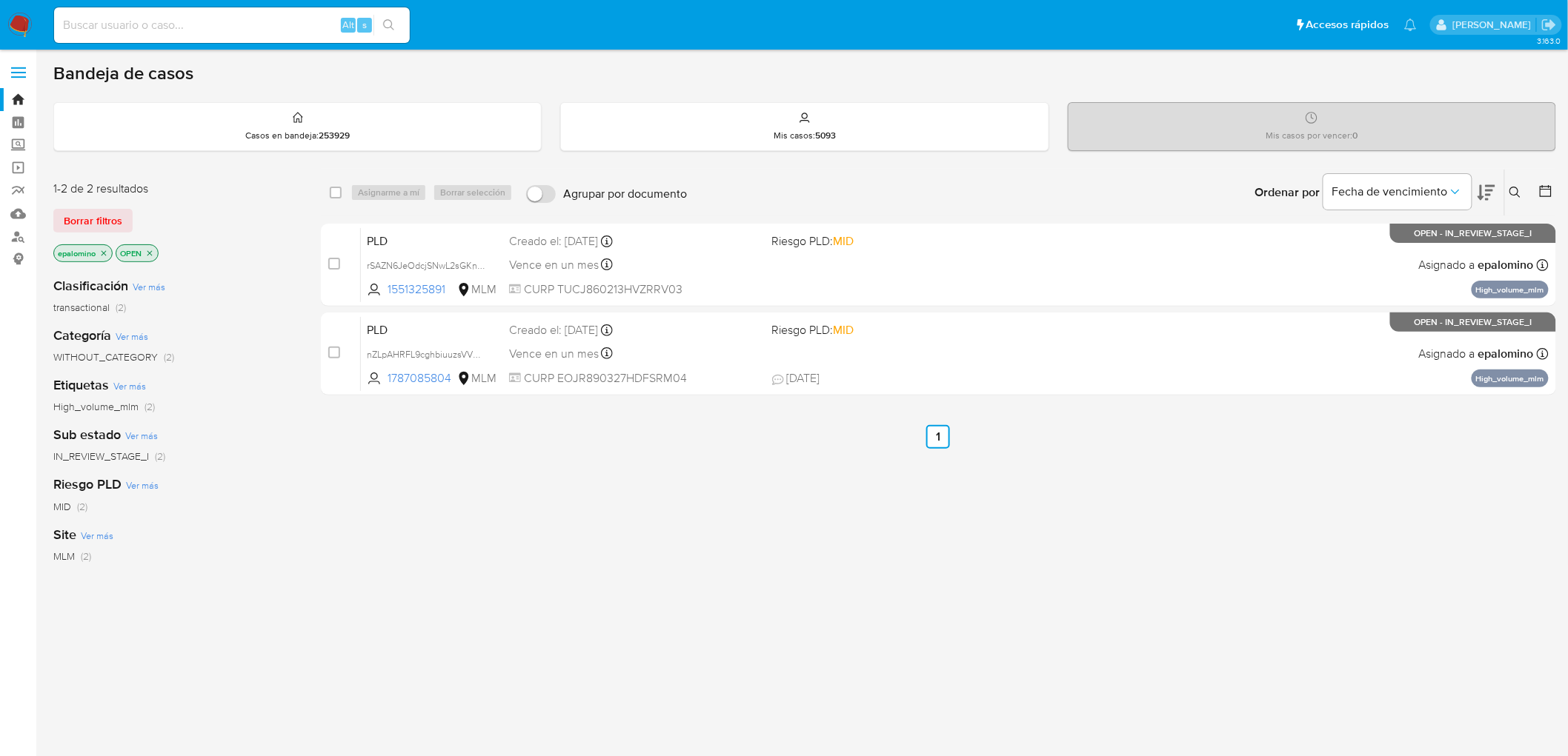
click at [99, 217] on span "Borrar filtros" at bounding box center [93, 221] width 59 height 21
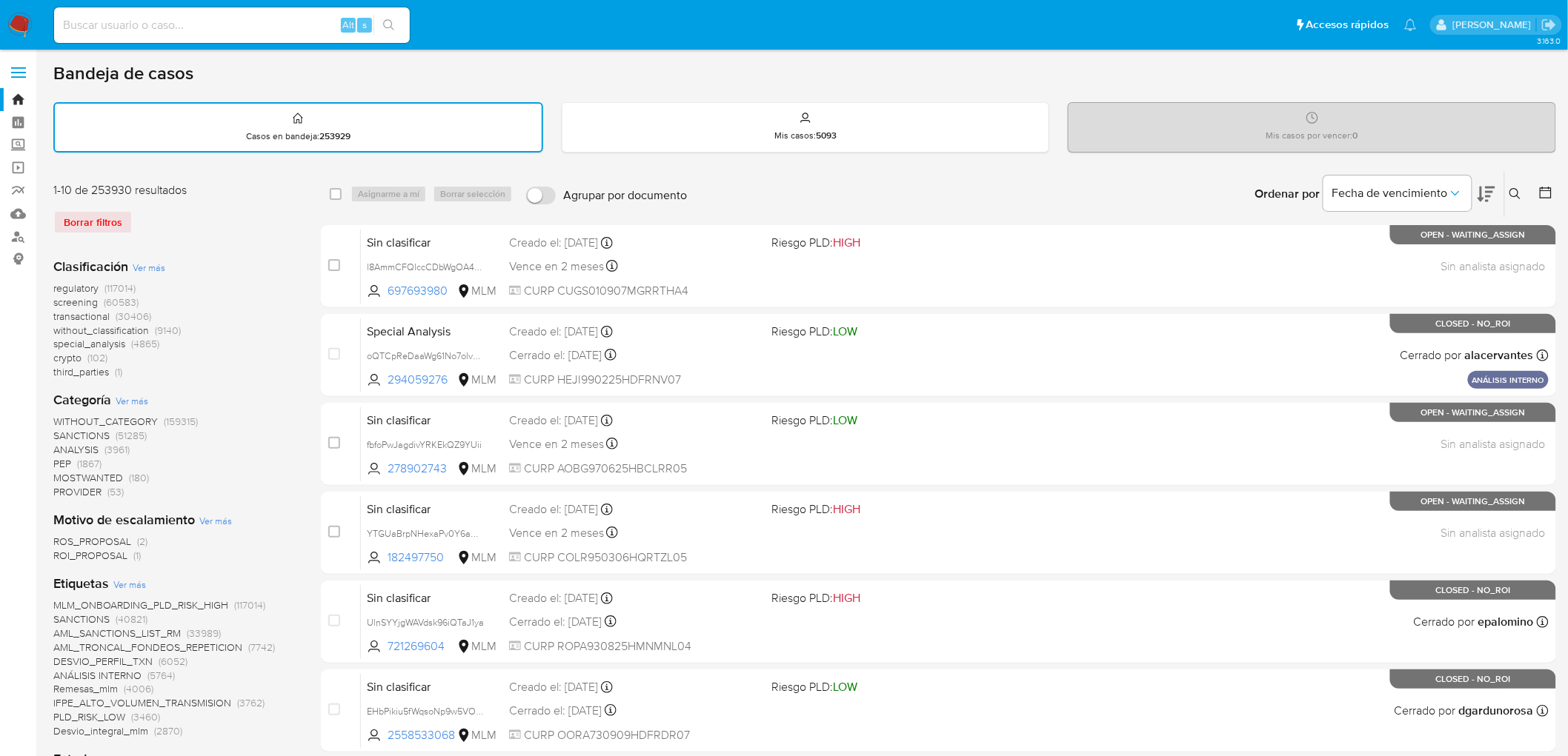
click at [10, 16] on img at bounding box center [20, 25] width 25 height 25
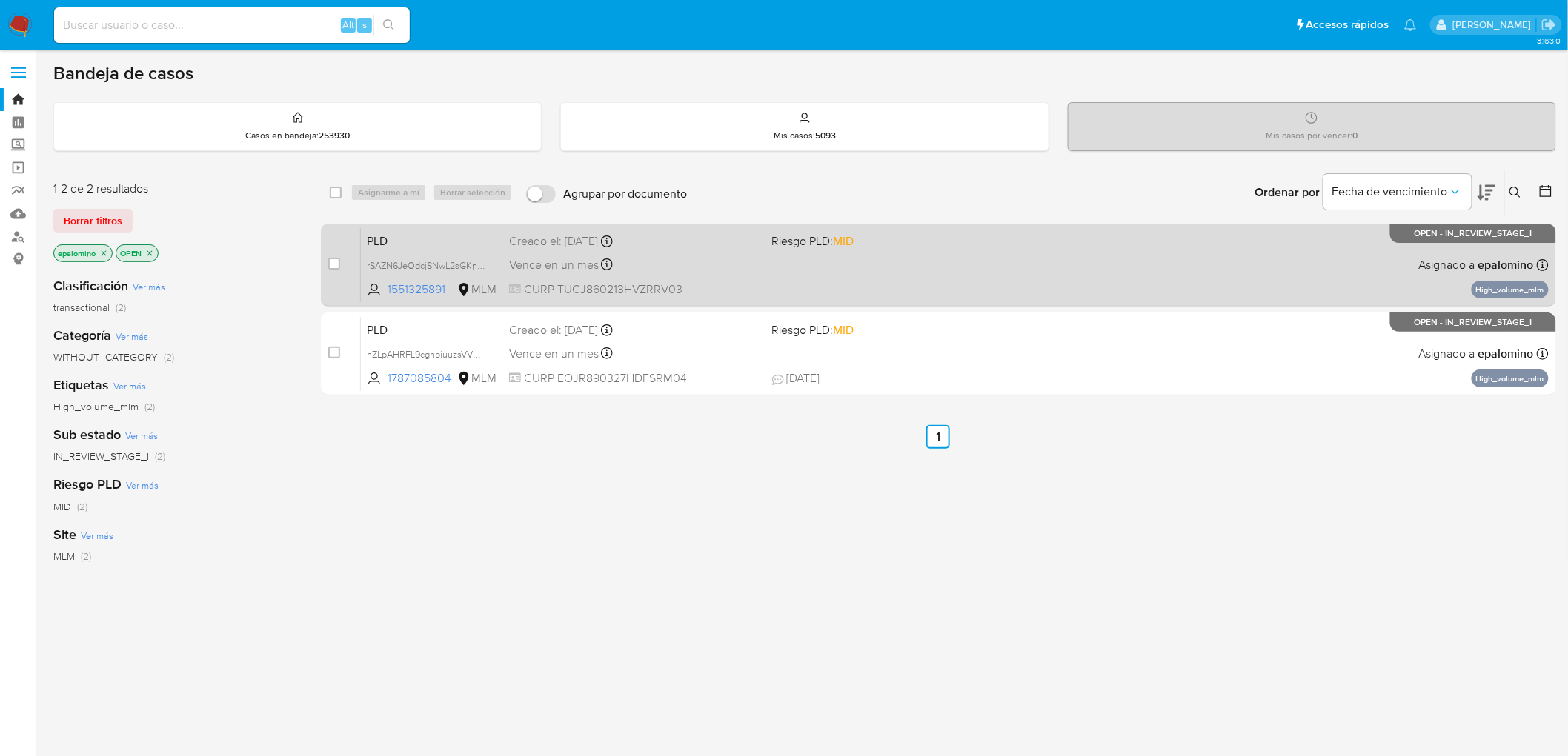
click at [381, 240] on span "PLD" at bounding box center [432, 240] width 131 height 19
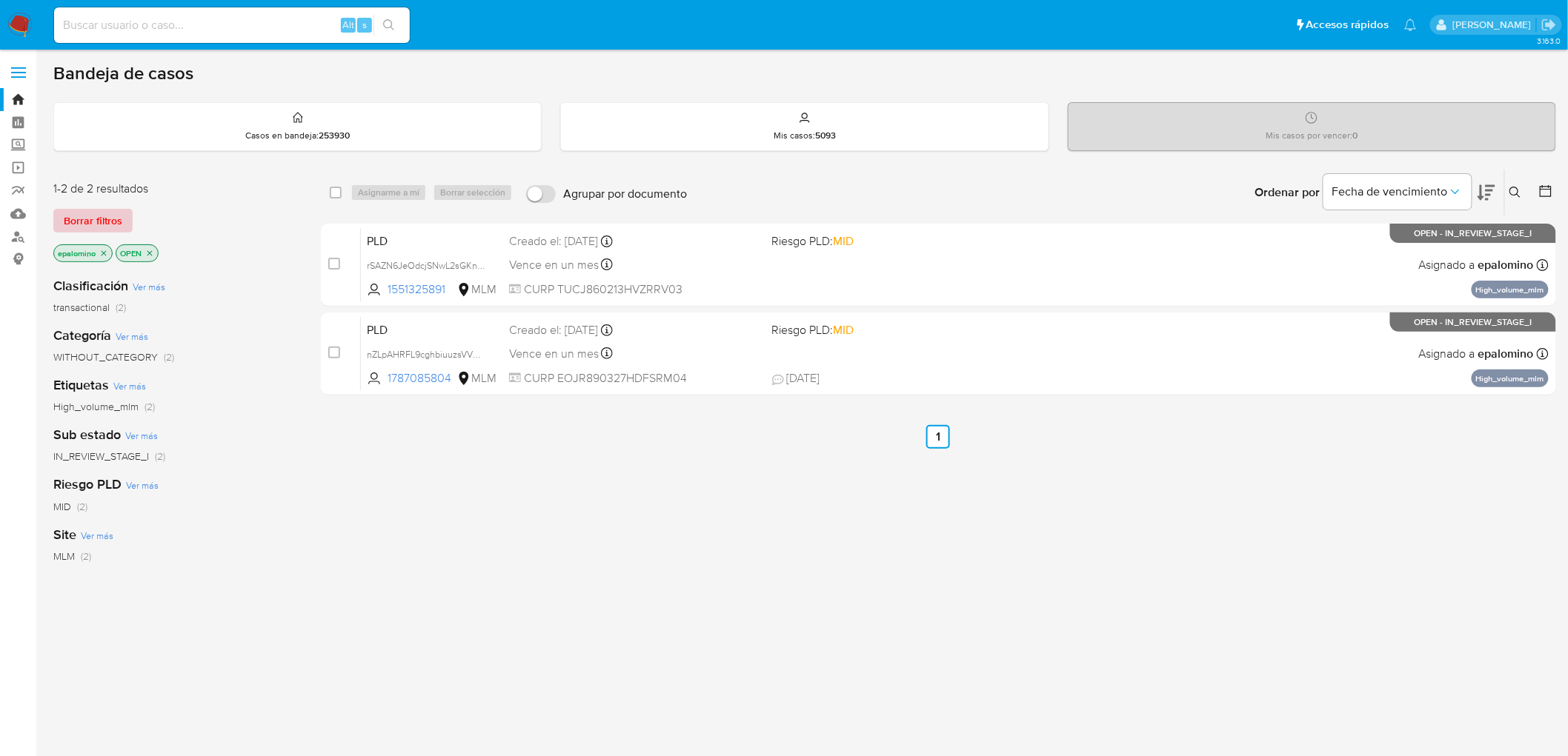
click at [114, 219] on span "Borrar filtros" at bounding box center [93, 221] width 59 height 21
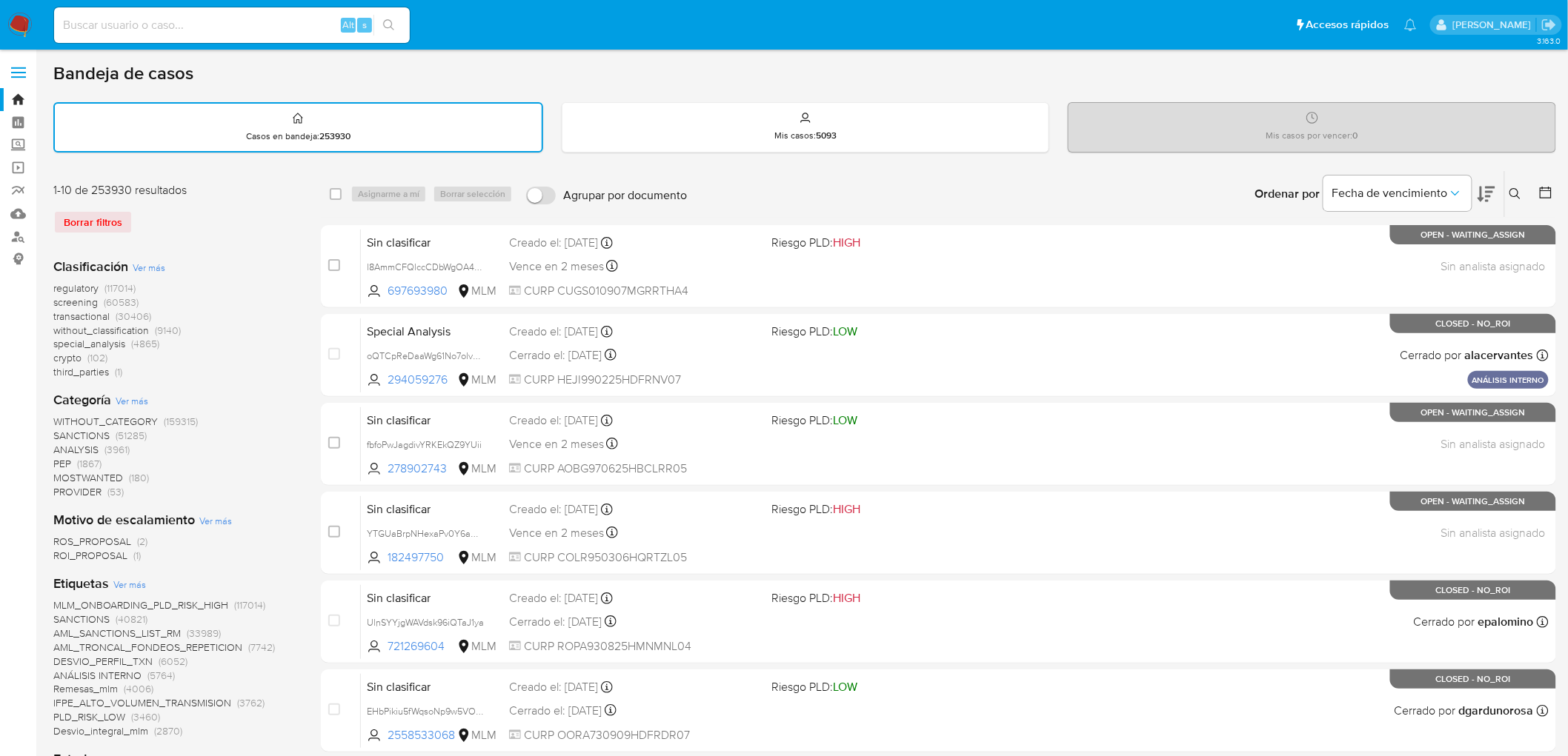
click at [1520, 190] on icon at bounding box center [1515, 194] width 12 height 12
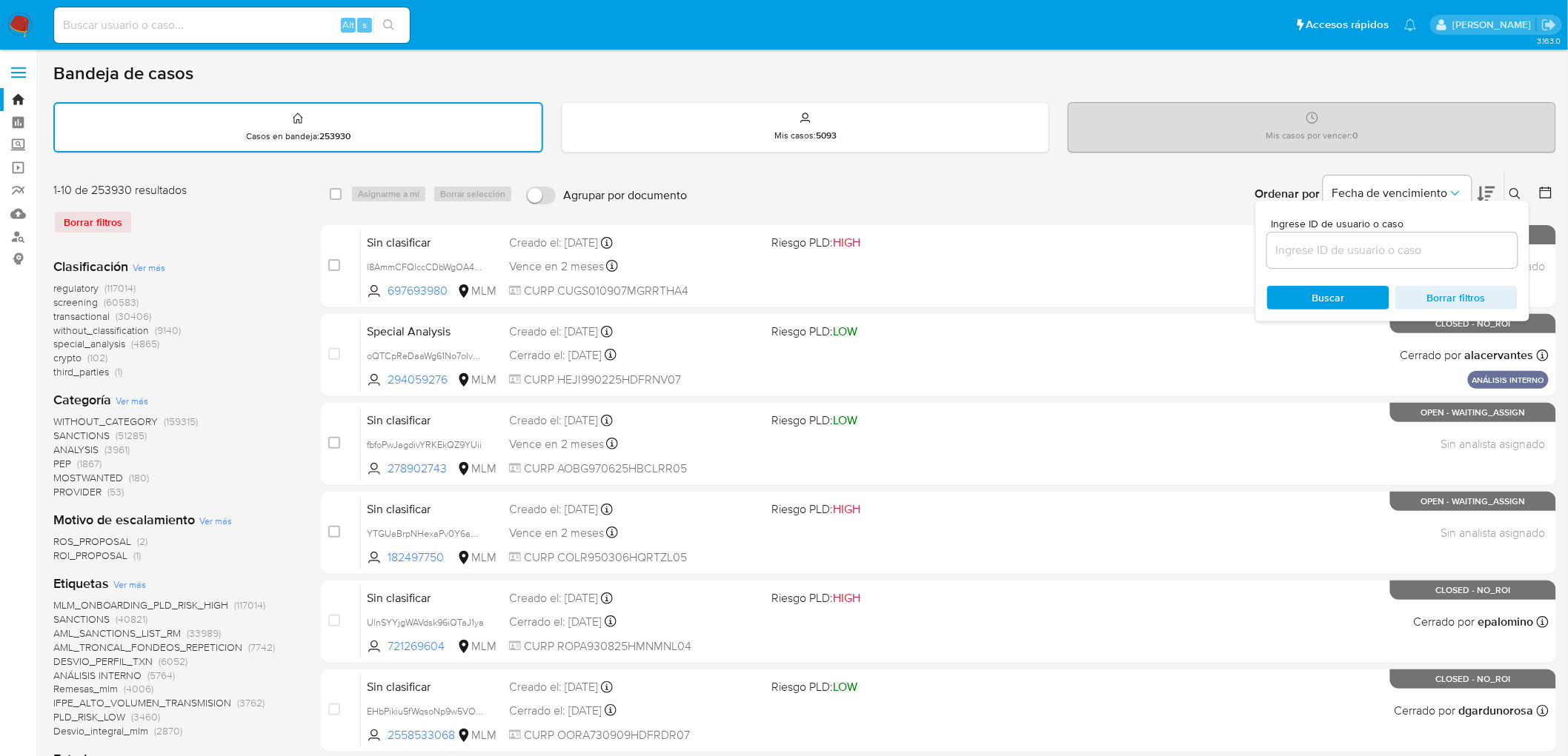
click at [1326, 252] on input at bounding box center [1392, 251] width 251 height 19
type input "95441854"
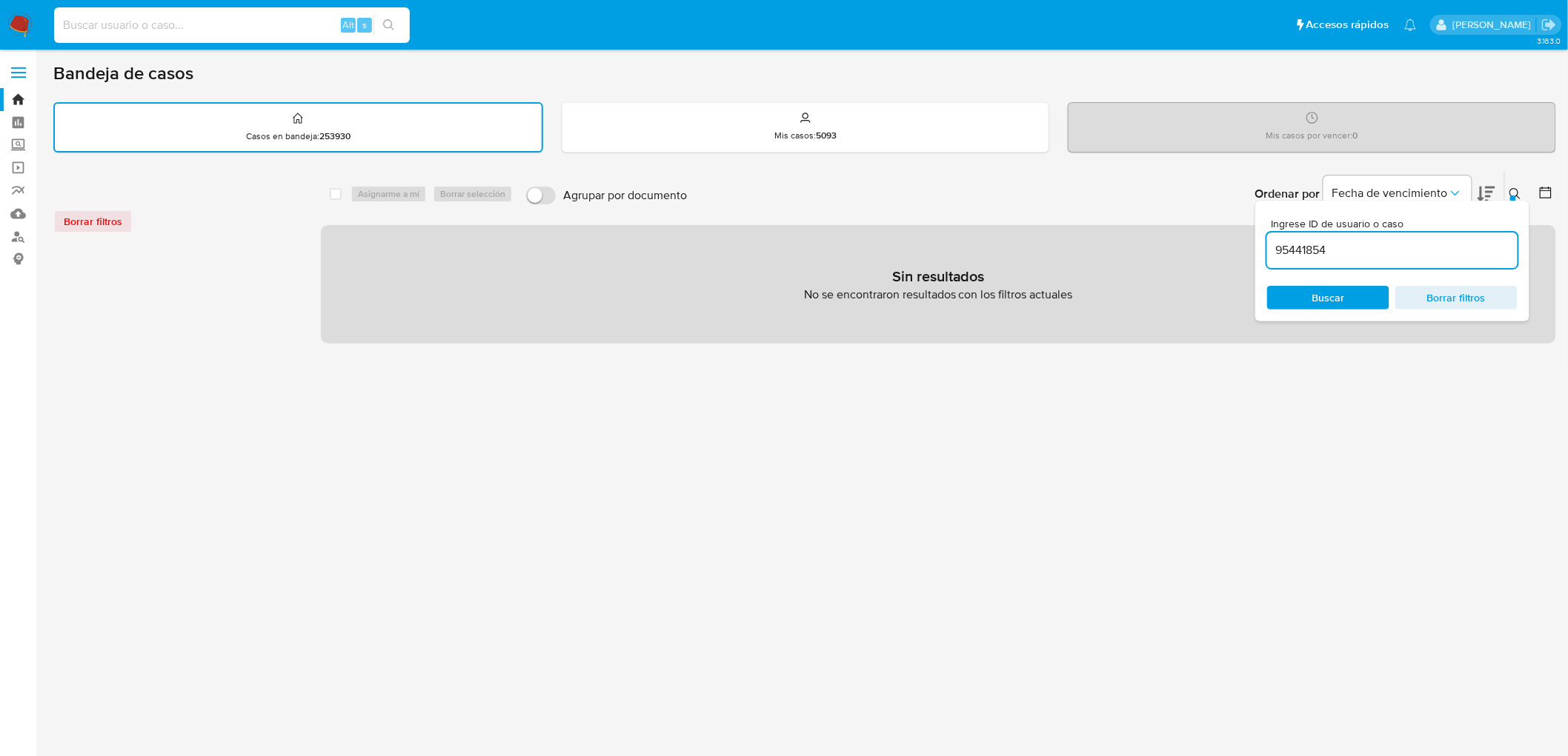
click at [154, 33] on input at bounding box center [232, 25] width 355 height 19
paste input "95441854"
type input "95441854"
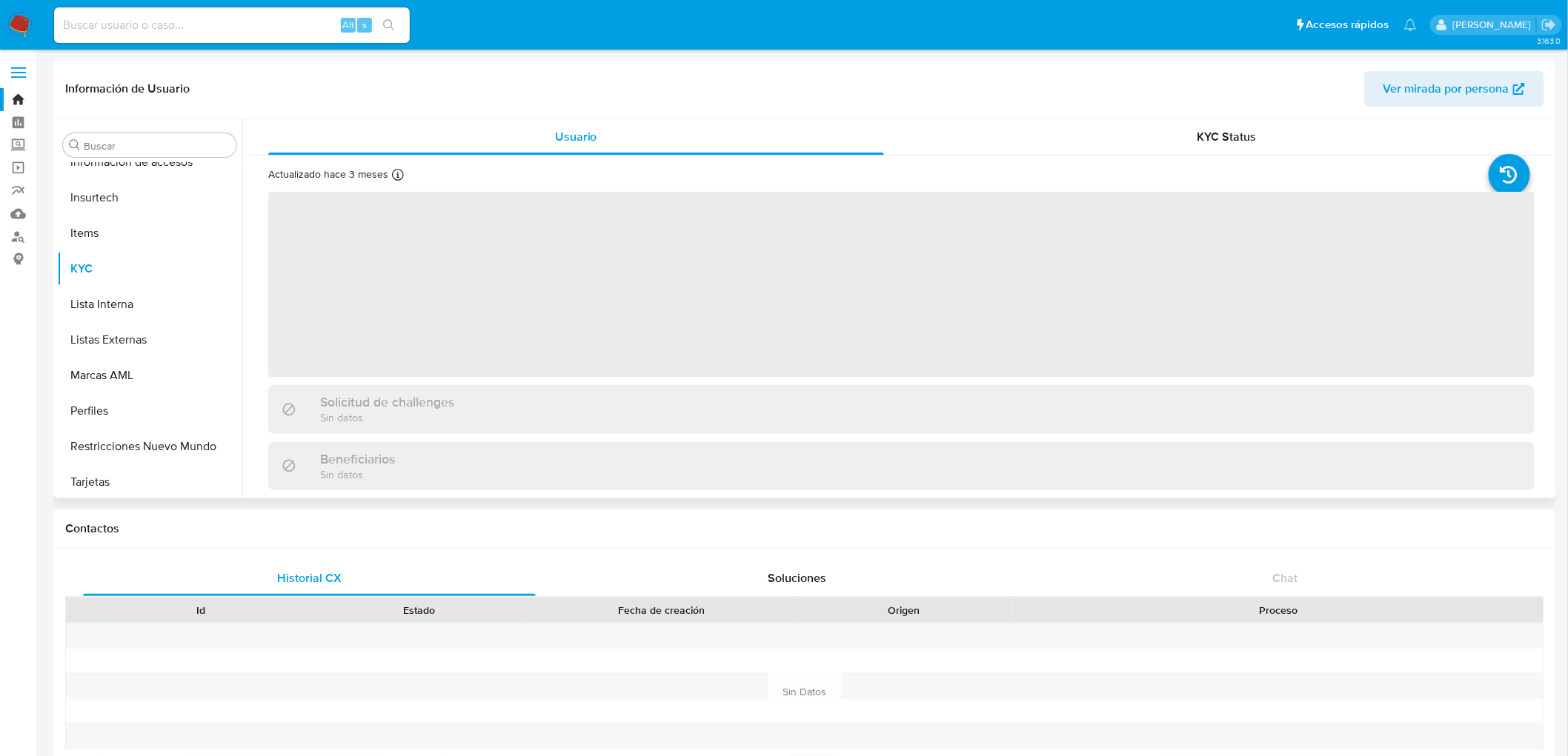
scroll to position [732, 0]
select select "10"
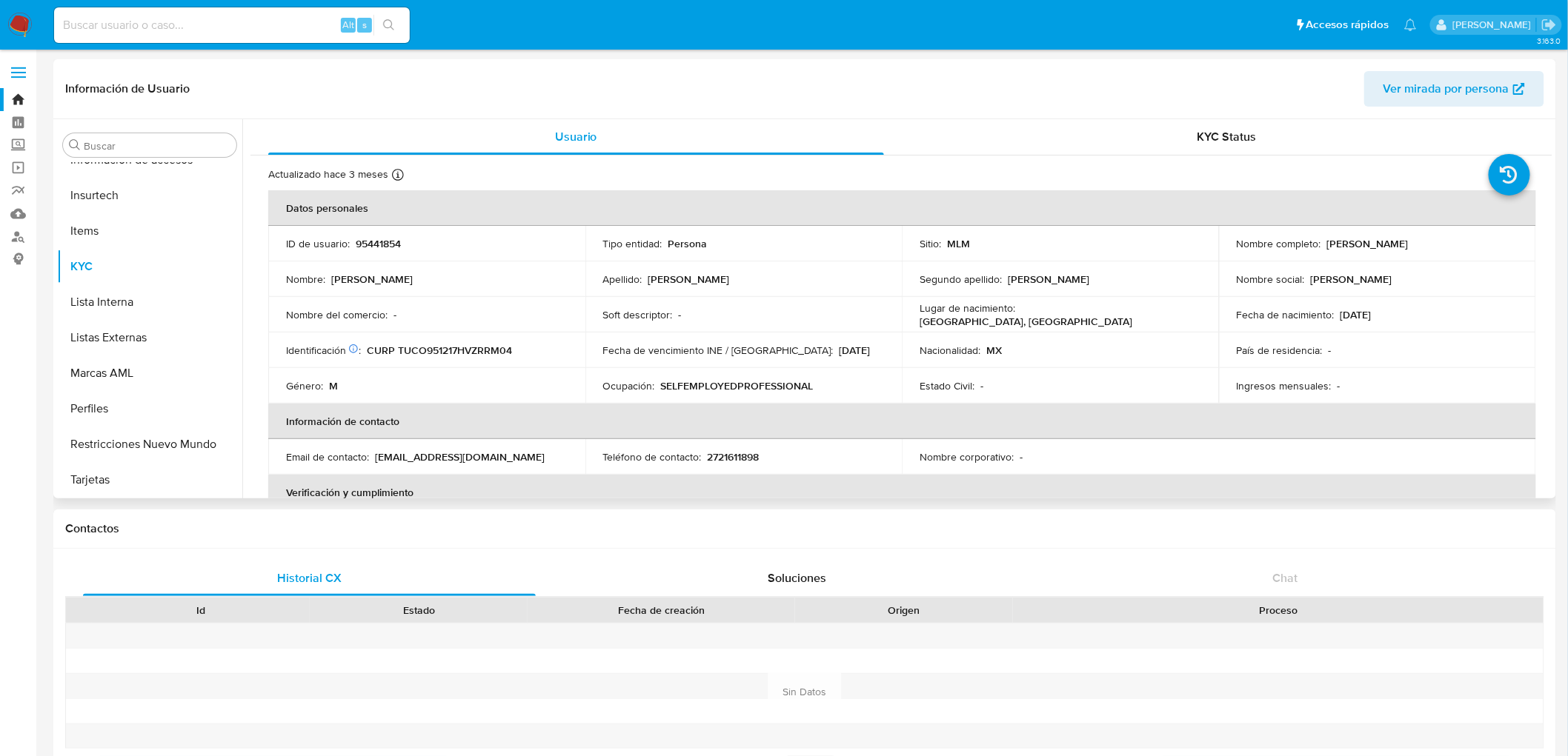
click at [761, 385] on p "SELFEMPLOYEDPROFESSIONAL" at bounding box center [738, 386] width 153 height 13
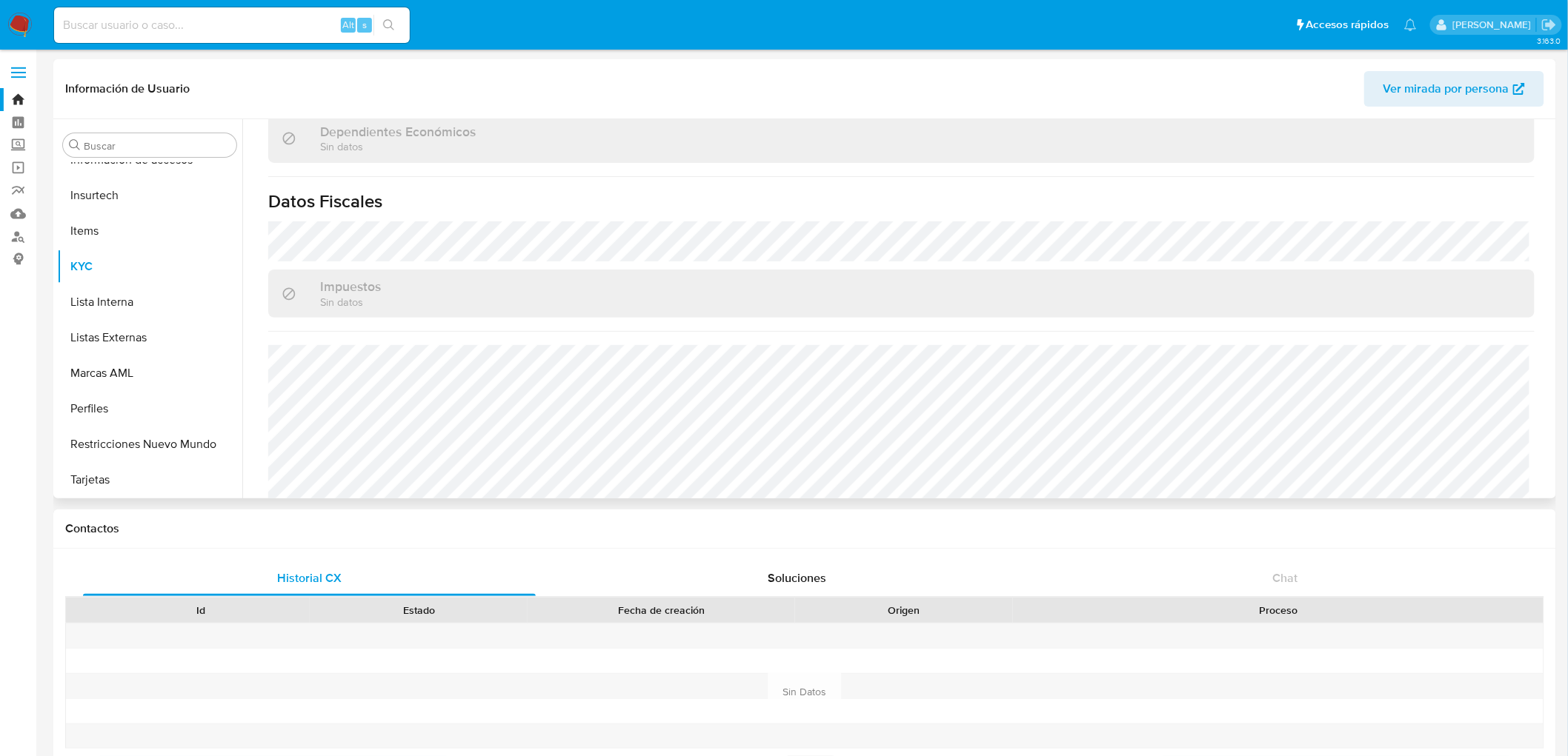
scroll to position [913, 0]
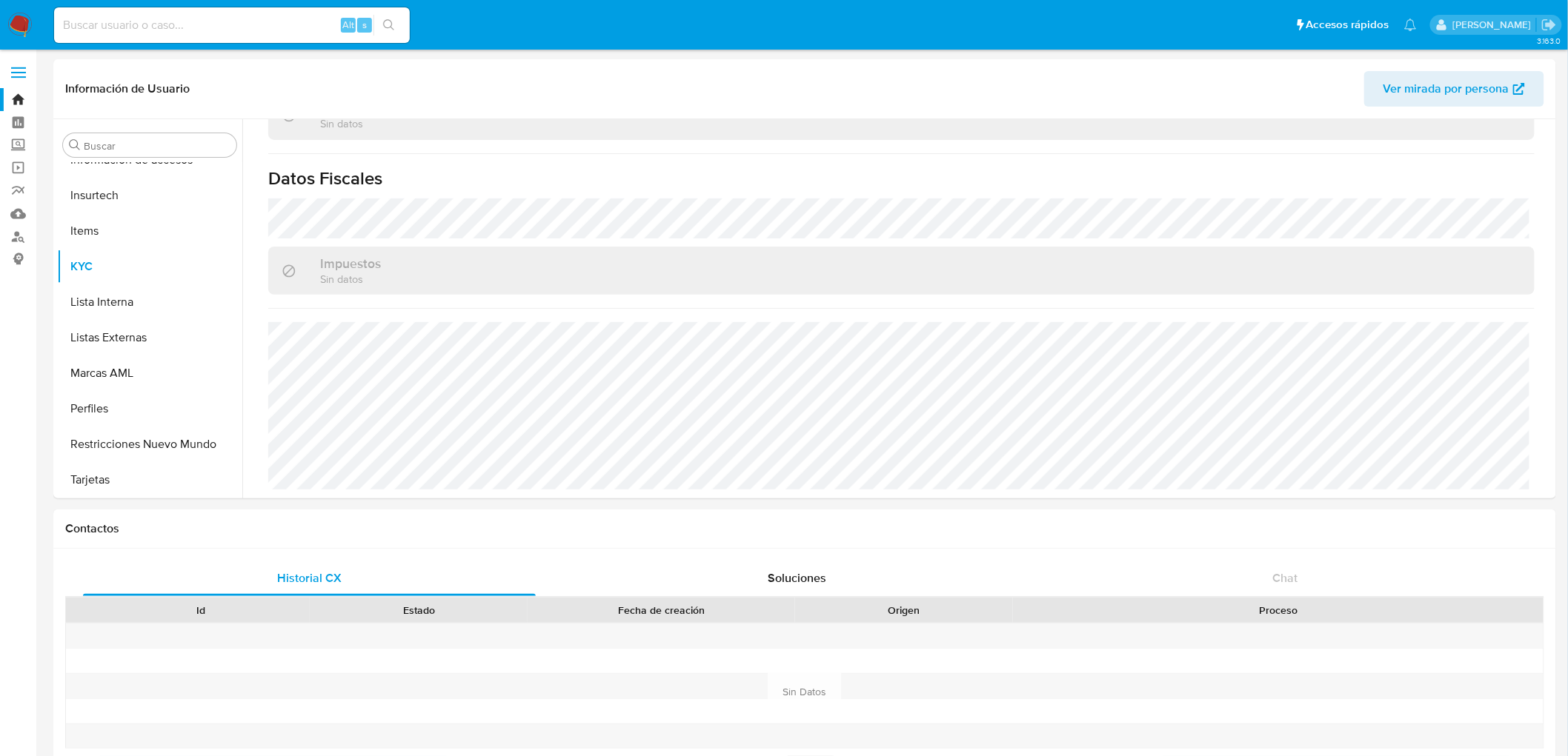
click at [22, 27] on img at bounding box center [20, 25] width 25 height 25
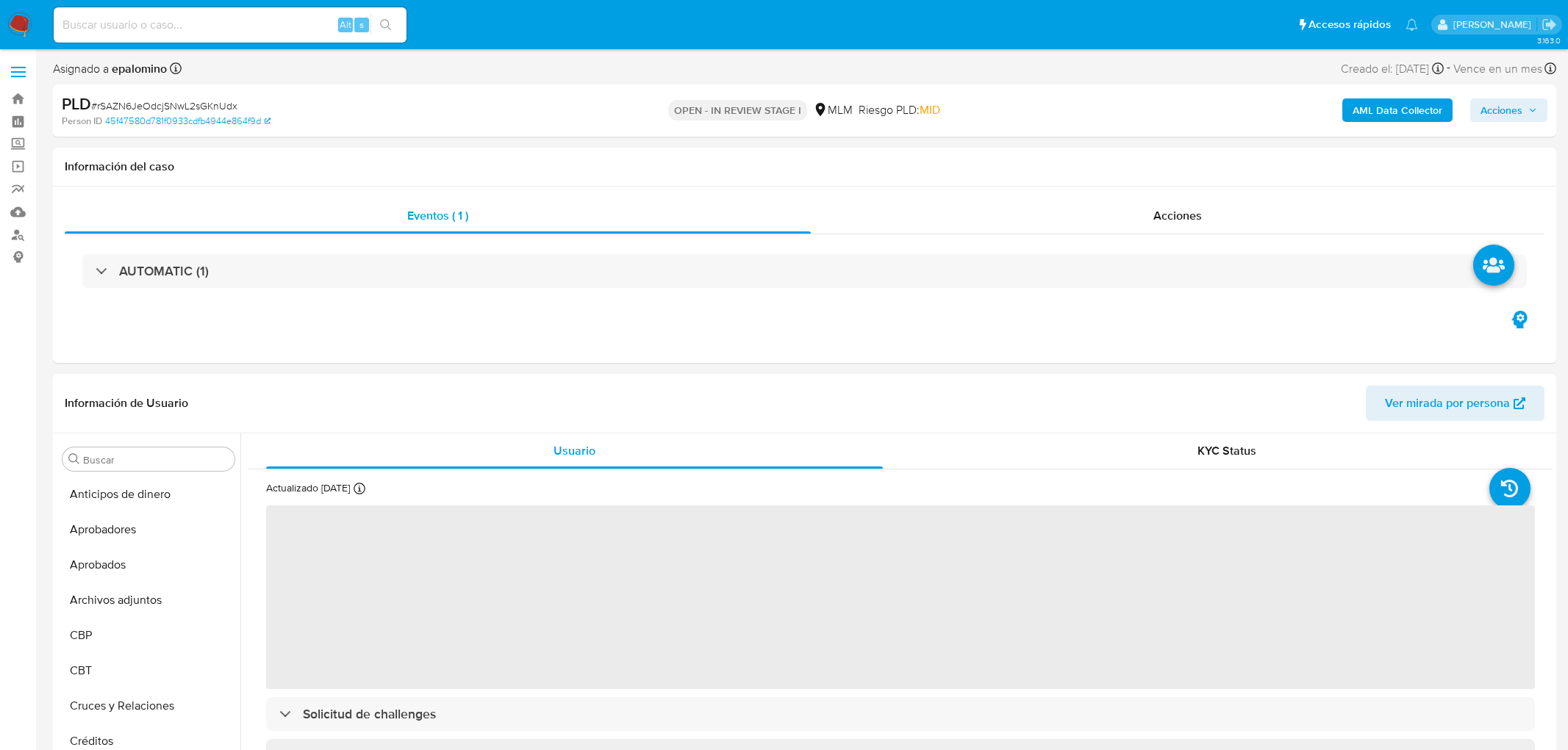
select select "10"
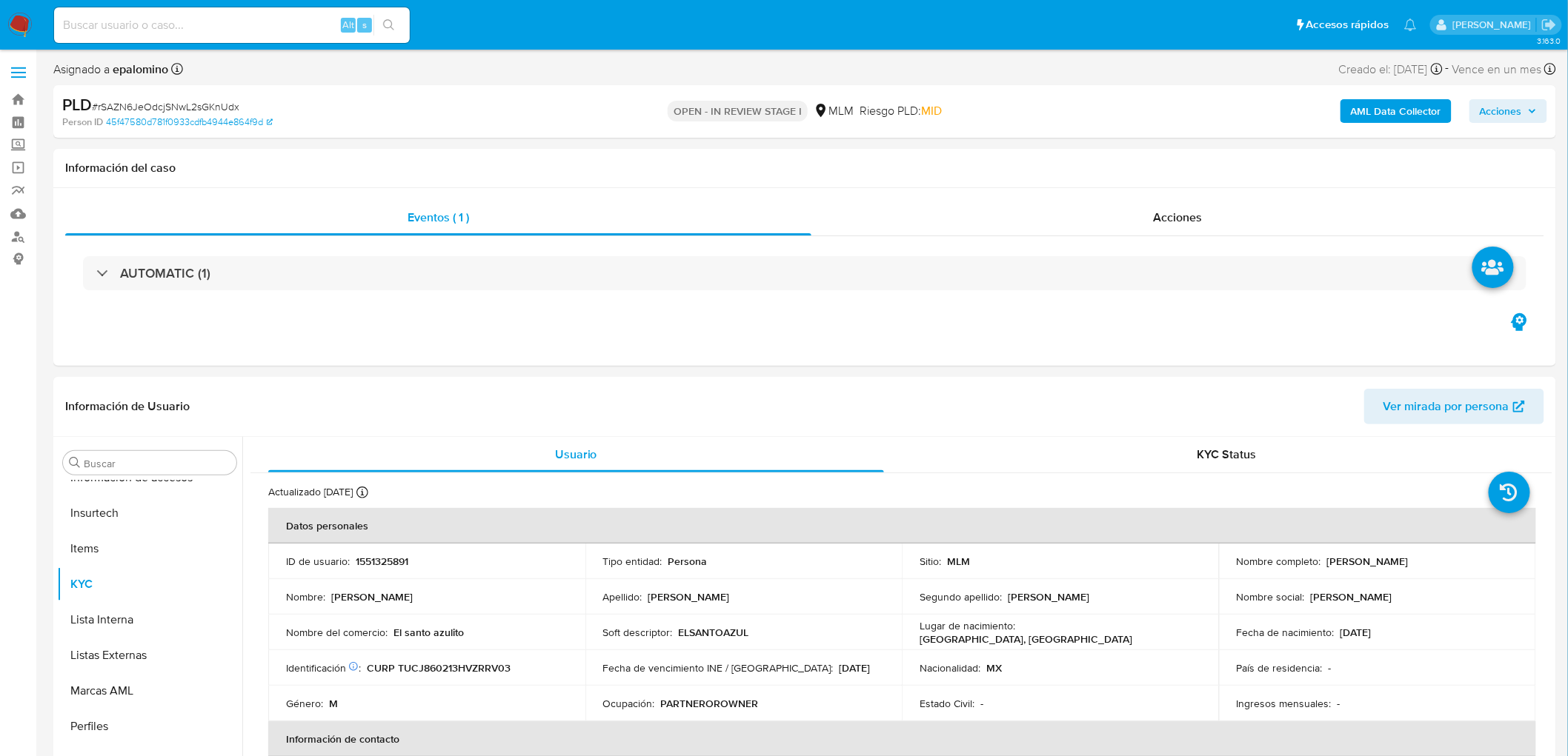
scroll to position [249, 0]
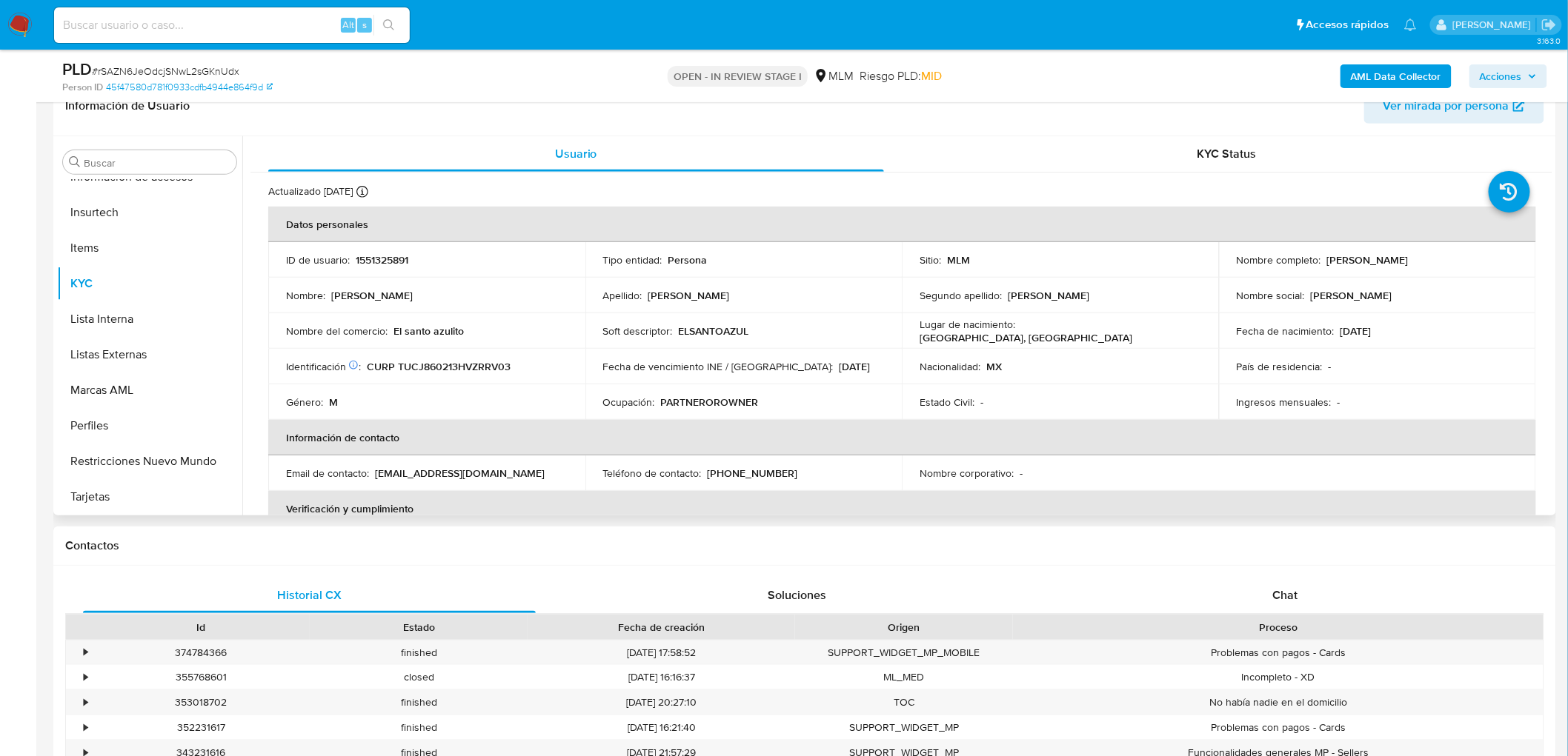
click at [528, 329] on div "Nombre del comercio : El santo azulito" at bounding box center [426, 331] width 281 height 13
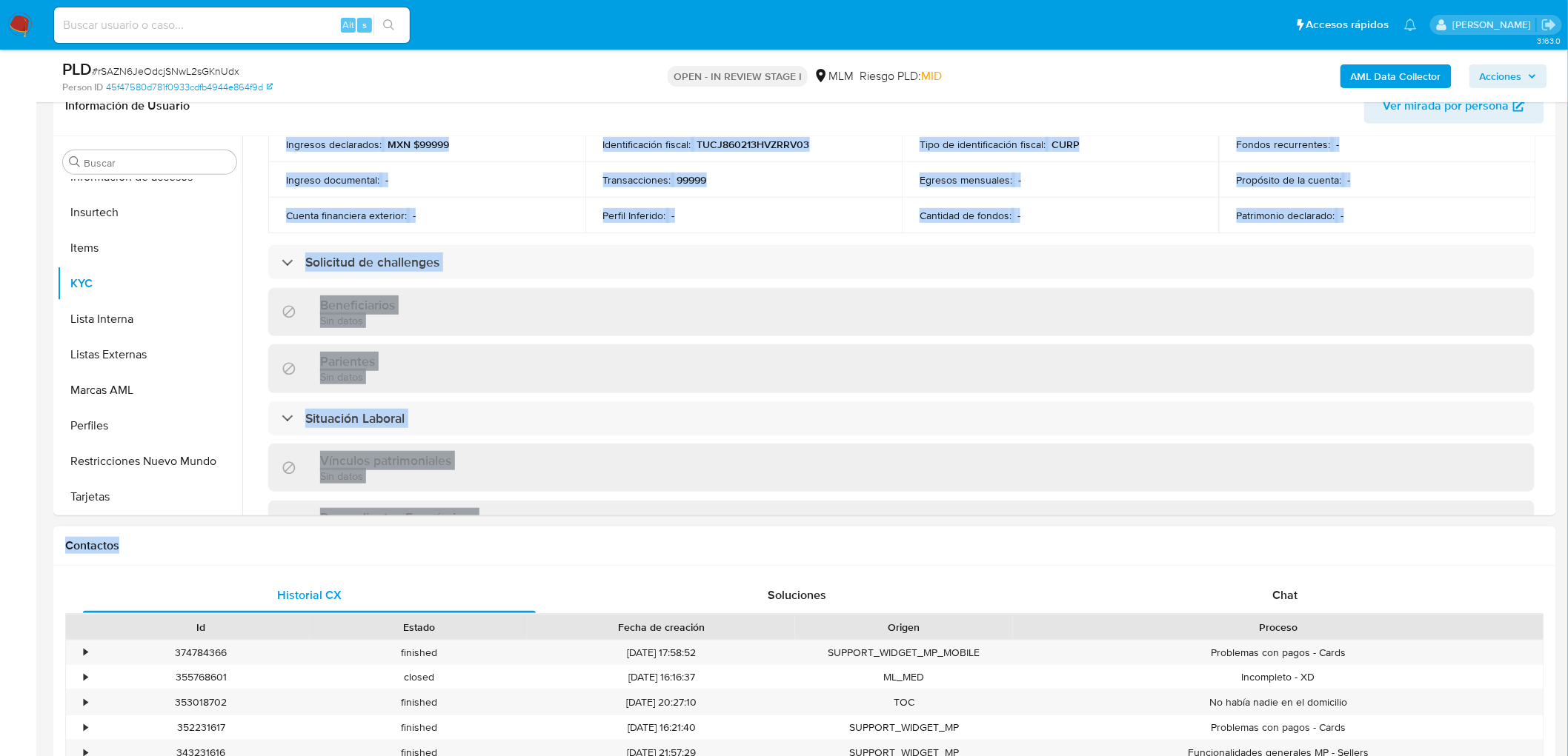
scroll to position [901, 0]
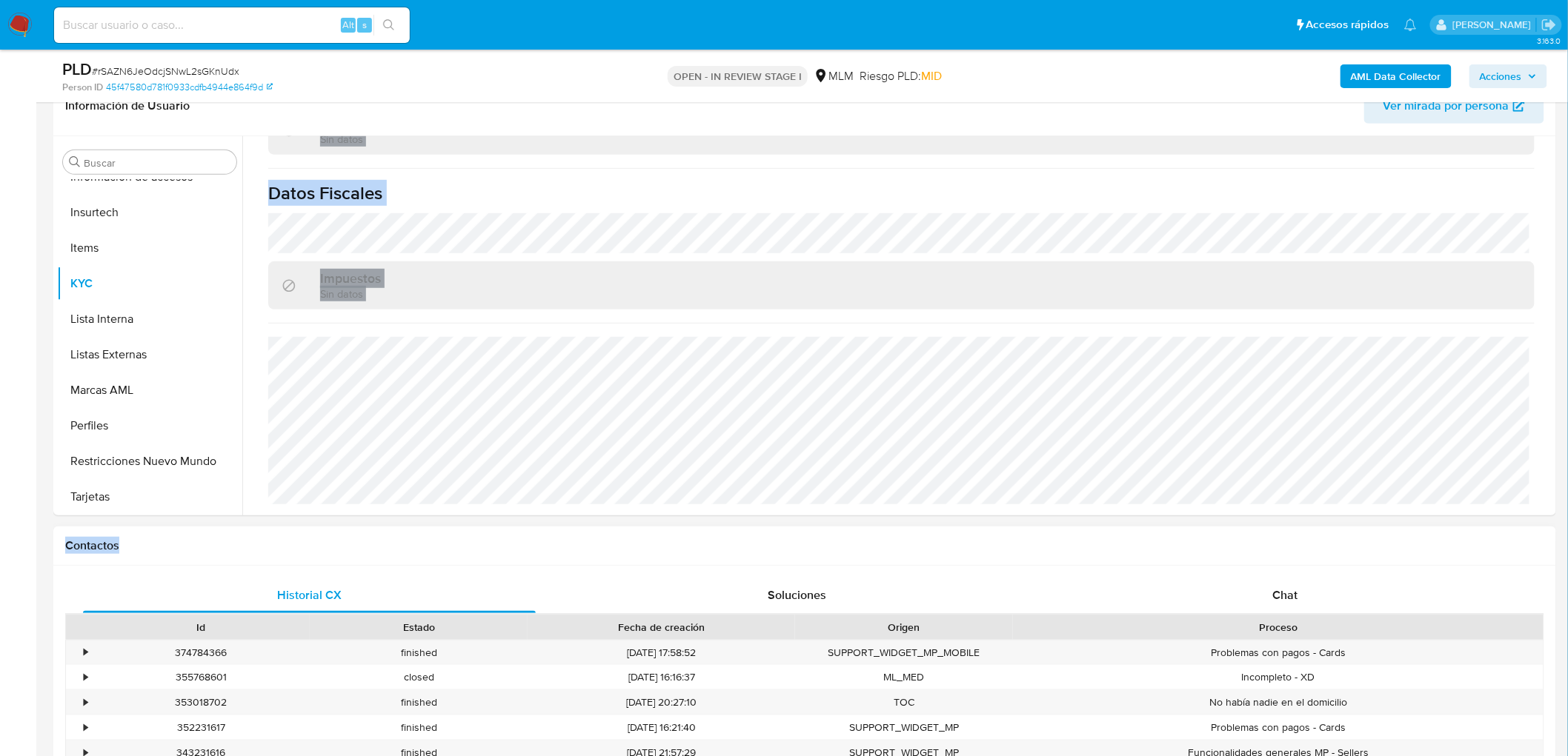
drag, startPoint x: 1546, startPoint y: 223, endPoint x: 1527, endPoint y: 559, distance: 336.5
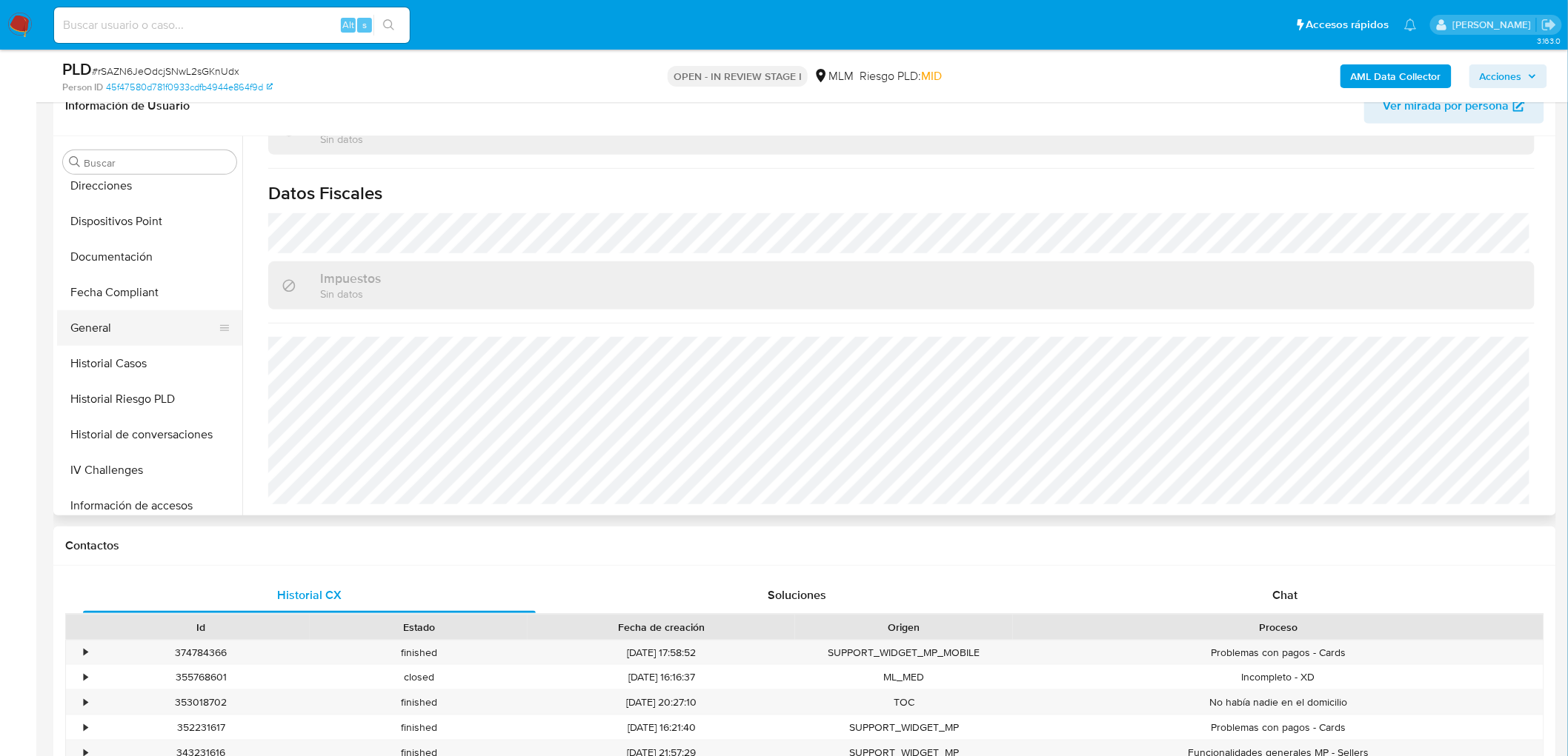
scroll to position [321, 0]
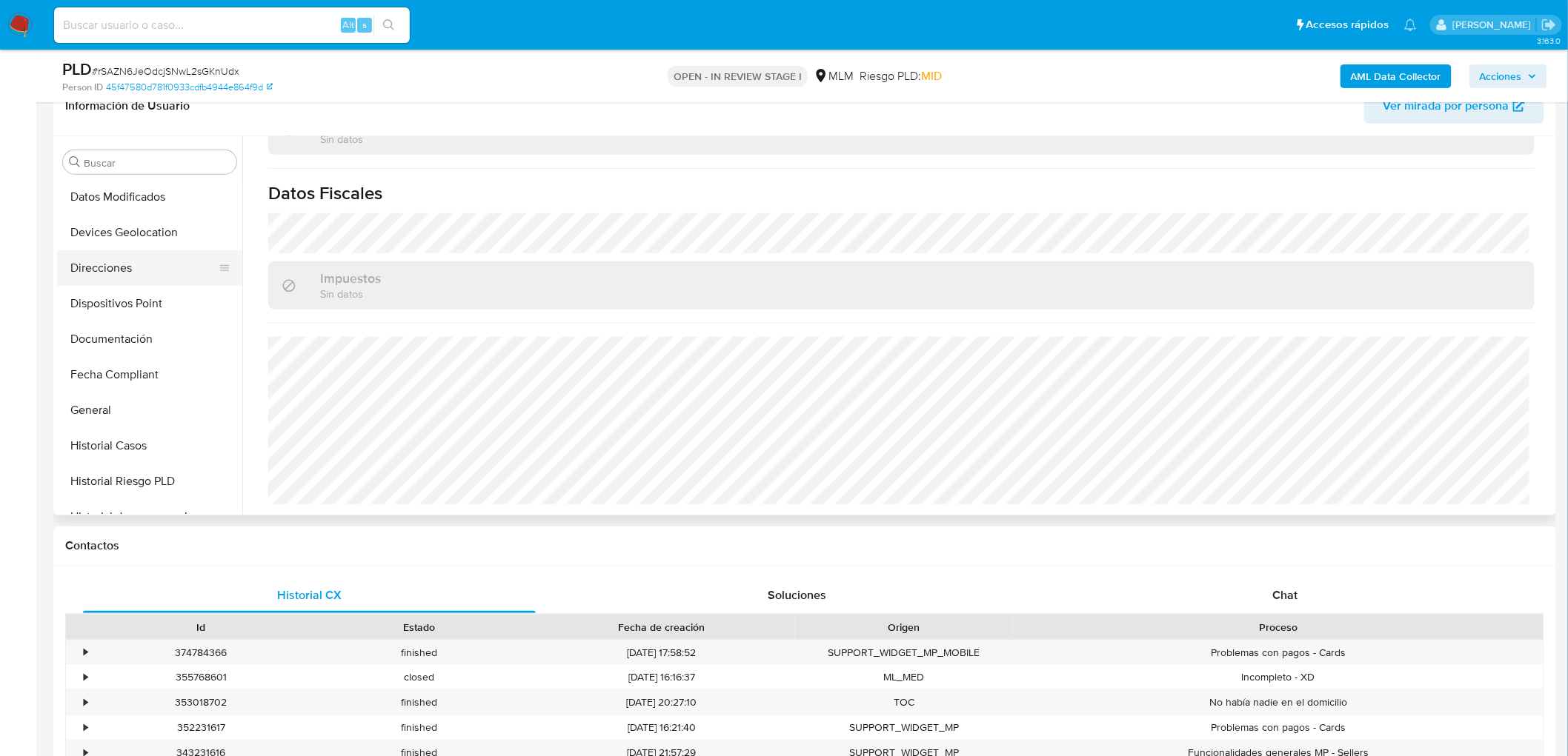
click at [145, 274] on button "Direcciones" at bounding box center [144, 269] width 174 height 36
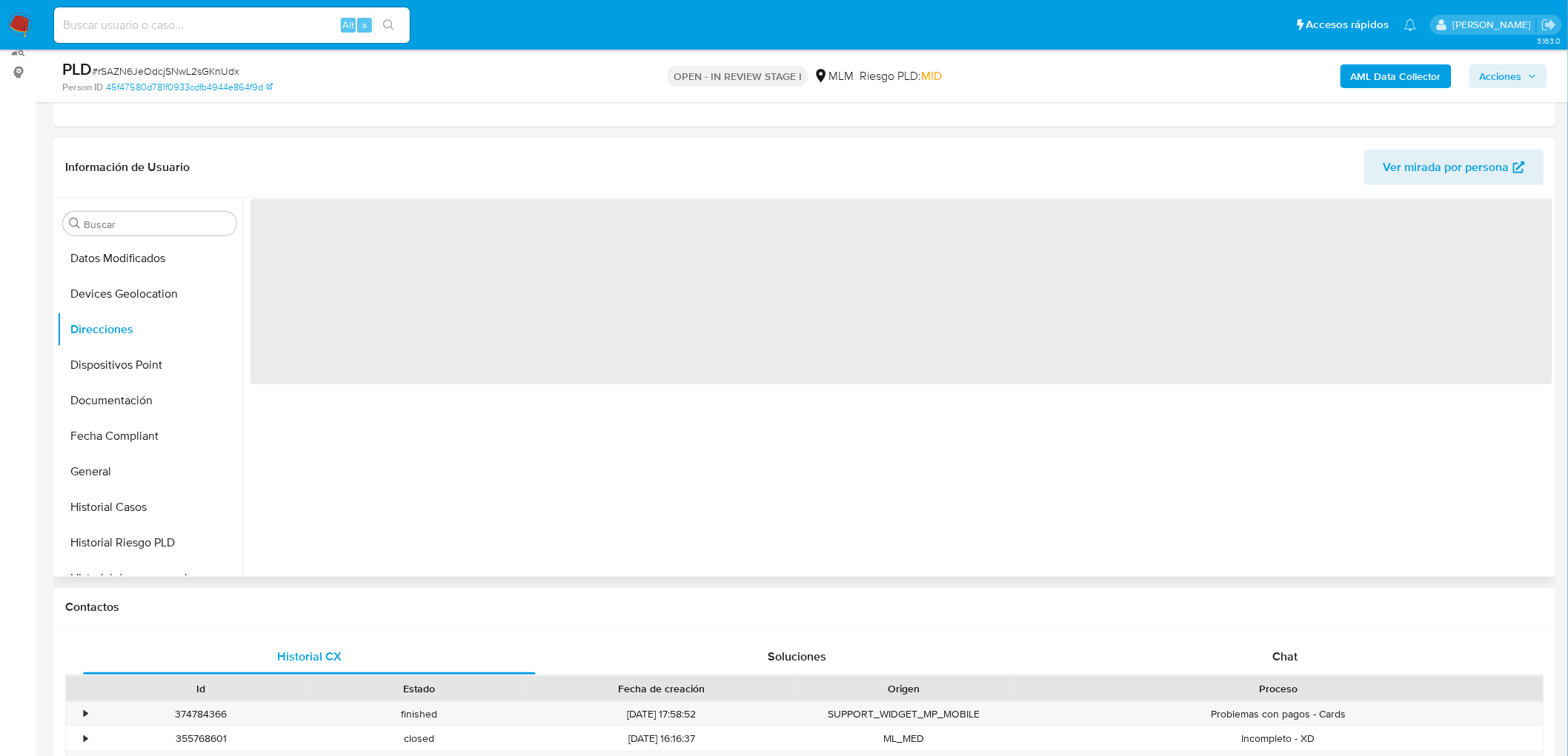
scroll to position [84, 0]
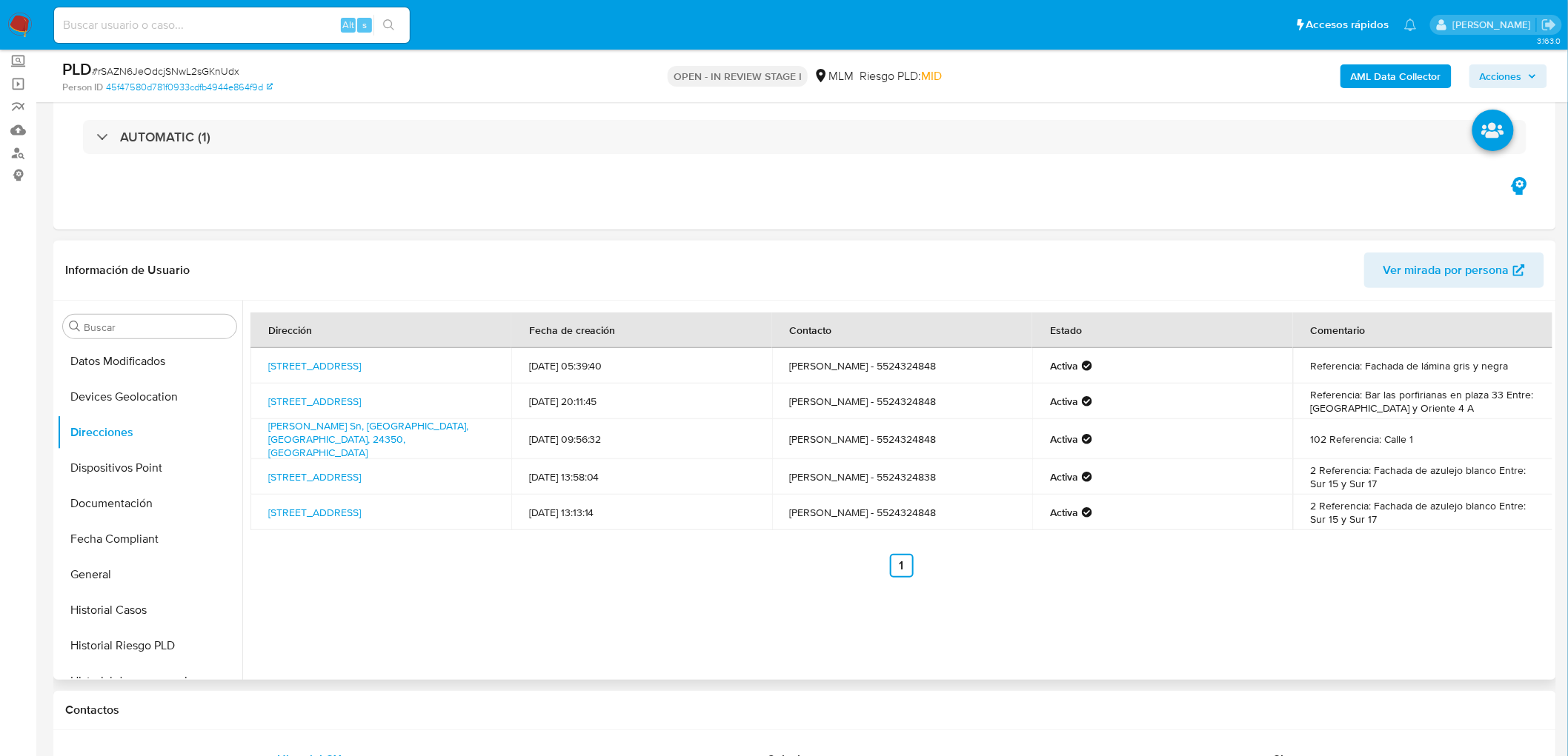
click at [583, 579] on div "Dirección Fecha de creación Contacto Estado Comentario Avenida Oriente 15 87, O…" at bounding box center [897, 490] width 1310 height 379
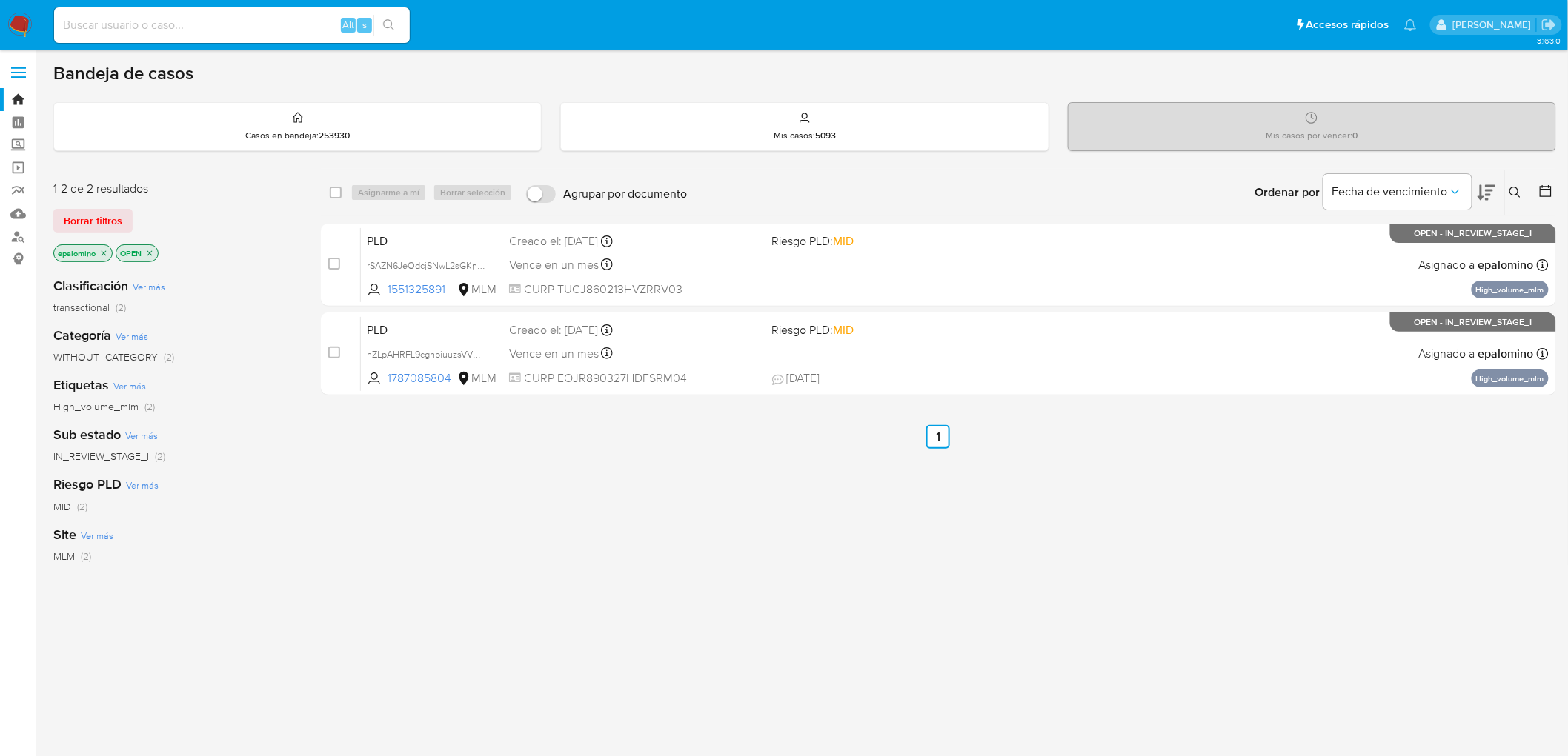
drag, startPoint x: 76, startPoint y: 220, endPoint x: 96, endPoint y: 210, distance: 22.4
click at [75, 220] on span "Borrar filtros" at bounding box center [93, 221] width 59 height 21
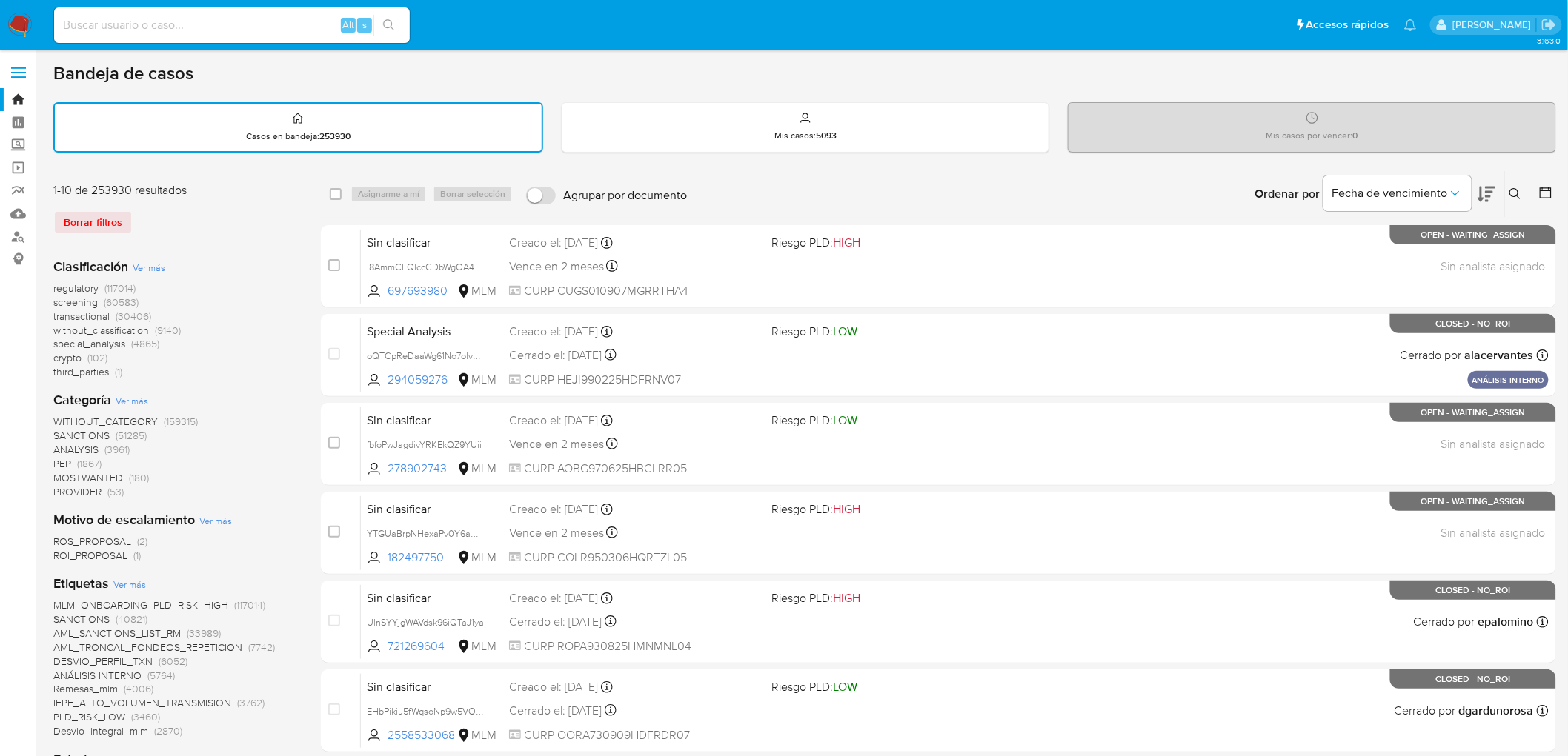
click at [1514, 191] on icon at bounding box center [1515, 194] width 12 height 12
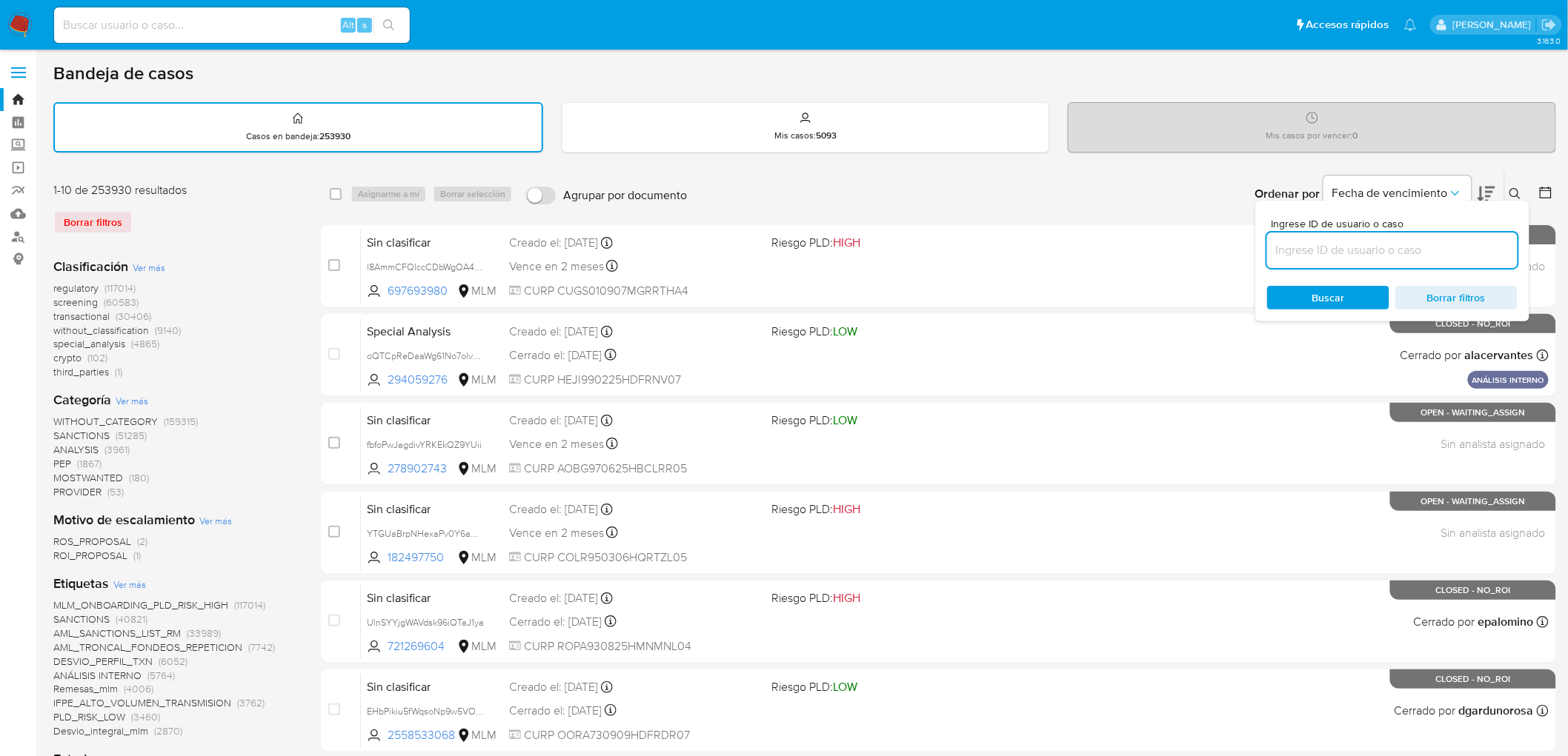
click at [1299, 249] on input at bounding box center [1392, 251] width 251 height 19
type input "1551325891"
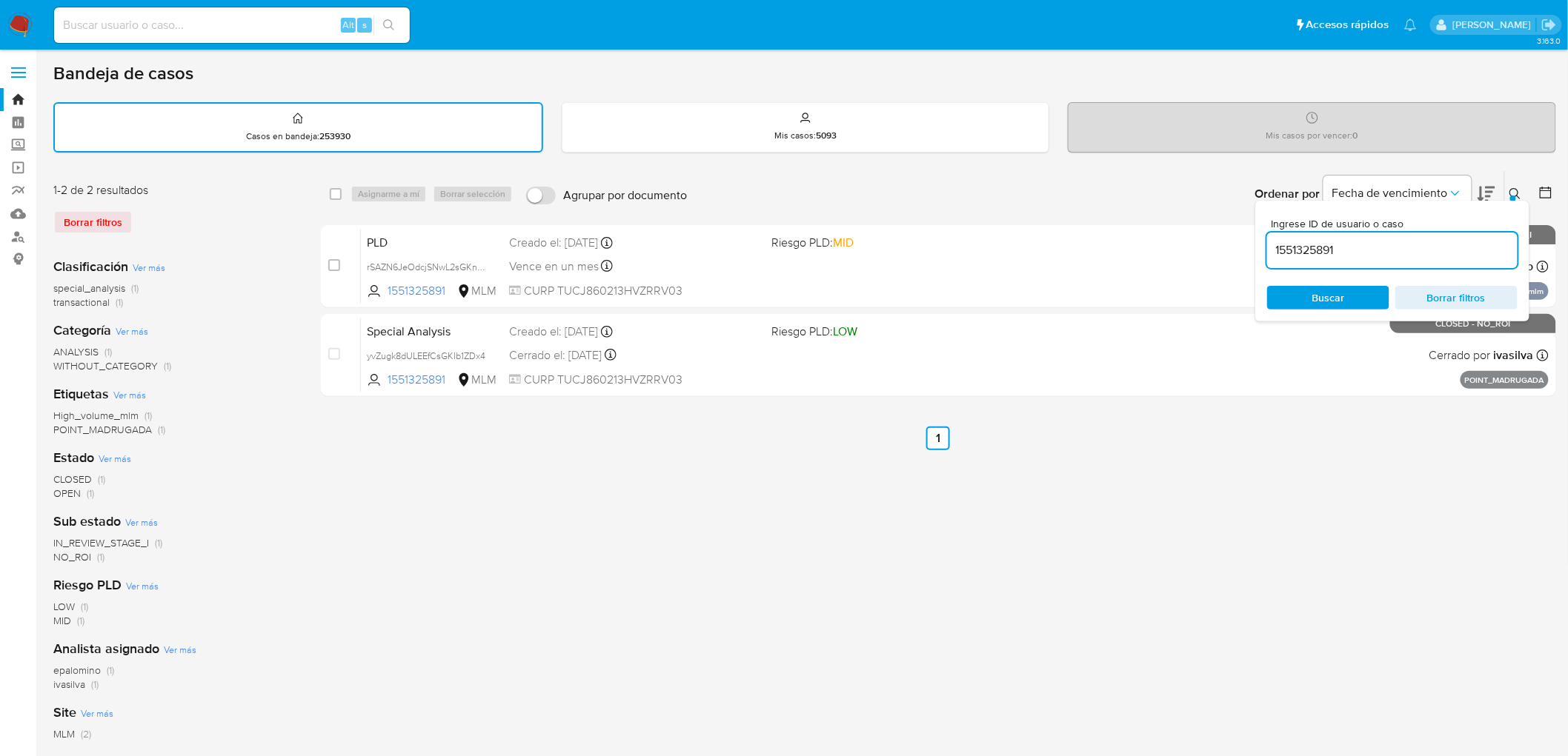
click at [1519, 189] on icon at bounding box center [1515, 194] width 12 height 12
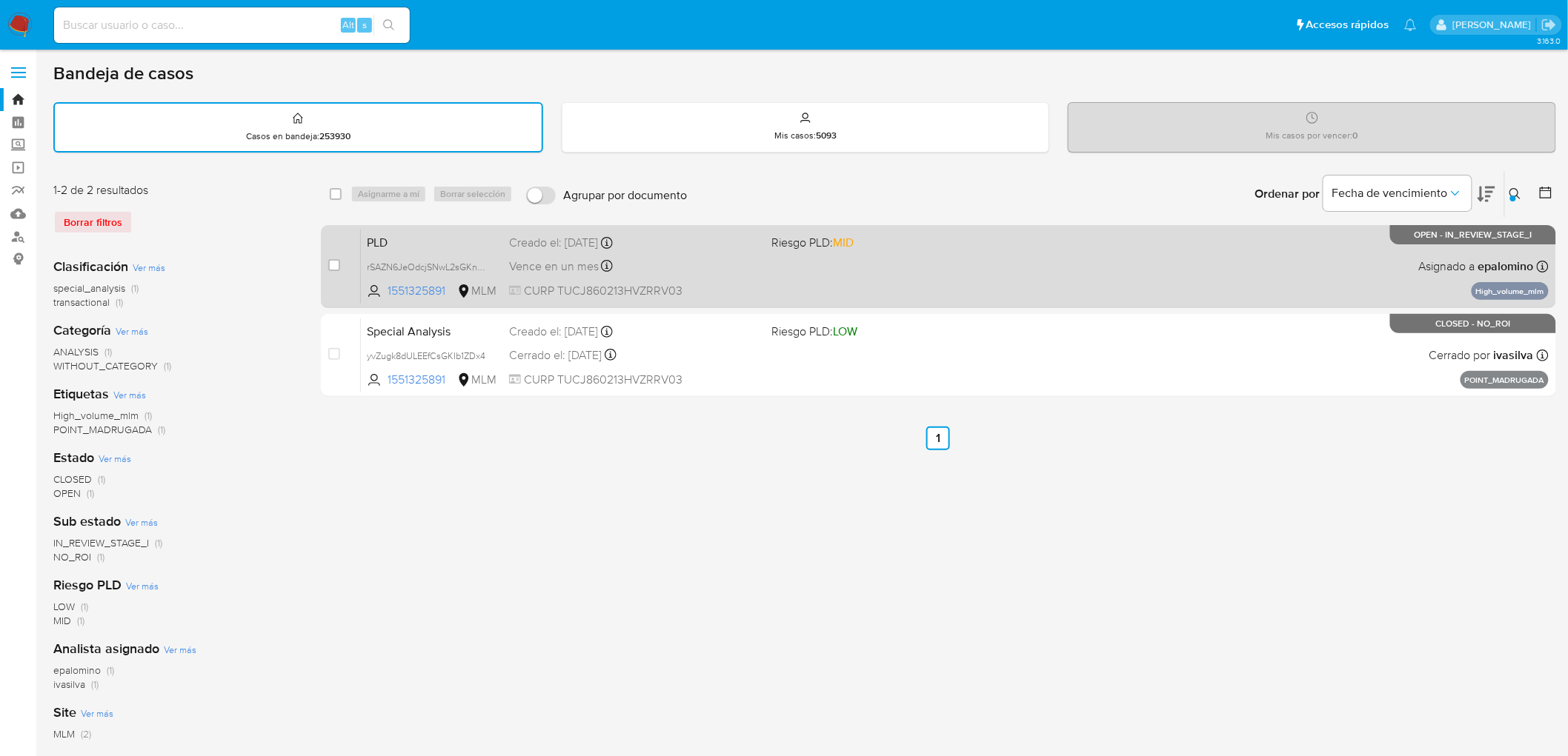
click at [397, 242] on span "PLD" at bounding box center [432, 242] width 131 height 19
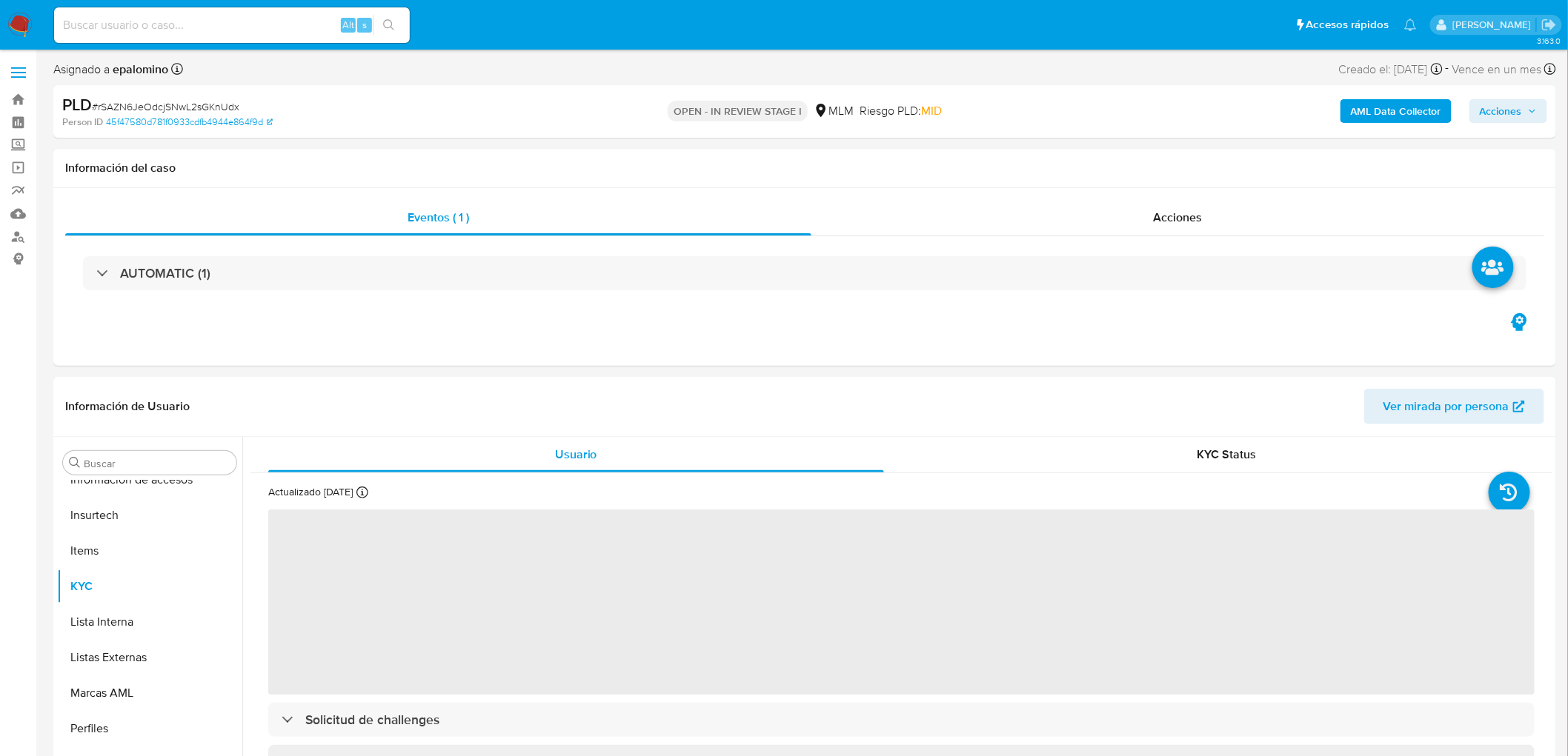
scroll to position [732, 0]
select select "10"
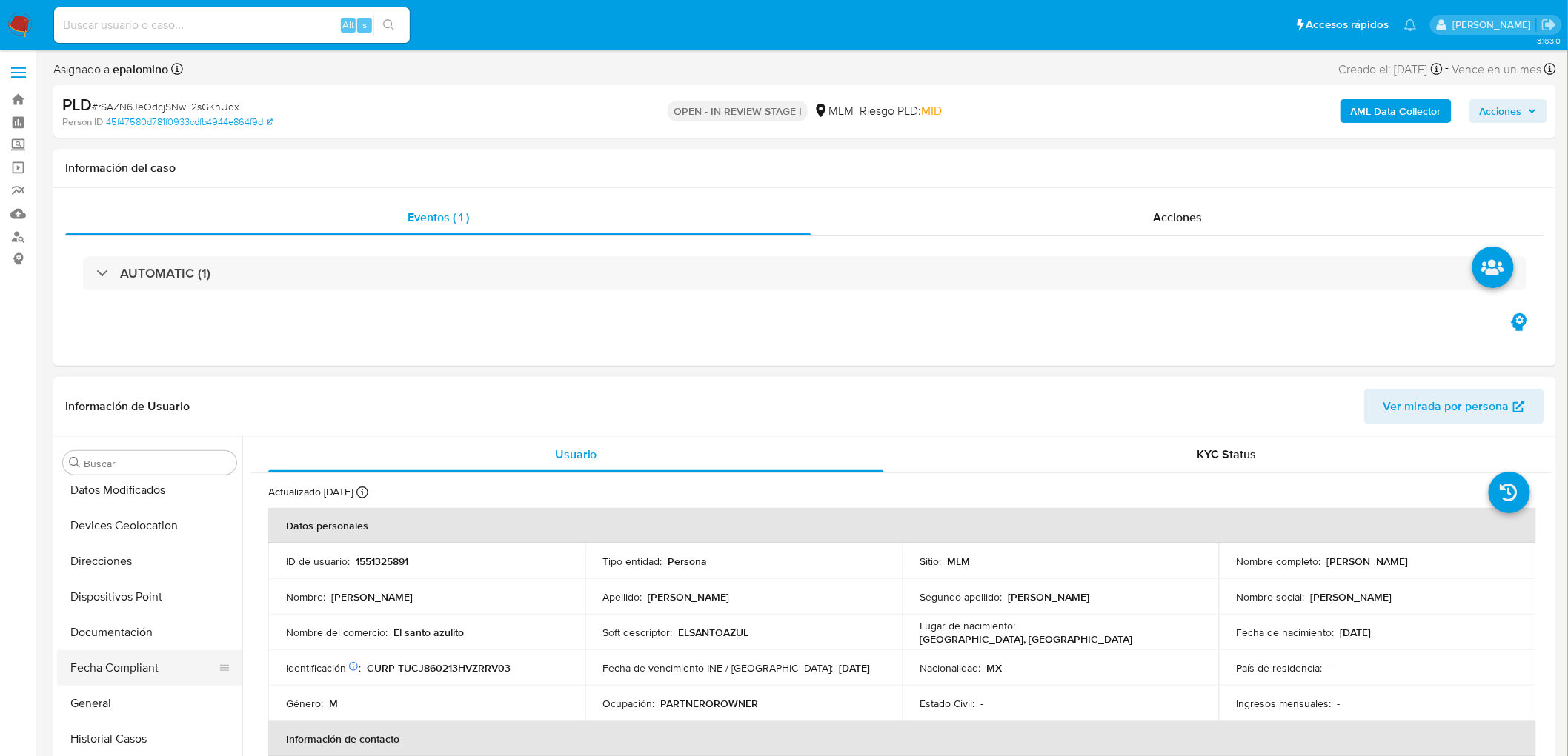
scroll to position [321, 0]
click at [153, 520] on button "Devices Geolocation" at bounding box center [144, 533] width 174 height 36
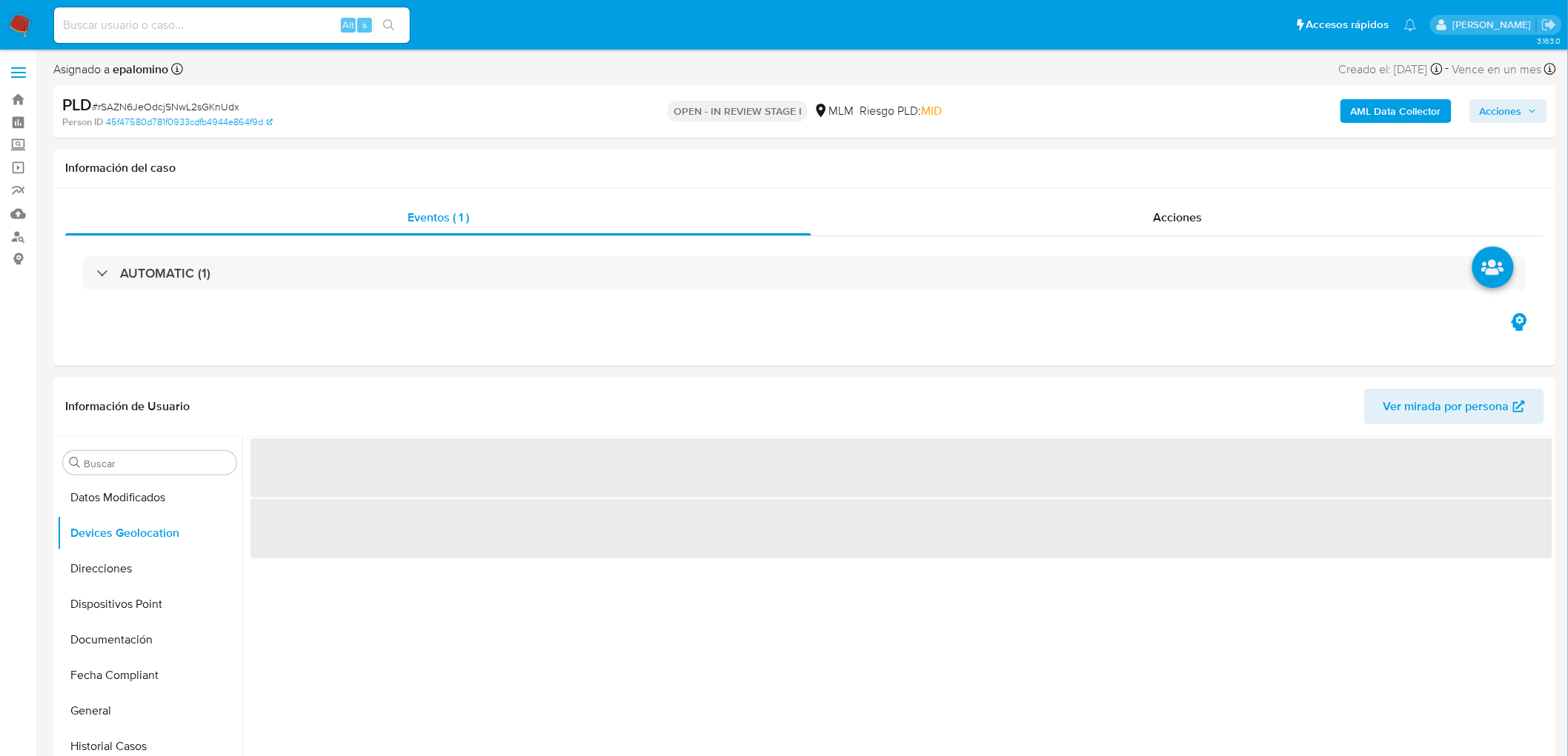
scroll to position [224, 0]
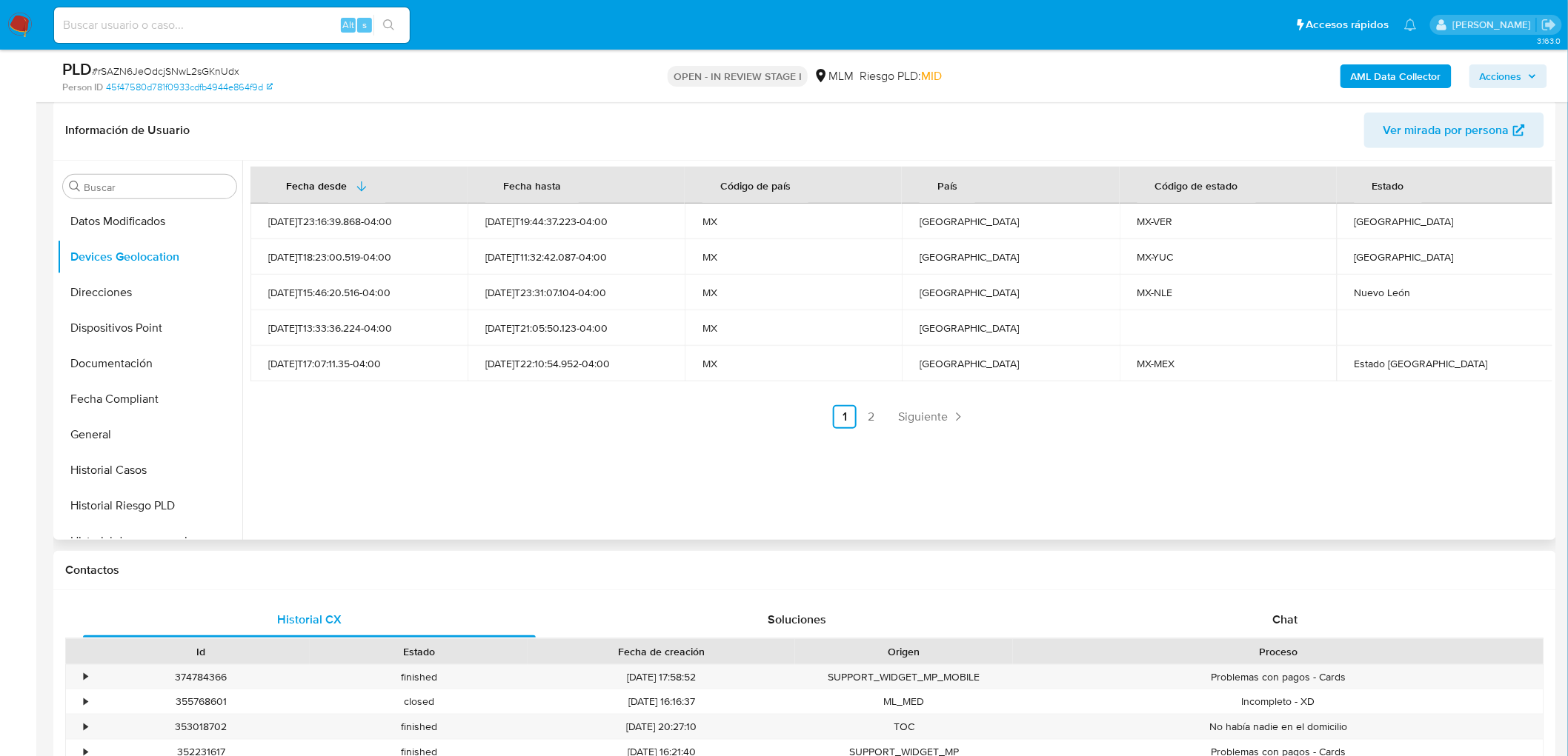
click at [605, 438] on div "Fecha desde Fecha hasta Código de país País Código de estado Estado 2023-11-16T…" at bounding box center [897, 350] width 1310 height 379
click at [942, 412] on span "Siguiente" at bounding box center [922, 417] width 50 height 12
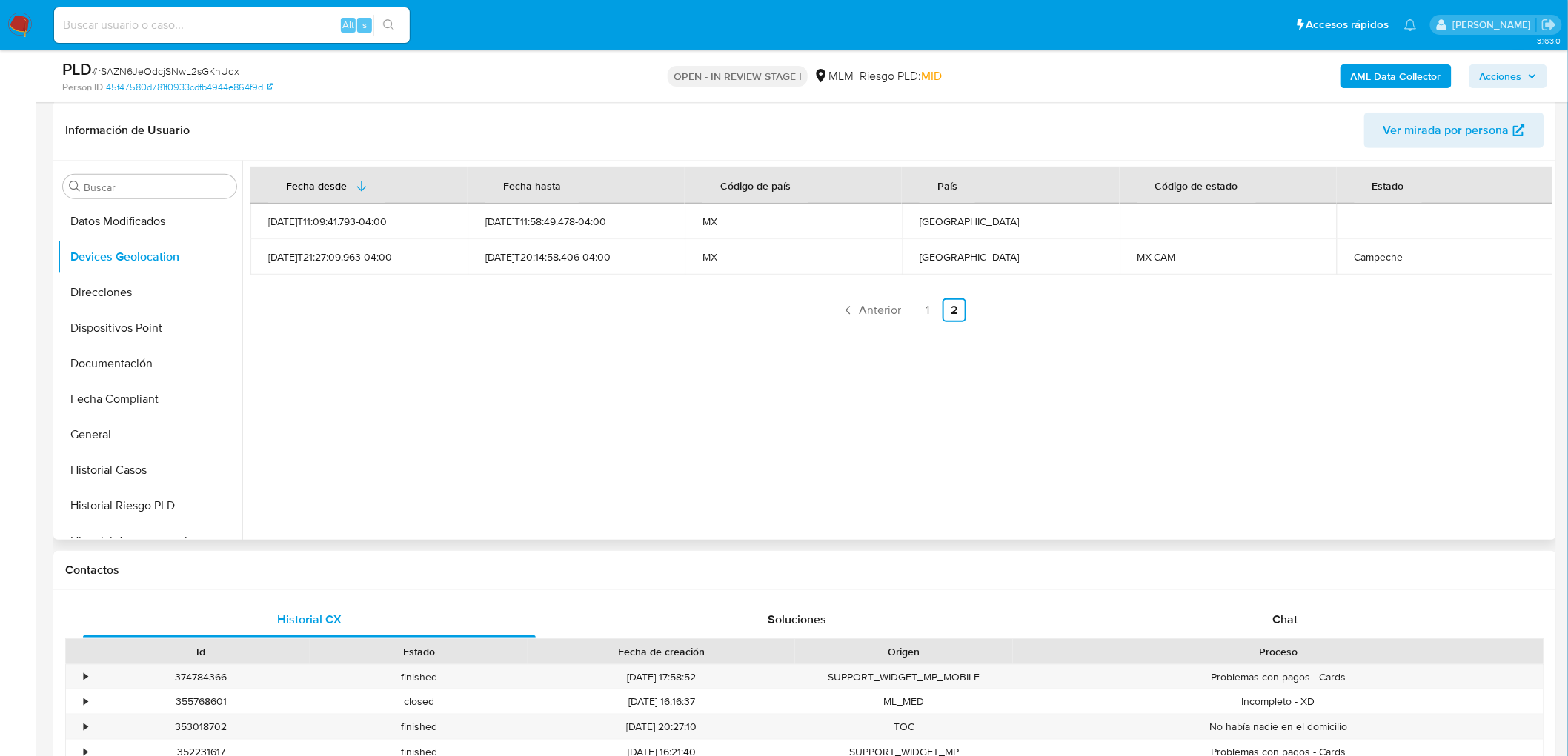
click at [675, 437] on div "Fecha desde Fecha hasta Código de país País Código de estado Estado 2024-02-27T…" at bounding box center [897, 350] width 1310 height 379
click at [925, 303] on link "1" at bounding box center [928, 310] width 24 height 24
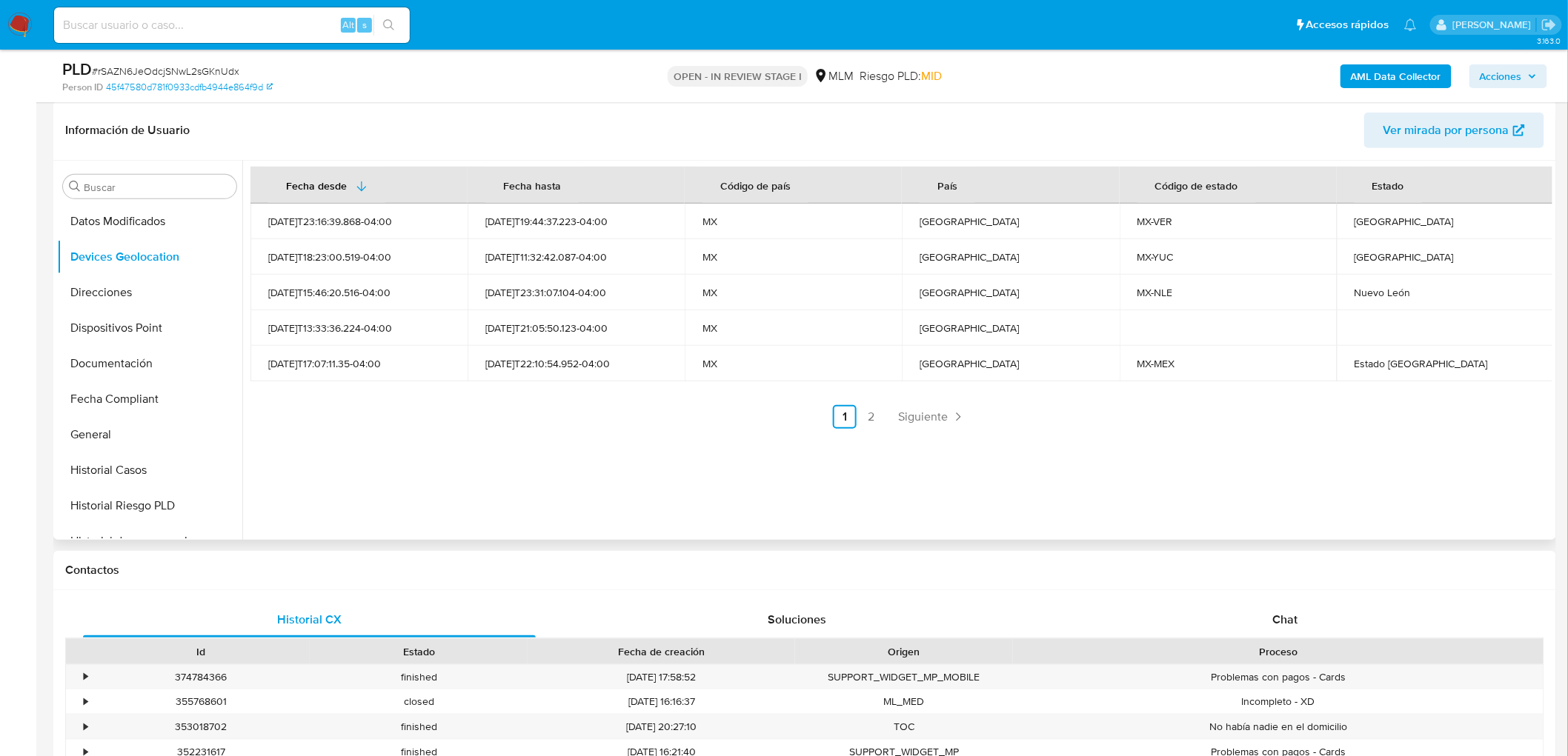
click at [1386, 361] on div "Estado De México" at bounding box center [1445, 364] width 182 height 13
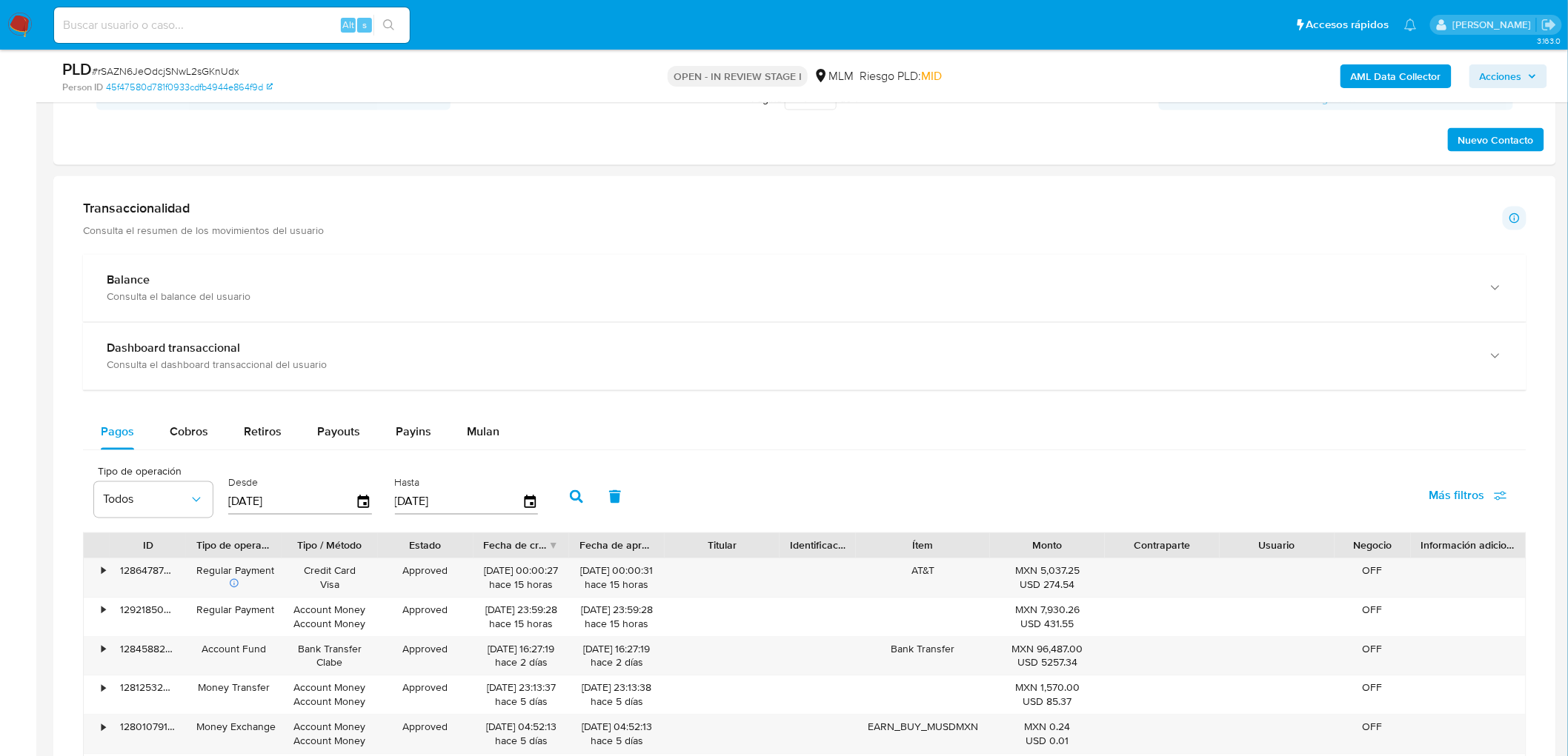
scroll to position [964, 0]
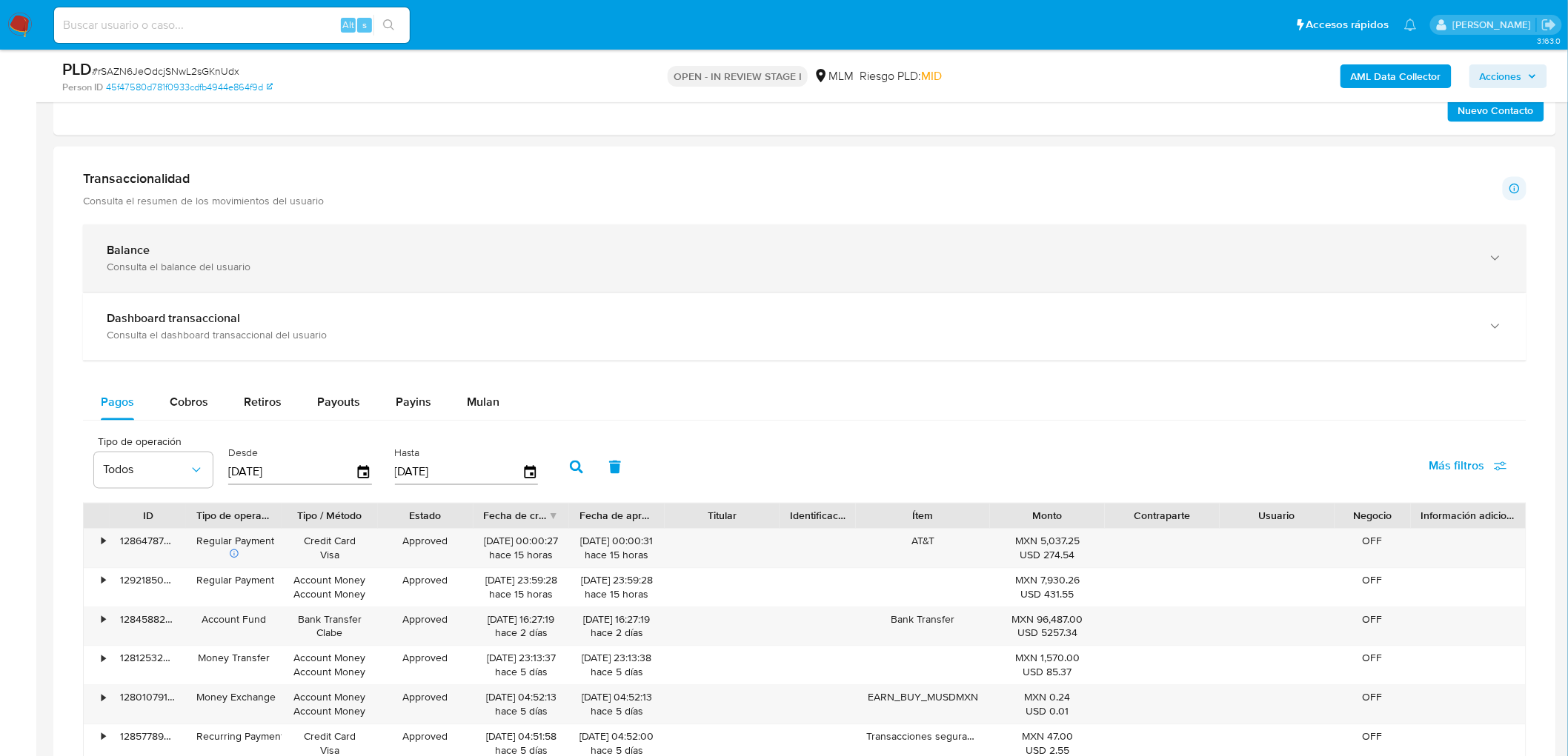
click at [174, 269] on div "Consulta el balance del usuario" at bounding box center [790, 267] width 1366 height 13
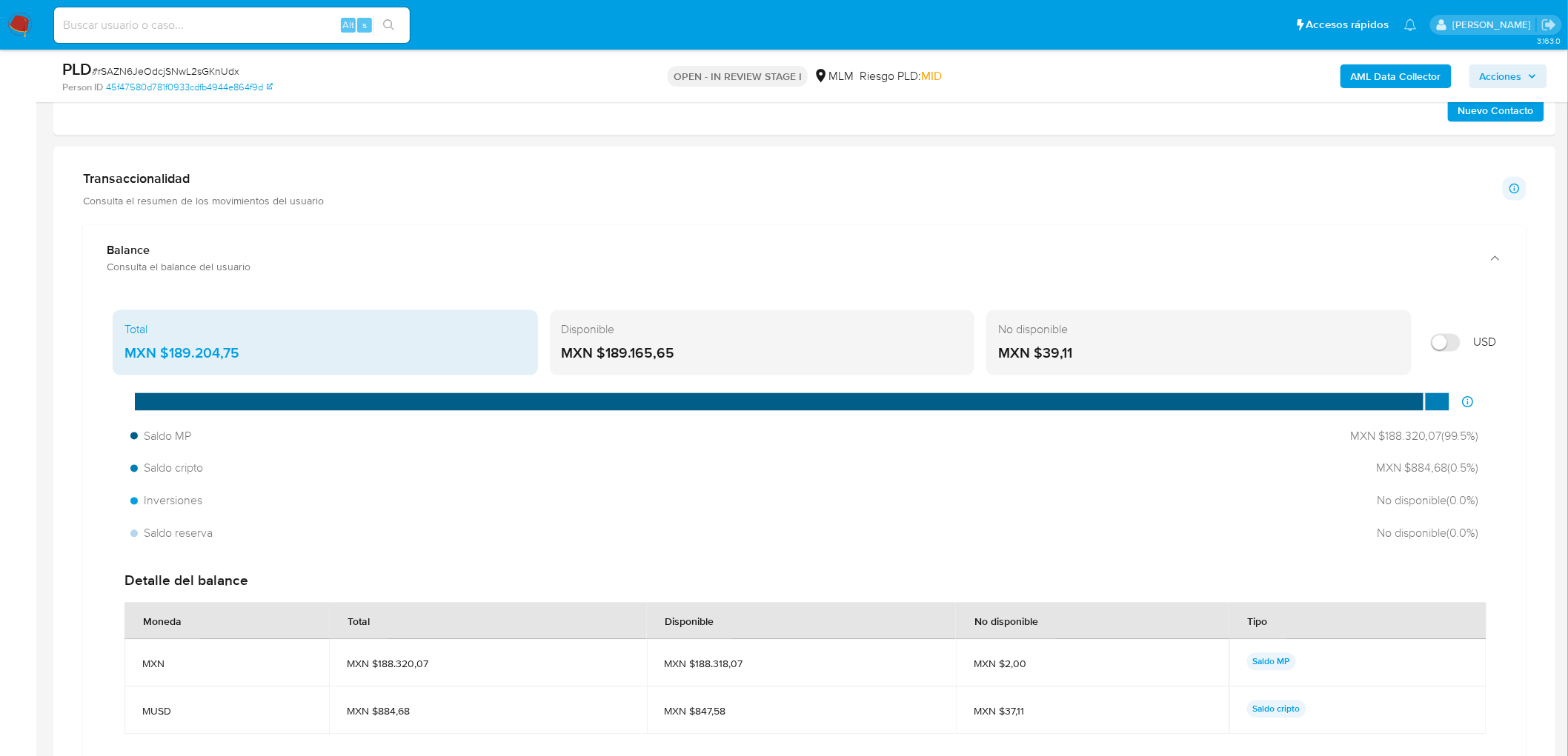
drag, startPoint x: 683, startPoint y: 354, endPoint x: 605, endPoint y: 355, distance: 78.0
click at [605, 355] on div "MXN $189.165,65" at bounding box center [762, 354] width 401 height 19
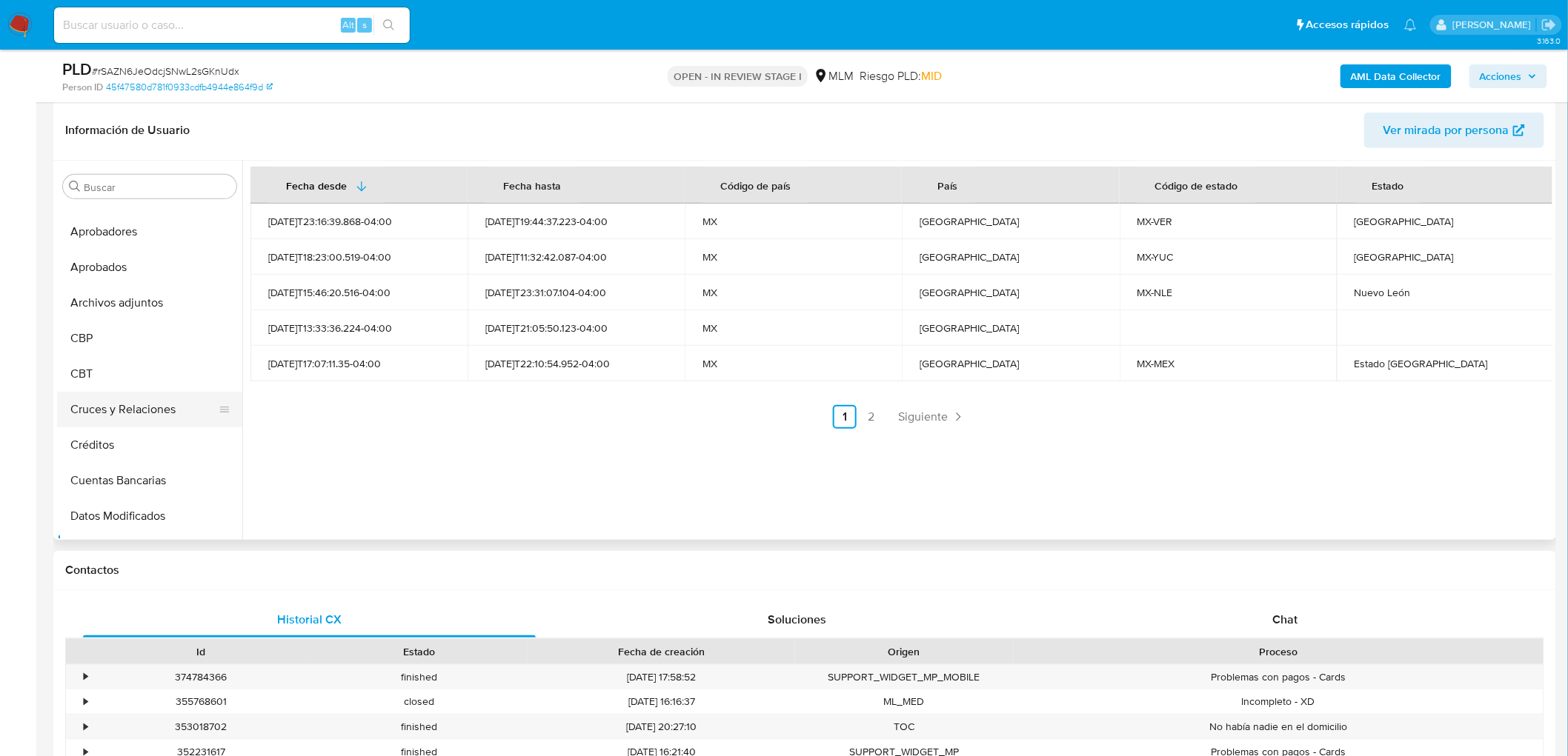
scroll to position [0, 0]
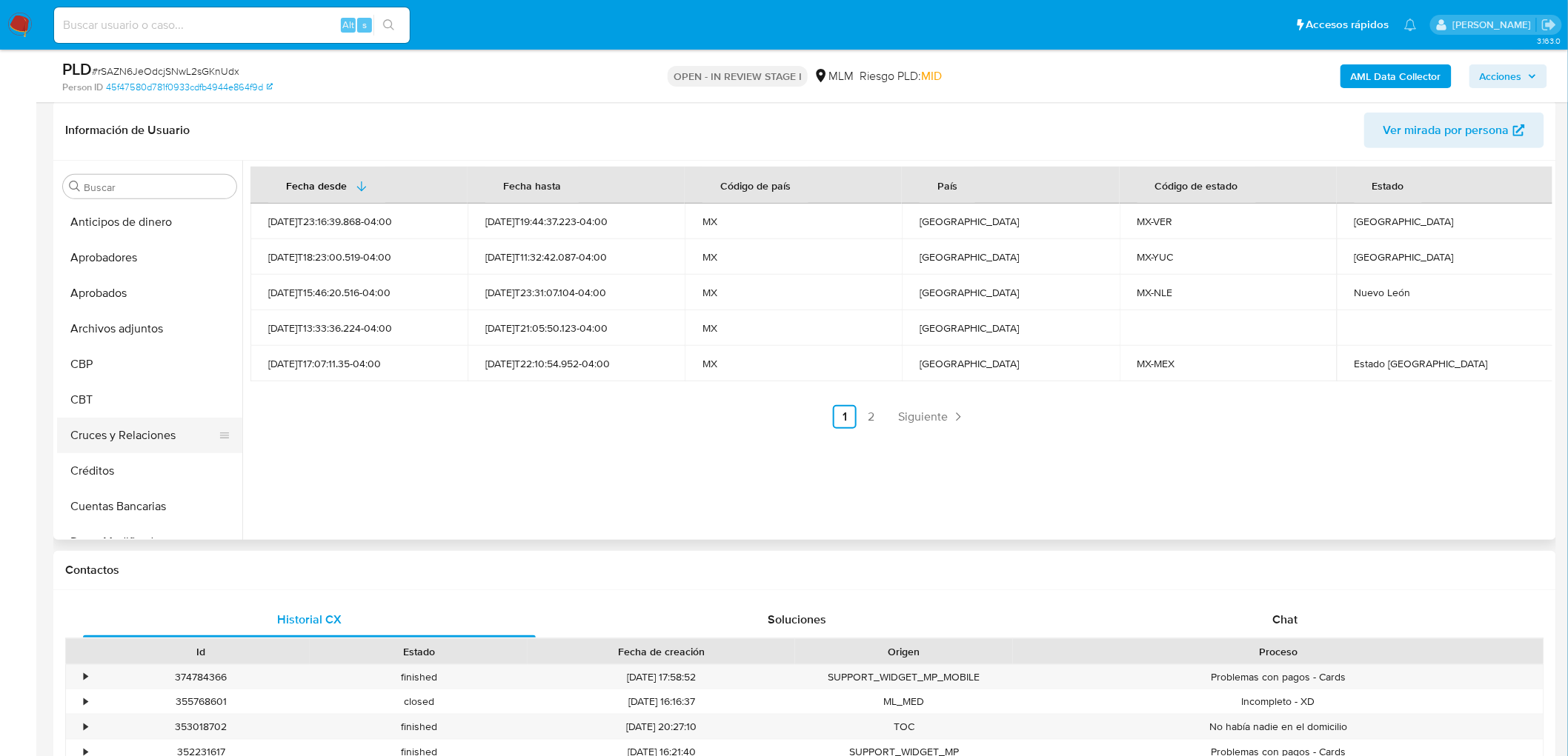
click at [171, 441] on button "Cruces y Relaciones" at bounding box center [144, 435] width 174 height 36
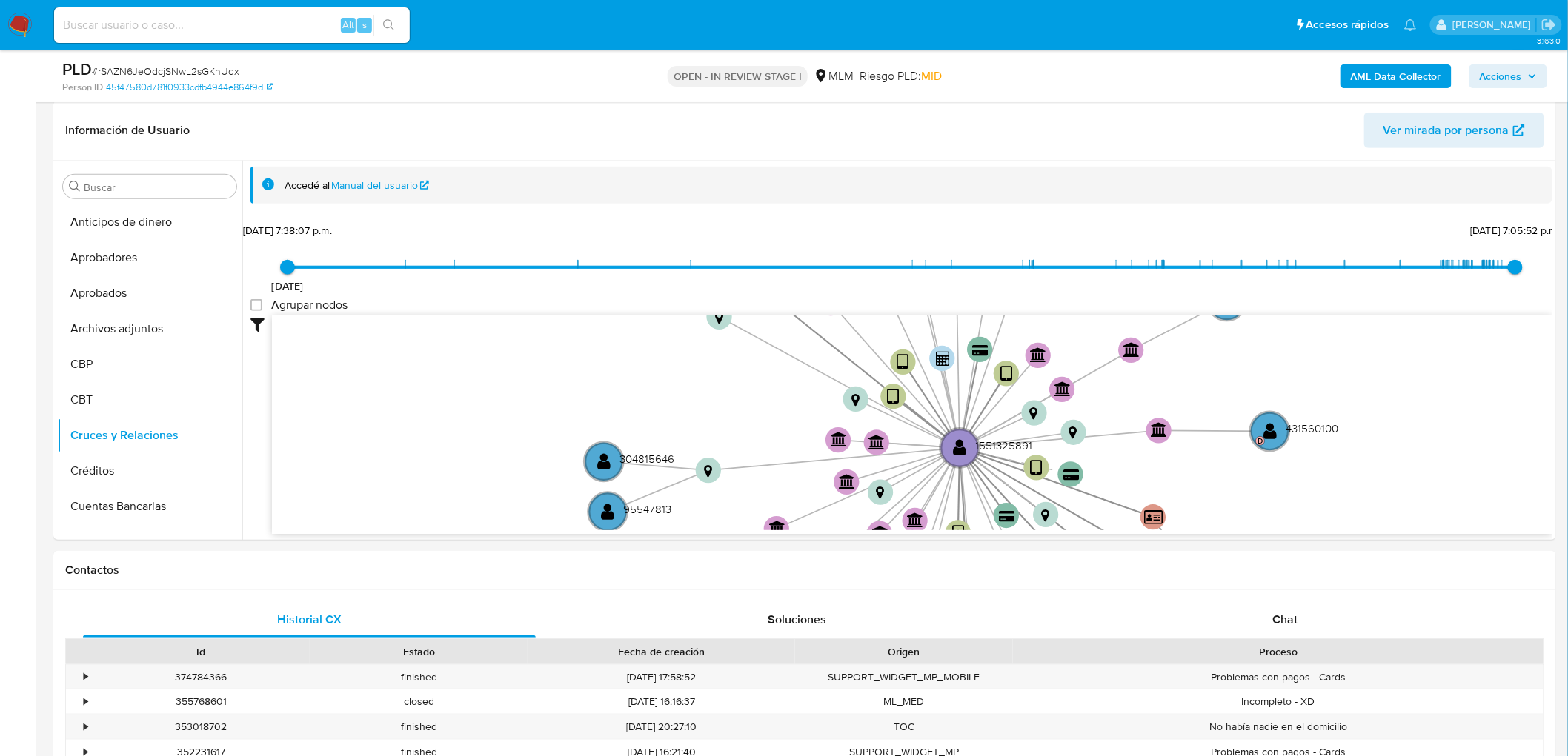
scroll to position [53, 0]
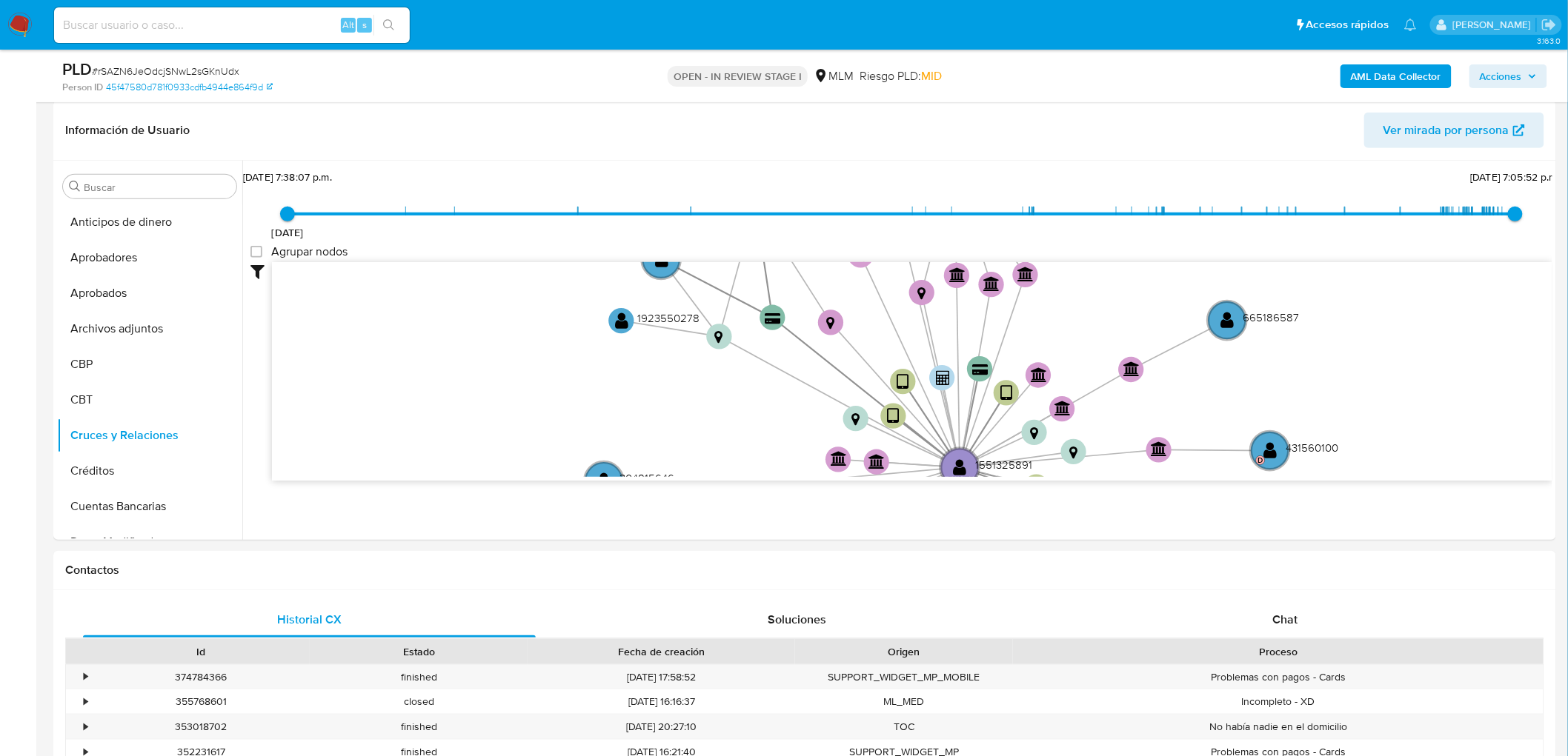
drag, startPoint x: 801, startPoint y: 521, endPoint x: 798, endPoint y: 549, distance: 28.2
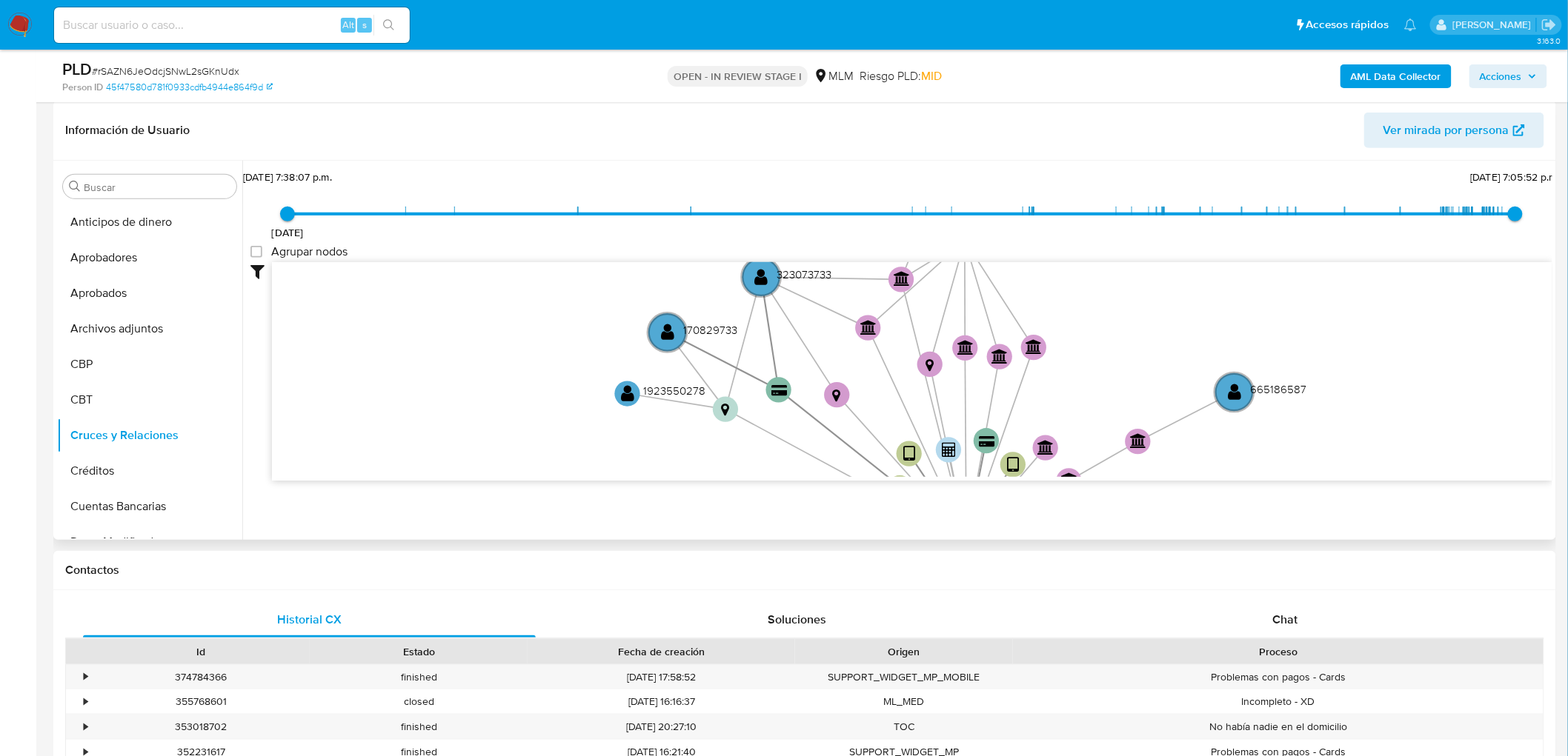
drag, startPoint x: 803, startPoint y: 368, endPoint x: 812, endPoint y: 431, distance: 63.6
click at [812, 431] on icon "device-6713e4ac2b75b8129b389c0a  device-6616675a48ae0ef936c44b7b  device-6636…" at bounding box center [911, 369] width 1280 height 215
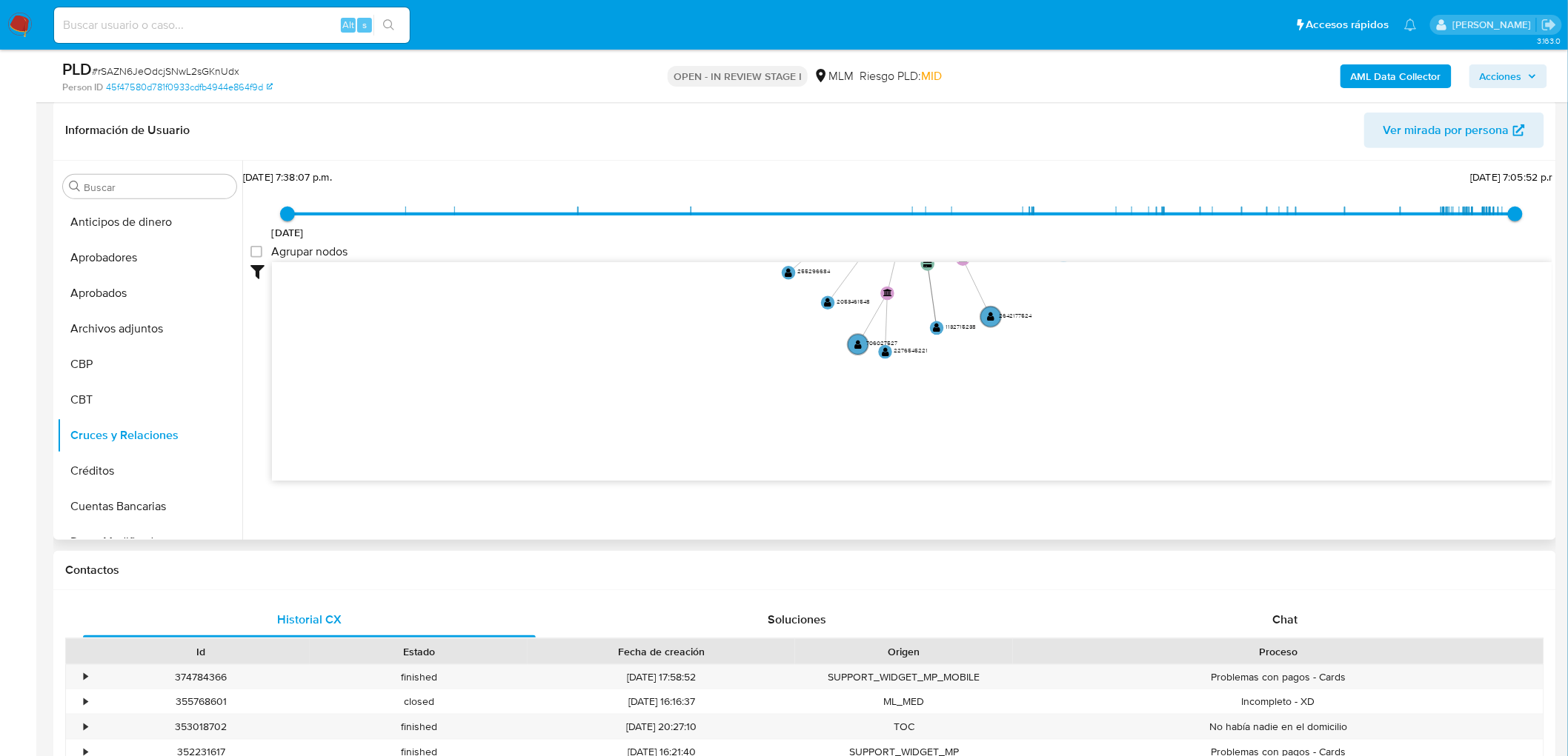
scroll to position [0, 0]
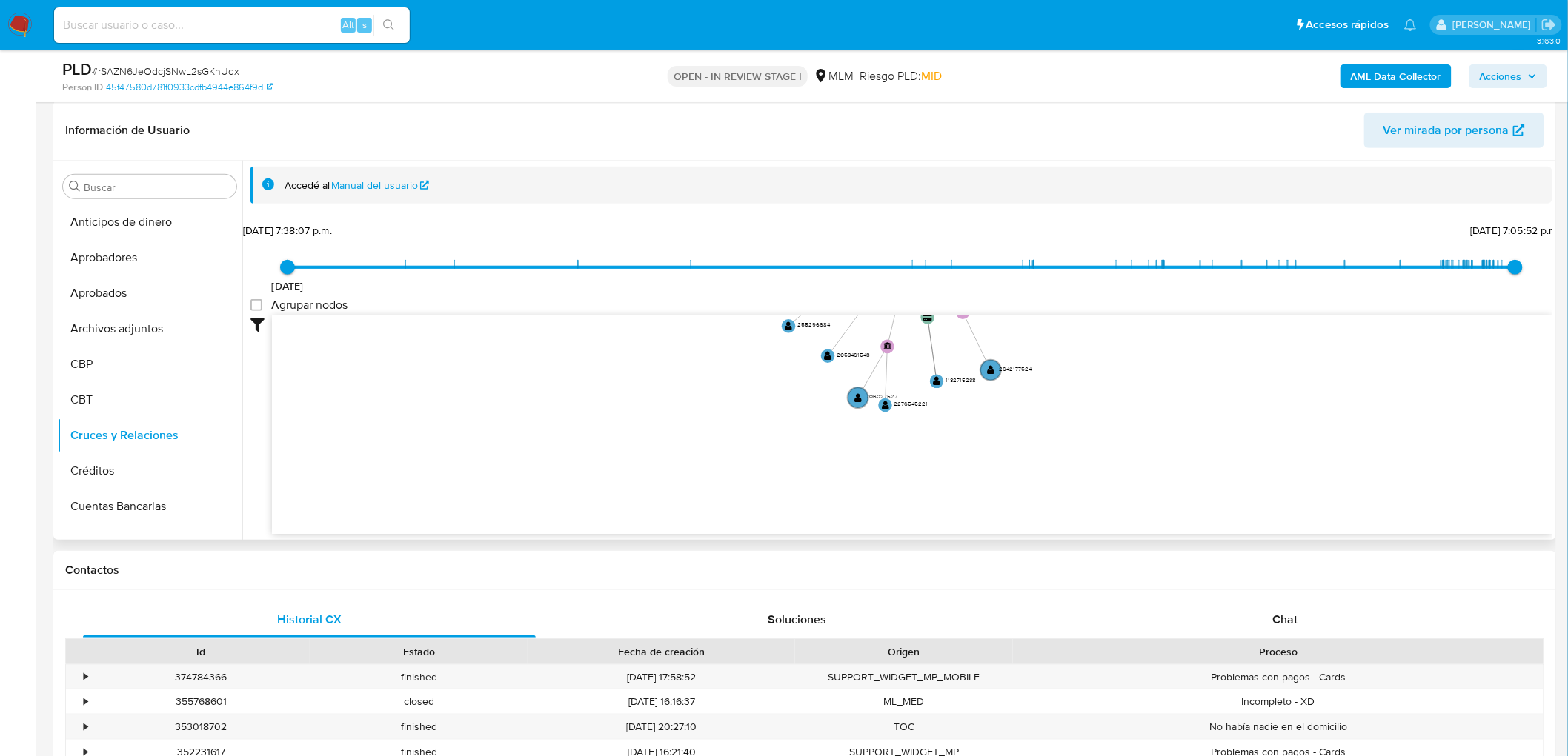
drag, startPoint x: 815, startPoint y: 406, endPoint x: 841, endPoint y: 128, distance: 279.2
click at [841, 128] on div "Información de Usuario Ver mirada por persona Buscar Anticipos de dinero Aproba…" at bounding box center [804, 321] width 1503 height 439
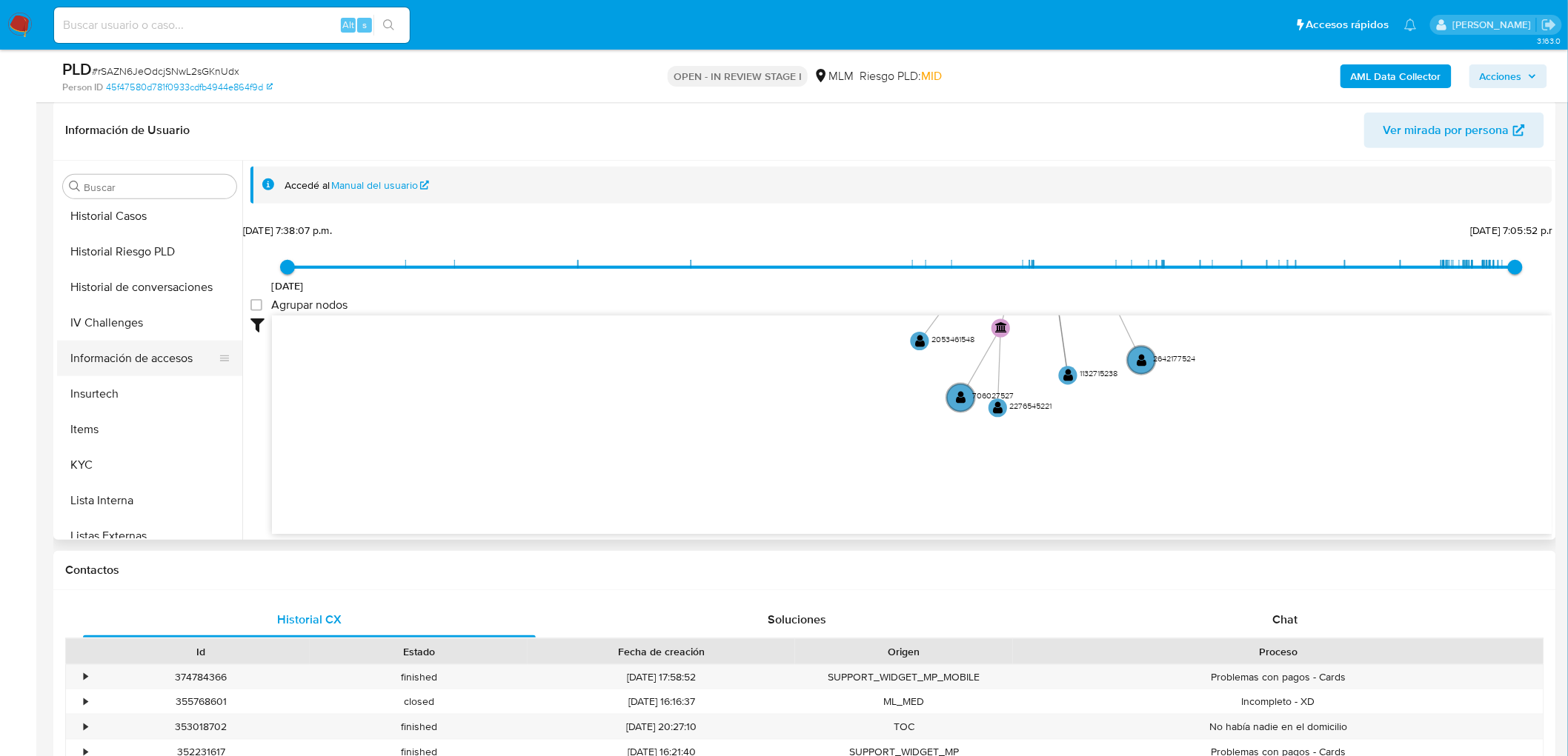
scroll to position [732, 0]
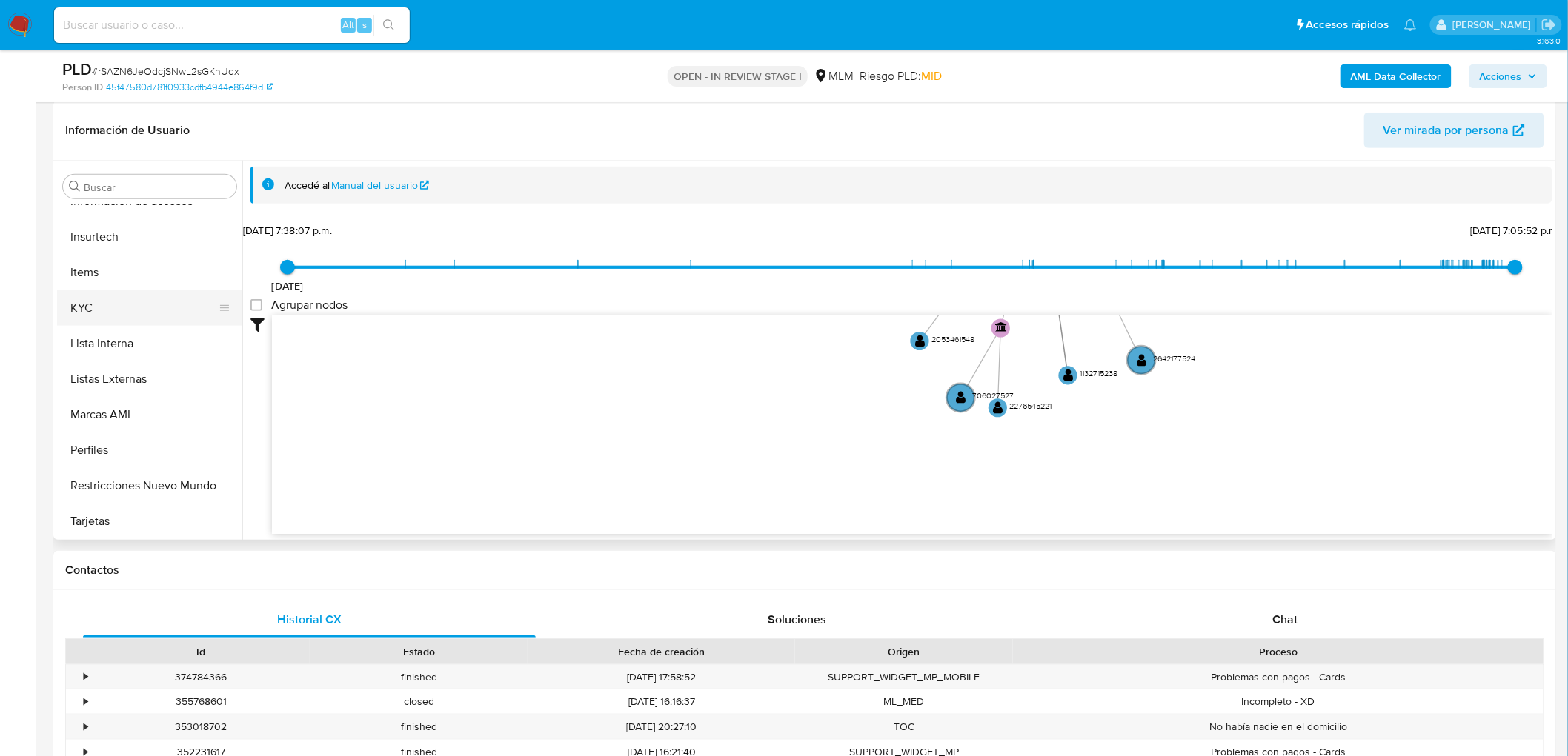
click at [128, 305] on button "KYC" at bounding box center [144, 308] width 174 height 36
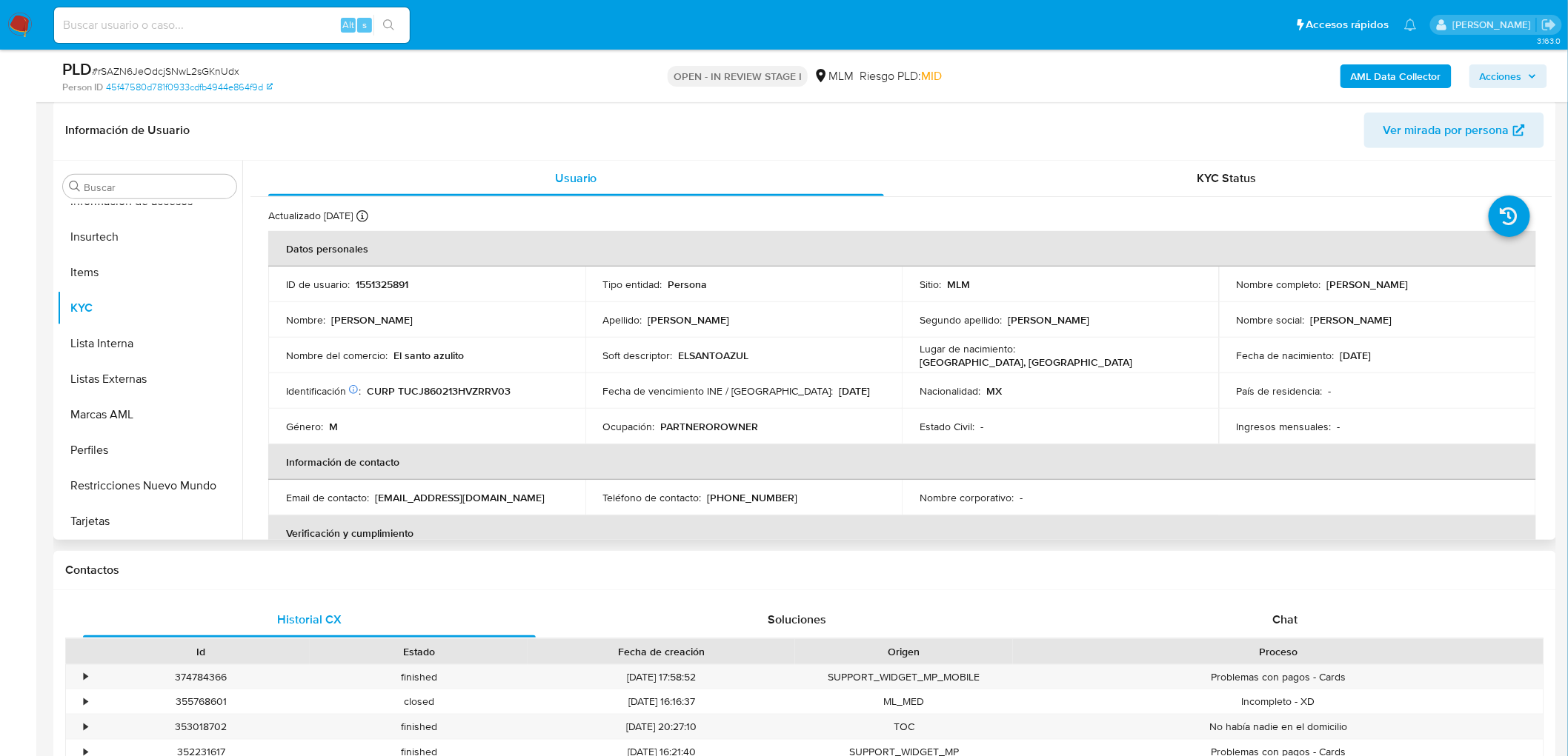
drag, startPoint x: 1449, startPoint y: 277, endPoint x: 1320, endPoint y: 281, distance: 129.1
click at [1320, 281] on div "Nombre completo : Javier Trujeque Carbajal" at bounding box center [1377, 284] width 281 height 13
copy div "Javier Trujeque Carbajal"
drag, startPoint x: 545, startPoint y: 388, endPoint x: 554, endPoint y: 387, distance: 9.1
click at [548, 388] on div "Identificación CIC: 172090097 : CURP TUCJ860213HVZRRV03" at bounding box center [426, 391] width 281 height 13
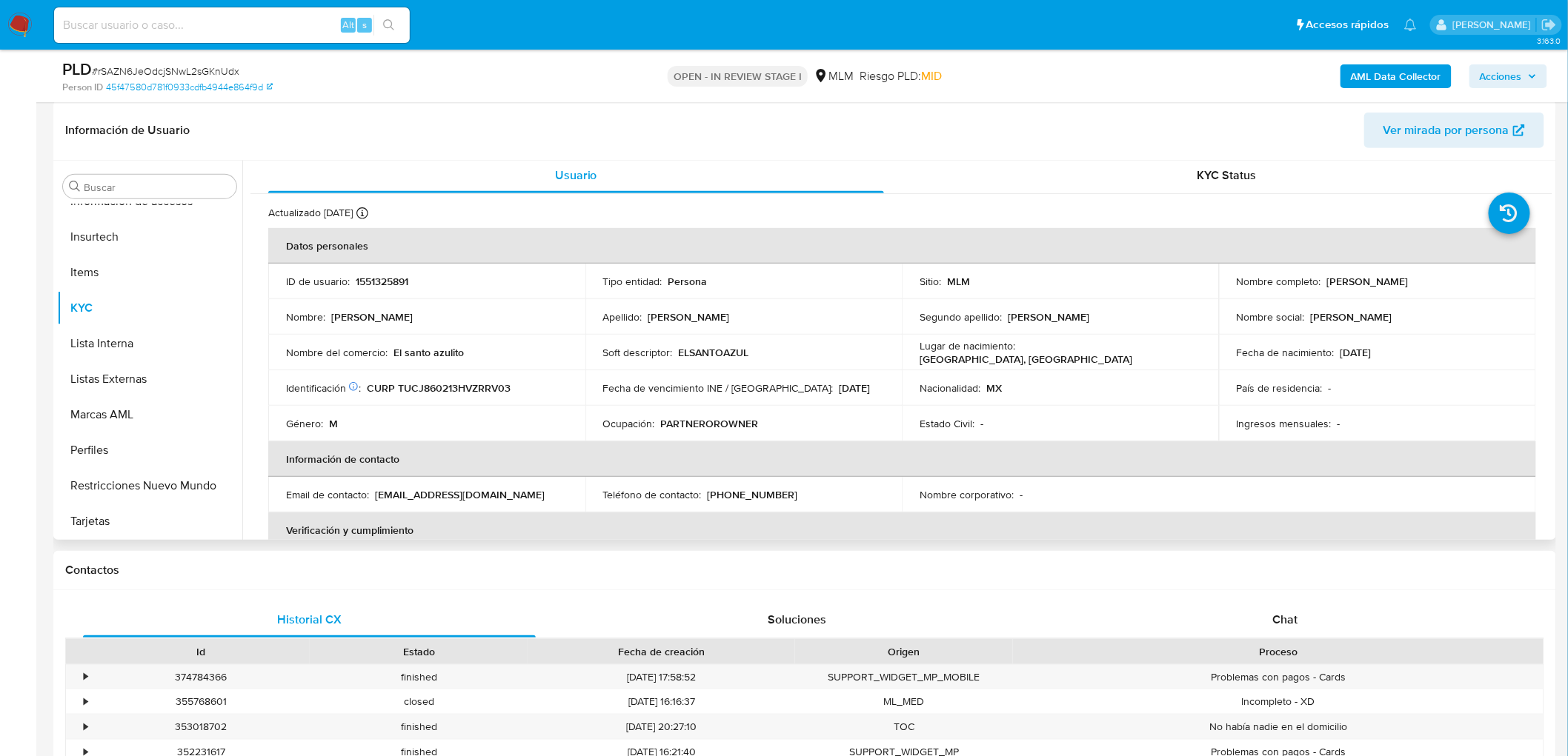
scroll to position [0, 0]
click at [1263, 632] on div "Chat" at bounding box center [1285, 620] width 453 height 36
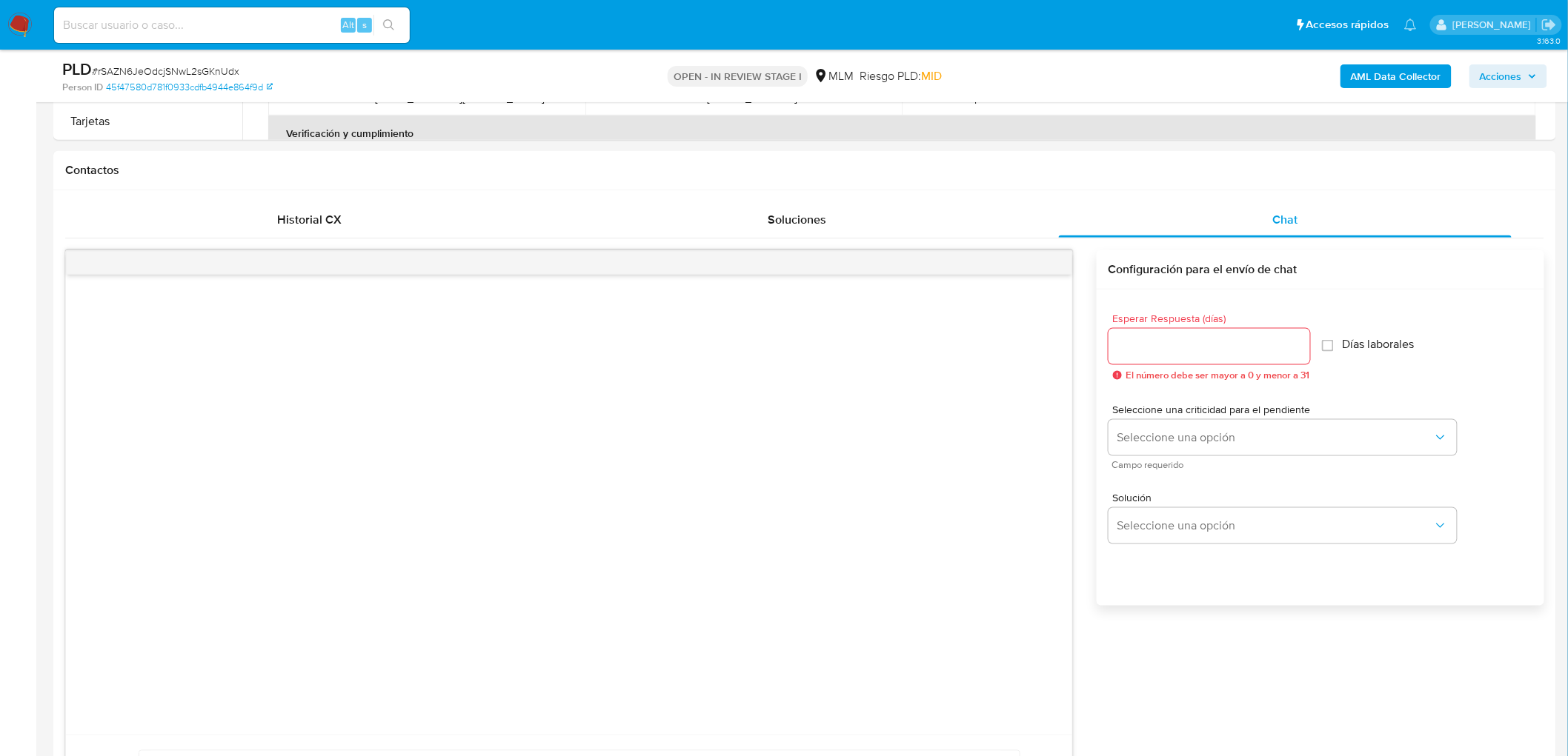
scroll to position [815, 0]
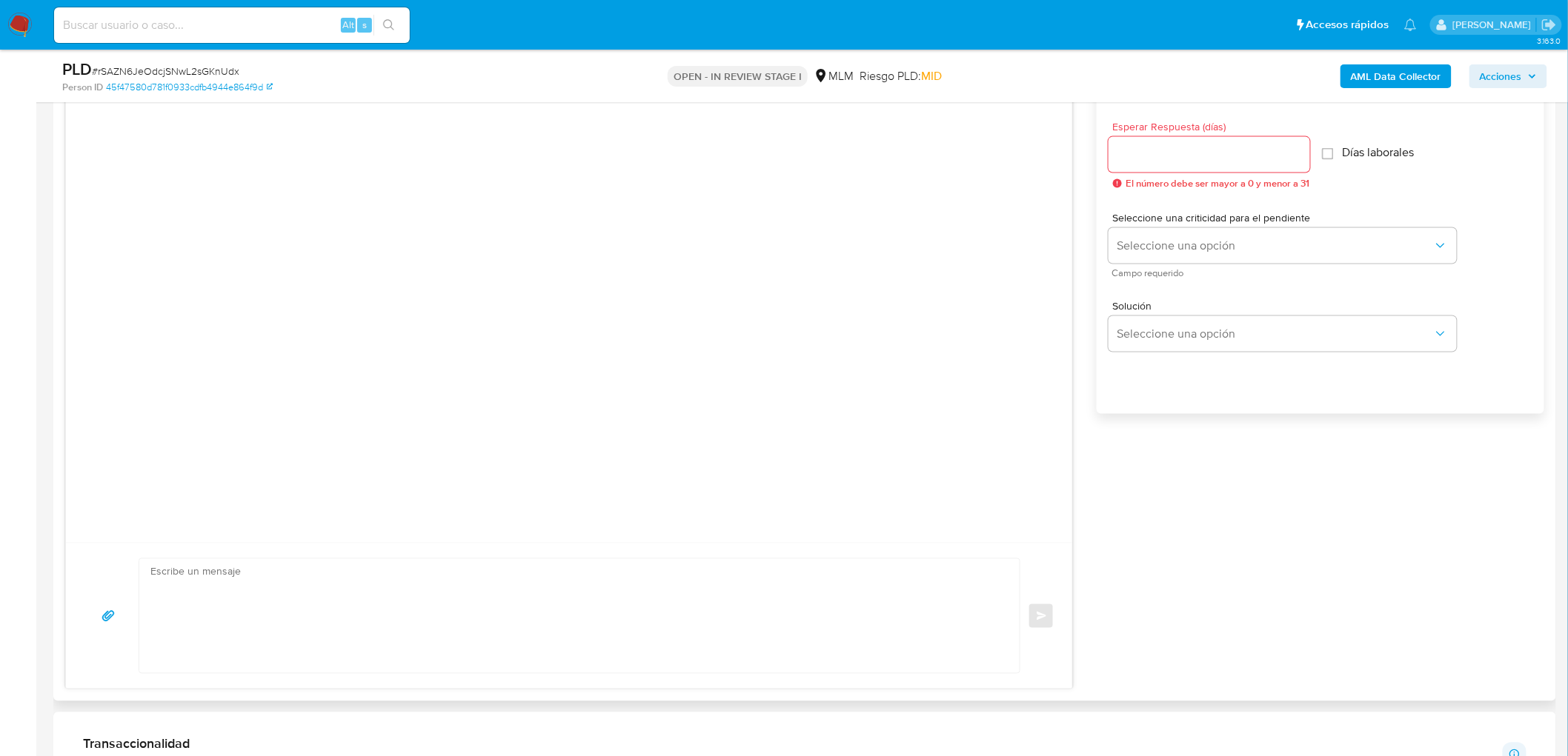
click at [1153, 166] on div at bounding box center [1210, 155] width 202 height 36
click at [1153, 161] on input "Esperar Respuesta (días)" at bounding box center [1210, 155] width 202 height 19
type input "5"
click at [1187, 248] on span "Seleccione una opción" at bounding box center [1275, 246] width 315 height 15
click at [1164, 277] on div "HIGH" at bounding box center [1279, 276] width 324 height 30
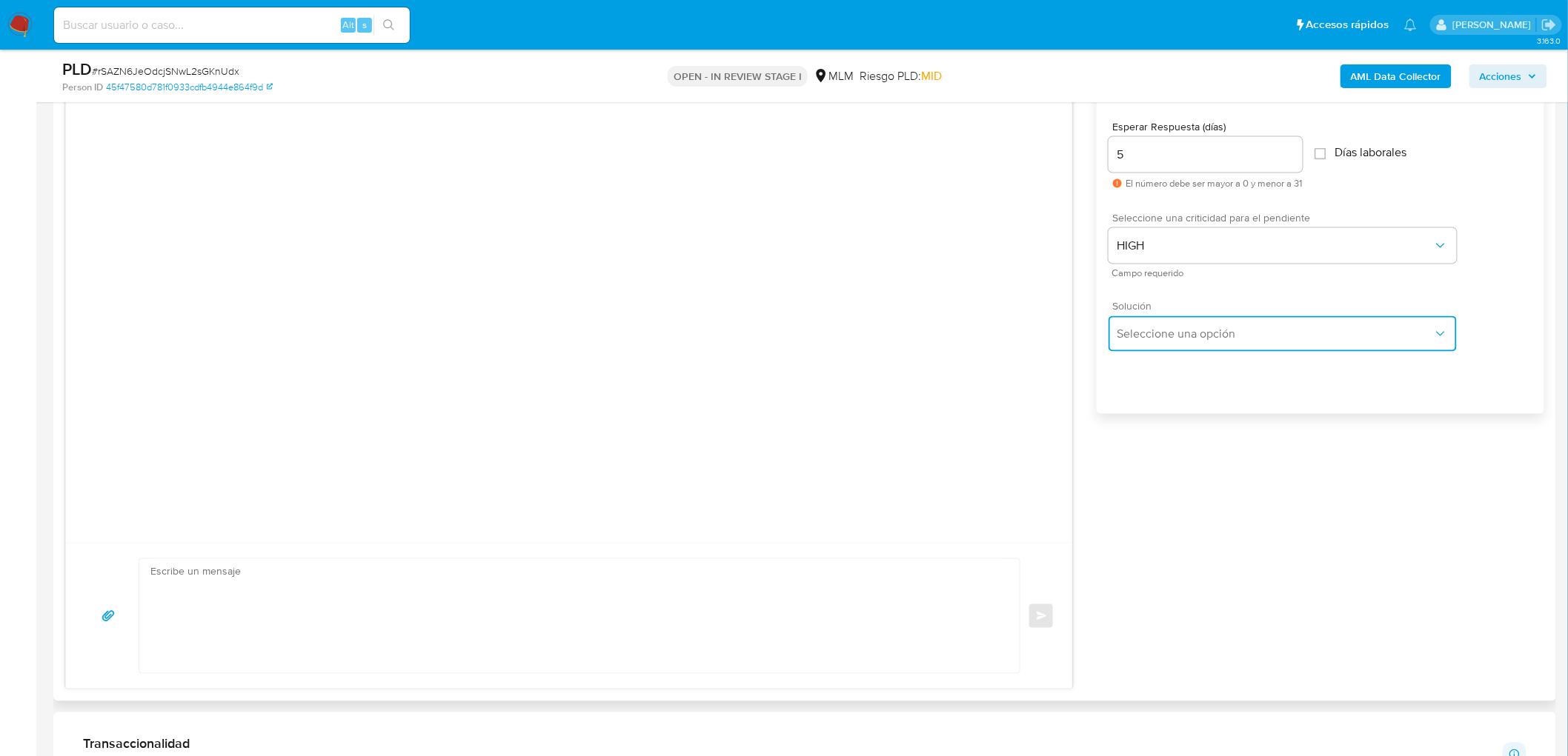
click at [1164, 330] on span "Seleccione una opción" at bounding box center [1275, 334] width 315 height 15
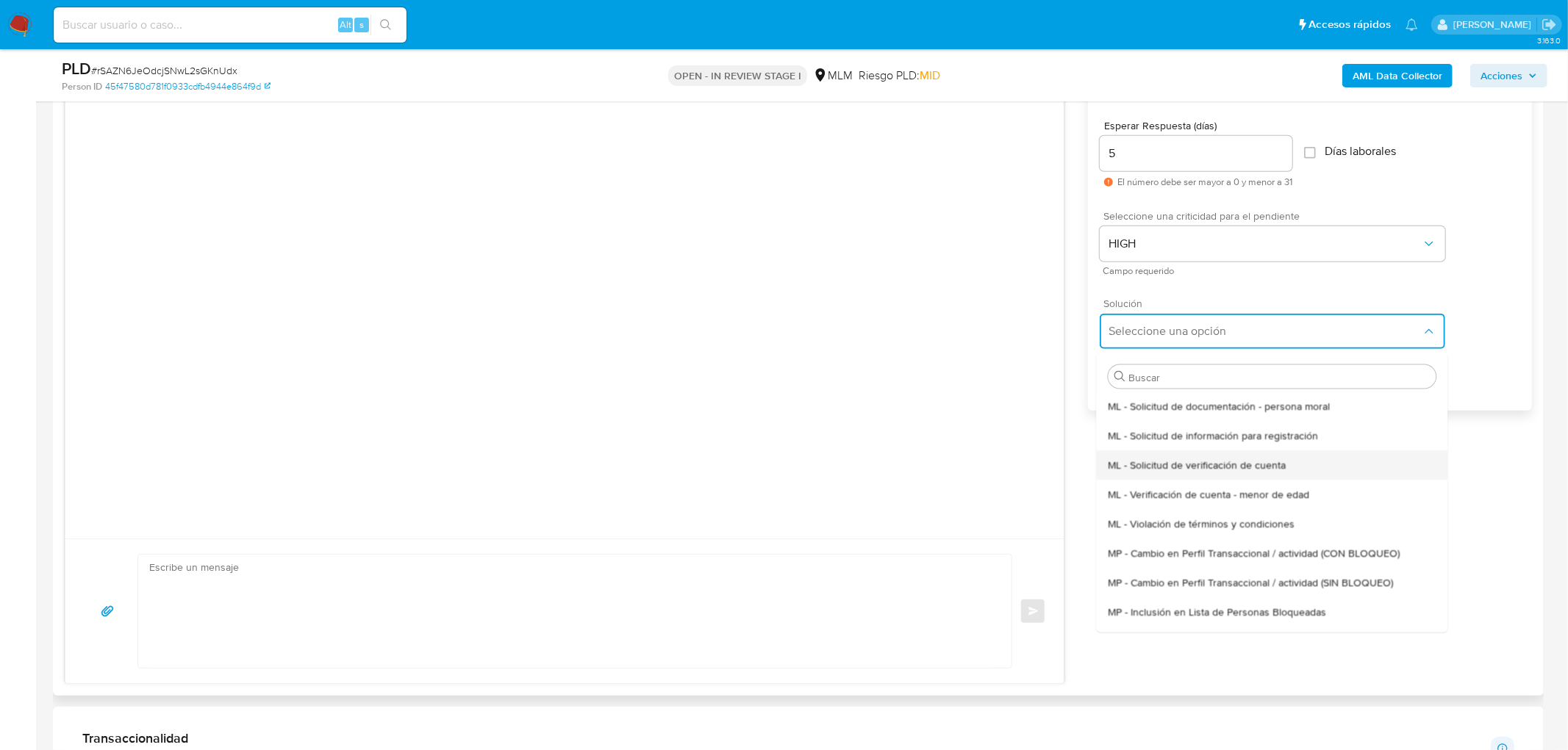
click at [1200, 461] on span "ML - Solicitud de verificación de cuenta" at bounding box center [1197, 464] width 178 height 13
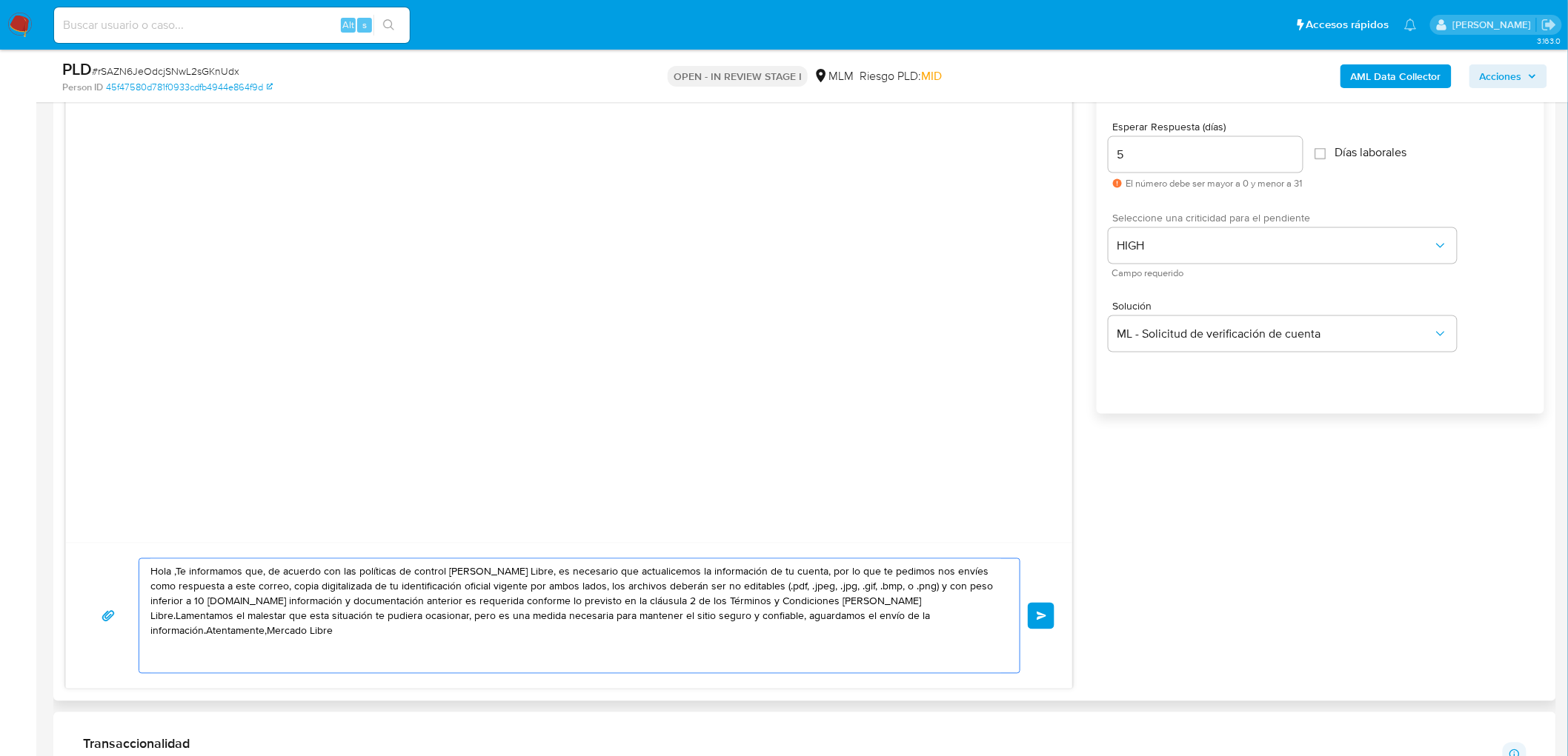
drag, startPoint x: 954, startPoint y: 637, endPoint x: 69, endPoint y: 450, distance: 904.5
click at [69, 450] on div "Hola ,Te informamos que, de acuerdo con las políticas de control de Mercado Lib…" at bounding box center [569, 374] width 1008 height 631
paste textarea "Estimado Javier Trujeque Carbajal. Te comunicamos que se ha identificado un cam…"
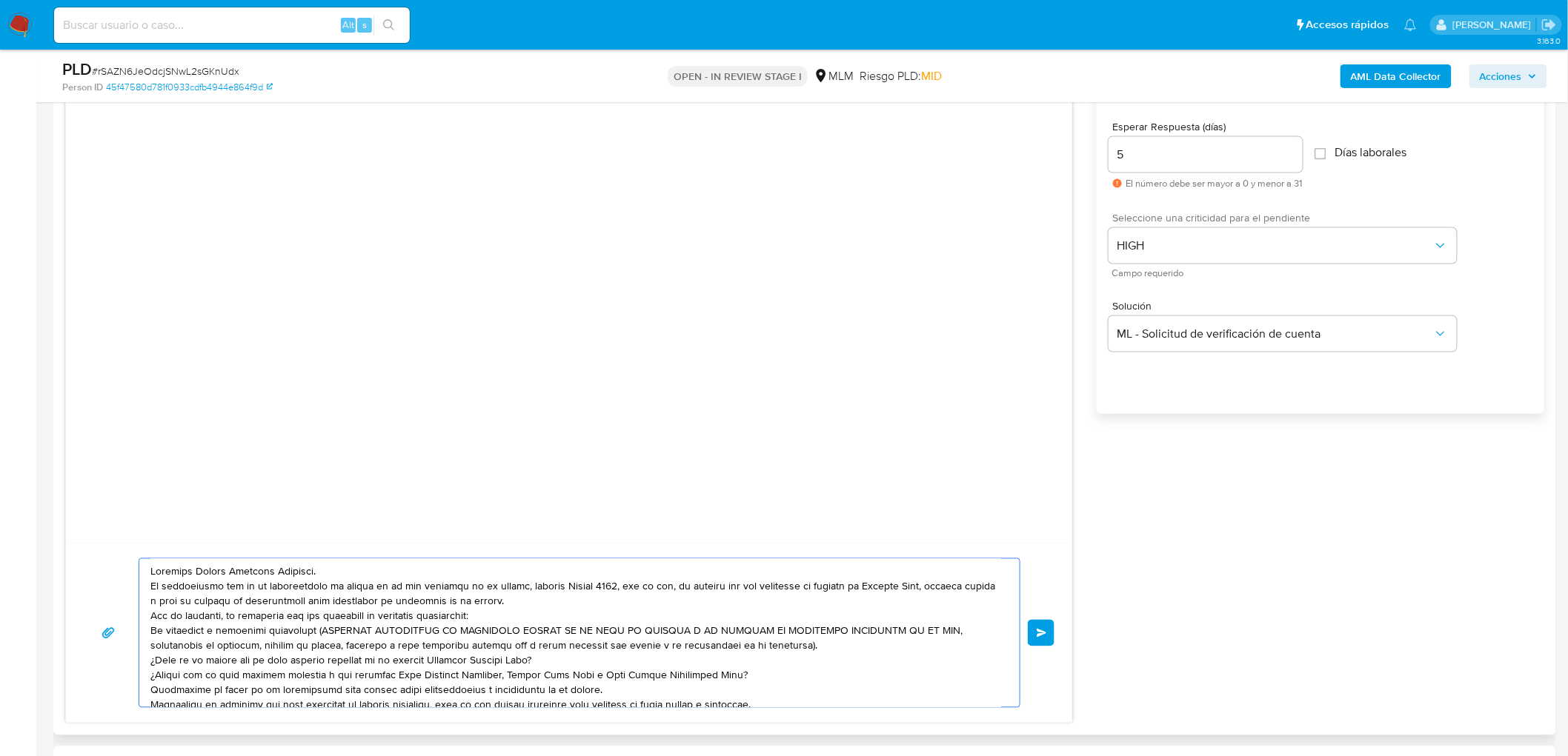
scroll to position [35, 0]
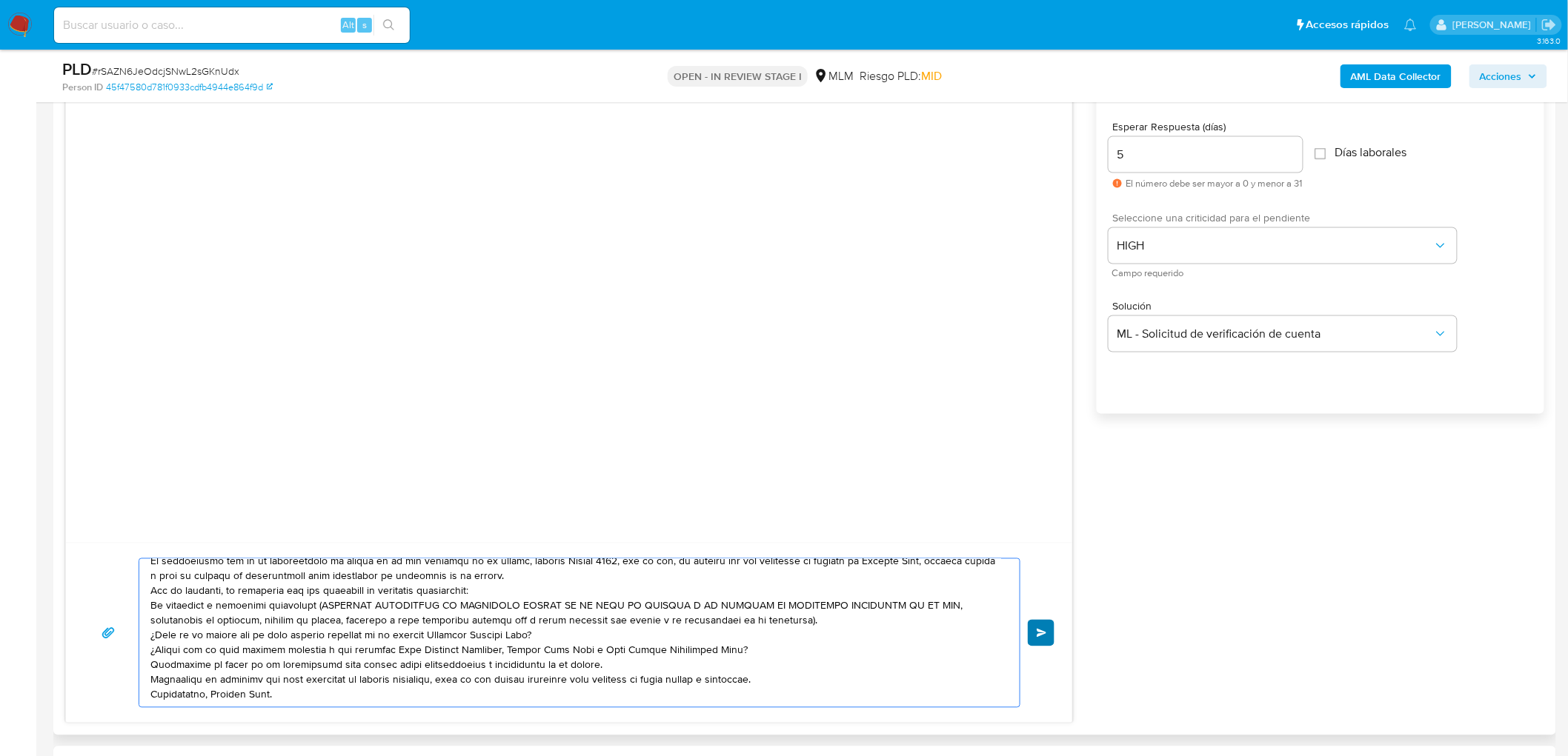
type textarea "Estimado Javier Trujeque Carbajal. Te comunicamos que se ha identificado un cam…"
click at [1031, 628] on button "Enviar" at bounding box center [1041, 634] width 27 height 27
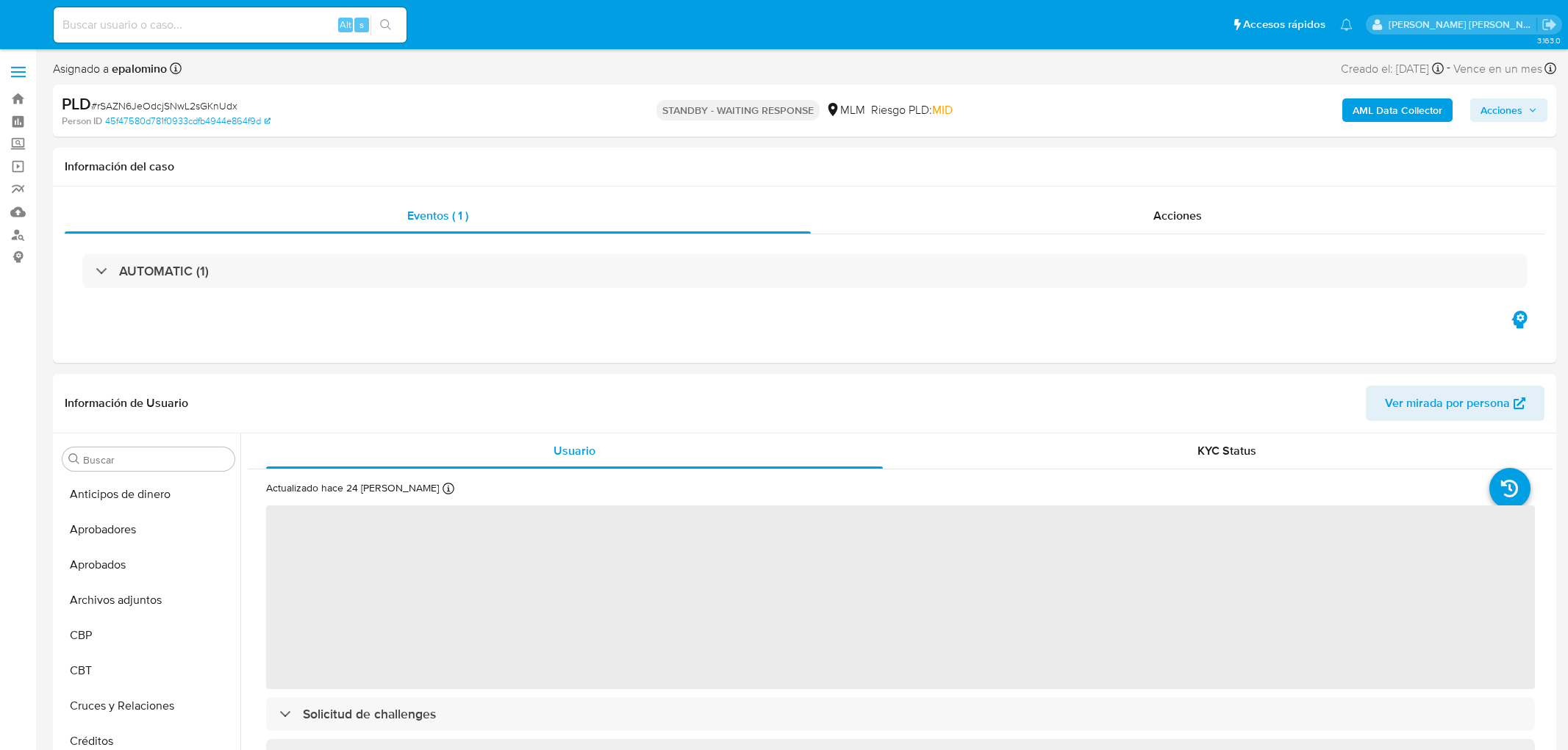
select select "10"
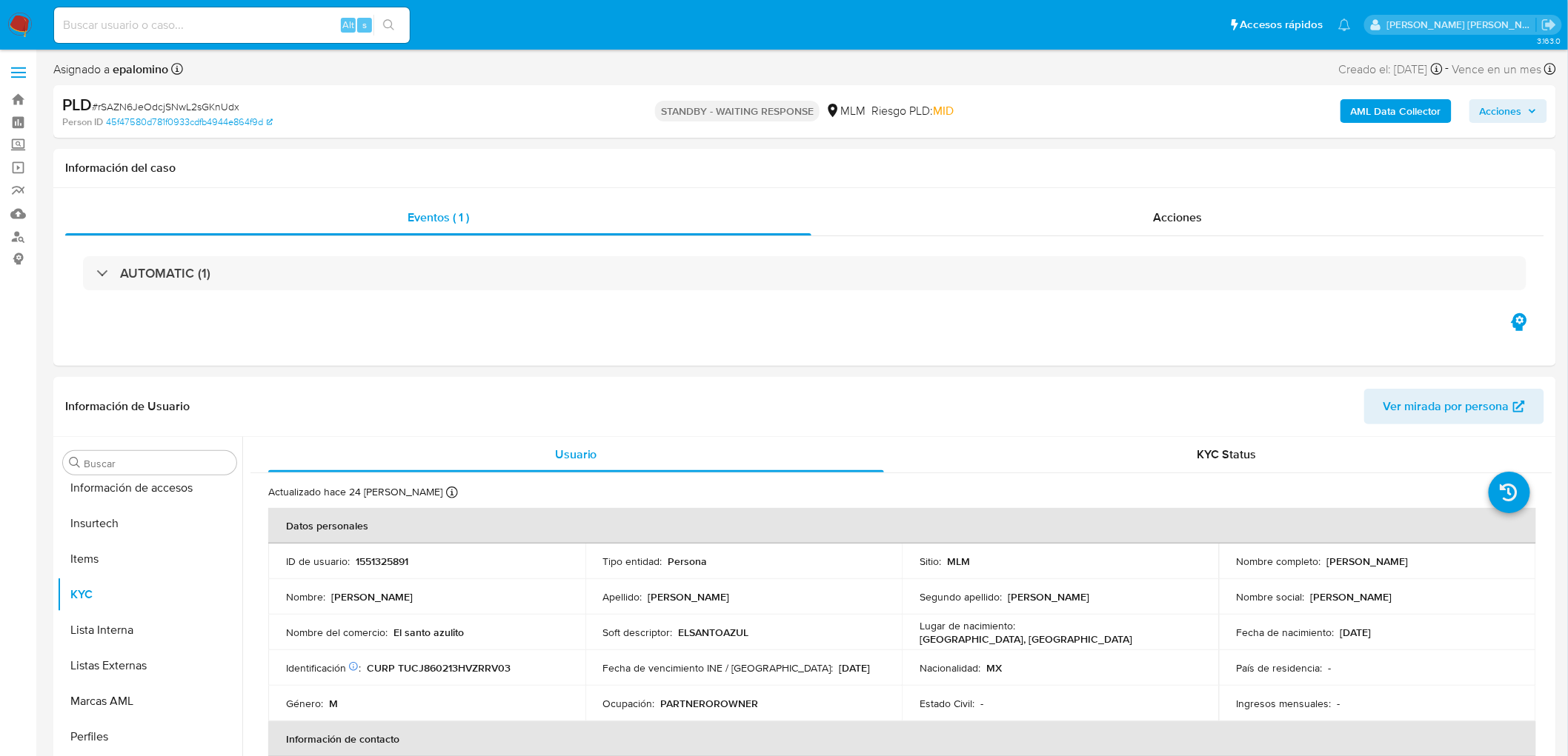
scroll to position [732, 0]
click at [214, 107] on span "# rSAZN6JeOdcjSNwL2sGKnUdx" at bounding box center [165, 107] width 148 height 15
copy span "rSAZN6JeOdcjSNwL2sGKnUdx"
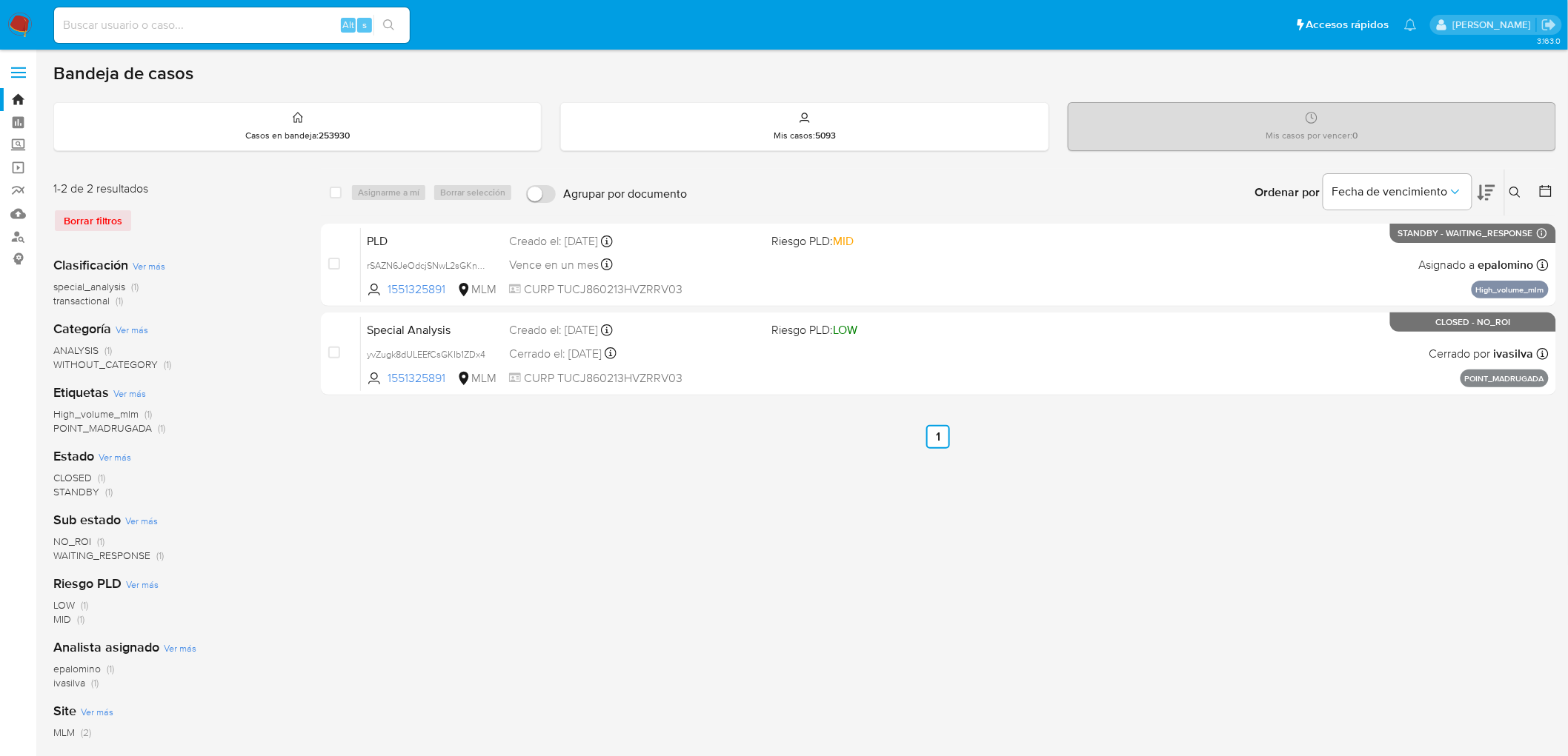
click at [13, 23] on img at bounding box center [20, 25] width 25 height 25
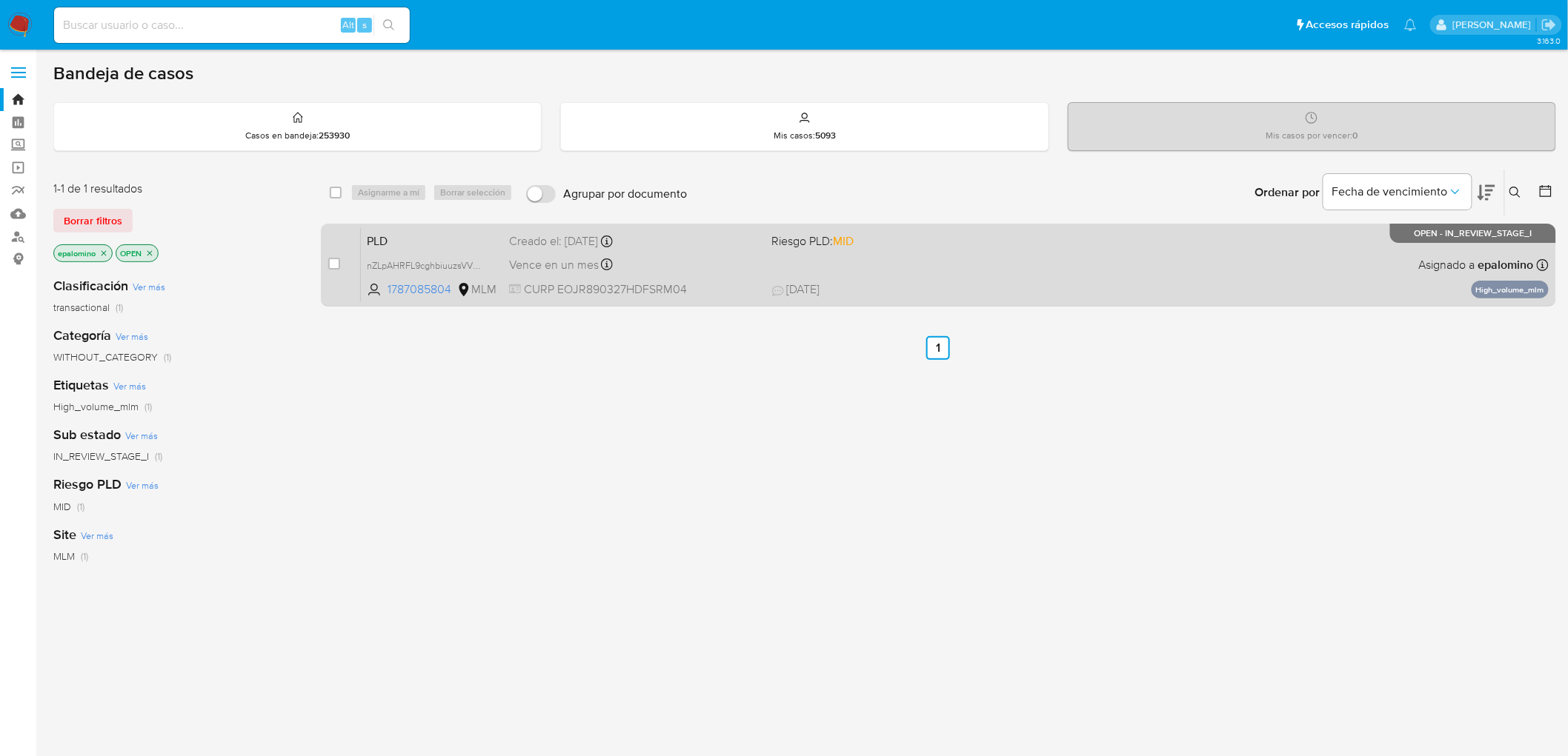
click at [417, 231] on span "PLD" at bounding box center [432, 240] width 131 height 19
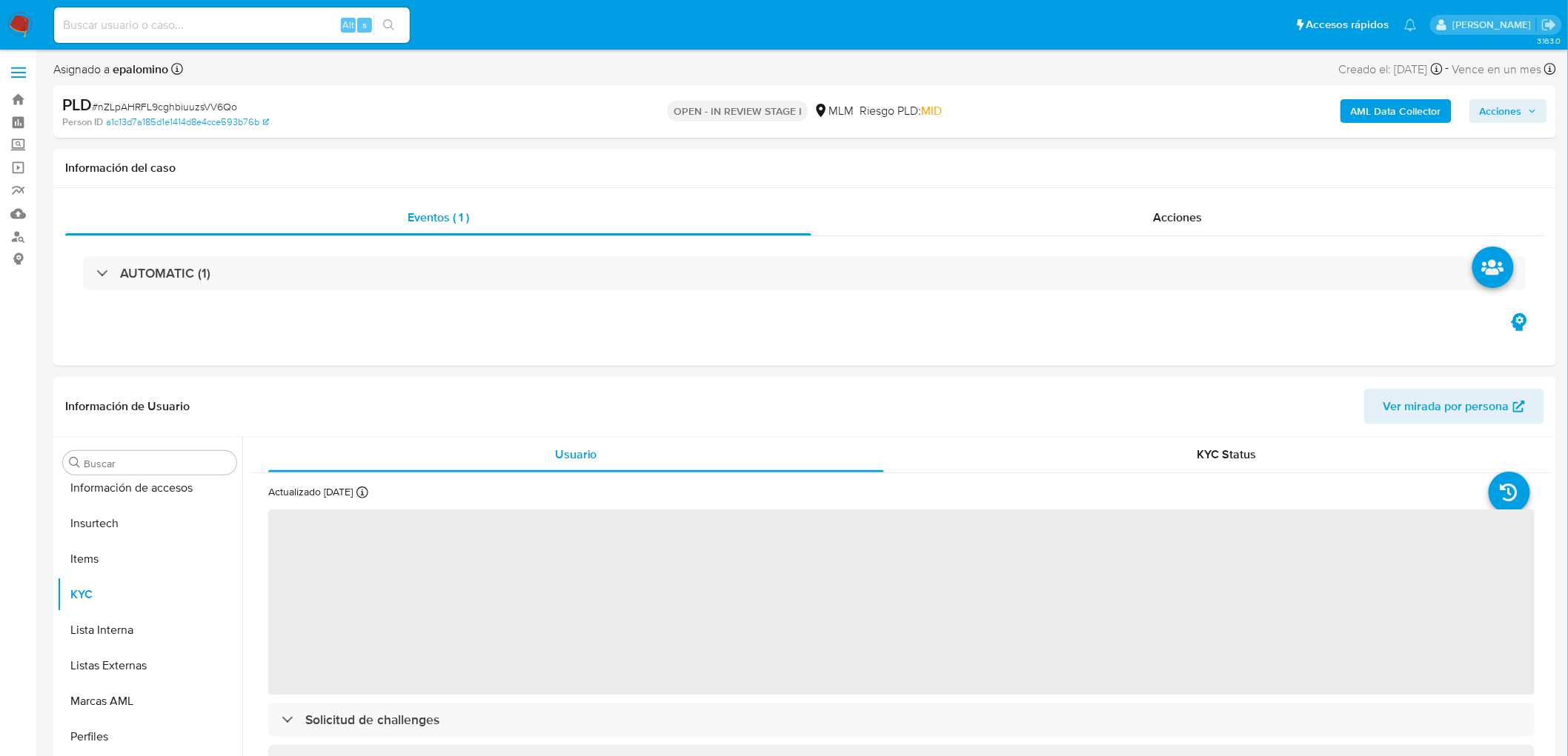
scroll to position [732, 0]
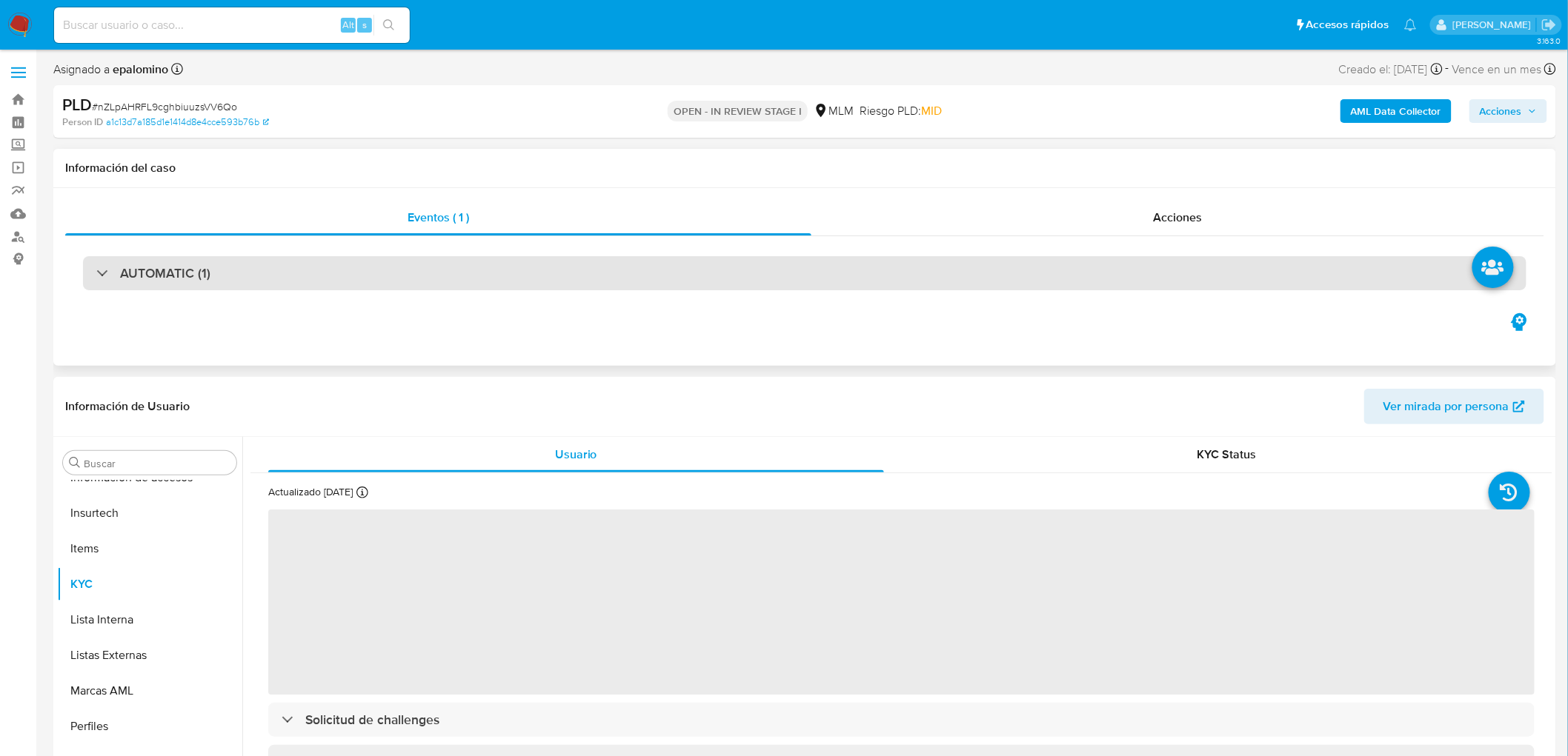
select select "10"
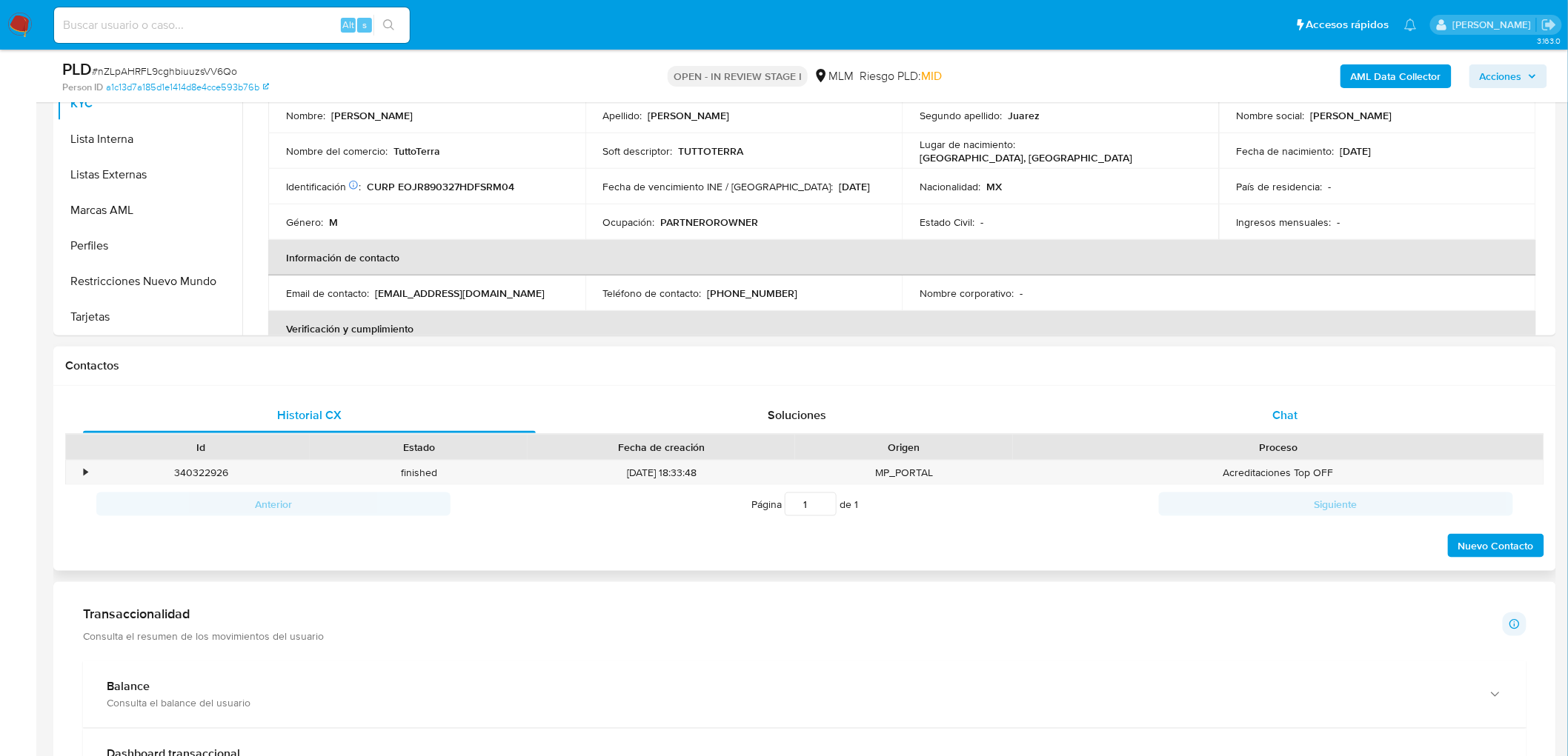
click at [1299, 406] on div "Chat" at bounding box center [1285, 415] width 453 height 36
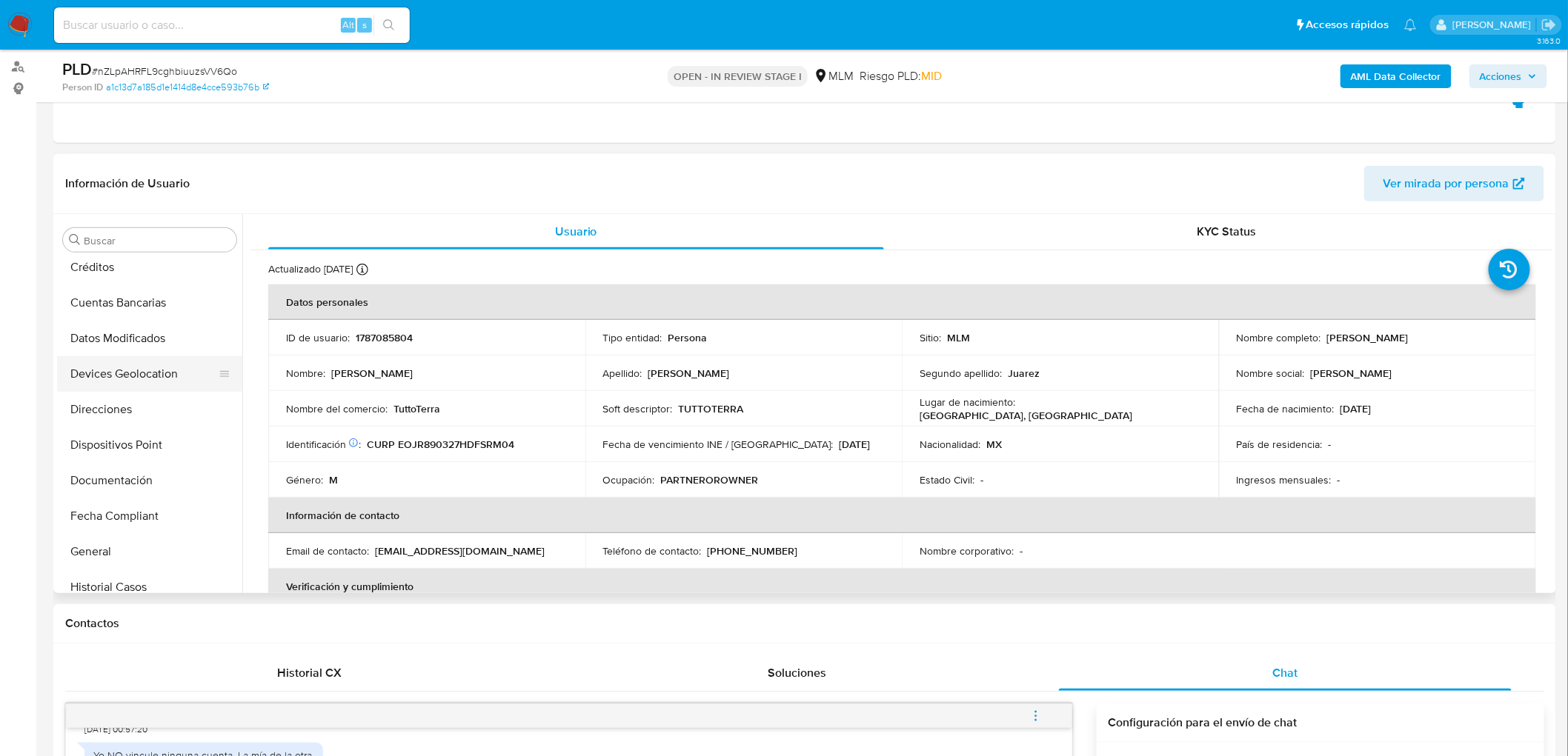
scroll to position [239, 0]
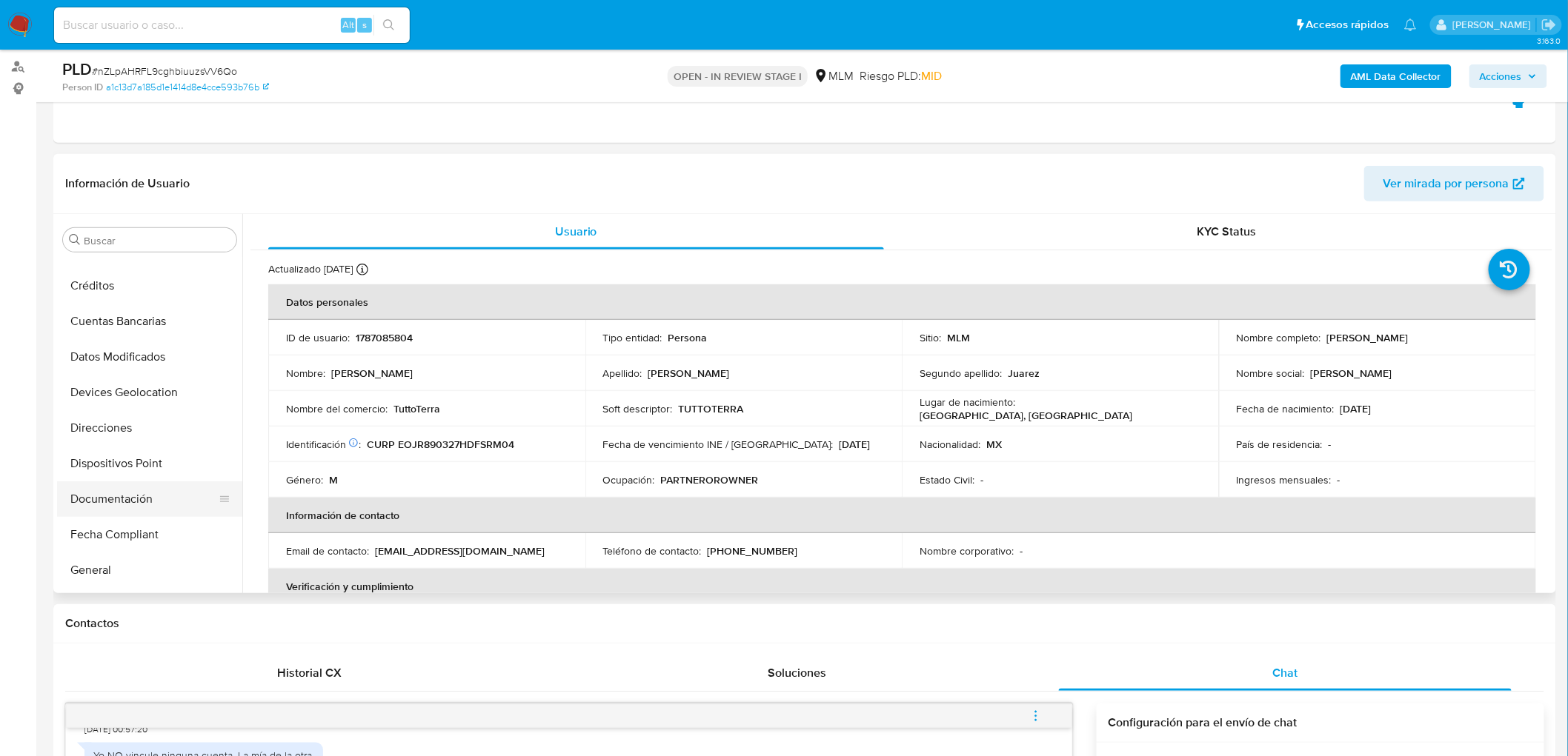
click at [151, 502] on button "Documentación" at bounding box center [144, 499] width 174 height 36
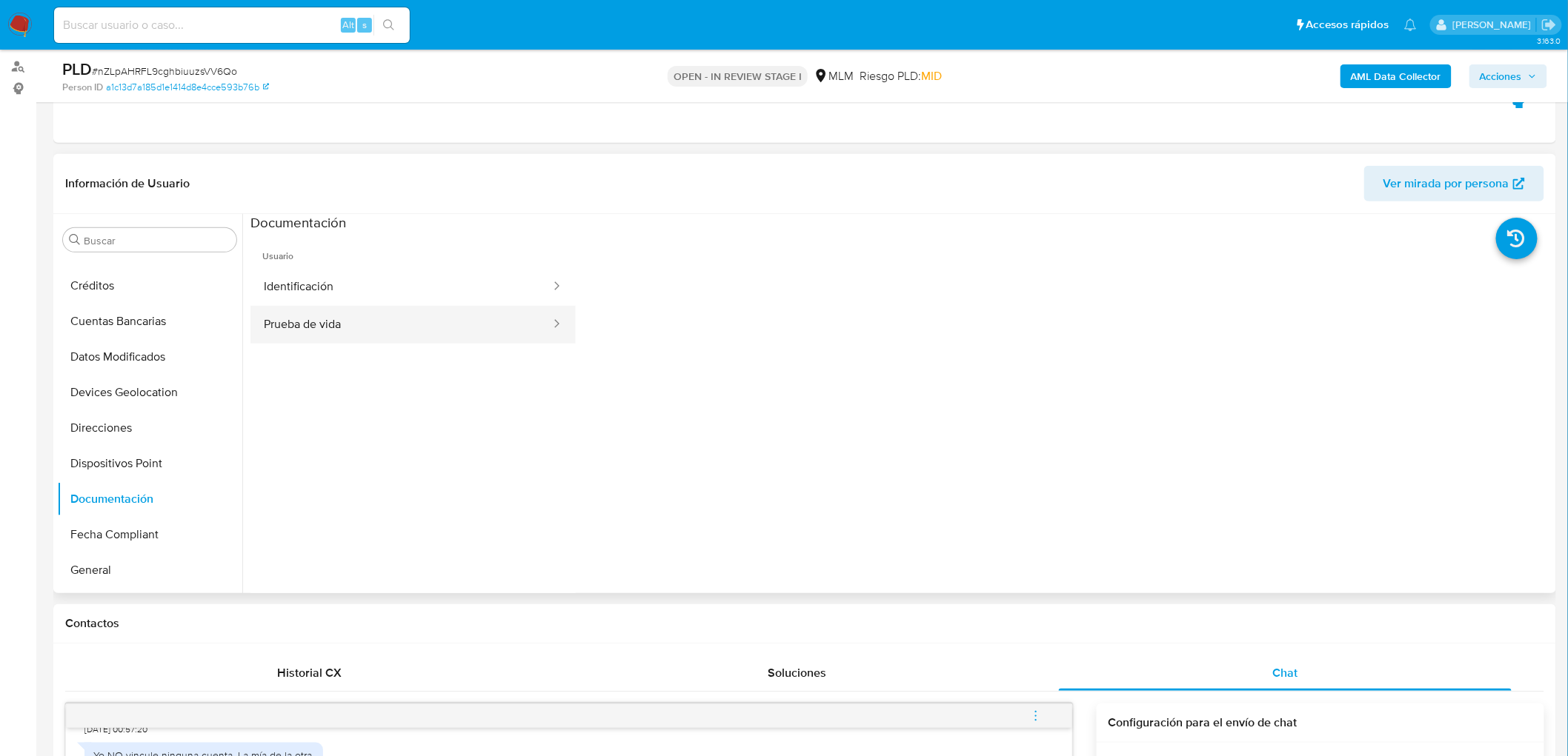
click at [427, 341] on button "Prueba de vida" at bounding box center [401, 324] width 301 height 38
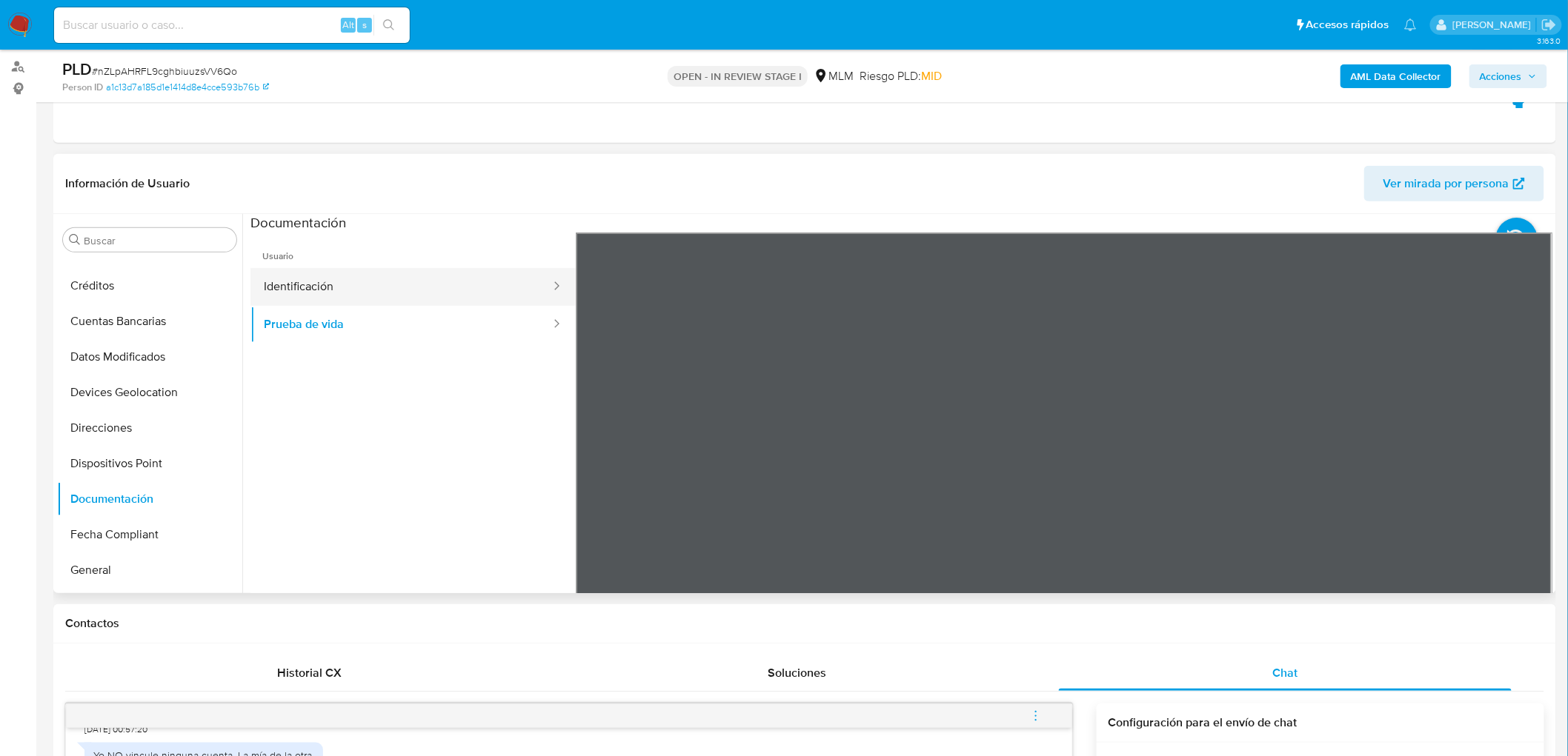
click at [456, 289] on button "Identificación" at bounding box center [401, 286] width 301 height 38
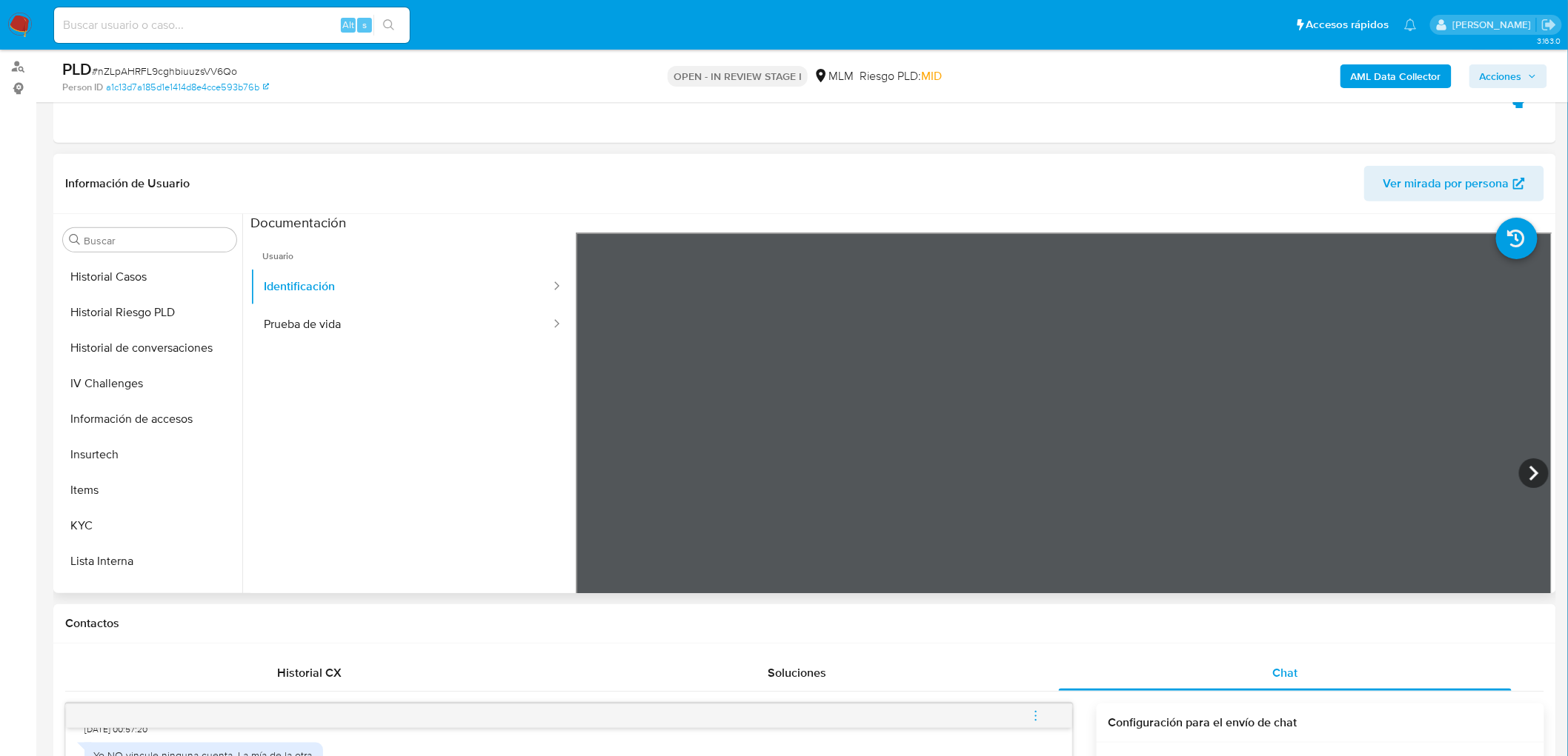
scroll to position [649, 0]
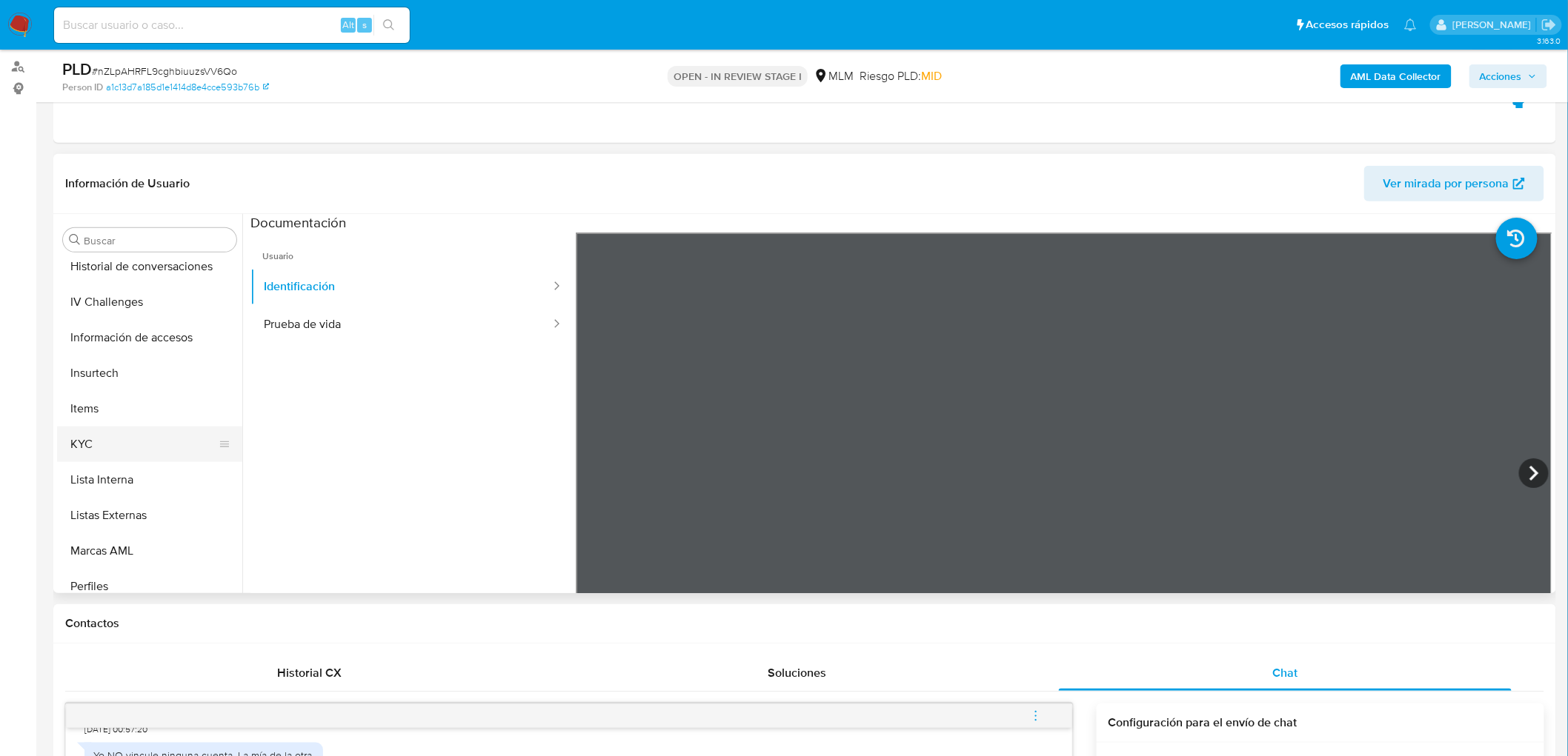
click at [89, 434] on button "KYC" at bounding box center [144, 444] width 174 height 36
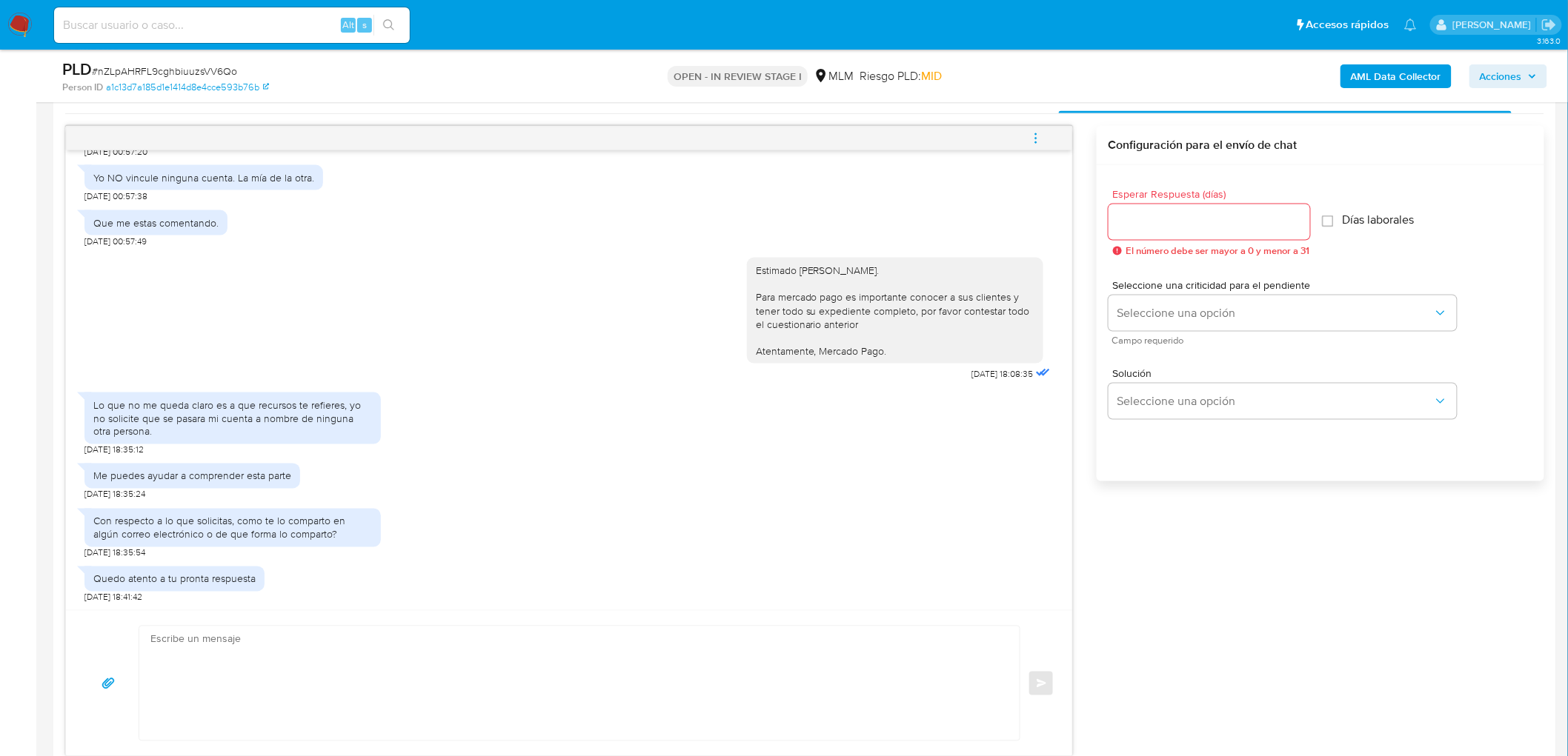
scroll to position [765, 0]
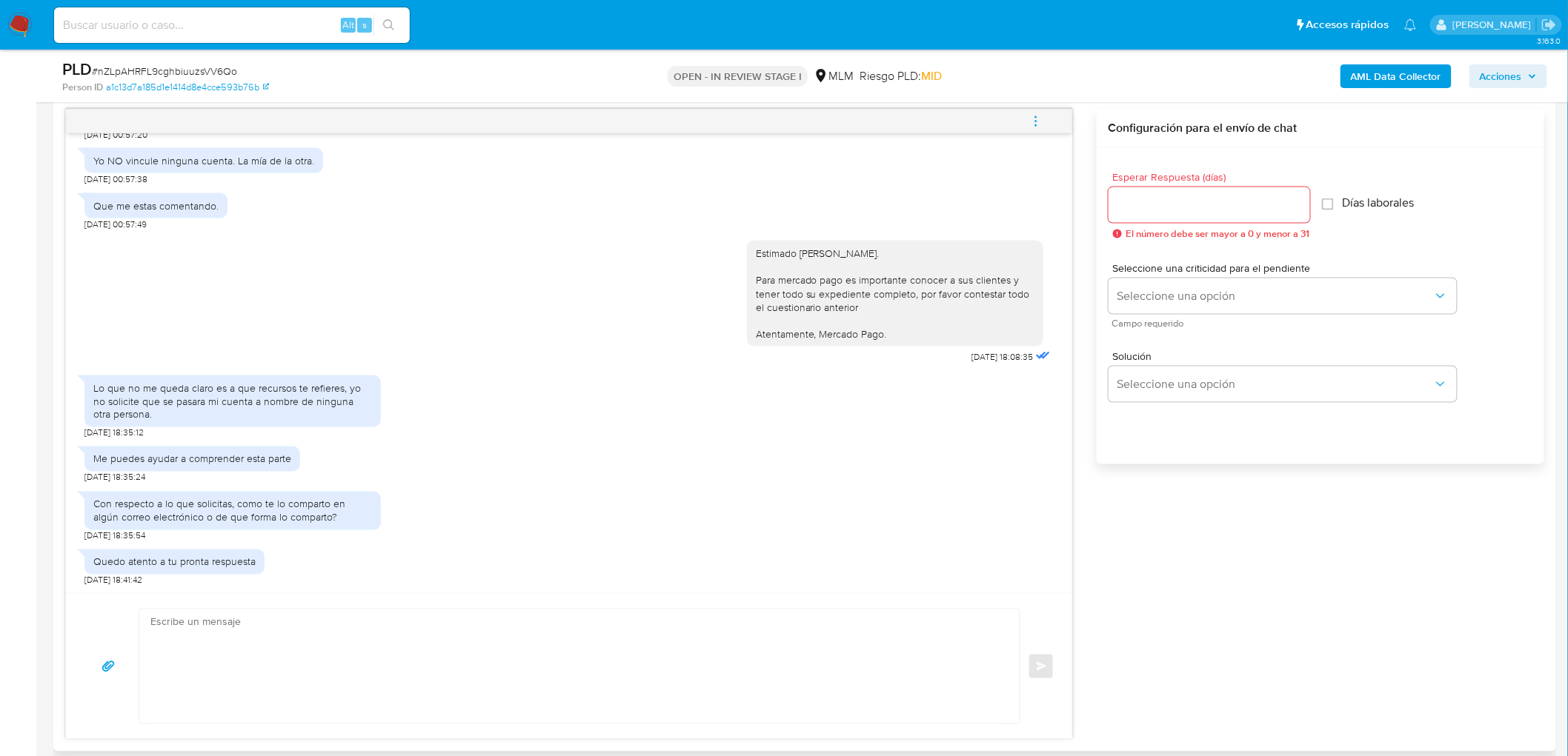
click at [664, 478] on div "Me puedes ayudar a comprender esta parte 09/10/2025 18:35:24" at bounding box center [569, 461] width 969 height 45
drag, startPoint x: 897, startPoint y: 256, endPoint x: 744, endPoint y: 255, distance: 153.0
click at [755, 255] on div "Estimado Ramon Eduardo Escobedo Juarez. Para mercado pago es importante conocer…" at bounding box center [894, 294] width 278 height 94
copy div "Estimado Ramon Eduardo Escobedo Juarez."
click at [1135, 211] on input "Esperar Respuesta (días)" at bounding box center [1210, 206] width 202 height 19
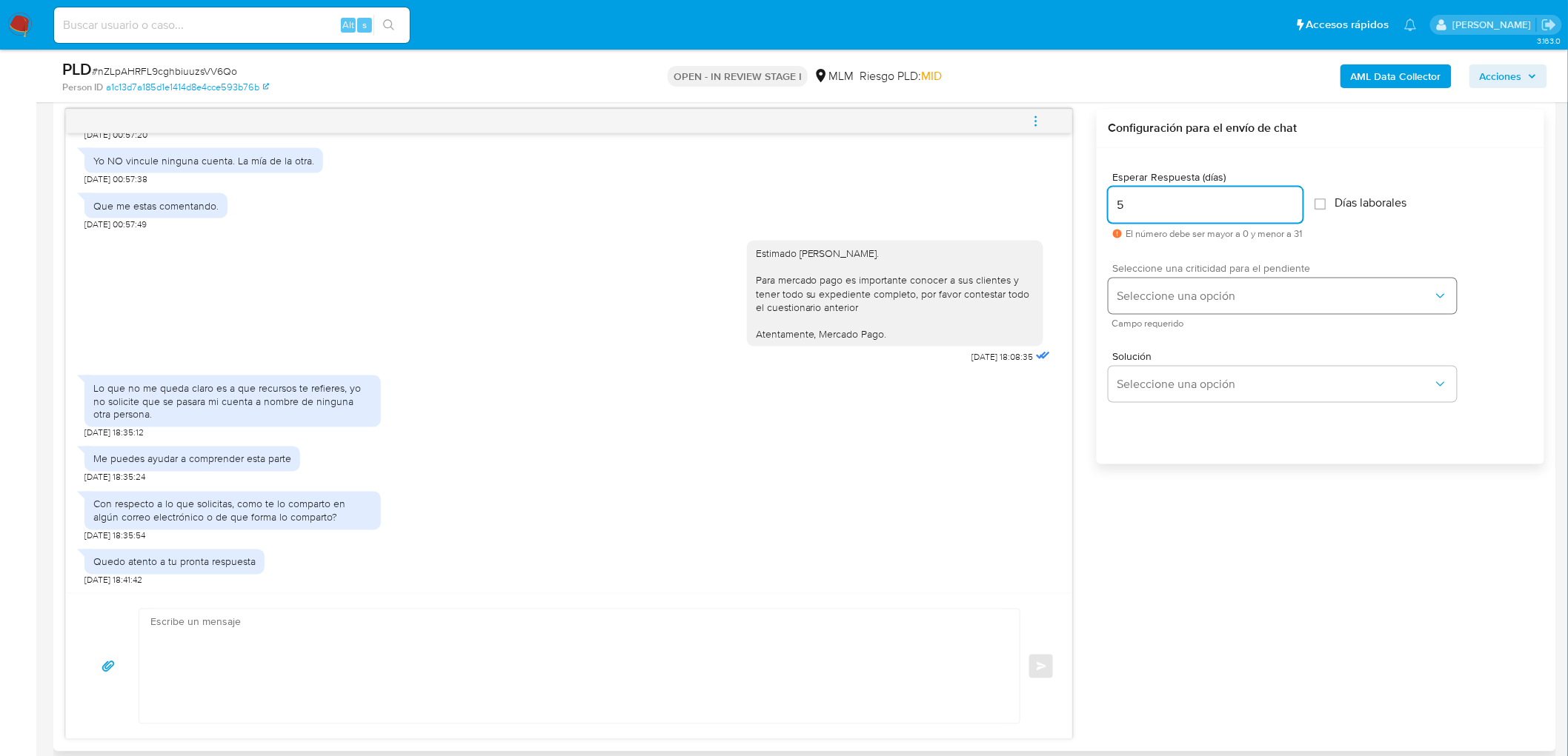
type input "5"
click at [1158, 296] on span "Seleccione una opción" at bounding box center [1275, 296] width 315 height 15
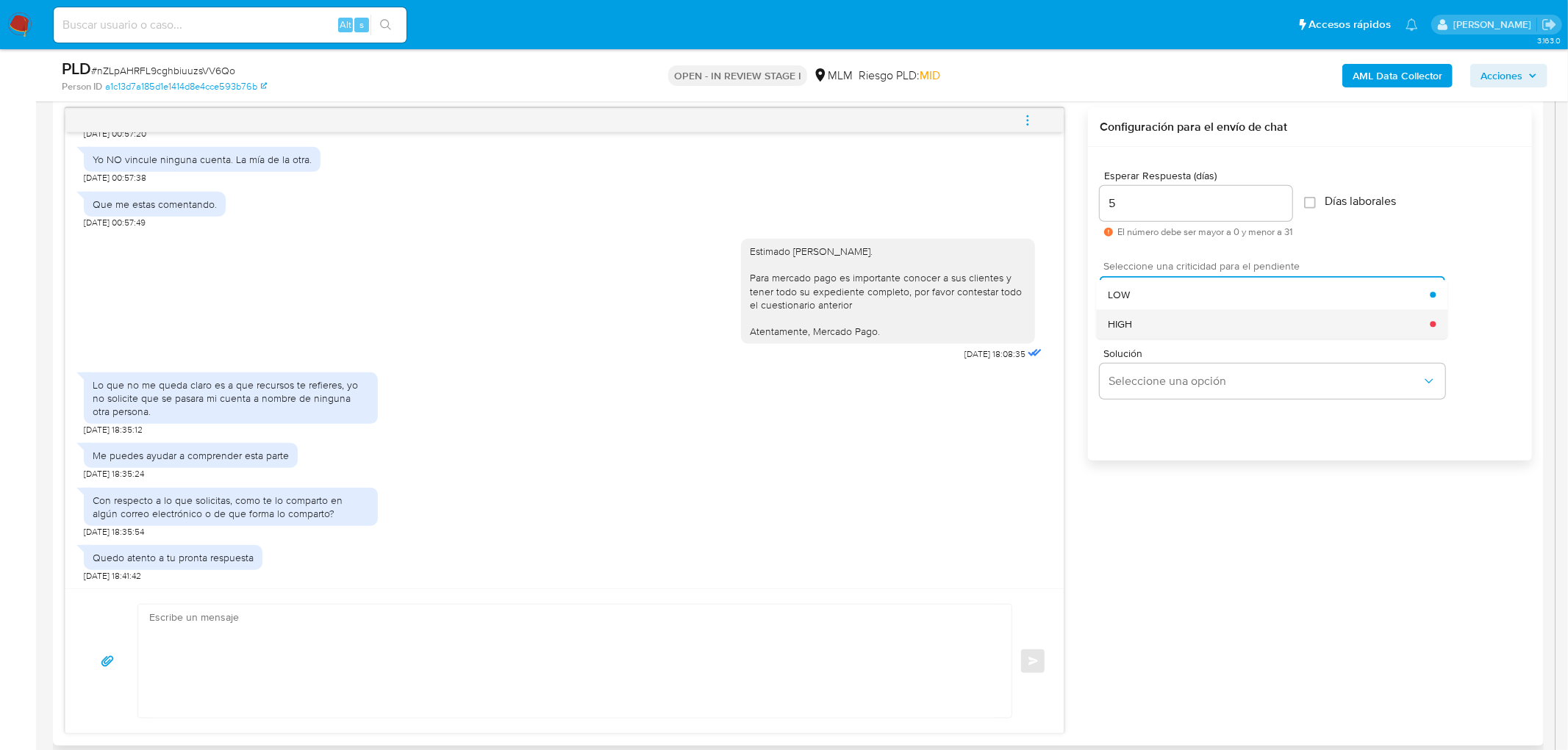
click at [1150, 325] on div "HIGH" at bounding box center [1268, 324] width 322 height 29
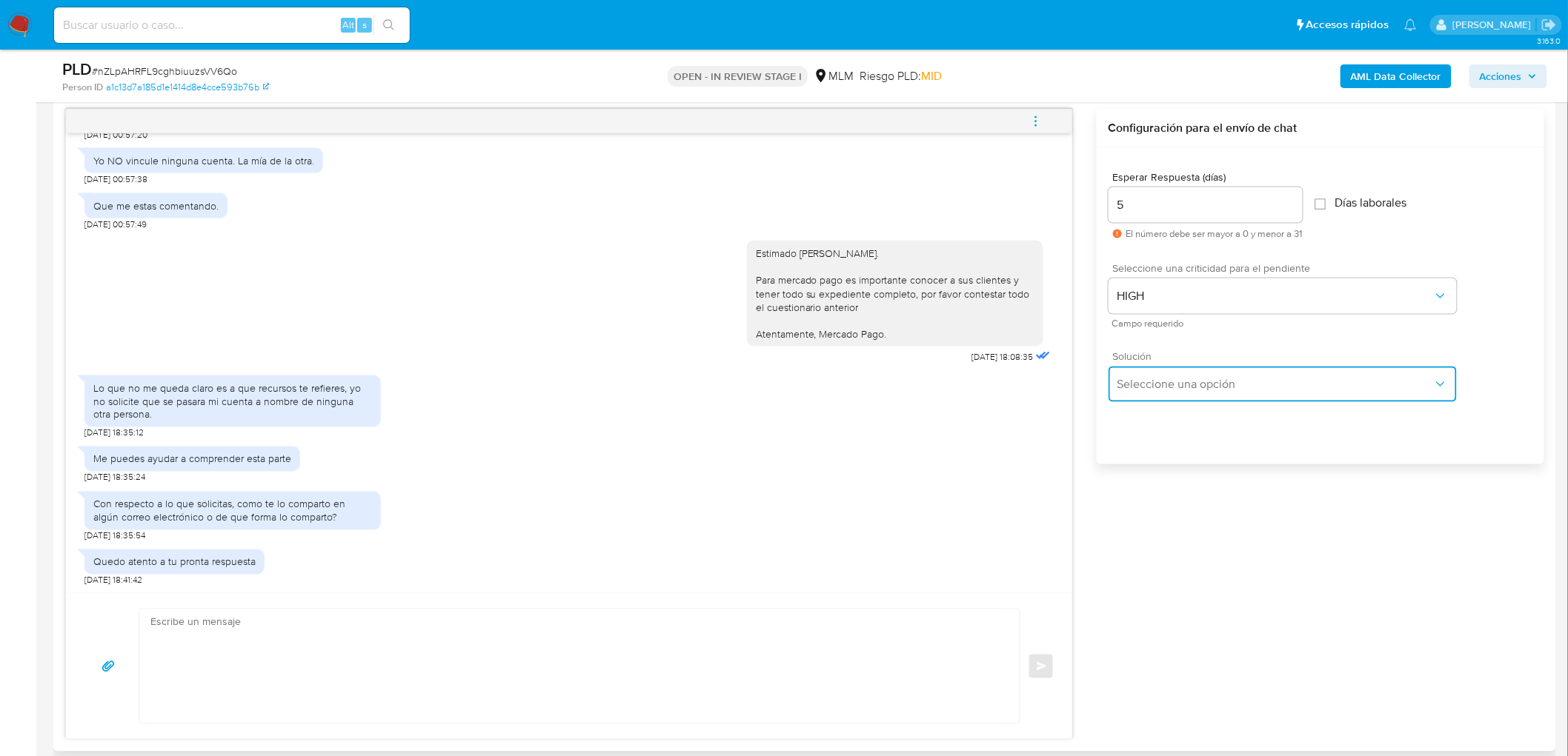
click at [1167, 398] on button "Seleccione una opción" at bounding box center [1282, 384] width 348 height 36
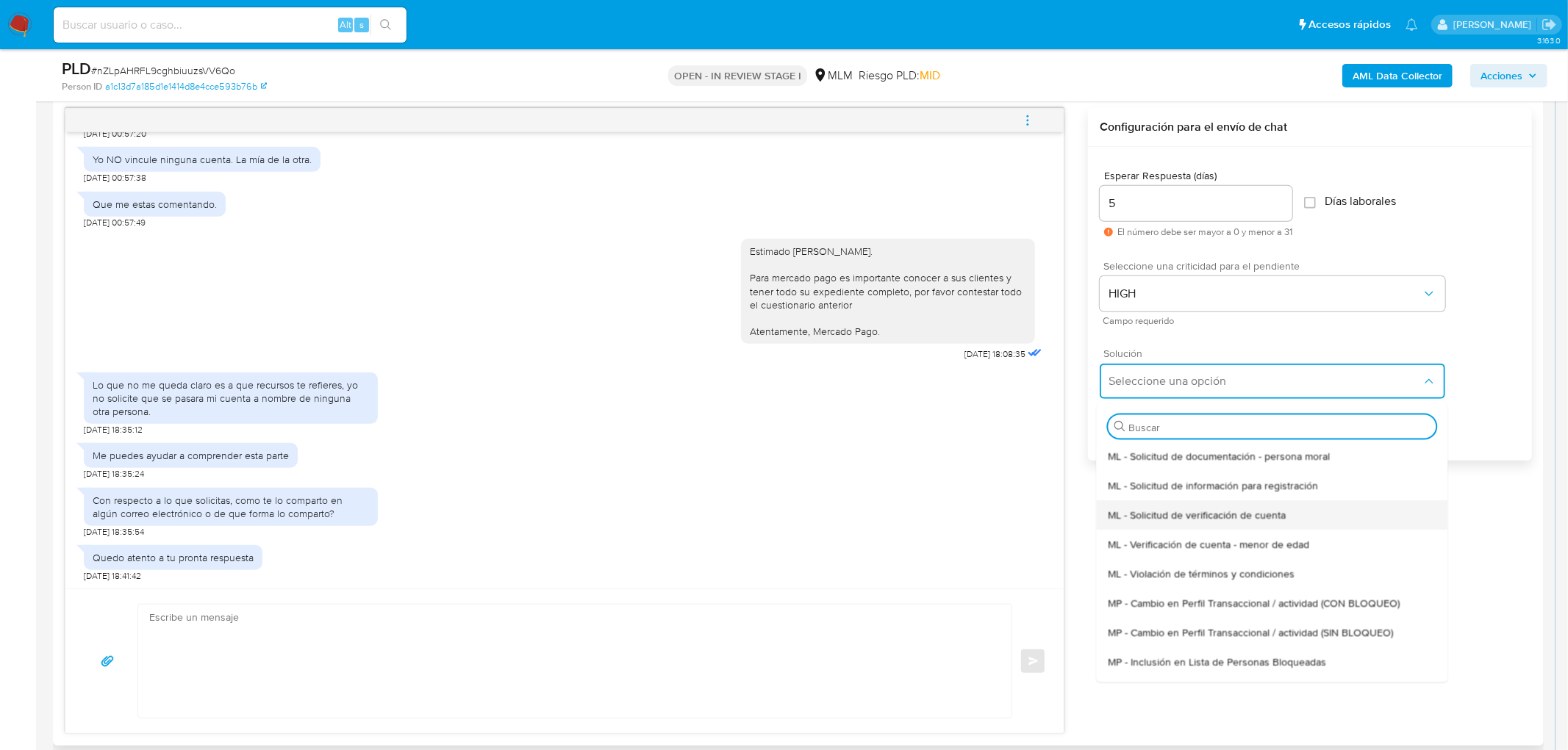
click at [1193, 512] on span "ML - Solicitud de verificación de cuenta" at bounding box center [1197, 514] width 178 height 13
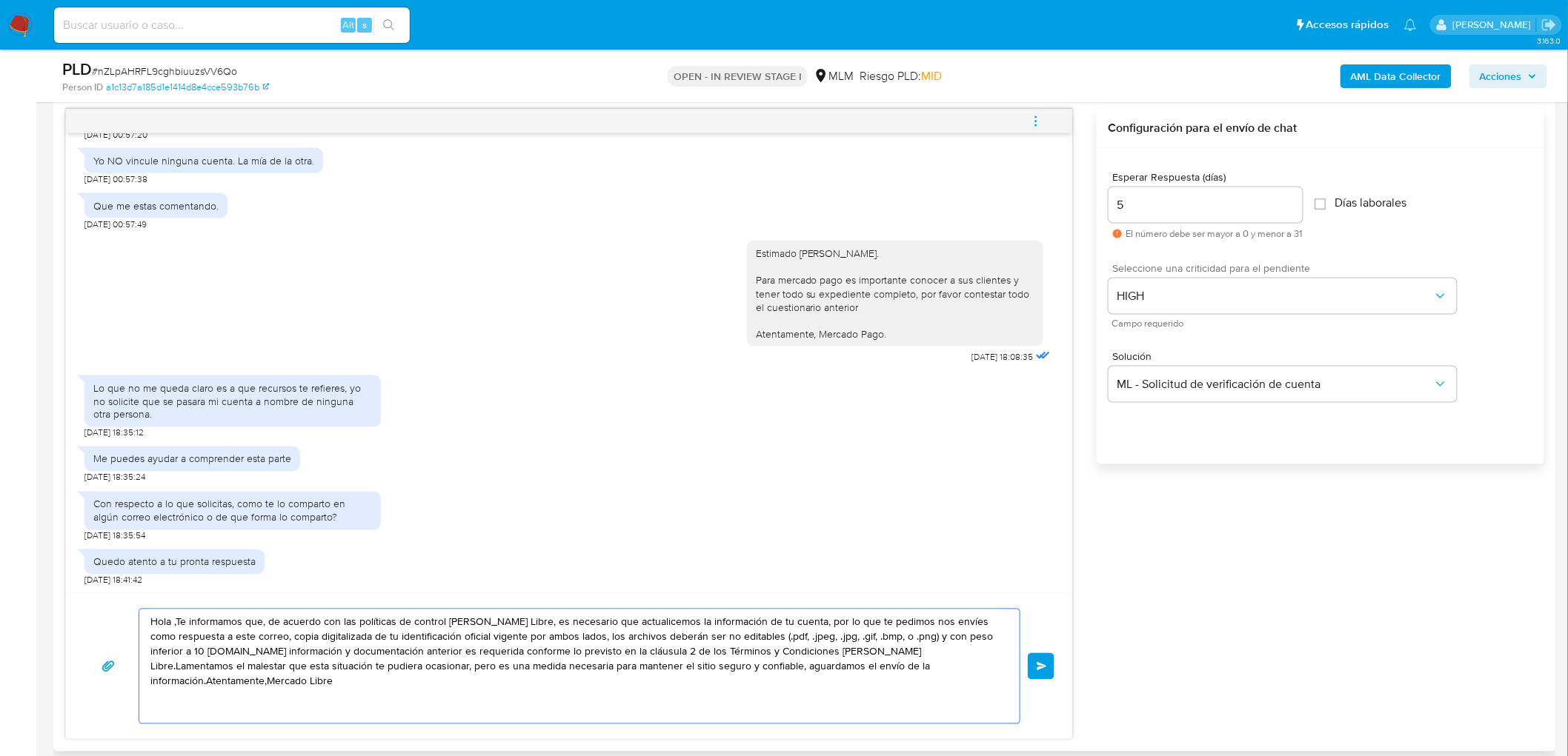
drag, startPoint x: 950, startPoint y: 684, endPoint x: 141, endPoint y: 591, distance: 814.3
click at [141, 591] on div "03/10/2025 22:40:51 Hola, buenas tardes 08/10/2025 00:57:20 Yo NO vincule ningu…" at bounding box center [569, 424] width 1008 height 631
paste textarea "Estimado Ramon Eduardo Escobedo Juarez."
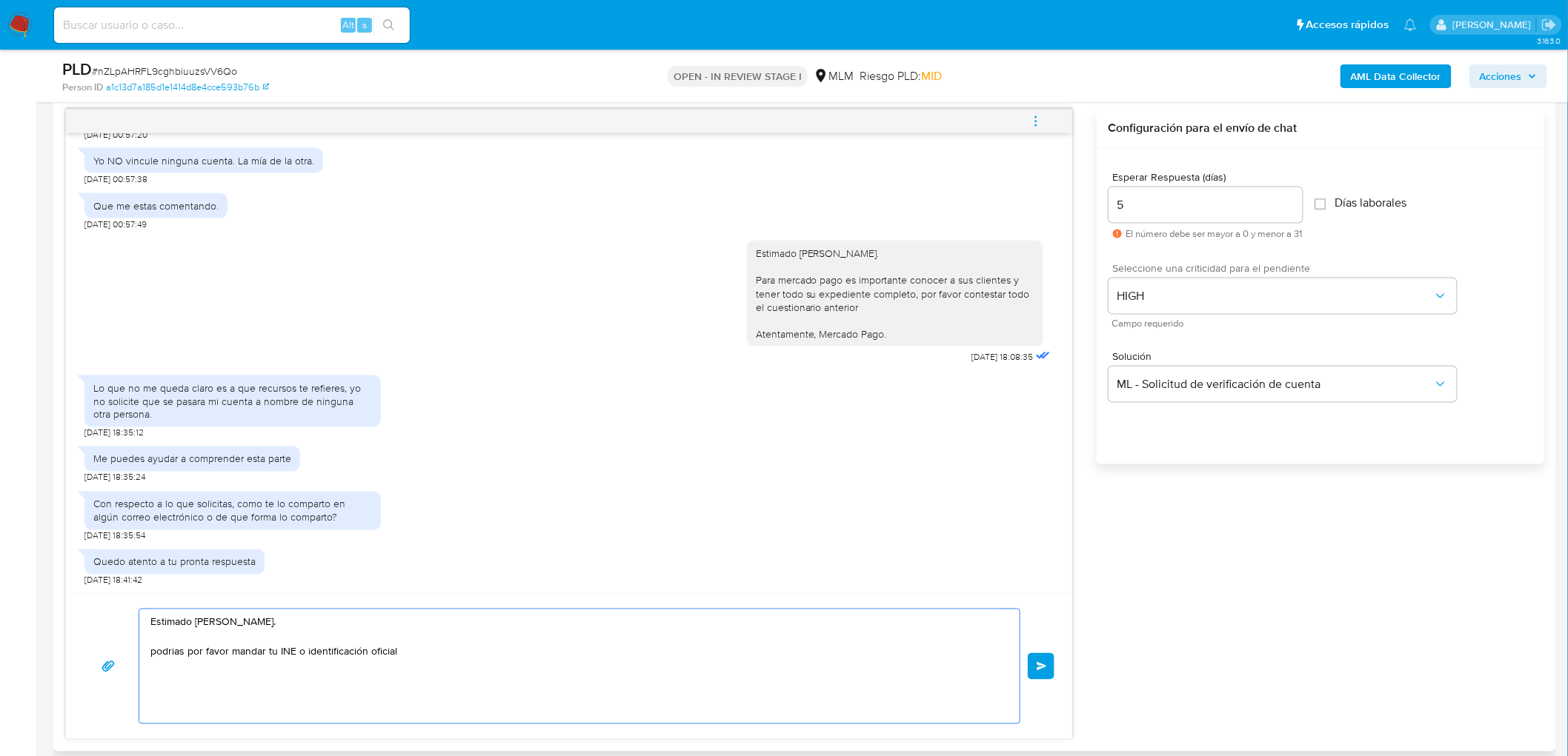
scroll to position [847, 0]
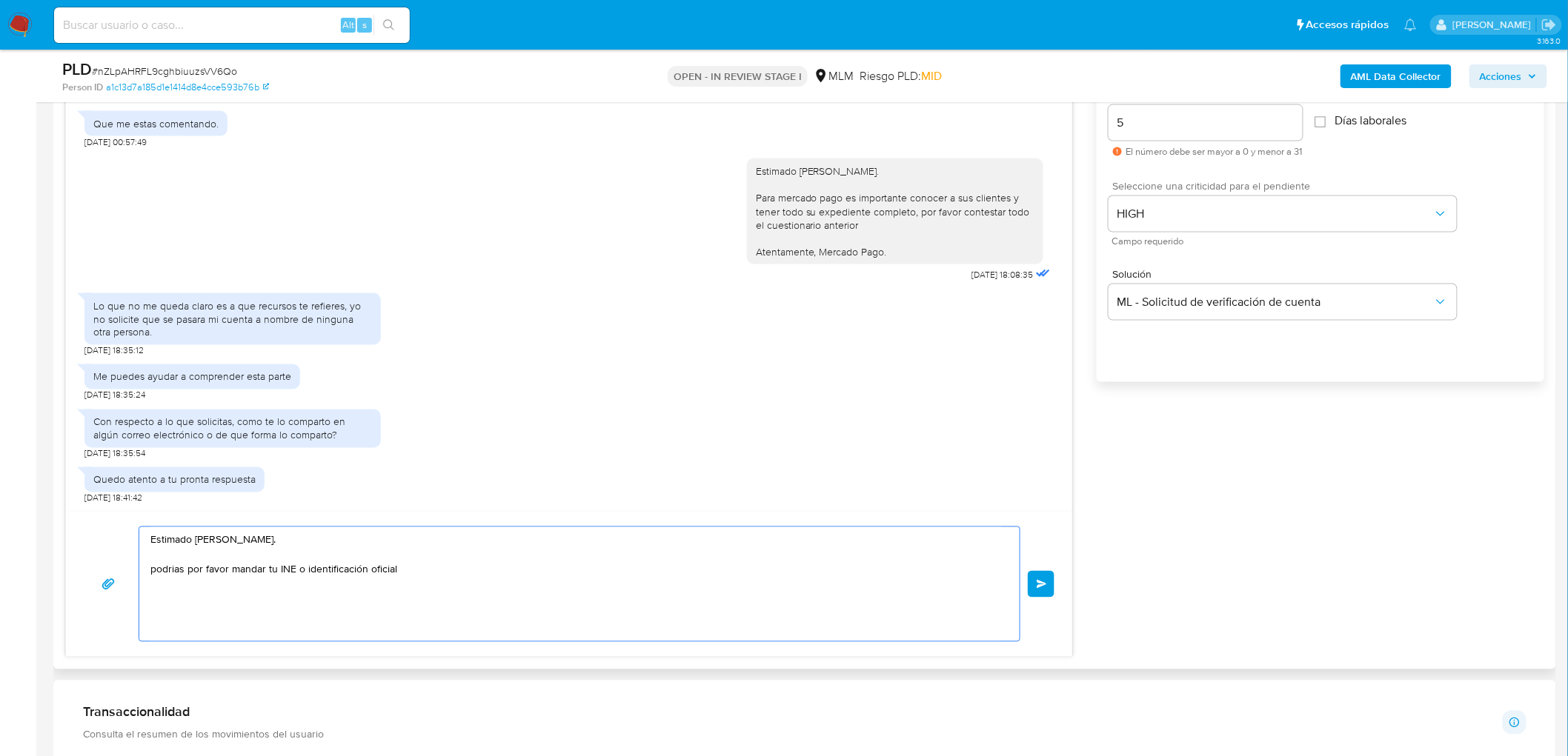
click at [305, 573] on textarea "Estimado Ramon Eduardo Escobedo Juarez. podrias por favor mandar tu INE o ident…" at bounding box center [576, 585] width 850 height 114
click at [445, 563] on textarea "Estimado Ramon Eduardo Escobedo Juarez. podrias por favor mandar tu INE o una i…" at bounding box center [576, 585] width 850 height 114
click at [276, 567] on textarea "Estimado Ramon Eduardo Escobedo Juarez. podrias por favor mandar tu INE o una i…" at bounding box center [576, 585] width 850 height 114
click at [239, 575] on textarea "Estimado Ramon Eduardo Escobedo Juarez. podrias por favor mandar tu INE o una i…" at bounding box center [576, 585] width 850 height 114
click at [237, 568] on textarea "Estimado Ramon Eduardo Escobedo Juarez. podrias por favor mandar tu INE o una i…" at bounding box center [576, 585] width 850 height 114
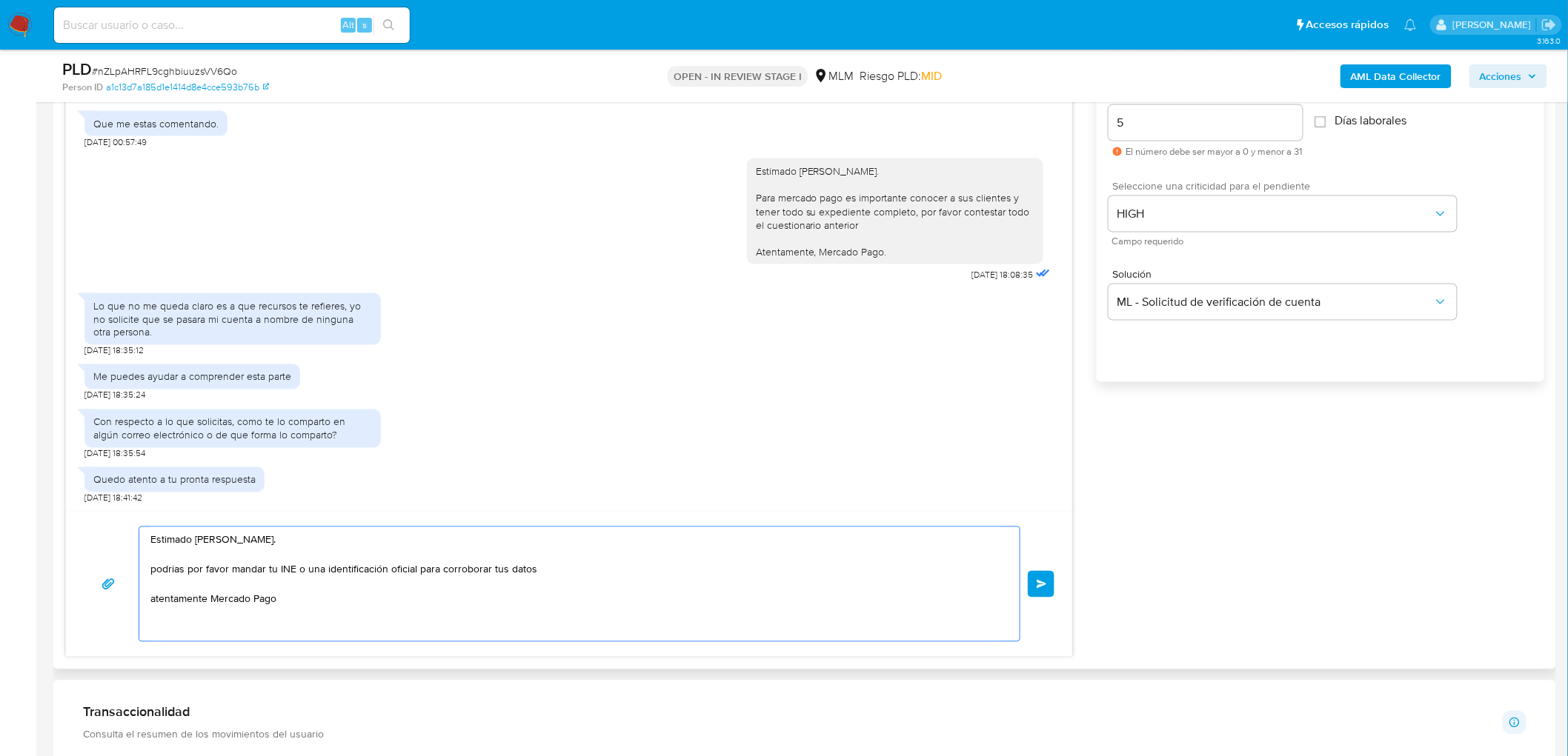
click at [237, 568] on textarea "Estimado Ramon Eduardo Escobedo Juarez. podrias por favor mandar tu INE o una i…" at bounding box center [576, 585] width 850 height 114
type textarea "Estimado Ramon Eduardo Escobedo Juarez. podrias por favor adjuntar tu INE o una…"
click at [1037, 588] on span "Enviar" at bounding box center [1042, 585] width 10 height 9
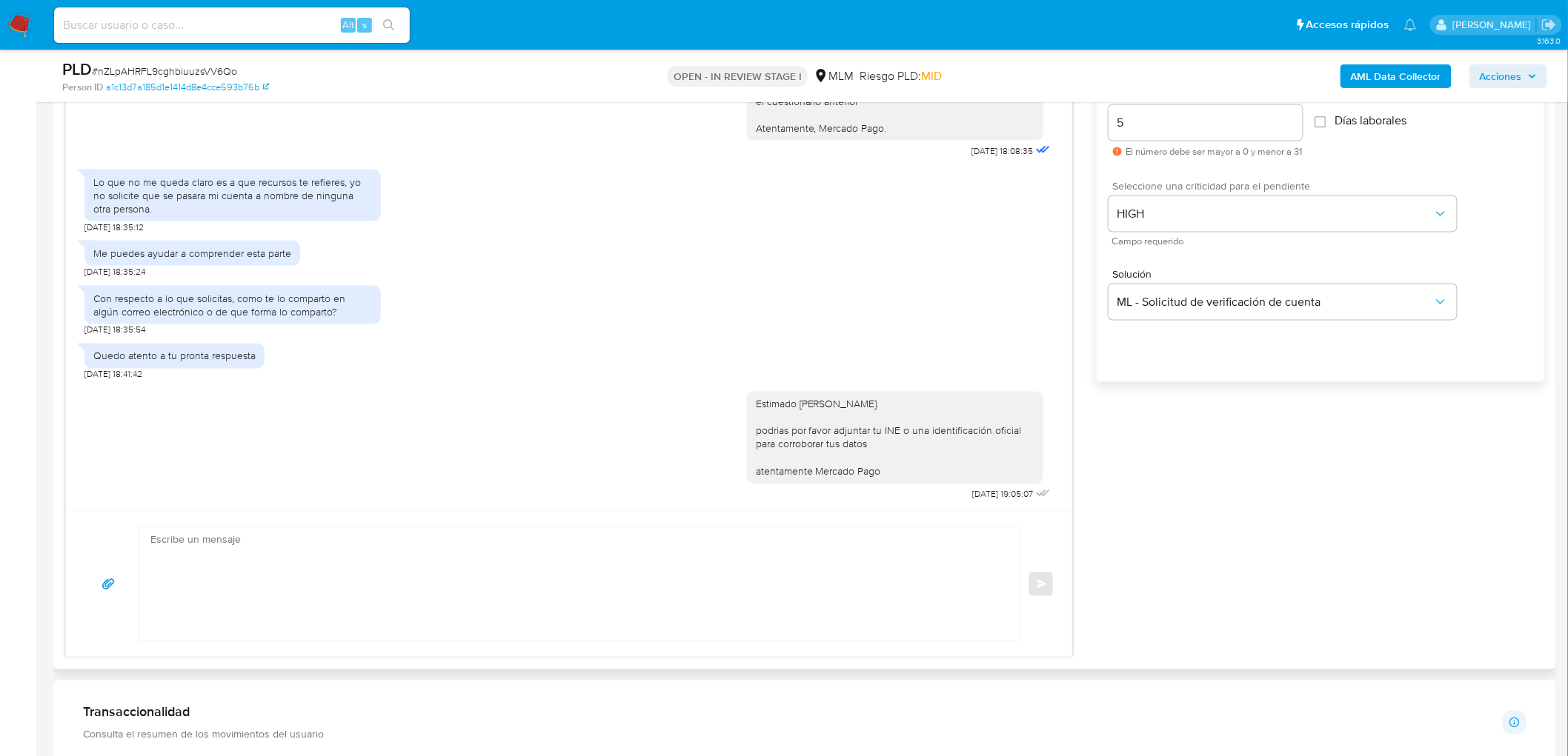
click at [491, 413] on div "Estimado Ramon Eduardo Escobedo Juarez. podrias por favor adjuntar tu INE o una…" at bounding box center [569, 443] width 969 height 124
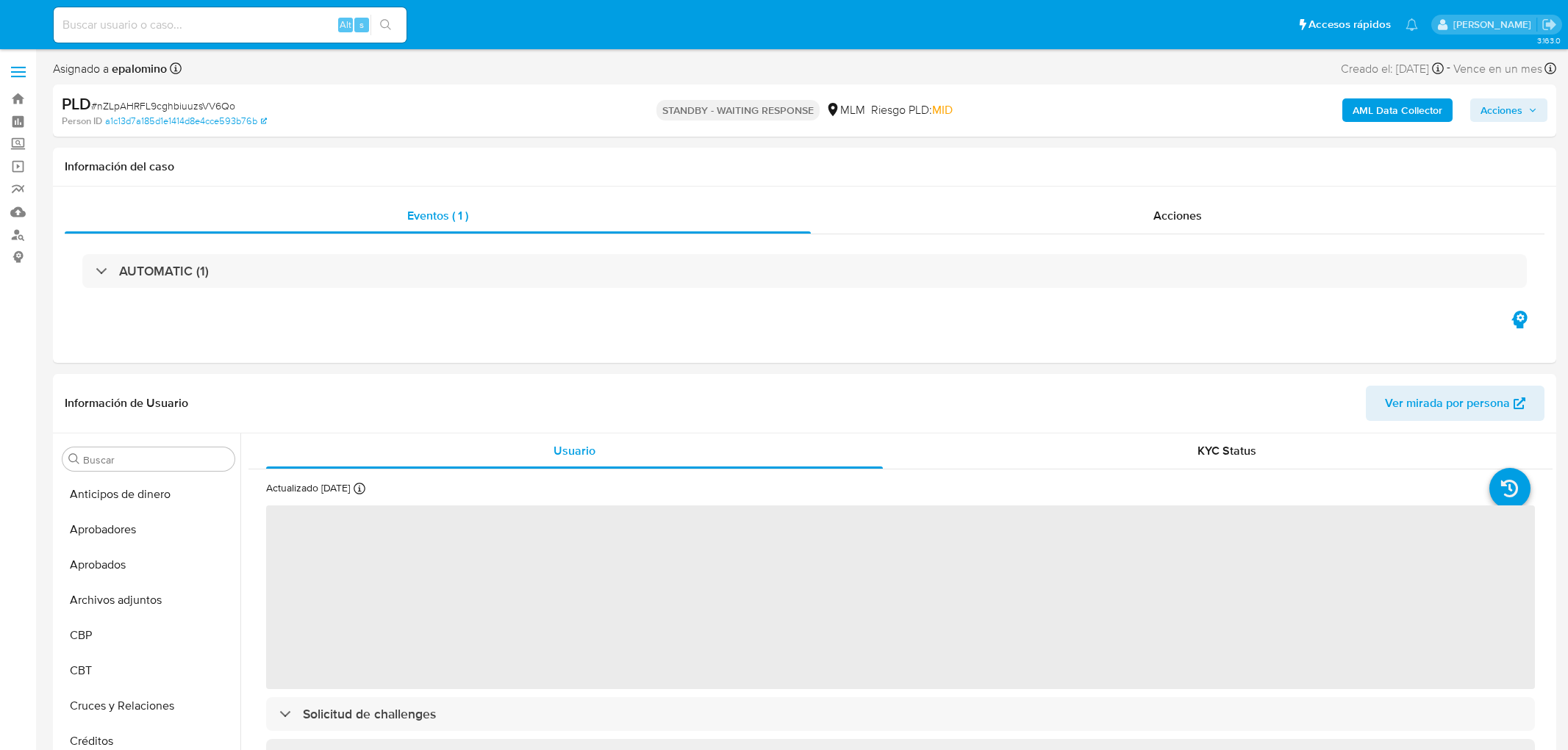
select select "10"
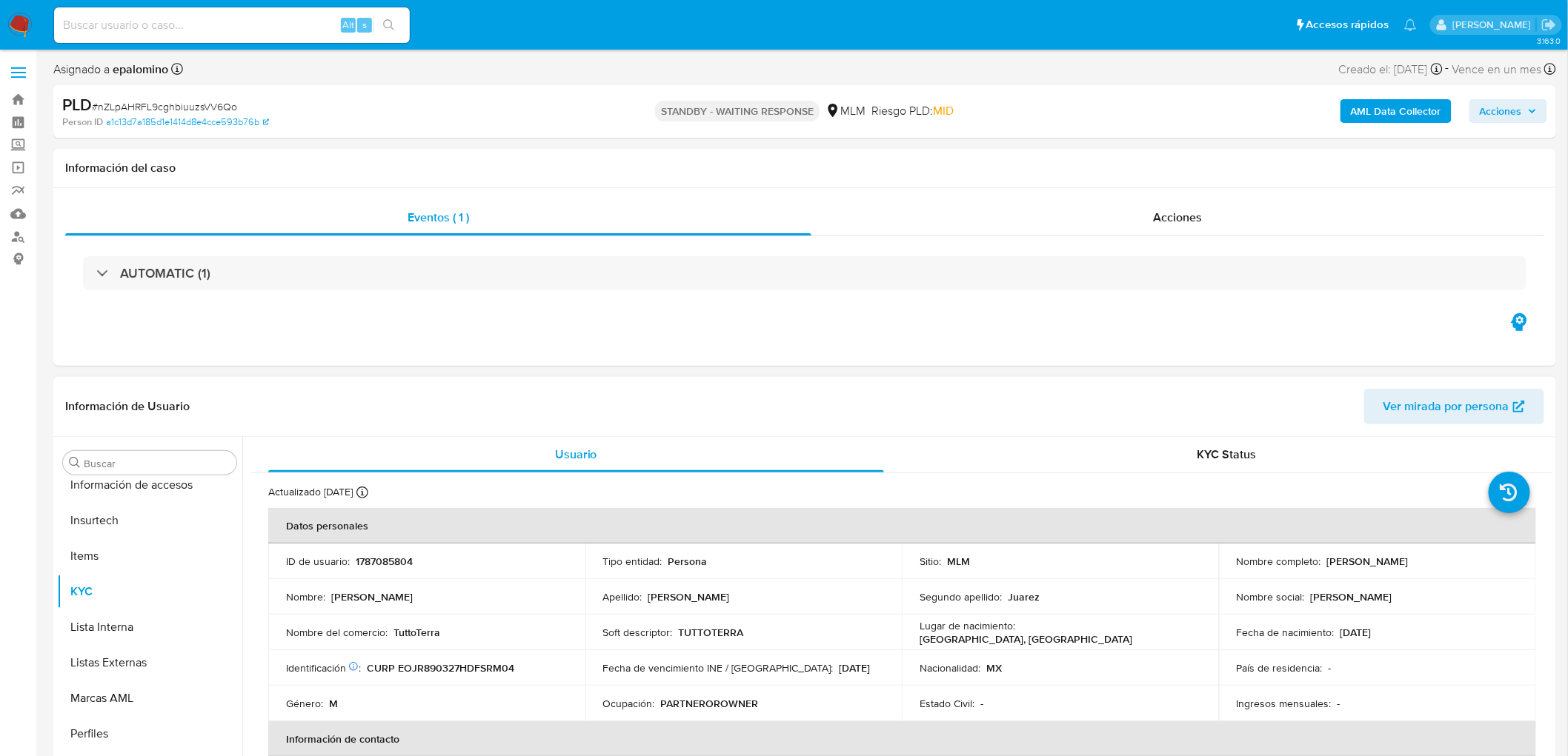
scroll to position [732, 0]
click at [375, 565] on p "1787085804" at bounding box center [384, 562] width 57 height 13
copy p "1787085804"
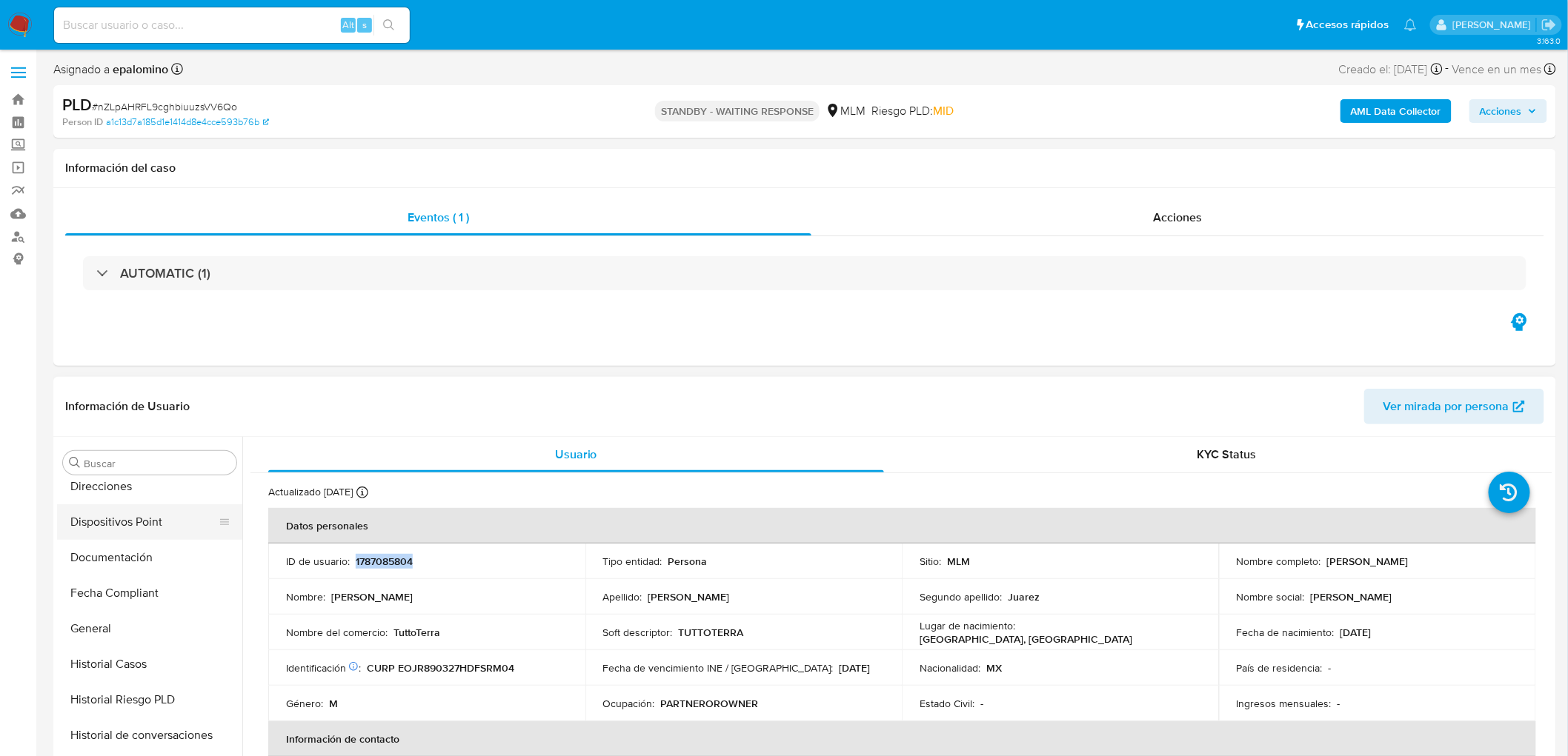
click at [160, 546] on button "Documentación" at bounding box center [150, 558] width 186 height 36
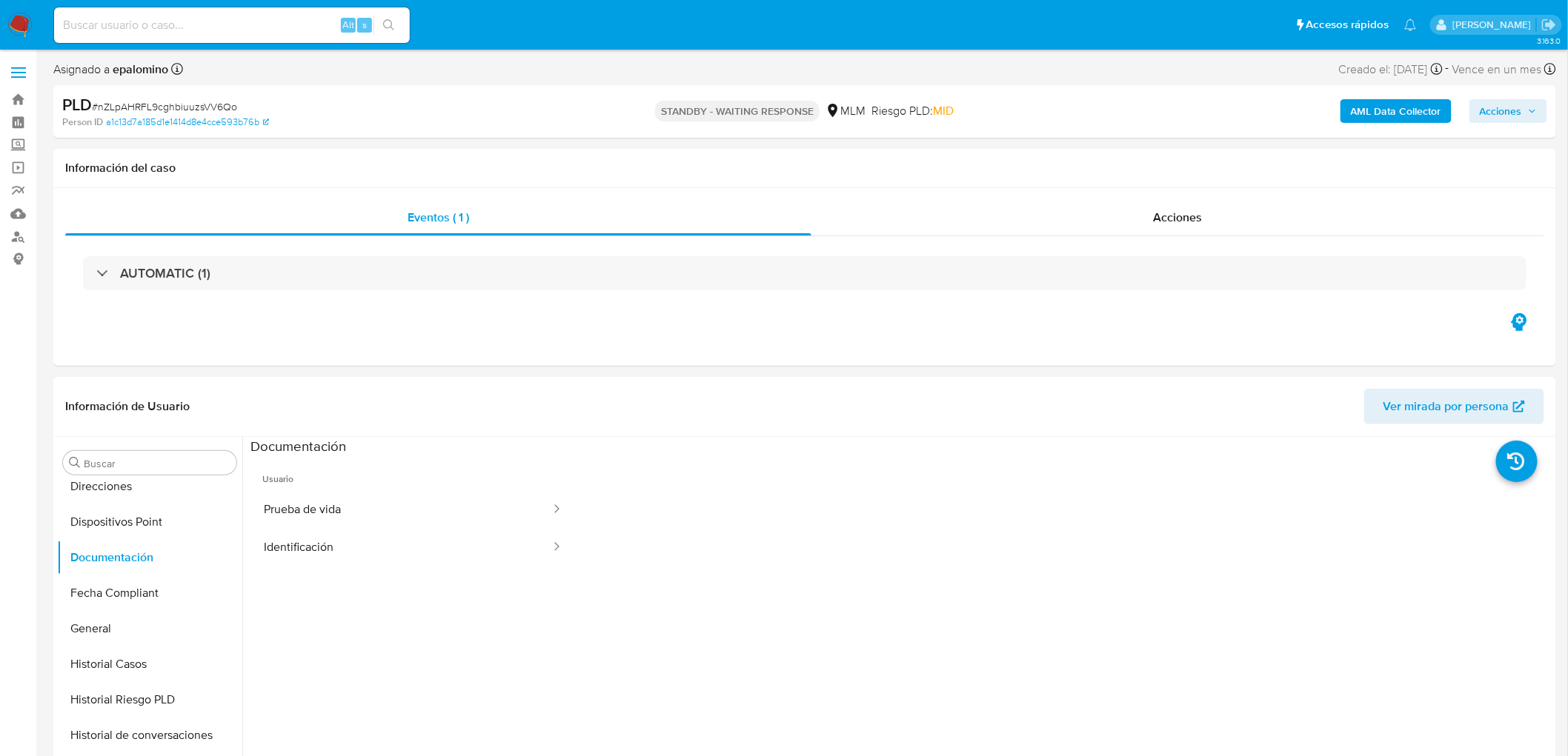
scroll to position [145, 0]
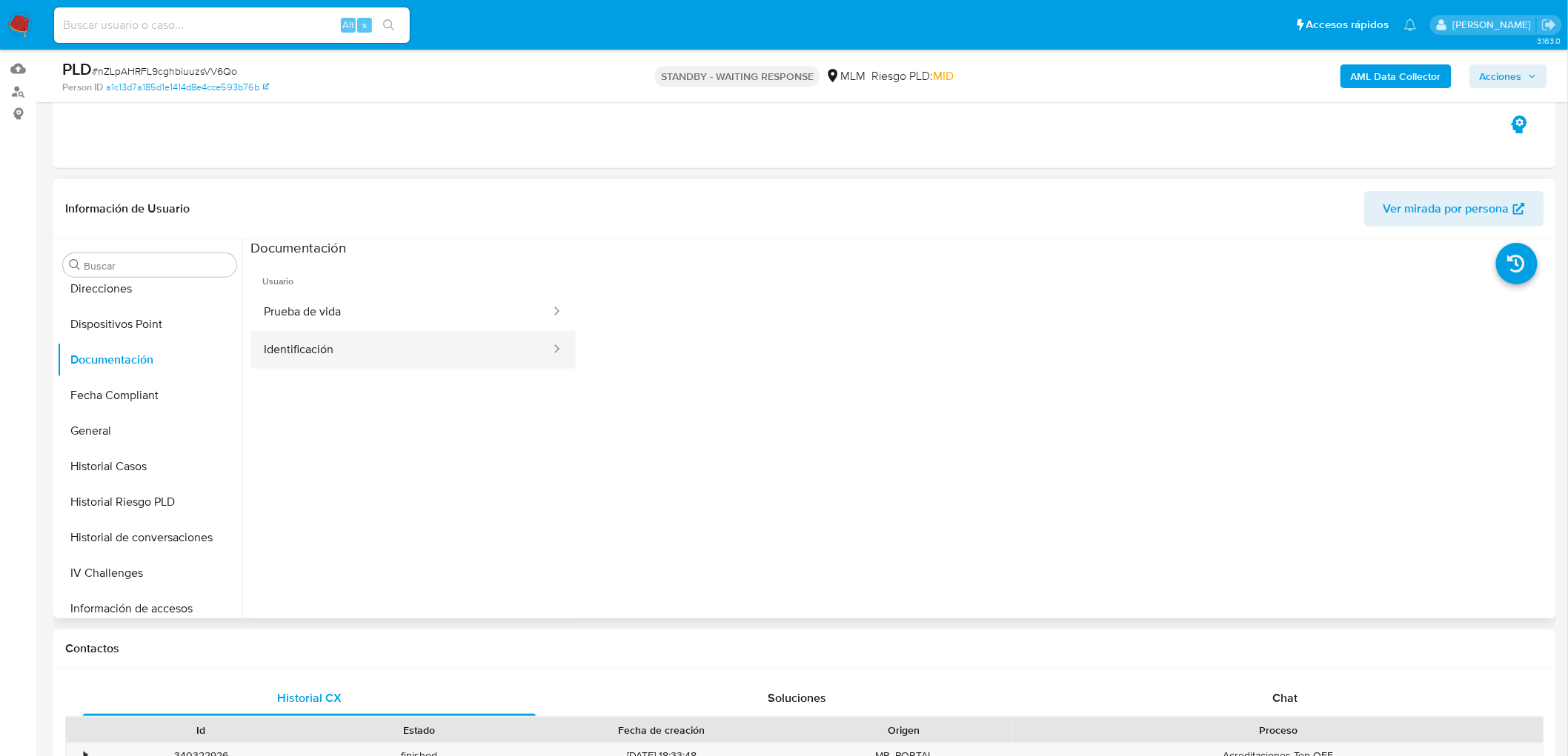
click at [378, 360] on button "Identificación" at bounding box center [401, 349] width 301 height 38
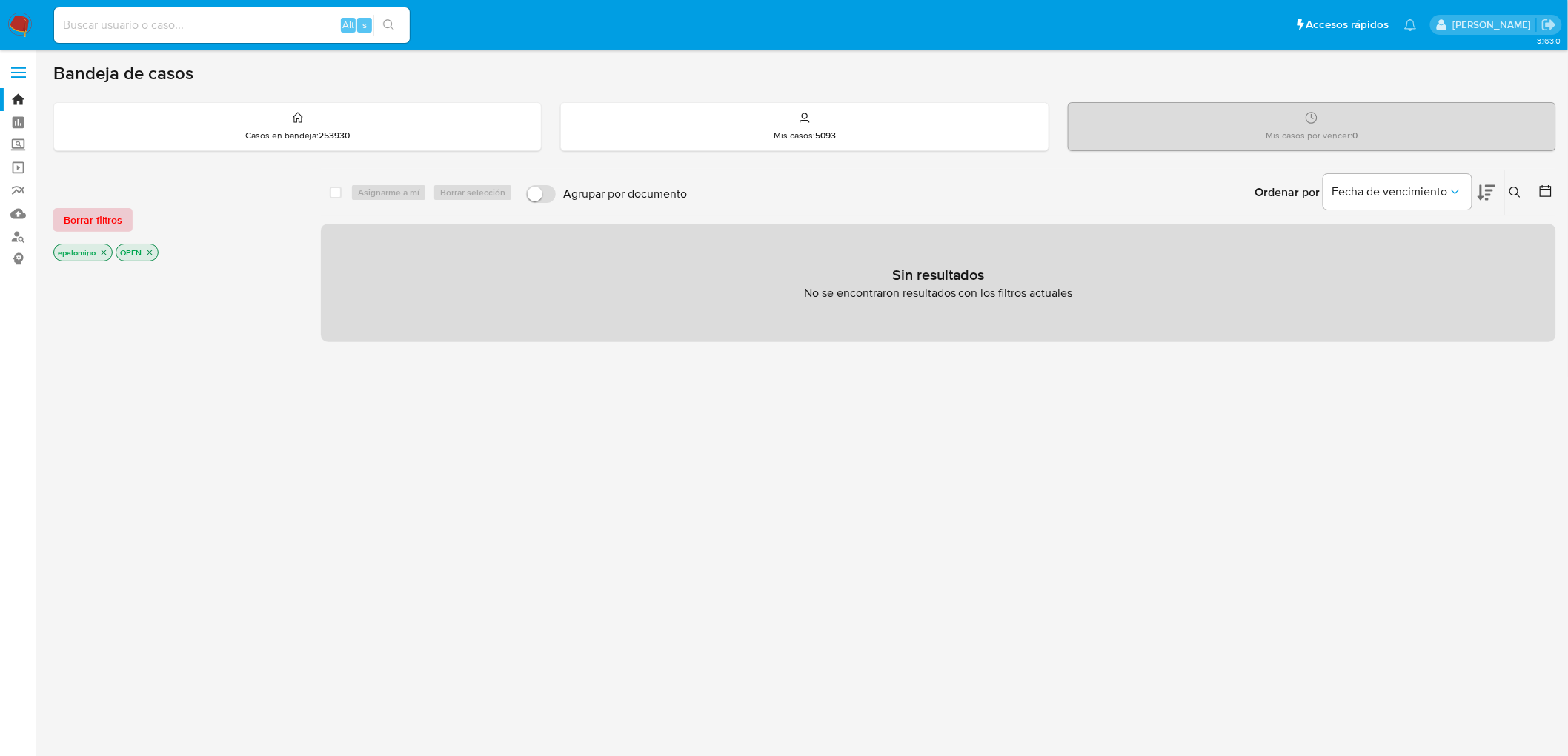
click at [65, 223] on span "Borrar filtros" at bounding box center [93, 220] width 59 height 21
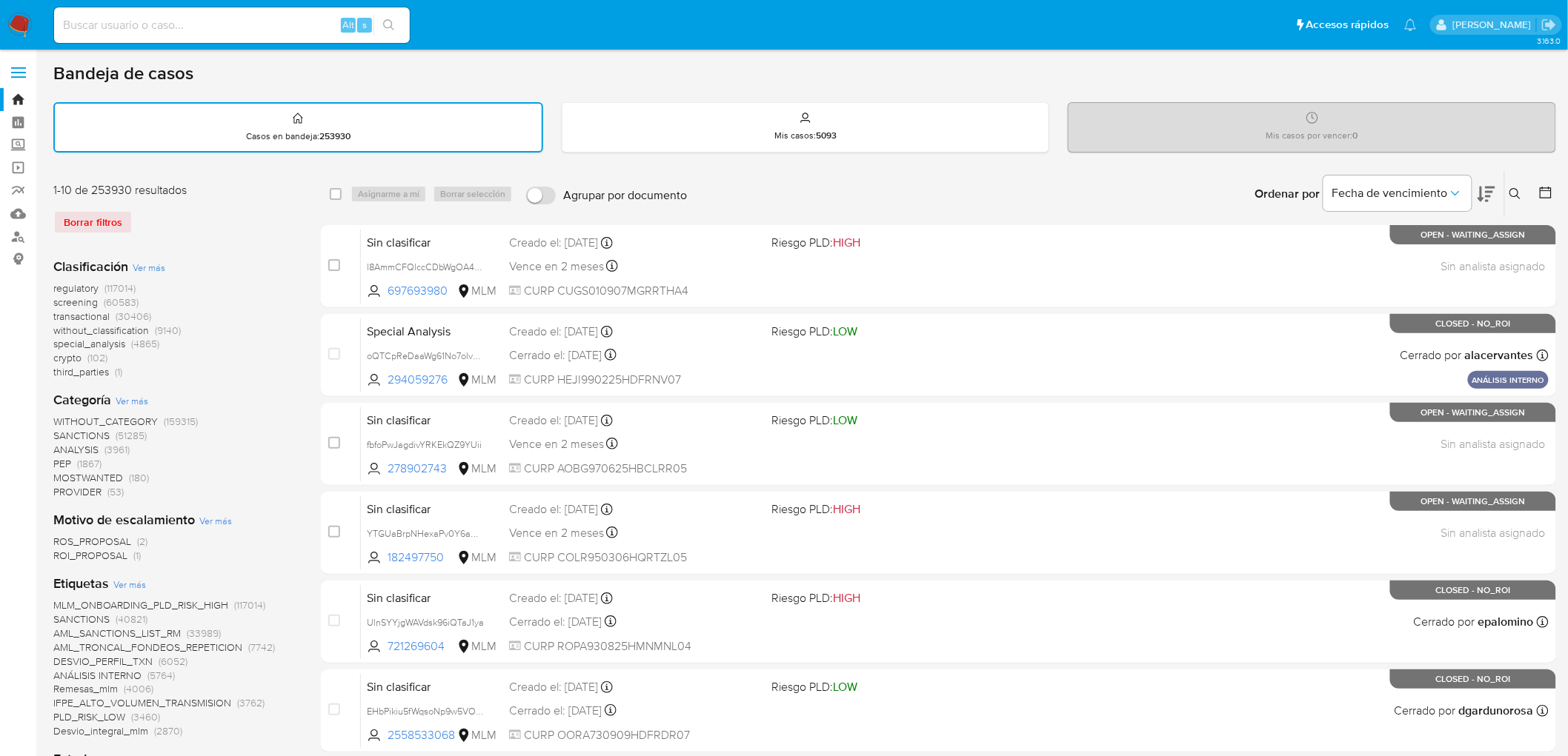
click at [15, 22] on img at bounding box center [20, 25] width 25 height 25
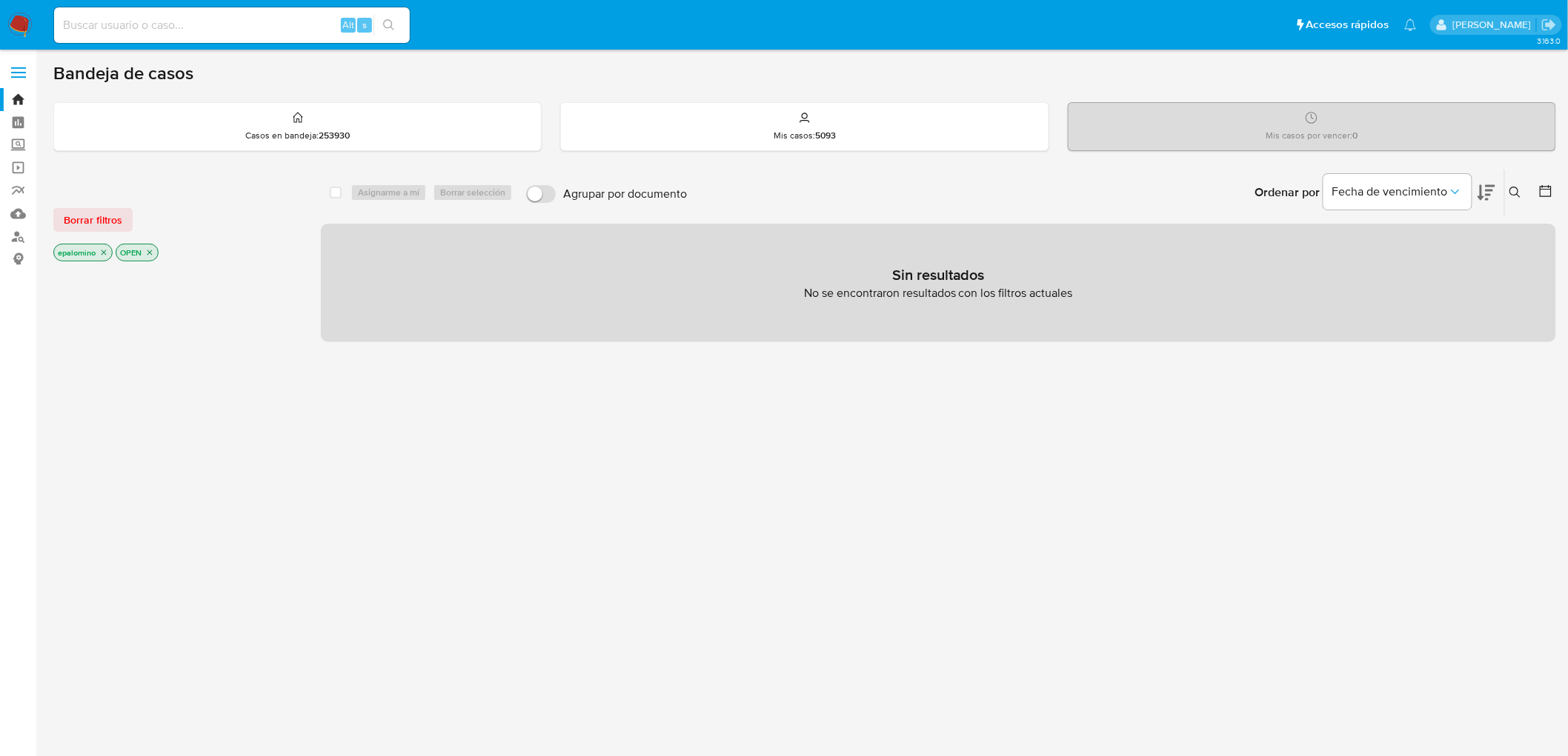
click at [92, 223] on span "Borrar filtros" at bounding box center [93, 220] width 59 height 21
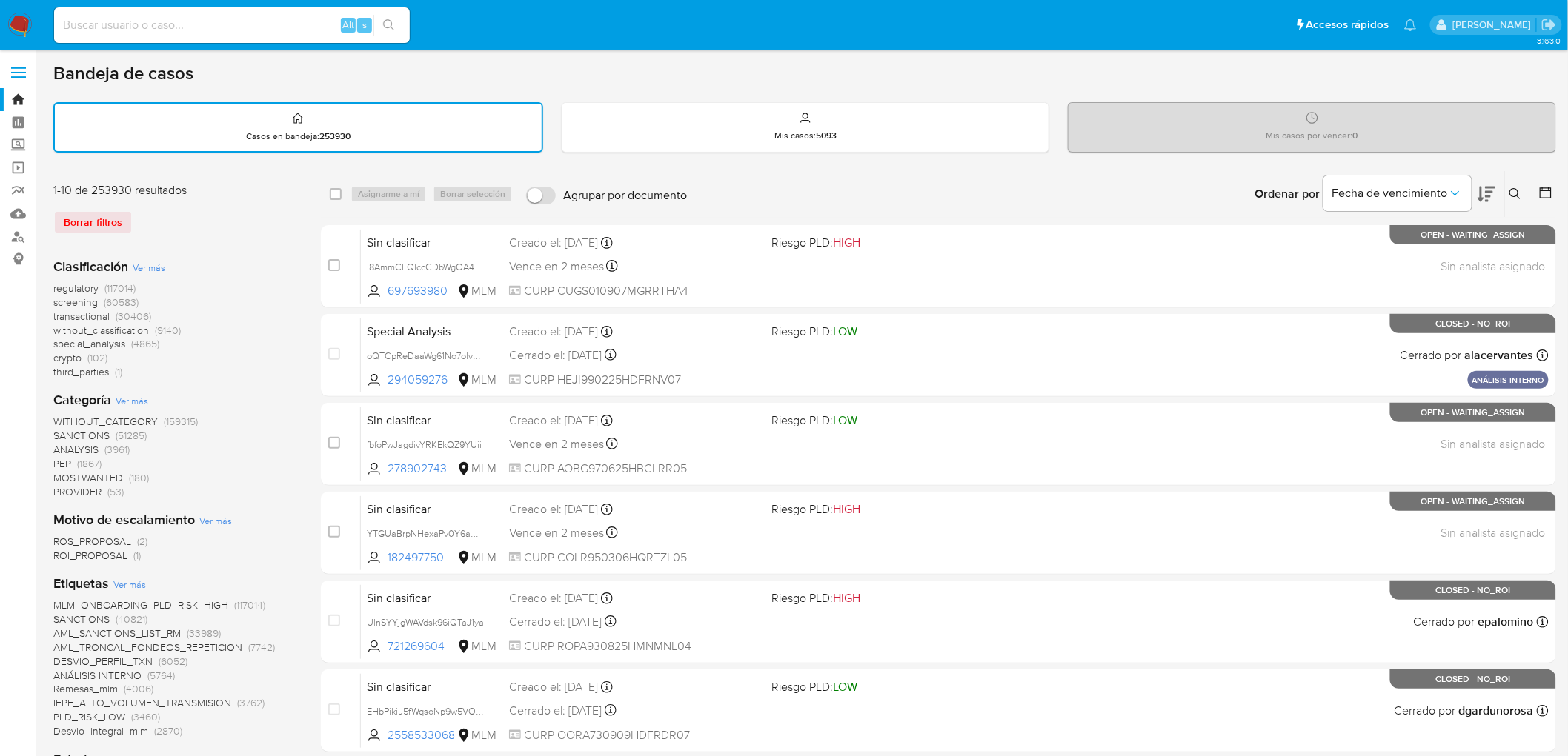
click at [1514, 196] on icon at bounding box center [1515, 194] width 12 height 12
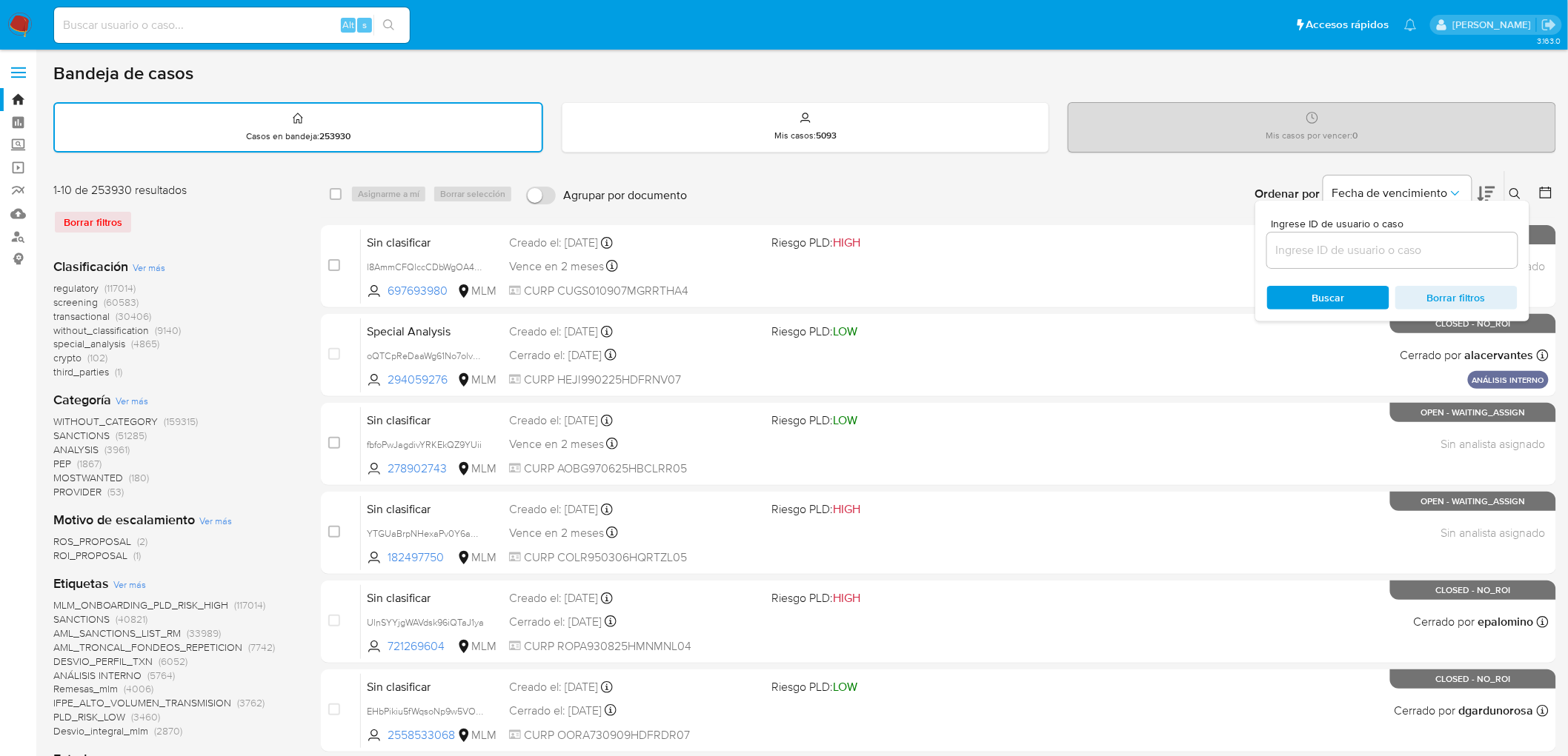
click at [1343, 254] on input at bounding box center [1392, 251] width 251 height 19
type input "66386157"
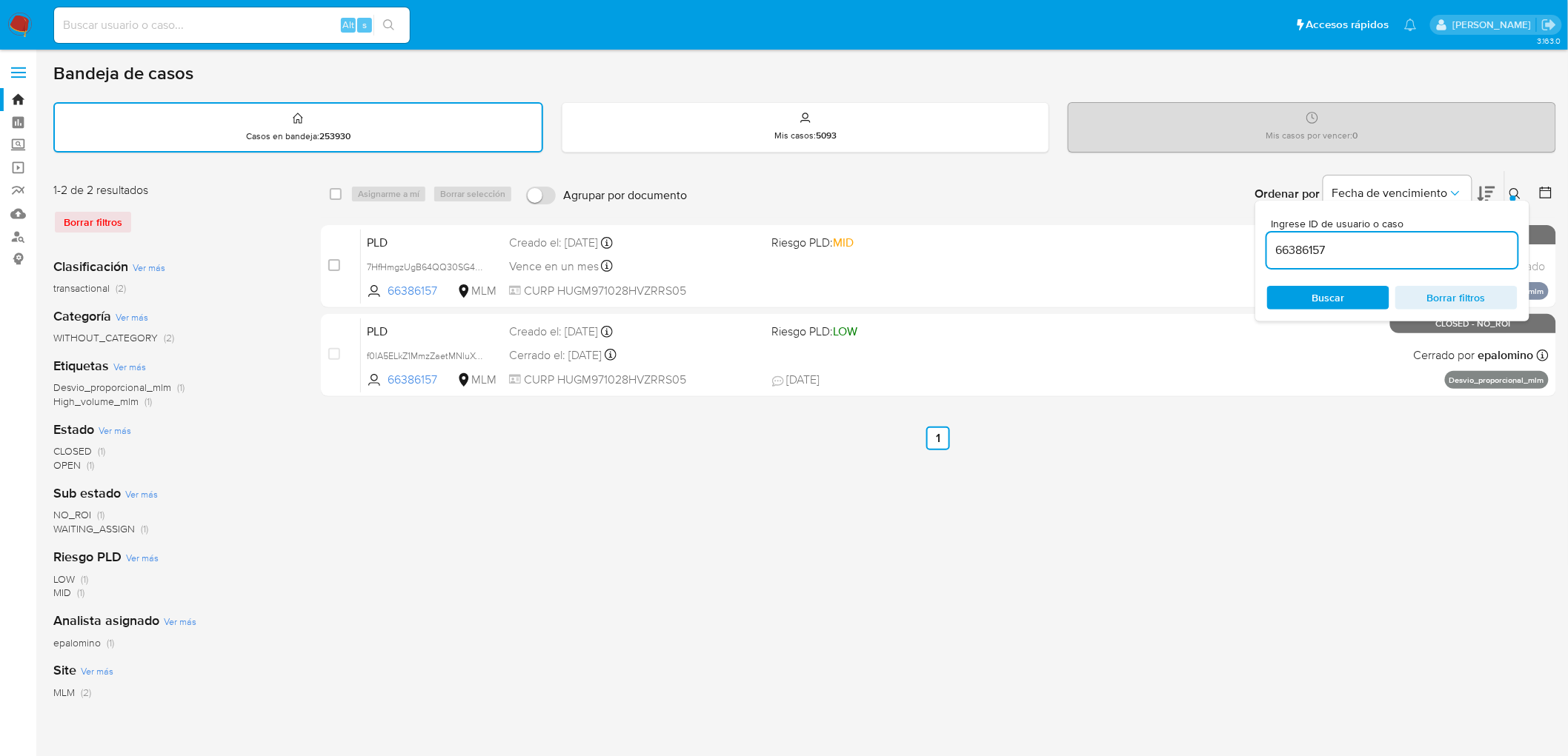
click at [1507, 190] on button at bounding box center [1517, 194] width 24 height 18
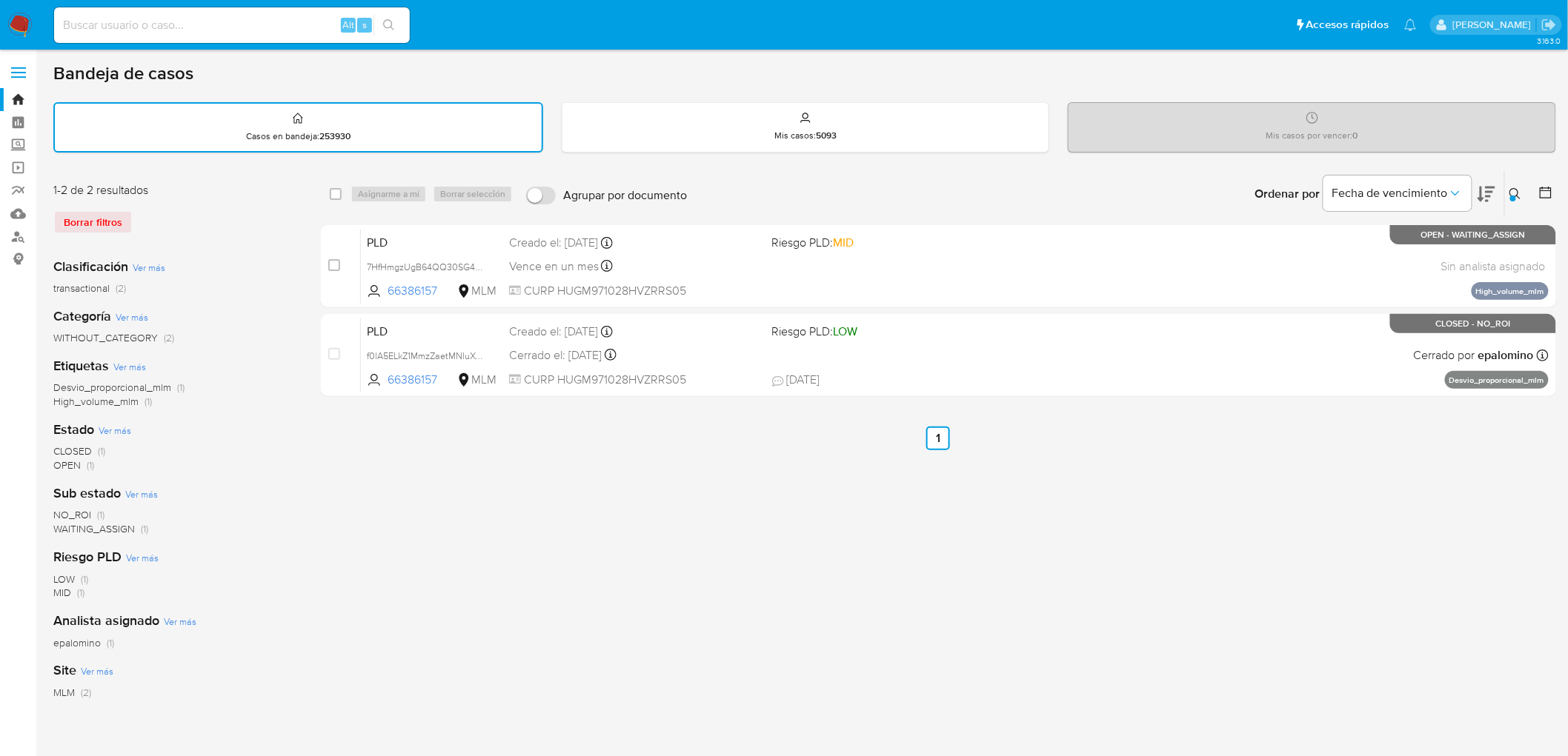
click at [30, 33] on img at bounding box center [20, 25] width 25 height 25
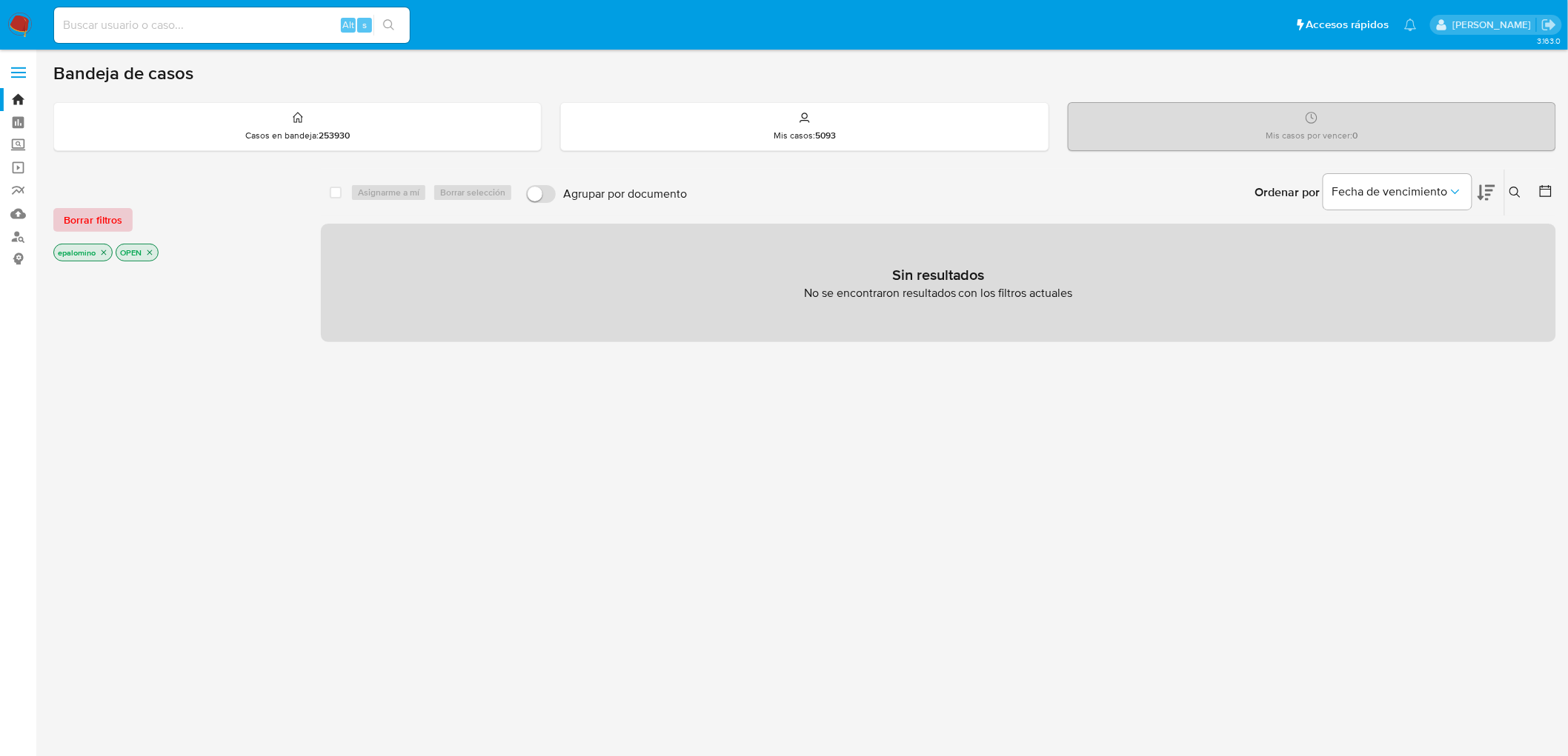
click at [89, 219] on span "Borrar filtros" at bounding box center [93, 220] width 59 height 21
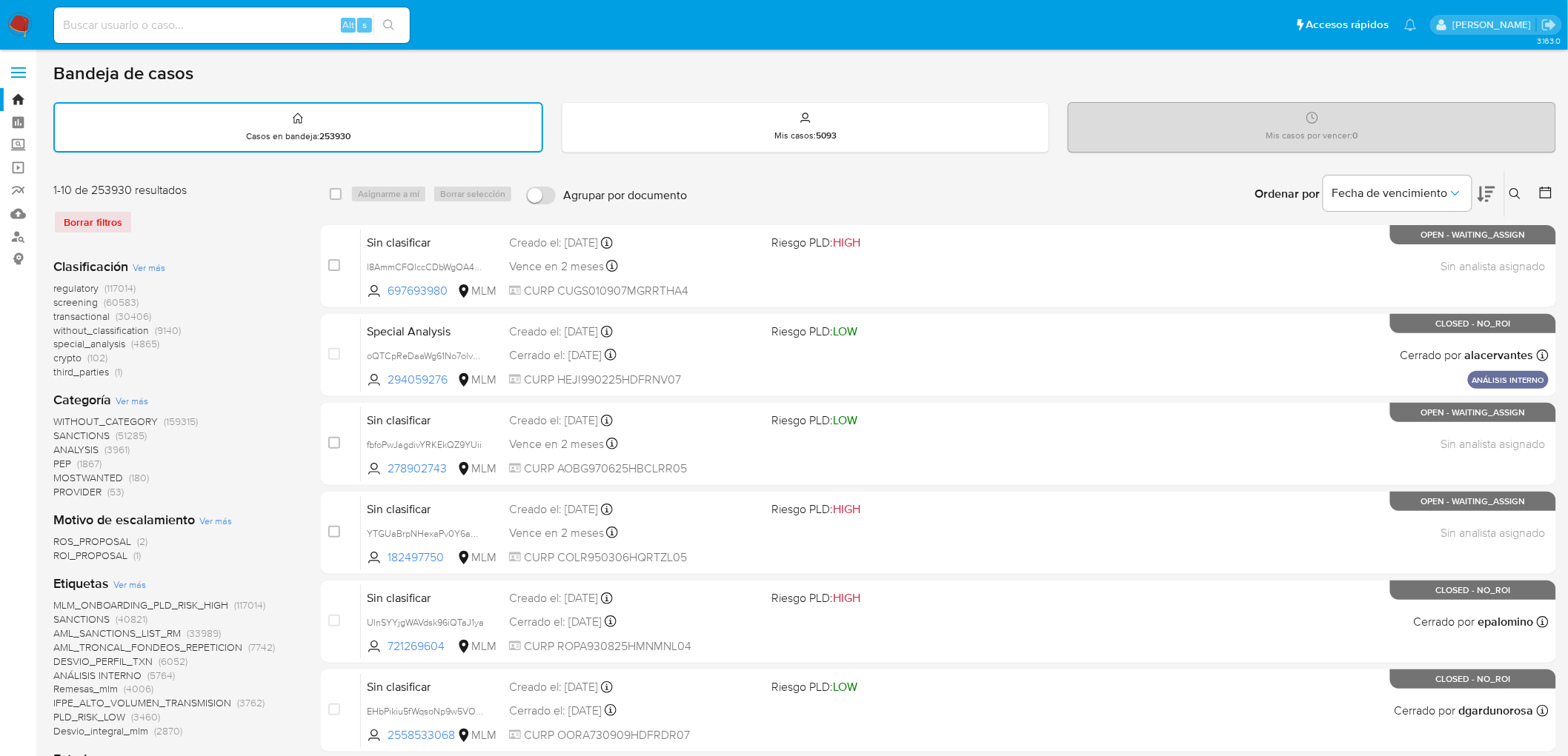
click at [1520, 188] on icon at bounding box center [1515, 194] width 12 height 12
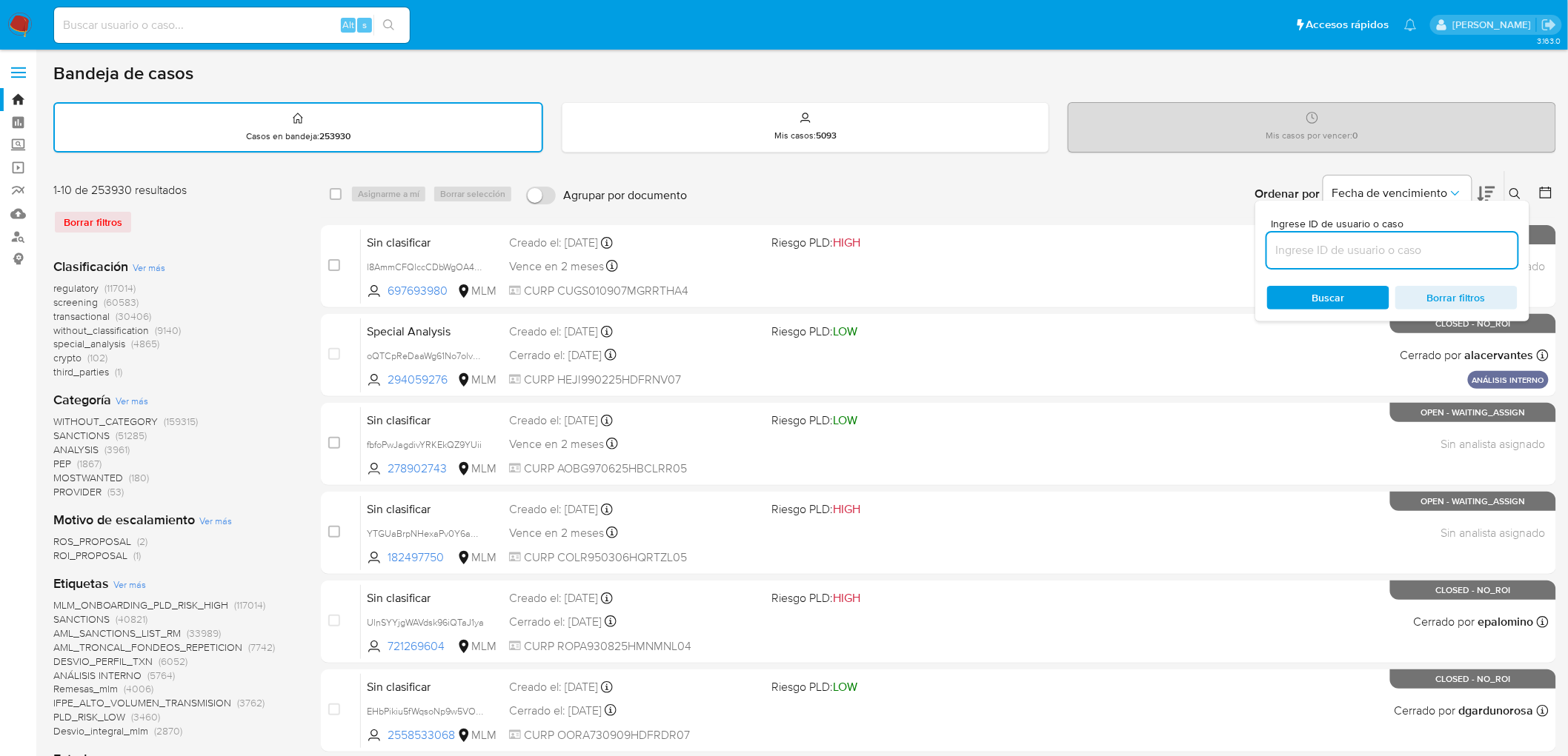
click at [1345, 241] on input at bounding box center [1392, 251] width 251 height 19
type input "66386157"
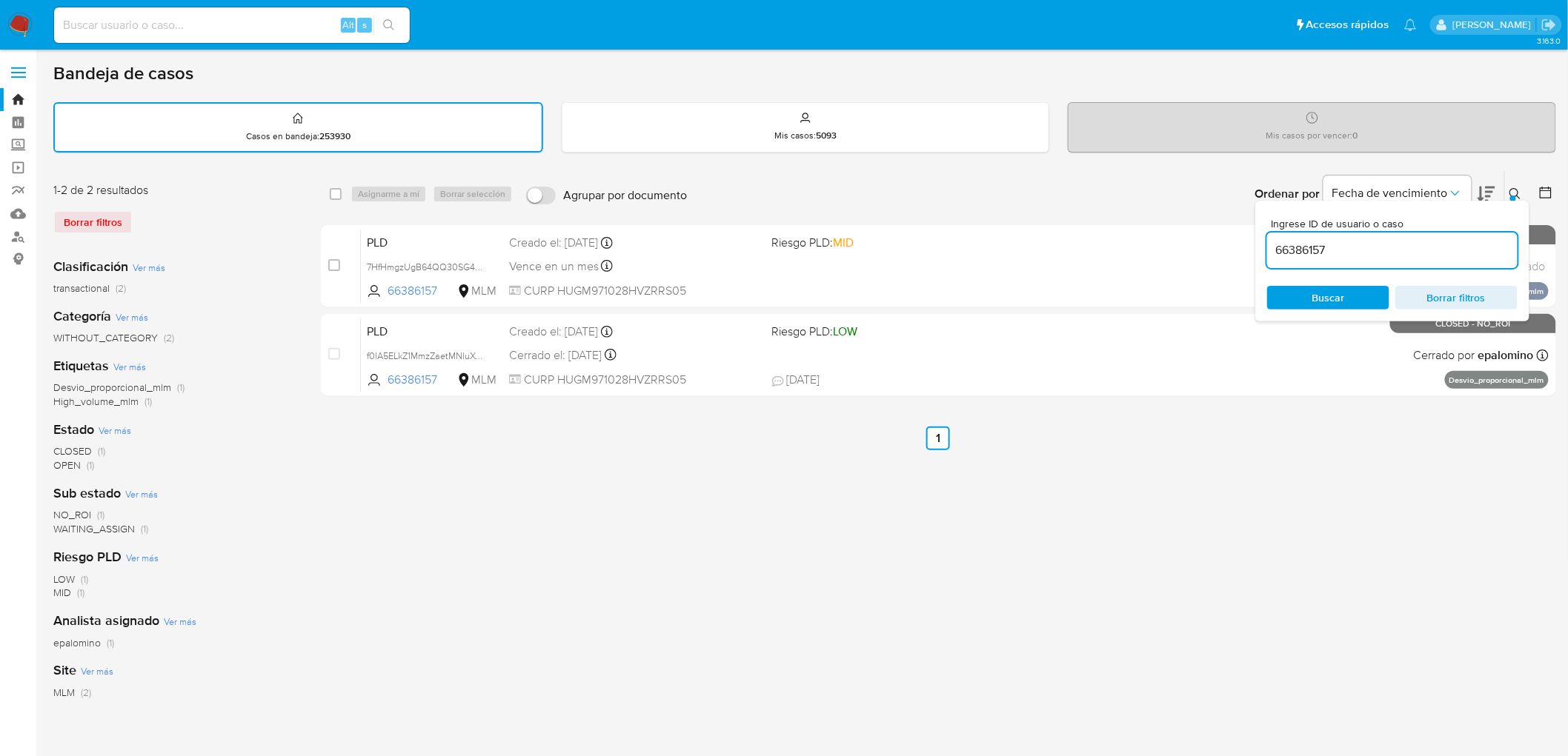
click at [1517, 191] on icon at bounding box center [1515, 194] width 12 height 12
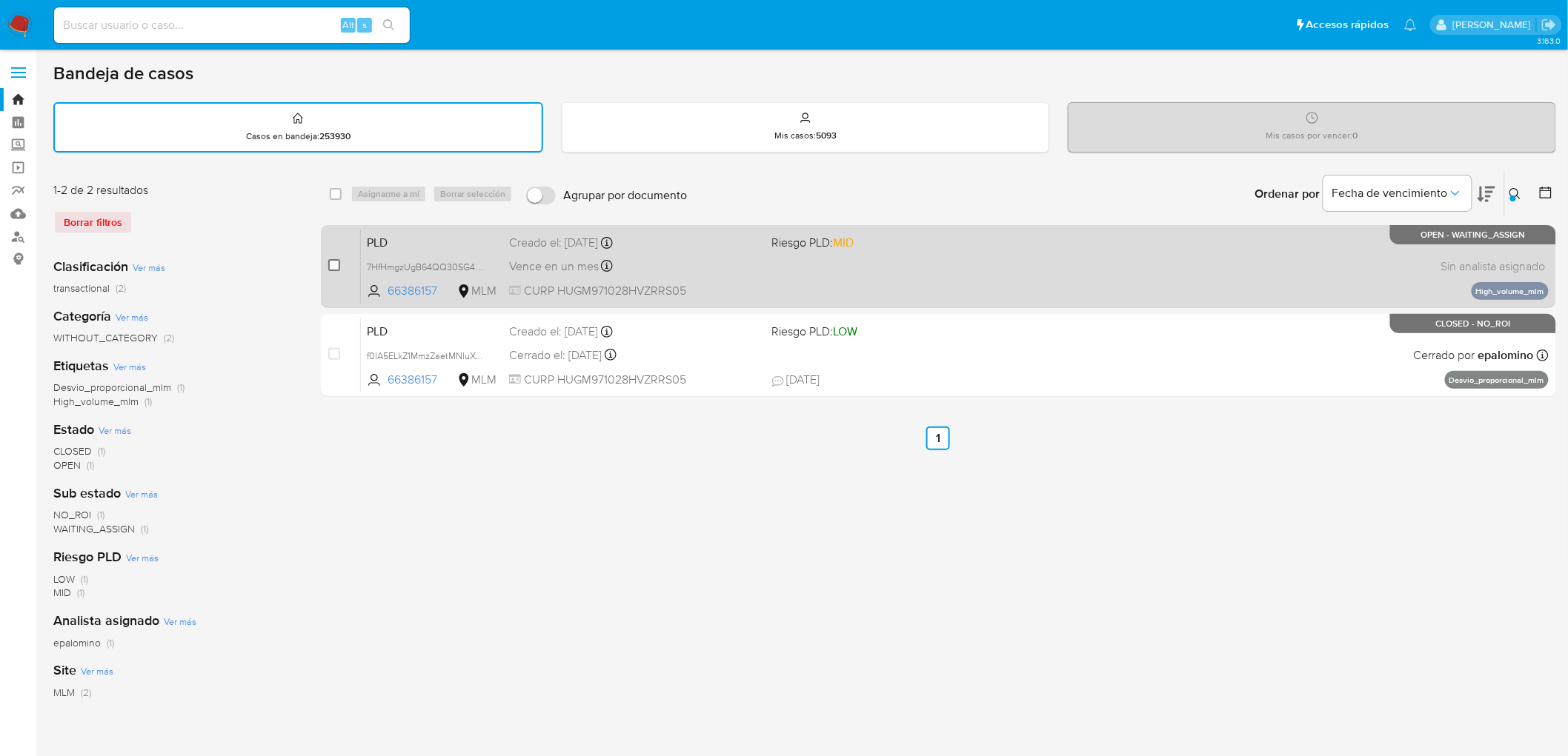
click at [329, 264] on input "checkbox" at bounding box center [334, 265] width 12 height 12
checkbox input "true"
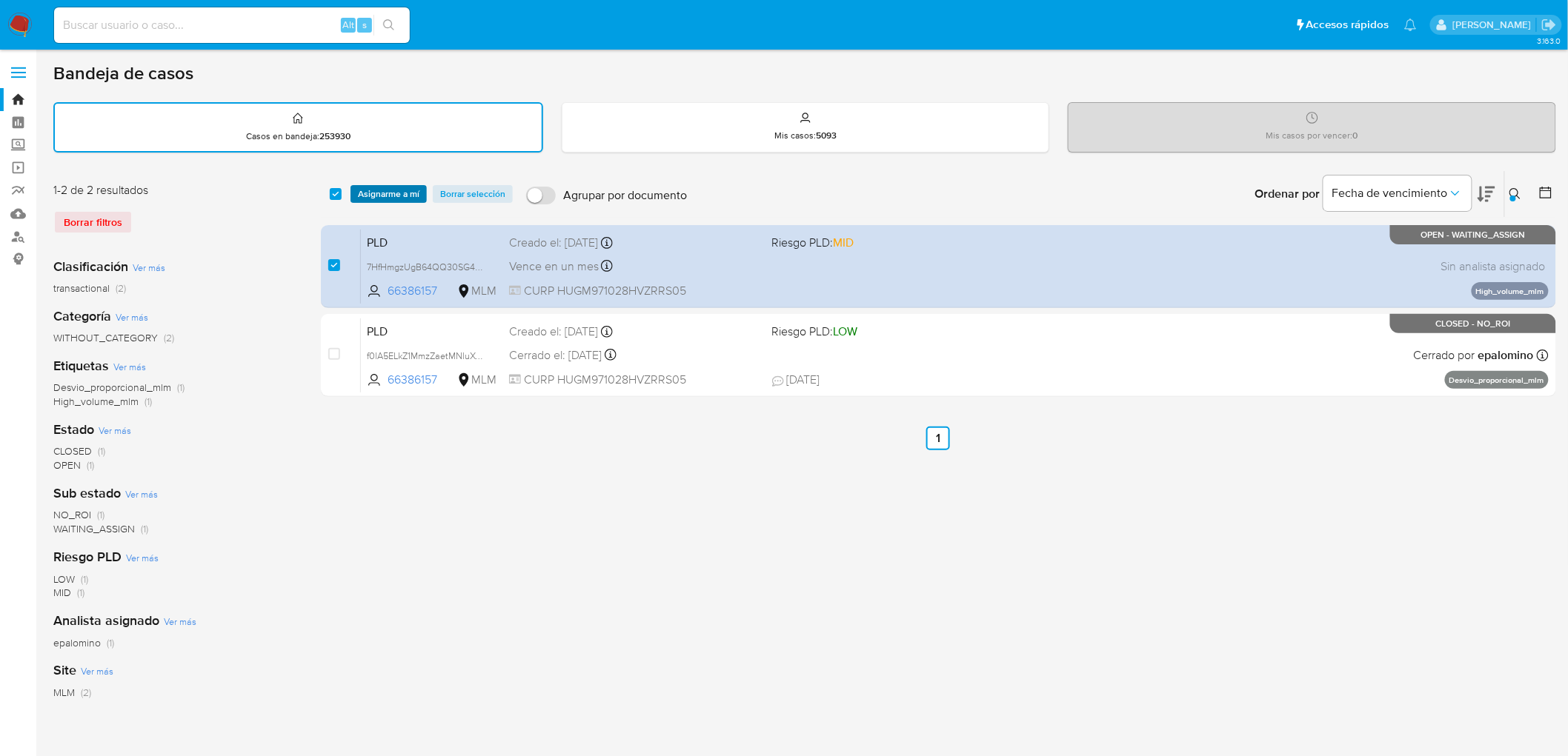
click at [378, 191] on span "Asignarme a mí" at bounding box center [388, 194] width 62 height 15
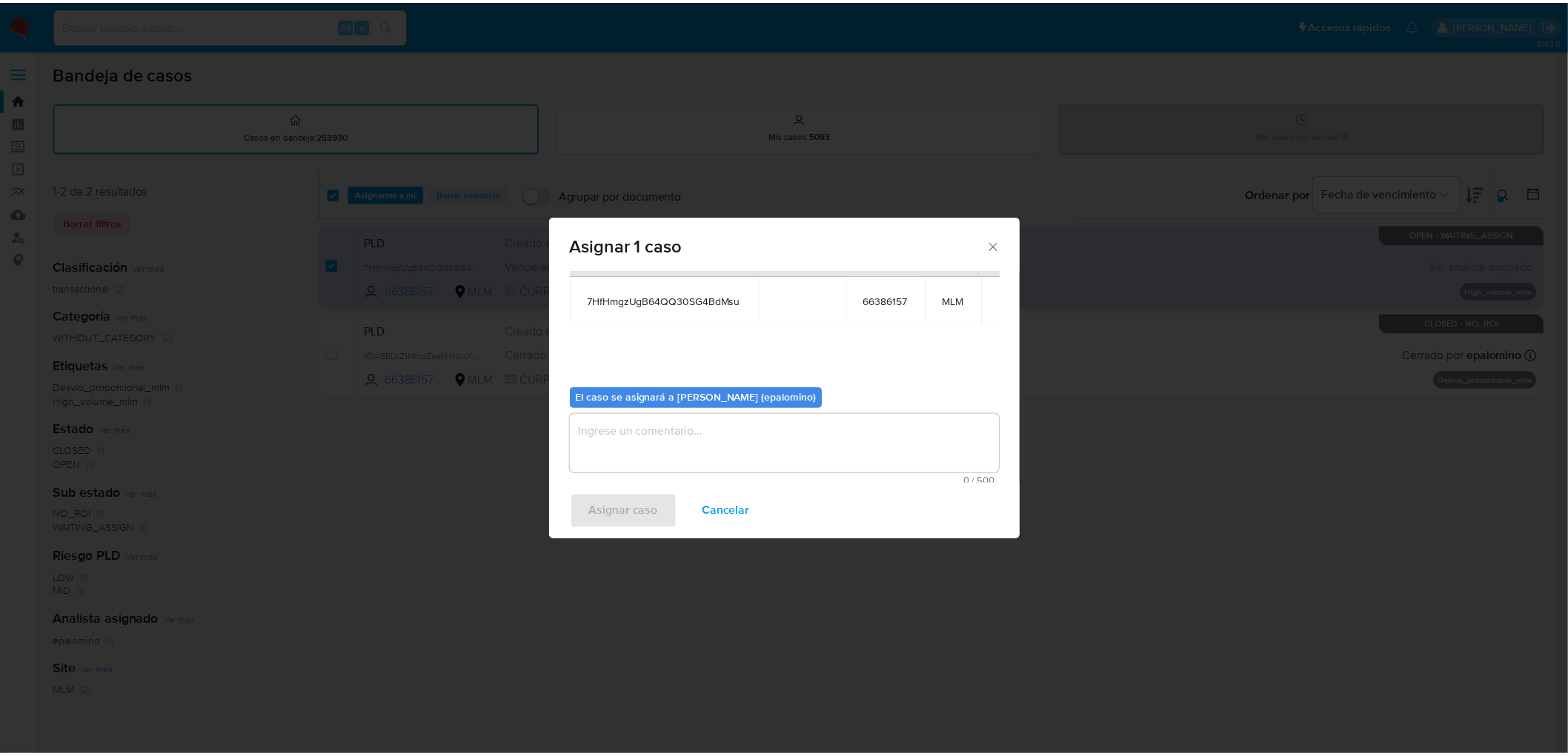
scroll to position [76, 0]
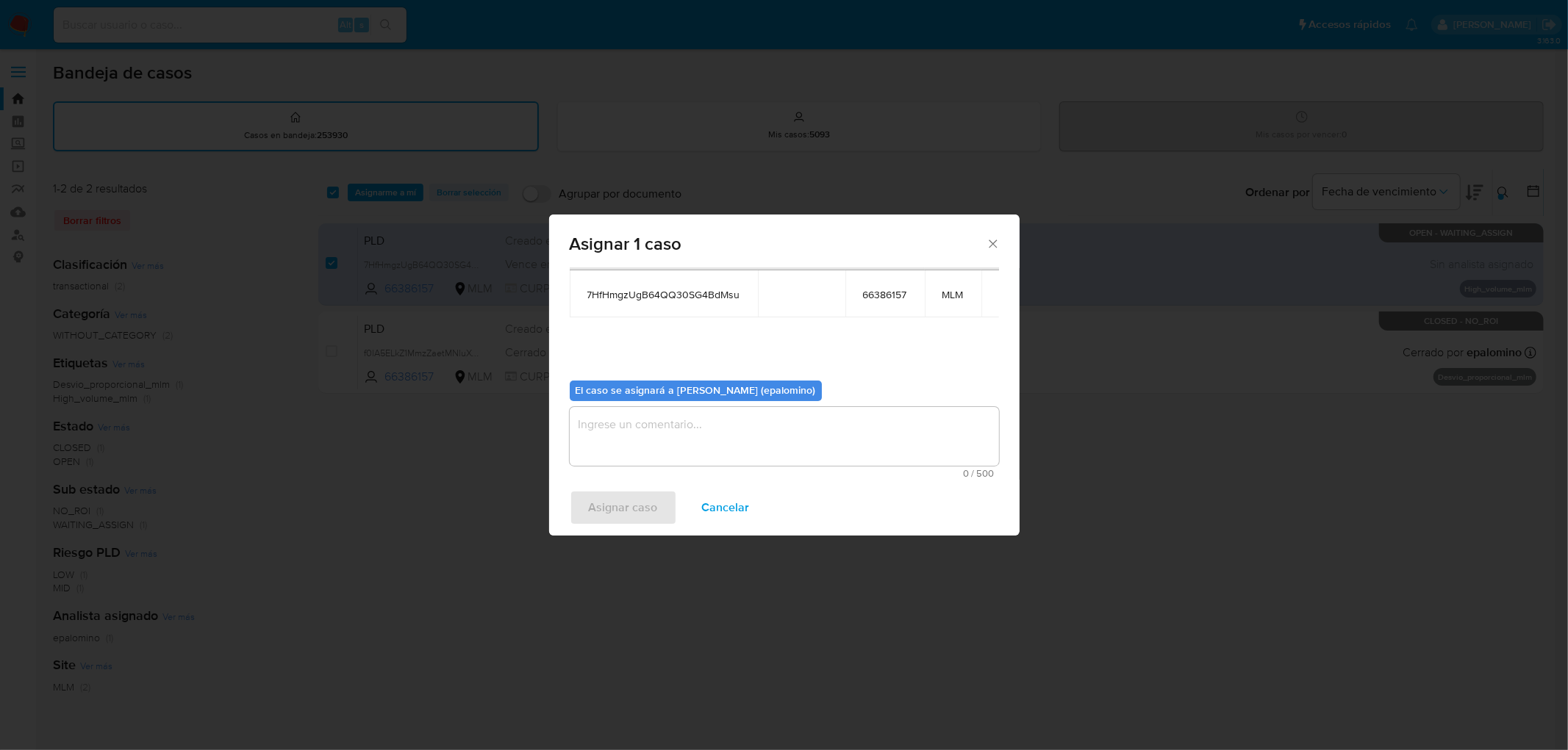
click at [611, 407] on textarea "assign-modal" at bounding box center [784, 436] width 429 height 59
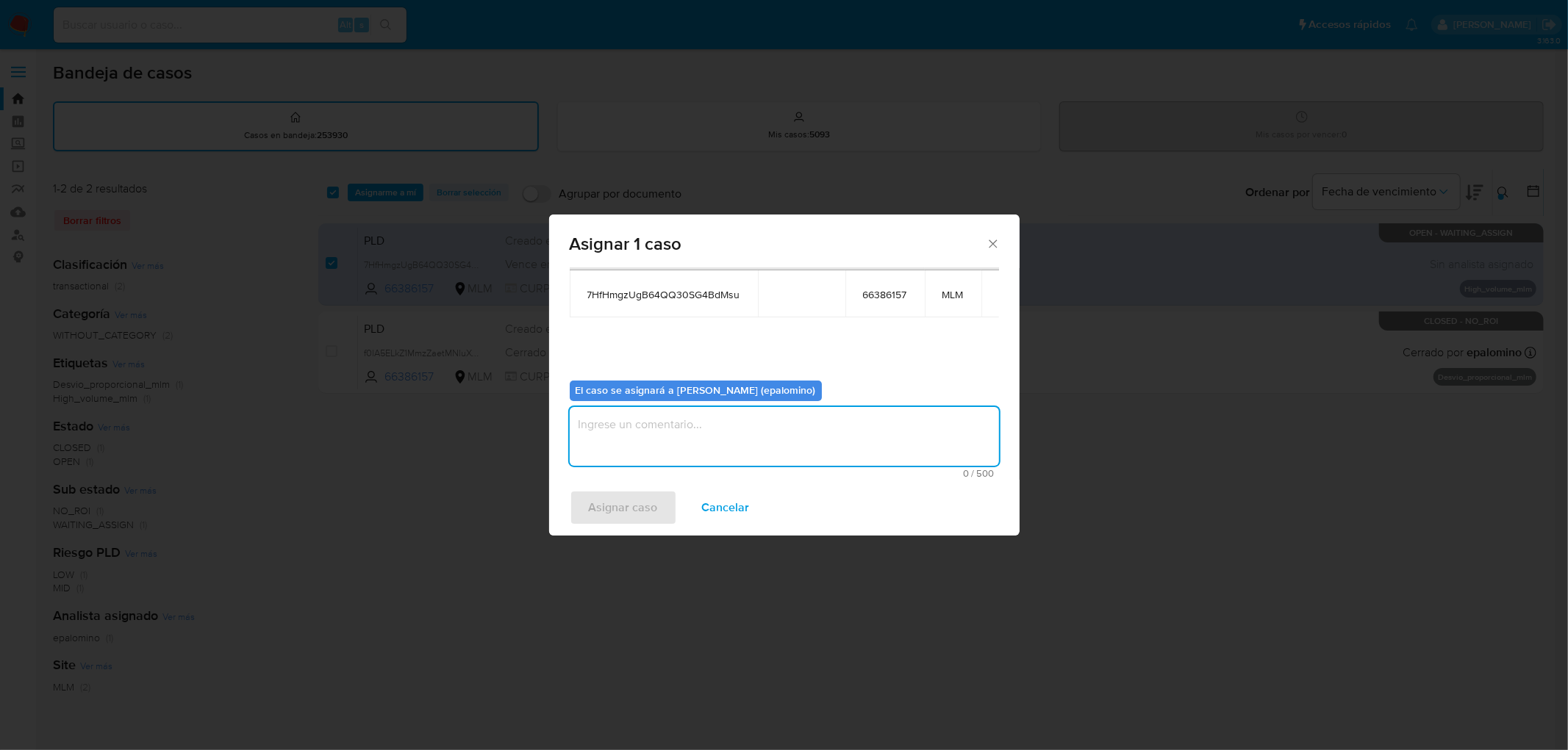
click at [607, 436] on textarea "assign-modal" at bounding box center [784, 436] width 429 height 59
type textarea "AS"
click at [633, 507] on span "Asignar caso" at bounding box center [624, 508] width 69 height 32
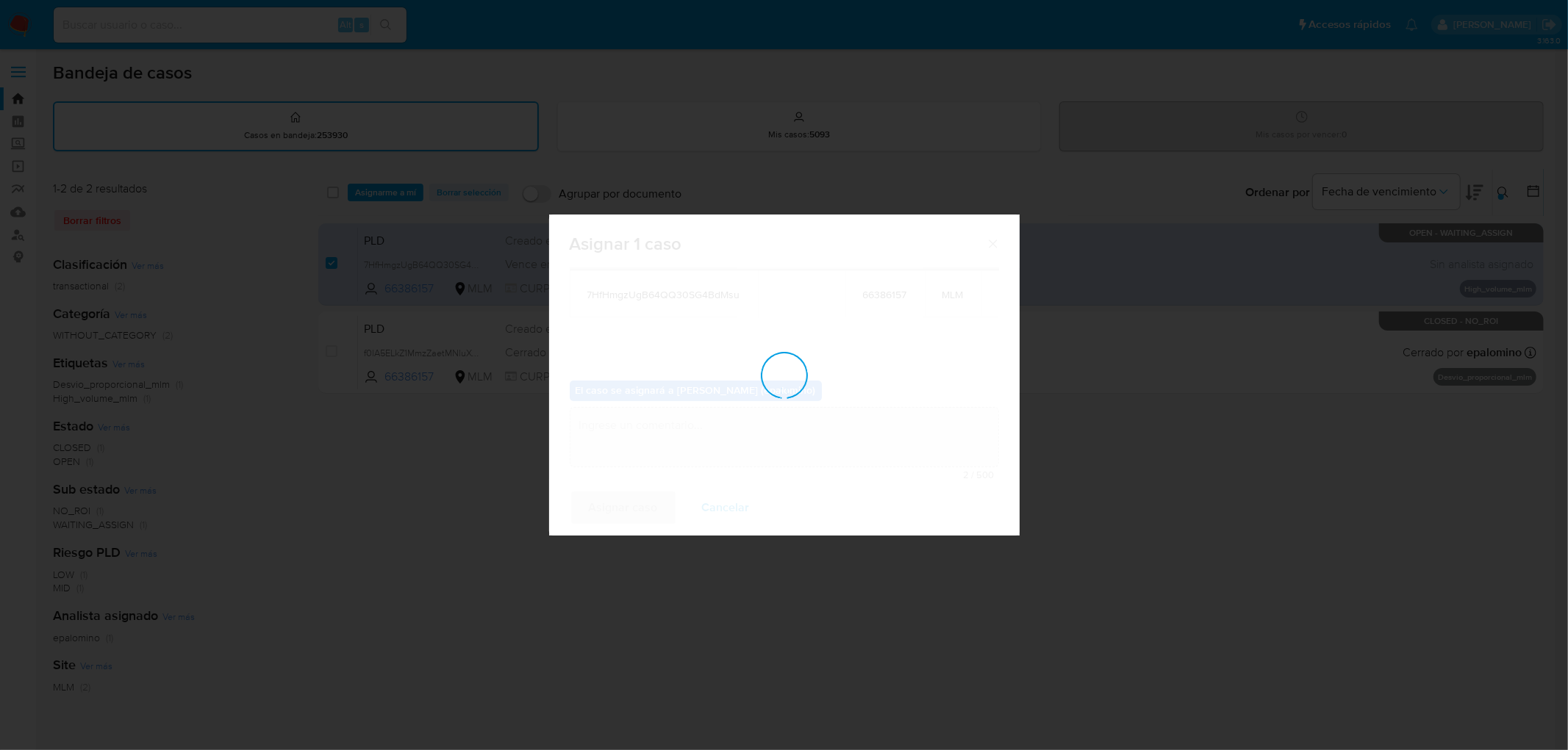
checkbox input "false"
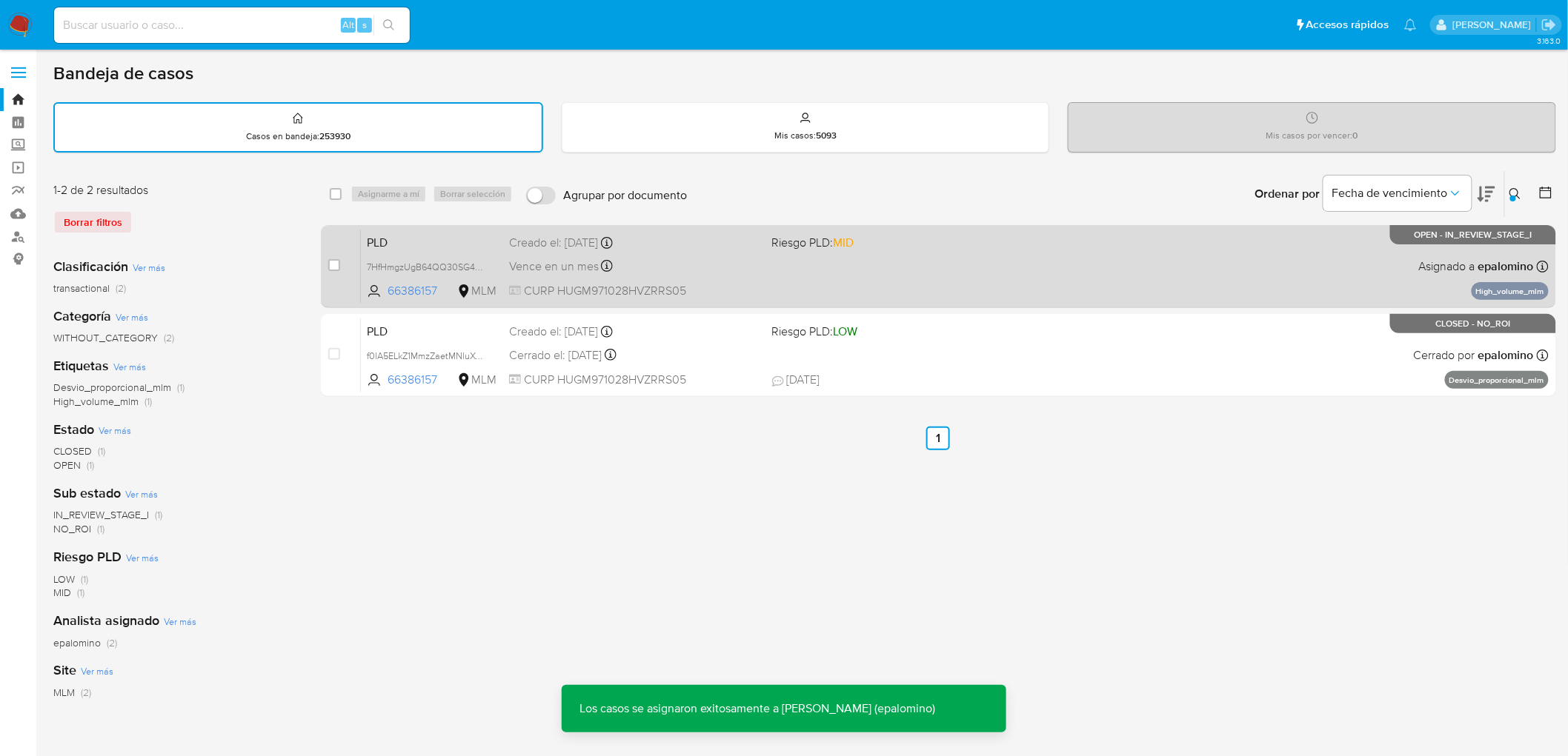
click at [393, 236] on span "PLD" at bounding box center [432, 242] width 131 height 19
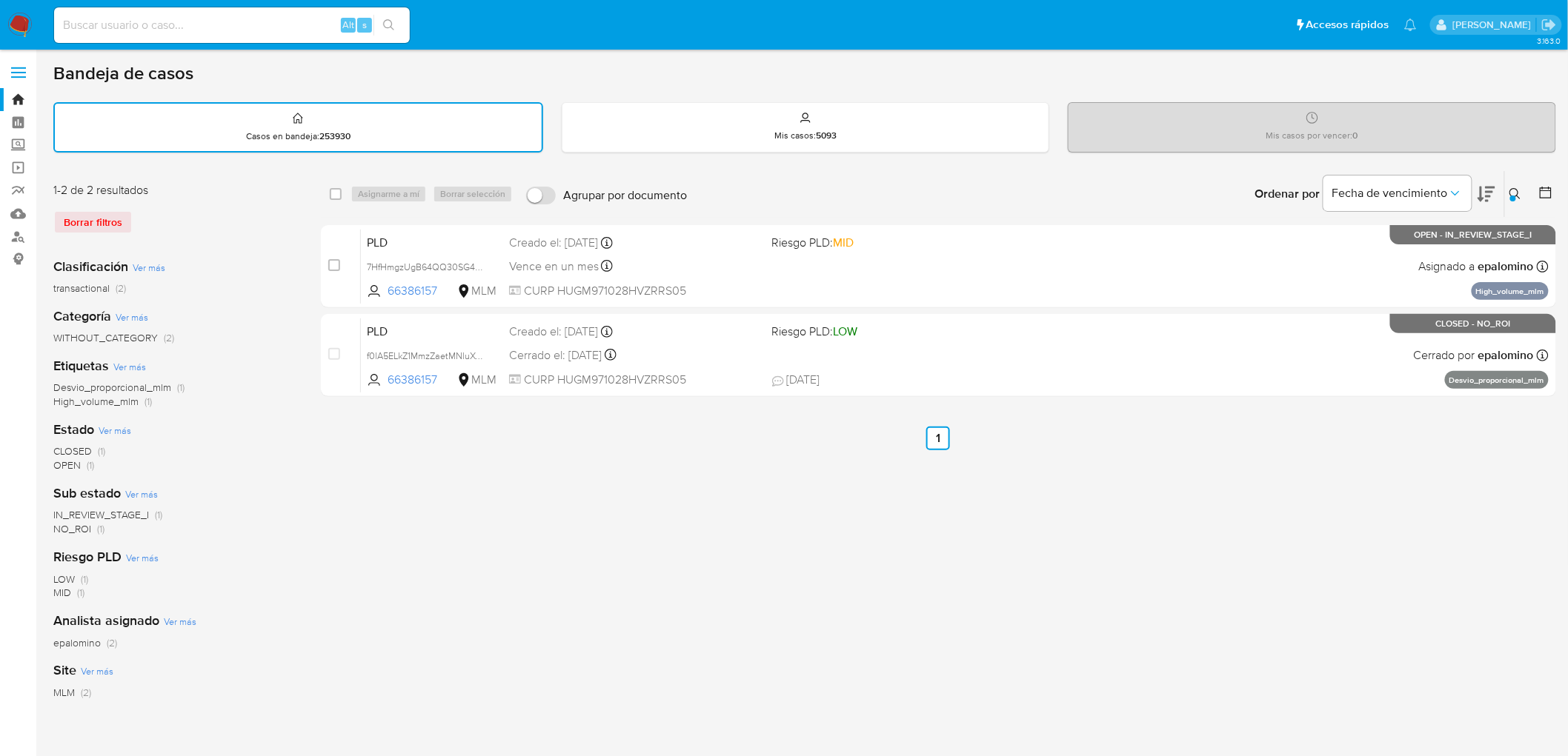
click at [27, 31] on img at bounding box center [20, 25] width 25 height 25
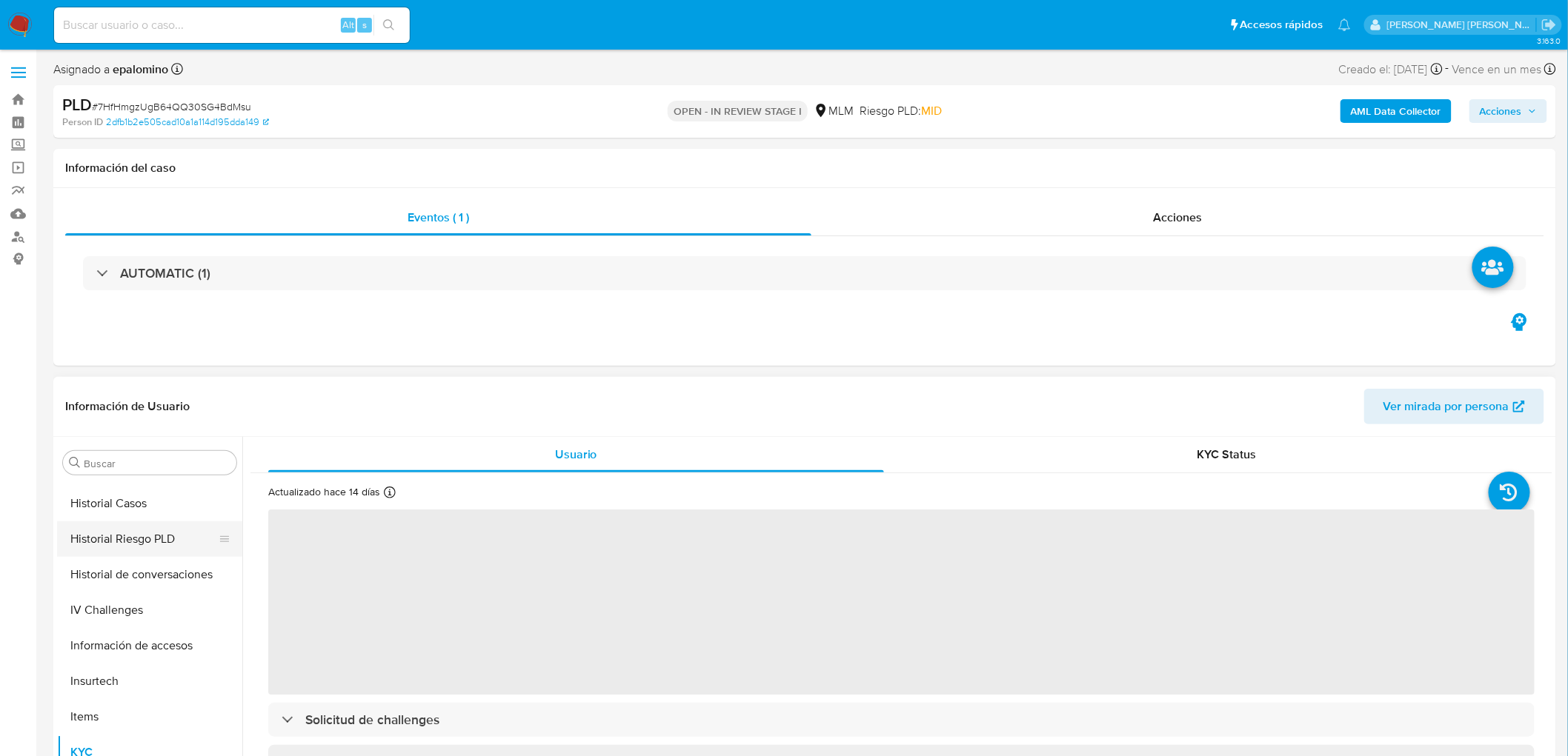
select select "10"
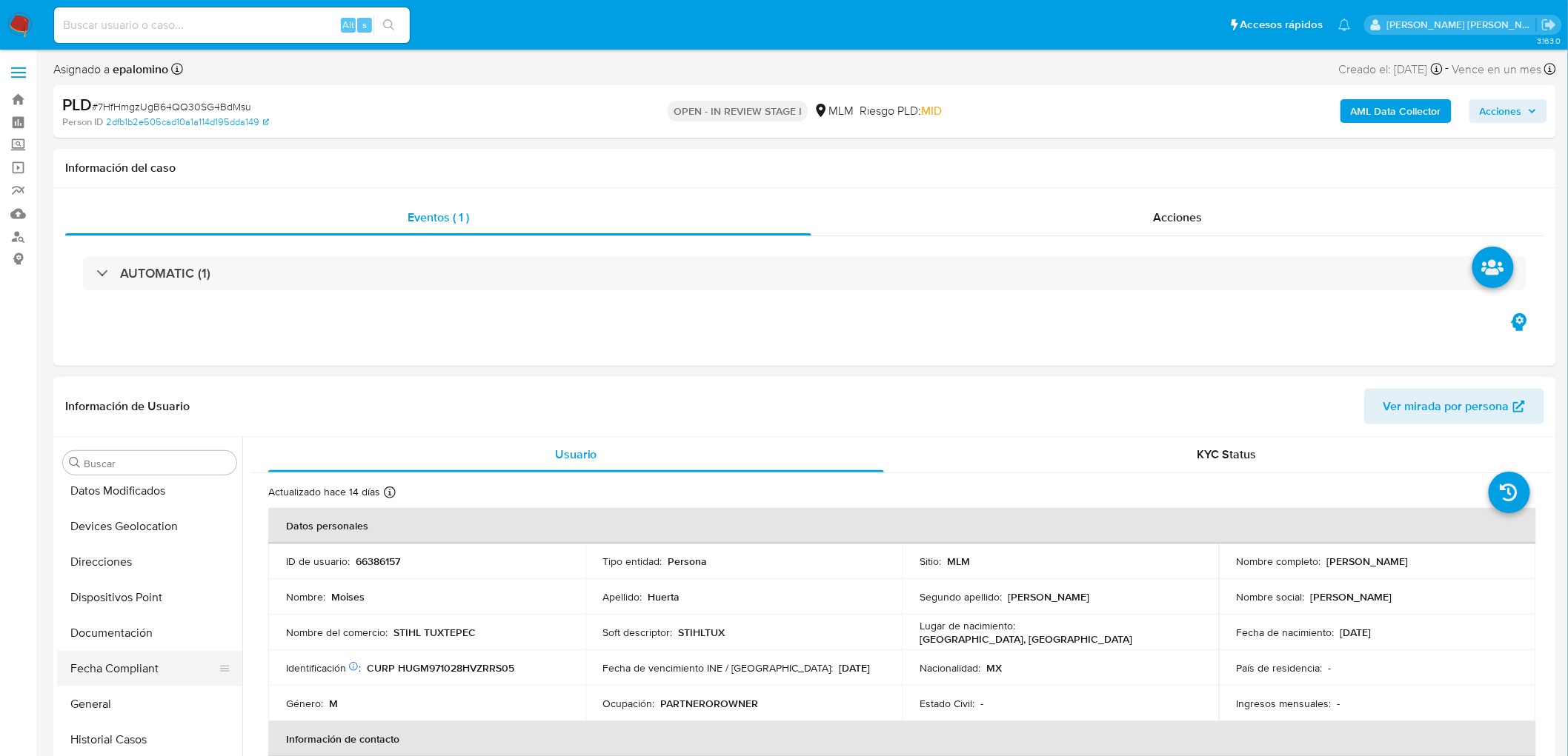
scroll to position [316, 0]
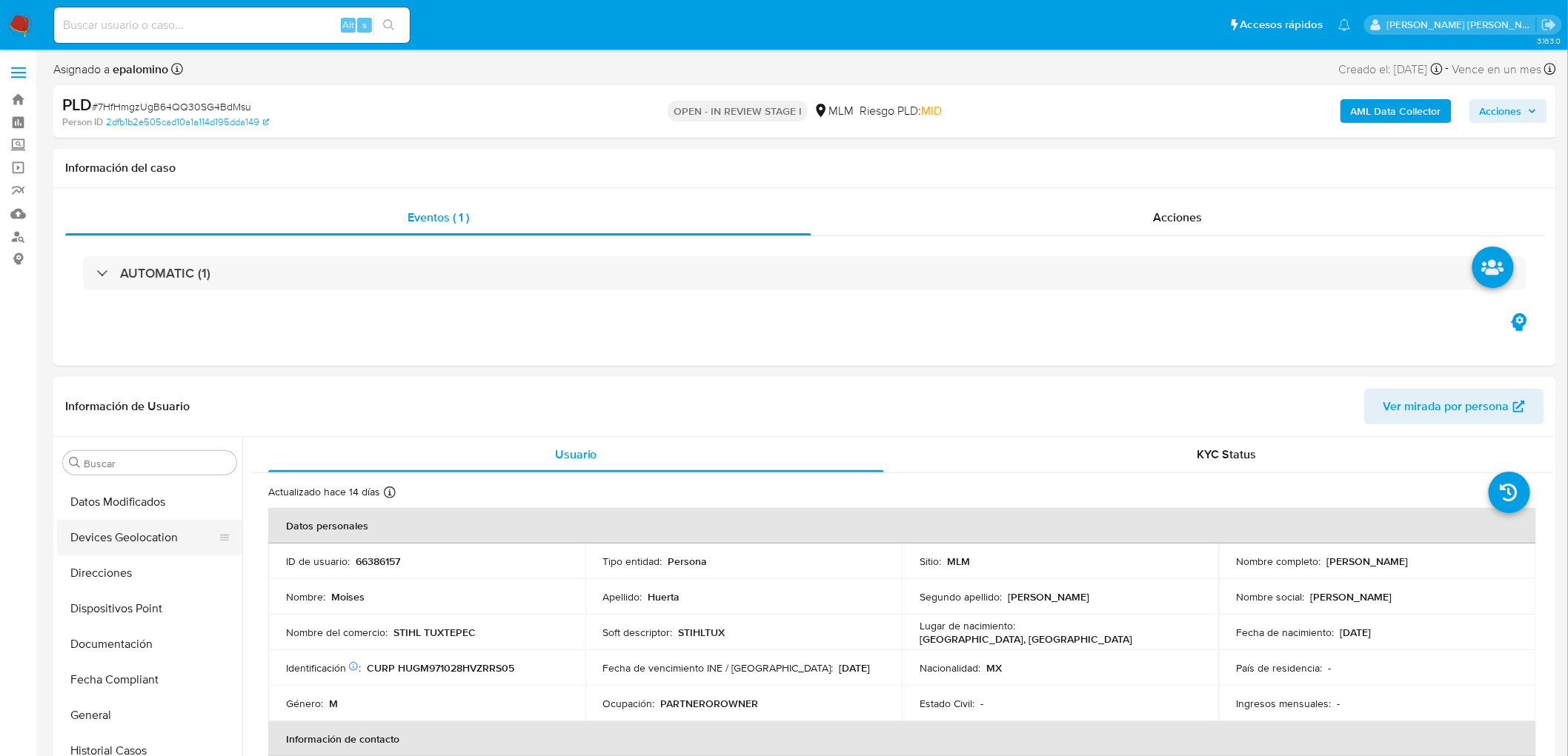
click at [195, 547] on button "Devices Geolocation" at bounding box center [144, 538] width 174 height 36
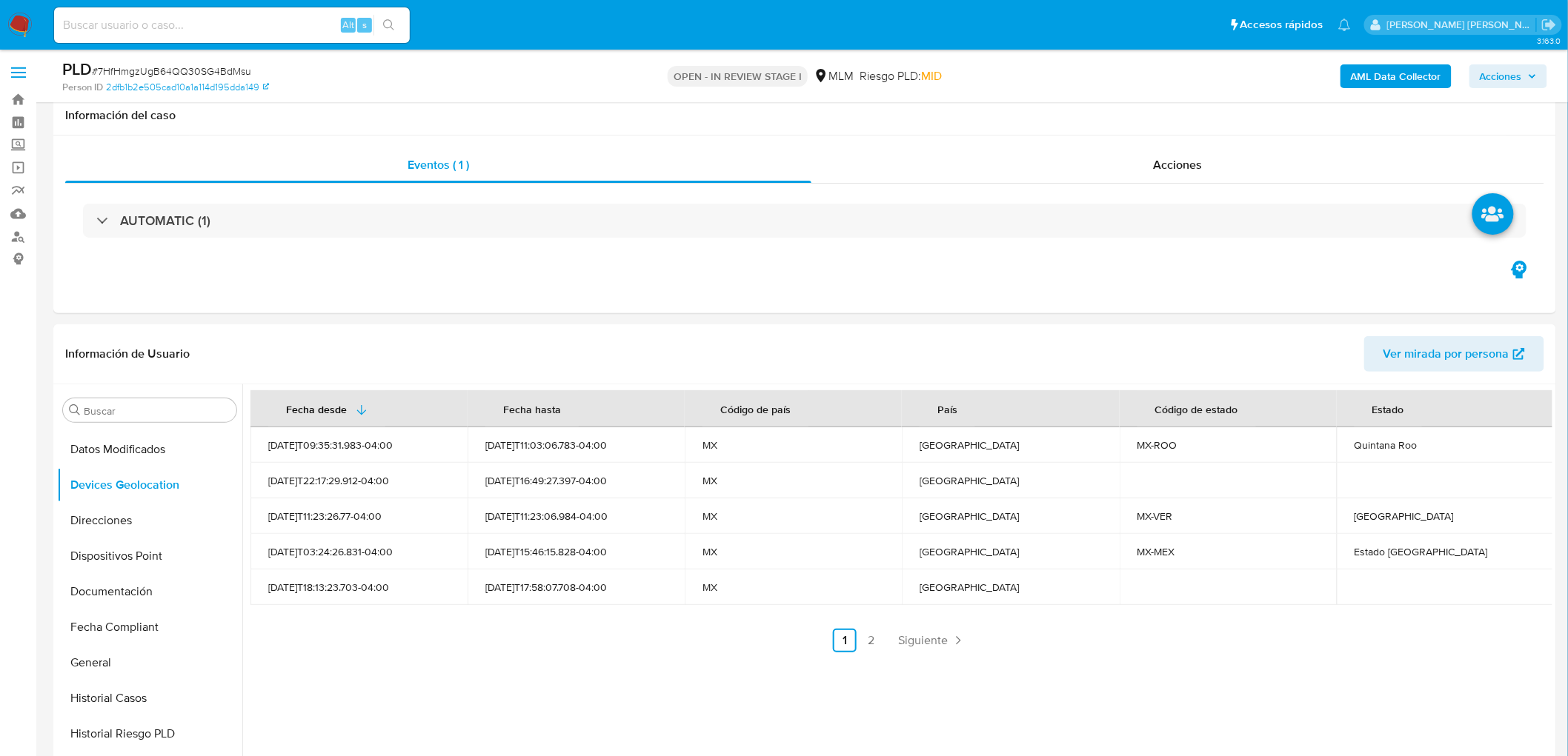
scroll to position [131, 0]
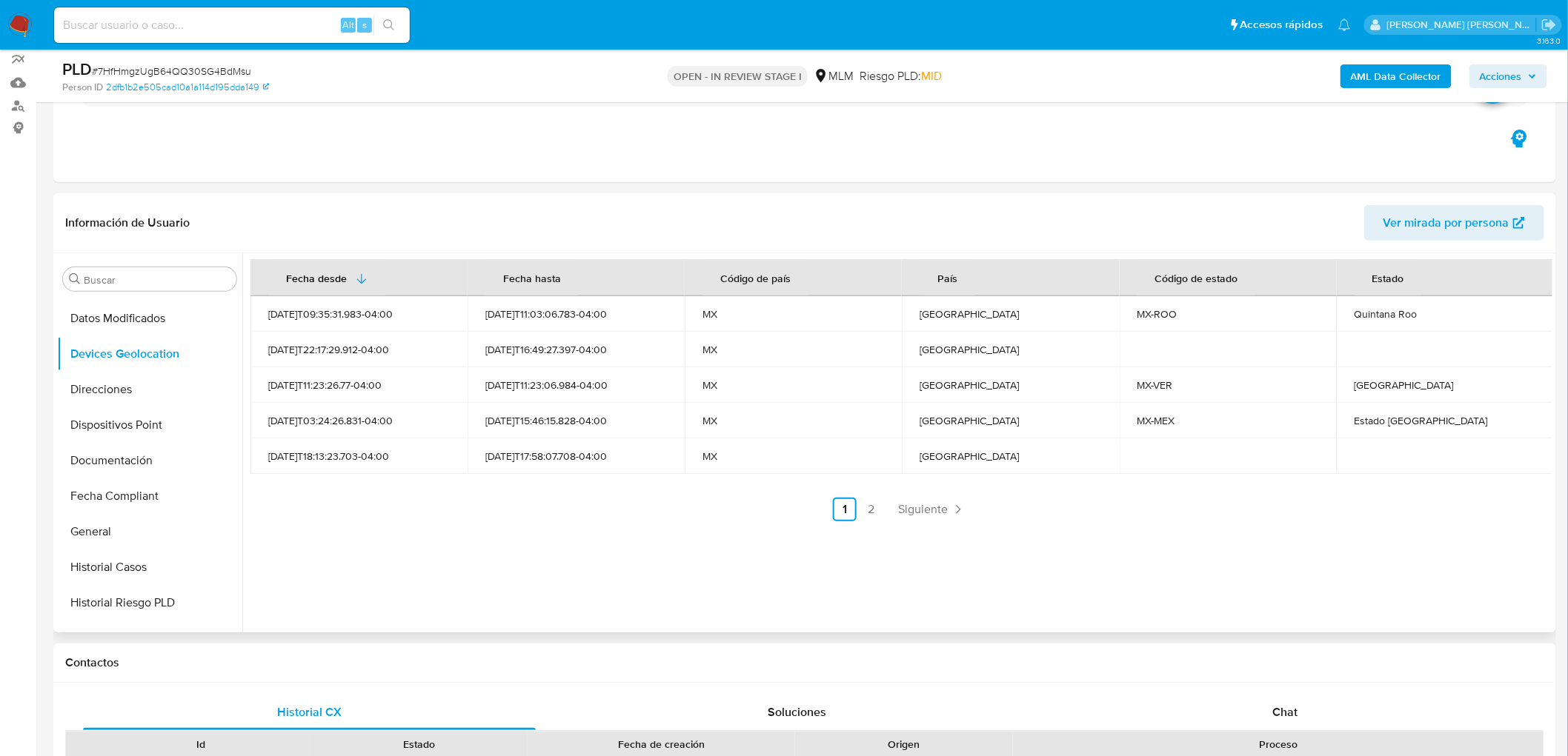
click at [651, 542] on div "Fecha desde [GEOGRAPHIC_DATA] hasta Código de país País Código de estado Estado…" at bounding box center [897, 442] width 1310 height 379
click at [946, 504] on link "Siguiente" at bounding box center [931, 510] width 79 height 24
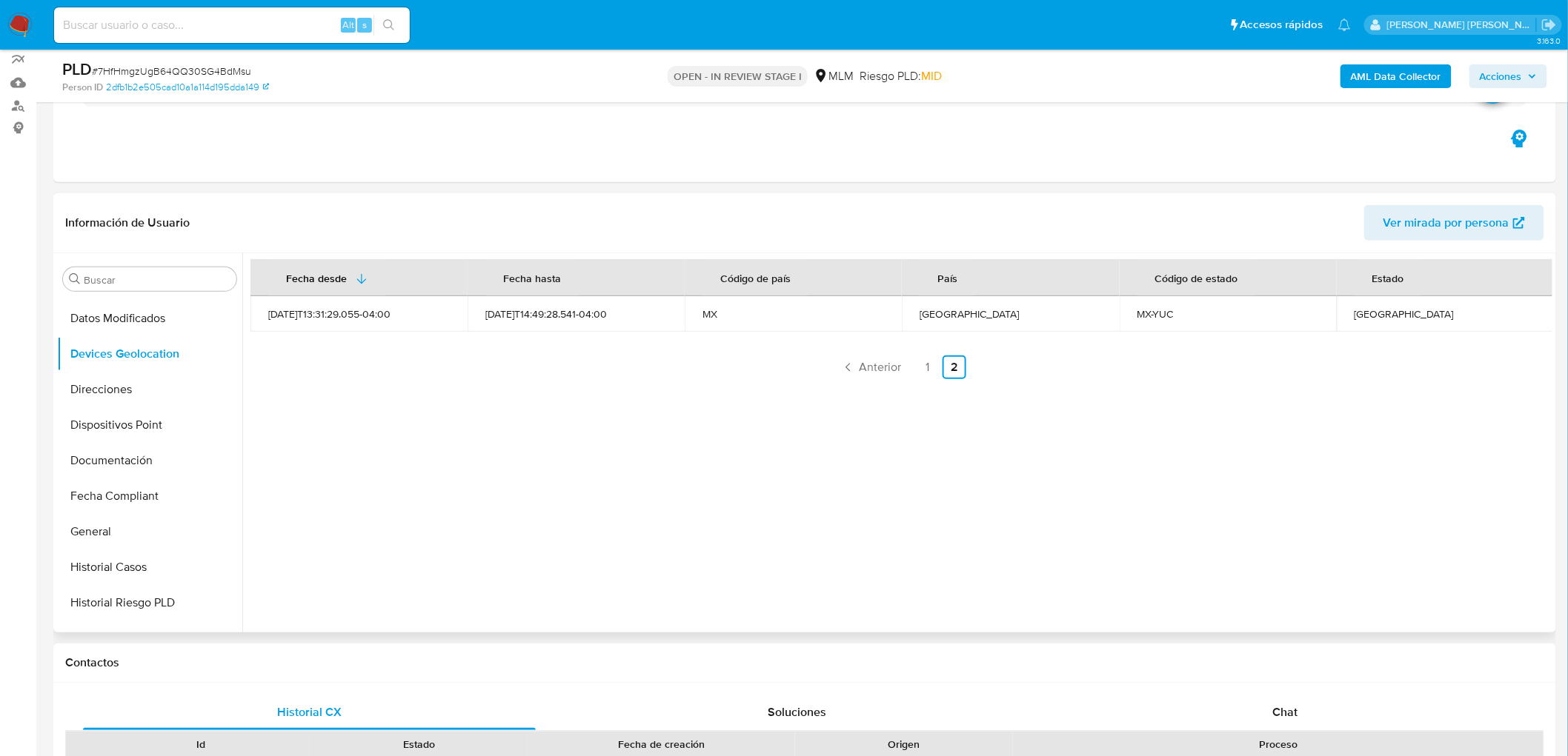
click at [778, 500] on div "Fecha desde [GEOGRAPHIC_DATA] hasta Código de país País Código de estado Estado…" at bounding box center [897, 442] width 1310 height 379
click at [921, 365] on link "1" at bounding box center [928, 367] width 24 height 24
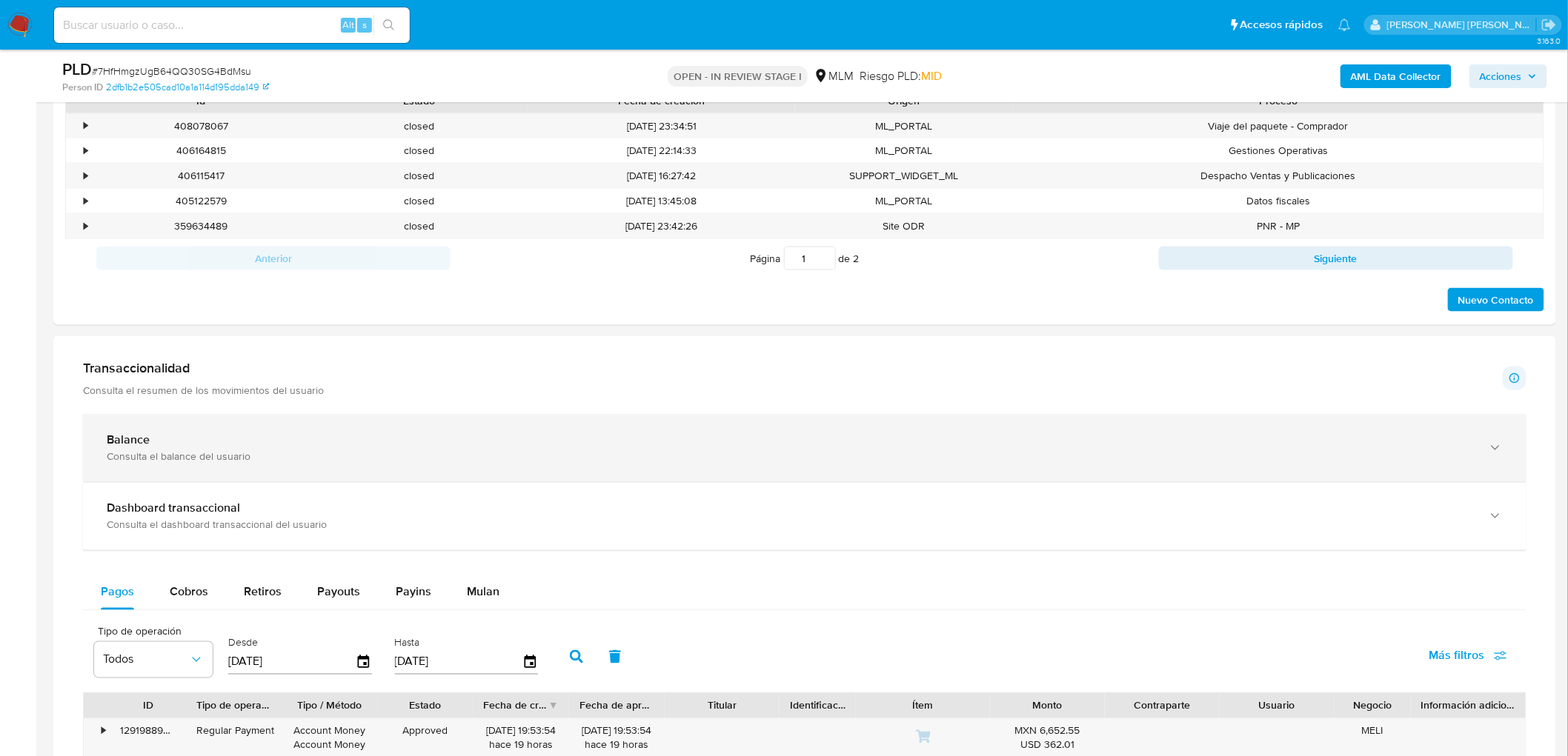
click at [202, 426] on div "Balance Consulta el balance del usuario" at bounding box center [804, 448] width 1443 height 68
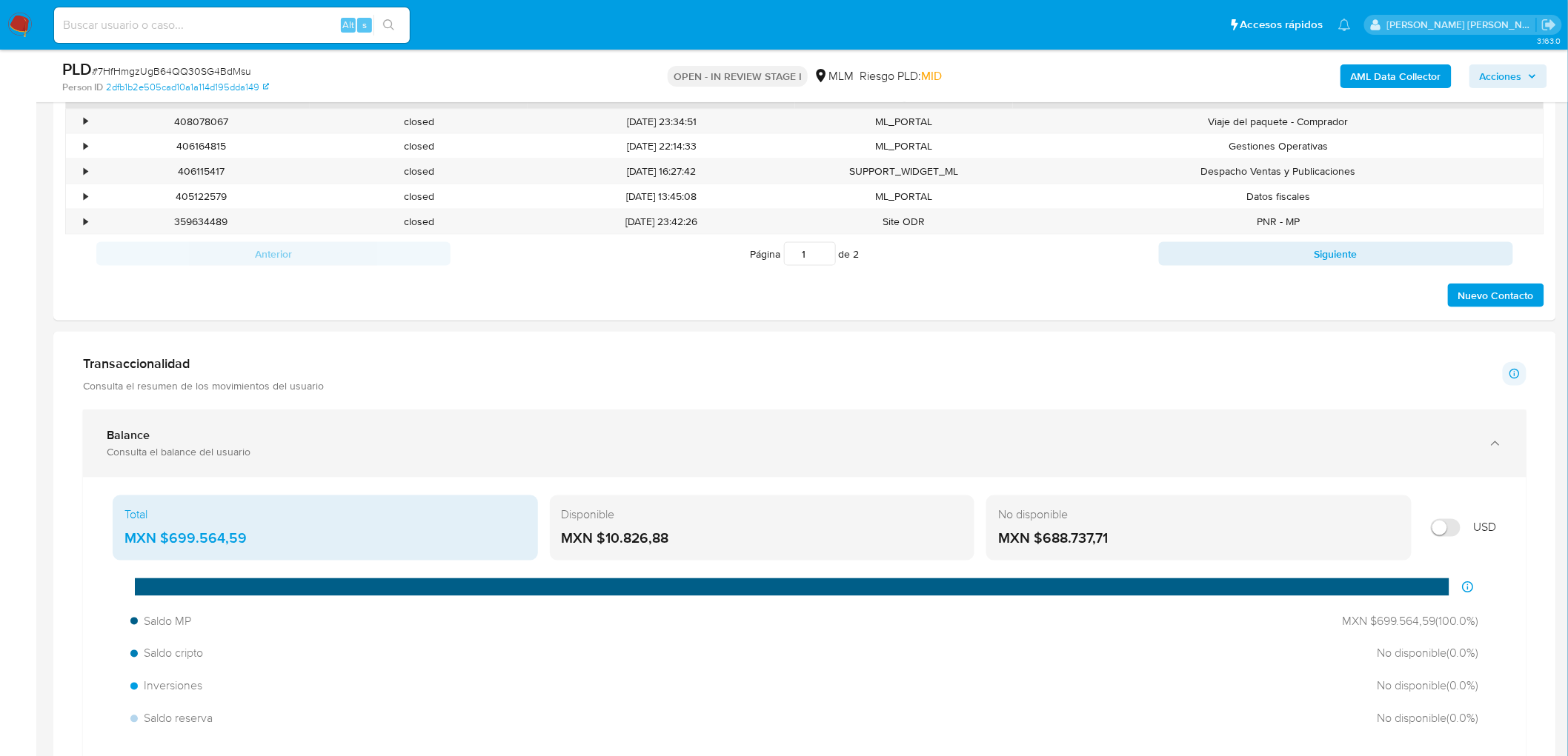
scroll to position [775, 0]
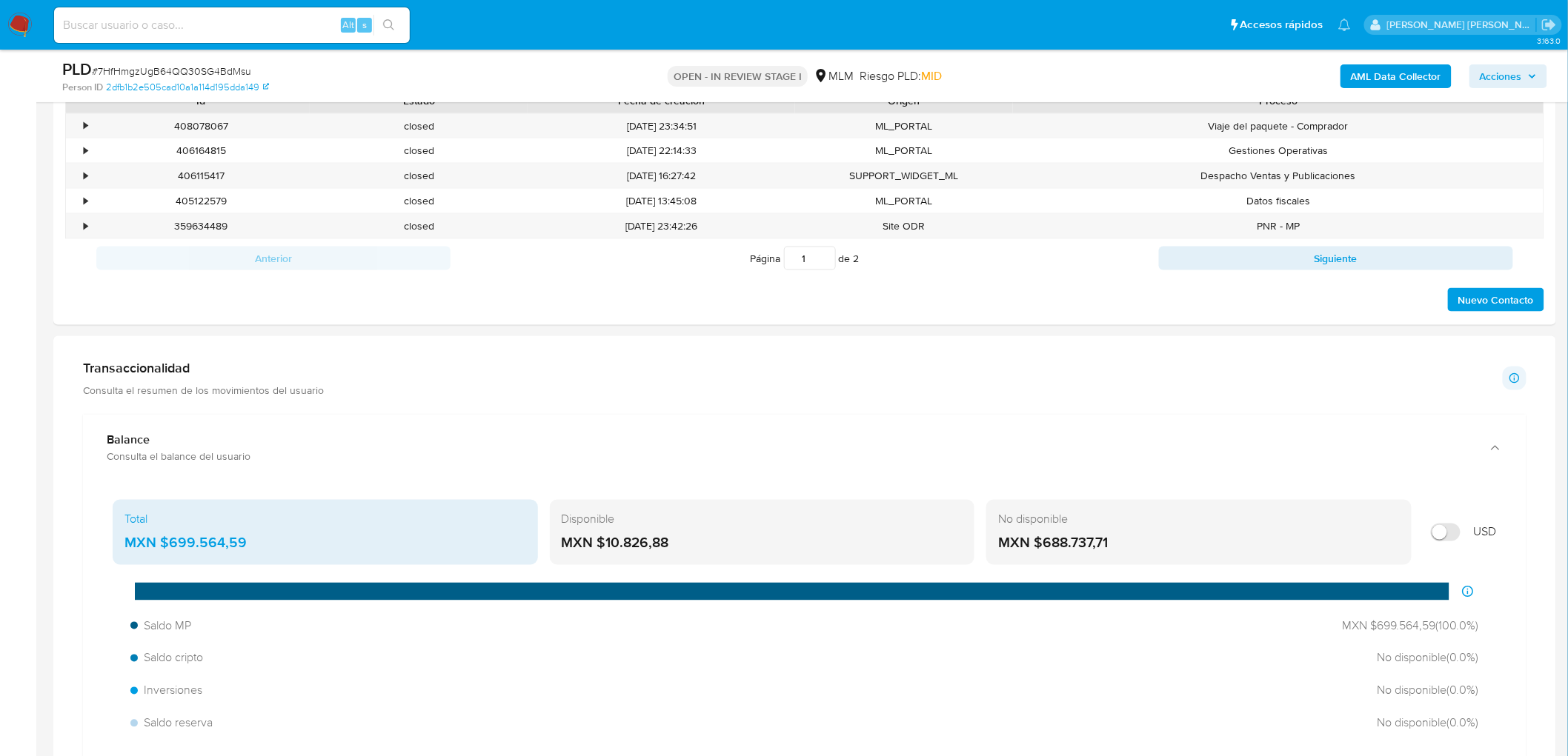
drag, startPoint x: 672, startPoint y: 539, endPoint x: 609, endPoint y: 568, distance: 69.4
click at [604, 541] on div "MXN $10.826,88" at bounding box center [762, 544] width 401 height 19
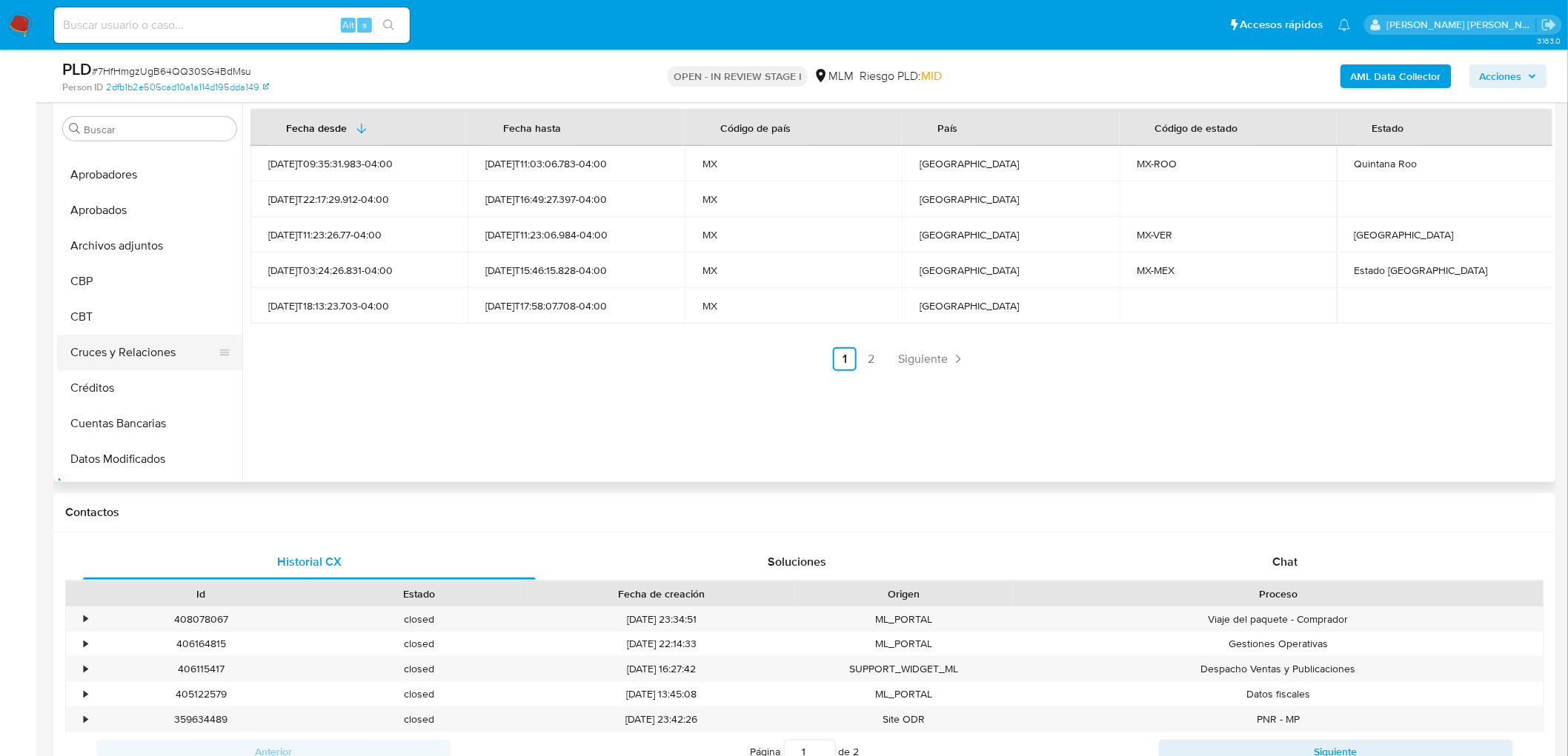
scroll to position [0, 0]
click at [131, 375] on button "Cruces y Relaciones" at bounding box center [144, 378] width 174 height 36
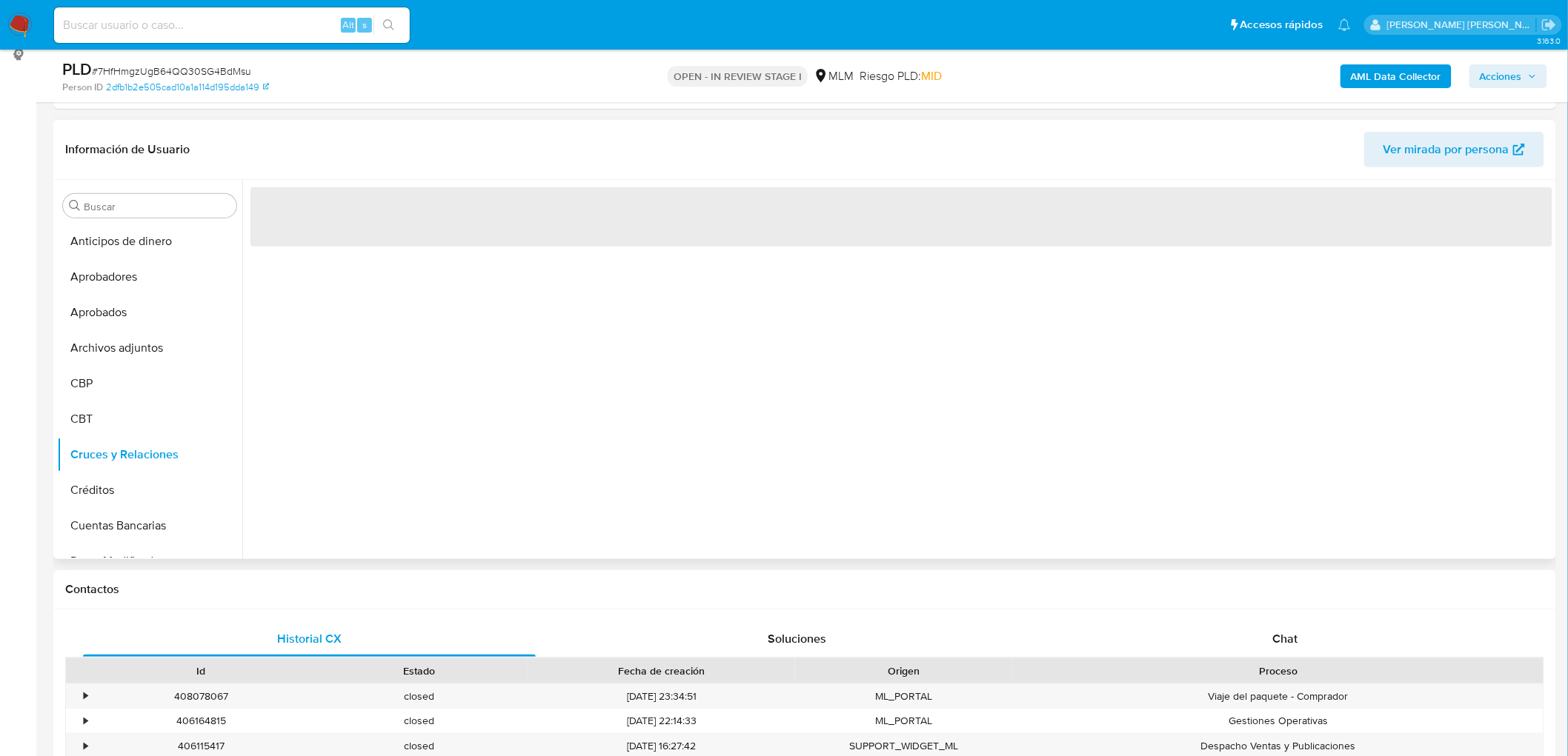
scroll to position [116, 0]
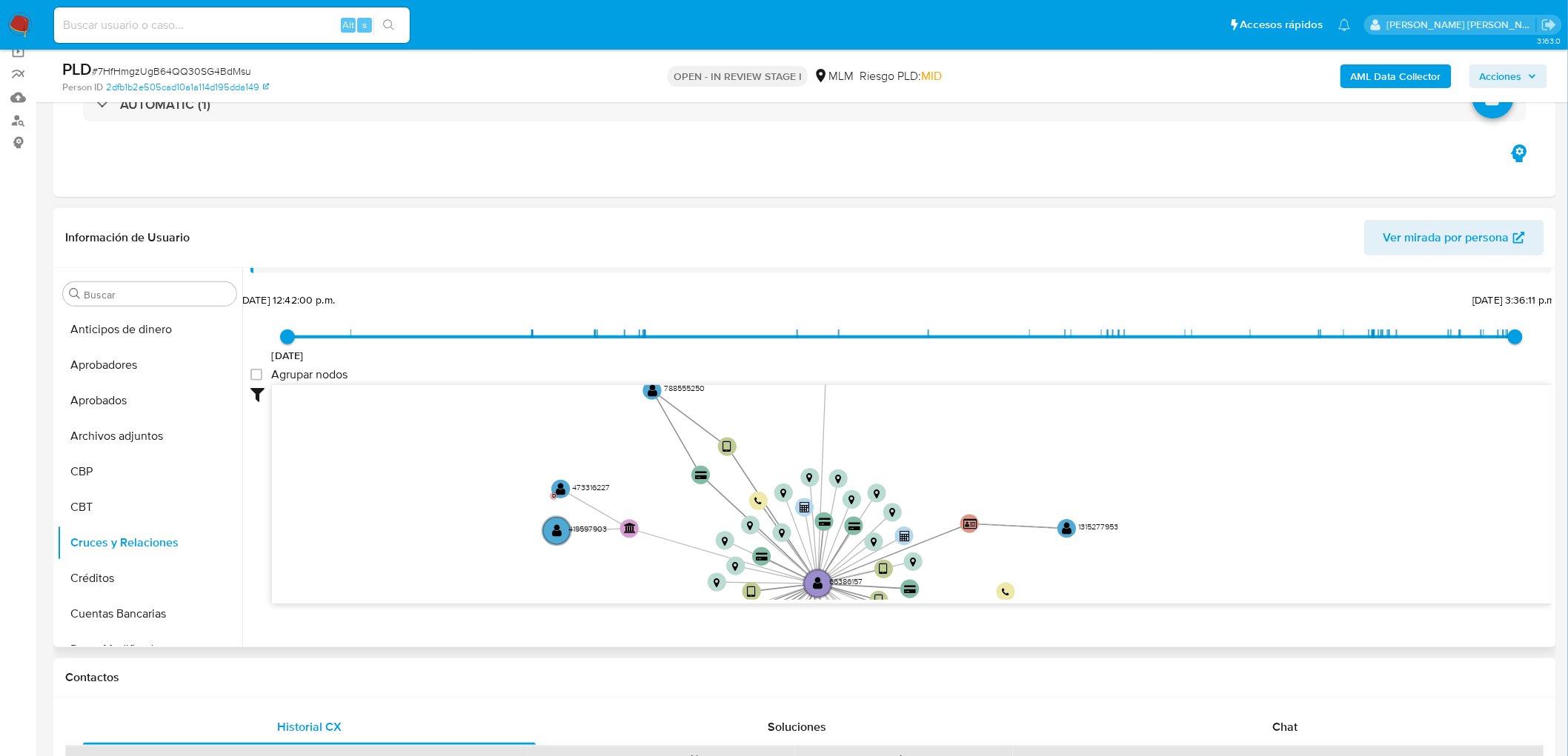
drag, startPoint x: 549, startPoint y: 507, endPoint x: 546, endPoint y: 638, distance: 131.0
click at [546, 638] on div "Filtros Confianza alta Device Tarjeta Persona validada Teléfono validado Confia…" at bounding box center [902, 521] width 1302 height 272
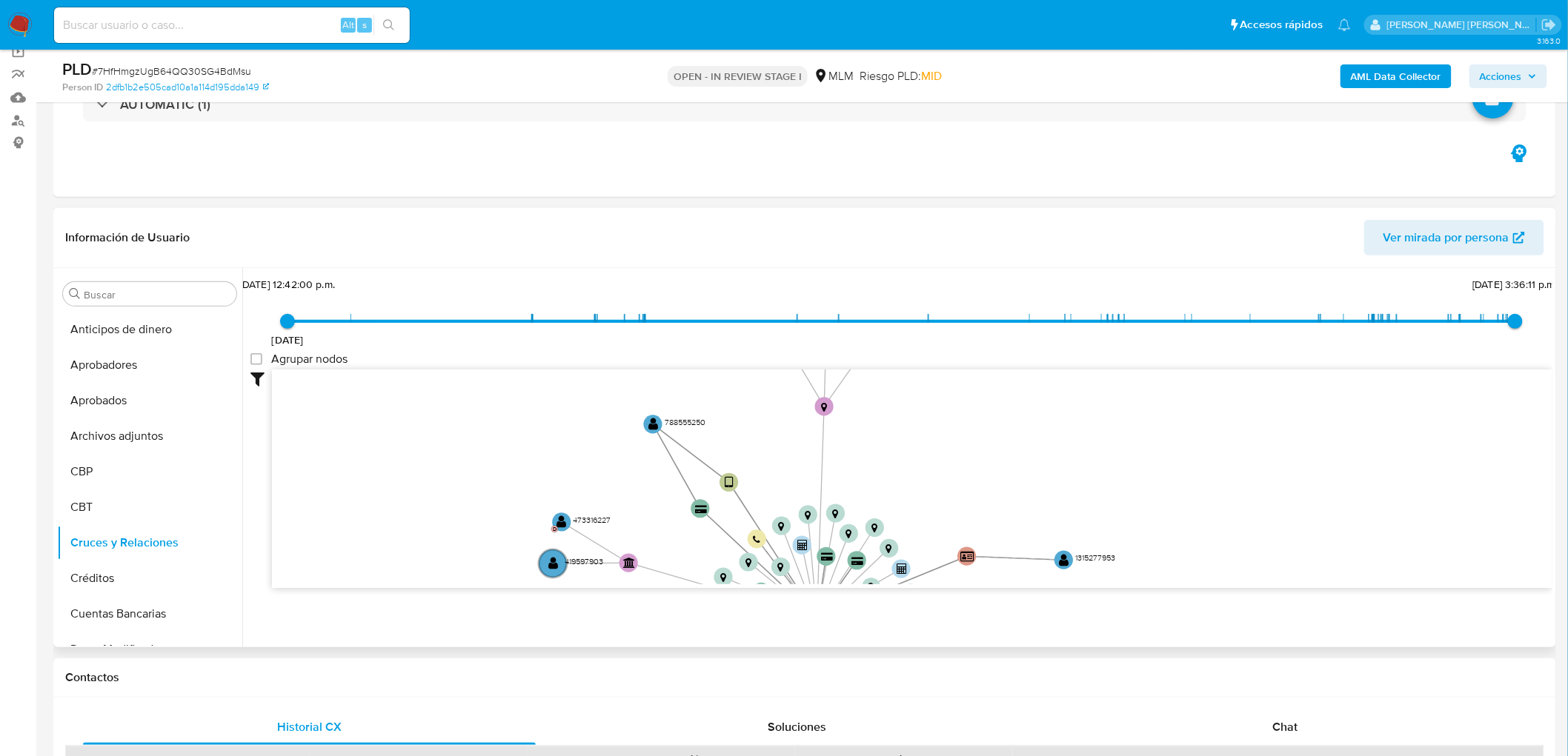
drag, startPoint x: 541, startPoint y: 507, endPoint x: 584, endPoint y: 298, distance: 213.4
click at [584, 298] on div "21/2/2023 21/2/2023, 12:42:00 p.m. 24/9/2025, 3:36:11 p.m. Agrupar nodos Filtro…" at bounding box center [902, 457] width 1302 height 368
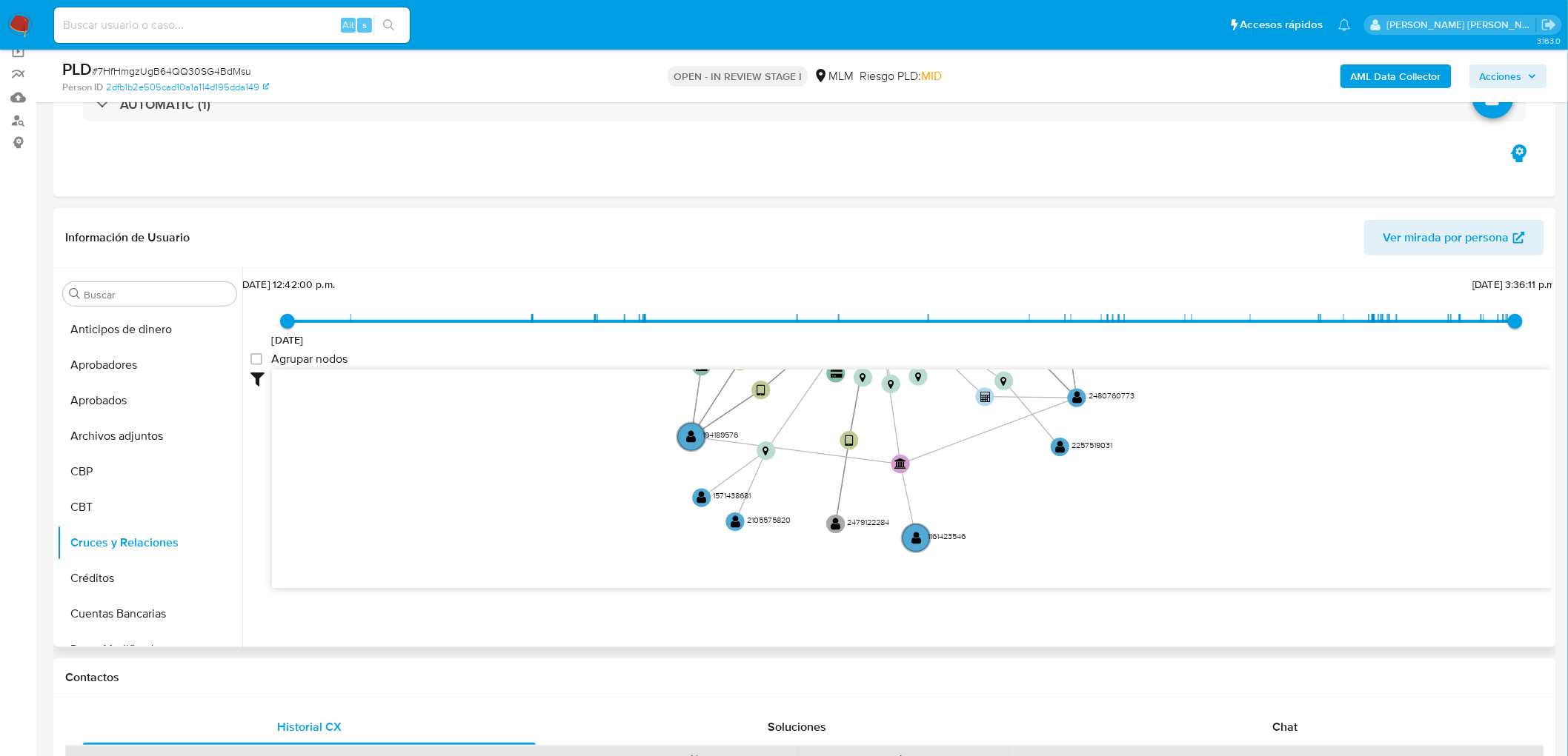
drag, startPoint x: 589, startPoint y: 404, endPoint x: 596, endPoint y: 354, distance: 50.5
click at [595, 353] on div "21/2/2023 21/2/2023, 12:42:00 p.m. 24/9/2025, 3:36:11 p.m. Agrupar nodos Filtro…" at bounding box center [902, 457] width 1302 height 368
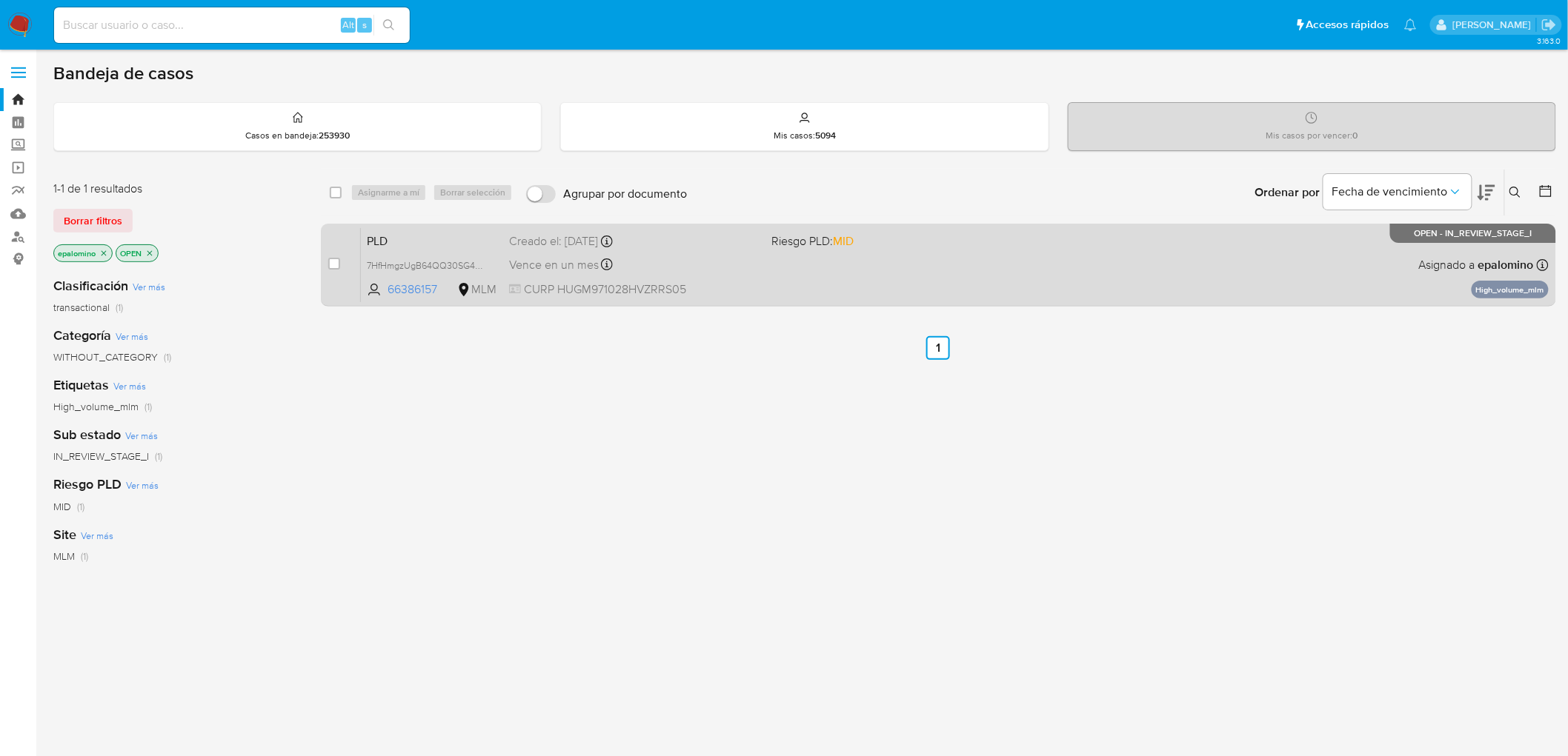
click at [410, 241] on span "PLD" at bounding box center [432, 240] width 131 height 19
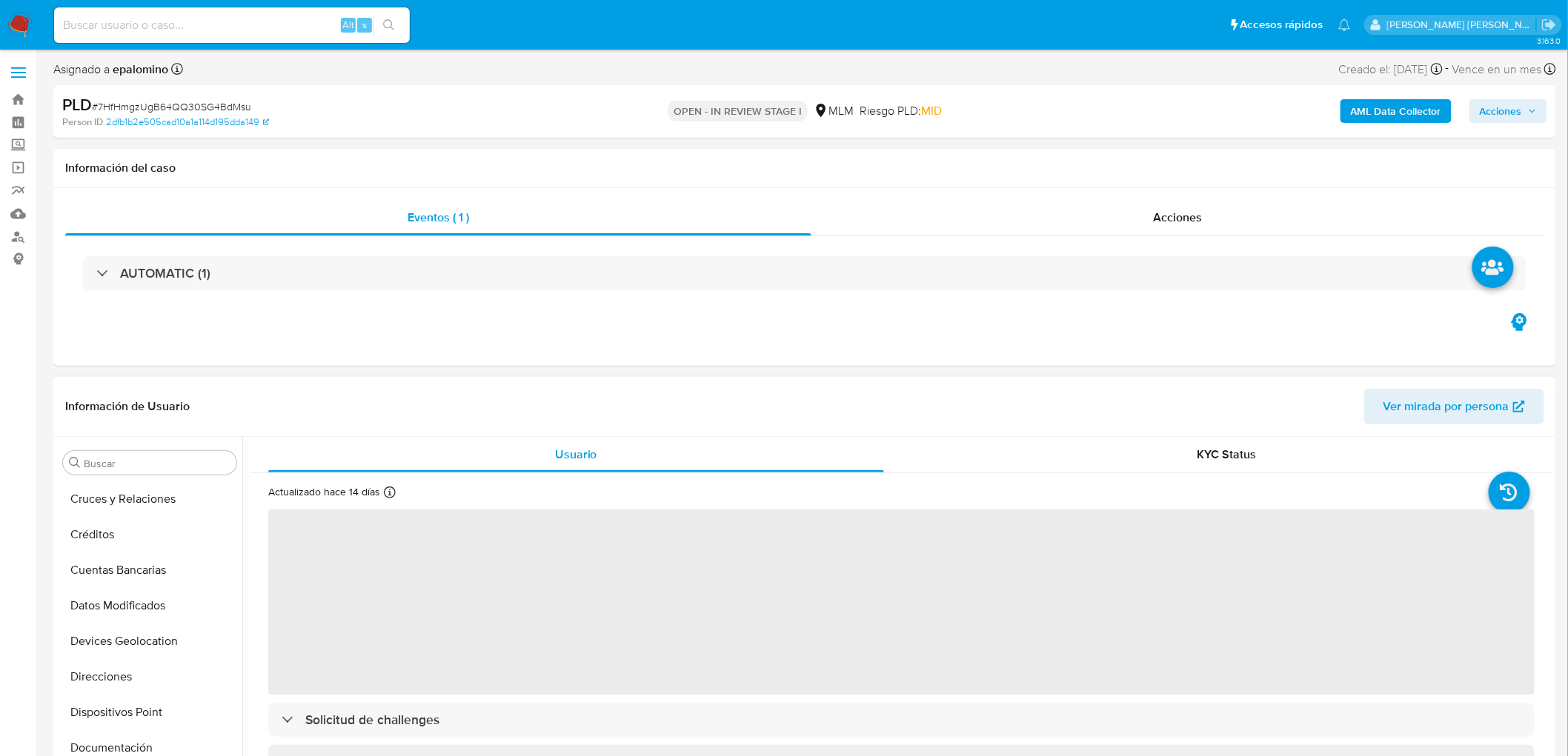
scroll to position [143, 0]
select select "10"
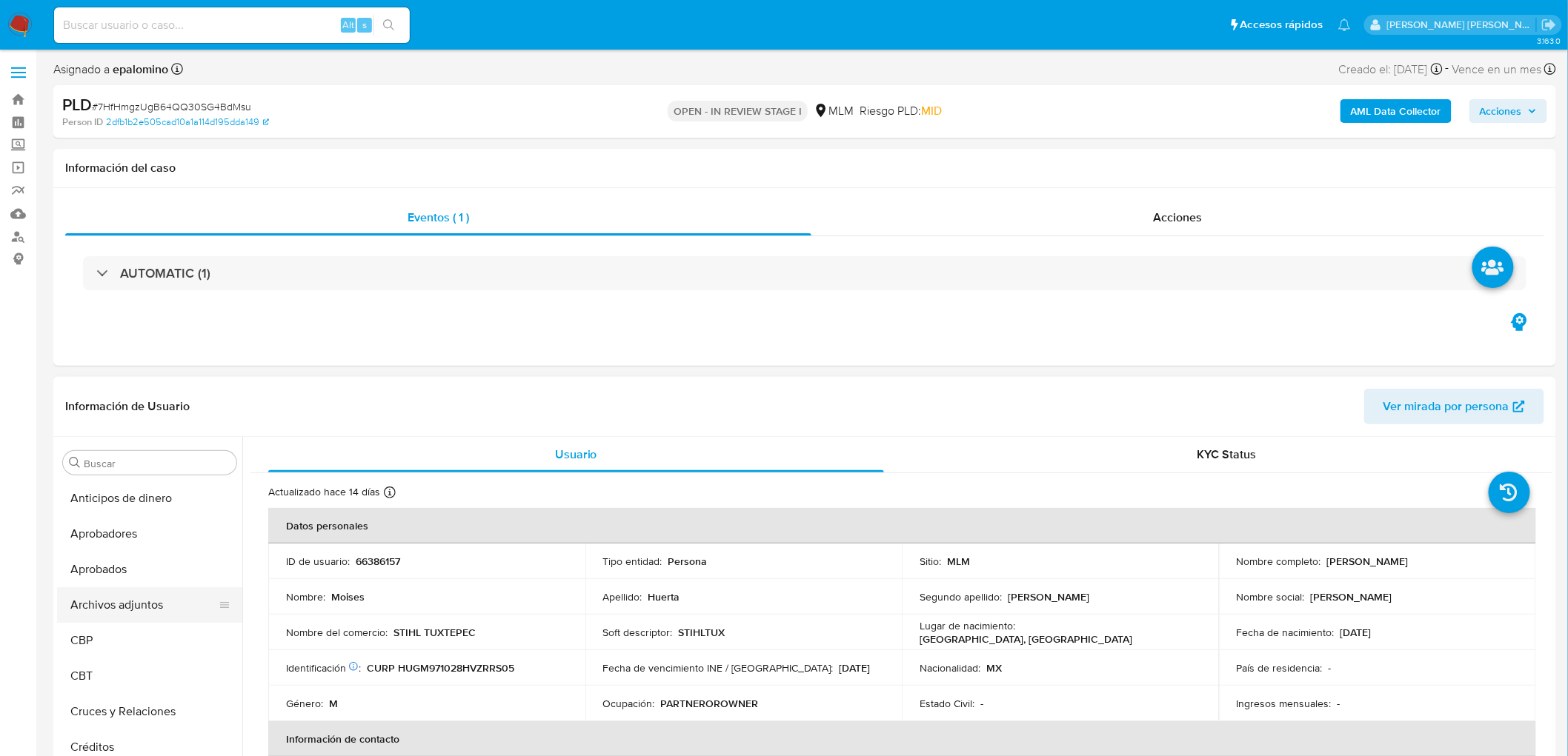
click at [151, 616] on button "Archivos adjuntos" at bounding box center [144, 605] width 174 height 36
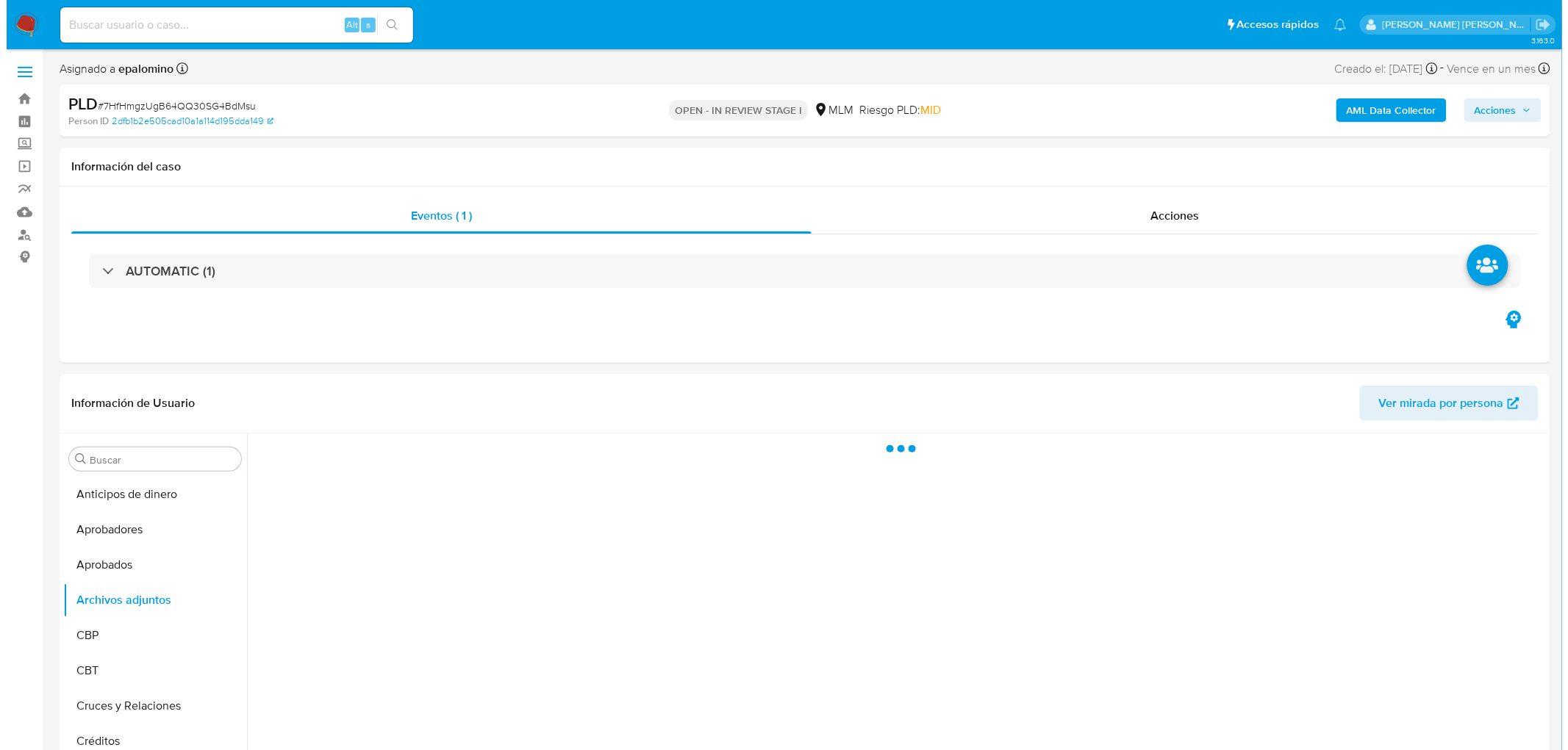
scroll to position [104, 0]
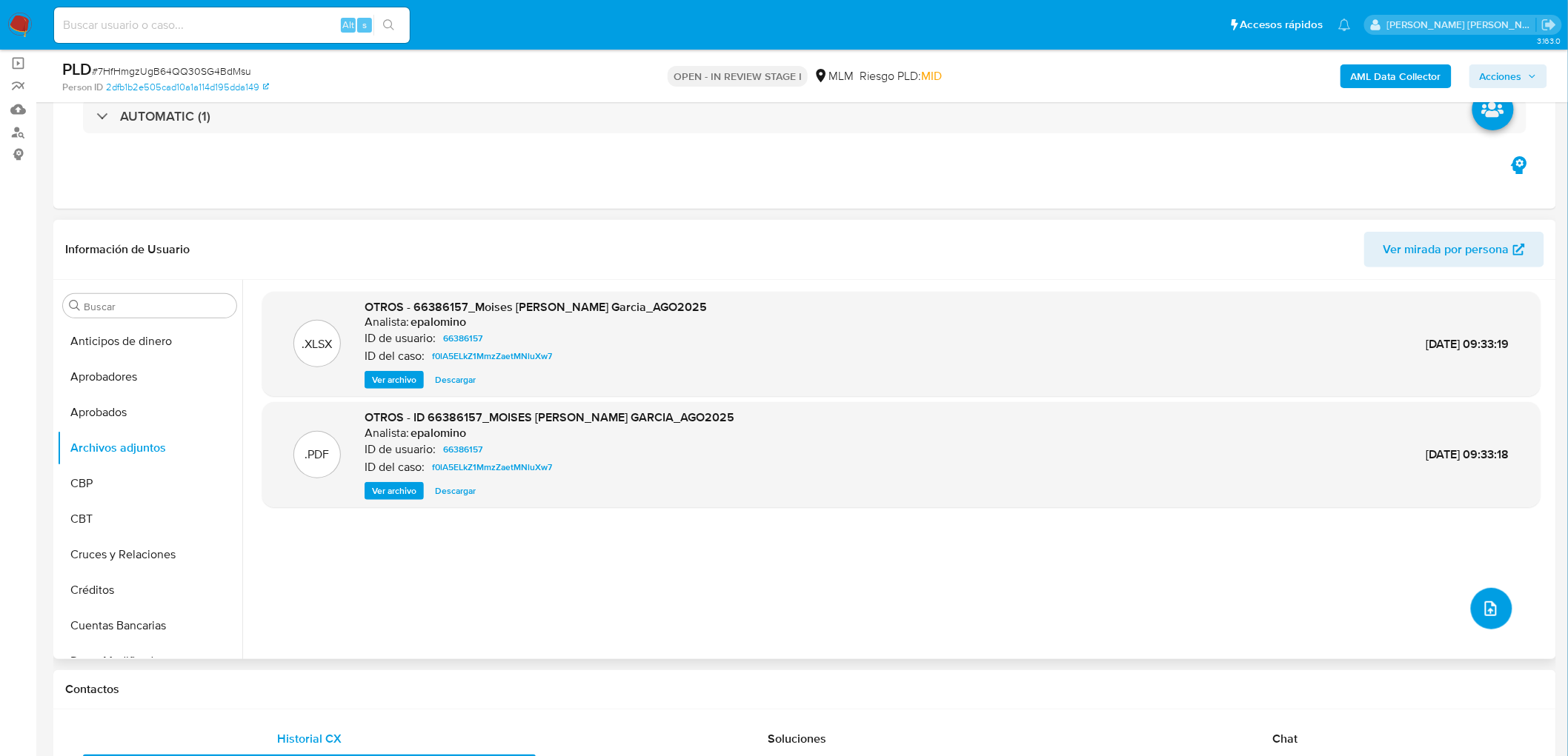
click at [1488, 605] on icon "upload-file" at bounding box center [1491, 609] width 18 height 18
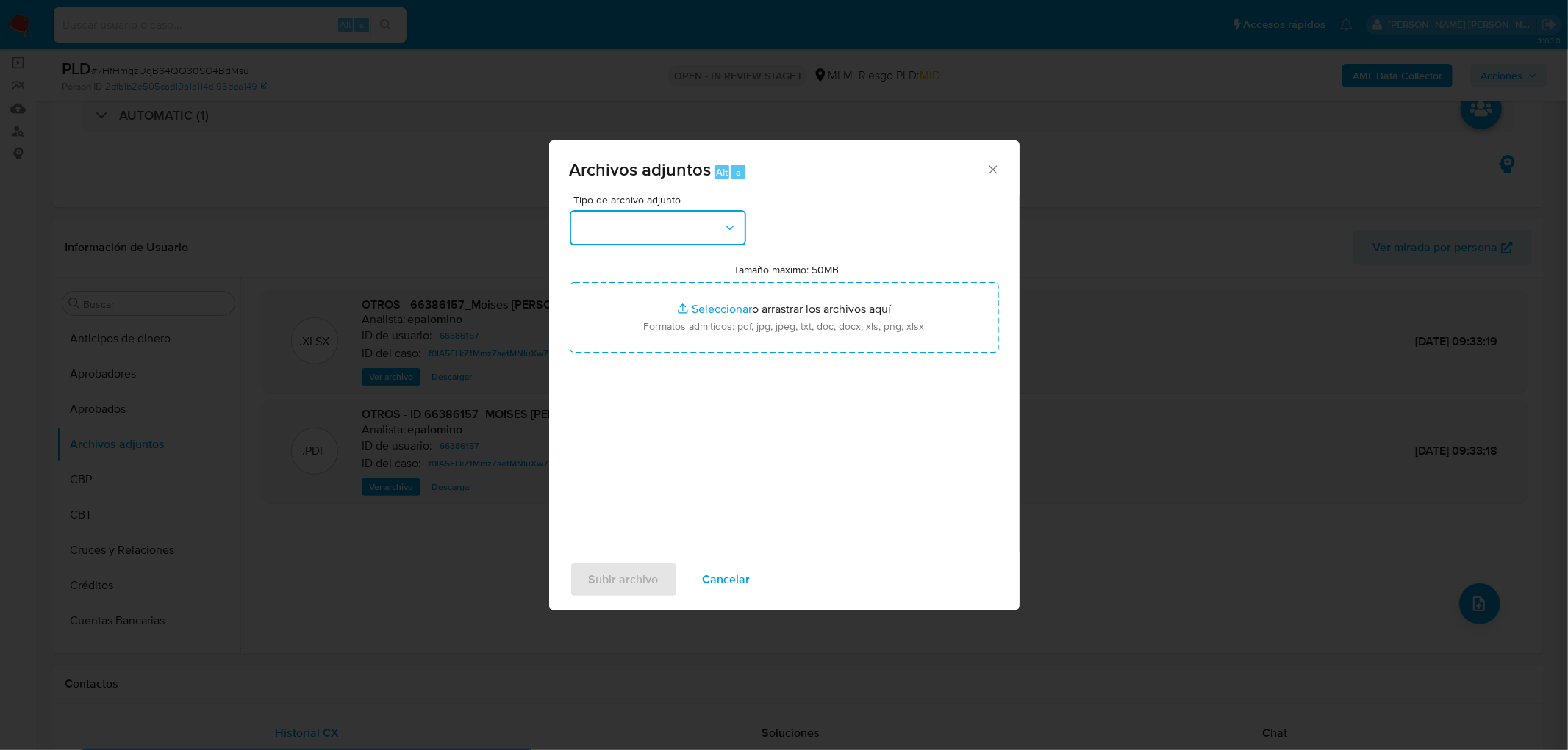
click at [717, 224] on button "button" at bounding box center [658, 228] width 177 height 35
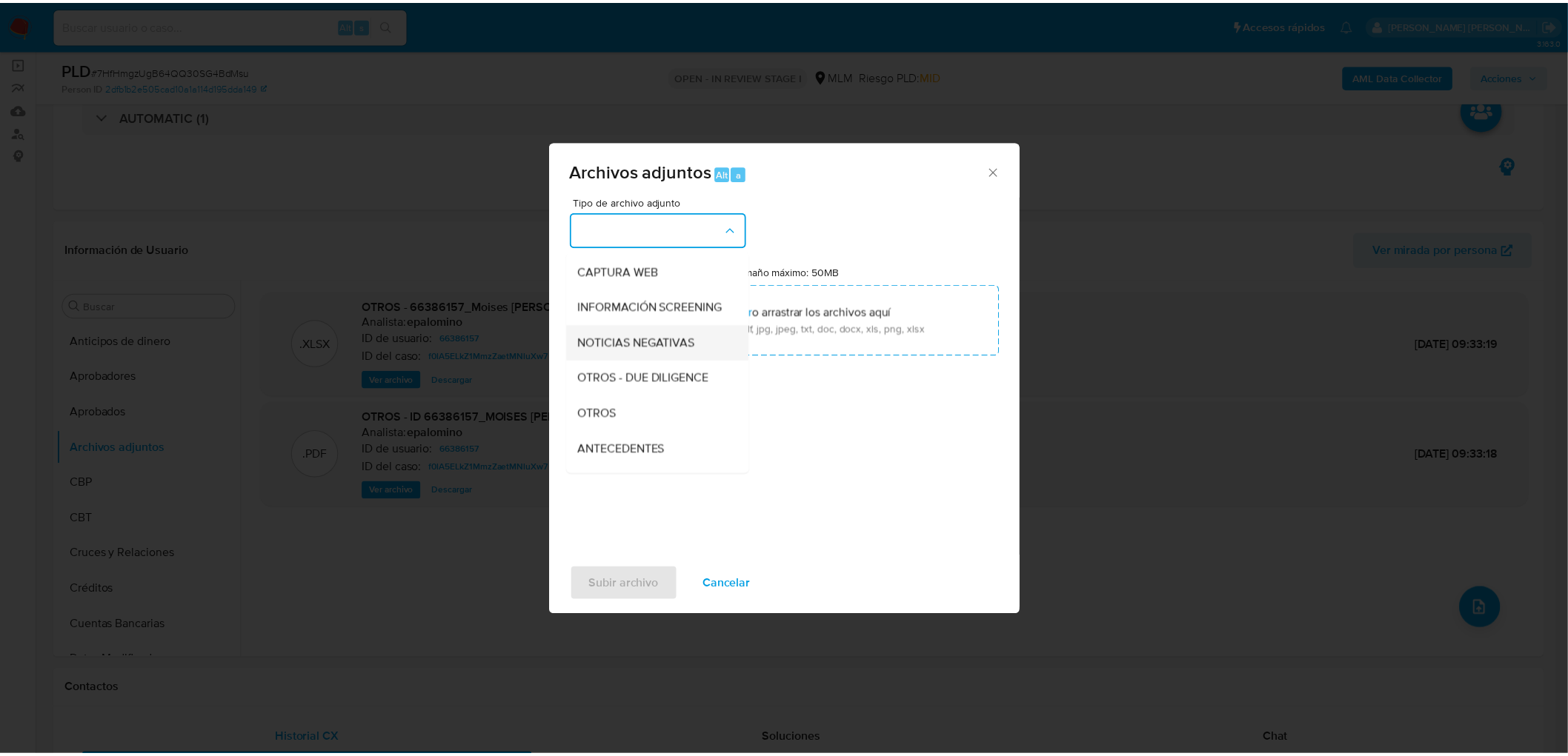
scroll to position [165, 0]
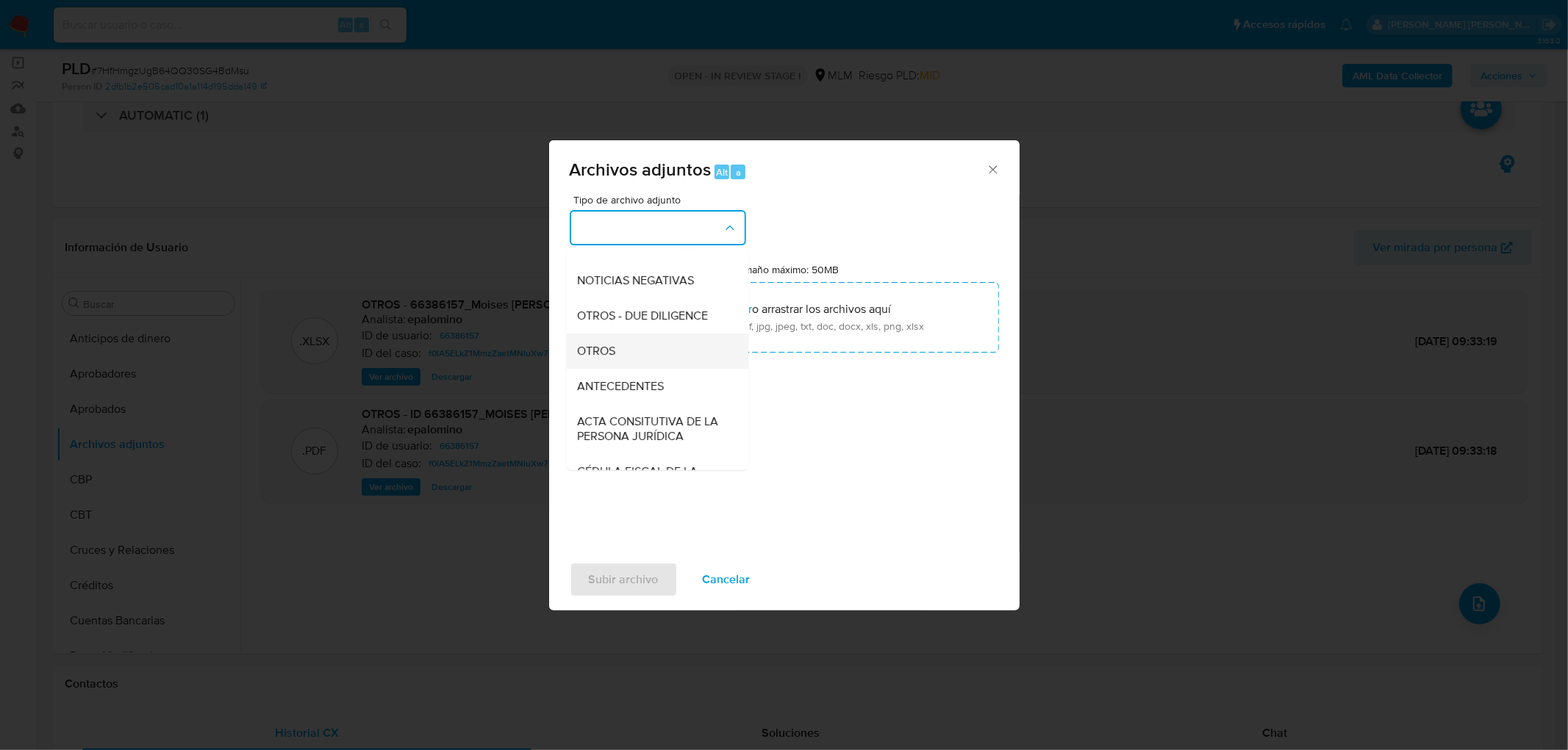
click at [627, 361] on div "OTROS" at bounding box center [653, 351] width 150 height 35
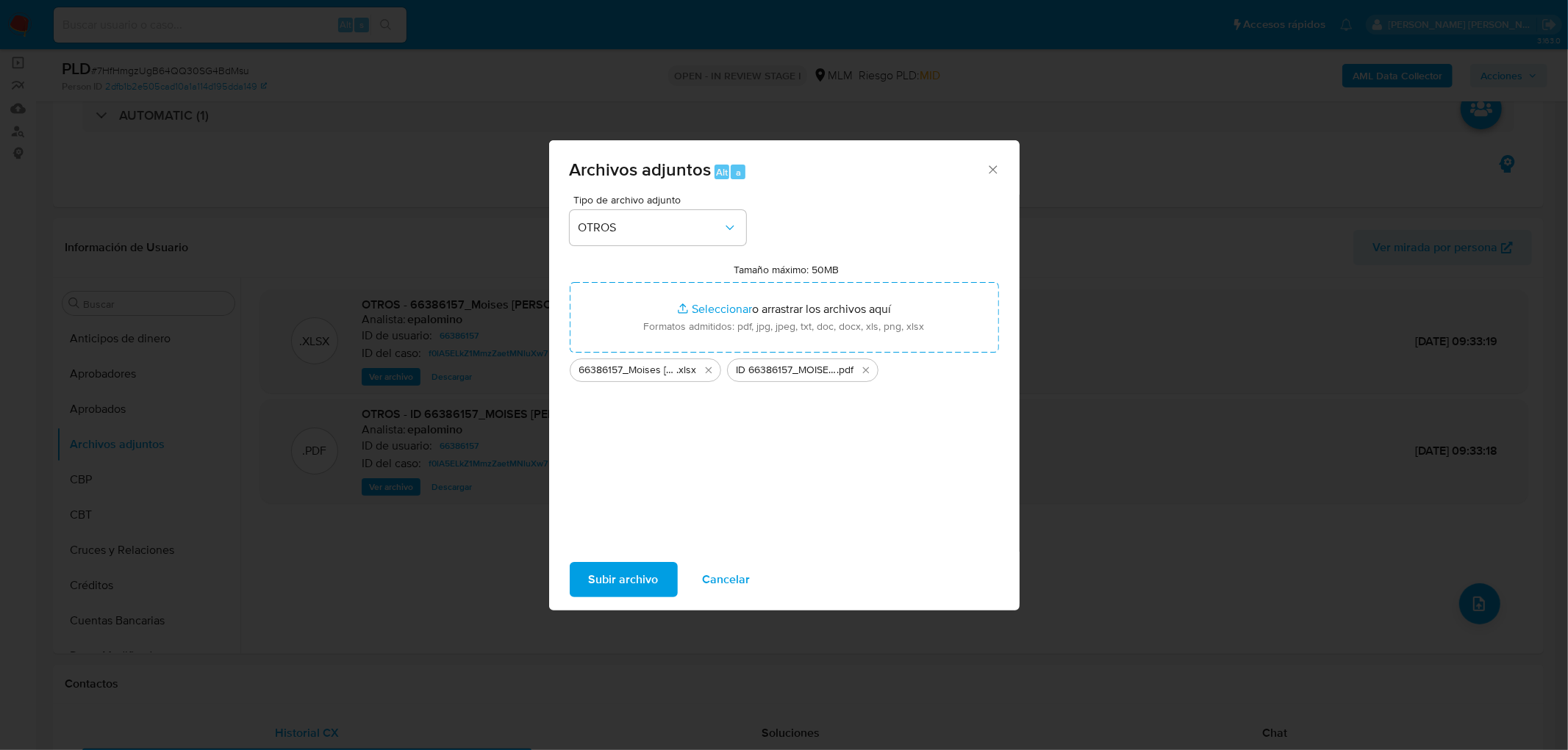
click at [613, 593] on span "Subir archivo" at bounding box center [624, 580] width 70 height 32
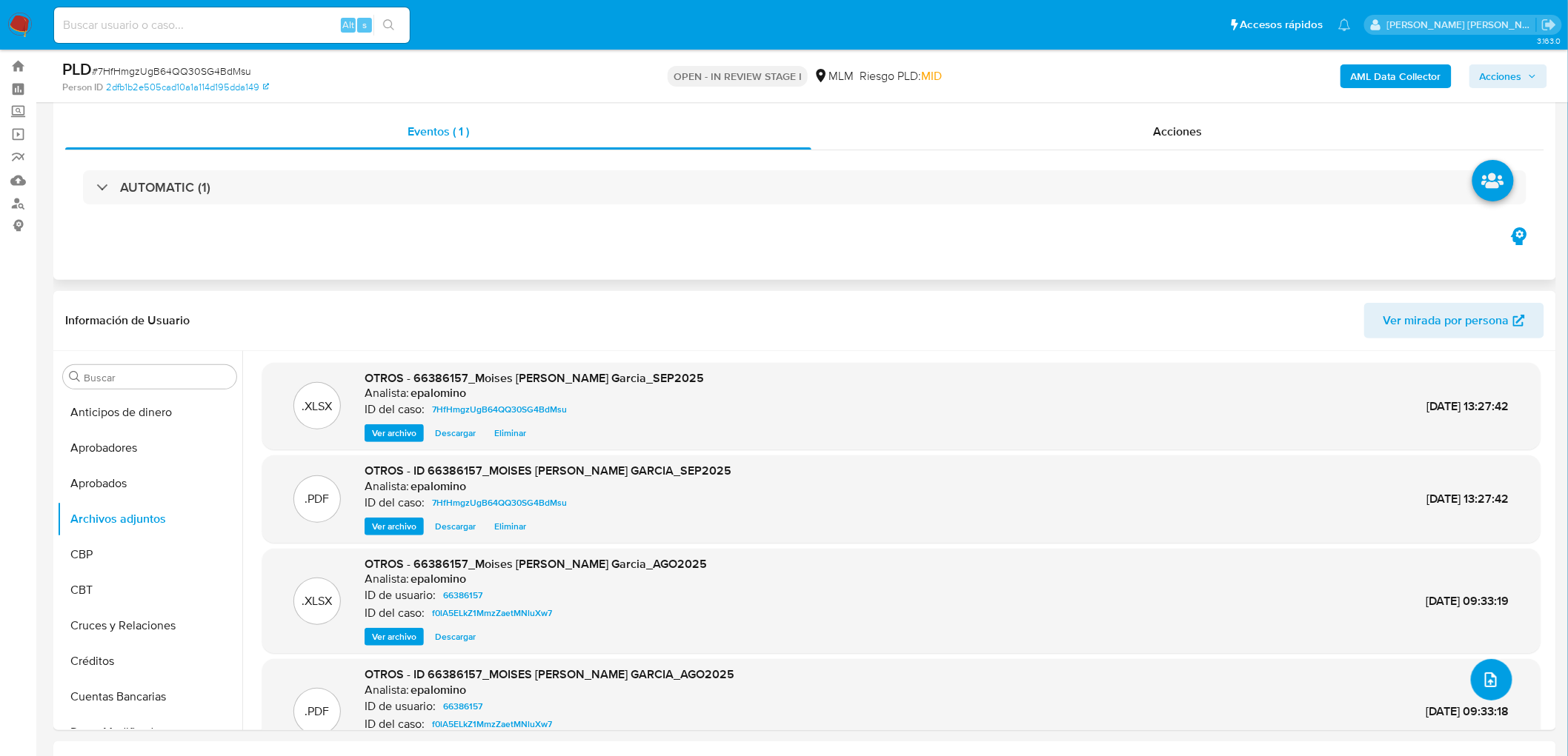
scroll to position [0, 0]
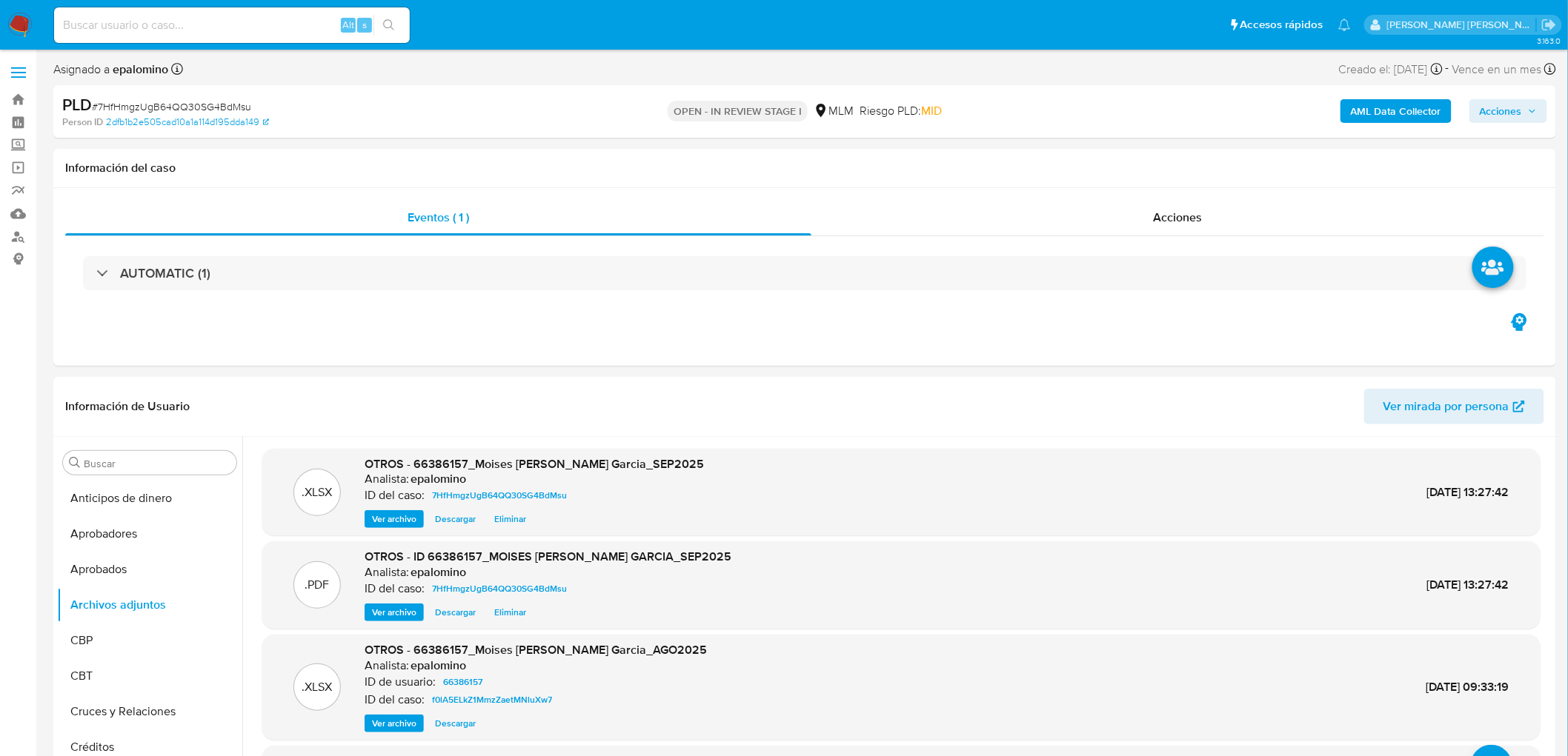
click at [1510, 109] on span "Acciones" at bounding box center [1500, 111] width 42 height 24
drag, startPoint x: 1486, startPoint y: 346, endPoint x: 1454, endPoint y: 336, distance: 33.5
click at [1485, 346] on span "Enviar" at bounding box center [1491, 349] width 29 height 21
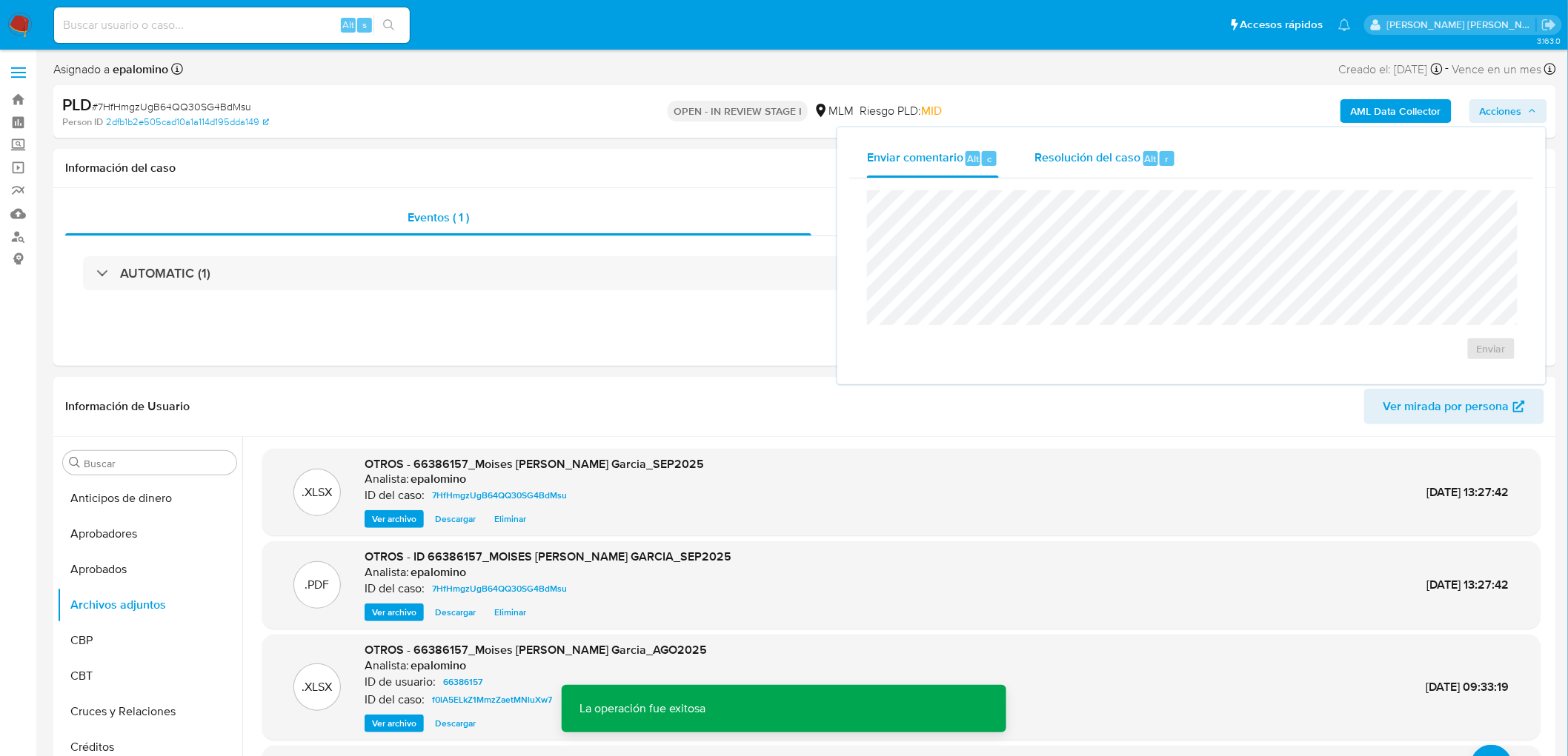
click at [1146, 162] on span "Alt" at bounding box center [1151, 159] width 12 height 14
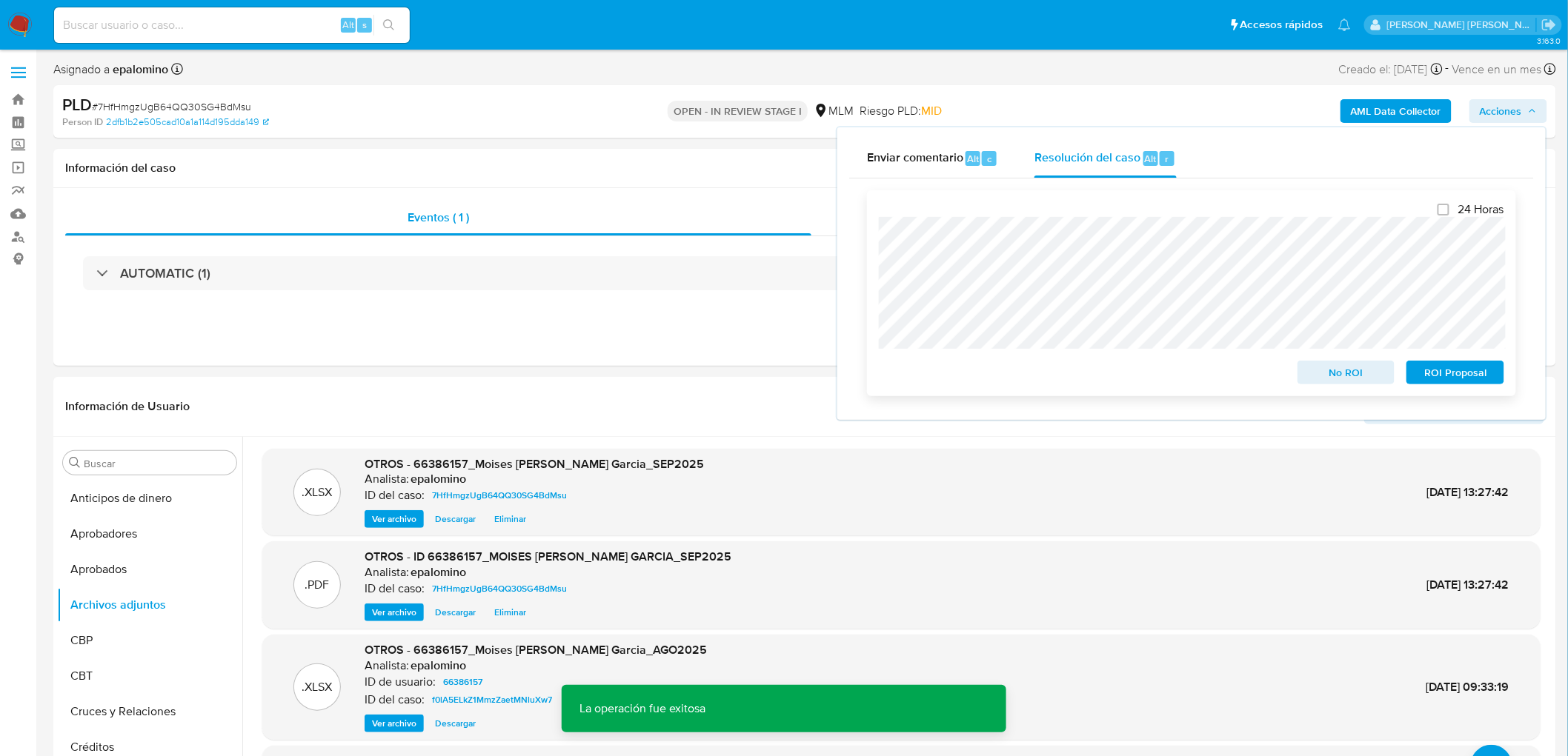
click at [1322, 365] on span "No ROI" at bounding box center [1346, 372] width 77 height 21
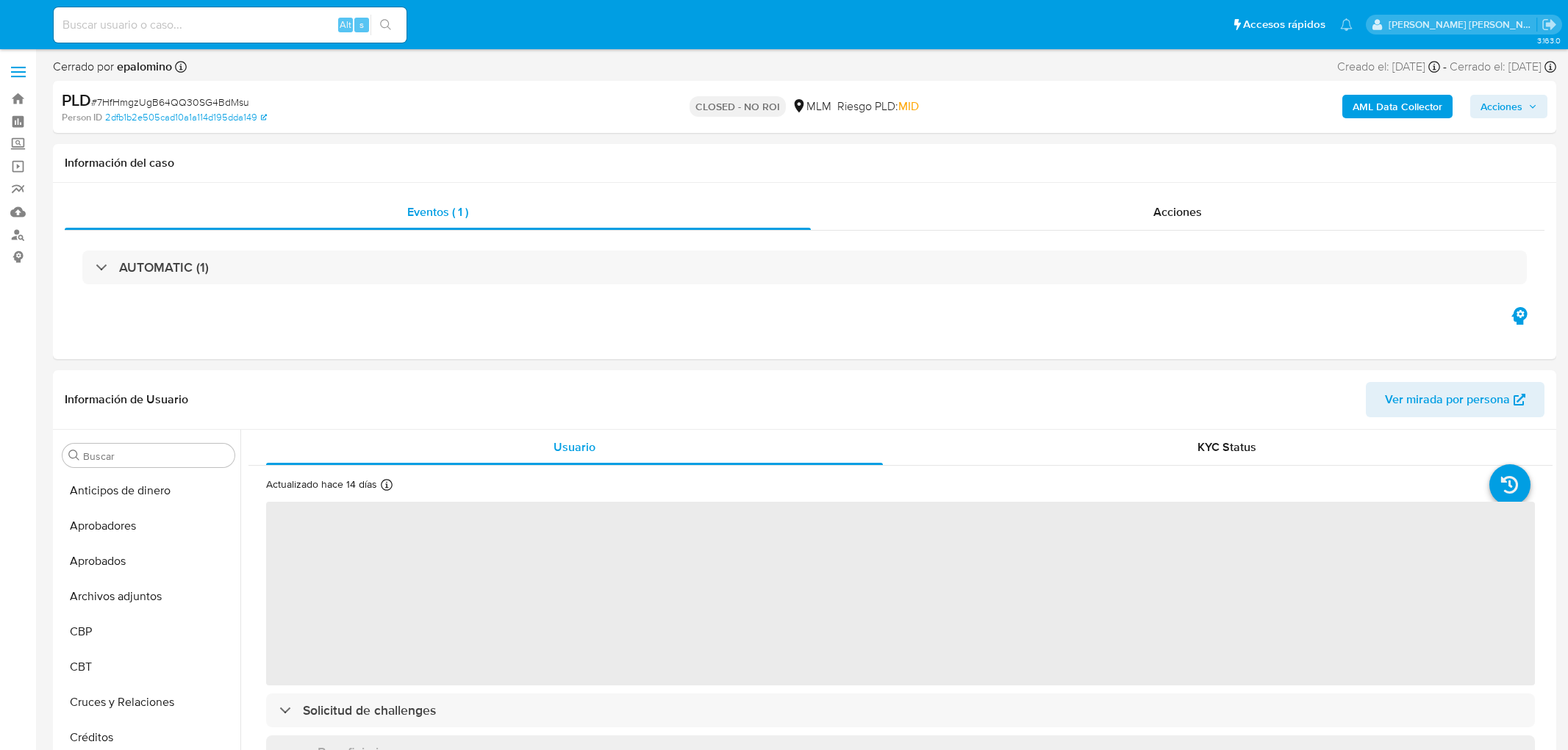
select select "10"
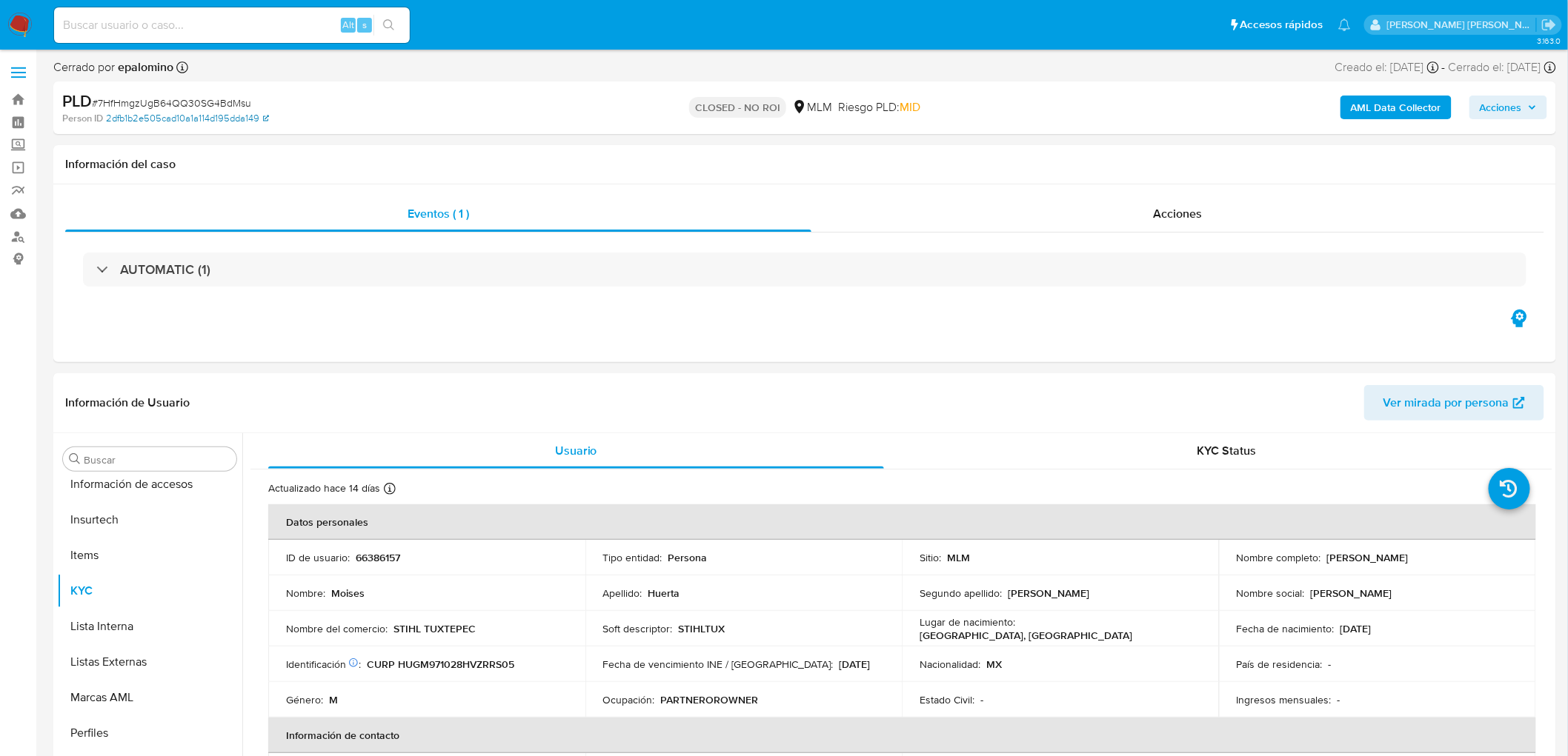
scroll to position [732, 0]
click at [226, 102] on span "# 7HfHmgzUgB64QQ30SG4BdMsu" at bounding box center [171, 103] width 160 height 15
copy span "7HfHmgzUgB64QQ30SG4BdMsu"
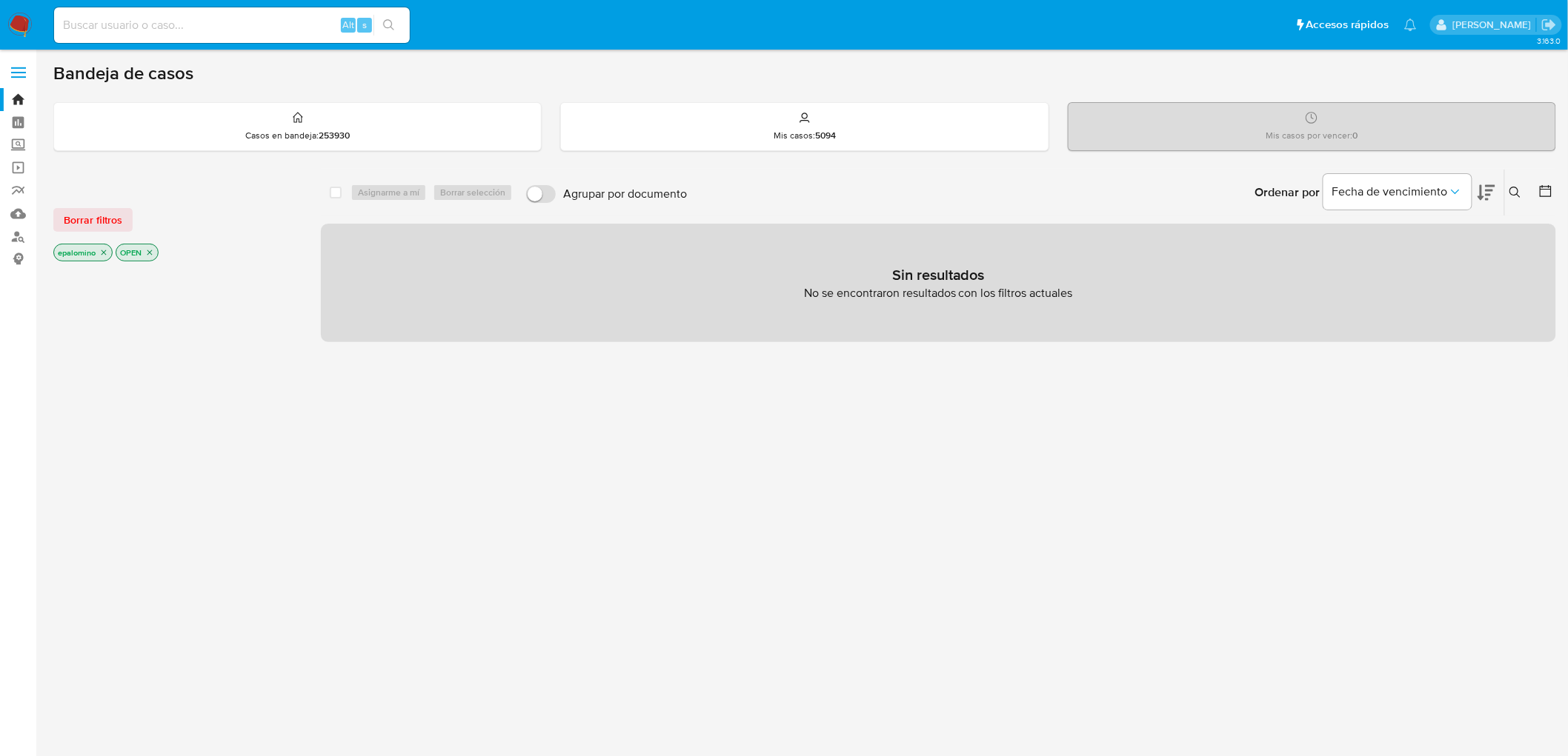
click at [122, 213] on button "Borrar filtros" at bounding box center [93, 220] width 79 height 24
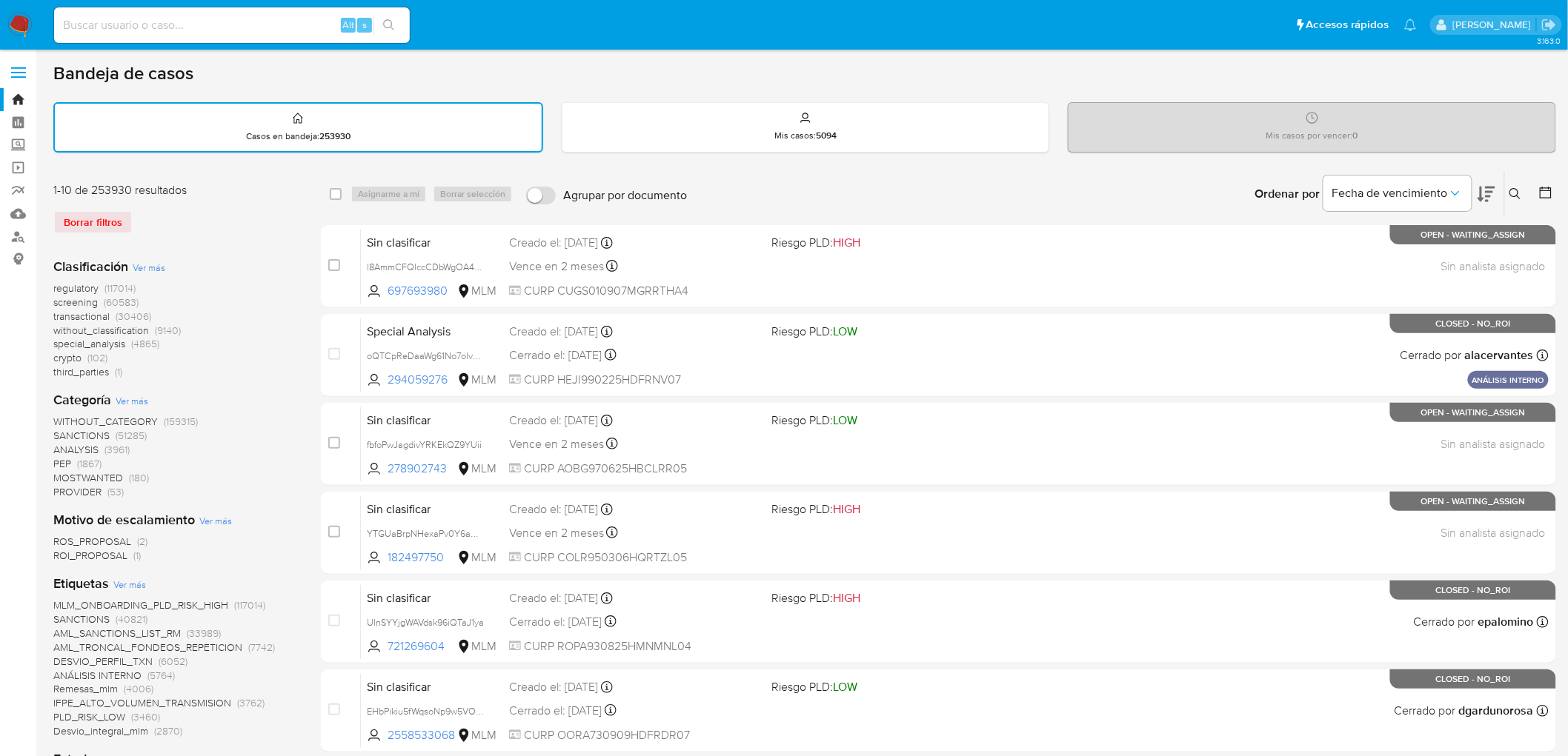
click at [1507, 188] on button at bounding box center [1517, 194] width 24 height 18
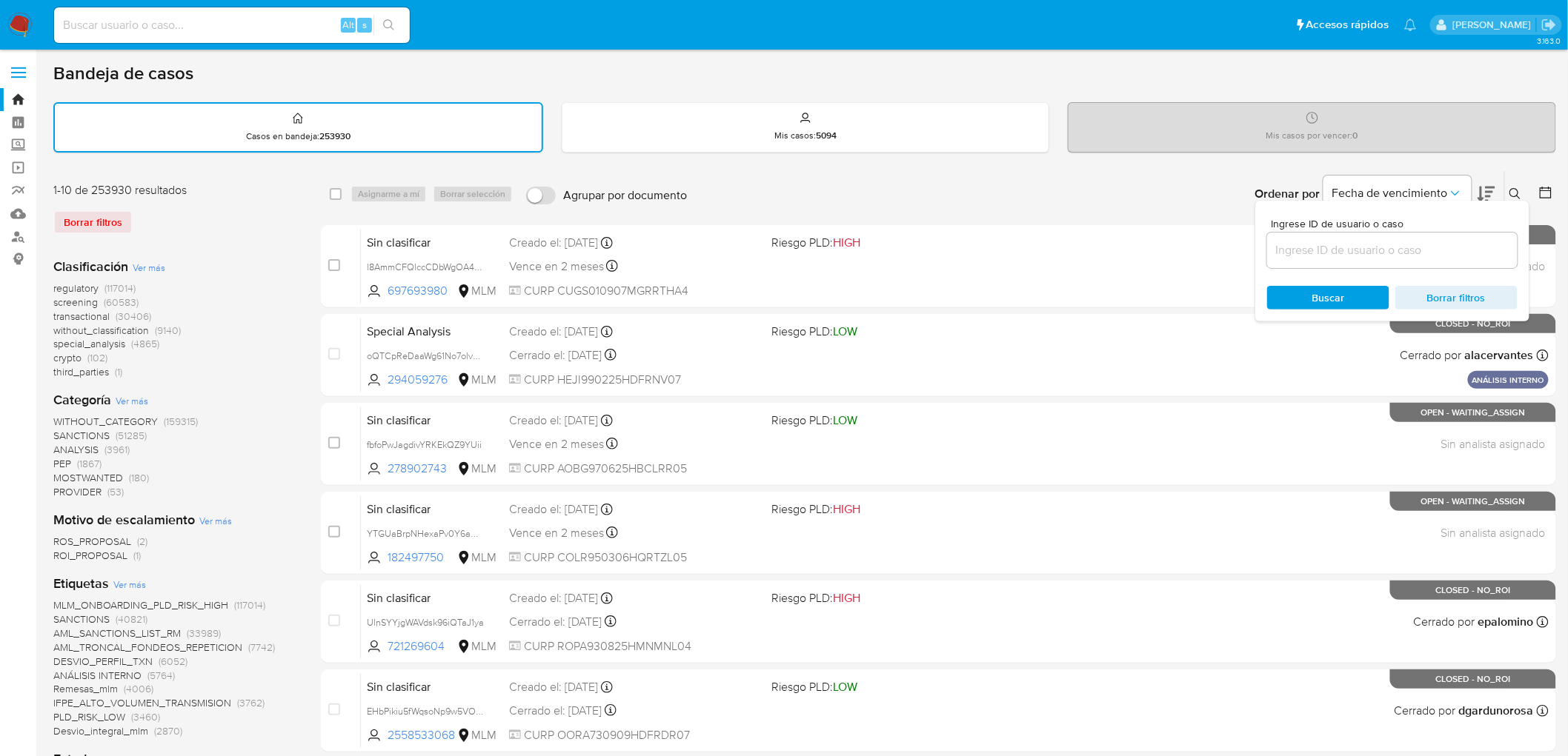
click at [1305, 255] on input at bounding box center [1392, 251] width 251 height 19
type input "648010069"
click at [1297, 294] on span "Buscar" at bounding box center [1328, 298] width 102 height 21
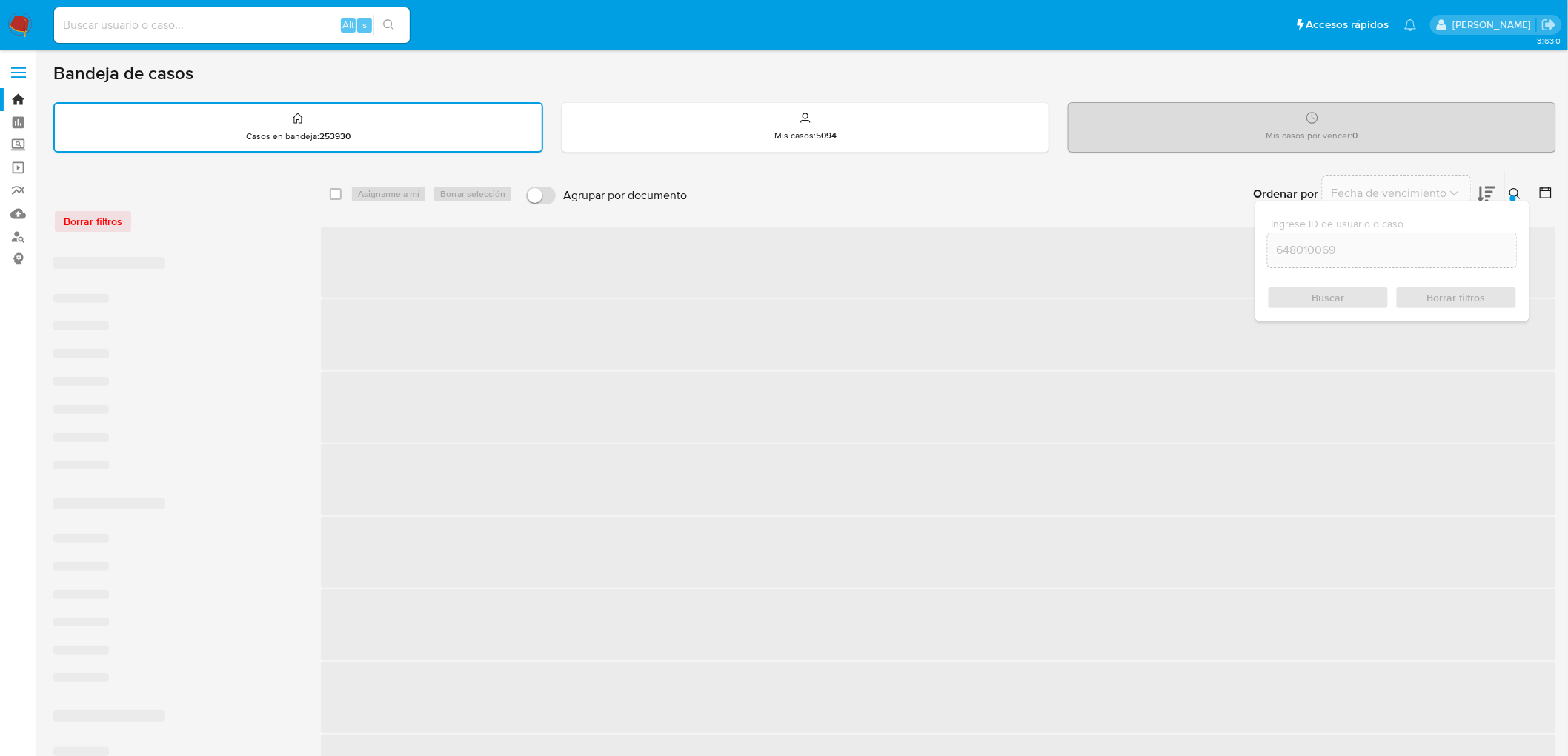
click at [1521, 188] on icon at bounding box center [1515, 194] width 12 height 12
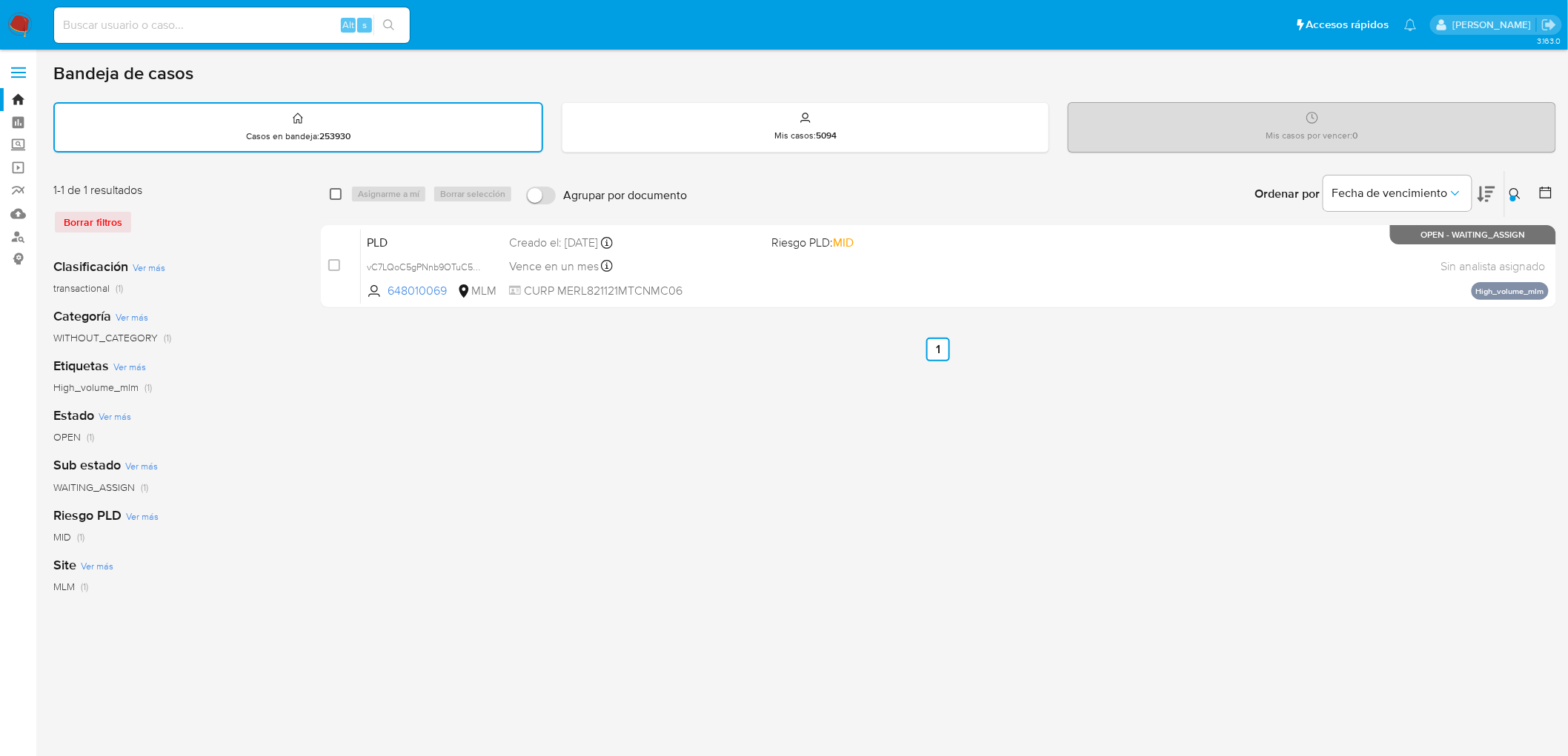
click at [338, 188] on input "checkbox" at bounding box center [335, 194] width 12 height 12
checkbox input "true"
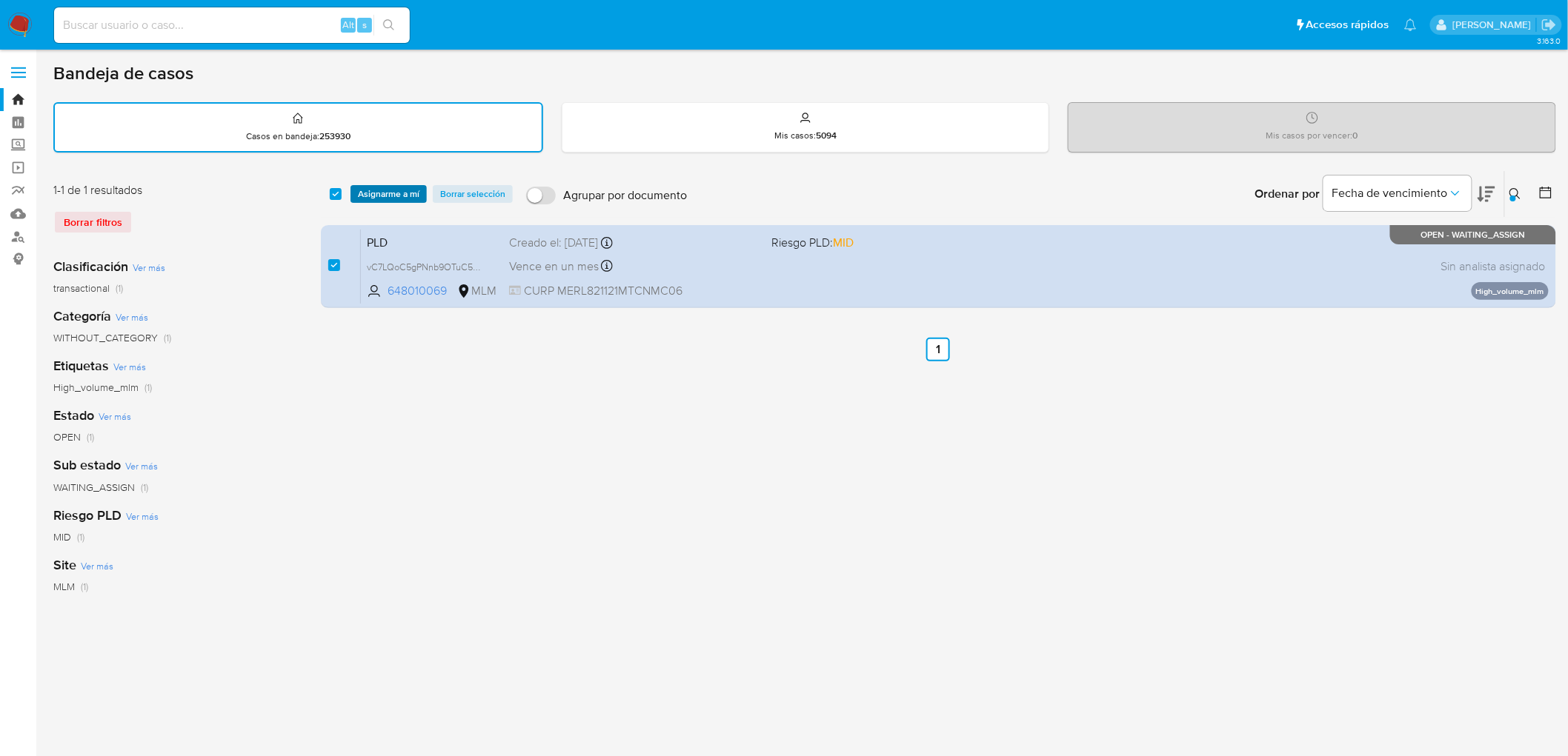
click at [378, 189] on span "Asignarme a mí" at bounding box center [388, 194] width 62 height 15
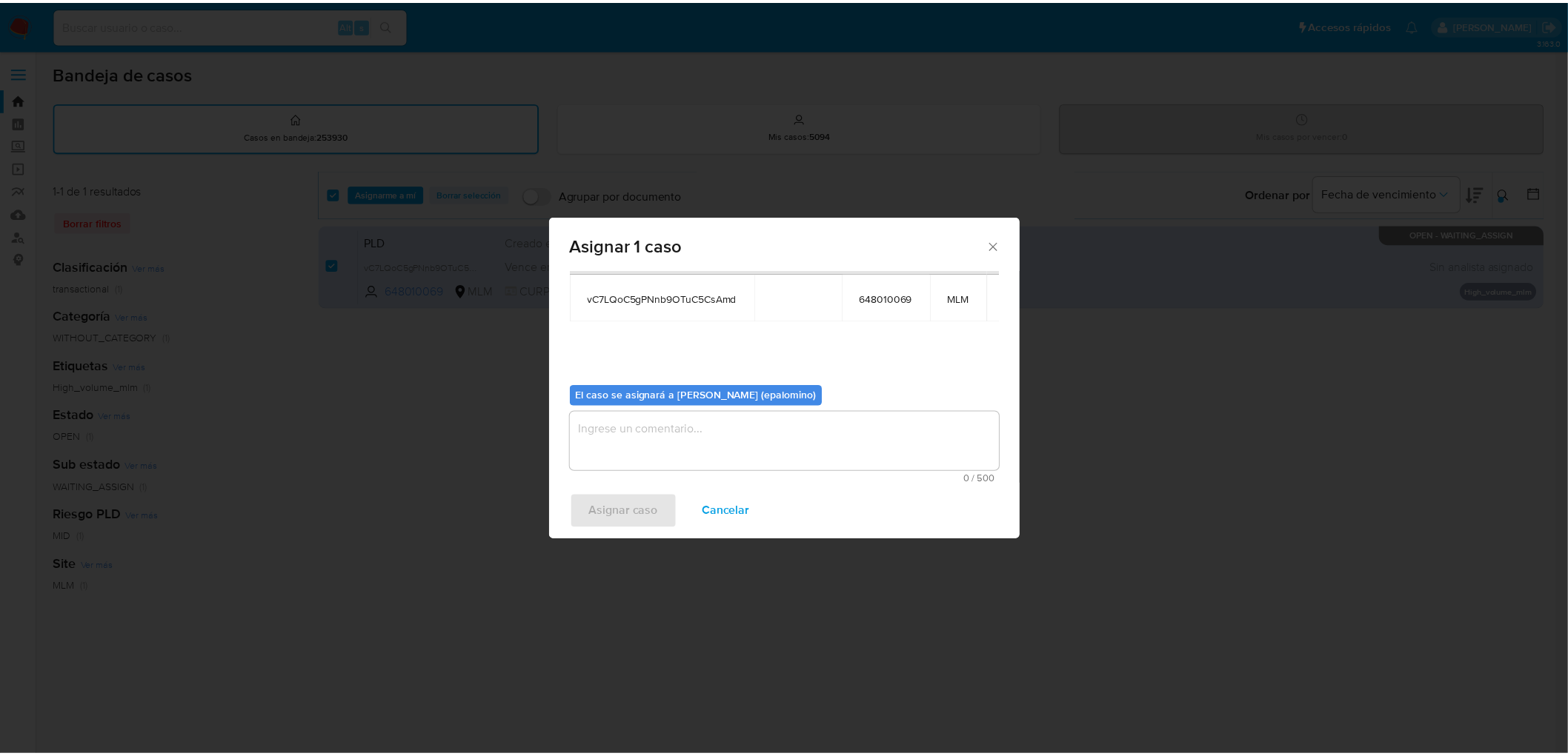
scroll to position [76, 0]
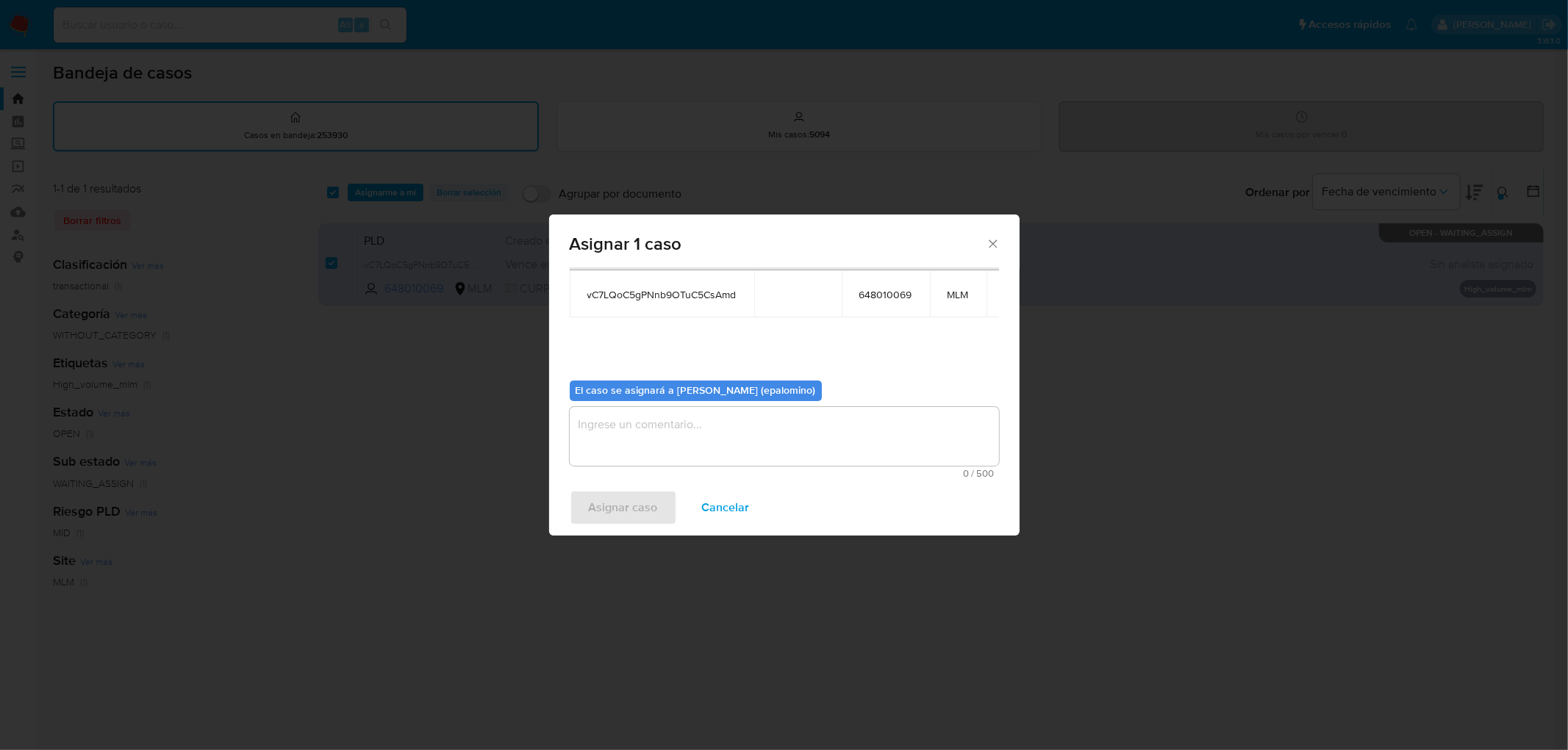
click at [656, 465] on div "0 / 500 500 caracteres restantes" at bounding box center [784, 442] width 429 height 71
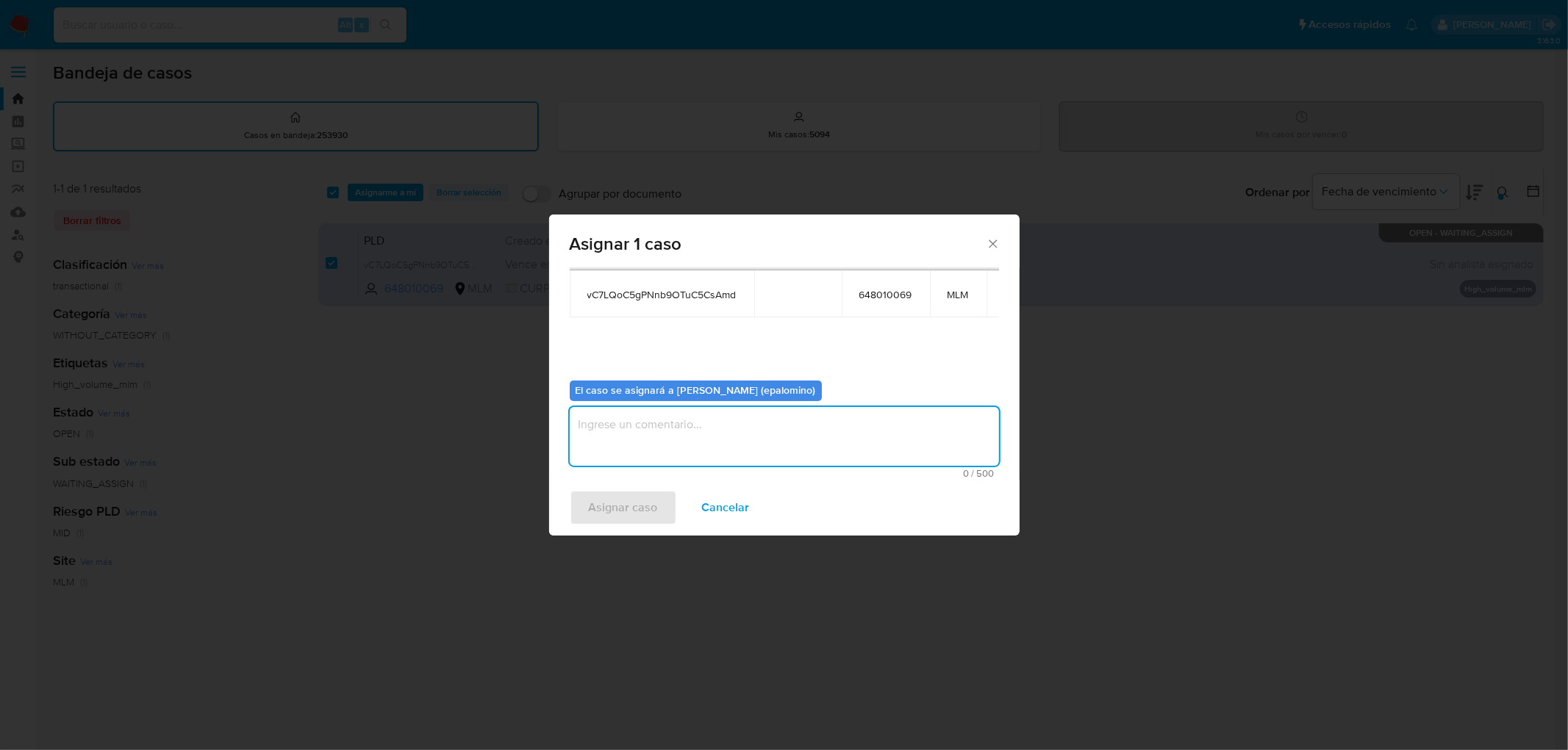
click at [648, 445] on textarea "assign-modal" at bounding box center [784, 436] width 429 height 59
type textarea "AS"
click at [643, 504] on span "Asignar caso" at bounding box center [624, 508] width 69 height 32
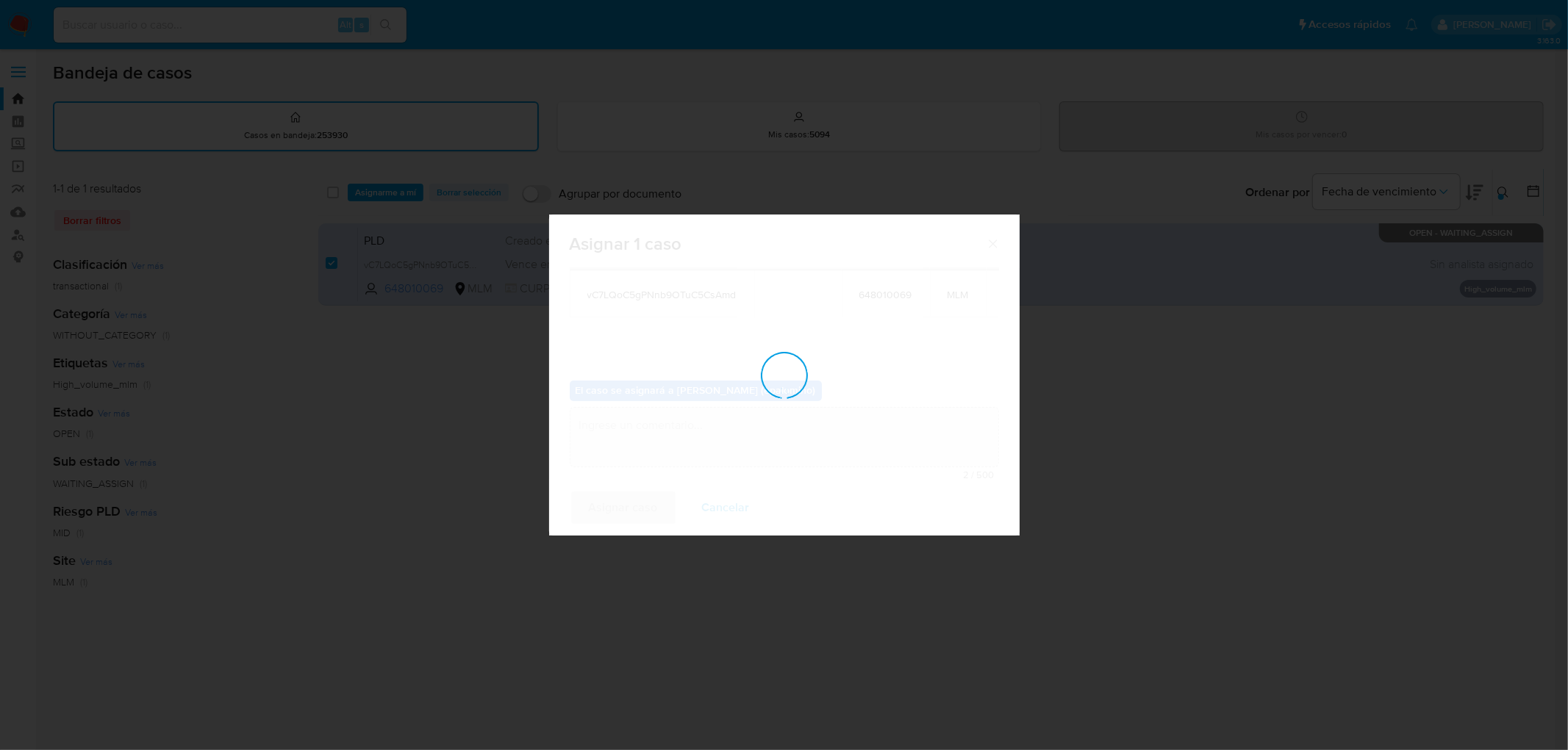
checkbox input "false"
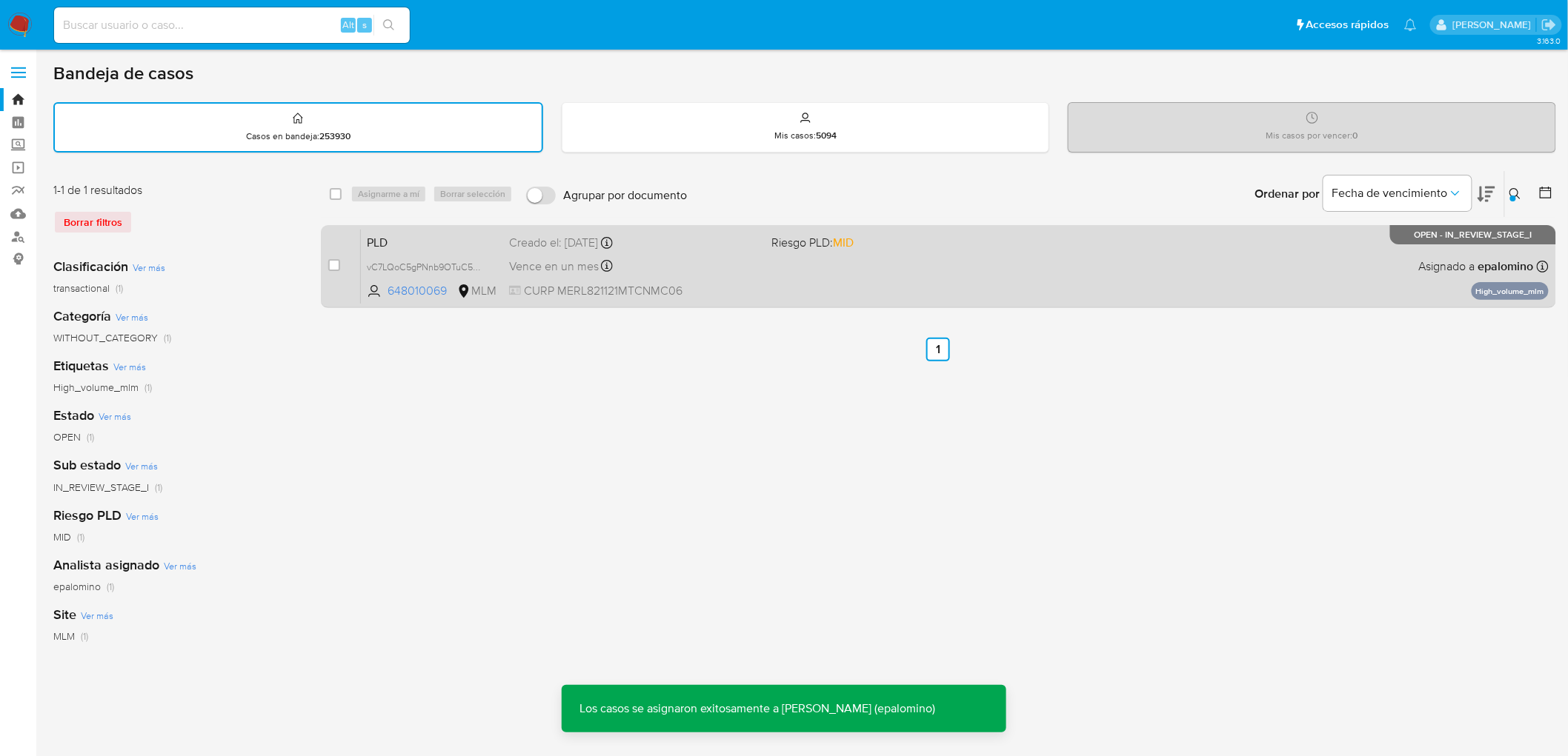
click at [389, 240] on span "PLD" at bounding box center [432, 242] width 131 height 19
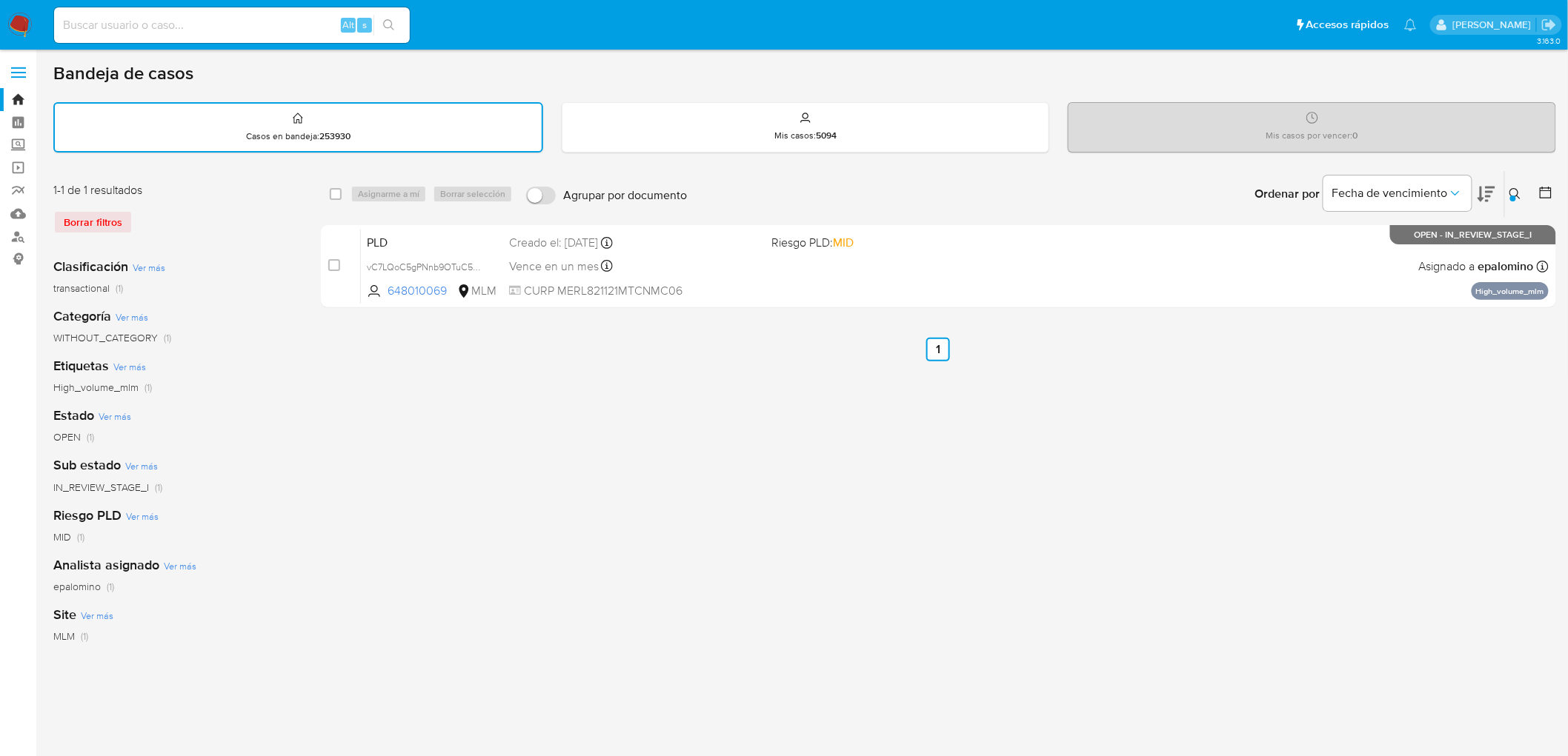
click at [17, 28] on img at bounding box center [20, 25] width 25 height 25
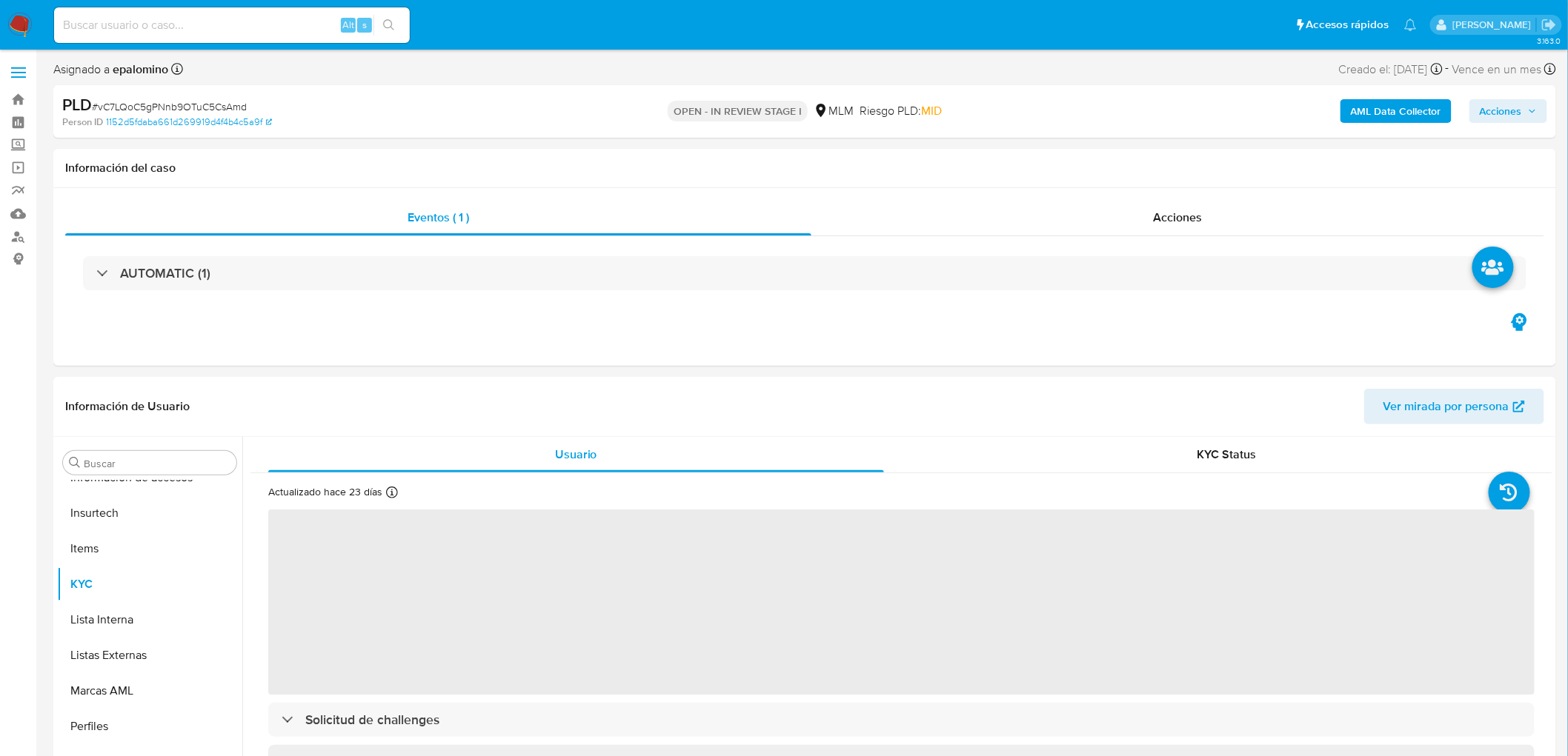
scroll to position [216, 0]
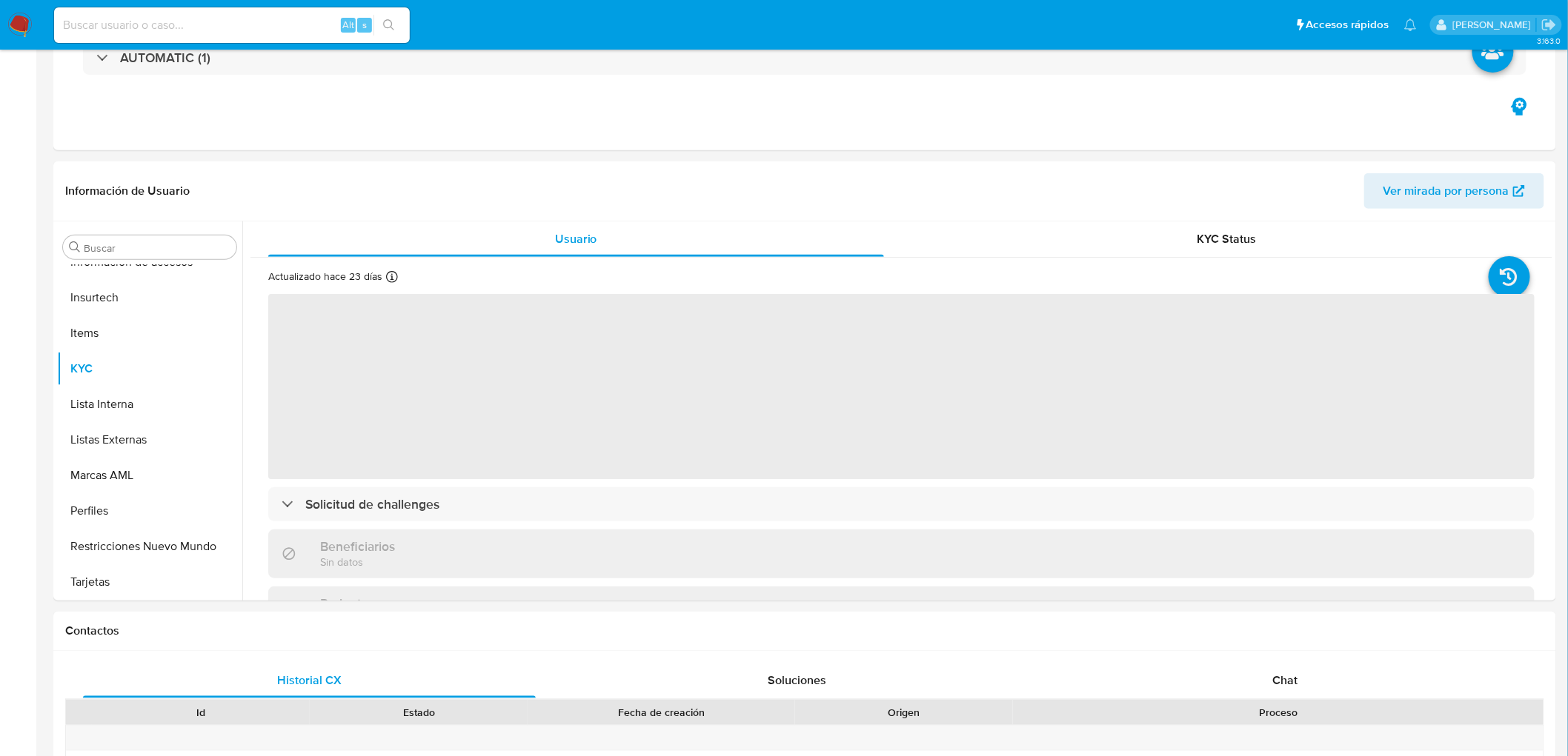
select select "10"
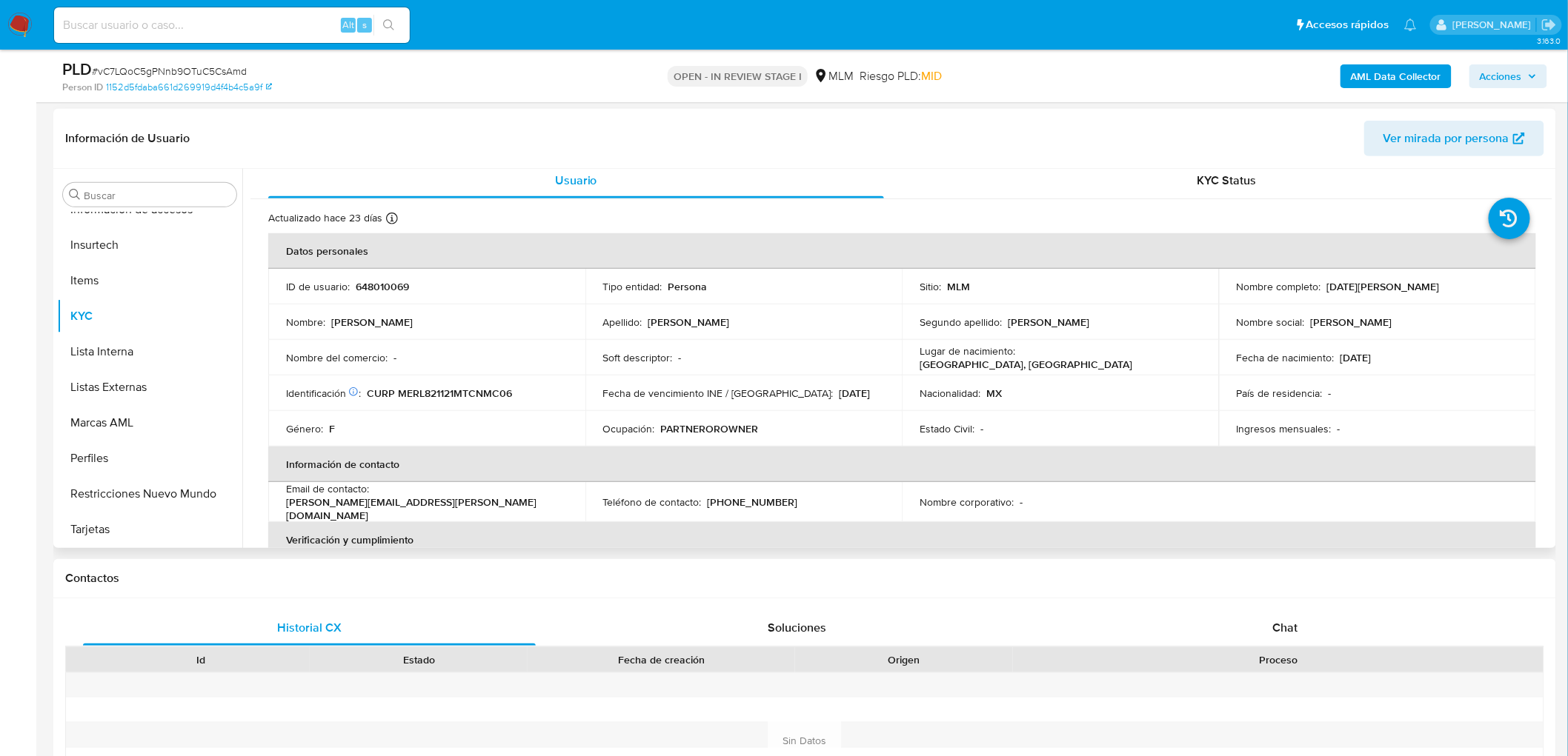
scroll to position [0, 0]
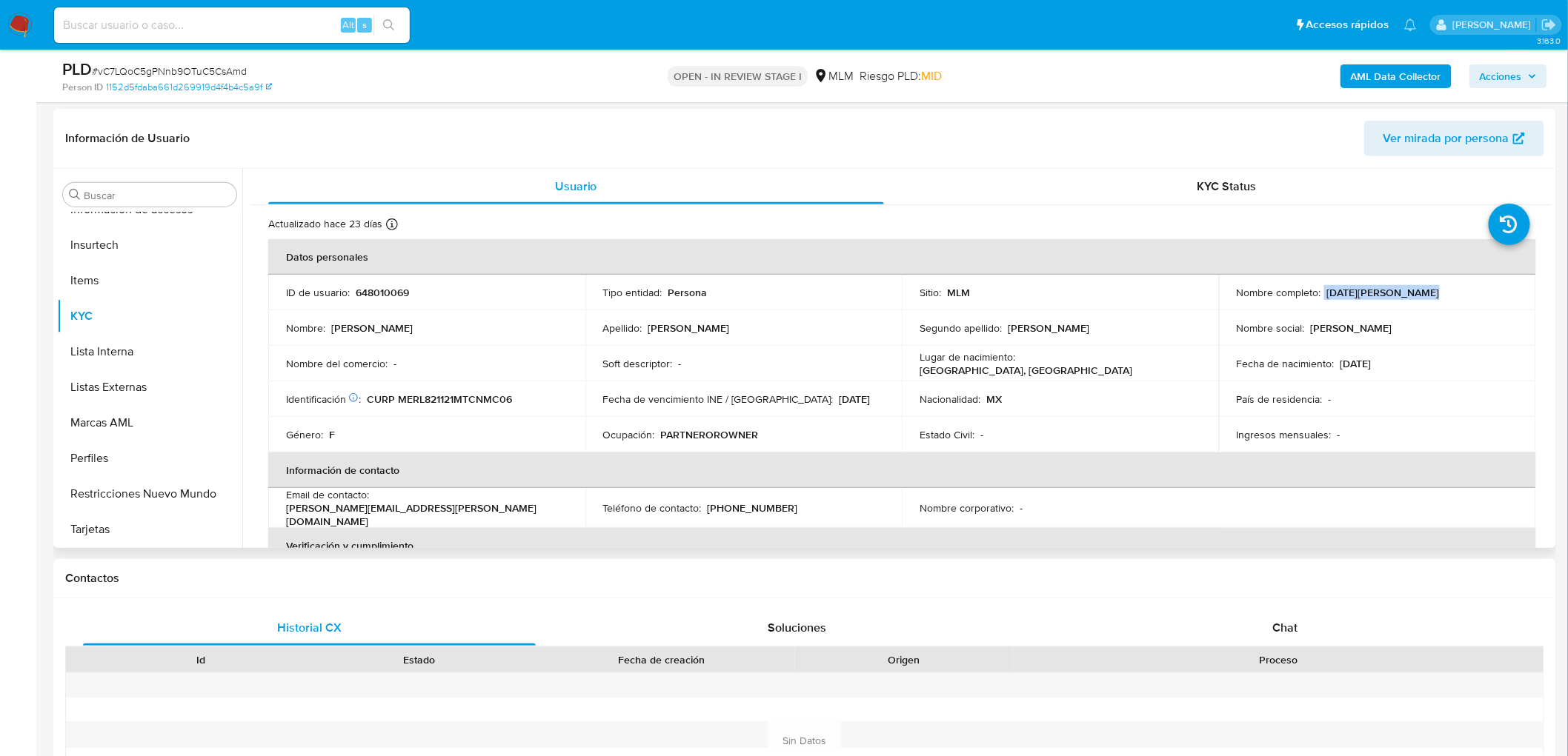
drag, startPoint x: 1420, startPoint y: 297, endPoint x: 1320, endPoint y: 289, distance: 100.3
click at [1320, 289] on div "Nombre completo : [DATE][PERSON_NAME]" at bounding box center [1377, 292] width 281 height 13
copy div "[DATE][PERSON_NAME]"
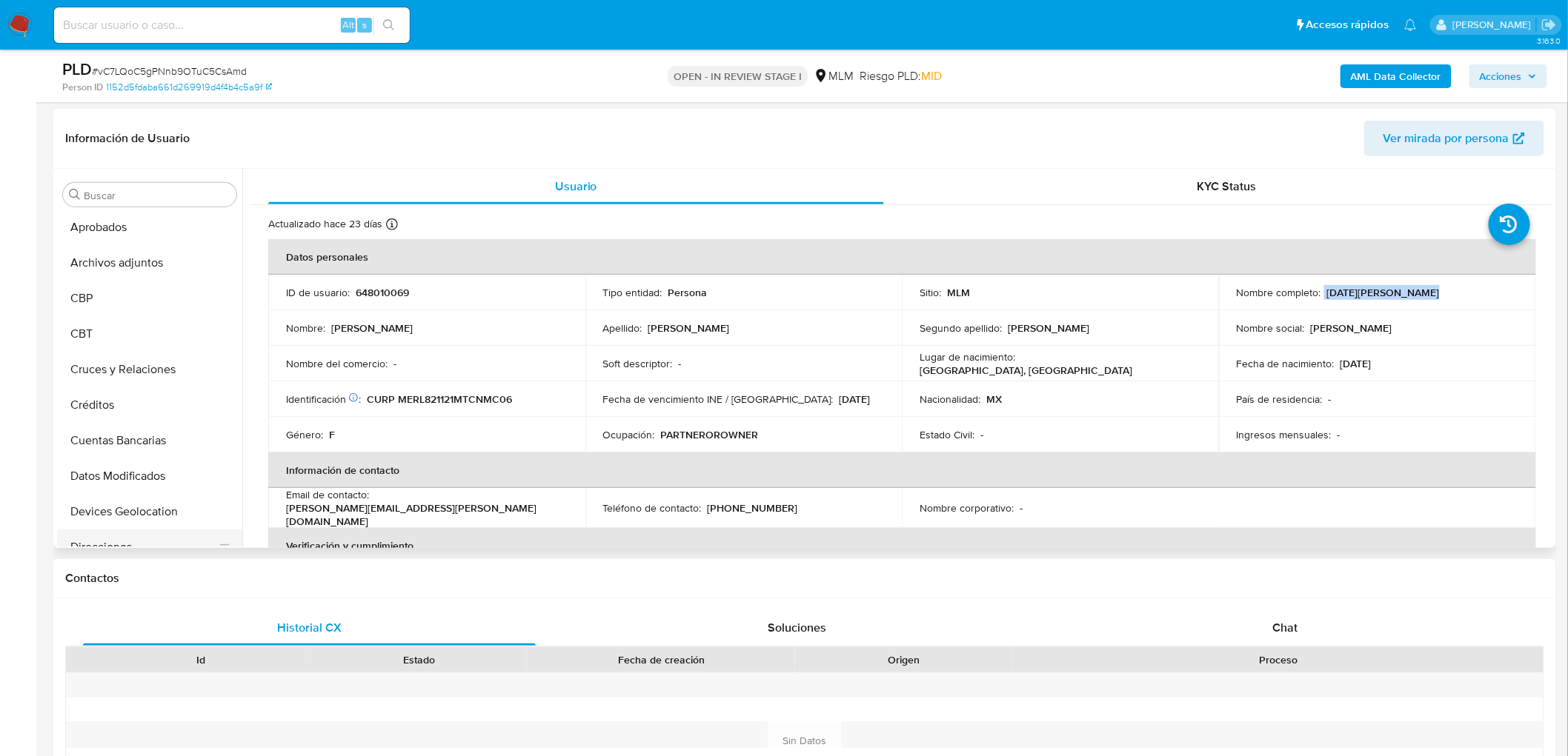
scroll to position [157, 0]
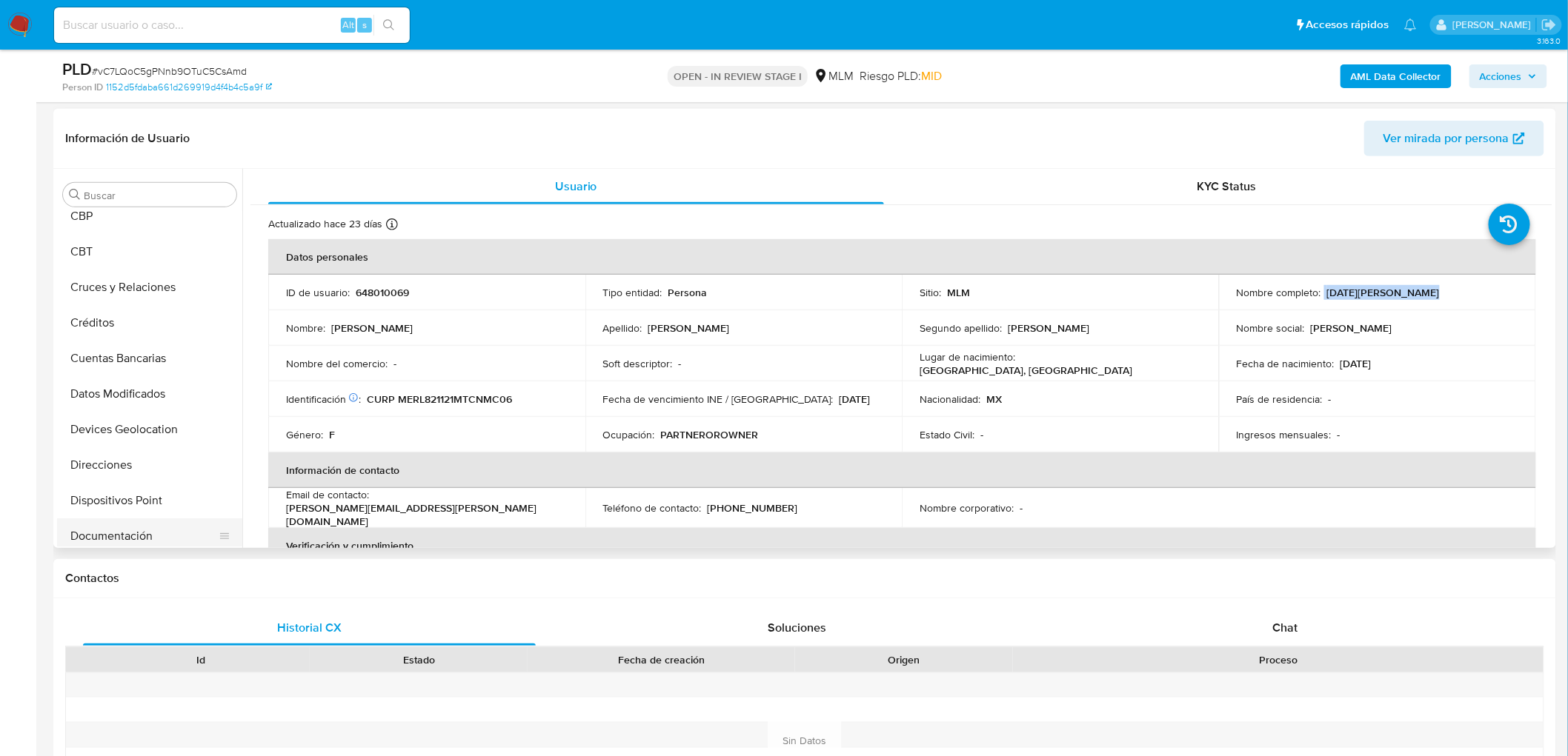
click at [124, 530] on button "Documentación" at bounding box center [144, 536] width 174 height 36
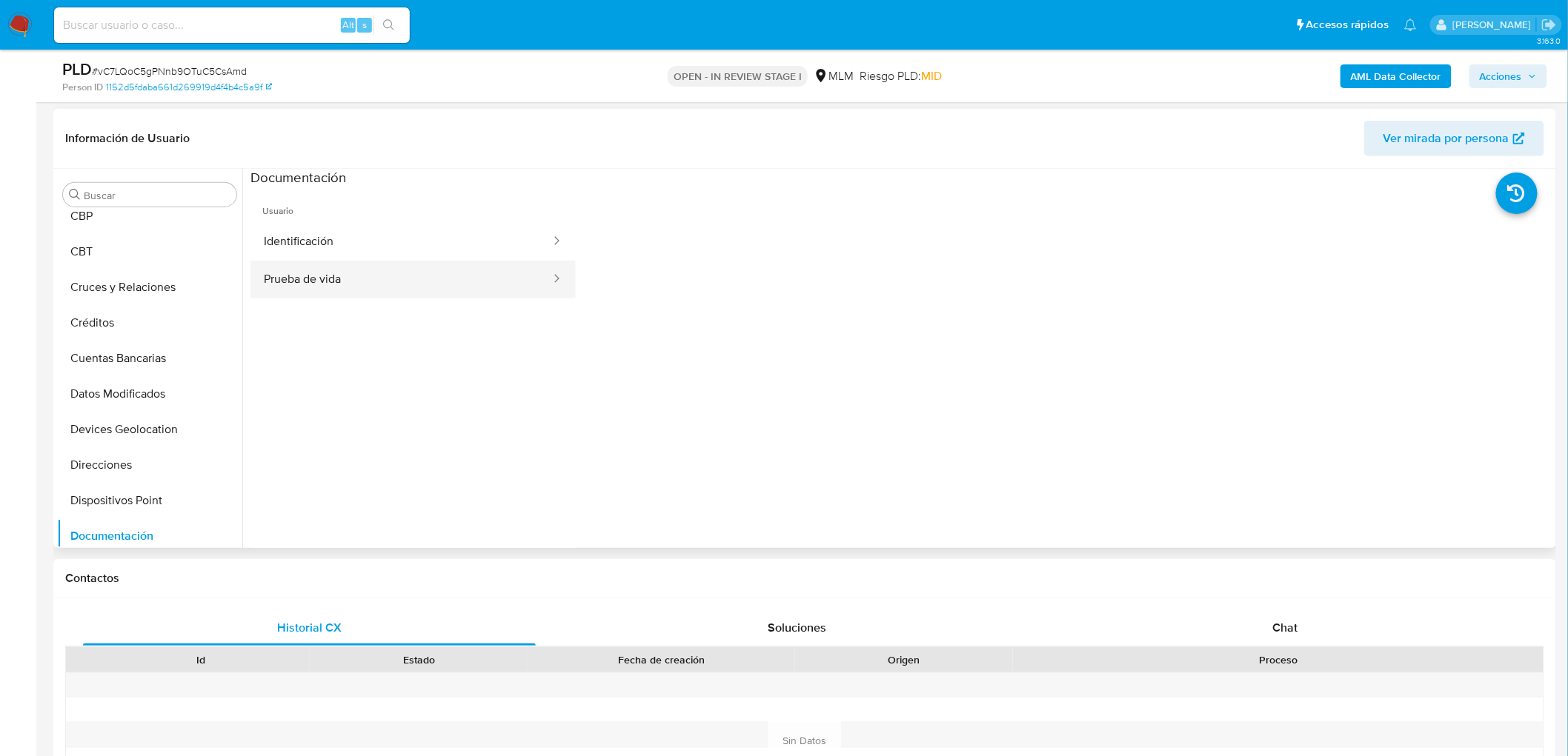
click at [447, 270] on button "Prueba de vida" at bounding box center [401, 279] width 301 height 38
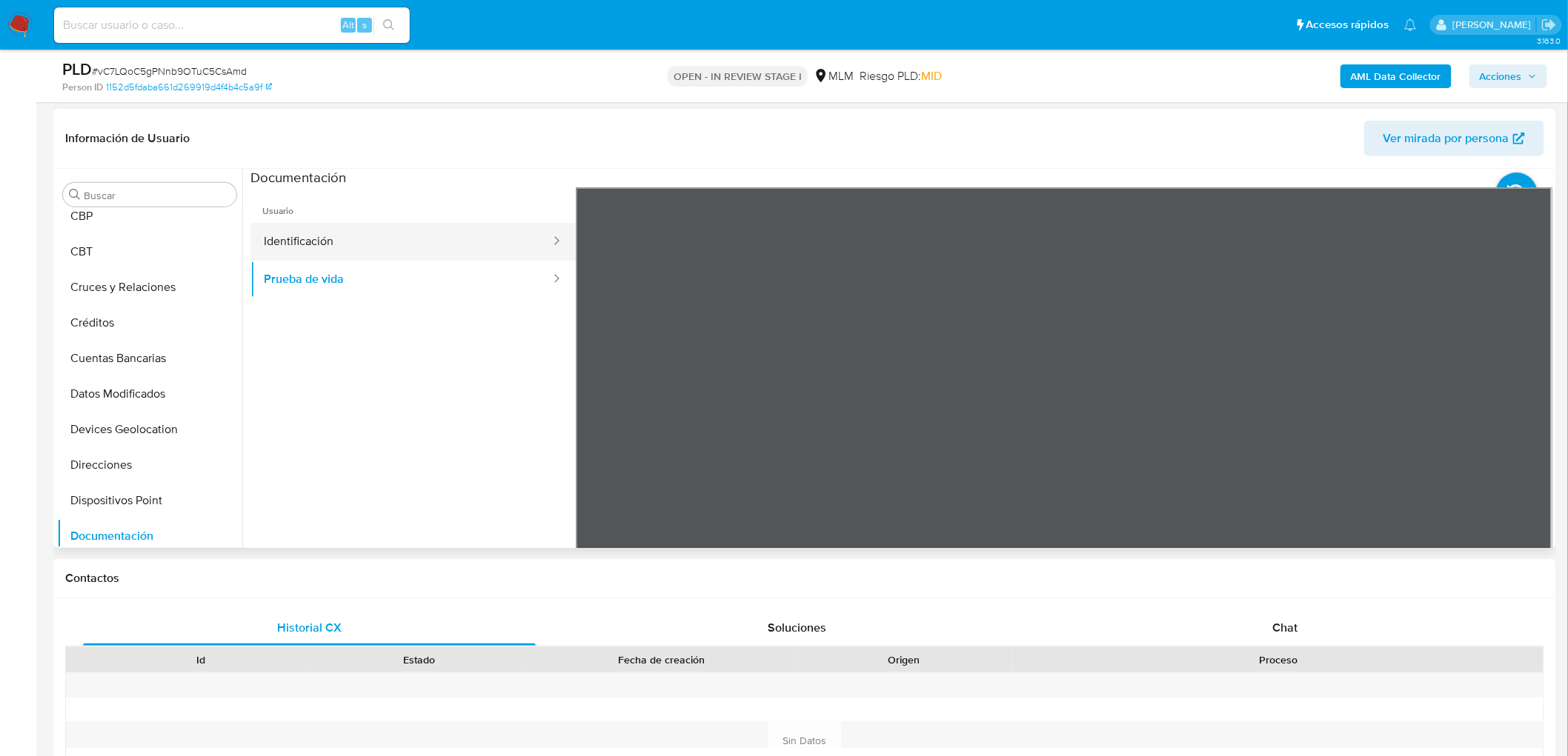
click at [457, 246] on button "Identificación" at bounding box center [401, 242] width 301 height 38
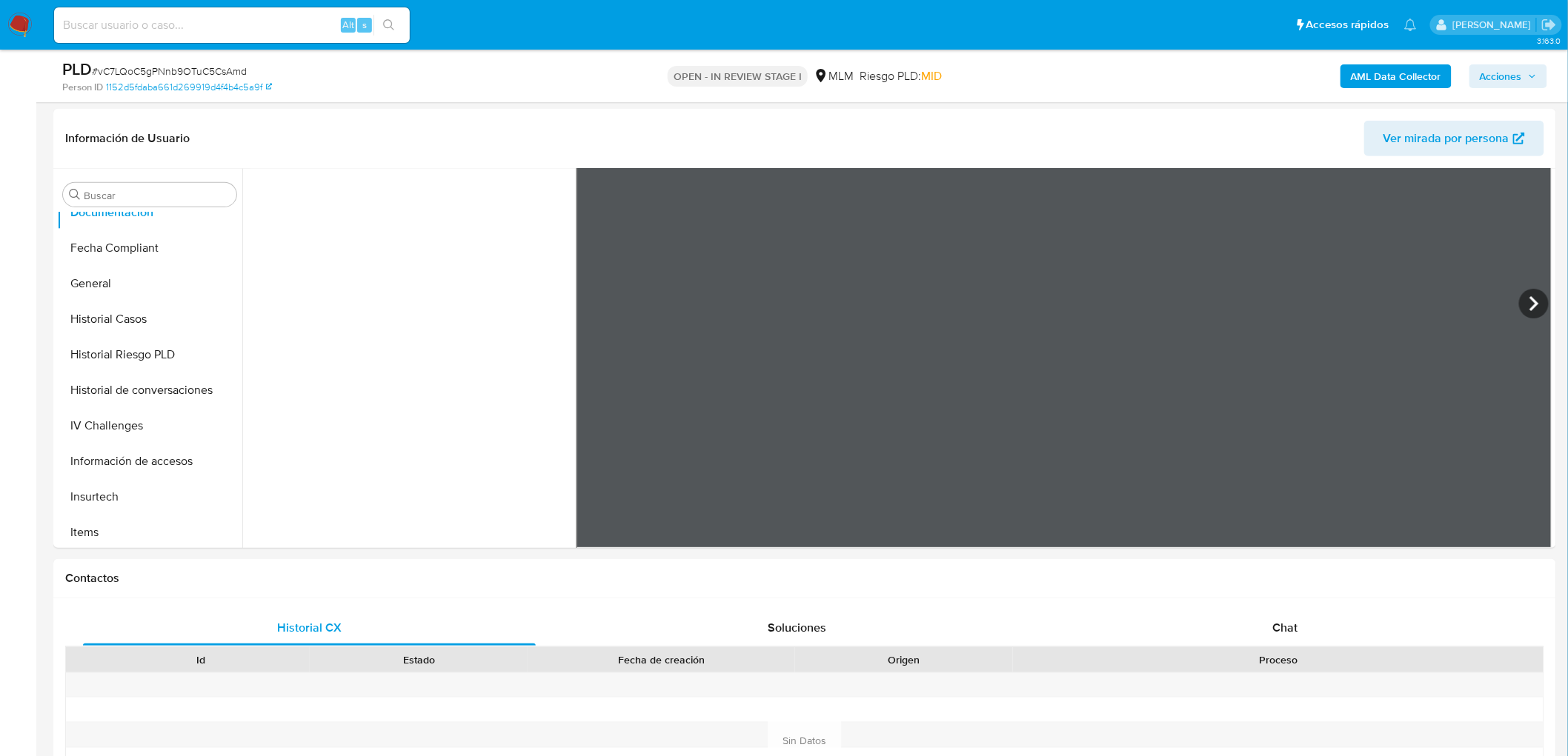
scroll to position [484, 0]
click at [137, 289] on button "General" at bounding box center [144, 279] width 174 height 36
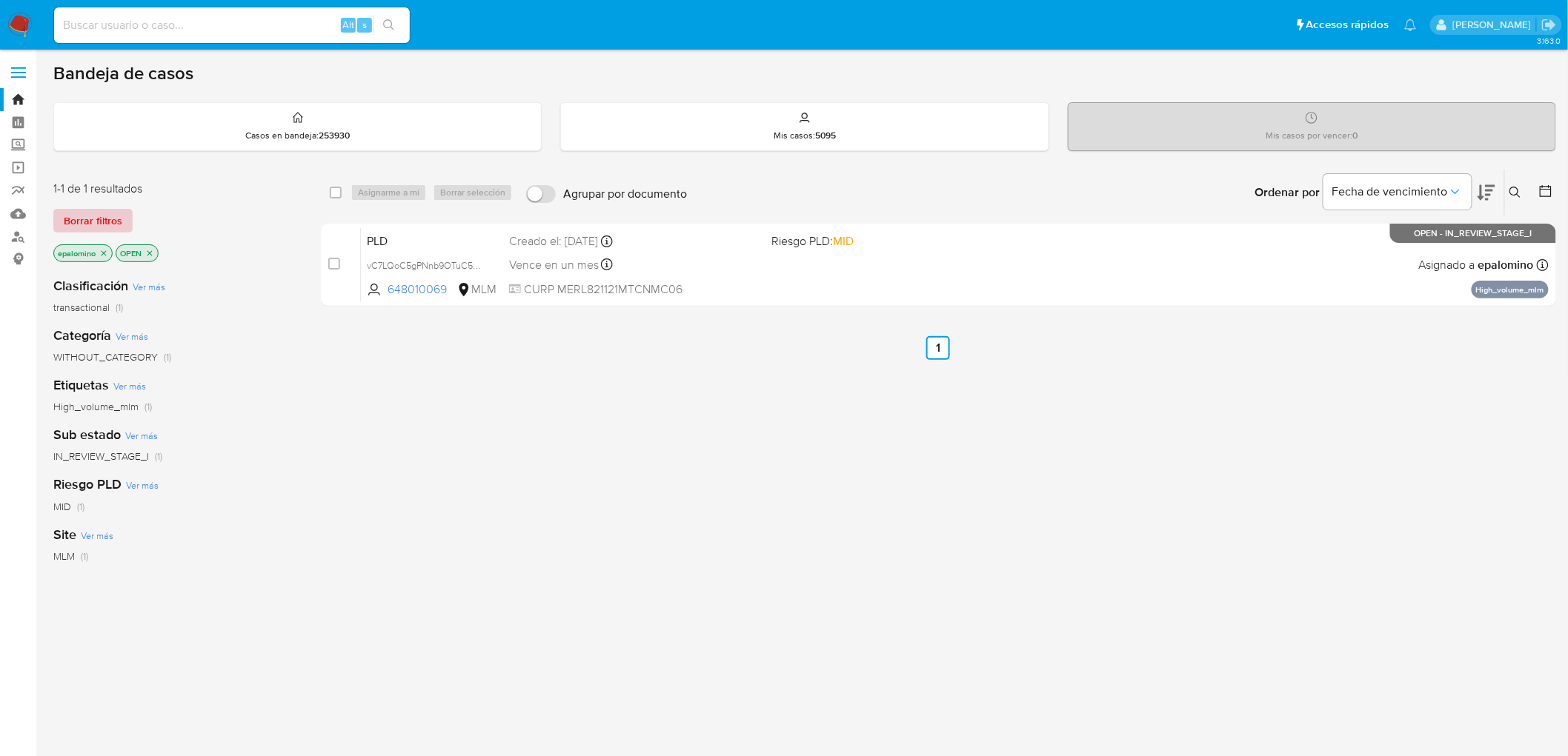
click at [108, 211] on span "Borrar filtros" at bounding box center [93, 221] width 59 height 21
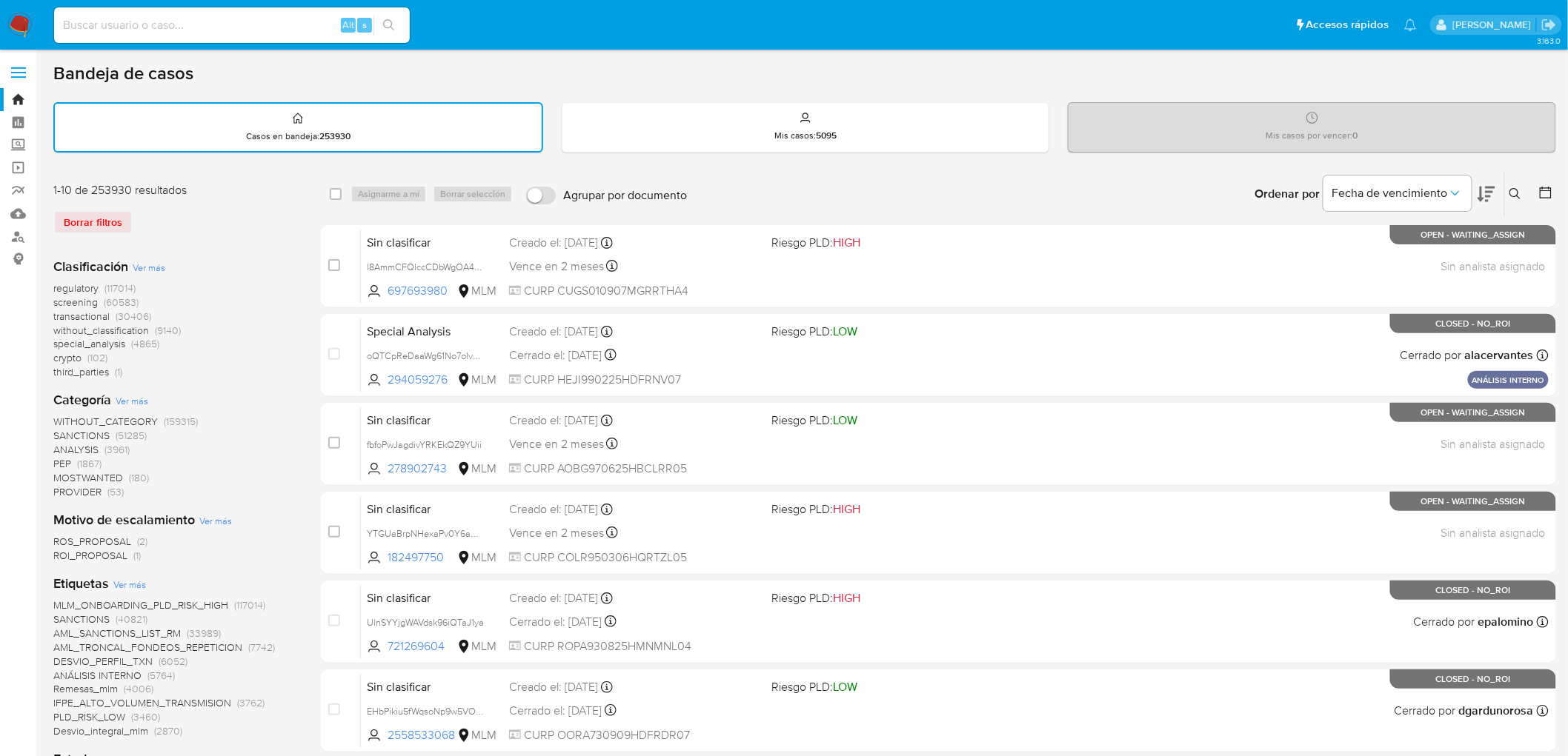
click at [31, 30] on img at bounding box center [20, 25] width 25 height 25
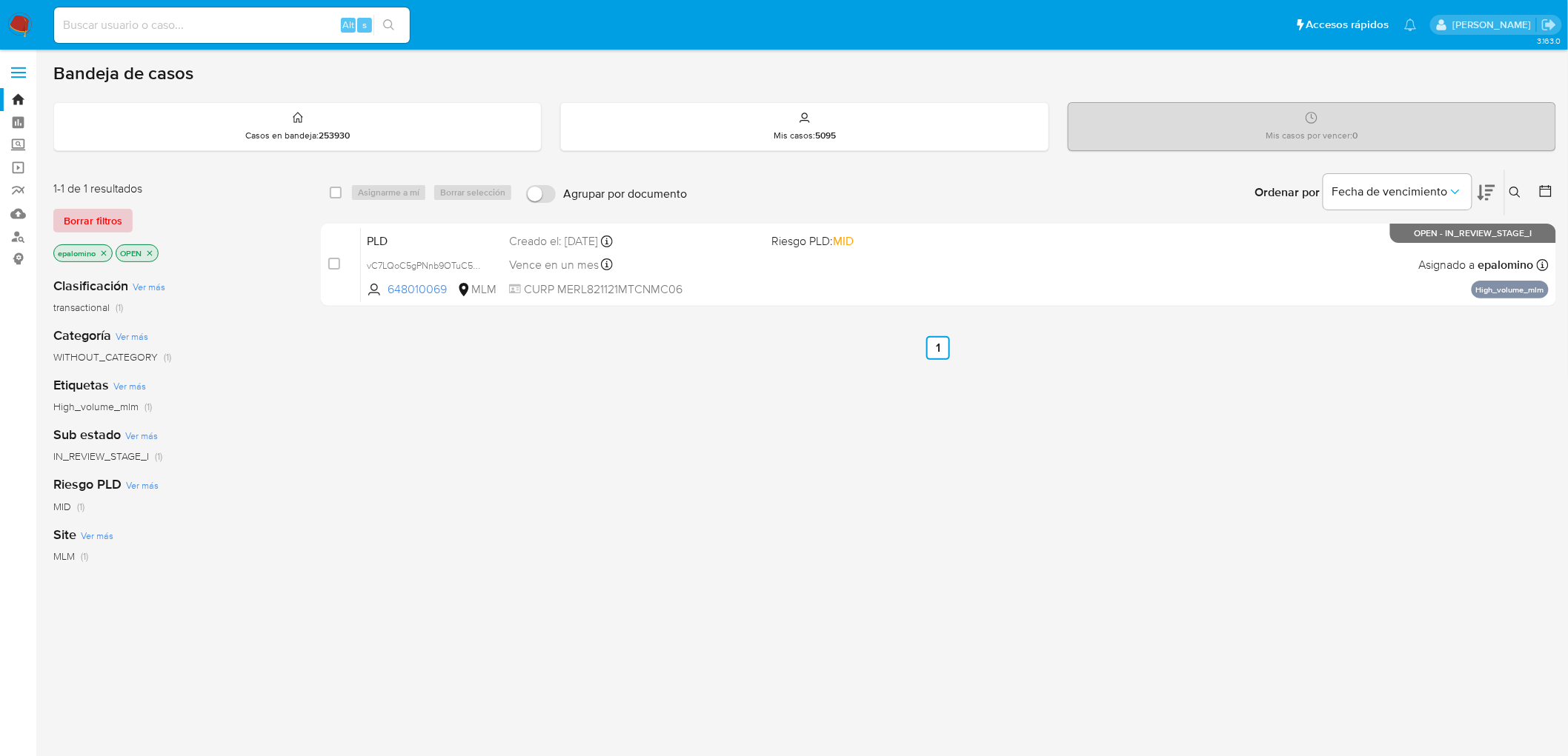
click at [114, 220] on span "Borrar filtros" at bounding box center [93, 221] width 59 height 21
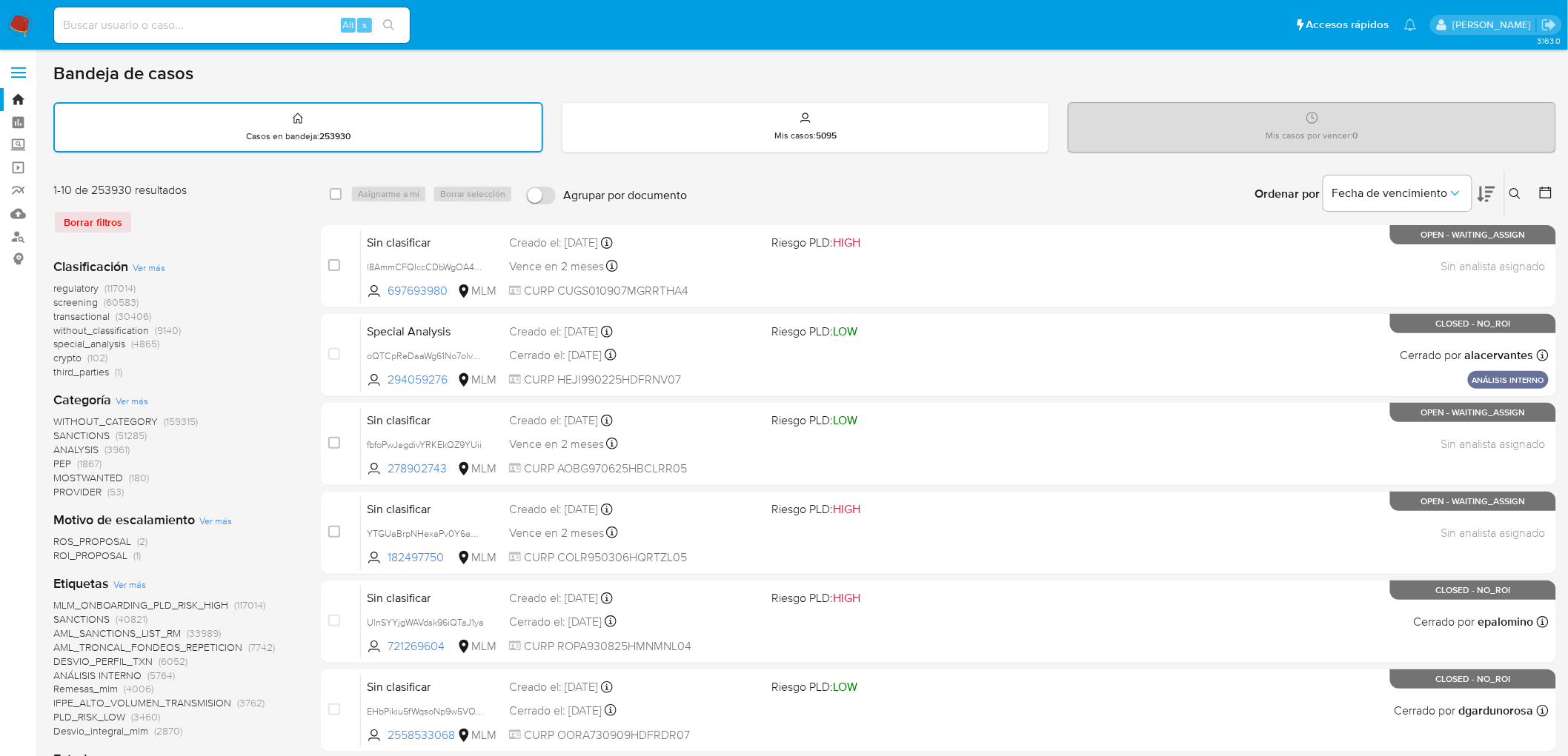
click at [1515, 195] on icon at bounding box center [1515, 194] width 12 height 12
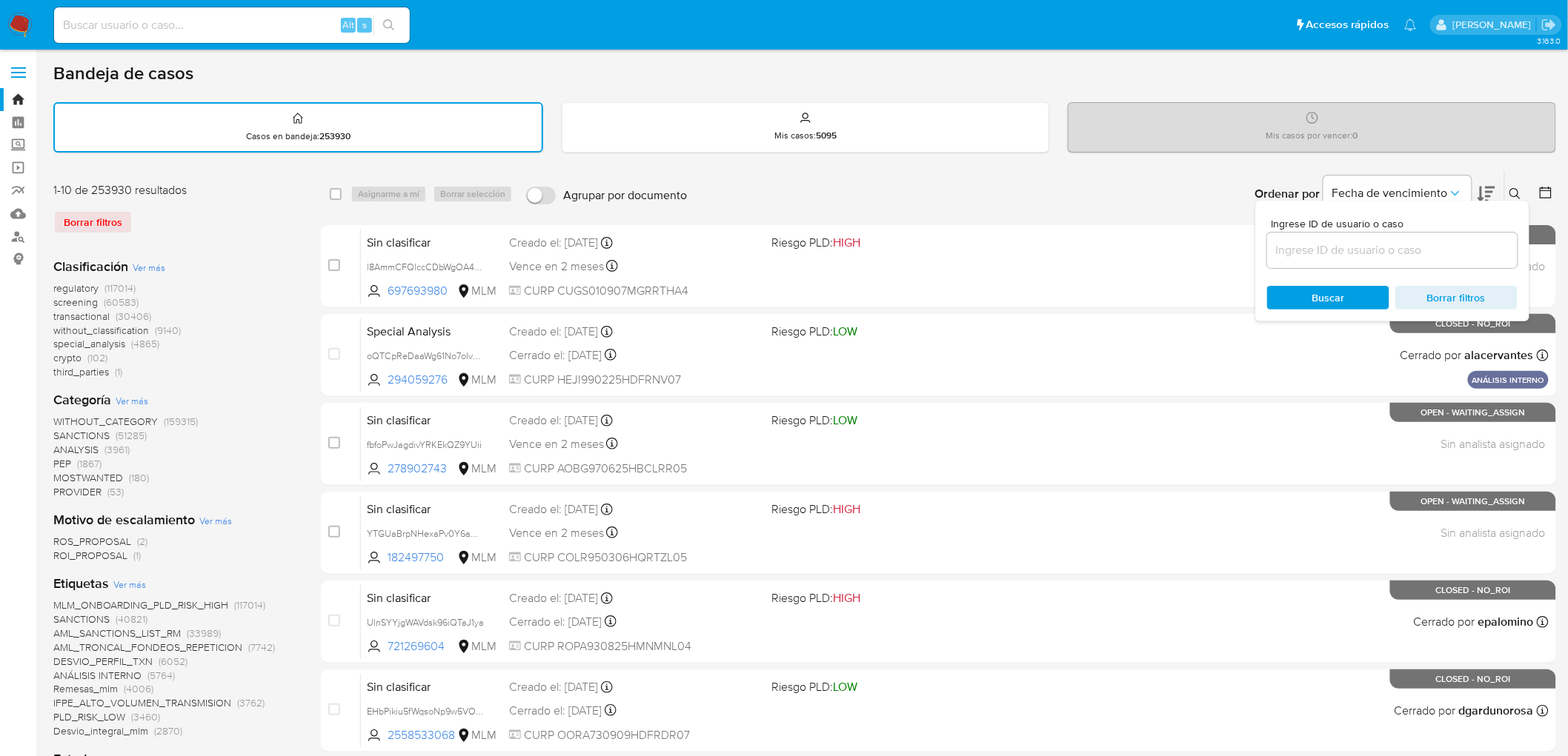
click at [1315, 241] on input at bounding box center [1392, 251] width 251 height 19
type input "648010069"
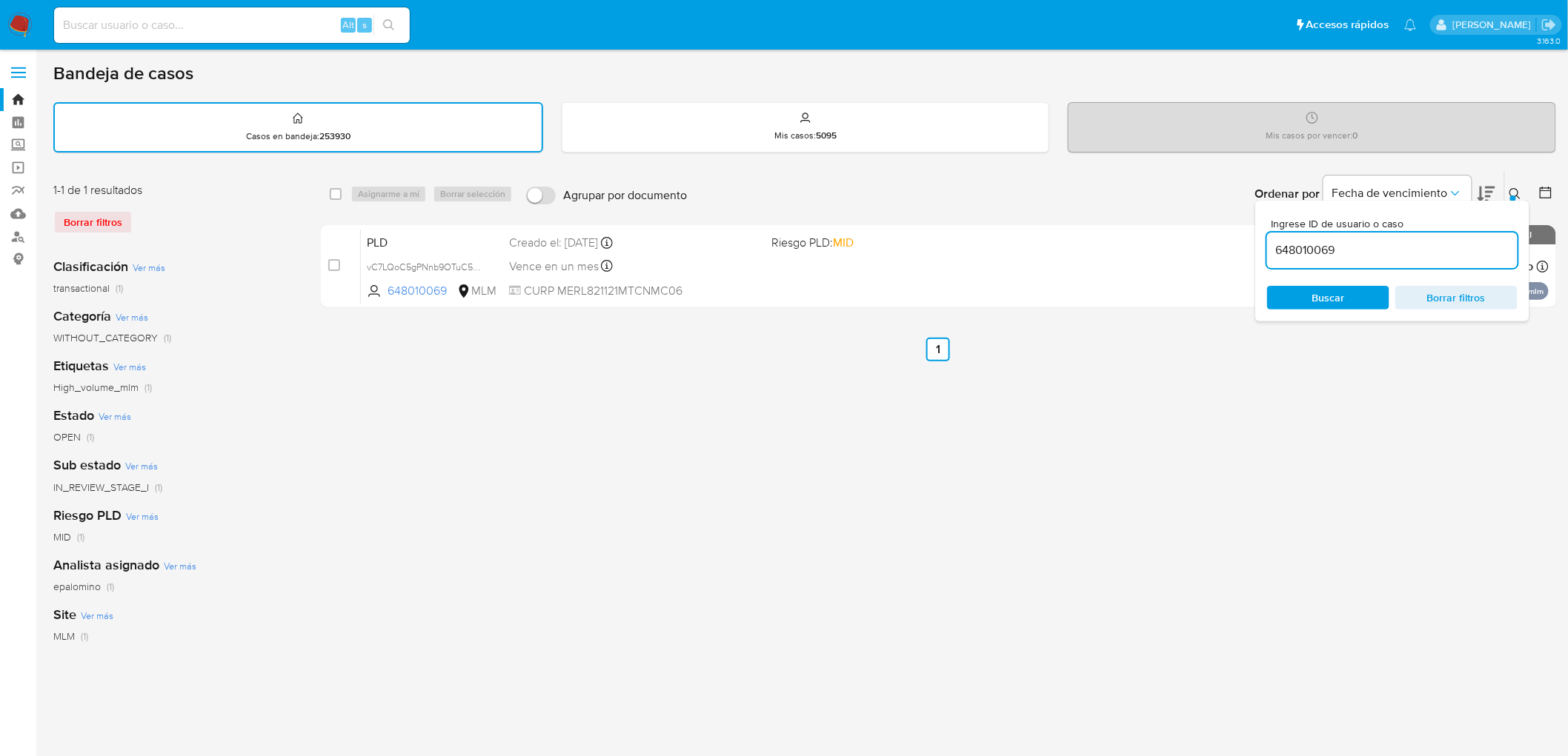
click at [1512, 201] on div "Ingrese ID de usuario o caso 648010069 Buscar Borrar filtros" at bounding box center [1391, 261] width 274 height 121
click at [1516, 188] on icon at bounding box center [1515, 194] width 12 height 12
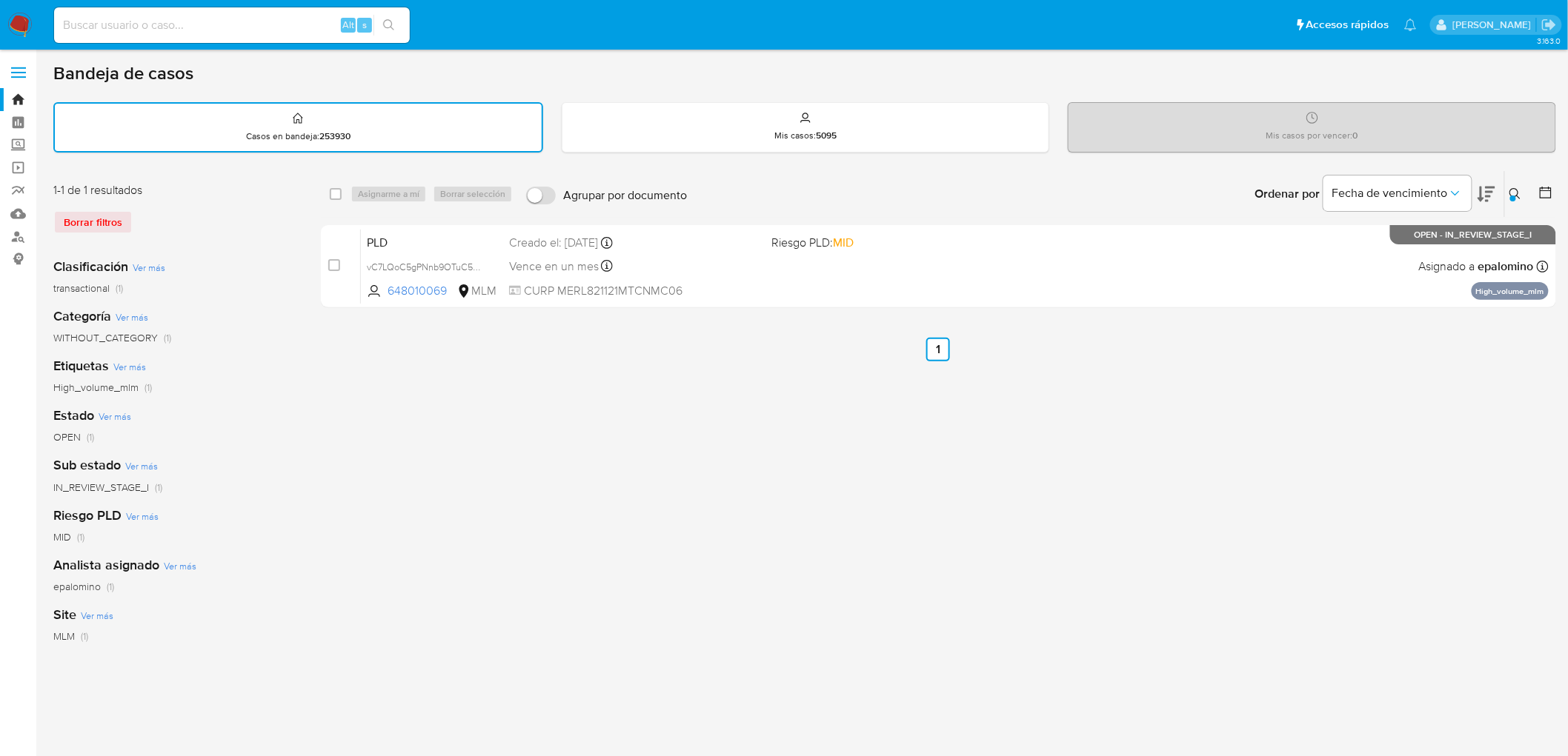
click at [21, 26] on img at bounding box center [20, 25] width 25 height 25
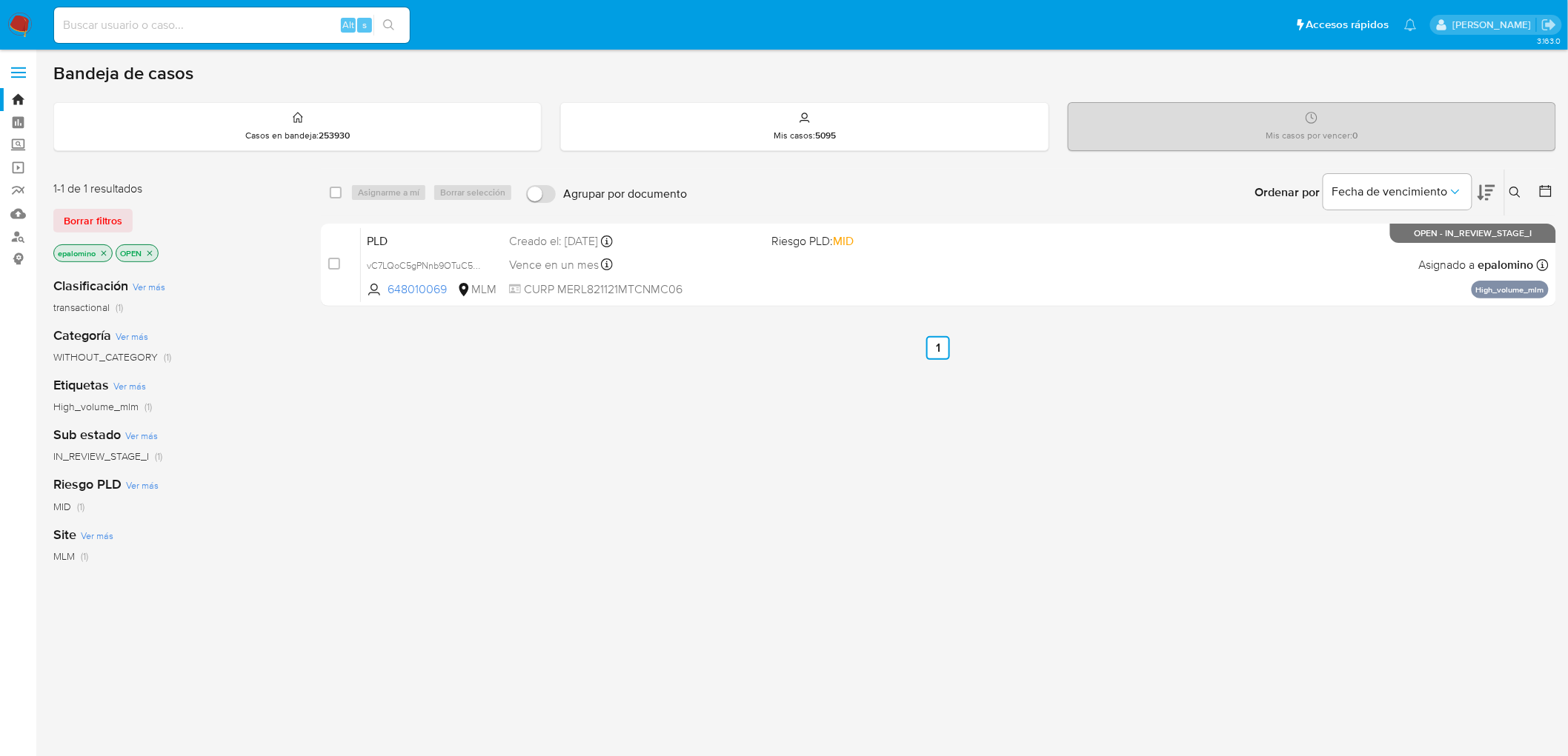
drag, startPoint x: 101, startPoint y: 217, endPoint x: 175, endPoint y: 217, distance: 74.0
click at [102, 217] on span "Borrar filtros" at bounding box center [93, 221] width 59 height 21
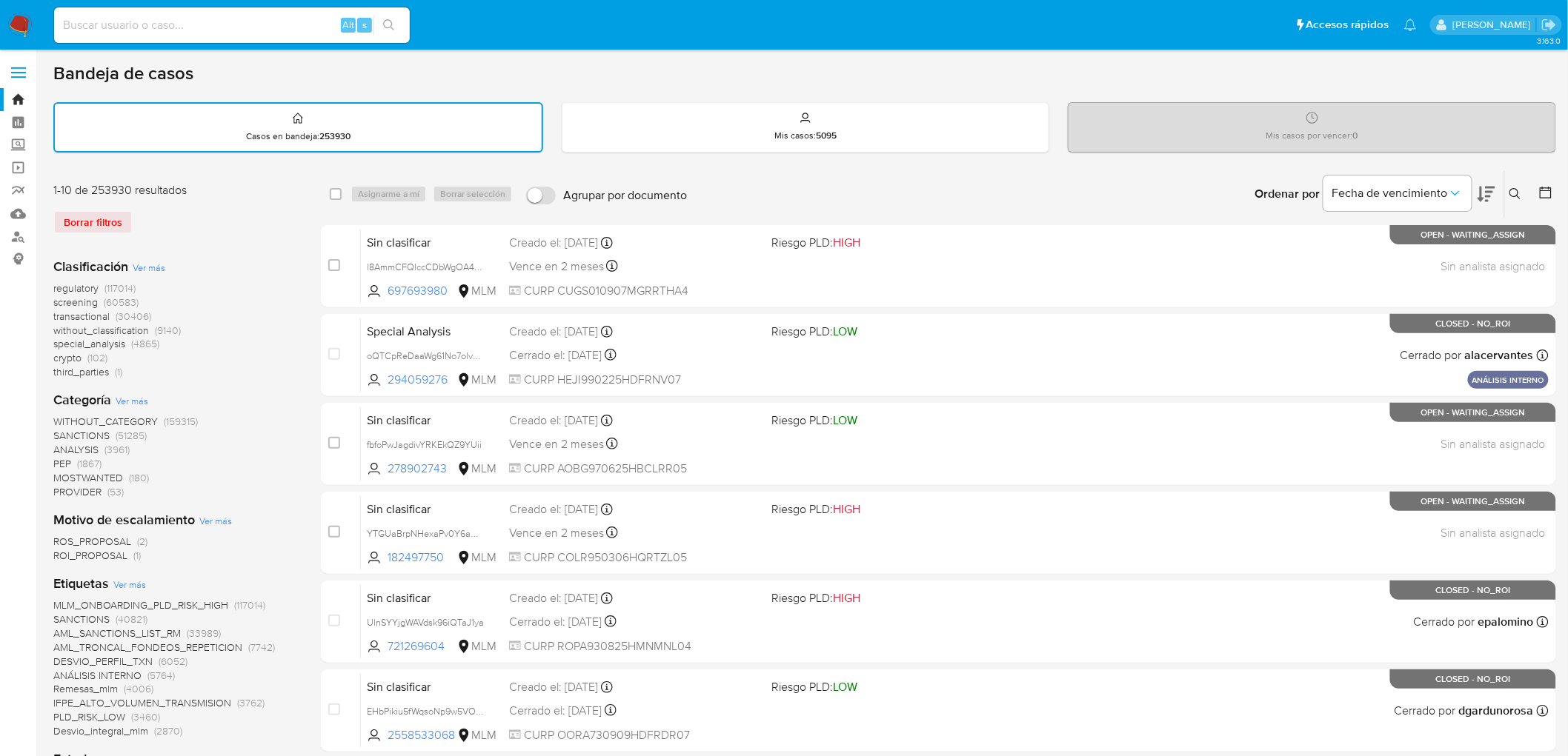
click at [1516, 194] on icon at bounding box center [1515, 194] width 12 height 12
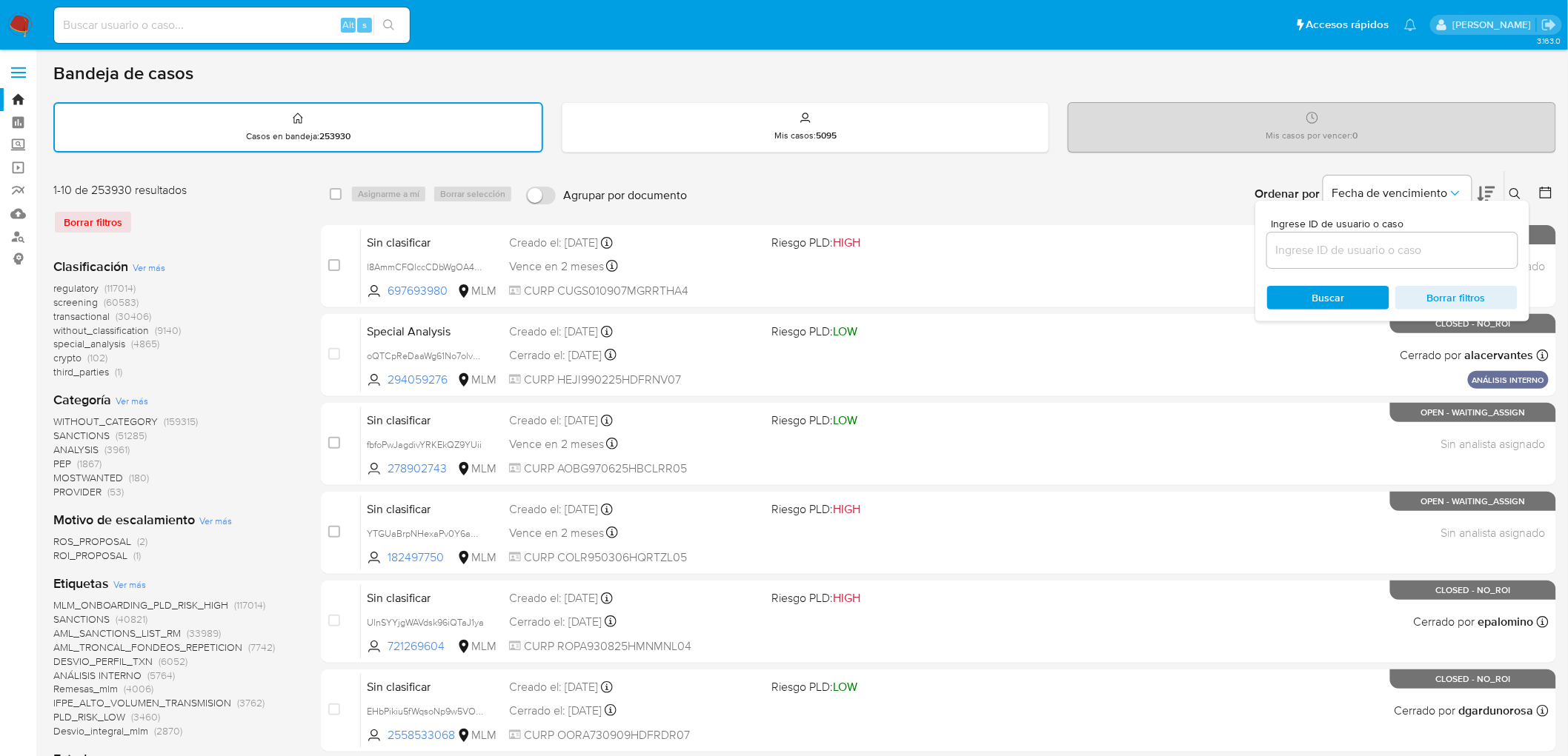
click at [1344, 253] on input at bounding box center [1392, 251] width 251 height 19
type input "648010069"
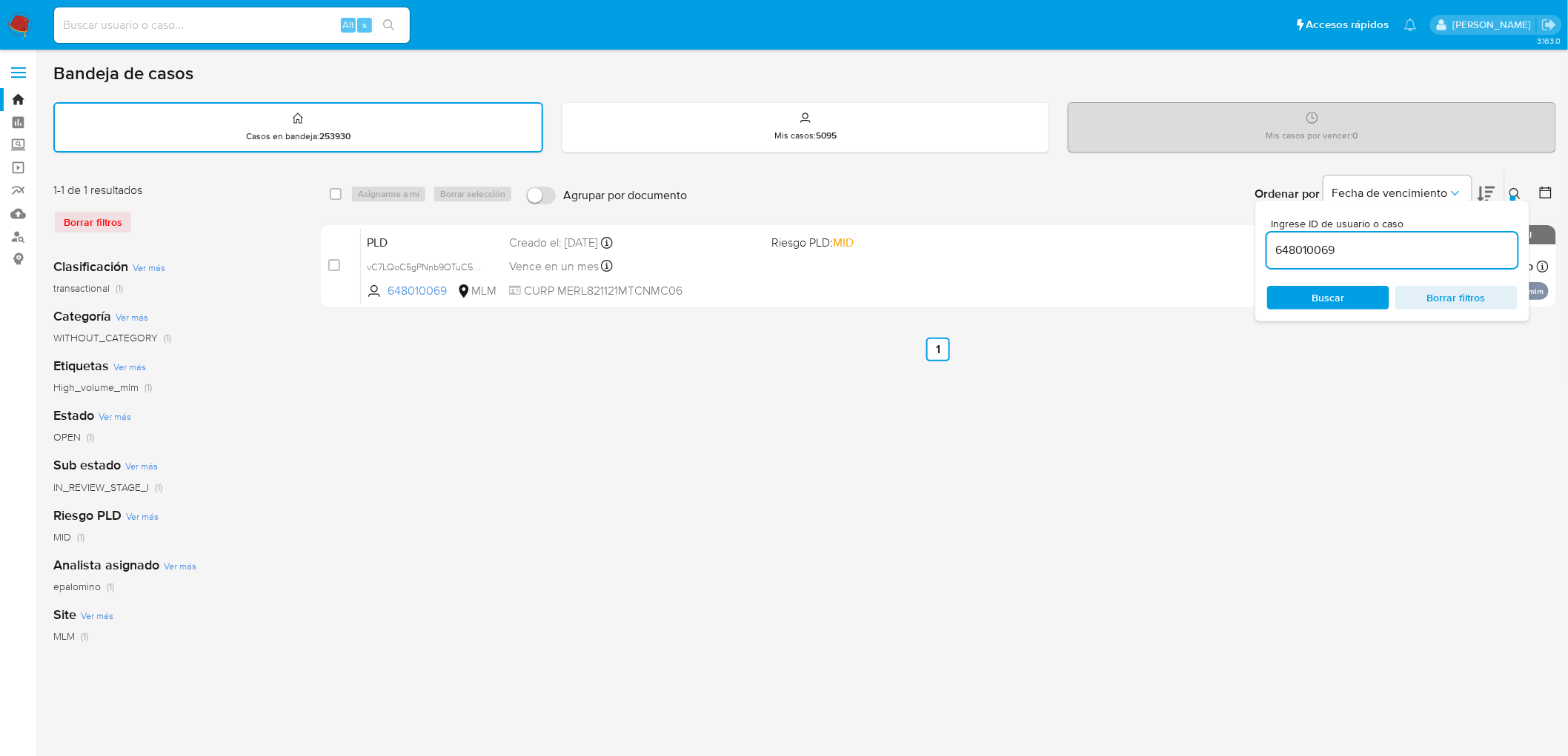
click at [1515, 191] on icon at bounding box center [1515, 194] width 12 height 12
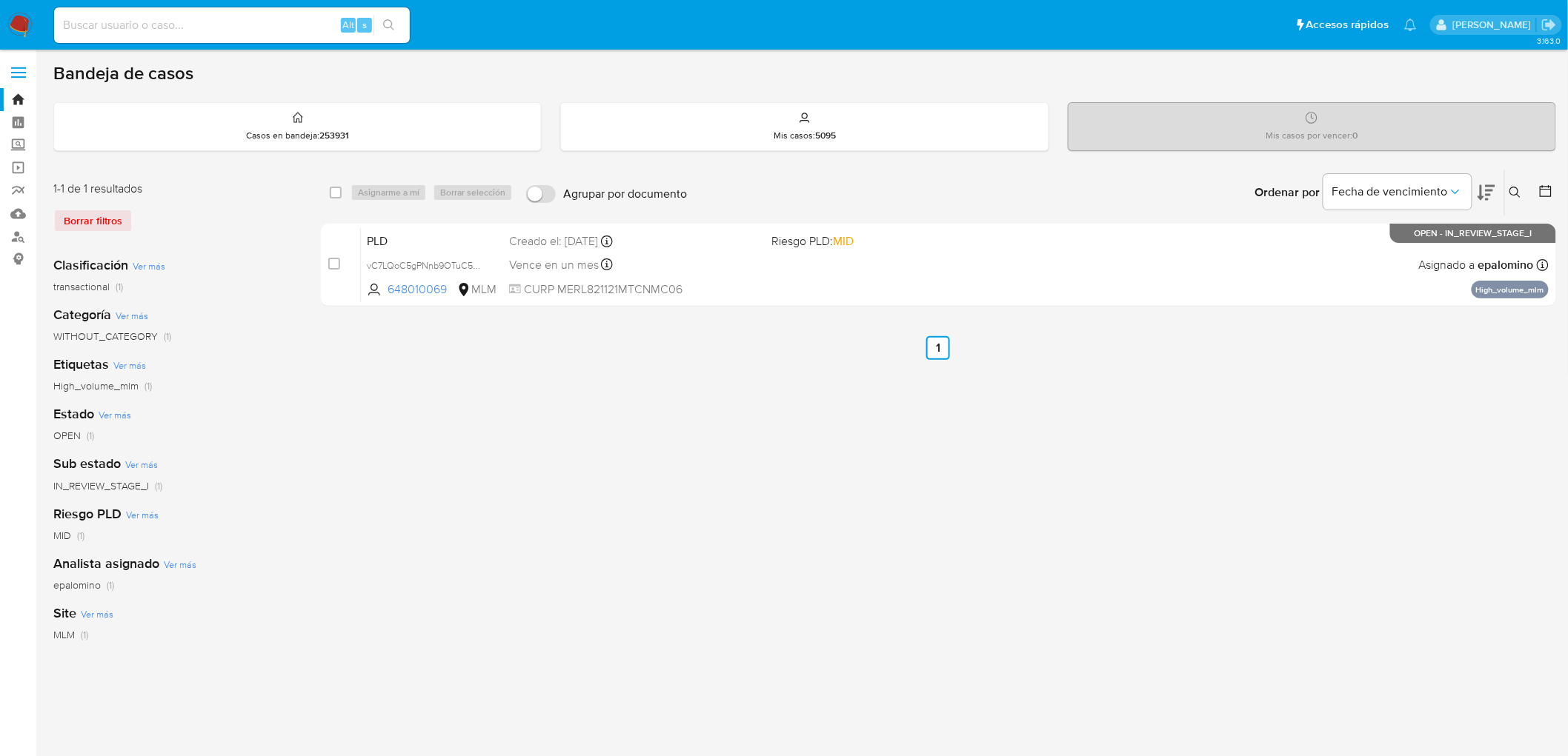
click at [23, 25] on img at bounding box center [20, 25] width 25 height 25
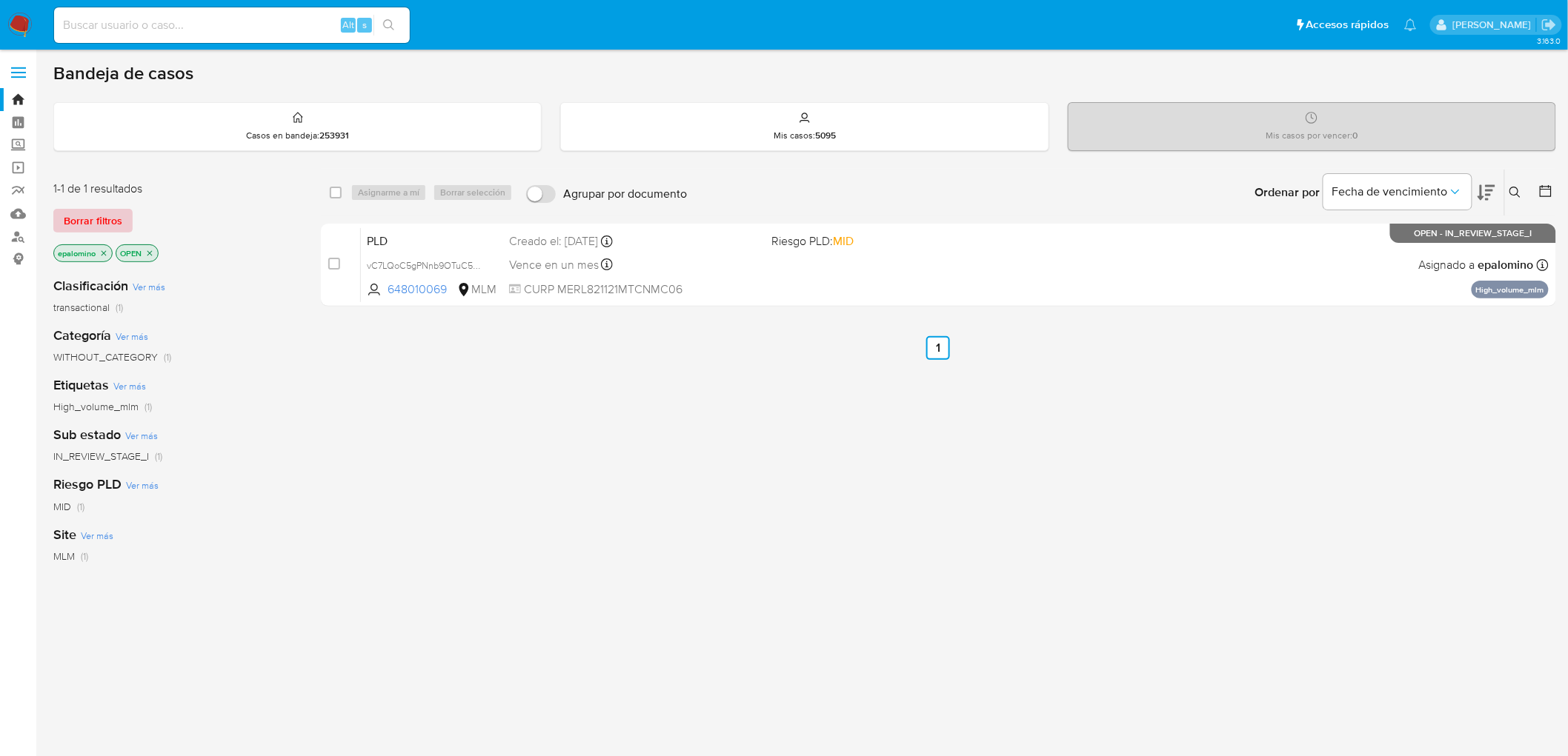
click at [85, 224] on span "Borrar filtros" at bounding box center [93, 221] width 59 height 21
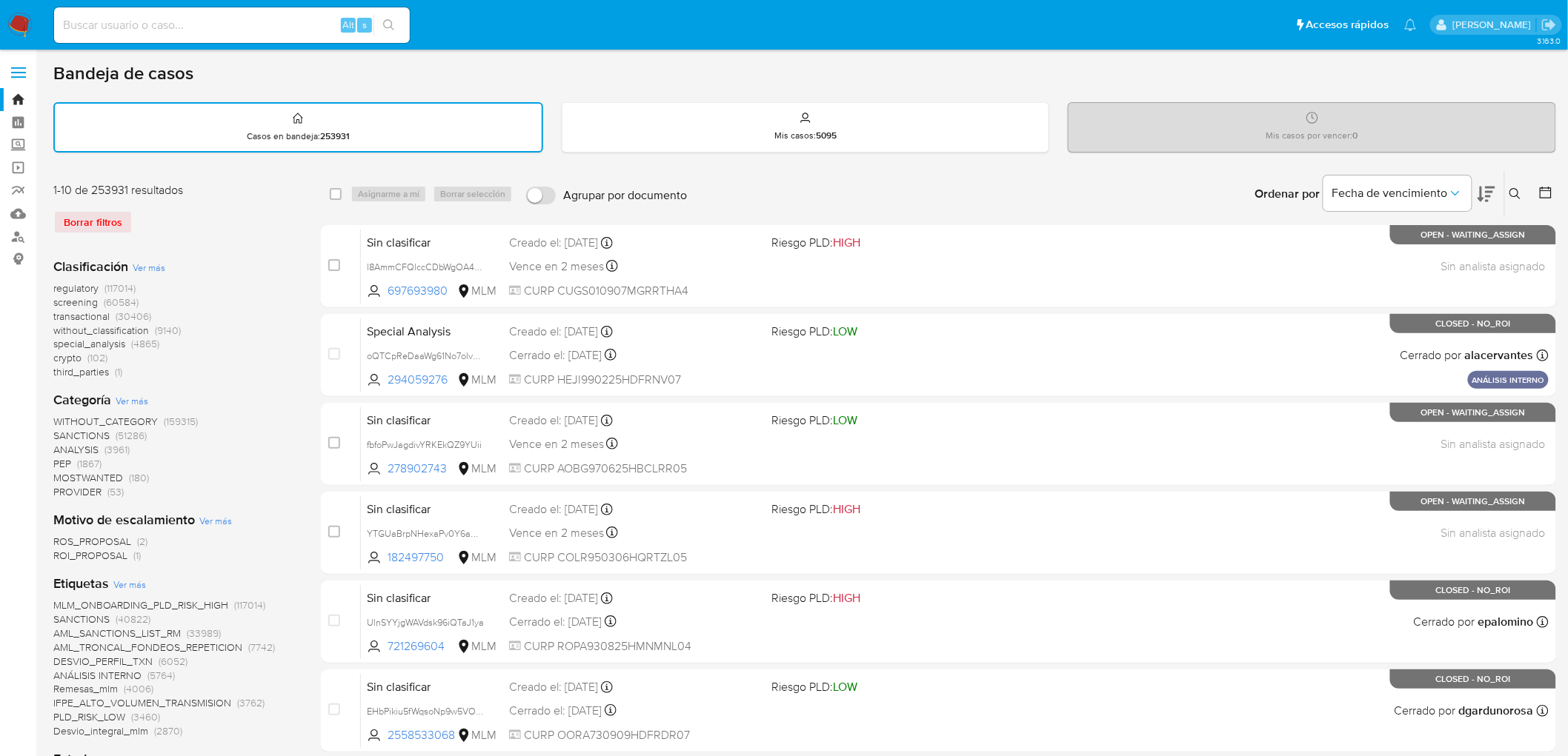
click at [17, 33] on img at bounding box center [20, 25] width 25 height 25
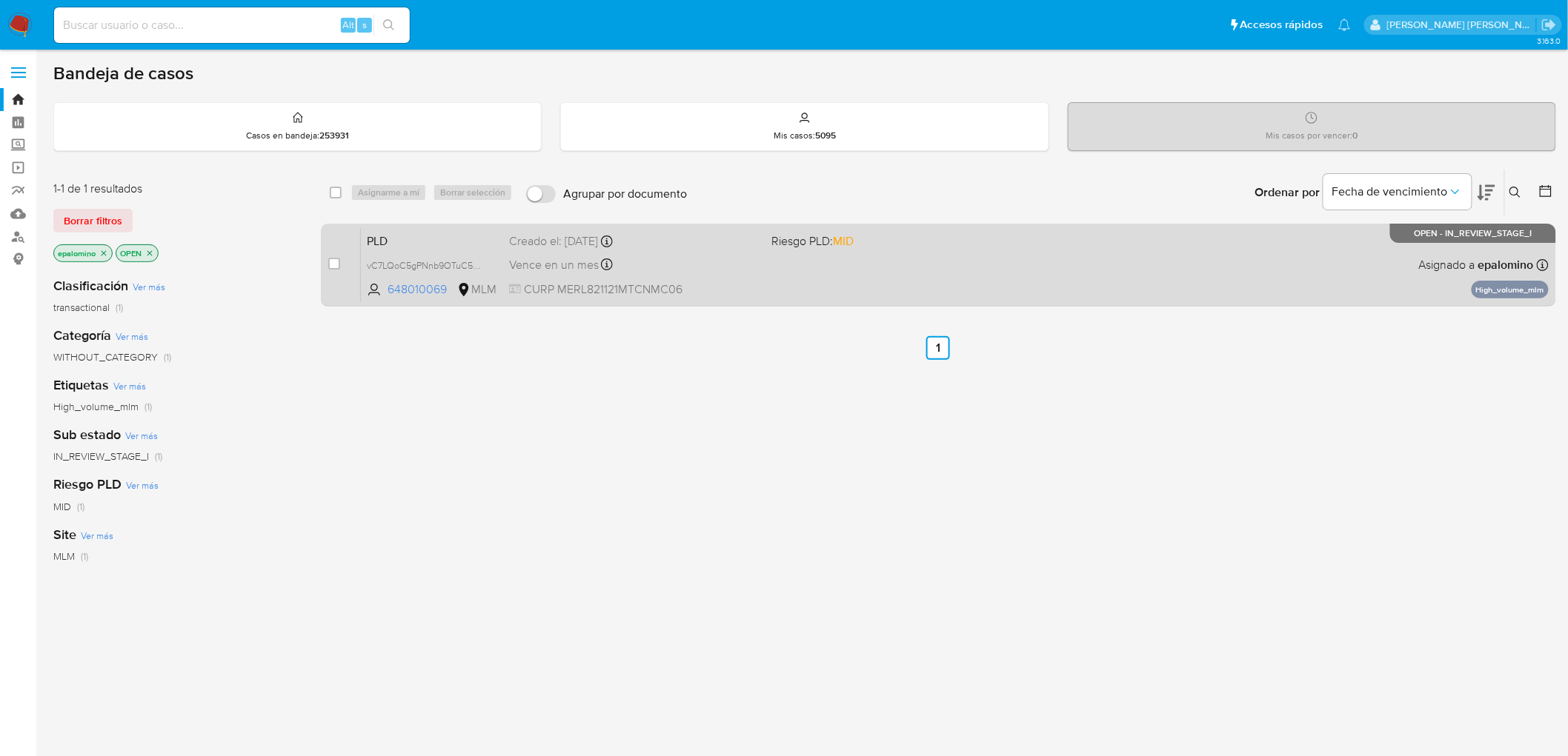
click at [401, 233] on span "PLD" at bounding box center [432, 240] width 131 height 19
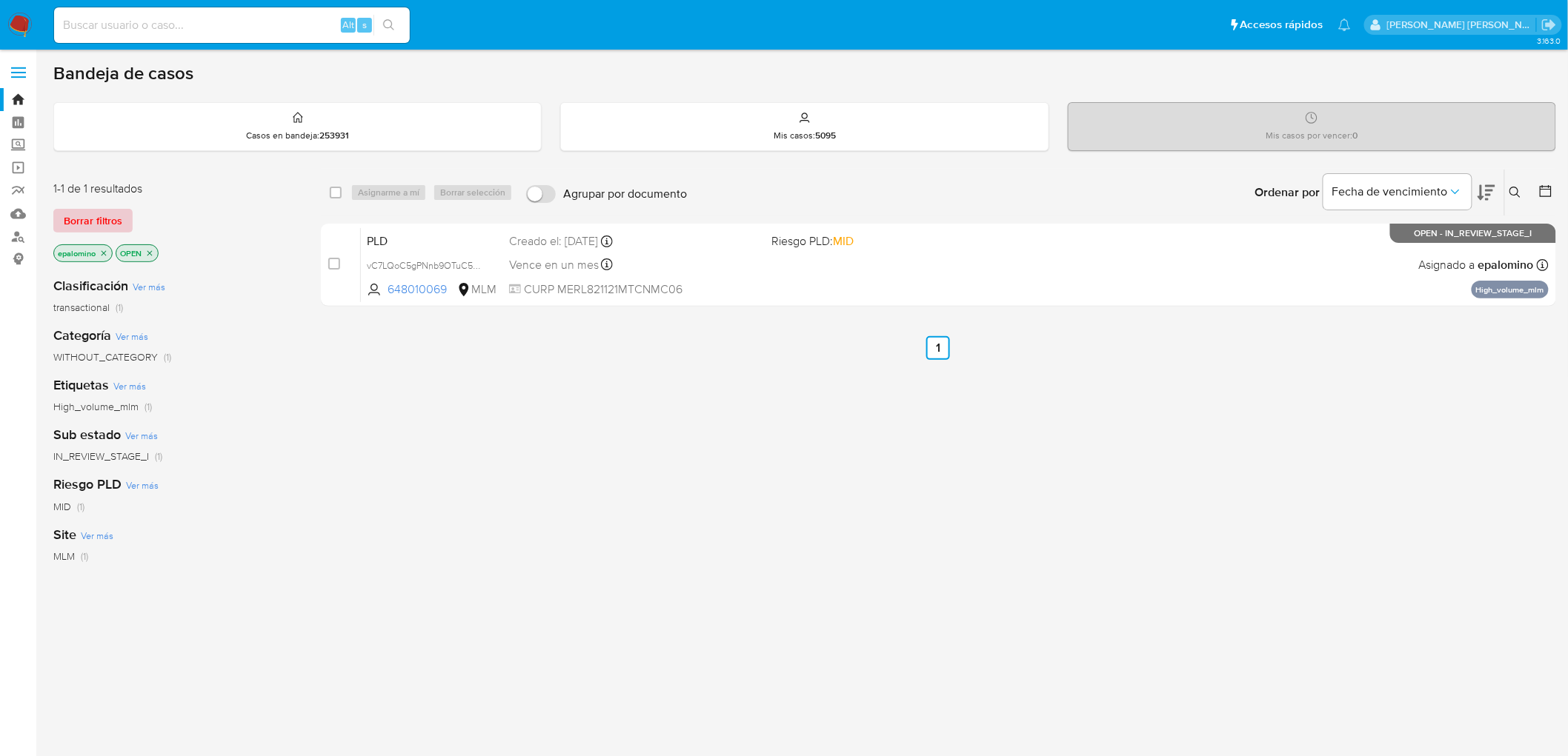
click at [114, 214] on span "Borrar filtros" at bounding box center [93, 221] width 59 height 21
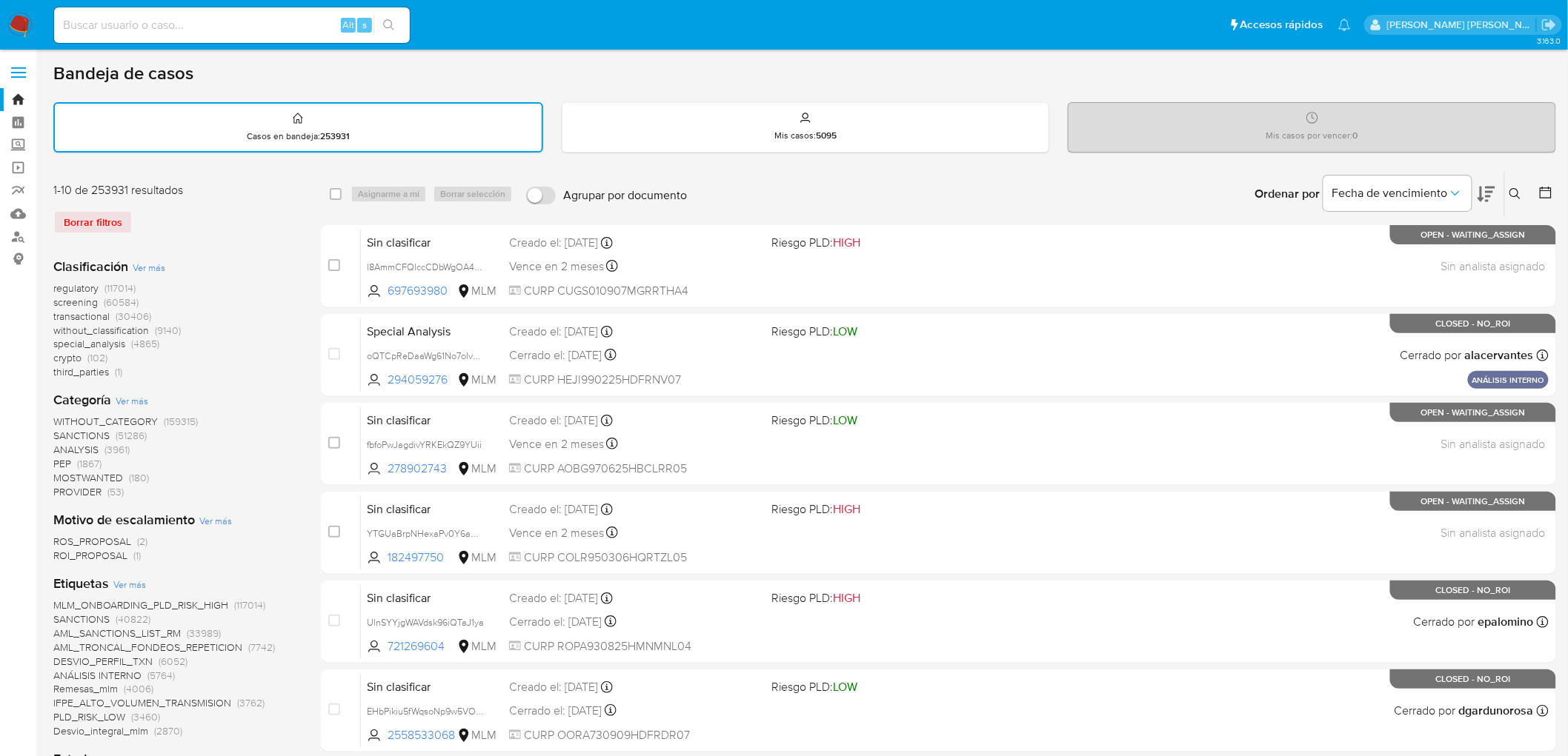
click at [1516, 188] on icon at bounding box center [1515, 194] width 11 height 11
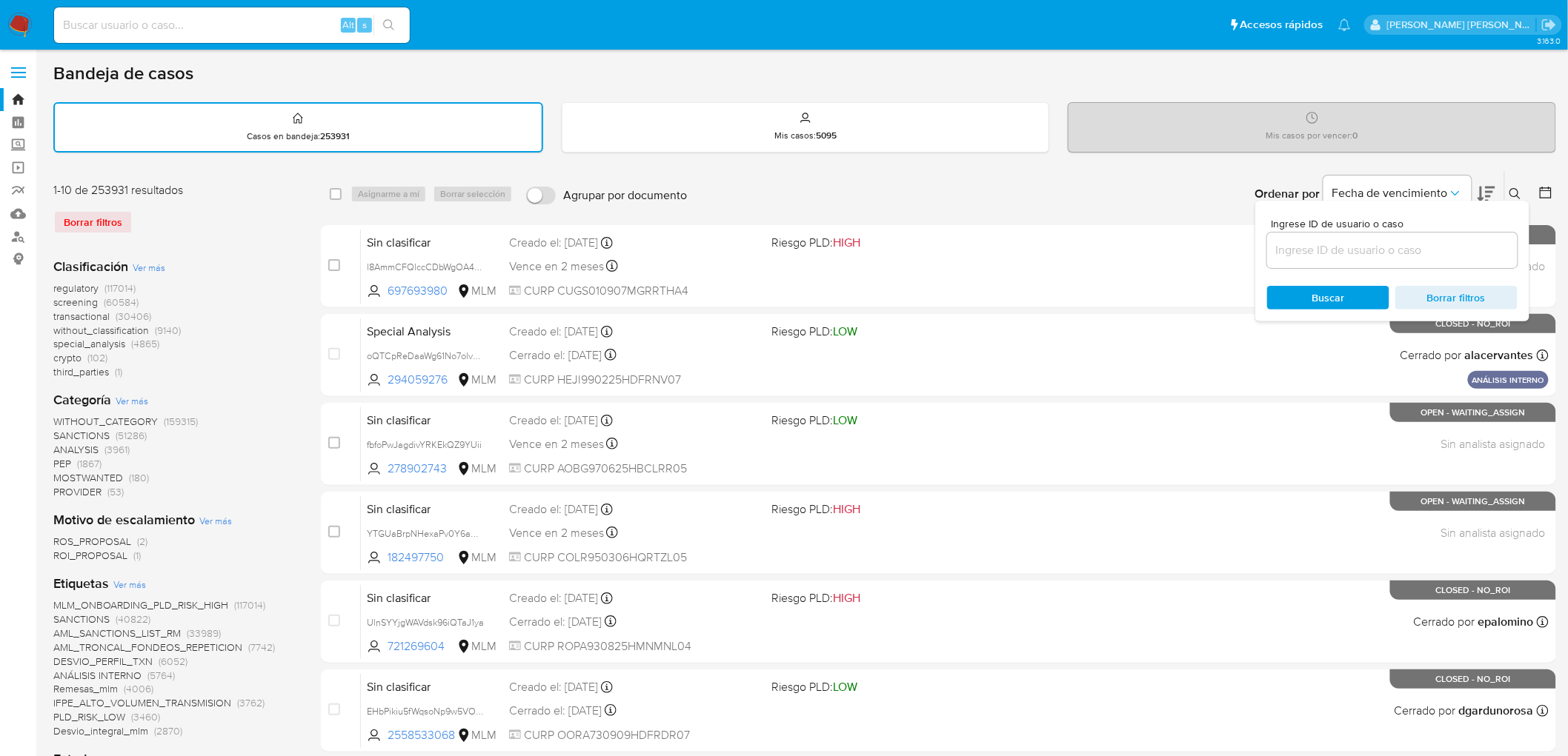
click at [1307, 252] on input at bounding box center [1392, 251] width 251 height 19
type input "479612560"
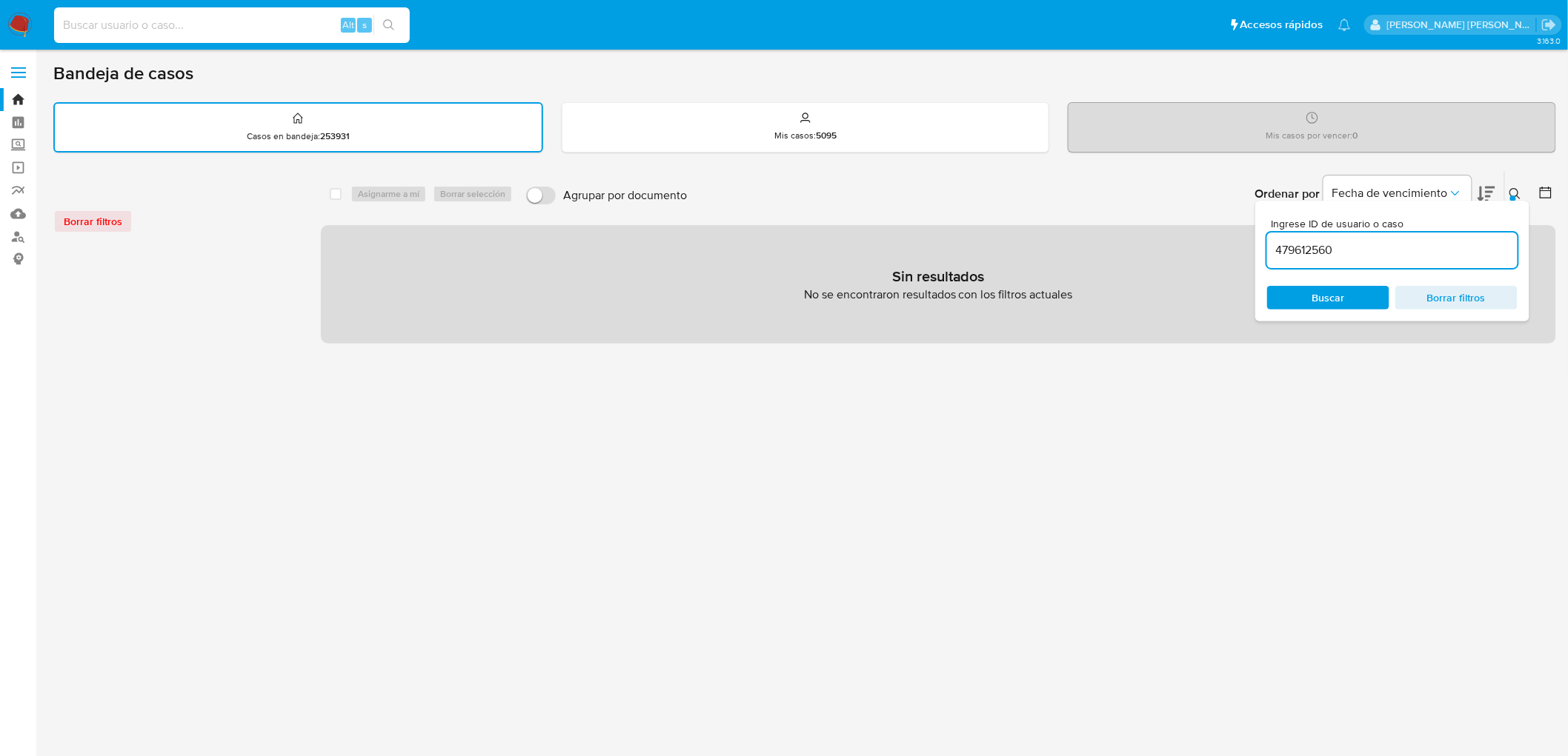
click at [209, 26] on input at bounding box center [232, 25] width 355 height 19
paste input "479612560"
type input "479612560"
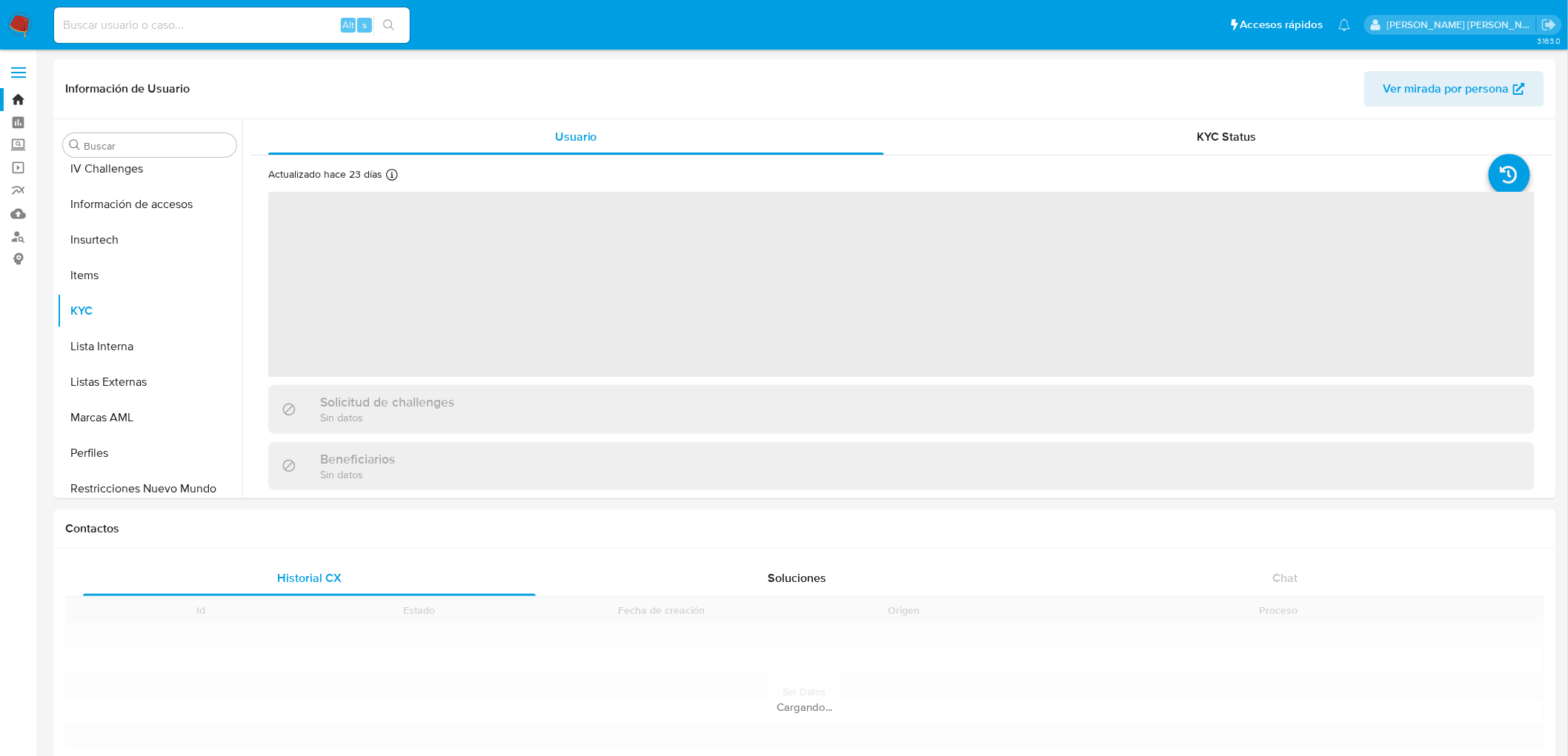
scroll to position [722, 0]
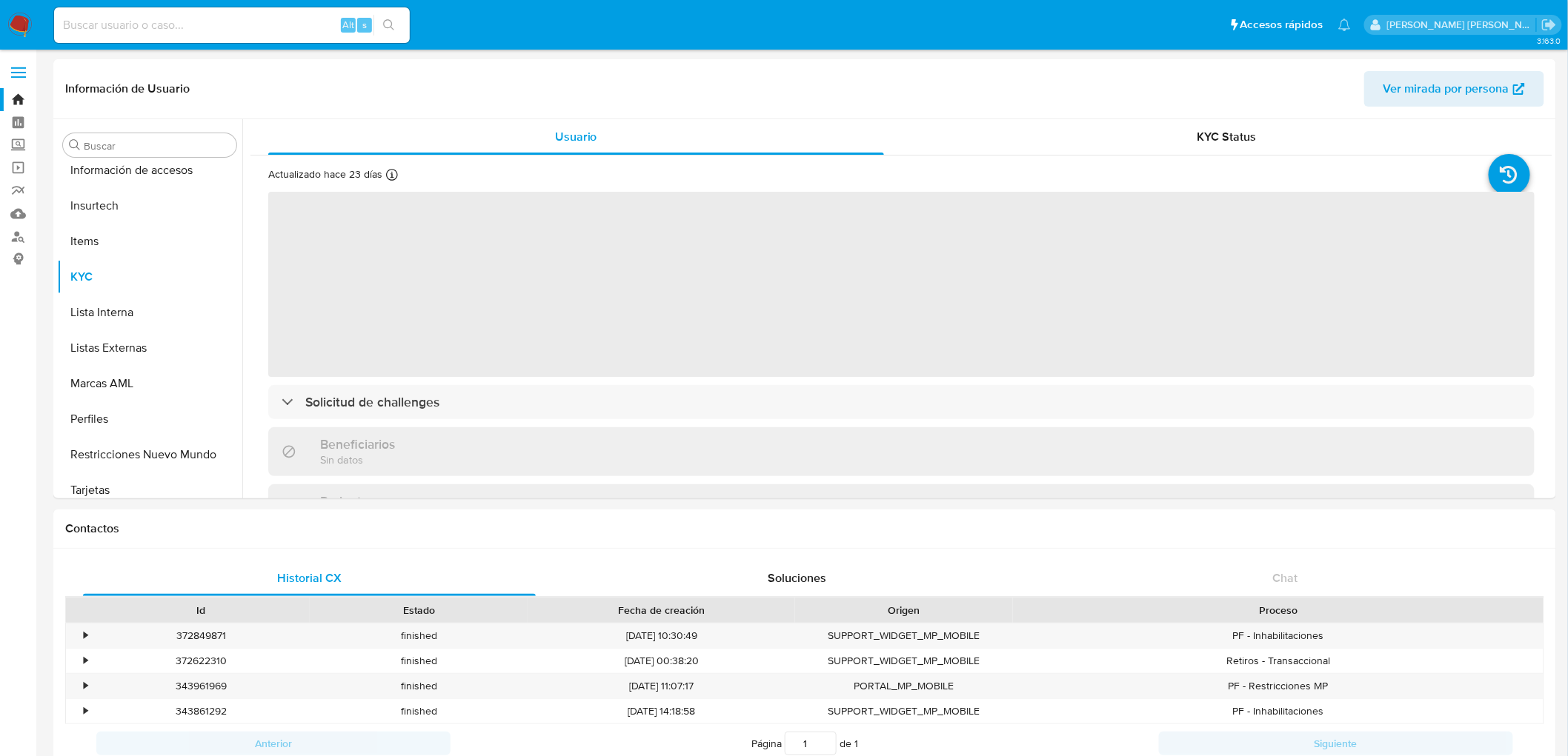
select select "10"
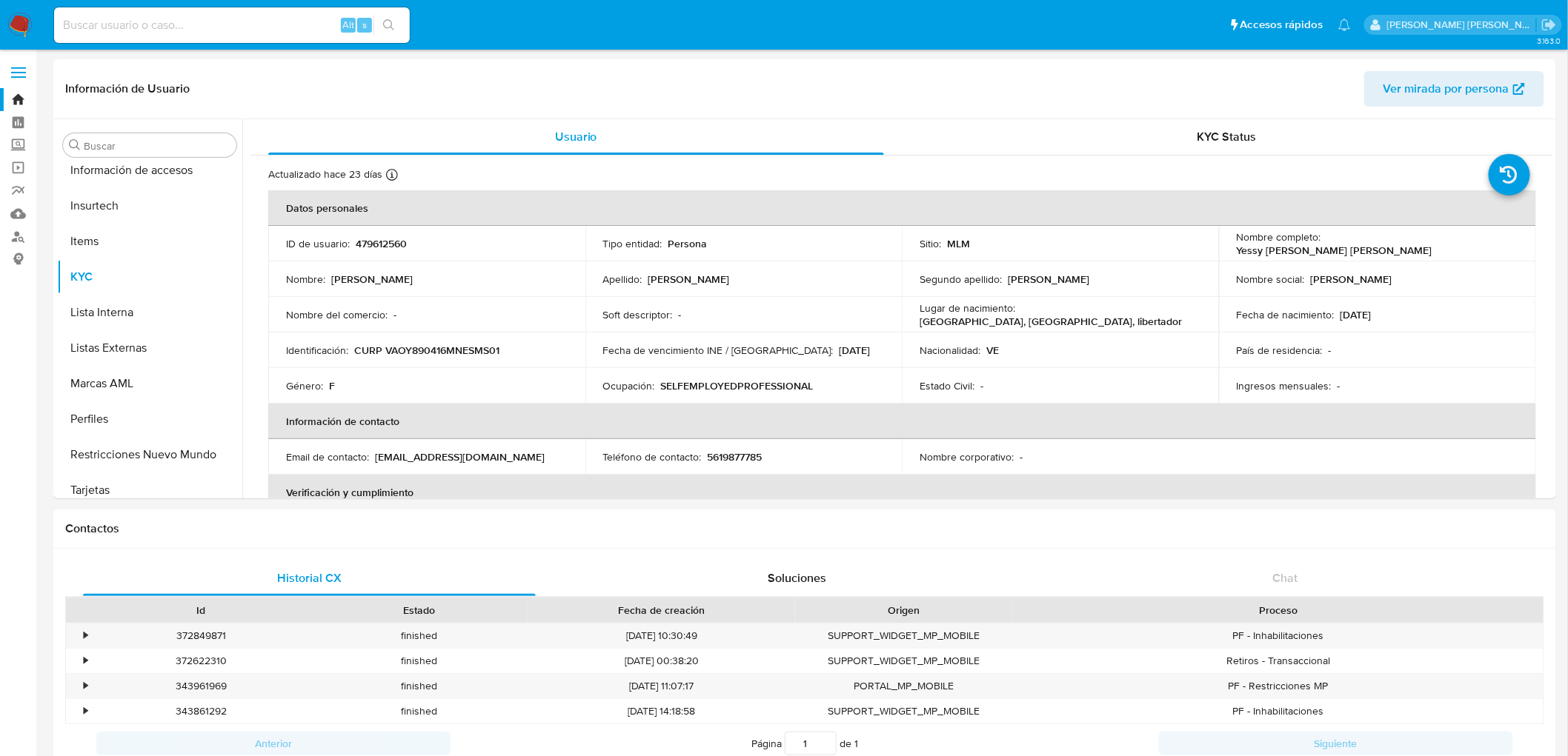
scroll to position [732, 0]
click at [452, 379] on div "Género : F" at bounding box center [426, 386] width 281 height 13
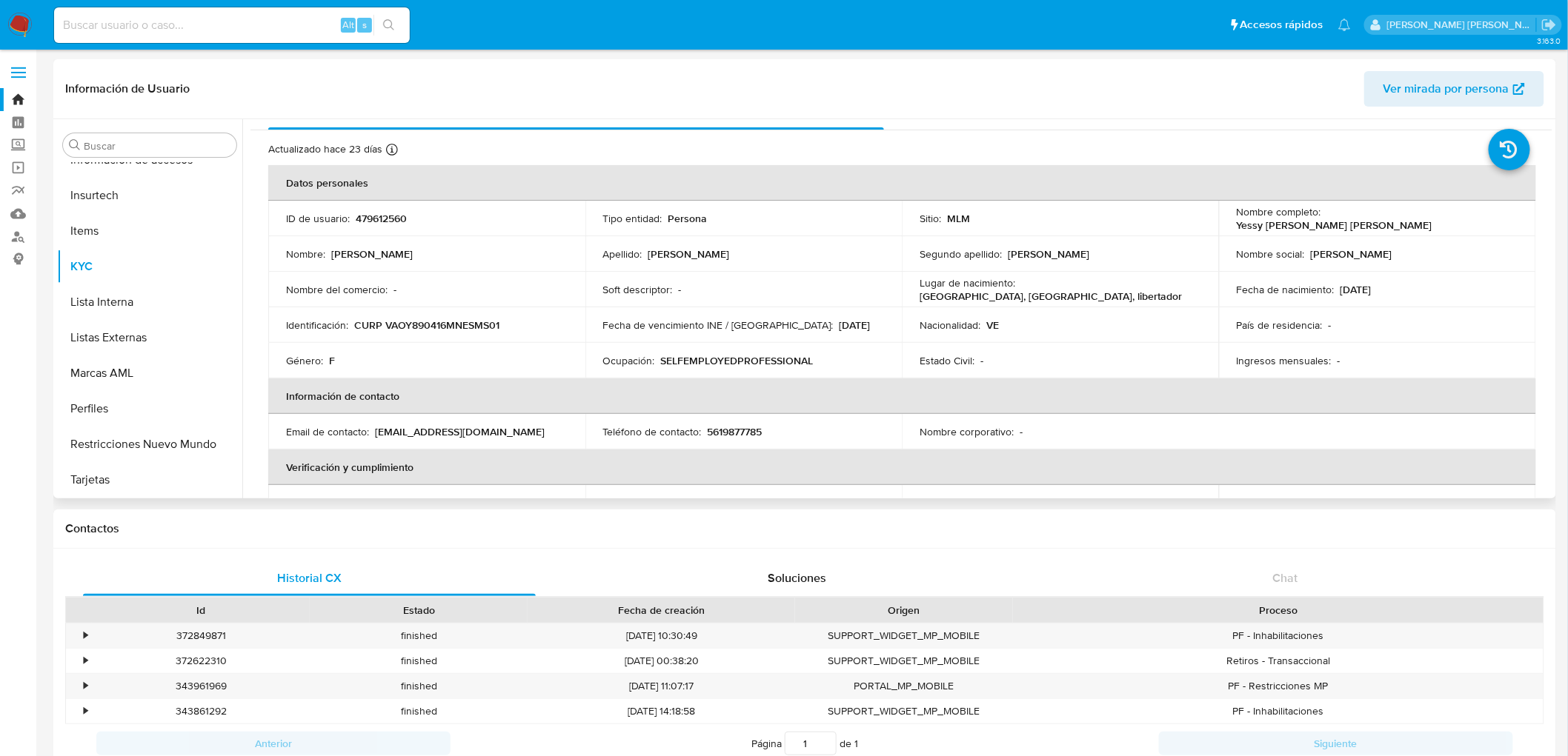
scroll to position [0, 0]
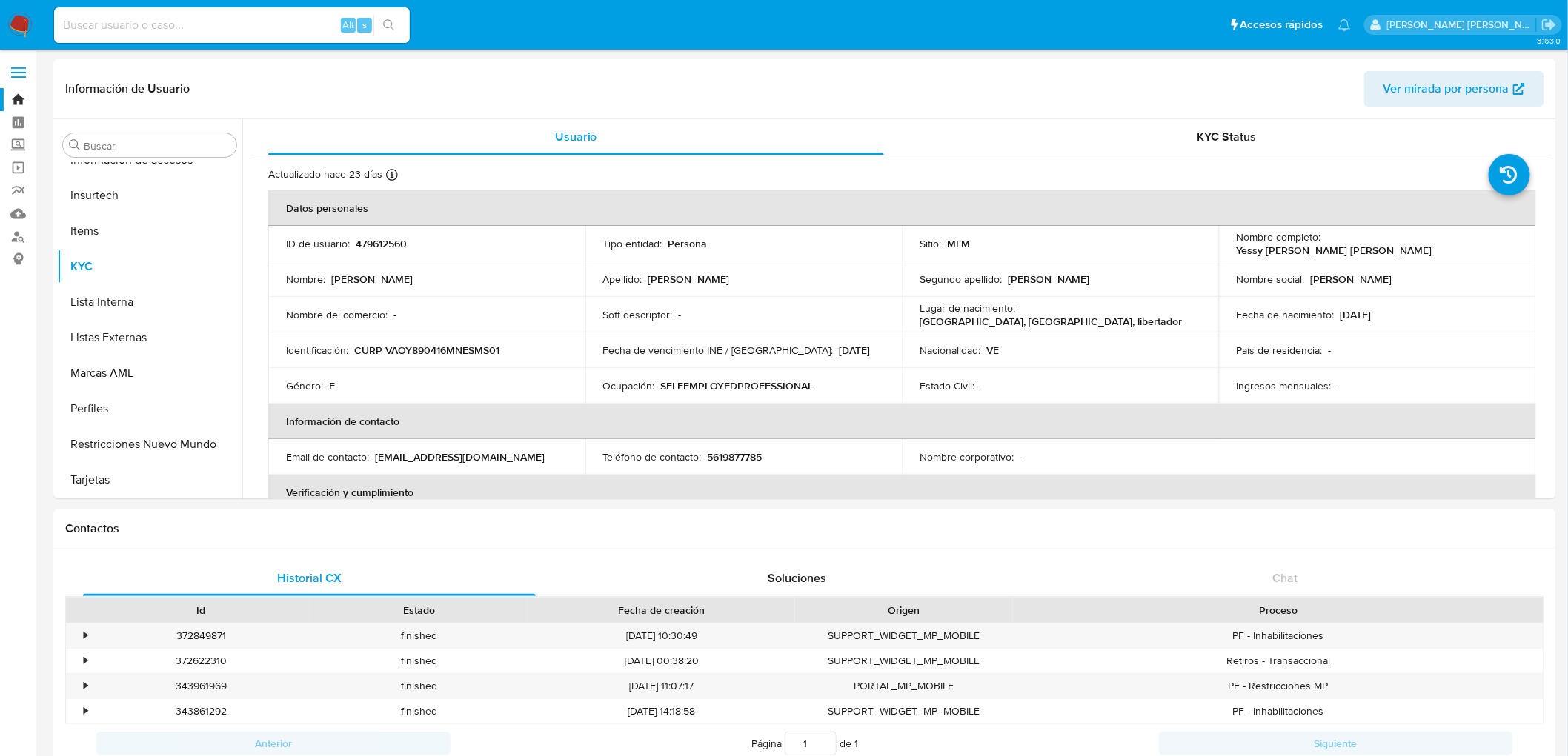
click at [94, 16] on input at bounding box center [232, 25] width 355 height 19
paste input "2012430046"
type input "2012430046"
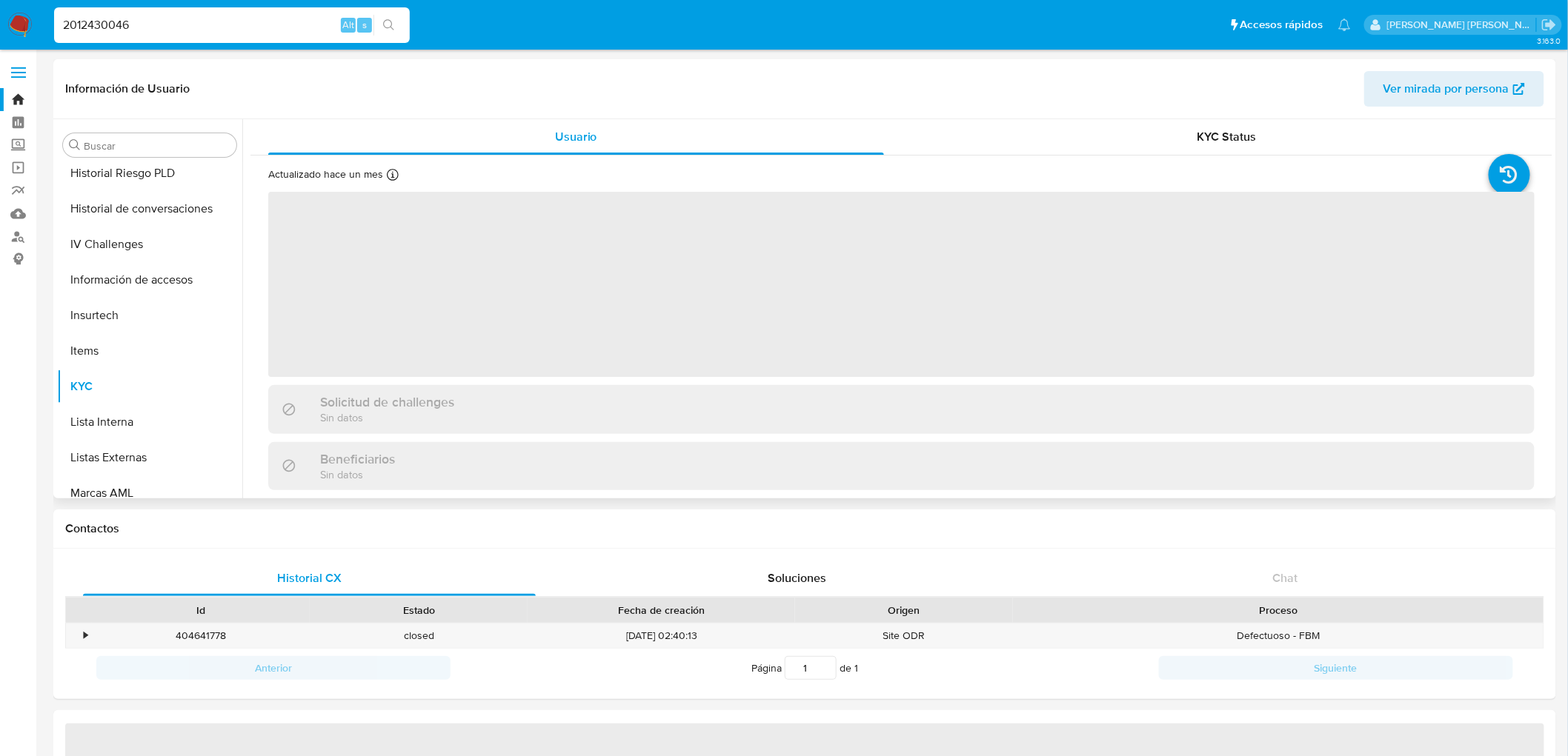
scroll to position [732, 0]
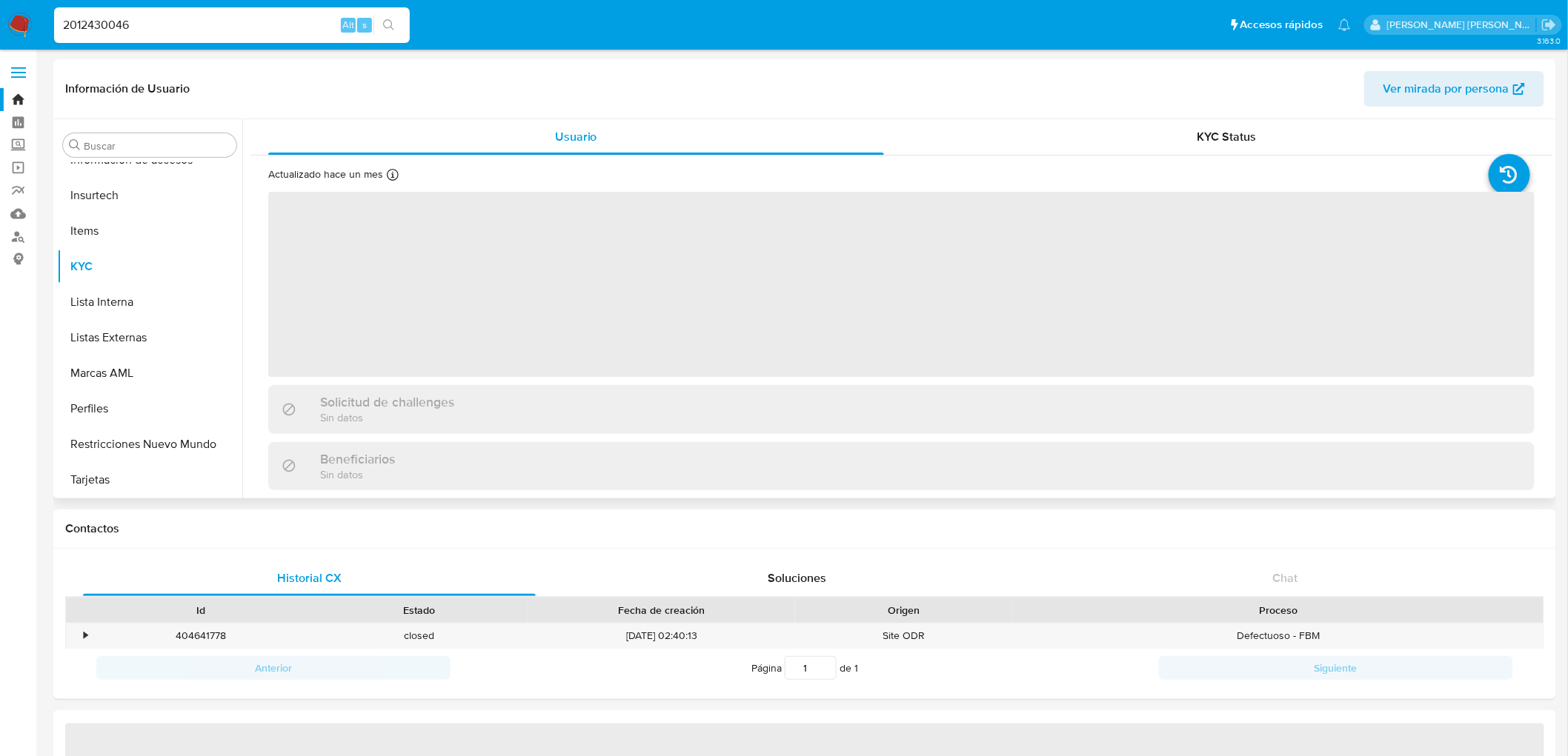
select select "10"
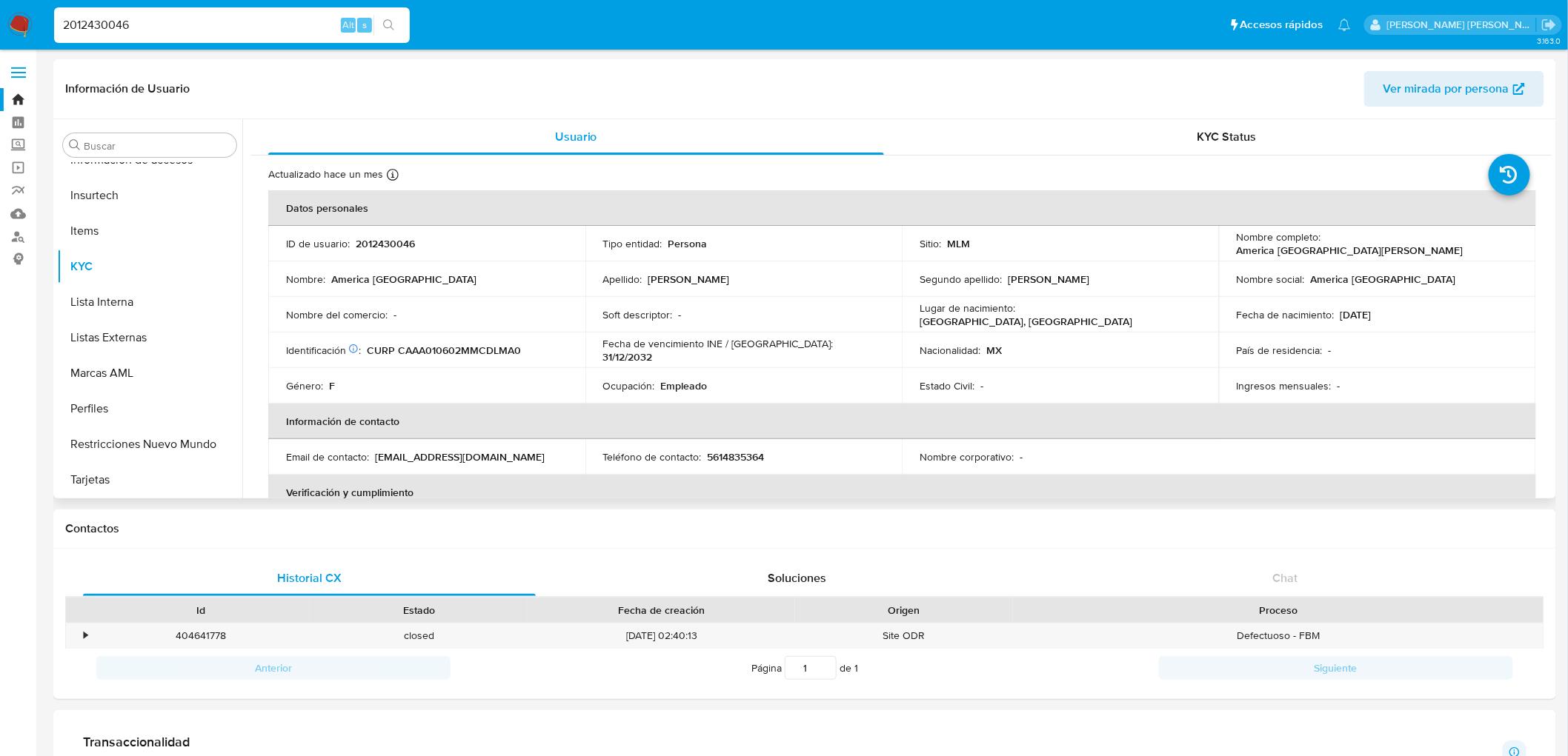
click at [484, 389] on div "Género : F" at bounding box center [426, 386] width 281 height 13
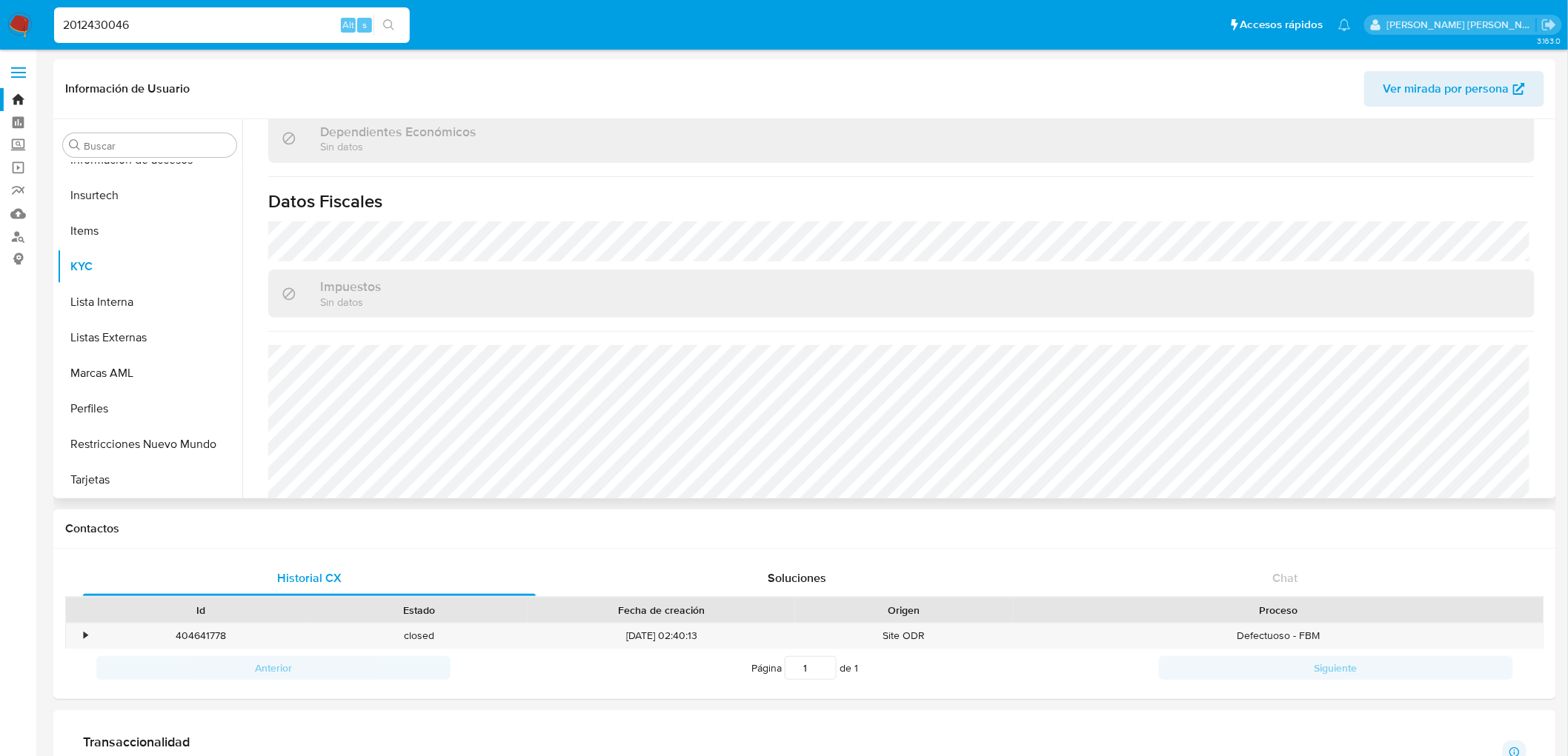
scroll to position [916, 0]
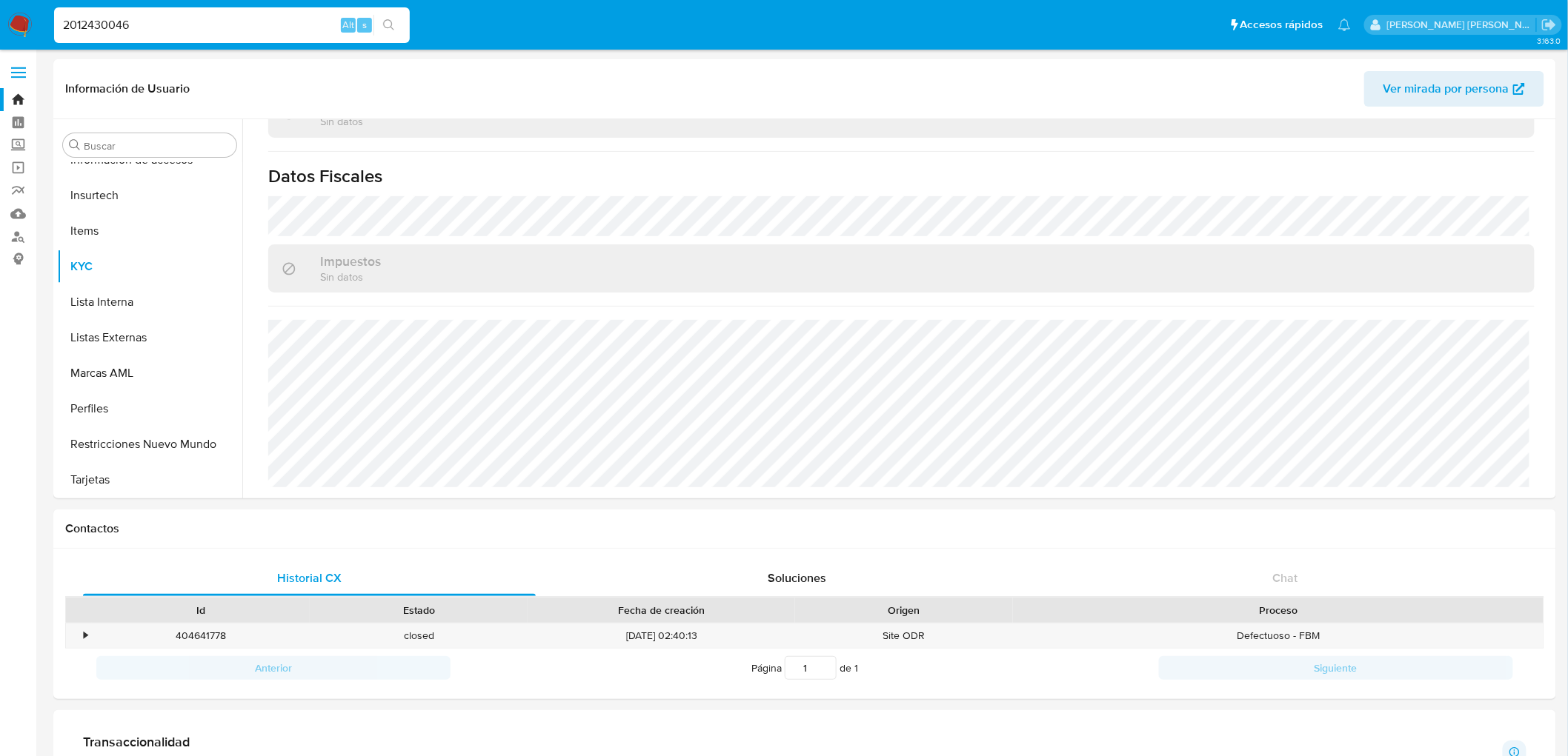
click at [26, 24] on img at bounding box center [20, 25] width 25 height 25
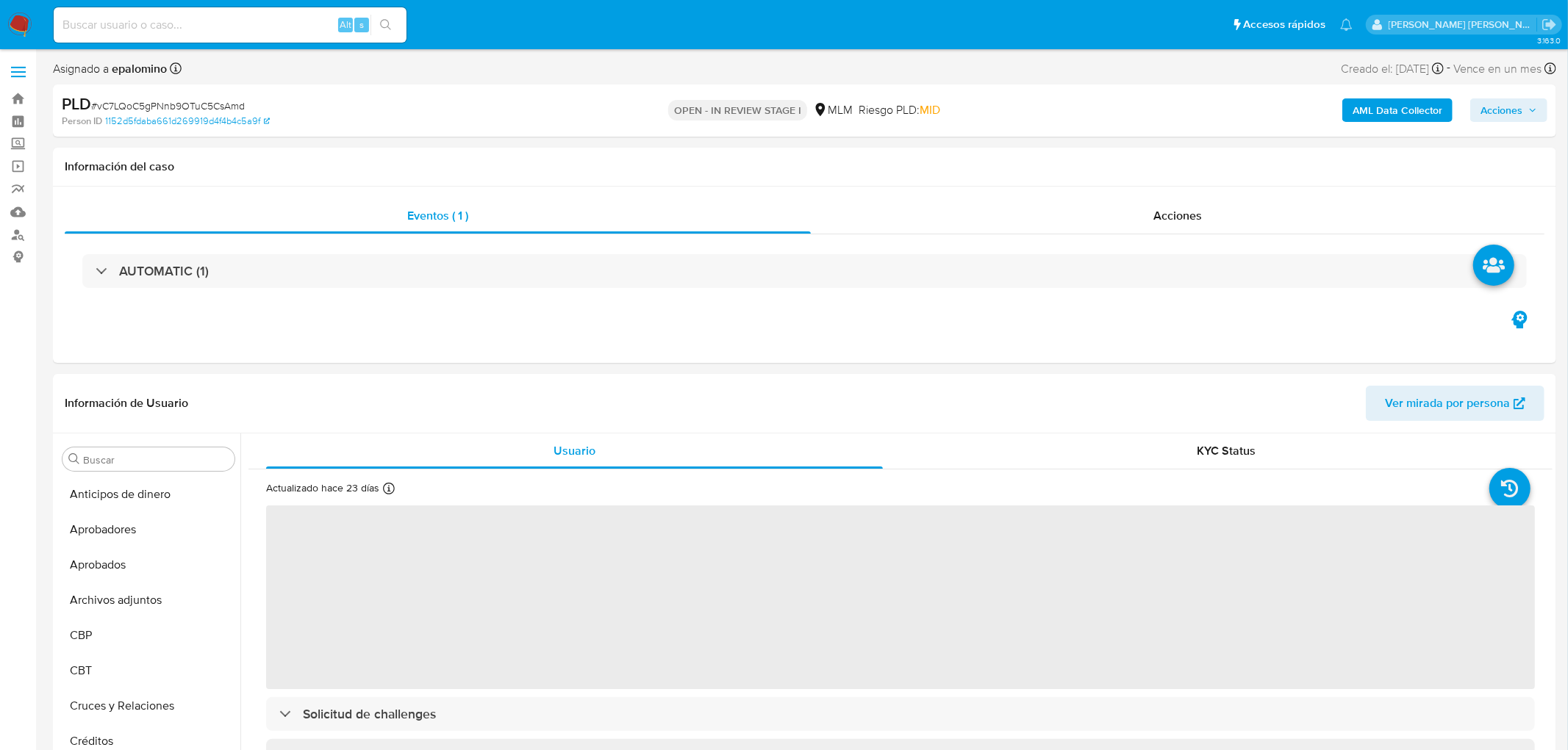
select select "10"
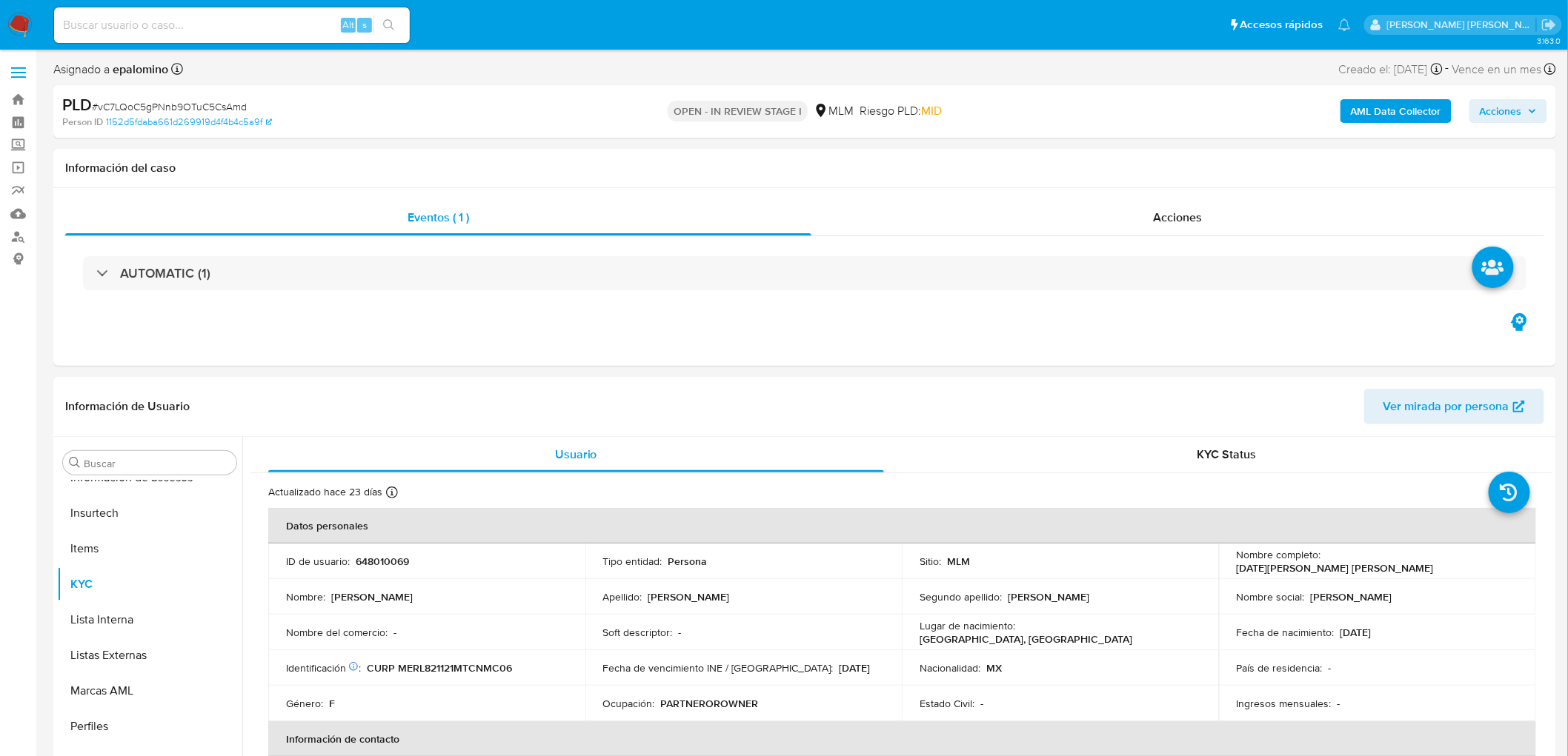
scroll to position [74, 0]
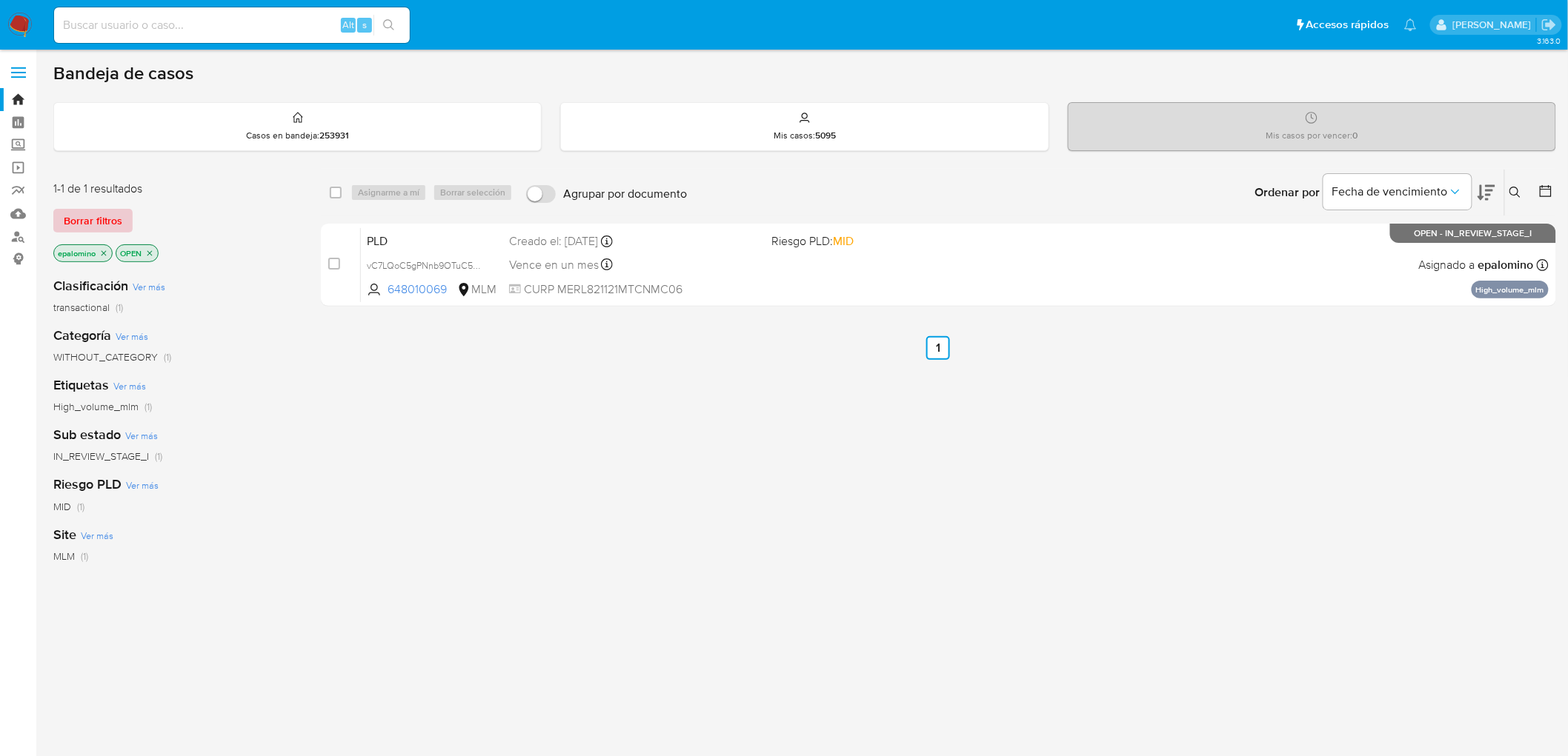
click at [100, 223] on span "Borrar filtros" at bounding box center [93, 221] width 59 height 21
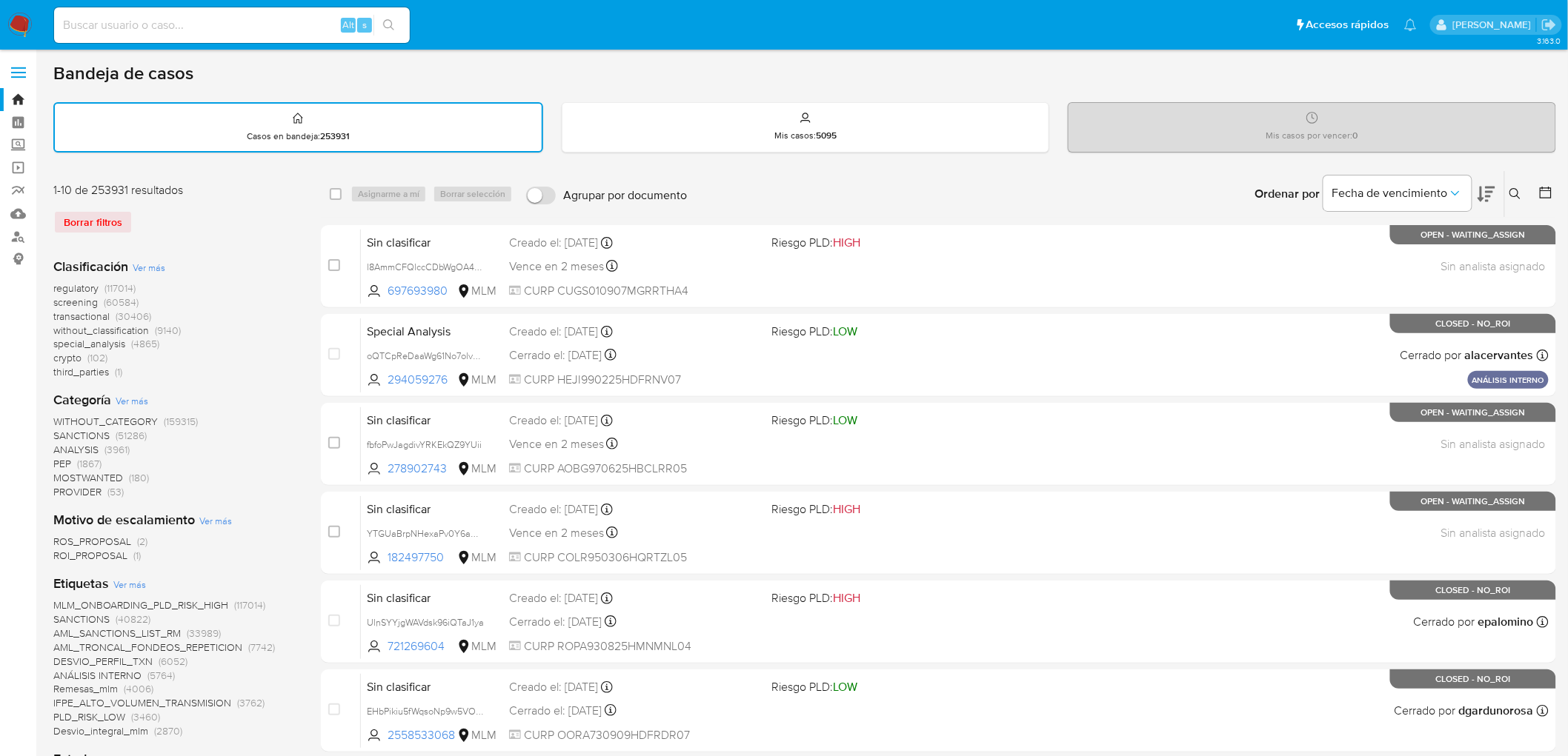
click at [1516, 188] on icon at bounding box center [1515, 194] width 11 height 11
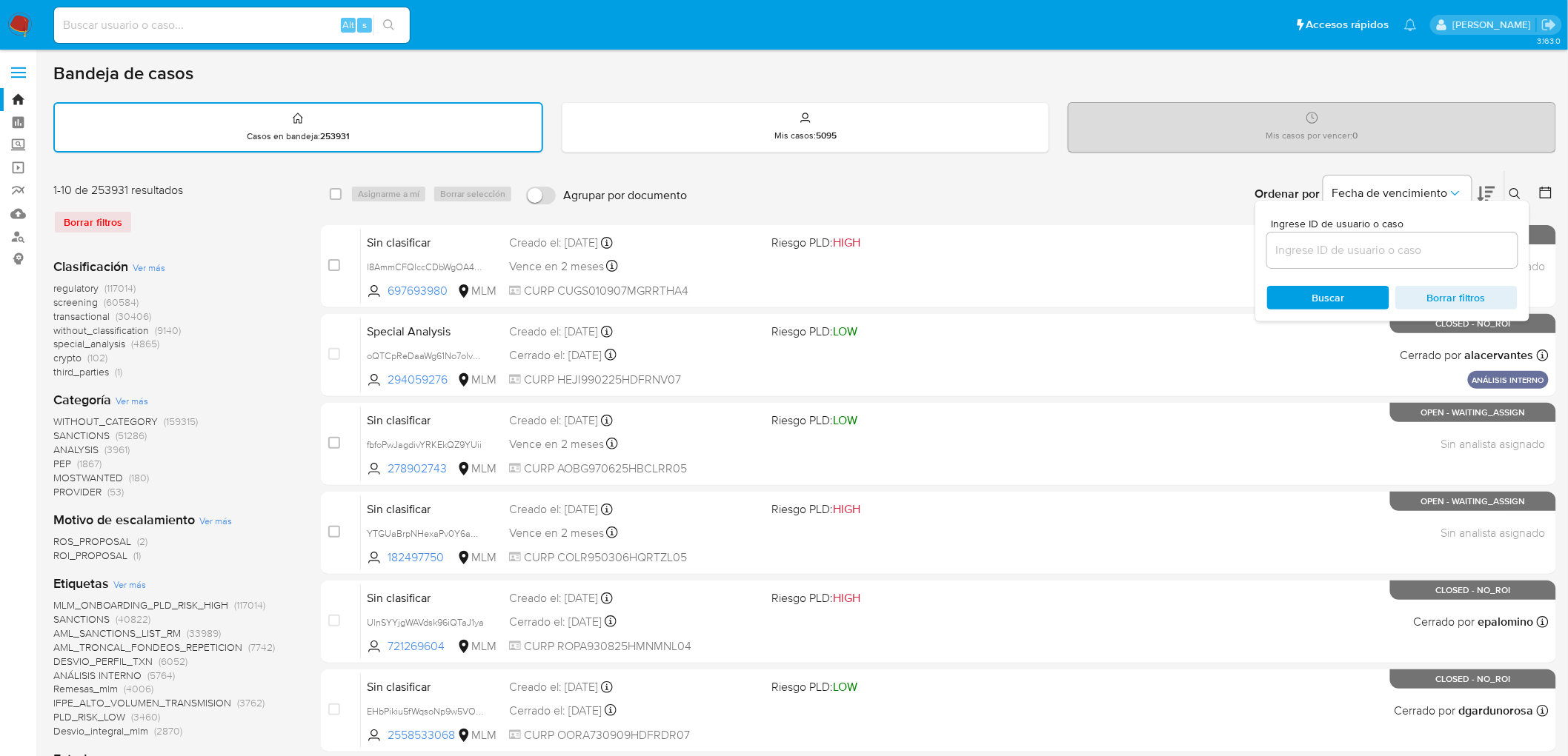
click at [1322, 254] on input at bounding box center [1392, 251] width 251 height 19
type input "2012430046"
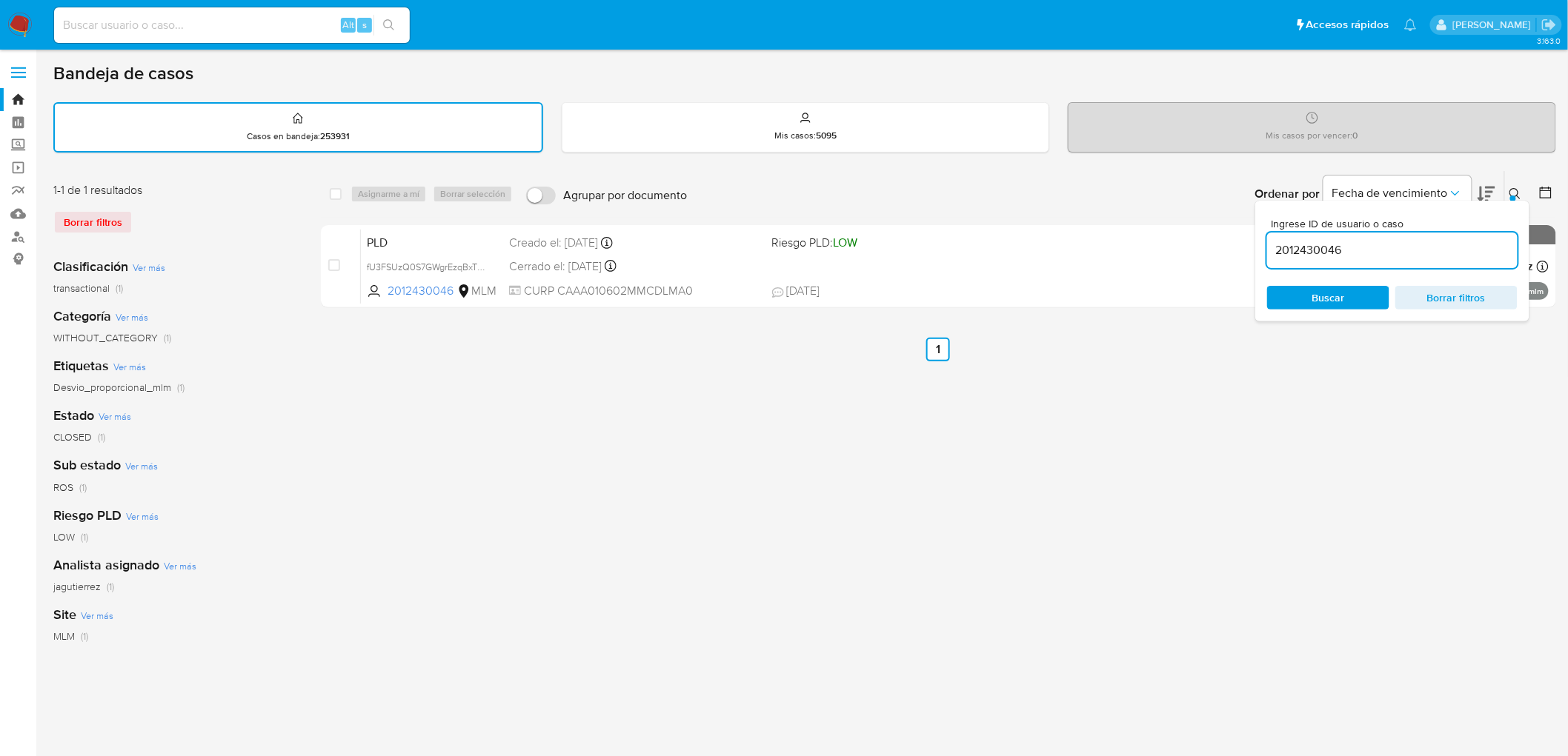
click at [1512, 188] on icon at bounding box center [1515, 194] width 11 height 11
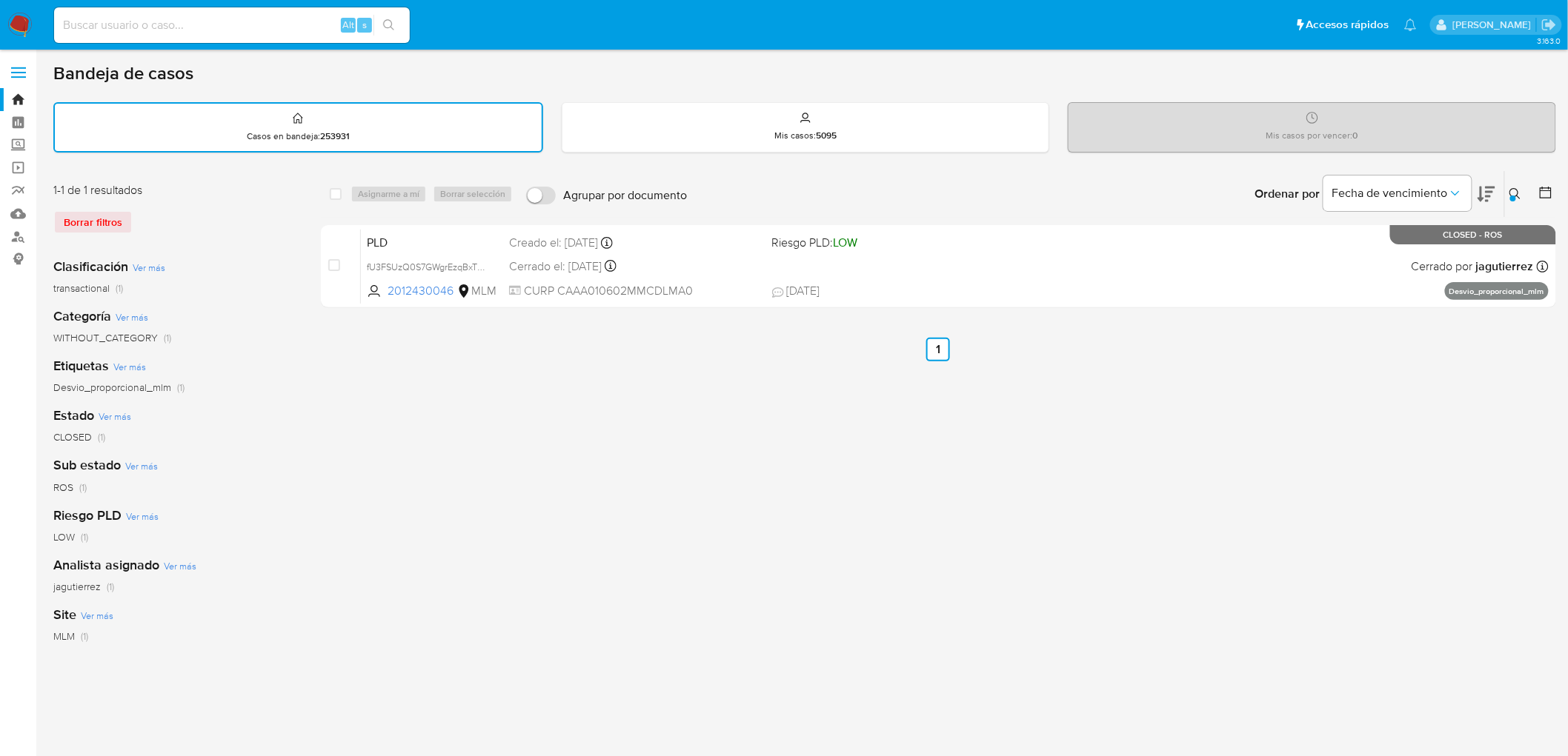
click at [30, 27] on img at bounding box center [20, 25] width 25 height 25
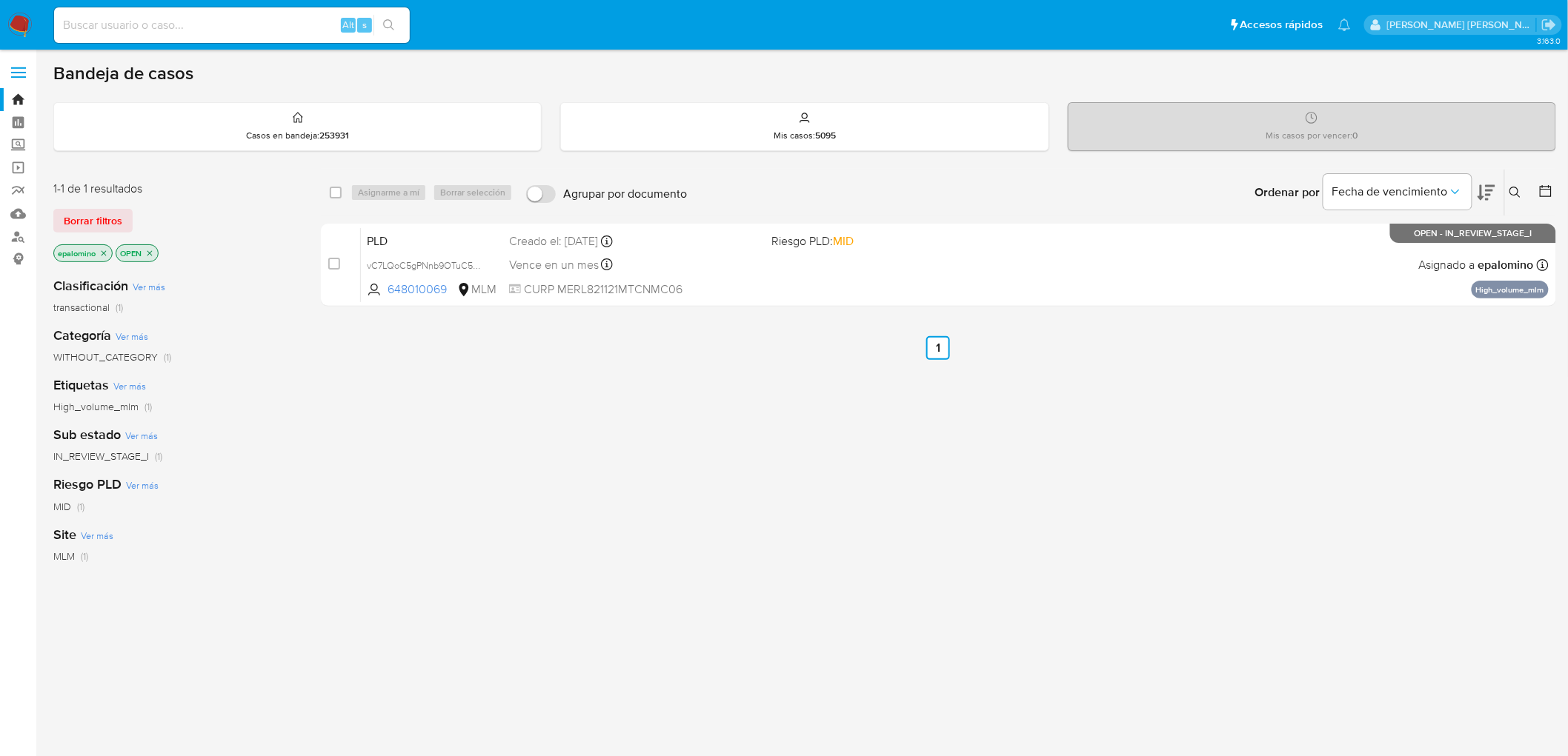
click at [101, 236] on div "1-1 de 1 resultados Borrar filtros epalomino OPEN" at bounding box center [172, 223] width 237 height 85
click at [99, 224] on span "Borrar filtros" at bounding box center [93, 221] width 59 height 21
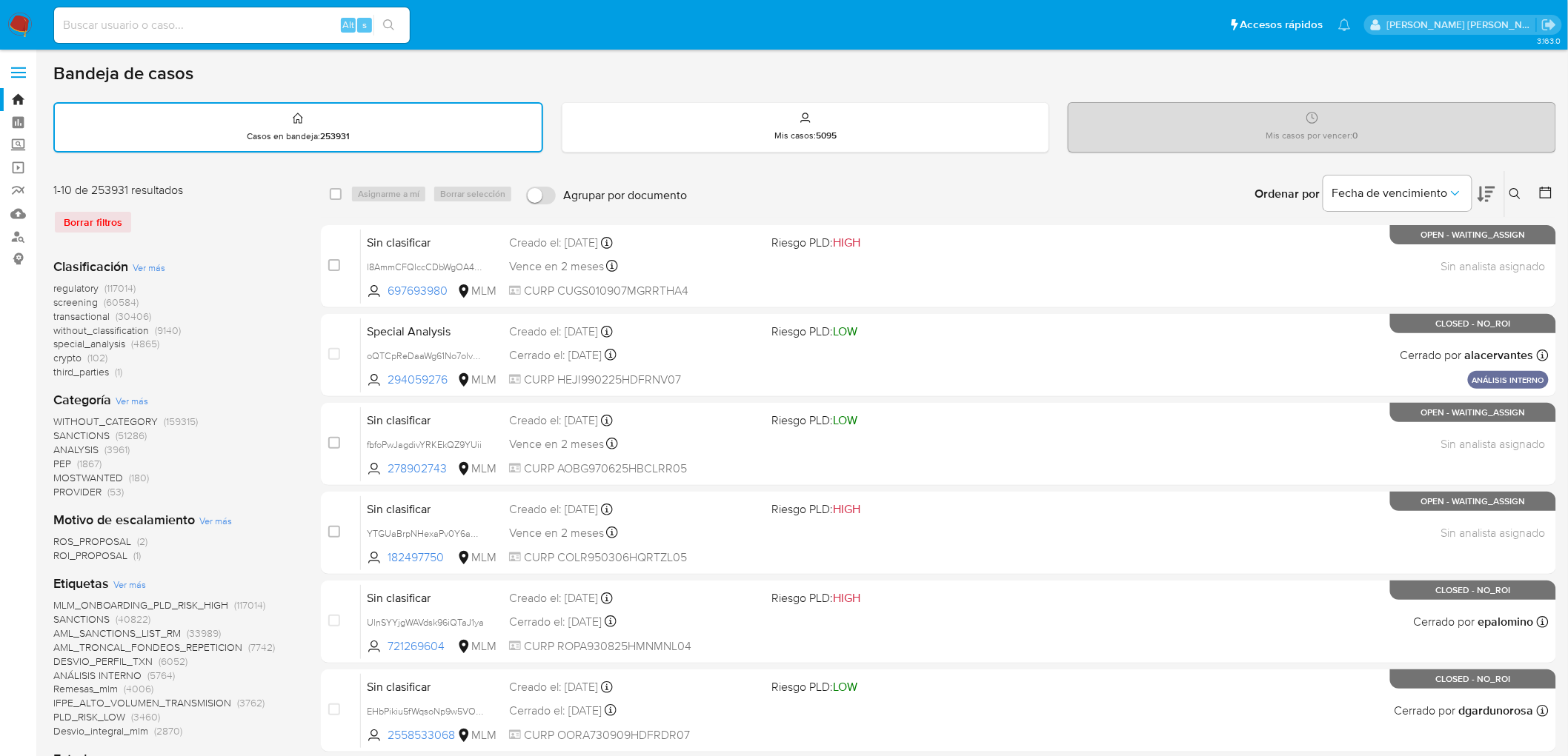
drag, startPoint x: 1520, startPoint y: 194, endPoint x: 1507, endPoint y: 197, distance: 13.3
click at [1519, 194] on icon at bounding box center [1515, 194] width 12 height 12
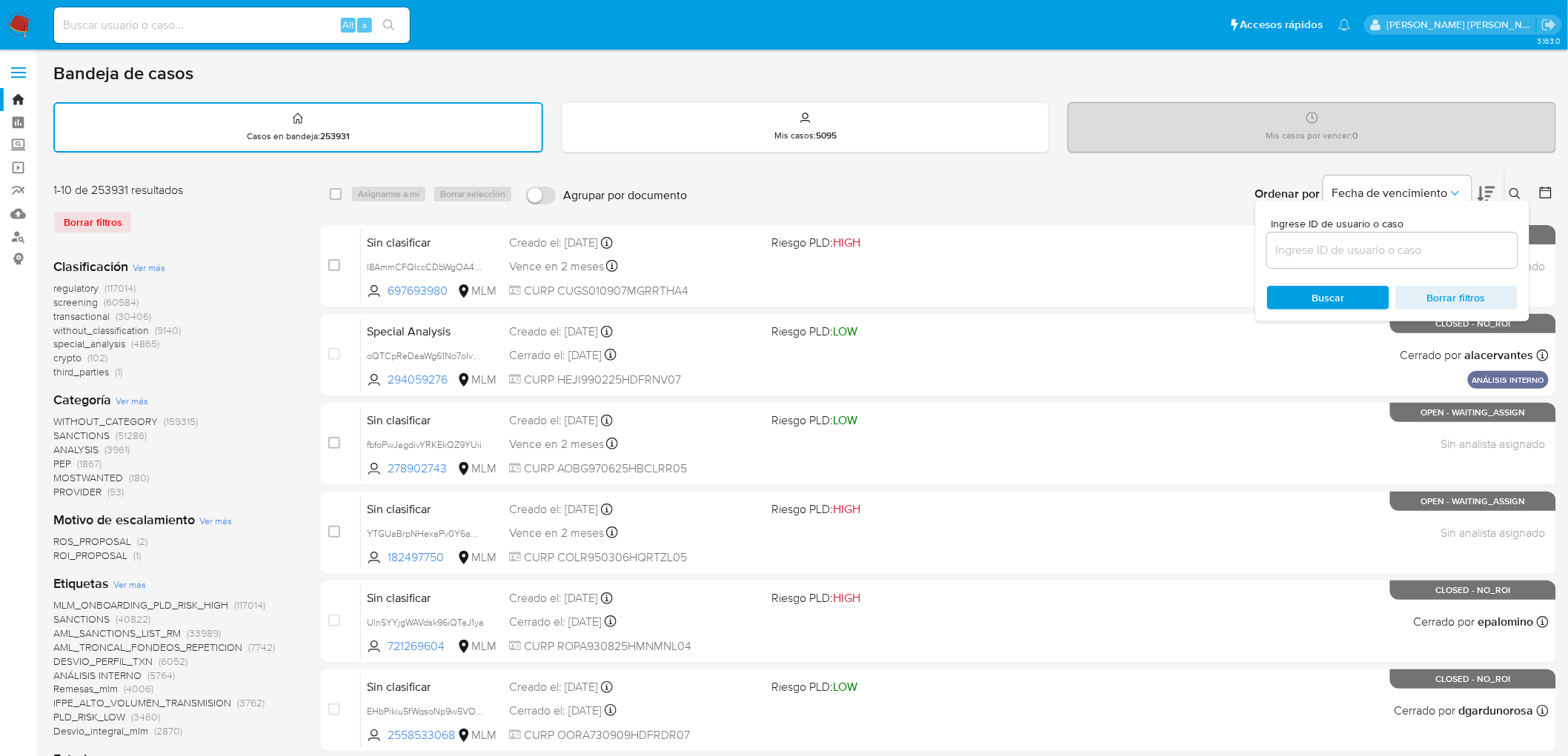
click at [1353, 246] on input at bounding box center [1392, 251] width 251 height 19
type input "2353399895"
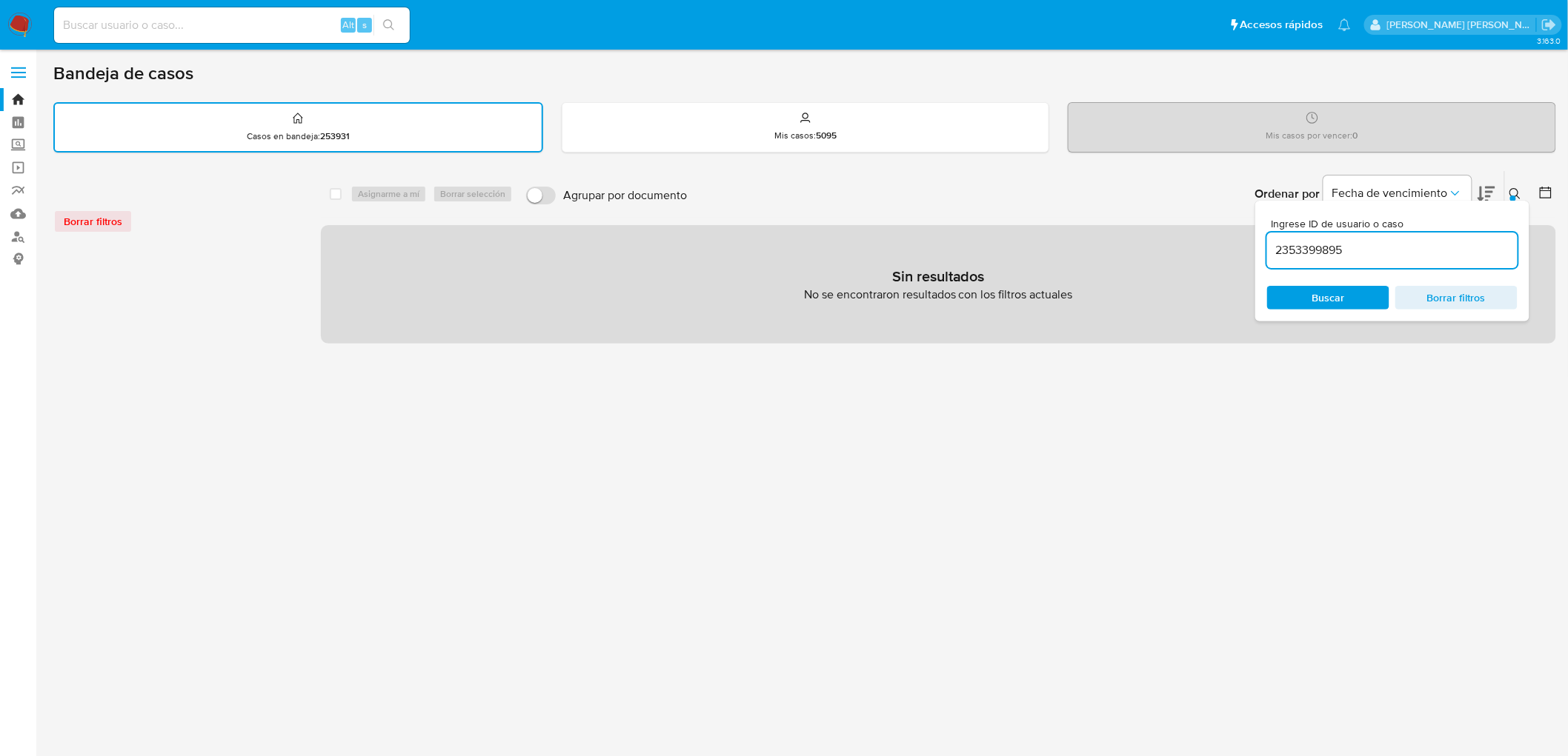
click at [1521, 194] on icon at bounding box center [1515, 194] width 12 height 12
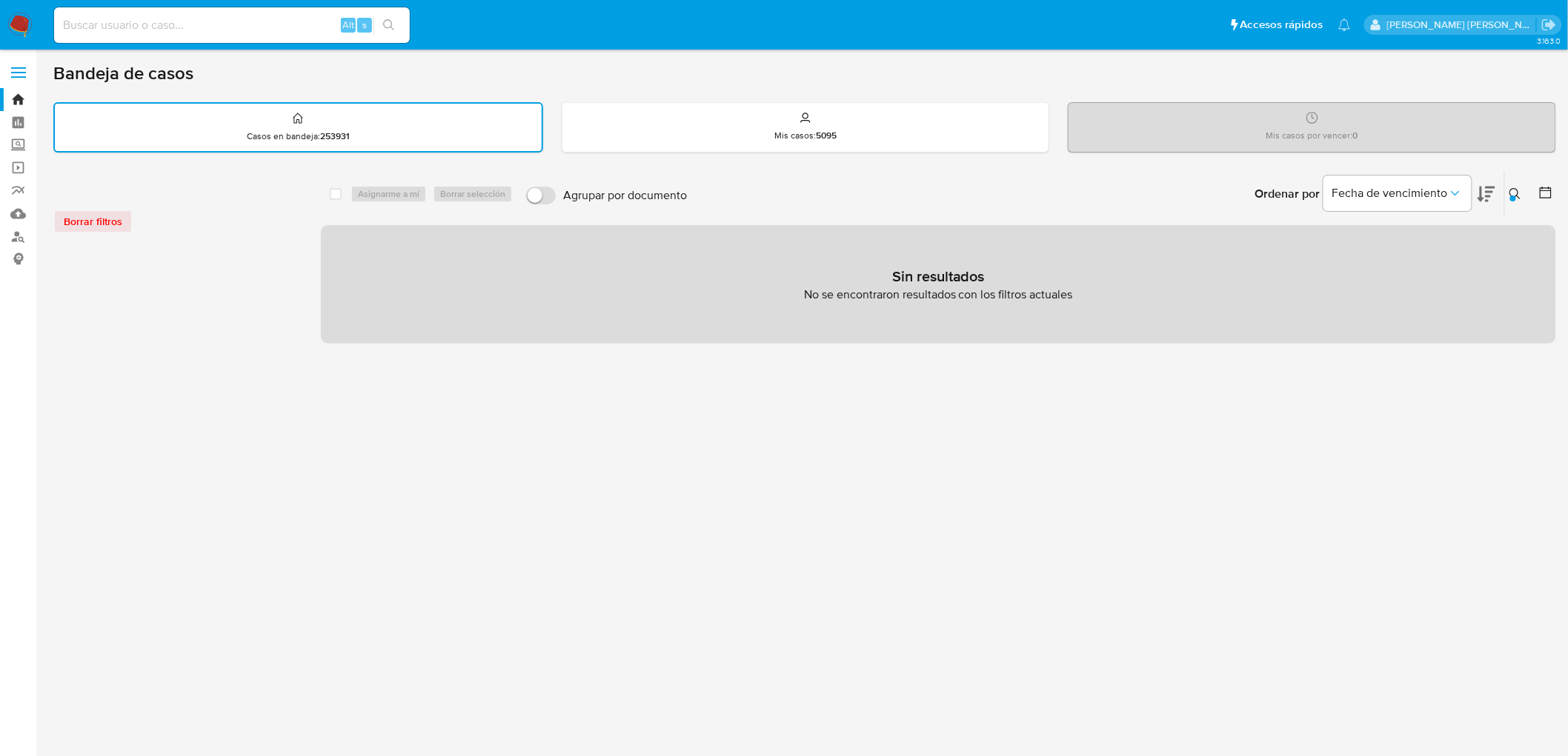
click at [110, 27] on input at bounding box center [232, 25] width 355 height 19
paste input "2353399895"
type input "2353399895"
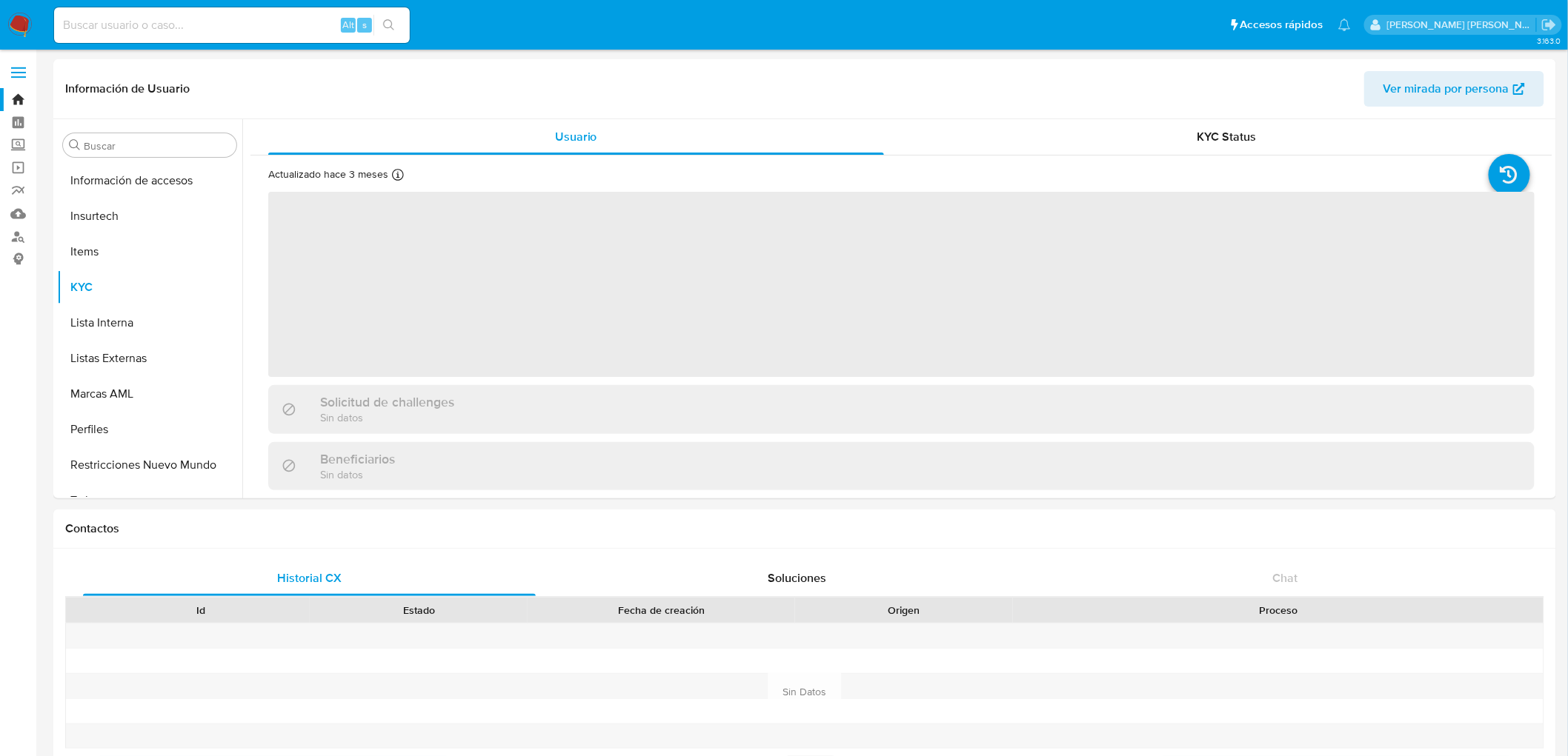
scroll to position [732, 0]
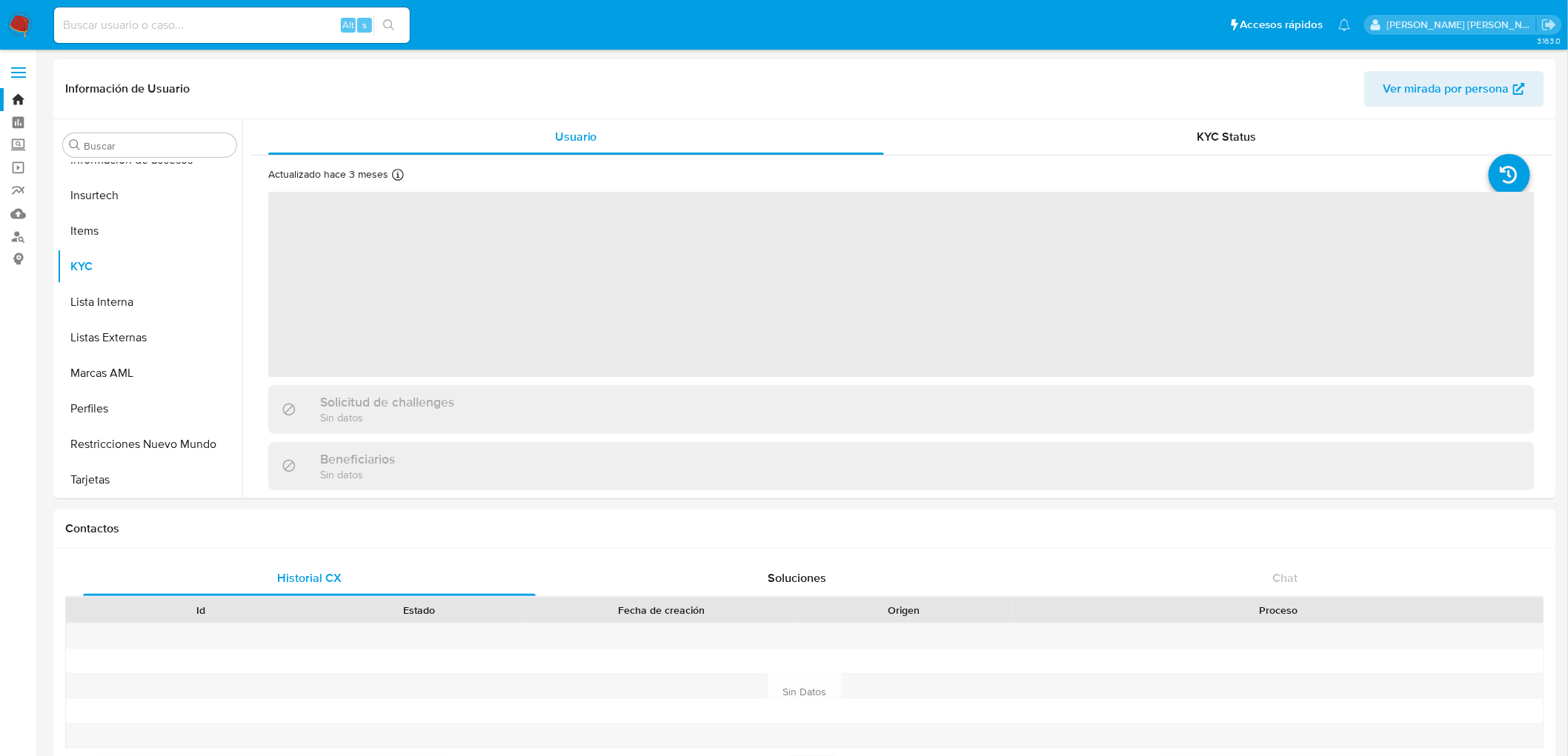
select select "10"
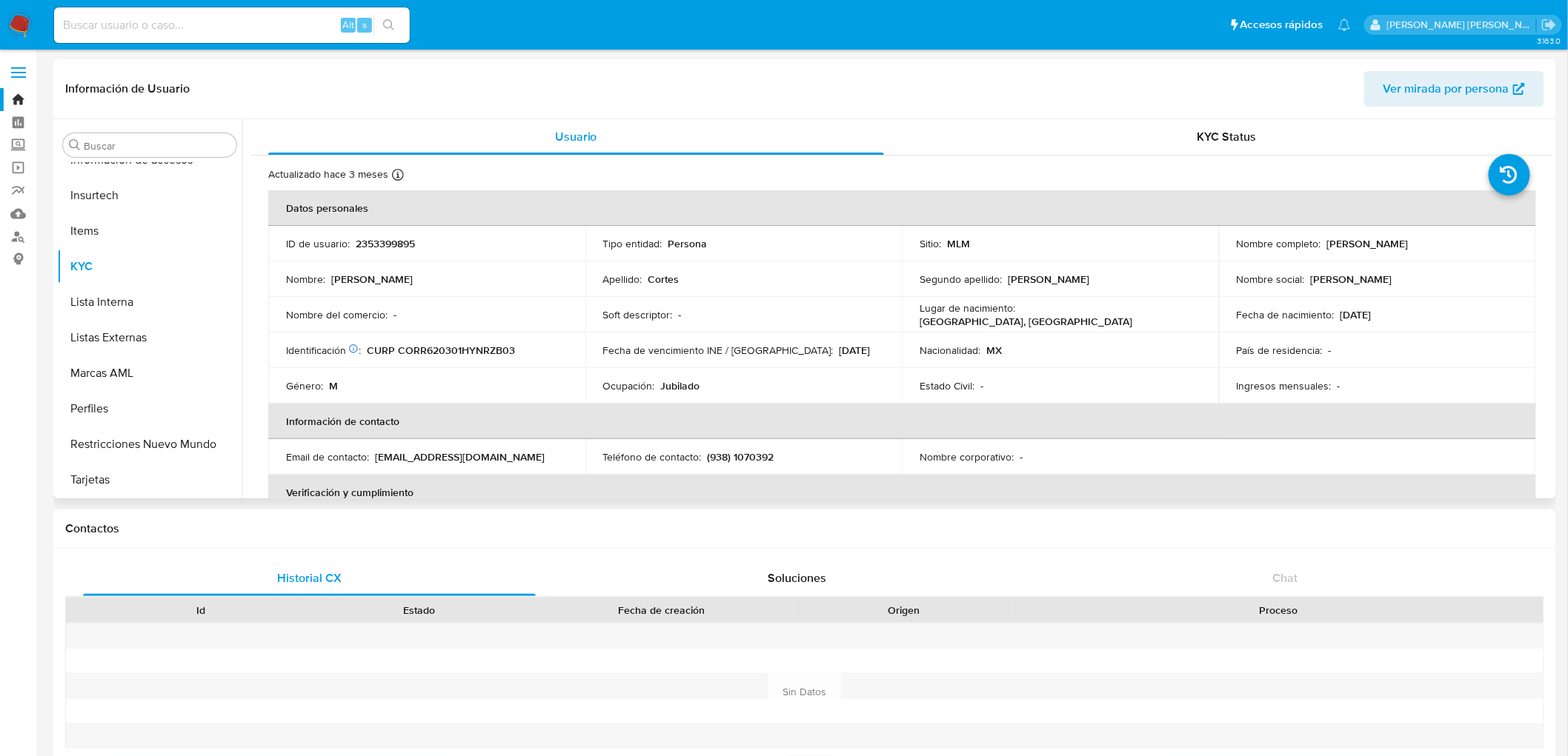
click at [494, 371] on td "Género : M" at bounding box center [426, 386] width 317 height 36
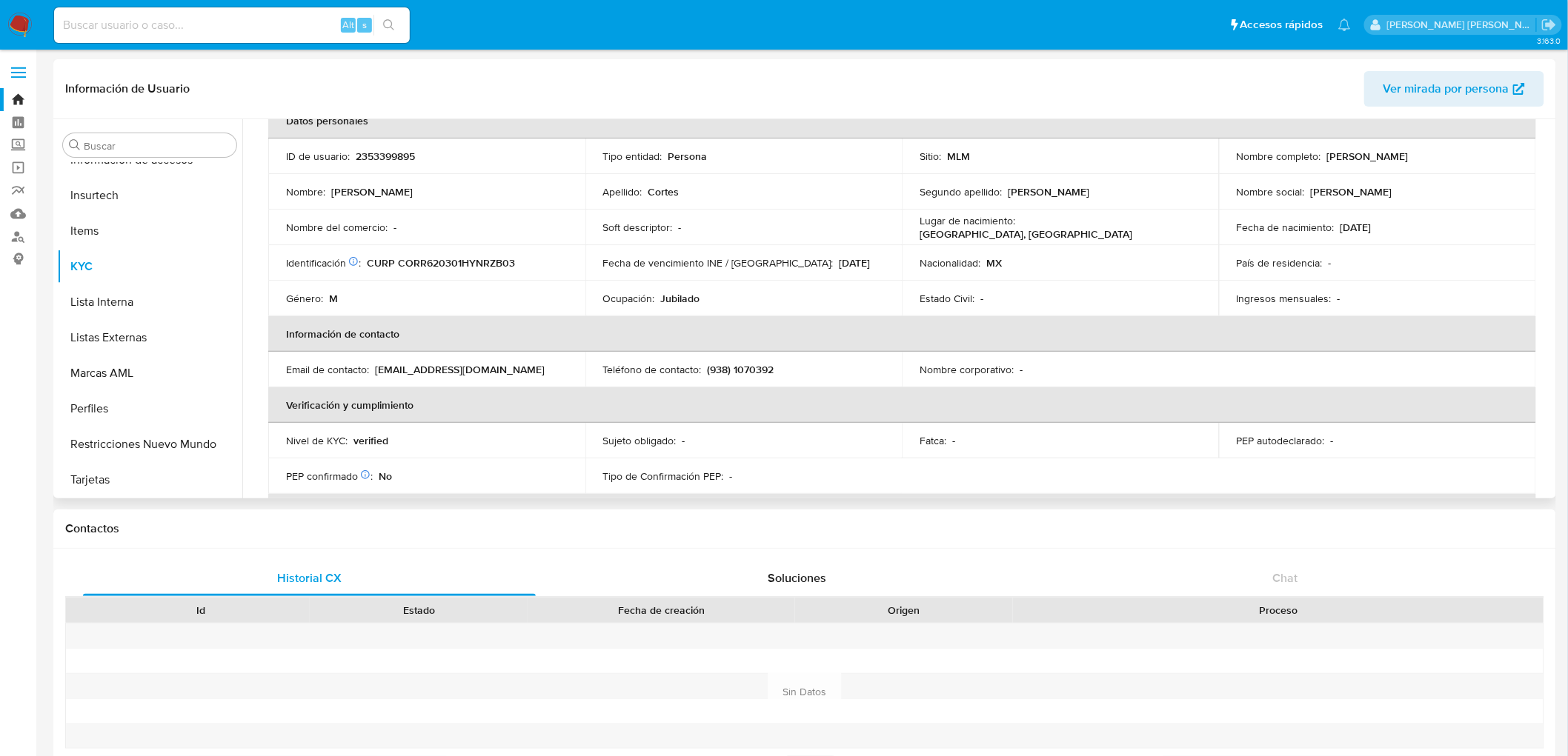
scroll to position [0, 0]
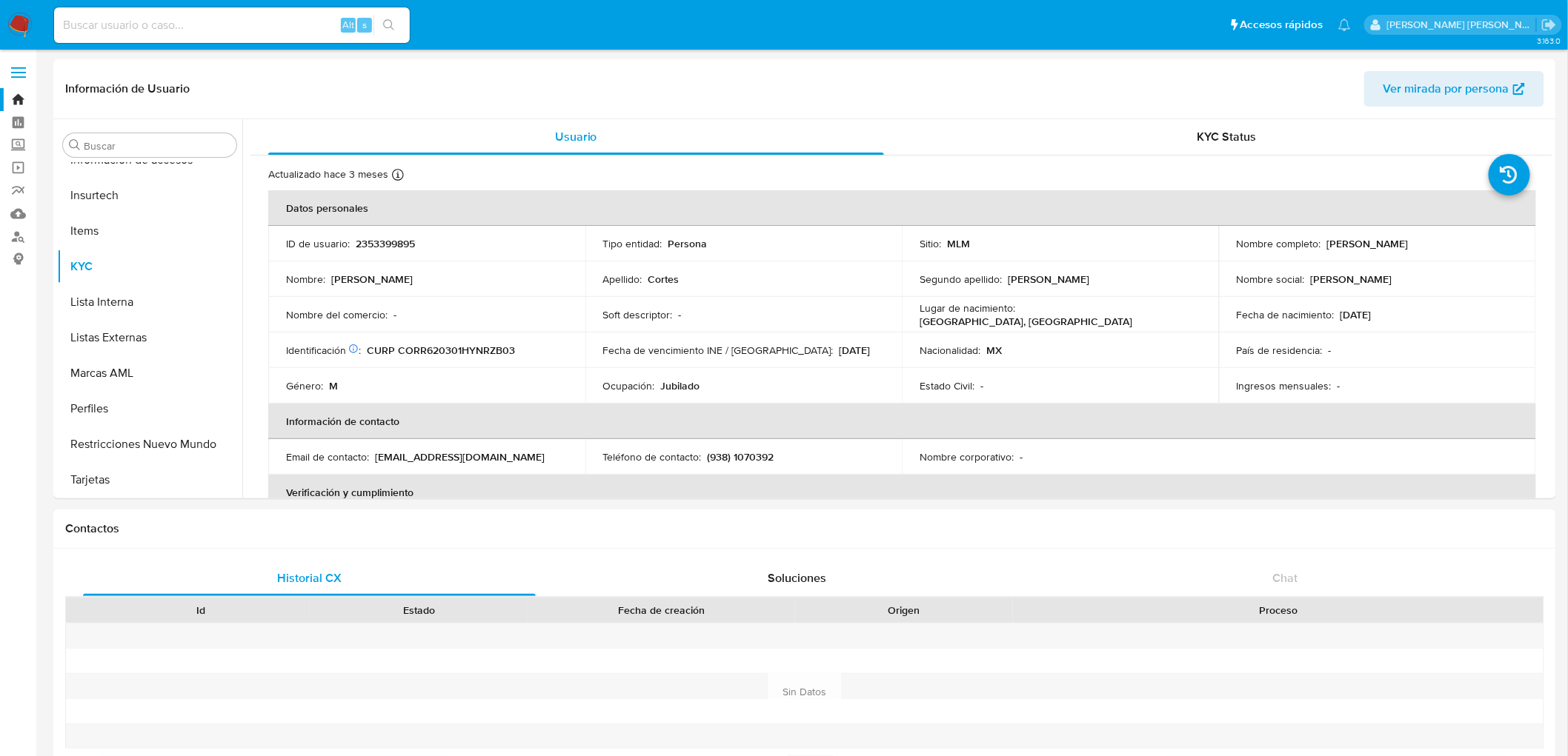
click at [18, 13] on img at bounding box center [20, 25] width 25 height 25
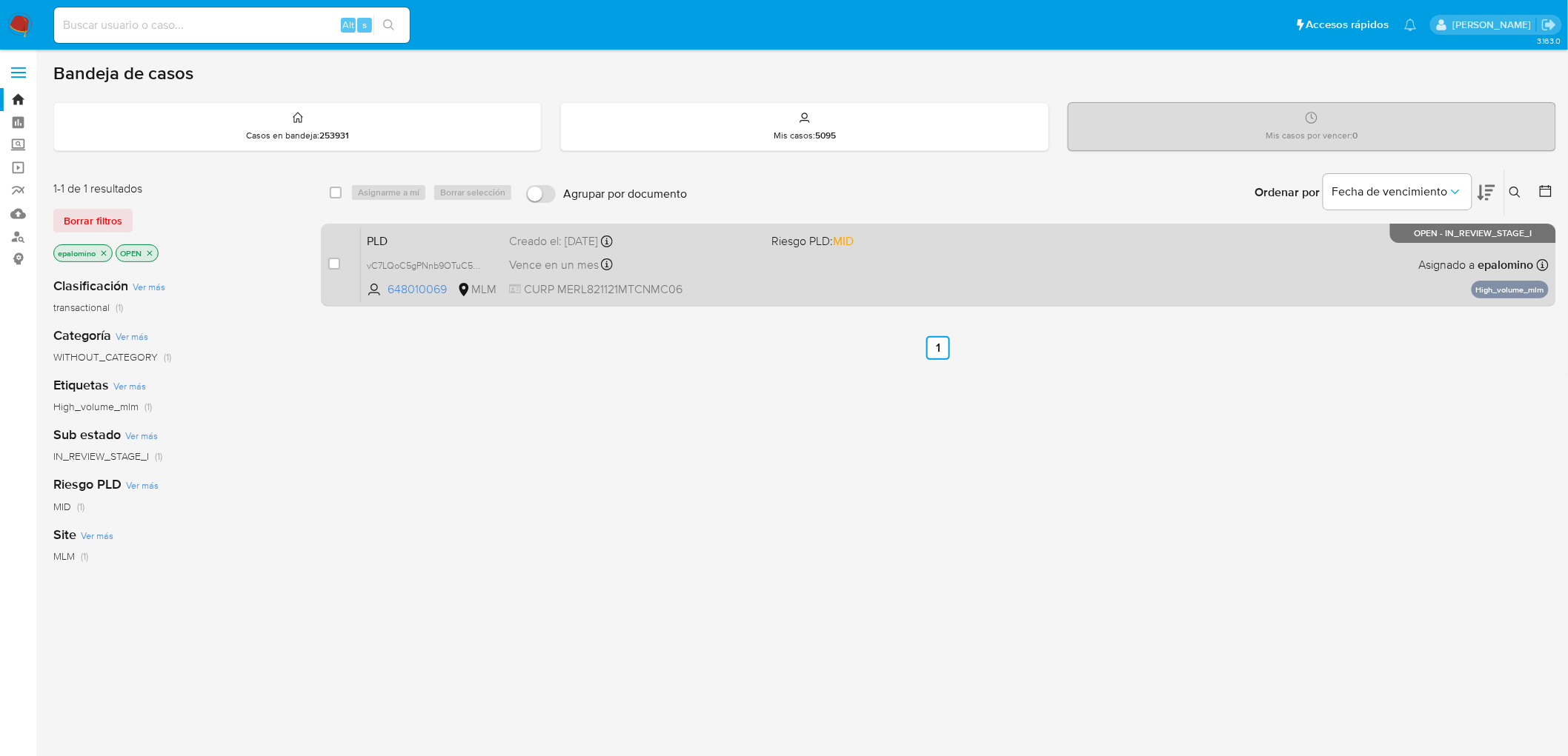
click at [387, 237] on span "PLD" at bounding box center [432, 240] width 131 height 19
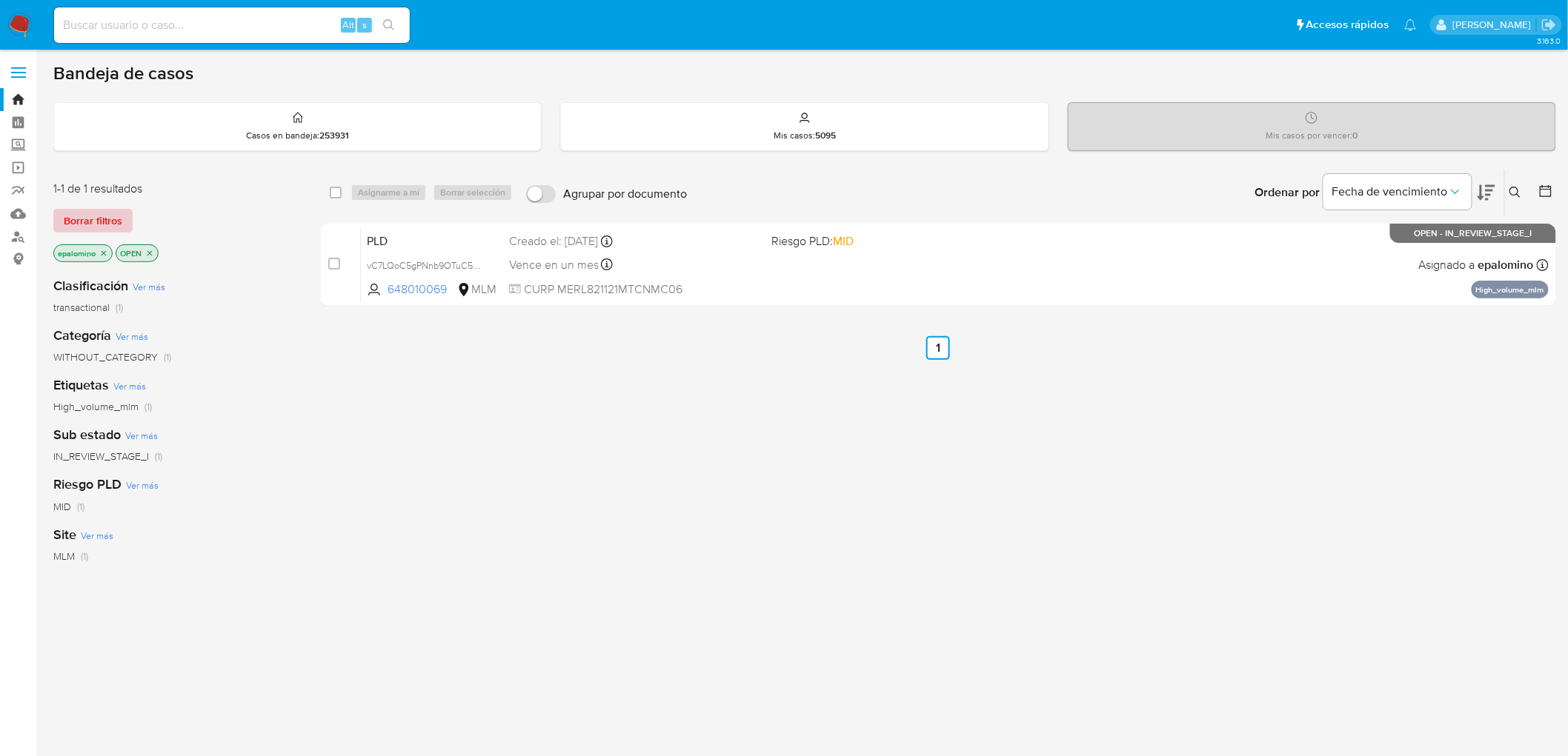
click at [98, 211] on span "Borrar filtros" at bounding box center [93, 221] width 59 height 21
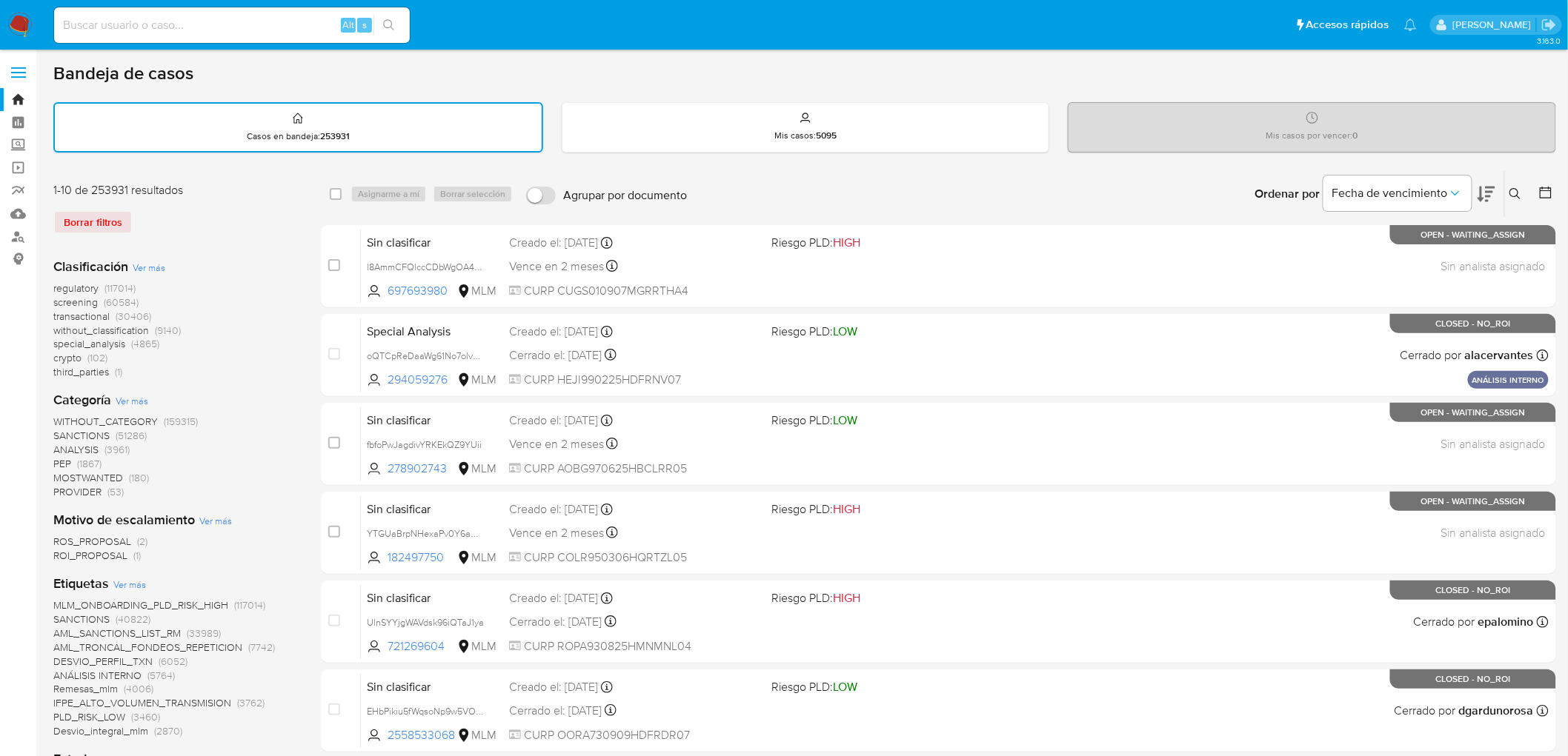
click at [1516, 185] on button at bounding box center [1517, 194] width 24 height 18
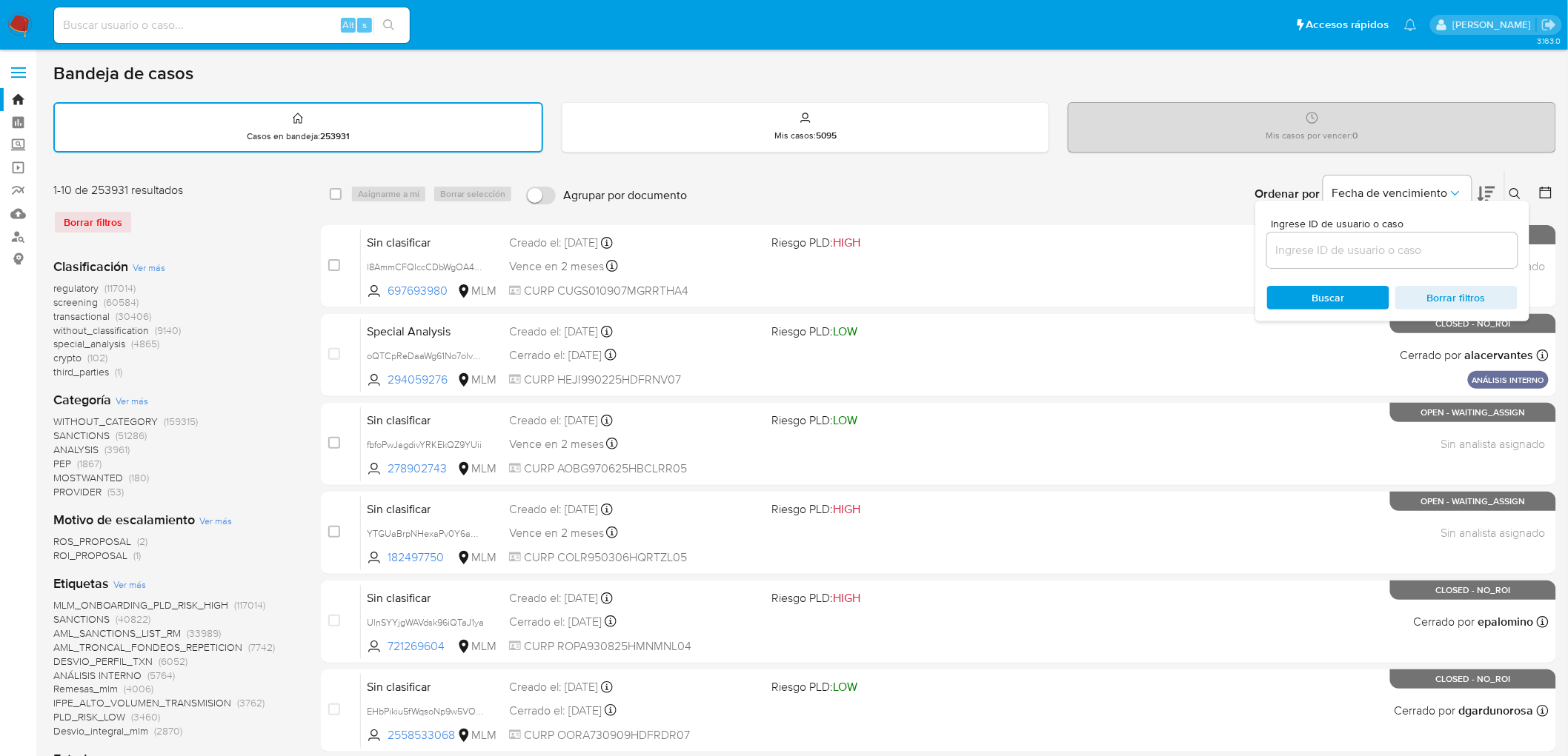
click at [1308, 249] on input at bounding box center [1392, 251] width 251 height 19
type input "2356013961"
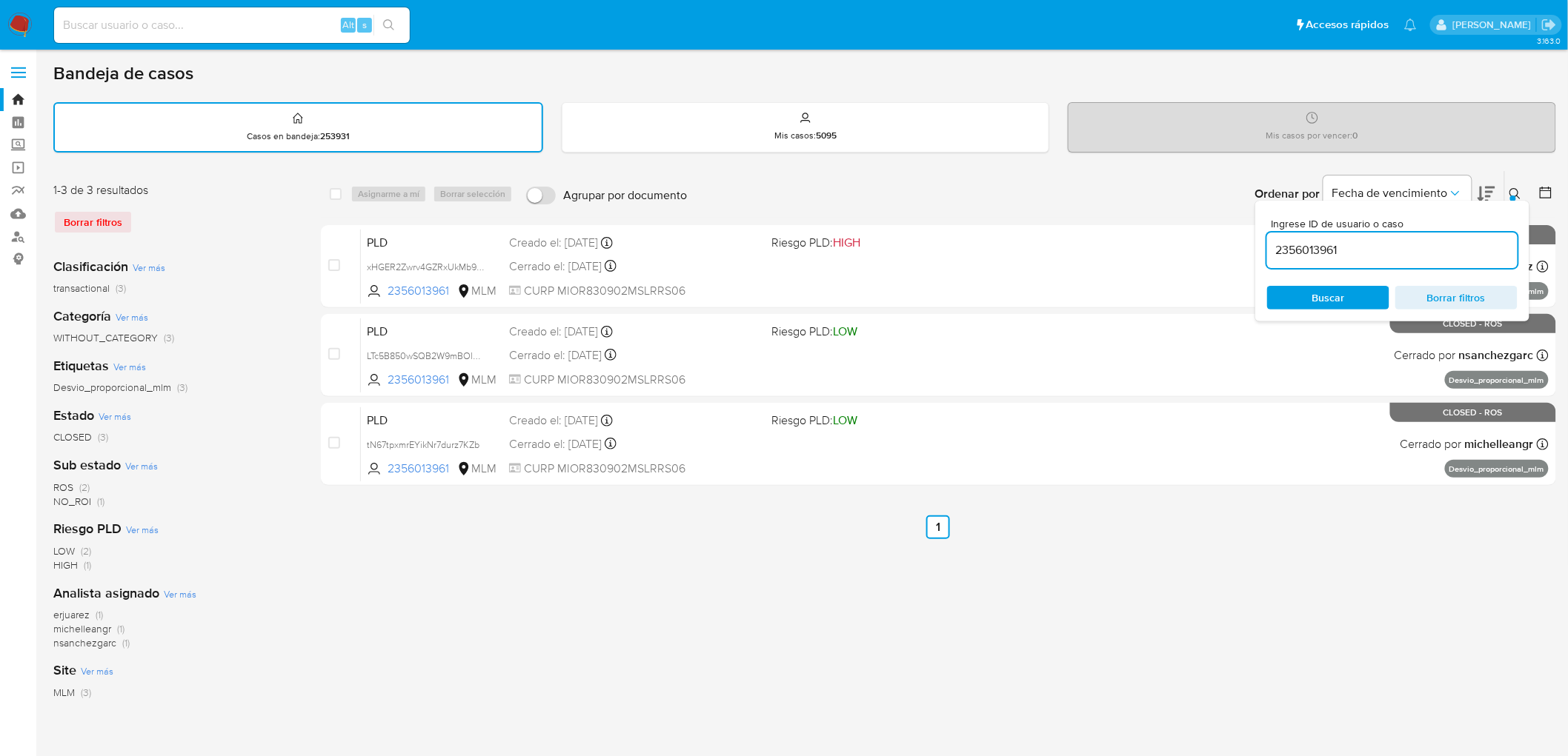
click at [1518, 188] on icon at bounding box center [1515, 194] width 11 height 11
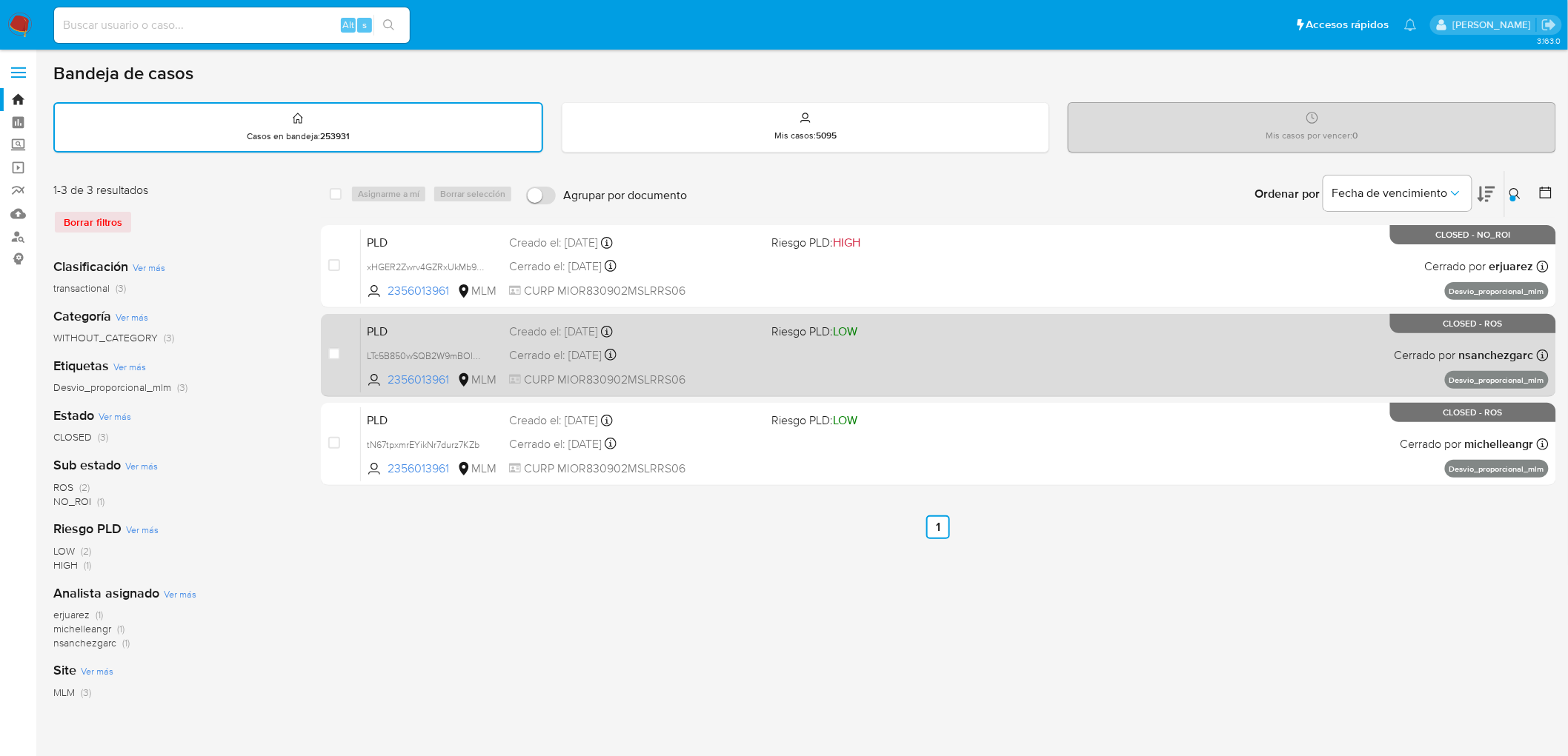
click at [385, 333] on span "PLD" at bounding box center [432, 330] width 131 height 19
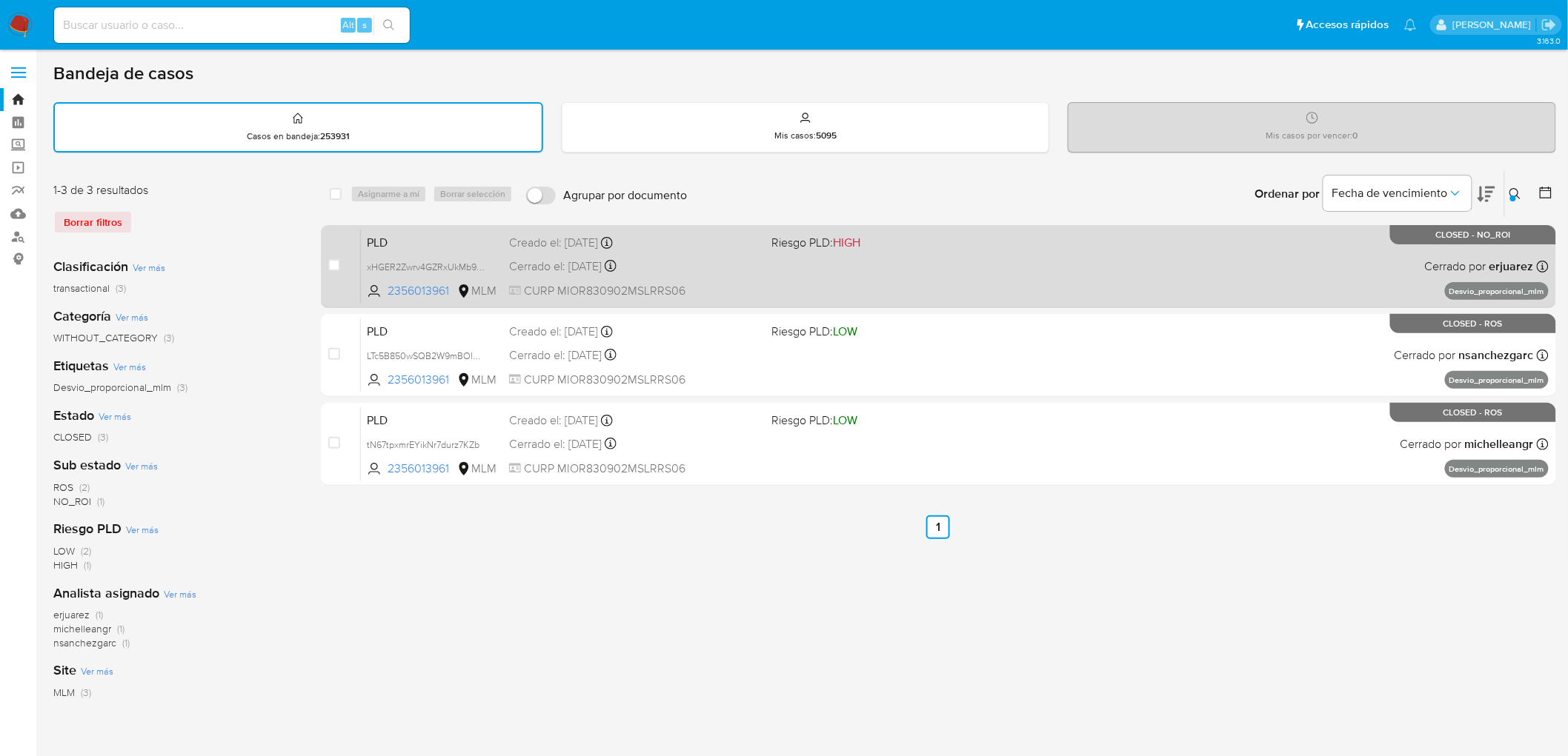
click at [380, 232] on span "PLD" at bounding box center [432, 242] width 131 height 19
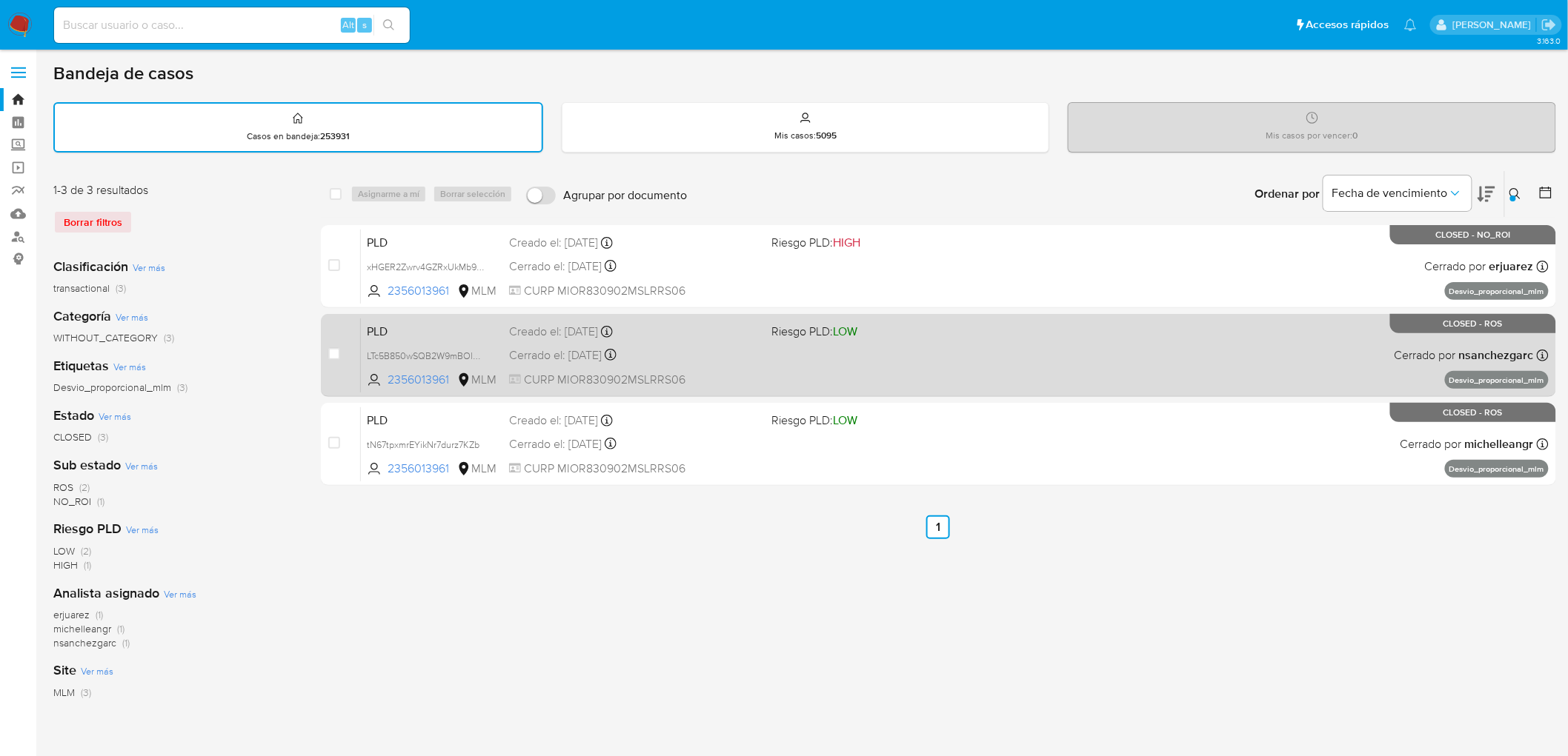
click at [411, 329] on span "PLD" at bounding box center [432, 330] width 131 height 19
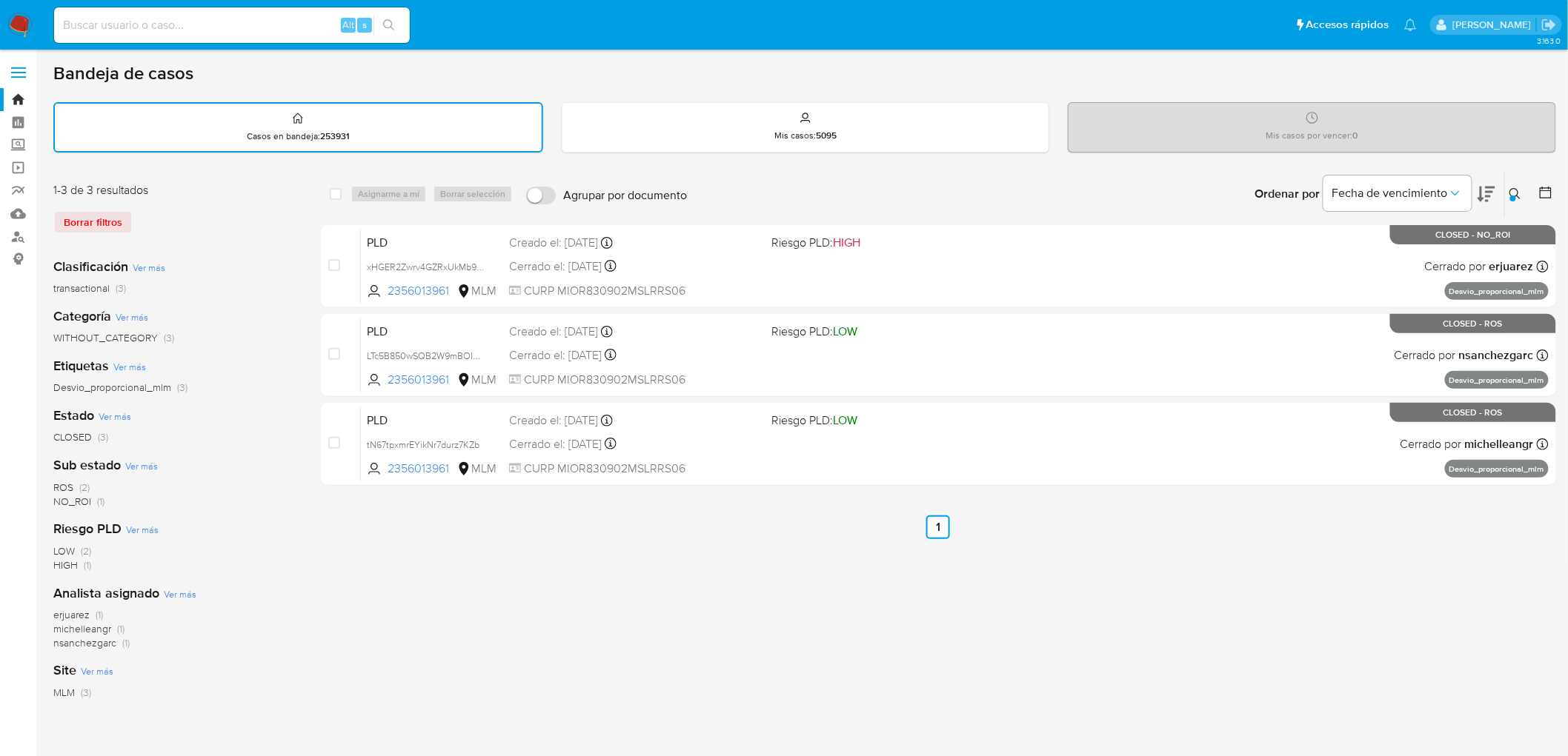
click at [16, 30] on img at bounding box center [20, 25] width 25 height 25
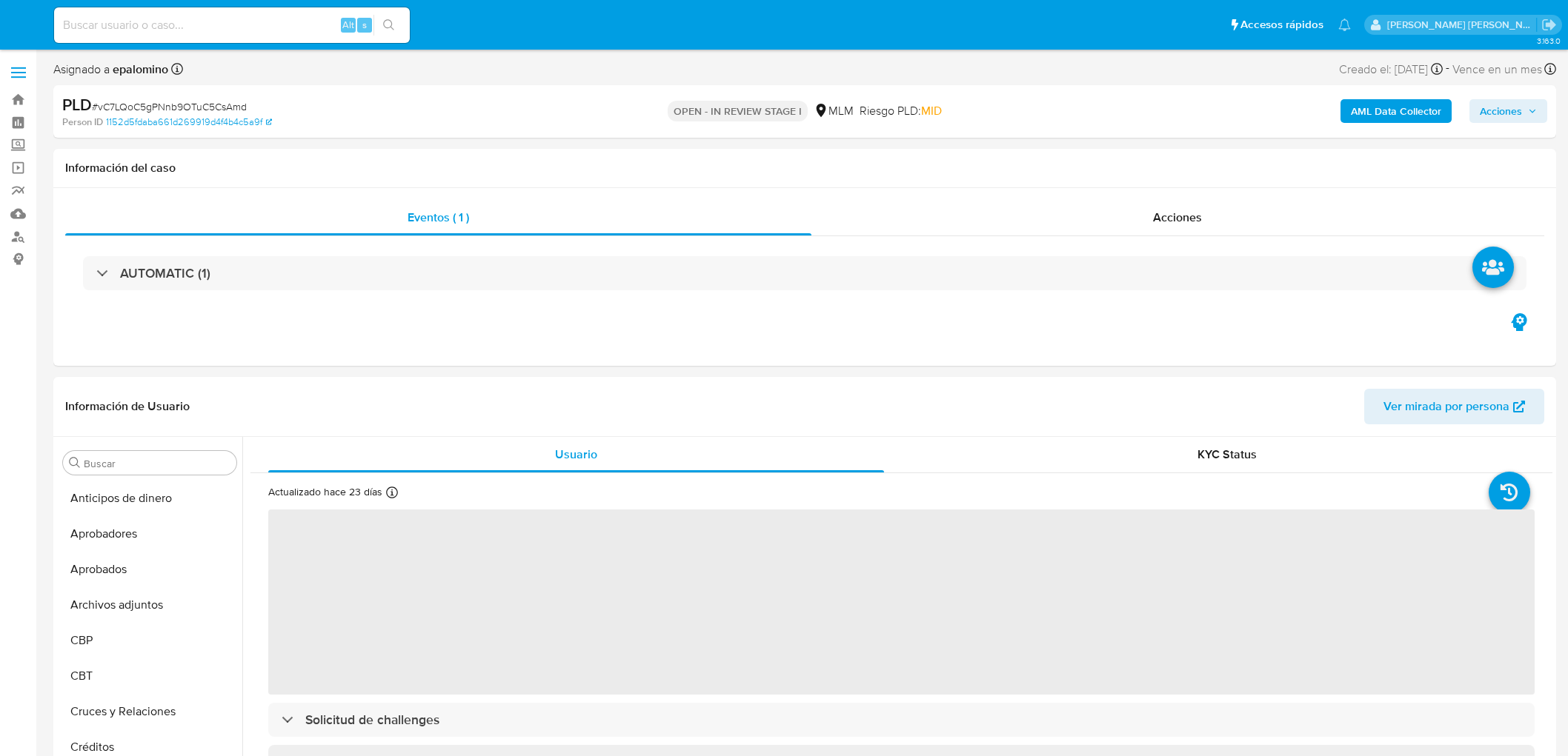
select select "10"
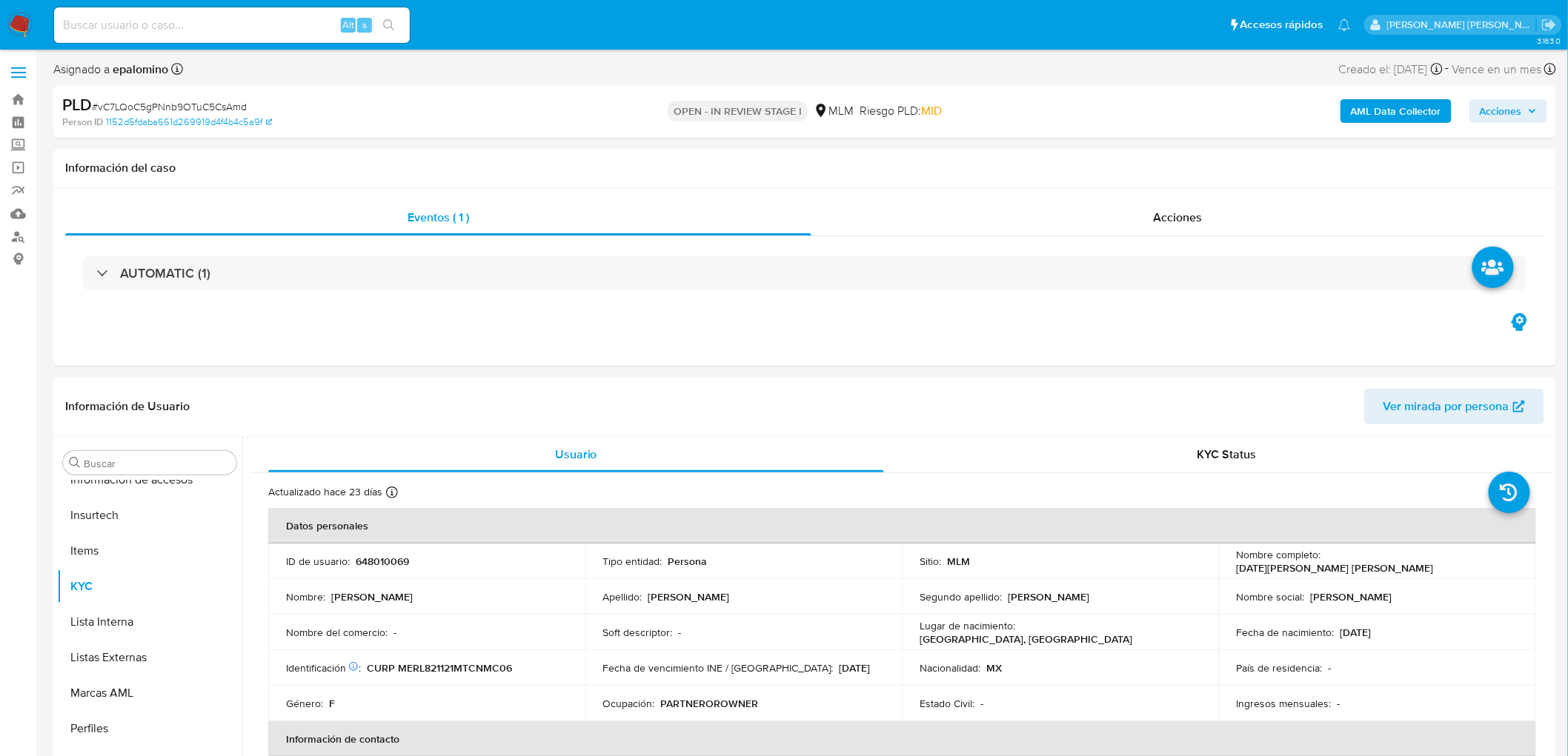
scroll to position [732, 0]
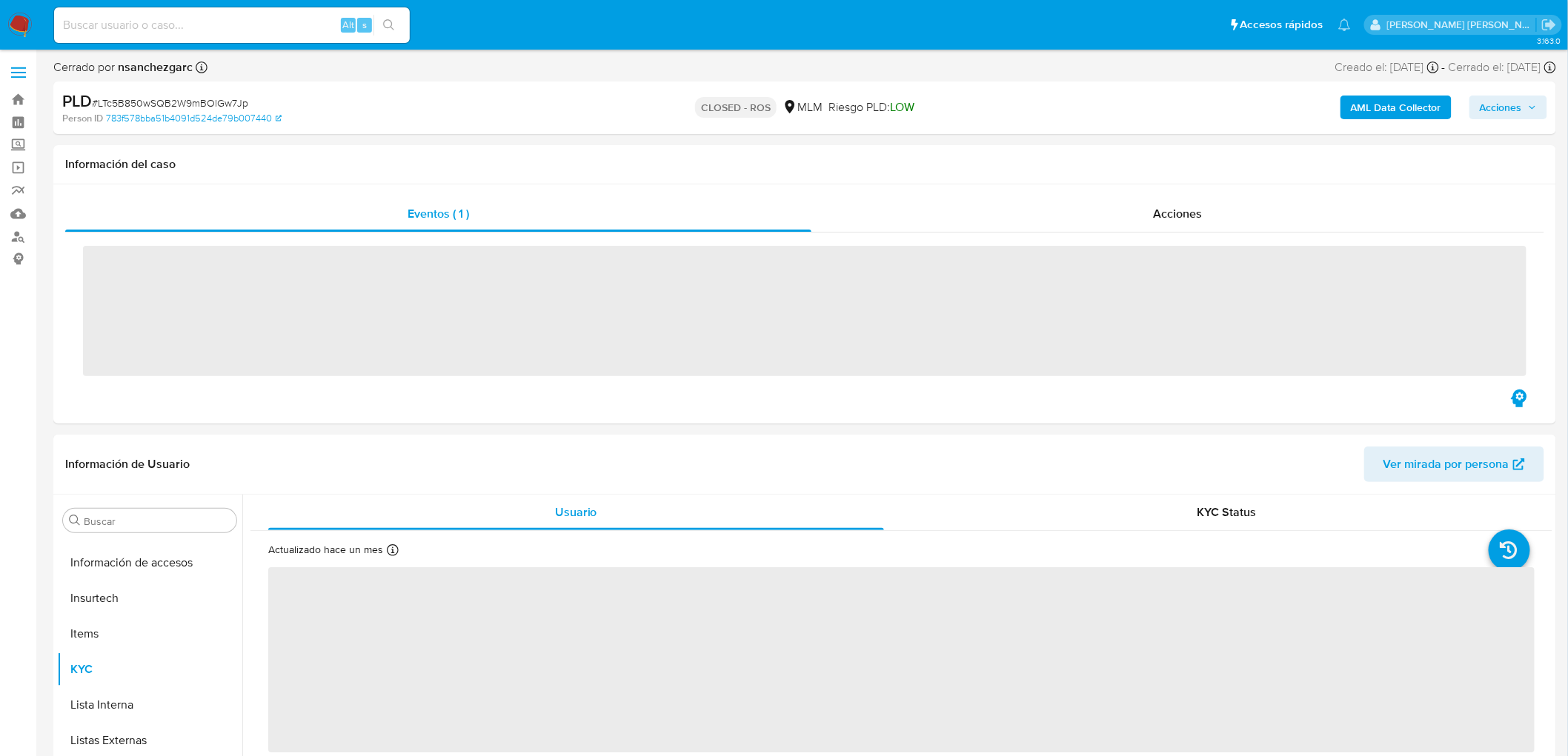
scroll to position [732, 0]
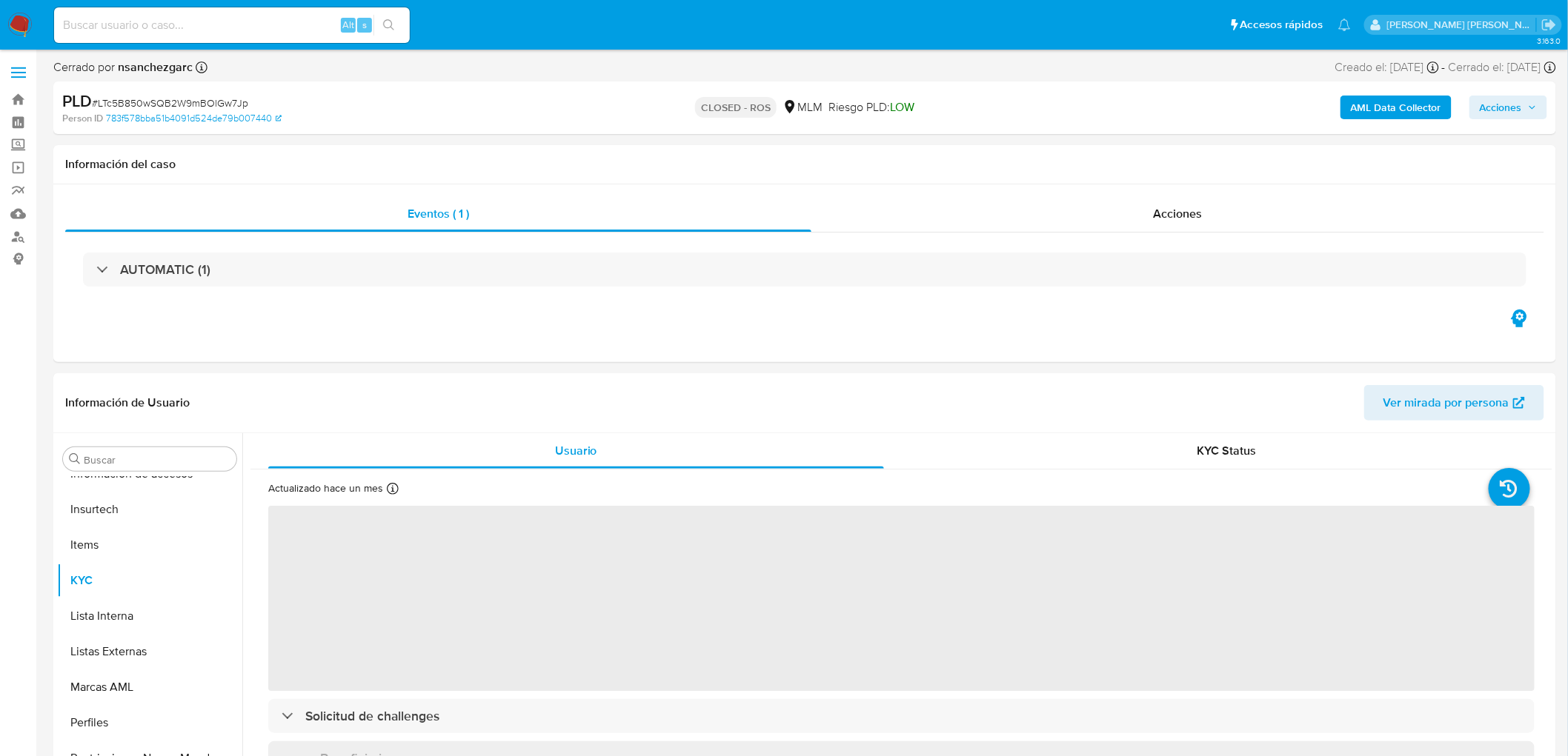
select select "10"
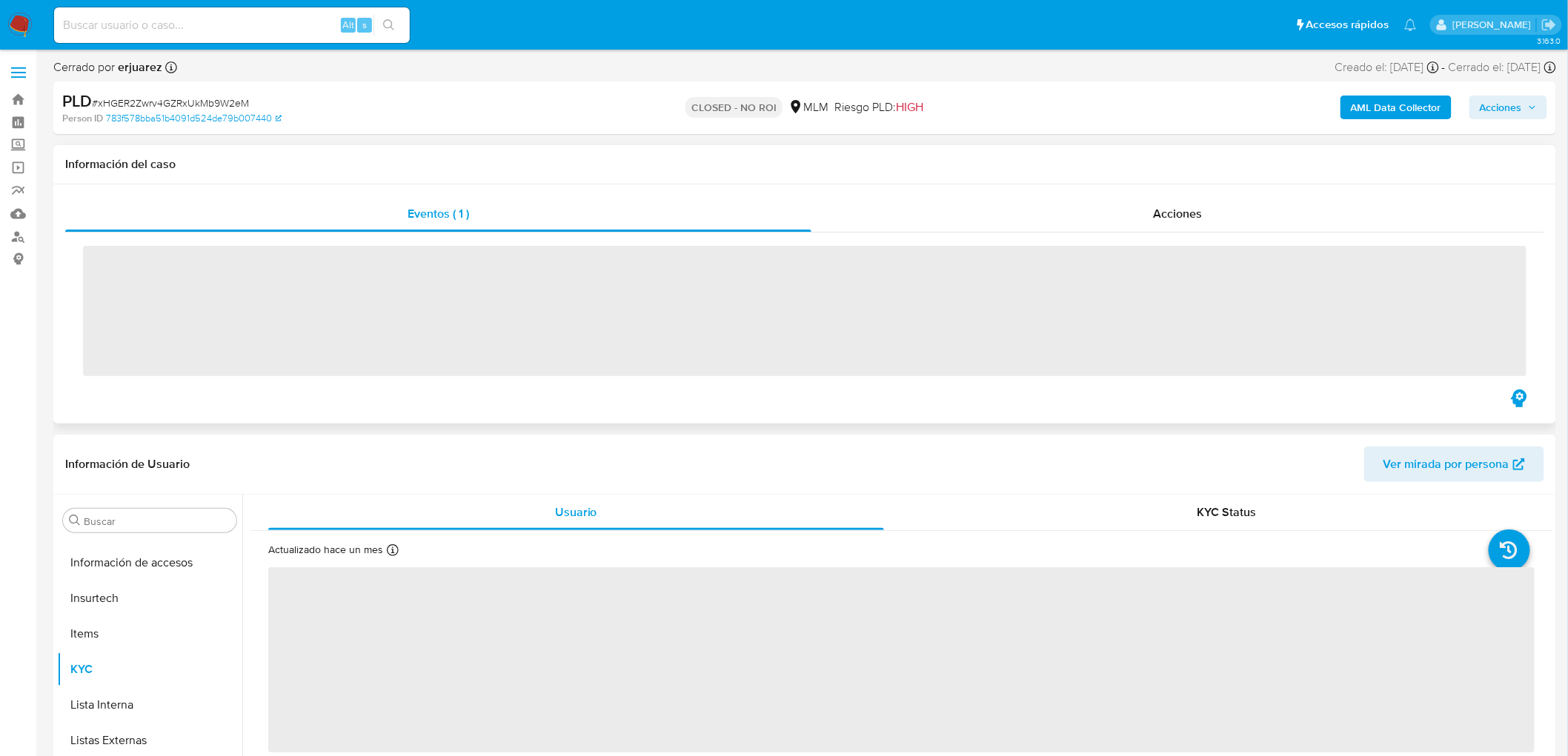
scroll to position [732, 0]
click at [1169, 188] on div "Eventos ( 1 ) Acciones ‌" at bounding box center [804, 304] width 1503 height 240
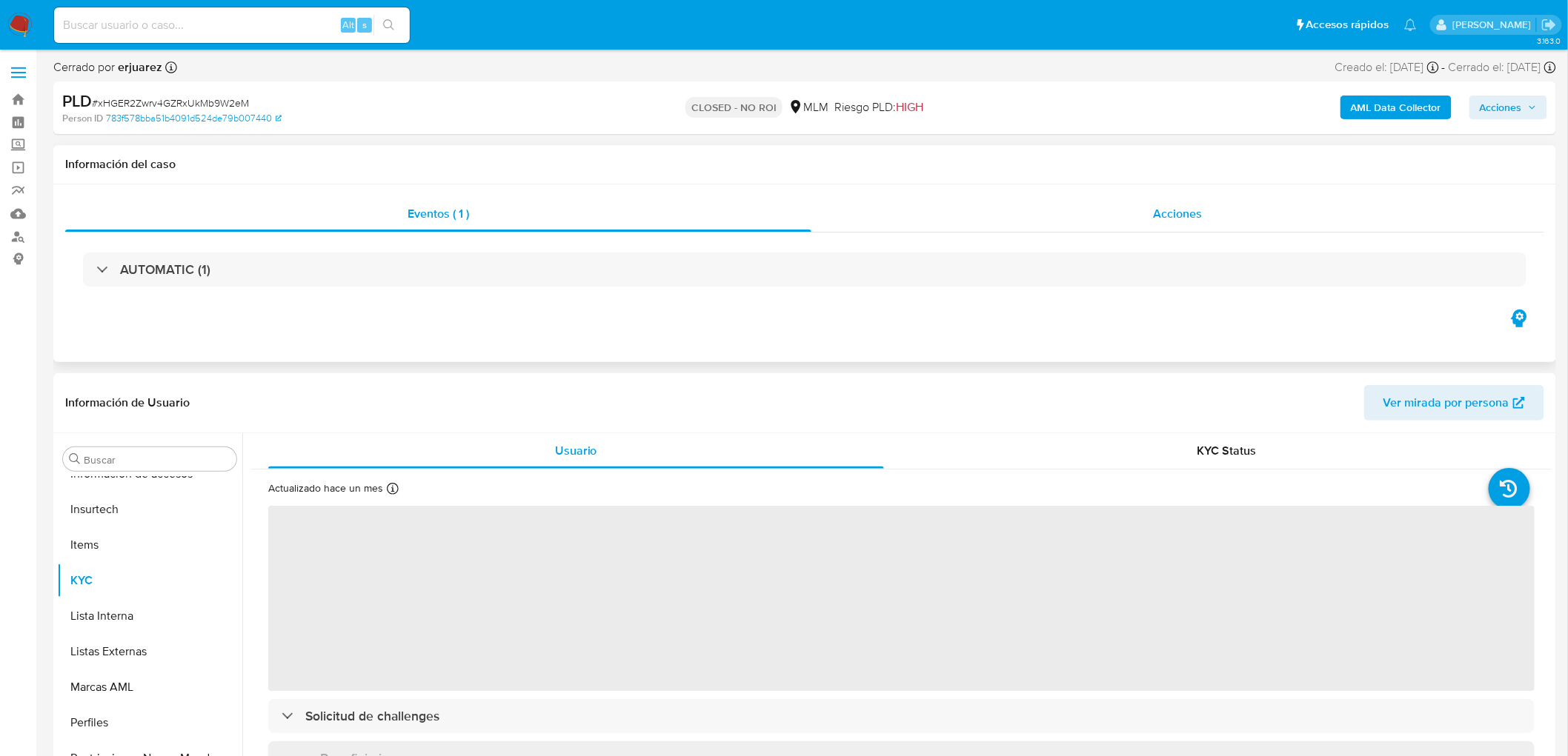
click at [1169, 206] on span "Acciones" at bounding box center [1178, 214] width 49 height 17
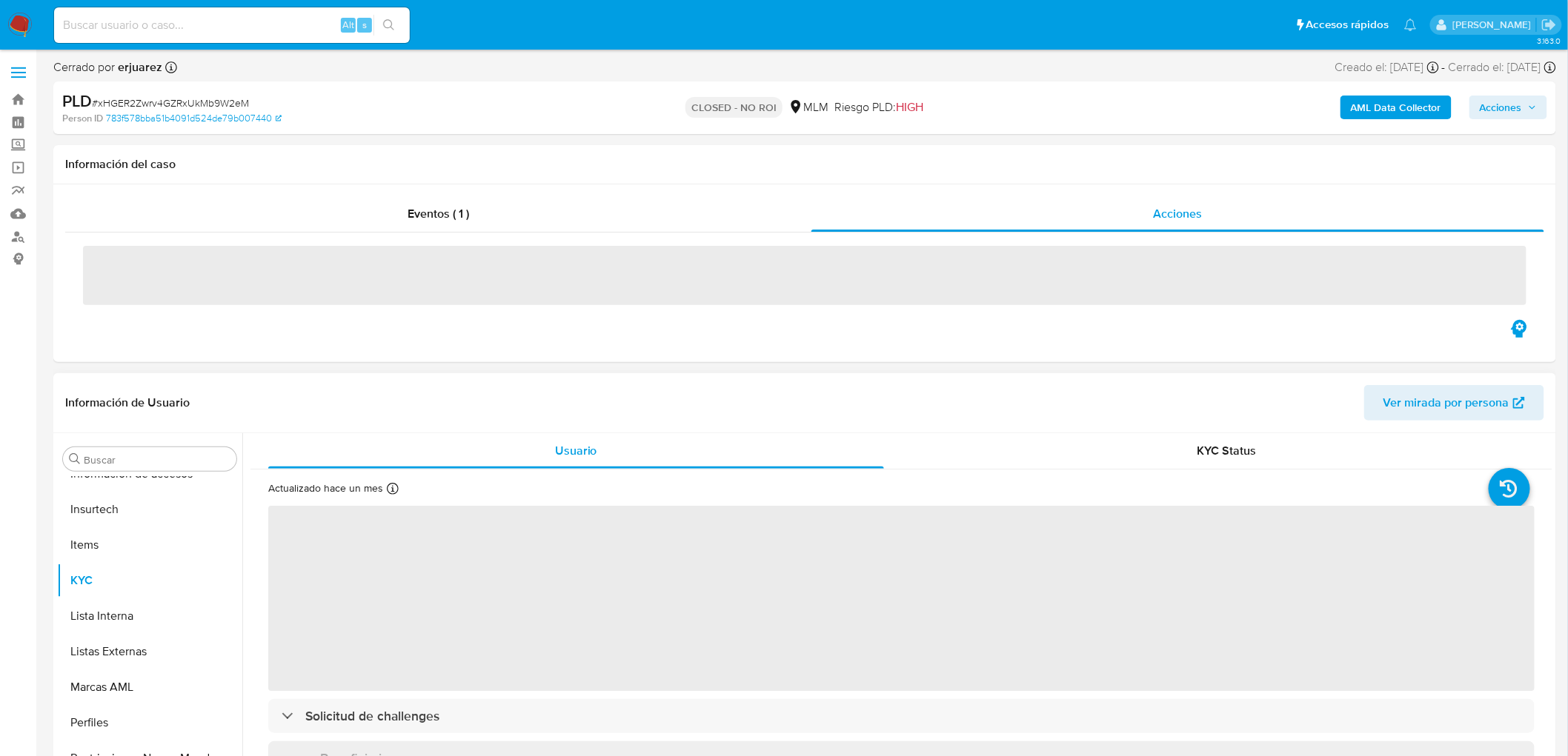
select select "10"
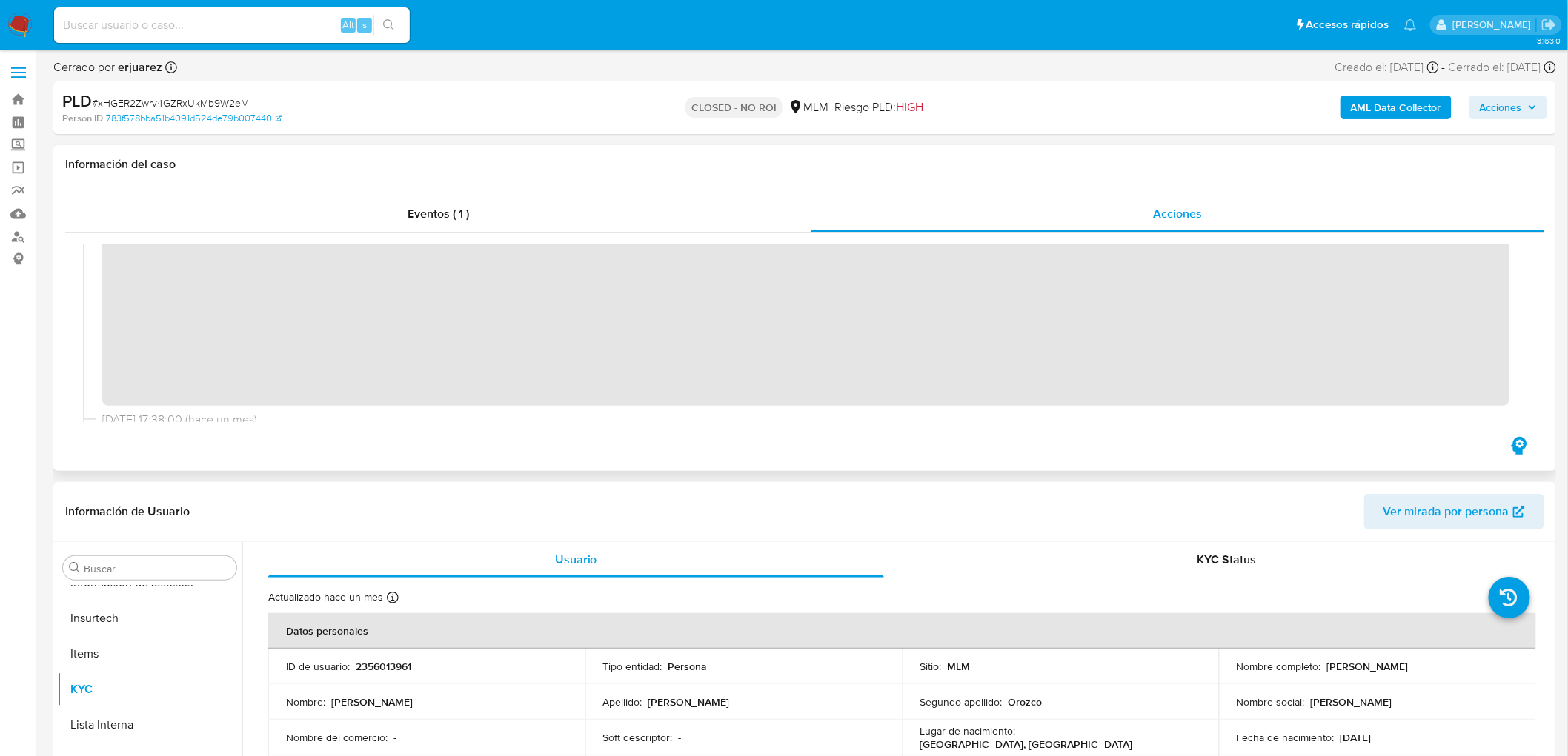
scroll to position [82, 0]
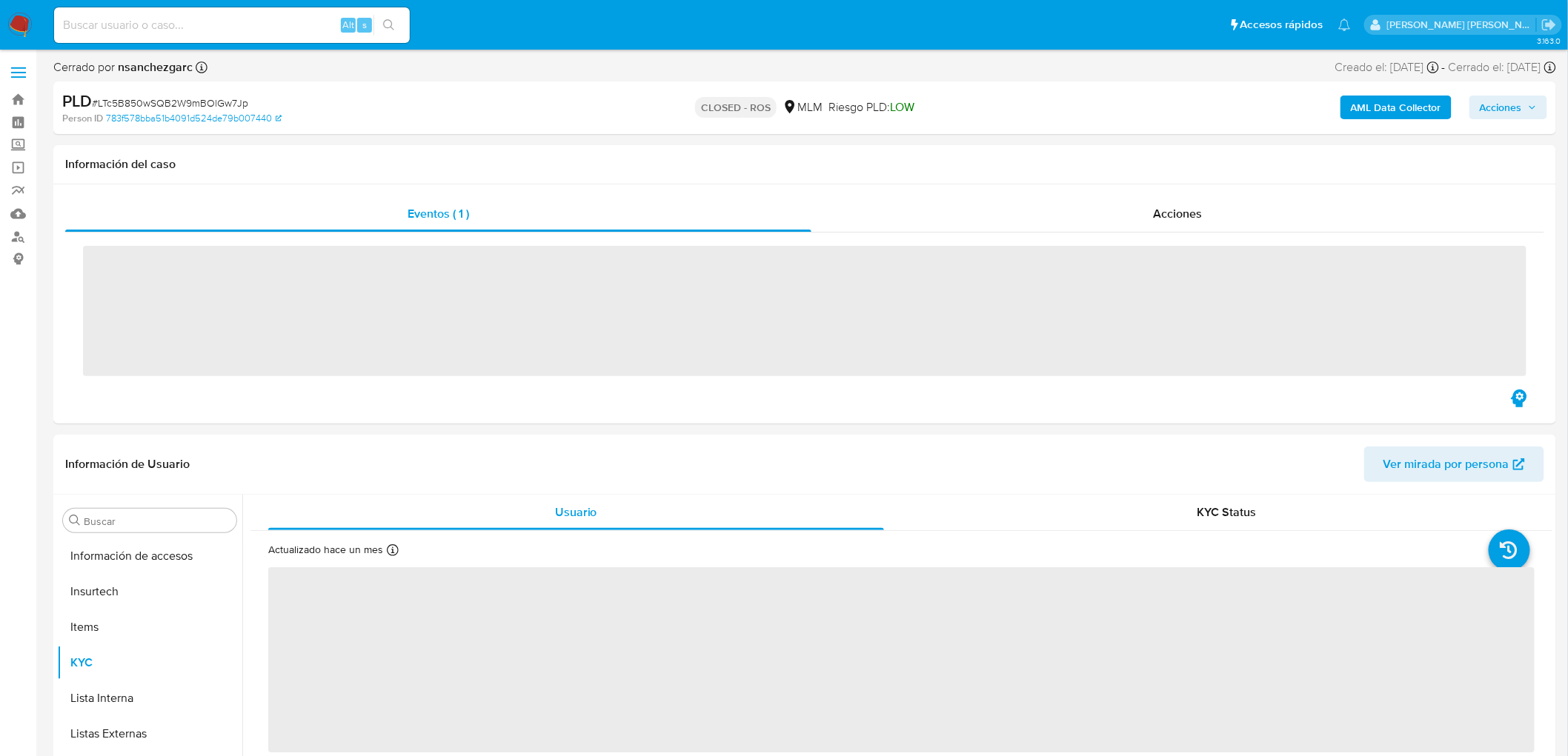
scroll to position [732, 0]
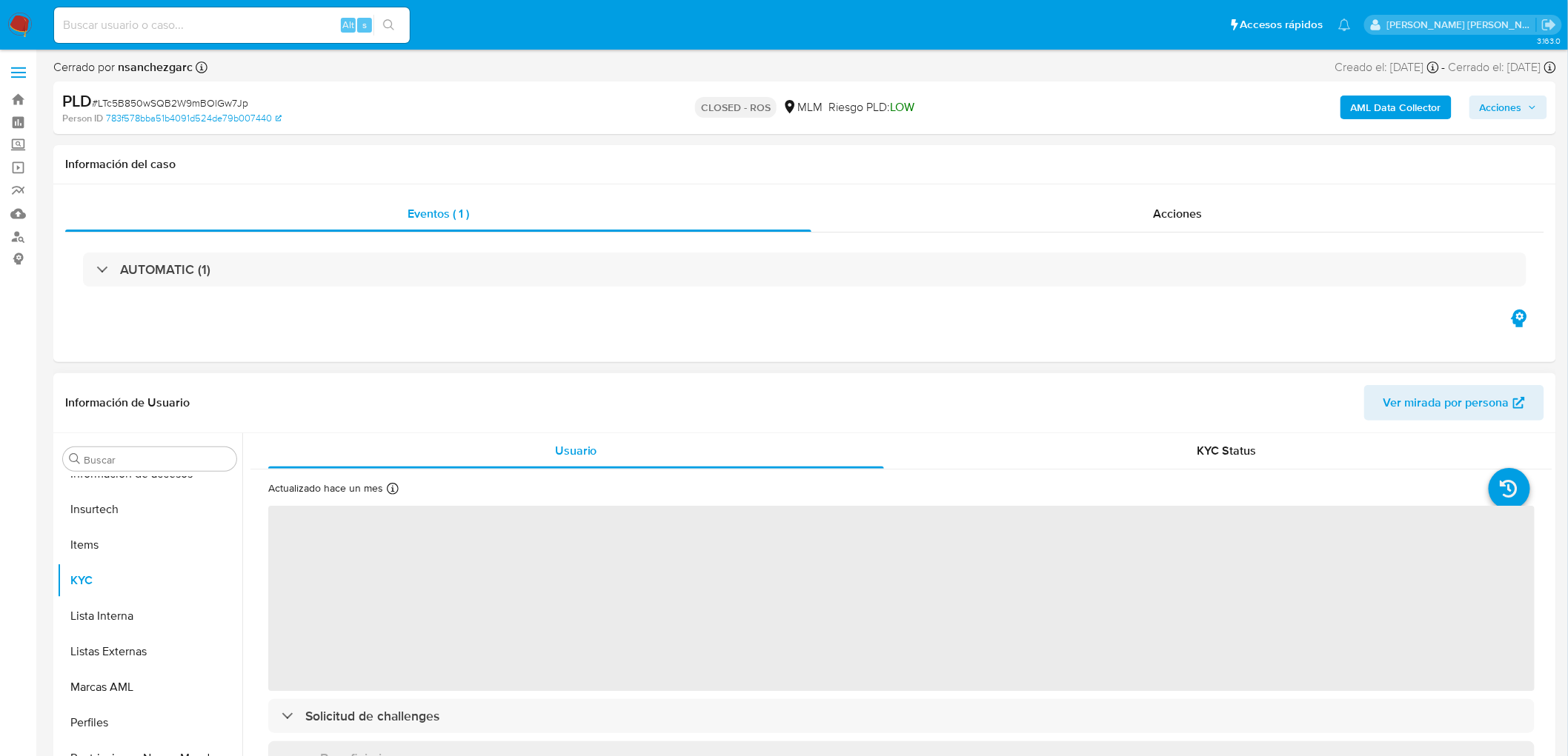
select select "10"
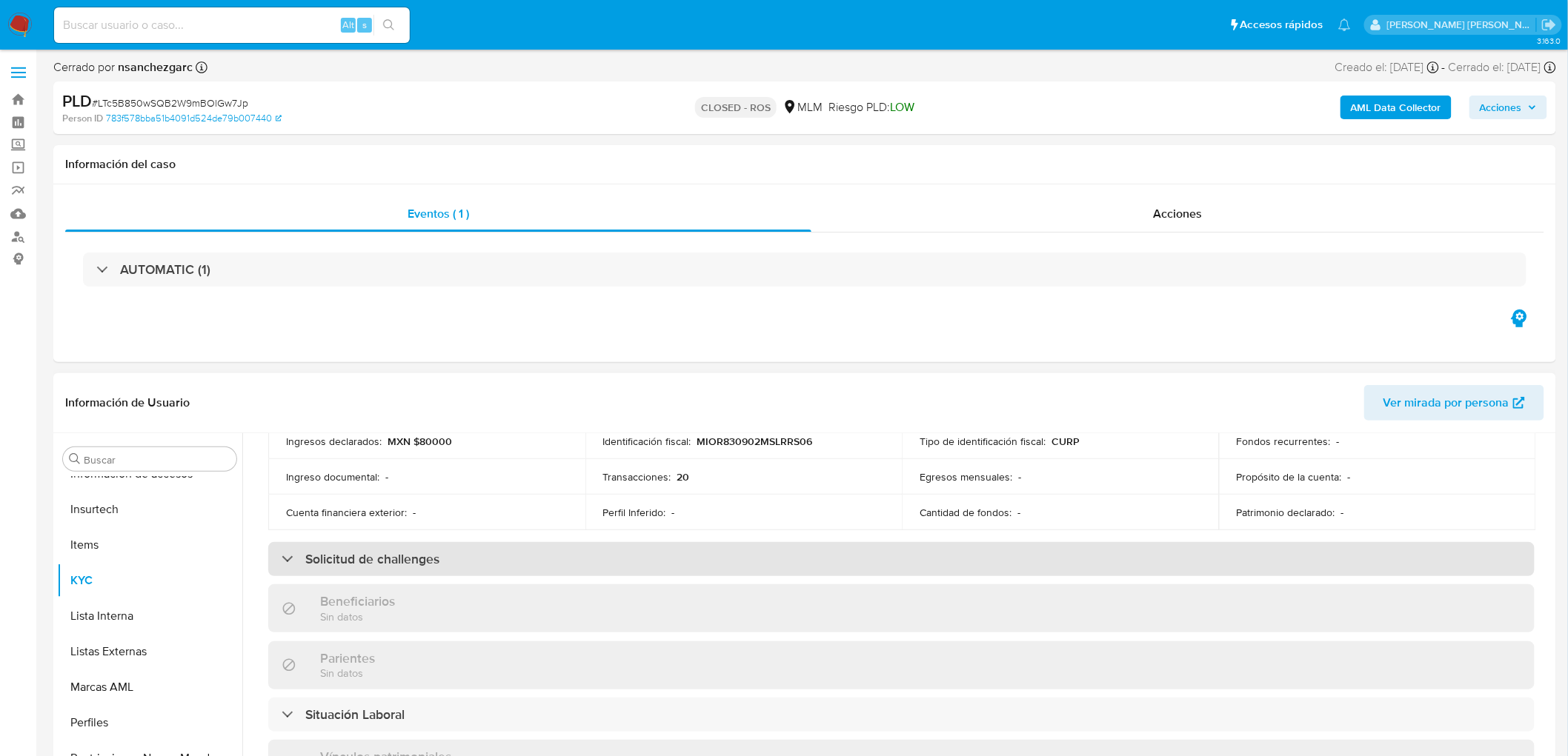
scroll to position [901, 0]
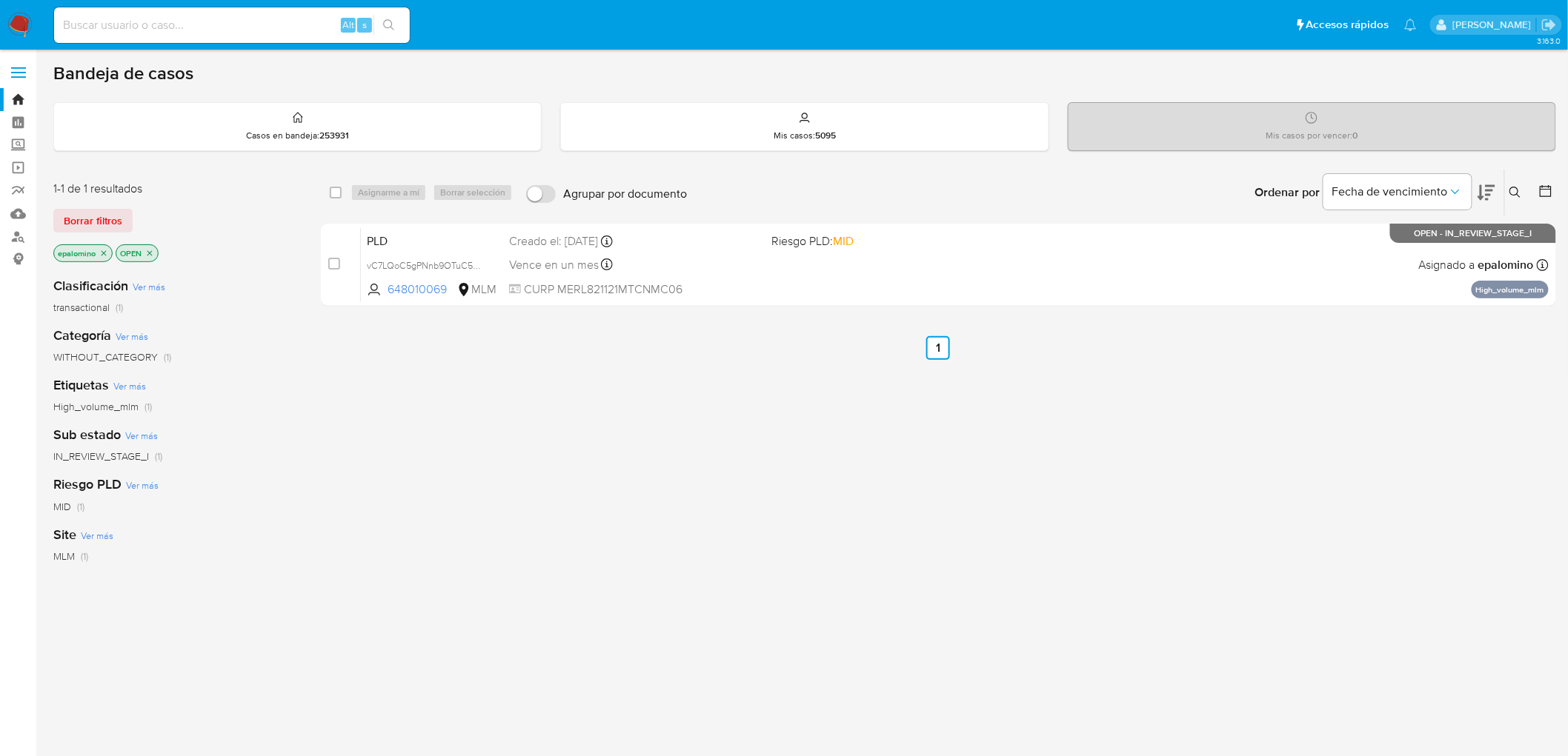
click at [64, 215] on span "Borrar filtros" at bounding box center [93, 221] width 59 height 21
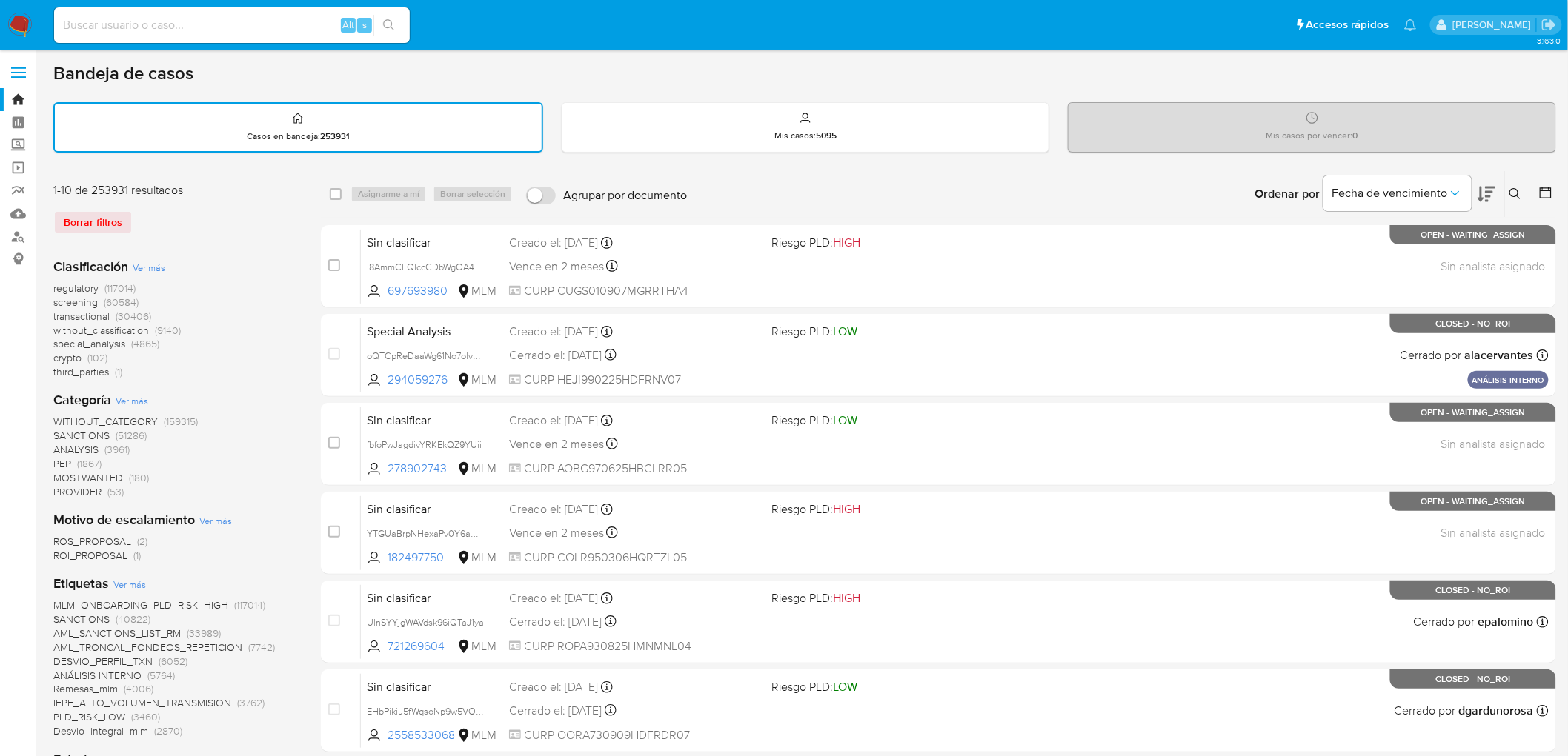
click at [1513, 190] on icon at bounding box center [1515, 194] width 12 height 12
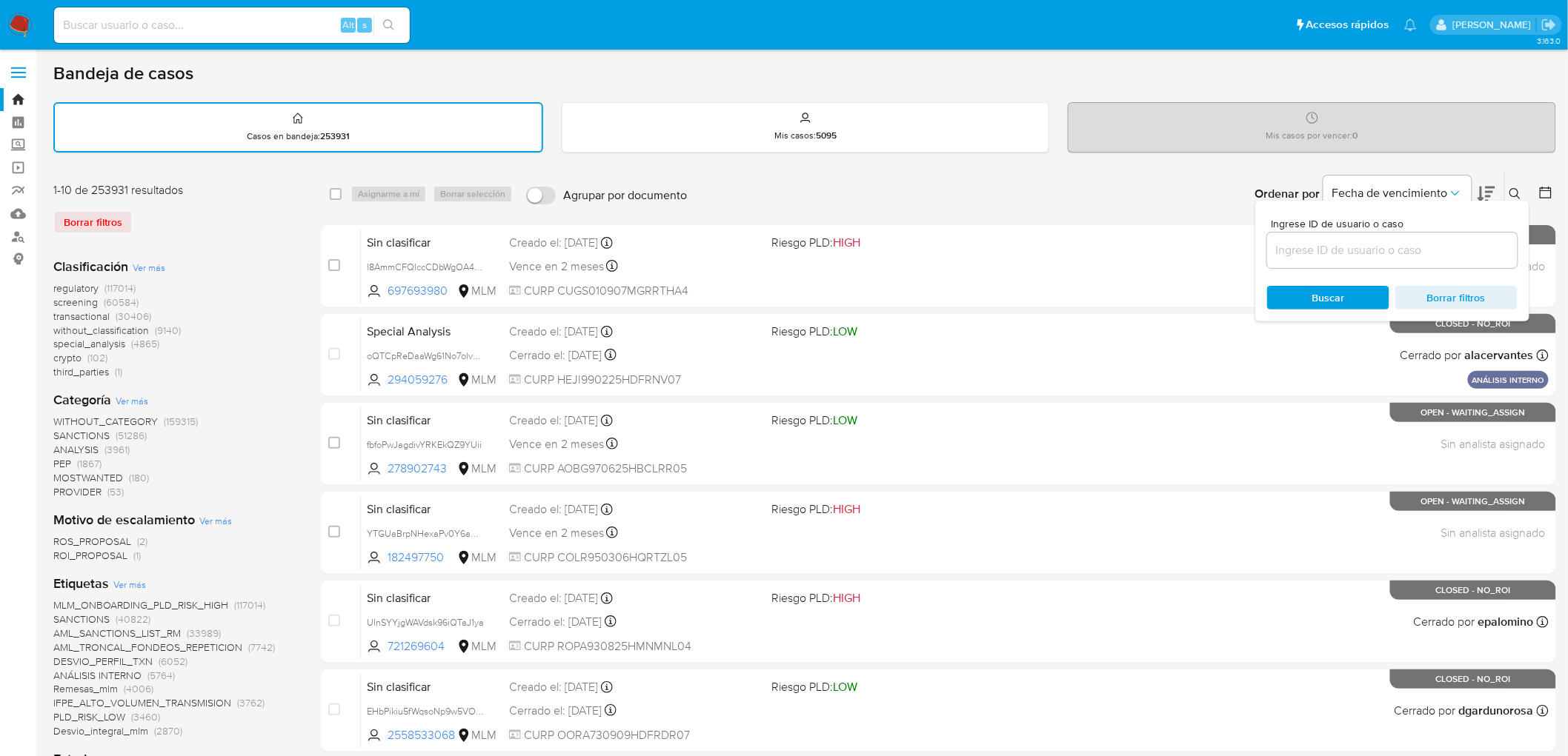
click at [1395, 235] on div at bounding box center [1392, 251] width 251 height 36
click at [1391, 241] on input at bounding box center [1392, 251] width 251 height 19
paste input "648010069"
type input "648010069"
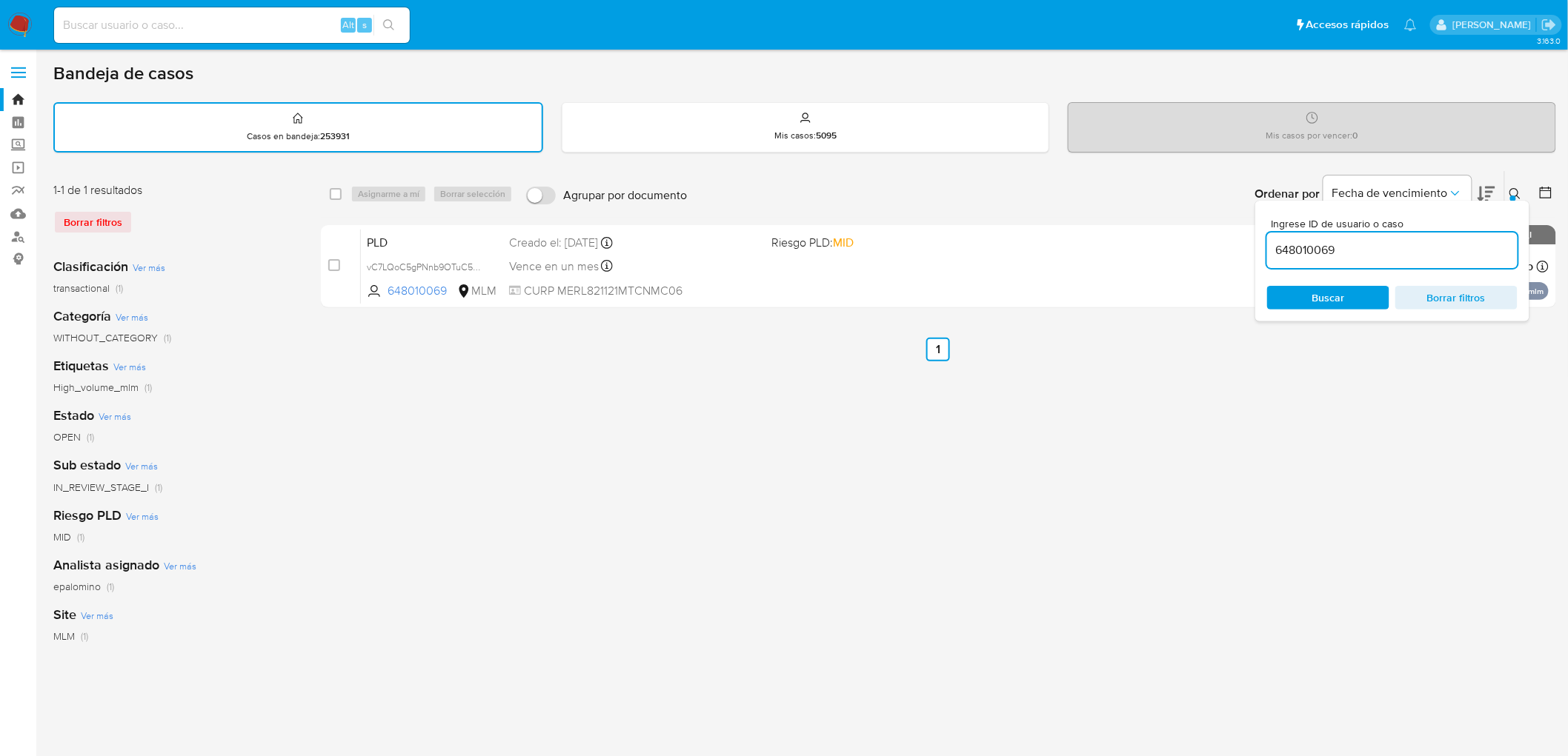
click at [1518, 188] on icon at bounding box center [1515, 194] width 12 height 12
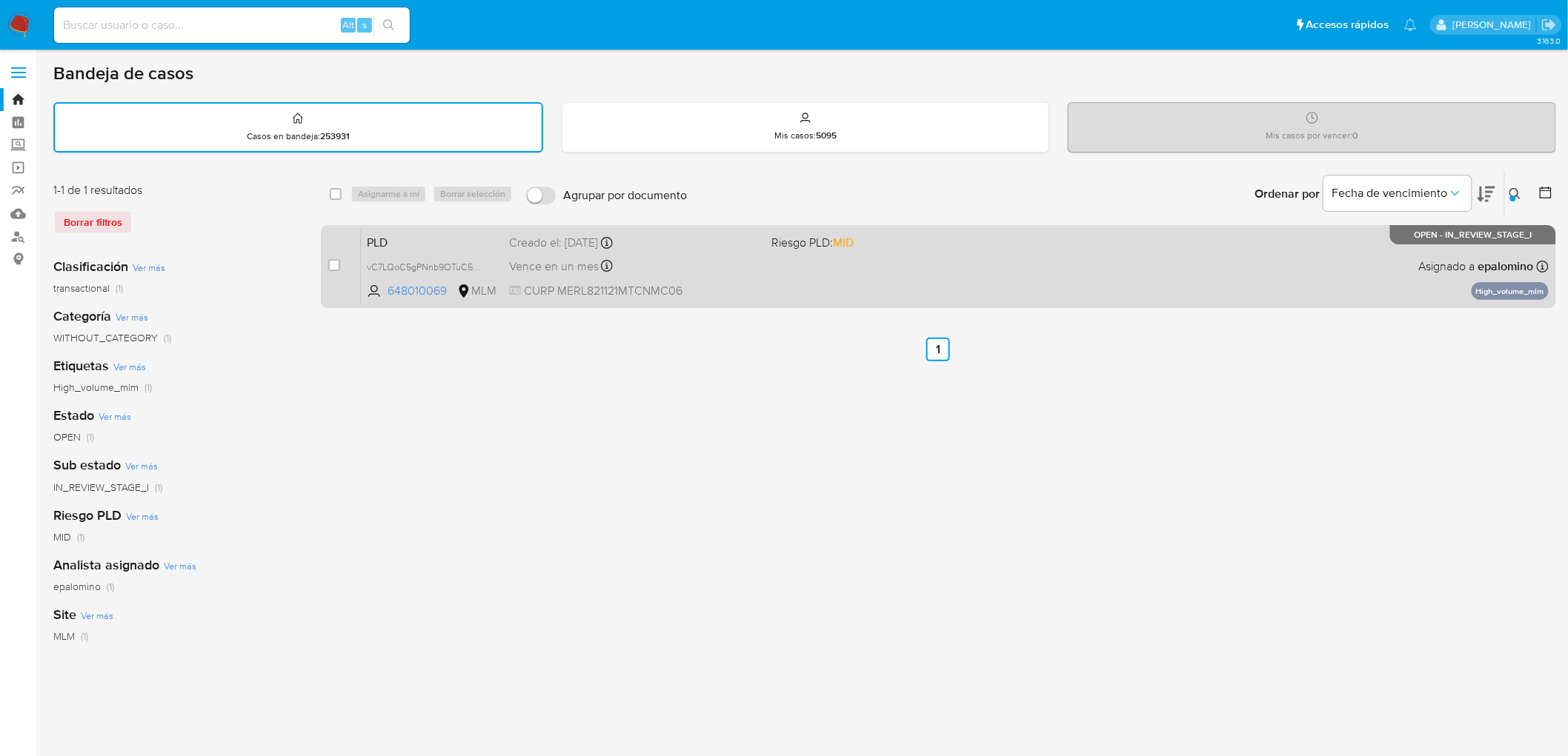
click at [365, 239] on div "PLD vC7LQoC5gPNnb9OTuC5CsAmd 648010069 MLM Riesgo PLD: MID Creado el: [DATE] Cr…" at bounding box center [954, 266] width 1188 height 75
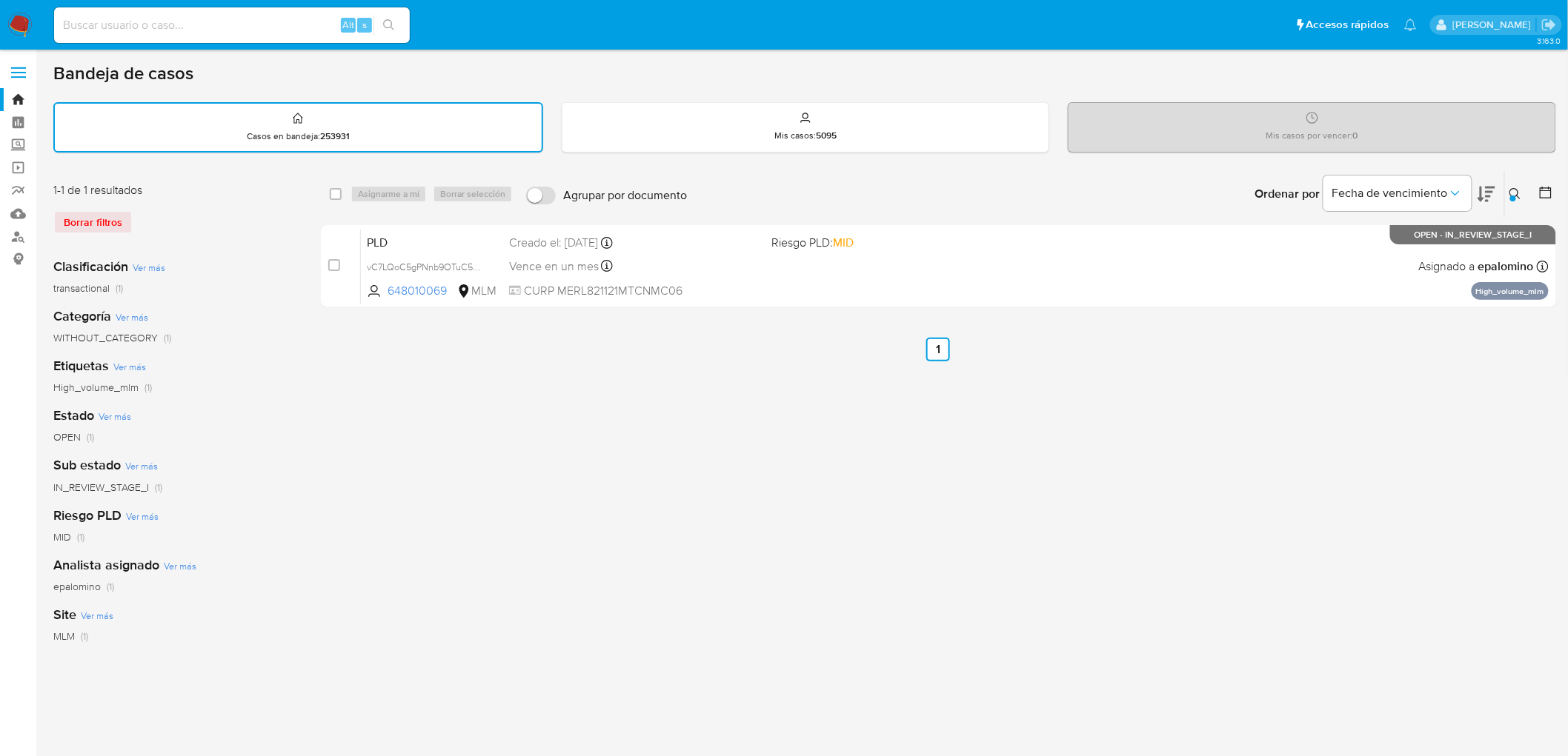
click at [30, 24] on img at bounding box center [20, 25] width 25 height 25
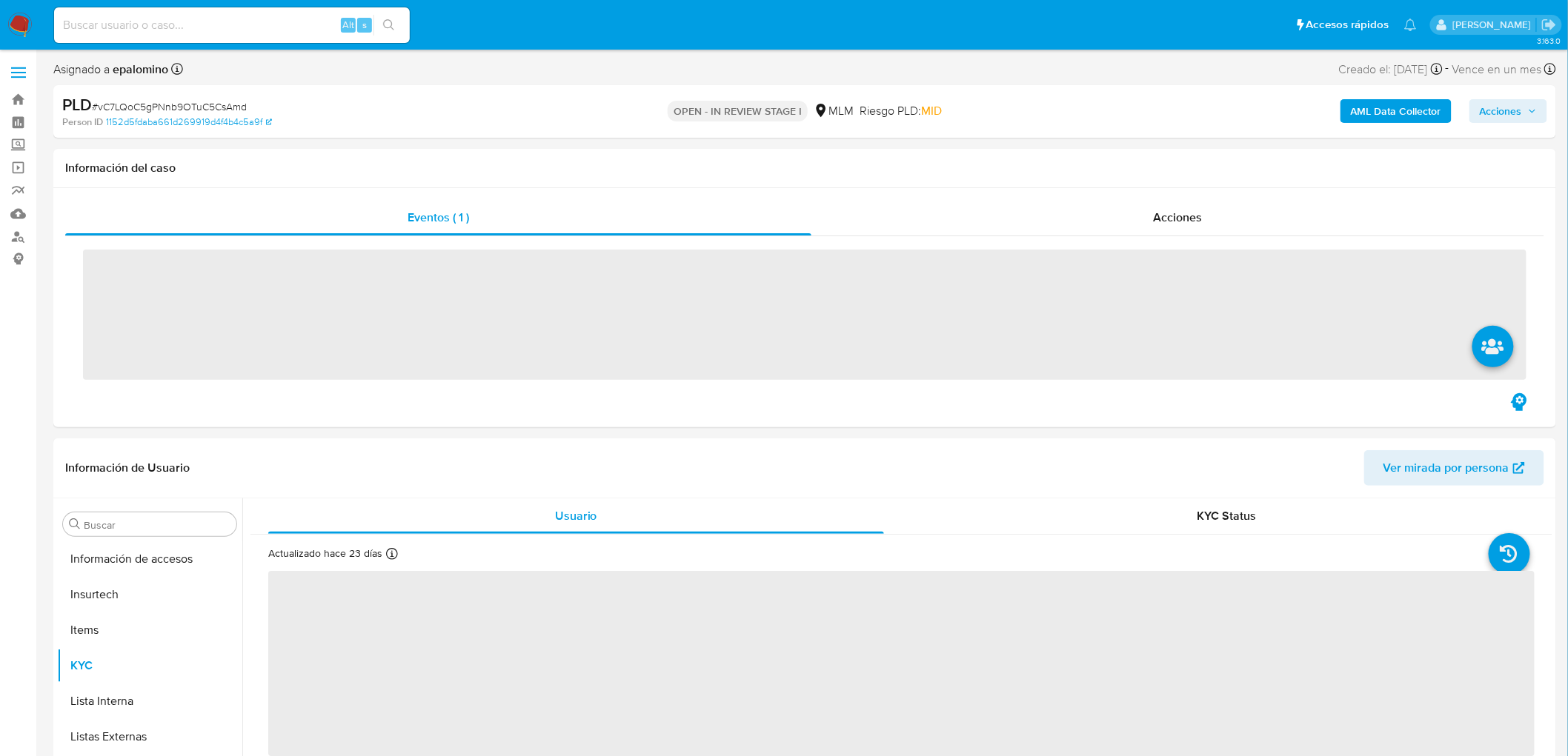
scroll to position [732, 0]
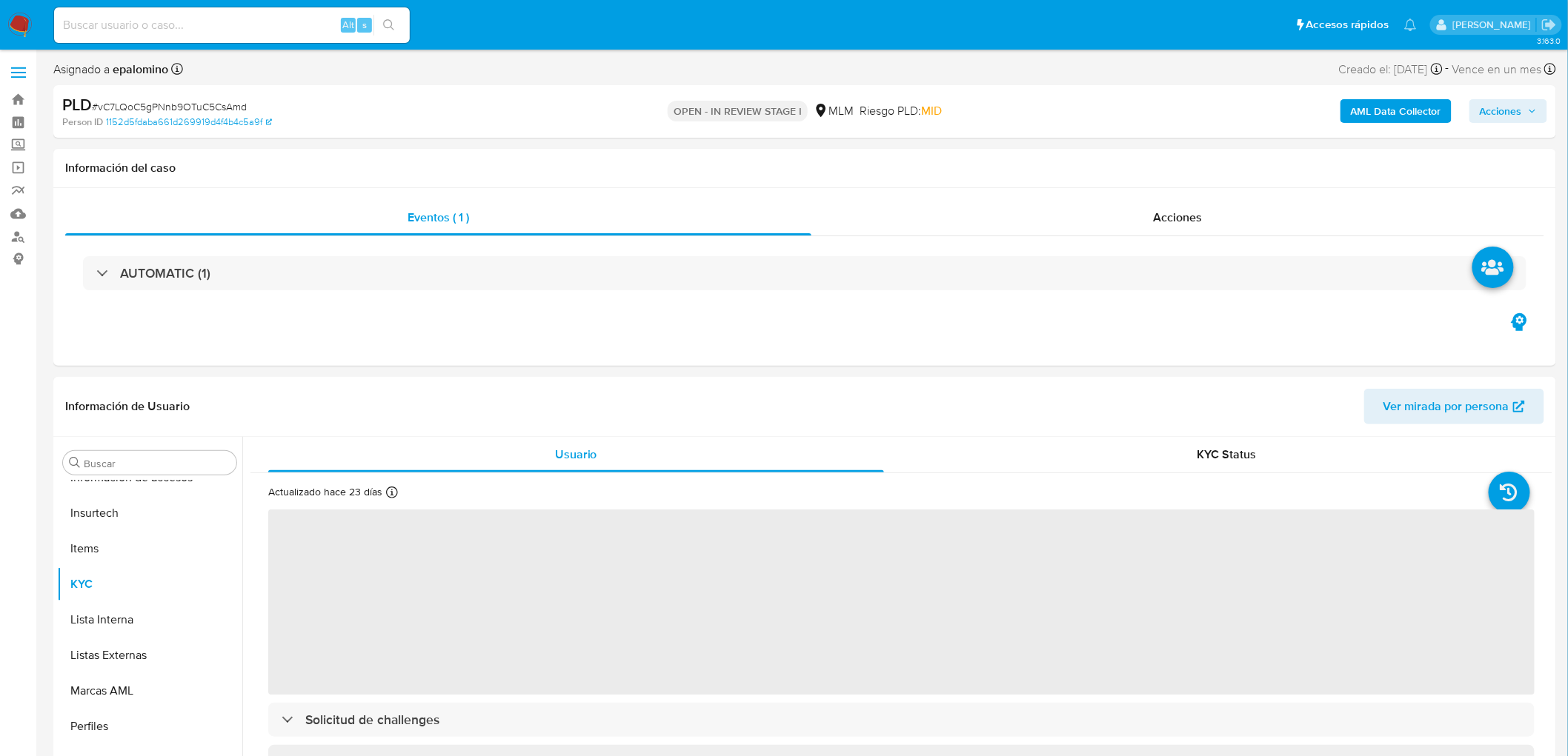
select select "10"
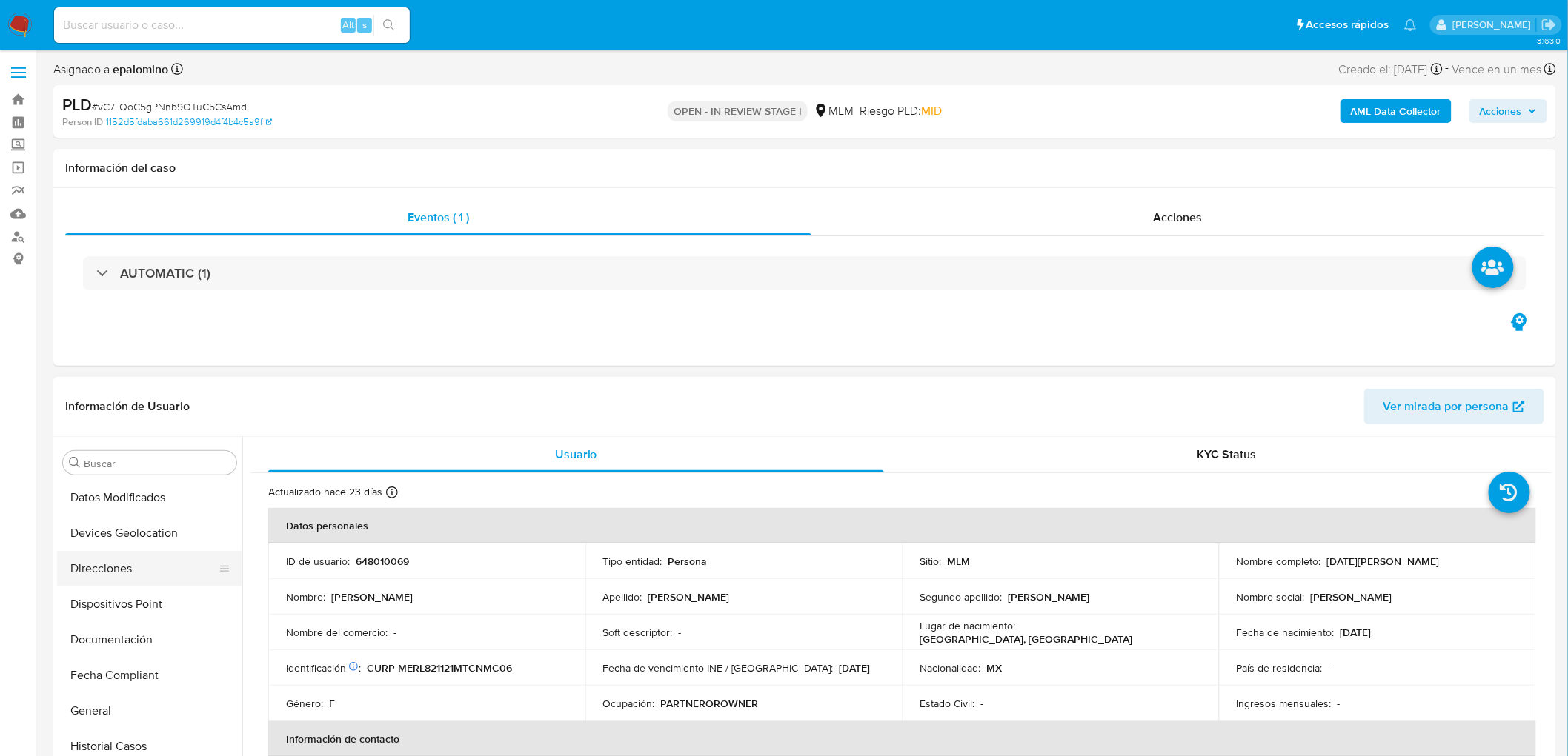
scroll to position [239, 0]
click at [172, 602] on button "Devices Geolocation" at bounding box center [144, 616] width 174 height 36
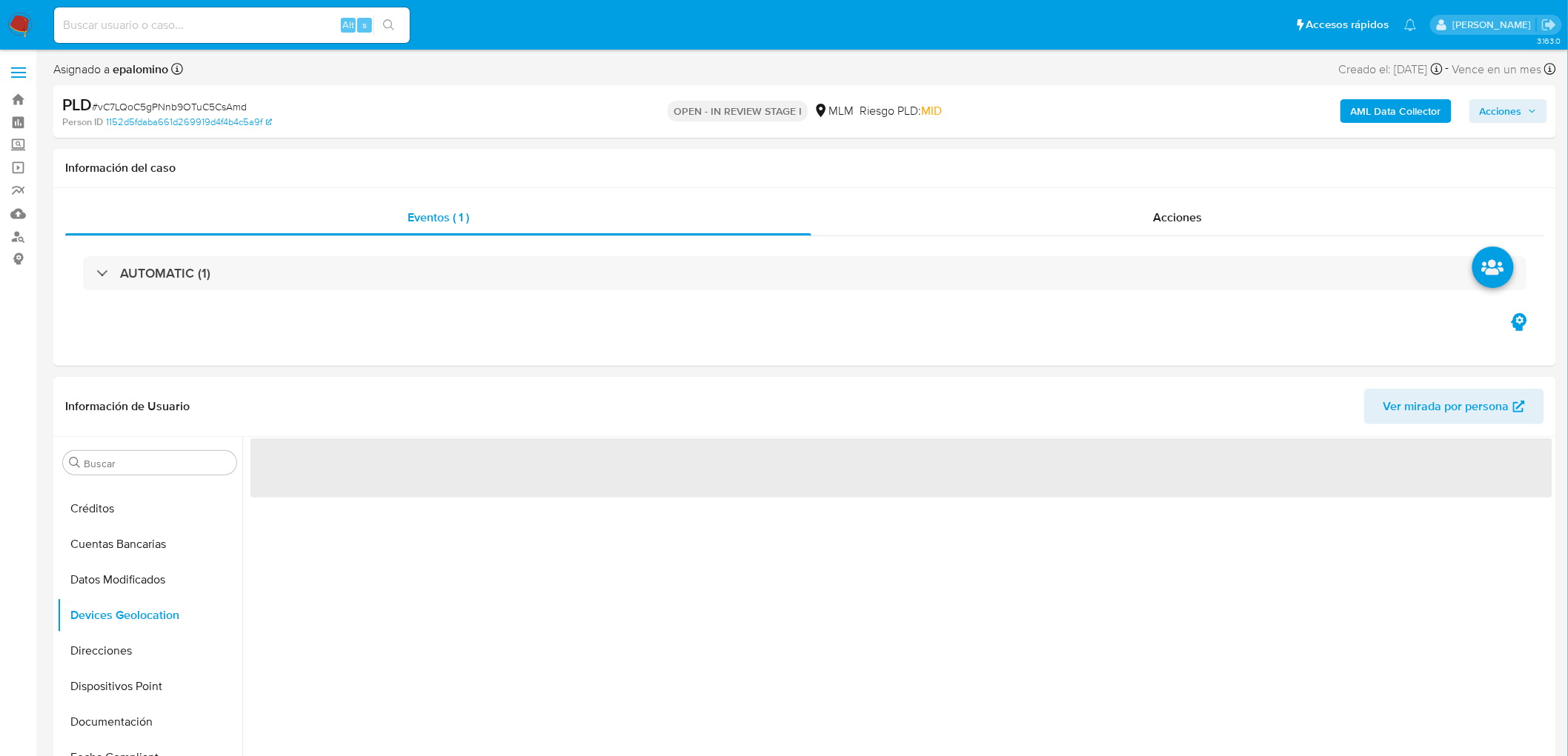
scroll to position [151, 0]
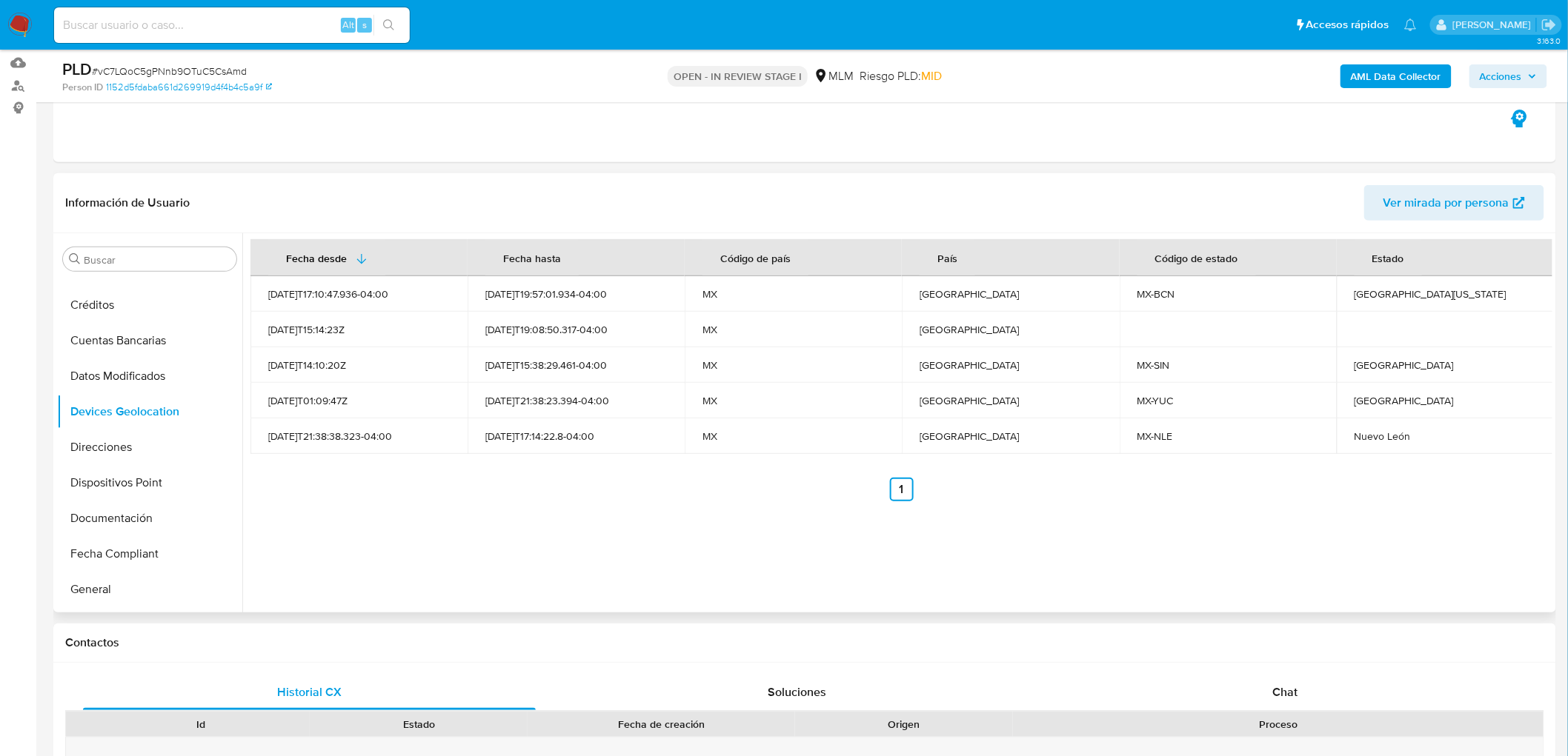
click at [601, 507] on div "Fecha desde Fecha hasta Código de país País Código de estado Estado 2025-04-30T…" at bounding box center [897, 423] width 1310 height 379
click at [991, 497] on ul "Anterior 1 Siguiente" at bounding box center [902, 490] width 1302 height 24
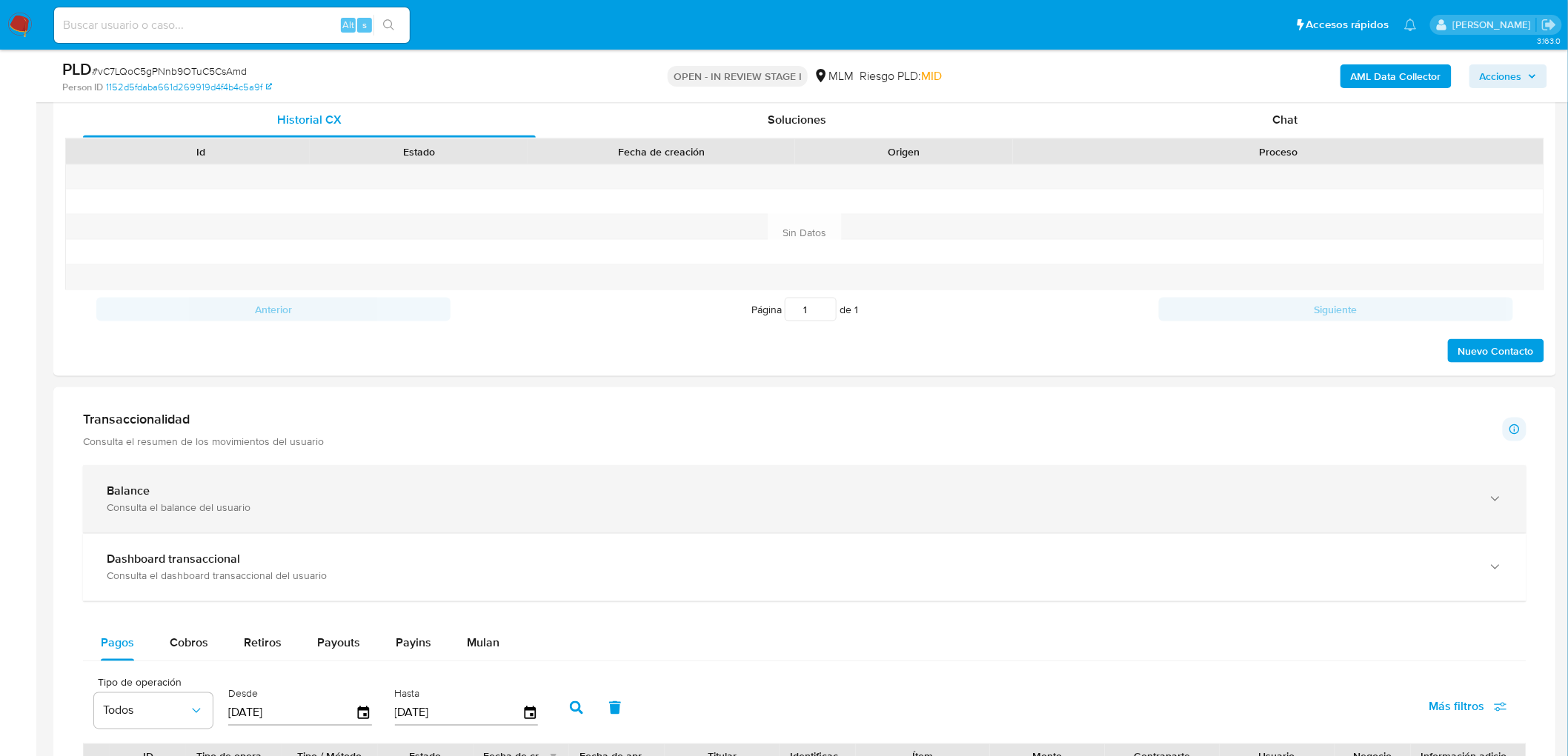
scroll to position [809, 0]
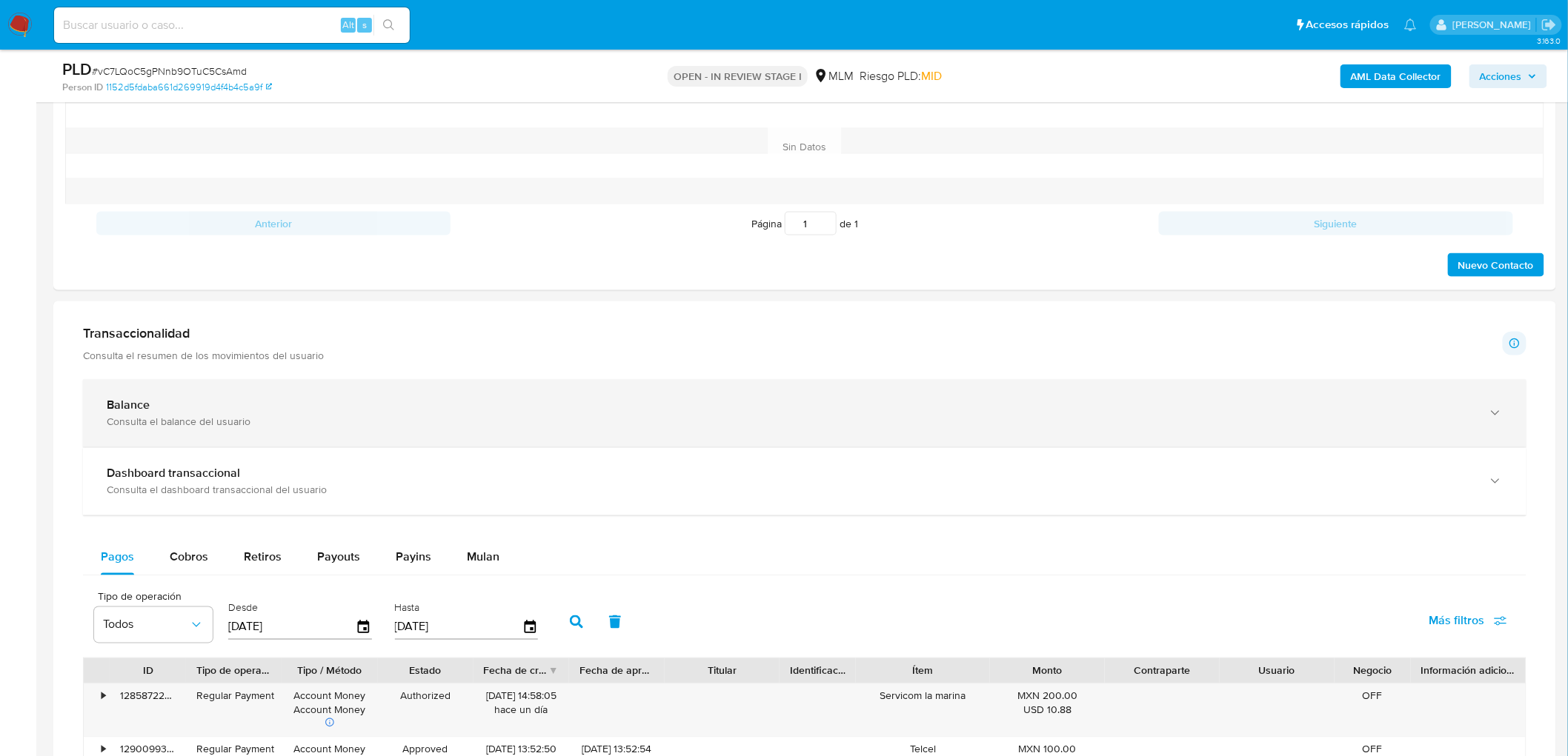
click at [238, 398] on div "Balance" at bounding box center [790, 406] width 1366 height 15
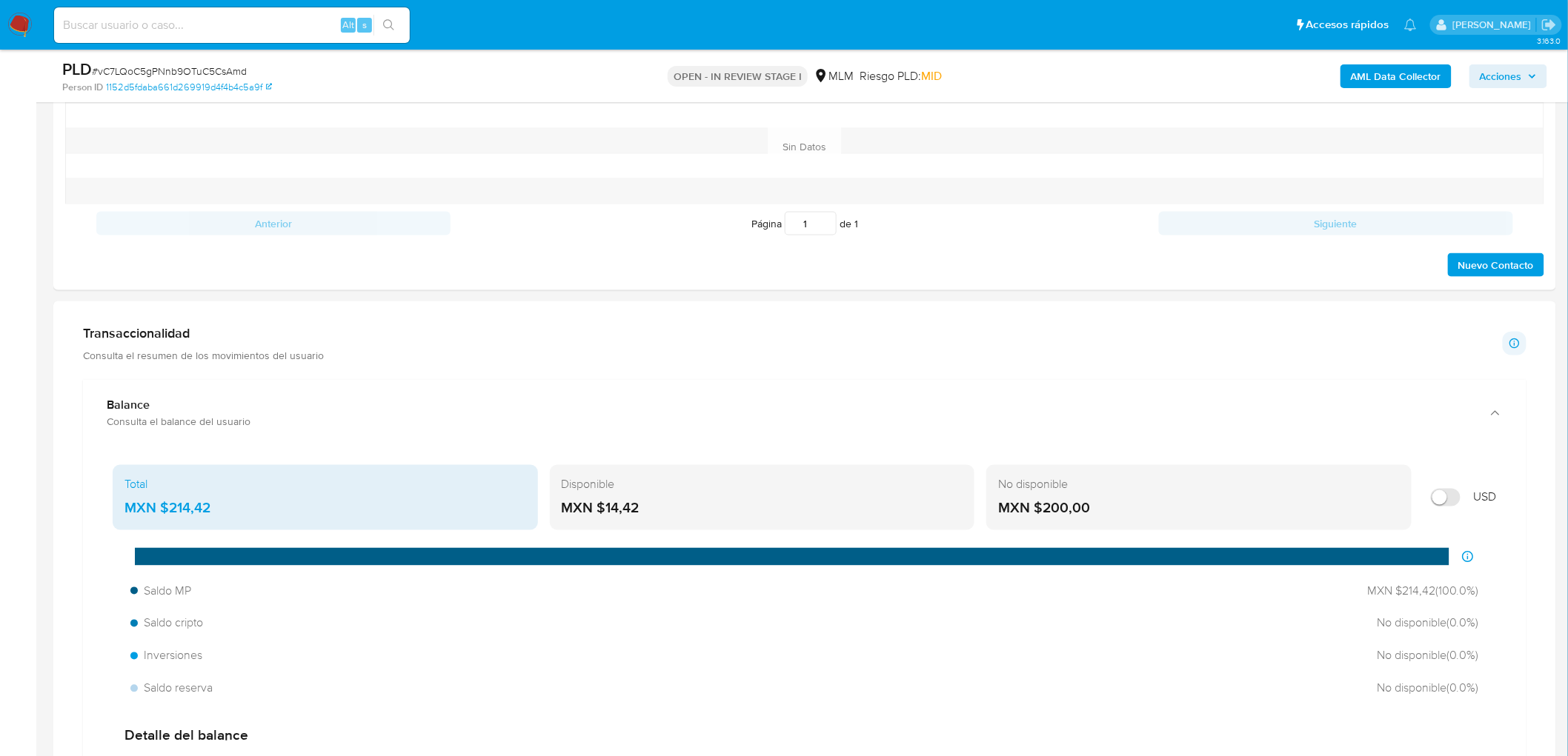
drag, startPoint x: 657, startPoint y: 504, endPoint x: 608, endPoint y: 504, distance: 49.0
click at [608, 504] on div "MXN $14,42" at bounding box center [762, 509] width 401 height 19
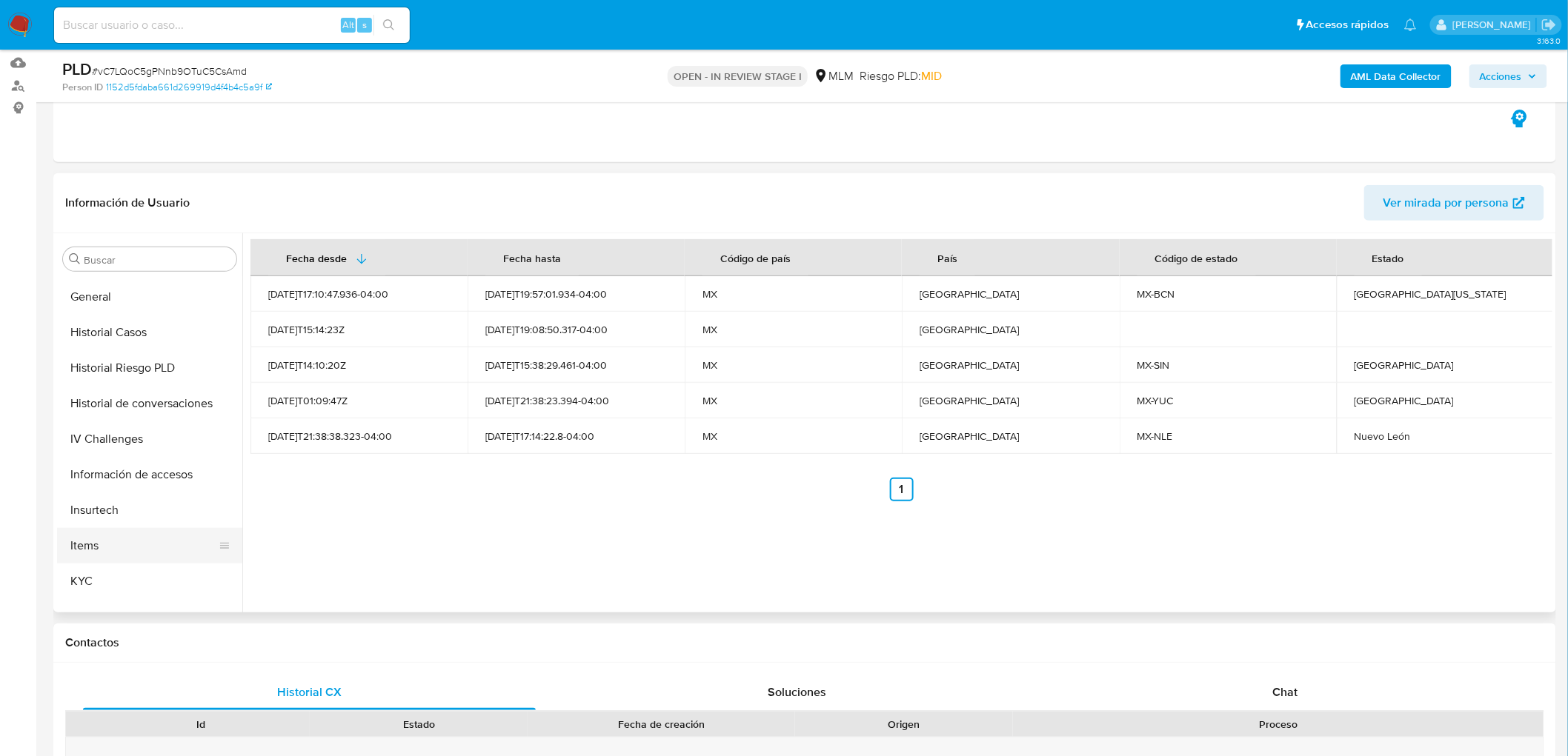
scroll to position [649, 0]
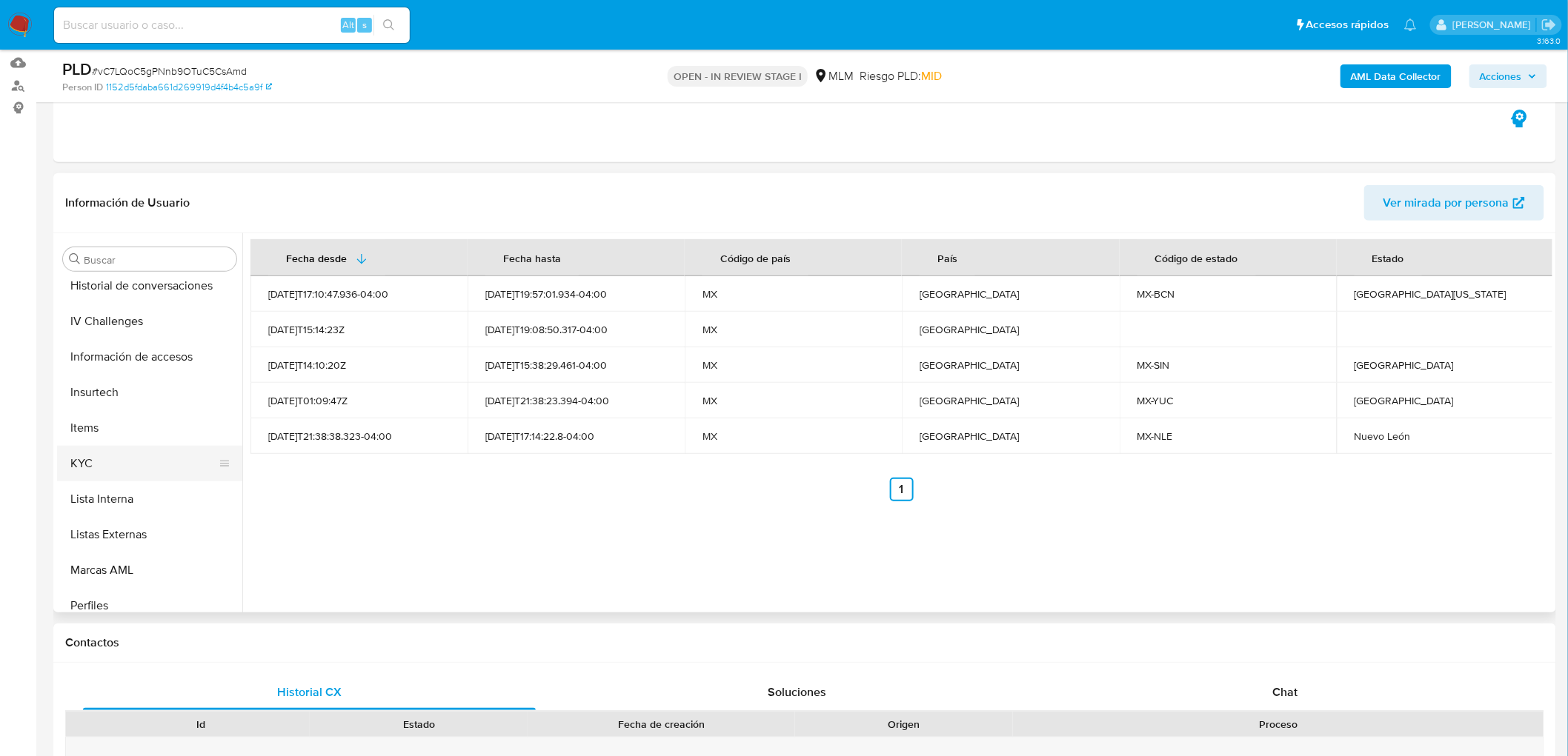
click at [110, 467] on button "KYC" at bounding box center [144, 464] width 174 height 36
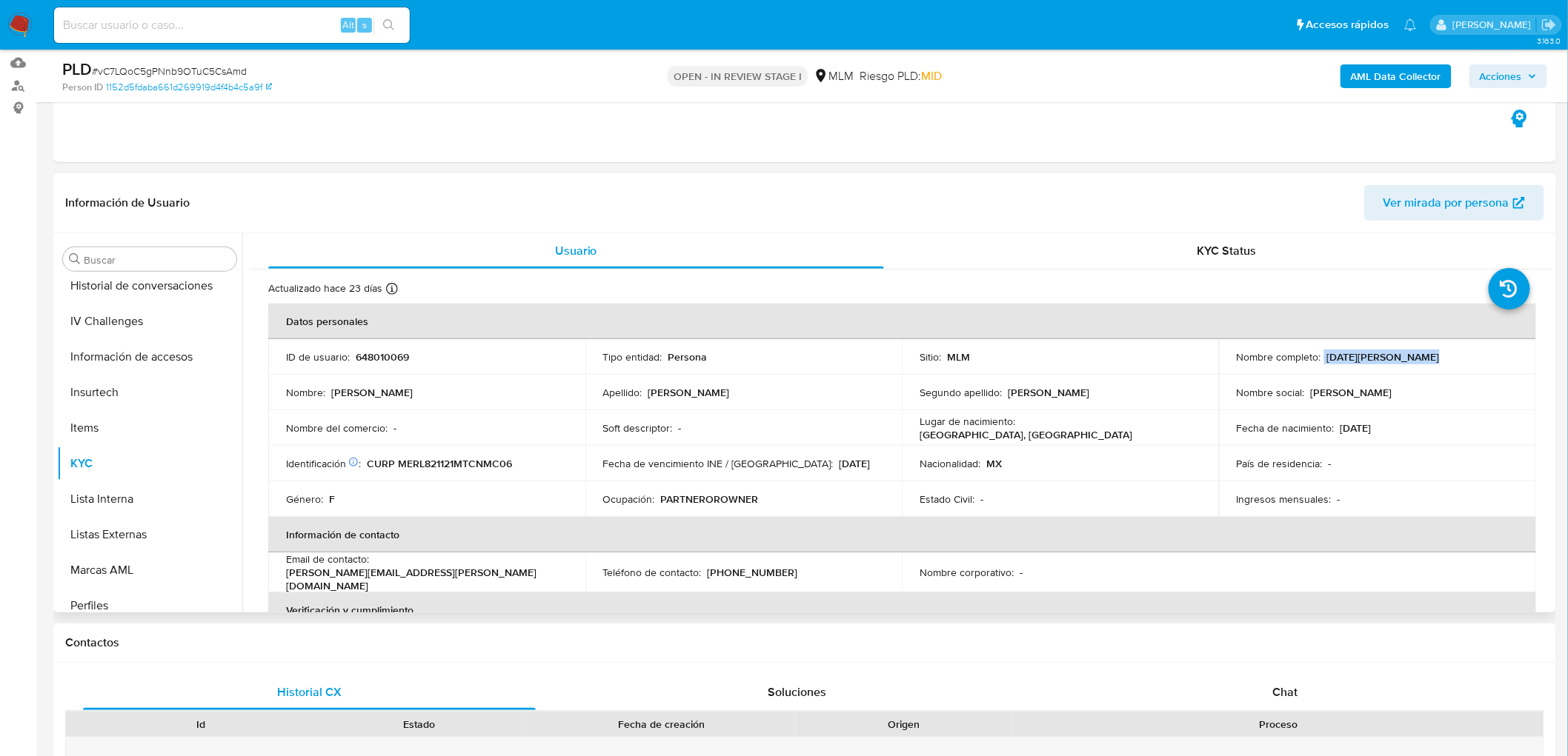
drag, startPoint x: 1400, startPoint y: 355, endPoint x: 1319, endPoint y: 354, distance: 81.0
click at [1319, 354] on div "Nombre completo : Lucia Mendez Romero" at bounding box center [1377, 357] width 281 height 13
copy div "Lucia Mendez Romero"
click at [522, 467] on div "Identificación CIC: 277411564 : CURP MERL821121MTCNMC06" at bounding box center [426, 464] width 281 height 13
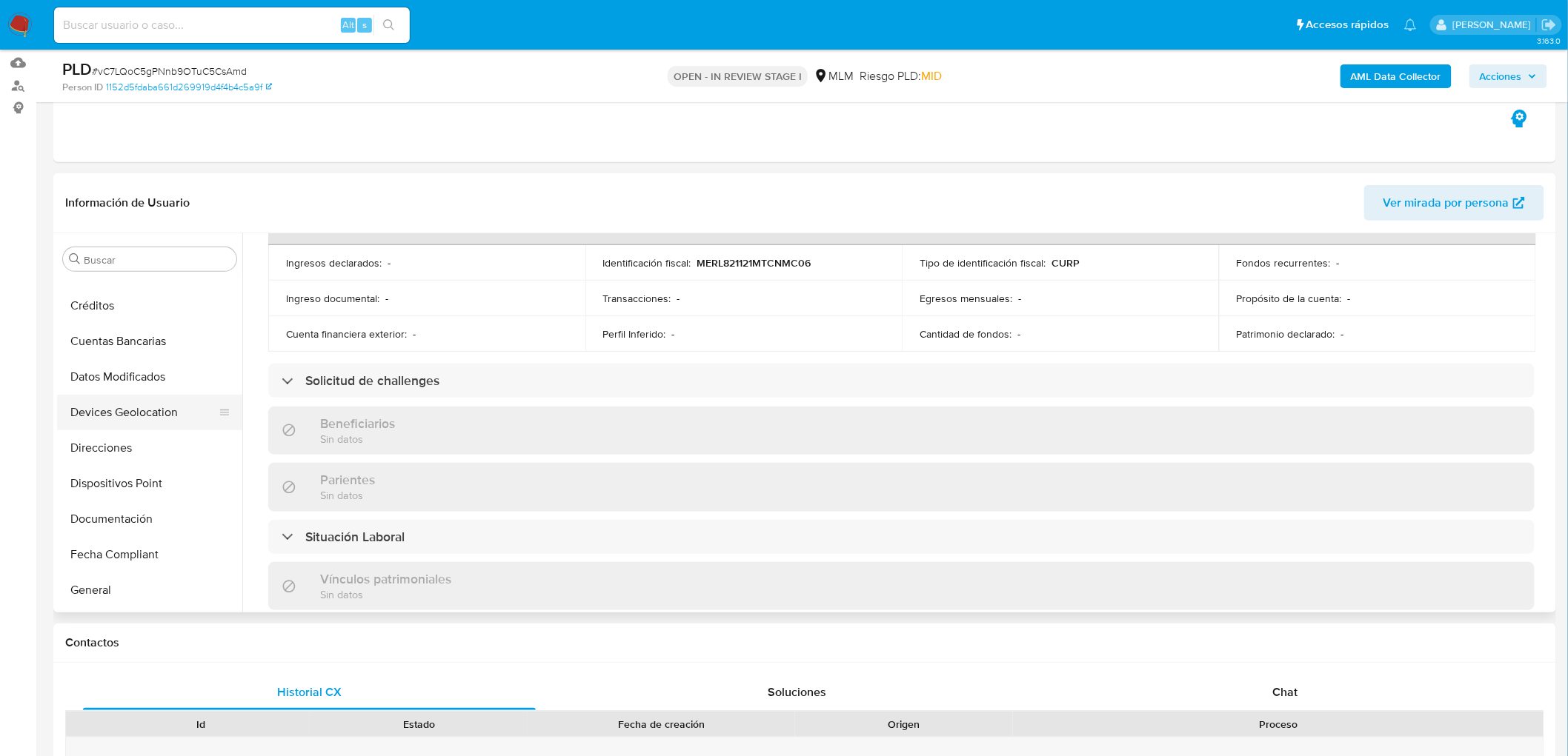
scroll to position [0, 0]
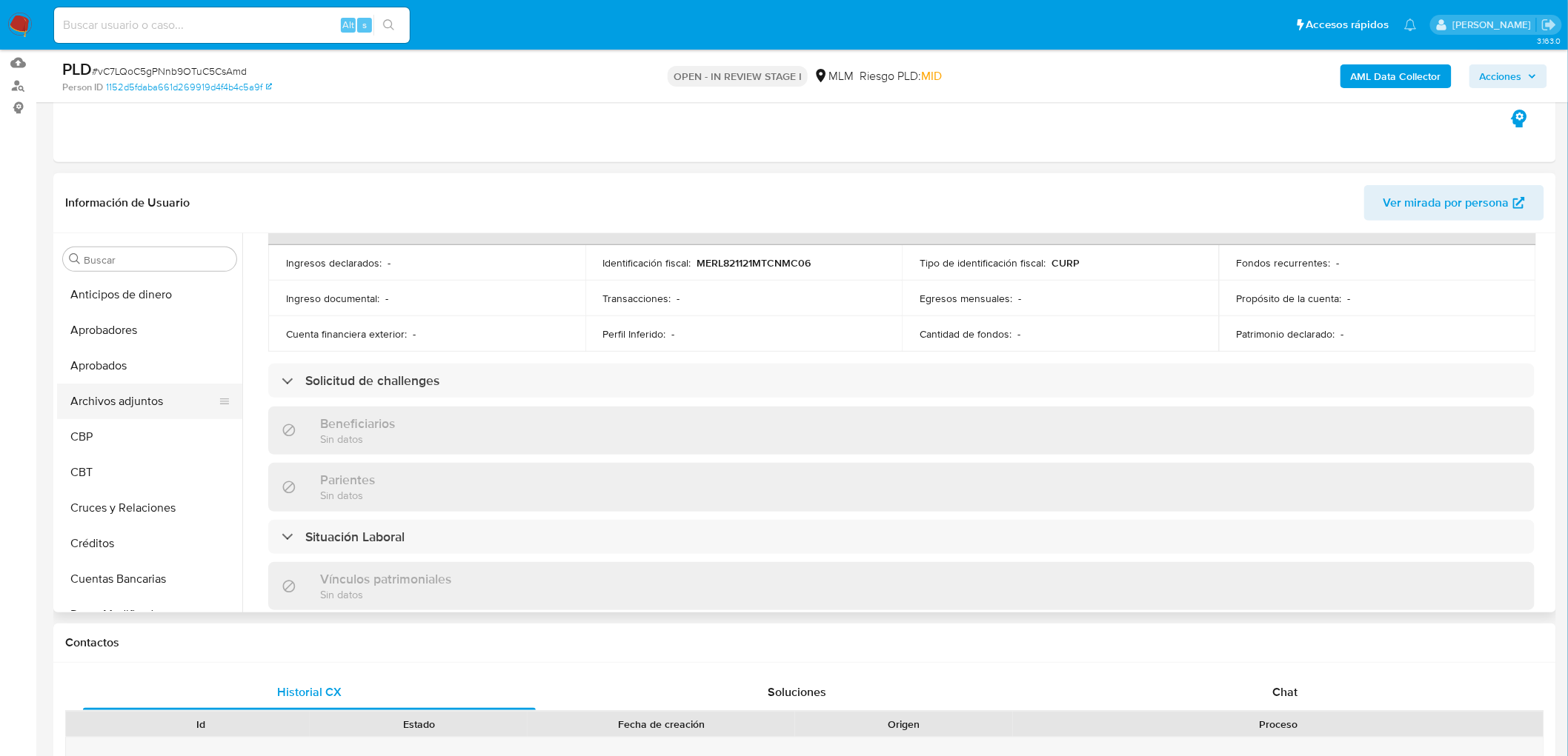
click at [142, 402] on button "Archivos adjuntos" at bounding box center [144, 401] width 174 height 36
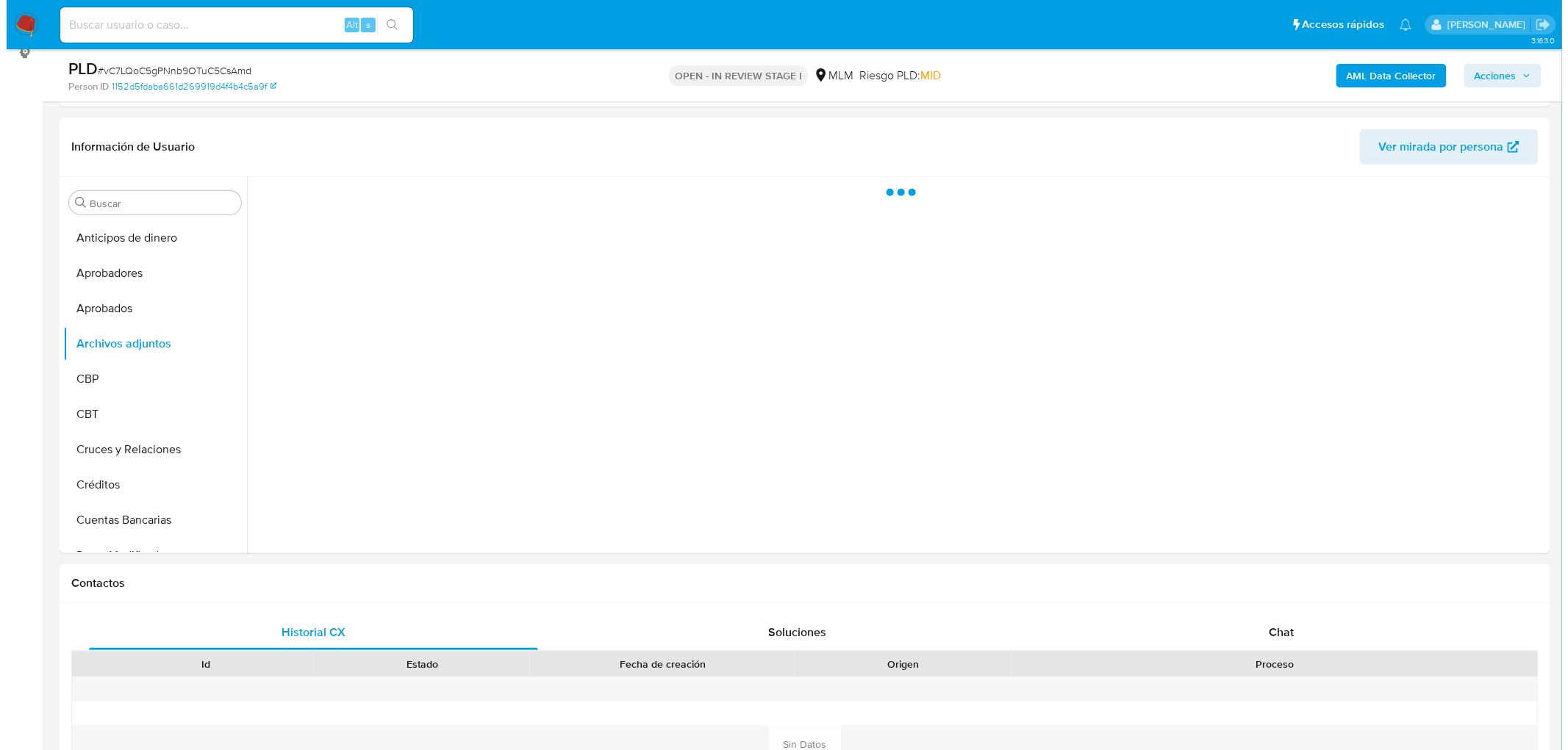
scroll to position [224, 0]
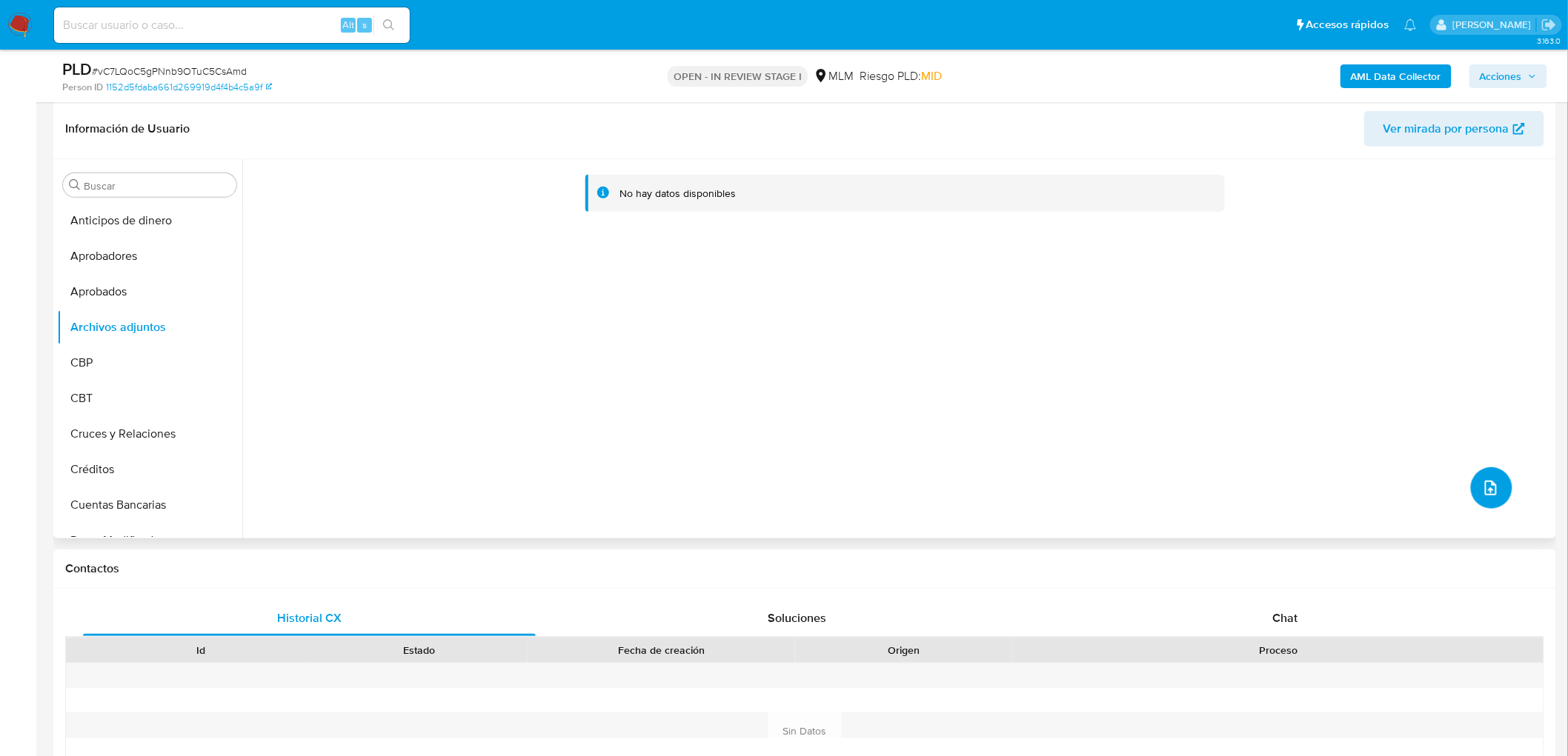
click at [1483, 479] on span "upload-file" at bounding box center [1491, 488] width 18 height 18
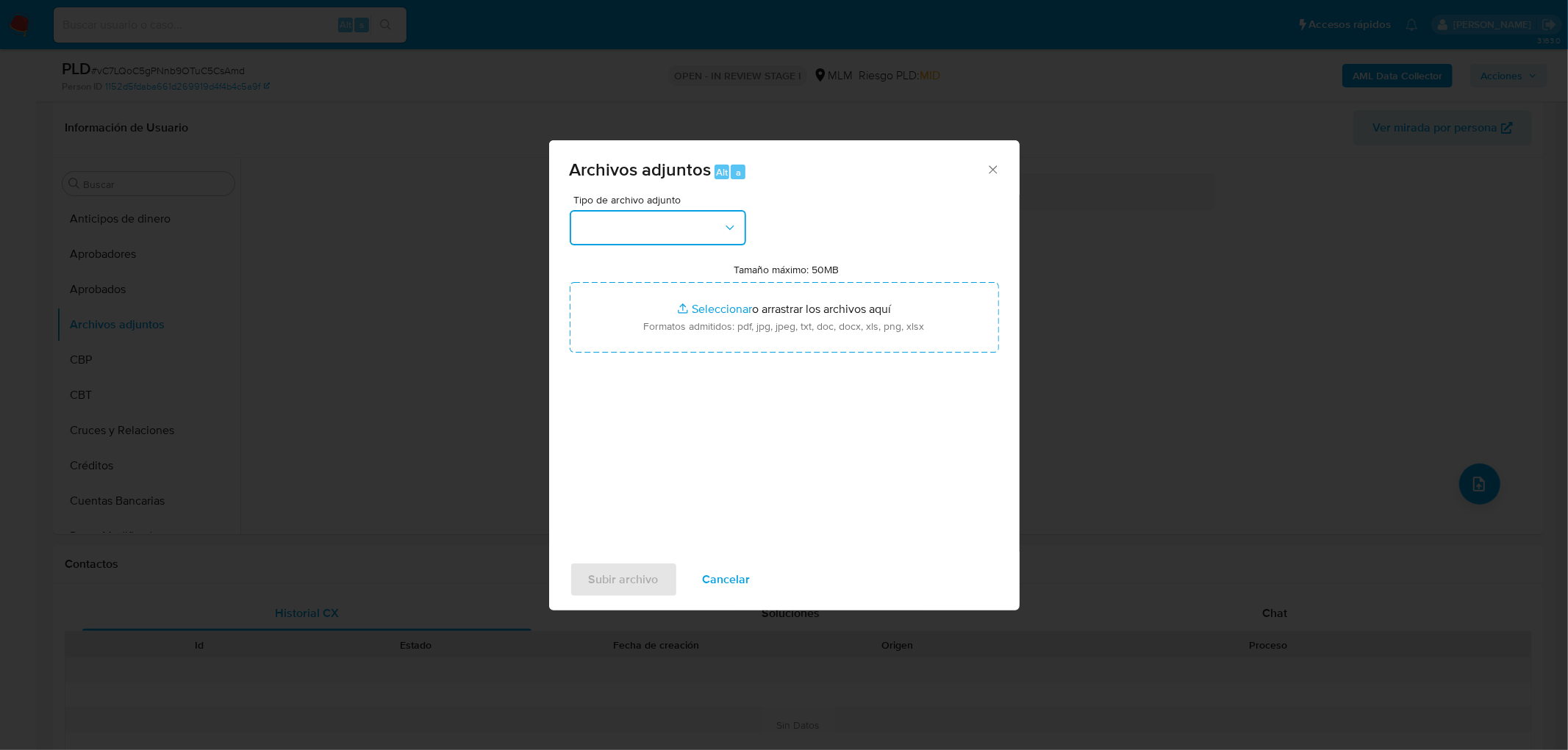
click at [681, 232] on button "button" at bounding box center [658, 228] width 177 height 35
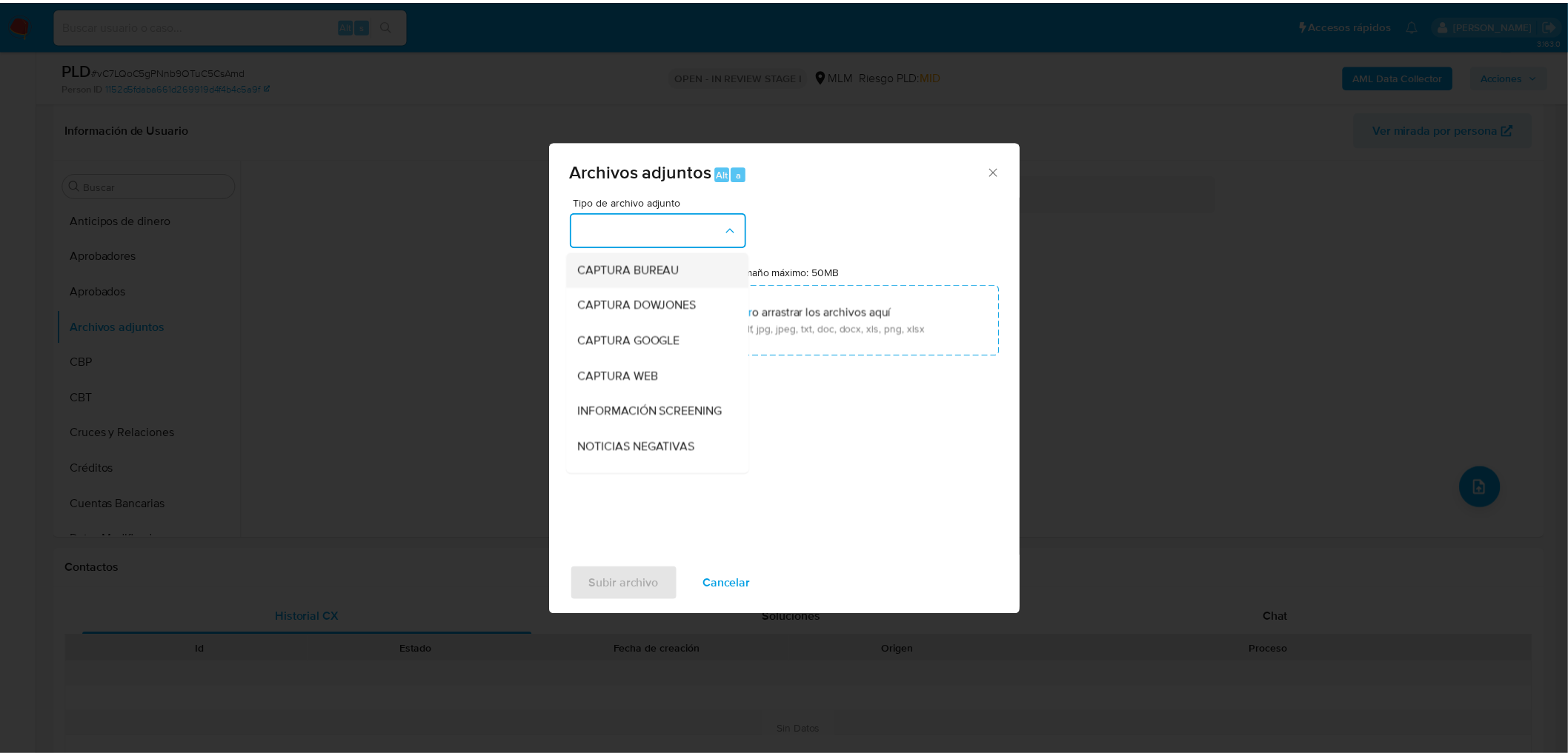
scroll to position [247, 0]
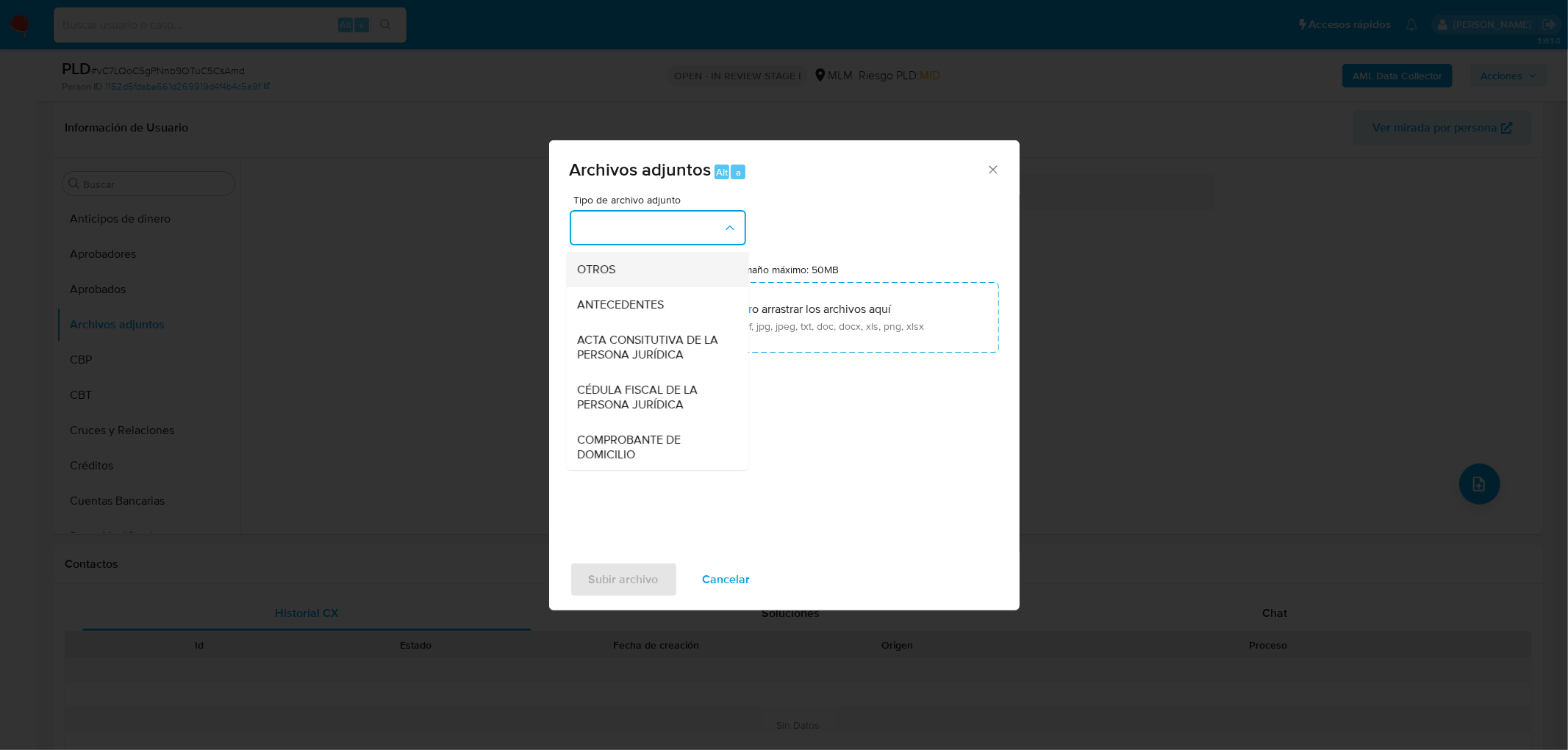
click at [657, 286] on div "OTROS" at bounding box center [653, 269] width 150 height 35
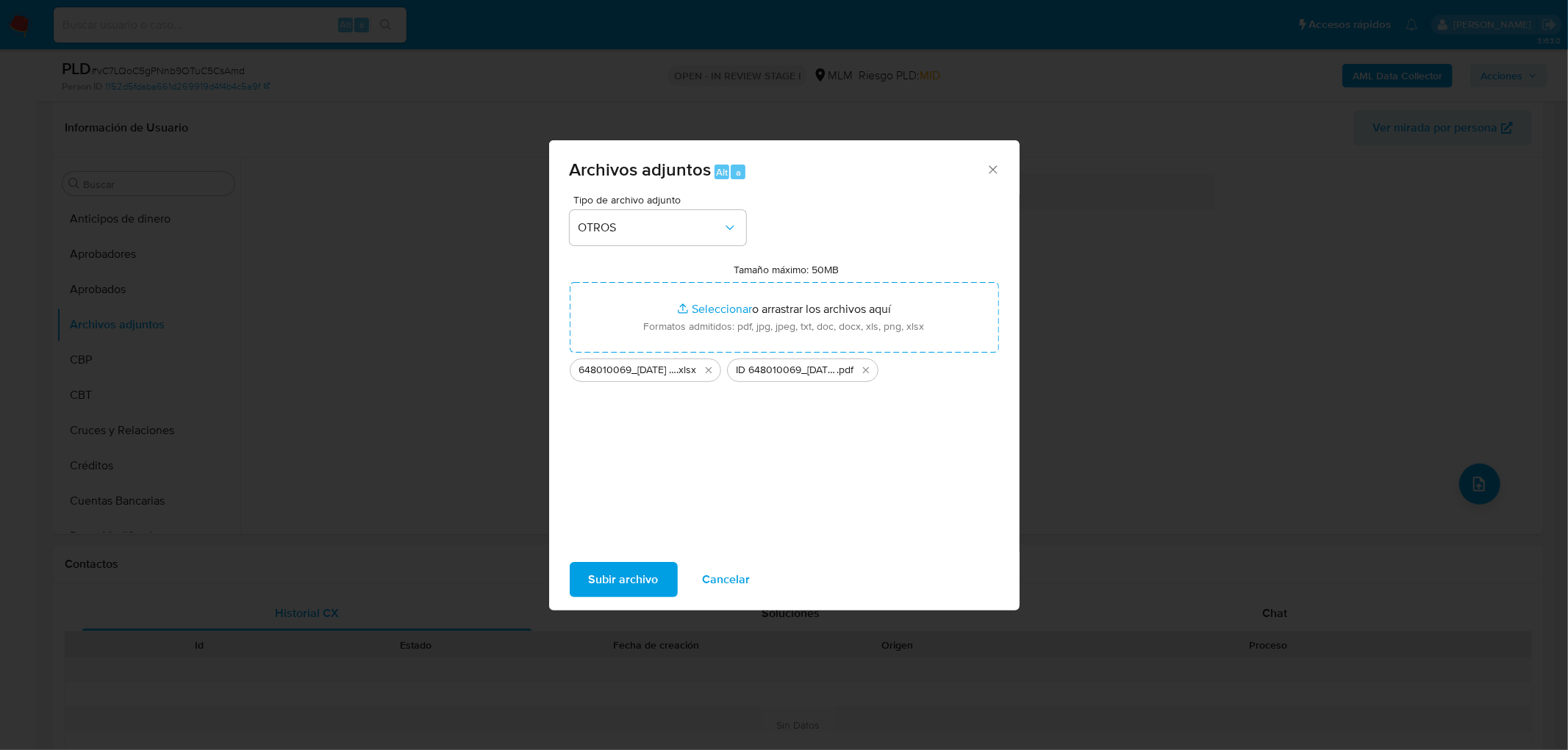
click at [621, 574] on span "Subir archivo" at bounding box center [624, 580] width 70 height 32
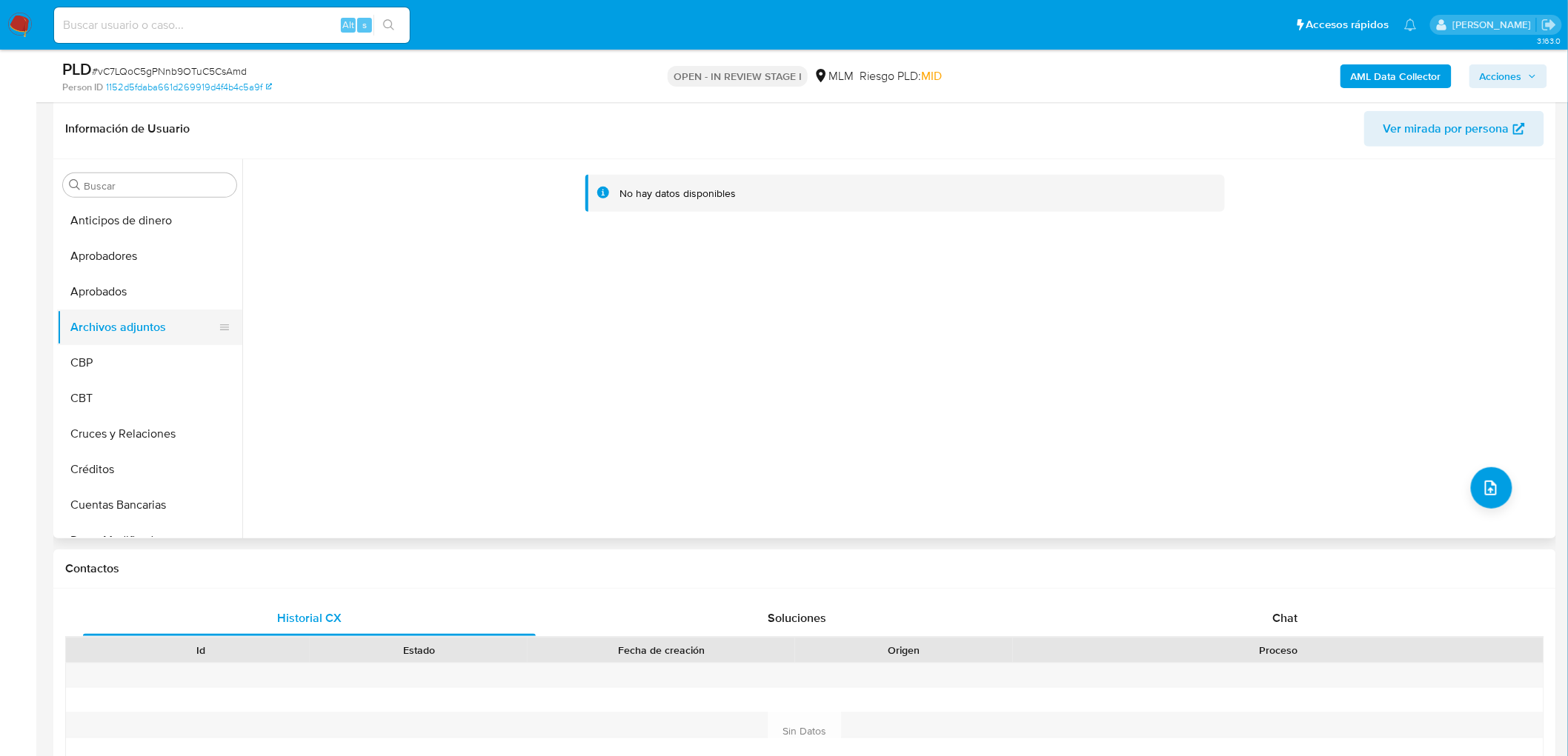
click at [144, 338] on button "Archivos adjuntos" at bounding box center [144, 327] width 174 height 36
click at [140, 352] on button "CBP" at bounding box center [144, 363] width 174 height 36
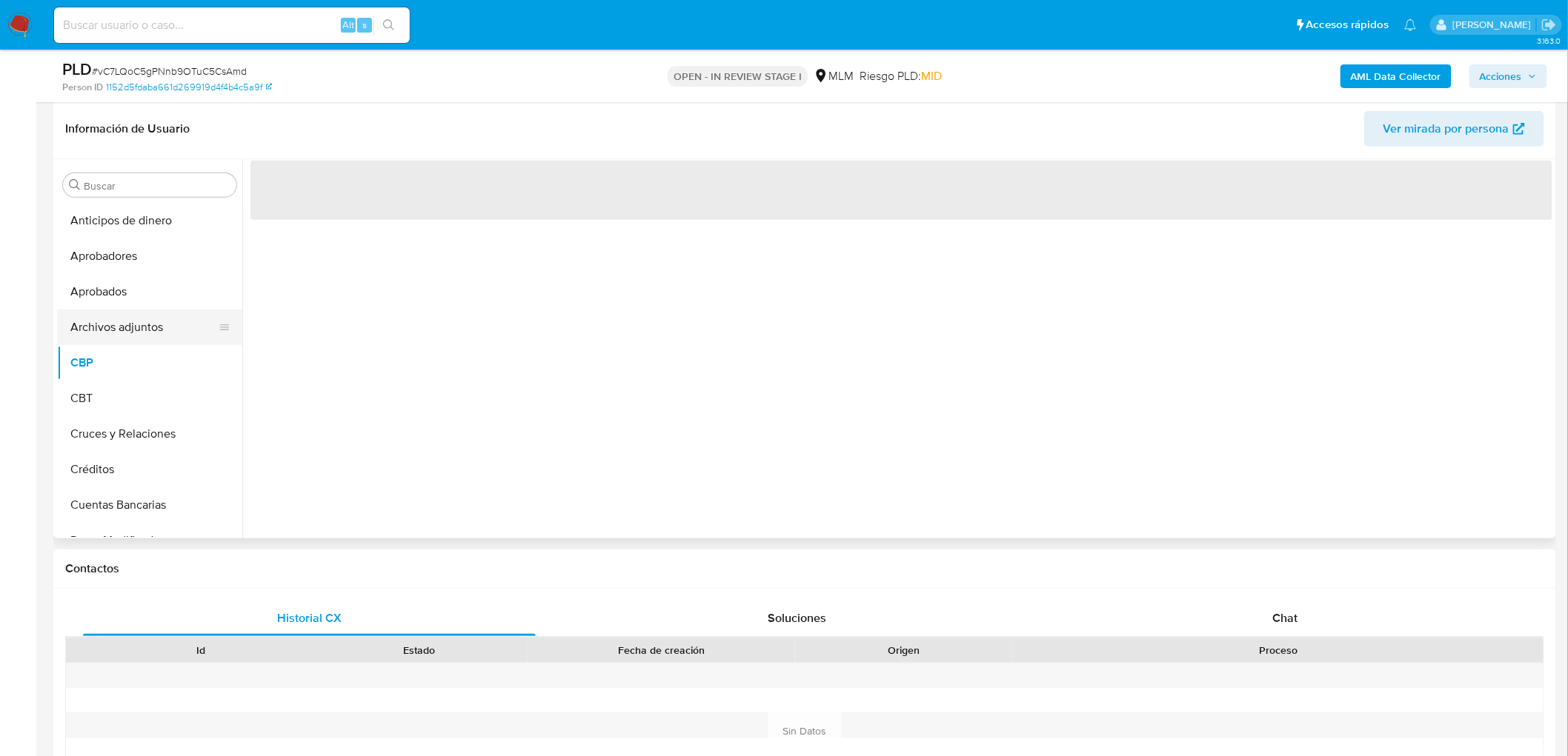
click at [145, 336] on button "Archivos adjuntos" at bounding box center [144, 327] width 174 height 36
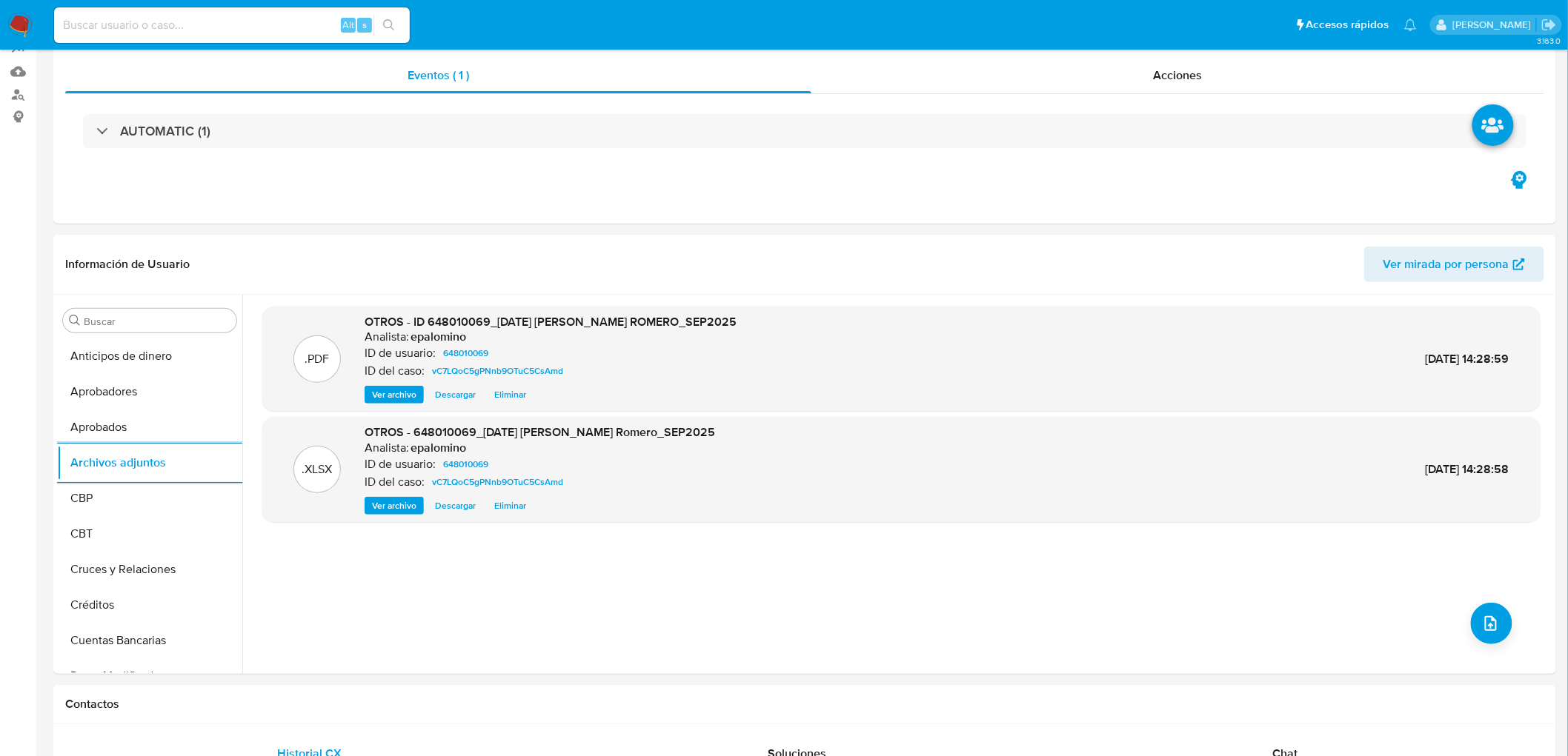
scroll to position [0, 0]
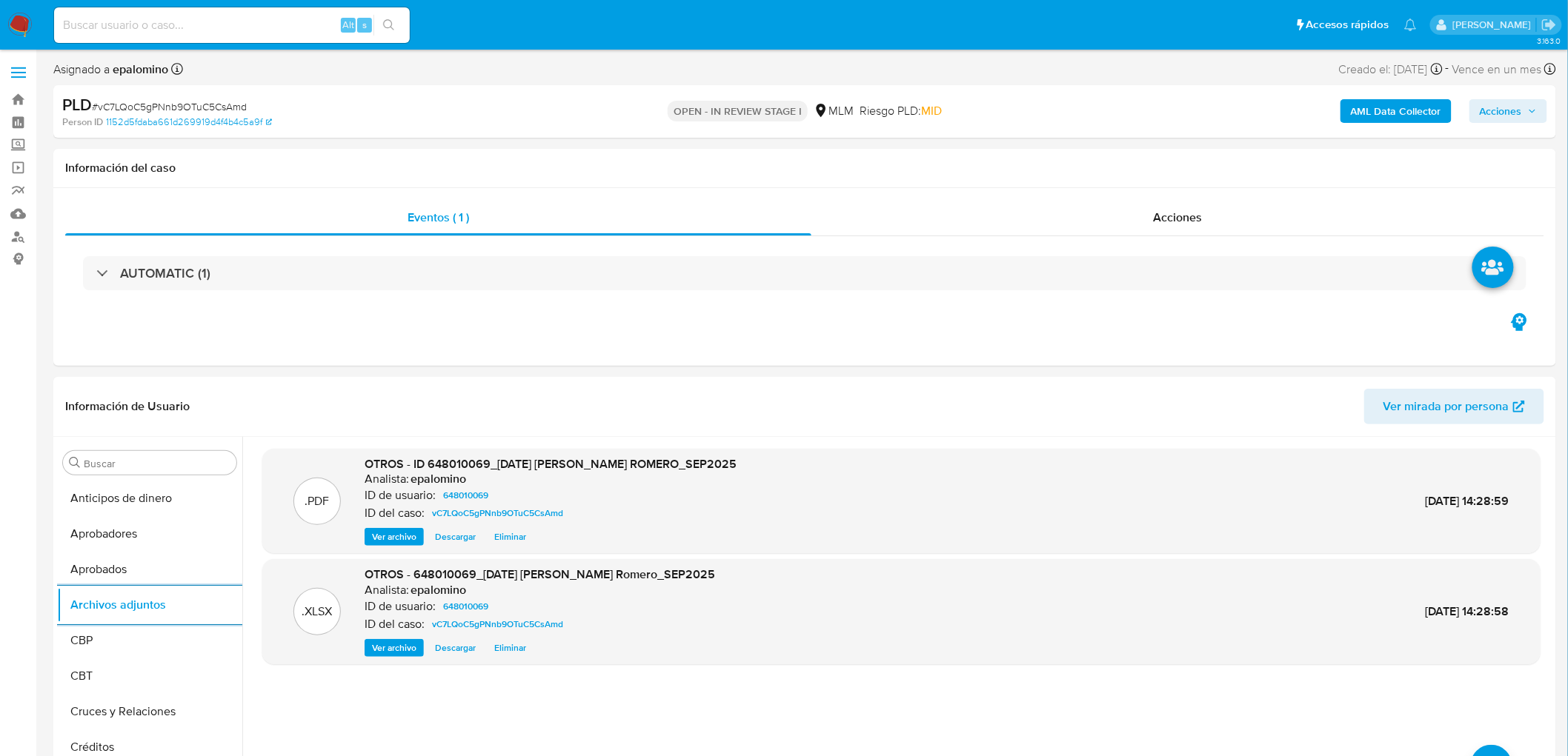
click at [1512, 85] on div "PLD # vC7LQoC5gPNnb9OTuC5CsAmd Person ID 1152d5fdaba661d269919d4f4b4c5a9f OPEN …" at bounding box center [804, 111] width 1503 height 53
click at [1499, 108] on span "Acciones" at bounding box center [1500, 111] width 42 height 24
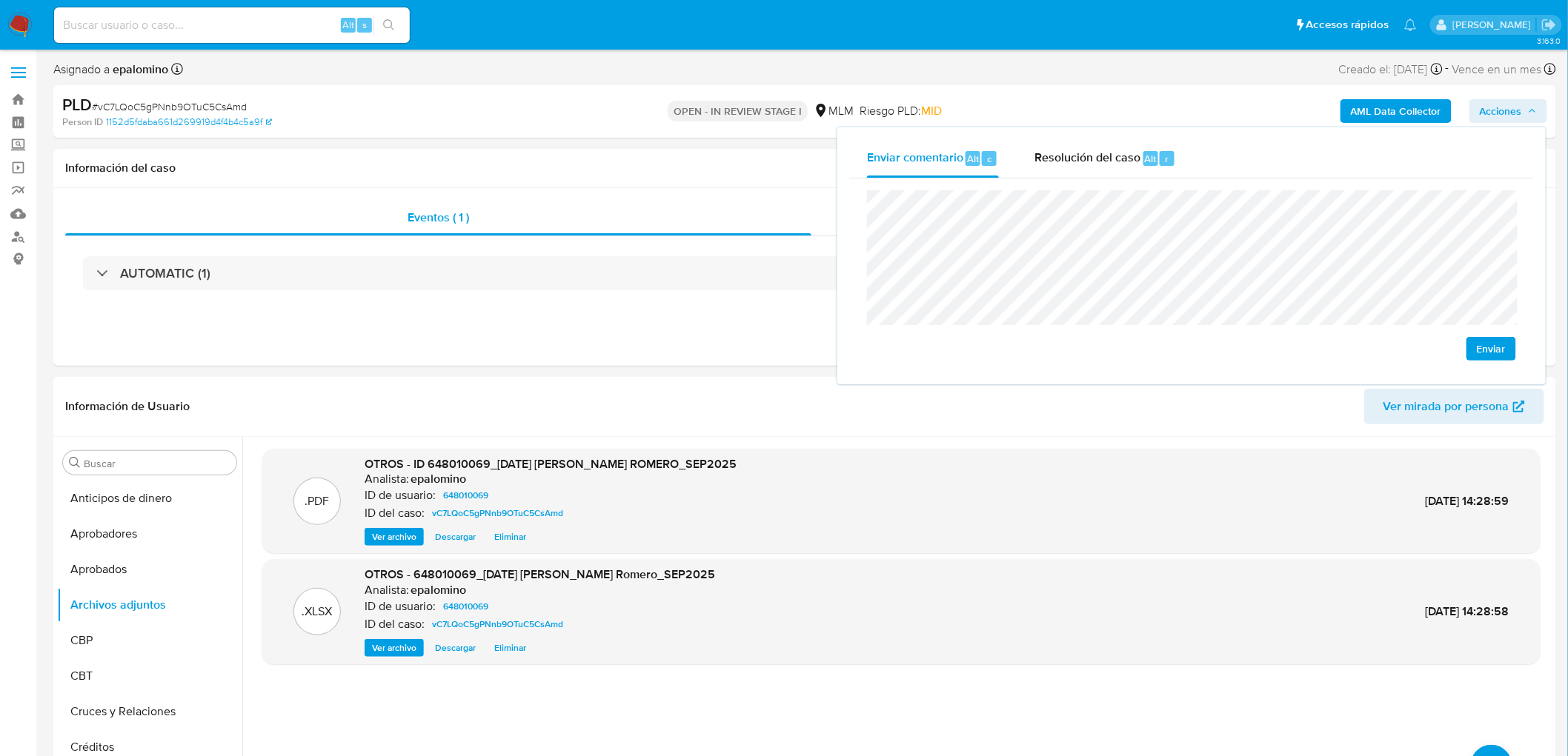
click at [1477, 349] on button "Enviar" at bounding box center [1491, 349] width 50 height 24
click at [1089, 174] on div "Resolución del caso Alt r" at bounding box center [1105, 159] width 142 height 39
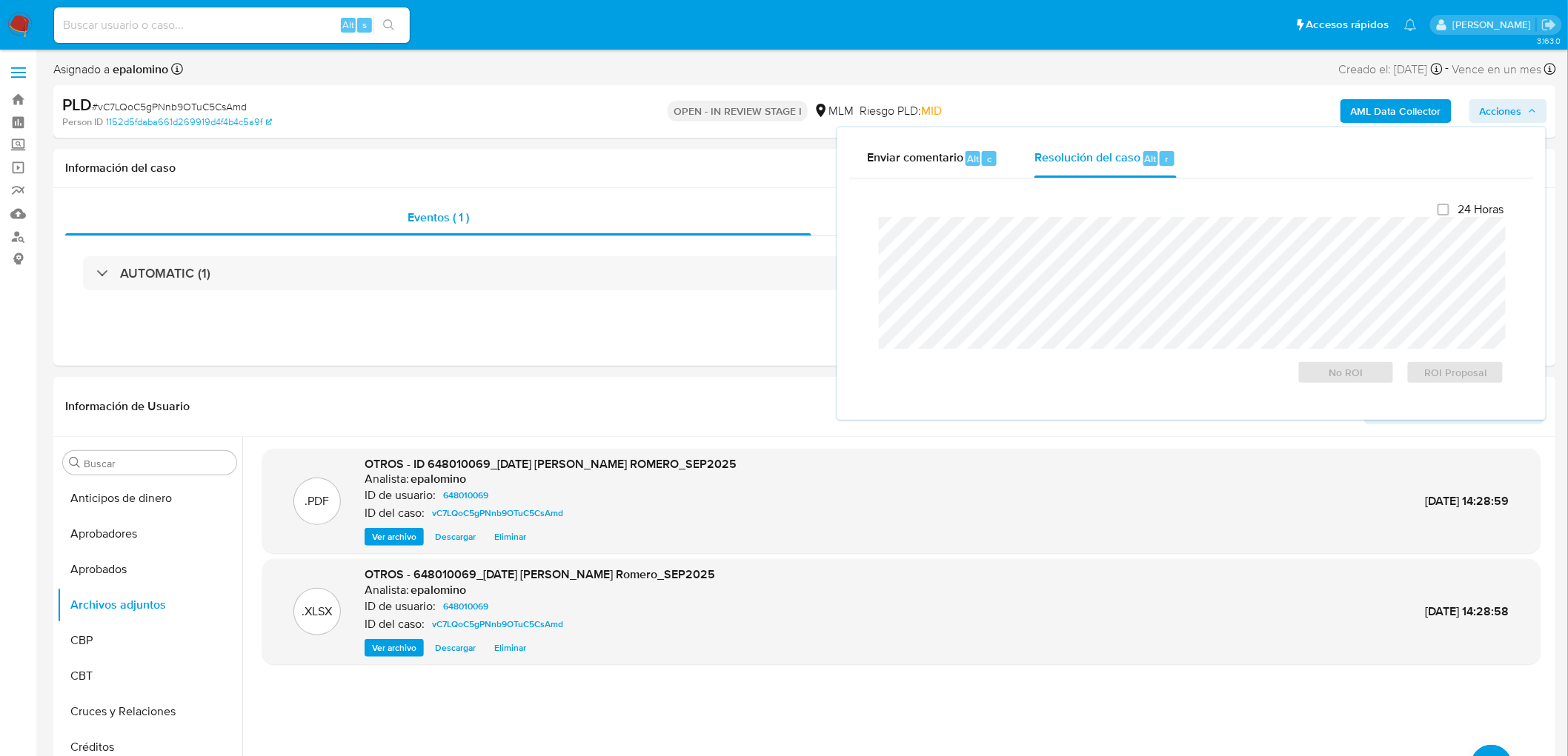
drag, startPoint x: 948, startPoint y: 164, endPoint x: 947, endPoint y: 181, distance: 17.0
click at [947, 164] on span "Enviar comentario" at bounding box center [915, 158] width 96 height 17
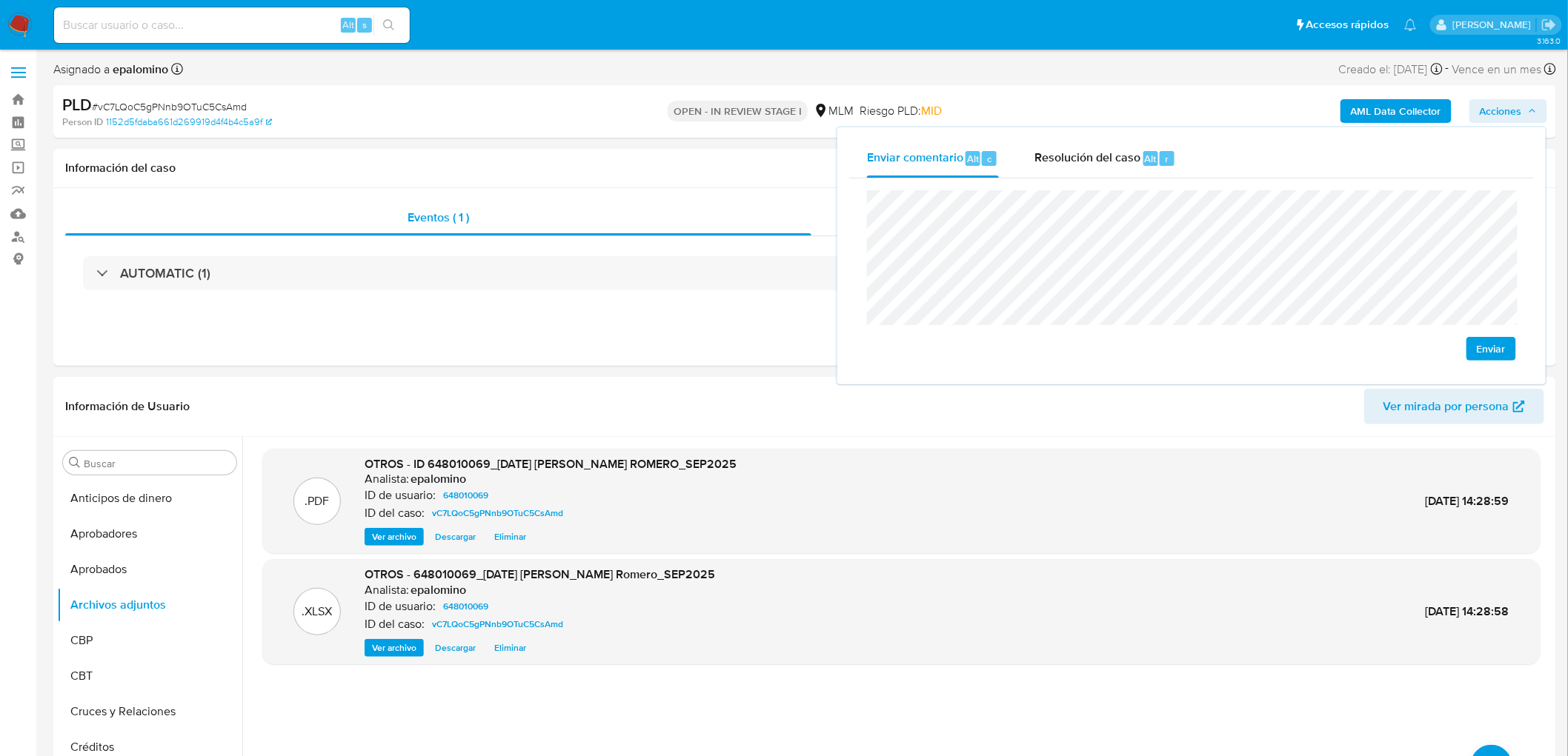
click at [1486, 342] on span "Enviar" at bounding box center [1491, 349] width 29 height 21
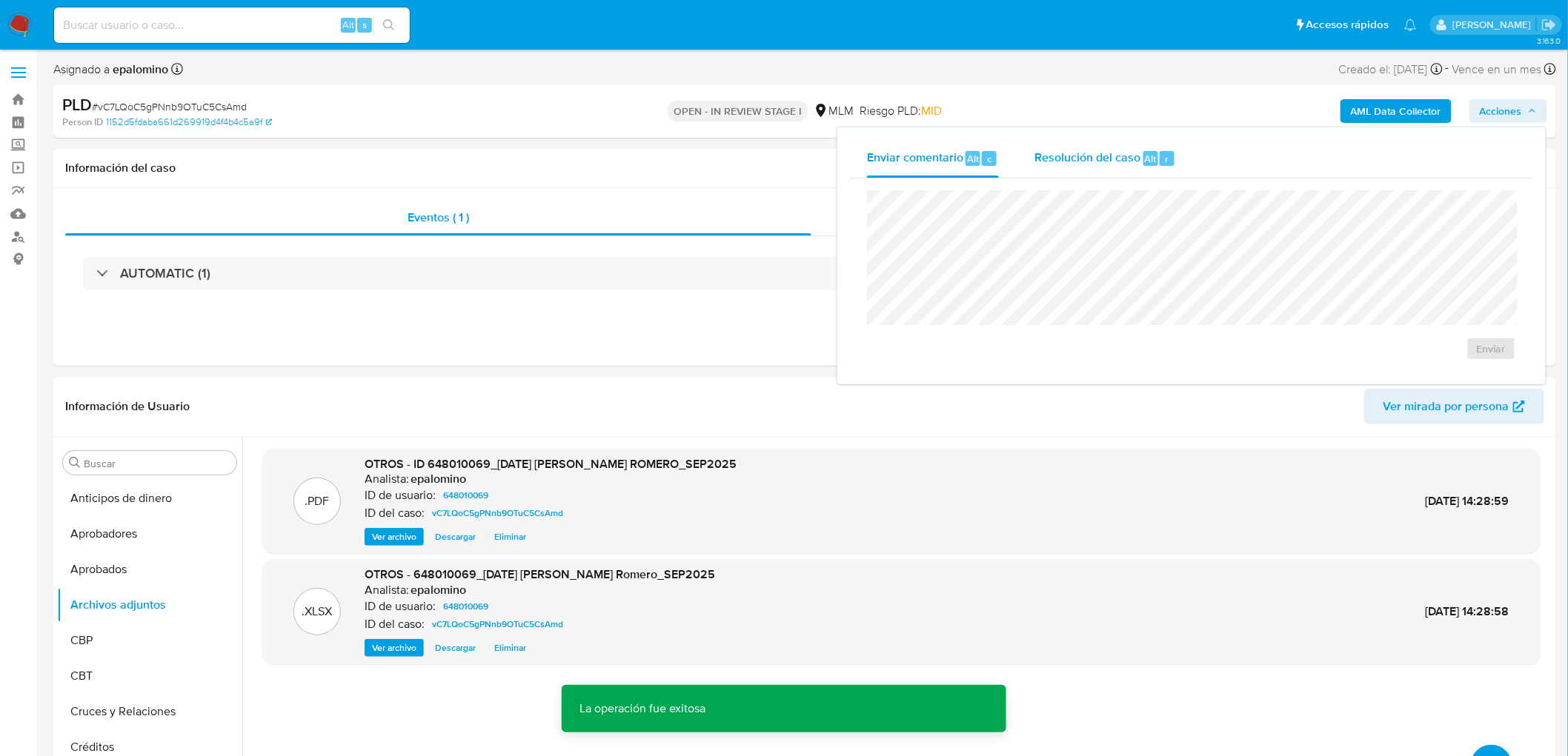
click at [1064, 159] on span "Resolución del caso" at bounding box center [1087, 158] width 106 height 17
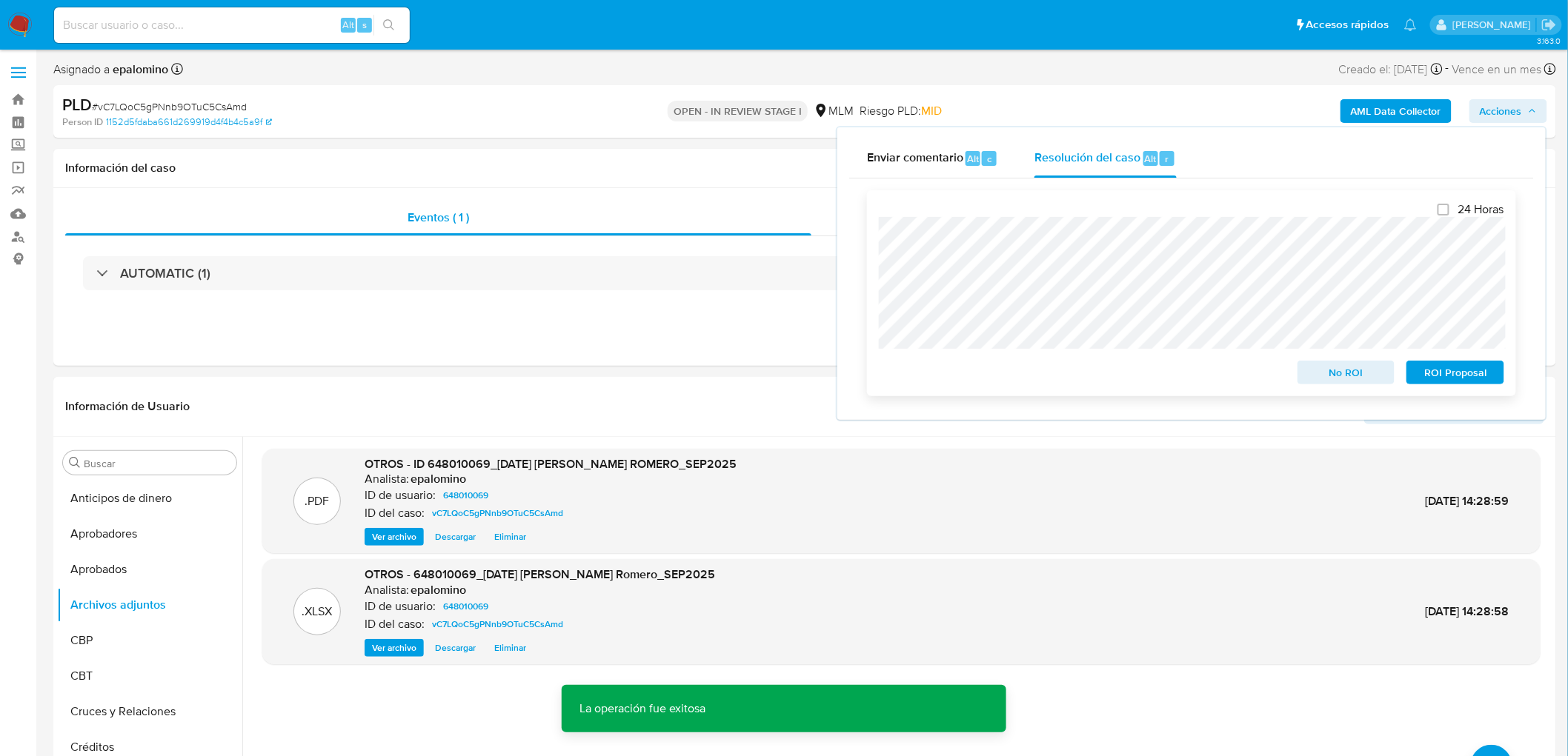
click at [1442, 370] on span "ROI Proposal" at bounding box center [1455, 372] width 77 height 21
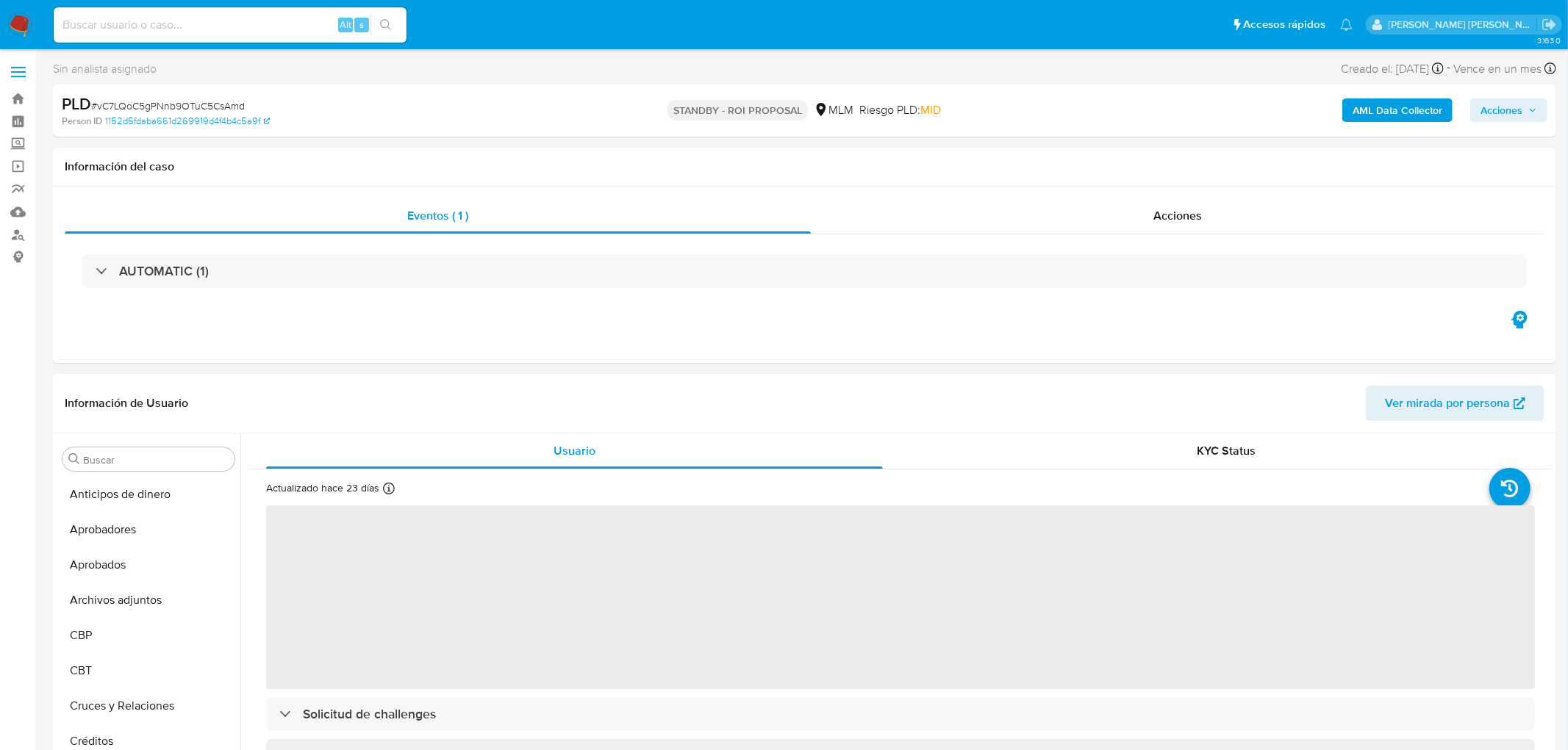
select select "10"
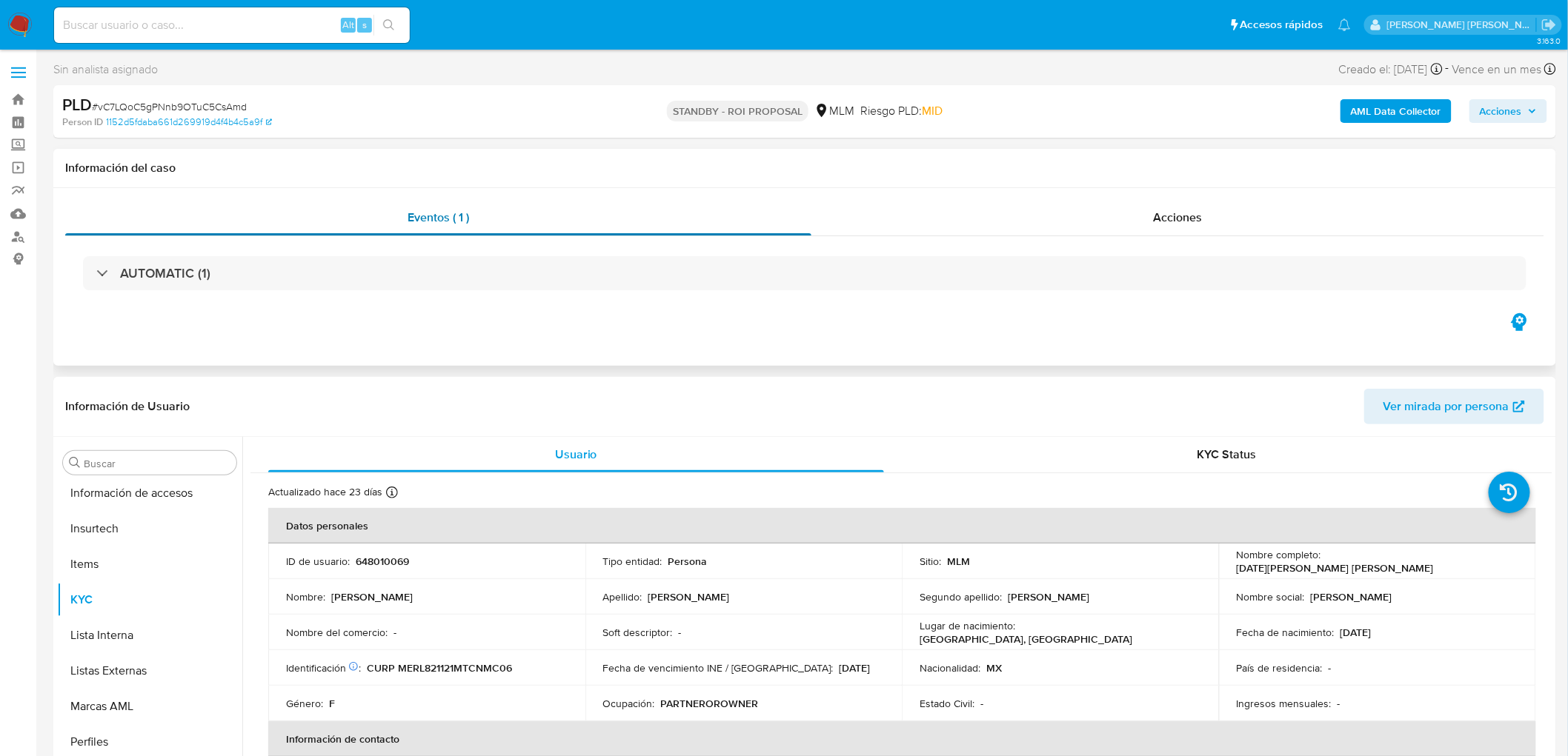
scroll to position [732, 0]
click at [221, 102] on span "# vC7LQoC5gPNnb9OTuC5CsAmd" at bounding box center [169, 107] width 155 height 15
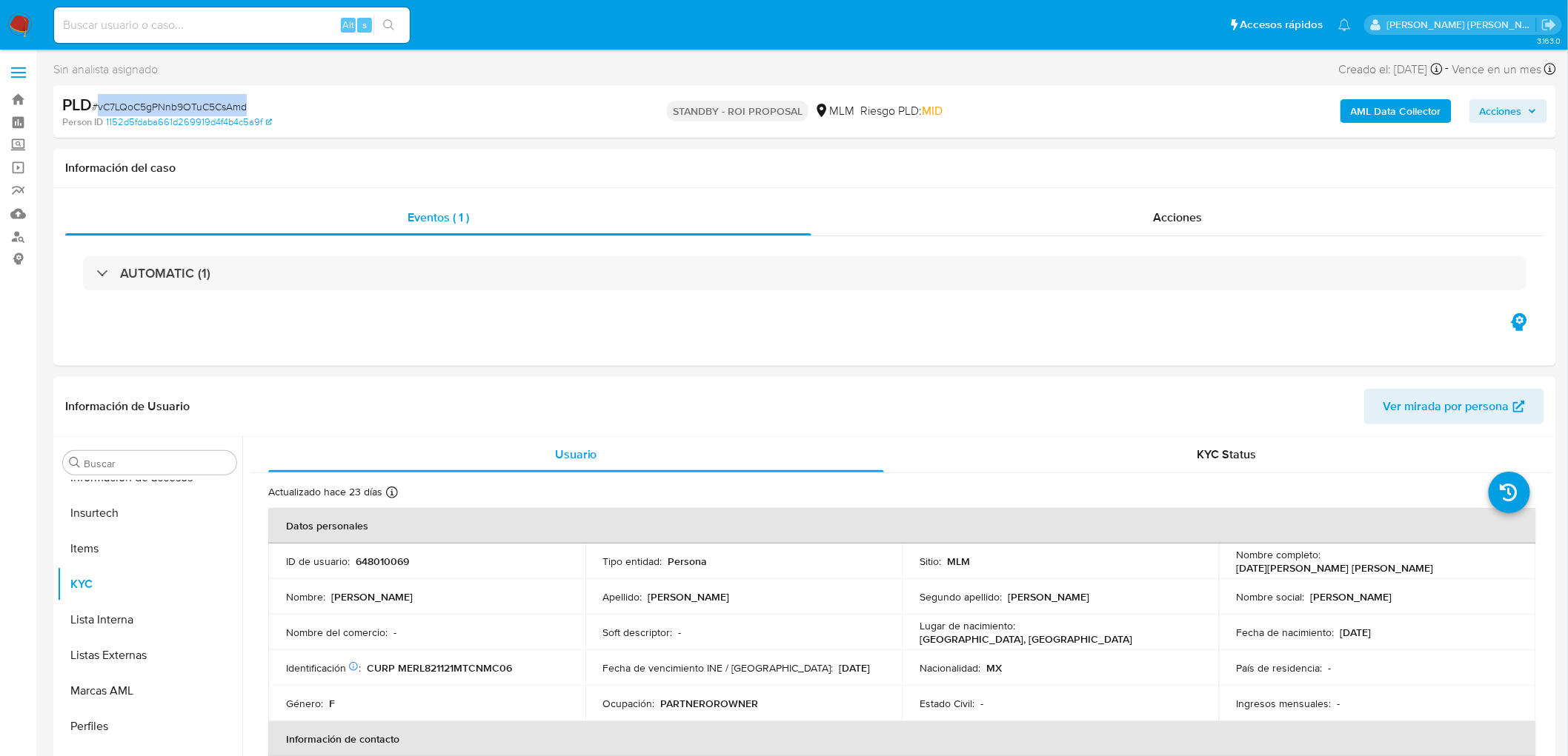
click at [221, 102] on span "# vC7LQoC5gPNnb9OTuC5CsAmd" at bounding box center [169, 107] width 155 height 15
copy span "vC7LQoC5gPNnb9OTuC5CsAmd"
